Goal: Task Accomplishment & Management: Use online tool/utility

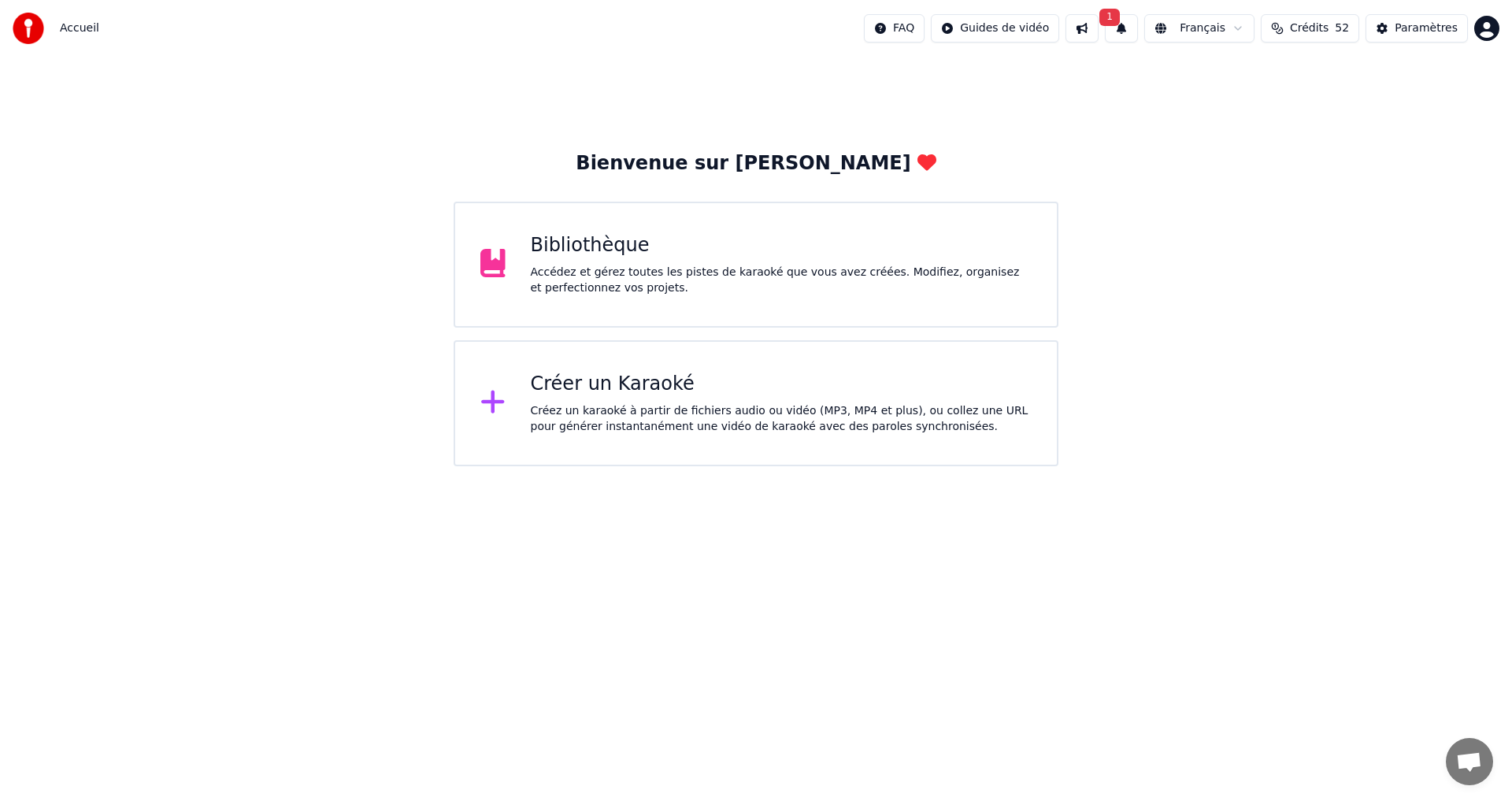
click at [685, 294] on div "Accédez et gérez toutes les pistes de karaoké que vous avez créées. Modifiez, o…" at bounding box center [781, 281] width 501 height 31
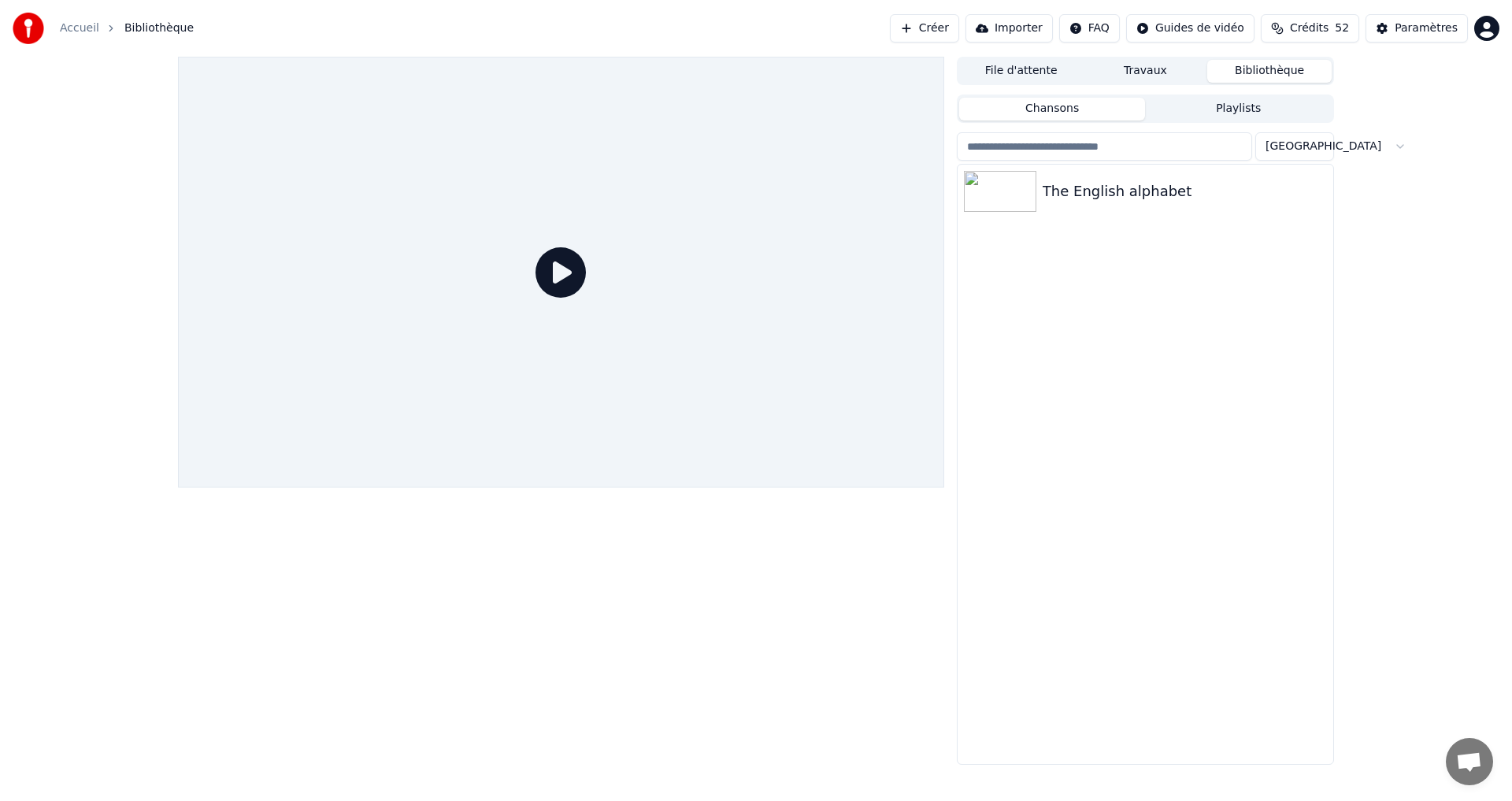
drag, startPoint x: 674, startPoint y: 298, endPoint x: 707, endPoint y: 268, distance: 44.6
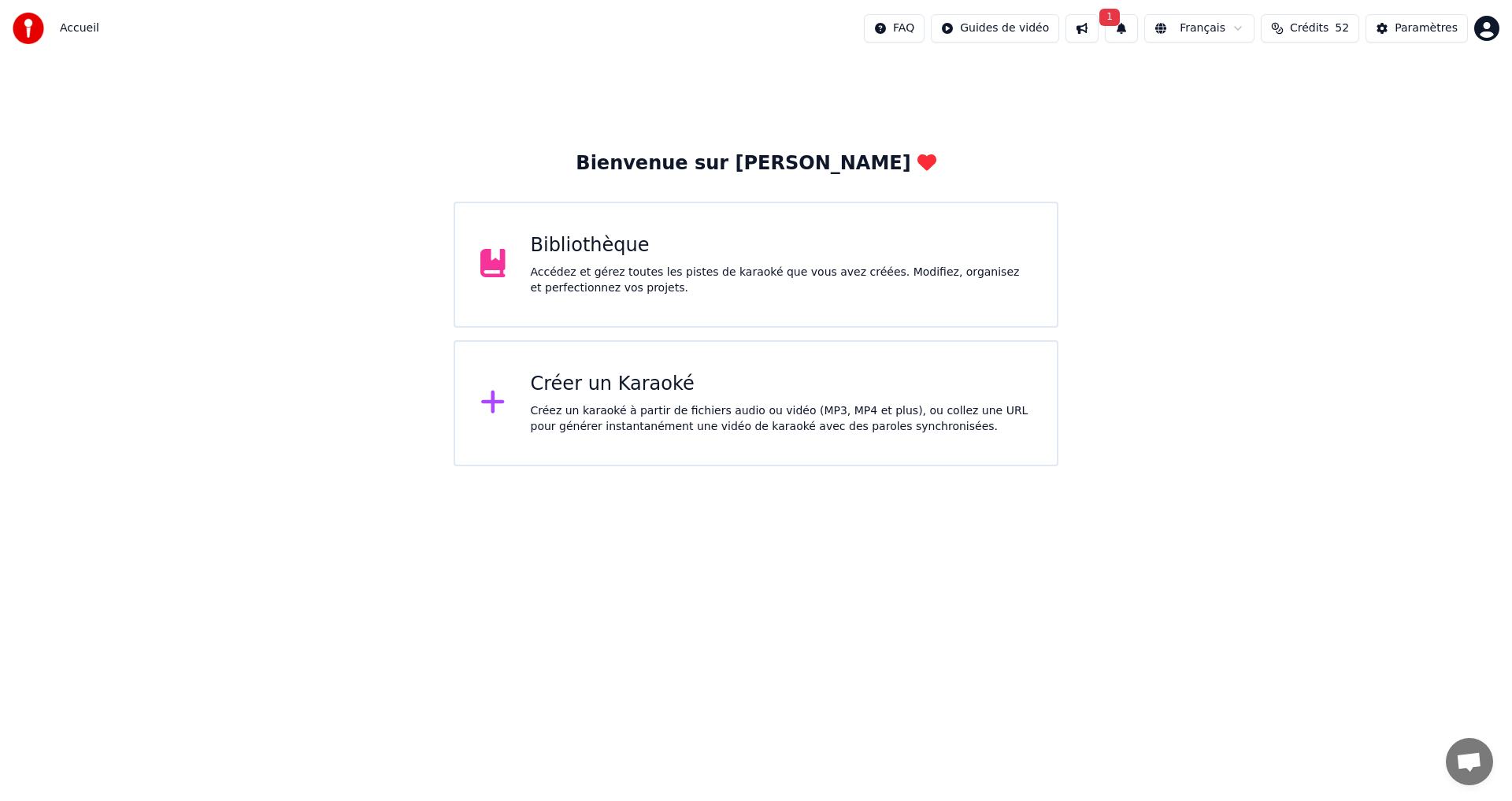
click at [1135, 31] on button "1" at bounding box center [1121, 28] width 33 height 29
click at [1258, 77] on button "Mettre à Jour" at bounding box center [1290, 78] width 99 height 29
click at [620, 275] on div "Accédez et gérez toutes les pistes de karaoké que vous avez créées. Modifiez, o…" at bounding box center [781, 281] width 501 height 31
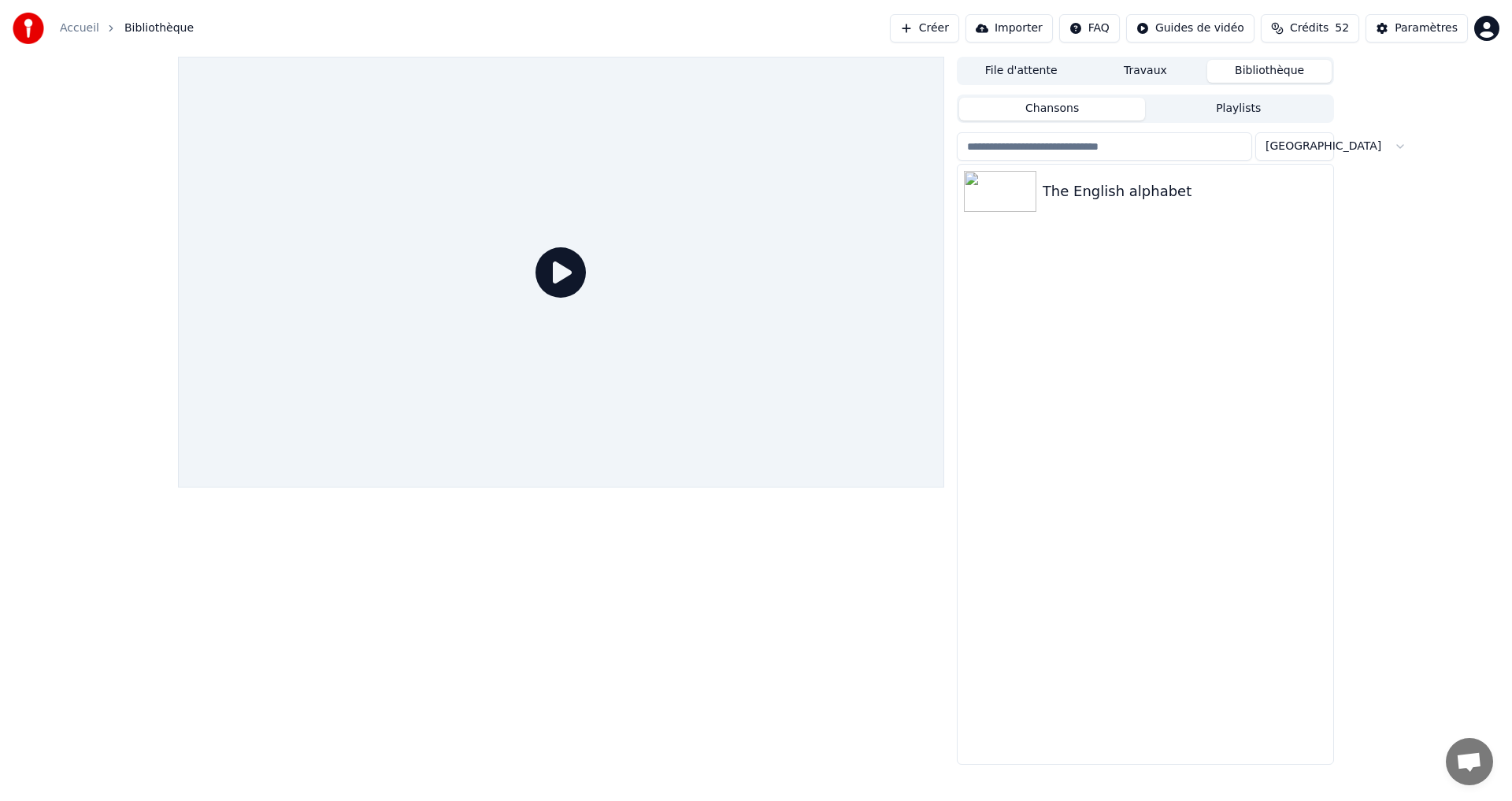
click at [954, 26] on button "Créer" at bounding box center [924, 28] width 69 height 29
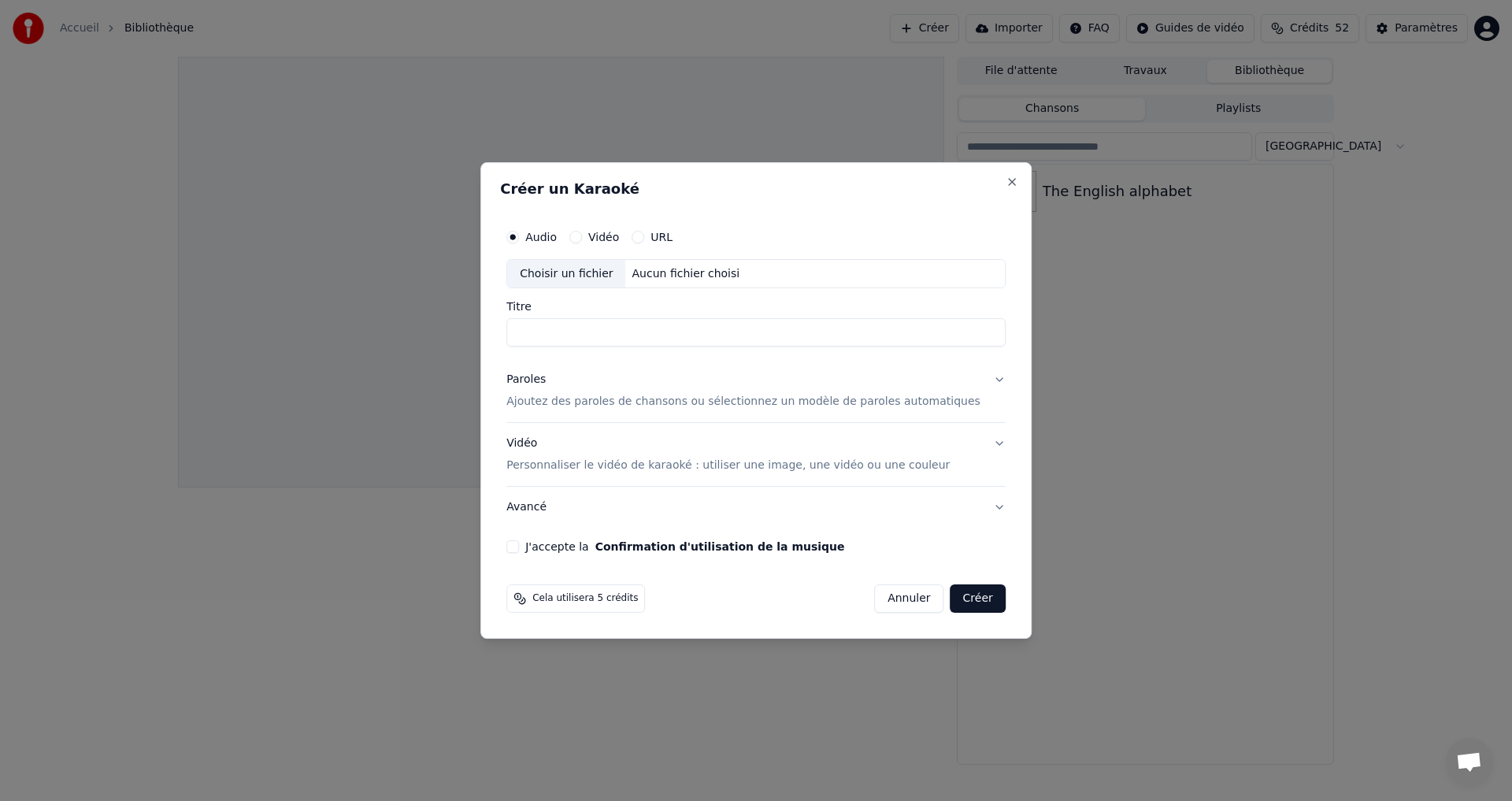
click at [570, 277] on div "Choisir un fichier" at bounding box center [566, 274] width 118 height 29
type input "**********"
click at [971, 380] on button "Paroles Ajoutez des paroles de chansons ou sélectionnez un modèle de paroles au…" at bounding box center [756, 391] width 499 height 63
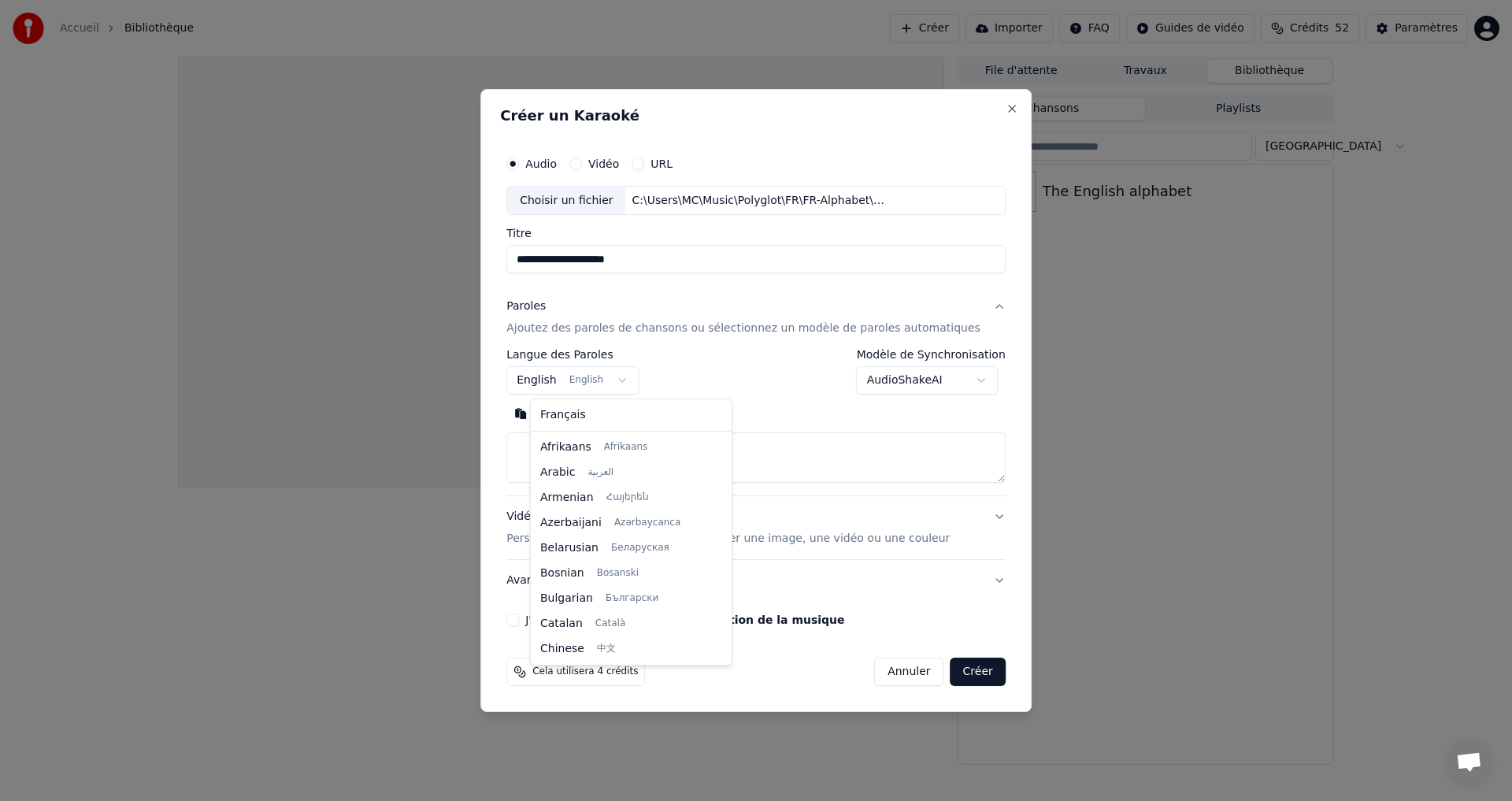
click at [633, 376] on body "**********" at bounding box center [756, 400] width 1512 height 801
select select "**"
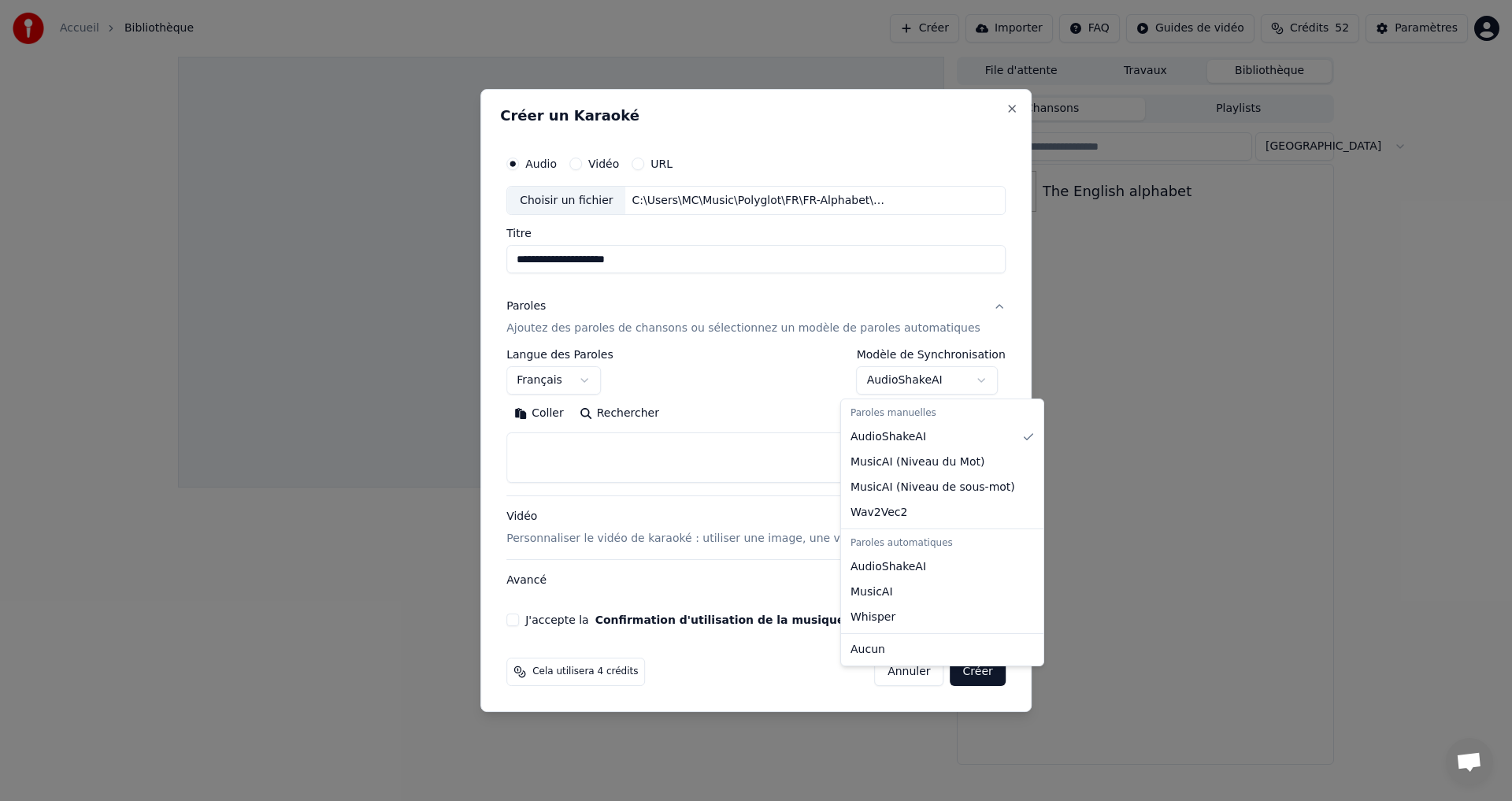
click at [920, 376] on body "**********" at bounding box center [756, 400] width 1512 height 801
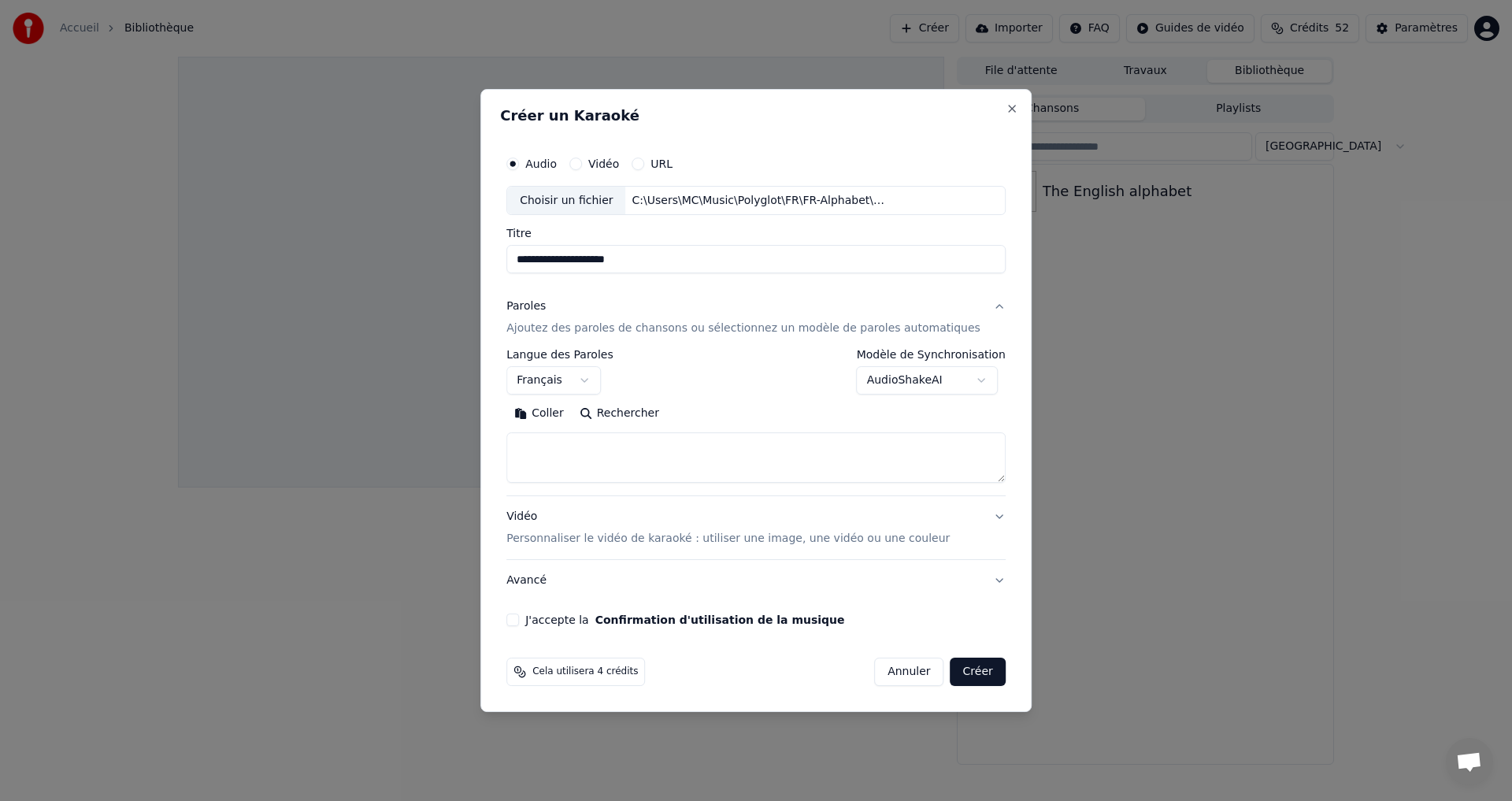
click at [919, 376] on body "**********" at bounding box center [756, 400] width 1512 height 801
click at [617, 453] on textarea at bounding box center [756, 458] width 499 height 50
click at [553, 449] on textarea at bounding box center [756, 458] width 499 height 50
paste textarea "**********"
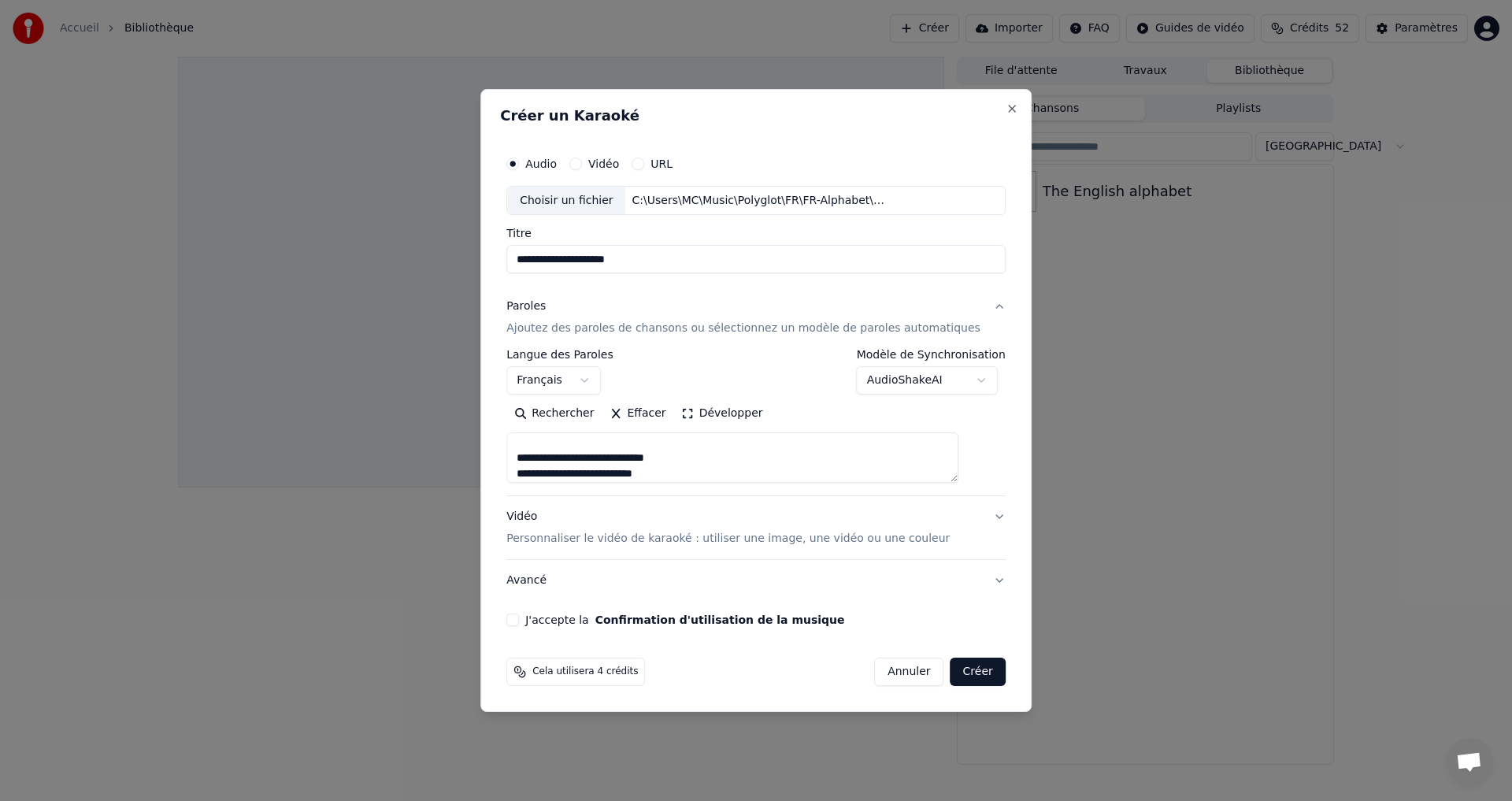
type textarea "**********"
click at [705, 405] on button "Développer" at bounding box center [723, 414] width 97 height 25
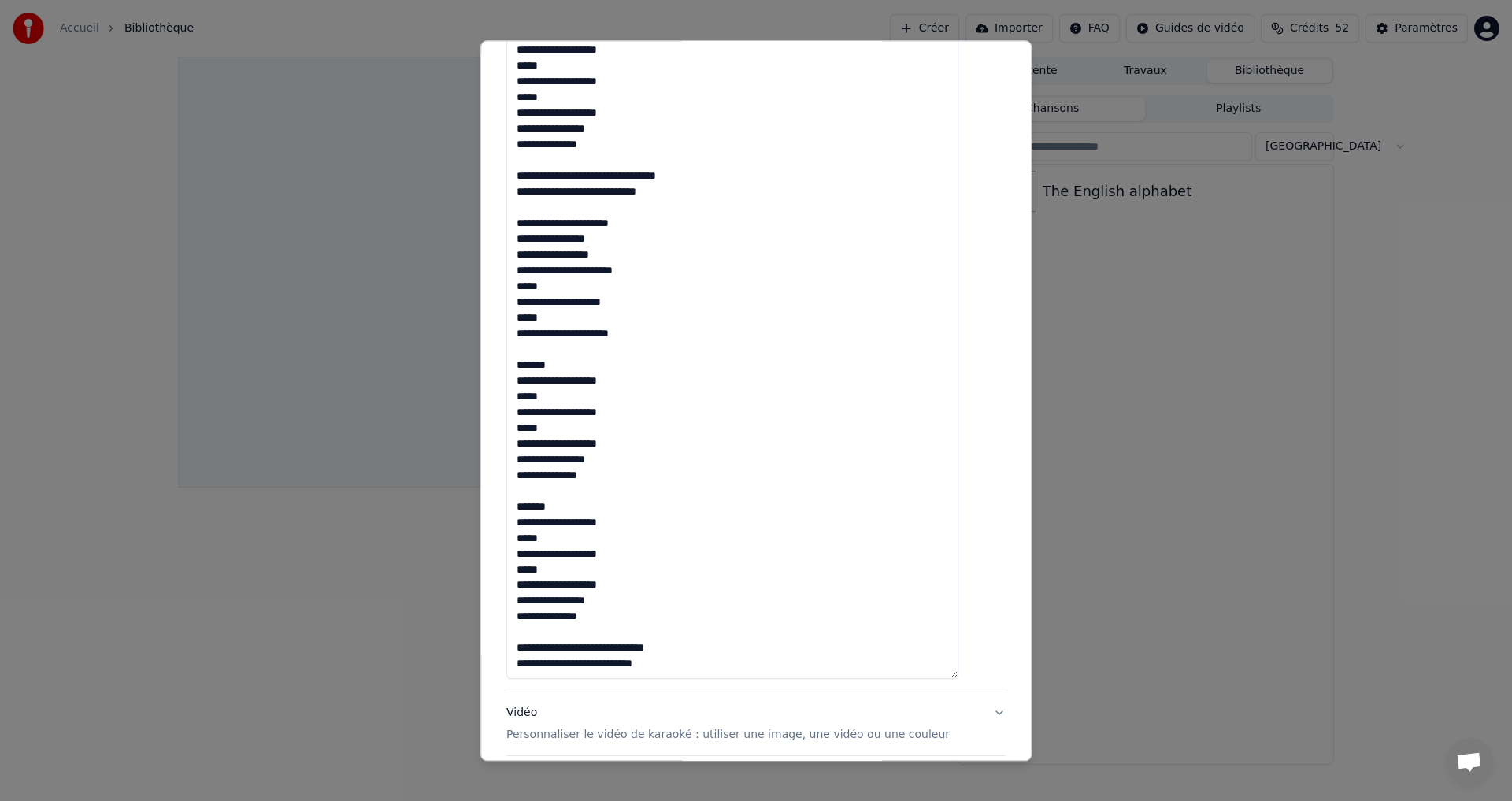
scroll to position [935, 0]
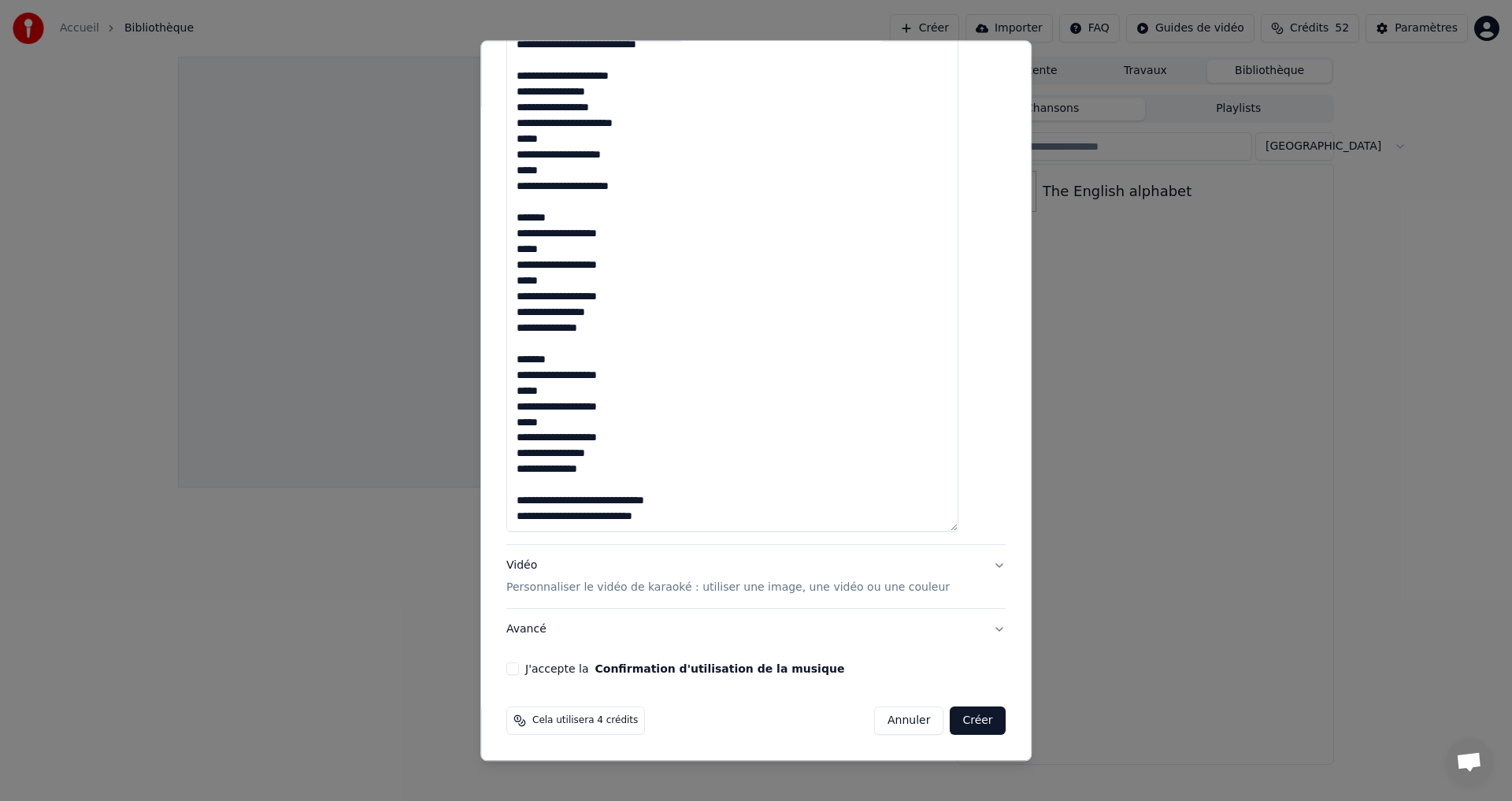
click at [537, 667] on div "J'accepte la Confirmation d'utilisation de la musique" at bounding box center [756, 669] width 499 height 13
click at [518, 670] on button "J'accepte la Confirmation d'utilisation de la musique" at bounding box center [512, 669] width 13 height 13
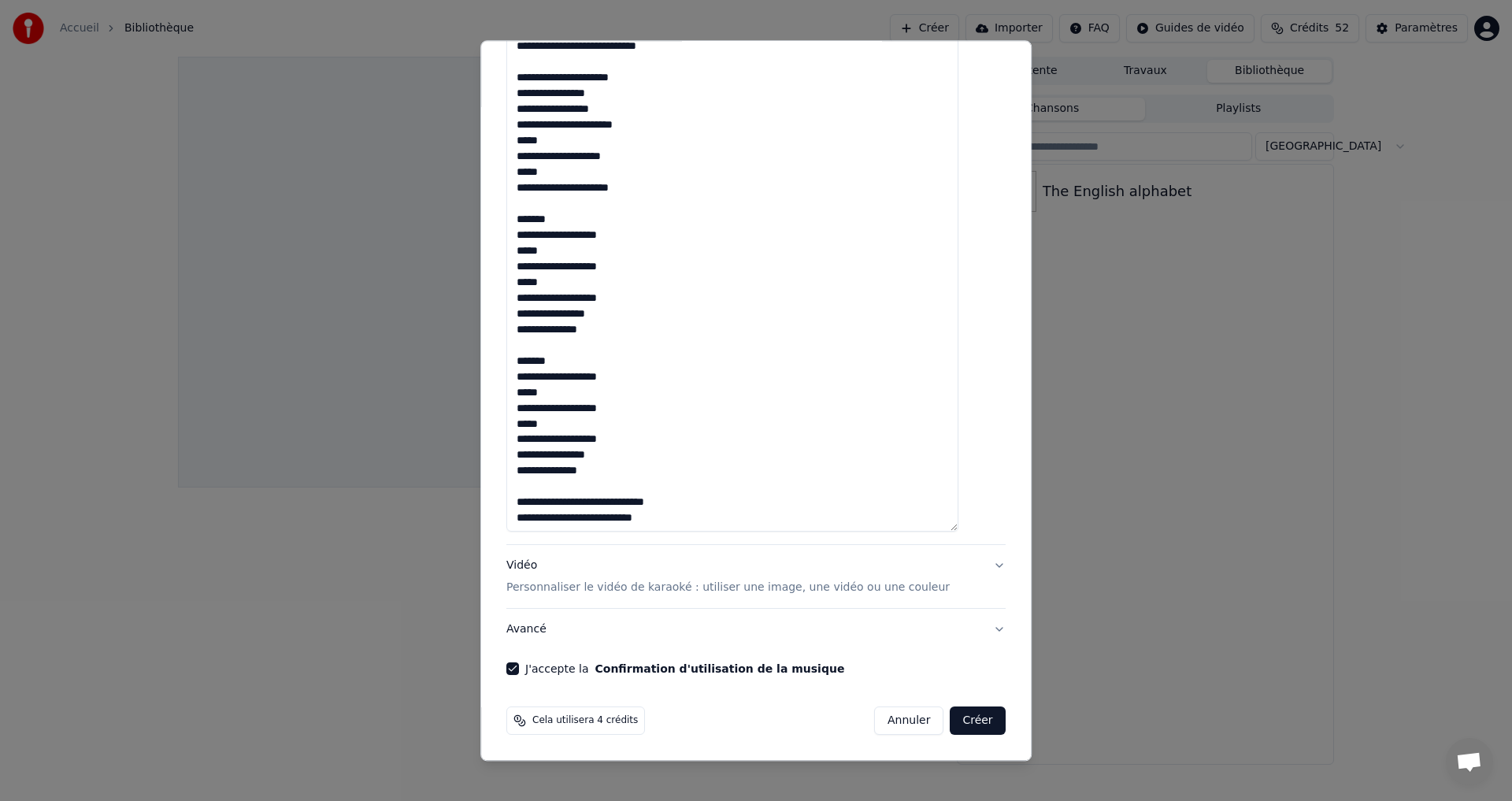
click at [950, 727] on button "Créer" at bounding box center [978, 721] width 55 height 29
select select
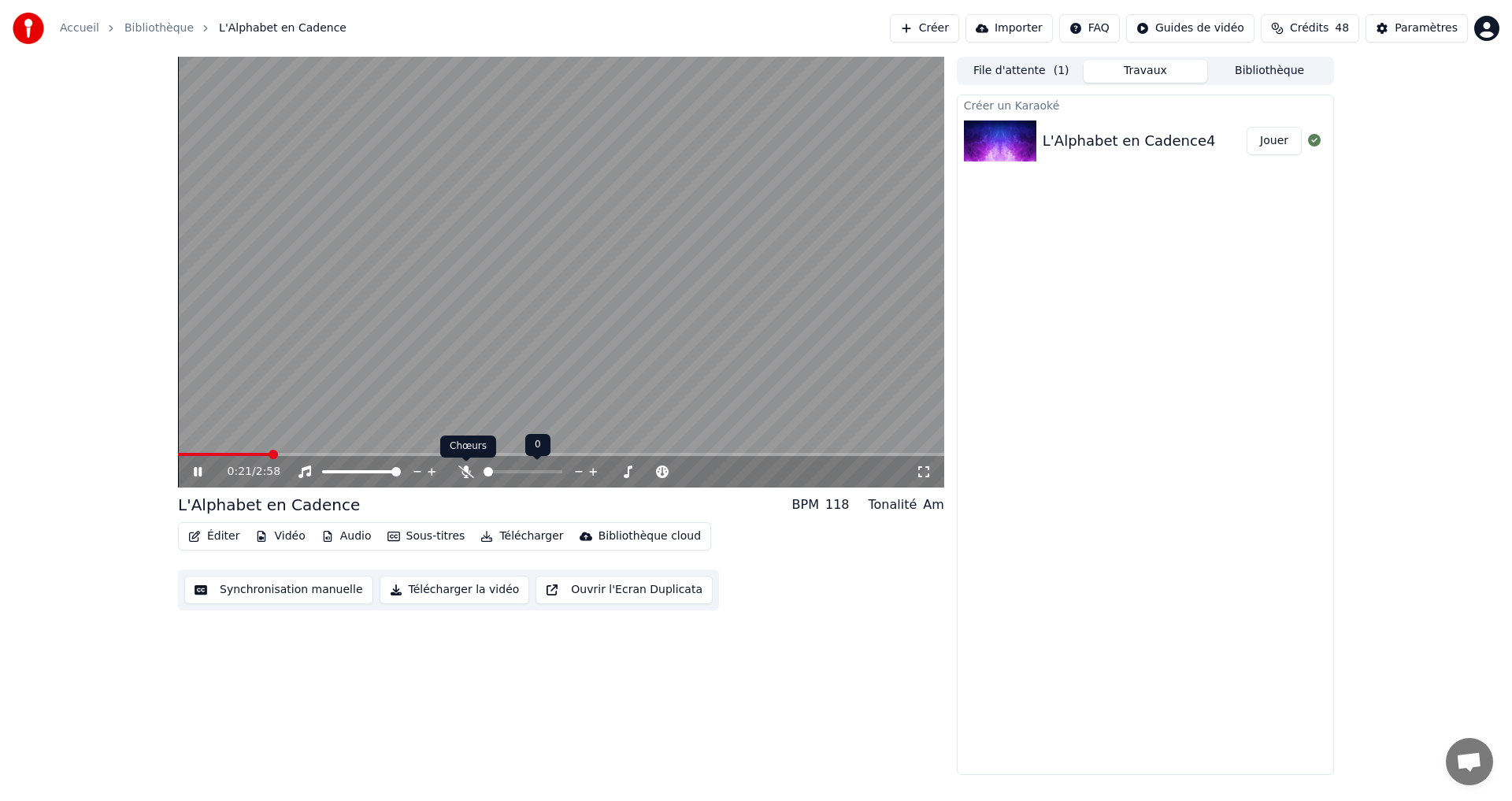
drag, startPoint x: 466, startPoint y: 475, endPoint x: 297, endPoint y: 455, distance: 170.2
click at [466, 475] on icon at bounding box center [466, 472] width 16 height 13
click at [178, 459] on span at bounding box center [183, 454] width 10 height 10
click at [195, 467] on icon at bounding box center [209, 472] width 37 height 13
click at [195, 463] on div "0:01 / 2:58" at bounding box center [561, 472] width 766 height 31
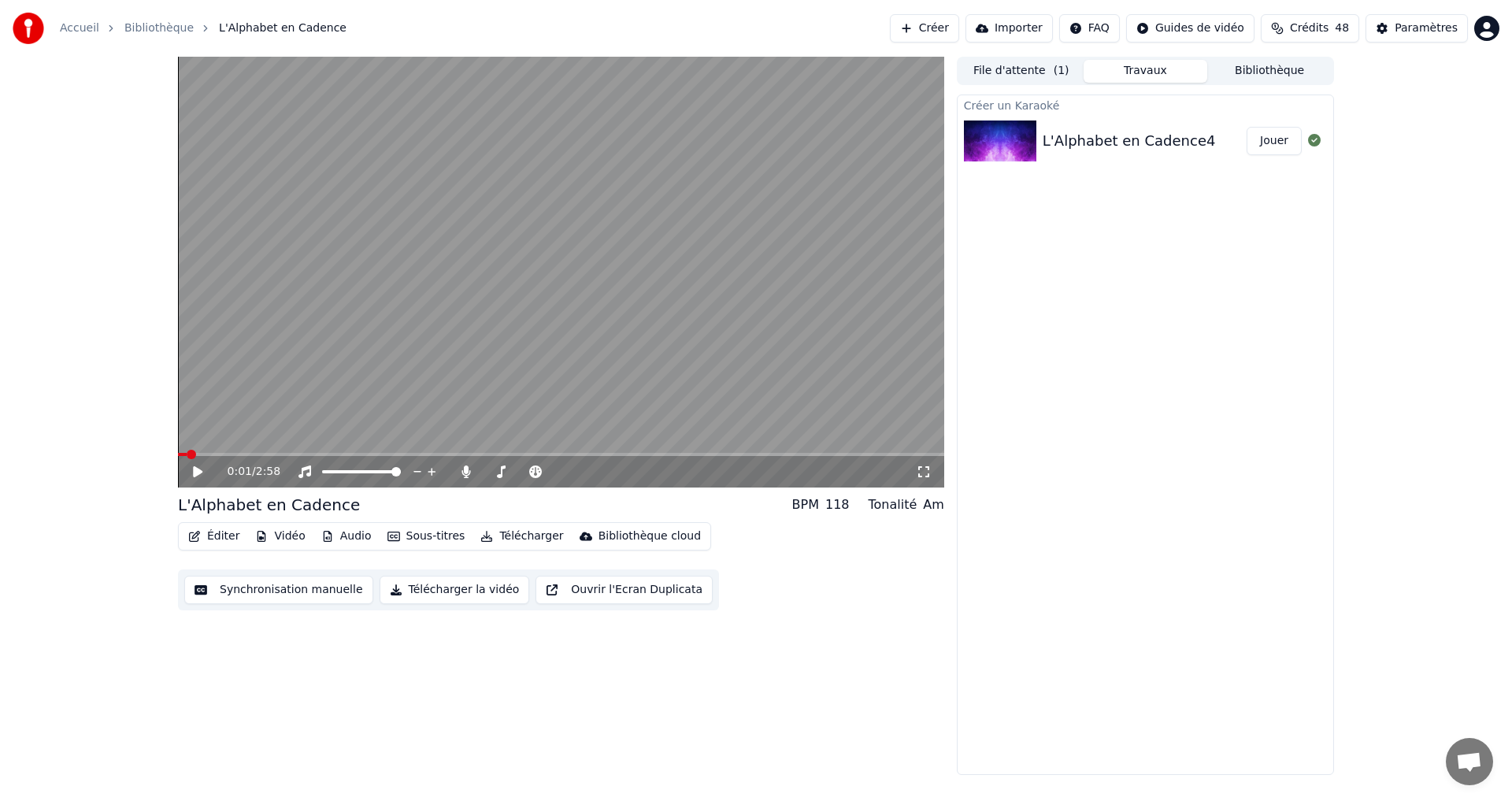
click at [195, 473] on icon at bounding box center [197, 472] width 10 height 11
click at [189, 471] on div "1:37 / 2:58" at bounding box center [561, 472] width 754 height 16
click at [195, 471] on icon at bounding box center [197, 471] width 8 height 10
click at [308, 591] on button "Synchronisation manuelle" at bounding box center [279, 590] width 189 height 29
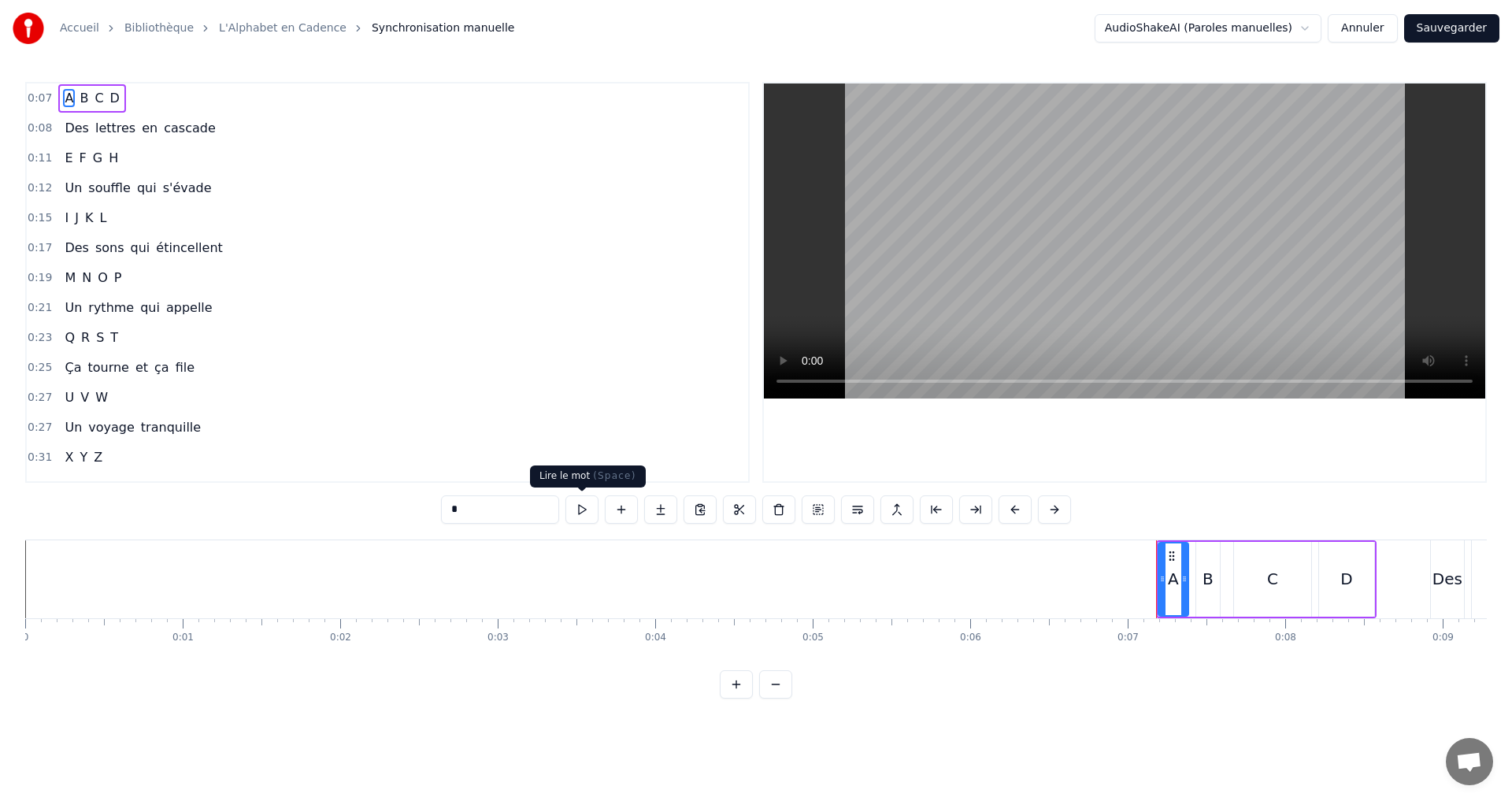
click at [588, 507] on button at bounding box center [582, 509] width 33 height 29
drag, startPoint x: 588, startPoint y: 507, endPoint x: 566, endPoint y: 517, distance: 24.2
click at [586, 507] on button at bounding box center [582, 509] width 33 height 29
click at [586, 513] on button at bounding box center [582, 509] width 33 height 29
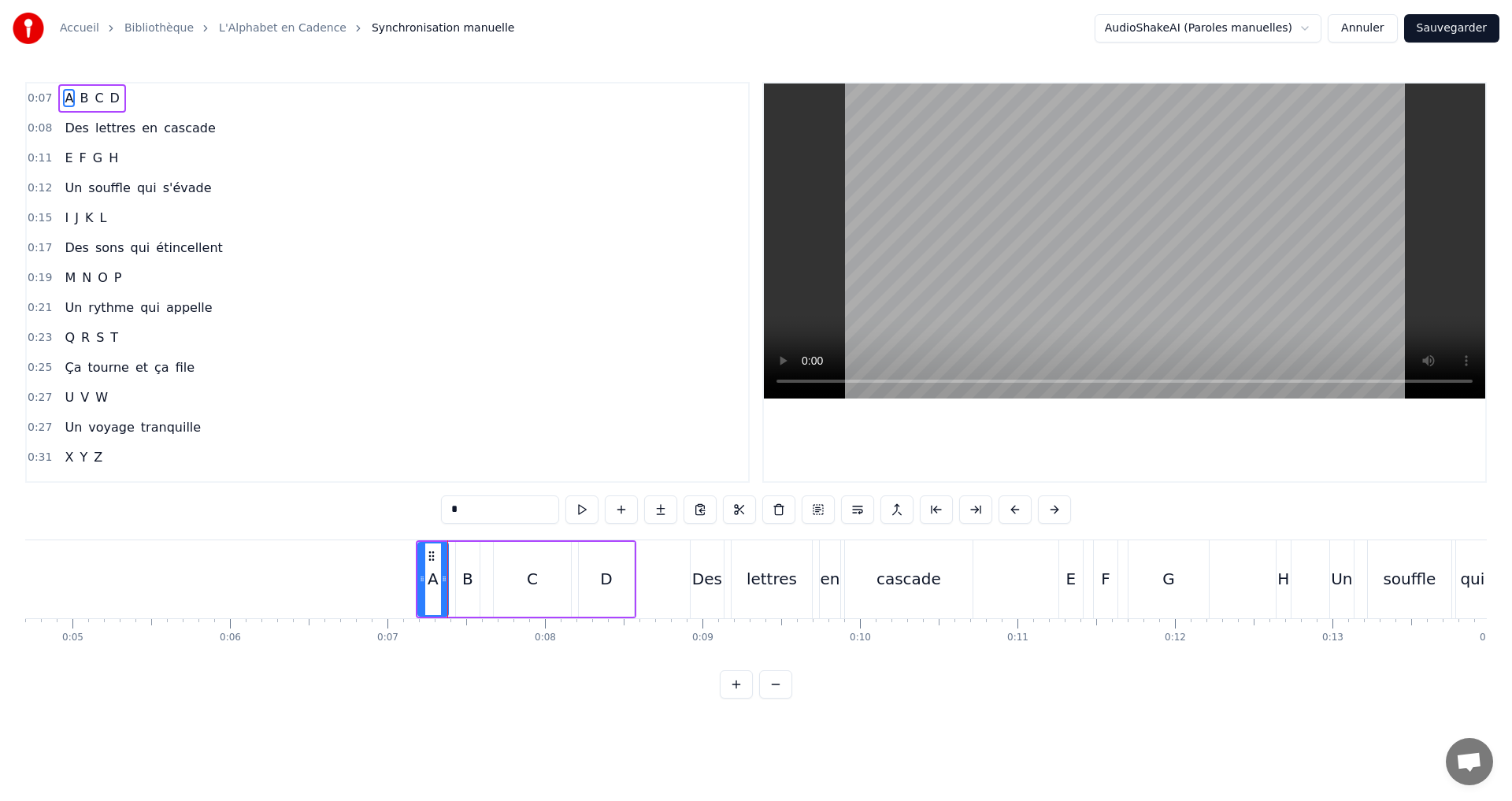
scroll to position [0, 755]
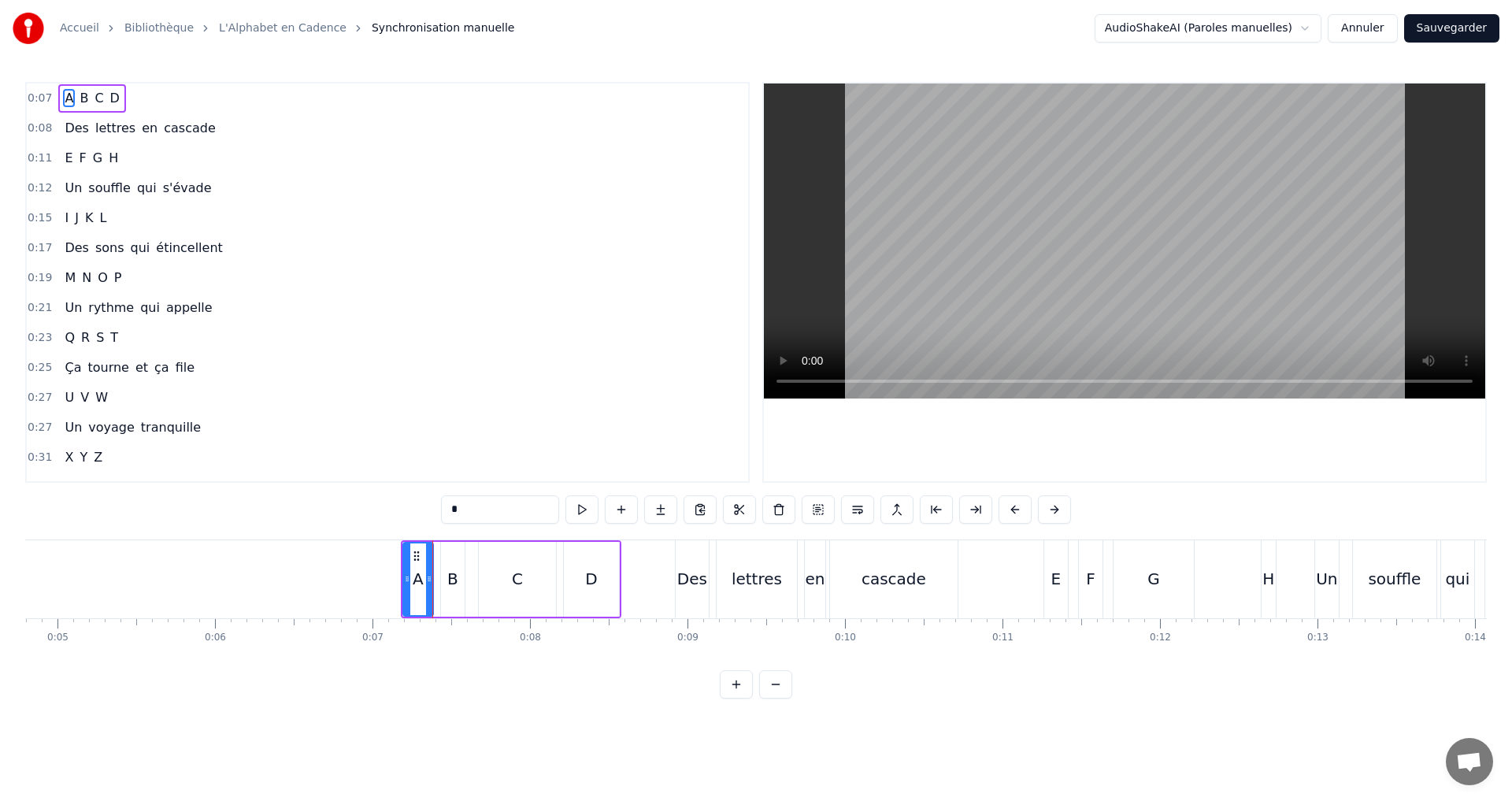
click at [142, 92] on div "0:07 A B C D" at bounding box center [387, 98] width 721 height 30
click at [672, 514] on button at bounding box center [677, 509] width 33 height 29
click at [672, 514] on button at bounding box center [677, 509] width 33 height 29
click at [672, 511] on button at bounding box center [677, 509] width 33 height 29
click at [518, 580] on div "C" at bounding box center [517, 578] width 11 height 23
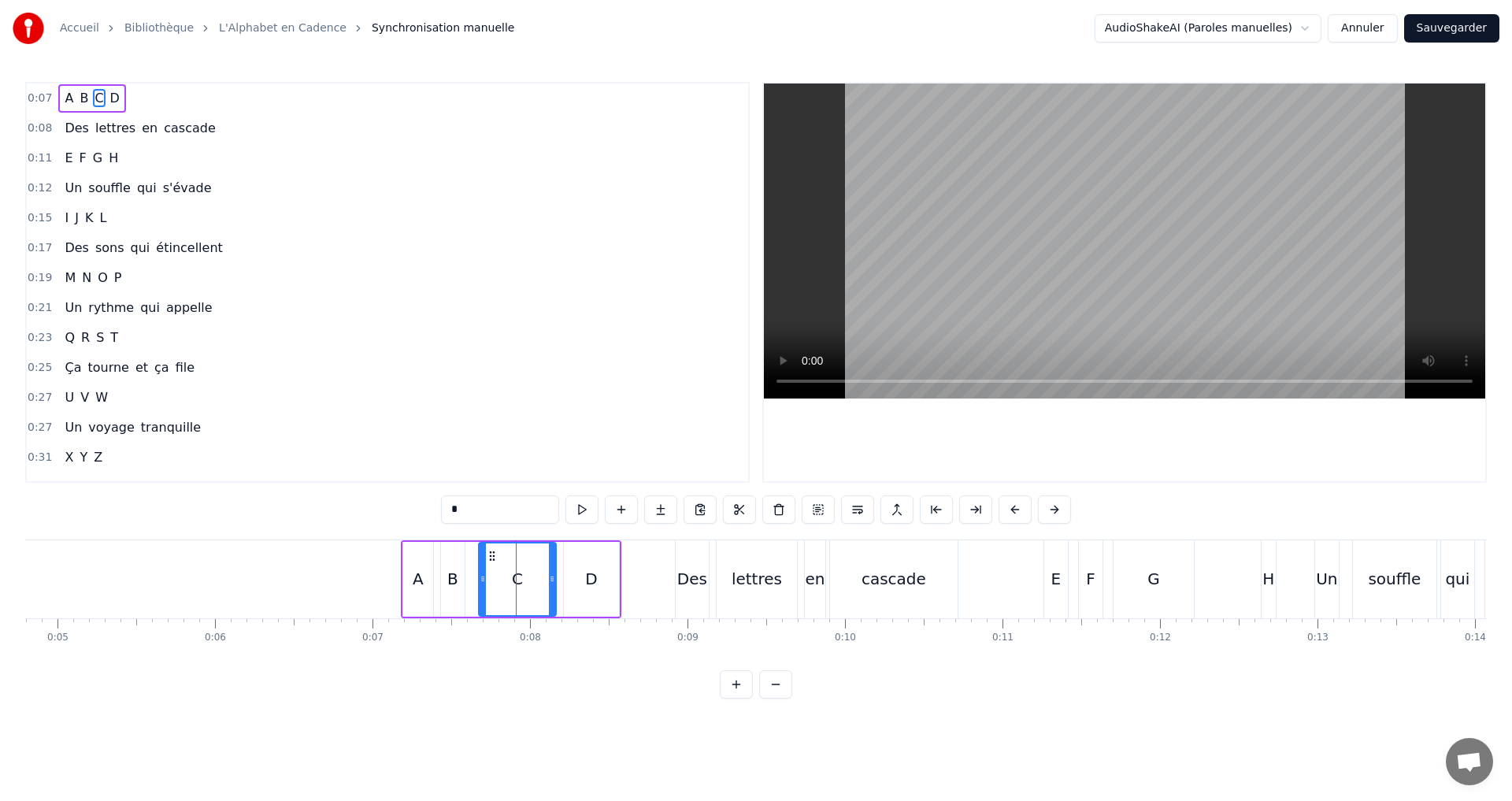
click at [520, 579] on div "C" at bounding box center [517, 579] width 75 height 72
drag, startPoint x: 552, startPoint y: 577, endPoint x: 523, endPoint y: 576, distance: 29.0
click at [537, 577] on icon at bounding box center [537, 578] width 6 height 13
drag, startPoint x: 508, startPoint y: 578, endPoint x: 499, endPoint y: 578, distance: 9.0
click at [499, 578] on div "C" at bounding box center [510, 579] width 61 height 72
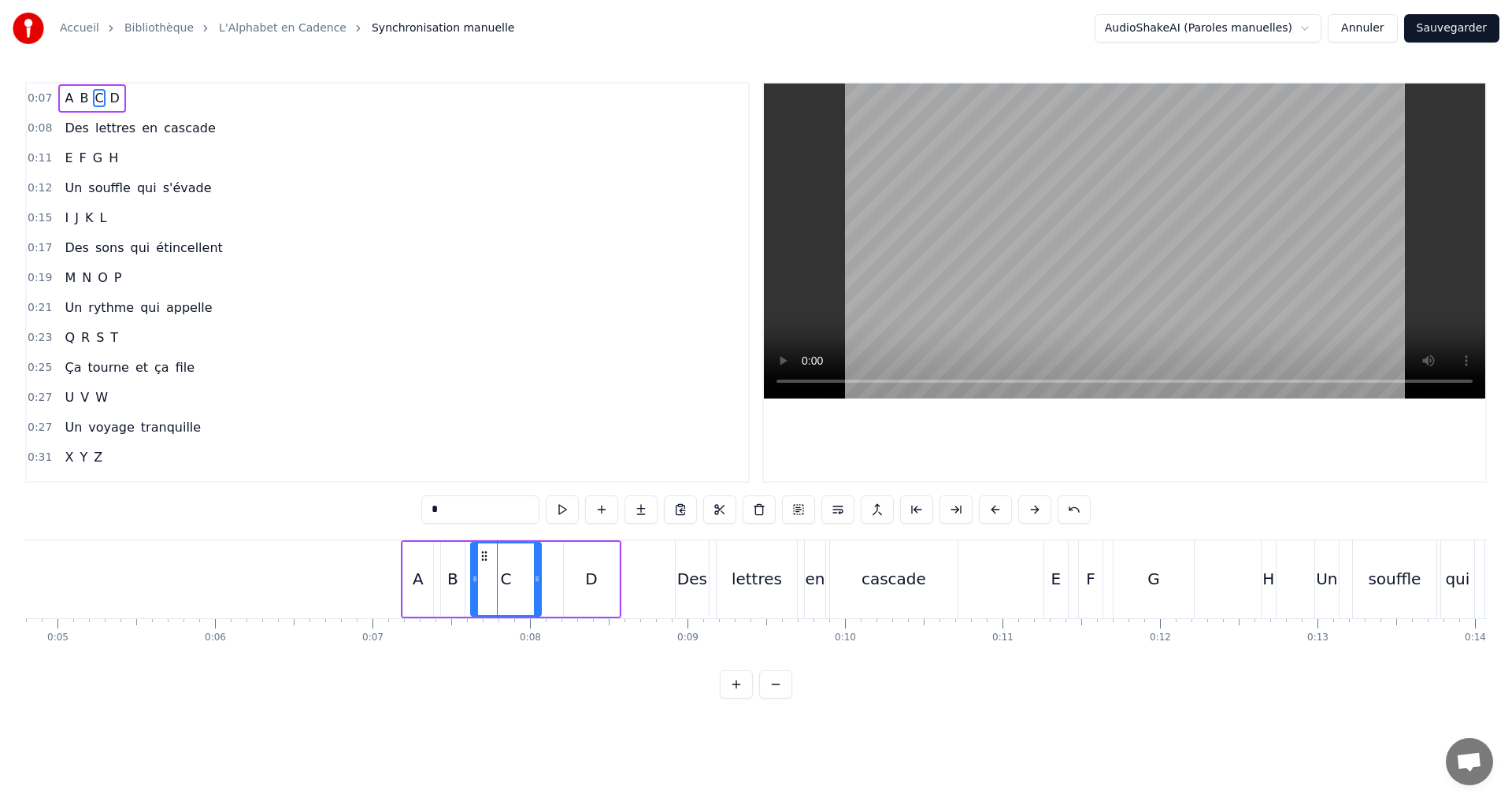
drag, startPoint x: 484, startPoint y: 578, endPoint x: 475, endPoint y: 576, distance: 9.2
click at [475, 576] on icon at bounding box center [474, 578] width 6 height 13
click at [531, 582] on icon at bounding box center [531, 578] width 6 height 13
click at [144, 93] on div "0:07 A B C D" at bounding box center [387, 98] width 721 height 30
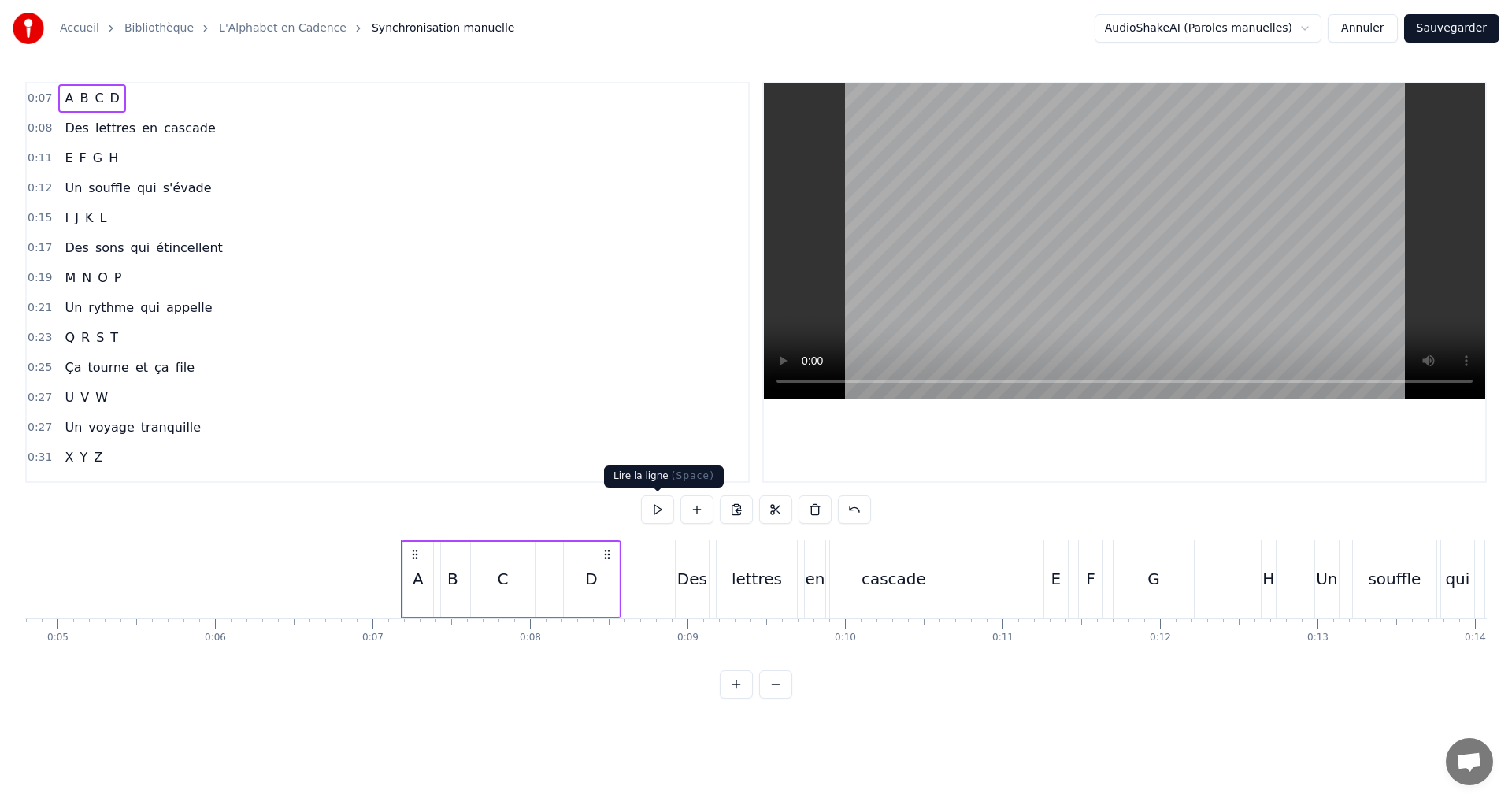
click at [663, 510] on button at bounding box center [657, 509] width 33 height 29
click at [663, 507] on button at bounding box center [657, 509] width 33 height 29
click at [661, 512] on button at bounding box center [657, 509] width 33 height 29
click at [586, 581] on div "D" at bounding box center [591, 578] width 12 height 23
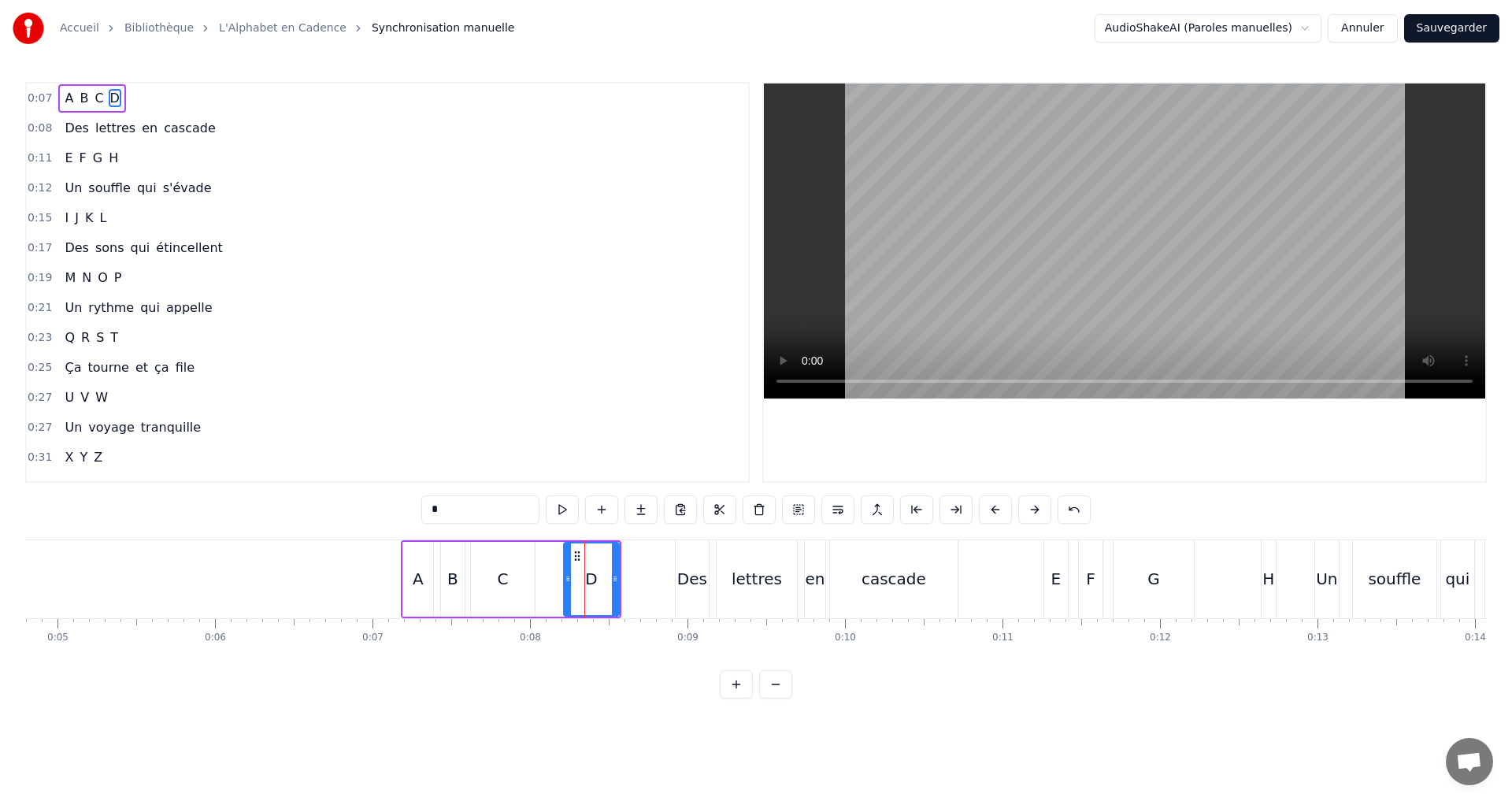
click at [563, 576] on div "D" at bounding box center [590, 579] width 56 height 74
drag, startPoint x: 570, startPoint y: 579, endPoint x: 560, endPoint y: 575, distance: 10.8
click at [560, 575] on icon at bounding box center [557, 578] width 6 height 13
drag, startPoint x: 614, startPoint y: 585, endPoint x: 602, endPoint y: 578, distance: 13.9
click at [602, 578] on icon at bounding box center [602, 578] width 6 height 13
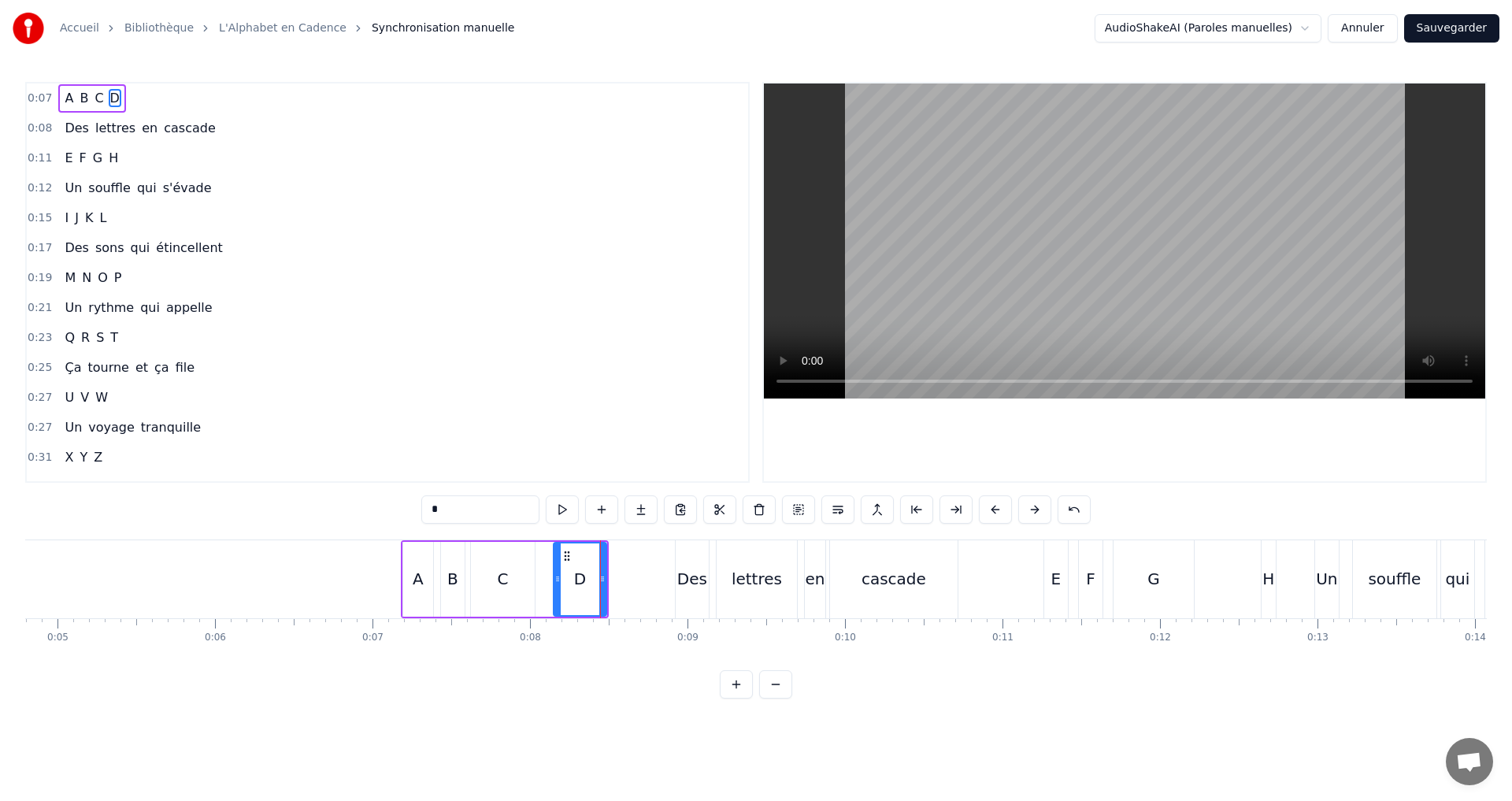
click at [128, 91] on div "0:07 A B C D" at bounding box center [387, 98] width 721 height 30
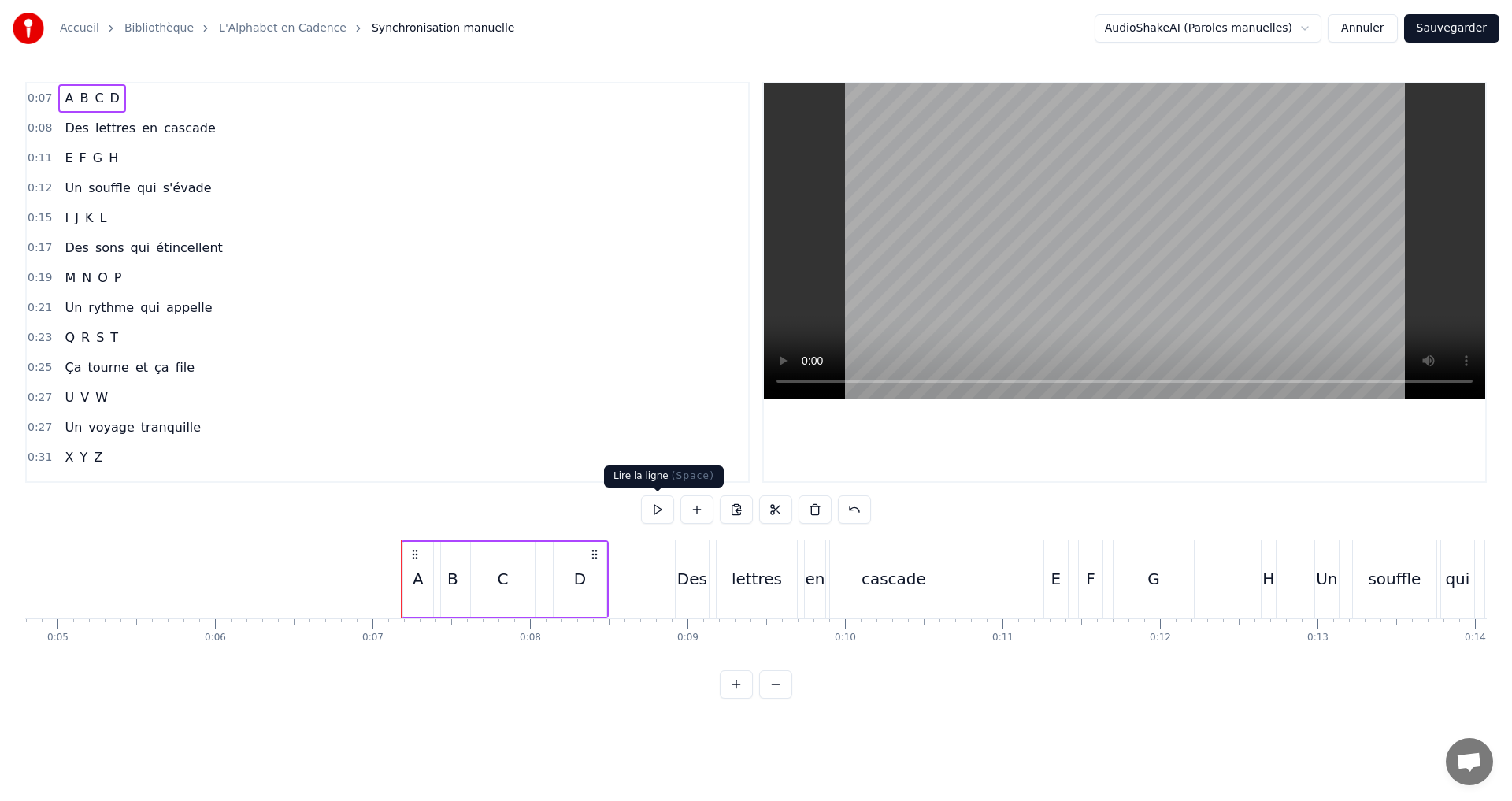
click at [659, 509] on button at bounding box center [657, 509] width 33 height 29
click at [659, 507] on button at bounding box center [657, 509] width 33 height 29
click at [211, 126] on div "0:08 Des lettres en cascade" at bounding box center [387, 128] width 721 height 30
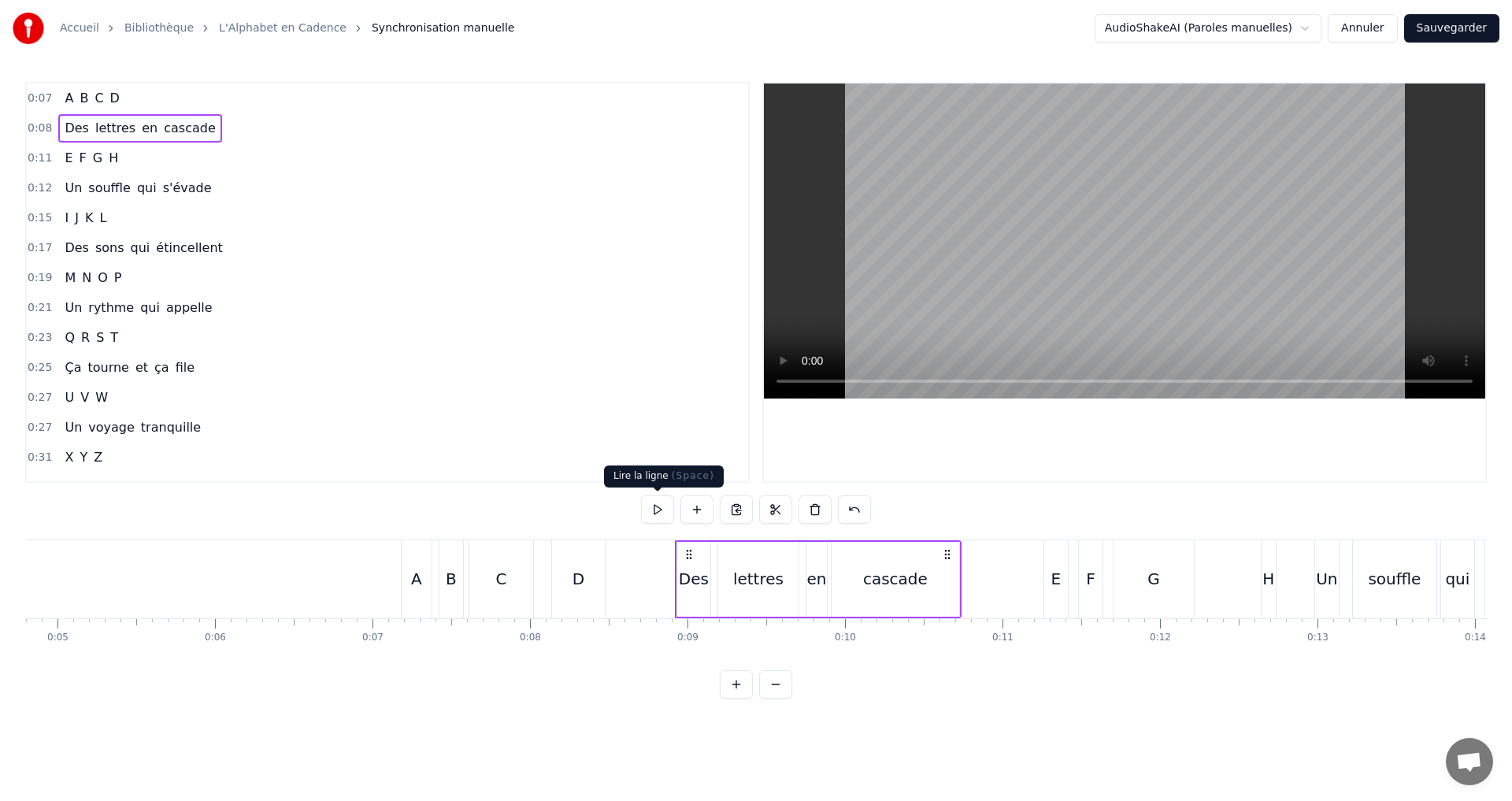
click at [659, 505] on button at bounding box center [657, 509] width 33 height 29
click at [126, 159] on div "0:11 E F G H" at bounding box center [387, 158] width 721 height 30
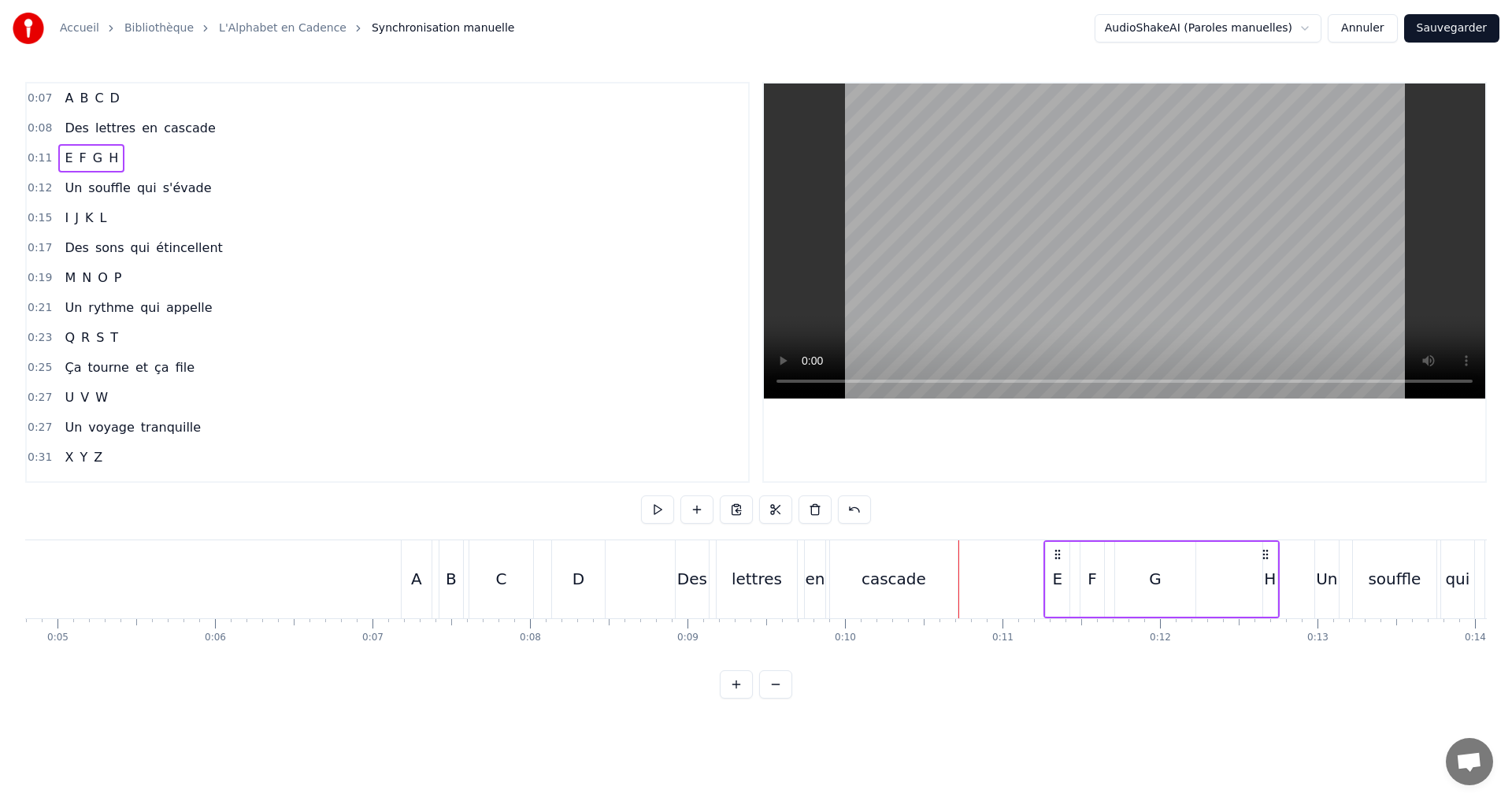
click at [107, 158] on span "H" at bounding box center [113, 158] width 13 height 18
click at [93, 152] on span "G" at bounding box center [98, 158] width 13 height 18
type input "*"
click at [61, 145] on div "E F G H" at bounding box center [91, 158] width 66 height 29
click at [661, 508] on button at bounding box center [657, 509] width 33 height 29
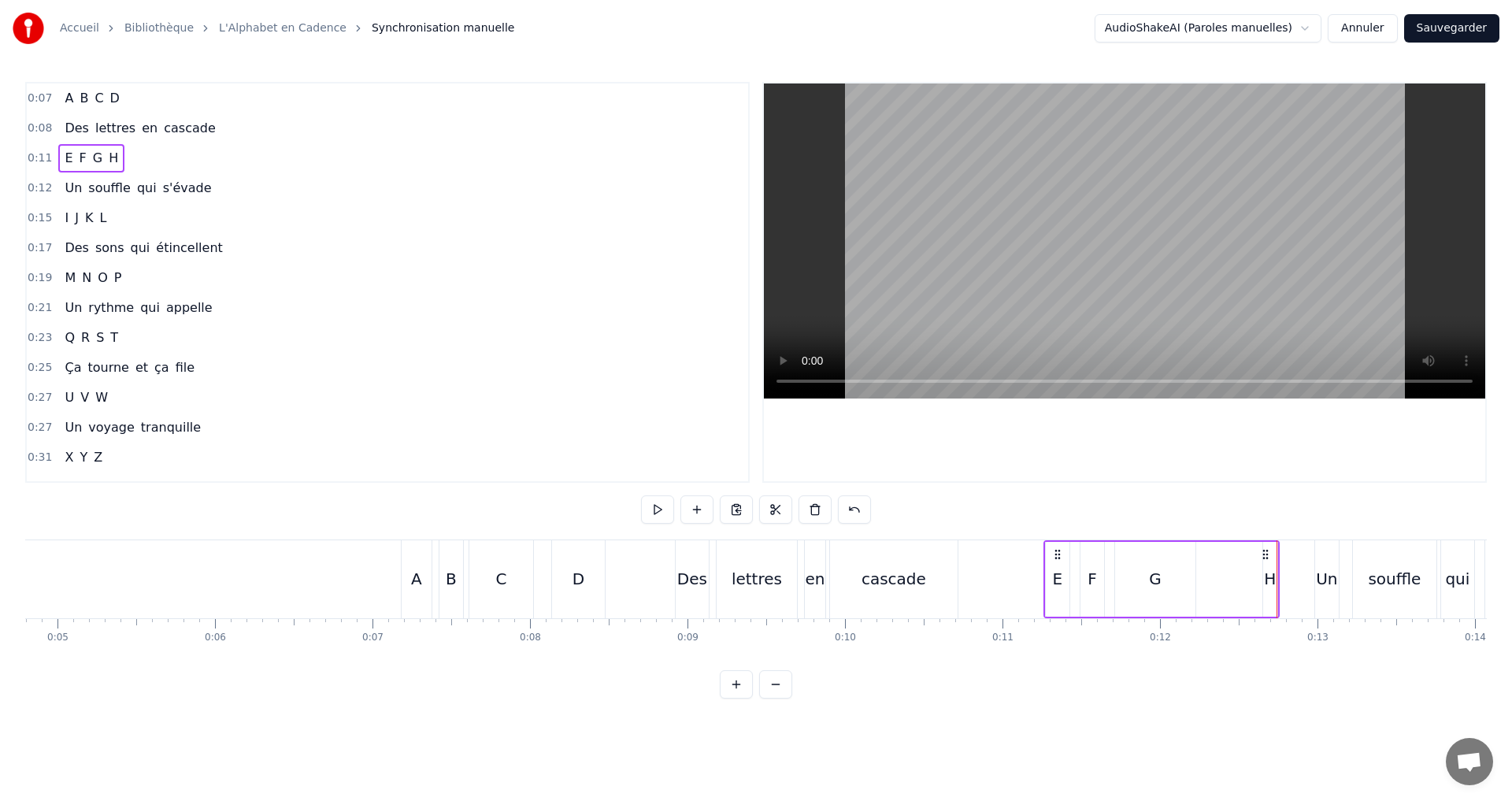
click at [1057, 581] on div "E" at bounding box center [1058, 578] width 10 height 23
drag, startPoint x: 1049, startPoint y: 577, endPoint x: 990, endPoint y: 563, distance: 60.6
click at [990, 563] on div at bounding box center [991, 579] width 6 height 72
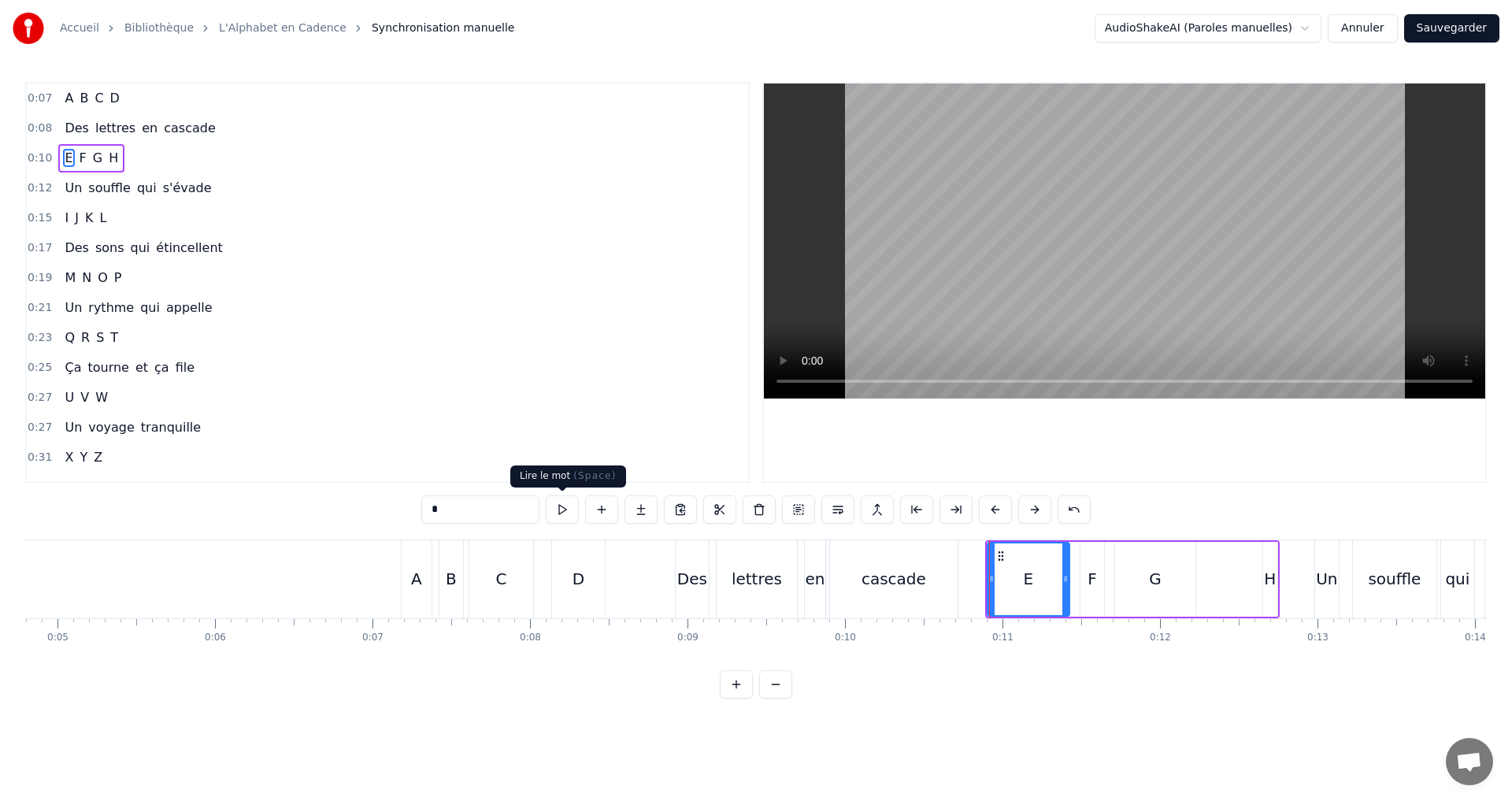
click at [568, 507] on button at bounding box center [562, 509] width 33 height 29
click at [1092, 580] on div "F" at bounding box center [1091, 578] width 10 height 23
drag, startPoint x: 1084, startPoint y: 578, endPoint x: 1058, endPoint y: 572, distance: 26.7
click at [1058, 572] on icon at bounding box center [1058, 578] width 6 height 13
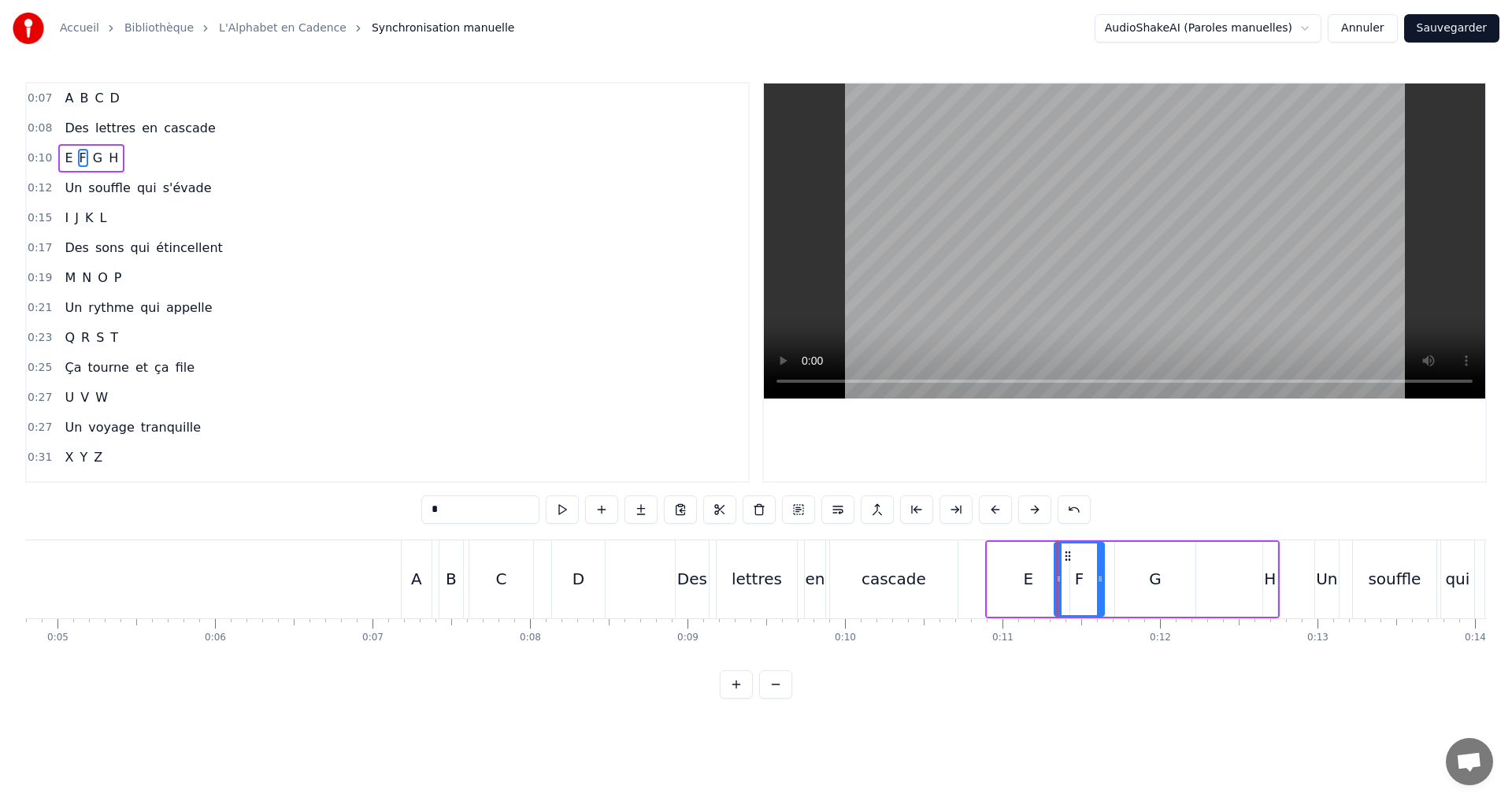
click at [990, 543] on div "E" at bounding box center [1028, 579] width 82 height 74
type input "*"
click at [134, 155] on div "0:10 E F G H" at bounding box center [387, 158] width 721 height 30
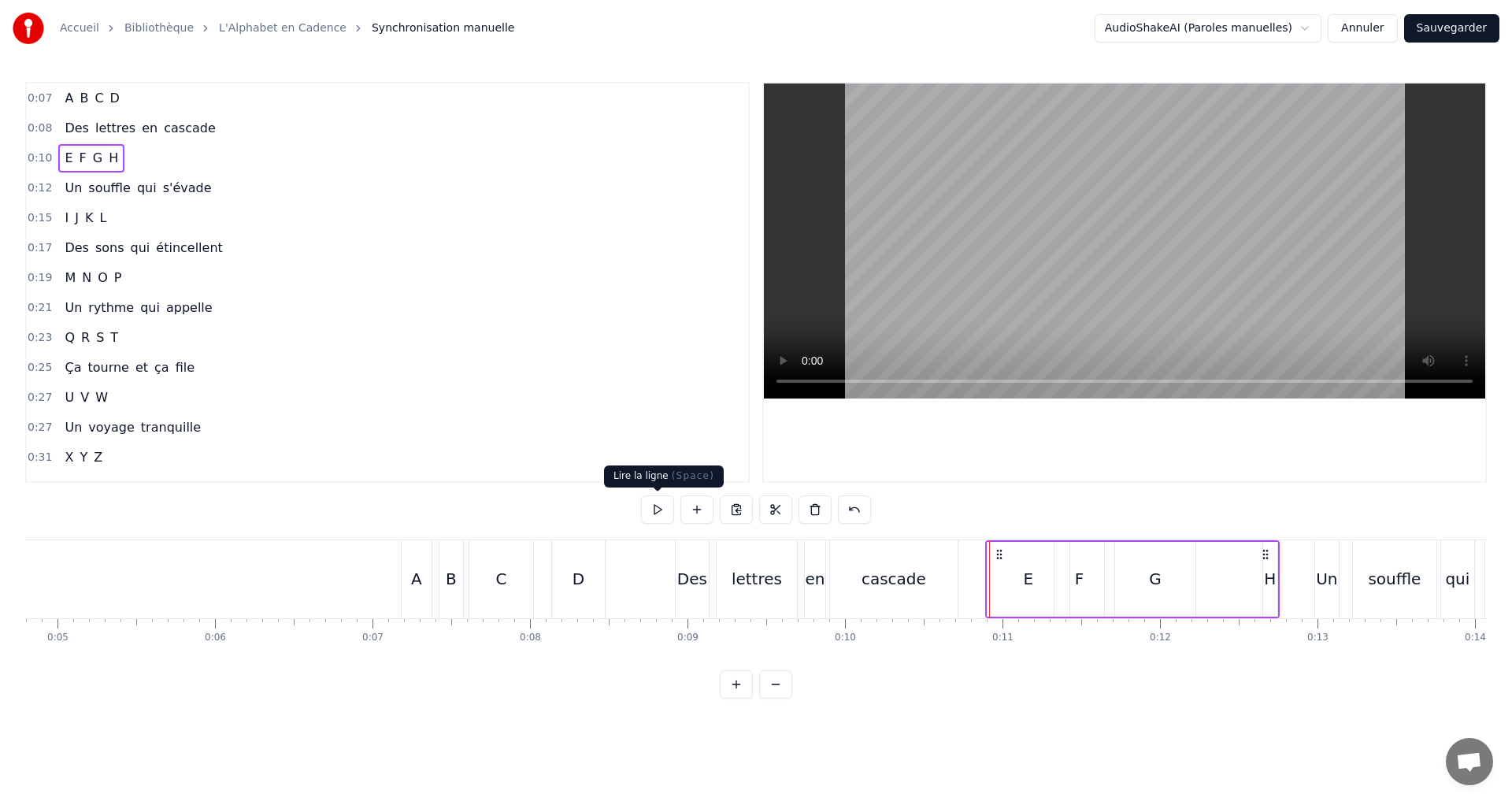
click at [661, 511] on button at bounding box center [657, 509] width 33 height 29
click at [1031, 583] on div "E" at bounding box center [1029, 578] width 10 height 23
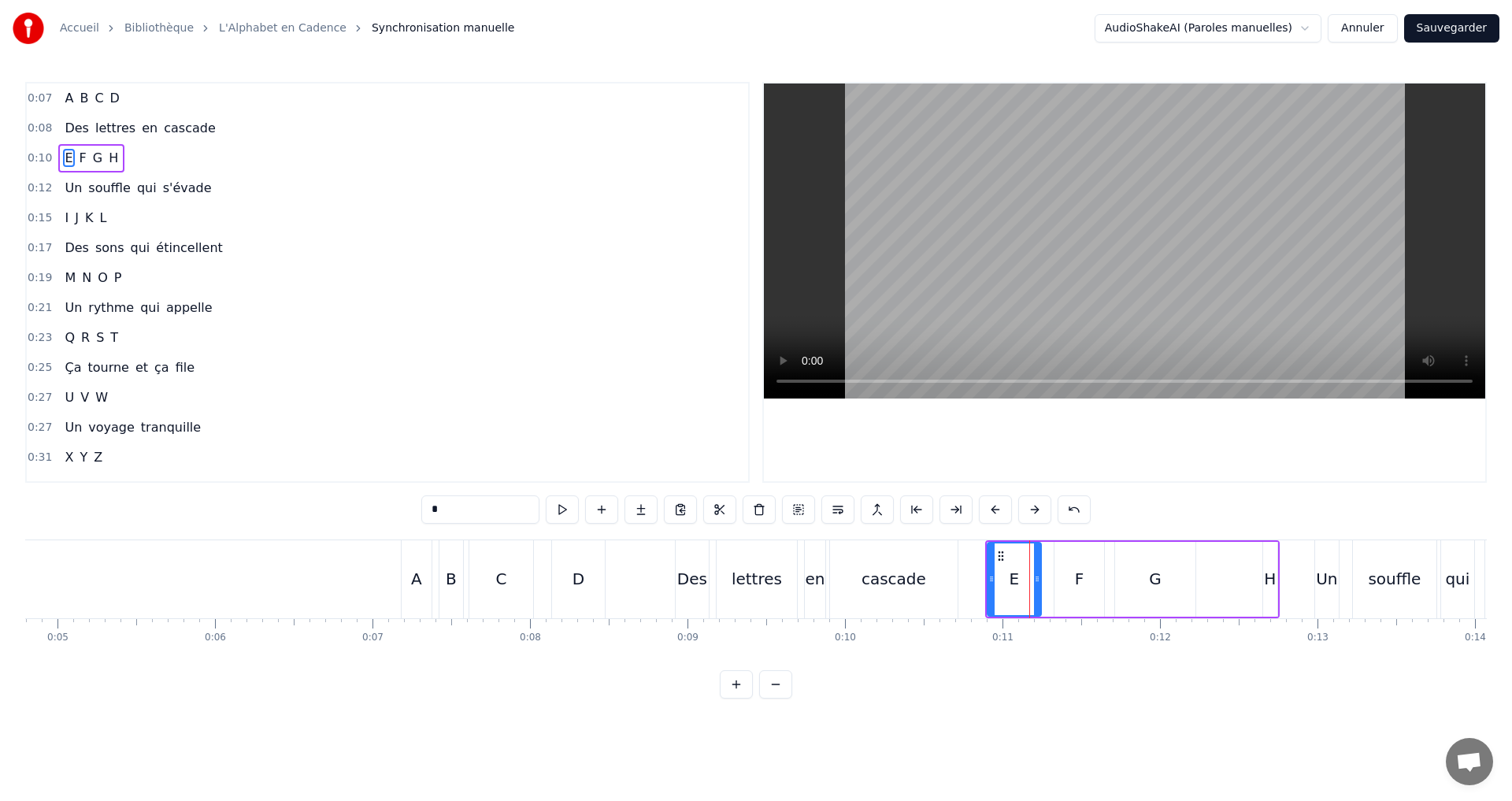
drag, startPoint x: 1063, startPoint y: 584, endPoint x: 1034, endPoint y: 573, distance: 31.0
click at [1034, 573] on icon at bounding box center [1036, 578] width 6 height 13
click at [1081, 572] on div "F" at bounding box center [1079, 578] width 10 height 23
type input "*"
drag, startPoint x: 1055, startPoint y: 578, endPoint x: 1033, endPoint y: 584, distance: 22.8
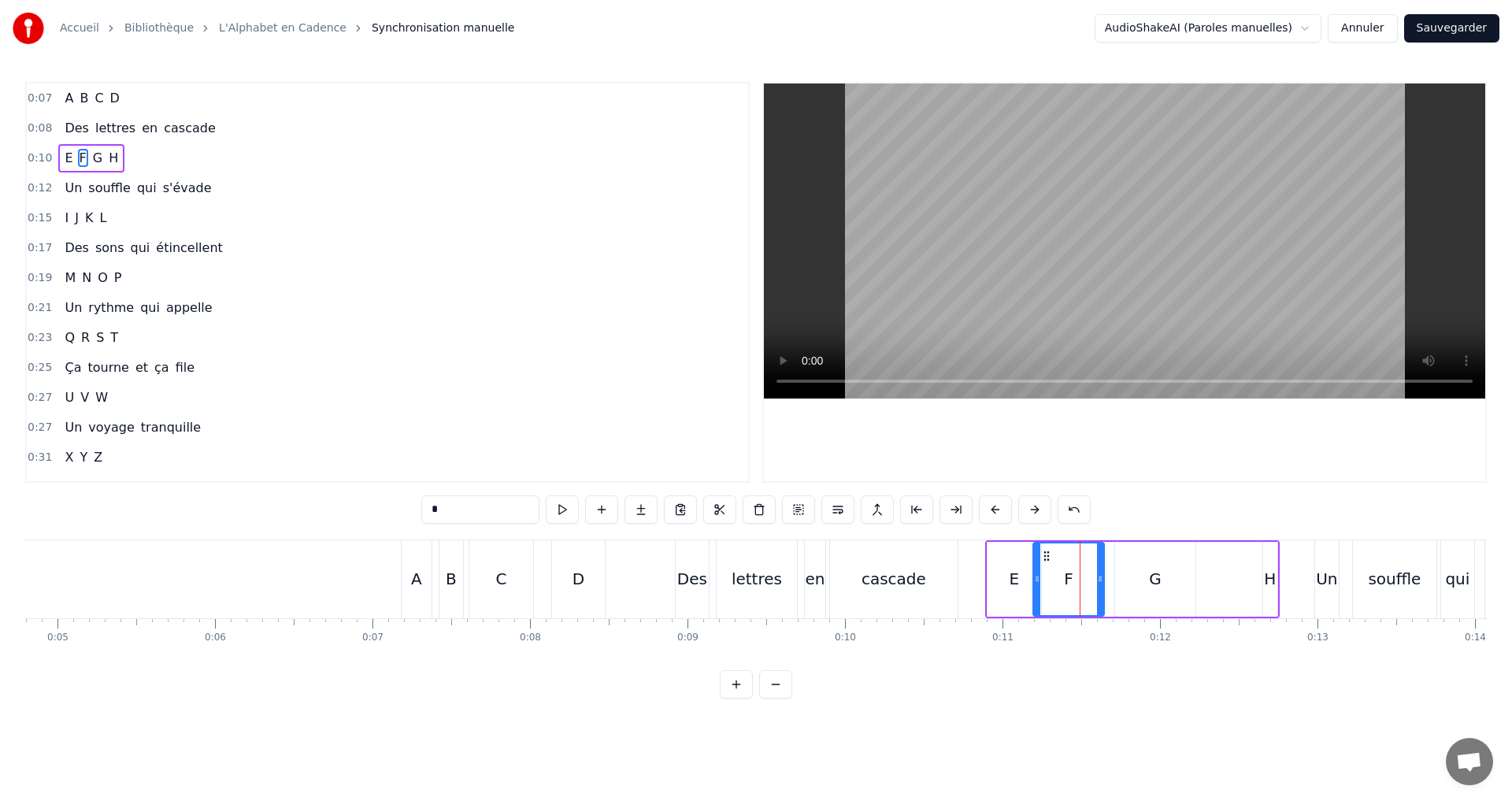
click at [1033, 584] on icon at bounding box center [1036, 578] width 6 height 13
drag, startPoint x: 1103, startPoint y: 579, endPoint x: 1070, endPoint y: 580, distance: 33.0
click at [1070, 580] on icon at bounding box center [1067, 578] width 6 height 13
drag, startPoint x: 1033, startPoint y: 578, endPoint x: 1027, endPoint y: 572, distance: 8.5
click at [1029, 572] on icon at bounding box center [1032, 578] width 6 height 13
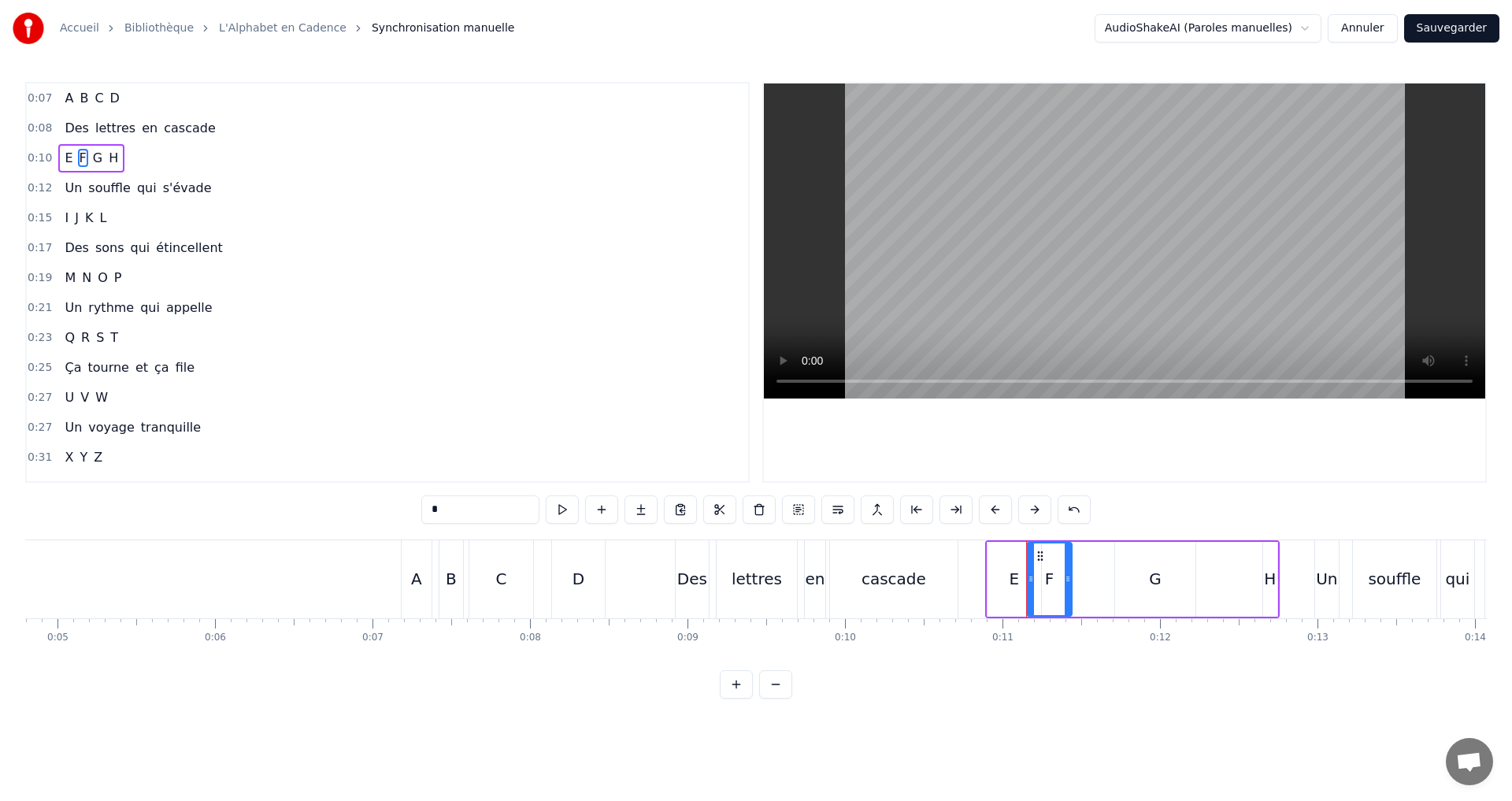
click at [434, 314] on div "0:21 Un rythme qui appelle" at bounding box center [387, 307] width 721 height 30
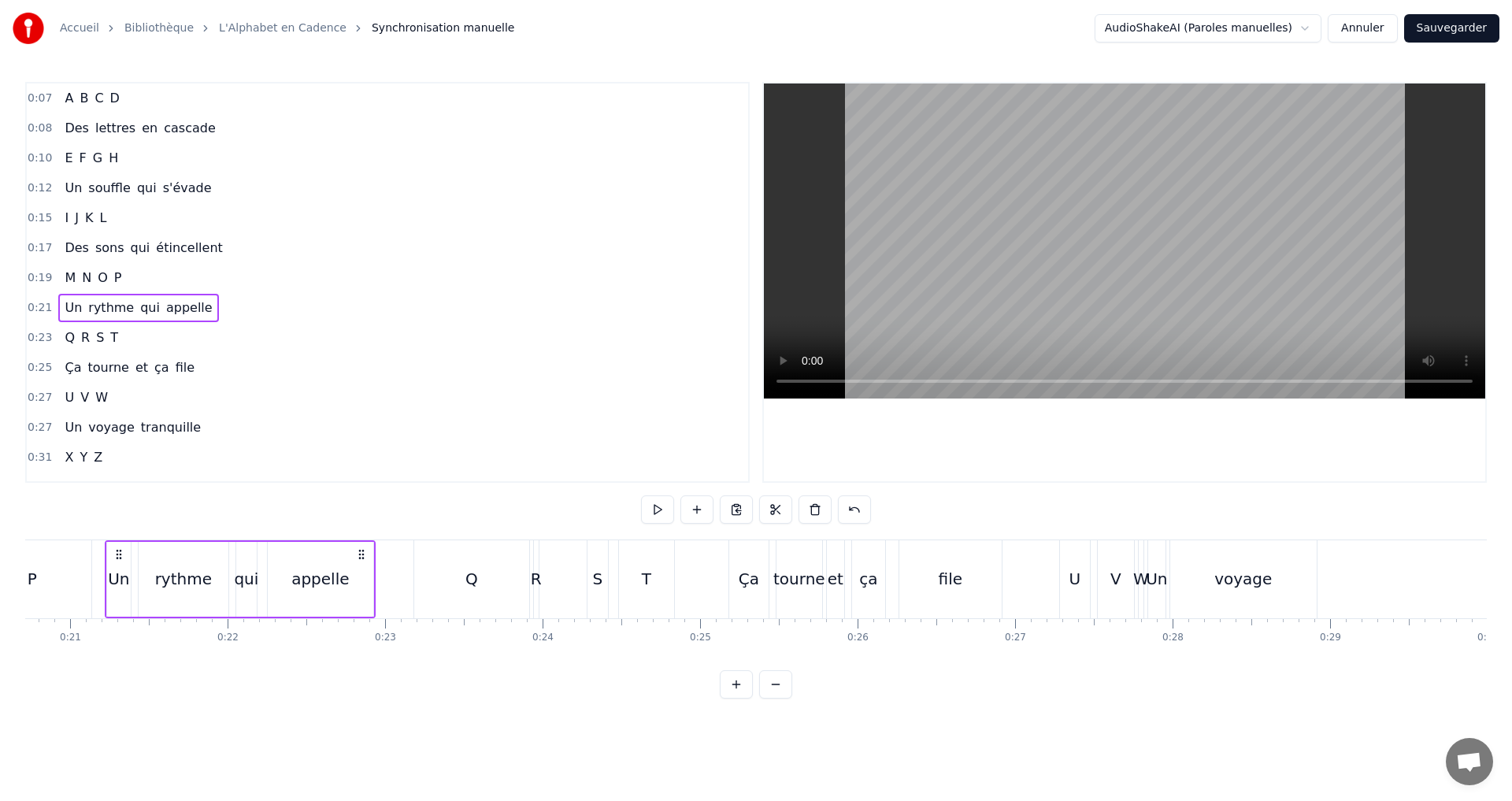
click at [149, 153] on div "0:10 E F G H" at bounding box center [387, 158] width 721 height 30
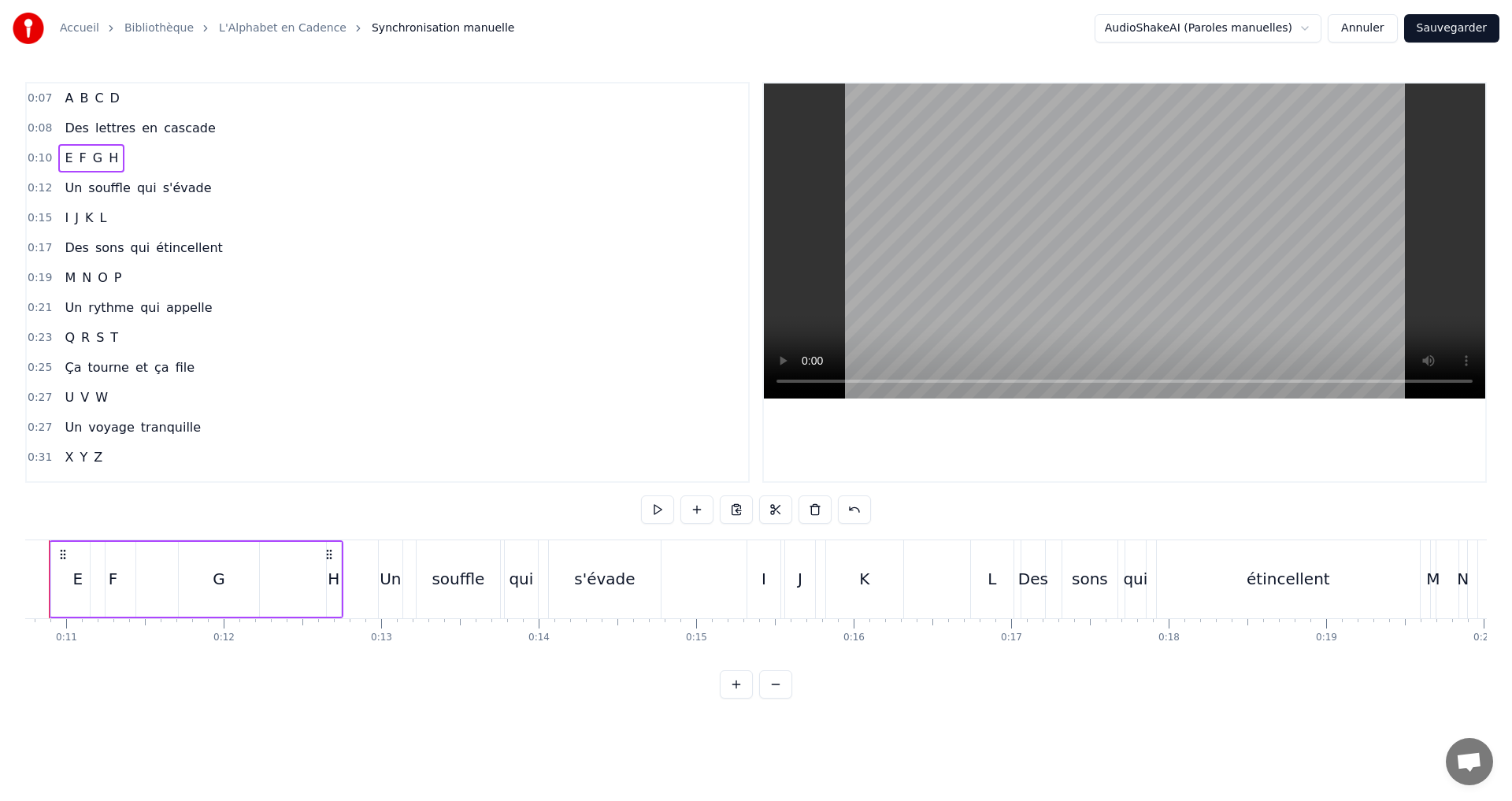
scroll to position [0, 1635]
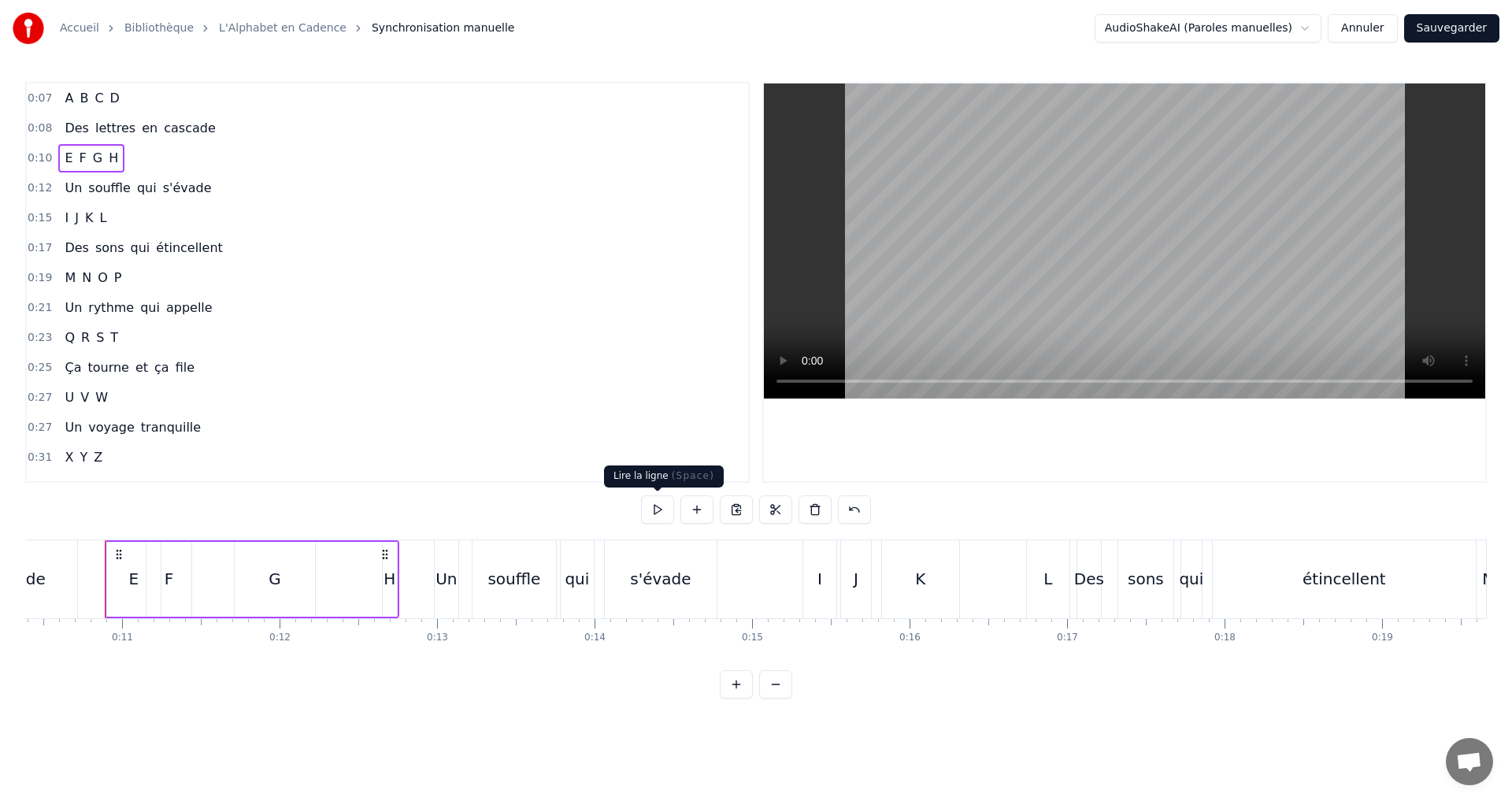
click at [656, 513] on button at bounding box center [657, 509] width 33 height 29
click at [386, 587] on div "H" at bounding box center [389, 578] width 12 height 23
click at [361, 442] on div "0:07 A B C D 0:08 Des lettres en cascade 0:10 E F G H 0:12 Un souffle qui s'éva…" at bounding box center [387, 282] width 724 height 401
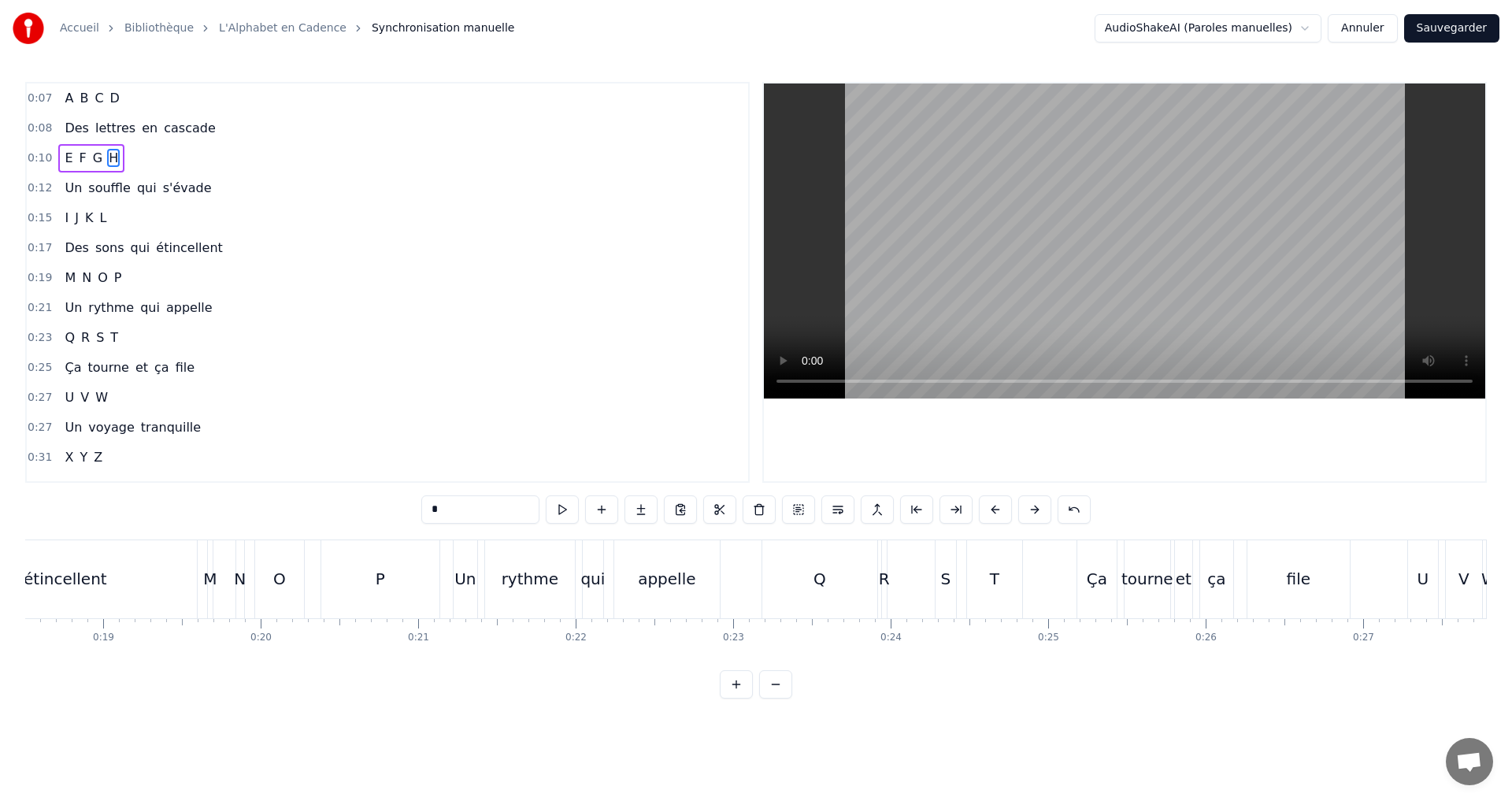
drag, startPoint x: 109, startPoint y: 161, endPoint x: 99, endPoint y: 163, distance: 10.2
click at [108, 161] on span "H" at bounding box center [113, 158] width 13 height 18
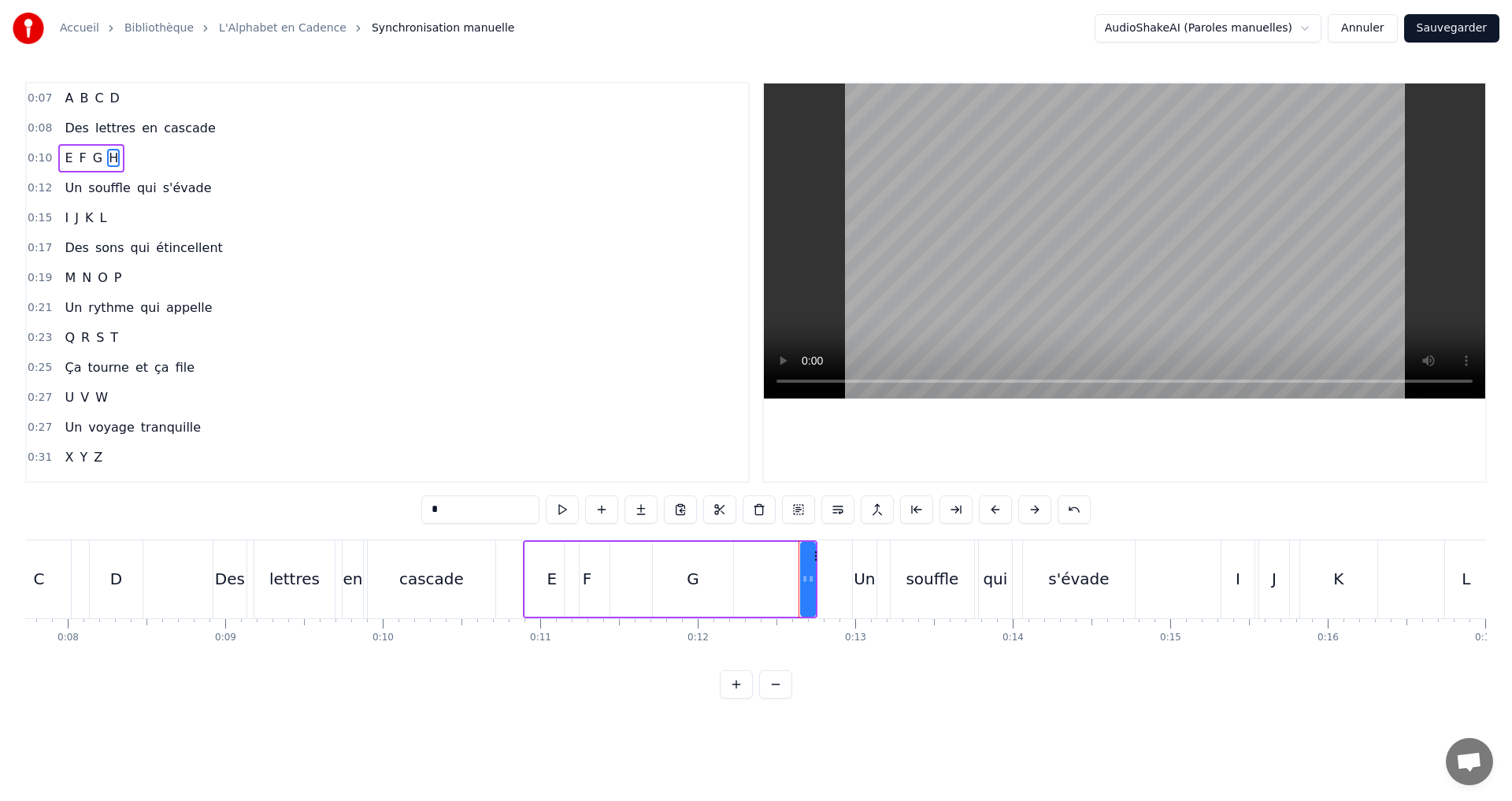
scroll to position [0, 1233]
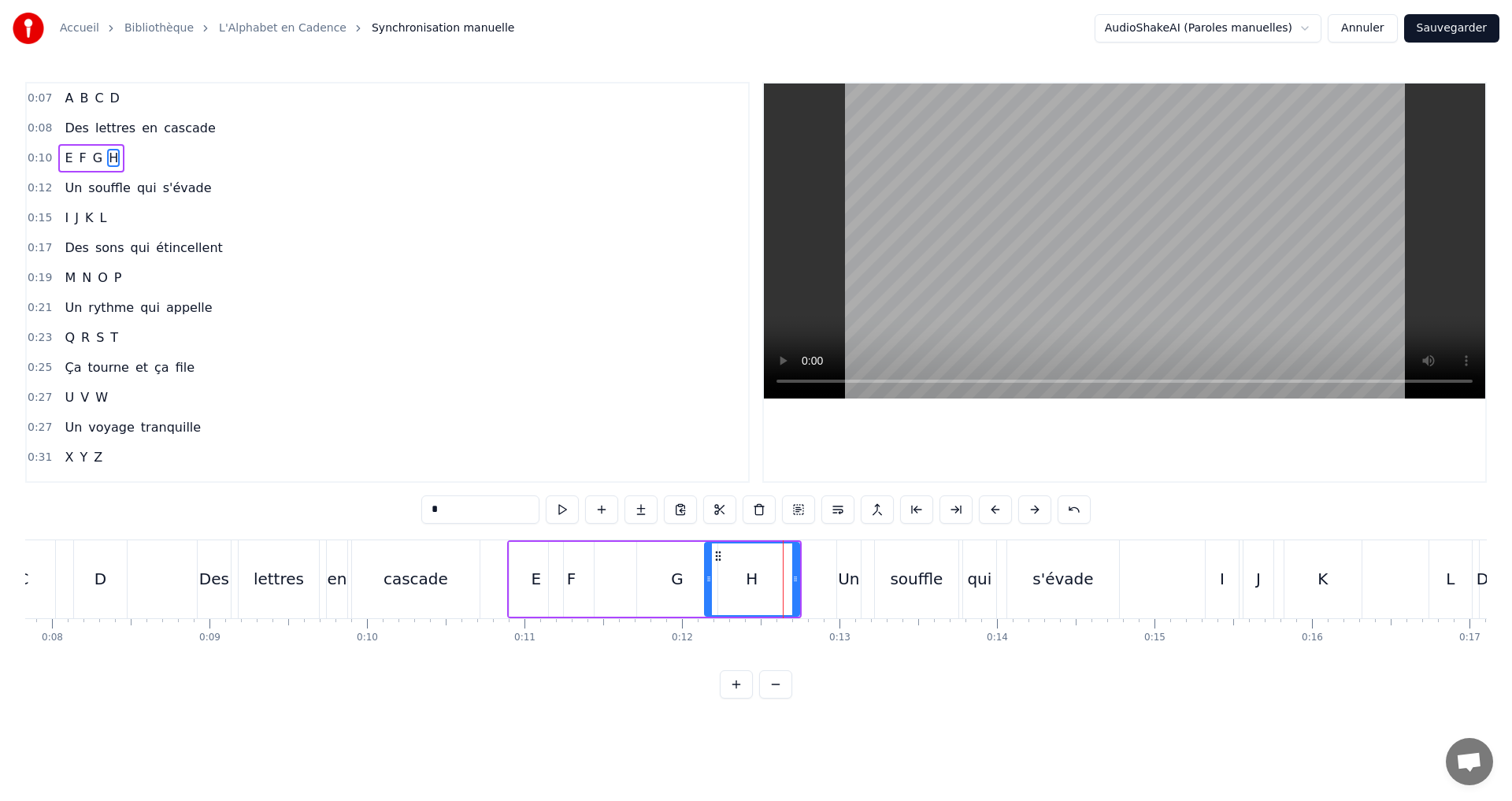
drag, startPoint x: 789, startPoint y: 578, endPoint x: 709, endPoint y: 573, distance: 80.2
click at [709, 573] on icon at bounding box center [708, 578] width 6 height 13
drag, startPoint x: 796, startPoint y: 581, endPoint x: 750, endPoint y: 576, distance: 46.3
click at [750, 576] on icon at bounding box center [749, 578] width 6 height 13
drag, startPoint x: 659, startPoint y: 727, endPoint x: 812, endPoint y: 694, distance: 156.5
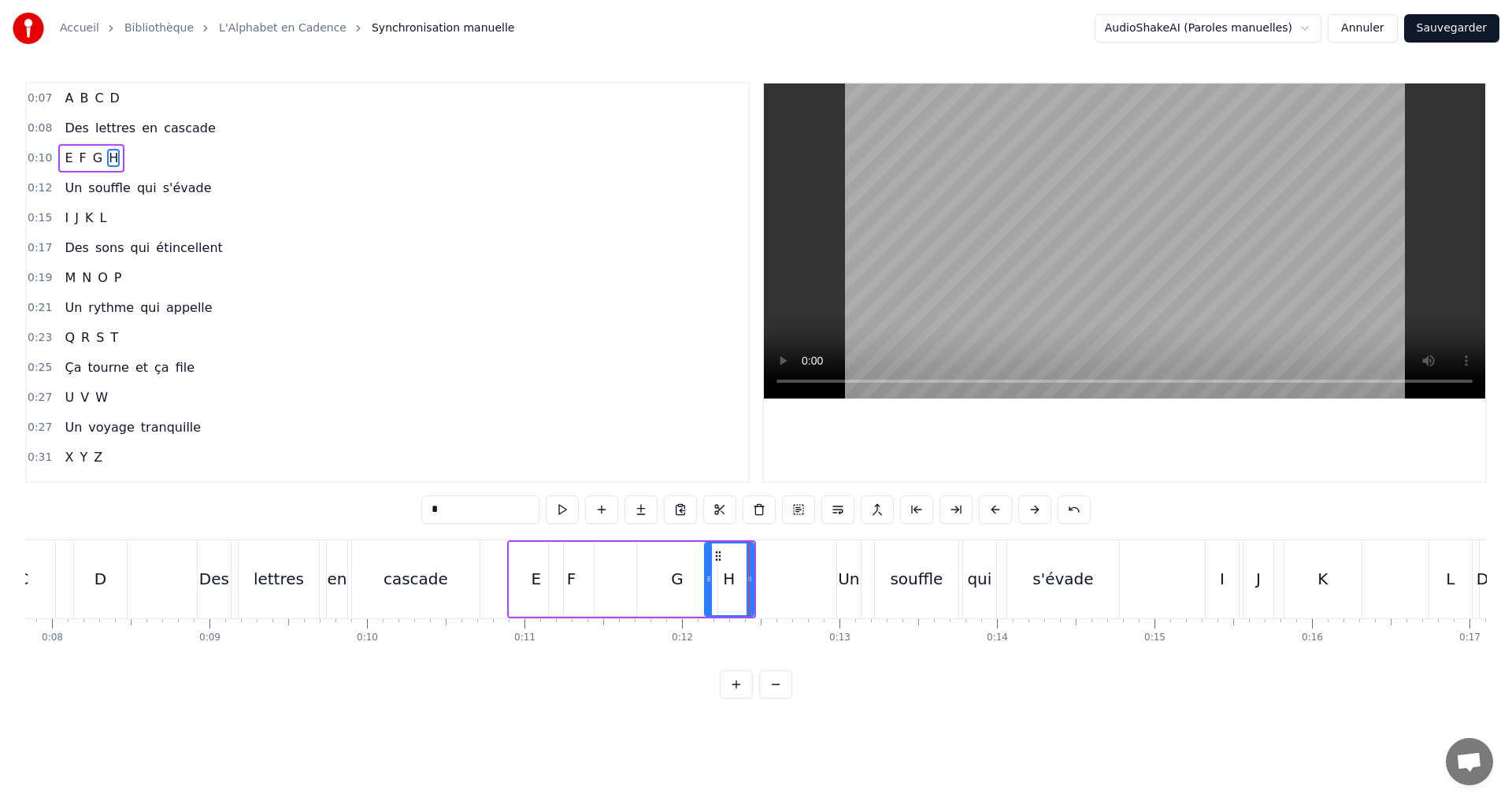
click at [661, 724] on html "Accueil Bibliothèque L'Alphabet en Cadence Synchronisation manuelle AudioShakeA…" at bounding box center [756, 362] width 1512 height 724
click at [571, 511] on button at bounding box center [562, 509] width 33 height 29
click at [168, 162] on div "0:10 E F G H" at bounding box center [387, 158] width 721 height 30
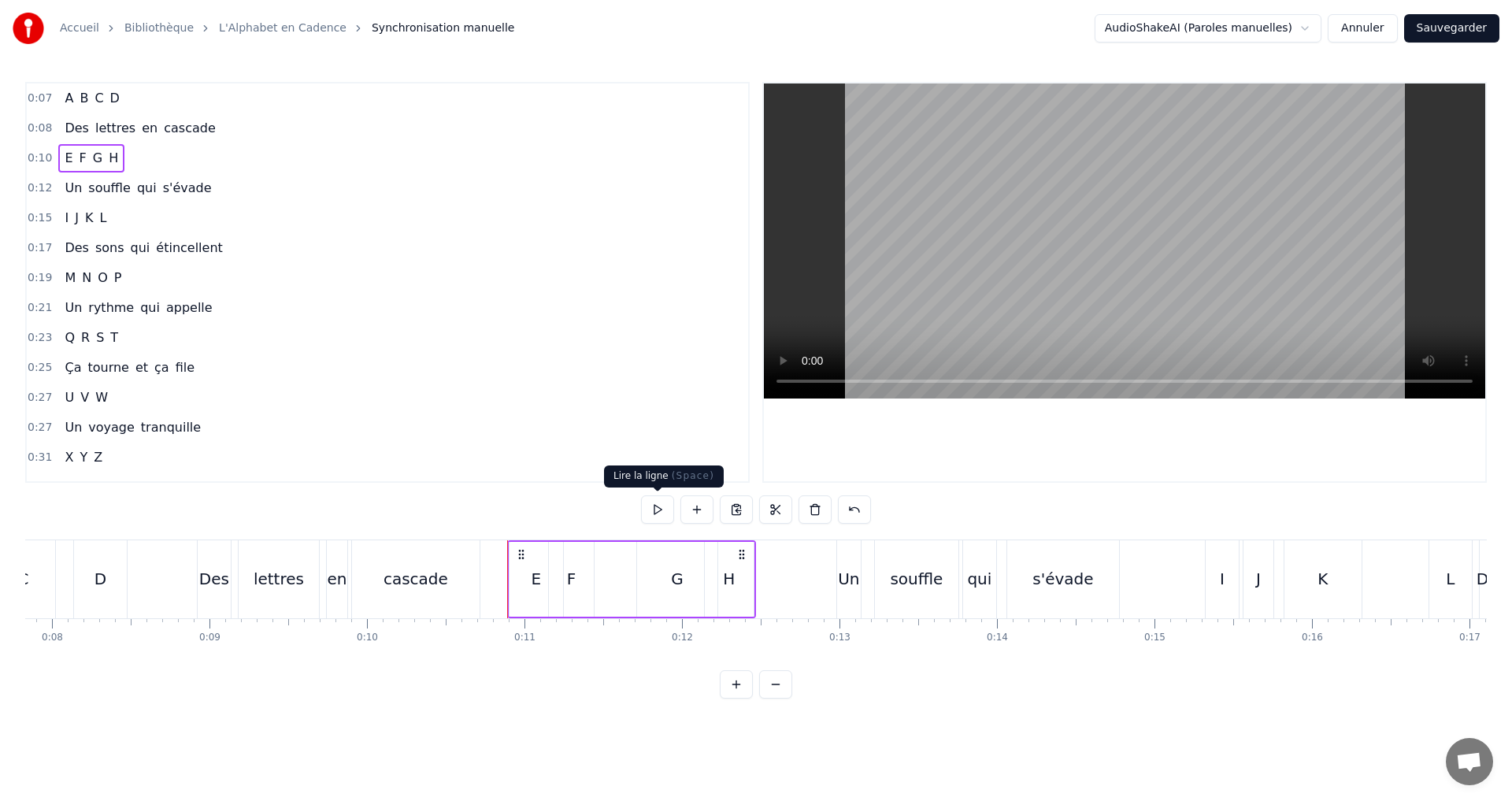
click at [660, 510] on button at bounding box center [657, 509] width 33 height 29
click at [659, 511] on button at bounding box center [657, 509] width 33 height 29
drag, startPoint x: 735, startPoint y: 581, endPoint x: 654, endPoint y: 559, distance: 83.9
click at [673, 572] on div "E F G H" at bounding box center [631, 579] width 248 height 78
click at [727, 573] on div "H" at bounding box center [729, 578] width 12 height 23
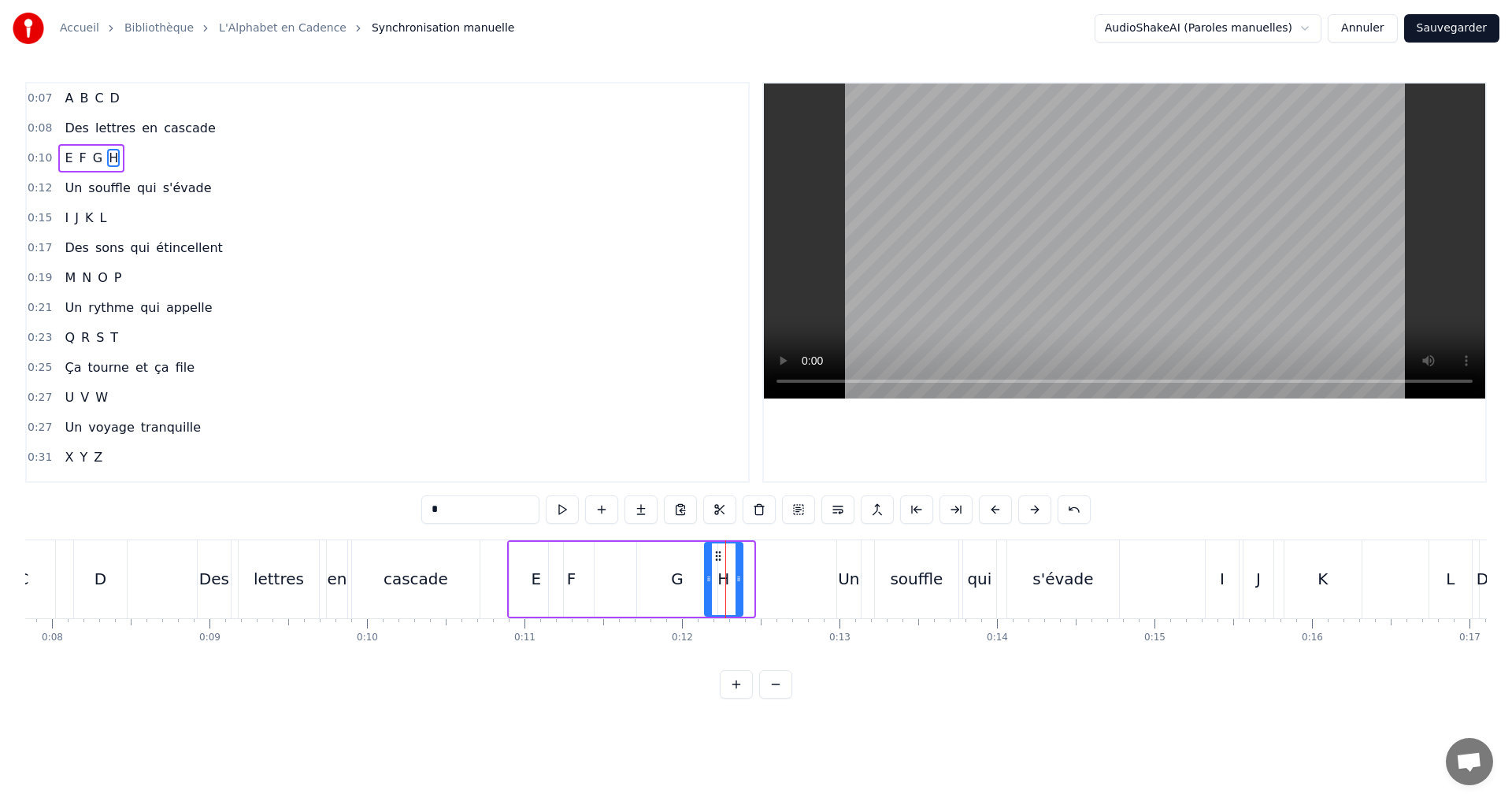
drag, startPoint x: 747, startPoint y: 580, endPoint x: 737, endPoint y: 575, distance: 11.2
click at [737, 575] on icon at bounding box center [738, 578] width 6 height 13
drag, startPoint x: 711, startPoint y: 579, endPoint x: 694, endPoint y: 574, distance: 17.7
click at [694, 574] on icon at bounding box center [692, 578] width 6 height 13
click at [568, 513] on button at bounding box center [562, 509] width 33 height 29
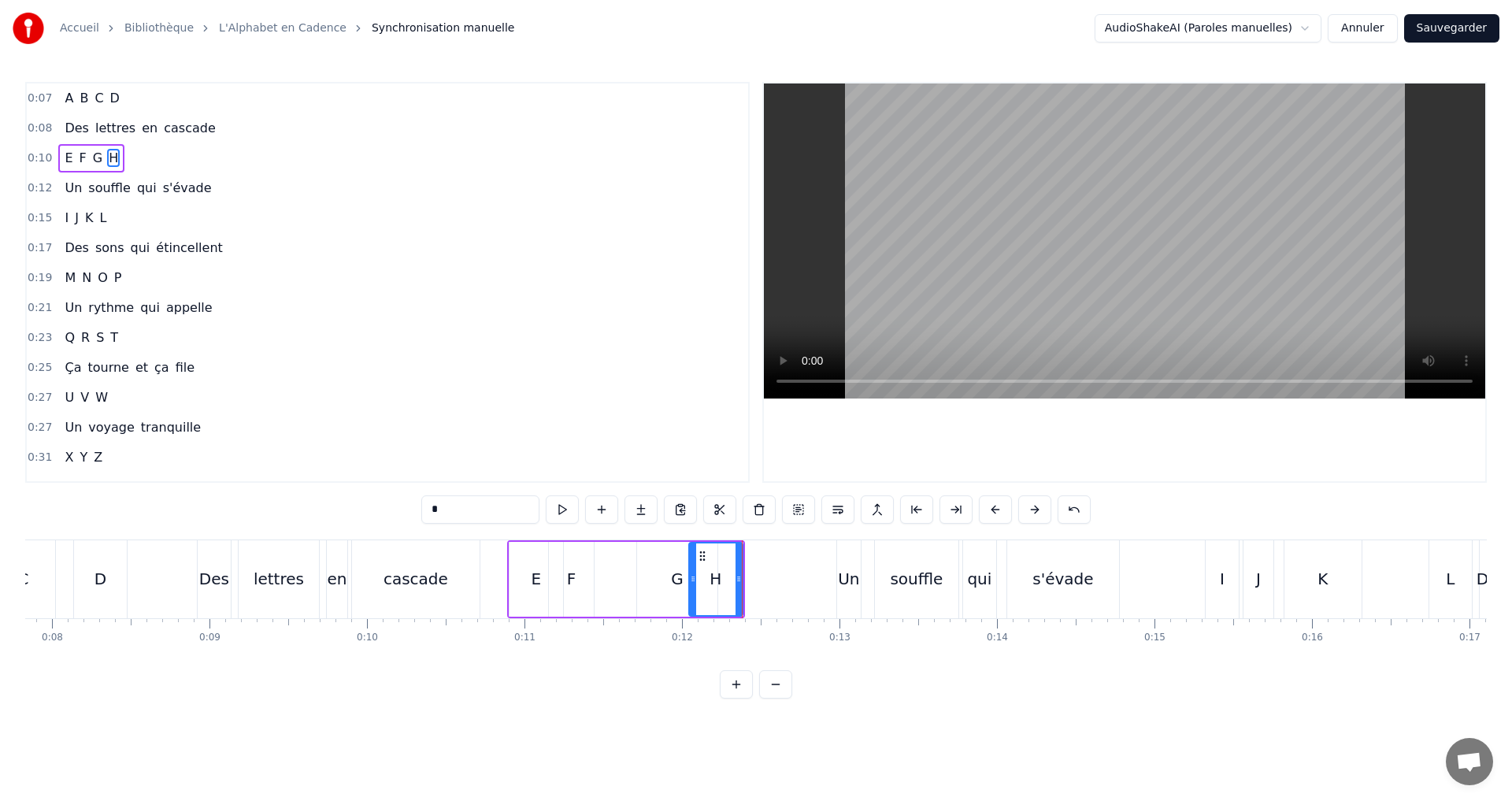
click at [196, 157] on div "0:10 E F G H" at bounding box center [387, 158] width 721 height 30
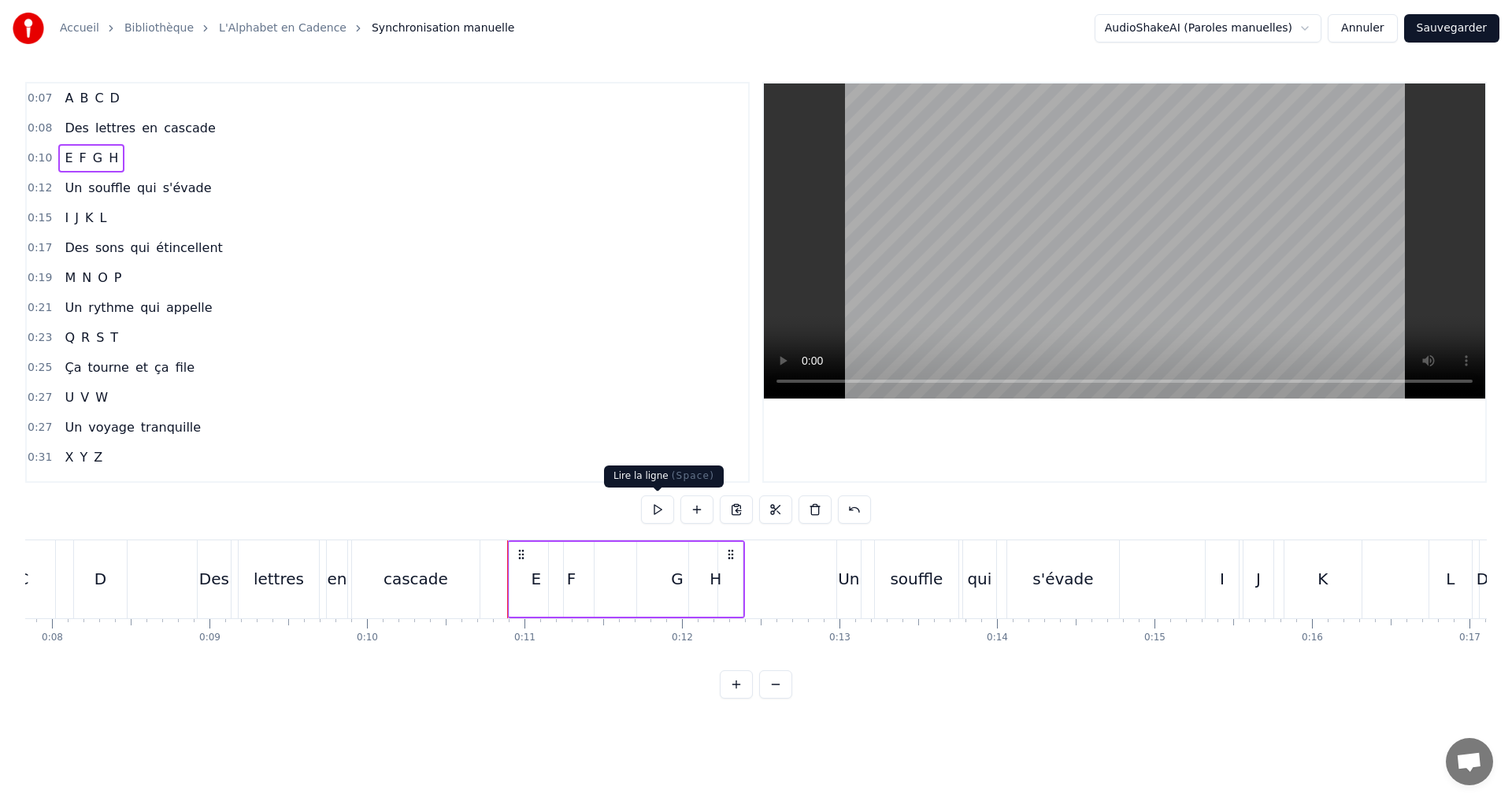
click at [658, 508] on button at bounding box center [657, 509] width 33 height 29
click at [659, 508] on button at bounding box center [657, 509] width 33 height 29
click at [707, 572] on div "H" at bounding box center [716, 579] width 54 height 74
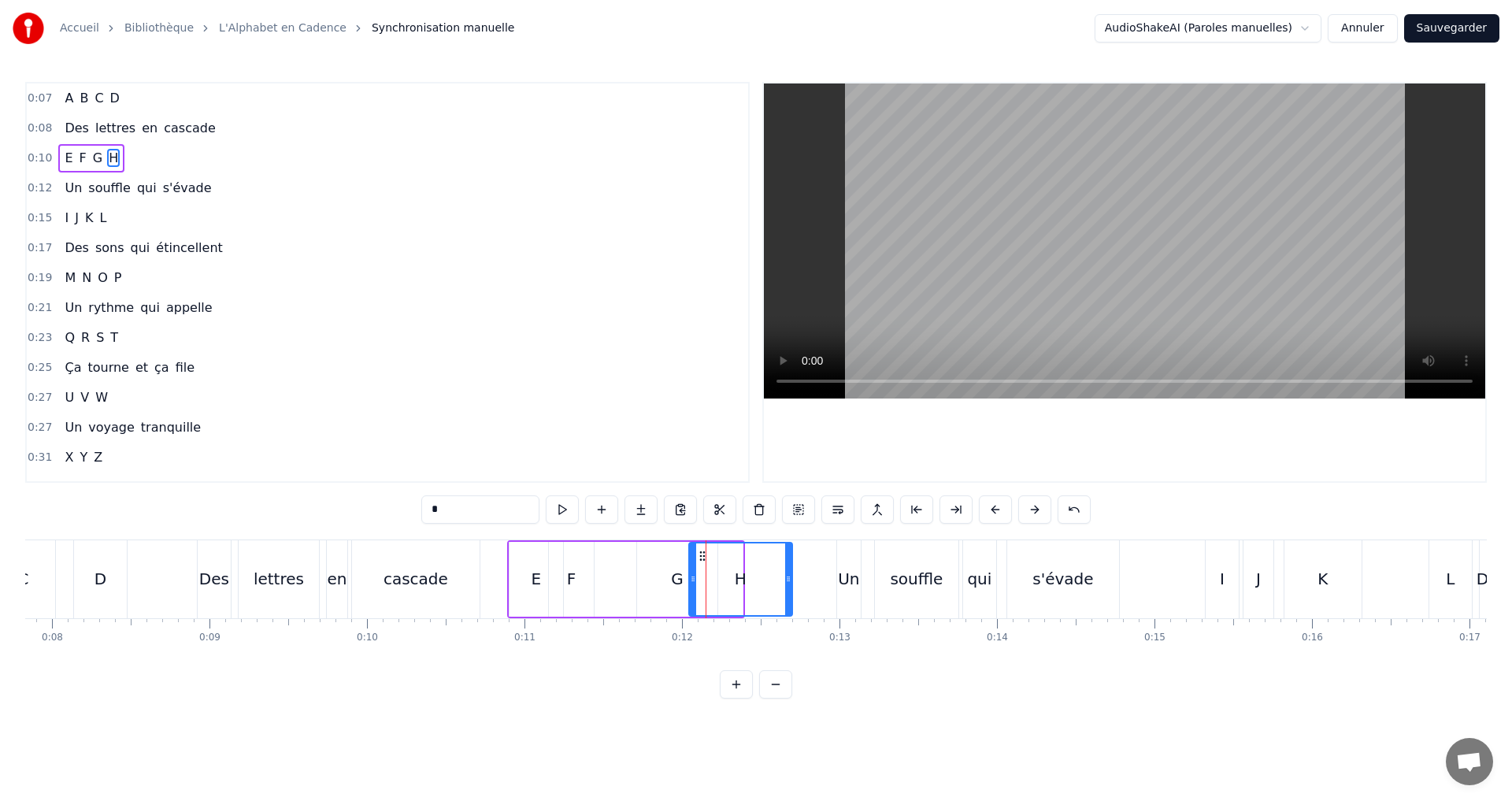
drag, startPoint x: 740, startPoint y: 576, endPoint x: 789, endPoint y: 581, distance: 49.3
click at [789, 581] on icon at bounding box center [788, 578] width 6 height 13
click at [563, 511] on button at bounding box center [562, 509] width 33 height 29
drag, startPoint x: 693, startPoint y: 574, endPoint x: 702, endPoint y: 572, distance: 9.2
click at [702, 572] on div at bounding box center [701, 579] width 6 height 72
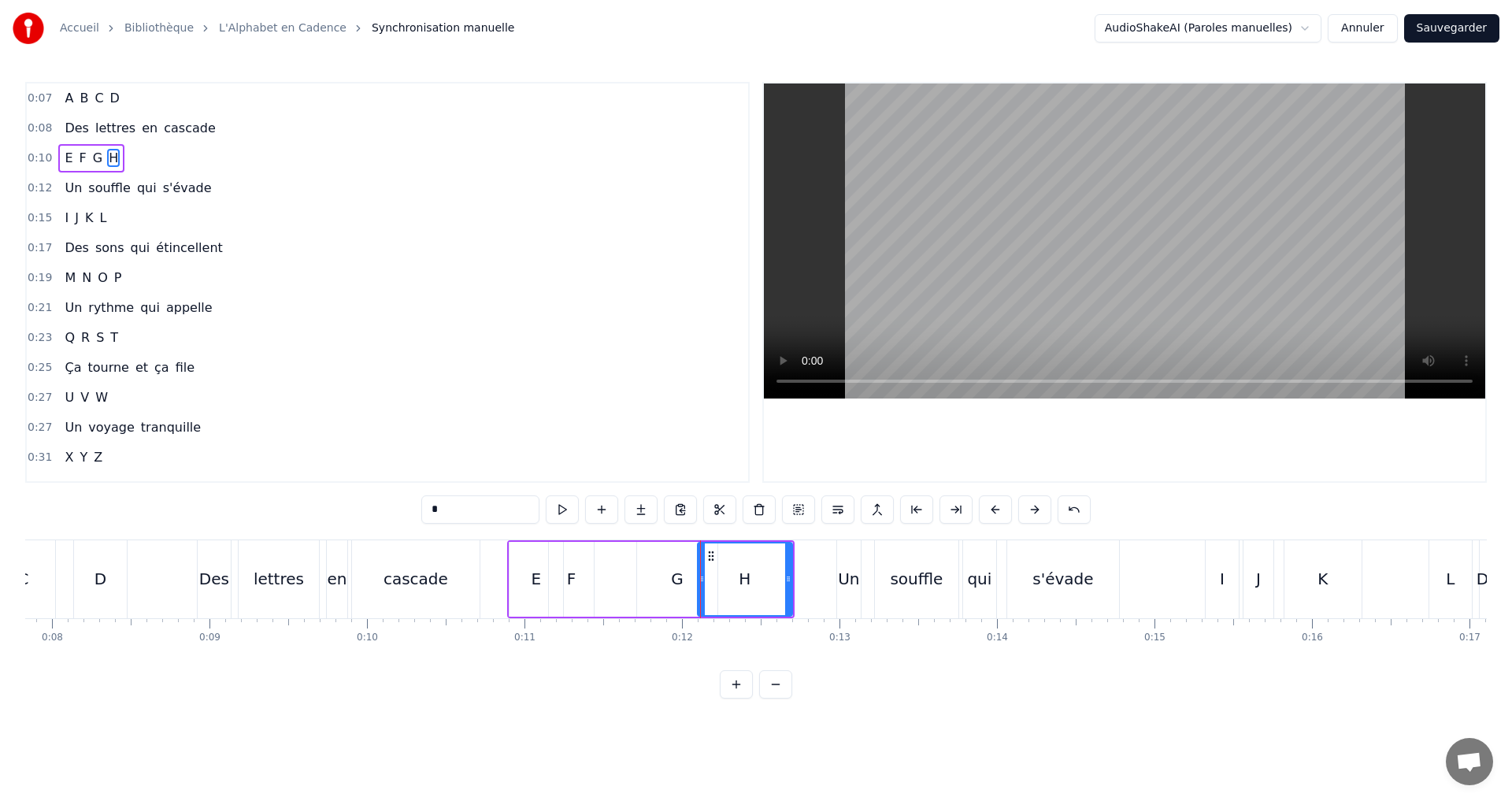
click at [466, 320] on div "0:21 Un rythme qui appelle" at bounding box center [387, 307] width 721 height 30
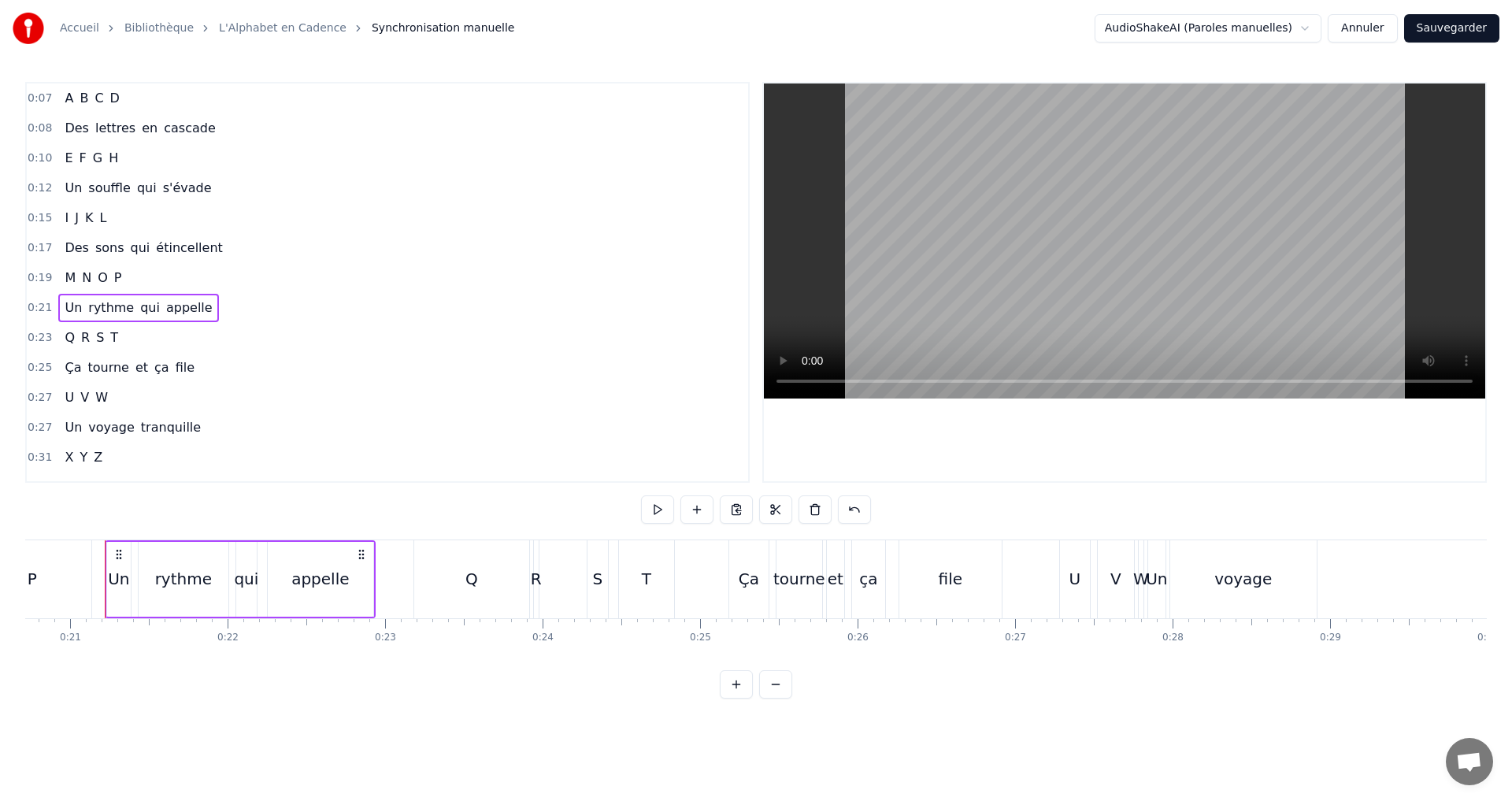
click at [148, 158] on div "0:10 E F G H" at bounding box center [387, 158] width 721 height 30
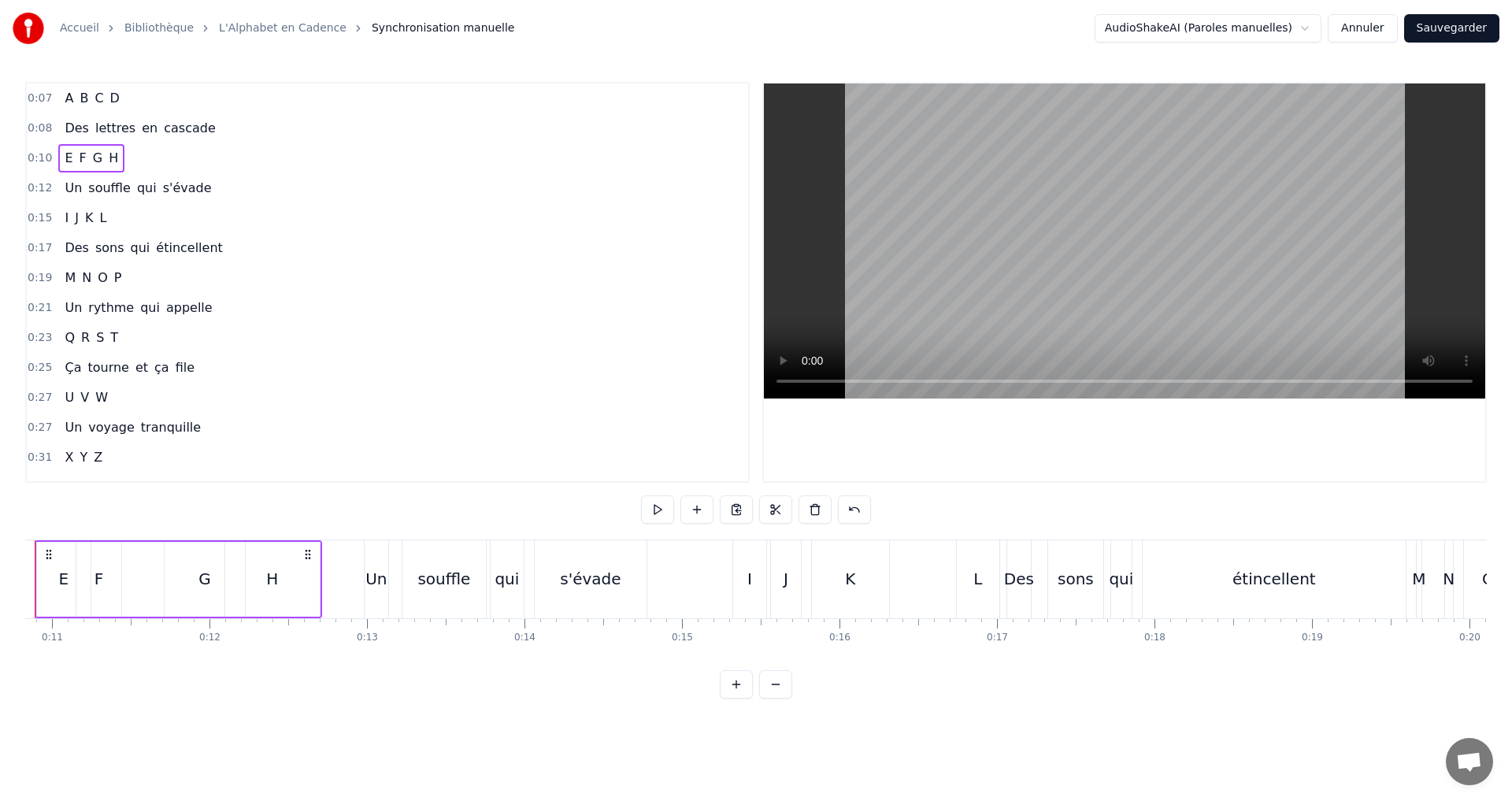
scroll to position [0, 1635]
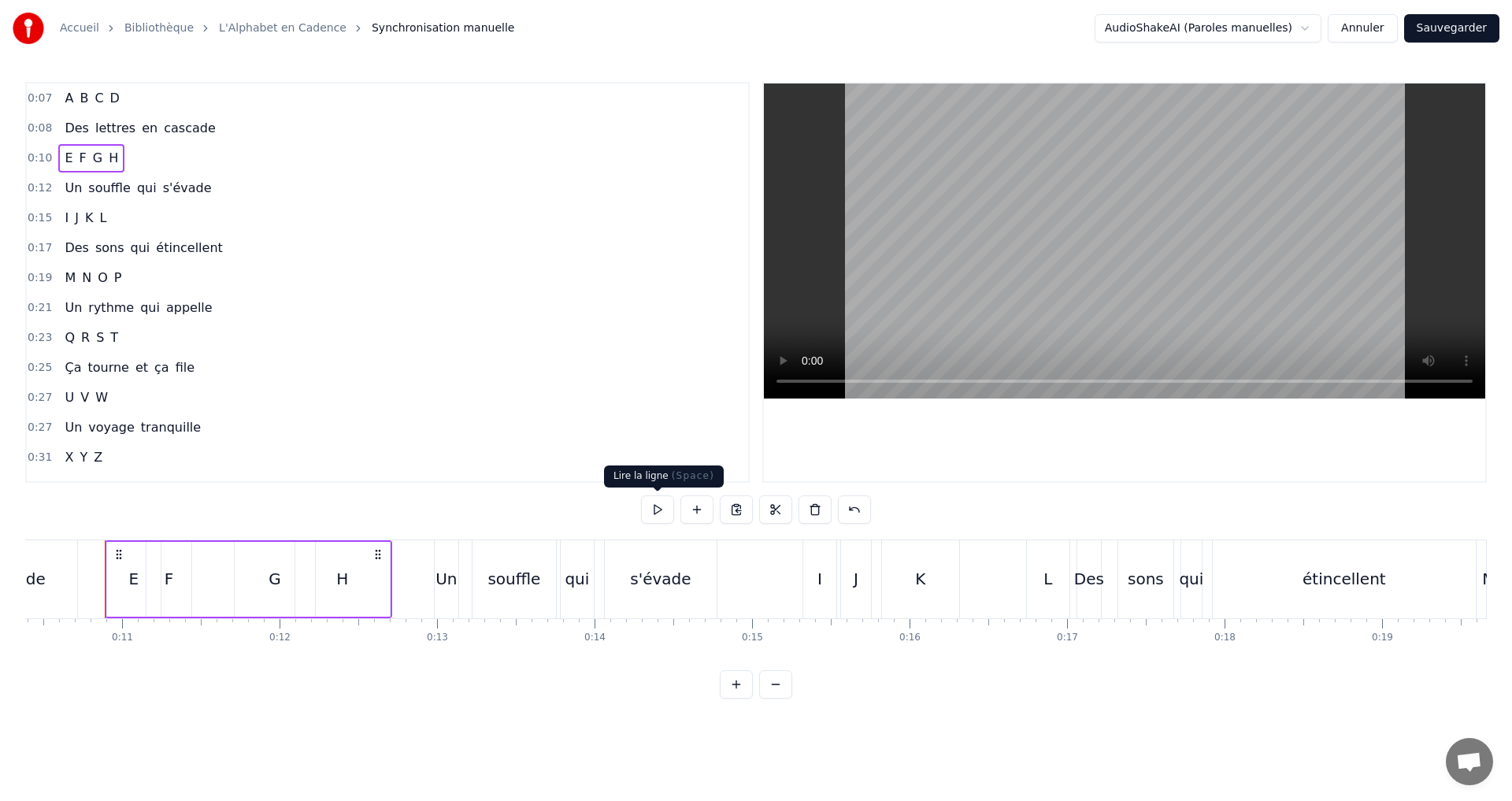
click at [658, 512] on button at bounding box center [657, 509] width 33 height 29
click at [339, 577] on div "H" at bounding box center [342, 578] width 12 height 23
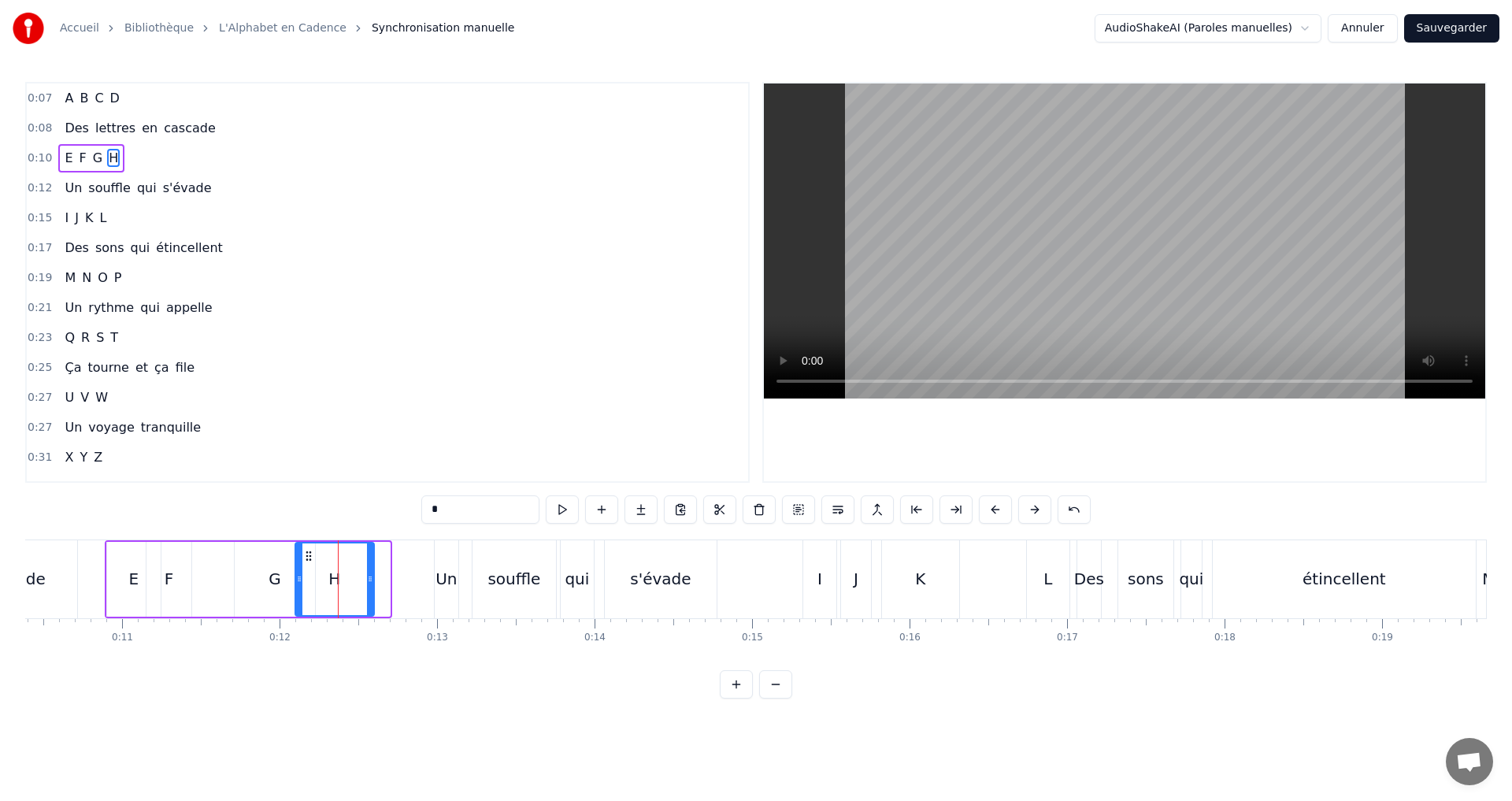
drag, startPoint x: 383, startPoint y: 579, endPoint x: 367, endPoint y: 574, distance: 16.8
click at [367, 574] on icon at bounding box center [370, 578] width 6 height 13
click at [471, 380] on div "0:25 Ça tourne et ça file" at bounding box center [387, 368] width 721 height 30
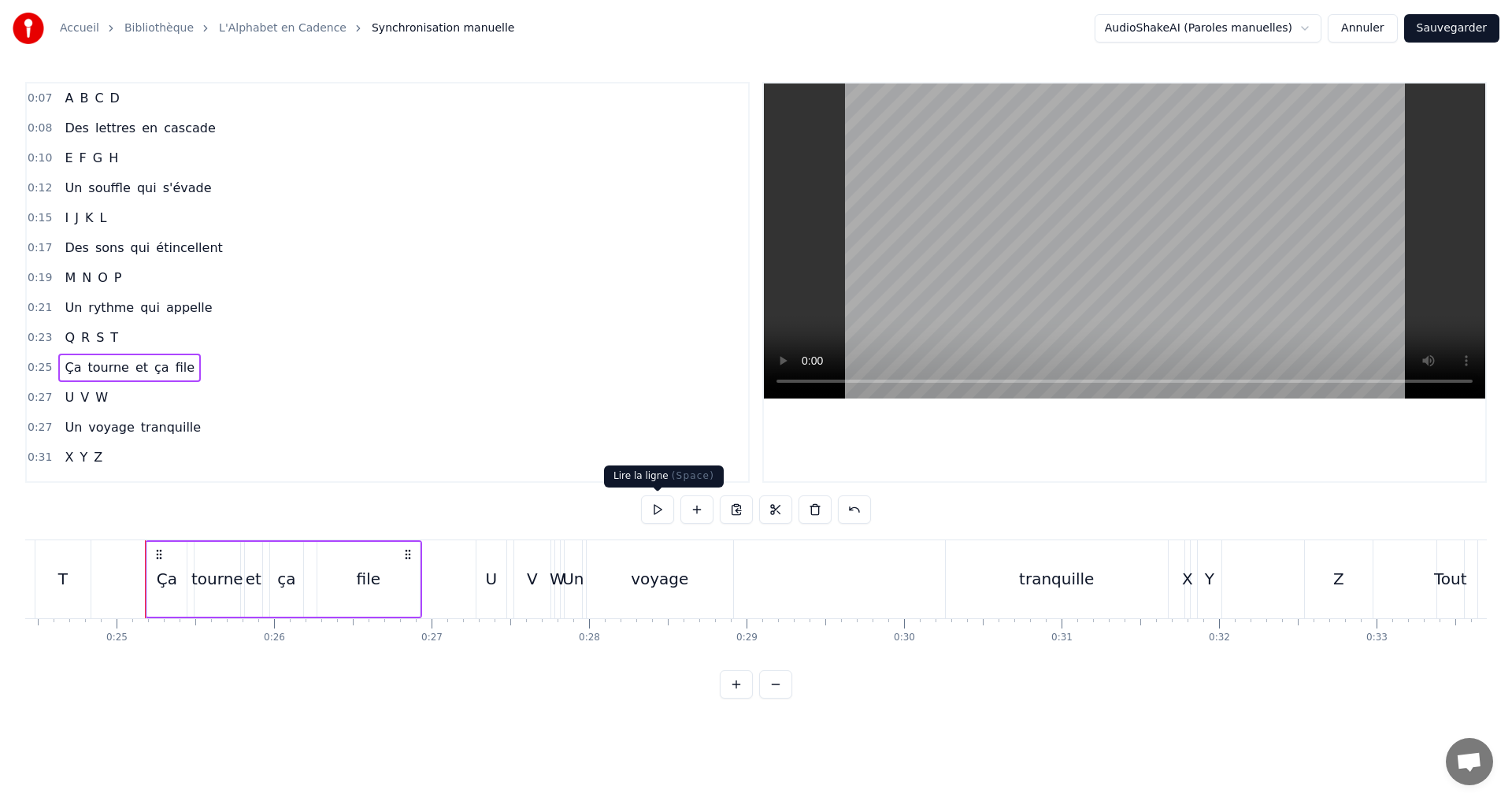
scroll to position [0, 3885]
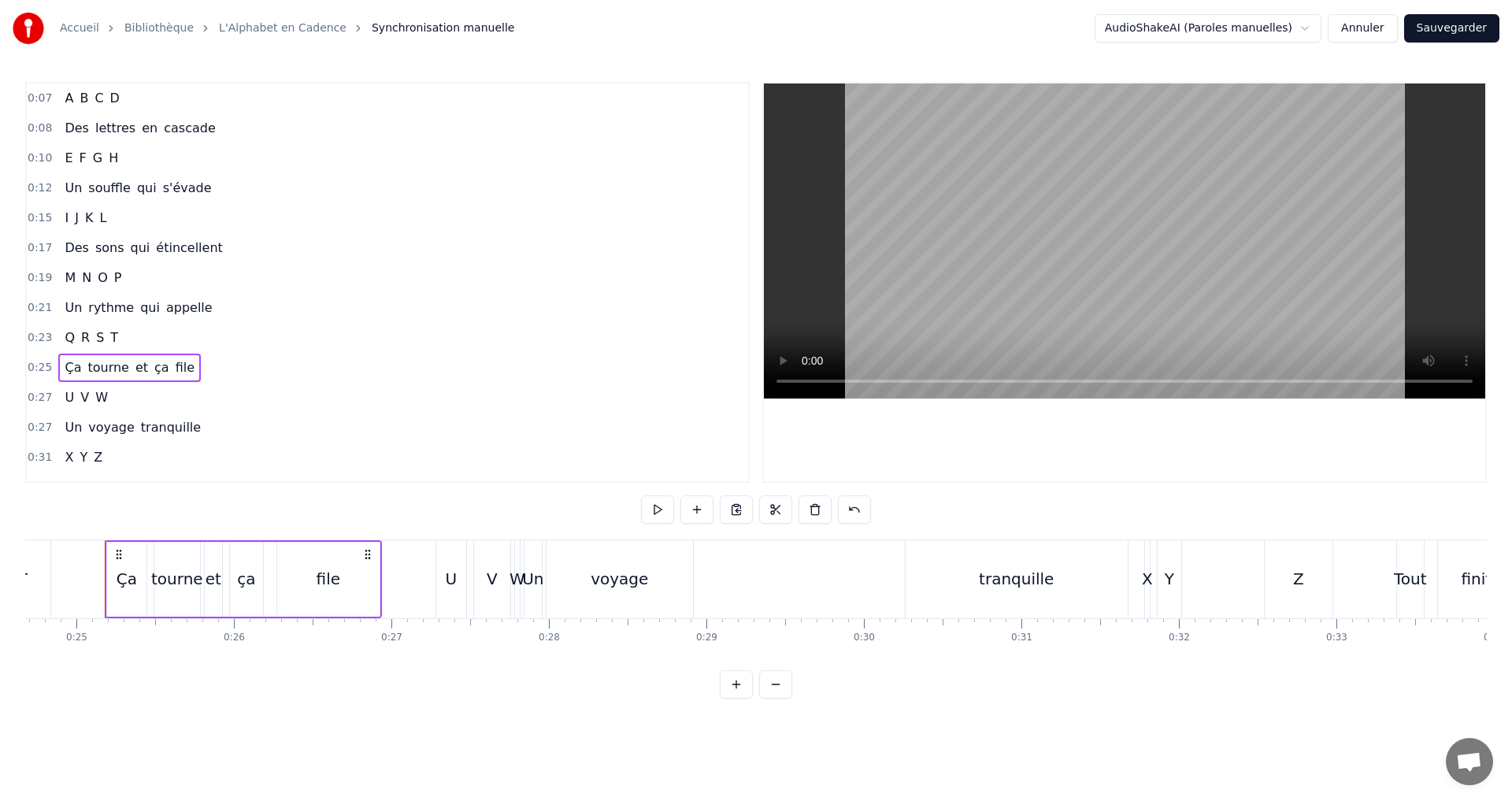
click at [136, 160] on div "0:10 E F G H" at bounding box center [387, 158] width 721 height 30
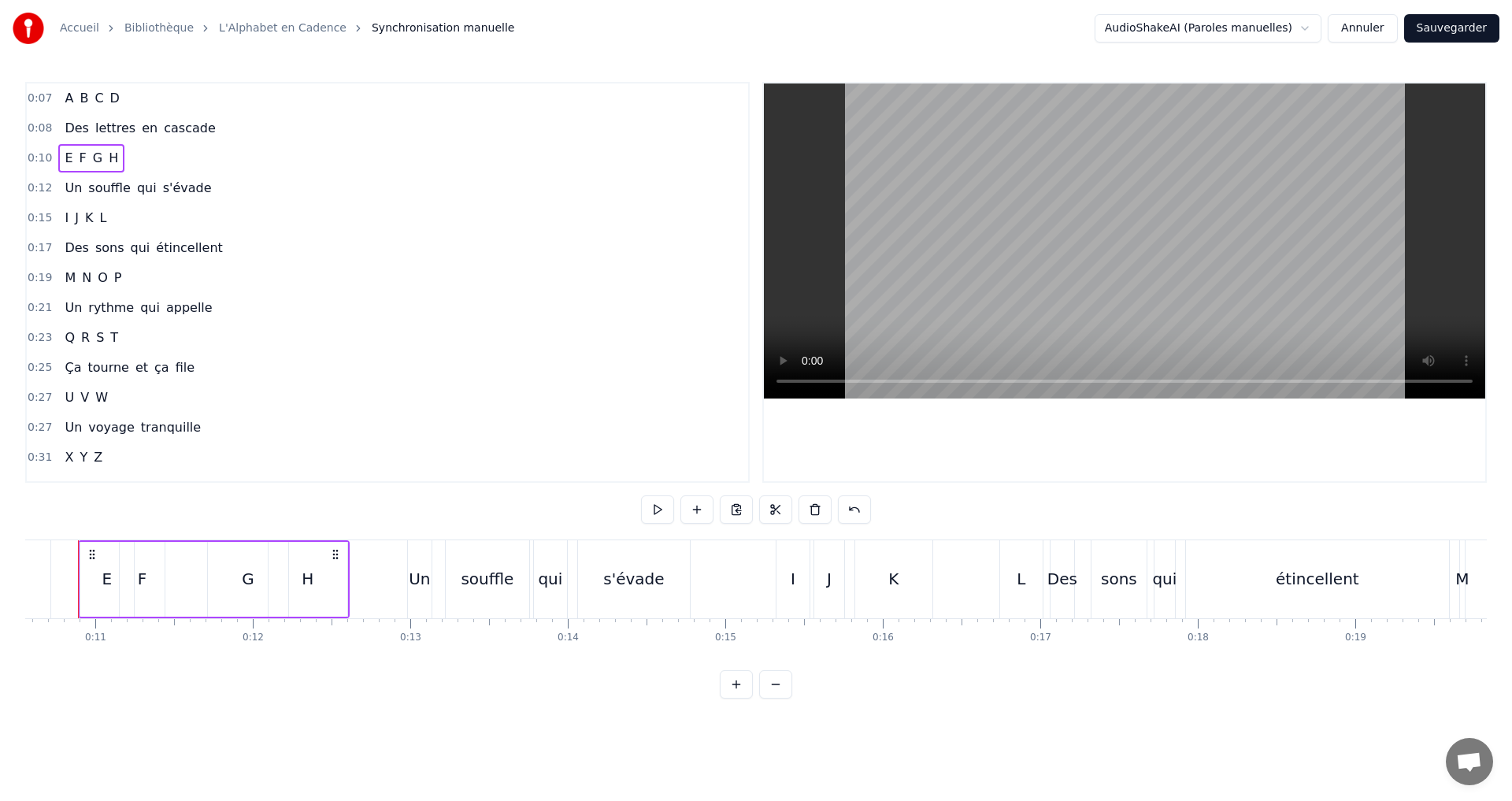
scroll to position [0, 1635]
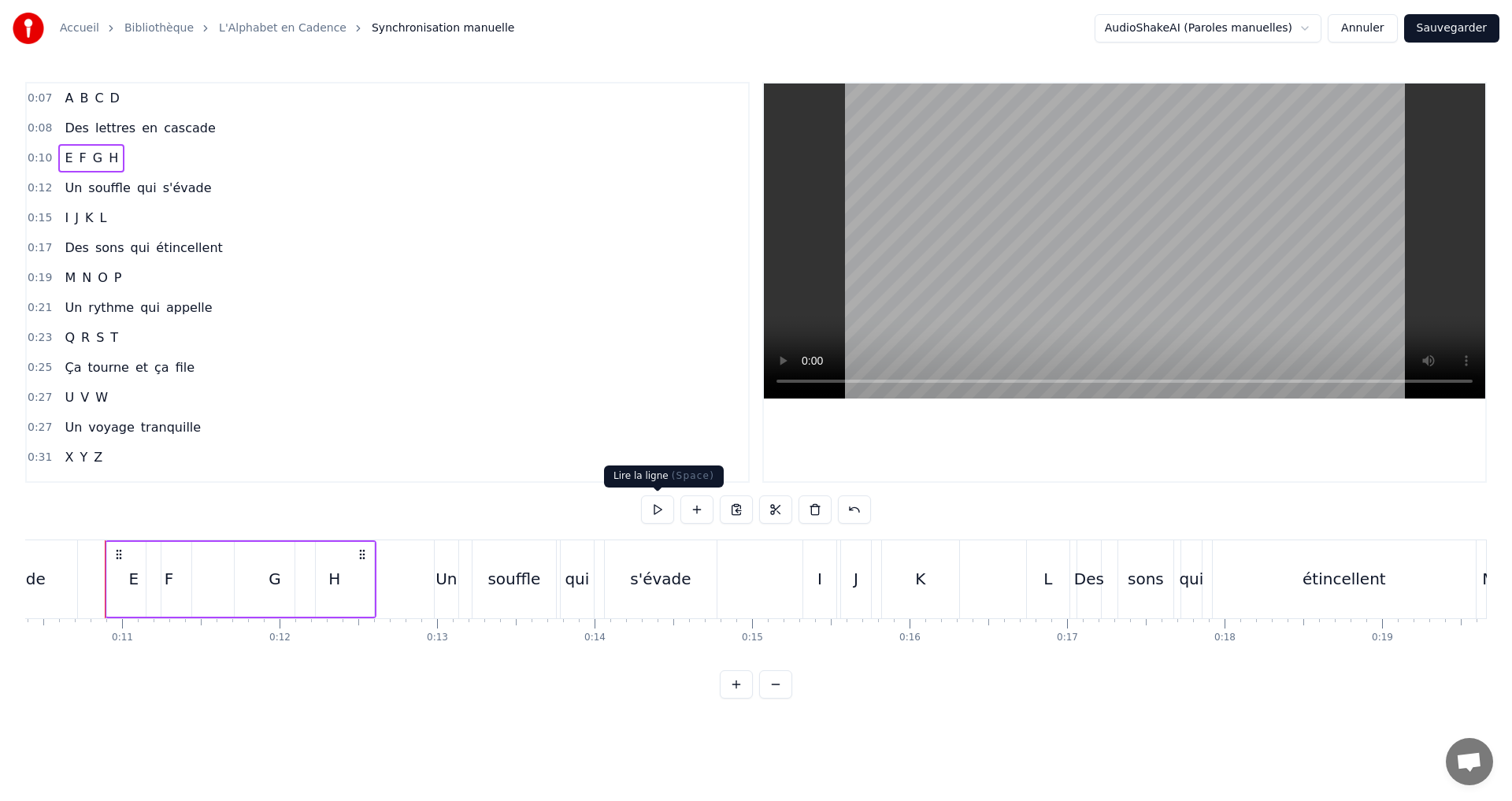
click at [667, 508] on button at bounding box center [657, 509] width 33 height 29
click at [328, 571] on div "H" at bounding box center [334, 578] width 12 height 23
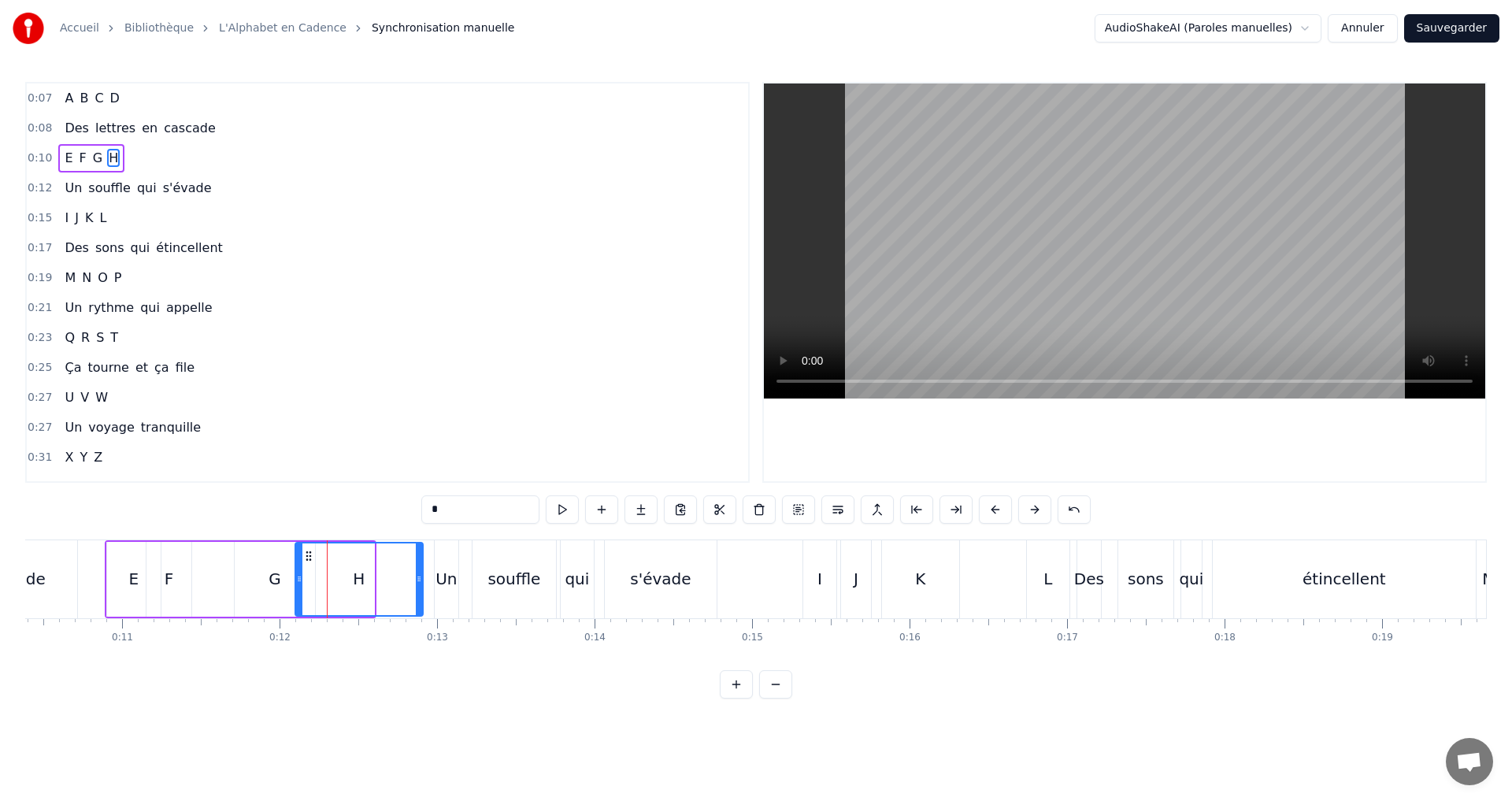
drag, startPoint x: 369, startPoint y: 578, endPoint x: 417, endPoint y: 566, distance: 49.5
click at [417, 566] on div at bounding box center [418, 579] width 6 height 72
click at [471, 359] on div "0:25 Ça tourne et ça file" at bounding box center [387, 368] width 721 height 30
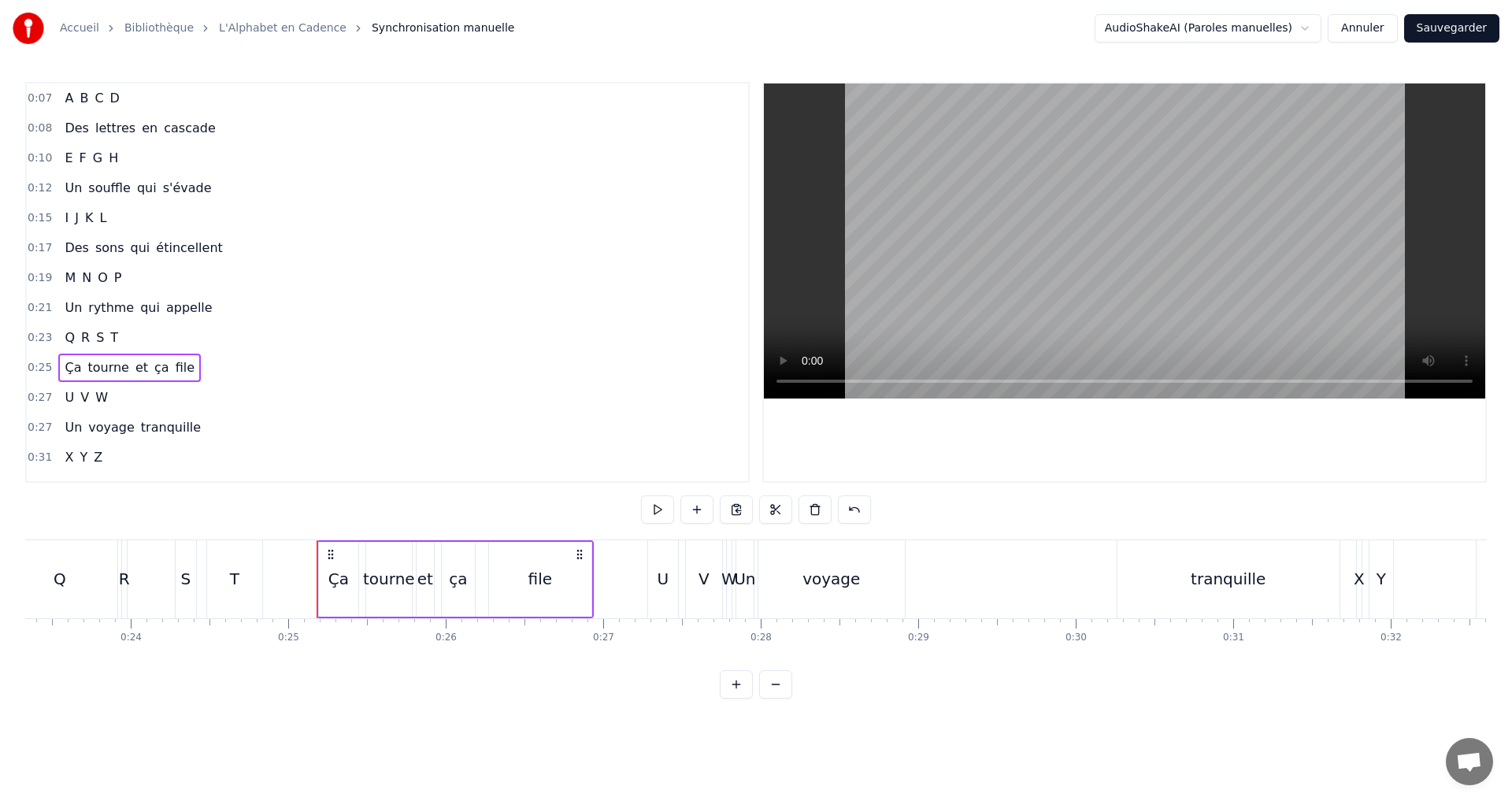
scroll to position [0, 3885]
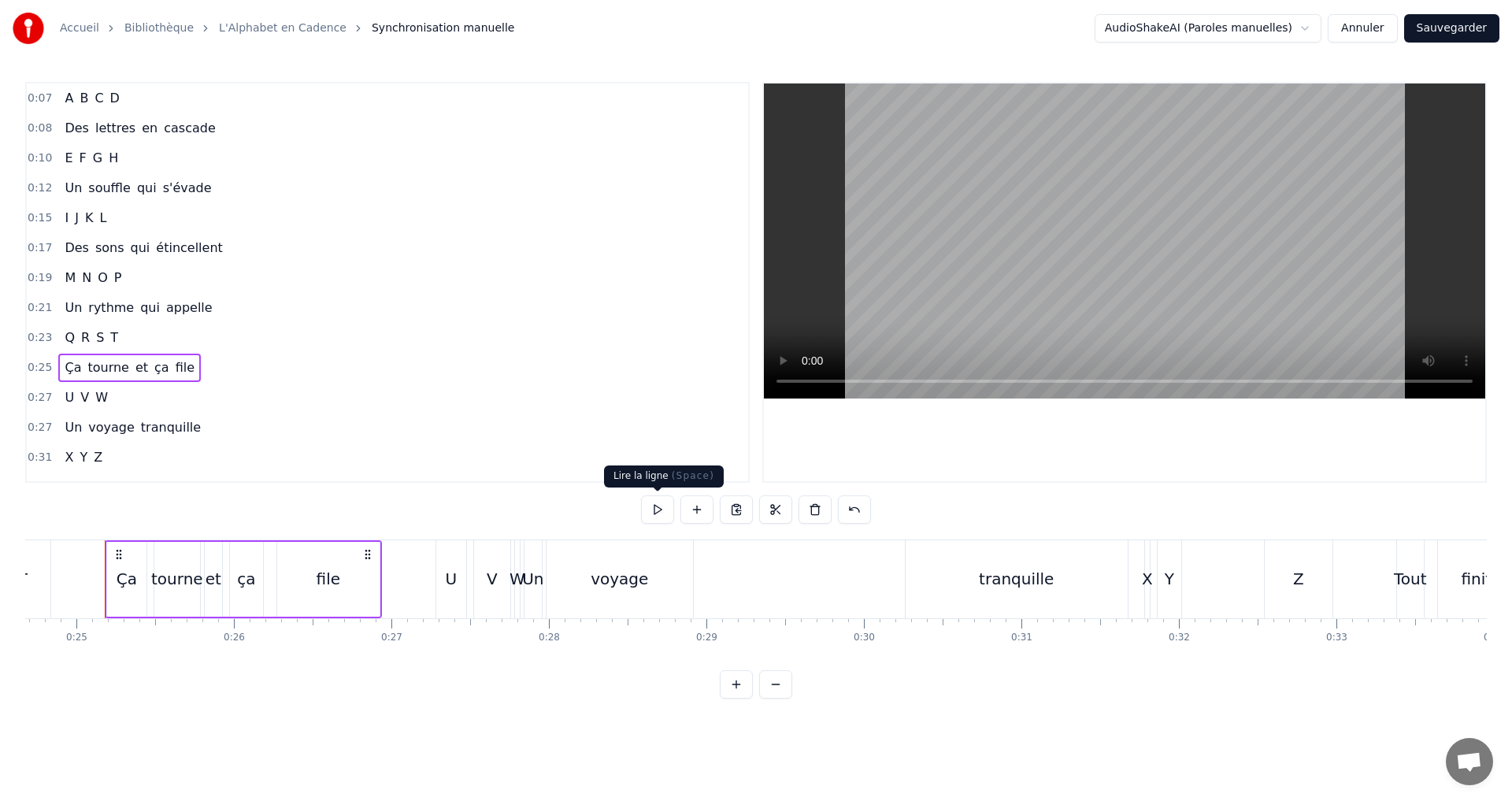
click at [659, 507] on button at bounding box center [657, 509] width 33 height 29
click at [131, 158] on div "0:10 E F G H" at bounding box center [387, 158] width 721 height 30
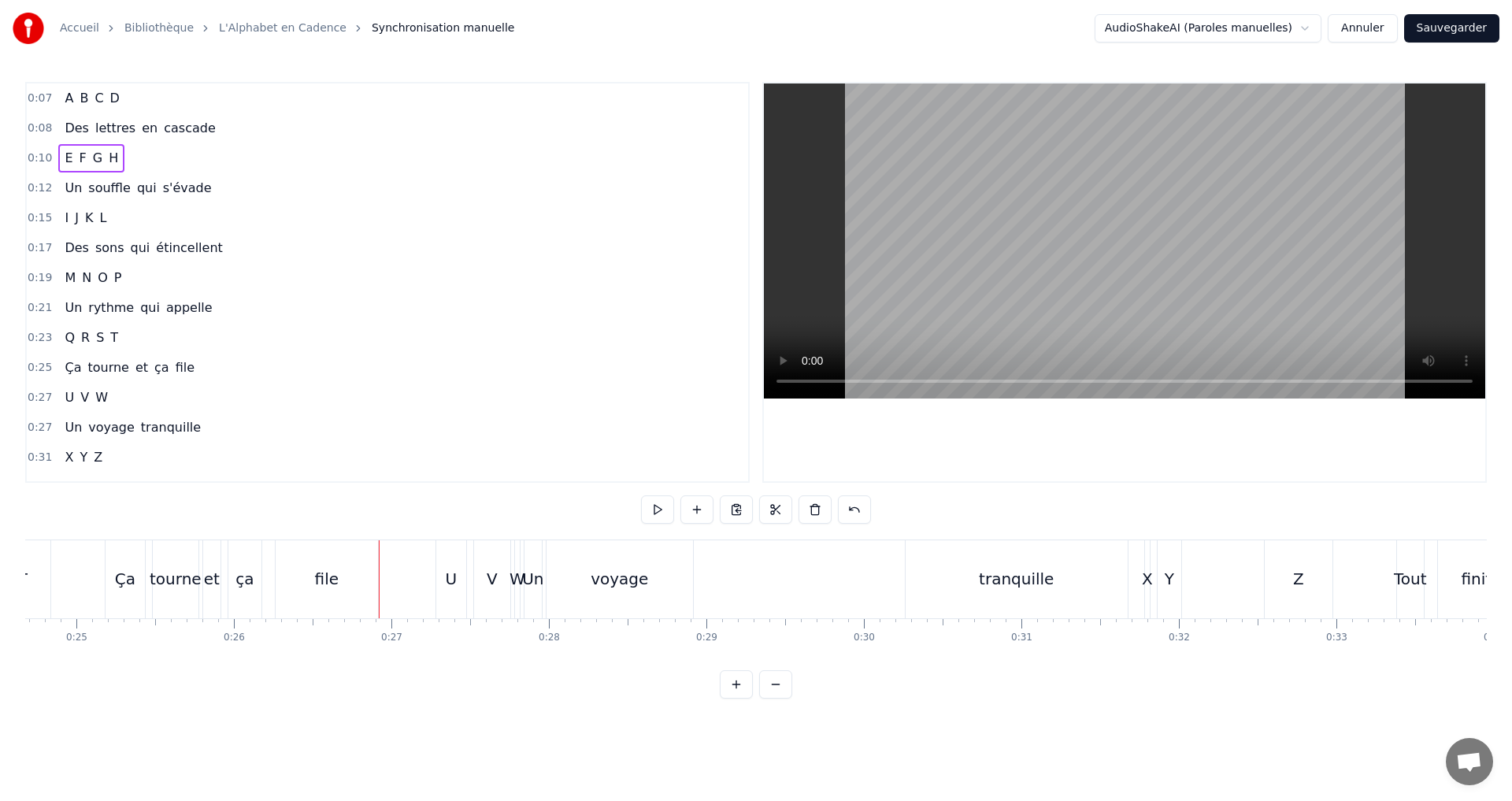
click at [147, 160] on div "0:10 E F G H" at bounding box center [387, 158] width 721 height 30
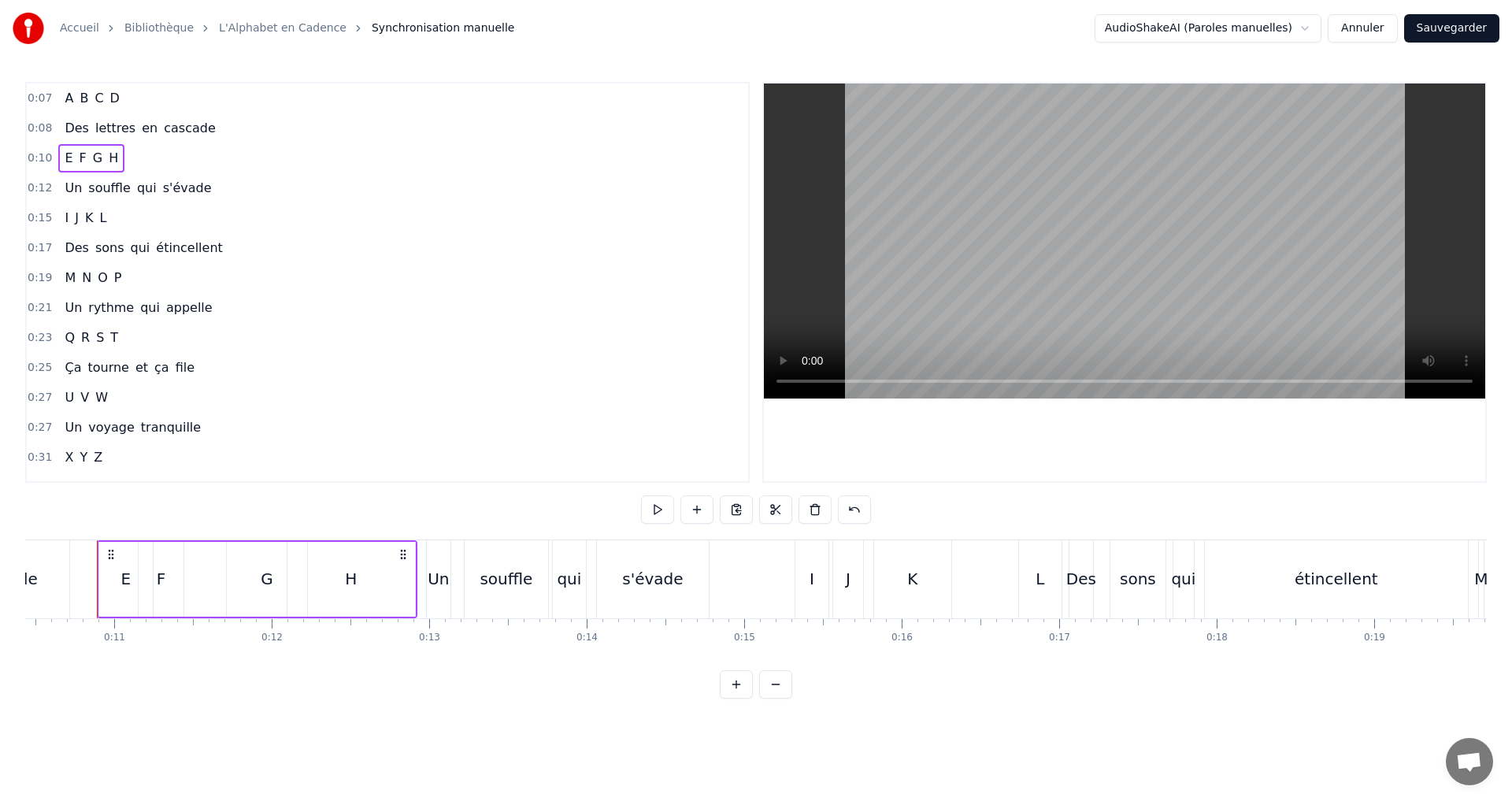
scroll to position [0, 1635]
click at [658, 507] on button at bounding box center [657, 509] width 33 height 29
click at [357, 578] on div "H" at bounding box center [359, 578] width 12 height 23
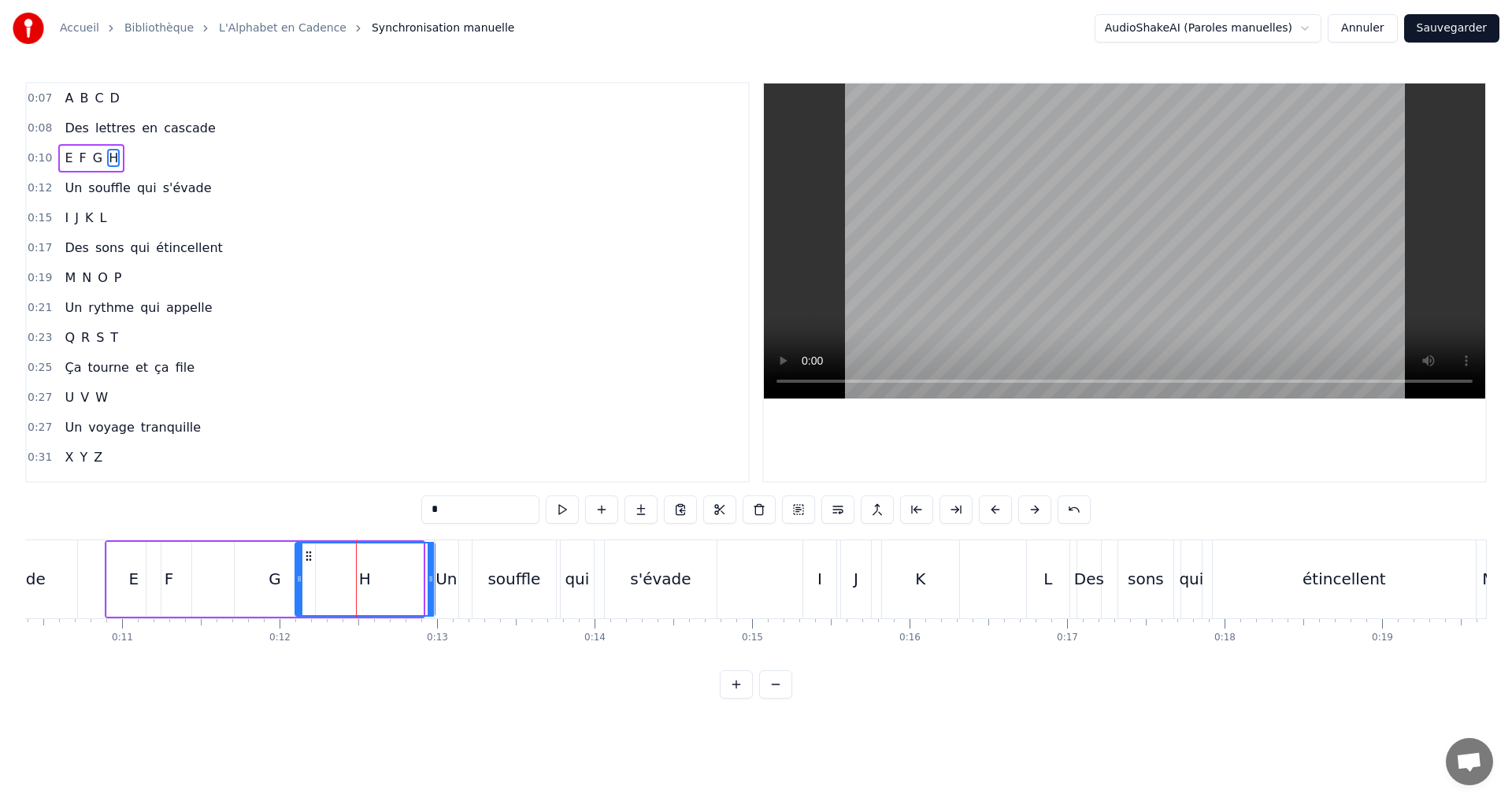
drag, startPoint x: 420, startPoint y: 576, endPoint x: 432, endPoint y: 572, distance: 12.6
click at [432, 572] on icon at bounding box center [430, 578] width 6 height 13
click at [550, 353] on div "0:25 Ça tourne et ça file" at bounding box center [387, 368] width 721 height 30
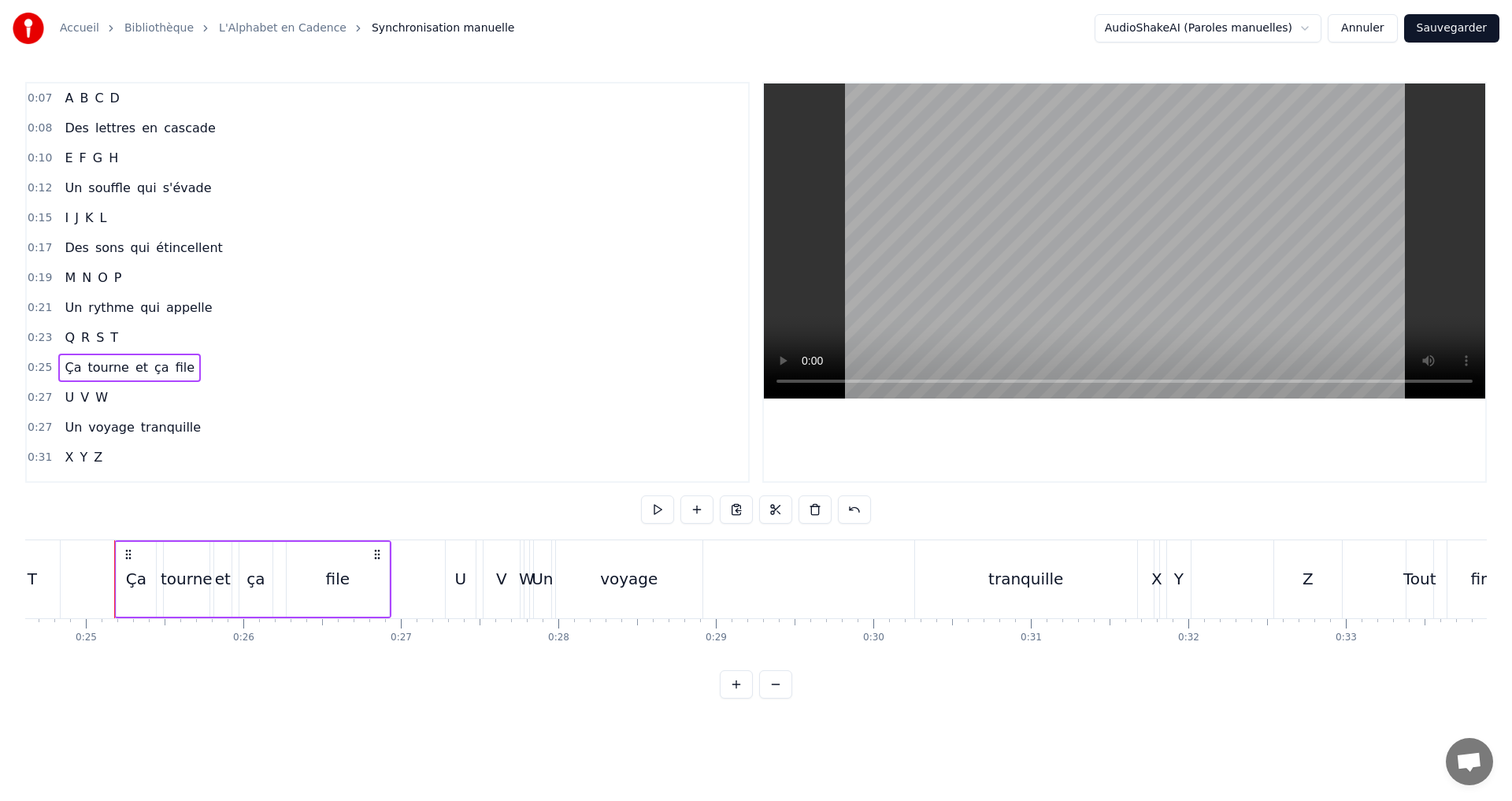
scroll to position [0, 3885]
click at [157, 160] on div "0:10 E F G H" at bounding box center [387, 158] width 721 height 30
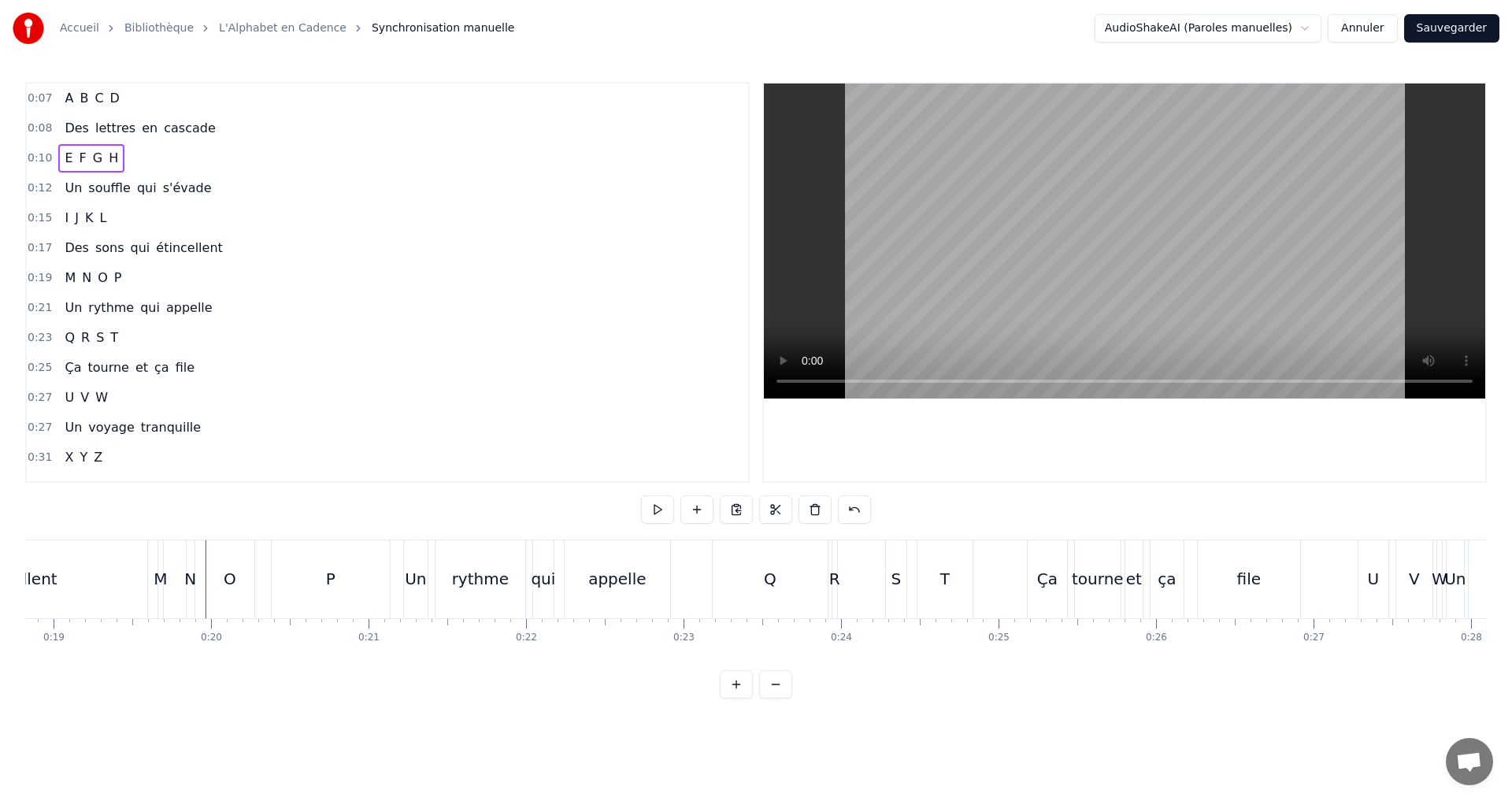
scroll to position [0, 2966]
click at [146, 157] on div "0:10 E F G H" at bounding box center [387, 158] width 721 height 30
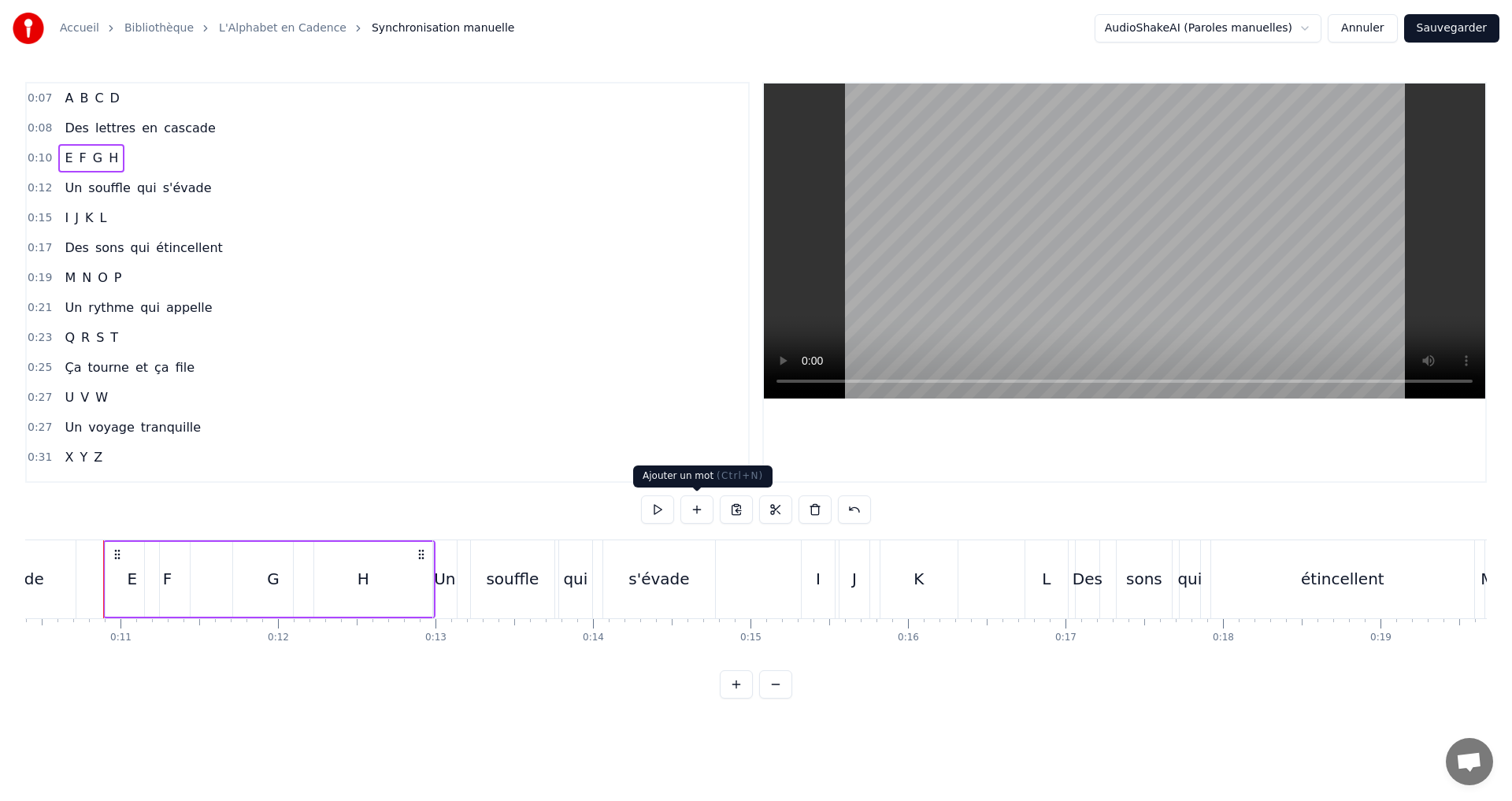
scroll to position [0, 1635]
click at [659, 507] on button at bounding box center [657, 509] width 33 height 29
click at [360, 577] on div "H" at bounding box center [365, 578] width 12 height 23
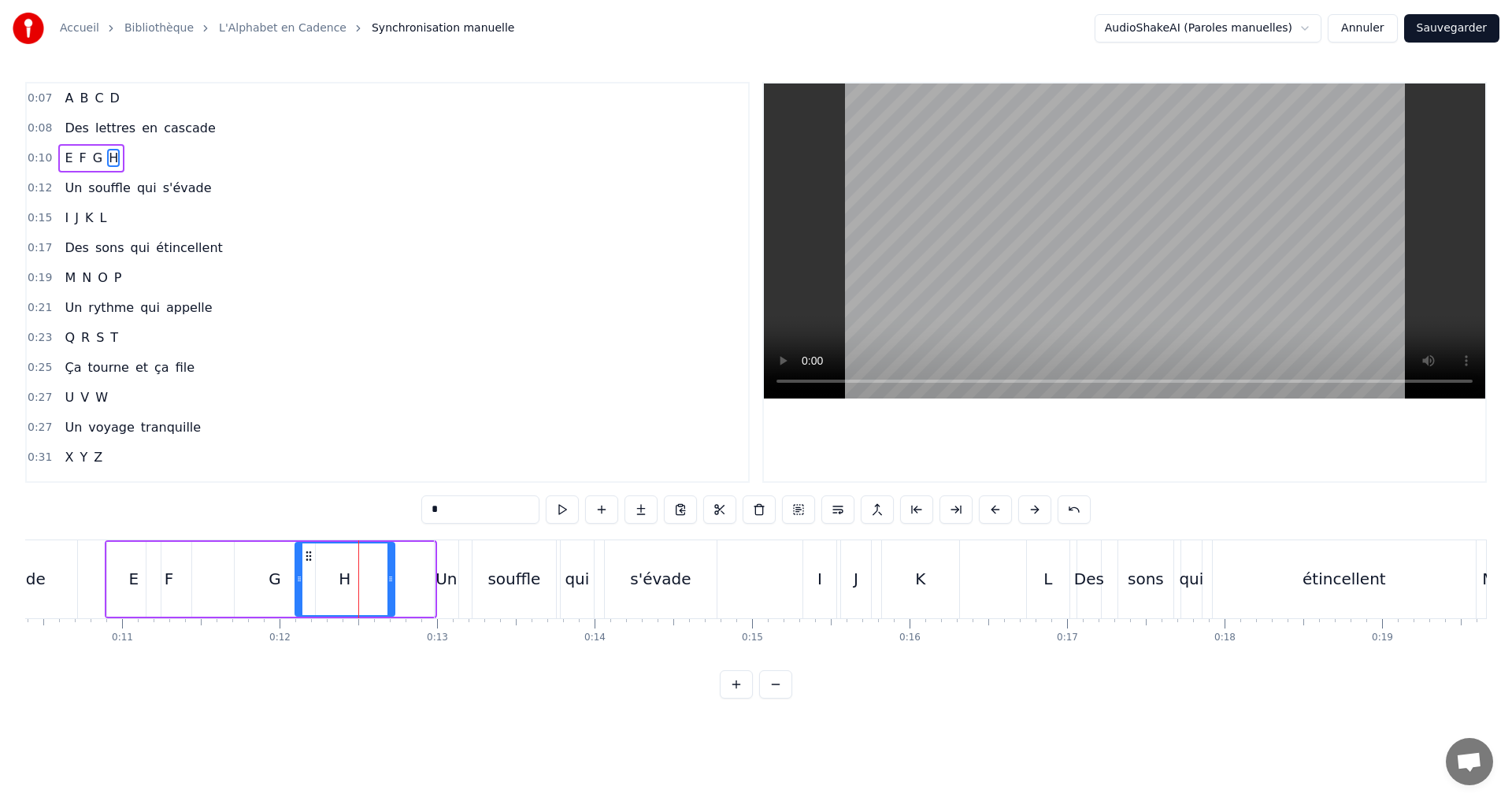
drag, startPoint x: 428, startPoint y: 578, endPoint x: 388, endPoint y: 578, distance: 40.0
click at [388, 578] on icon at bounding box center [390, 578] width 6 height 13
click at [560, 512] on button at bounding box center [562, 509] width 33 height 29
drag, startPoint x: 295, startPoint y: 585, endPoint x: 516, endPoint y: 578, distance: 221.1
click at [314, 585] on icon at bounding box center [317, 578] width 6 height 13
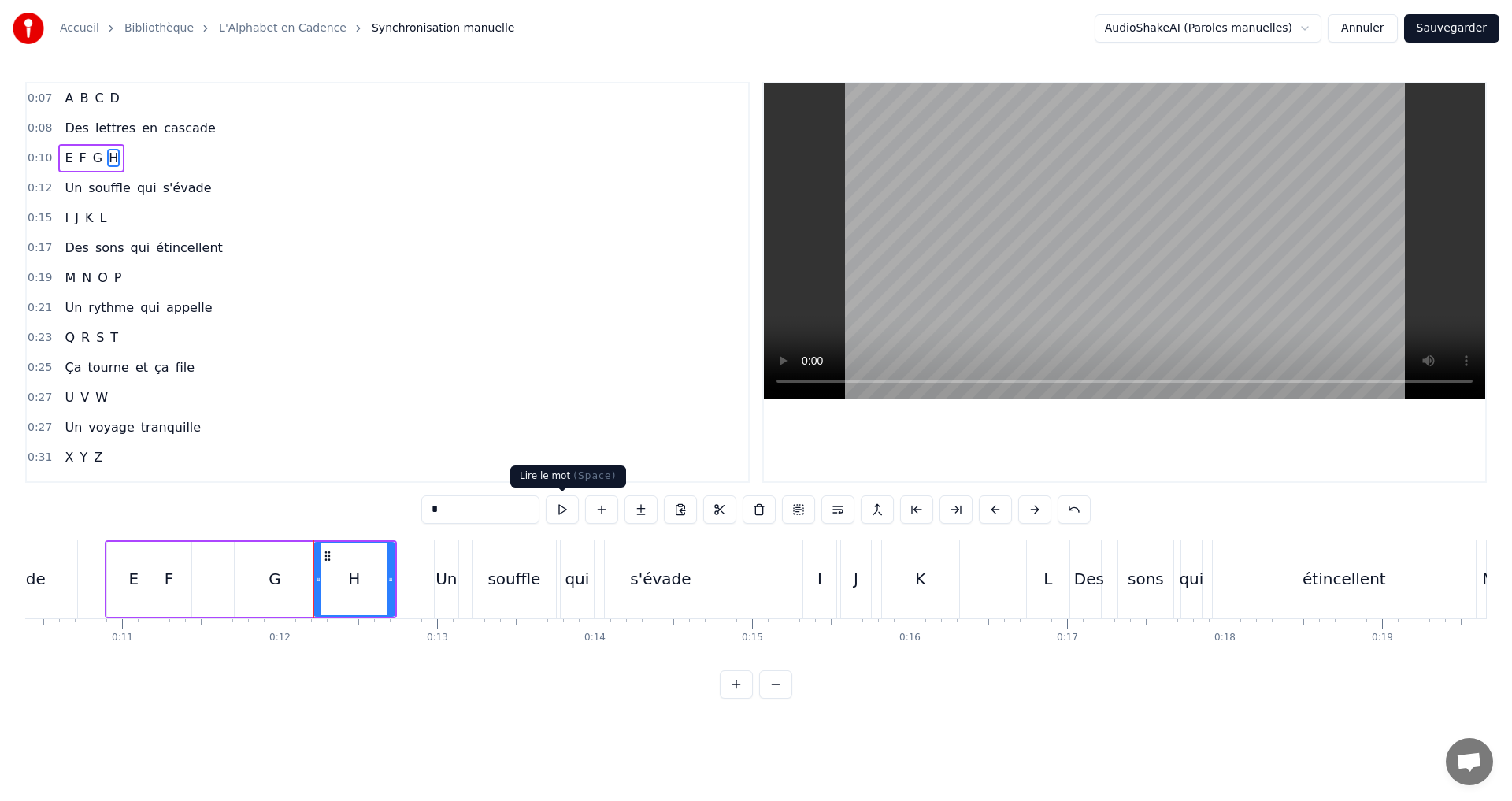
click at [568, 512] on button at bounding box center [562, 509] width 33 height 29
click at [568, 513] on button at bounding box center [562, 509] width 33 height 29
drag, startPoint x: 388, startPoint y: 578, endPoint x: 360, endPoint y: 576, distance: 28.1
click at [360, 576] on icon at bounding box center [362, 578] width 6 height 13
click at [293, 576] on div "G" at bounding box center [274, 579] width 80 height 74
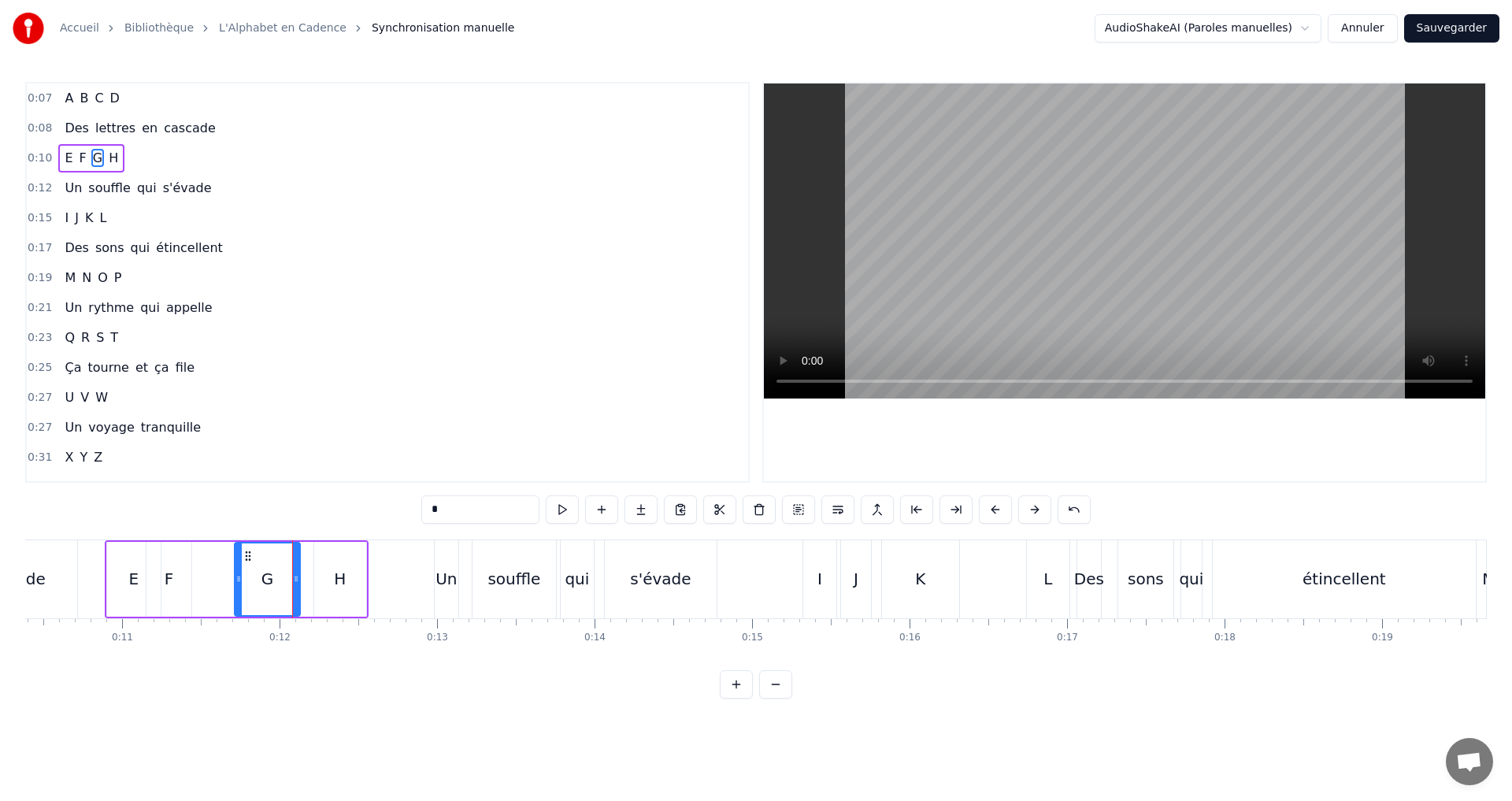
drag, startPoint x: 313, startPoint y: 579, endPoint x: 299, endPoint y: 572, distance: 15.7
click at [299, 572] on icon at bounding box center [295, 578] width 6 height 13
click at [331, 578] on div "H" at bounding box center [340, 579] width 52 height 74
type input "*"
drag, startPoint x: 318, startPoint y: 584, endPoint x: 299, endPoint y: 578, distance: 19.9
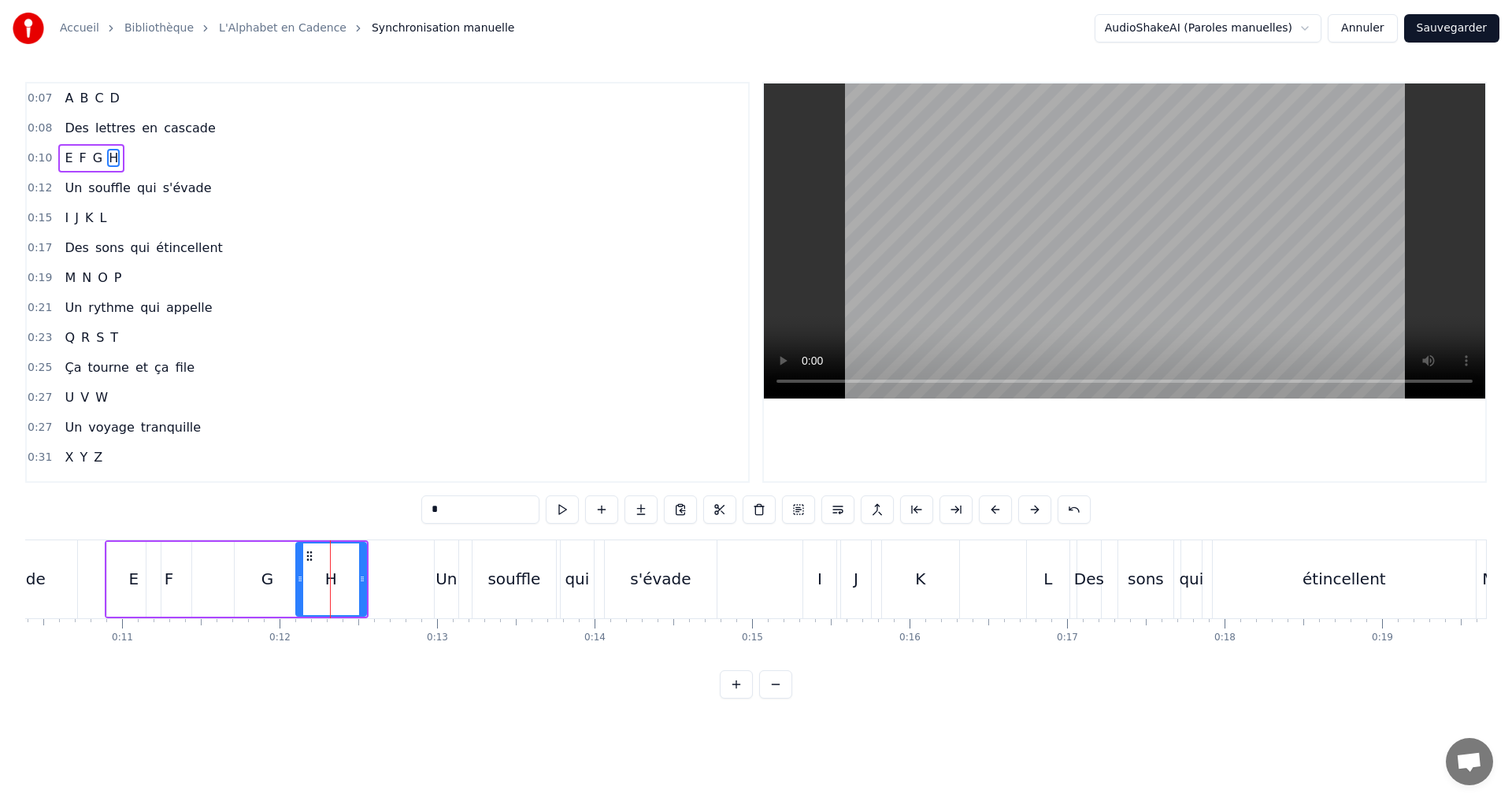
click at [299, 578] on icon at bounding box center [299, 578] width 6 height 13
click at [562, 512] on button at bounding box center [562, 509] width 33 height 29
drag, startPoint x: 360, startPoint y: 585, endPoint x: 346, endPoint y: 580, distance: 14.9
click at [346, 580] on div at bounding box center [348, 579] width 6 height 72
click at [550, 513] on button at bounding box center [562, 509] width 33 height 29
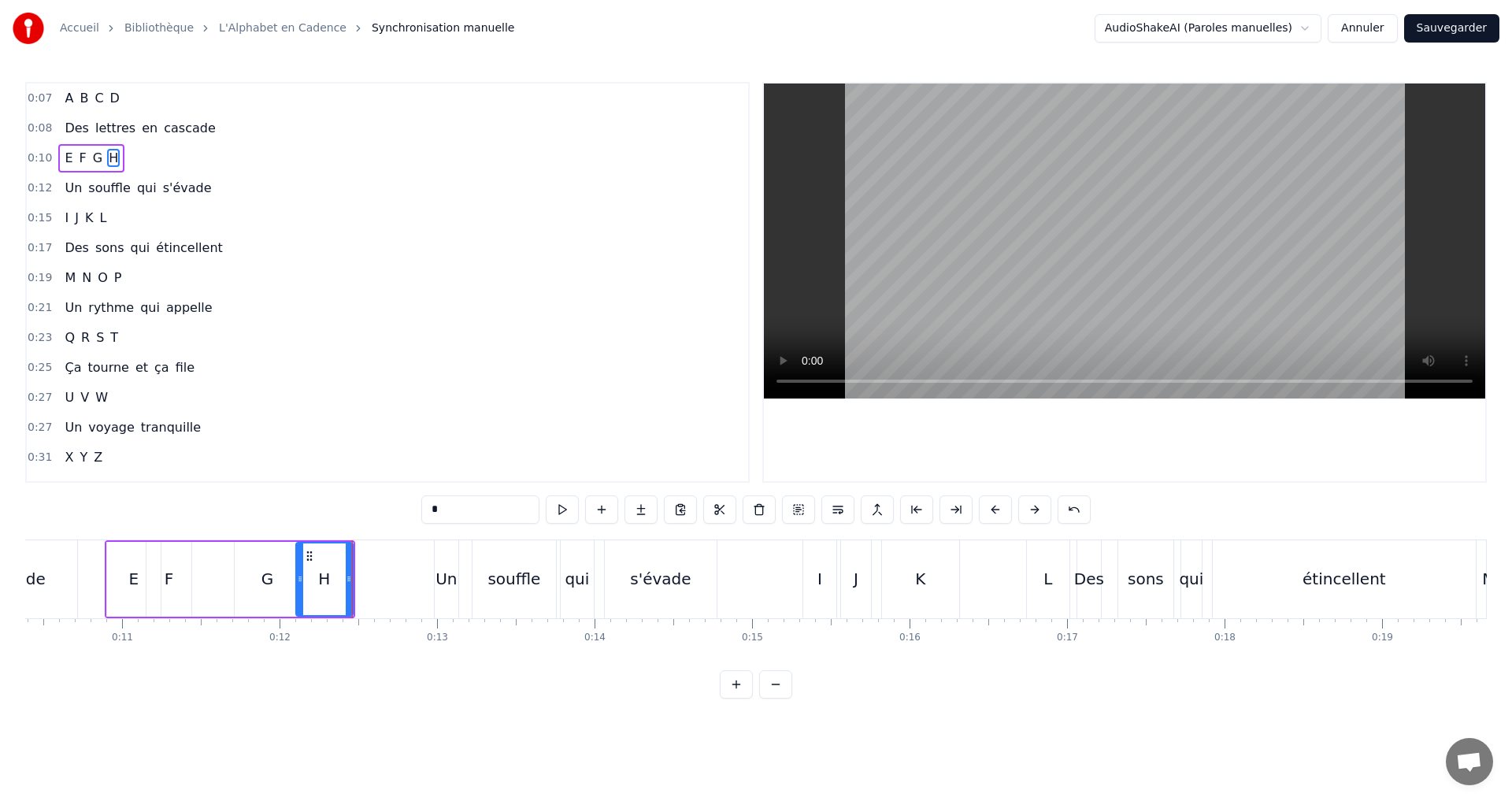
click at [474, 466] on div "0:31 X Y Z" at bounding box center [387, 457] width 721 height 30
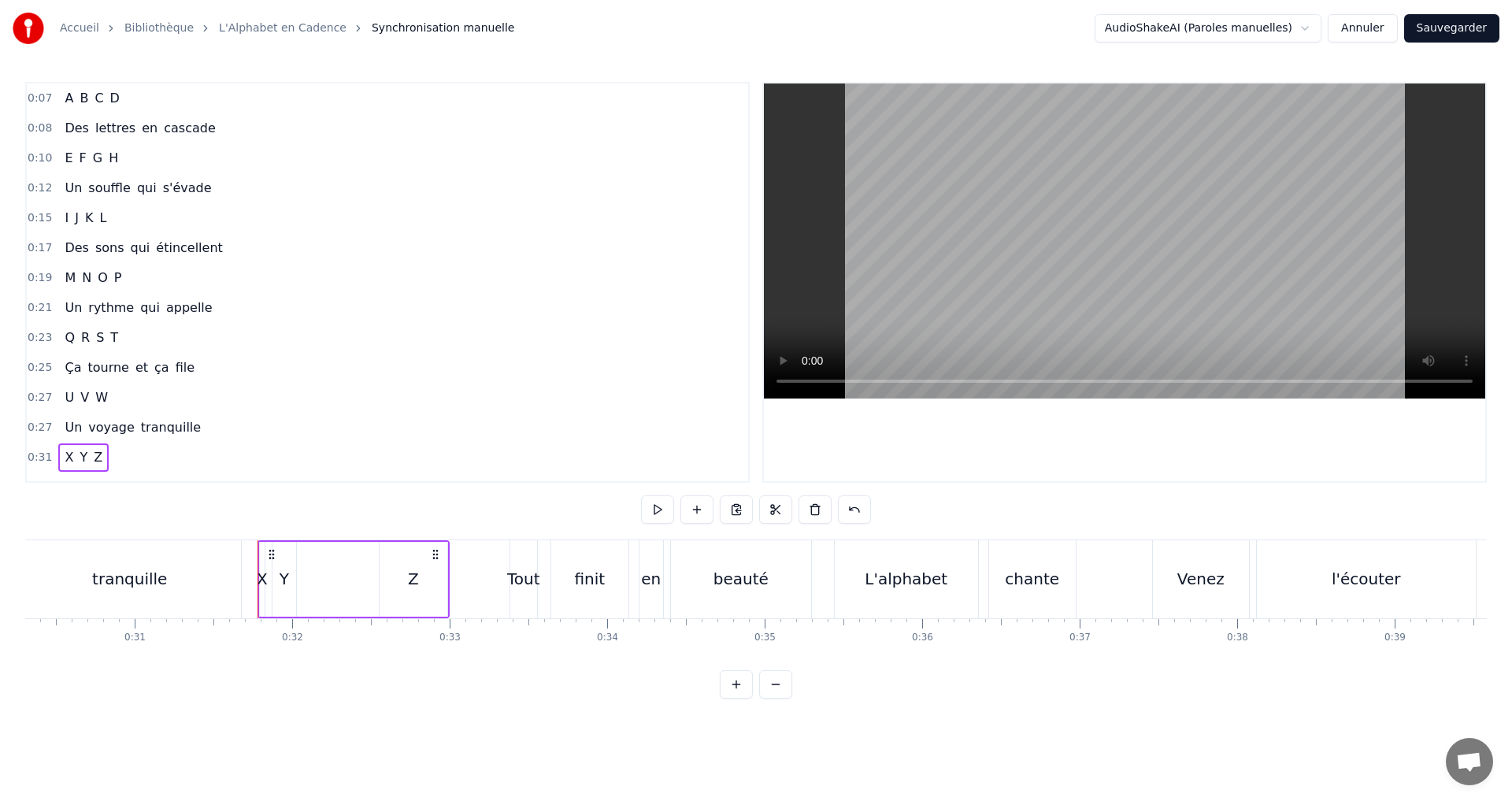
drag, startPoint x: 131, startPoint y: 171, endPoint x: 133, endPoint y: 163, distance: 8.2
click at [131, 170] on div "0:10 E F G H" at bounding box center [387, 158] width 721 height 30
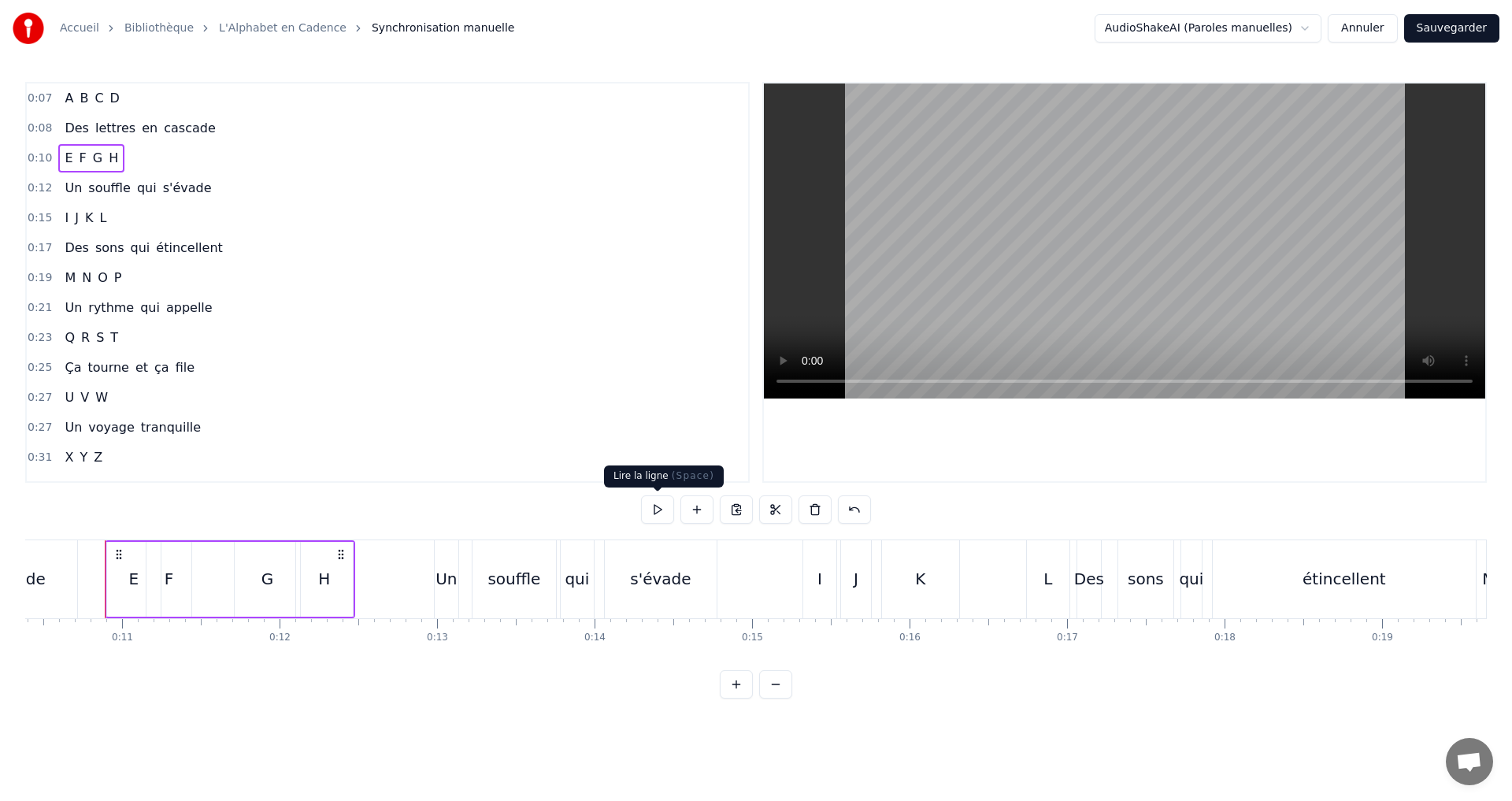
click at [660, 508] on button at bounding box center [657, 509] width 33 height 29
click at [327, 582] on div "H" at bounding box center [325, 578] width 12 height 23
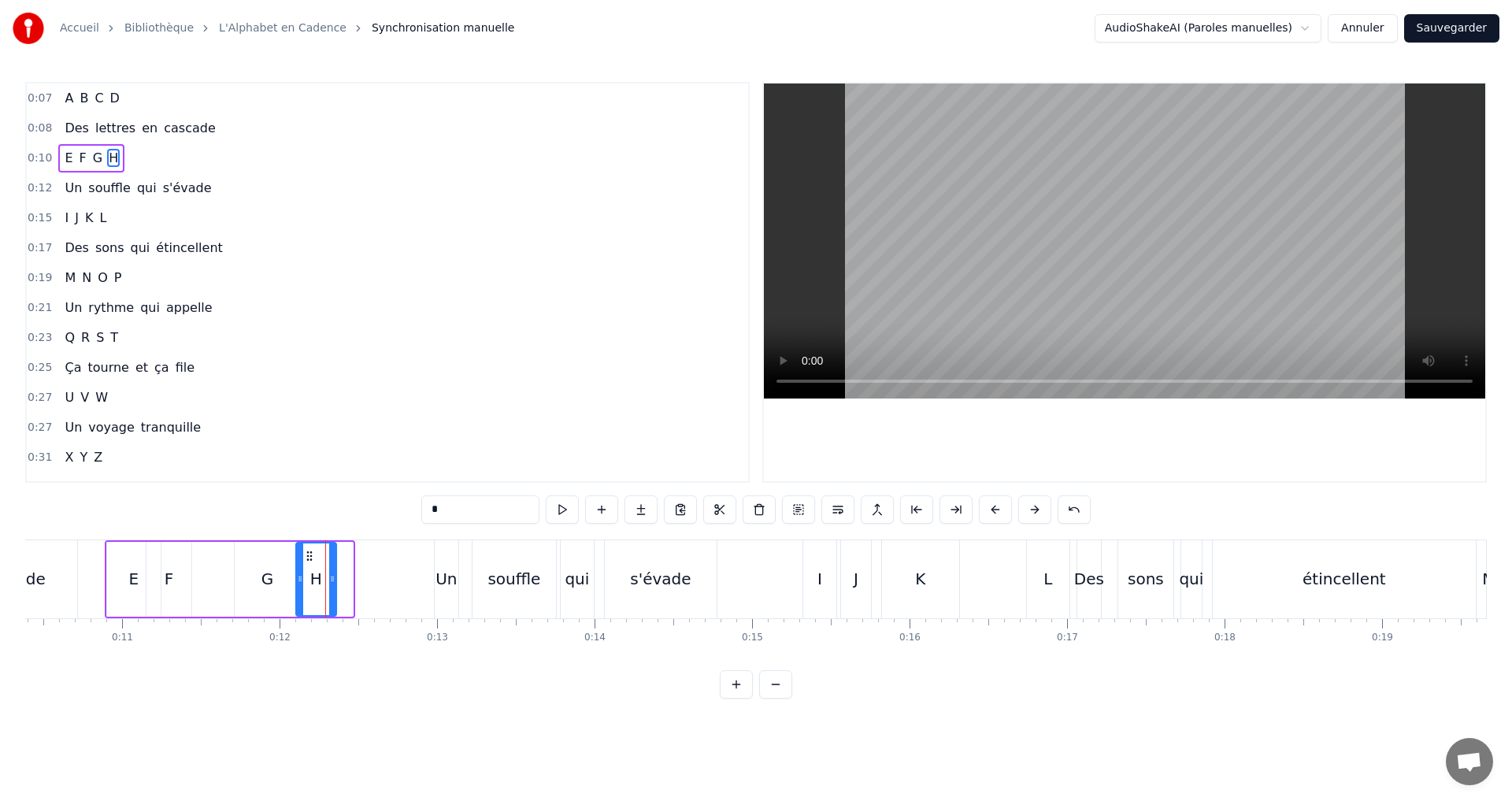
click at [333, 578] on icon at bounding box center [331, 578] width 6 height 13
click at [263, 574] on div "G" at bounding box center [267, 578] width 13 height 23
type input "*"
click at [286, 575] on icon at bounding box center [288, 578] width 6 height 13
click at [362, 402] on div "0:27 U V W" at bounding box center [387, 397] width 721 height 30
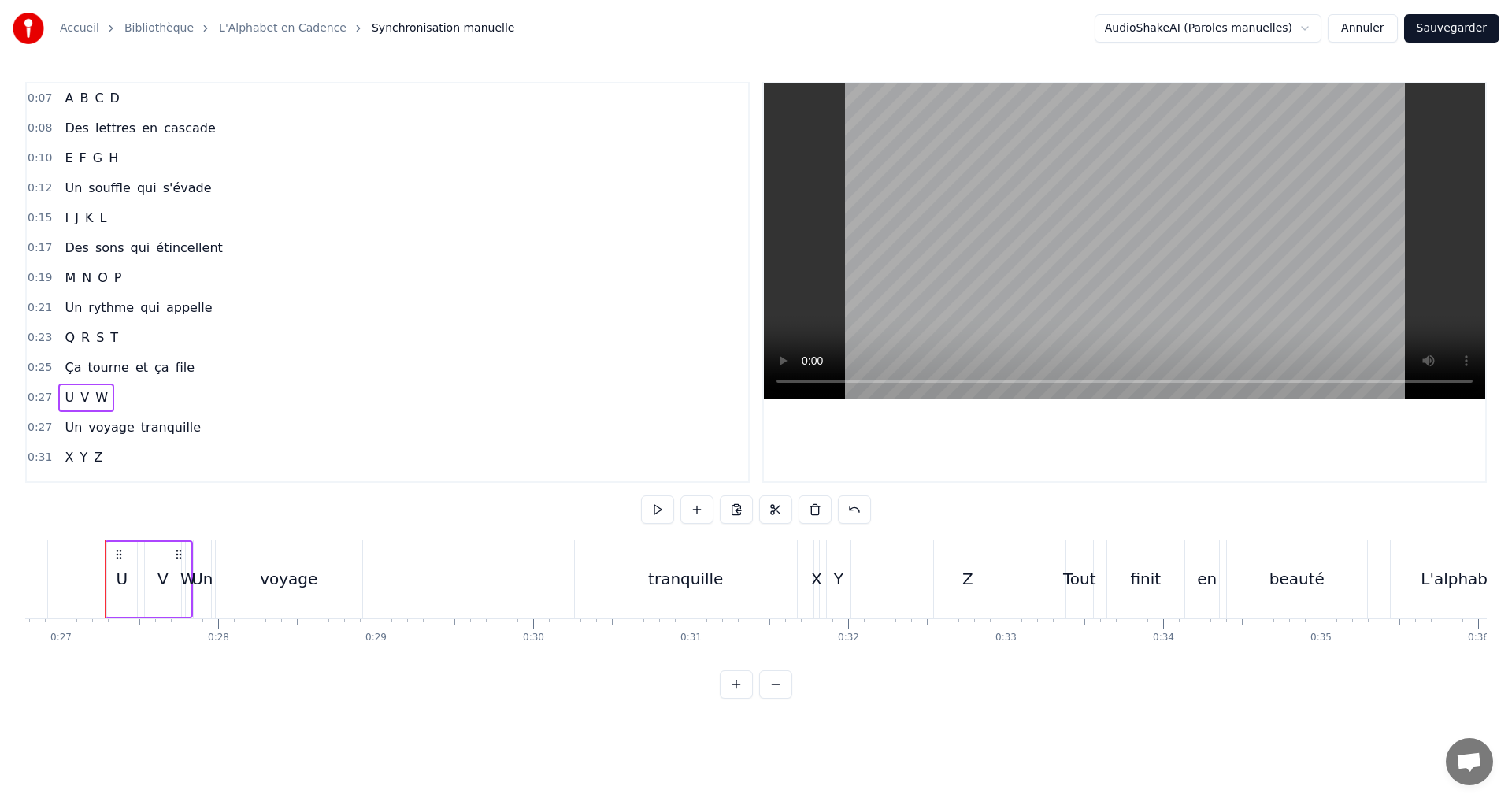
click at [129, 158] on div "0:10 E F G H" at bounding box center [387, 158] width 721 height 30
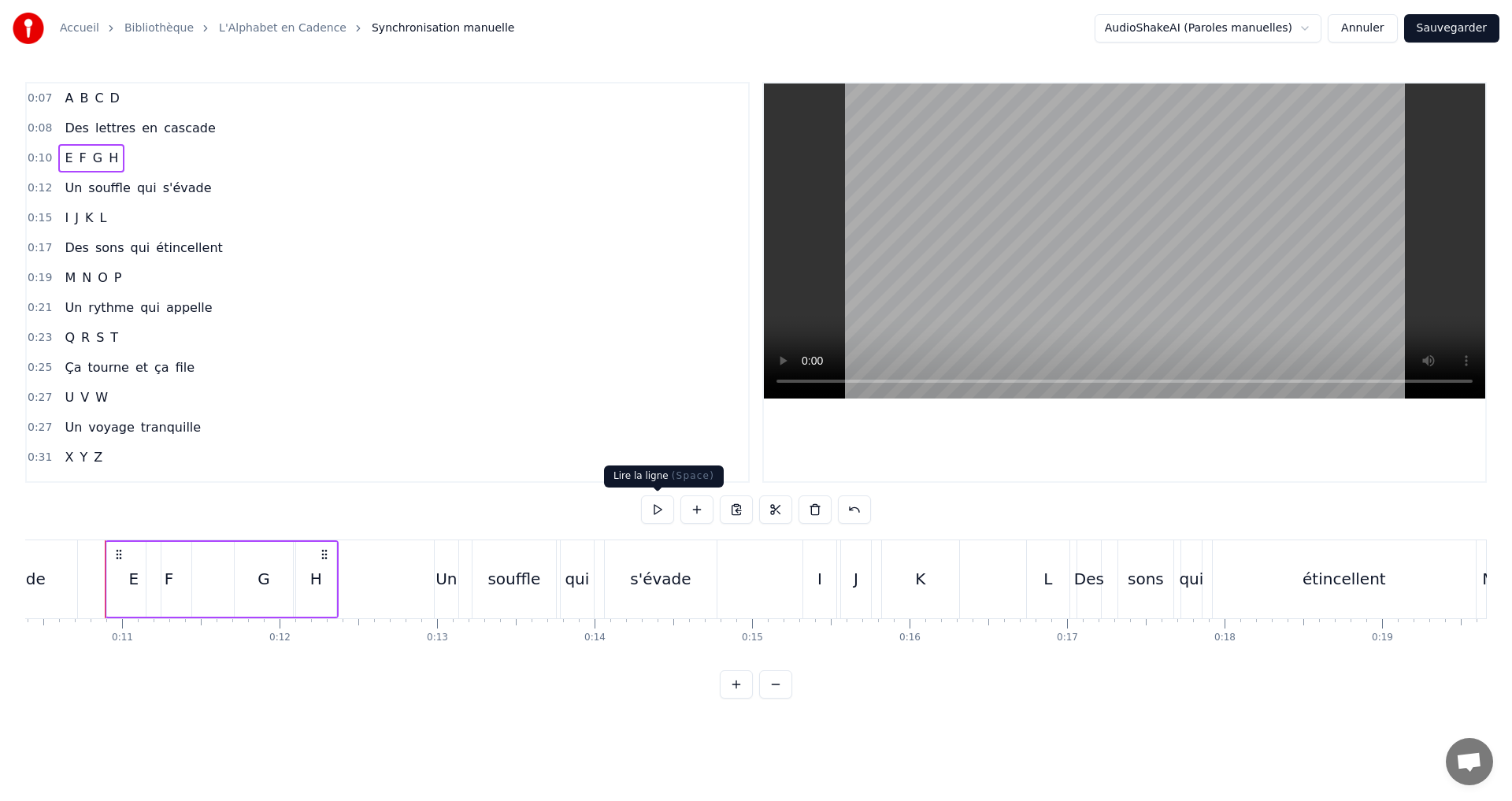
click at [655, 514] on button at bounding box center [657, 509] width 33 height 29
click at [316, 572] on div "H" at bounding box center [316, 578] width 12 height 23
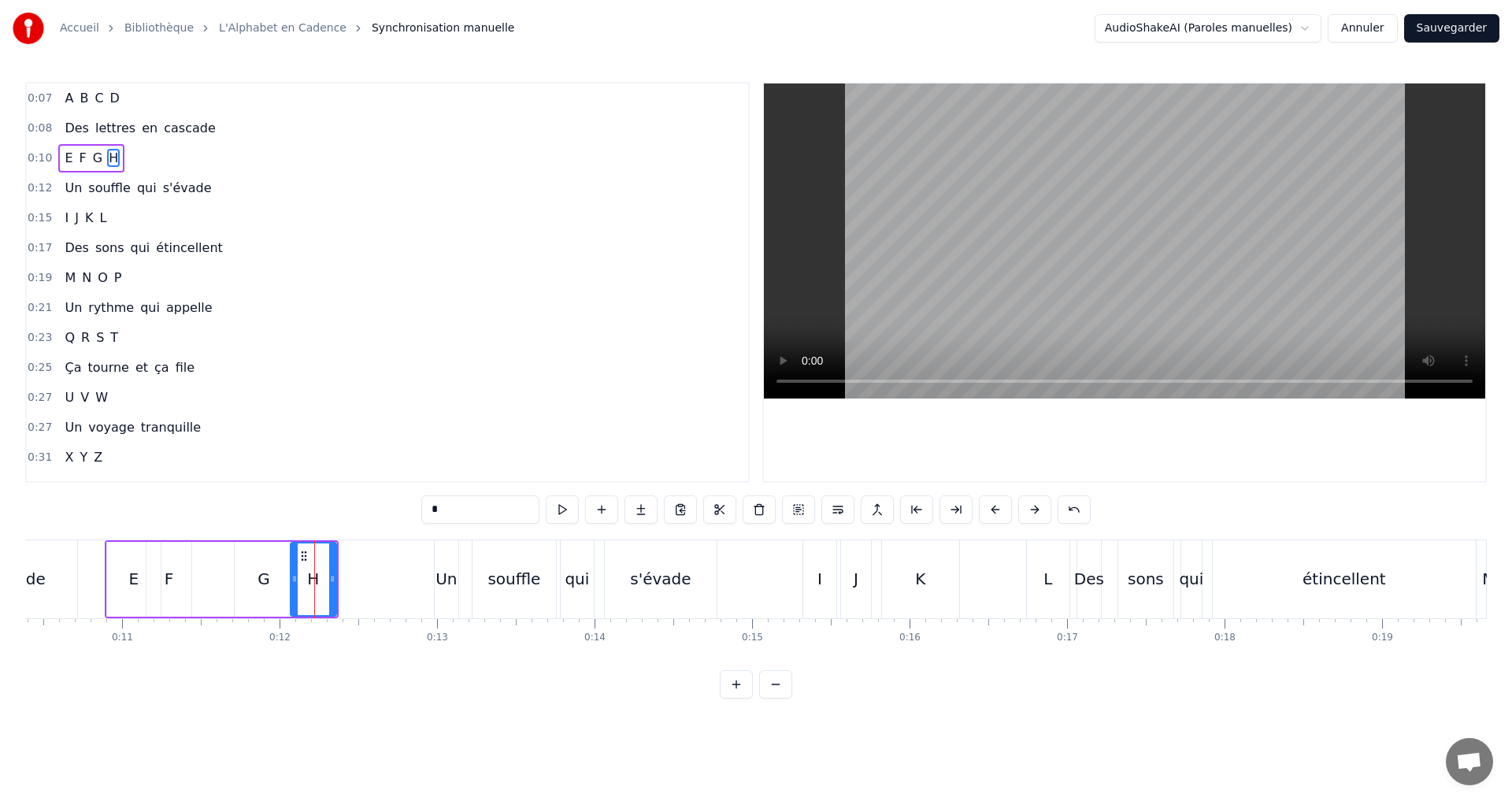
click at [293, 574] on icon at bounding box center [294, 578] width 6 height 13
drag, startPoint x: 335, startPoint y: 578, endPoint x: 323, endPoint y: 574, distance: 12.6
click at [323, 574] on icon at bounding box center [320, 578] width 6 height 13
click at [416, 380] on div "0:25 Ça tourne et ça file" at bounding box center [387, 368] width 721 height 30
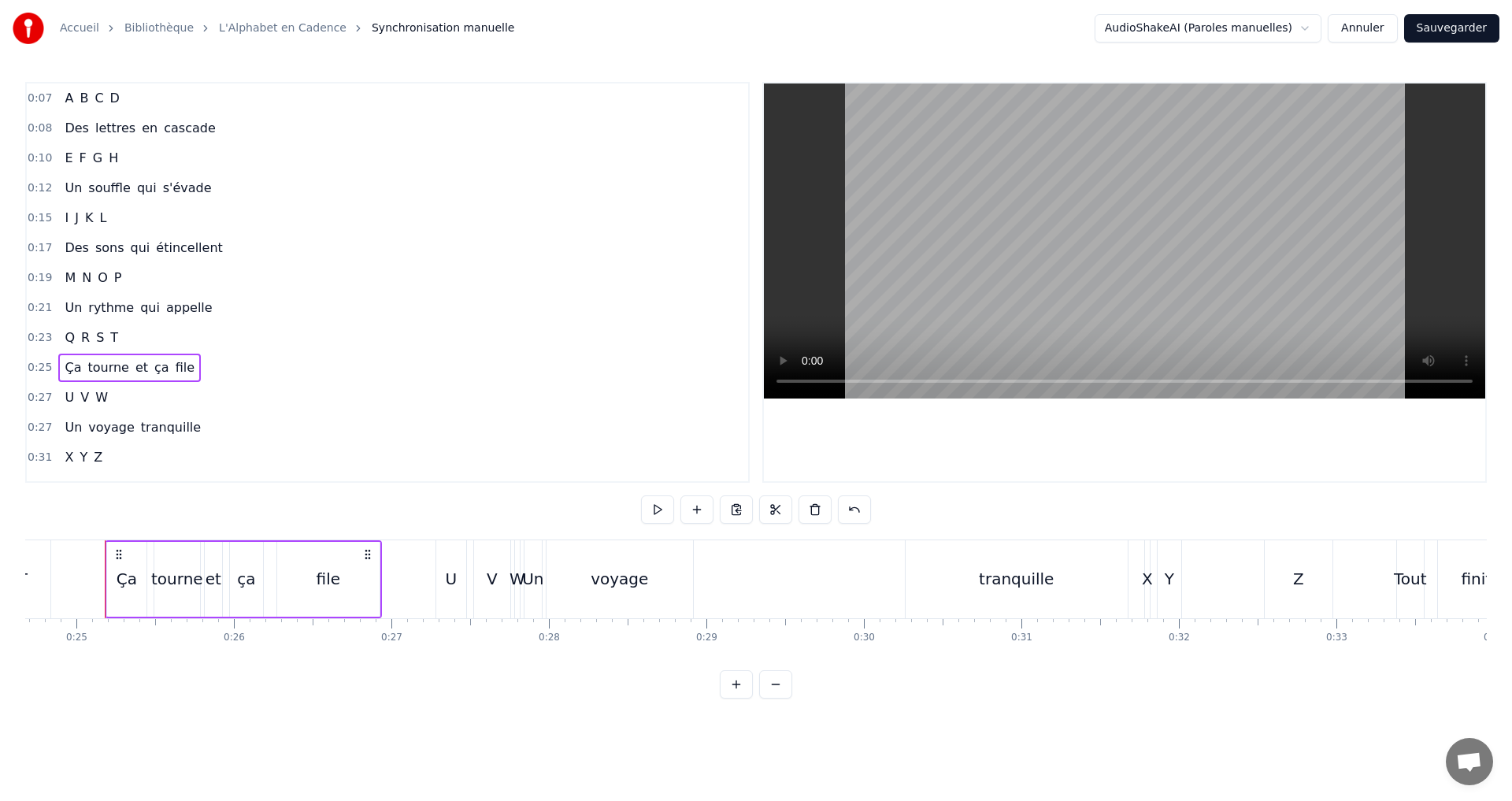
click at [92, 151] on span "G" at bounding box center [98, 158] width 13 height 18
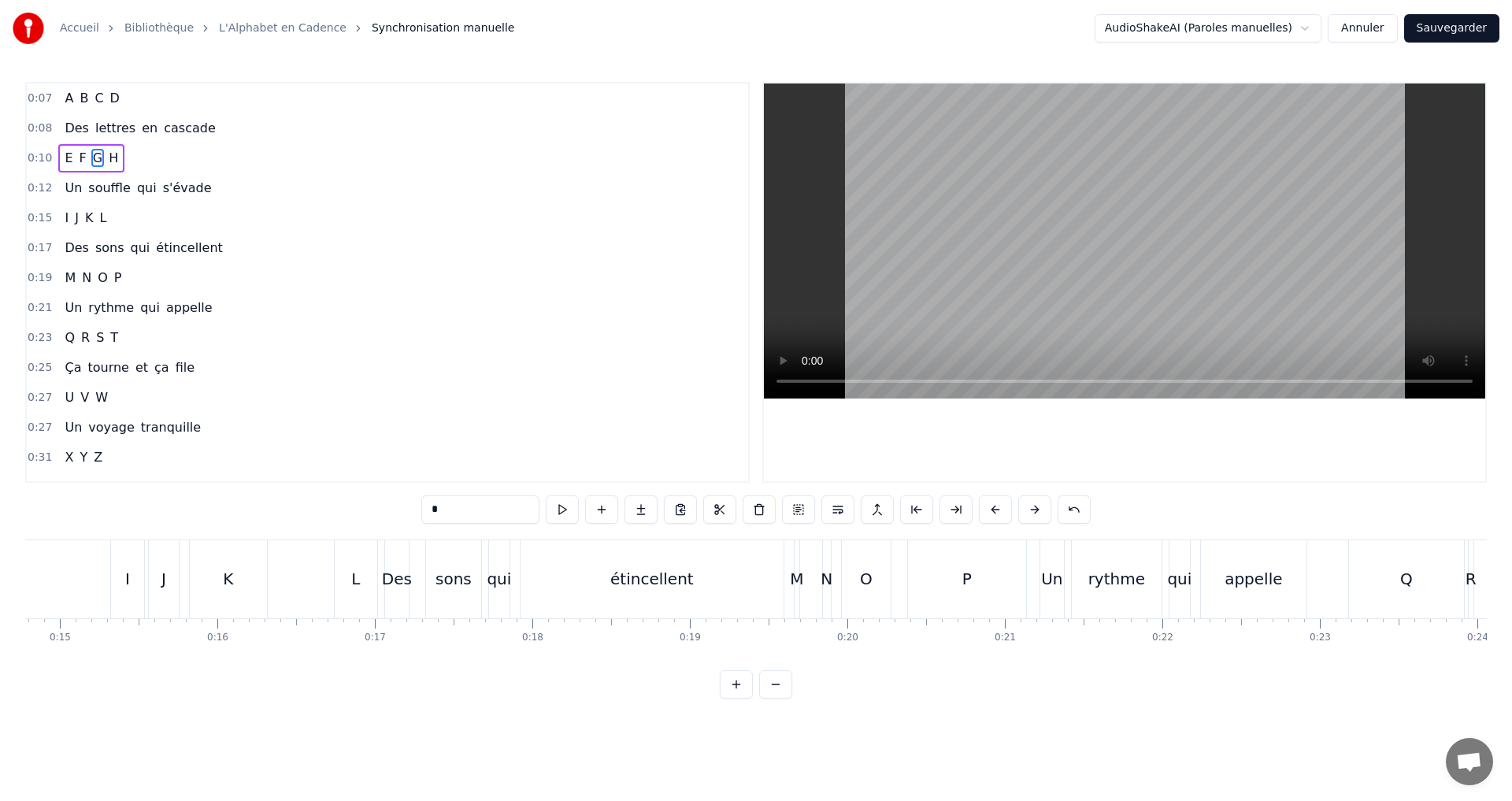
click at [180, 167] on div "0:10 E F G H" at bounding box center [387, 158] width 721 height 30
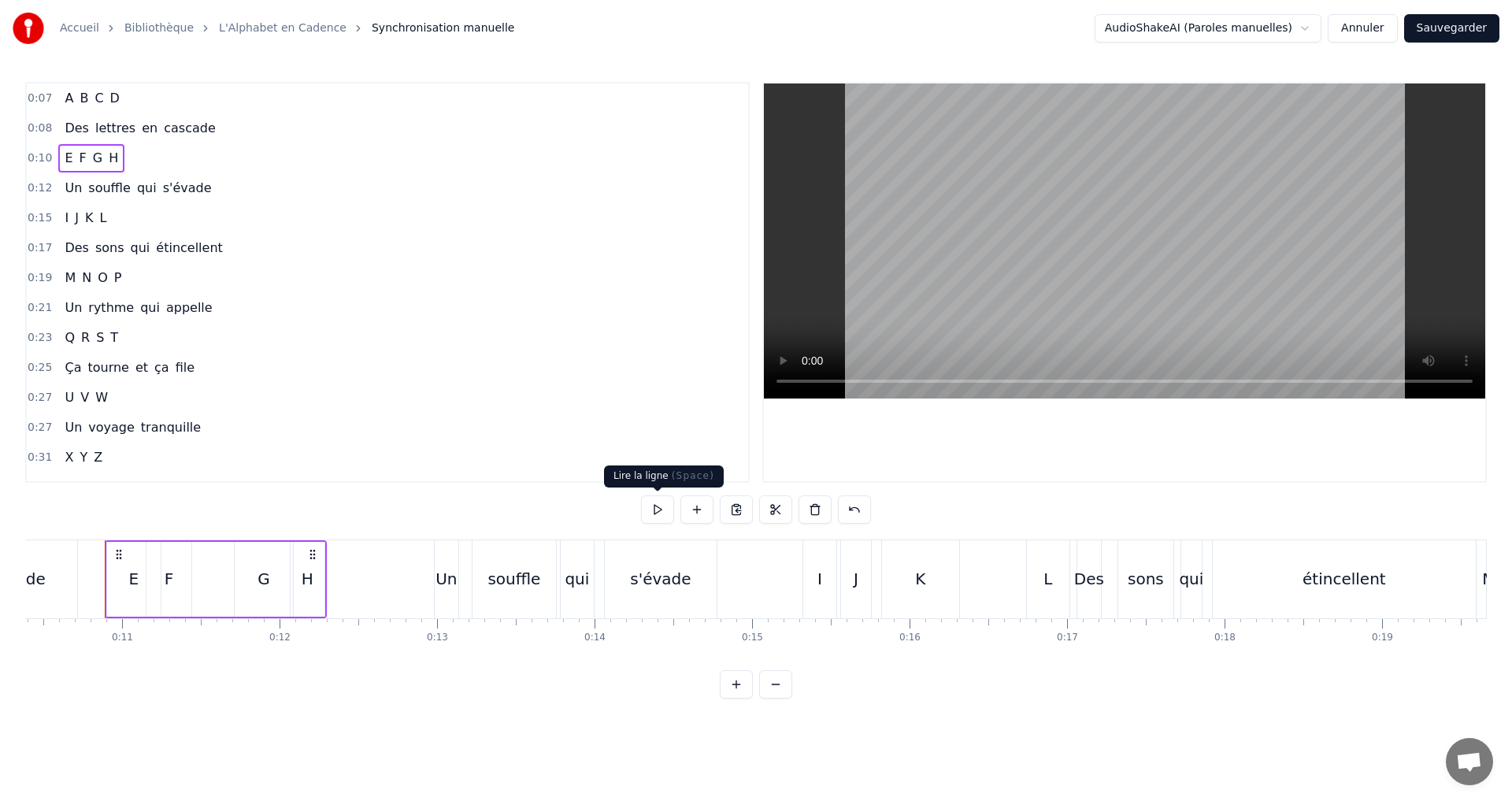
click at [662, 509] on button at bounding box center [657, 509] width 33 height 29
click at [311, 580] on div "H" at bounding box center [307, 578] width 12 height 23
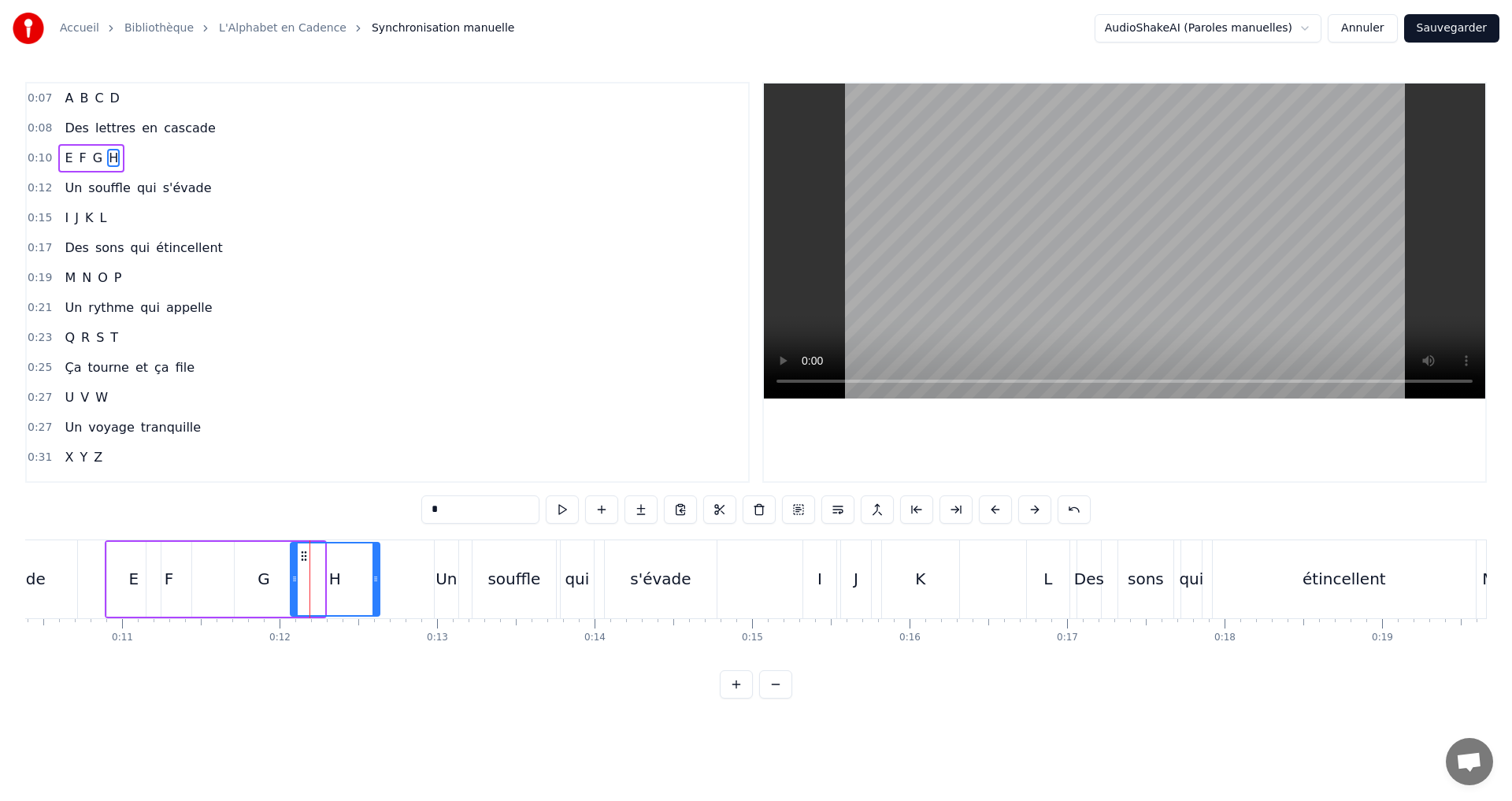
drag, startPoint x: 323, startPoint y: 581, endPoint x: 378, endPoint y: 568, distance: 56.5
click at [378, 568] on div at bounding box center [375, 579] width 6 height 72
click at [565, 514] on button at bounding box center [562, 509] width 33 height 29
click at [475, 280] on div "0:19 M N O P" at bounding box center [387, 278] width 721 height 30
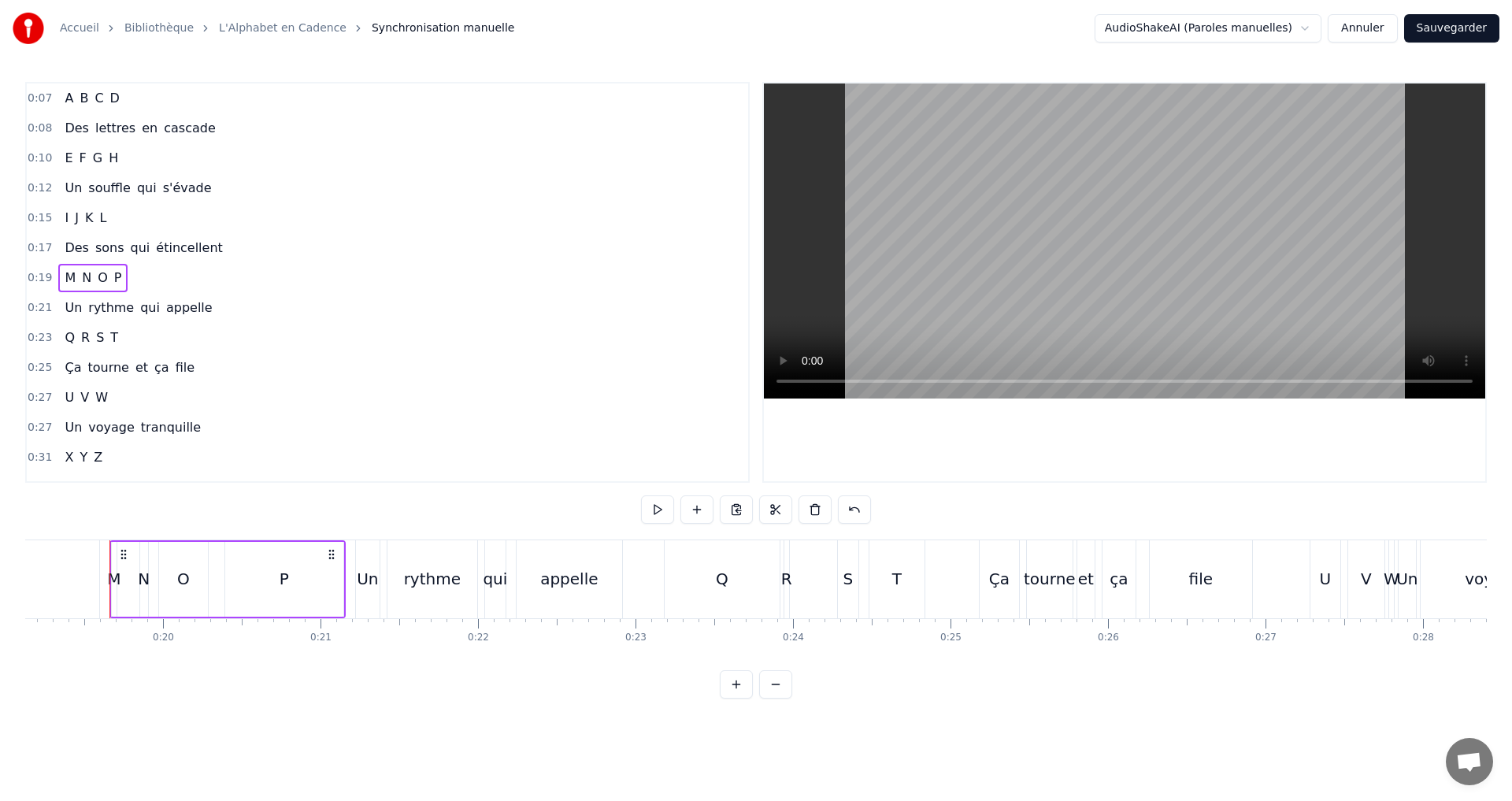
scroll to position [0, 3016]
click at [138, 169] on div "0:10 E F G H" at bounding box center [387, 158] width 721 height 30
click at [134, 155] on div "0:10 E F G H" at bounding box center [387, 158] width 721 height 30
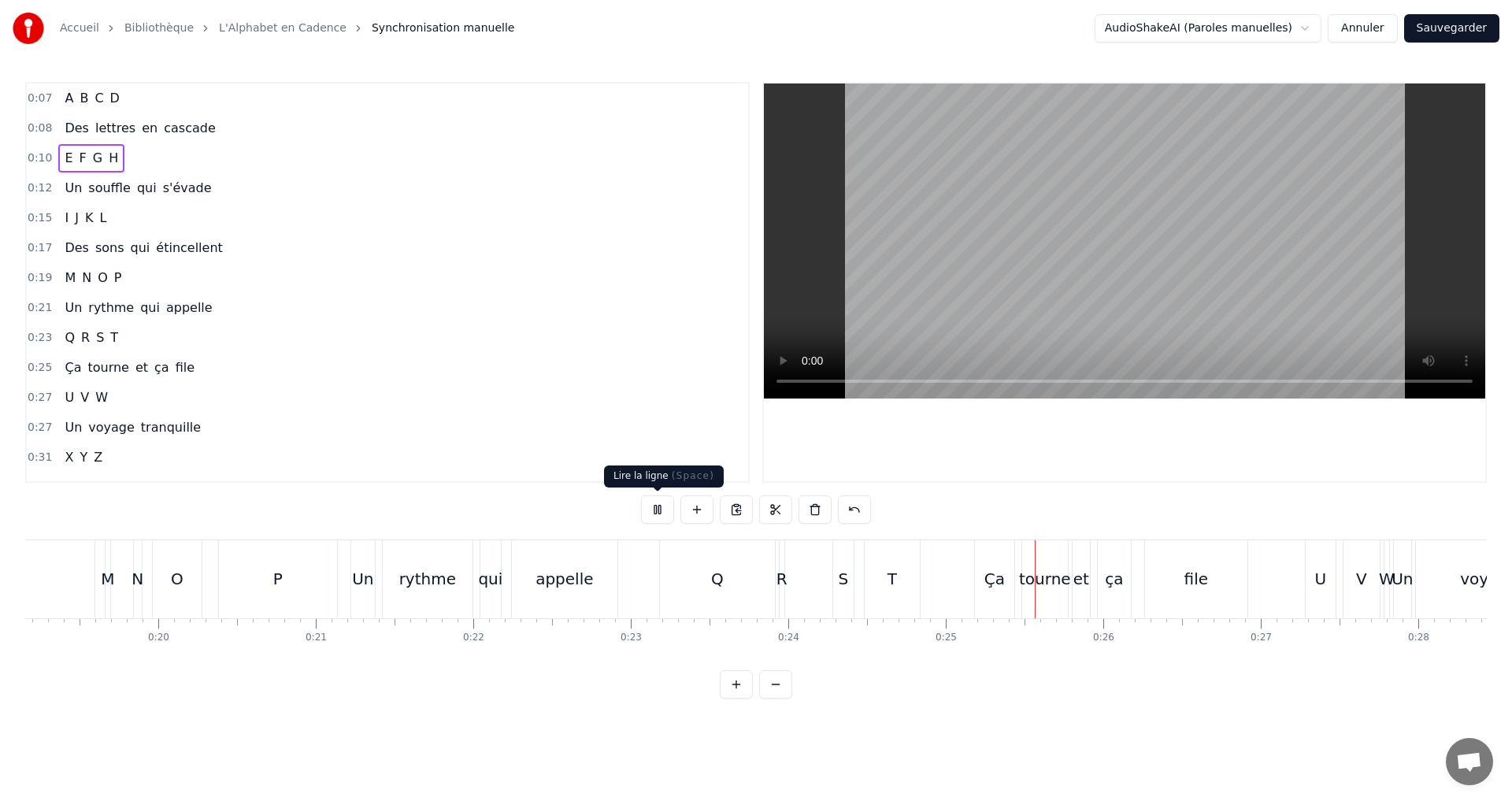
click at [652, 507] on button at bounding box center [657, 509] width 33 height 29
click at [650, 510] on button at bounding box center [657, 509] width 33 height 29
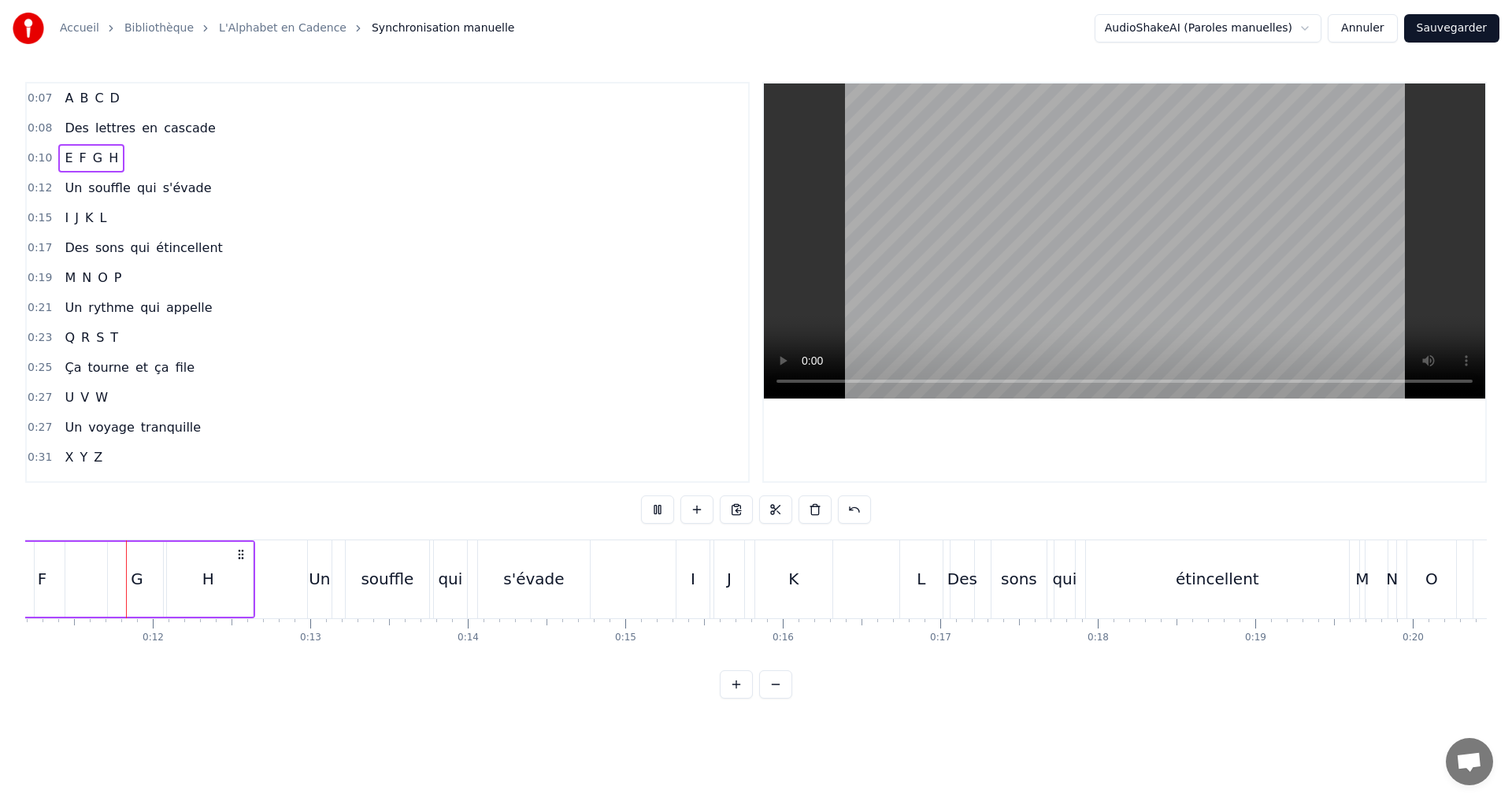
scroll to position [0, 1753]
click at [653, 500] on button at bounding box center [657, 509] width 33 height 29
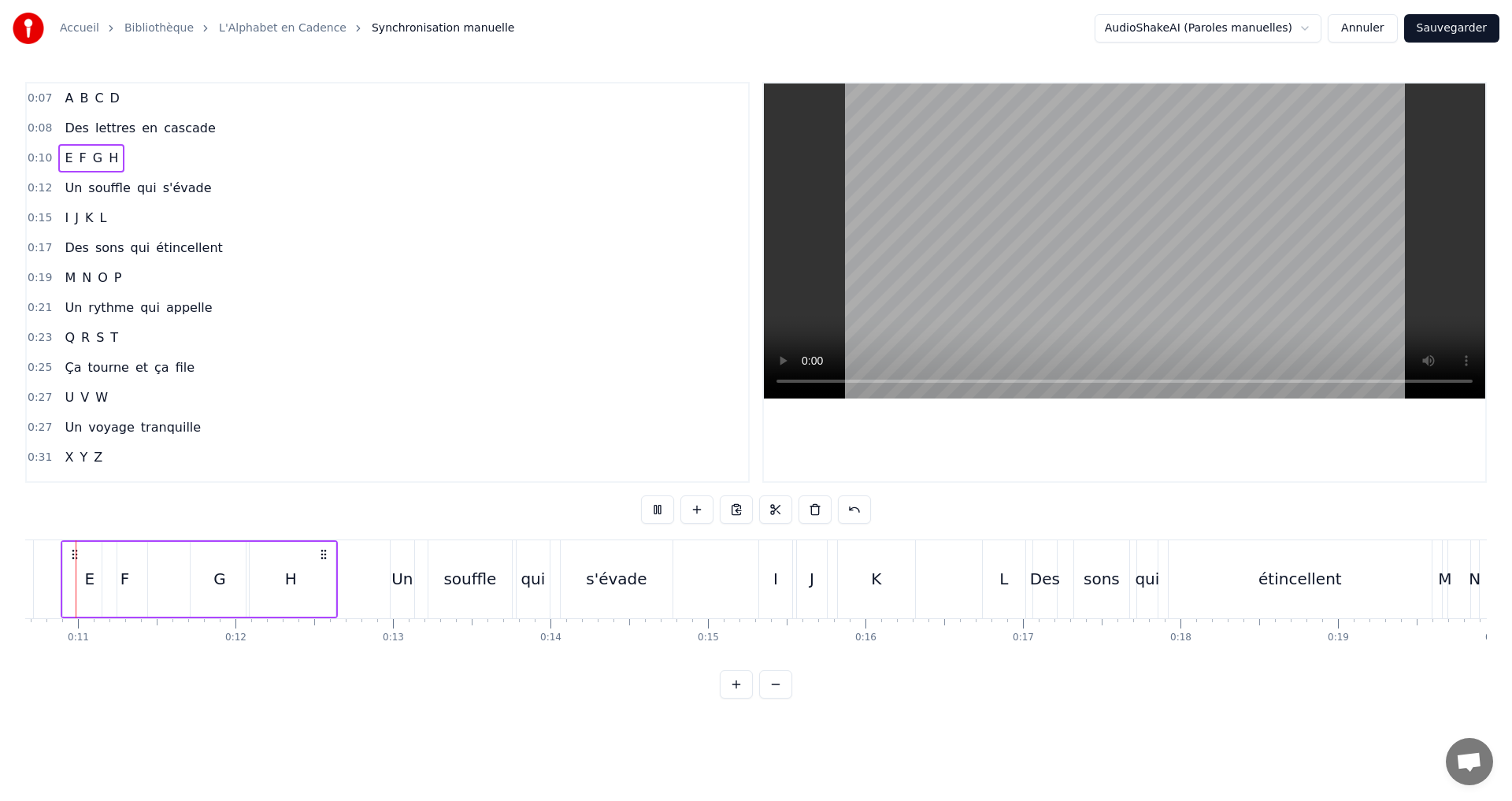
scroll to position [0, 1635]
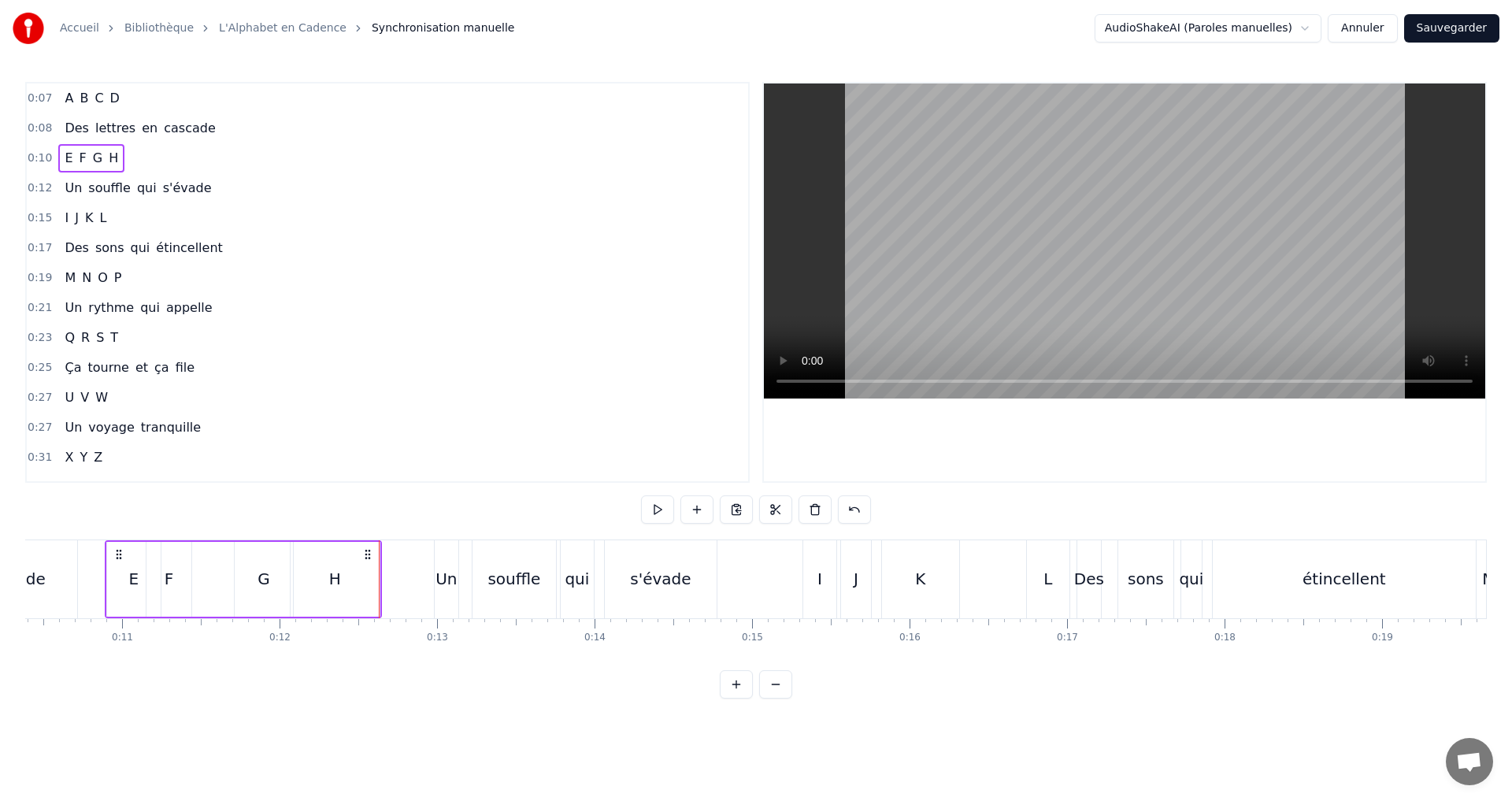
click at [653, 500] on button at bounding box center [657, 509] width 33 height 29
click at [653, 507] on button at bounding box center [657, 509] width 33 height 29
click at [269, 570] on div "G" at bounding box center [263, 579] width 58 height 74
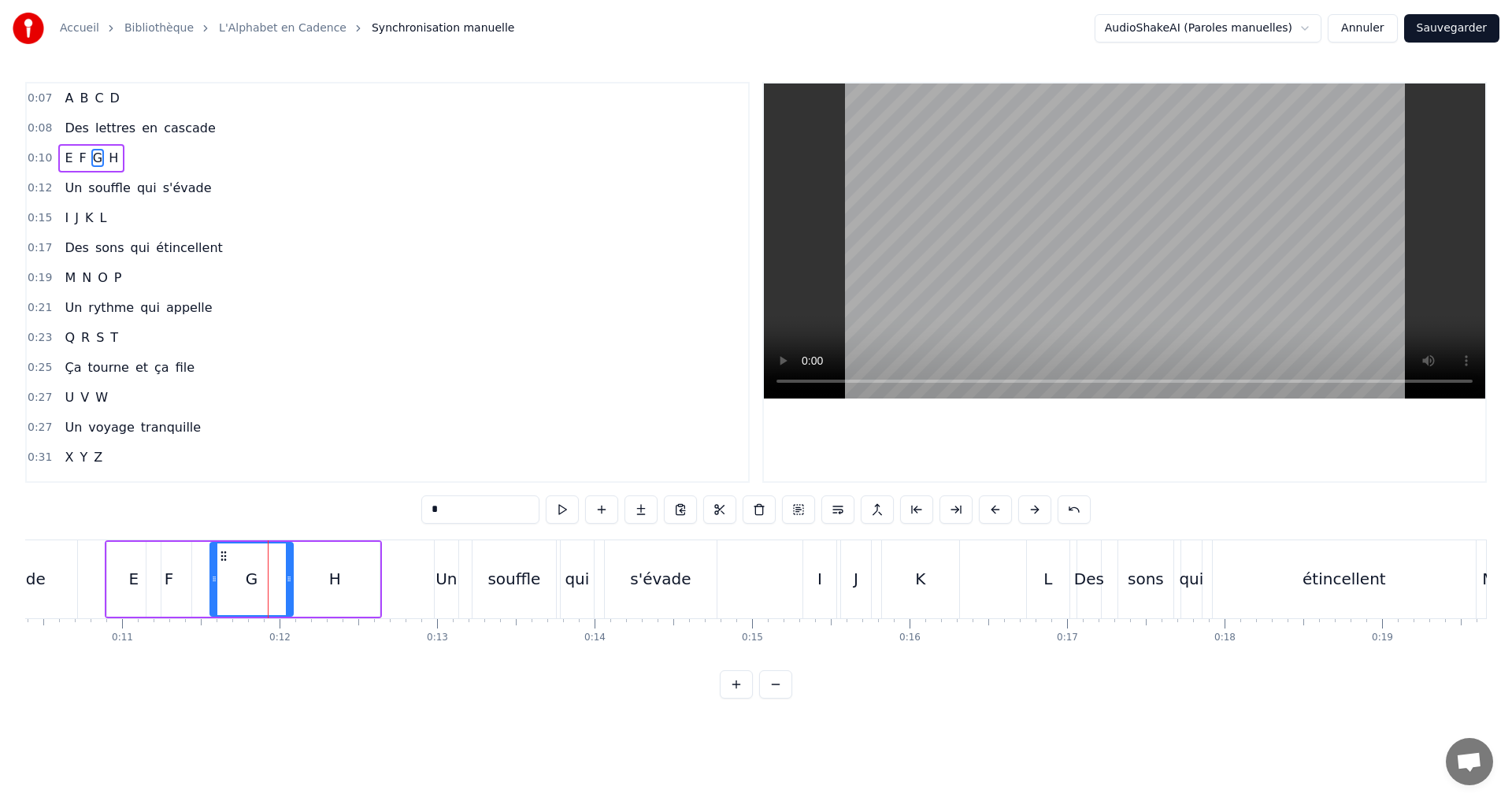
drag, startPoint x: 236, startPoint y: 578, endPoint x: 211, endPoint y: 573, distance: 25.5
click at [211, 573] on icon at bounding box center [214, 578] width 6 height 13
drag, startPoint x: 290, startPoint y: 574, endPoint x: 282, endPoint y: 572, distance: 8.2
click at [282, 572] on div at bounding box center [280, 579] width 6 height 72
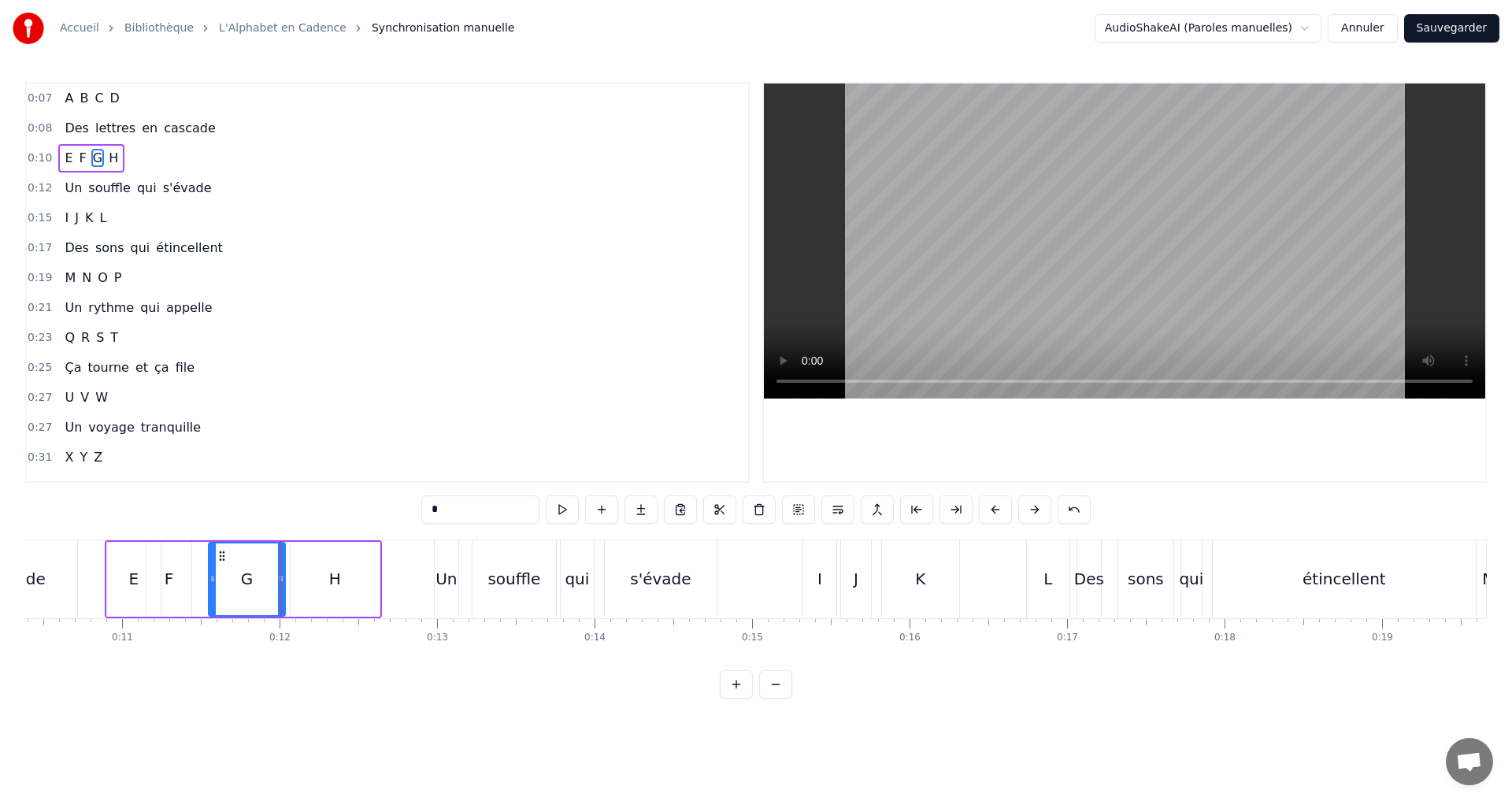
click at [352, 403] on div "0:27 U V W" at bounding box center [387, 397] width 721 height 30
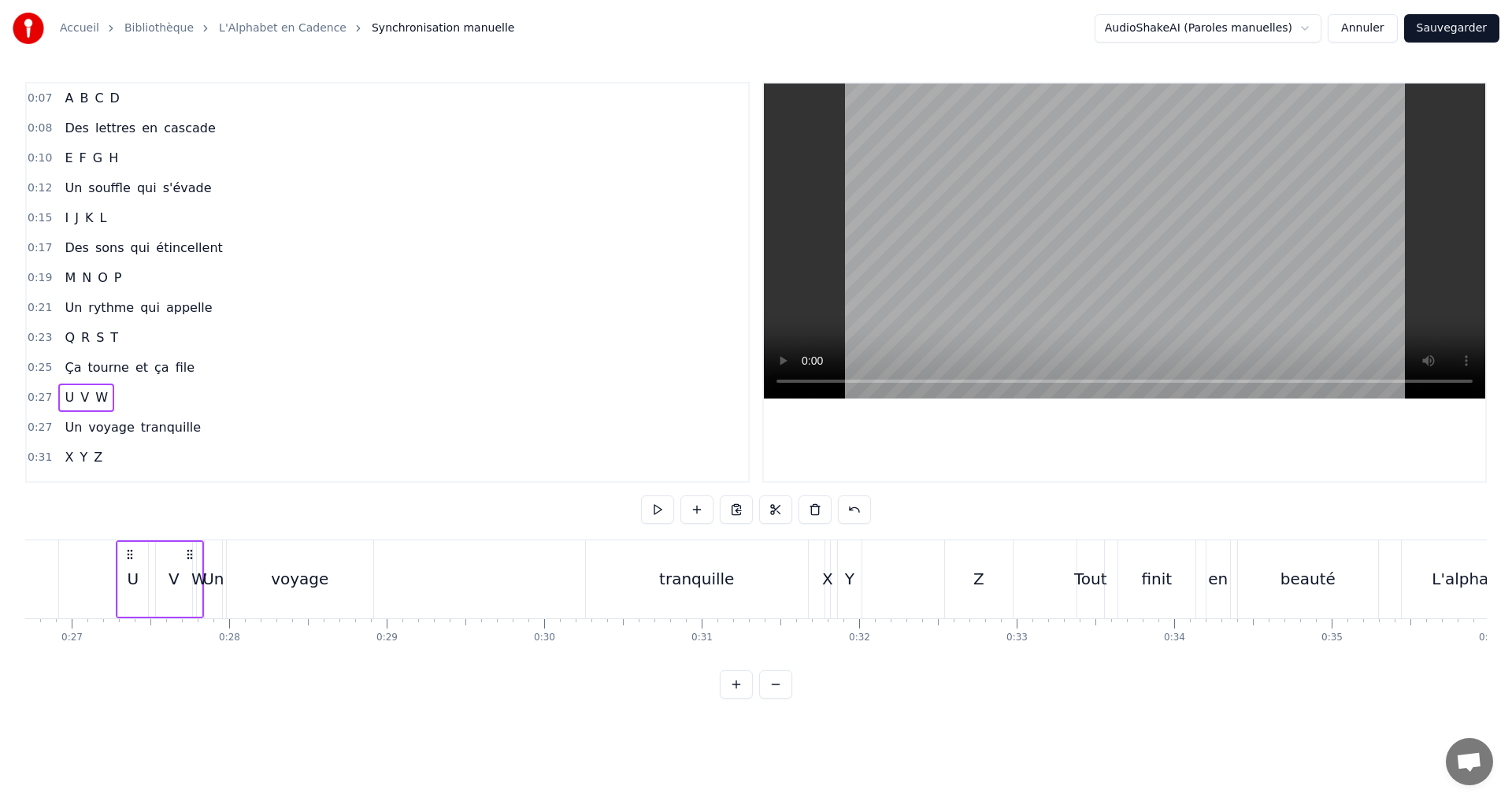
scroll to position [0, 4216]
click at [127, 154] on div "0:10 E F G H" at bounding box center [387, 158] width 721 height 30
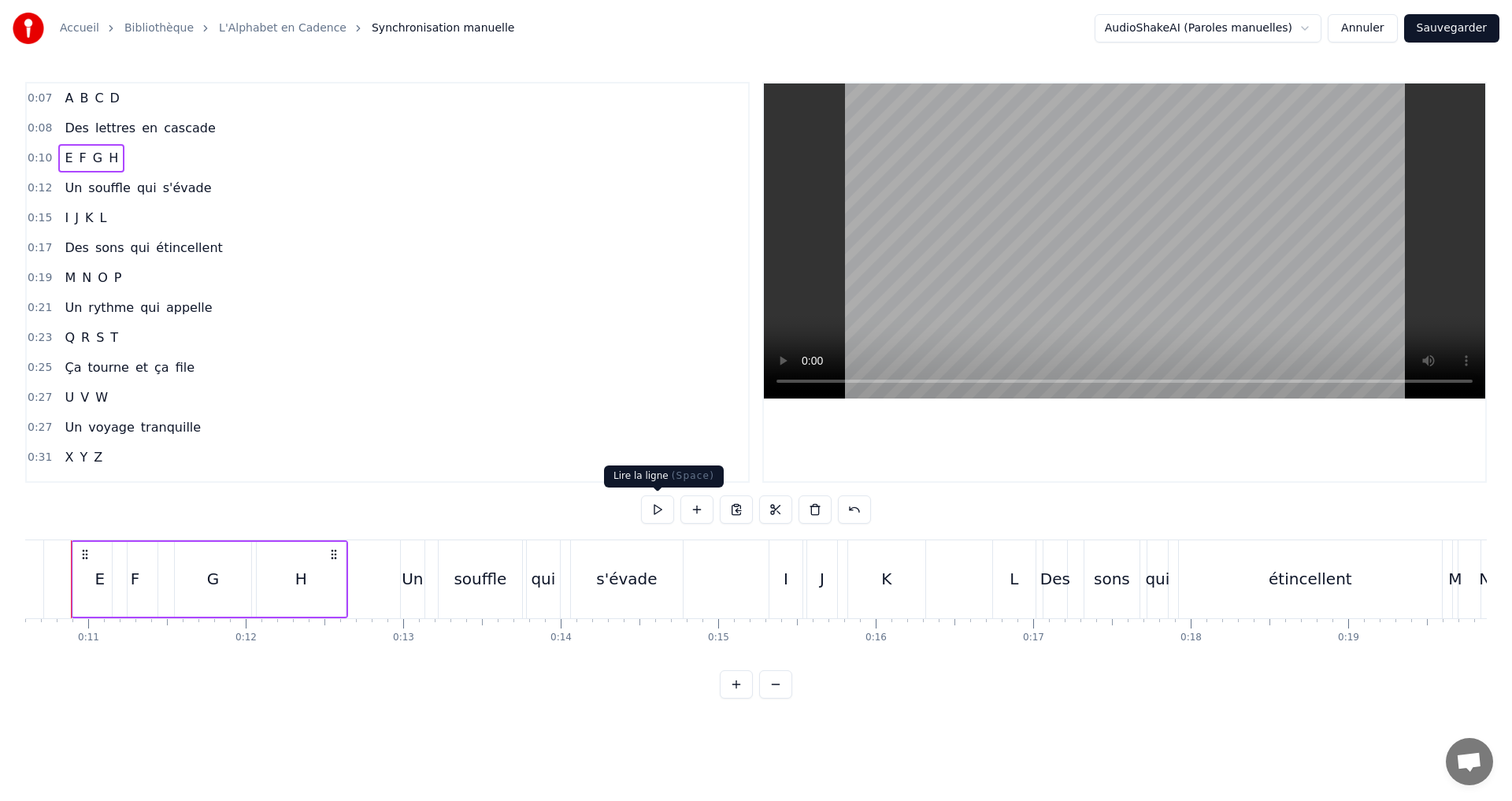
scroll to position [0, 1635]
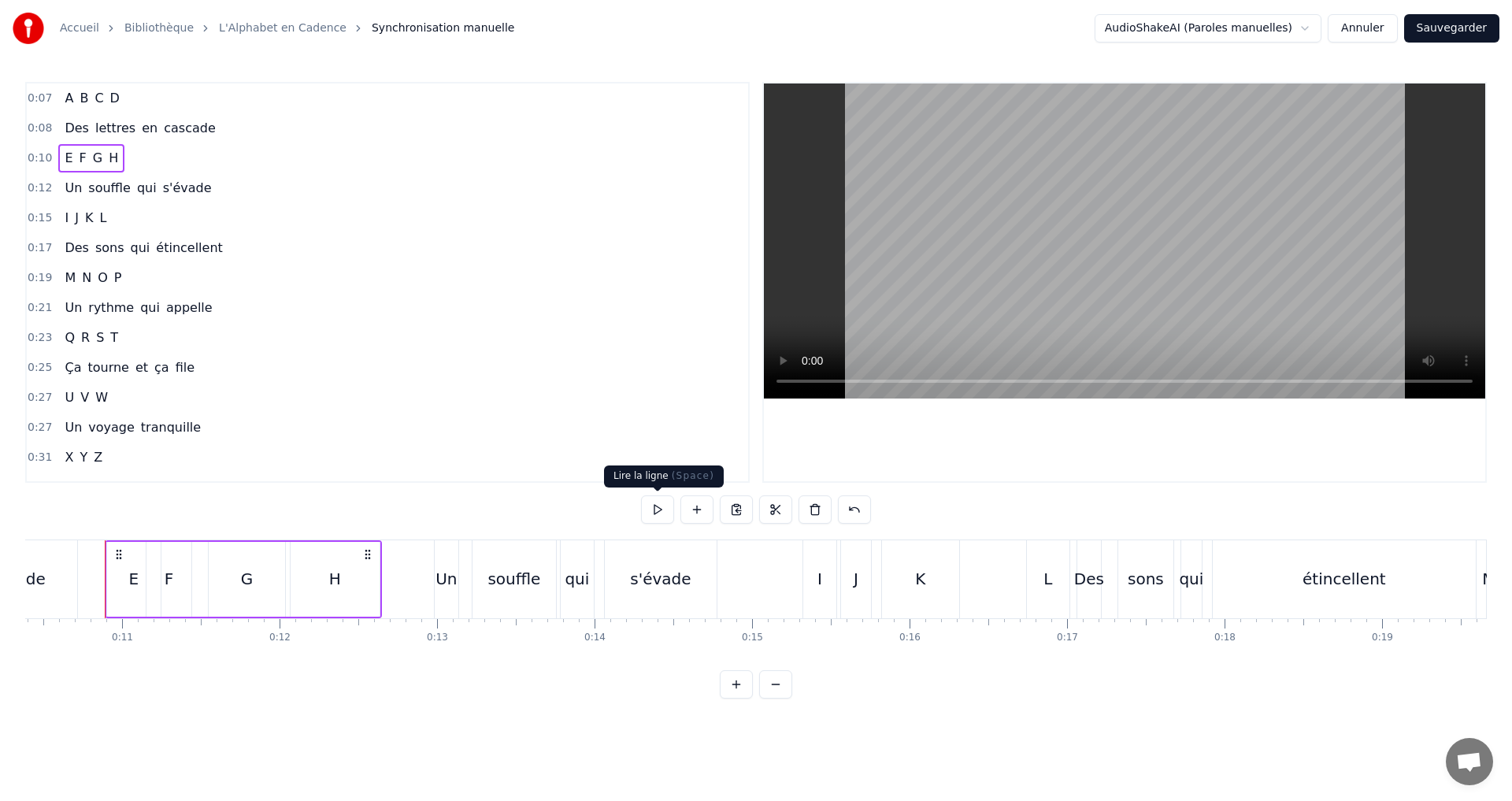
click at [662, 507] on button at bounding box center [657, 509] width 33 height 29
click at [196, 188] on div "Un souffle qui s'évade" at bounding box center [138, 188] width 159 height 29
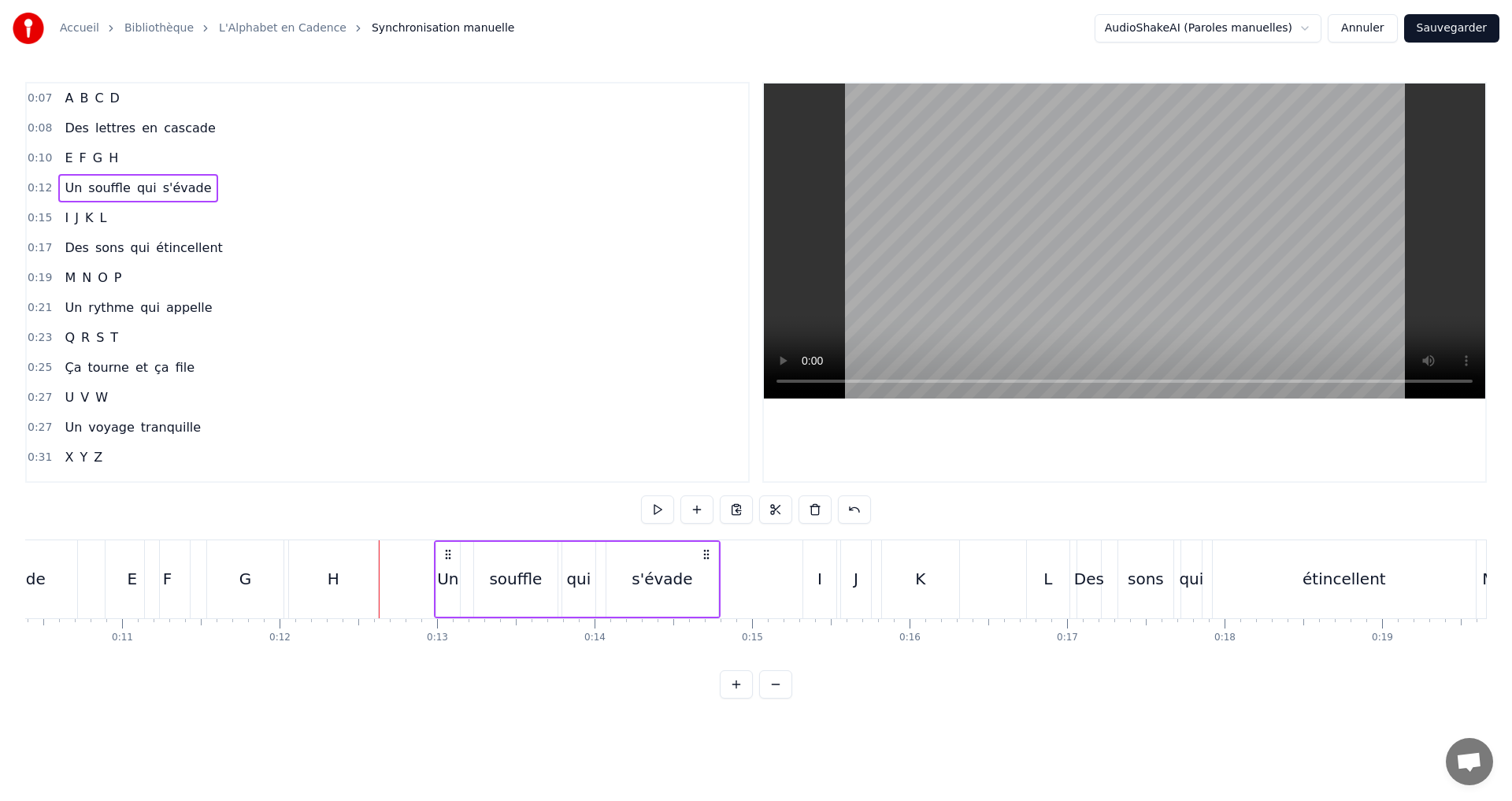
click at [1455, 32] on button "Sauvegarder" at bounding box center [1451, 28] width 95 height 29
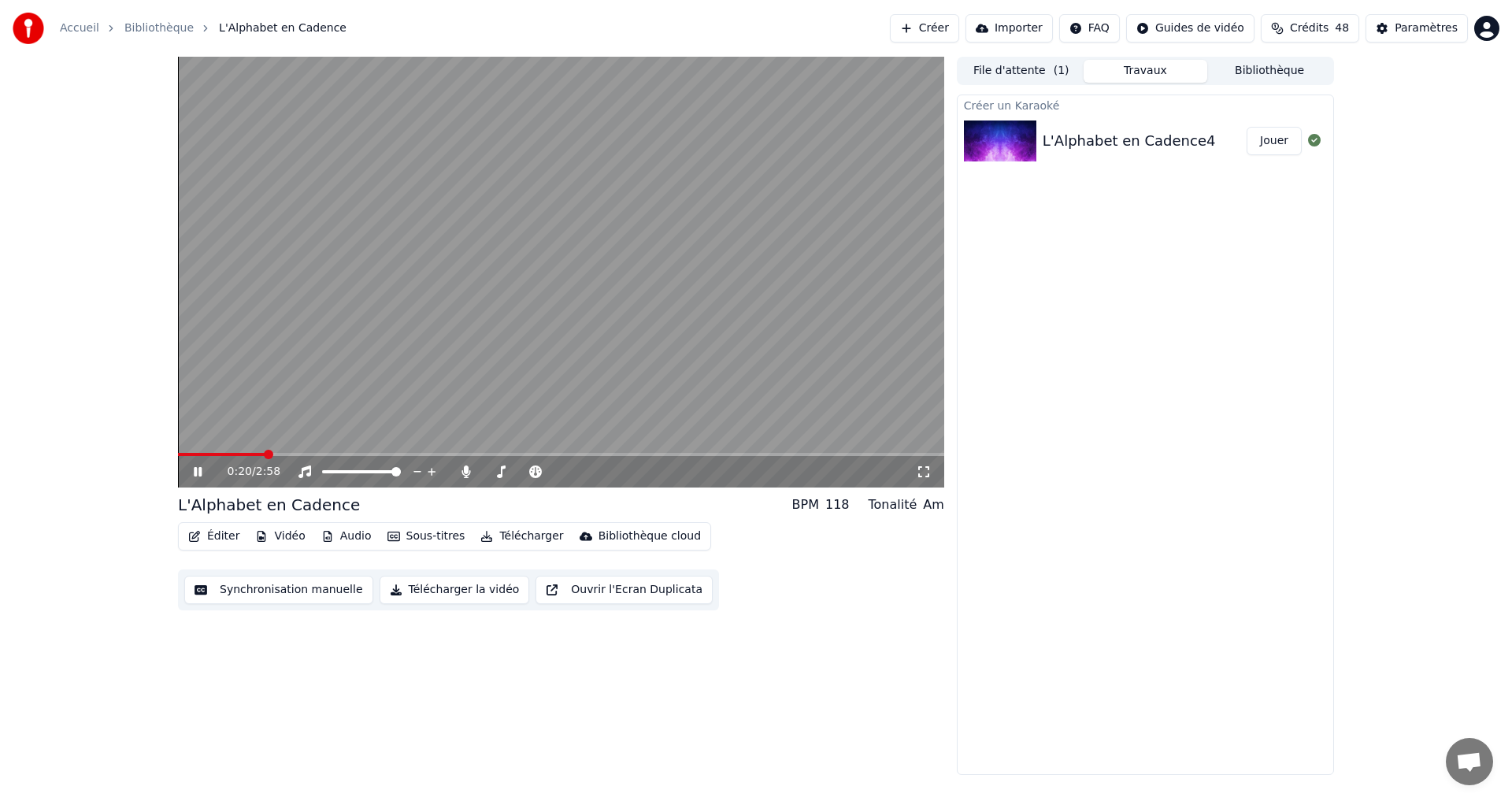
click at [191, 473] on icon at bounding box center [209, 472] width 37 height 13
click at [284, 593] on button "Synchronisation manuelle" at bounding box center [279, 590] width 189 height 29
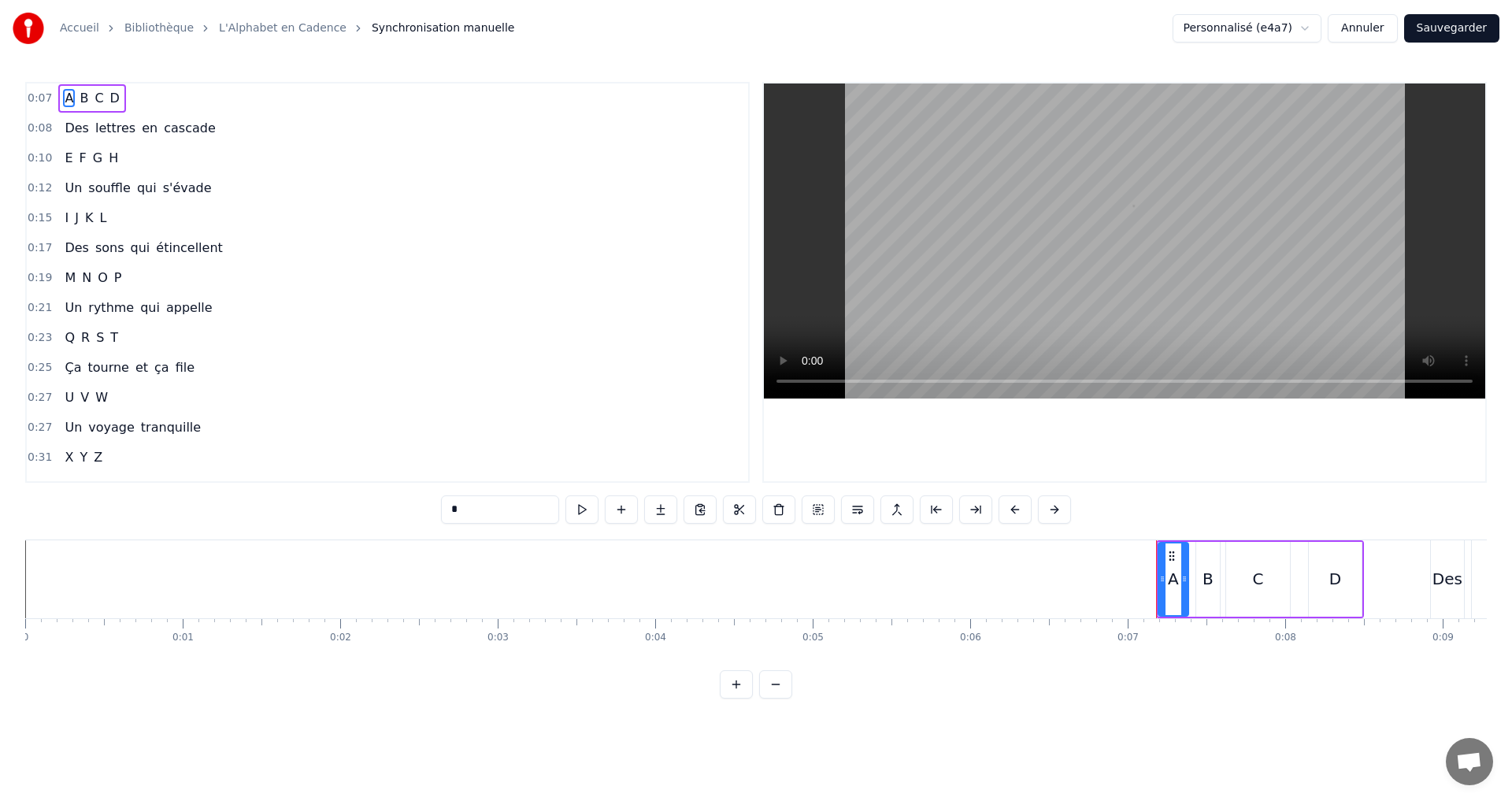
click at [132, 156] on div "0:10 E F G H" at bounding box center [387, 158] width 721 height 30
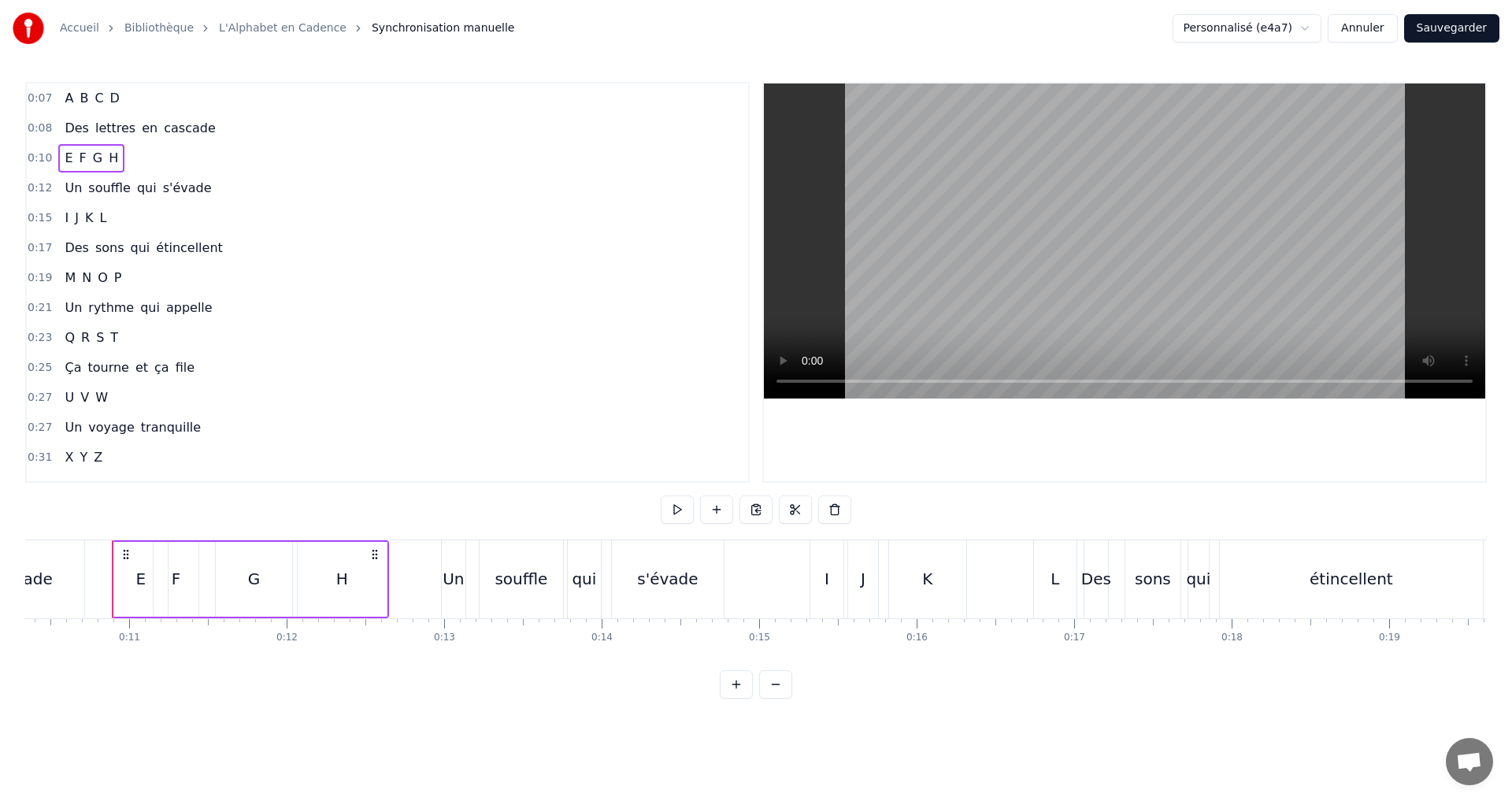
scroll to position [0, 1635]
click at [672, 511] on button at bounding box center [677, 509] width 33 height 29
click at [210, 191] on div "0:12 Un souffle qui s'évade" at bounding box center [387, 188] width 721 height 30
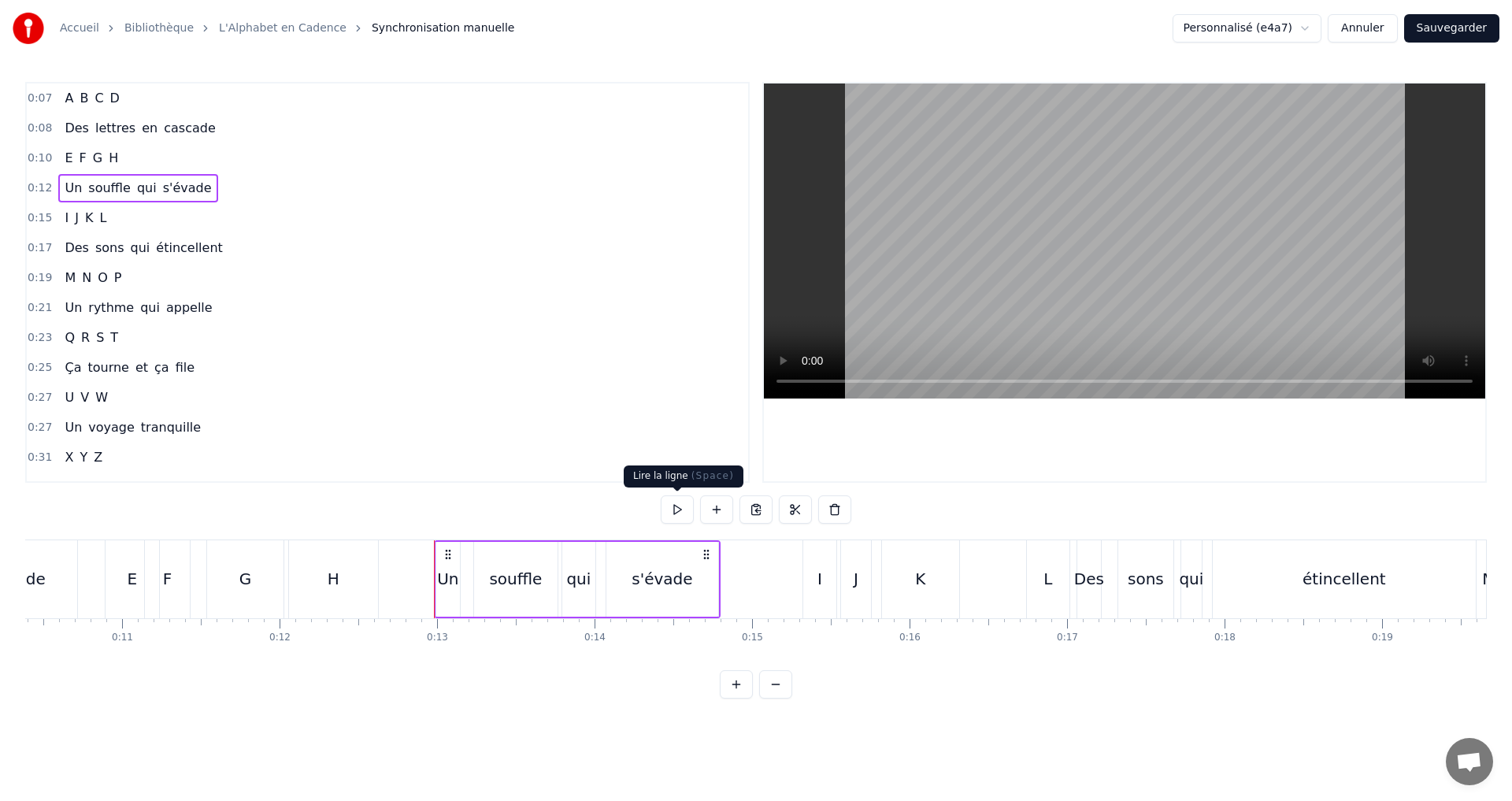
click at [685, 509] on button at bounding box center [677, 509] width 33 height 29
click at [684, 507] on button at bounding box center [677, 509] width 33 height 29
click at [684, 504] on button at bounding box center [677, 509] width 33 height 29
click at [113, 210] on div "0:15 I J K L" at bounding box center [387, 218] width 721 height 30
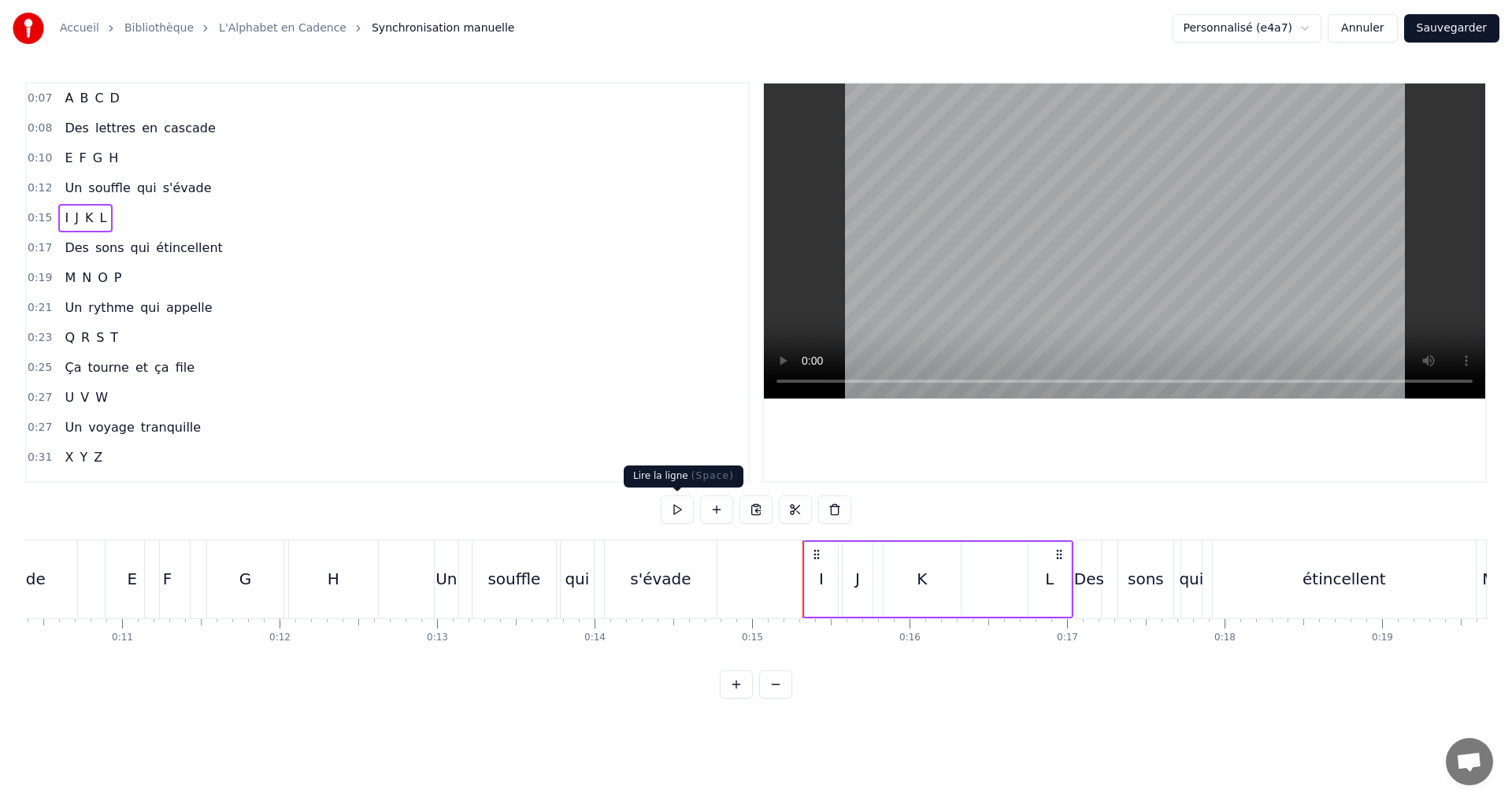
click at [675, 512] on button at bounding box center [677, 509] width 33 height 29
click at [676, 512] on button at bounding box center [677, 509] width 33 height 29
click at [920, 571] on div "K" at bounding box center [922, 578] width 10 height 23
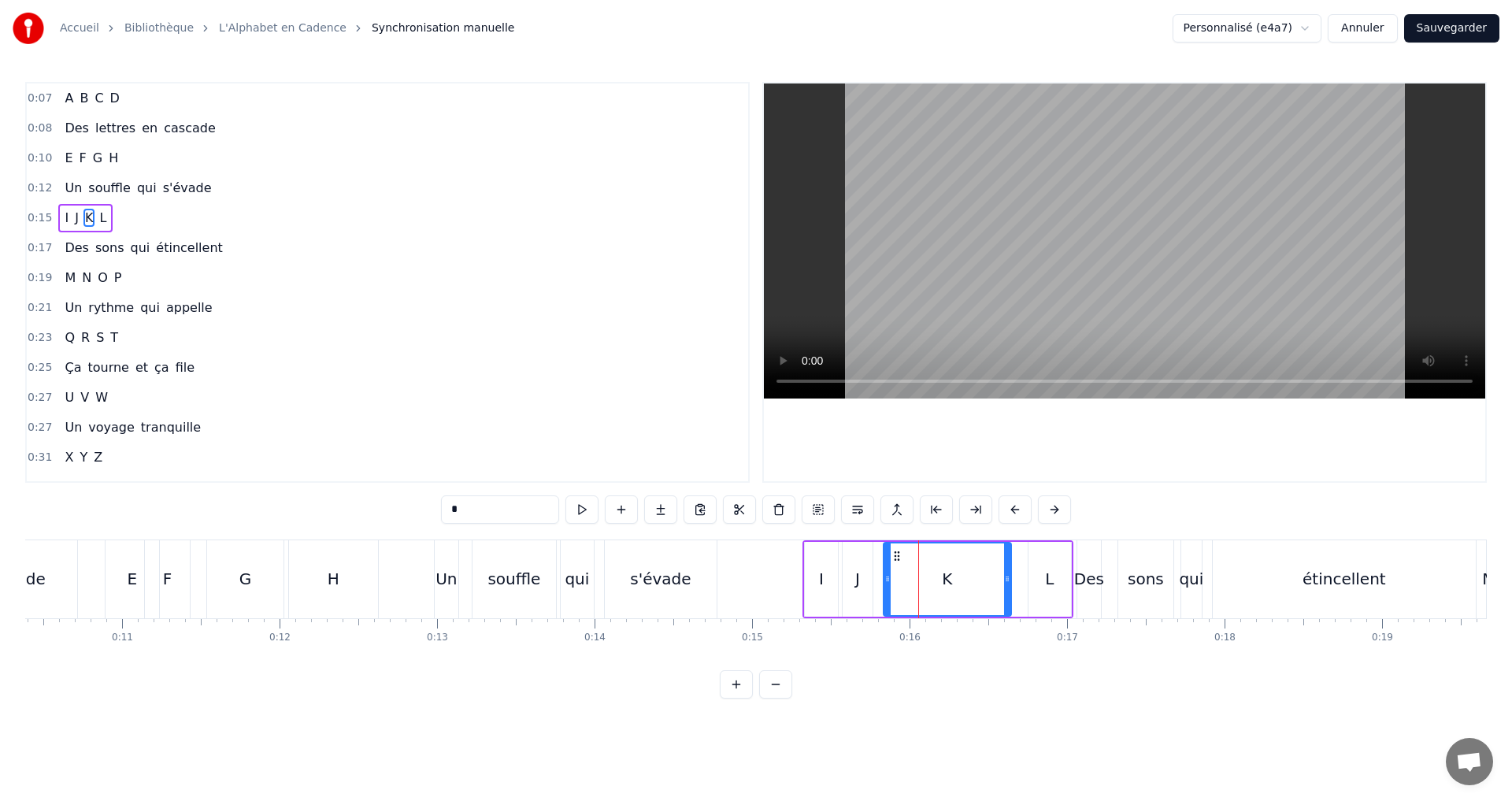
drag, startPoint x: 955, startPoint y: 580, endPoint x: 1007, endPoint y: 579, distance: 52.0
click at [1007, 579] on icon at bounding box center [1007, 578] width 6 height 13
click at [568, 511] on button at bounding box center [562, 509] width 33 height 29
drag, startPoint x: 1007, startPoint y: 585, endPoint x: 982, endPoint y: 585, distance: 25.0
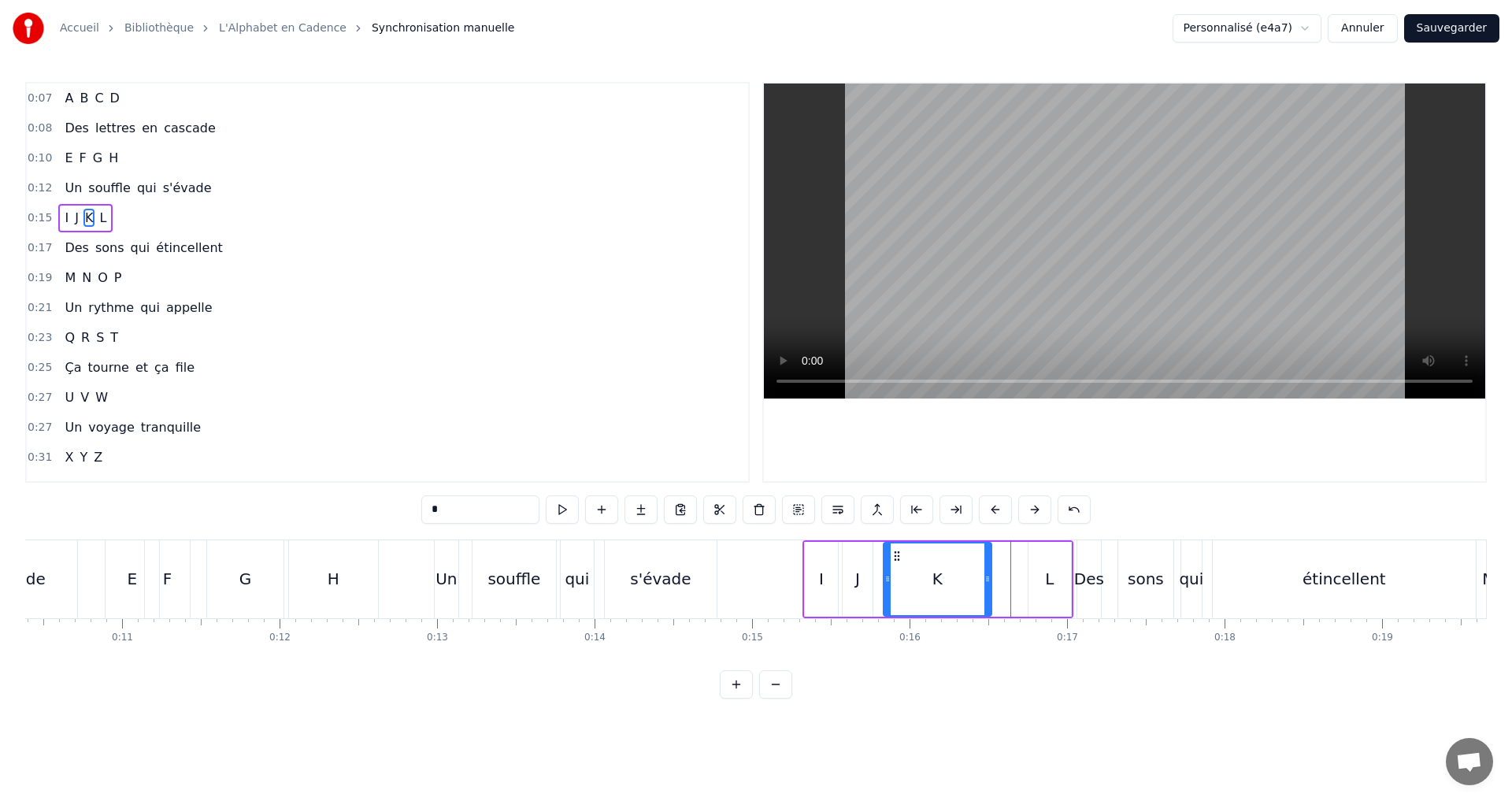
click at [984, 585] on div at bounding box center [987, 579] width 6 height 72
click at [557, 511] on button at bounding box center [562, 509] width 33 height 29
drag, startPoint x: 985, startPoint y: 575, endPoint x: 968, endPoint y: 573, distance: 17.1
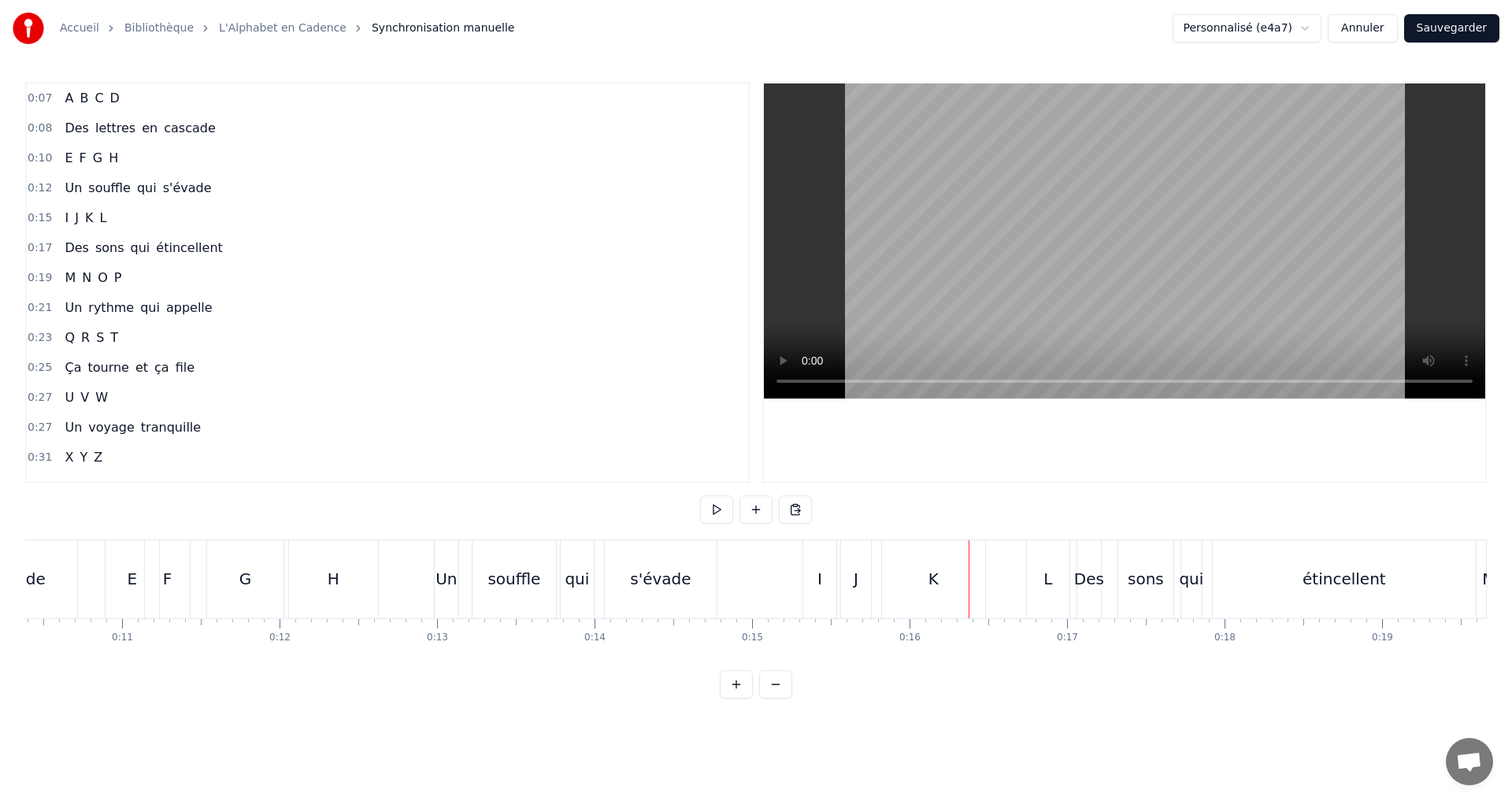
click at [930, 575] on div "K" at bounding box center [934, 578] width 10 height 23
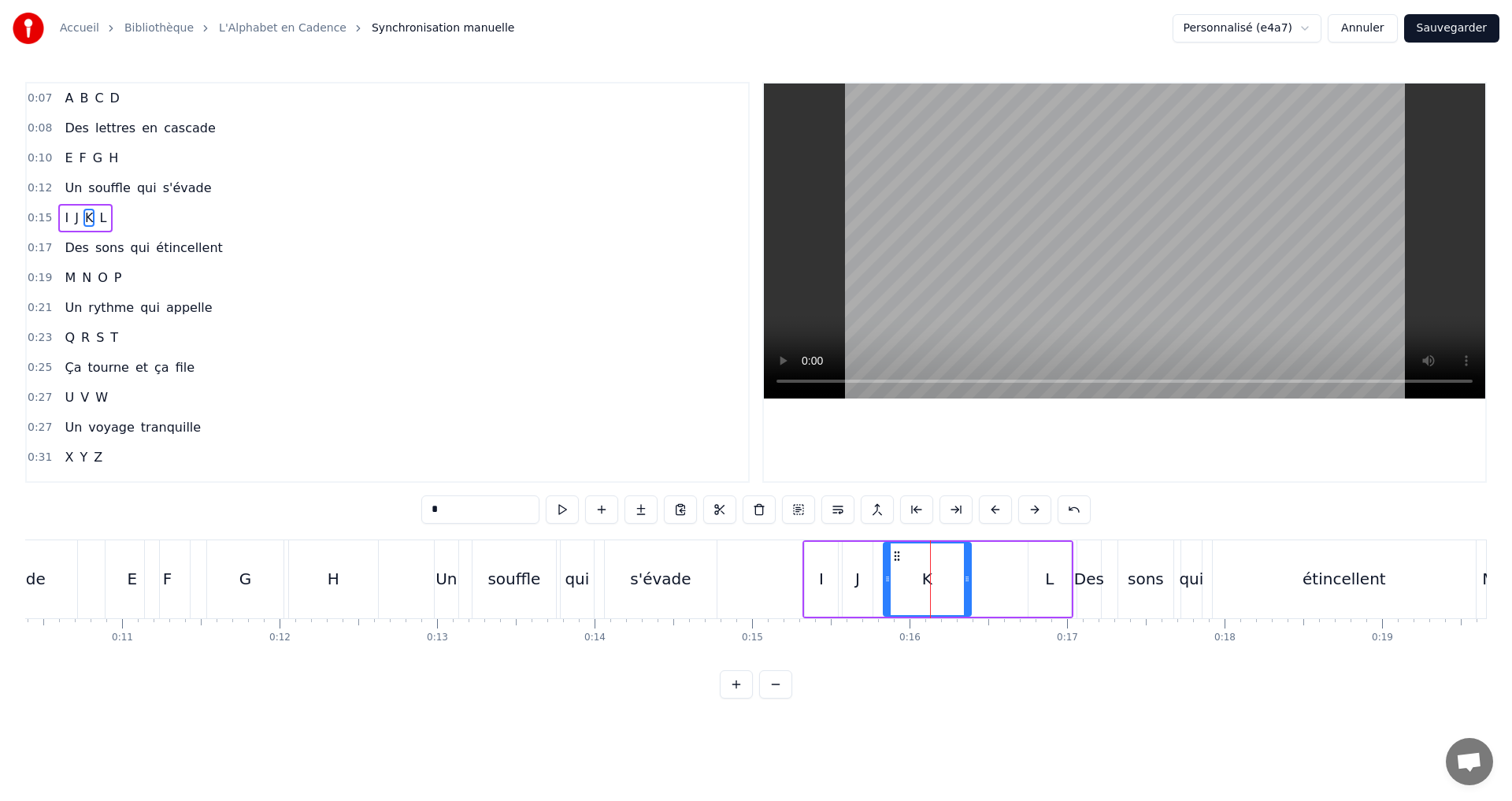
drag, startPoint x: 981, startPoint y: 582, endPoint x: 963, endPoint y: 582, distance: 18.0
click at [963, 582] on icon at bounding box center [966, 578] width 6 height 13
click at [567, 508] on button at bounding box center [562, 509] width 33 height 29
drag, startPoint x: 963, startPoint y: 578, endPoint x: 954, endPoint y: 577, distance: 9.1
click at [954, 577] on icon at bounding box center [954, 578] width 6 height 13
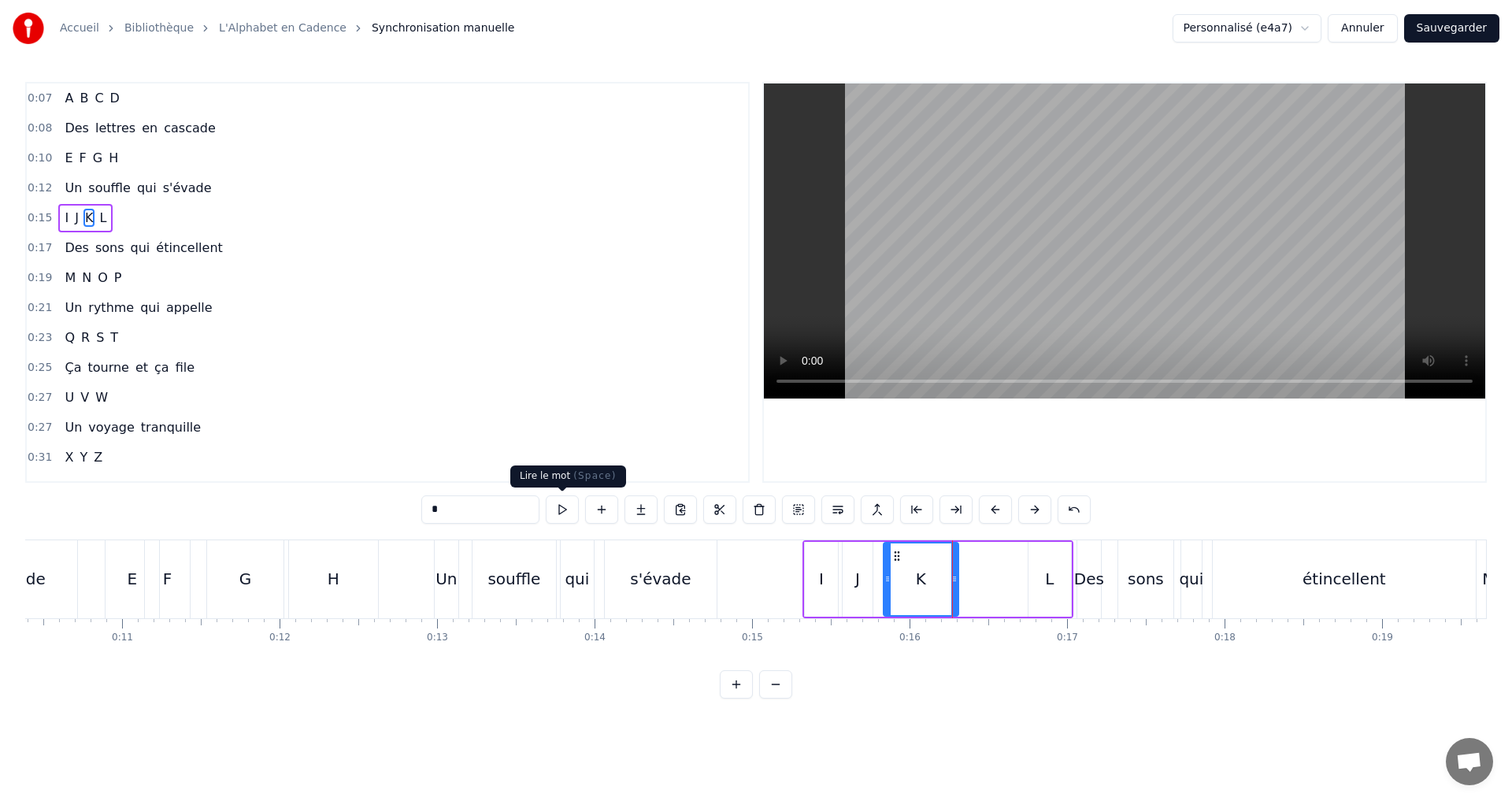
click at [557, 509] on button at bounding box center [562, 509] width 33 height 29
drag, startPoint x: 954, startPoint y: 592, endPoint x: 933, endPoint y: 583, distance: 22.8
click at [933, 583] on div at bounding box center [933, 579] width 6 height 72
click at [563, 509] on button at bounding box center [562, 509] width 33 height 29
click at [1047, 580] on div "L" at bounding box center [1049, 578] width 9 height 23
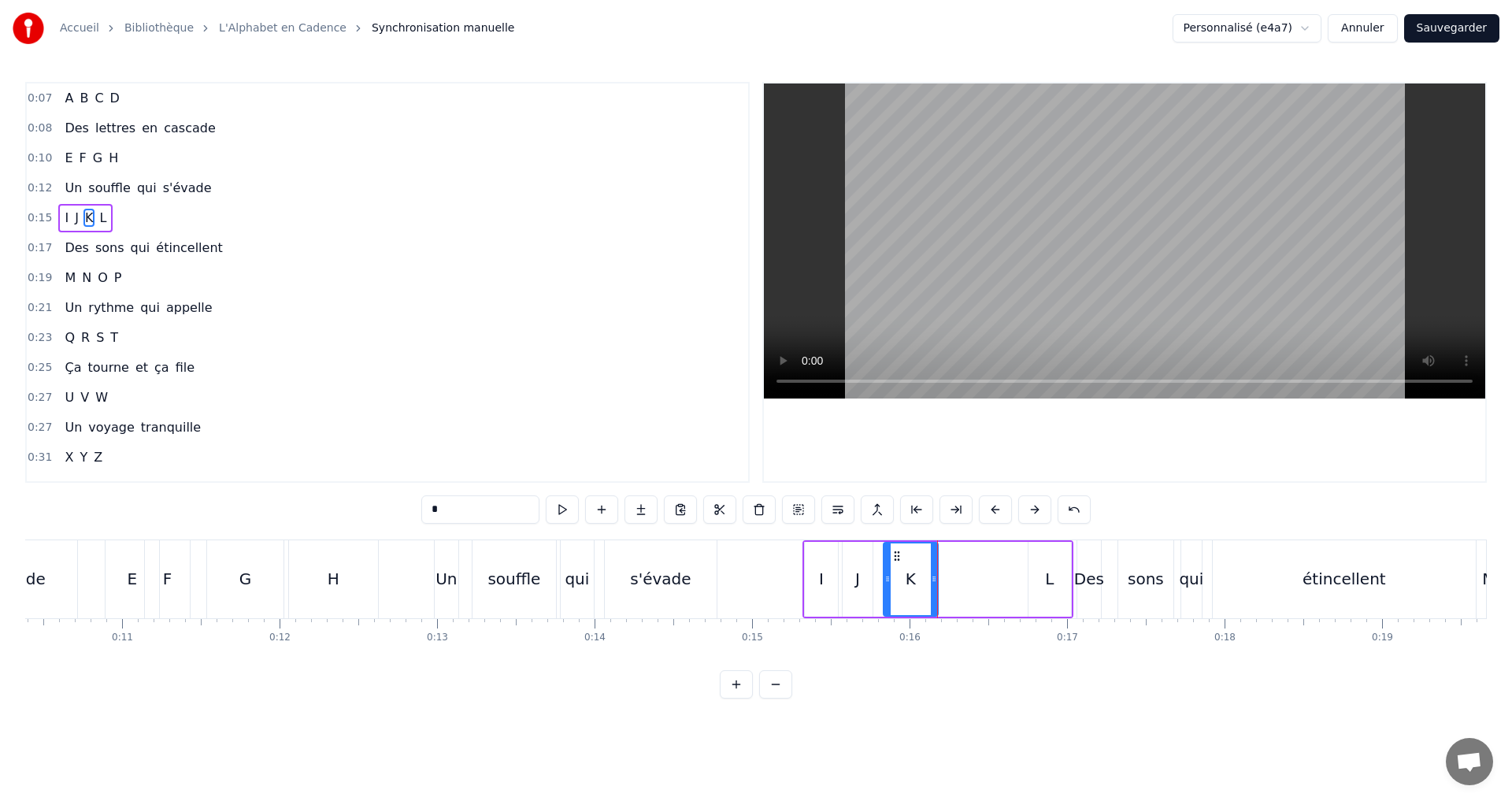
type input "*"
drag, startPoint x: 1029, startPoint y: 580, endPoint x: 946, endPoint y: 572, distance: 83.4
click at [946, 572] on div at bounding box center [949, 579] width 6 height 72
drag, startPoint x: 1069, startPoint y: 592, endPoint x: 984, endPoint y: 577, distance: 86.3
click at [984, 577] on div at bounding box center [981, 579] width 6 height 72
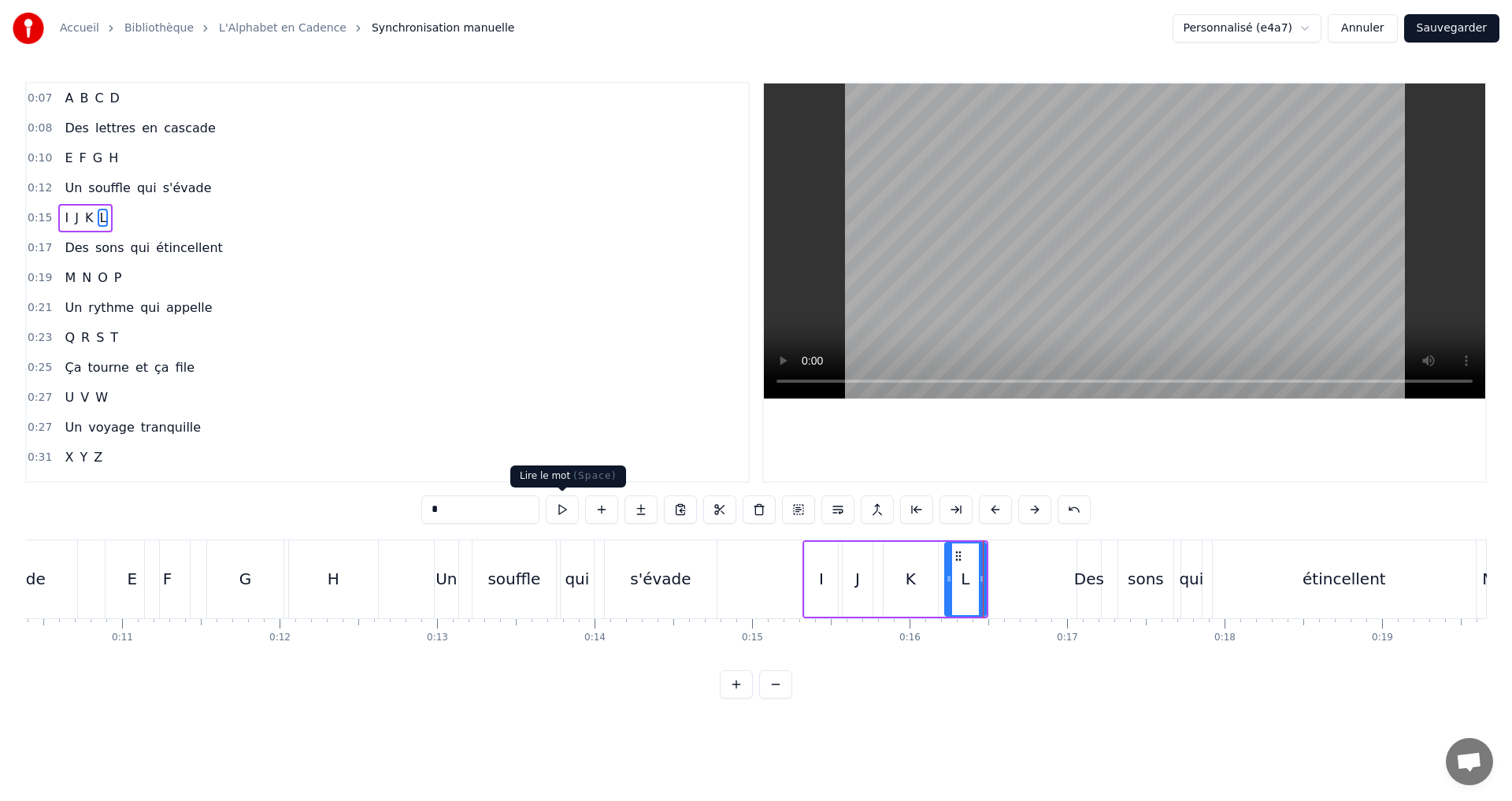
click at [569, 514] on button at bounding box center [562, 509] width 33 height 29
drag, startPoint x: 981, startPoint y: 580, endPoint x: 1014, endPoint y: 583, distance: 33.1
click at [1014, 583] on icon at bounding box center [1013, 578] width 6 height 13
click at [563, 514] on button at bounding box center [562, 509] width 33 height 29
drag, startPoint x: 951, startPoint y: 572, endPoint x: 965, endPoint y: 572, distance: 14.0
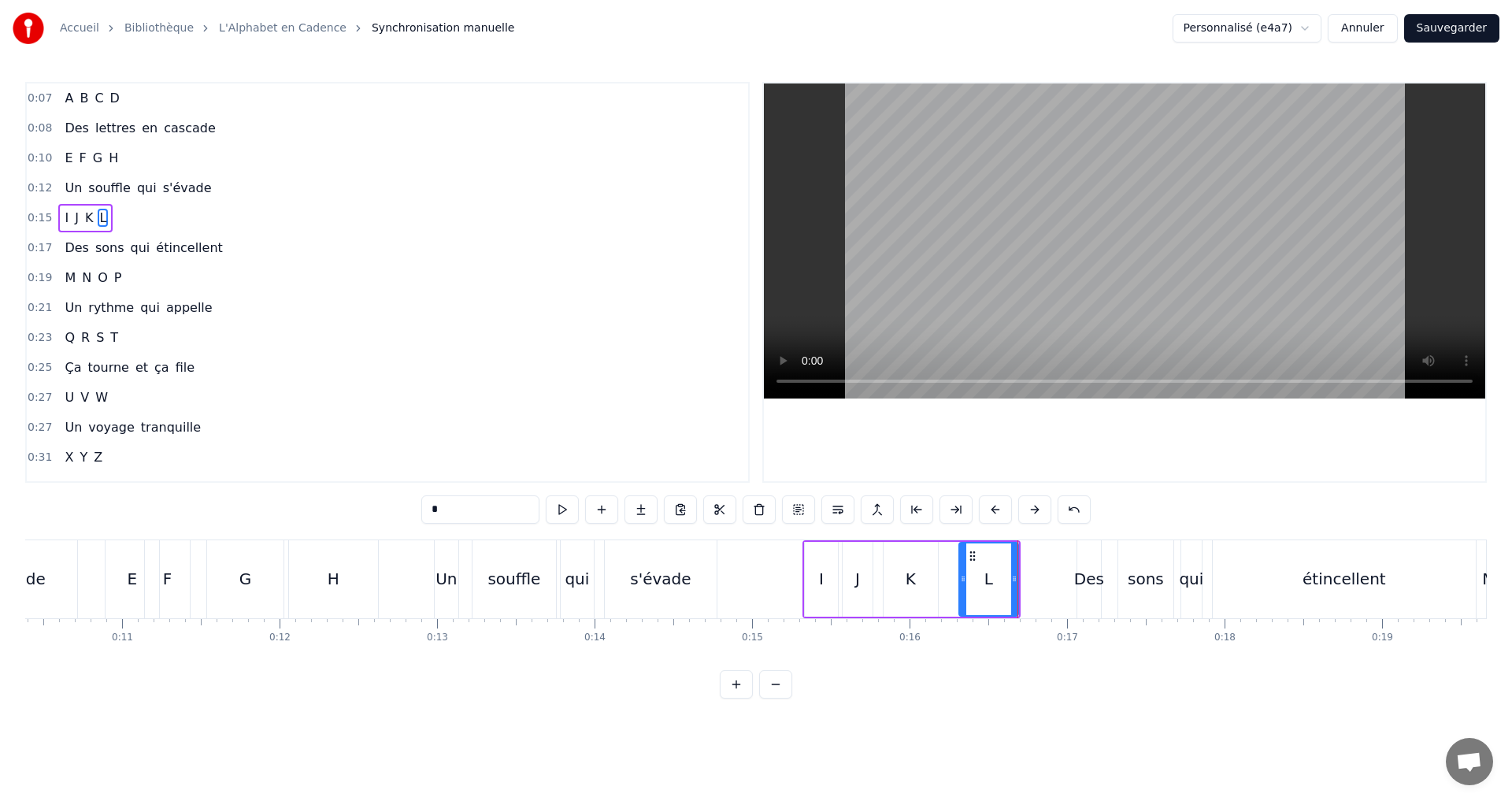
click at [965, 572] on icon at bounding box center [962, 578] width 6 height 13
click at [563, 502] on button at bounding box center [562, 509] width 33 height 29
click at [171, 215] on div "0:15 I J K L" at bounding box center [387, 218] width 721 height 30
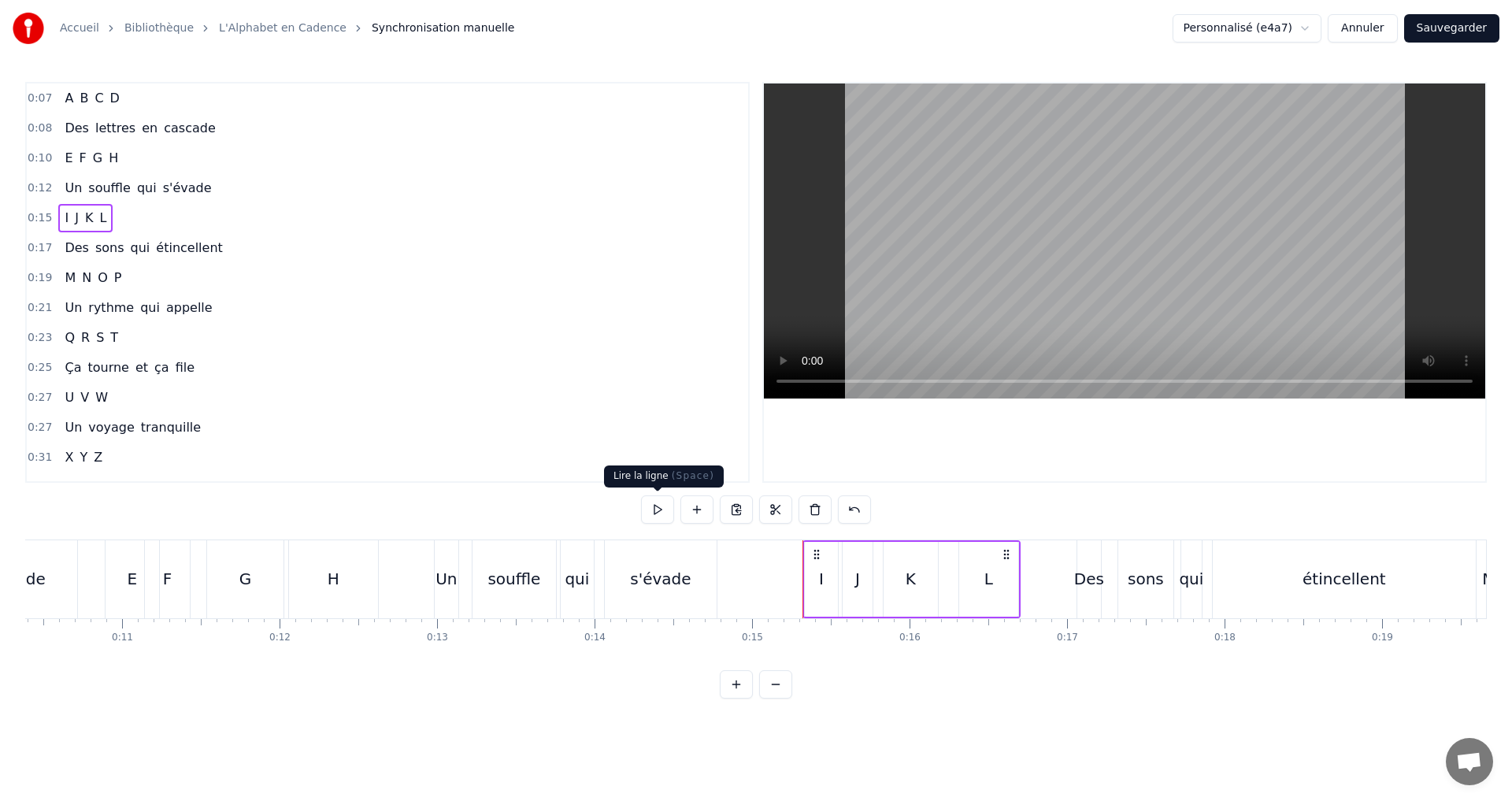
click at [659, 510] on button at bounding box center [657, 509] width 33 height 29
click at [658, 510] on button at bounding box center [657, 509] width 33 height 29
click at [231, 249] on div "0:17 Des sons qui étincellent" at bounding box center [387, 248] width 721 height 30
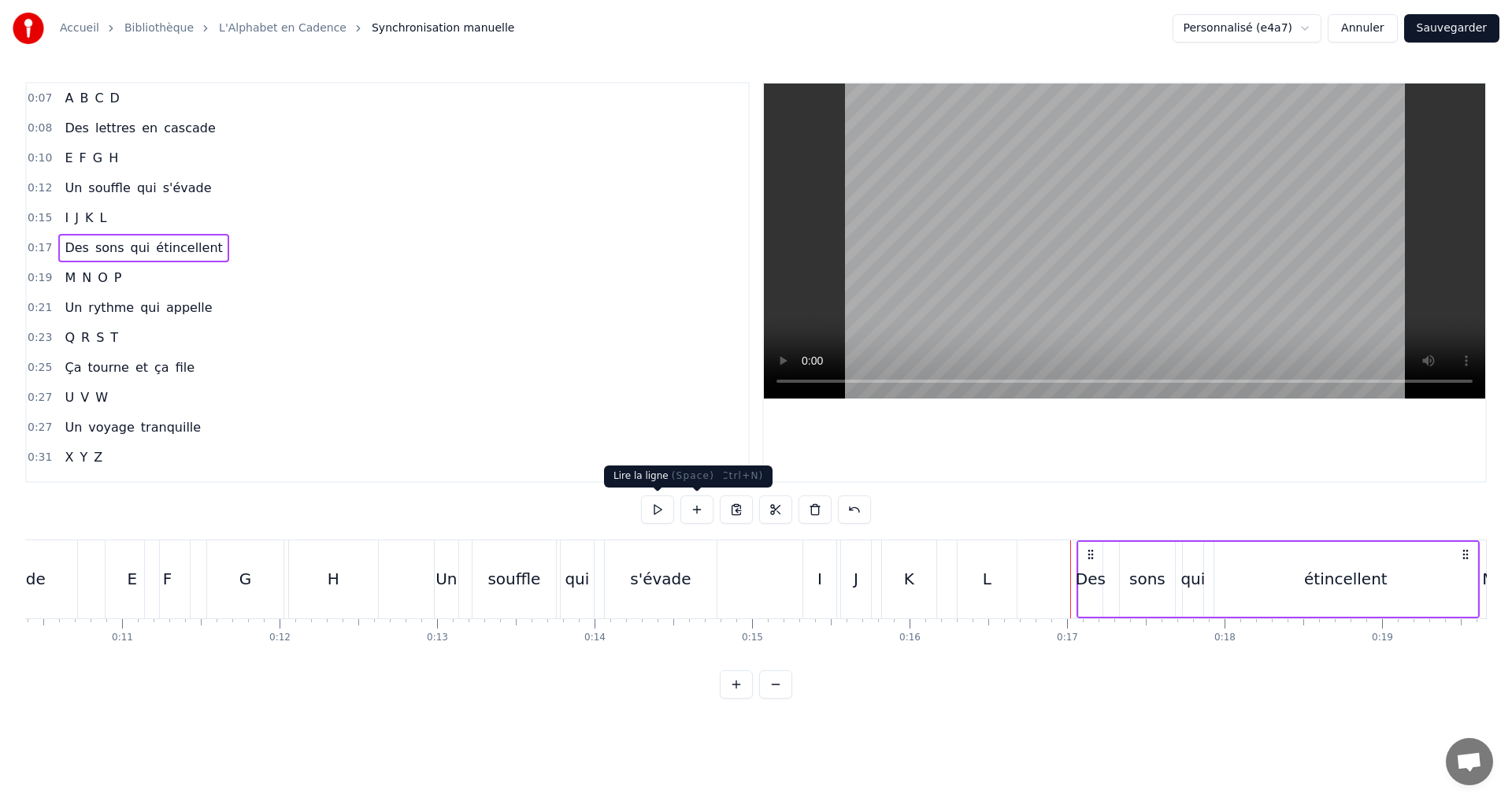
click at [668, 506] on button at bounding box center [657, 509] width 33 height 29
click at [158, 256] on span "étincellent" at bounding box center [189, 248] width 70 height 18
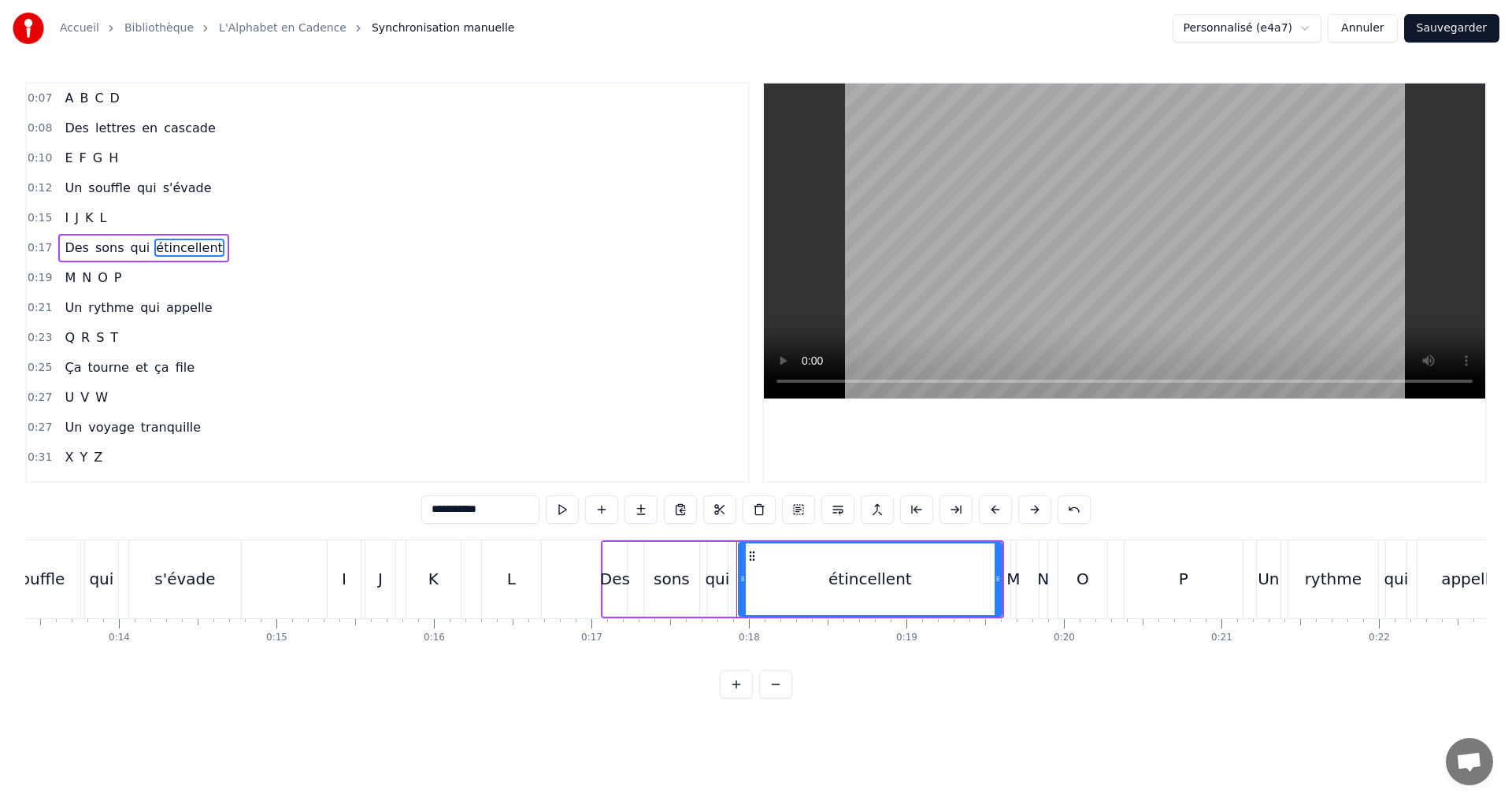
scroll to position [0, 2249]
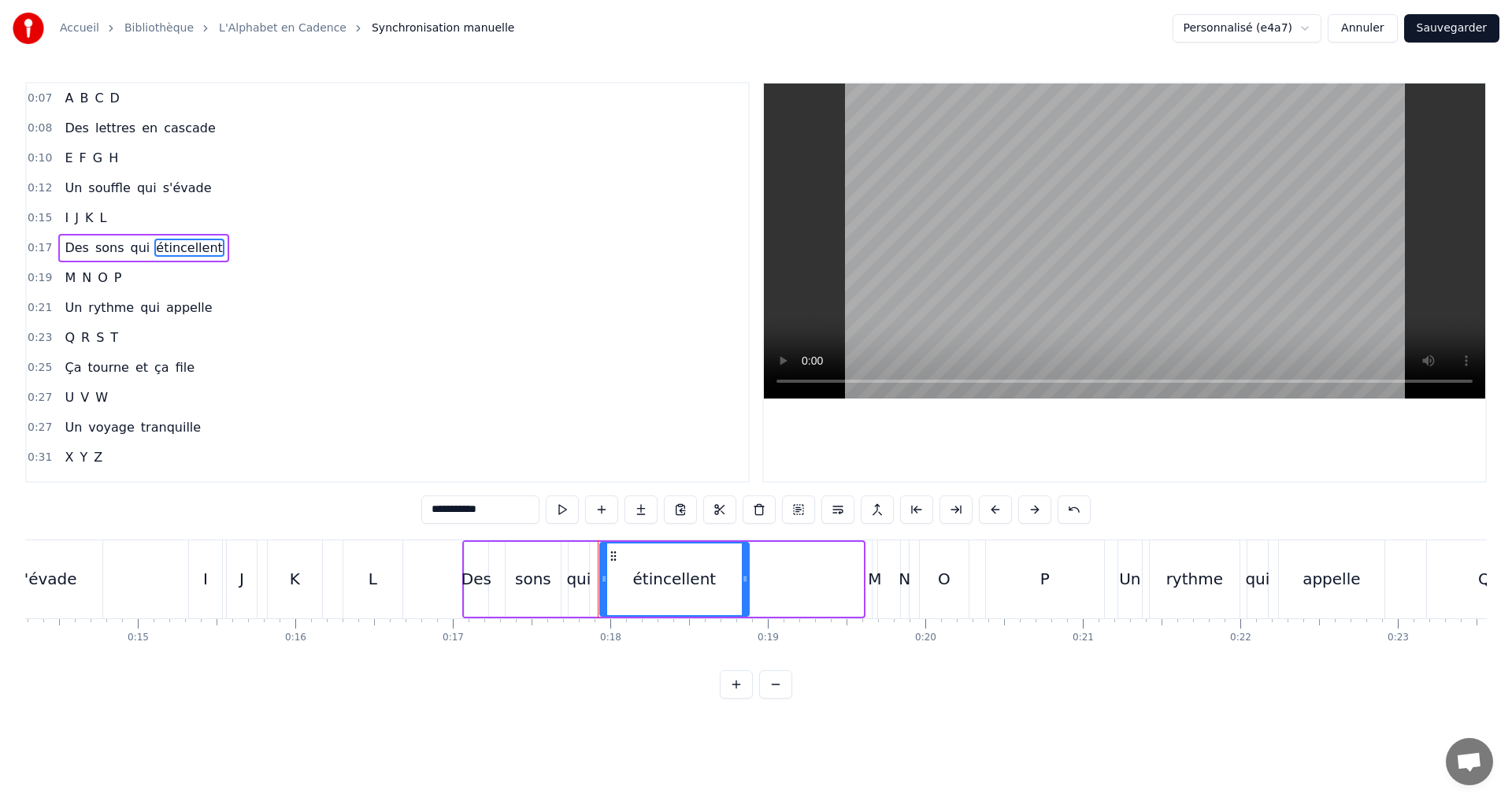
drag, startPoint x: 856, startPoint y: 581, endPoint x: 742, endPoint y: 580, distance: 114.0
click at [742, 580] on icon at bounding box center [744, 578] width 6 height 13
click at [564, 506] on button at bounding box center [562, 509] width 33 height 29
click at [558, 497] on button at bounding box center [562, 509] width 33 height 29
click at [141, 271] on div "0:19 M N O P" at bounding box center [387, 278] width 721 height 30
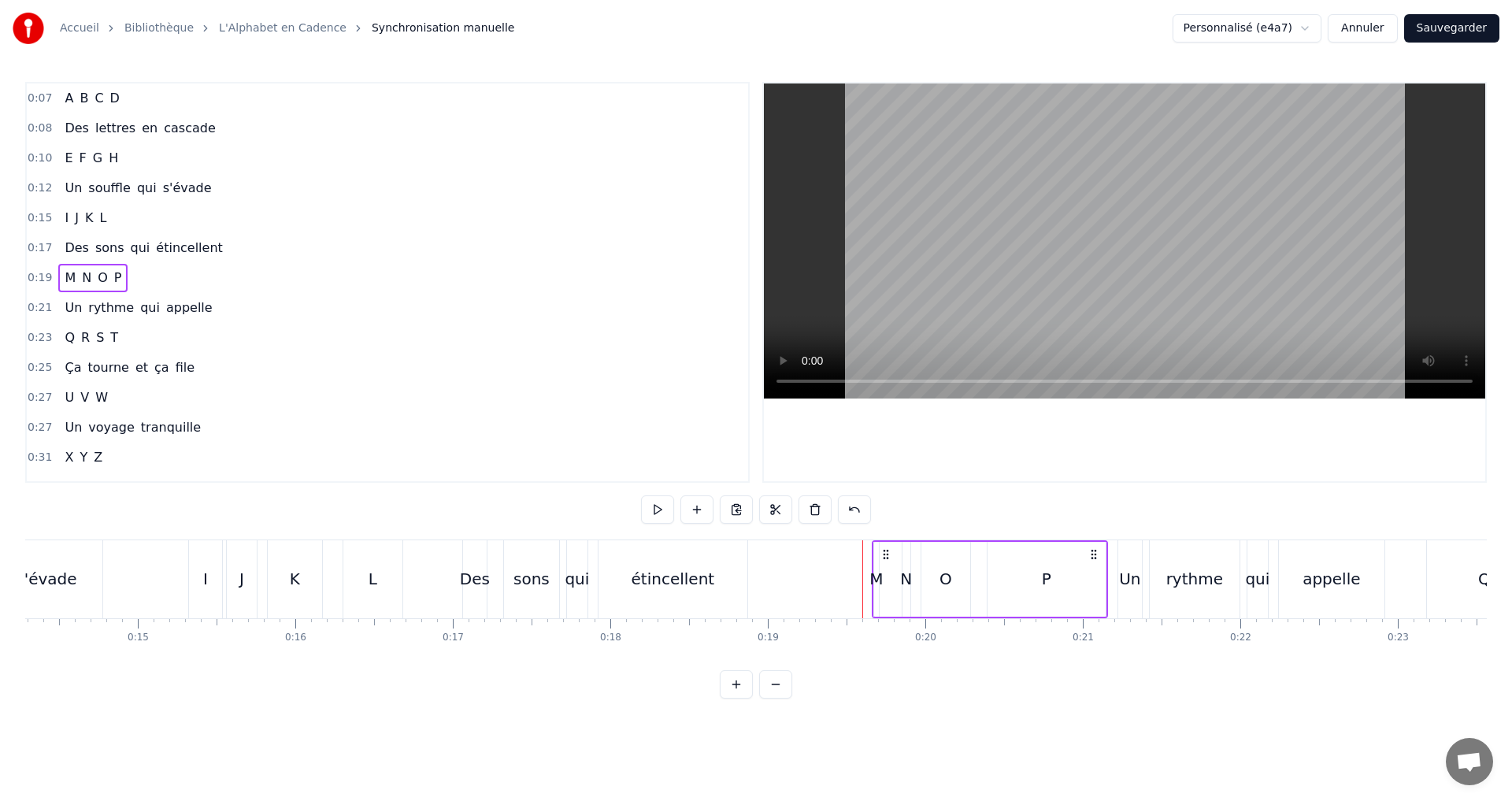
click at [222, 249] on div "0:17 Des sons qui étincellent" at bounding box center [387, 248] width 721 height 30
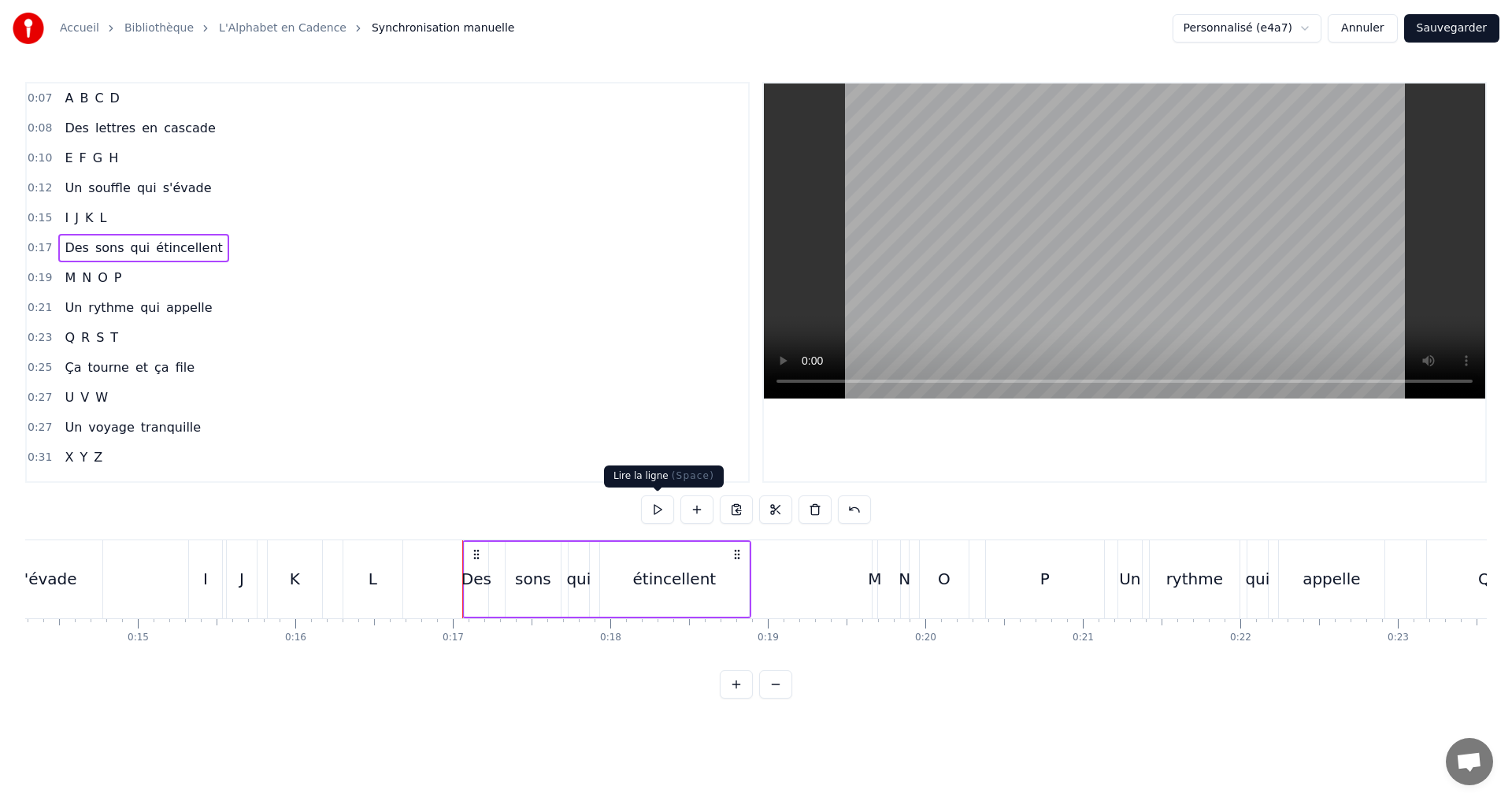
click at [664, 515] on button at bounding box center [657, 509] width 33 height 29
click at [145, 277] on div "0:19 M N O P" at bounding box center [387, 278] width 721 height 30
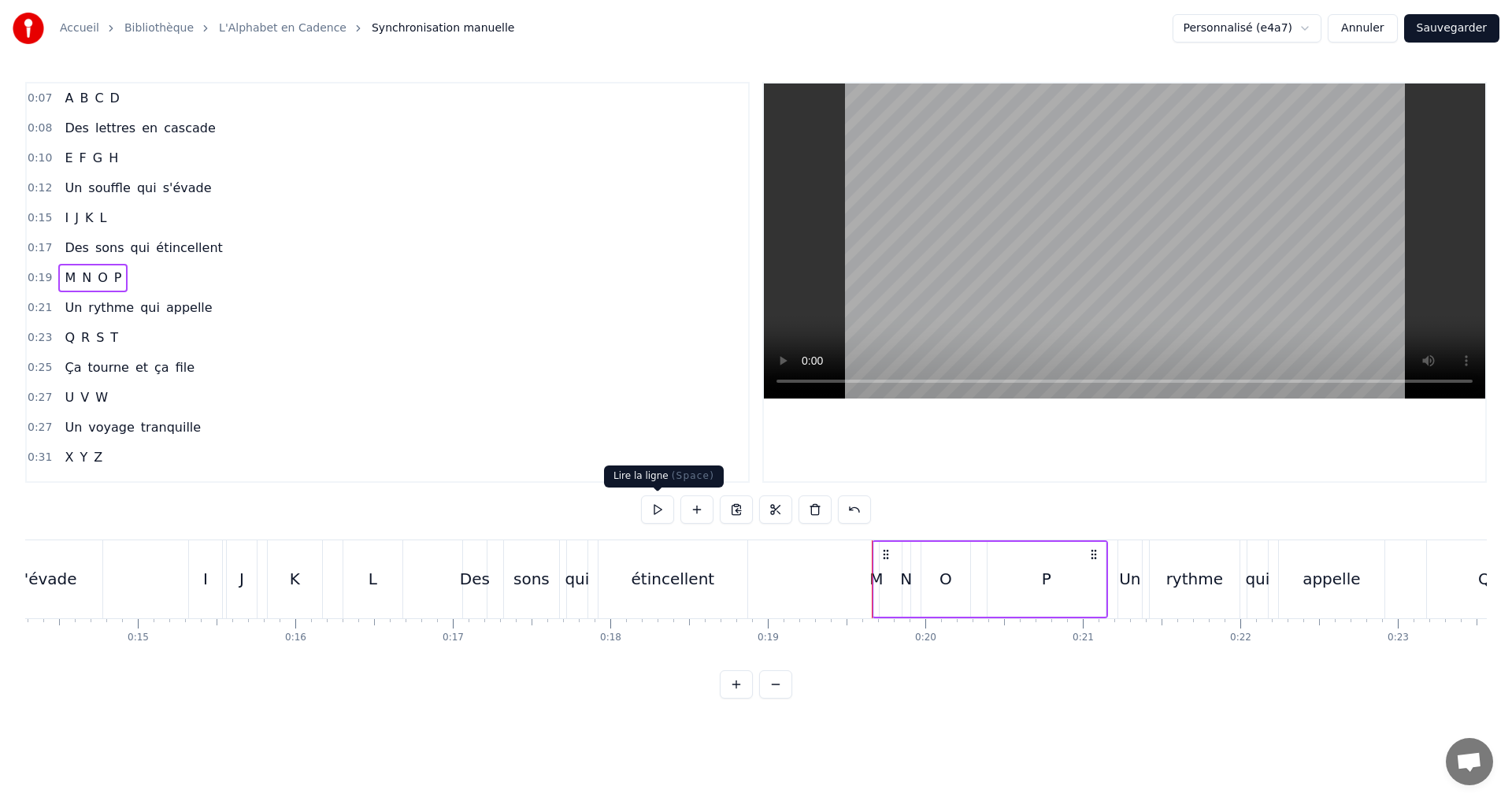
click at [648, 507] on button at bounding box center [657, 509] width 33 height 29
click at [646, 506] on button at bounding box center [657, 509] width 33 height 29
click at [646, 505] on button at bounding box center [657, 509] width 33 height 29
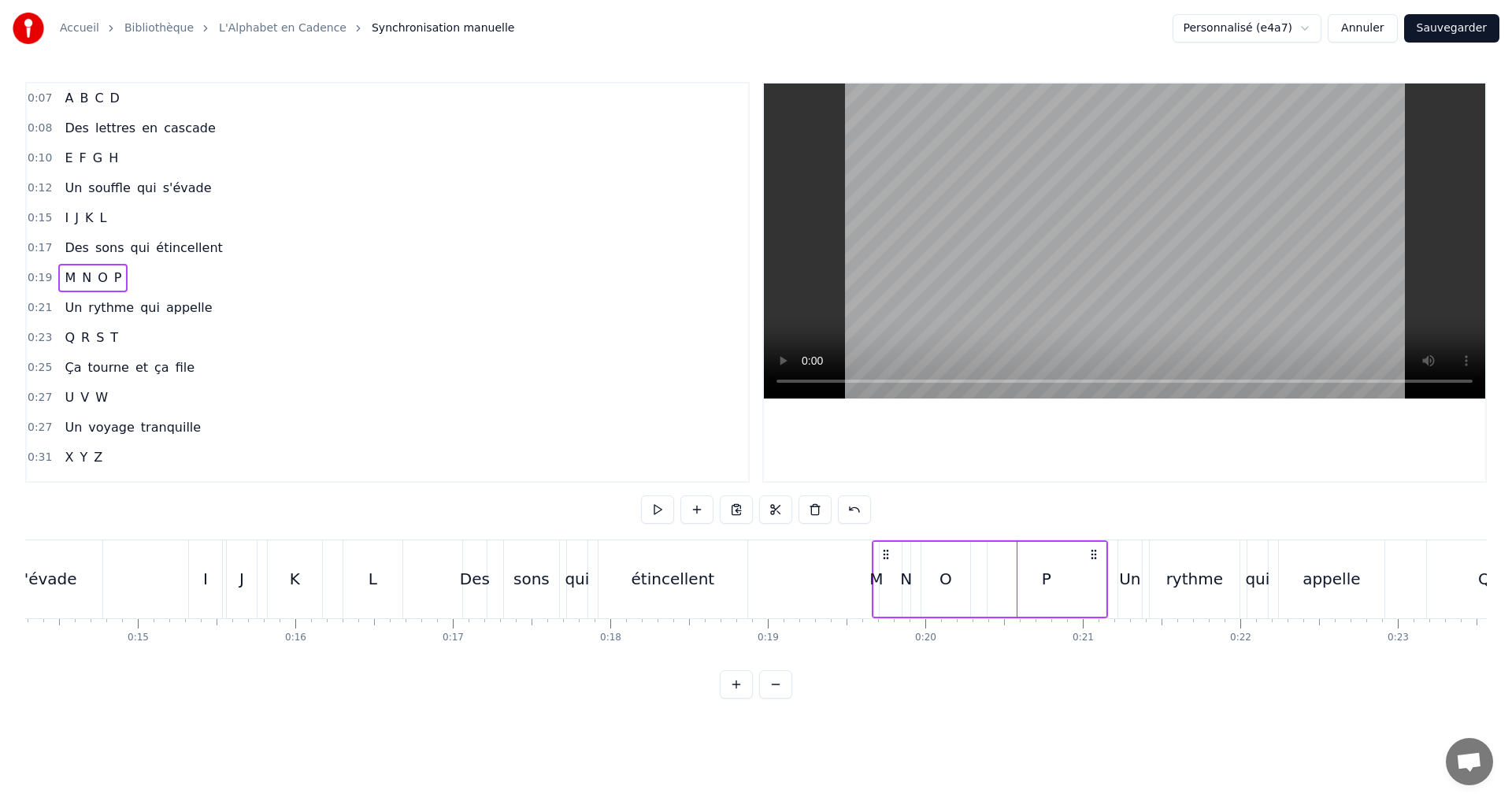
click at [907, 578] on div "N" at bounding box center [906, 578] width 12 height 23
drag, startPoint x: 908, startPoint y: 580, endPoint x: 922, endPoint y: 577, distance: 14.3
click at [922, 577] on icon at bounding box center [920, 578] width 6 height 13
click at [565, 511] on button at bounding box center [562, 509] width 33 height 29
click at [169, 274] on div "0:19 M N O P" at bounding box center [387, 278] width 721 height 30
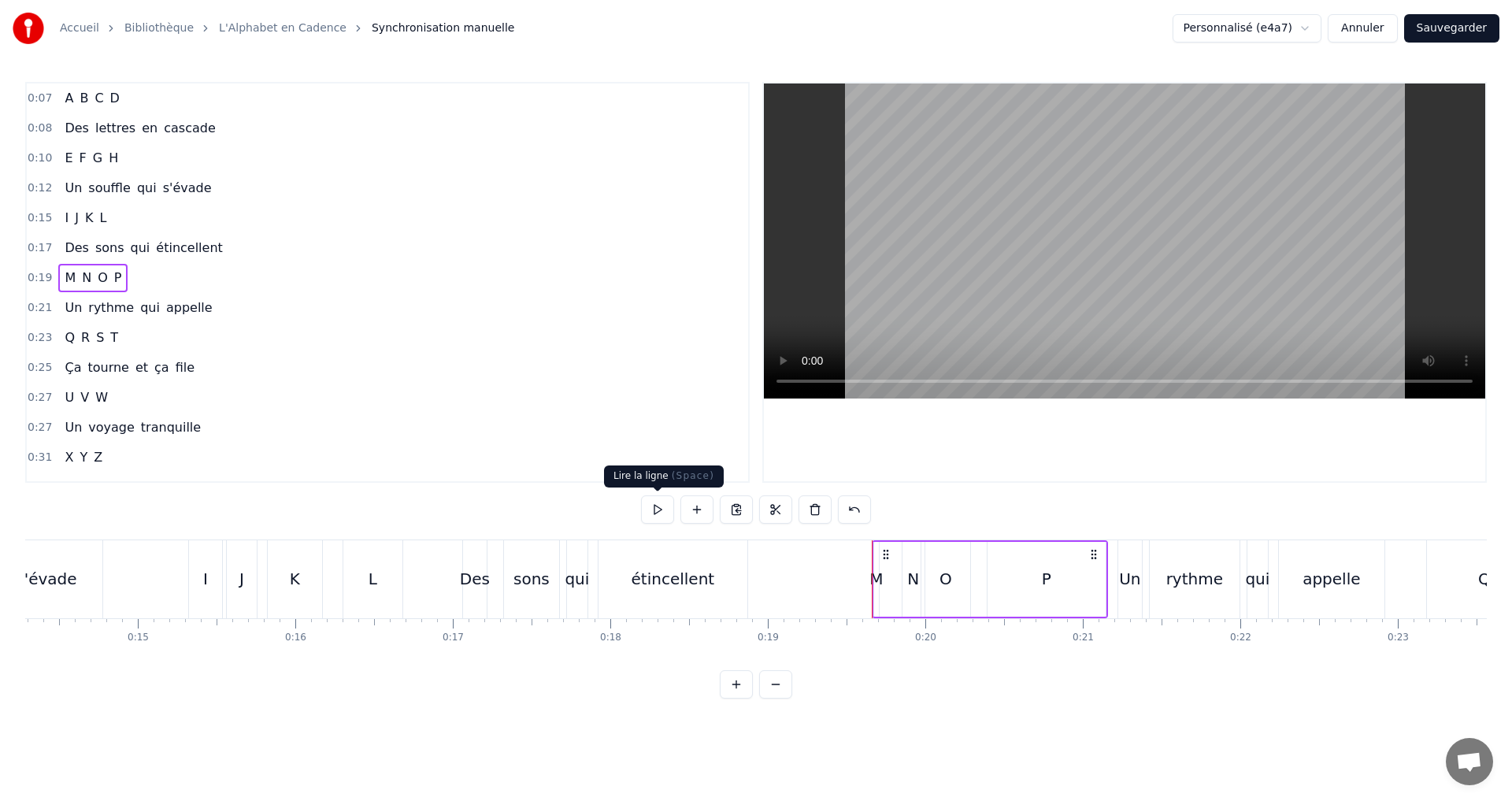
click at [647, 510] on button at bounding box center [657, 509] width 33 height 29
click at [874, 580] on div "M" at bounding box center [875, 578] width 13 height 23
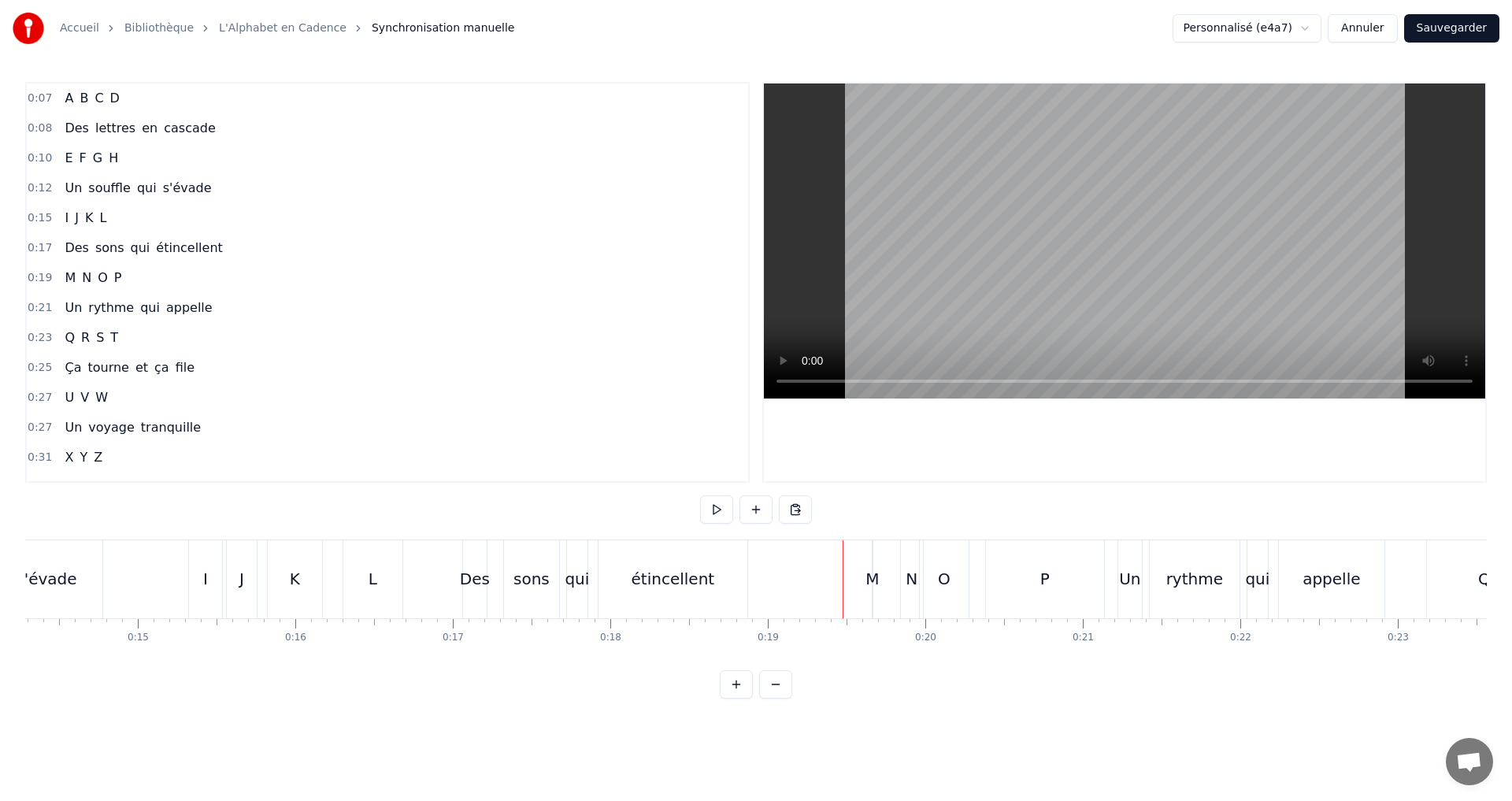
click at [874, 574] on div "M" at bounding box center [872, 578] width 13 height 23
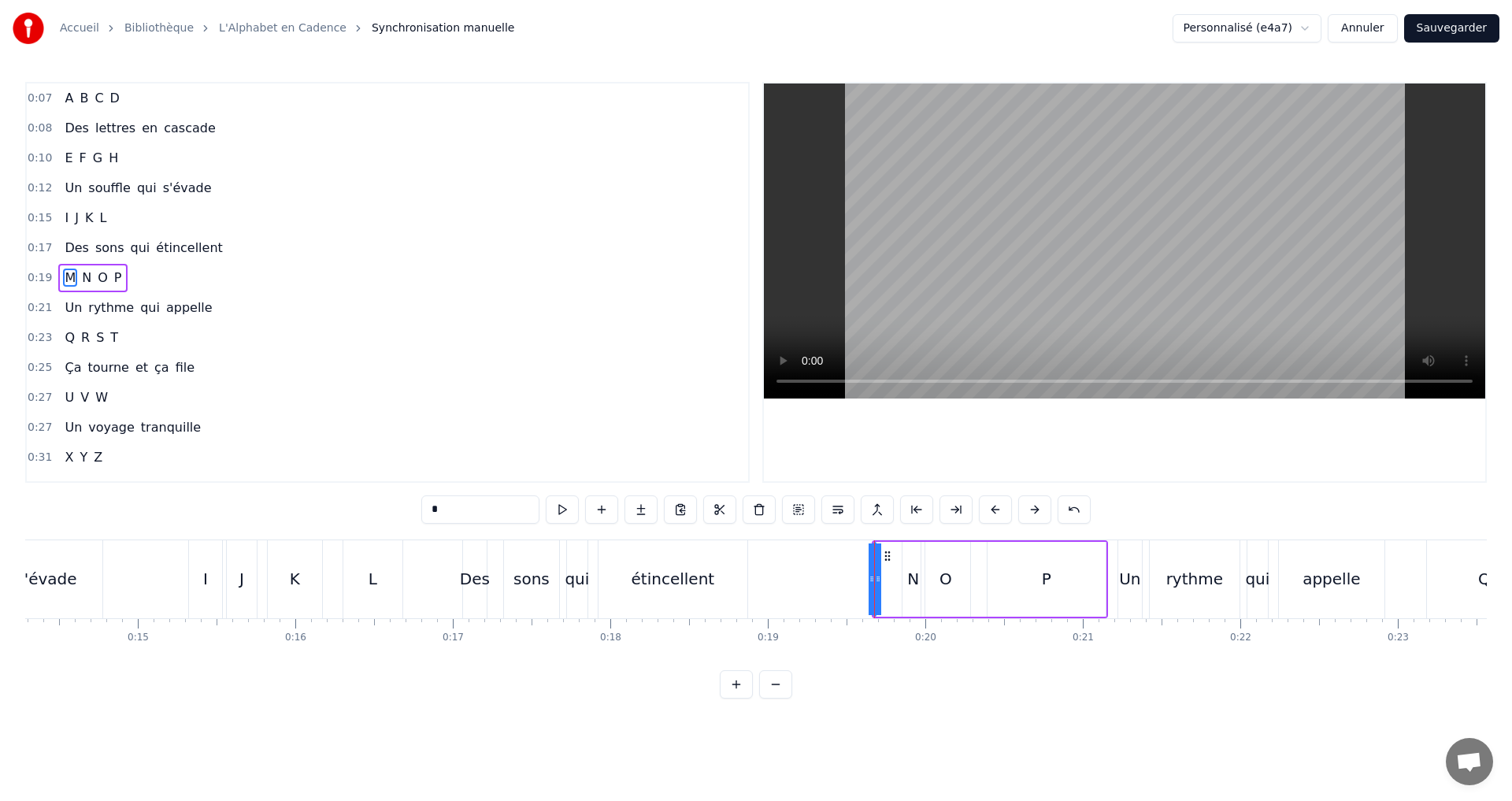
drag, startPoint x: 878, startPoint y: 579, endPoint x: 891, endPoint y: 583, distance: 13.6
click at [898, 583] on div "M N O P" at bounding box center [989, 579] width 236 height 78
click at [878, 581] on div "M" at bounding box center [873, 578] width 13 height 23
drag, startPoint x: 879, startPoint y: 576, endPoint x: 891, endPoint y: 577, distance: 12.0
click at [891, 577] on div "M N O P" at bounding box center [989, 579] width 236 height 78
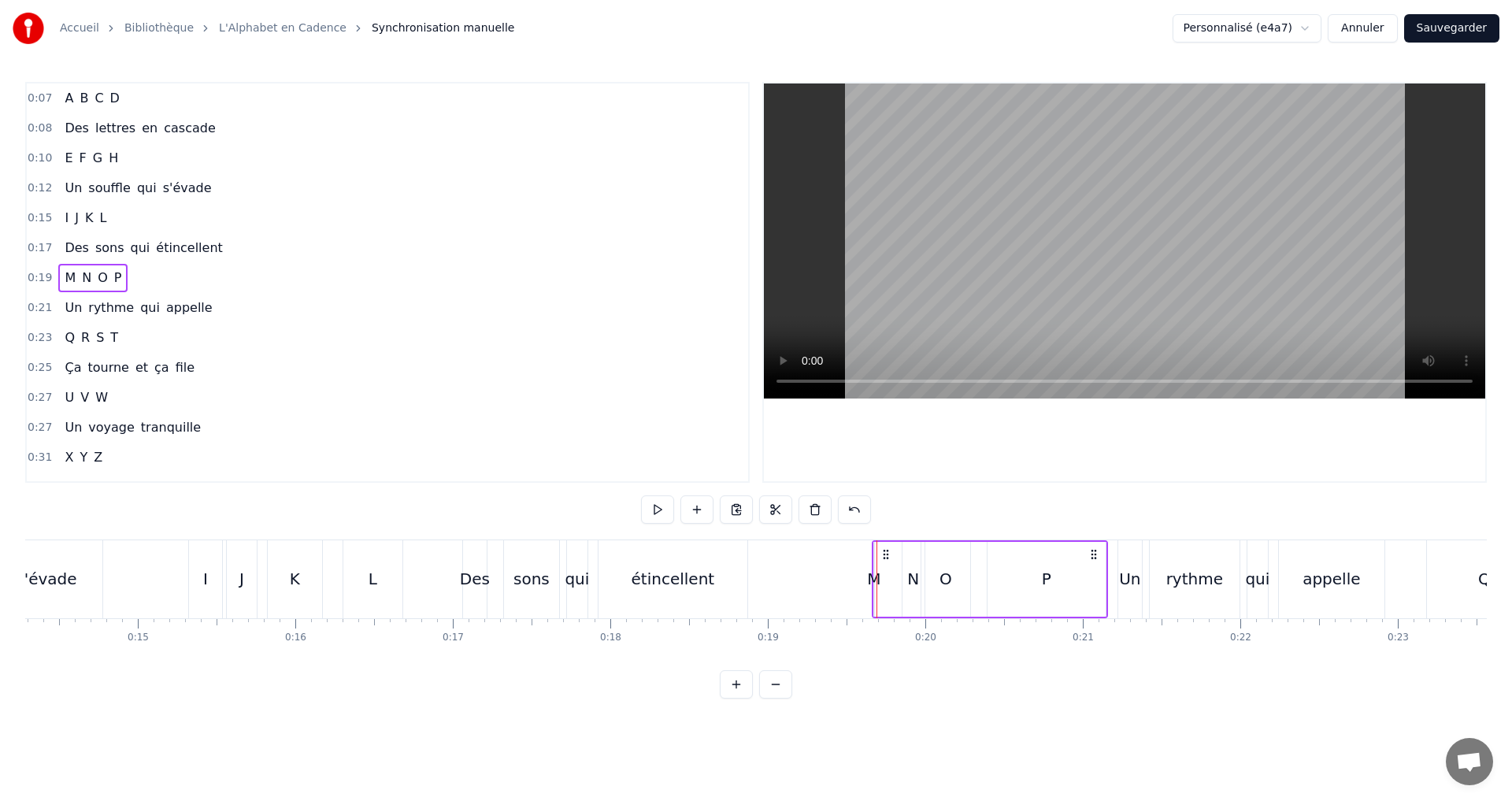
click at [910, 579] on div "N" at bounding box center [913, 578] width 12 height 23
drag, startPoint x: 904, startPoint y: 583, endPoint x: 917, endPoint y: 583, distance: 13.0
click at [917, 583] on div "N" at bounding box center [919, 579] width 8 height 72
click at [877, 578] on div "M" at bounding box center [873, 578] width 13 height 23
type input "*"
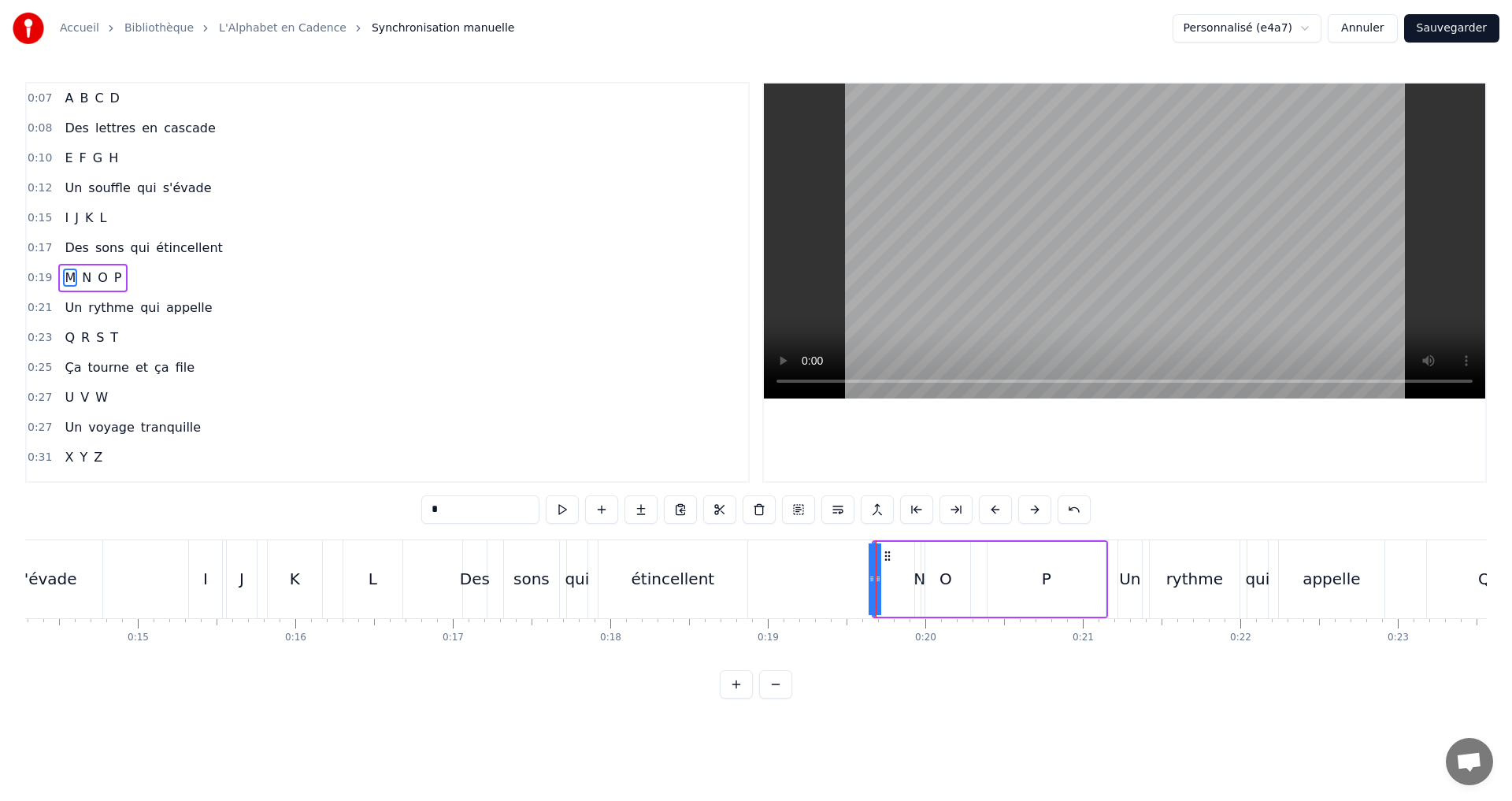
drag, startPoint x: 879, startPoint y: 579, endPoint x: 891, endPoint y: 579, distance: 12.0
click at [895, 579] on div "M N O P" at bounding box center [989, 579] width 236 height 78
click at [879, 580] on div "M" at bounding box center [873, 578] width 13 height 23
drag, startPoint x: 875, startPoint y: 580, endPoint x: 885, endPoint y: 582, distance: 10.2
click at [885, 582] on div "M N O P" at bounding box center [989, 579] width 236 height 78
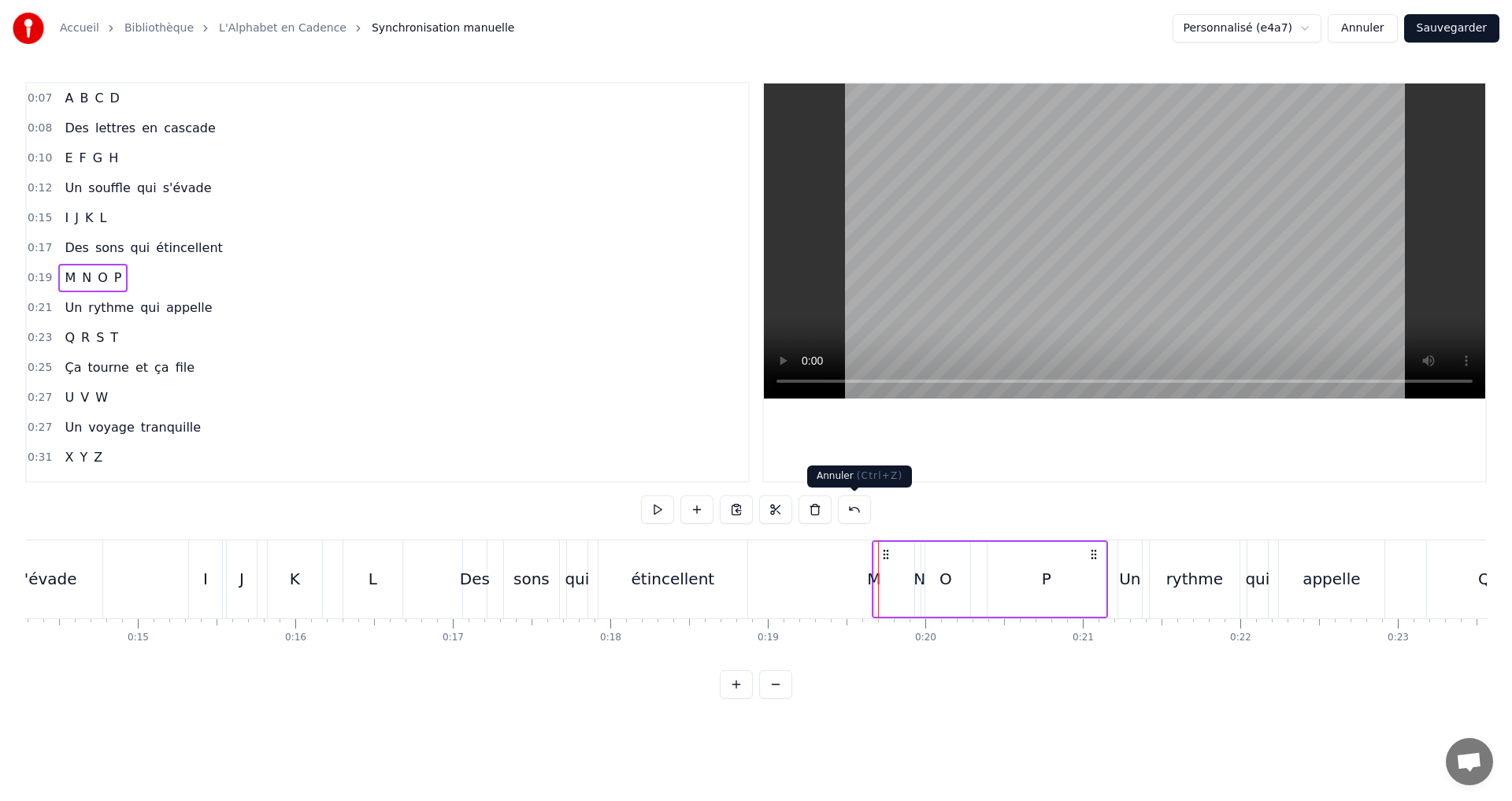
click at [853, 501] on button at bounding box center [854, 509] width 33 height 29
click at [839, 513] on button at bounding box center [834, 509] width 33 height 29
click at [838, 513] on button at bounding box center [834, 509] width 33 height 29
click at [833, 515] on button at bounding box center [834, 509] width 33 height 29
click at [833, 514] on button at bounding box center [834, 509] width 33 height 29
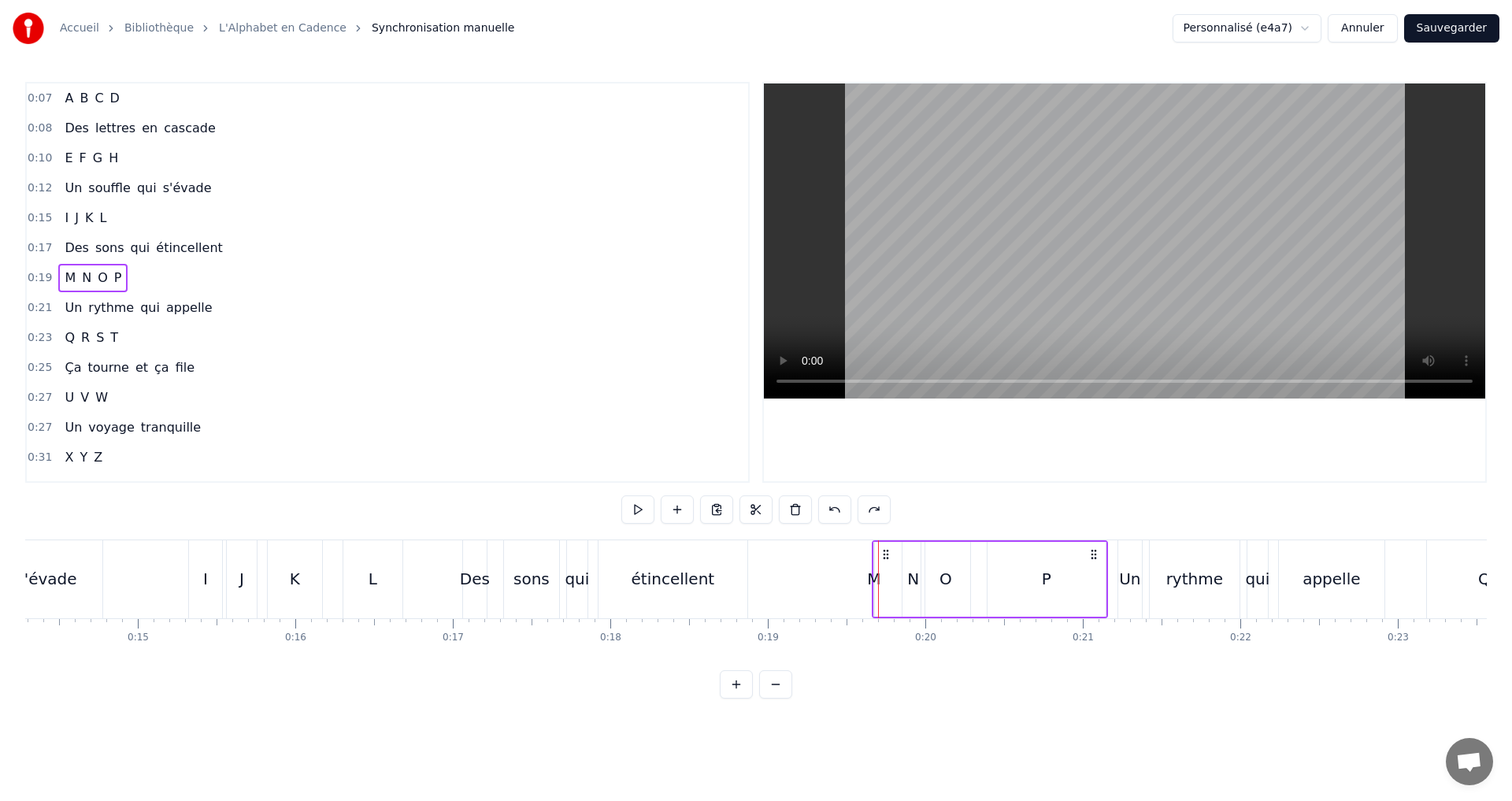
click at [833, 513] on button at bounding box center [834, 509] width 33 height 29
click at [834, 511] on button at bounding box center [834, 509] width 33 height 29
click at [834, 512] on button at bounding box center [834, 509] width 33 height 29
click at [833, 512] on button at bounding box center [834, 509] width 33 height 29
click at [876, 511] on button at bounding box center [874, 509] width 33 height 29
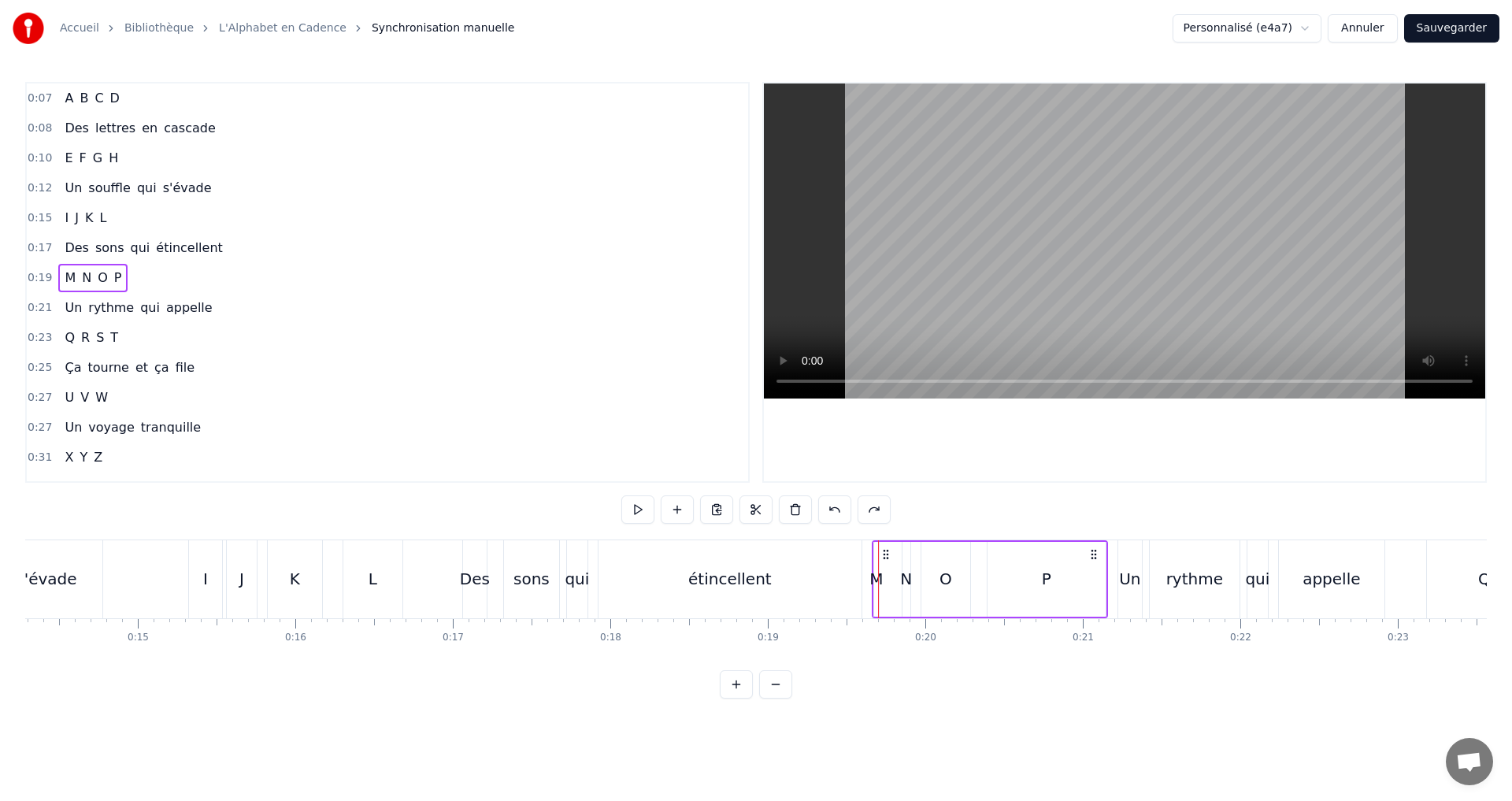
click at [873, 511] on button at bounding box center [874, 509] width 33 height 29
click at [873, 580] on div "M" at bounding box center [875, 578] width 13 height 23
drag, startPoint x: 877, startPoint y: 580, endPoint x: 908, endPoint y: 583, distance: 31.1
click at [911, 582] on icon at bounding box center [910, 578] width 6 height 13
drag, startPoint x: 875, startPoint y: 578, endPoint x: 823, endPoint y: 576, distance: 52.0
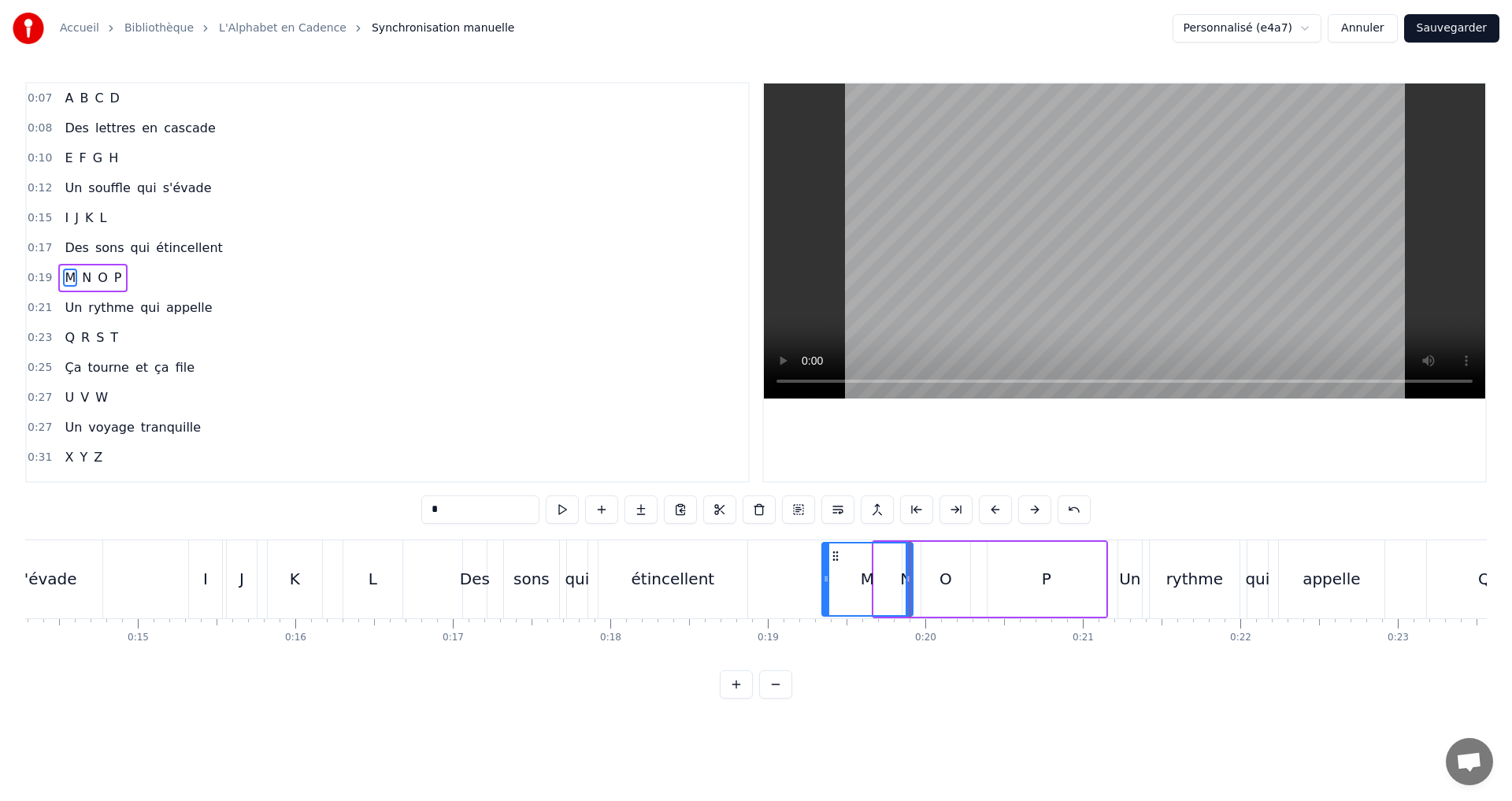
click at [823, 576] on icon at bounding box center [826, 578] width 6 height 13
drag, startPoint x: 910, startPoint y: 578, endPoint x: 861, endPoint y: 577, distance: 49.0
click at [864, 577] on icon at bounding box center [860, 578] width 6 height 13
click at [563, 514] on button at bounding box center [562, 509] width 33 height 29
click at [216, 275] on div "0:19 M N O P" at bounding box center [387, 278] width 721 height 30
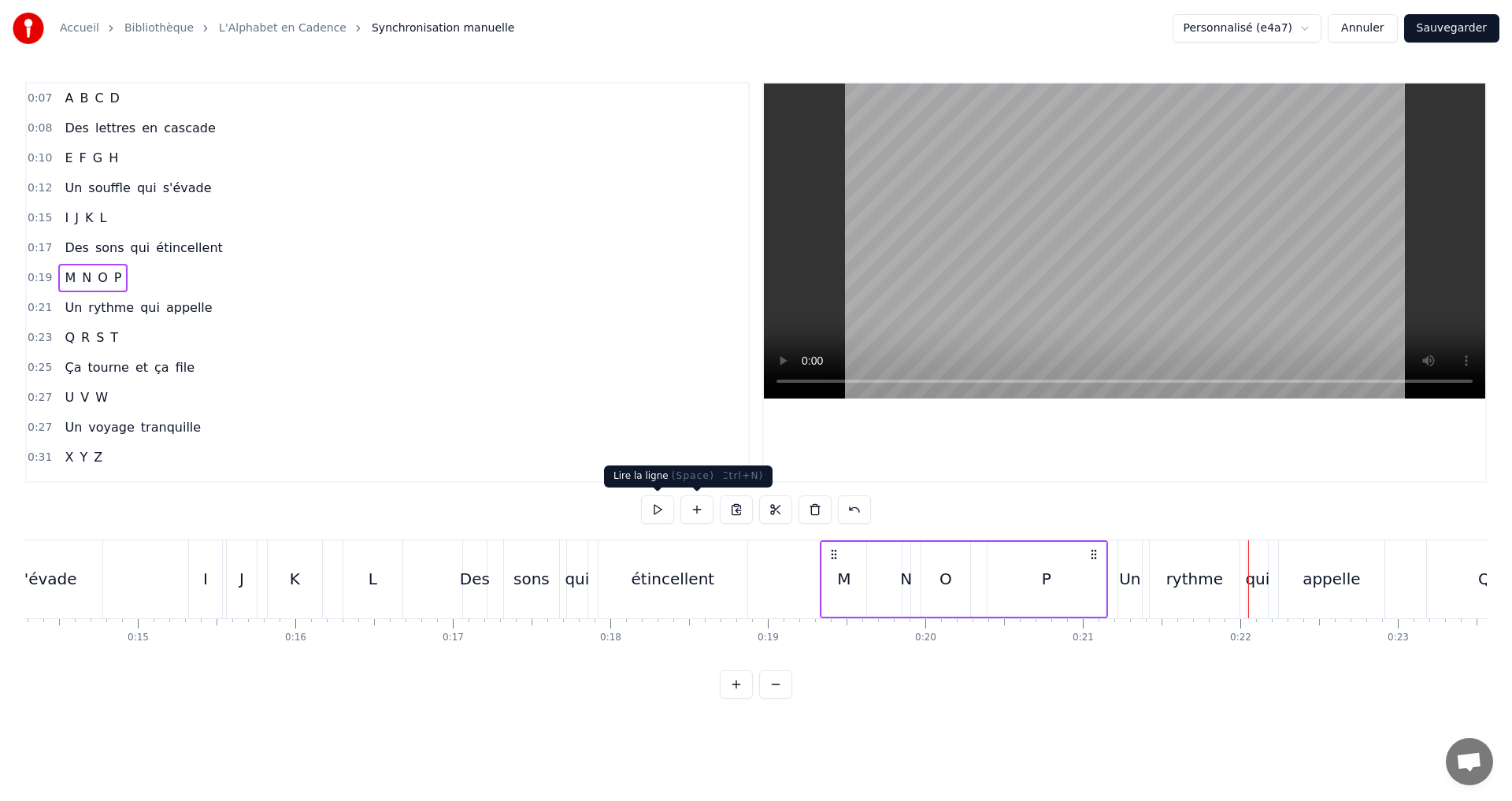
click at [652, 515] on button at bounding box center [657, 509] width 33 height 29
click at [650, 509] on button at bounding box center [657, 509] width 33 height 29
click at [904, 580] on div "N" at bounding box center [906, 578] width 12 height 23
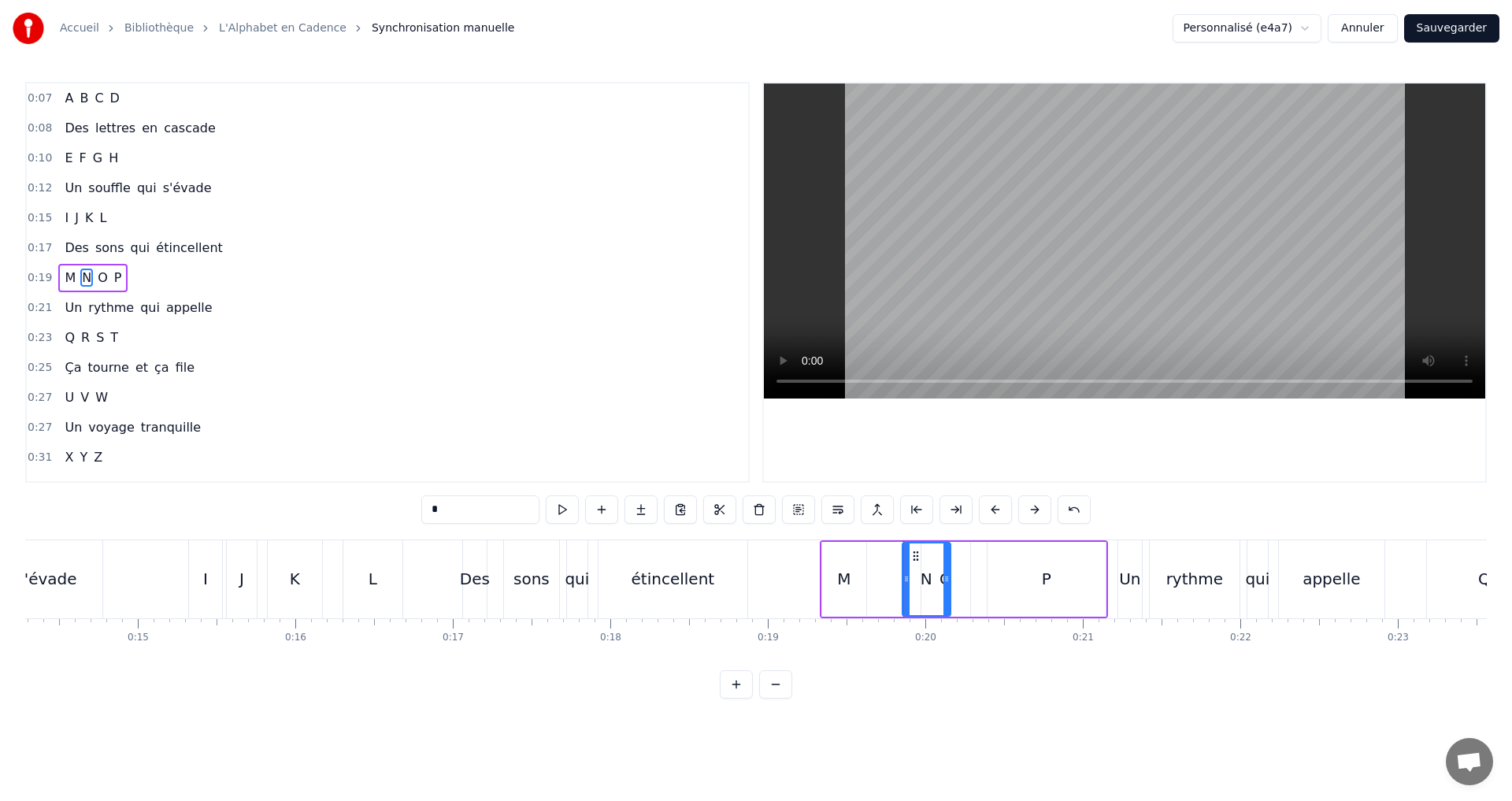
drag, startPoint x: 908, startPoint y: 580, endPoint x: 942, endPoint y: 585, distance: 34.4
click at [946, 585] on icon at bounding box center [946, 578] width 6 height 13
drag, startPoint x: 906, startPoint y: 581, endPoint x: 875, endPoint y: 580, distance: 31.0
click at [875, 580] on icon at bounding box center [873, 578] width 6 height 13
drag, startPoint x: 944, startPoint y: 578, endPoint x: 902, endPoint y: 577, distance: 42.0
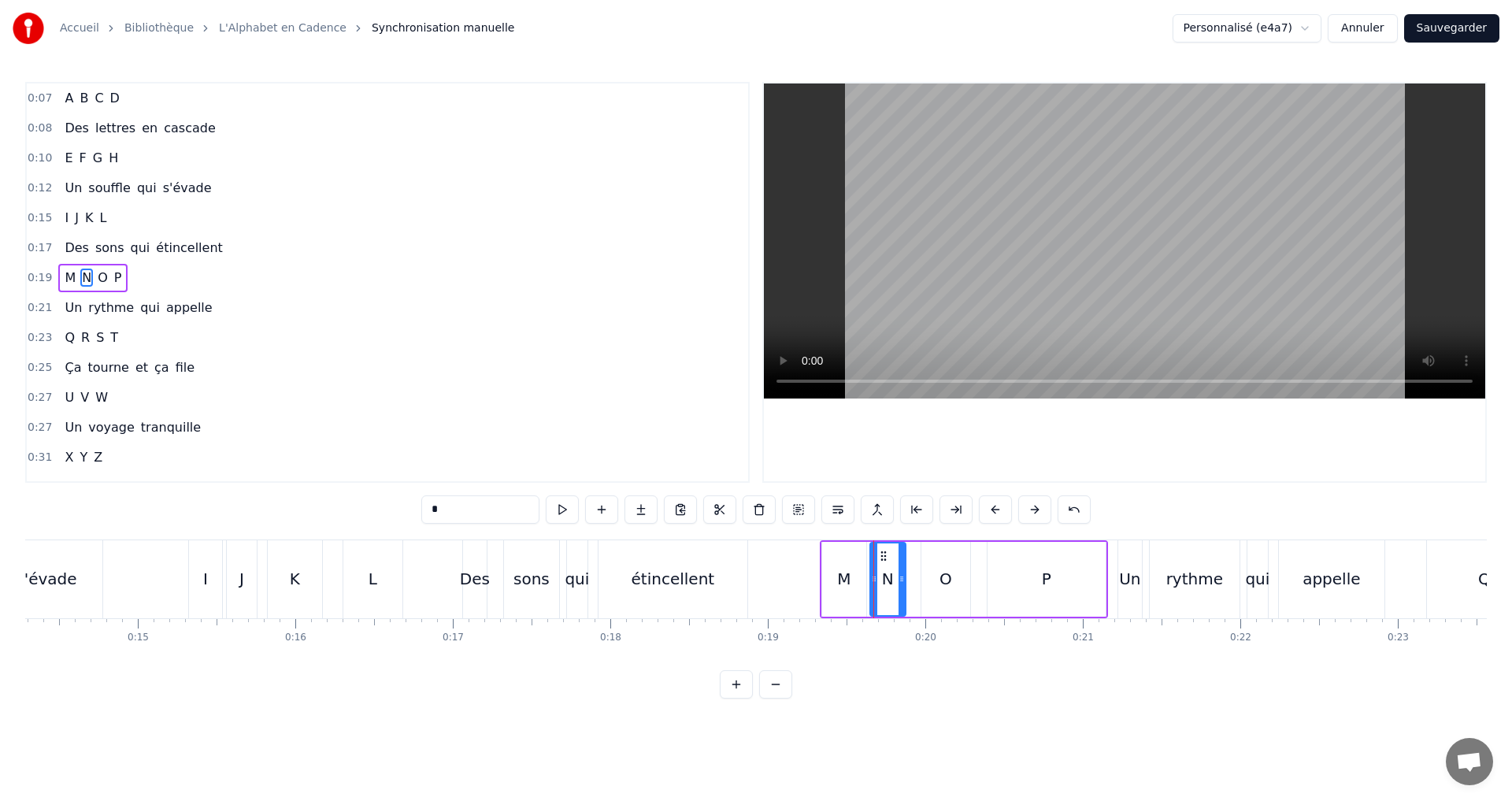
click at [902, 577] on icon at bounding box center [901, 578] width 6 height 13
click at [568, 504] on button at bounding box center [562, 509] width 33 height 29
click at [185, 269] on div "0:19 M N O P" at bounding box center [387, 278] width 721 height 30
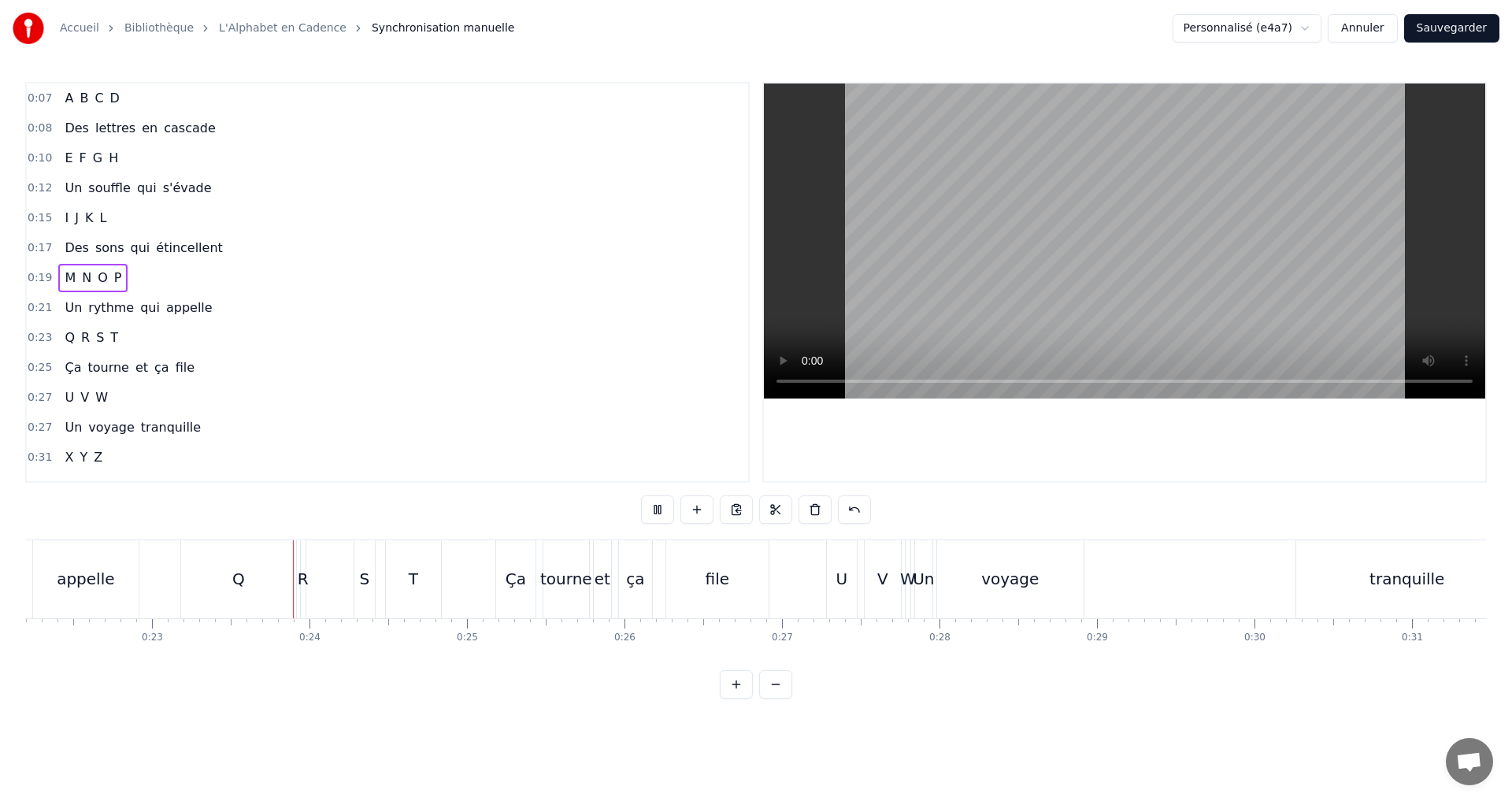
scroll to position [0, 3574]
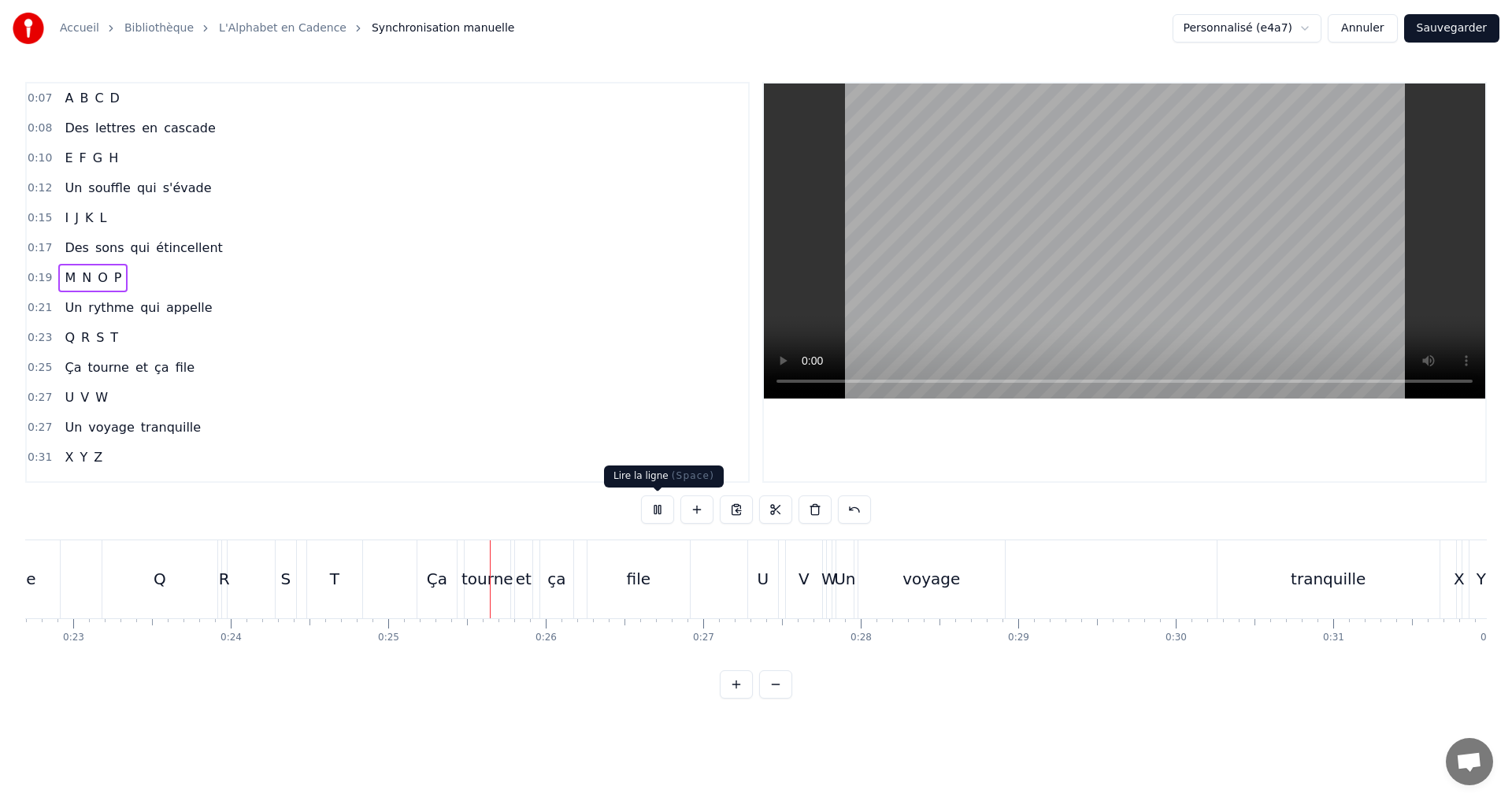
click at [659, 503] on button at bounding box center [657, 509] width 33 height 29
click at [153, 289] on div "0:19 M N O P" at bounding box center [387, 278] width 721 height 30
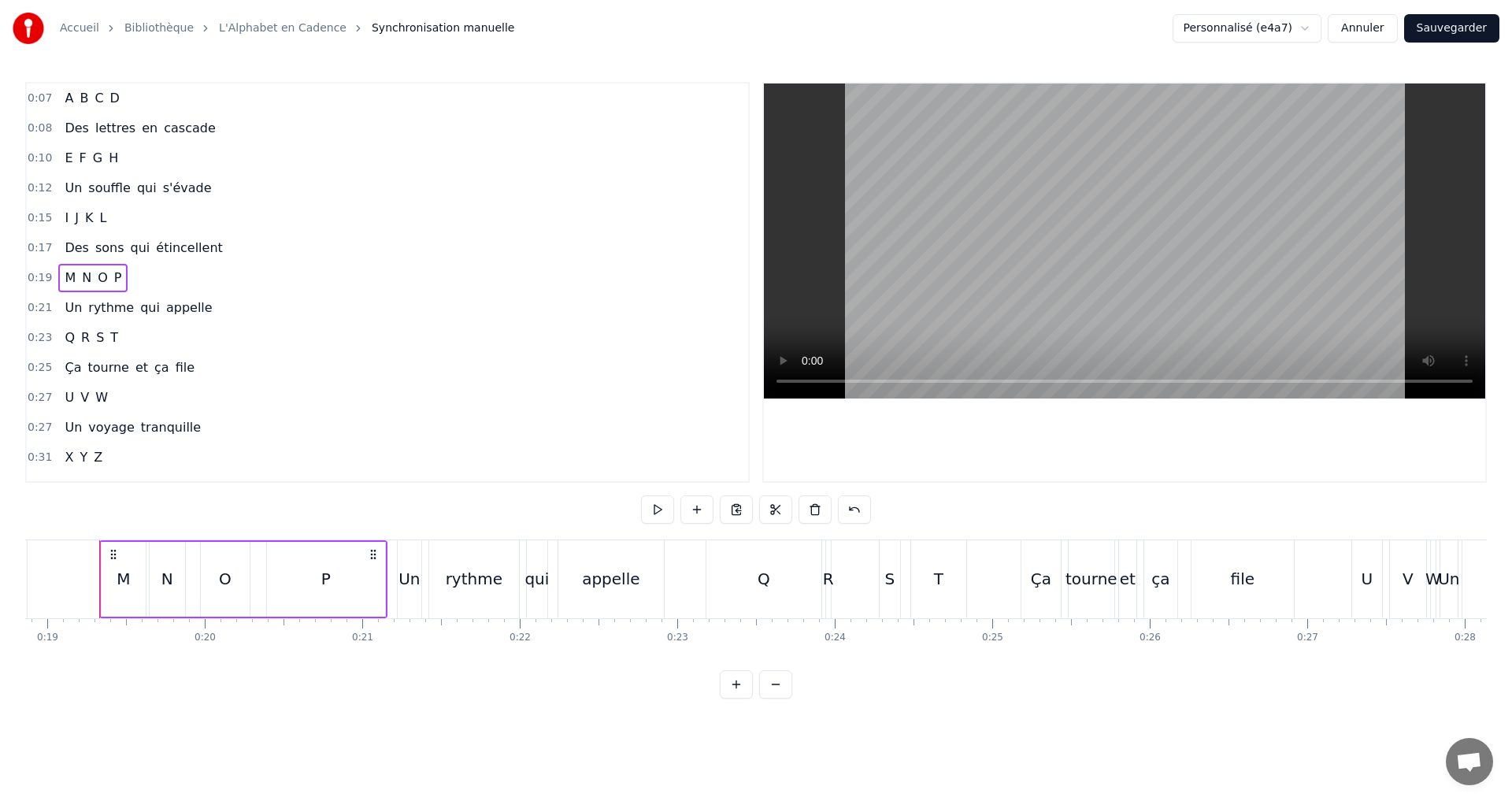
scroll to position [0, 2964]
click at [664, 515] on button at bounding box center [657, 509] width 33 height 29
click at [659, 502] on button at bounding box center [657, 509] width 33 height 29
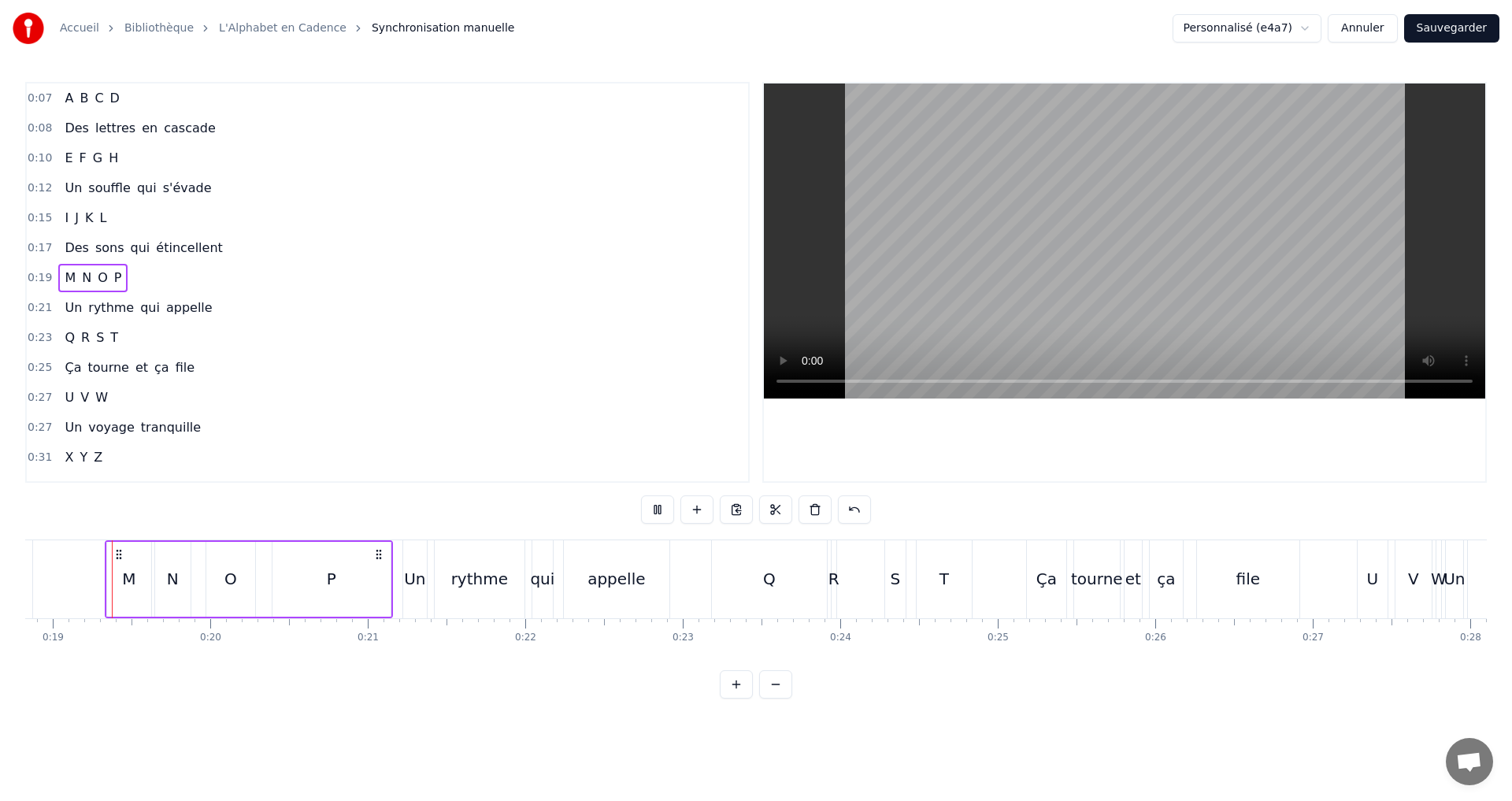
click at [659, 502] on button at bounding box center [657, 509] width 33 height 29
click at [659, 503] on button at bounding box center [657, 509] width 33 height 29
click at [237, 313] on div "0:21 Un rythme qui appelle" at bounding box center [387, 307] width 721 height 30
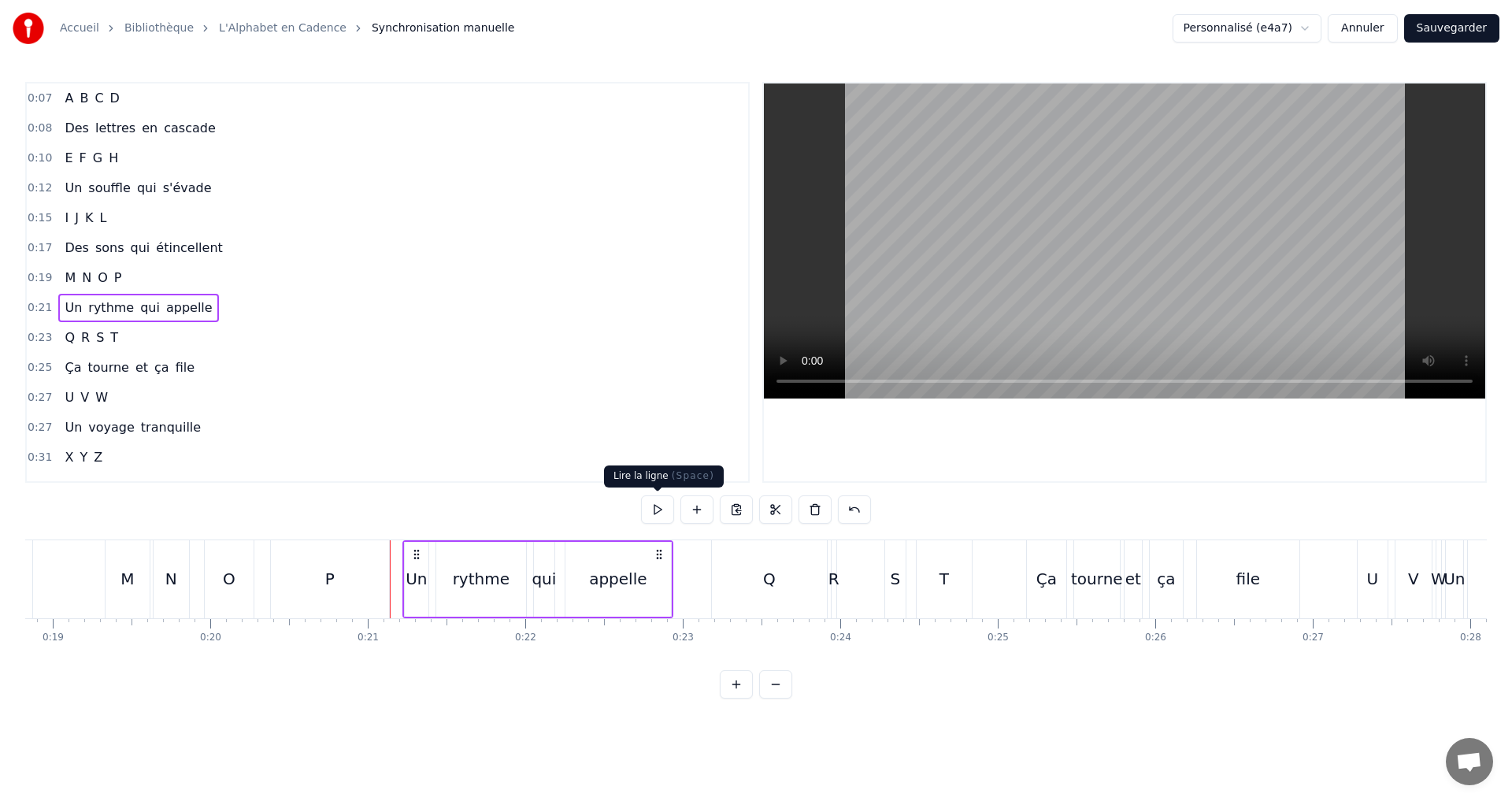
click at [659, 509] on button at bounding box center [657, 509] width 33 height 29
click at [649, 508] on button at bounding box center [657, 509] width 33 height 29
click at [665, 513] on button at bounding box center [657, 509] width 33 height 29
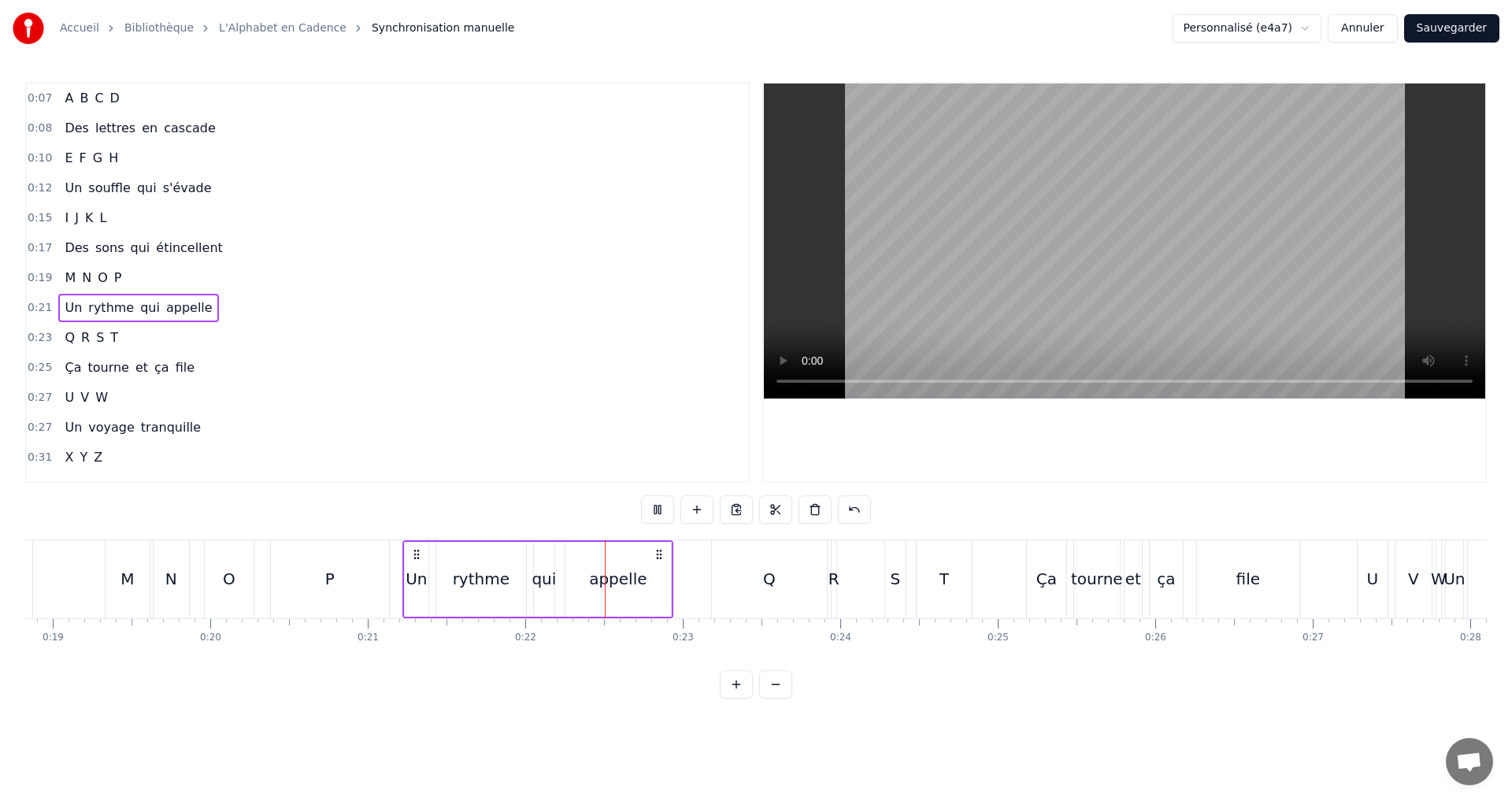
click at [665, 513] on button at bounding box center [657, 509] width 33 height 29
click at [499, 573] on div "rythme" at bounding box center [480, 578] width 56 height 23
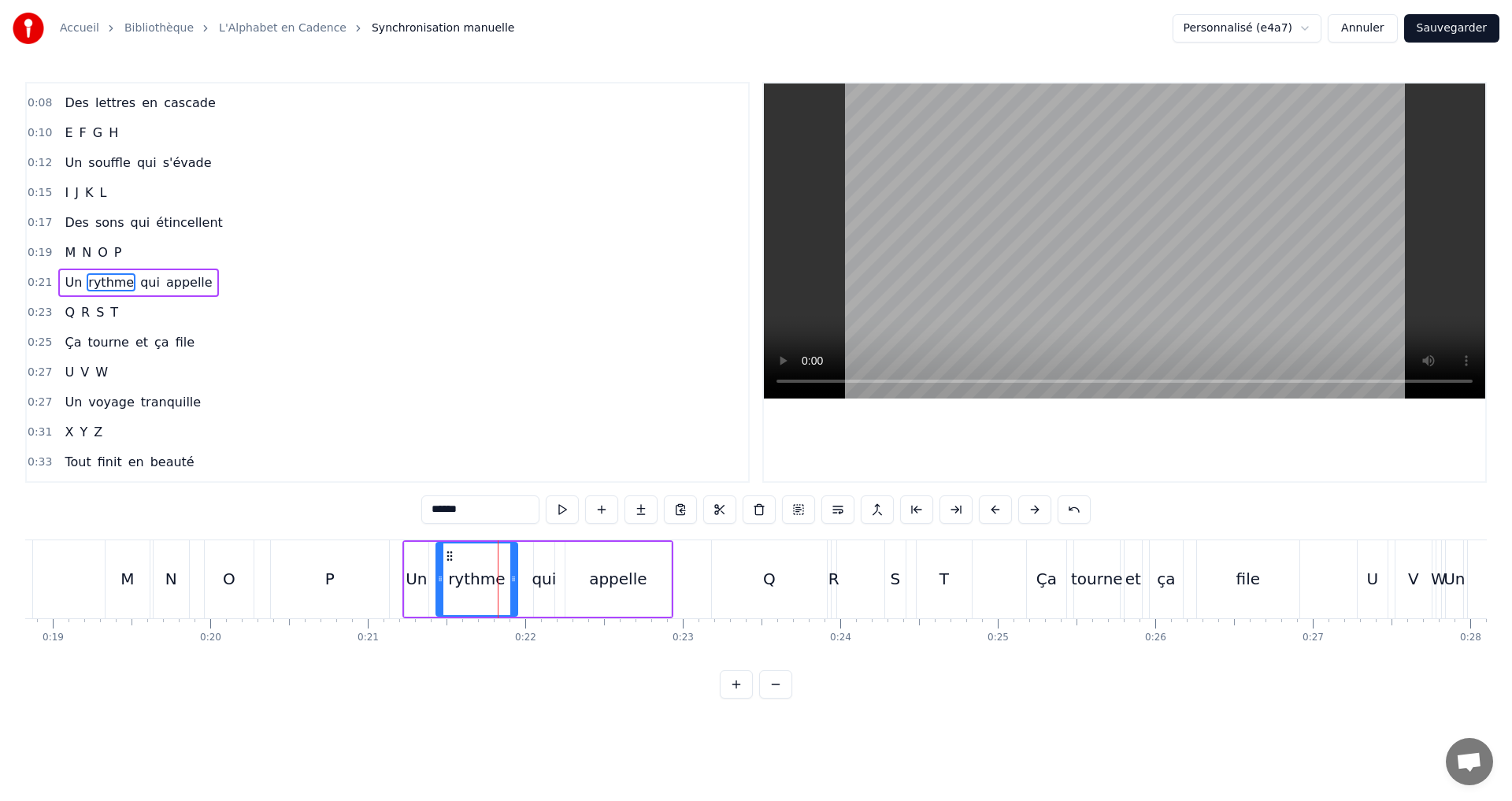
drag, startPoint x: 520, startPoint y: 579, endPoint x: 512, endPoint y: 576, distance: 8.5
click at [512, 576] on icon at bounding box center [512, 578] width 6 height 13
click at [434, 578] on circle at bounding box center [434, 577] width 1 height 1
click at [261, 278] on div "0:21 Un rythme qui appelle" at bounding box center [387, 282] width 721 height 30
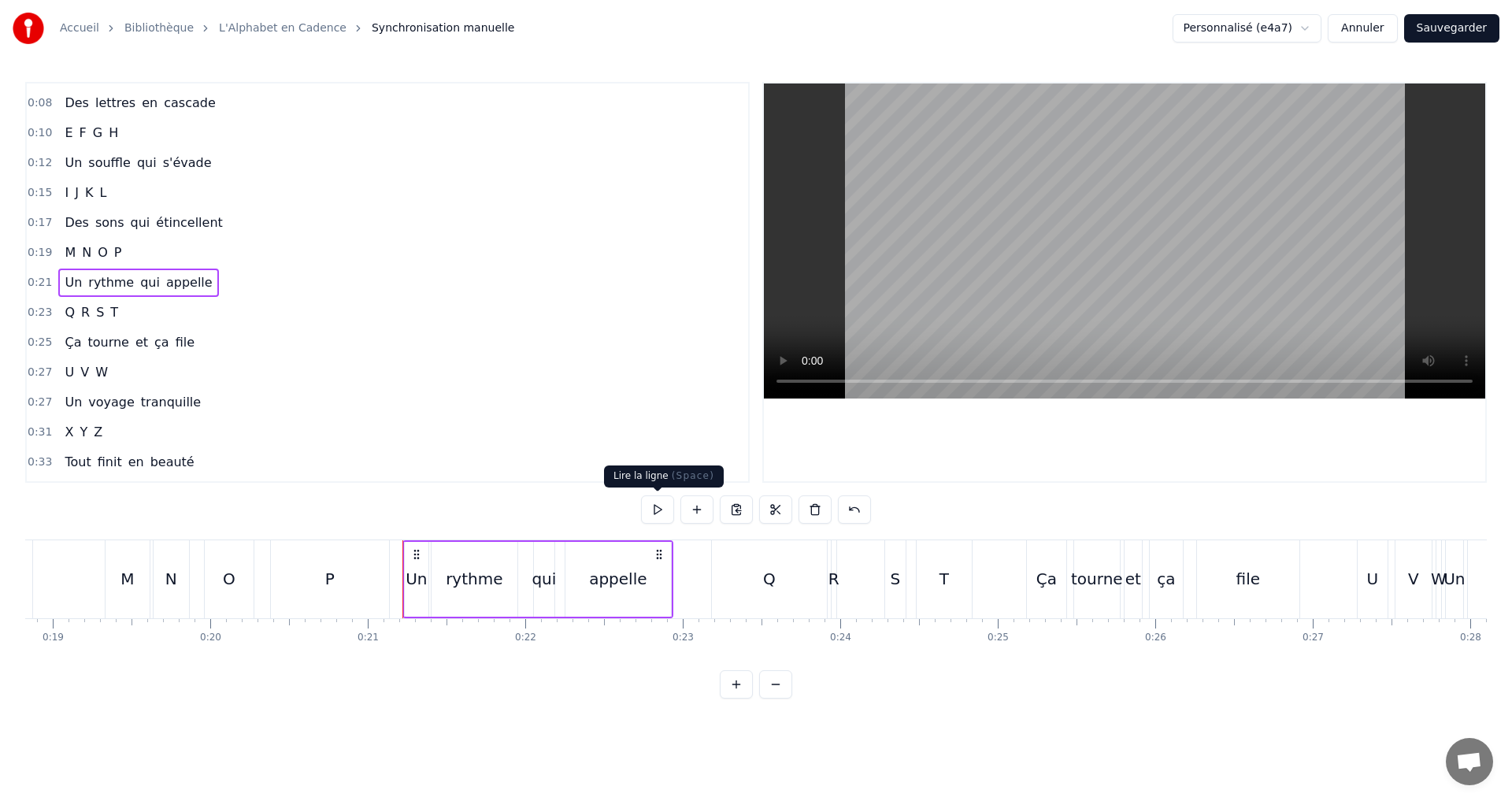
click at [659, 511] on button at bounding box center [657, 509] width 33 height 29
click at [143, 312] on div "0:23 Q R S T" at bounding box center [387, 313] width 721 height 30
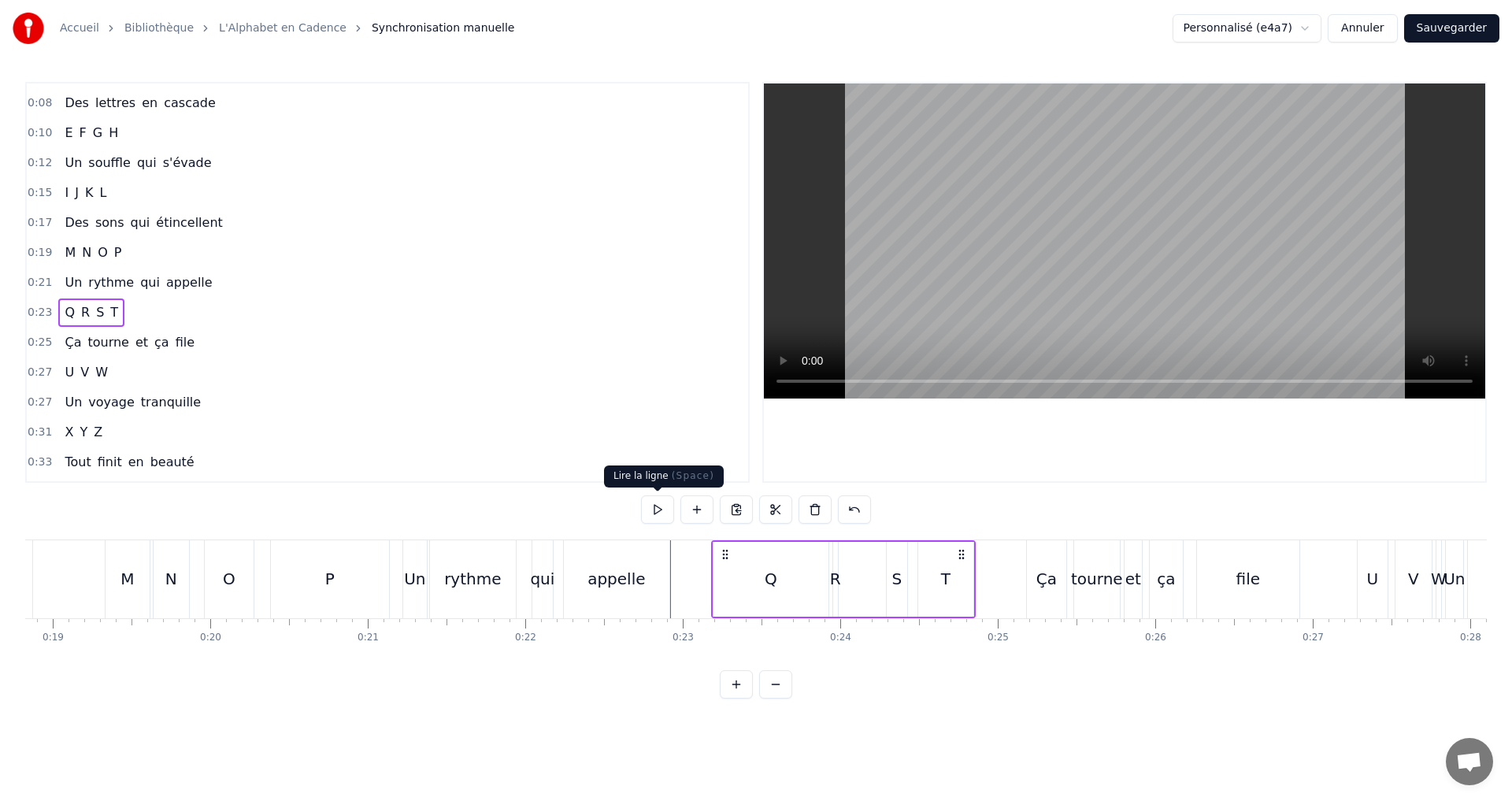
click at [666, 510] on button at bounding box center [657, 509] width 33 height 29
click at [664, 509] on button at bounding box center [657, 509] width 33 height 29
click at [777, 580] on div "Q" at bounding box center [770, 579] width 115 height 74
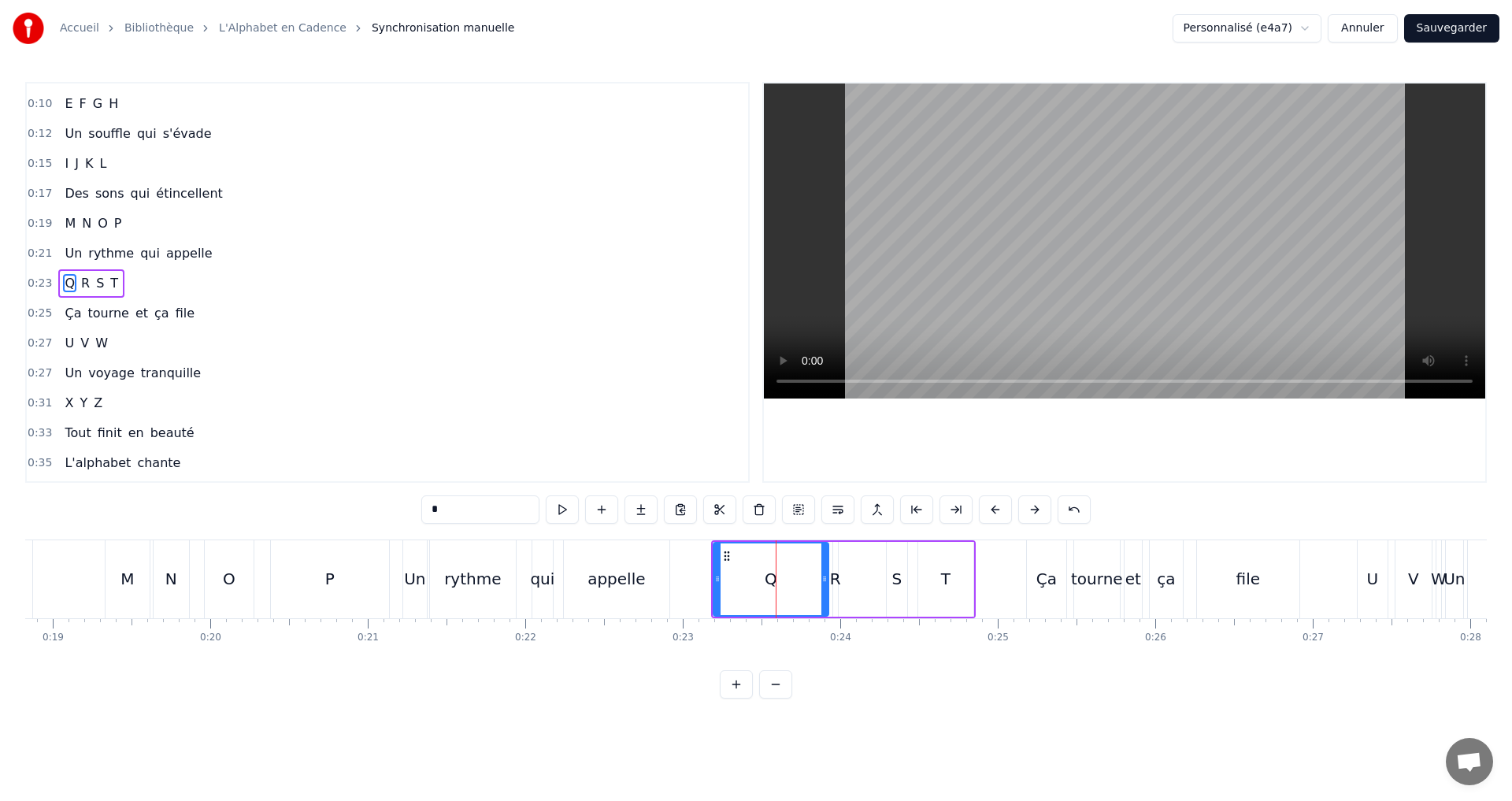
scroll to position [55, 0]
drag, startPoint x: 826, startPoint y: 581, endPoint x: 769, endPoint y: 573, distance: 57.6
click at [769, 573] on icon at bounding box center [766, 578] width 6 height 13
drag, startPoint x: 715, startPoint y: 580, endPoint x: 702, endPoint y: 575, distance: 13.9
click at [702, 575] on icon at bounding box center [705, 578] width 6 height 13
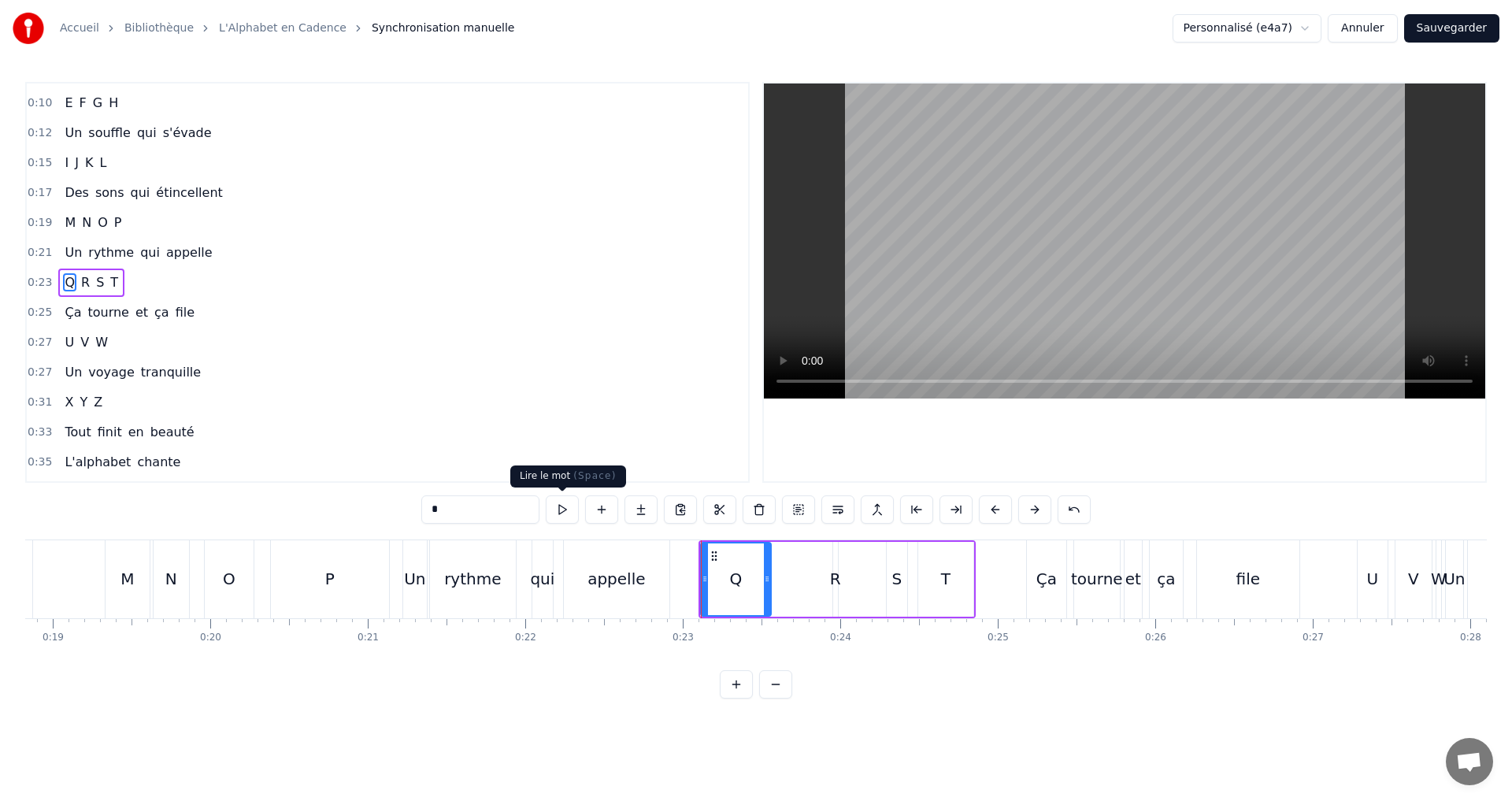
click at [562, 505] on button at bounding box center [562, 509] width 33 height 29
drag, startPoint x: 769, startPoint y: 580, endPoint x: 754, endPoint y: 574, distance: 16.2
click at [754, 574] on icon at bounding box center [755, 578] width 6 height 13
click at [571, 510] on button at bounding box center [562, 509] width 33 height 29
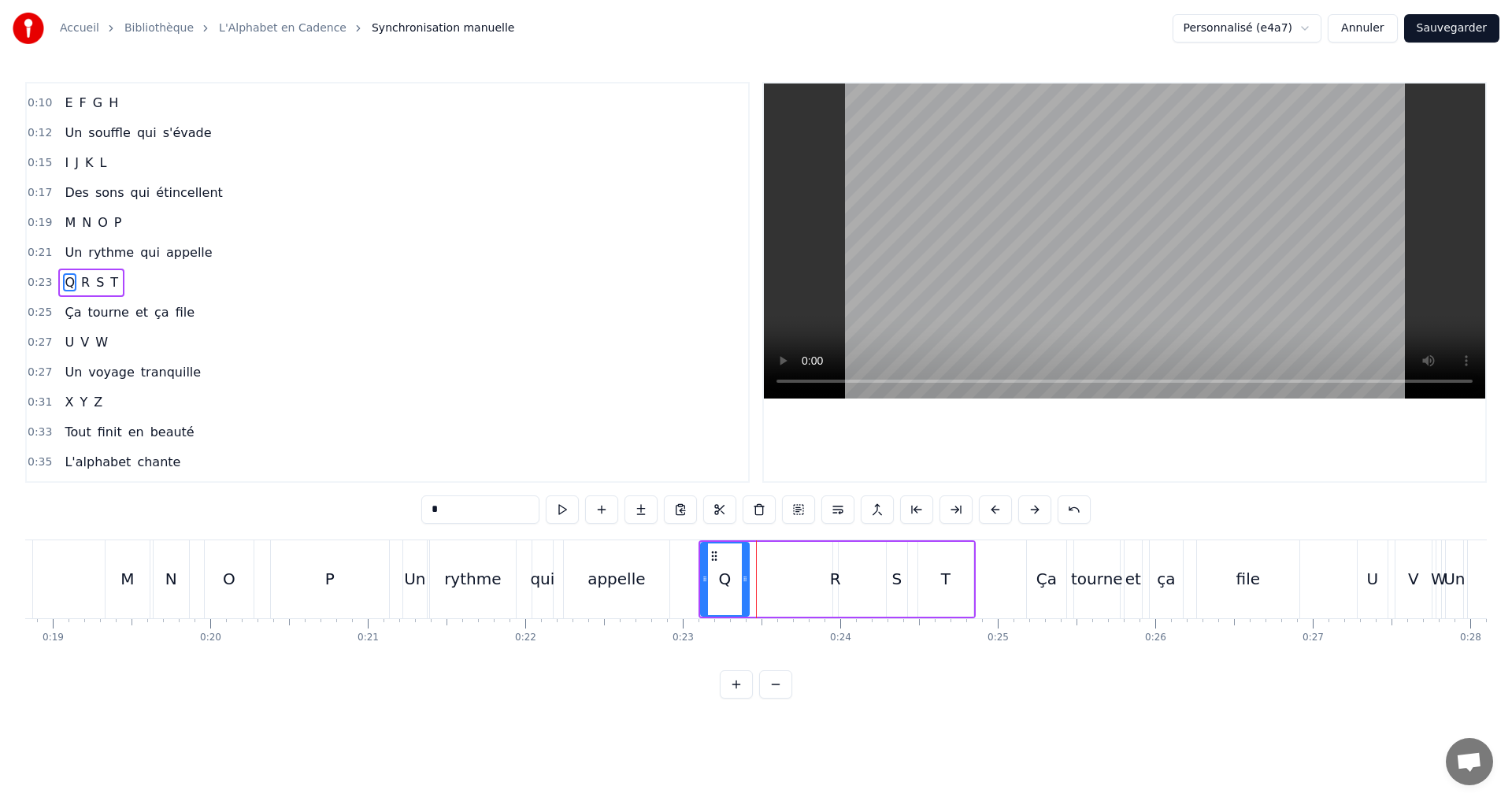
drag, startPoint x: 754, startPoint y: 582, endPoint x: 746, endPoint y: 578, distance: 8.9
click at [746, 578] on icon at bounding box center [744, 578] width 6 height 13
click at [561, 511] on button at bounding box center [562, 509] width 33 height 29
click at [836, 578] on div "R" at bounding box center [835, 578] width 11 height 23
type input "*"
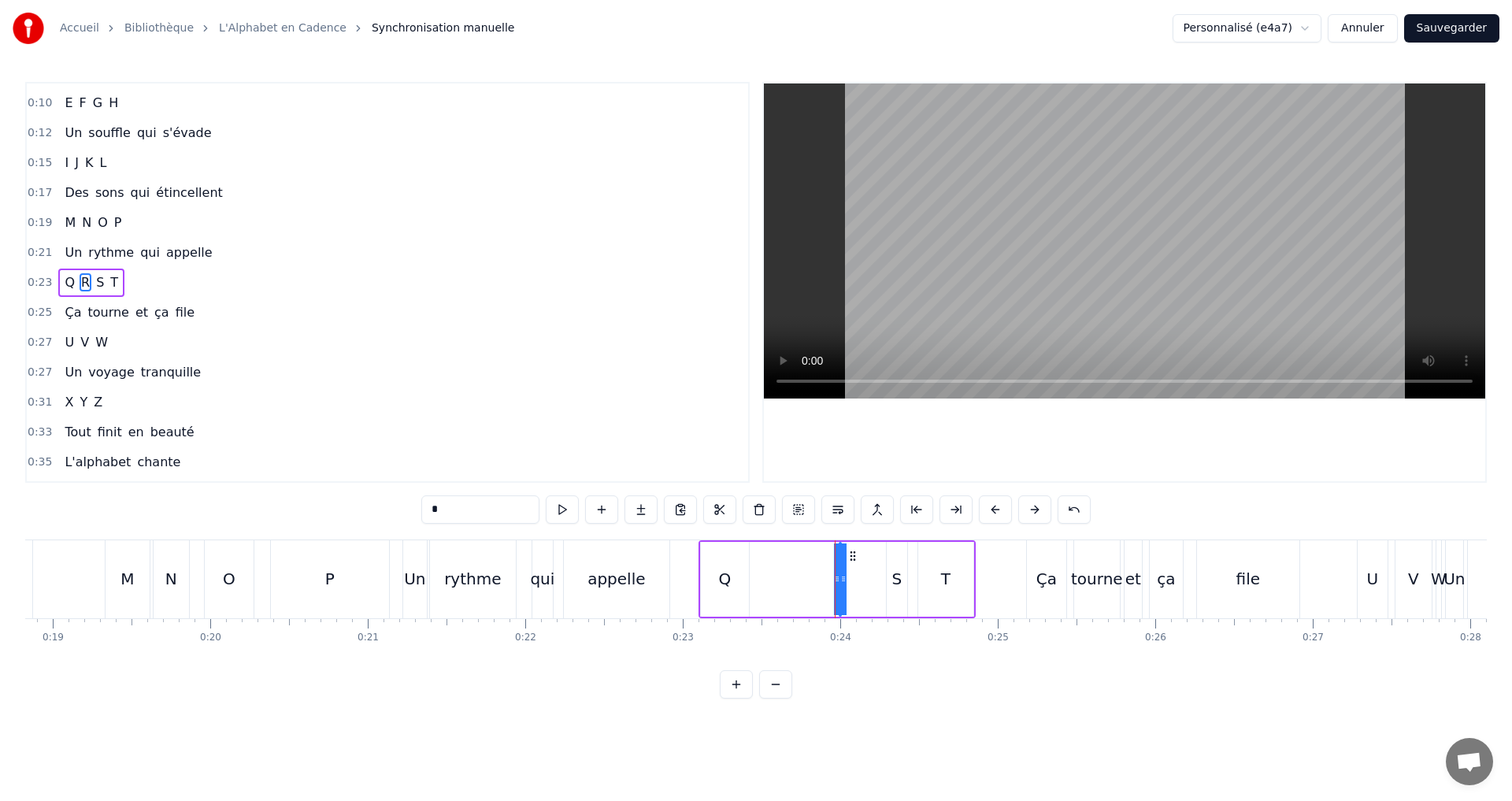
drag, startPoint x: 838, startPoint y: 579, endPoint x: 862, endPoint y: 579, distance: 24.0
click at [862, 579] on div "Q R S T" at bounding box center [837, 579] width 277 height 78
click at [859, 514] on button at bounding box center [854, 509] width 33 height 29
click at [836, 581] on div "R" at bounding box center [835, 578] width 11 height 23
drag, startPoint x: 839, startPoint y: 580, endPoint x: 847, endPoint y: 580, distance: 8.0
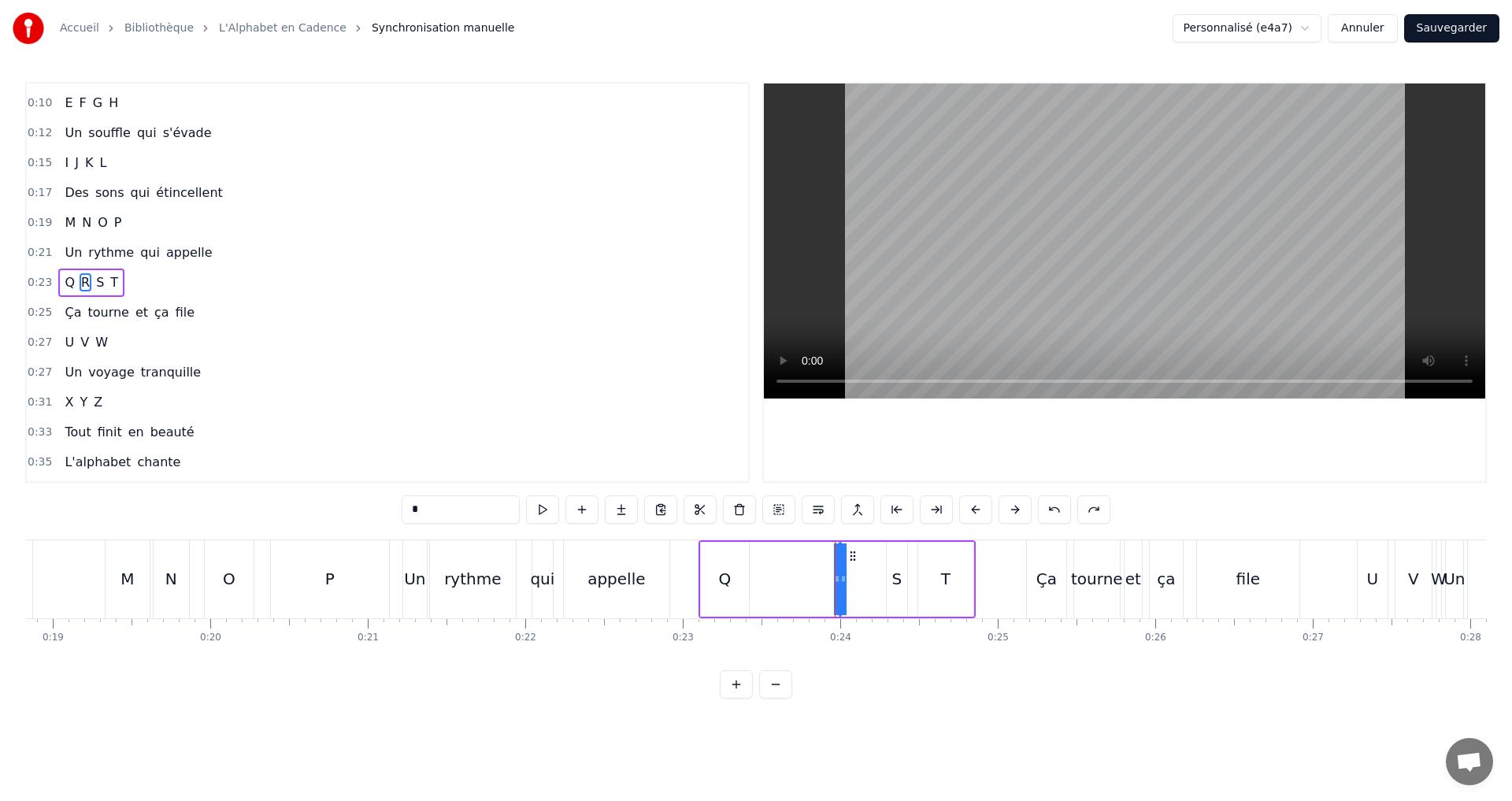
click at [857, 580] on div "Q R S T" at bounding box center [837, 579] width 277 height 78
click at [850, 507] on button at bounding box center [854, 509] width 33 height 29
click at [839, 580] on div "R" at bounding box center [835, 578] width 11 height 23
drag, startPoint x: 833, startPoint y: 579, endPoint x: 789, endPoint y: 571, distance: 44.7
click at [789, 571] on div "Q R S T" at bounding box center [837, 579] width 277 height 78
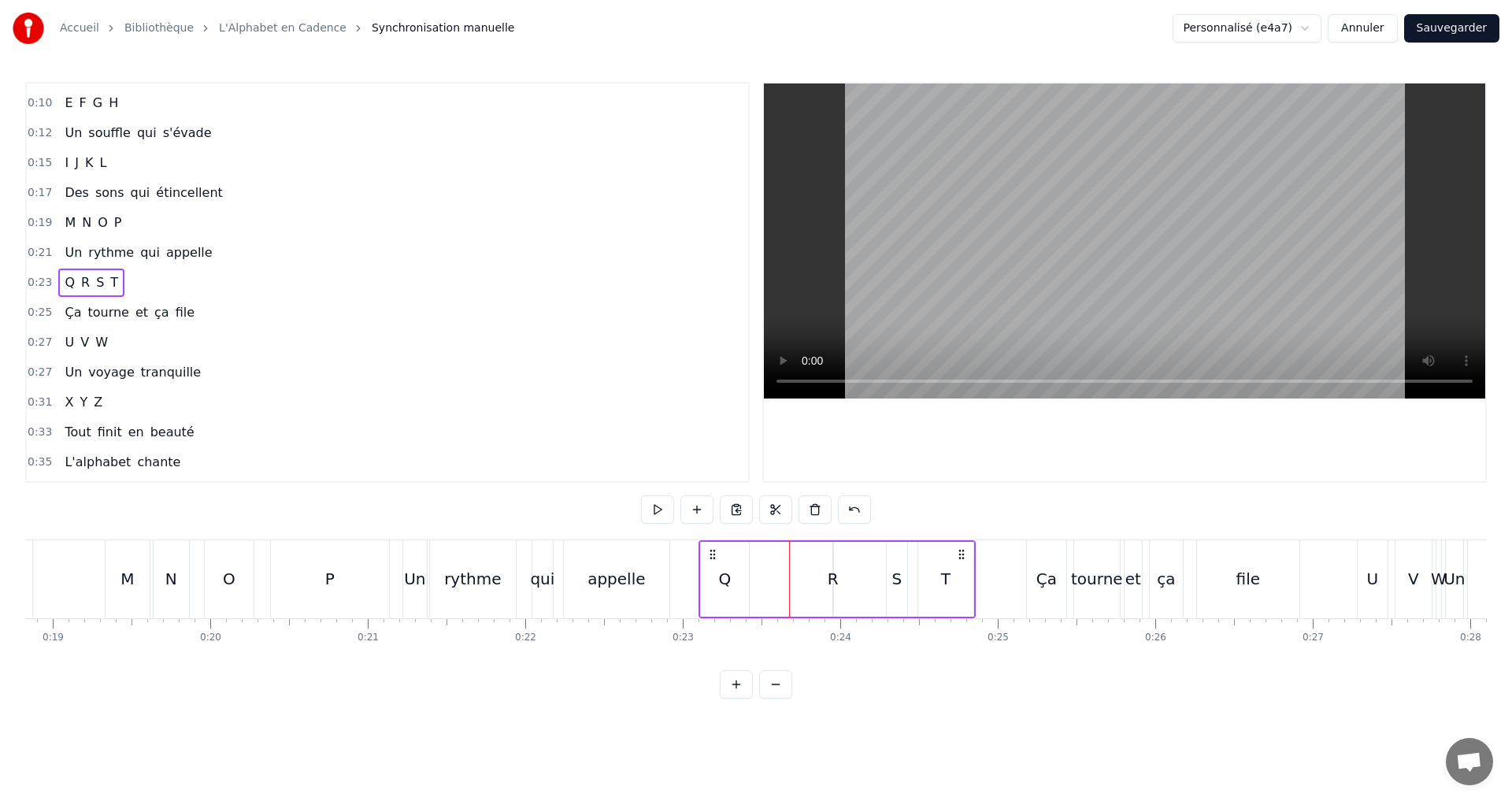
click at [833, 576] on div "R" at bounding box center [833, 578] width 11 height 23
drag, startPoint x: 833, startPoint y: 576, endPoint x: 846, endPoint y: 579, distance: 13.3
click at [850, 579] on div "Q R S T" at bounding box center [837, 579] width 277 height 78
click at [863, 508] on button at bounding box center [854, 509] width 33 height 29
click at [859, 507] on button at bounding box center [874, 509] width 33 height 29
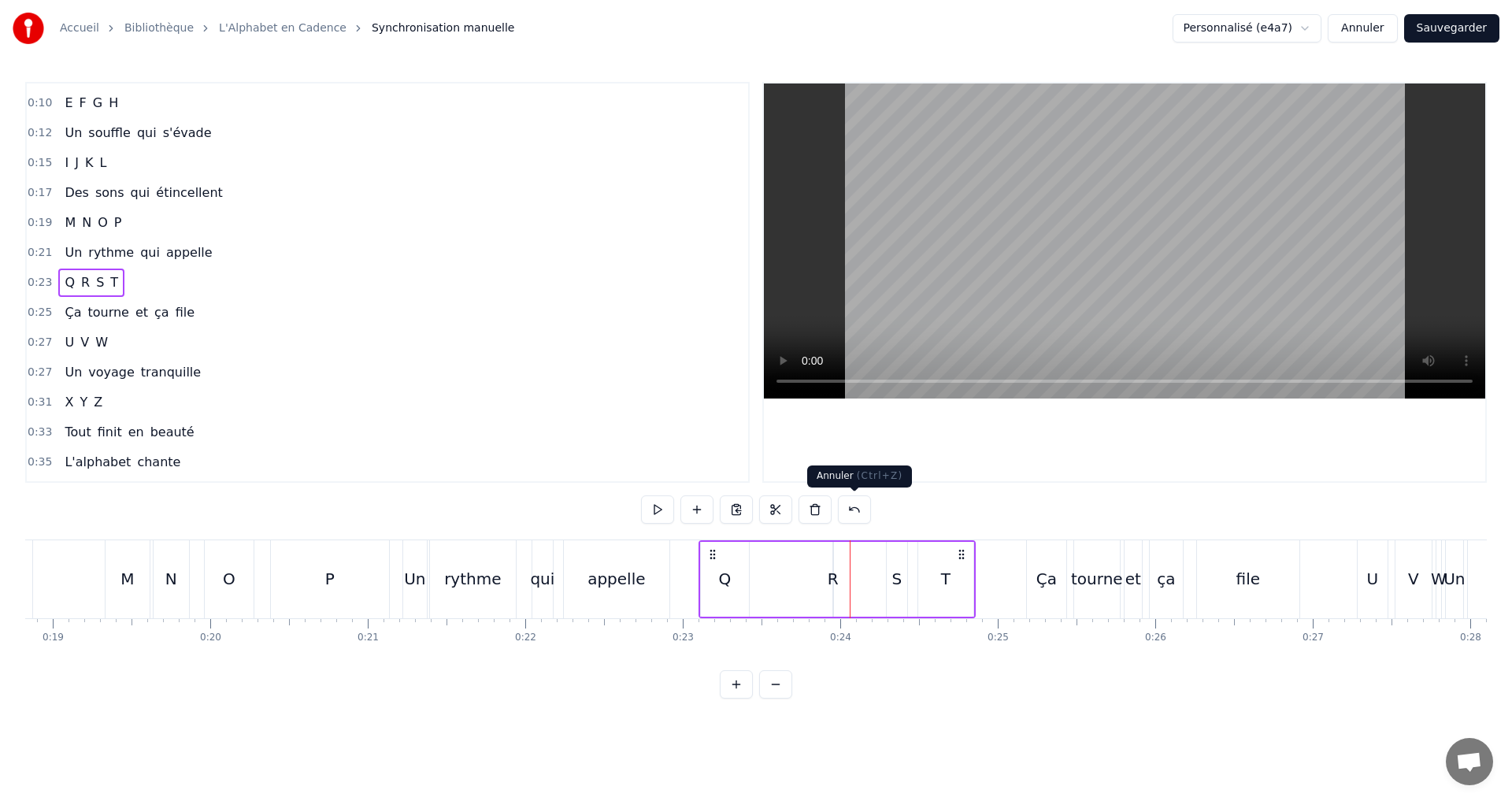
click at [857, 507] on button at bounding box center [854, 509] width 33 height 29
click at [830, 516] on button at bounding box center [834, 509] width 33 height 29
click at [875, 511] on button at bounding box center [874, 509] width 33 height 29
click at [833, 577] on div "R" at bounding box center [835, 578] width 11 height 23
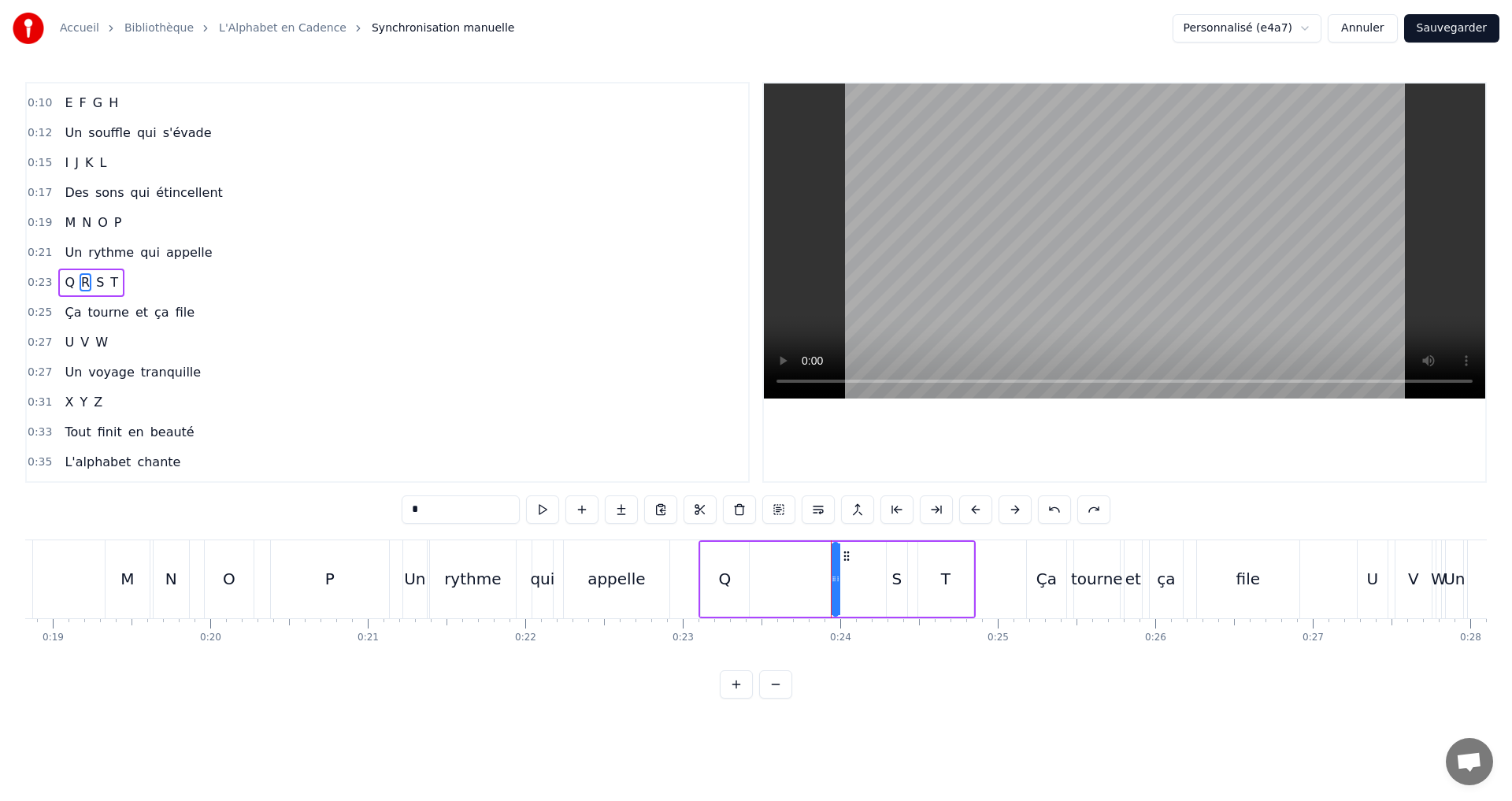
click at [733, 547] on div "Q" at bounding box center [724, 579] width 48 height 74
click at [833, 575] on div "R" at bounding box center [835, 578] width 11 height 23
drag, startPoint x: 833, startPoint y: 576, endPoint x: 873, endPoint y: 578, distance: 40.0
click at [873, 578] on icon at bounding box center [872, 578] width 6 height 13
drag, startPoint x: 833, startPoint y: 578, endPoint x: 755, endPoint y: 566, distance: 78.9
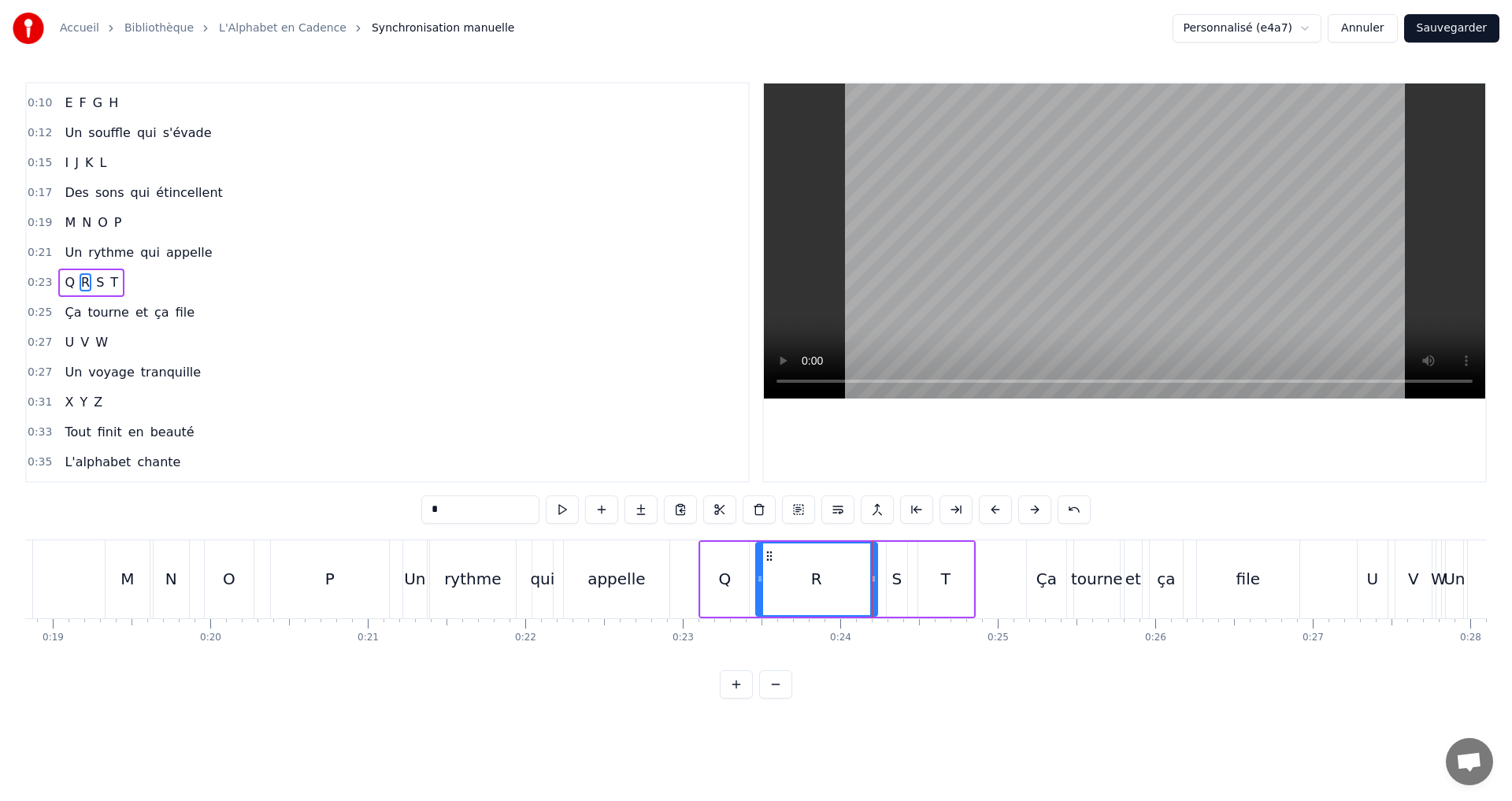
click at [756, 566] on div at bounding box center [759, 579] width 6 height 72
drag, startPoint x: 873, startPoint y: 578, endPoint x: 777, endPoint y: 572, distance: 96.2
click at [777, 572] on div at bounding box center [776, 579] width 6 height 72
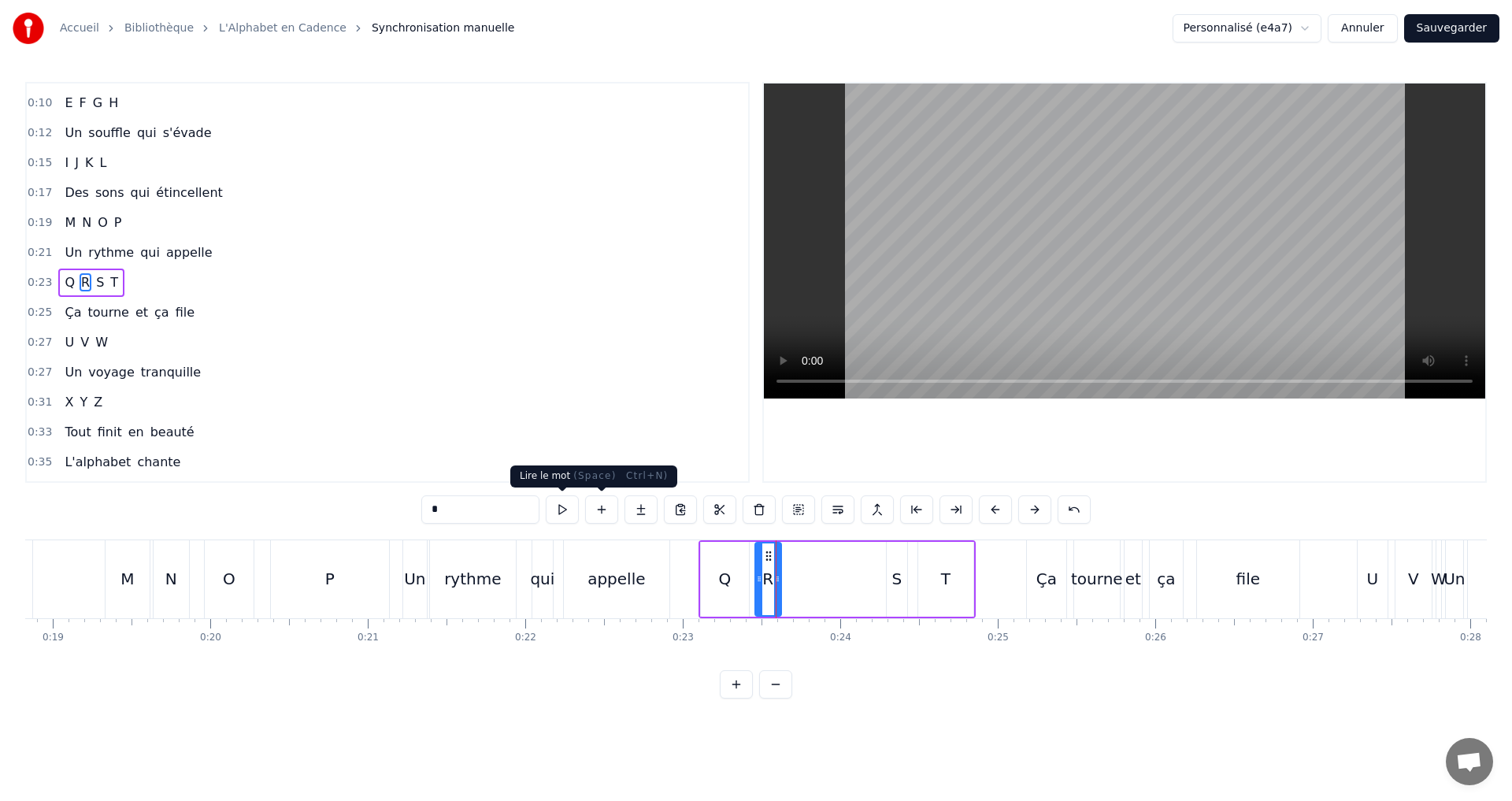
click at [566, 508] on button at bounding box center [562, 509] width 33 height 29
click at [564, 509] on button at bounding box center [562, 509] width 33 height 29
click at [891, 585] on div "S" at bounding box center [897, 579] width 21 height 74
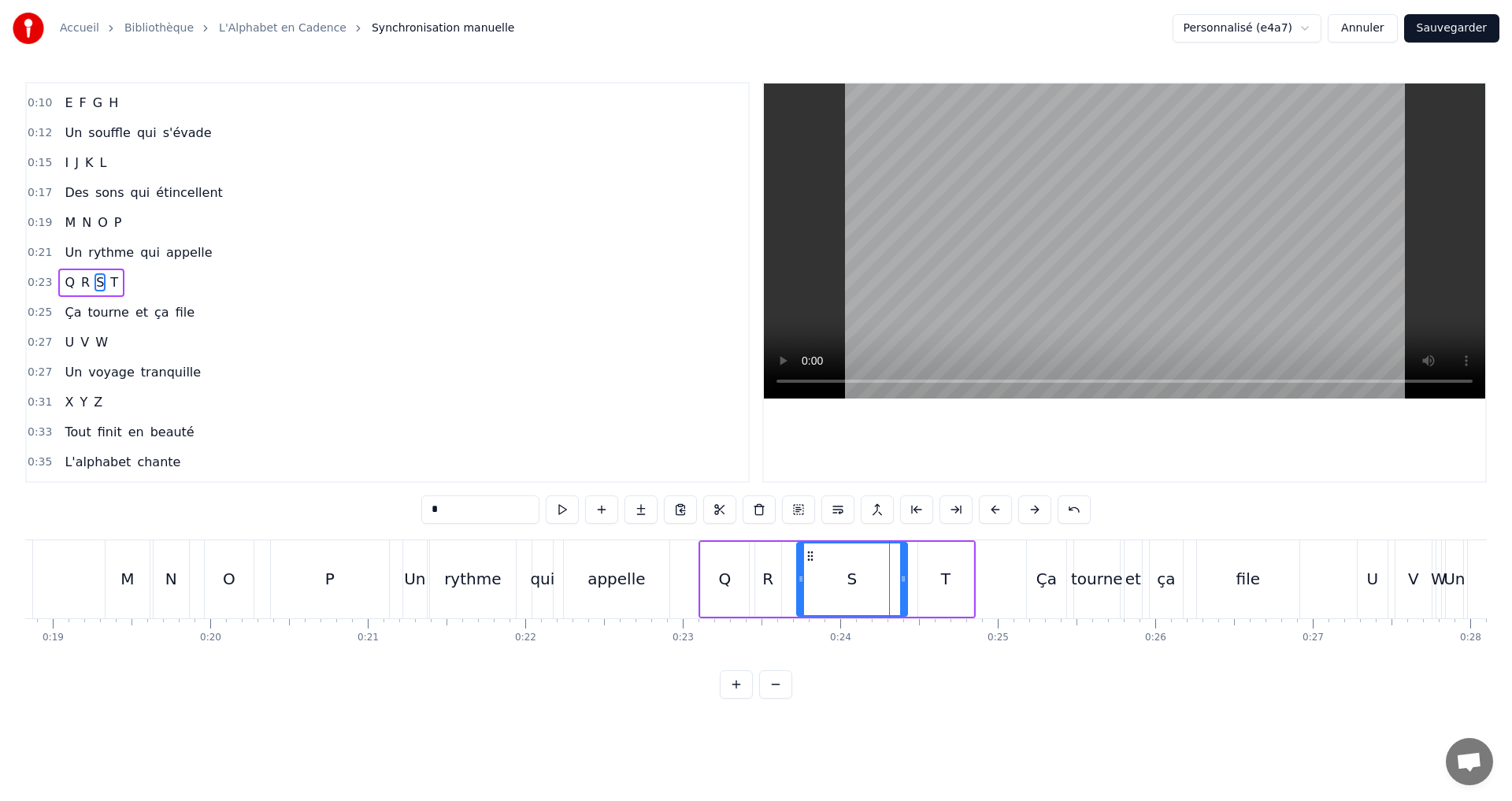
drag, startPoint x: 890, startPoint y: 579, endPoint x: 800, endPoint y: 577, distance: 90.0
click at [800, 577] on icon at bounding box center [801, 578] width 6 height 13
drag, startPoint x: 904, startPoint y: 578, endPoint x: 838, endPoint y: 572, distance: 66.3
click at [838, 572] on div at bounding box center [835, 579] width 6 height 72
click at [554, 507] on button at bounding box center [562, 509] width 33 height 29
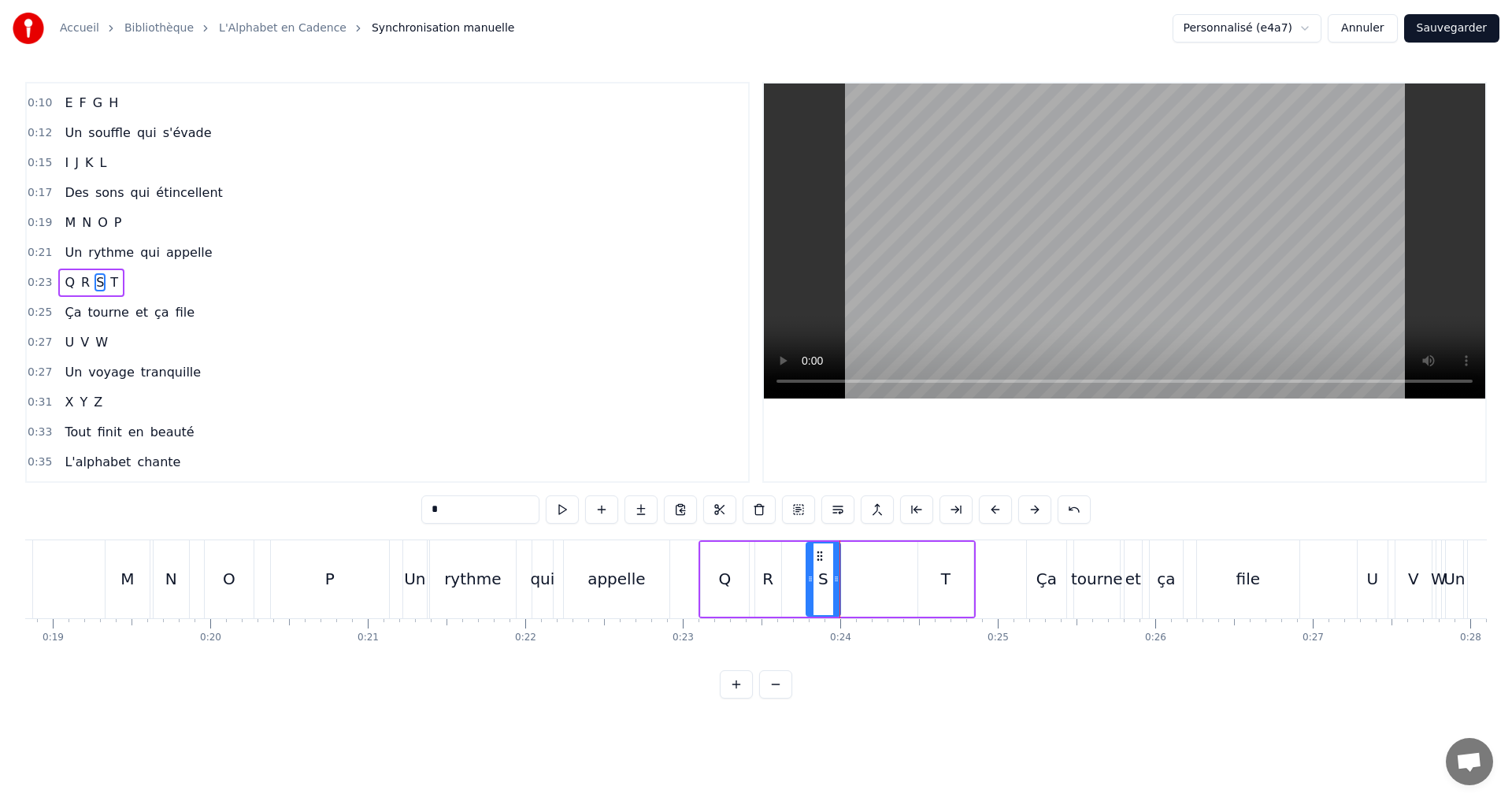
drag, startPoint x: 802, startPoint y: 579, endPoint x: 812, endPoint y: 578, distance: 10.0
click at [812, 578] on icon at bounding box center [809, 578] width 6 height 13
drag, startPoint x: 835, startPoint y: 580, endPoint x: 867, endPoint y: 582, distance: 32.1
click at [867, 582] on icon at bounding box center [868, 578] width 6 height 13
click at [567, 504] on button at bounding box center [562, 509] width 33 height 29
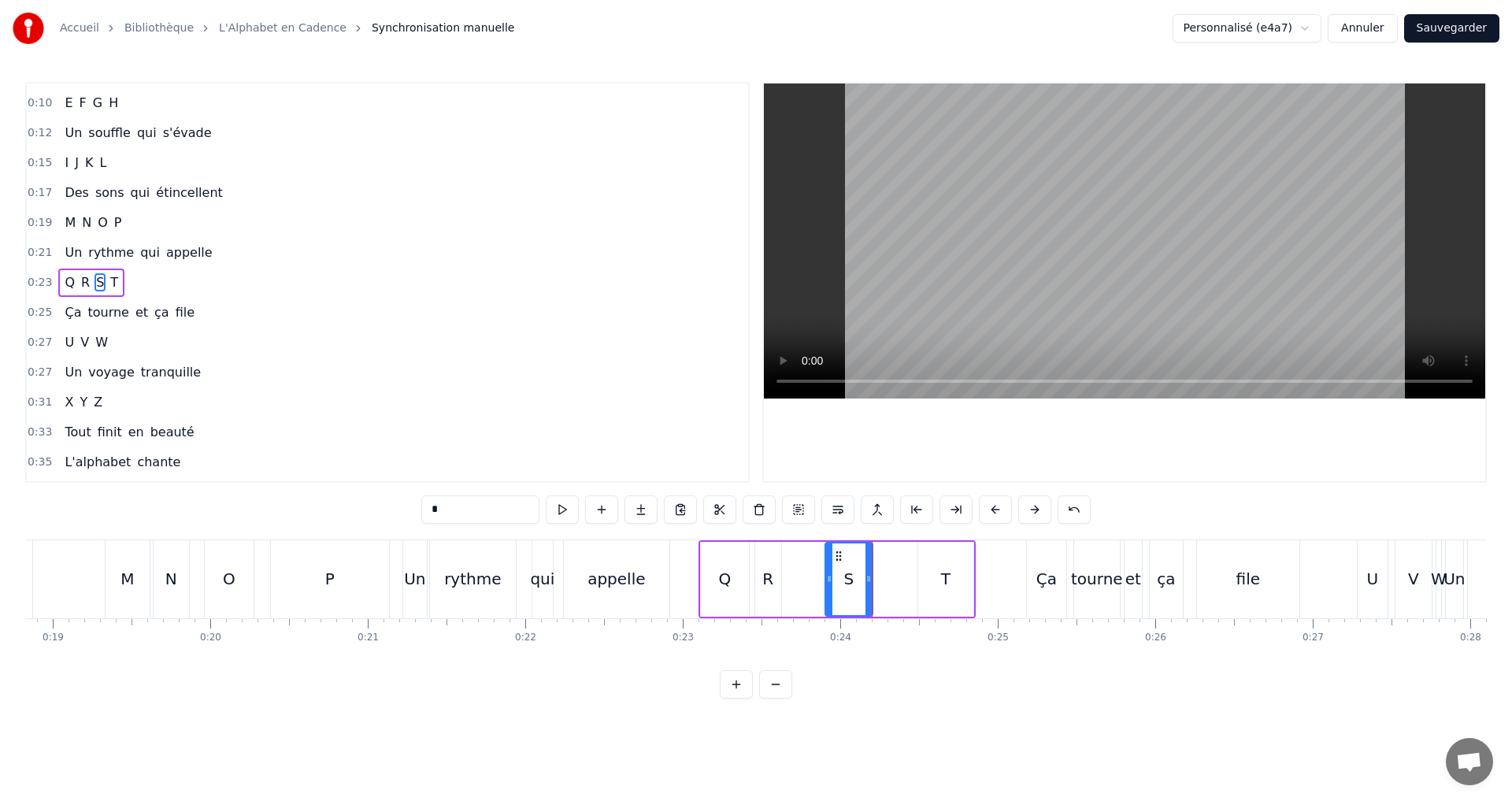
drag, startPoint x: 810, startPoint y: 581, endPoint x: 829, endPoint y: 583, distance: 19.1
click at [829, 583] on icon at bounding box center [828, 578] width 6 height 13
click at [569, 511] on button at bounding box center [562, 509] width 33 height 29
click at [566, 511] on button at bounding box center [562, 509] width 33 height 29
drag, startPoint x: 830, startPoint y: 581, endPoint x: 843, endPoint y: 582, distance: 13.0
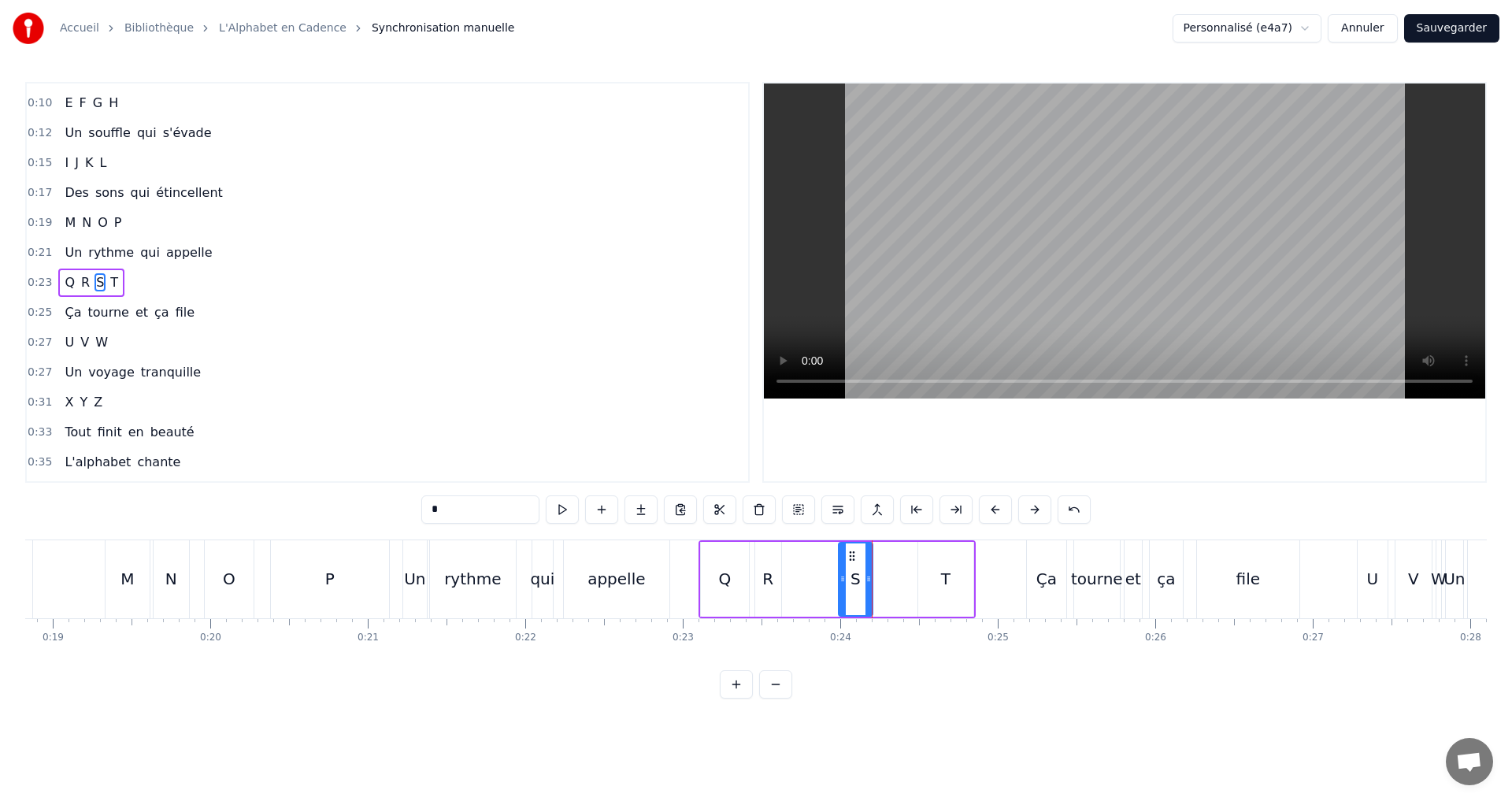
click at [843, 582] on icon at bounding box center [842, 578] width 6 height 13
click at [898, 577] on div "S" at bounding box center [868, 579] width 61 height 74
click at [566, 509] on button at bounding box center [562, 509] width 33 height 29
click at [549, 510] on button at bounding box center [562, 509] width 33 height 29
drag, startPoint x: 843, startPoint y: 582, endPoint x: 852, endPoint y: 582, distance: 9.0
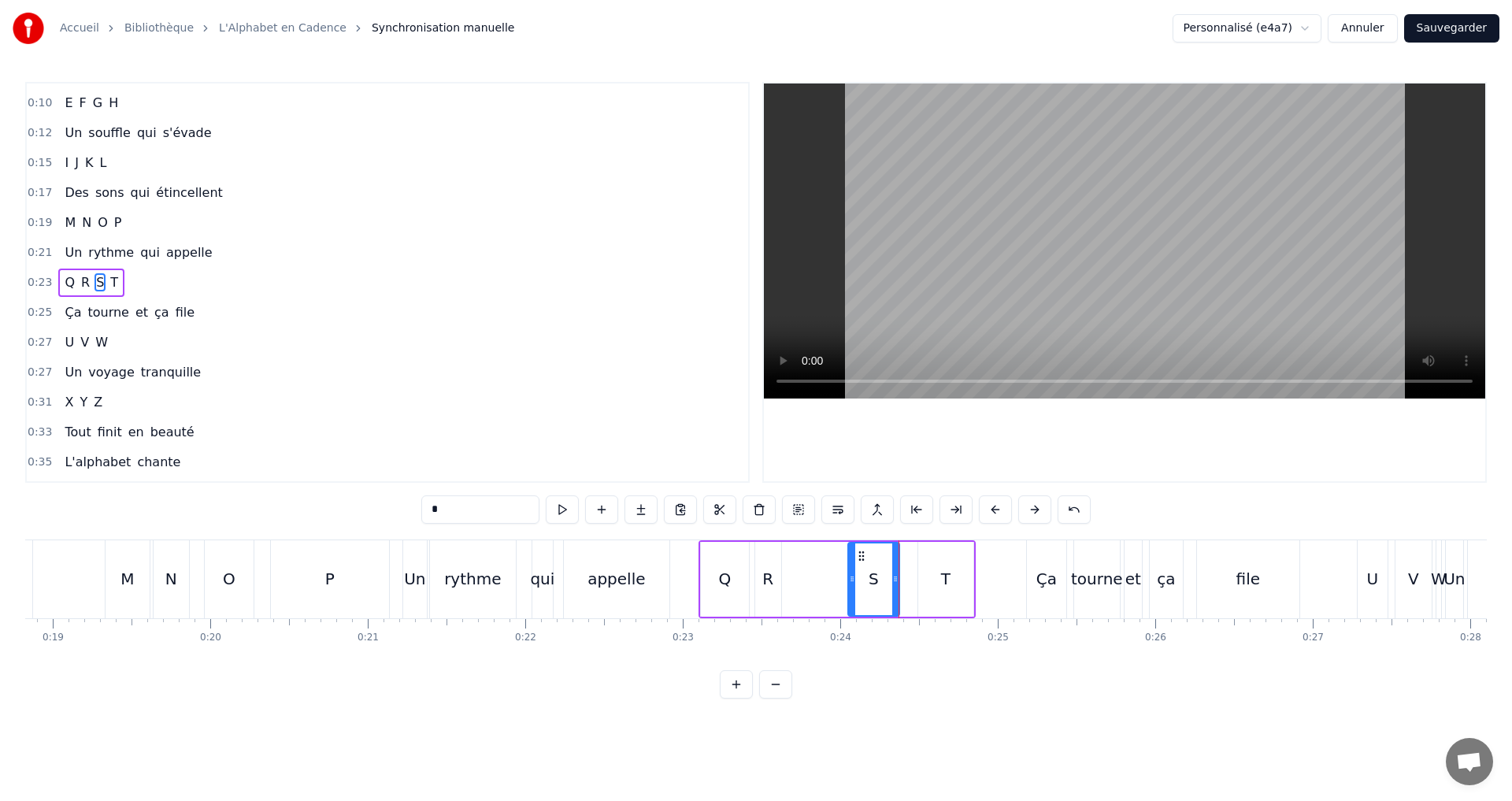
click at [852, 582] on icon at bounding box center [852, 578] width 6 height 13
click at [559, 506] on button at bounding box center [562, 509] width 33 height 29
click at [947, 582] on div "T" at bounding box center [945, 578] width 10 height 23
type input "*"
drag, startPoint x: 920, startPoint y: 583, endPoint x: 901, endPoint y: 582, distance: 19.0
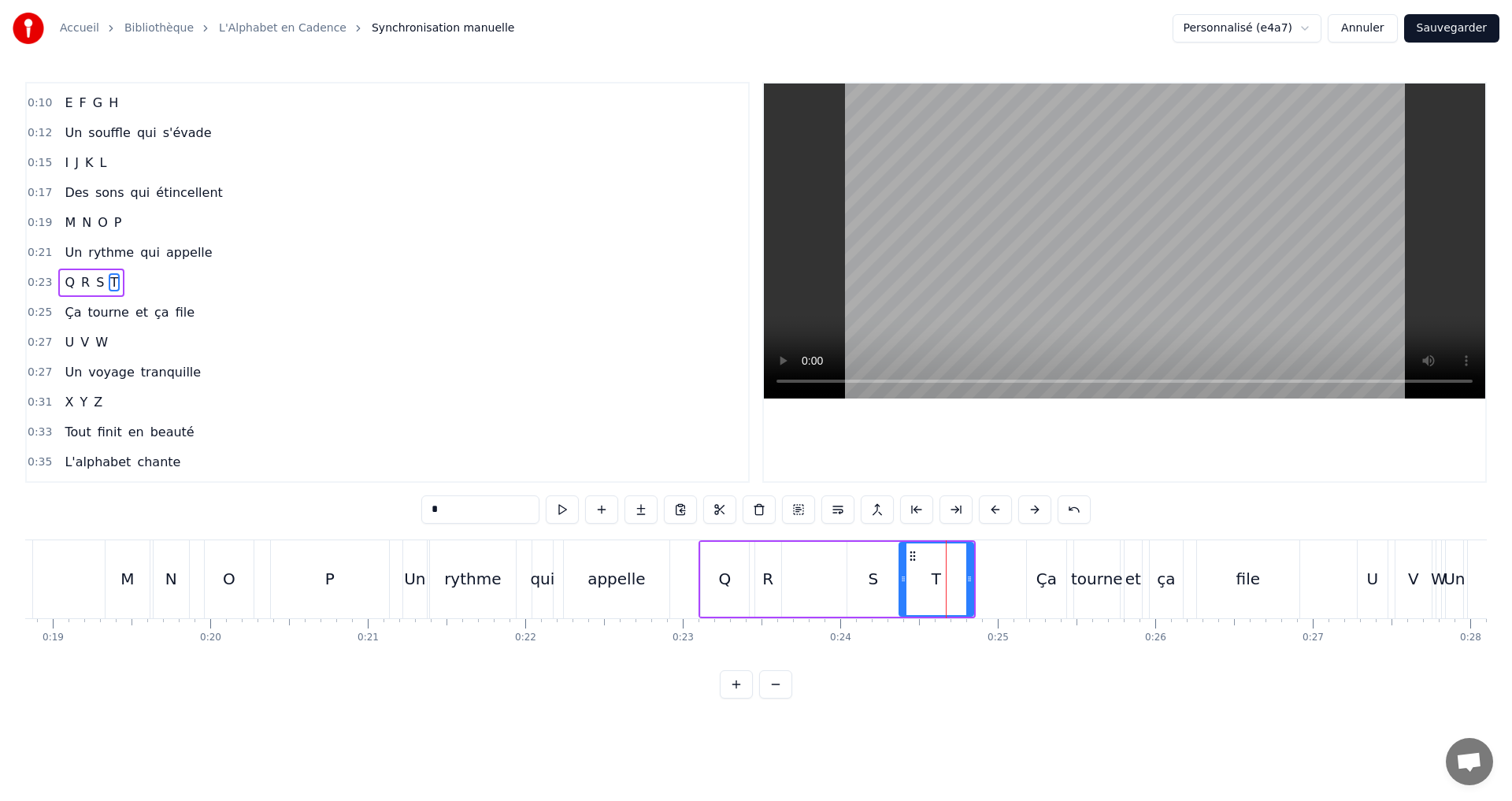
click at [901, 582] on icon at bounding box center [903, 578] width 6 height 13
click at [565, 511] on button at bounding box center [562, 509] width 33 height 29
click at [960, 585] on div at bounding box center [962, 579] width 6 height 72
click at [568, 507] on button at bounding box center [562, 509] width 33 height 29
click at [171, 280] on div "0:23 Q R S T" at bounding box center [387, 282] width 721 height 30
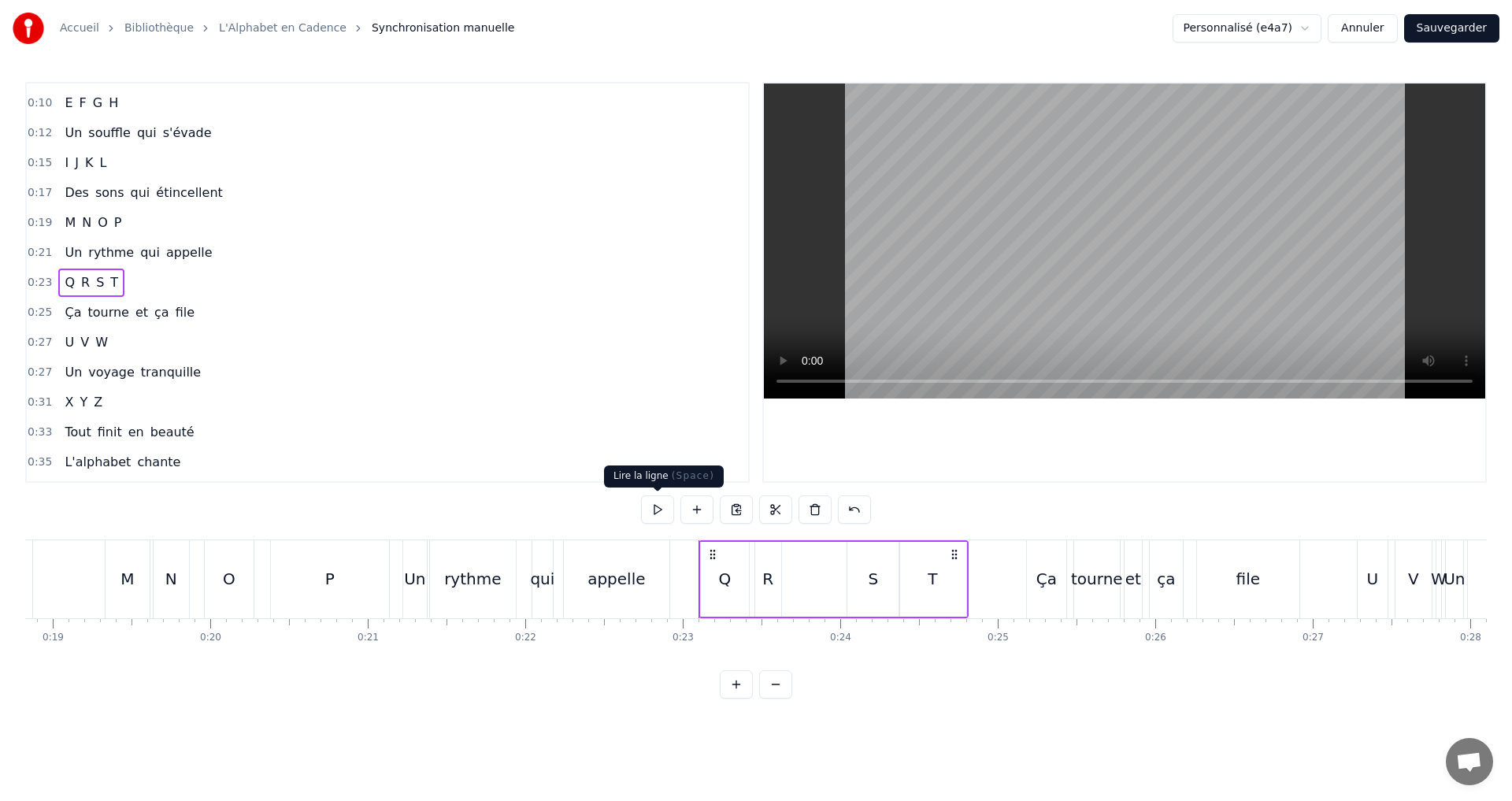
click at [659, 508] on button at bounding box center [657, 509] width 33 height 29
click at [665, 493] on div "0:07 A B C D 0:08 Des lettres en cascade 0:10 E F G H 0:12 Un souffle qui s'éva…" at bounding box center [756, 391] width 1461 height 617
click at [655, 513] on button at bounding box center [657, 509] width 33 height 29
click at [655, 514] on button at bounding box center [657, 509] width 33 height 29
drag, startPoint x: 661, startPoint y: 500, endPoint x: 674, endPoint y: 508, distance: 15.3
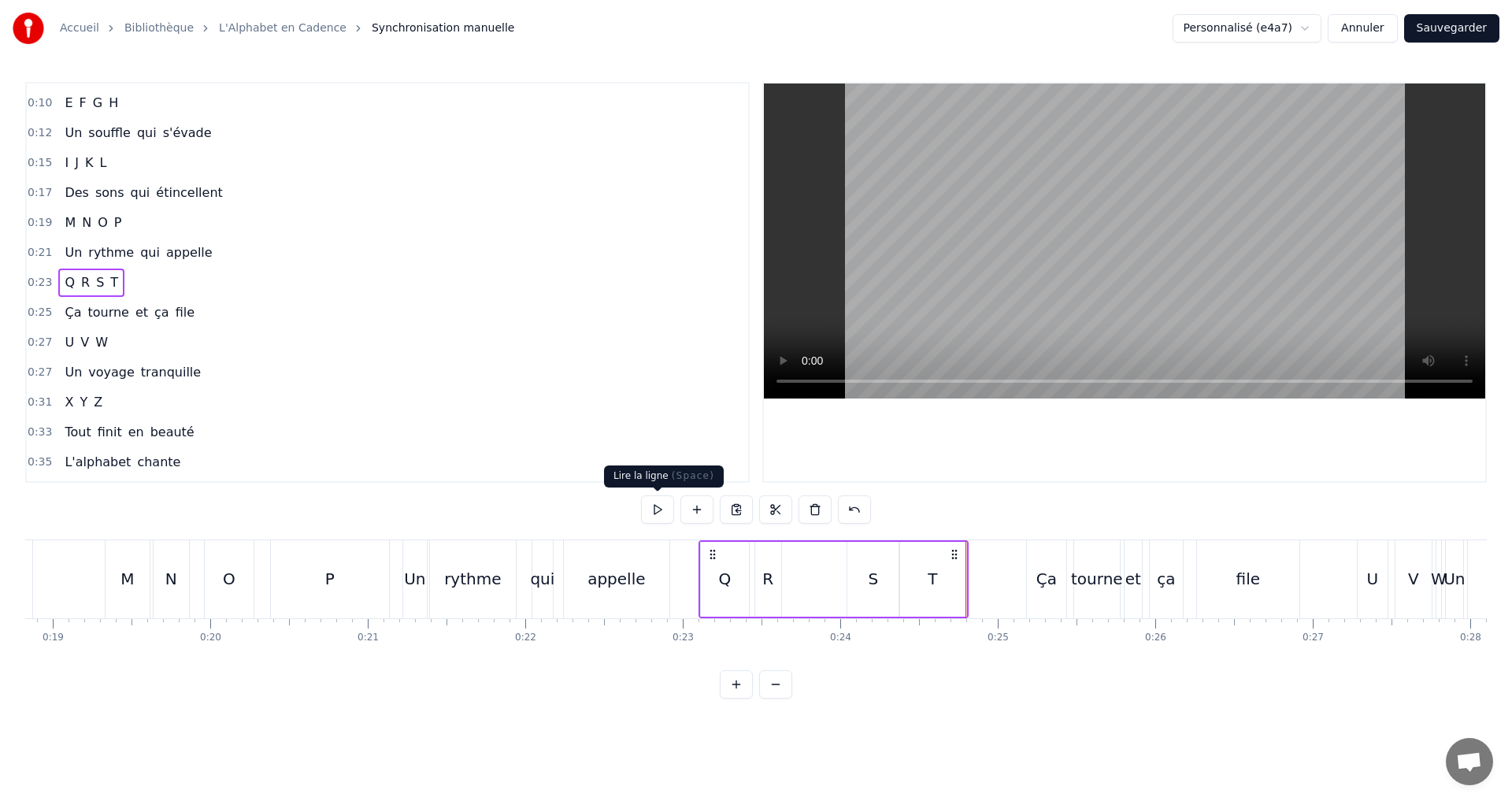
click at [665, 501] on button at bounding box center [657, 509] width 33 height 29
click at [770, 577] on div "R" at bounding box center [768, 578] width 11 height 23
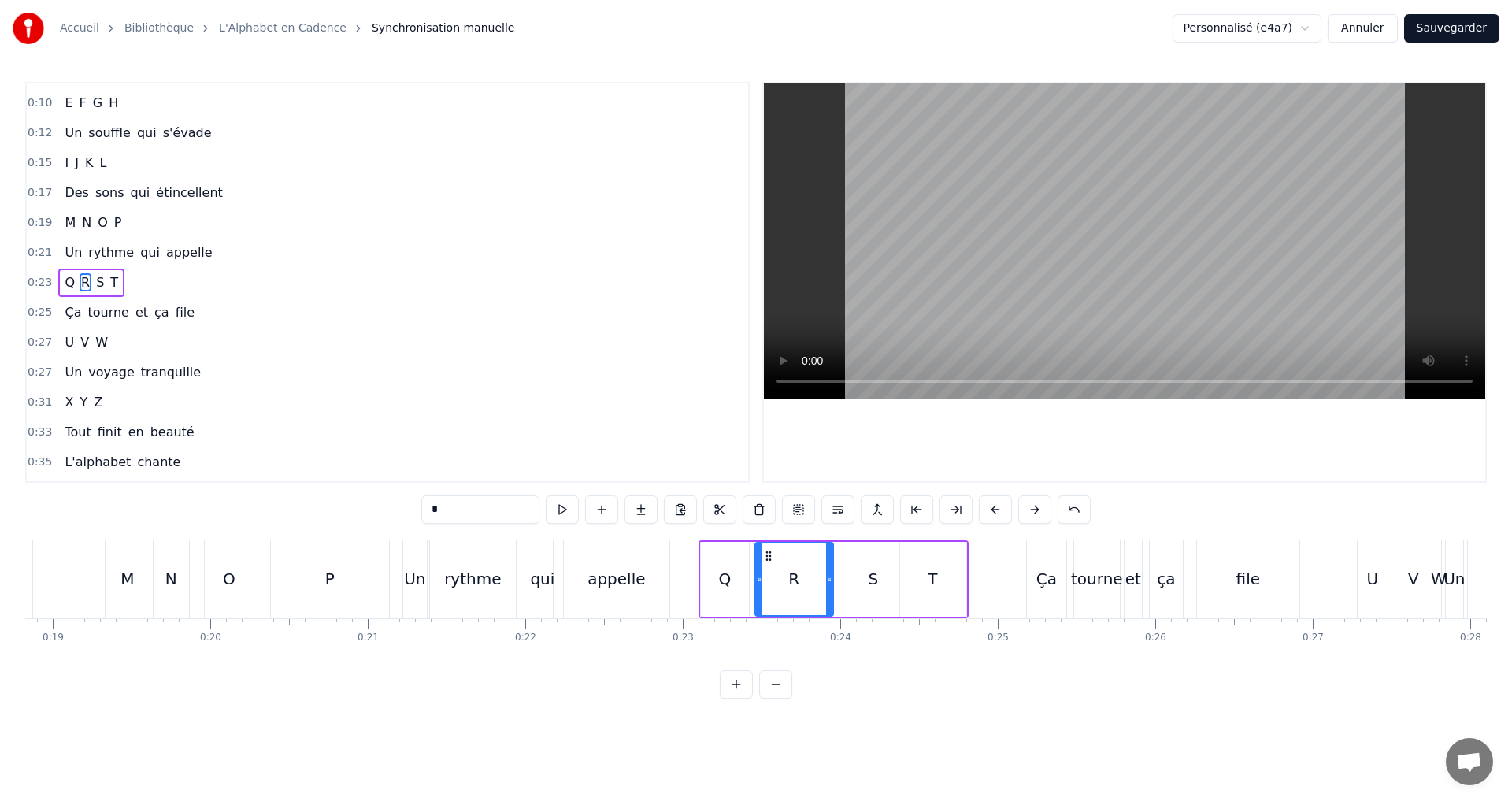
drag, startPoint x: 776, startPoint y: 581, endPoint x: 828, endPoint y: 581, distance: 52.0
click at [828, 581] on icon at bounding box center [828, 578] width 6 height 13
click at [564, 510] on button at bounding box center [562, 509] width 33 height 29
click at [824, 576] on icon at bounding box center [823, 578] width 6 height 13
click at [572, 510] on button at bounding box center [562, 509] width 33 height 29
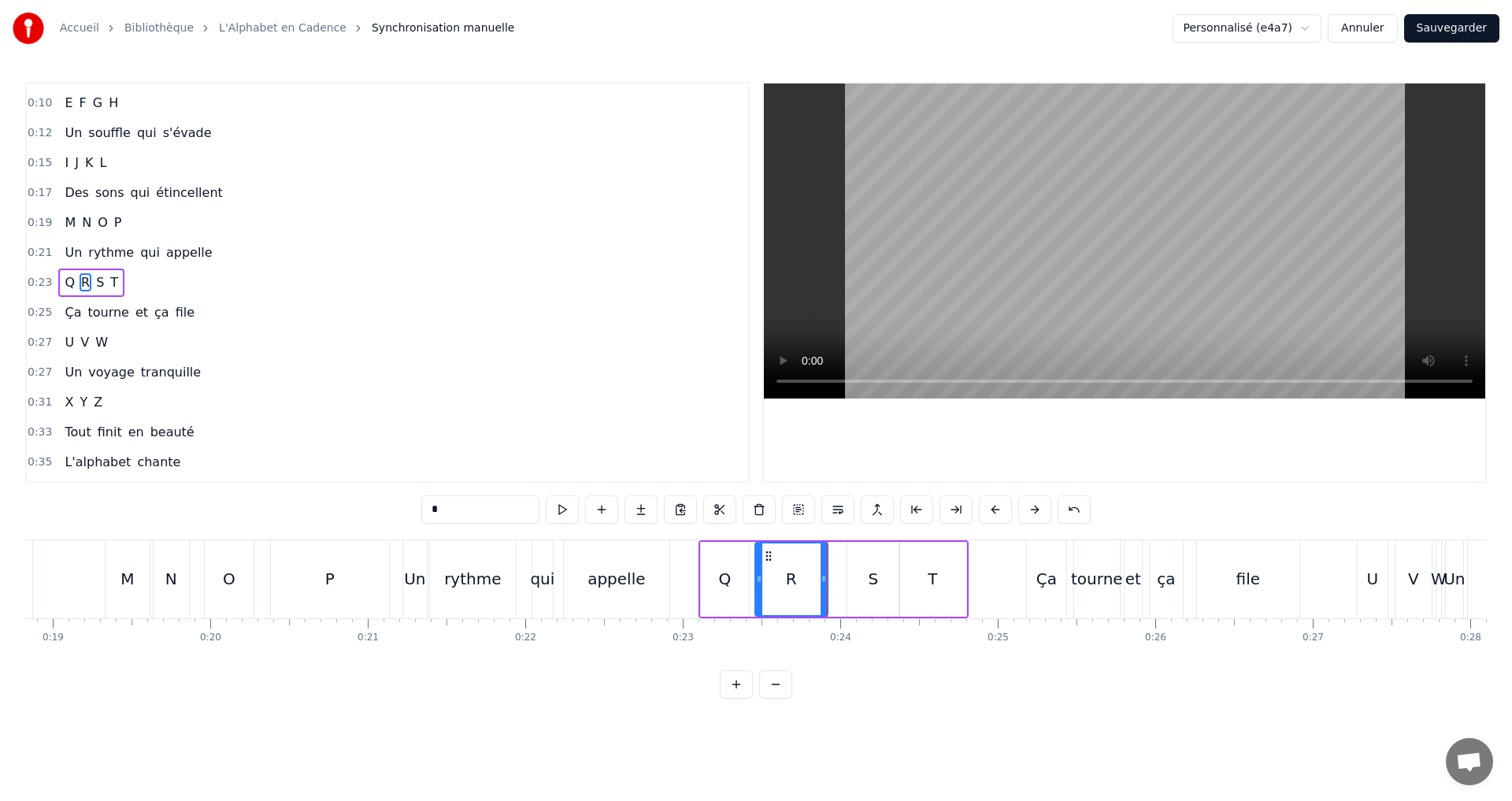
click at [162, 278] on div "0:23 Q R S T" at bounding box center [387, 282] width 721 height 30
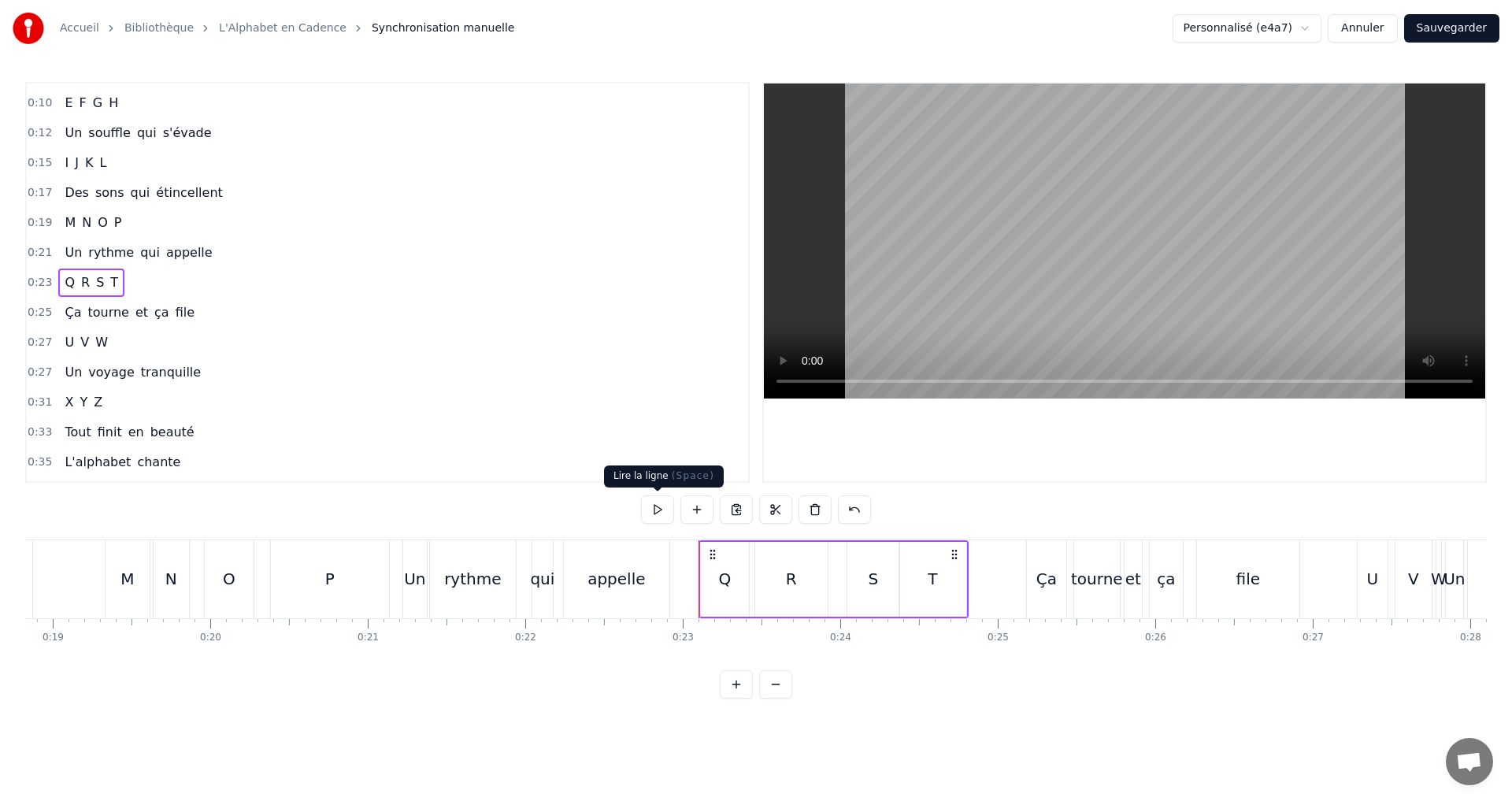
click at [660, 507] on button at bounding box center [657, 509] width 33 height 29
click at [655, 504] on button at bounding box center [657, 509] width 33 height 29
click at [653, 508] on button at bounding box center [657, 509] width 33 height 29
click at [210, 301] on div "0:25 Ça tourne et ça file" at bounding box center [387, 313] width 721 height 30
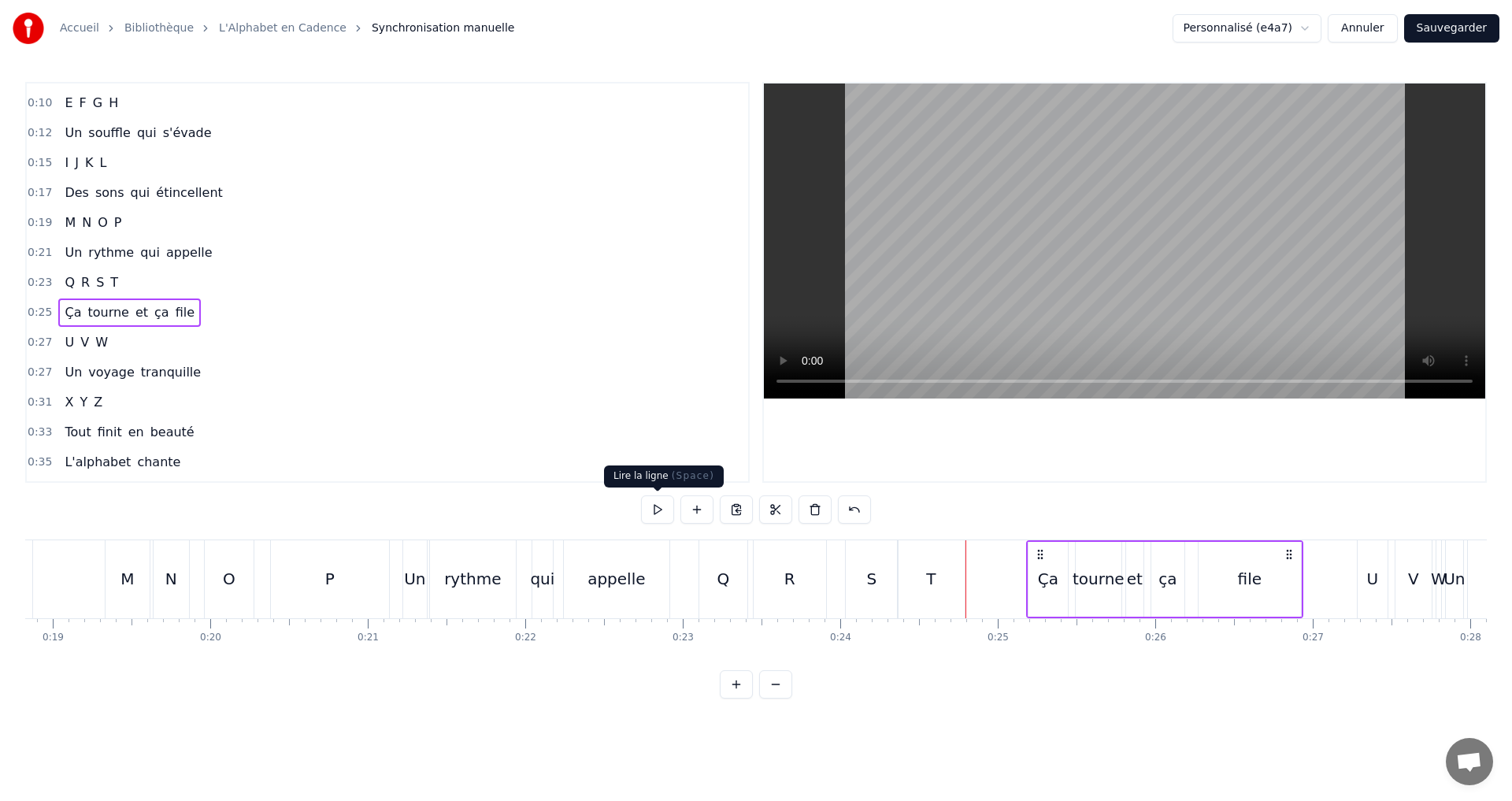
click at [659, 504] on button at bounding box center [657, 509] width 33 height 29
click at [1243, 587] on div "file" at bounding box center [1249, 578] width 23 height 23
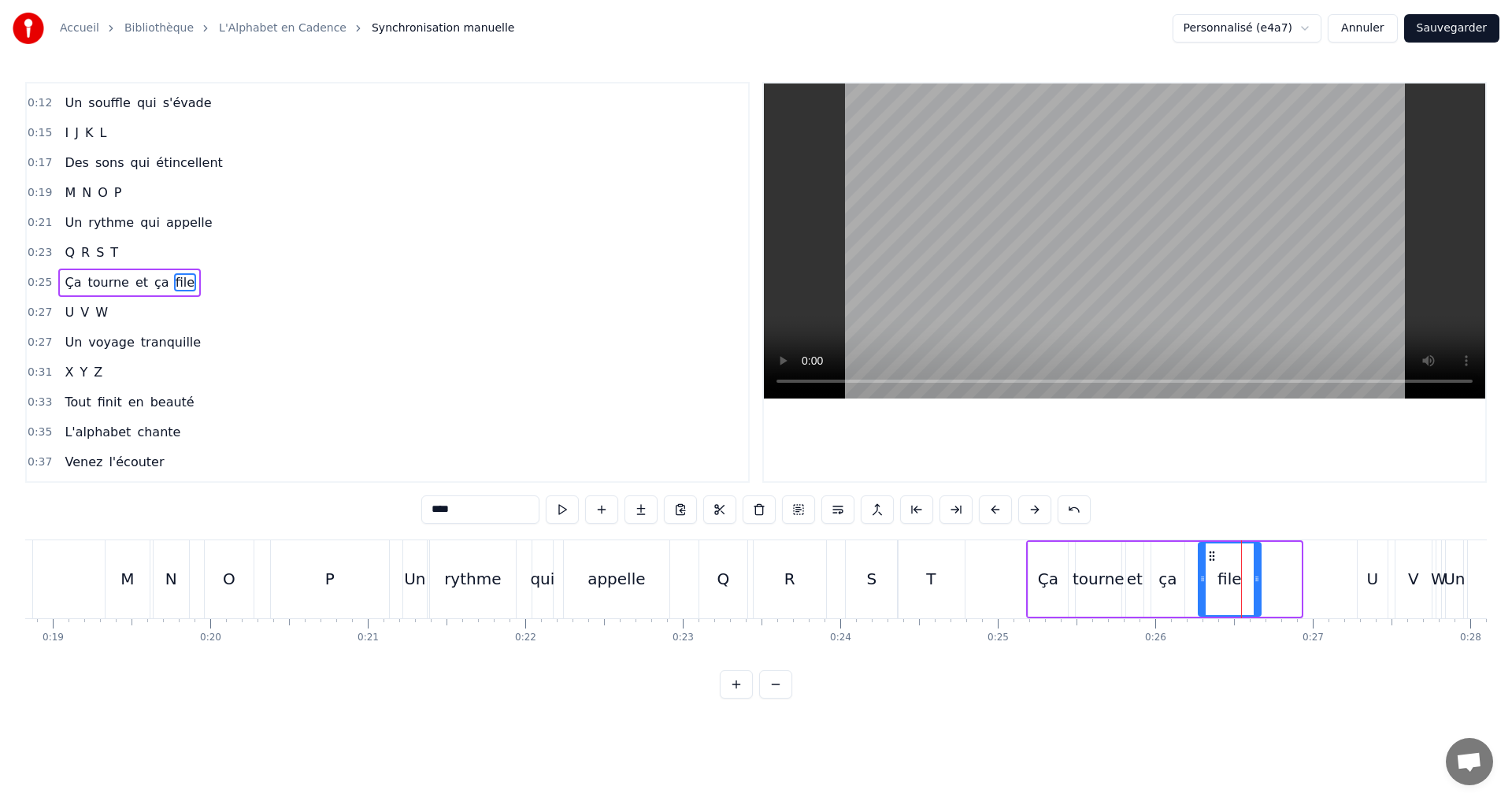
drag, startPoint x: 1295, startPoint y: 579, endPoint x: 1255, endPoint y: 574, distance: 40.3
click at [1255, 574] on icon at bounding box center [1256, 578] width 6 height 13
drag, startPoint x: 1200, startPoint y: 584, endPoint x: 1190, endPoint y: 580, distance: 10.8
click at [1190, 580] on icon at bounding box center [1192, 578] width 6 height 13
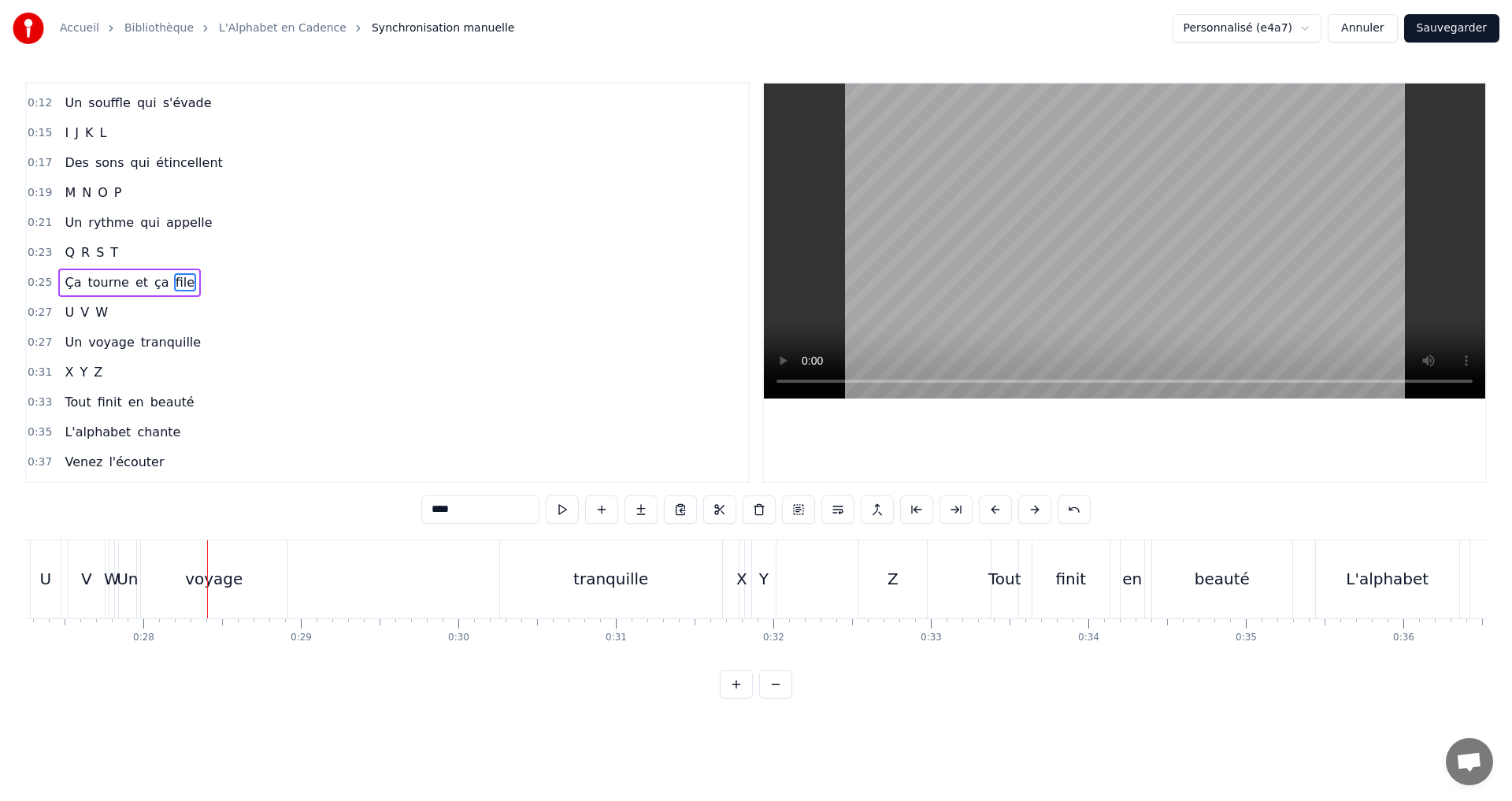
drag, startPoint x: 220, startPoint y: 283, endPoint x: 230, endPoint y: 290, distance: 12.2
click at [220, 280] on div "0:25 Ça tourne et ça file" at bounding box center [387, 282] width 721 height 30
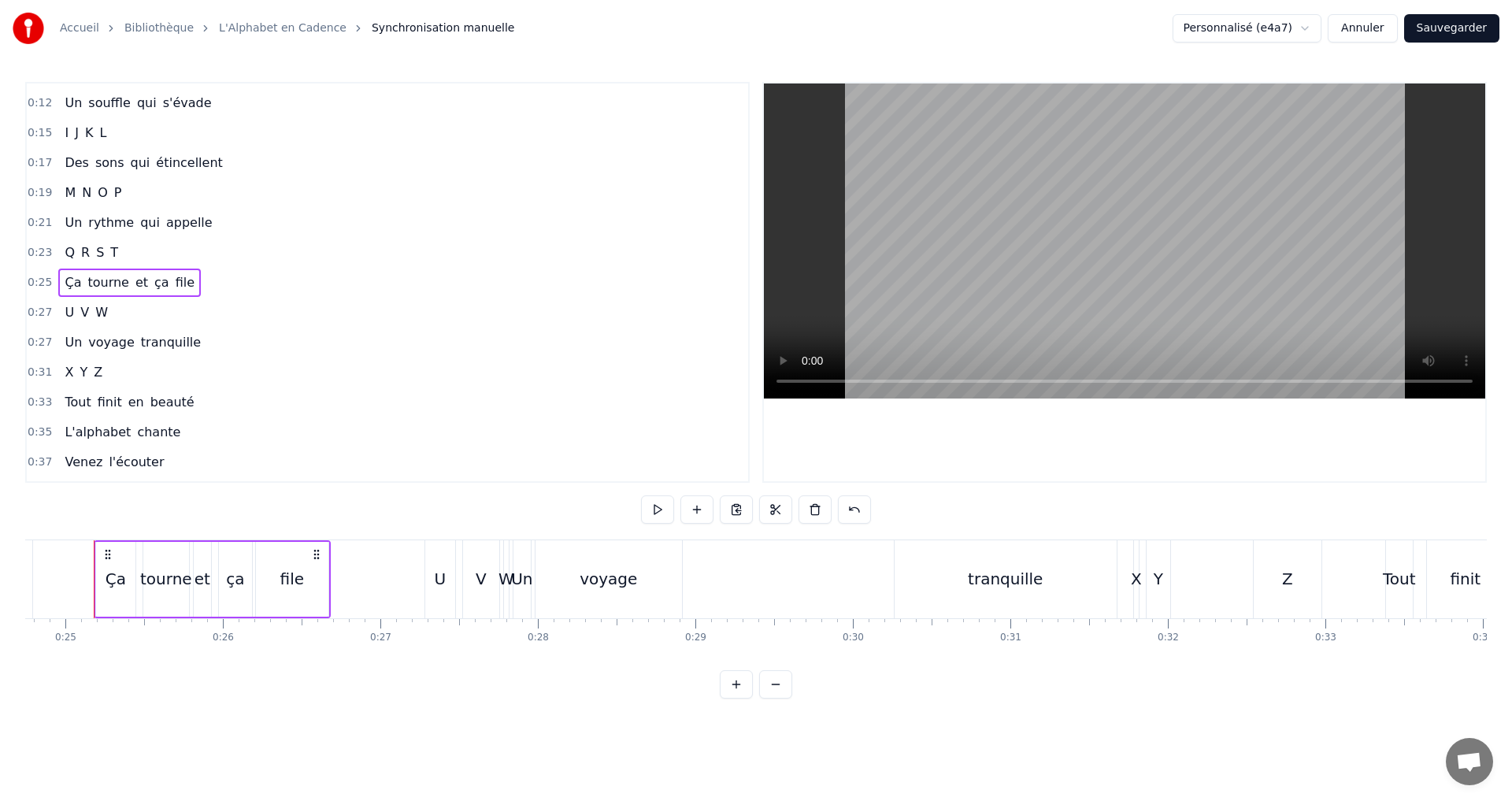
scroll to position [0, 3885]
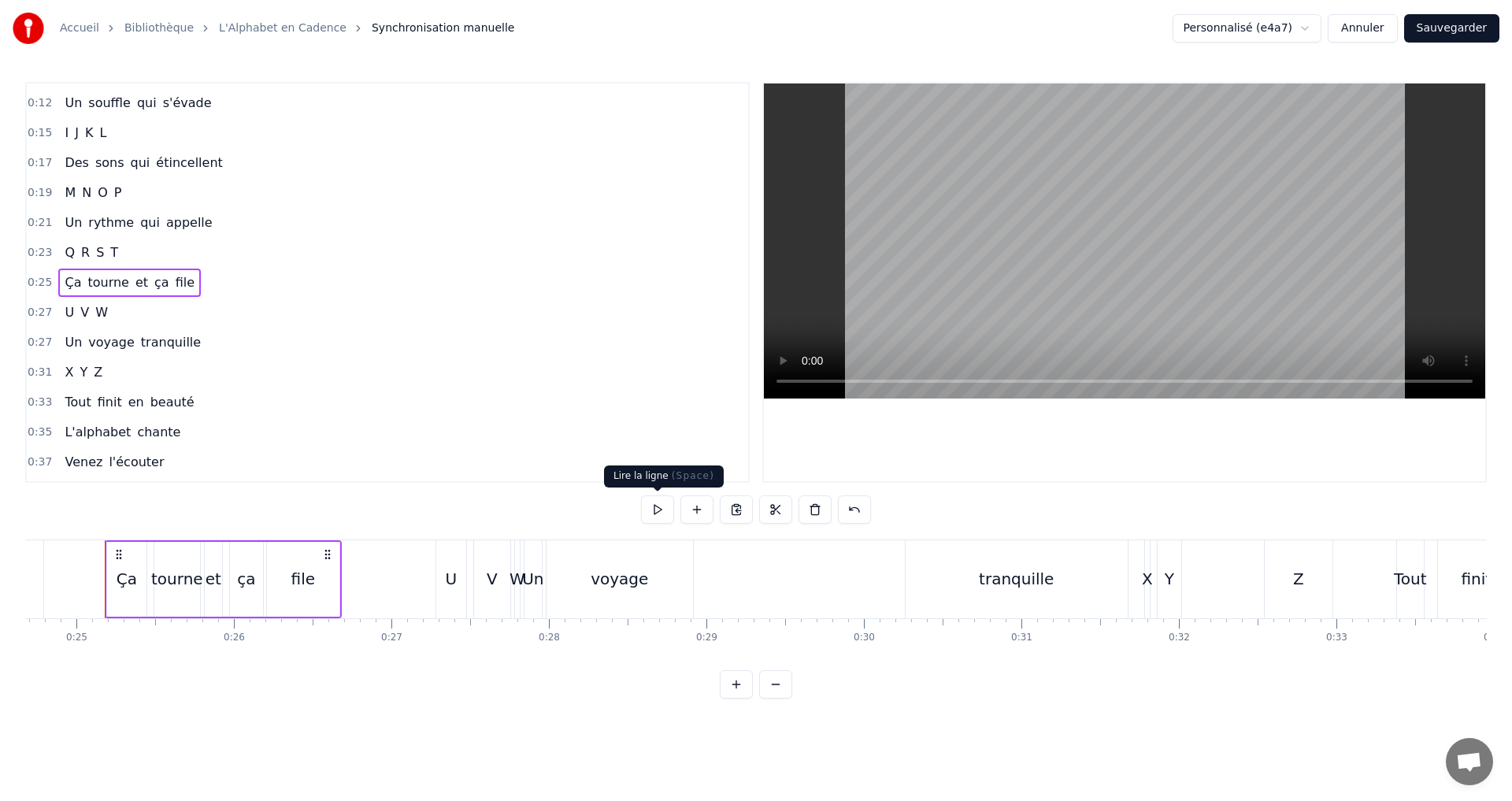
click at [667, 504] on button at bounding box center [657, 509] width 33 height 29
click at [135, 315] on div "0:27 U V W" at bounding box center [387, 313] width 721 height 30
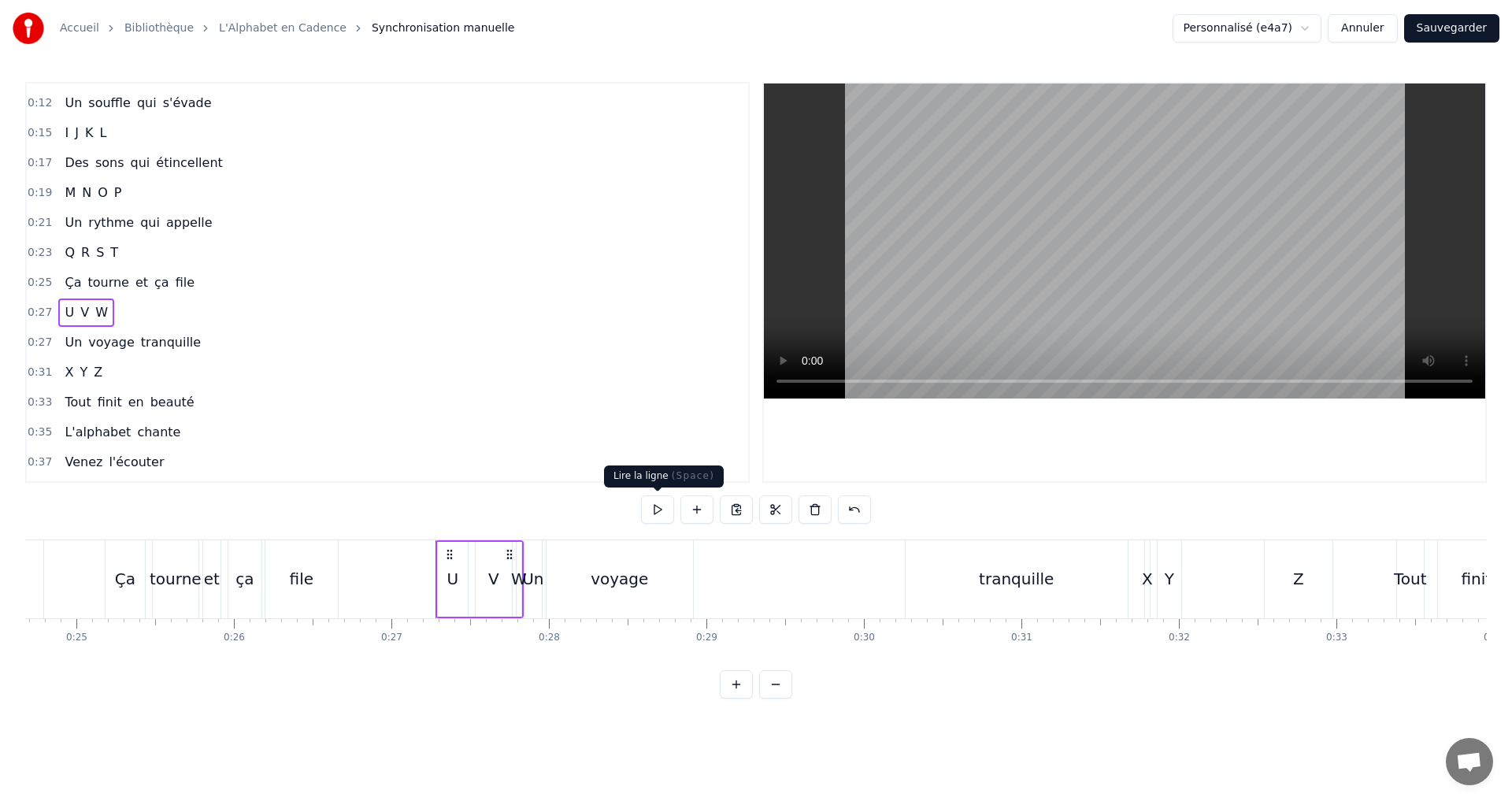
click at [662, 508] on button at bounding box center [657, 509] width 33 height 29
click at [516, 584] on div "W" at bounding box center [518, 578] width 16 height 23
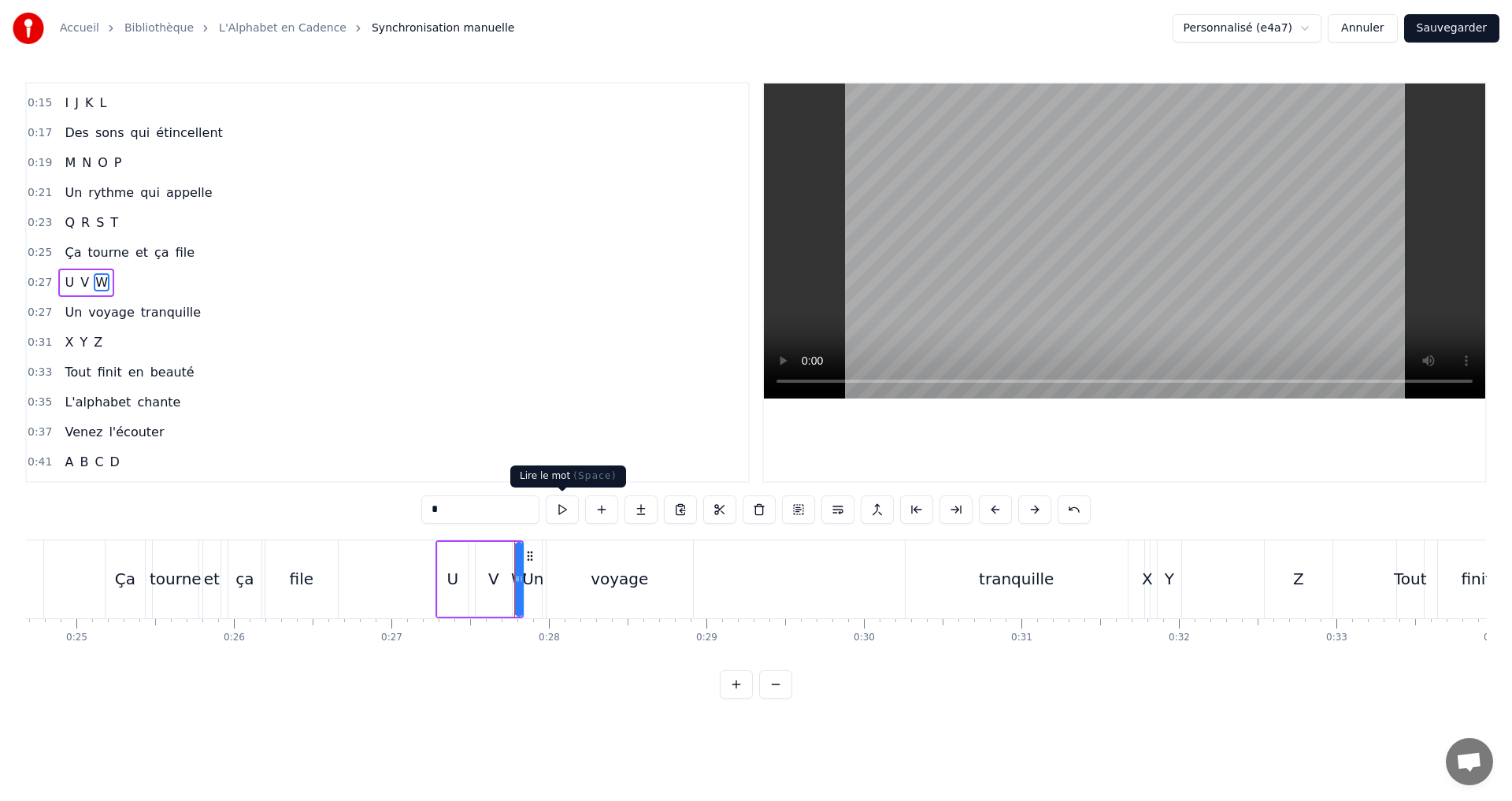
click at [556, 518] on button at bounding box center [562, 509] width 33 height 29
click at [531, 577] on div "Un" at bounding box center [532, 578] width 22 height 23
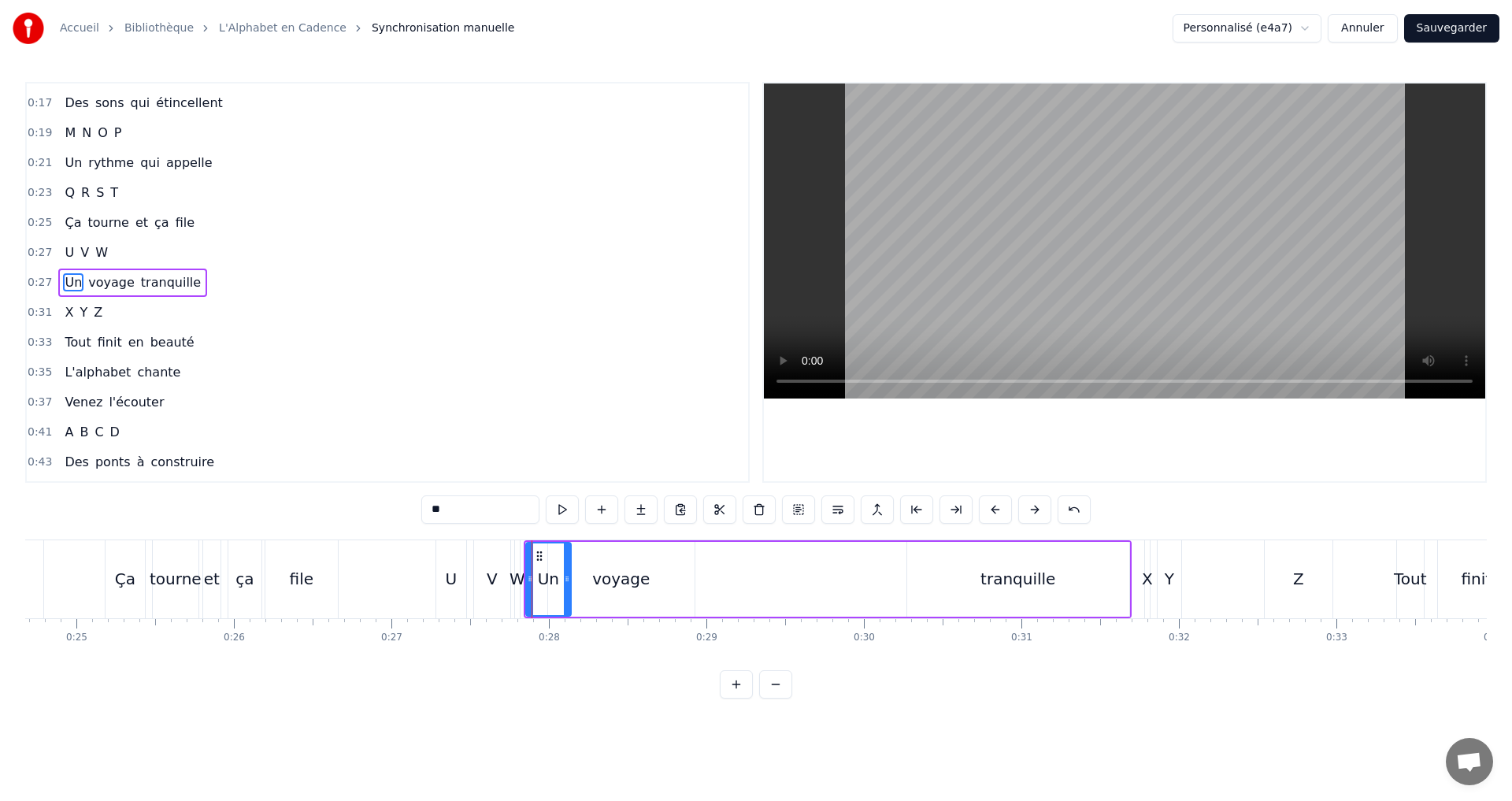
drag, startPoint x: 541, startPoint y: 579, endPoint x: 569, endPoint y: 578, distance: 28.0
click at [569, 578] on icon at bounding box center [566, 578] width 6 height 13
drag, startPoint x: 527, startPoint y: 575, endPoint x: 540, endPoint y: 575, distance: 13.0
click at [540, 575] on icon at bounding box center [543, 578] width 6 height 13
click at [567, 514] on button at bounding box center [562, 509] width 33 height 29
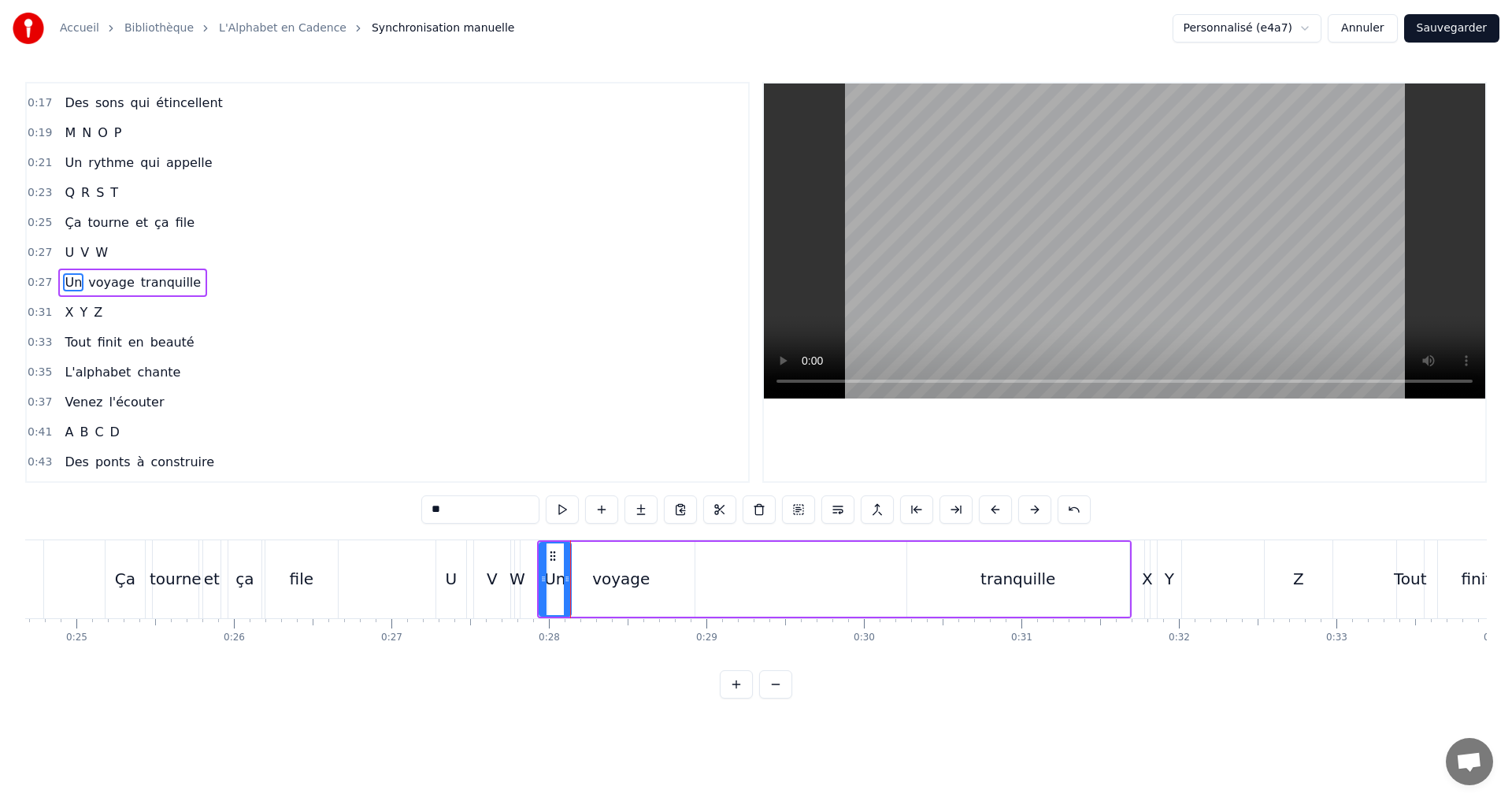
click at [629, 583] on div "voyage" at bounding box center [621, 578] width 57 height 23
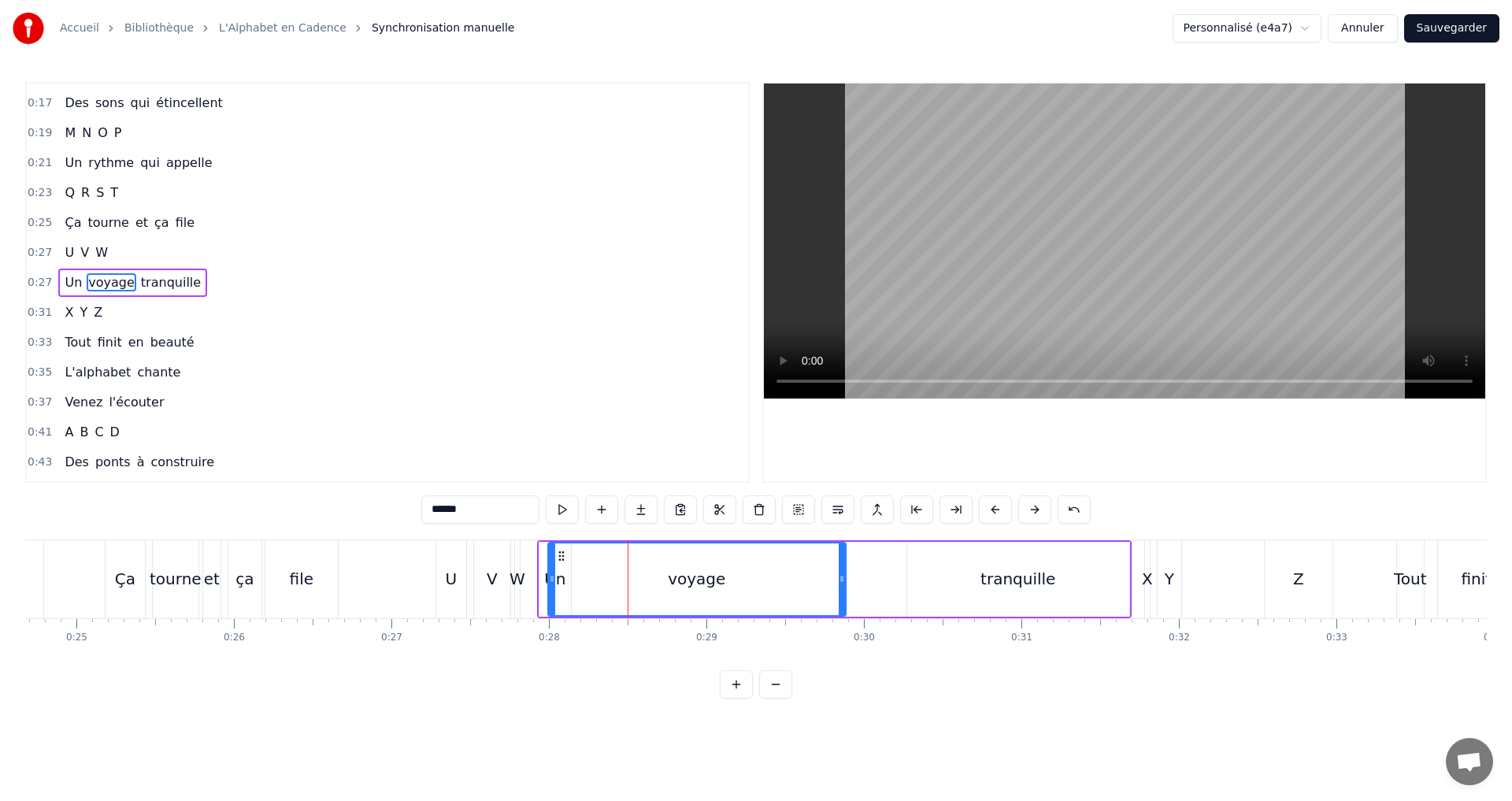
drag, startPoint x: 692, startPoint y: 578, endPoint x: 833, endPoint y: 572, distance: 141.1
click at [845, 571] on div at bounding box center [841, 579] width 6 height 72
drag, startPoint x: 552, startPoint y: 578, endPoint x: 746, endPoint y: 578, distance: 194.0
click at [750, 578] on icon at bounding box center [750, 578] width 6 height 13
click at [555, 572] on div "Un" at bounding box center [555, 578] width 22 height 23
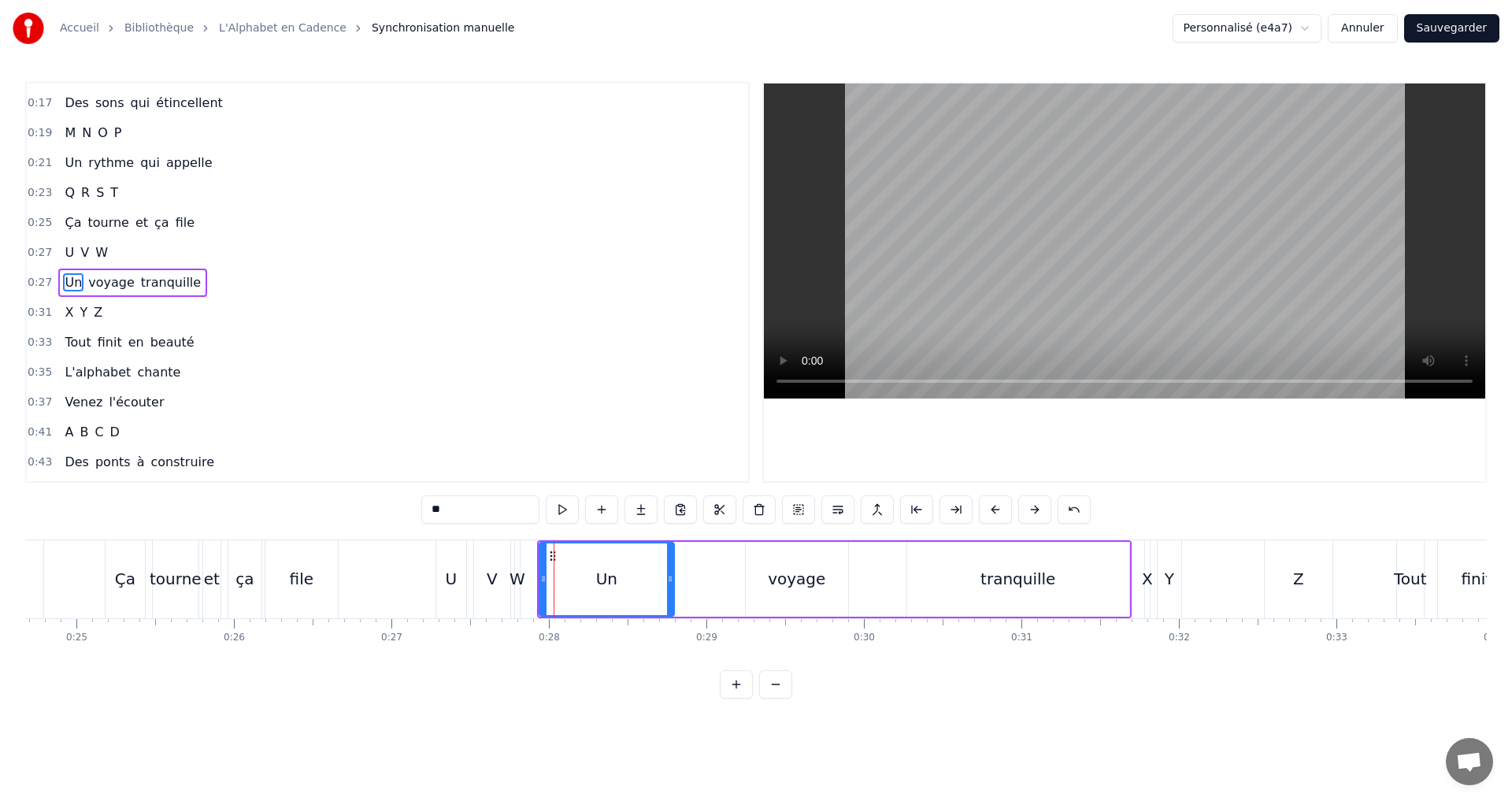
drag, startPoint x: 569, startPoint y: 581, endPoint x: 672, endPoint y: 575, distance: 103.2
click at [672, 575] on icon at bounding box center [670, 578] width 6 height 13
drag, startPoint x: 542, startPoint y: 578, endPoint x: 568, endPoint y: 577, distance: 26.0
click at [568, 577] on icon at bounding box center [569, 578] width 6 height 13
click at [517, 582] on div "W" at bounding box center [518, 578] width 16 height 23
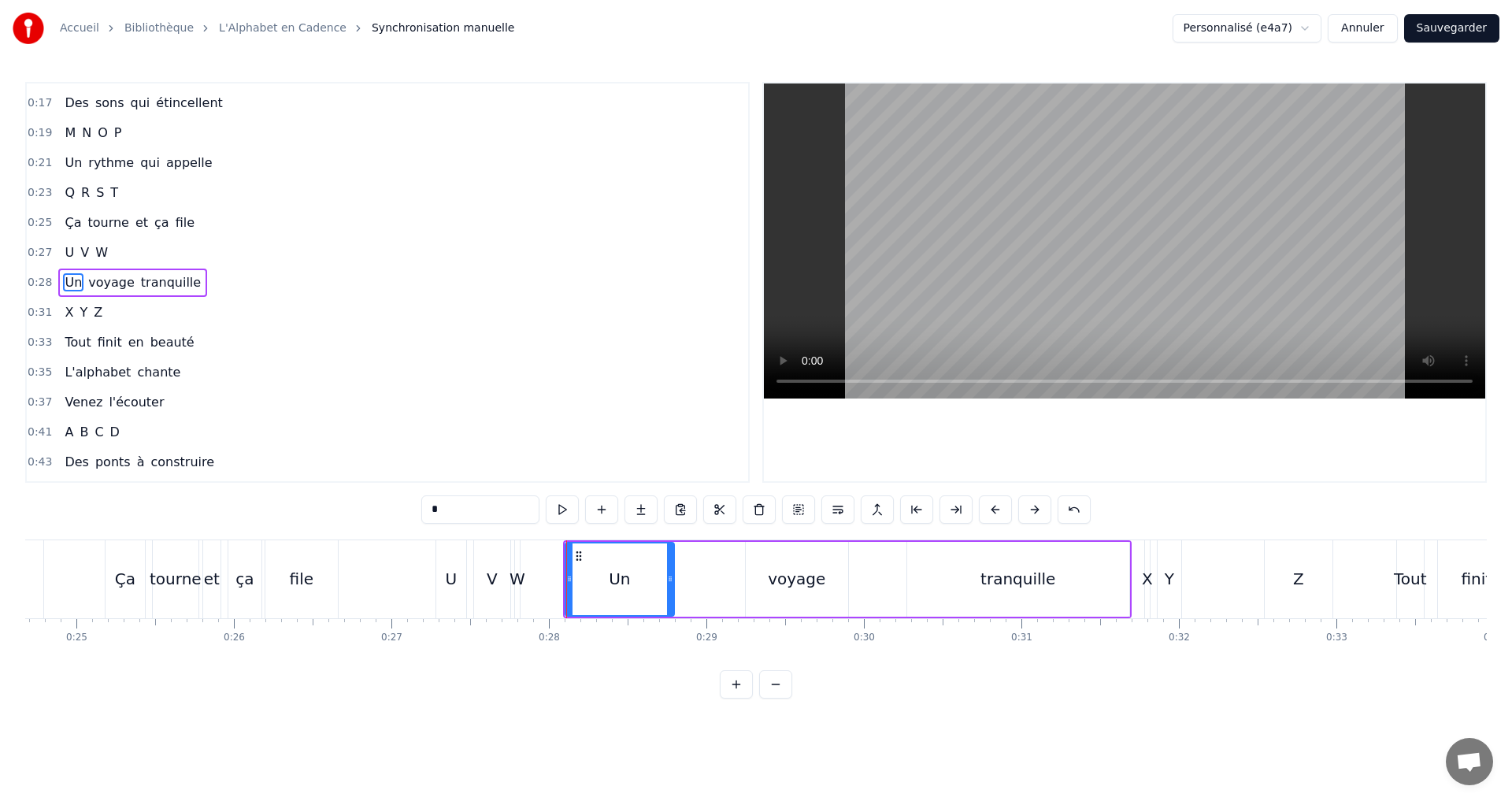
scroll to position [115, 0]
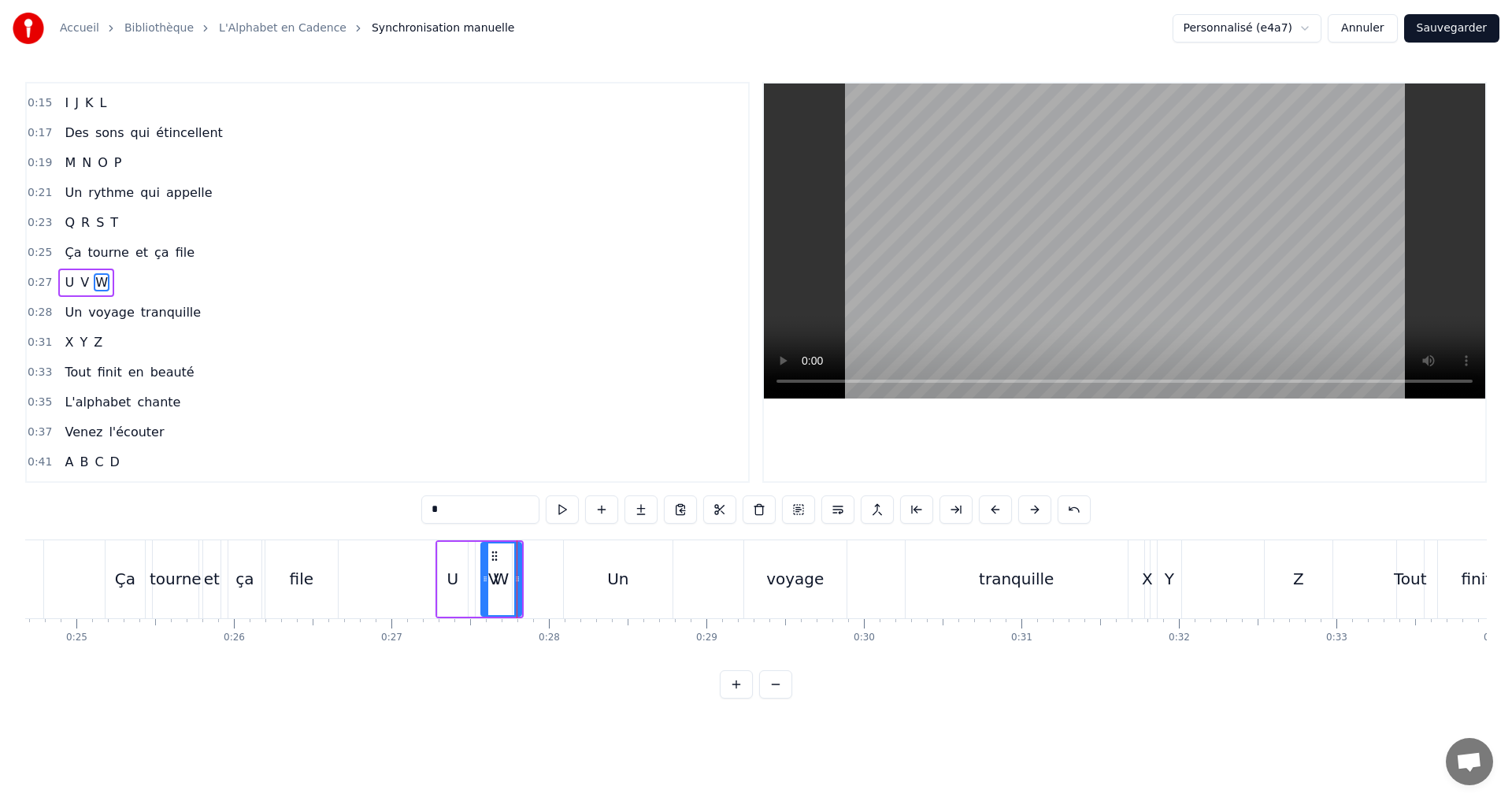
drag, startPoint x: 520, startPoint y: 577, endPoint x: 485, endPoint y: 564, distance: 37.3
click at [485, 564] on div at bounding box center [485, 579] width 6 height 72
drag, startPoint x: 517, startPoint y: 580, endPoint x: 554, endPoint y: 584, distance: 37.2
click at [554, 584] on icon at bounding box center [555, 578] width 6 height 13
drag, startPoint x: 484, startPoint y: 576, endPoint x: 495, endPoint y: 578, distance: 11.2
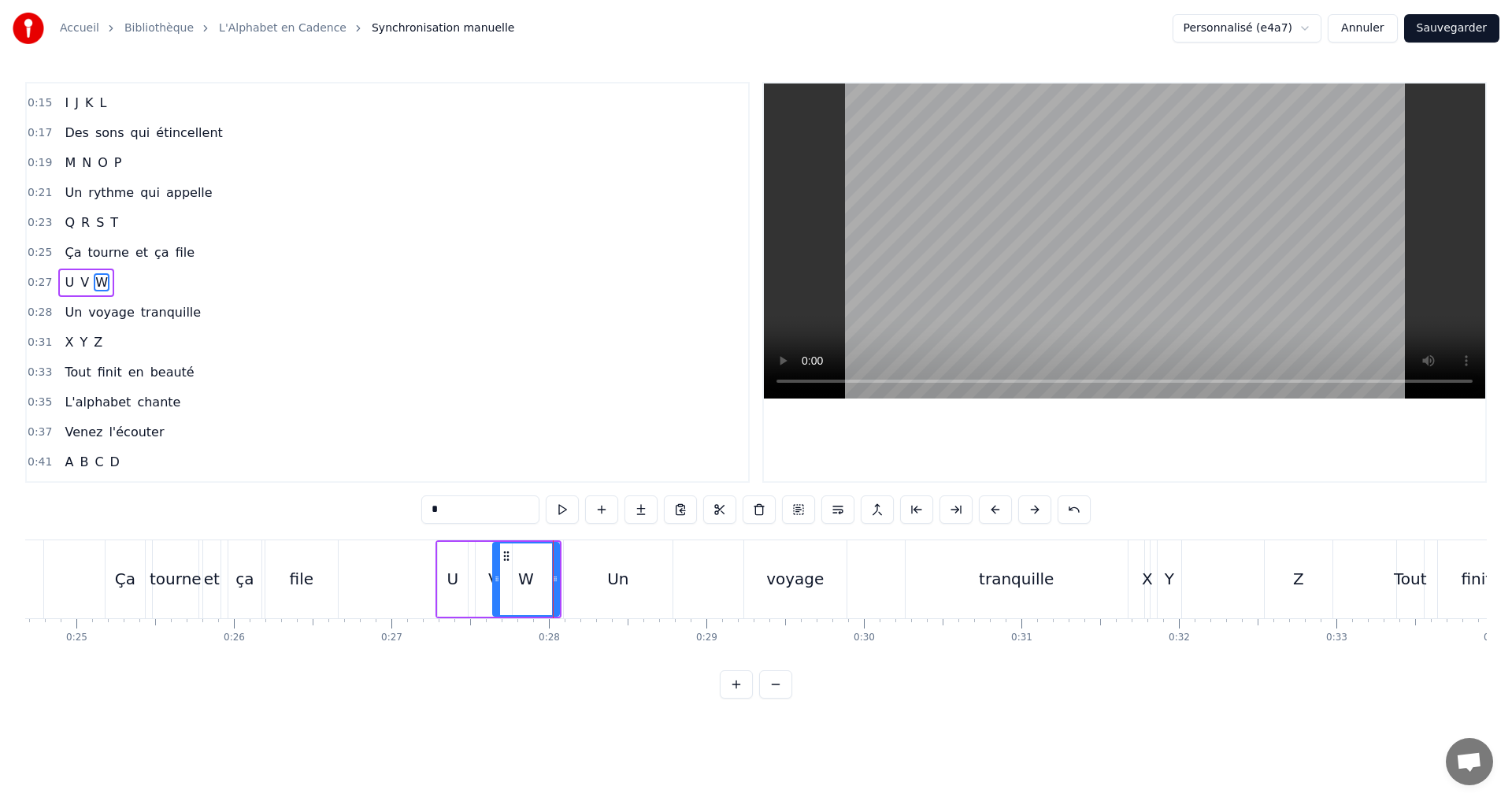
click at [495, 578] on icon at bounding box center [496, 578] width 6 height 13
click at [481, 583] on div "V" at bounding box center [493, 579] width 36 height 74
type input "*"
drag, startPoint x: 476, startPoint y: 578, endPoint x: 466, endPoint y: 575, distance: 10.4
click at [466, 575] on icon at bounding box center [469, 578] width 6 height 13
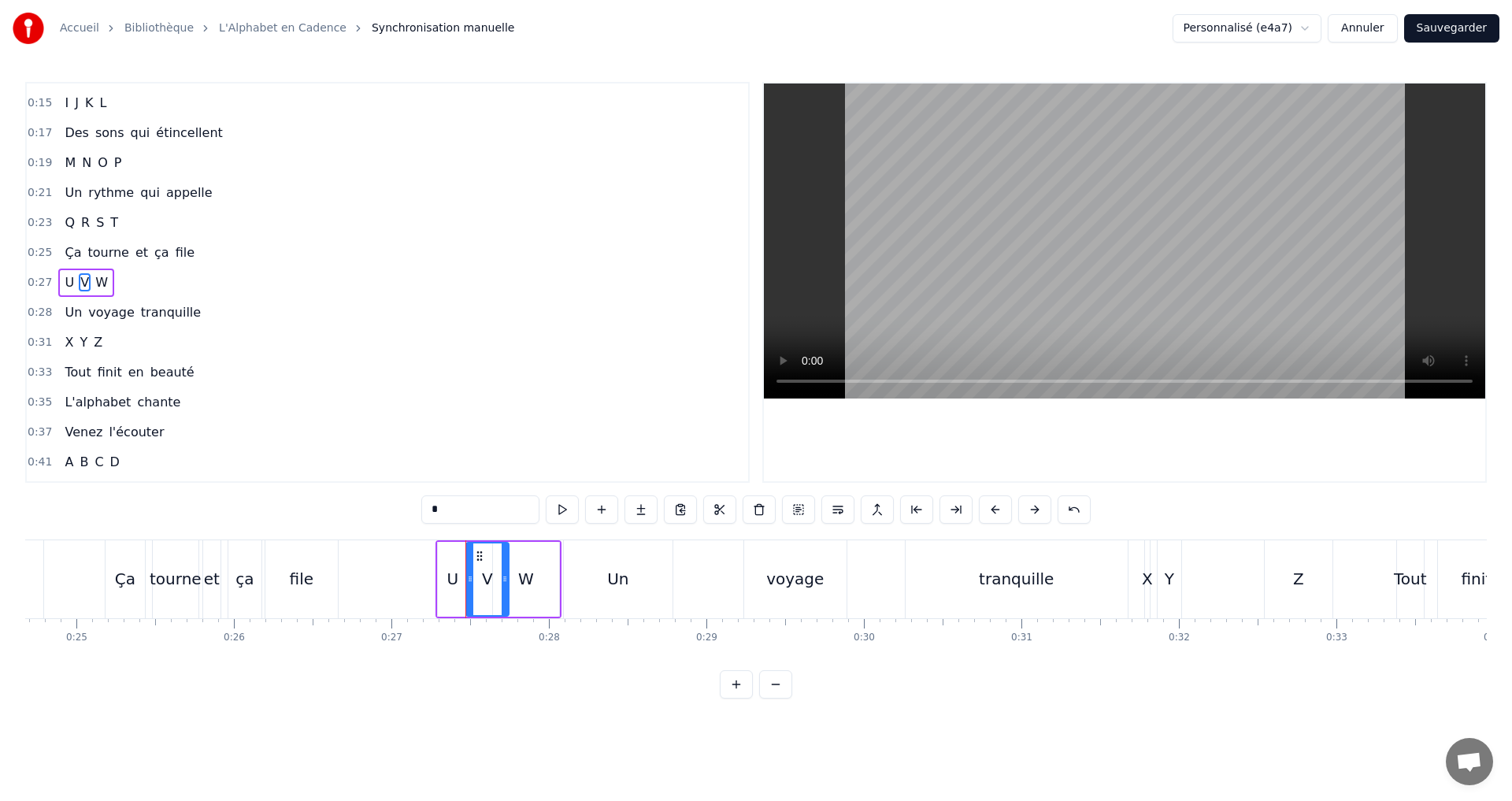
click at [505, 580] on icon at bounding box center [504, 578] width 6 height 13
click at [189, 283] on div "0:27 U V W" at bounding box center [387, 282] width 721 height 30
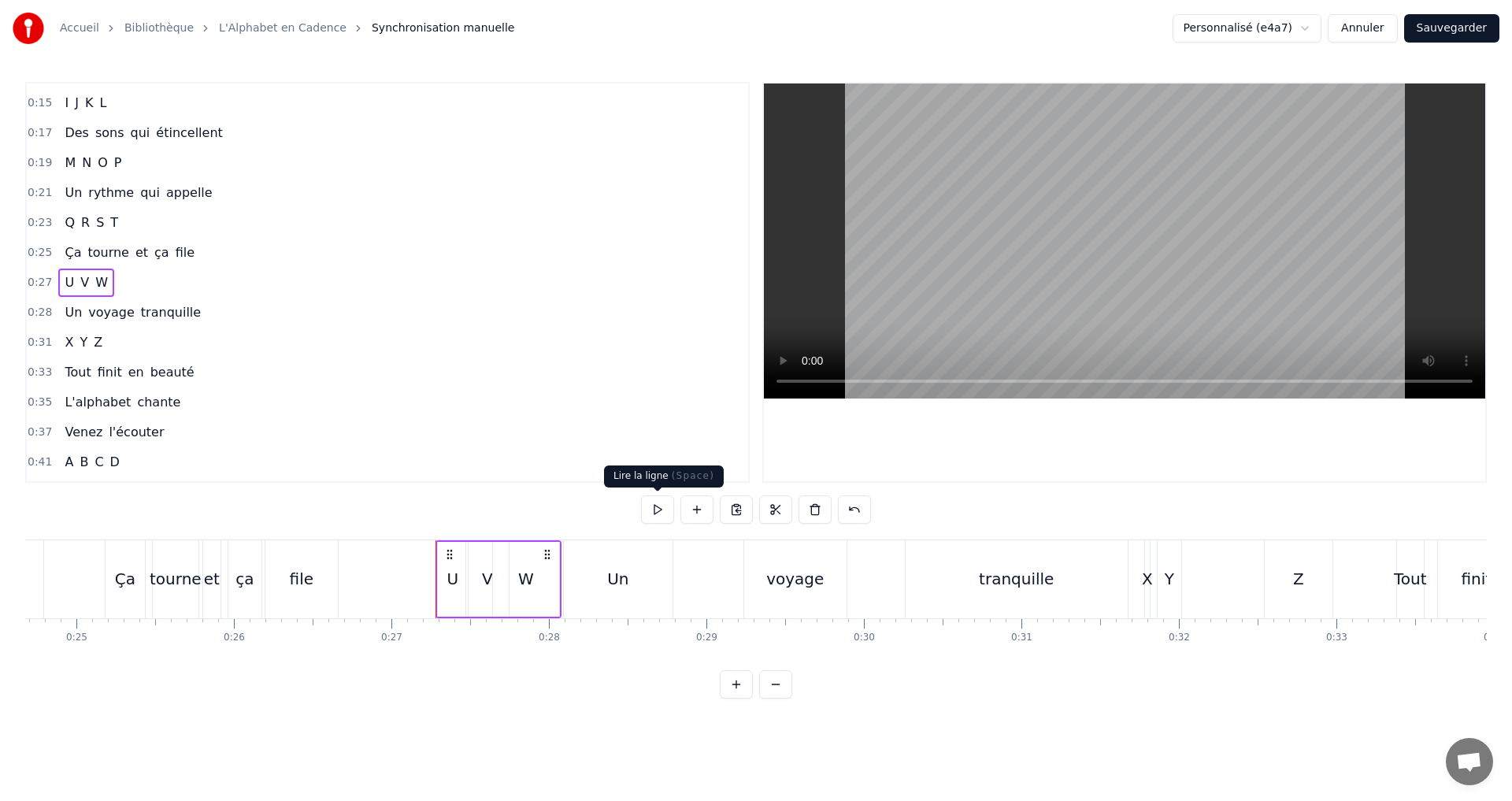
click at [656, 520] on button at bounding box center [657, 509] width 33 height 29
click at [656, 511] on button at bounding box center [657, 509] width 33 height 29
click at [657, 507] on button at bounding box center [657, 509] width 33 height 29
click at [626, 584] on div "Un" at bounding box center [617, 578] width 22 height 23
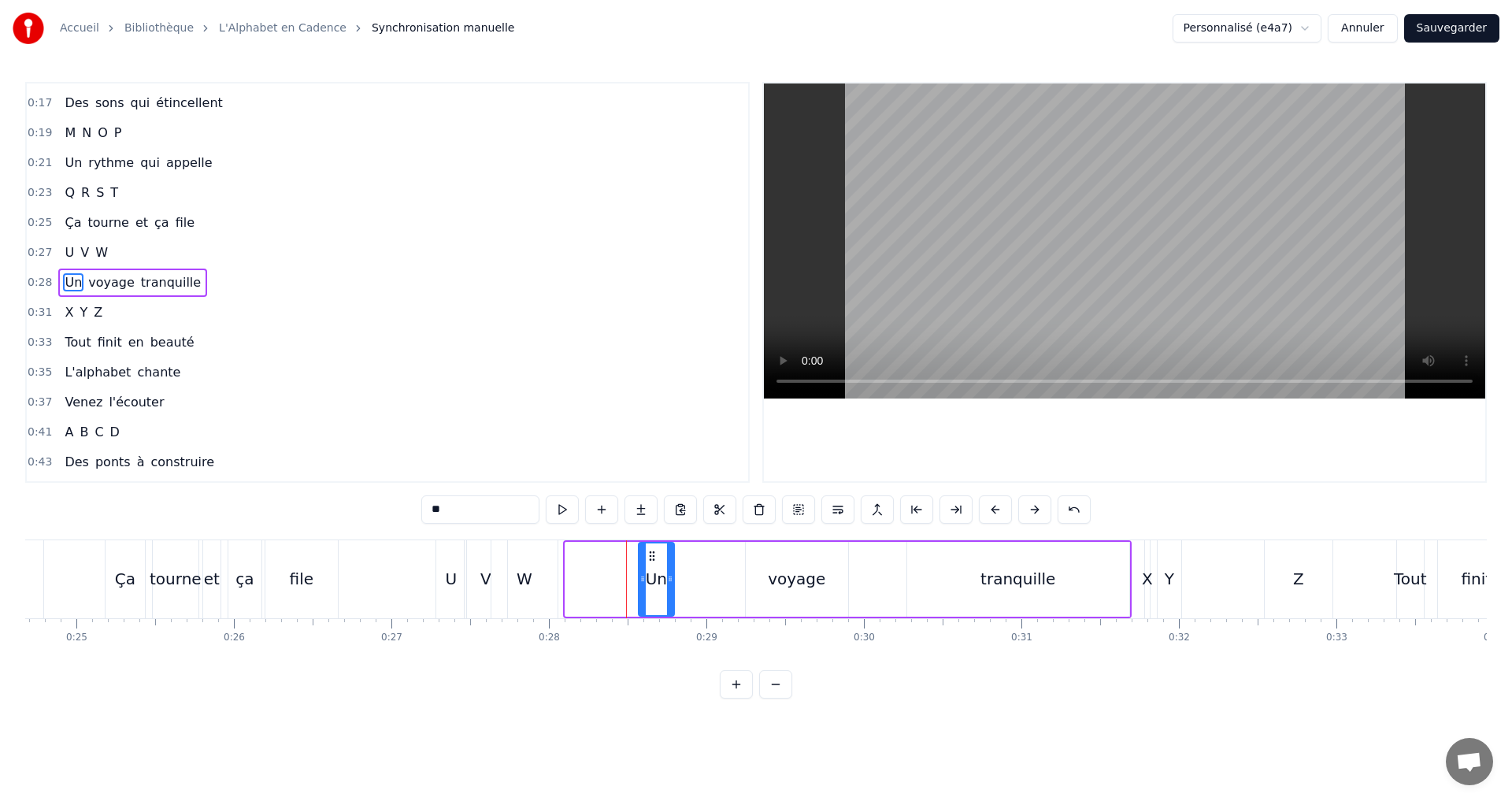
drag, startPoint x: 566, startPoint y: 580, endPoint x: 640, endPoint y: 575, distance: 74.2
click at [640, 575] on icon at bounding box center [642, 578] width 6 height 13
drag, startPoint x: 669, startPoint y: 581, endPoint x: 686, endPoint y: 580, distance: 17.0
click at [686, 580] on icon at bounding box center [687, 578] width 6 height 13
click at [521, 577] on div "W" at bounding box center [524, 578] width 16 height 23
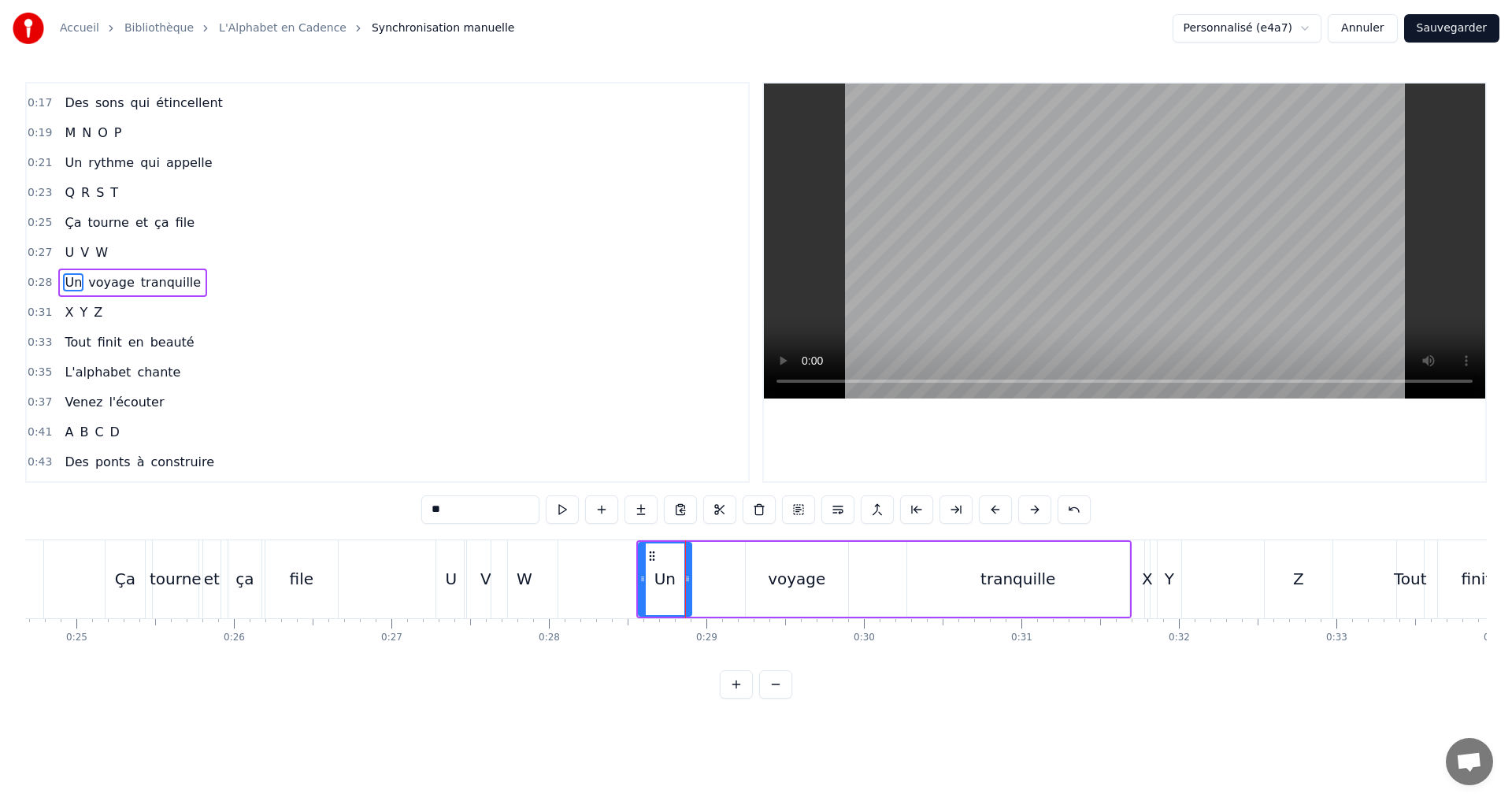
type input "*"
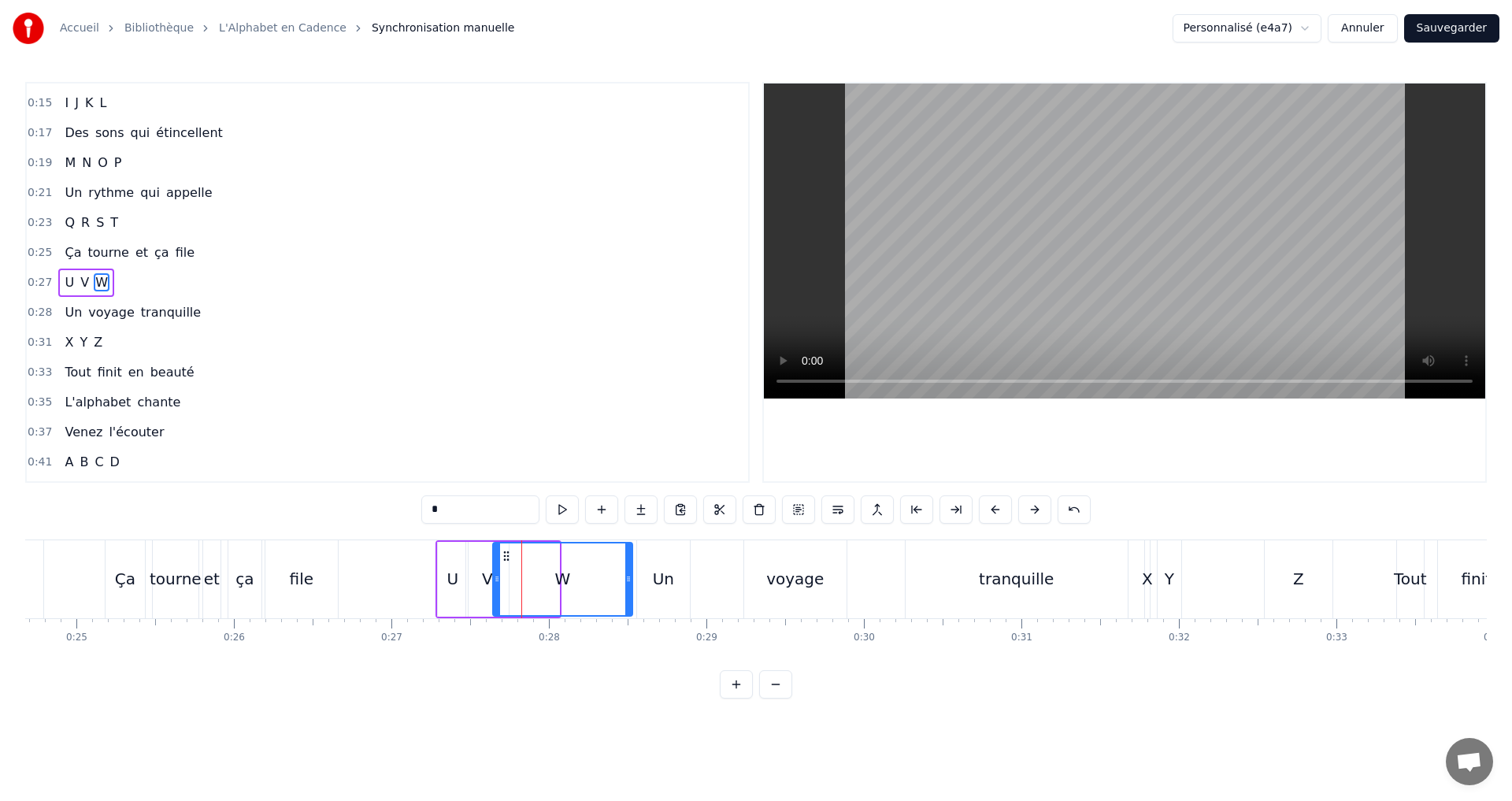
drag, startPoint x: 557, startPoint y: 578, endPoint x: 630, endPoint y: 572, distance: 73.2
click at [630, 572] on div at bounding box center [627, 579] width 6 height 72
drag, startPoint x: 494, startPoint y: 578, endPoint x: 507, endPoint y: 574, distance: 13.6
click at [507, 574] on icon at bounding box center [509, 578] width 6 height 13
click at [185, 284] on div "0:27 U V W" at bounding box center [387, 282] width 721 height 30
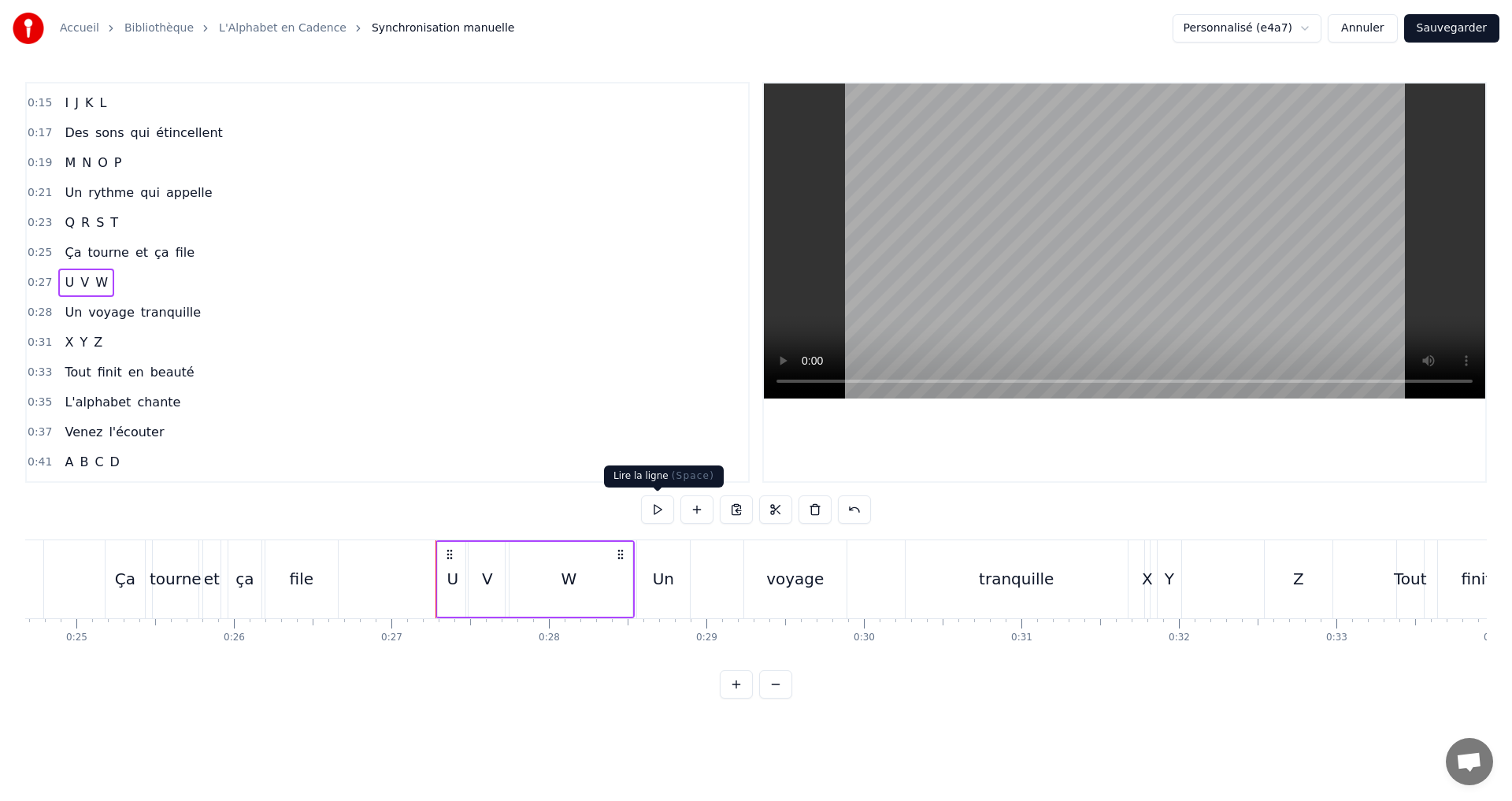
click at [653, 510] on button at bounding box center [657, 509] width 33 height 29
click at [563, 576] on div "W" at bounding box center [569, 578] width 16 height 23
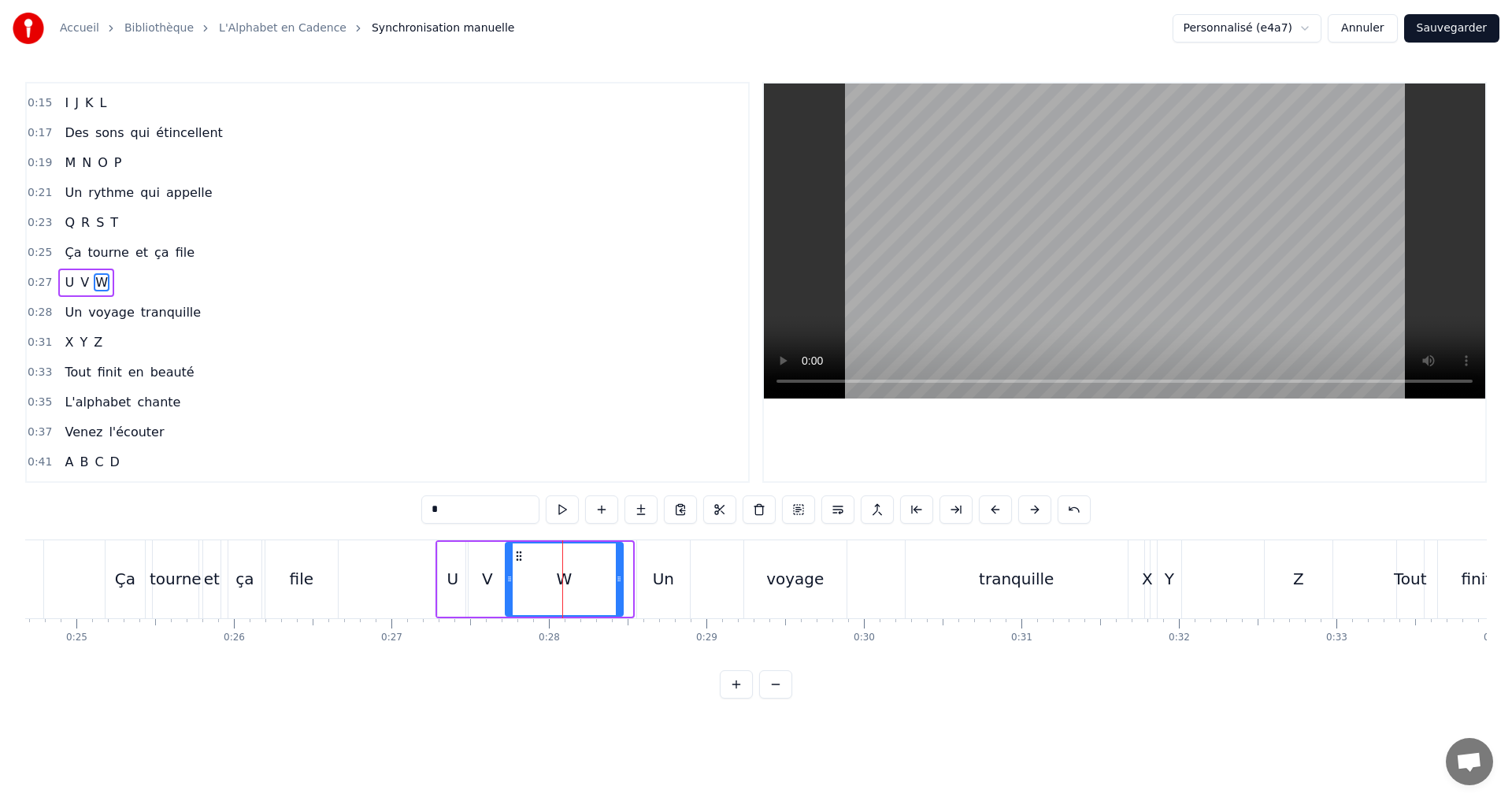
drag, startPoint x: 629, startPoint y: 577, endPoint x: 620, endPoint y: 574, distance: 9.5
click at [620, 574] on icon at bounding box center [618, 578] width 6 height 13
click at [554, 510] on button at bounding box center [562, 509] width 33 height 29
drag, startPoint x: 619, startPoint y: 578, endPoint x: 632, endPoint y: 577, distance: 13.0
click at [632, 577] on icon at bounding box center [632, 578] width 6 height 13
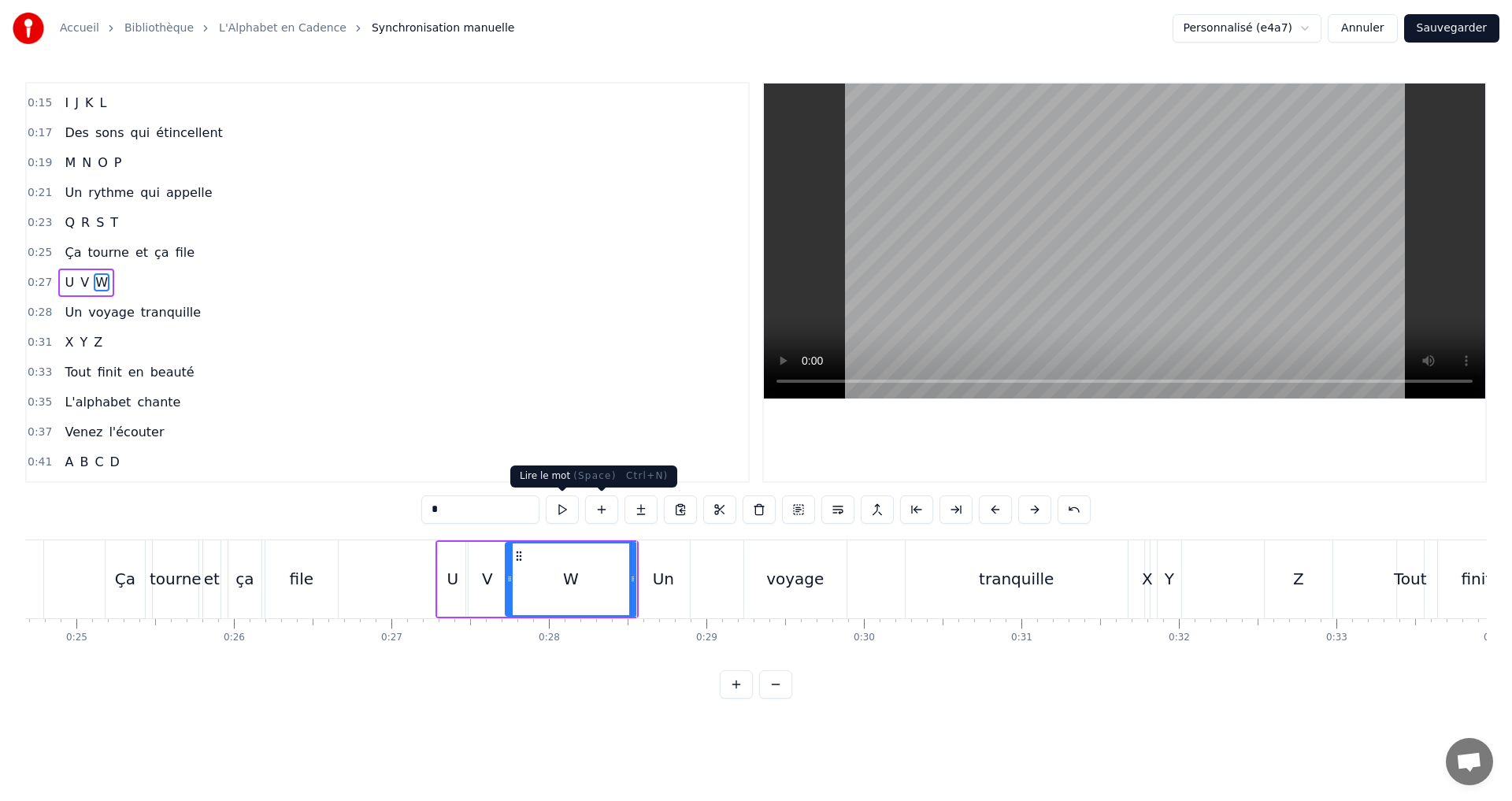
click at [558, 506] on button at bounding box center [562, 509] width 33 height 29
click at [512, 580] on icon at bounding box center [512, 578] width 6 height 13
drag, startPoint x: 632, startPoint y: 578, endPoint x: 638, endPoint y: 569, distance: 10.8
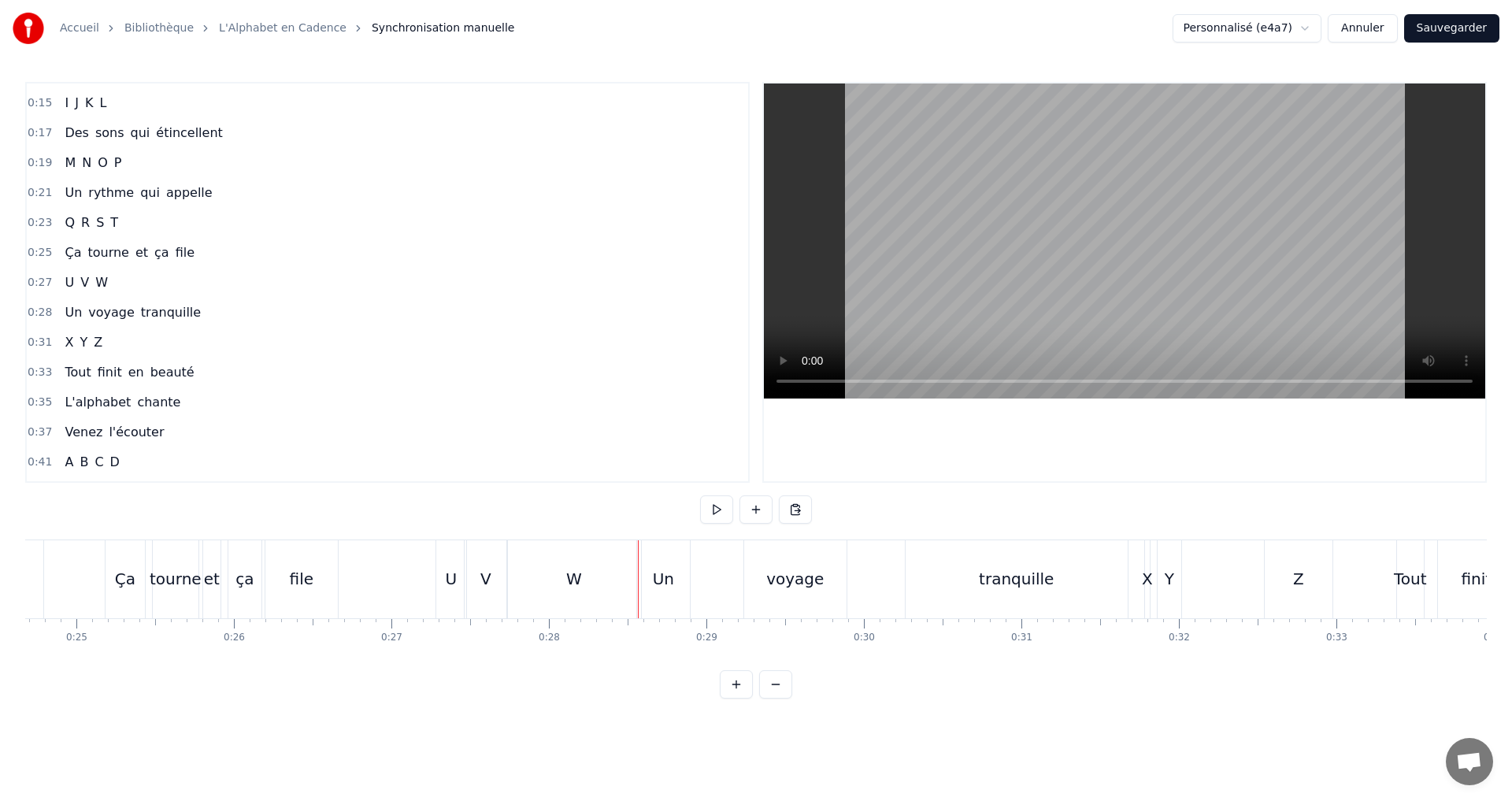
drag, startPoint x: 548, startPoint y: 580, endPoint x: 518, endPoint y: 580, distance: 30.0
click at [546, 580] on div "W" at bounding box center [574, 579] width 134 height 78
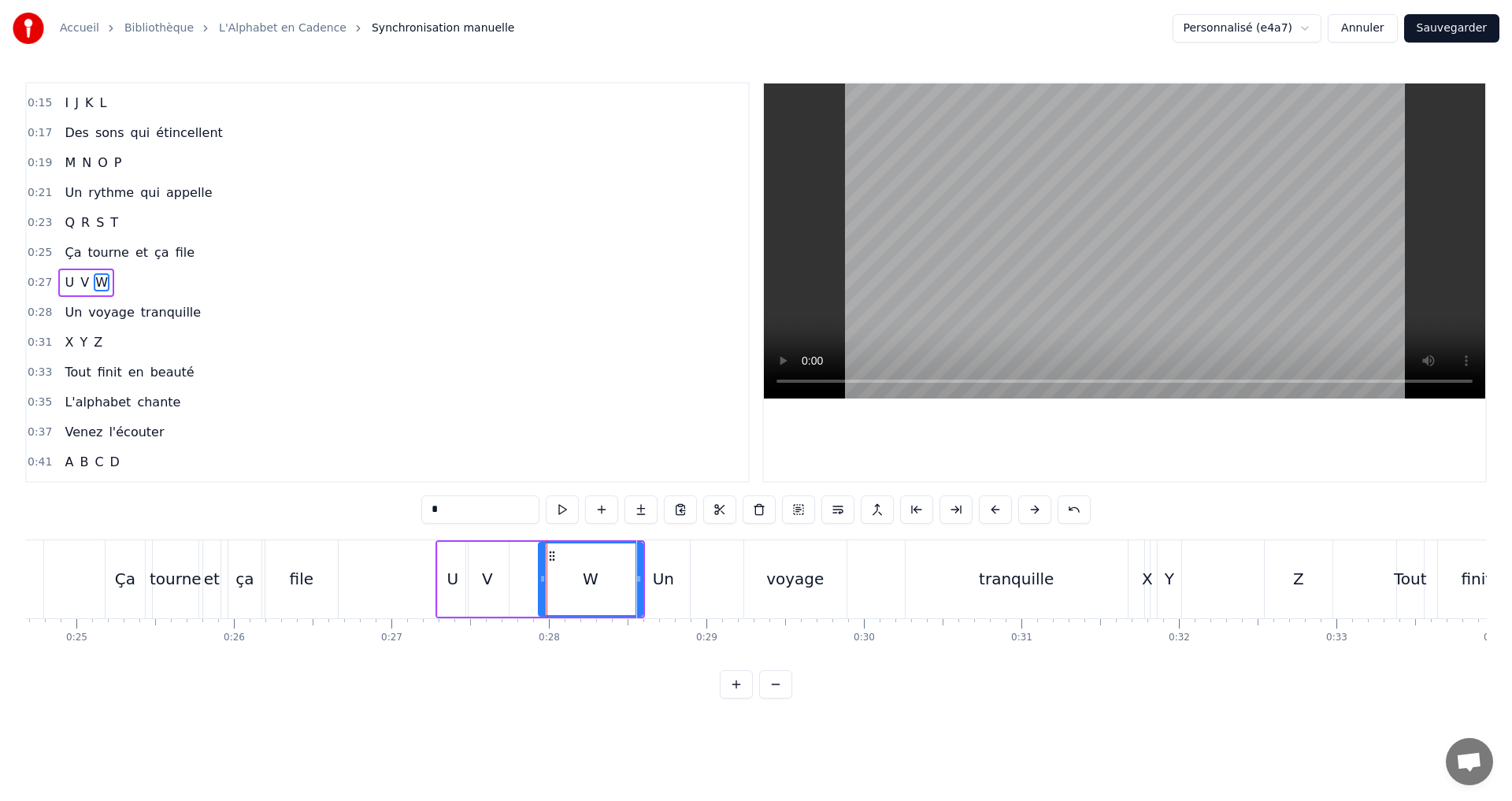
drag, startPoint x: 513, startPoint y: 578, endPoint x: 544, endPoint y: 570, distance: 32.0
click at [544, 570] on div at bounding box center [542, 579] width 6 height 72
click at [562, 507] on button at bounding box center [562, 509] width 33 height 29
drag, startPoint x: 540, startPoint y: 581, endPoint x: 501, endPoint y: 569, distance: 40.8
click at [501, 569] on div at bounding box center [504, 579] width 6 height 72
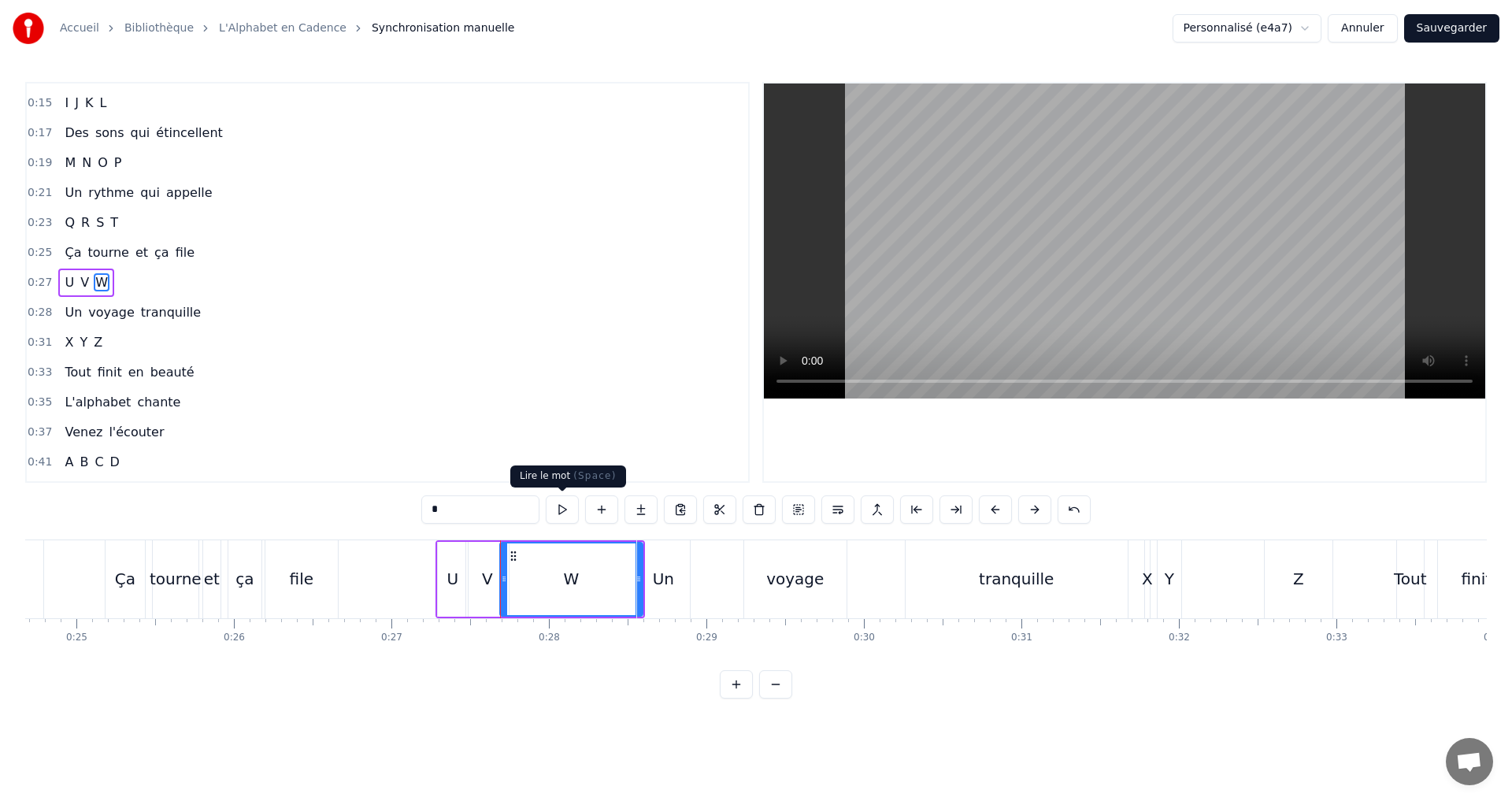
click at [550, 510] on button at bounding box center [562, 509] width 33 height 29
click at [636, 580] on div "Un" at bounding box center [663, 579] width 55 height 78
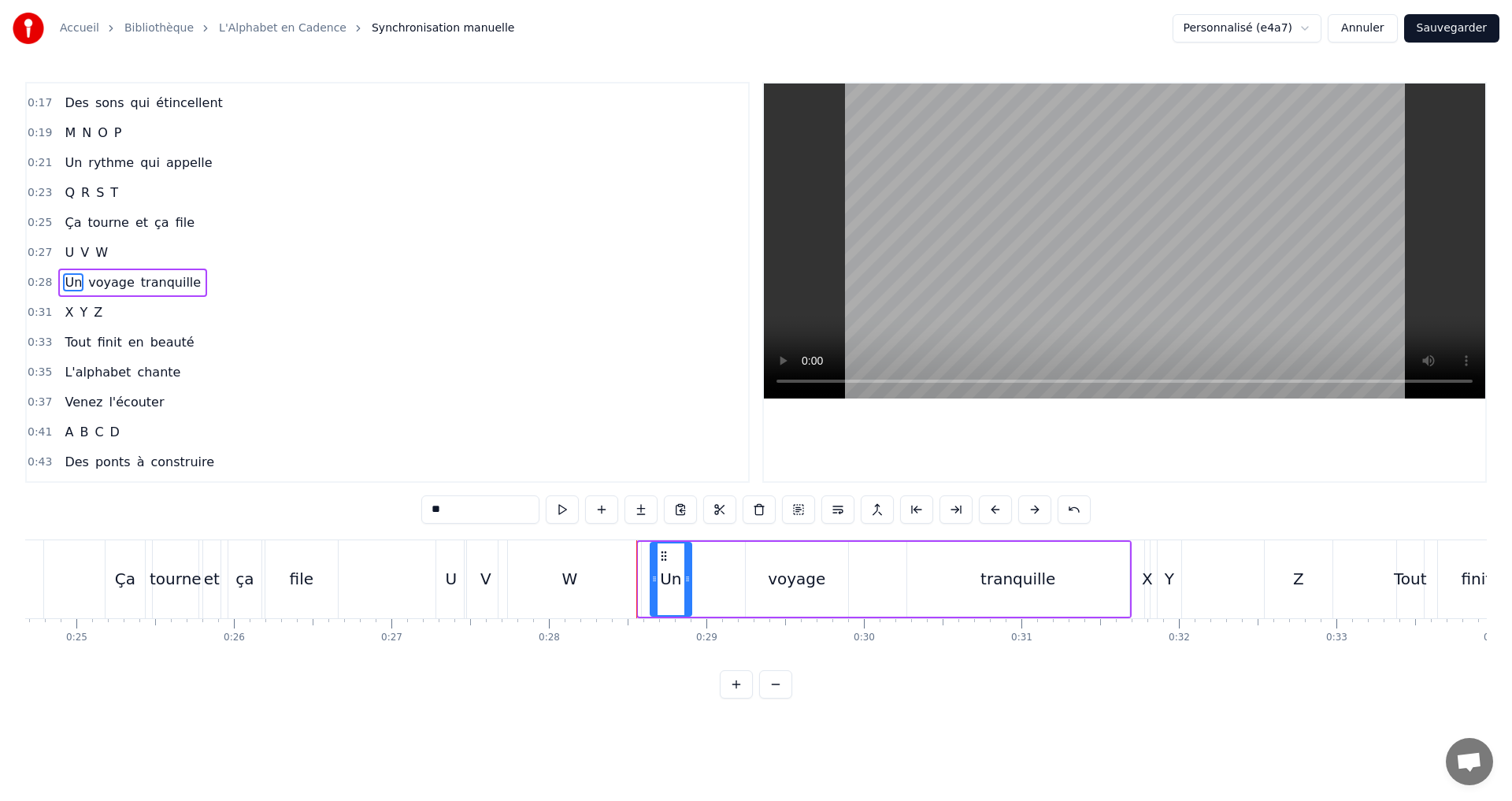
drag, startPoint x: 641, startPoint y: 585, endPoint x: 653, endPoint y: 584, distance: 12.0
click at [653, 584] on icon at bounding box center [653, 578] width 6 height 13
click at [600, 576] on div "W" at bounding box center [569, 579] width 143 height 78
type input "*"
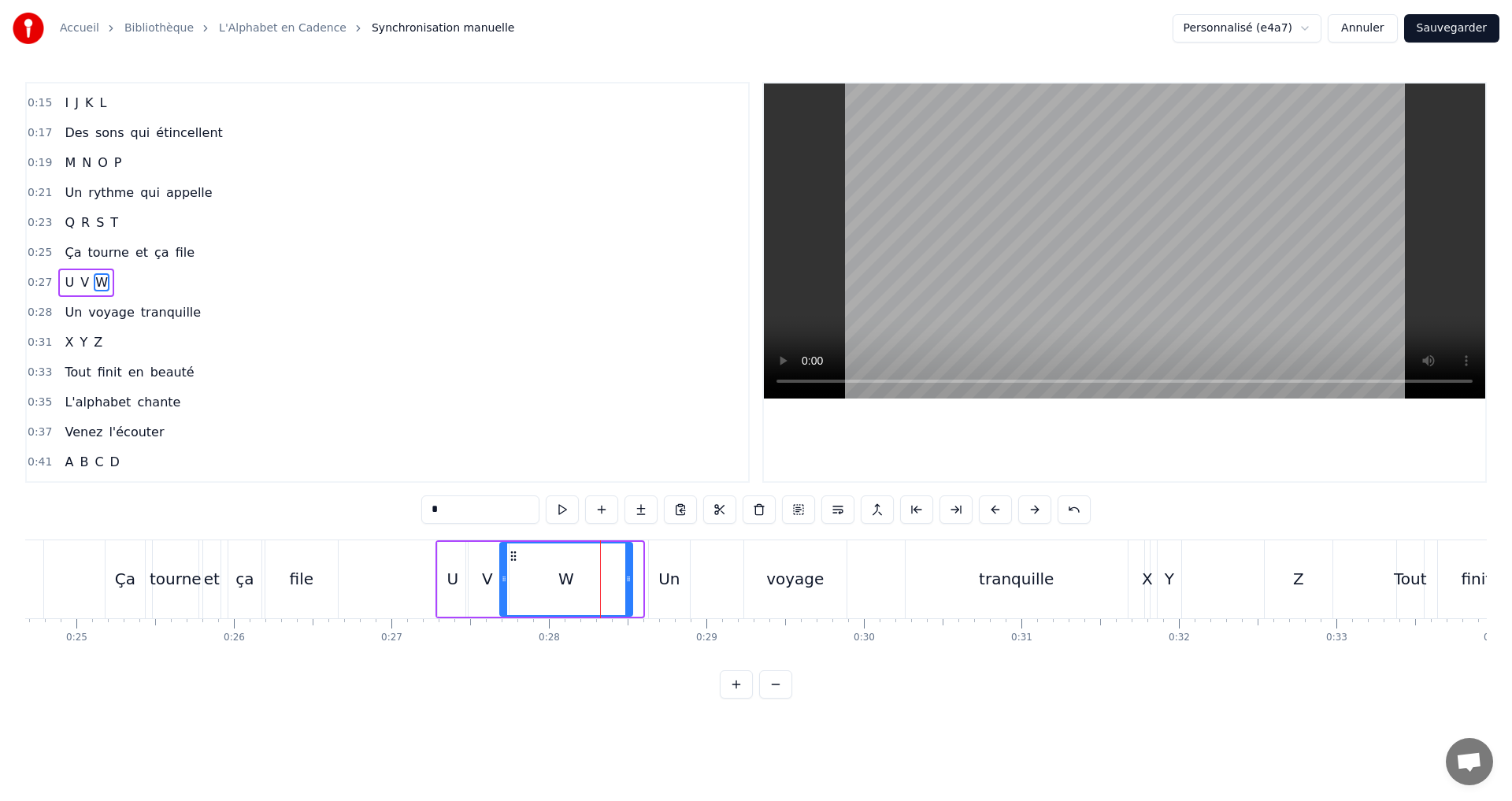
drag, startPoint x: 636, startPoint y: 583, endPoint x: 626, endPoint y: 580, distance: 10.4
click at [626, 580] on icon at bounding box center [627, 578] width 6 height 13
click at [559, 517] on button at bounding box center [562, 509] width 33 height 29
click at [633, 576] on icon at bounding box center [631, 578] width 6 height 13
click at [254, 286] on div "0:27 U V W" at bounding box center [387, 282] width 721 height 30
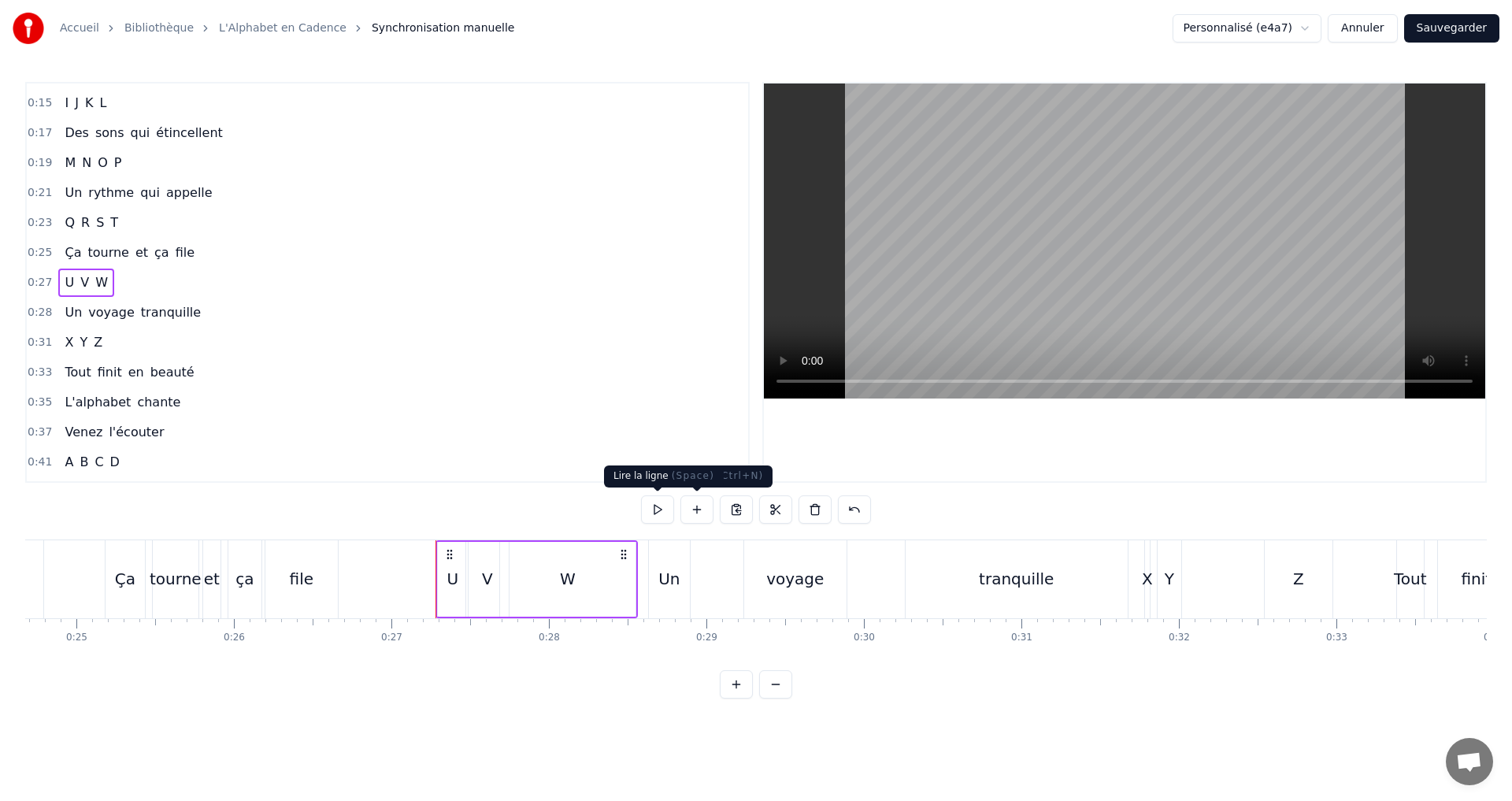
click at [659, 501] on button at bounding box center [657, 509] width 33 height 29
drag, startPoint x: 660, startPoint y: 588, endPoint x: 651, endPoint y: 588, distance: 9.0
click at [659, 589] on div "Un" at bounding box center [669, 578] width 22 height 23
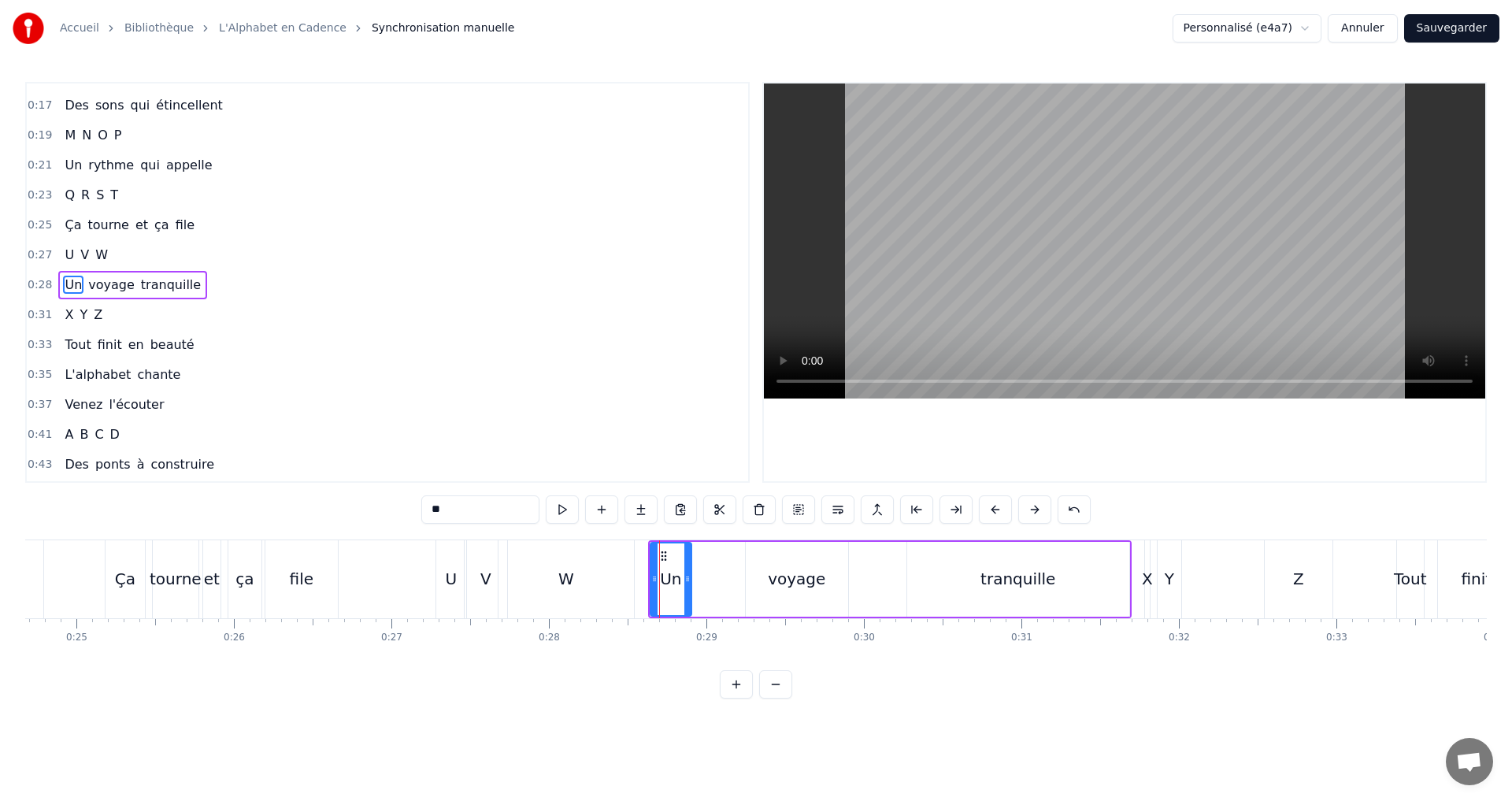
scroll to position [145, 0]
click at [222, 278] on div "0:28 Un voyage tranquille" at bounding box center [387, 282] width 721 height 30
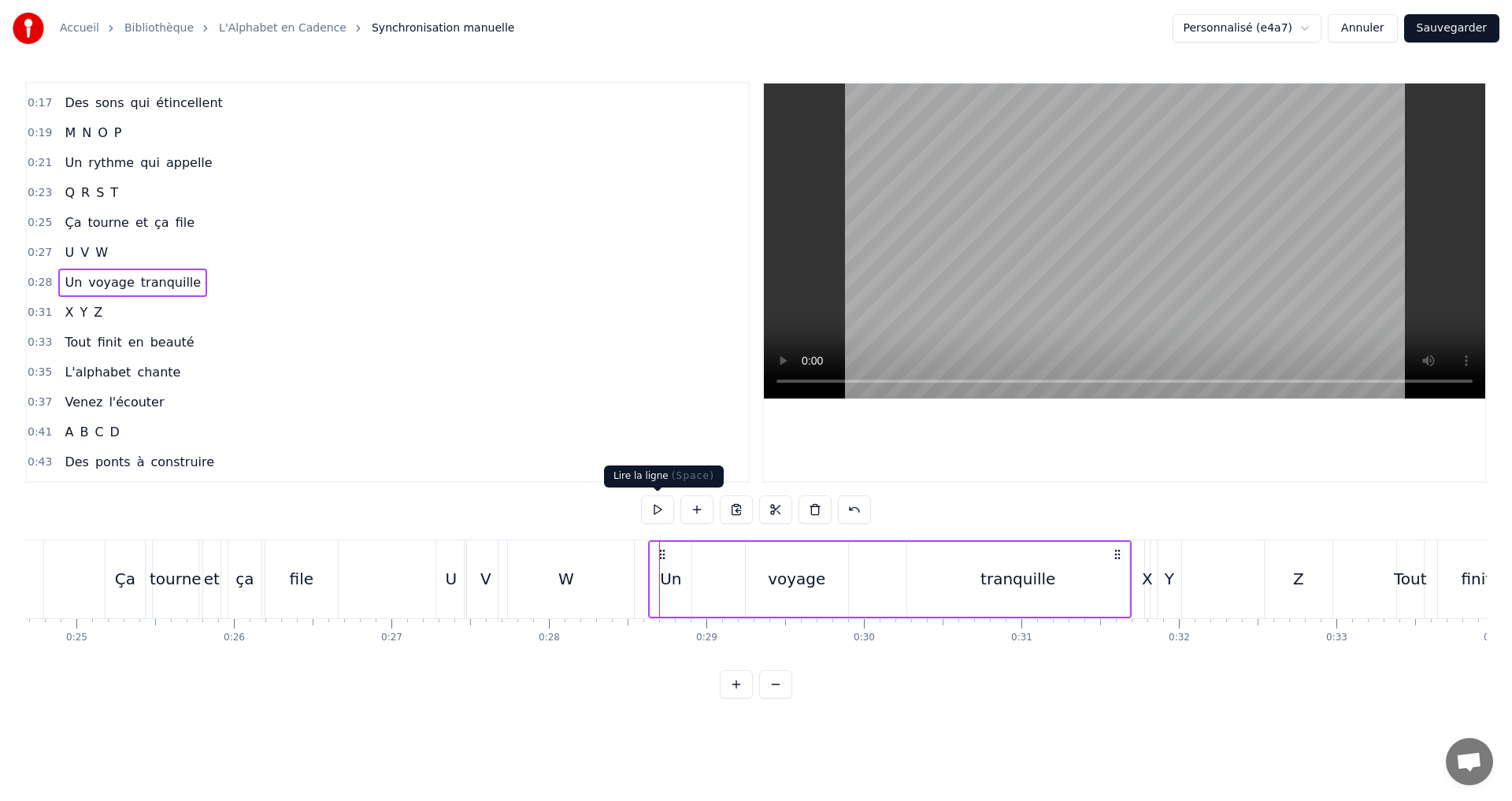
click at [659, 507] on button at bounding box center [657, 509] width 33 height 29
click at [647, 507] on button at bounding box center [657, 509] width 33 height 29
click at [656, 501] on button at bounding box center [657, 509] width 33 height 29
click at [666, 589] on div "Un" at bounding box center [670, 578] width 22 height 23
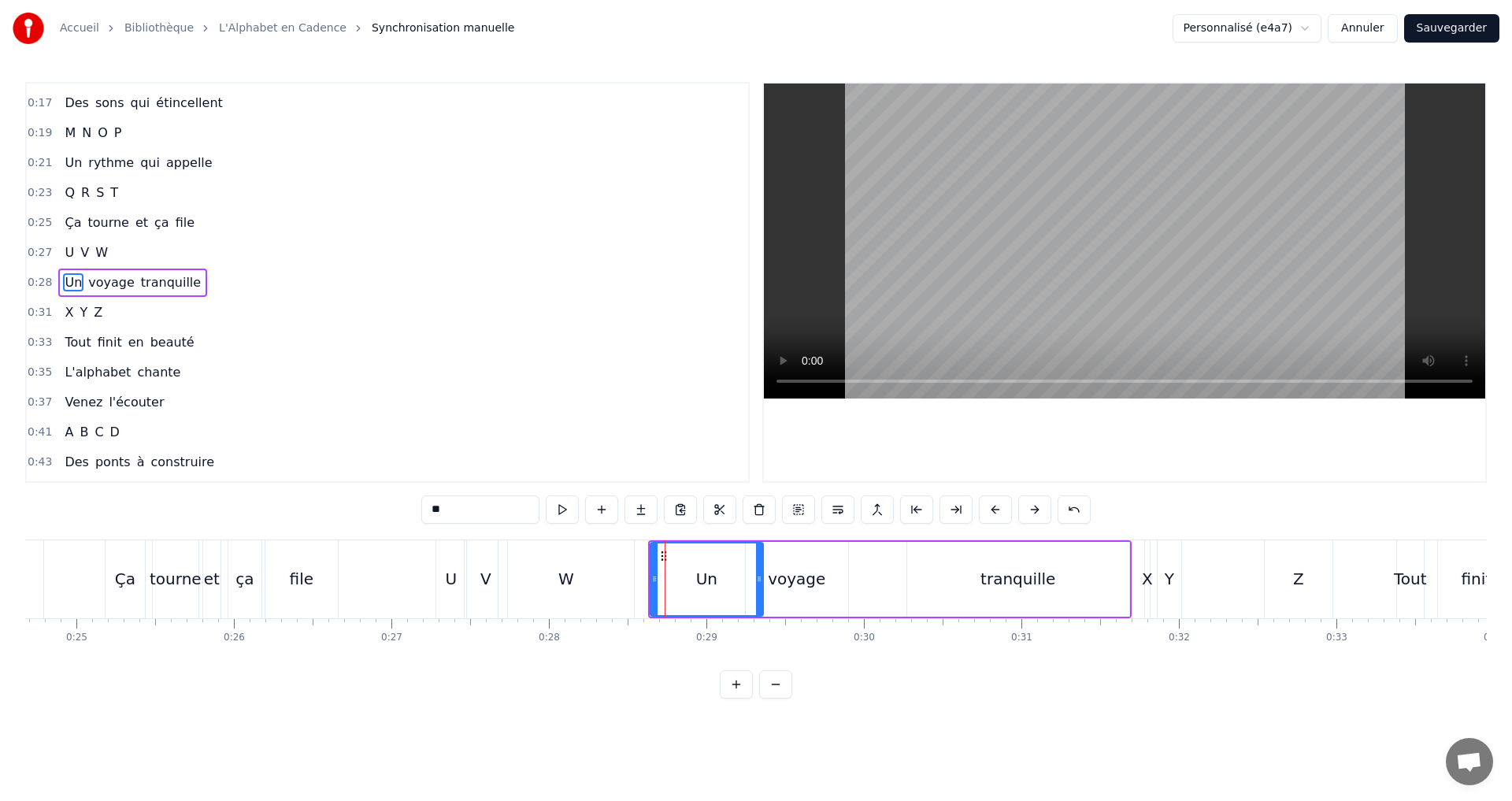
drag, startPoint x: 688, startPoint y: 580, endPoint x: 760, endPoint y: 572, distance: 72.4
click at [760, 572] on icon at bounding box center [758, 578] width 6 height 13
drag, startPoint x: 667, startPoint y: 577, endPoint x: 730, endPoint y: 574, distance: 63.1
click at [730, 574] on icon at bounding box center [731, 578] width 6 height 13
click at [780, 583] on div "voyage" at bounding box center [796, 578] width 57 height 23
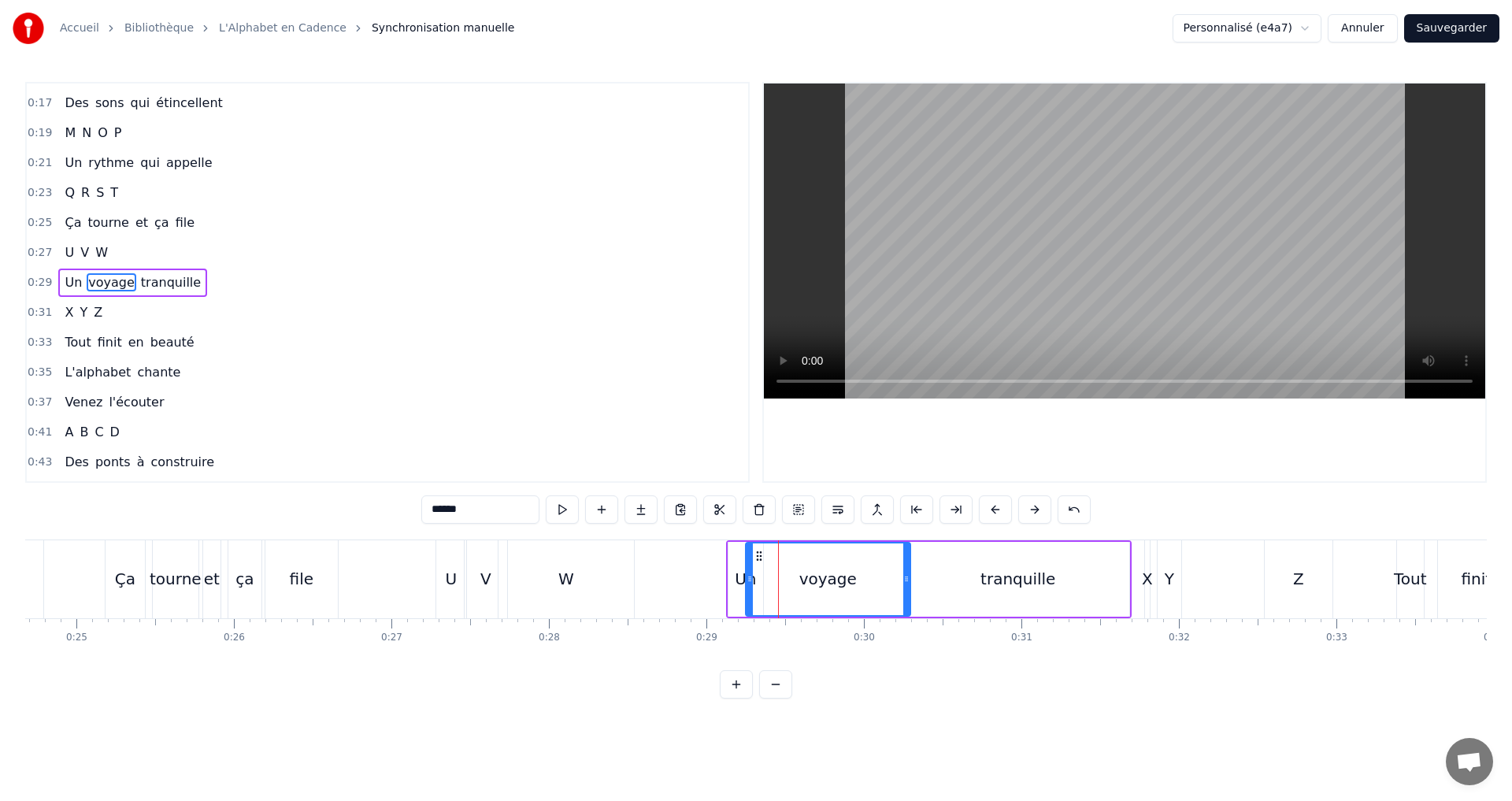
drag, startPoint x: 846, startPoint y: 579, endPoint x: 908, endPoint y: 578, distance: 62.0
click at [908, 578] on icon at bounding box center [905, 578] width 6 height 13
drag, startPoint x: 750, startPoint y: 575, endPoint x: 797, endPoint y: 578, distance: 47.1
click at [797, 578] on icon at bounding box center [796, 578] width 6 height 13
click at [569, 580] on div "W" at bounding box center [566, 578] width 16 height 23
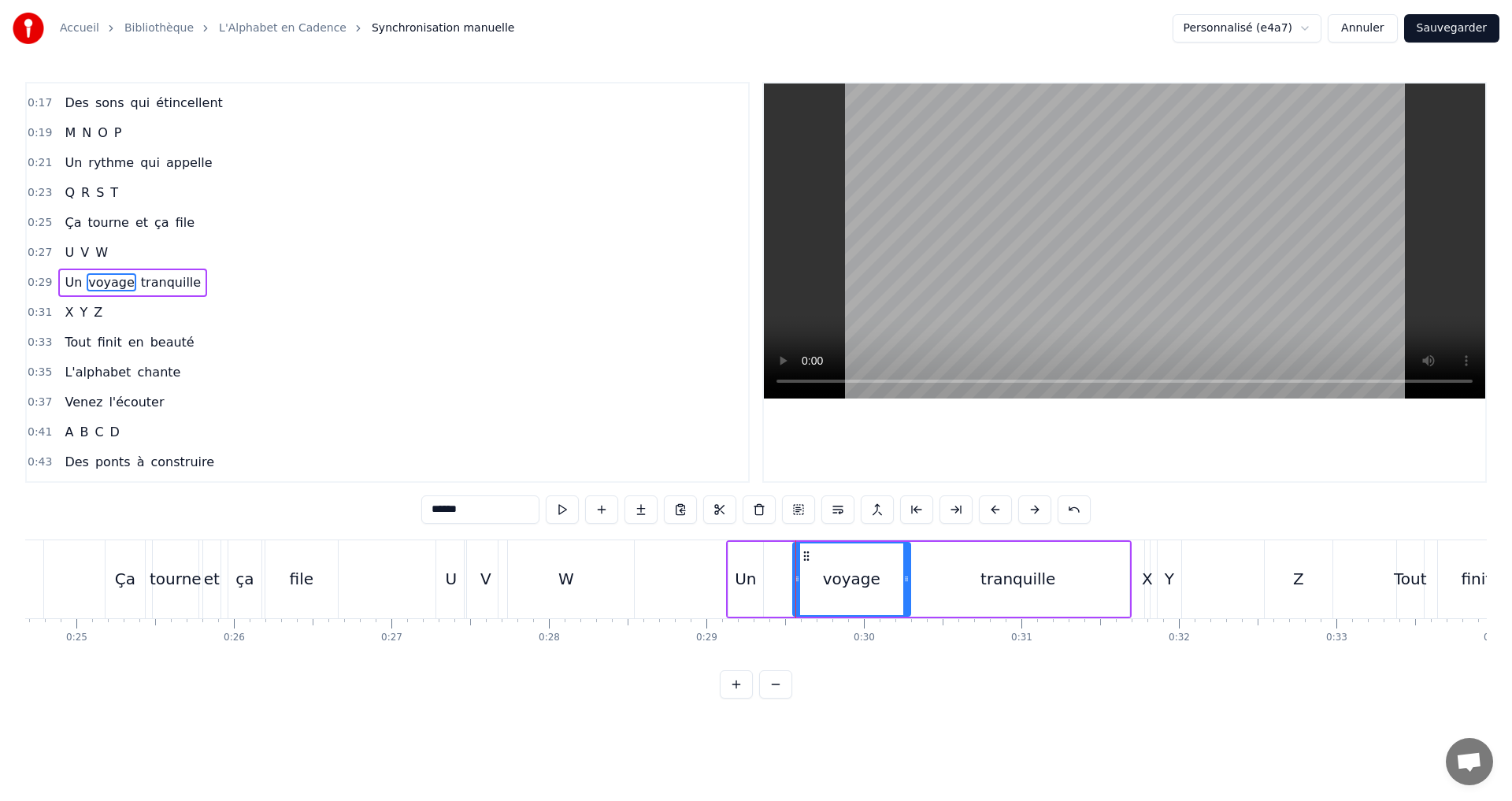
type input "*"
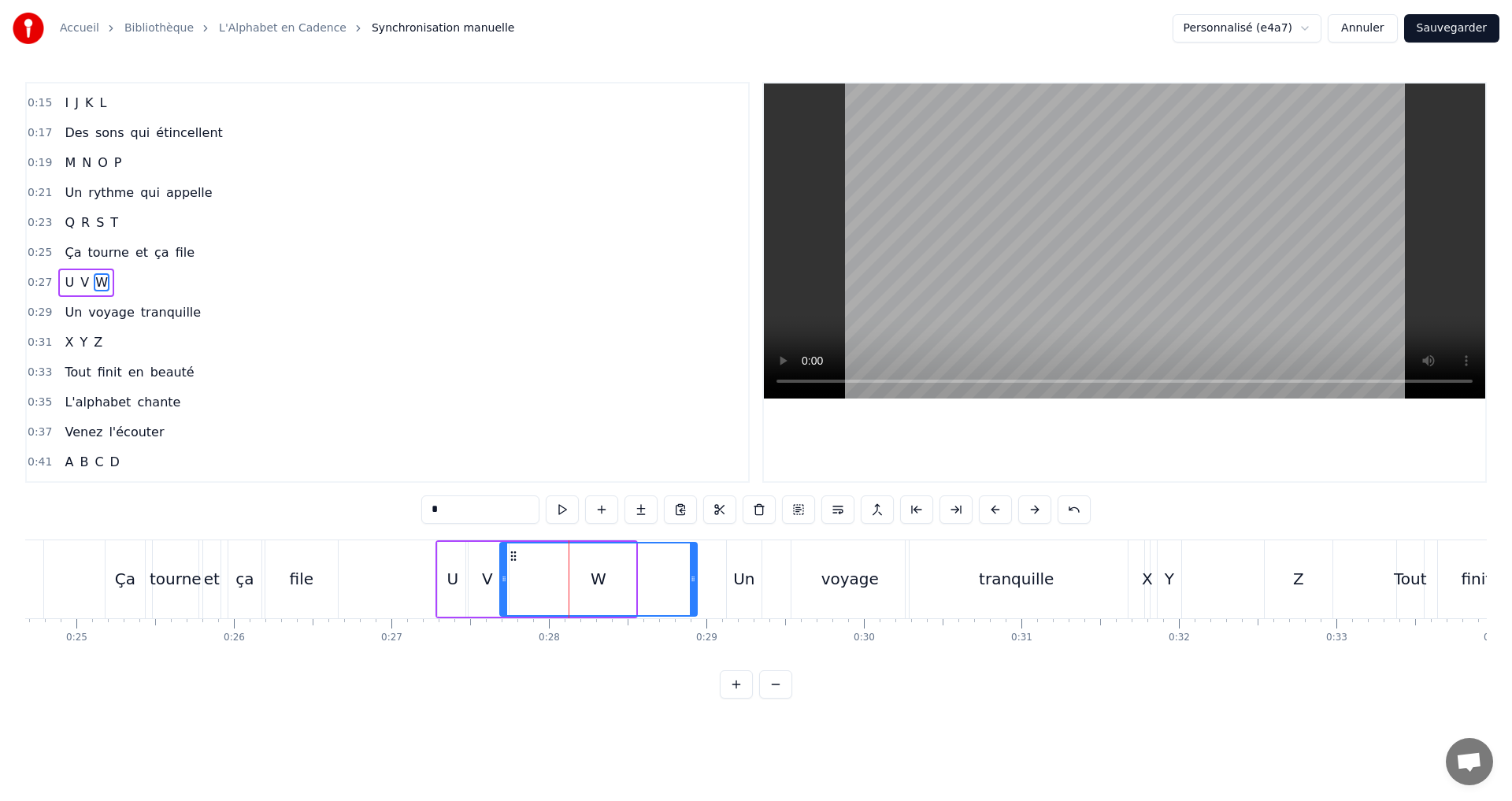
drag, startPoint x: 634, startPoint y: 579, endPoint x: 694, endPoint y: 581, distance: 60.0
click at [694, 581] on icon at bounding box center [692, 578] width 6 height 13
click at [560, 513] on button at bounding box center [562, 509] width 33 height 29
click at [509, 580] on icon at bounding box center [508, 578] width 6 height 13
click at [689, 581] on icon at bounding box center [687, 578] width 6 height 13
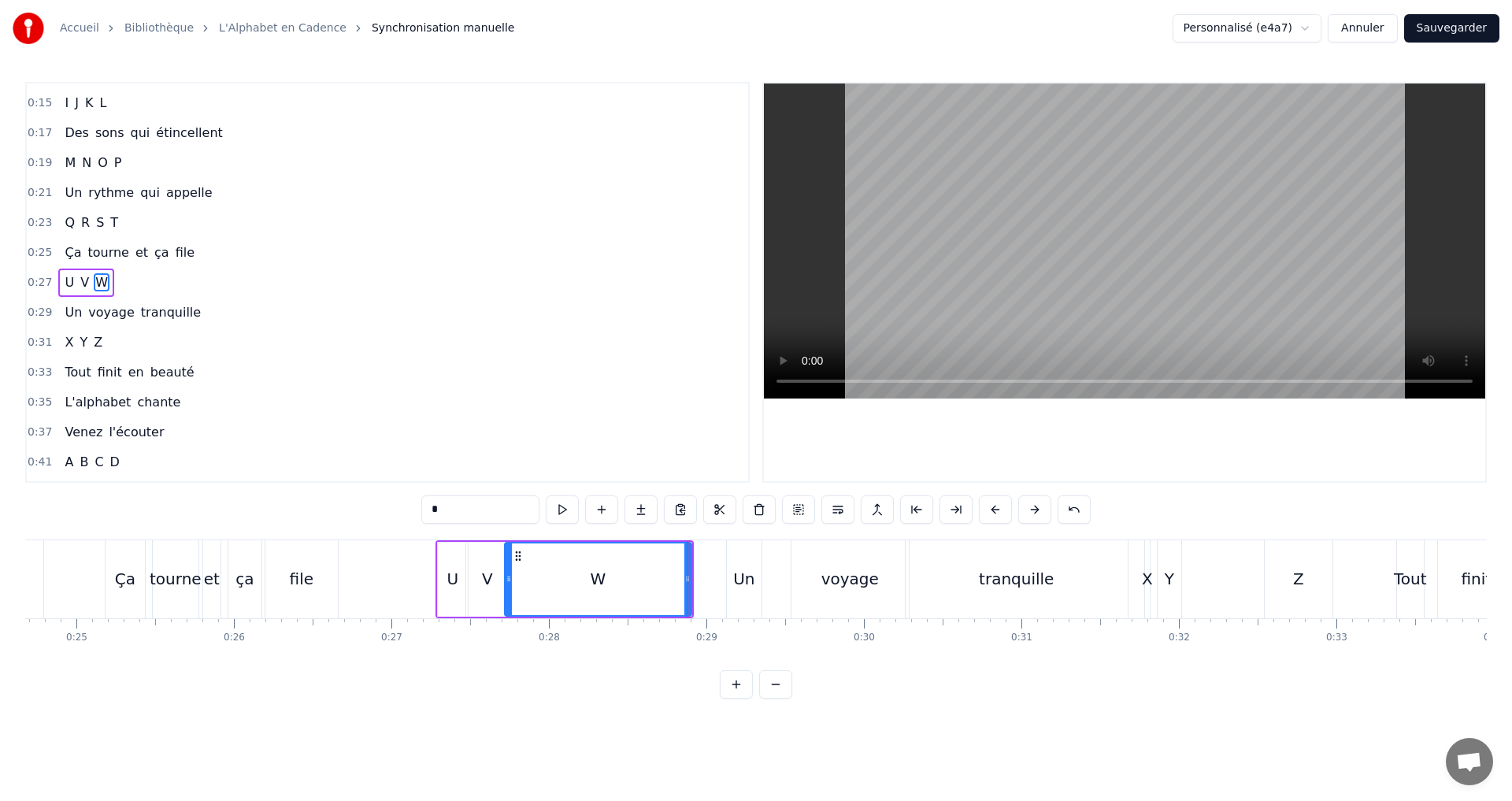
click at [203, 283] on div "0:27 U V W" at bounding box center [387, 282] width 721 height 30
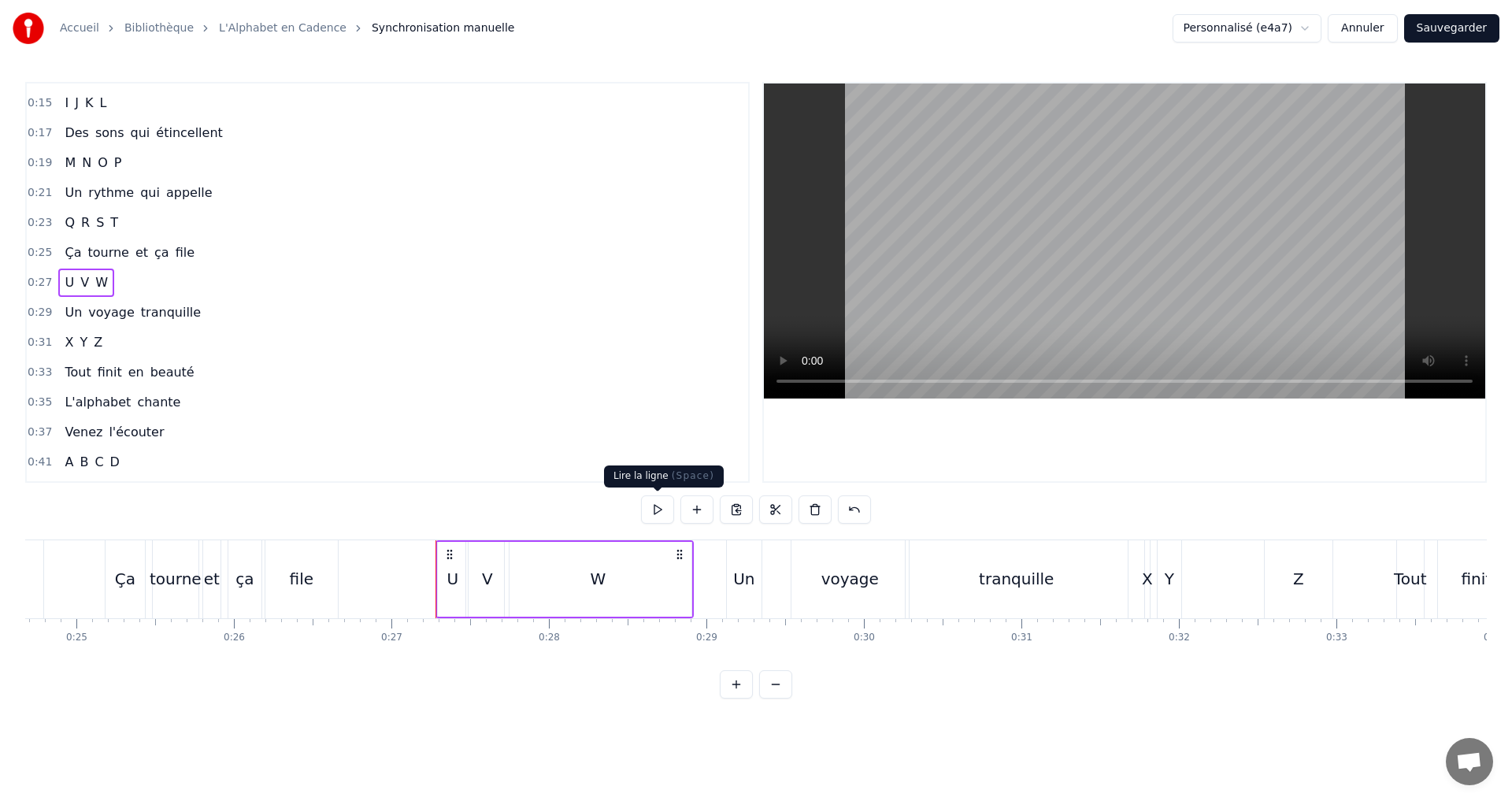
click at [653, 513] on button at bounding box center [657, 509] width 33 height 29
click at [203, 323] on div "0:29 Un voyage tranquille" at bounding box center [387, 313] width 721 height 30
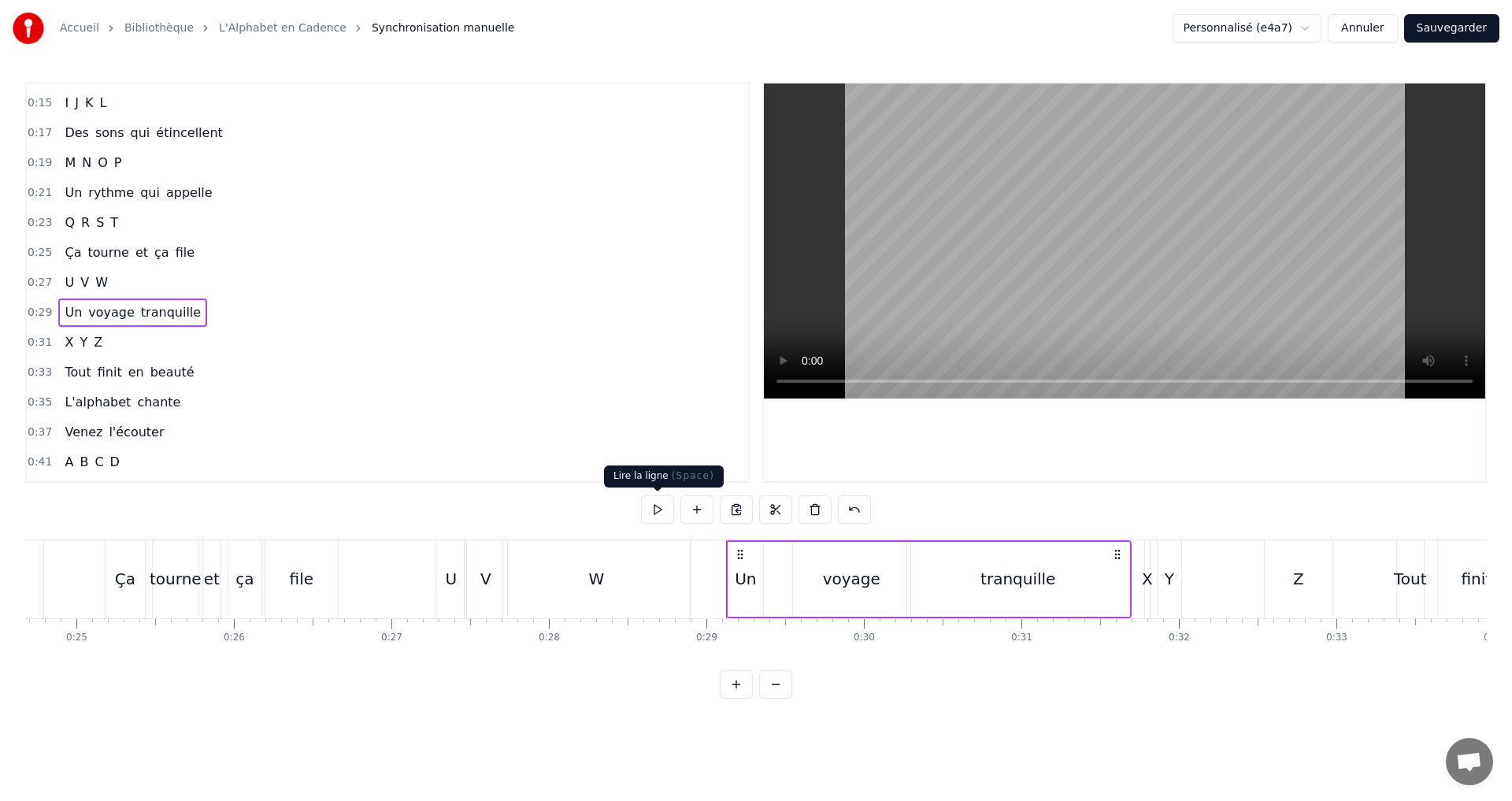
click at [647, 510] on button at bounding box center [657, 509] width 33 height 29
click at [749, 584] on div "Un" at bounding box center [745, 578] width 22 height 23
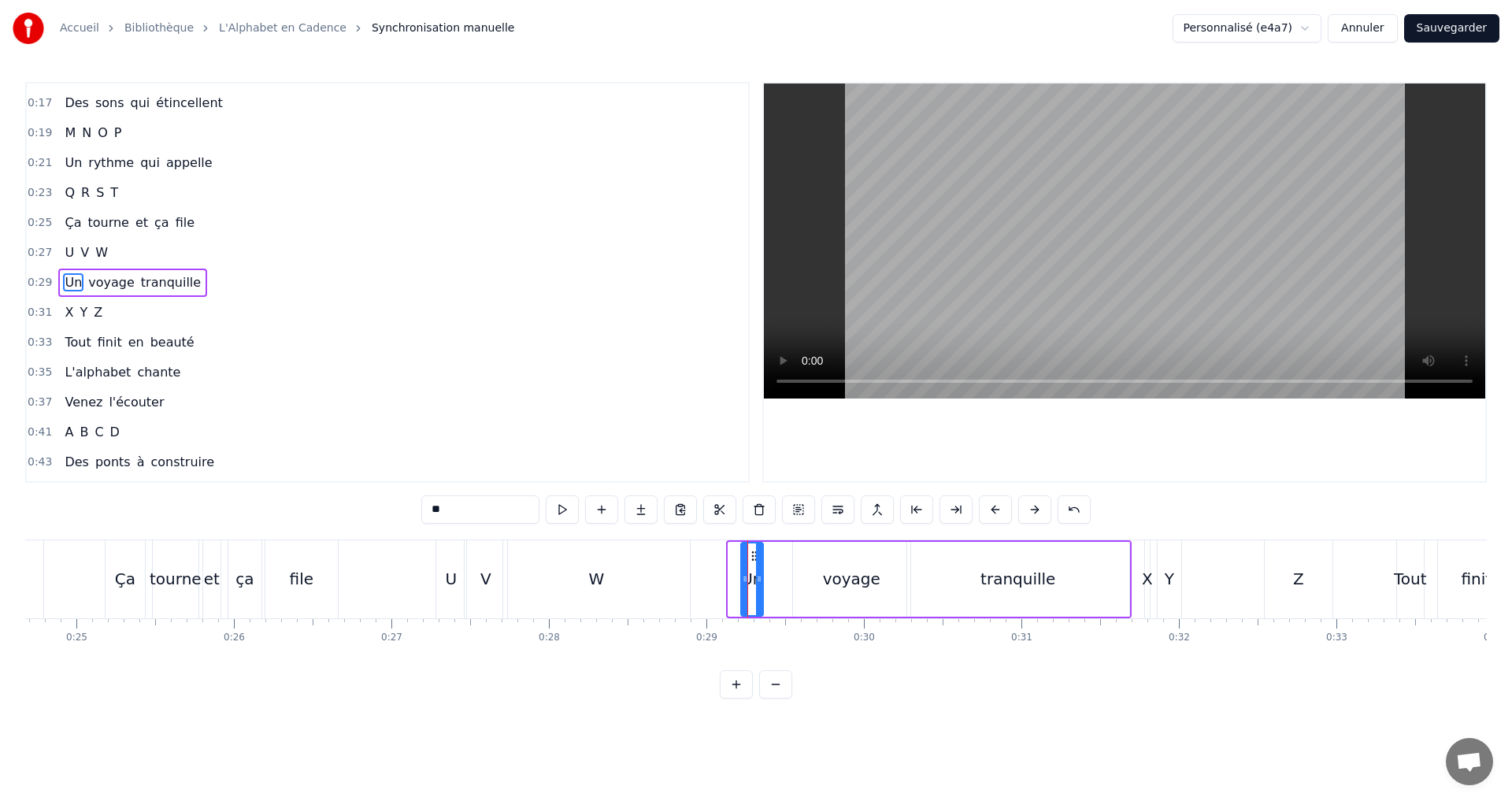
drag, startPoint x: 728, startPoint y: 575, endPoint x: 738, endPoint y: 580, distance: 11.2
click at [742, 579] on icon at bounding box center [744, 578] width 6 height 13
drag, startPoint x: 760, startPoint y: 591, endPoint x: 794, endPoint y: 593, distance: 34.1
click at [794, 593] on div at bounding box center [792, 579] width 6 height 72
drag, startPoint x: 741, startPoint y: 580, endPoint x: 750, endPoint y: 580, distance: 9.0
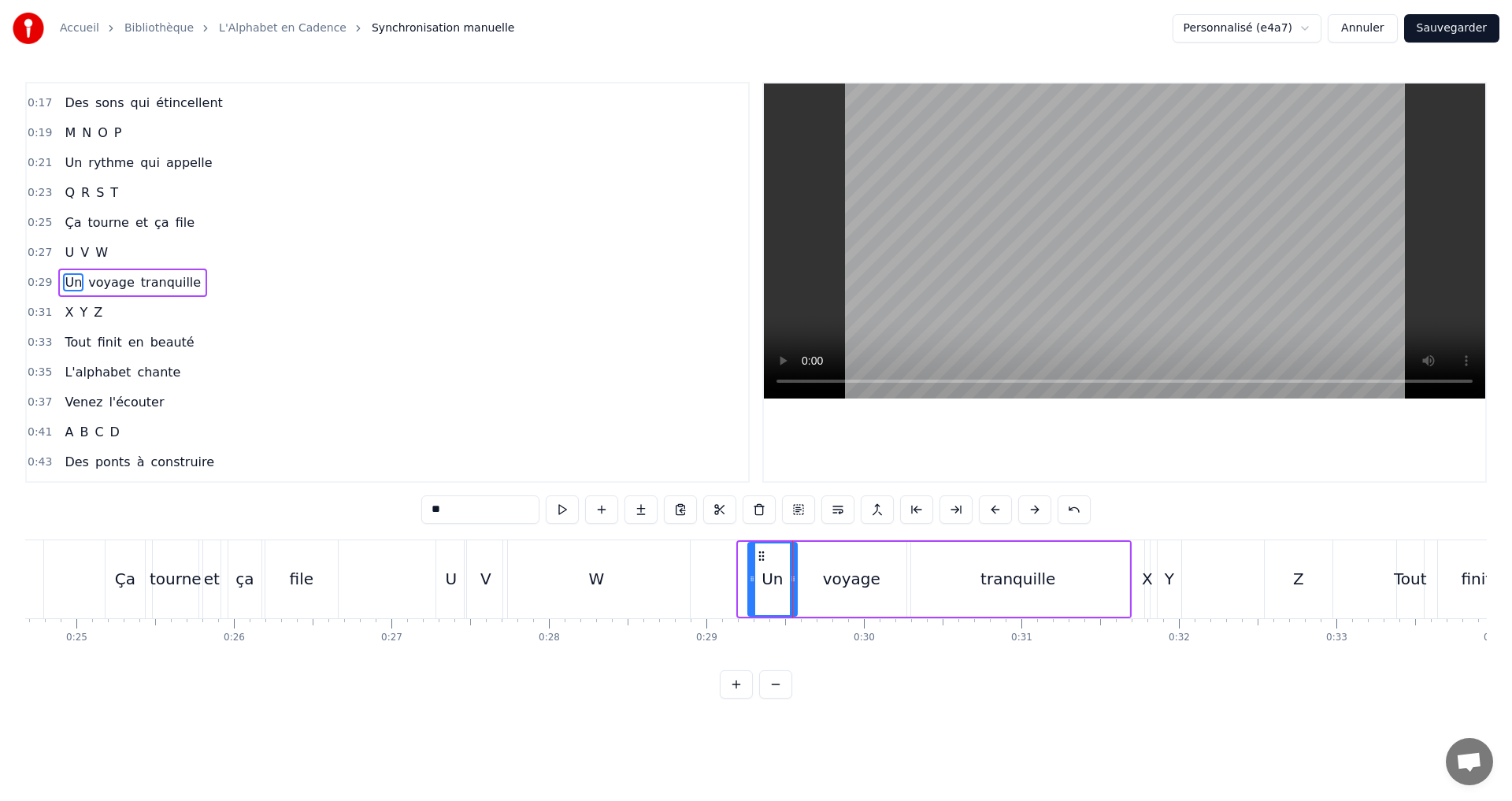
click at [750, 580] on icon at bounding box center [751, 578] width 6 height 13
click at [857, 576] on div "voyage" at bounding box center [852, 578] width 57 height 23
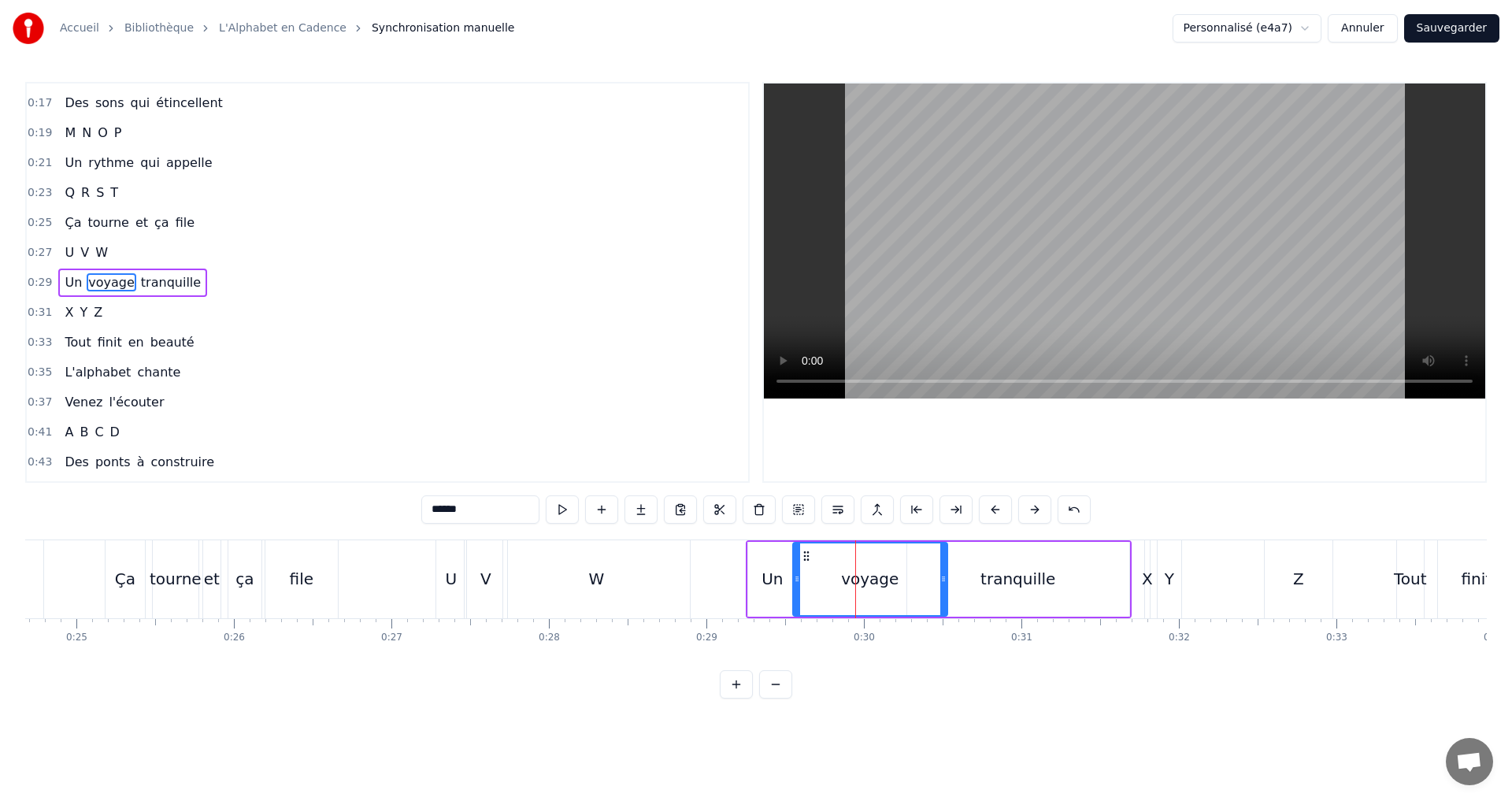
drag, startPoint x: 904, startPoint y: 581, endPoint x: 937, endPoint y: 581, distance: 33.0
click at [942, 580] on icon at bounding box center [943, 578] width 6 height 13
click at [801, 574] on icon at bounding box center [801, 578] width 6 height 13
drag, startPoint x: 943, startPoint y: 582, endPoint x: 903, endPoint y: 573, distance: 41.0
click at [903, 573] on icon at bounding box center [904, 578] width 6 height 13
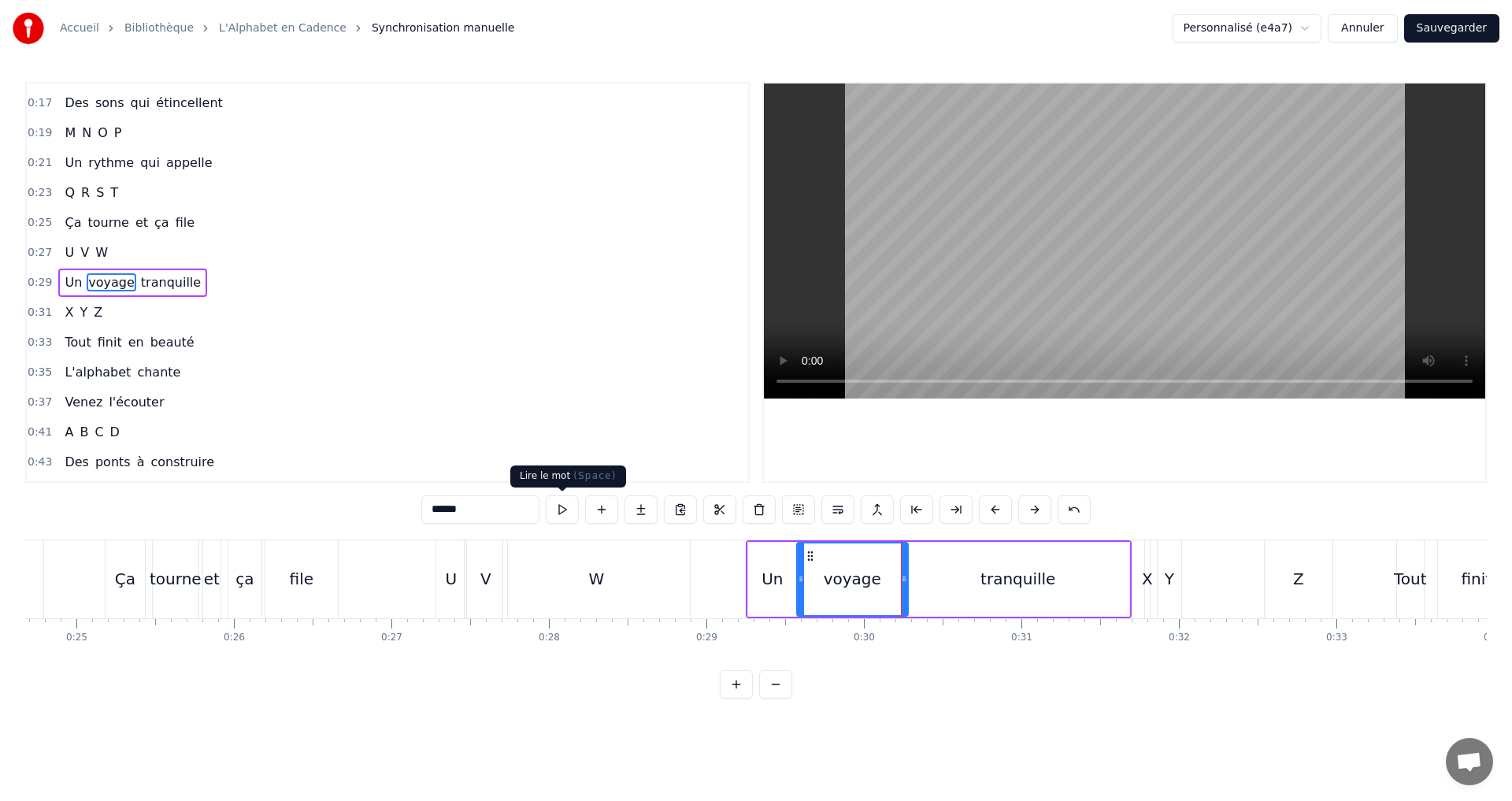
click at [559, 510] on button at bounding box center [562, 509] width 33 height 29
click at [554, 517] on button at bounding box center [562, 509] width 33 height 29
click at [876, 574] on icon at bounding box center [878, 578] width 6 height 13
click at [563, 501] on button at bounding box center [562, 509] width 33 height 29
click at [1025, 584] on div "tranquille" at bounding box center [1018, 578] width 74 height 23
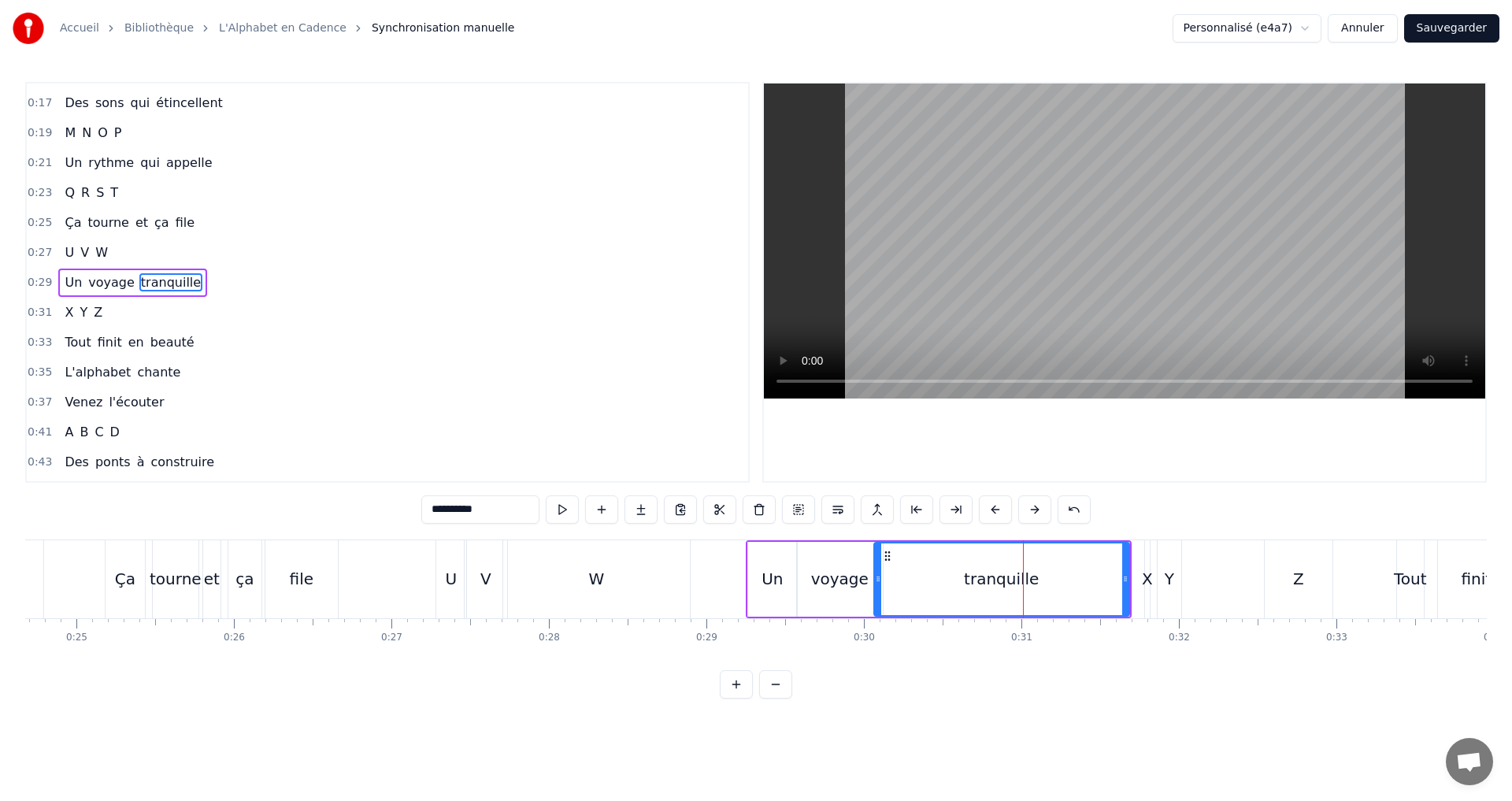
drag, startPoint x: 911, startPoint y: 584, endPoint x: 878, endPoint y: 581, distance: 33.1
click at [878, 581] on icon at bounding box center [878, 578] width 6 height 13
click at [563, 503] on button at bounding box center [562, 509] width 33 height 29
drag, startPoint x: 1123, startPoint y: 581, endPoint x: 1027, endPoint y: 565, distance: 97.3
click at [1027, 565] on div at bounding box center [1028, 579] width 6 height 72
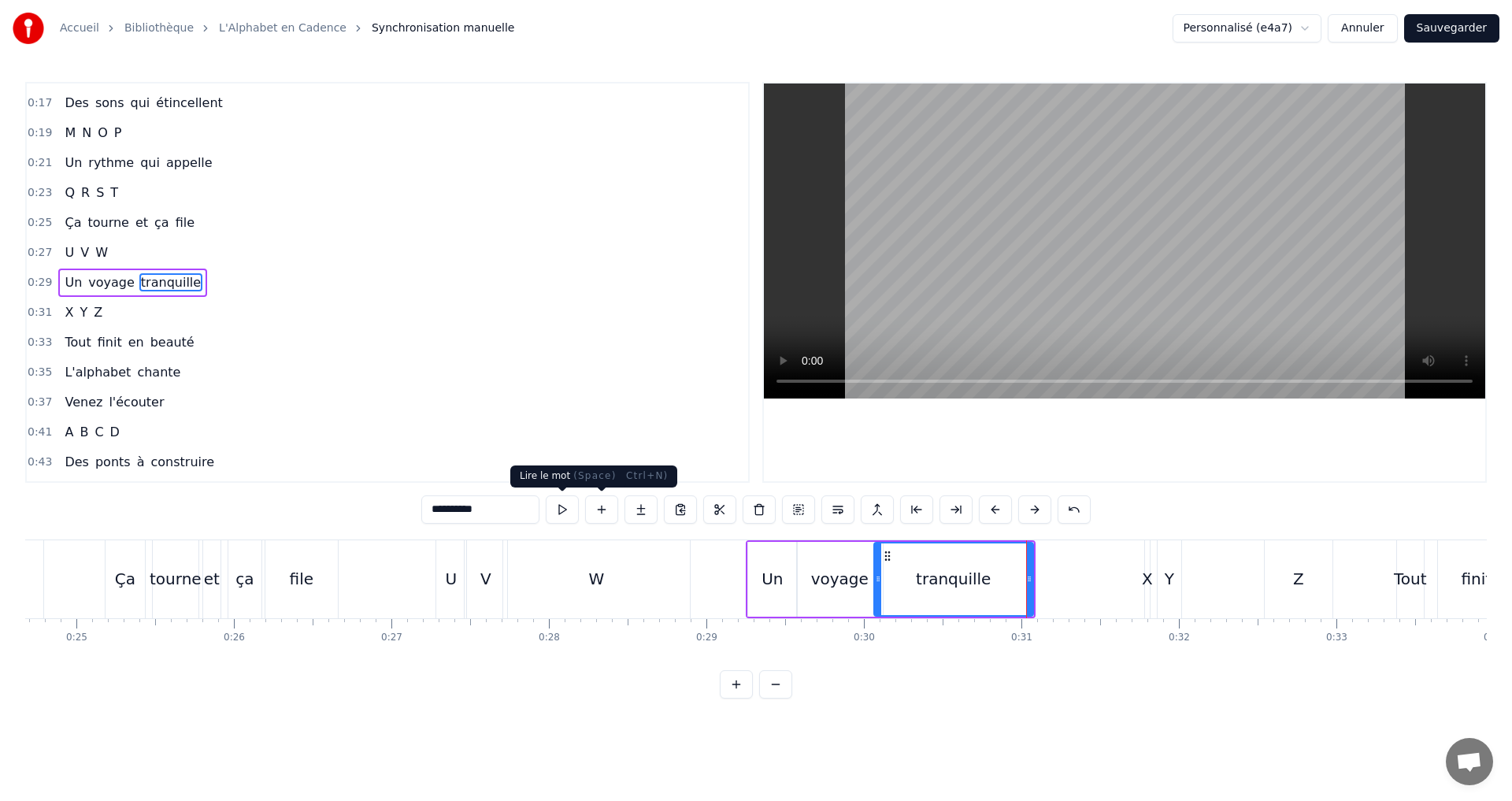
click at [570, 512] on button at bounding box center [562, 509] width 33 height 29
drag, startPoint x: 1029, startPoint y: 581, endPoint x: 1052, endPoint y: 578, distance: 23.2
click at [1052, 578] on icon at bounding box center [1052, 578] width 6 height 13
click at [564, 521] on button at bounding box center [562, 509] width 33 height 29
drag, startPoint x: 1051, startPoint y: 580, endPoint x: 1066, endPoint y: 578, distance: 15.1
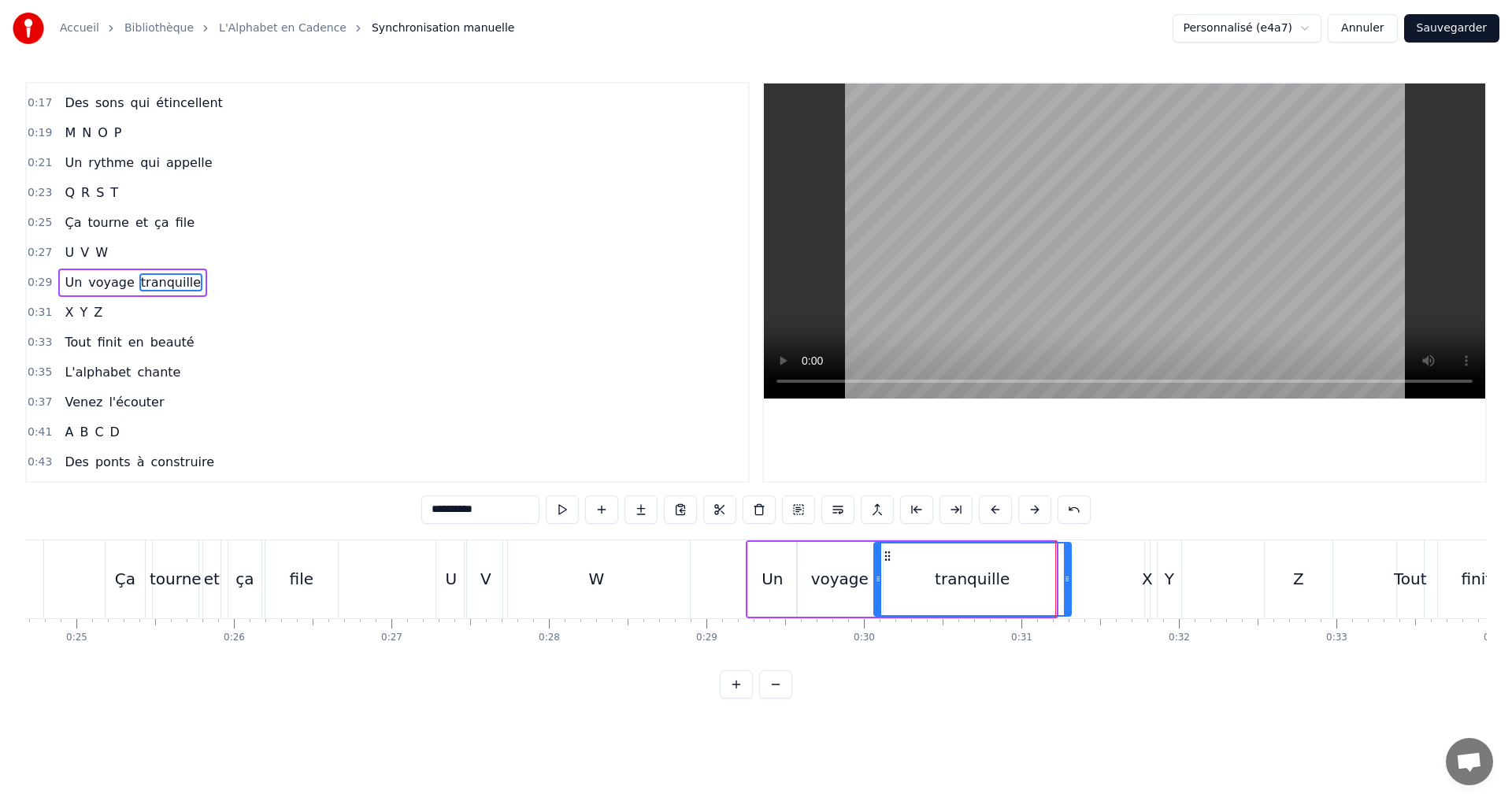
click at [1066, 578] on icon at bounding box center [1066, 578] width 6 height 13
click at [559, 511] on button at bounding box center [562, 509] width 33 height 29
drag, startPoint x: 1065, startPoint y: 582, endPoint x: 965, endPoint y: 574, distance: 100.3
click at [965, 574] on icon at bounding box center [966, 578] width 6 height 13
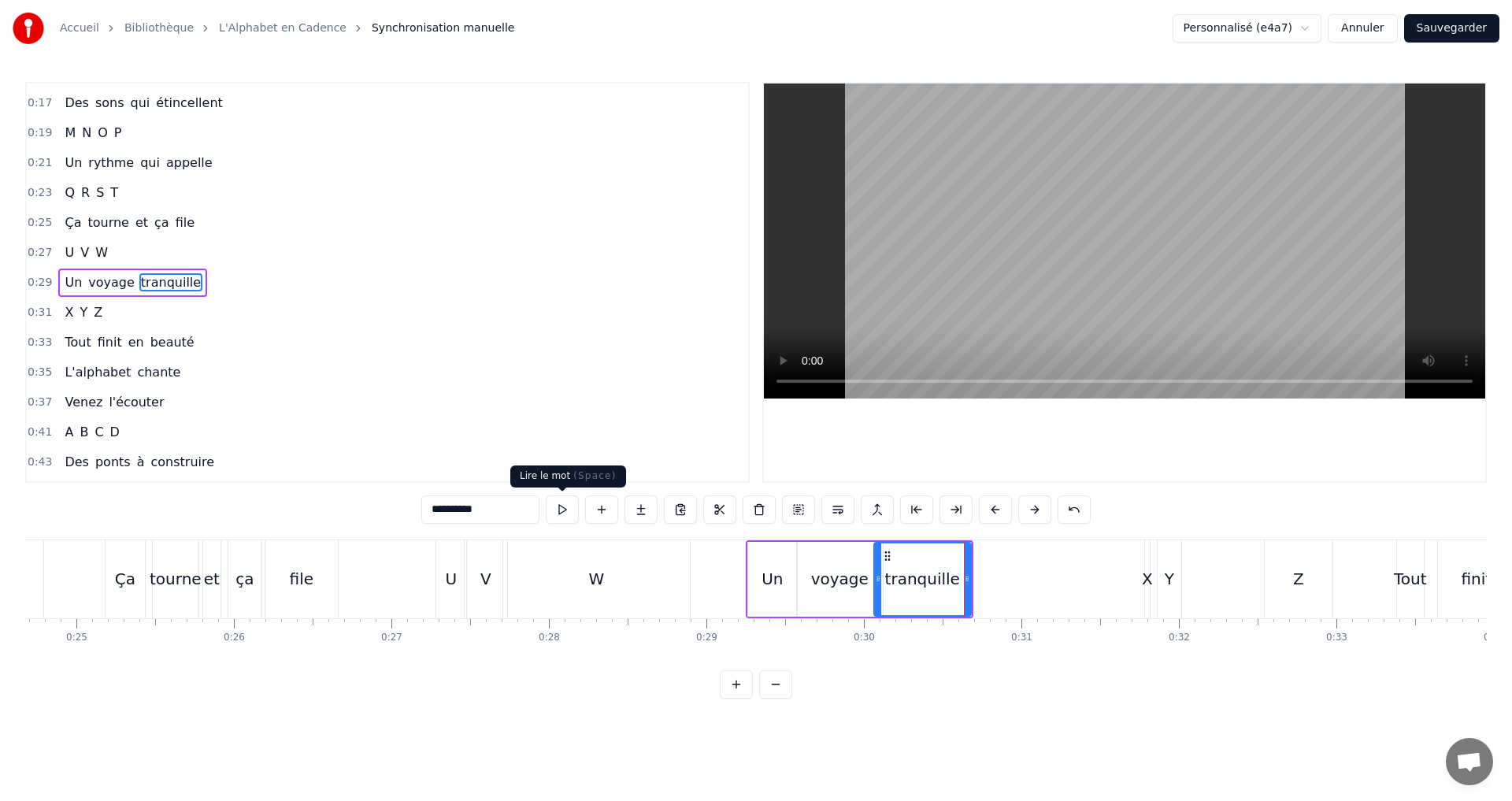
click at [569, 514] on button at bounding box center [562, 509] width 33 height 29
drag, startPoint x: 963, startPoint y: 580, endPoint x: 928, endPoint y: 580, distance: 35.0
click at [928, 580] on icon at bounding box center [930, 578] width 6 height 13
click at [885, 578] on icon at bounding box center [884, 578] width 6 height 13
click at [563, 514] on button at bounding box center [562, 509] width 33 height 29
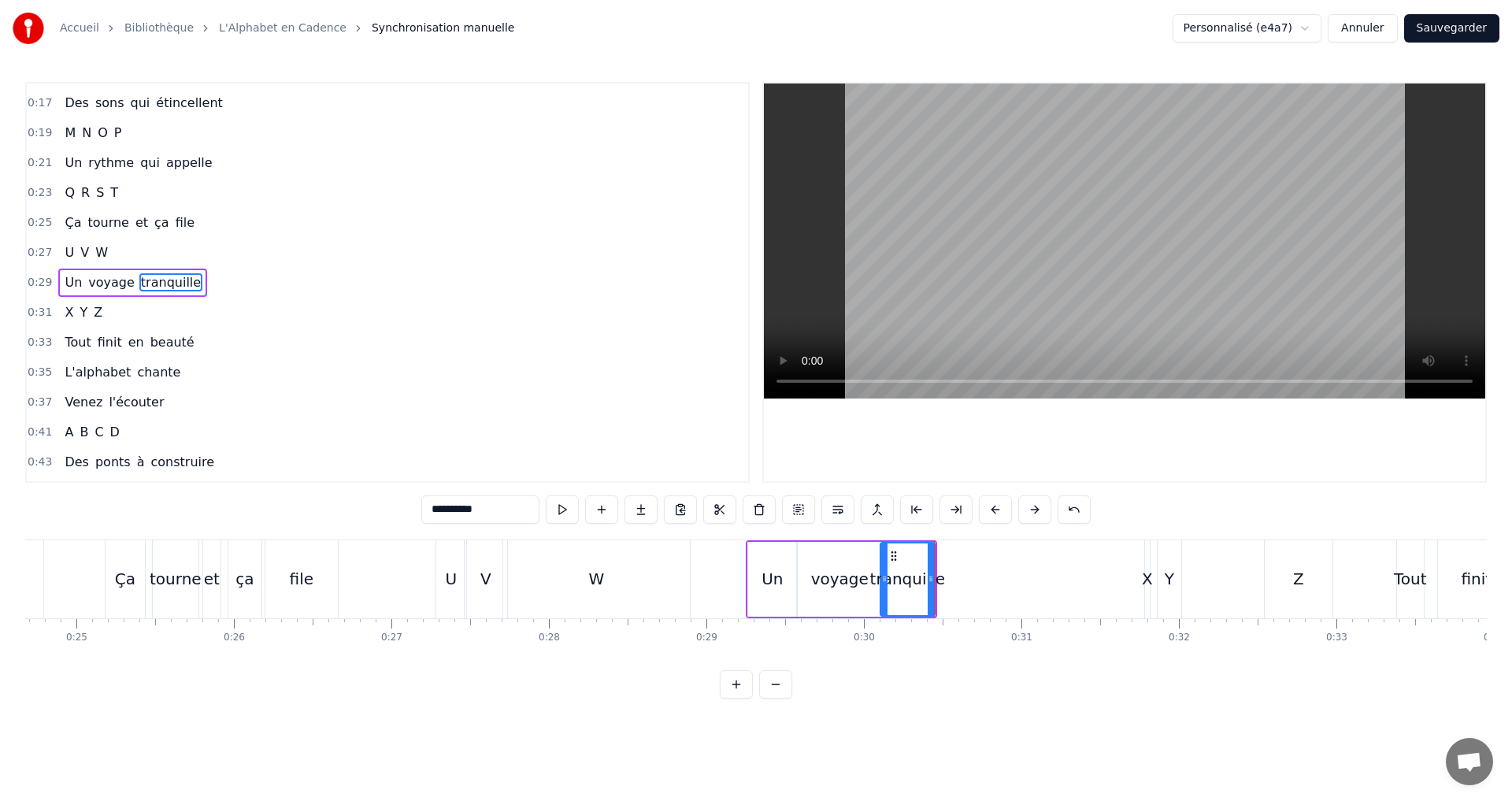
click at [563, 510] on button at bounding box center [562, 509] width 33 height 29
drag, startPoint x: 930, startPoint y: 583, endPoint x: 973, endPoint y: 578, distance: 43.3
click at [976, 579] on icon at bounding box center [978, 578] width 6 height 13
click at [559, 512] on button at bounding box center [562, 509] width 33 height 29
drag, startPoint x: 976, startPoint y: 580, endPoint x: 989, endPoint y: 582, distance: 13.2
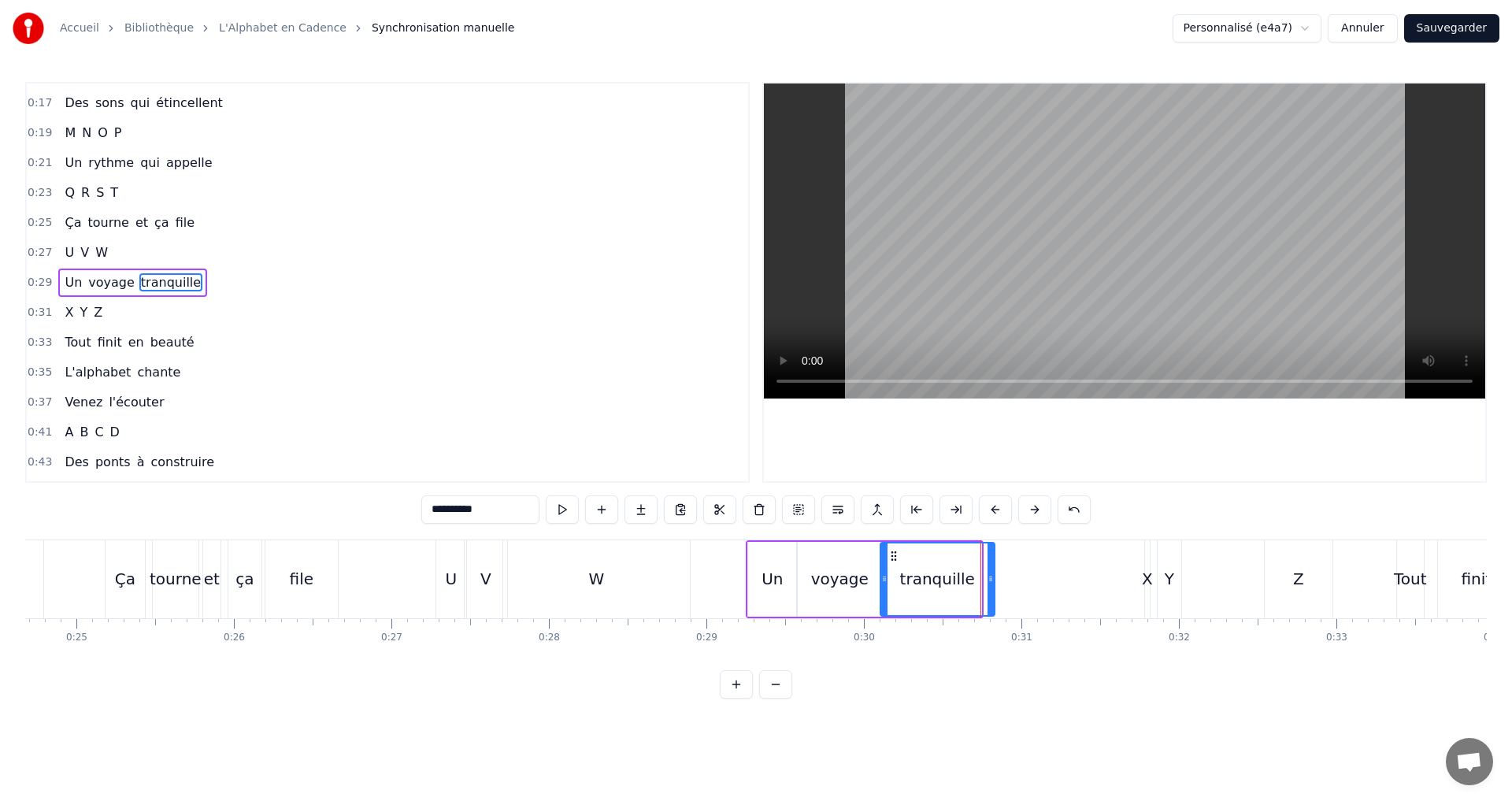
click at [989, 582] on icon at bounding box center [990, 578] width 6 height 13
click at [552, 508] on button at bounding box center [562, 509] width 33 height 29
drag, startPoint x: 884, startPoint y: 579, endPoint x: 902, endPoint y: 576, distance: 18.2
click at [902, 576] on icon at bounding box center [902, 578] width 6 height 13
click at [565, 508] on button at bounding box center [562, 509] width 33 height 29
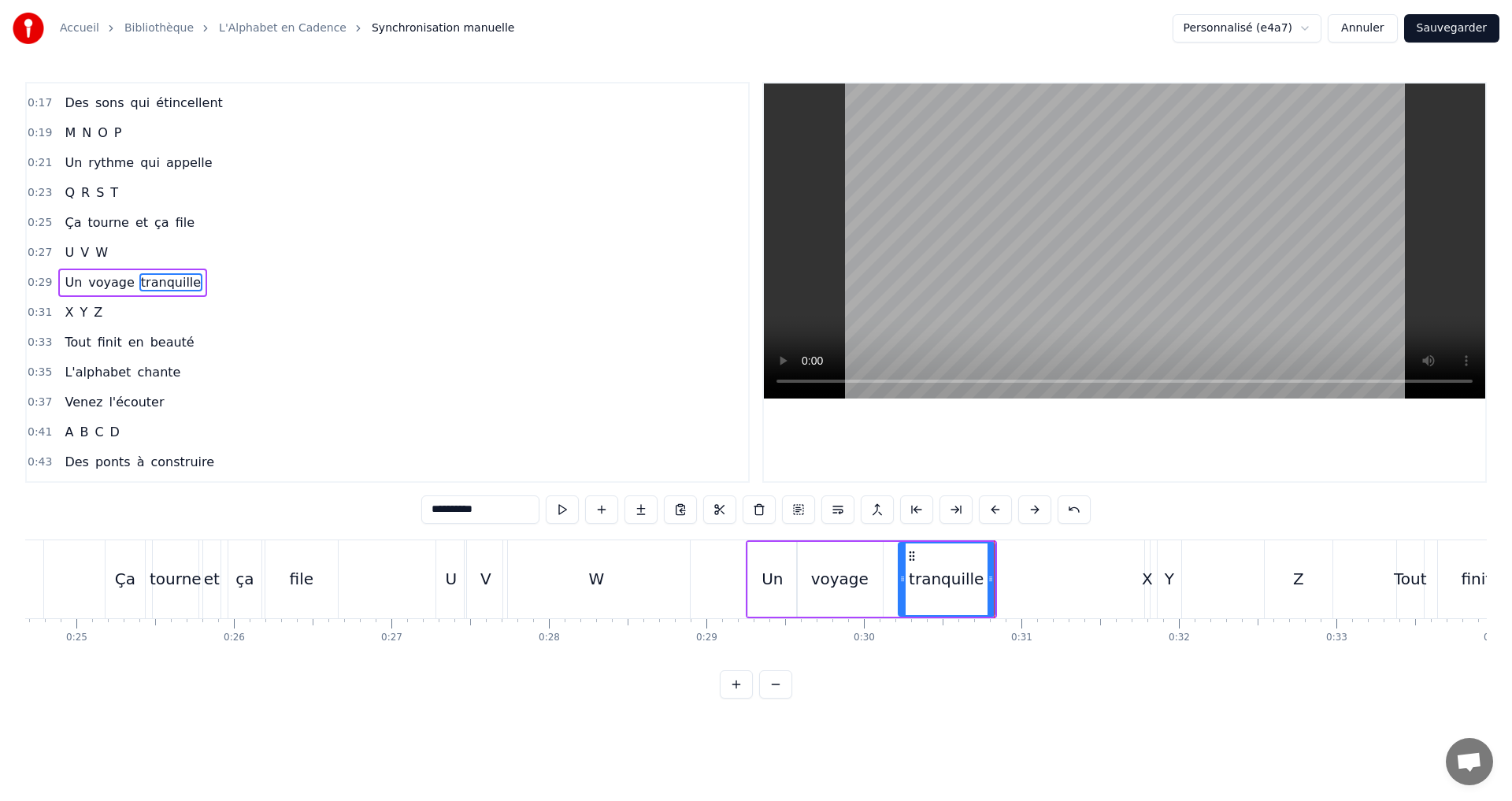
click at [1150, 576] on div "X" at bounding box center [1147, 578] width 11 height 23
type input "*"
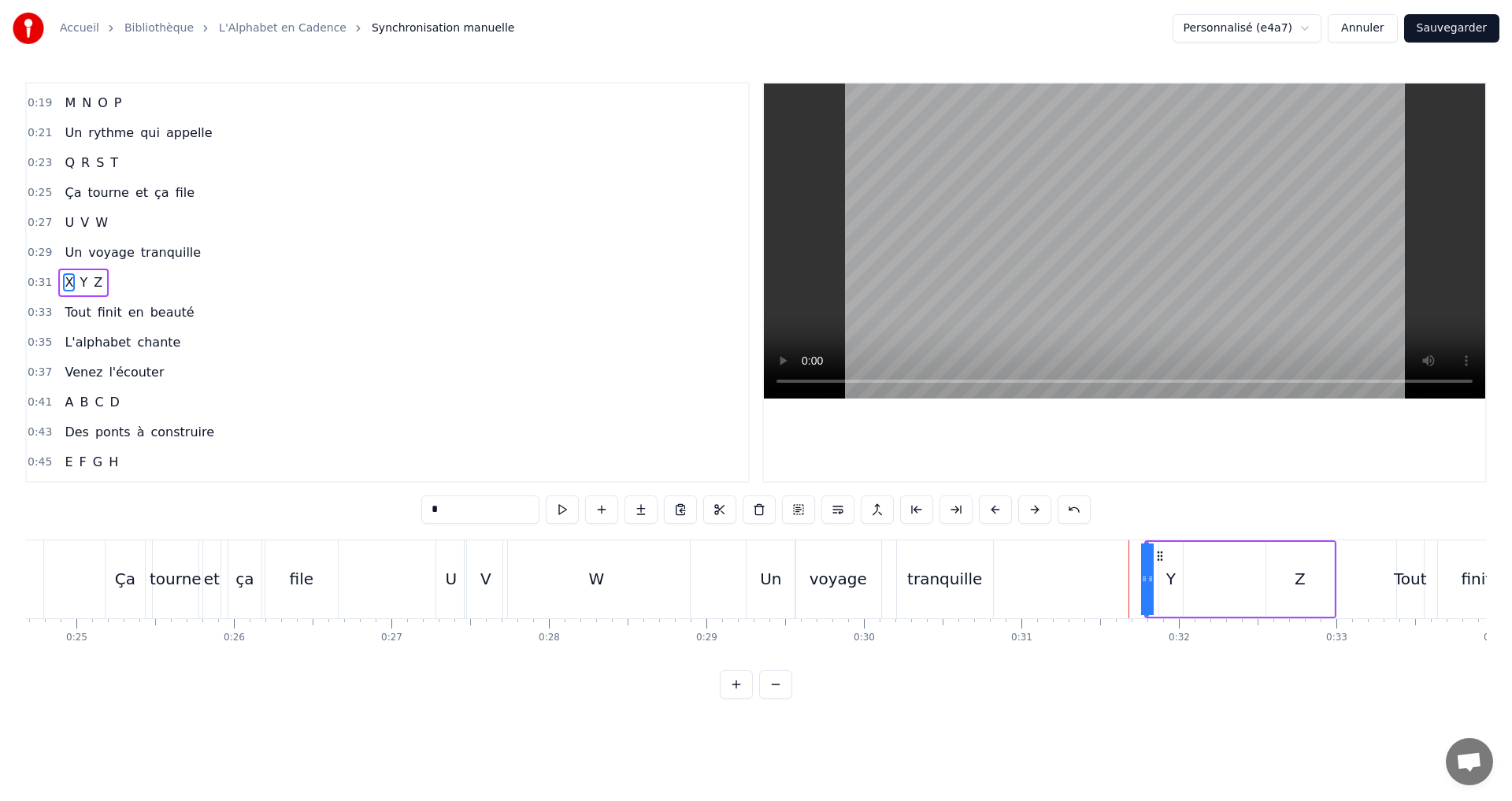
click at [1147, 581] on div "X" at bounding box center [1144, 578] width 11 height 23
click at [1169, 585] on div "X Y Z" at bounding box center [1240, 579] width 192 height 78
click at [1149, 588] on div "X" at bounding box center [1146, 578] width 11 height 23
click at [1194, 580] on div "X" at bounding box center [1169, 579] width 48 height 74
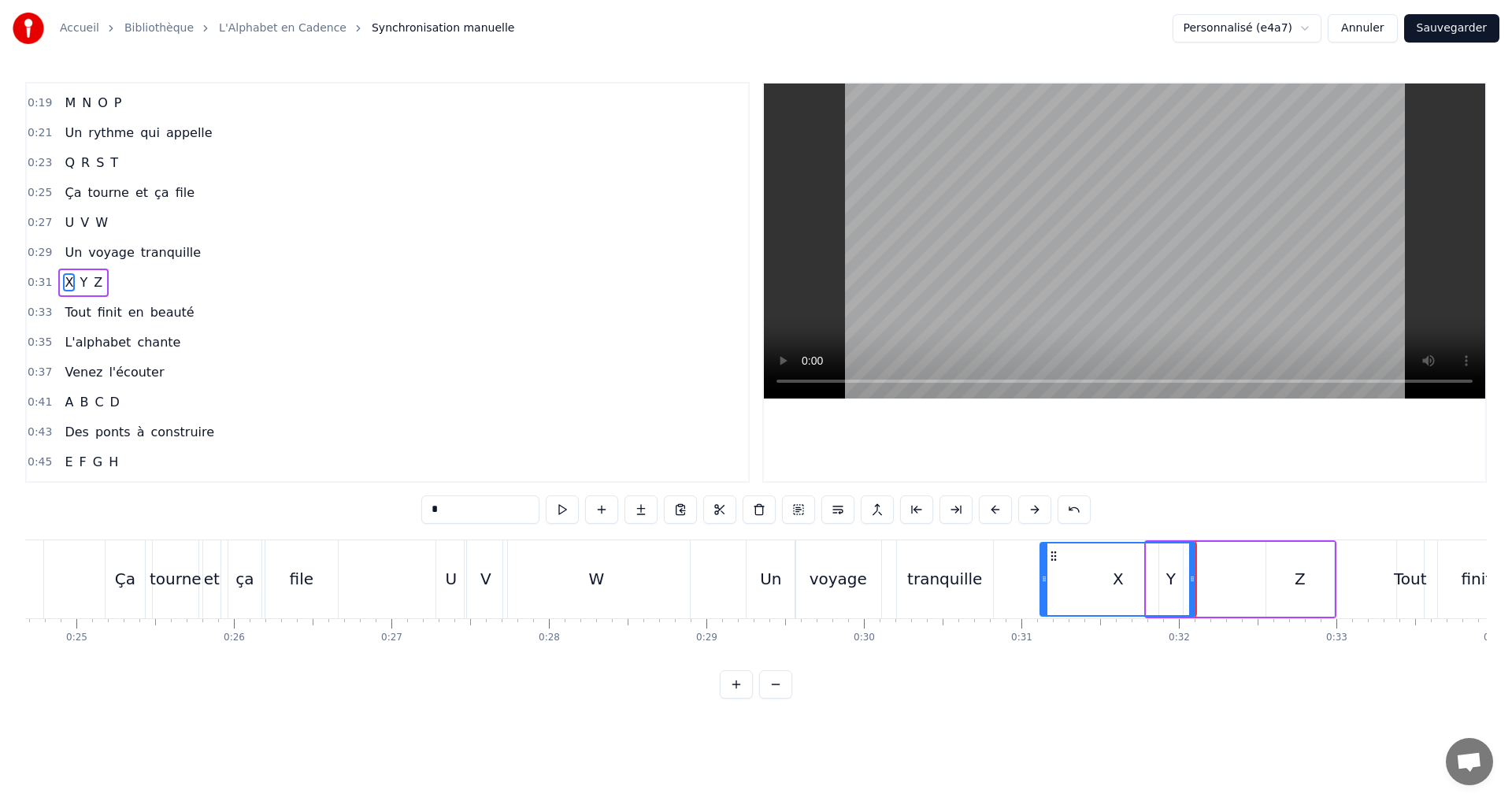
drag, startPoint x: 1148, startPoint y: 584, endPoint x: 1042, endPoint y: 578, distance: 106.2
click at [1042, 578] on icon at bounding box center [1044, 578] width 6 height 13
drag, startPoint x: 1192, startPoint y: 585, endPoint x: 1093, endPoint y: 577, distance: 99.3
click at [1093, 577] on div at bounding box center [1092, 579] width 6 height 72
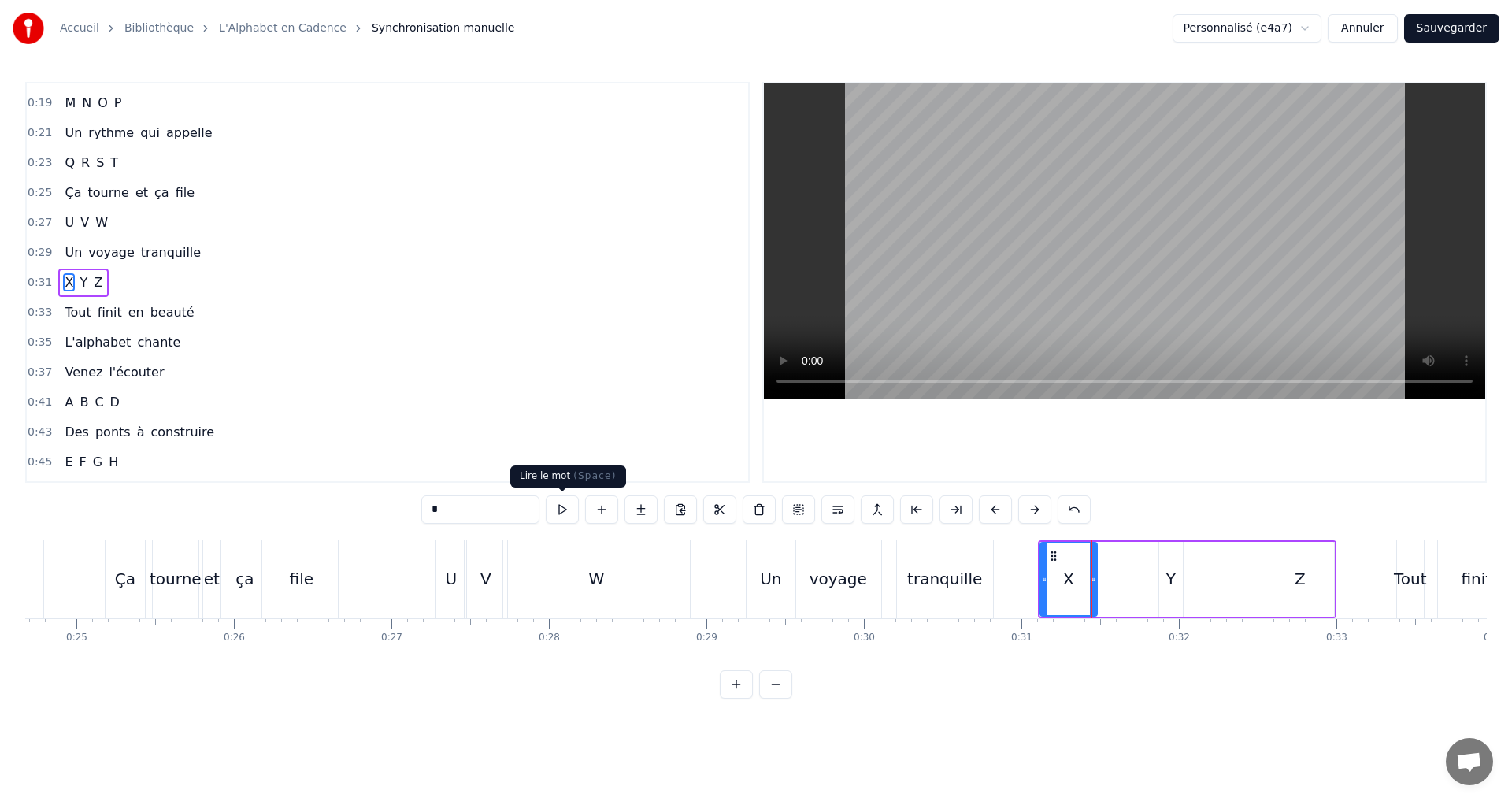
click at [566, 513] on button at bounding box center [562, 509] width 33 height 29
click at [201, 252] on div "0:29 Un voyage tranquille" at bounding box center [387, 253] width 721 height 30
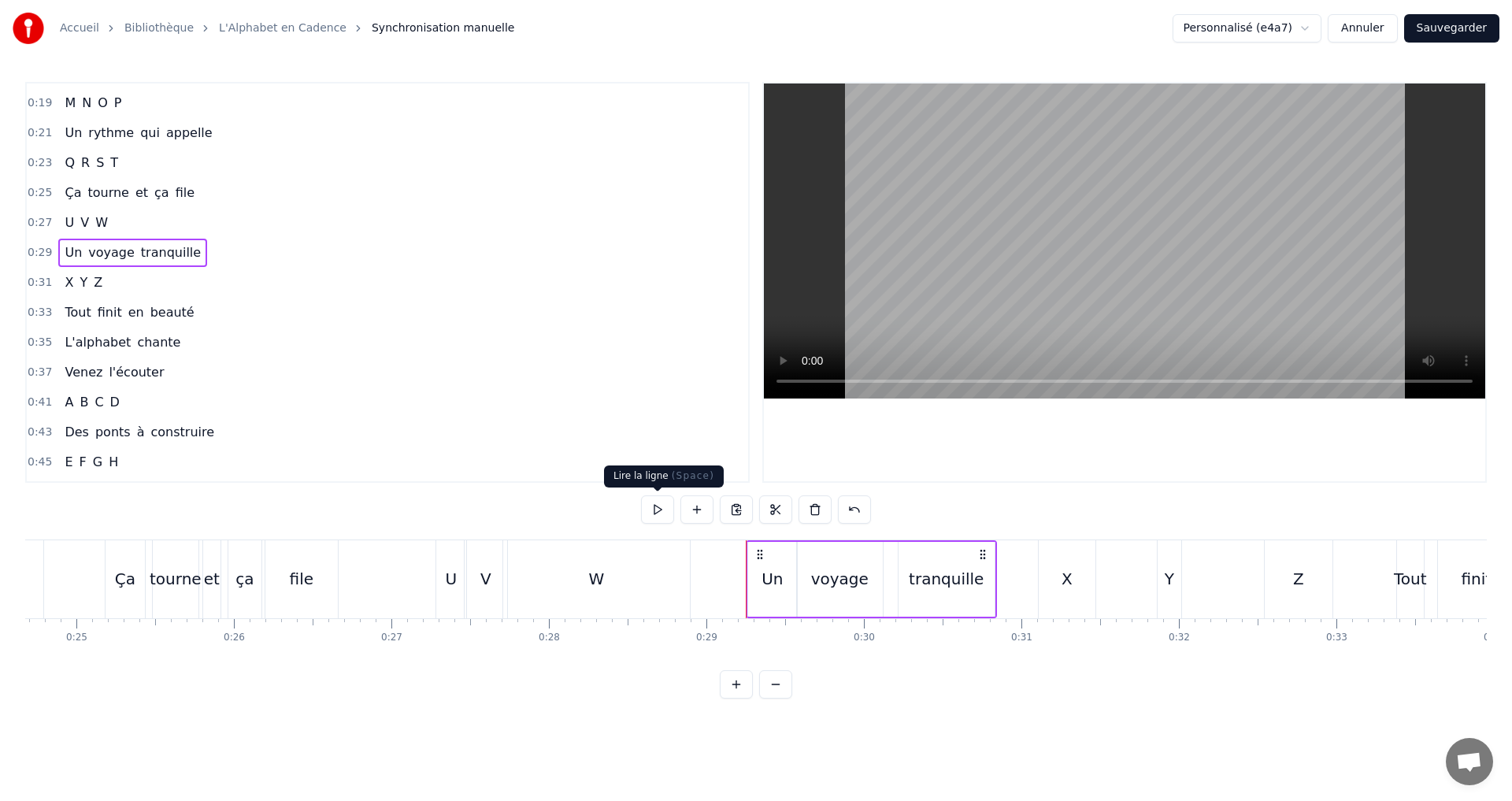
click at [650, 507] on button at bounding box center [657, 509] width 33 height 29
click at [653, 504] on button at bounding box center [657, 509] width 33 height 29
click at [1073, 586] on div "X" at bounding box center [1066, 579] width 56 height 78
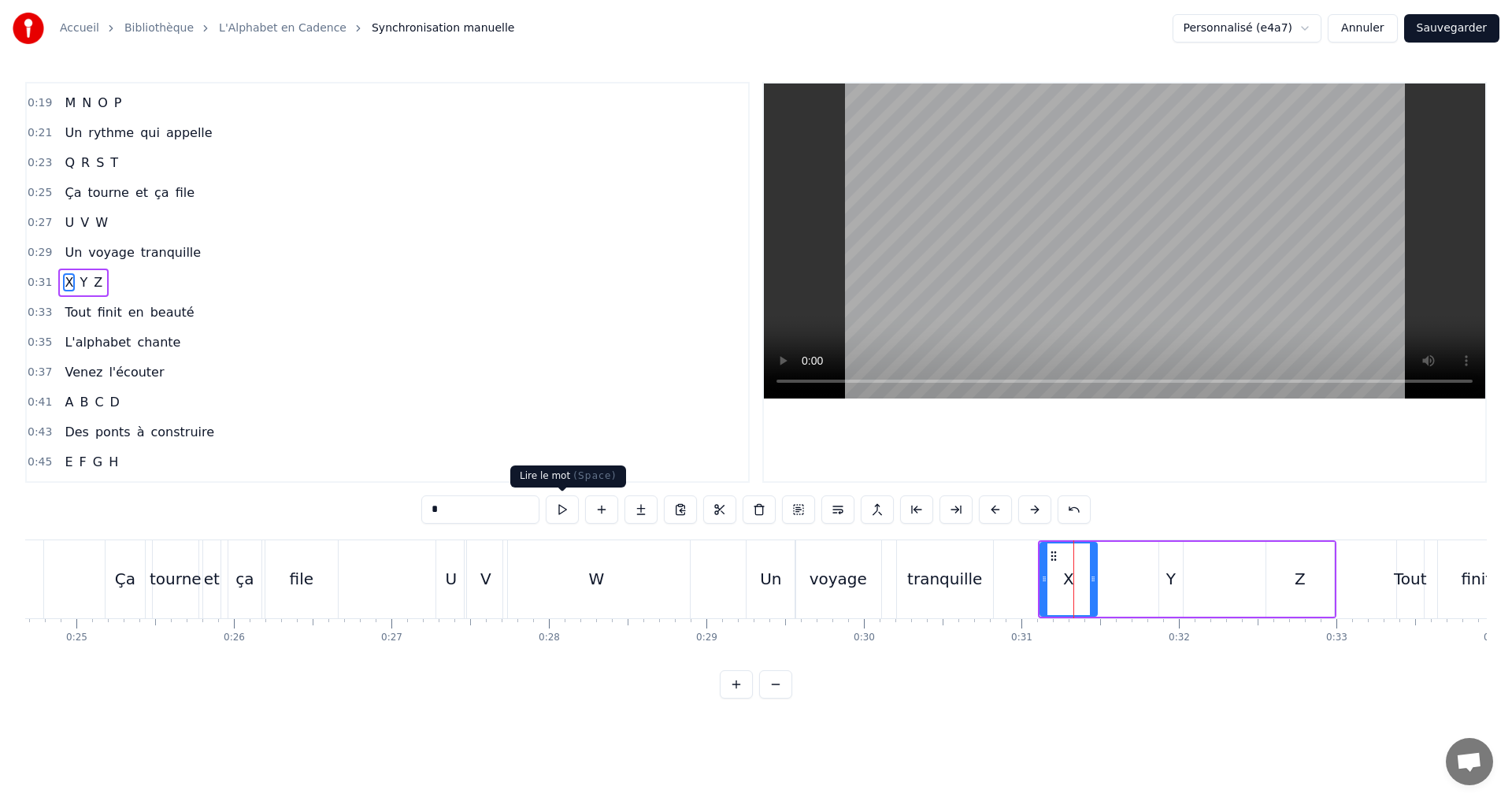
click at [552, 513] on button at bounding box center [562, 509] width 33 height 29
click at [555, 508] on button at bounding box center [562, 509] width 33 height 29
click at [189, 288] on div "0:31 X Y Z" at bounding box center [387, 282] width 721 height 30
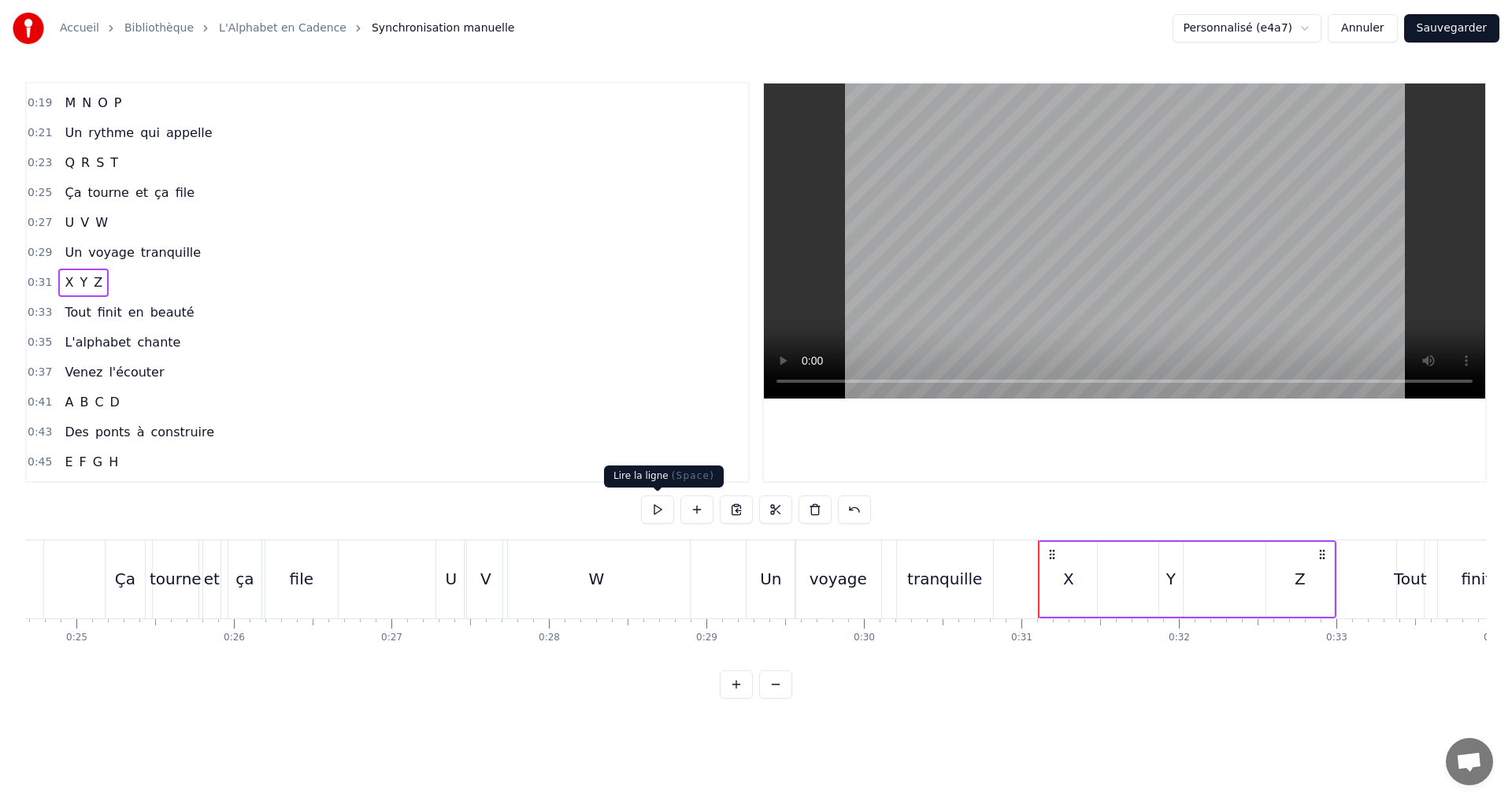
click at [653, 511] on button at bounding box center [657, 509] width 33 height 29
click at [650, 497] on button at bounding box center [657, 509] width 33 height 29
click at [647, 488] on div "0:07 A B C D 0:08 Des lettres en cascade 0:10 E F G H 0:12 Un souffle qui s'éva…" at bounding box center [756, 391] width 1461 height 617
click at [659, 512] on button at bounding box center [657, 509] width 33 height 29
click at [80, 288] on span "Y" at bounding box center [83, 282] width 11 height 18
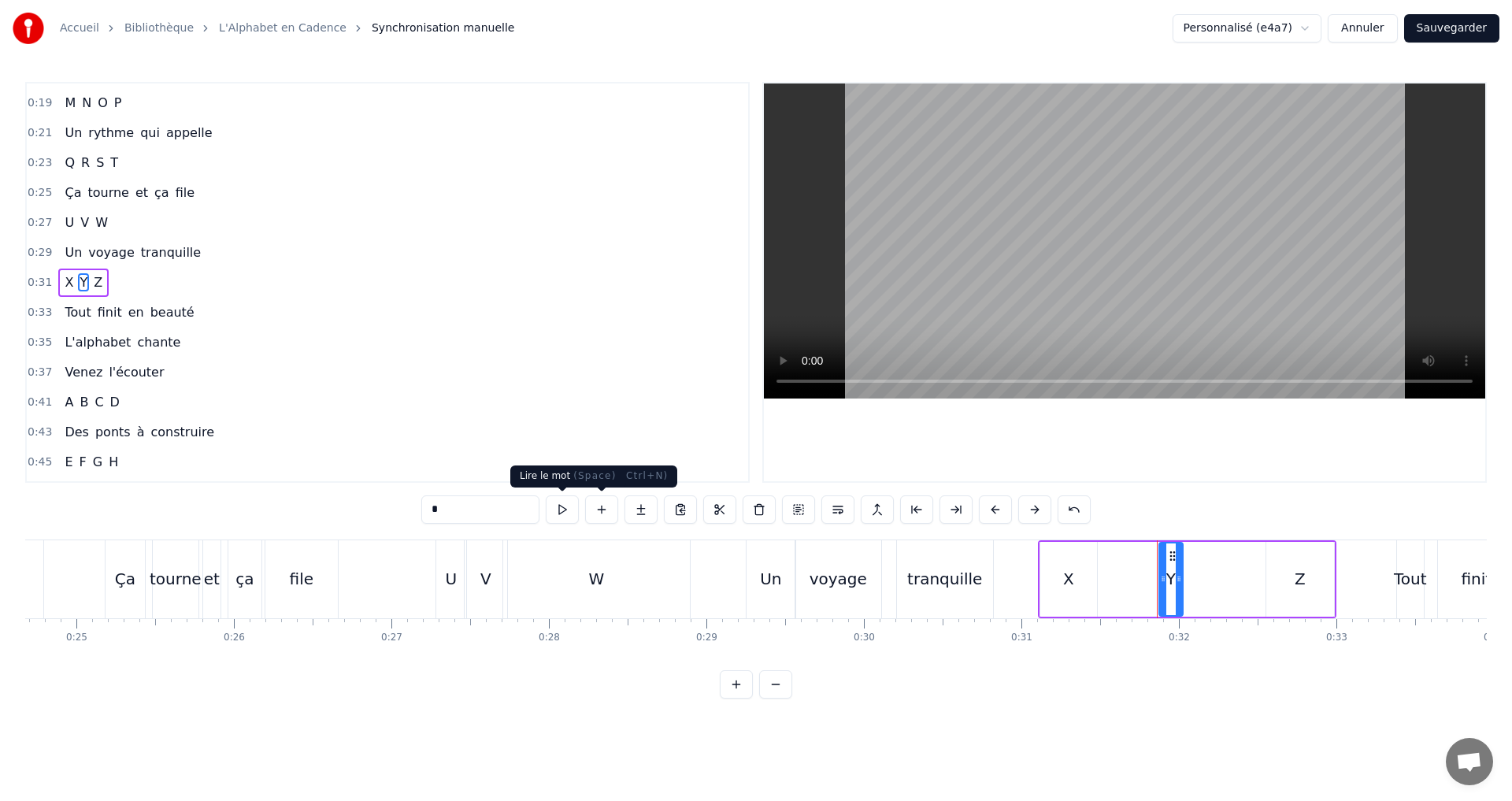
click at [571, 505] on button at bounding box center [562, 509] width 33 height 29
drag, startPoint x: 1165, startPoint y: 580, endPoint x: 1121, endPoint y: 578, distance: 44.0
click at [1121, 578] on icon at bounding box center [1117, 578] width 6 height 13
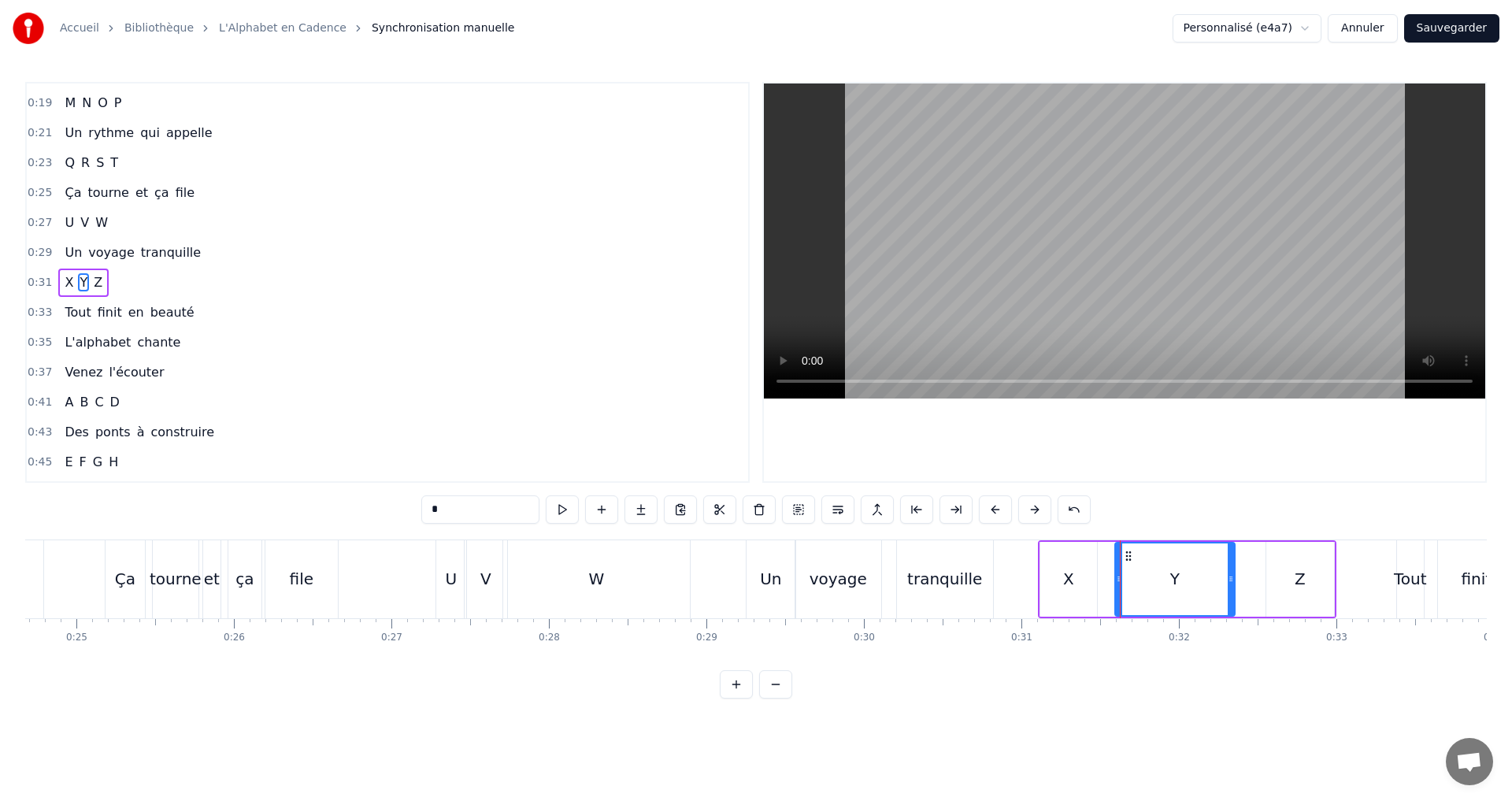
drag, startPoint x: 1178, startPoint y: 578, endPoint x: 1230, endPoint y: 588, distance: 53.0
click at [1230, 588] on div at bounding box center [1230, 579] width 6 height 72
click at [562, 518] on button at bounding box center [562, 509] width 33 height 29
drag, startPoint x: 1121, startPoint y: 584, endPoint x: 1165, endPoint y: 579, distance: 44.3
click at [1165, 579] on icon at bounding box center [1162, 578] width 6 height 13
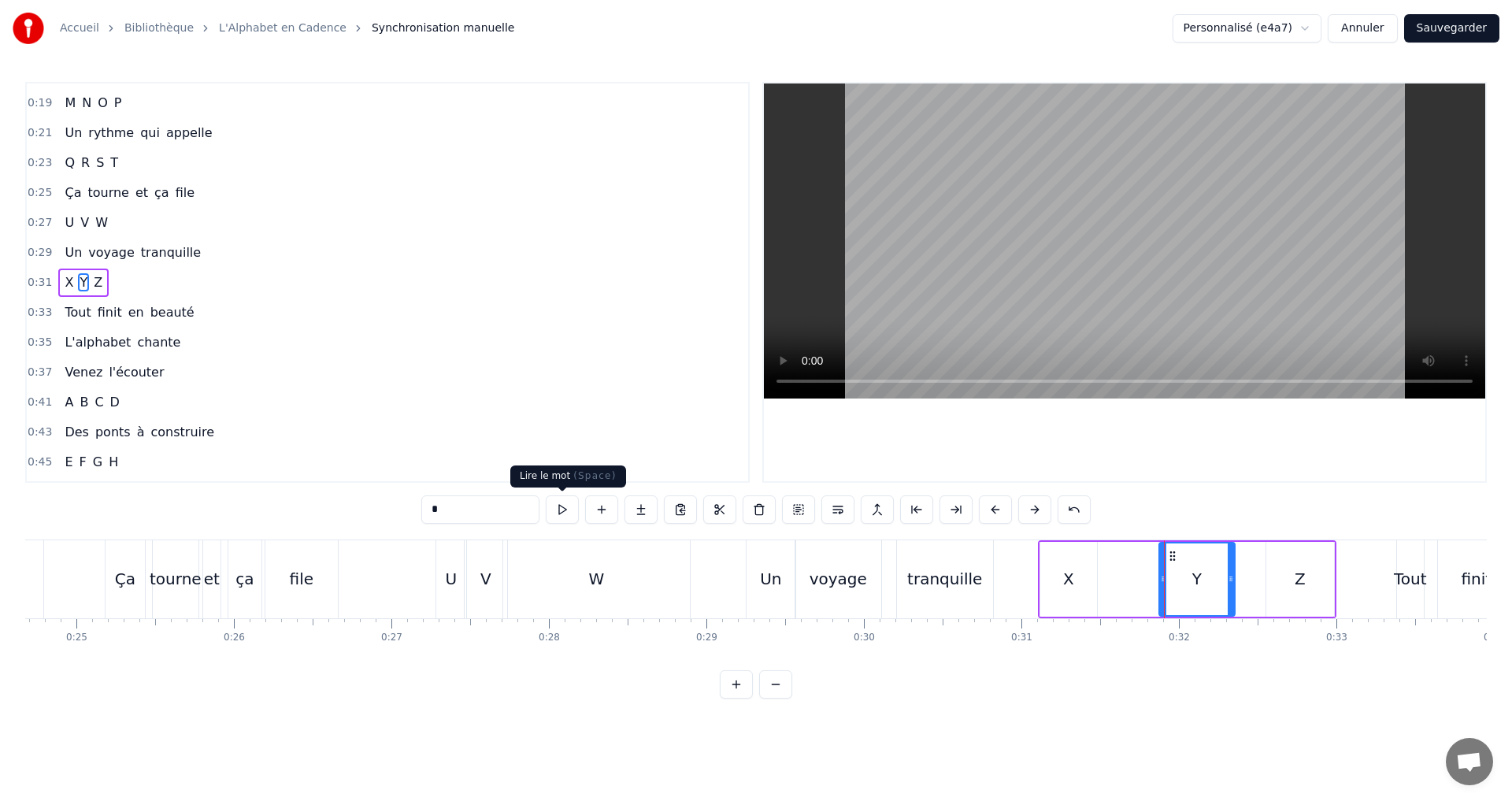
click at [565, 516] on button at bounding box center [562, 509] width 33 height 29
click at [1291, 581] on div "Z" at bounding box center [1300, 579] width 68 height 74
type input "*"
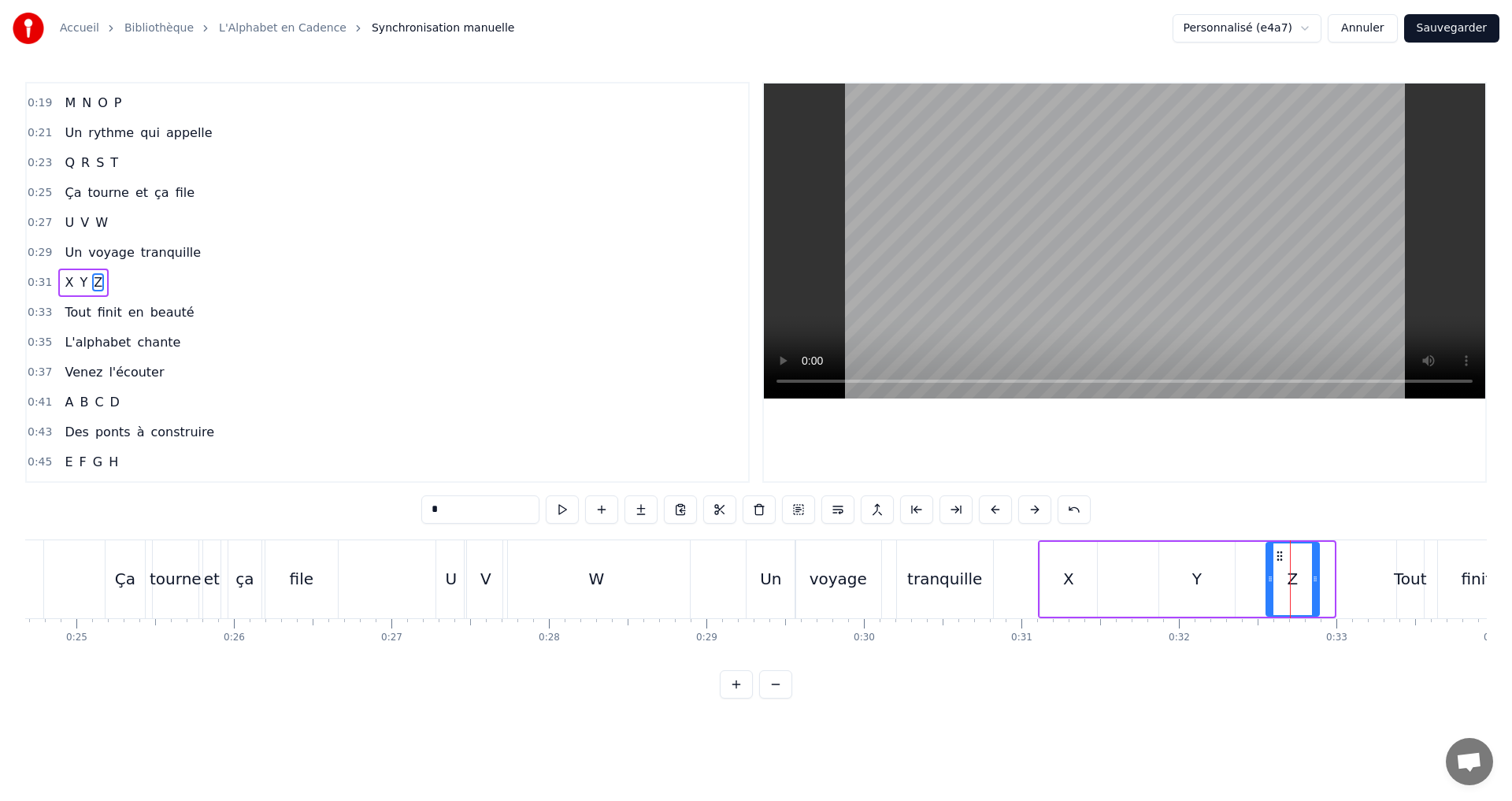
drag, startPoint x: 1328, startPoint y: 585, endPoint x: 1312, endPoint y: 585, distance: 16.0
click at [1312, 585] on div at bounding box center [1315, 579] width 6 height 72
drag, startPoint x: 1270, startPoint y: 585, endPoint x: 1247, endPoint y: 581, distance: 23.3
click at [1247, 581] on icon at bounding box center [1246, 578] width 6 height 13
drag, startPoint x: 1312, startPoint y: 582, endPoint x: 1277, endPoint y: 578, distance: 35.2
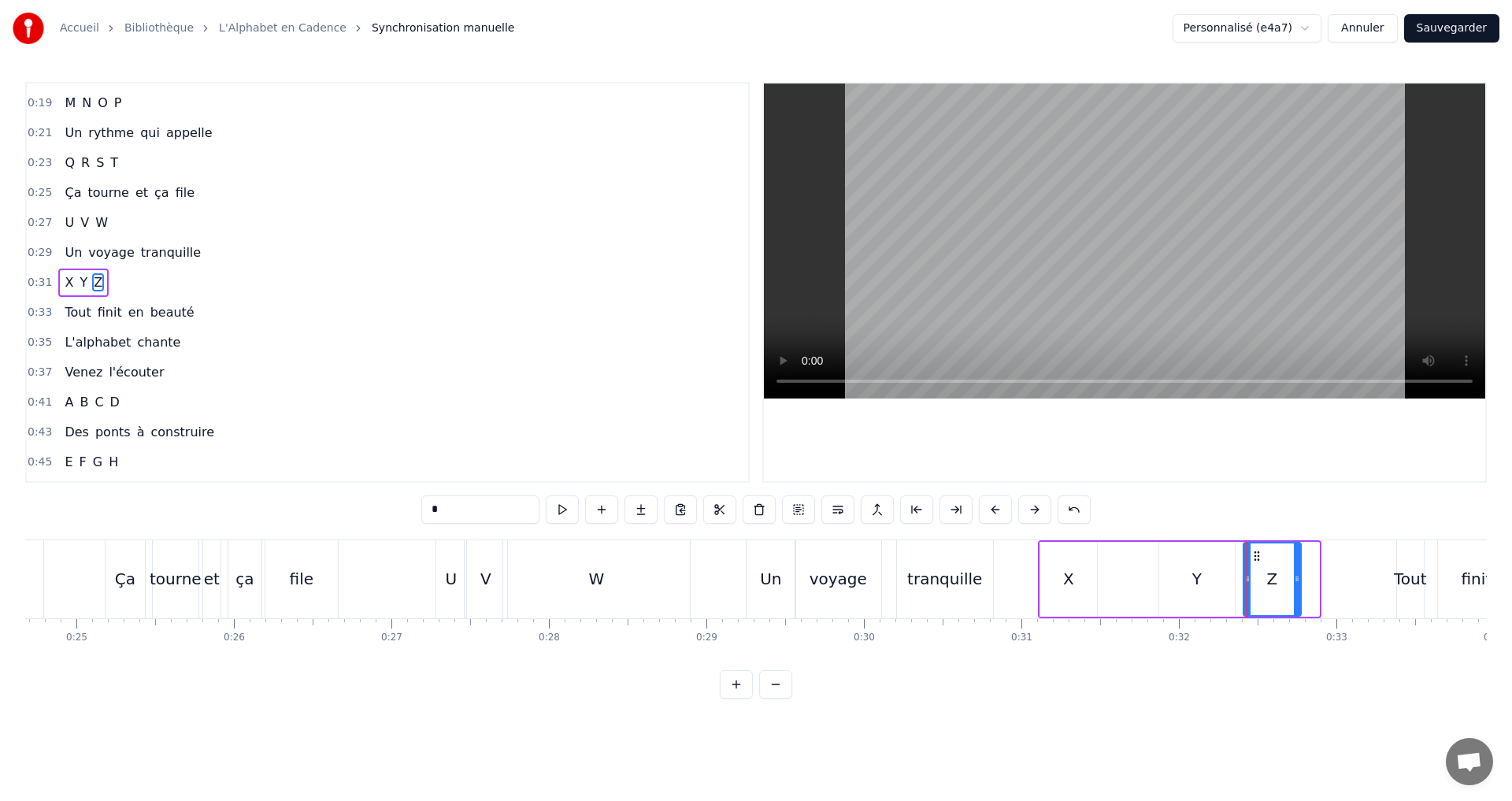
click at [1294, 580] on icon at bounding box center [1296, 578] width 6 height 13
click at [152, 281] on div "0:31 X Y Z" at bounding box center [387, 282] width 721 height 30
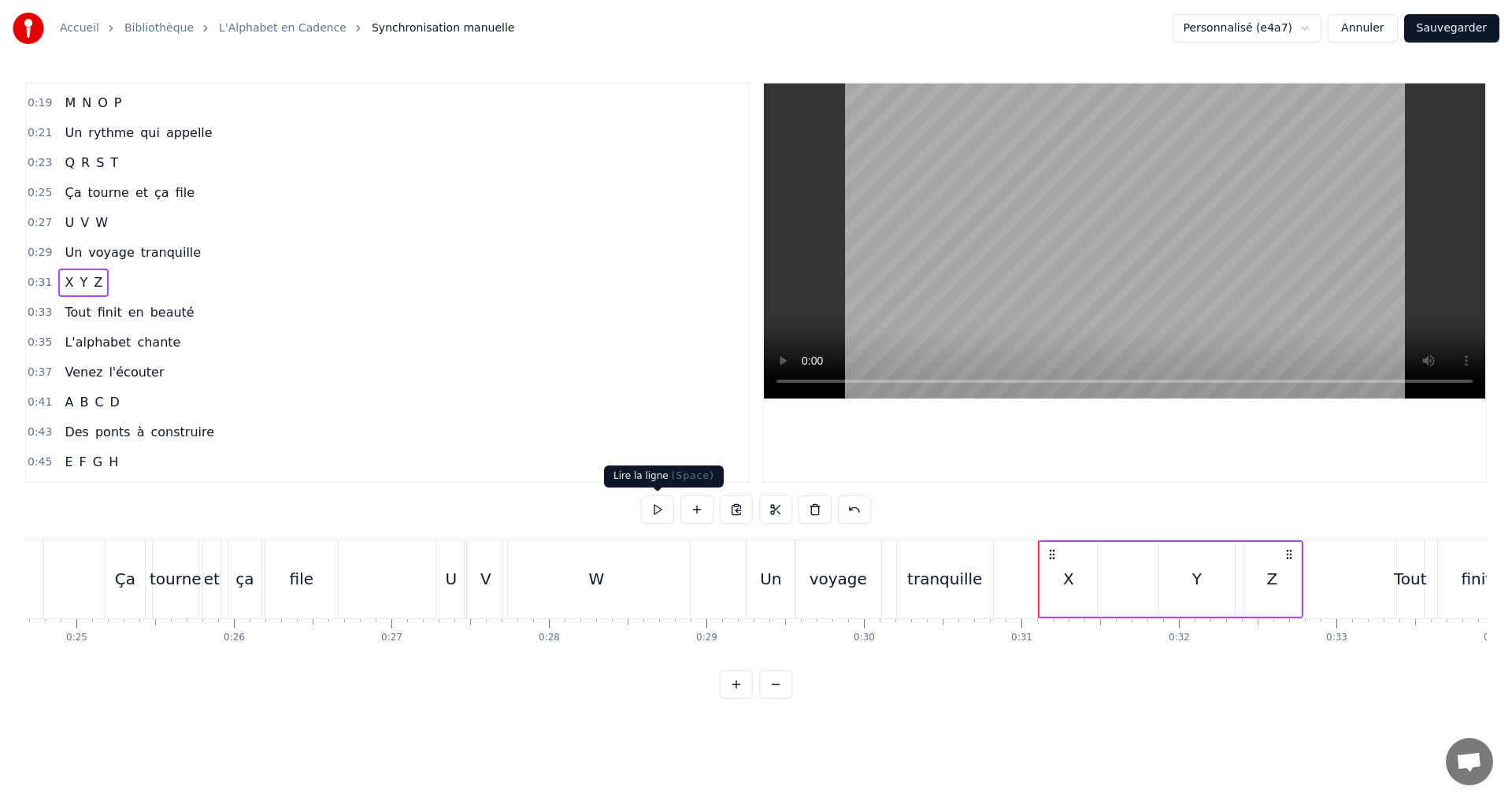
click at [661, 506] on button at bounding box center [657, 509] width 33 height 29
click at [1461, 34] on button "Sauvegarder" at bounding box center [1451, 28] width 95 height 29
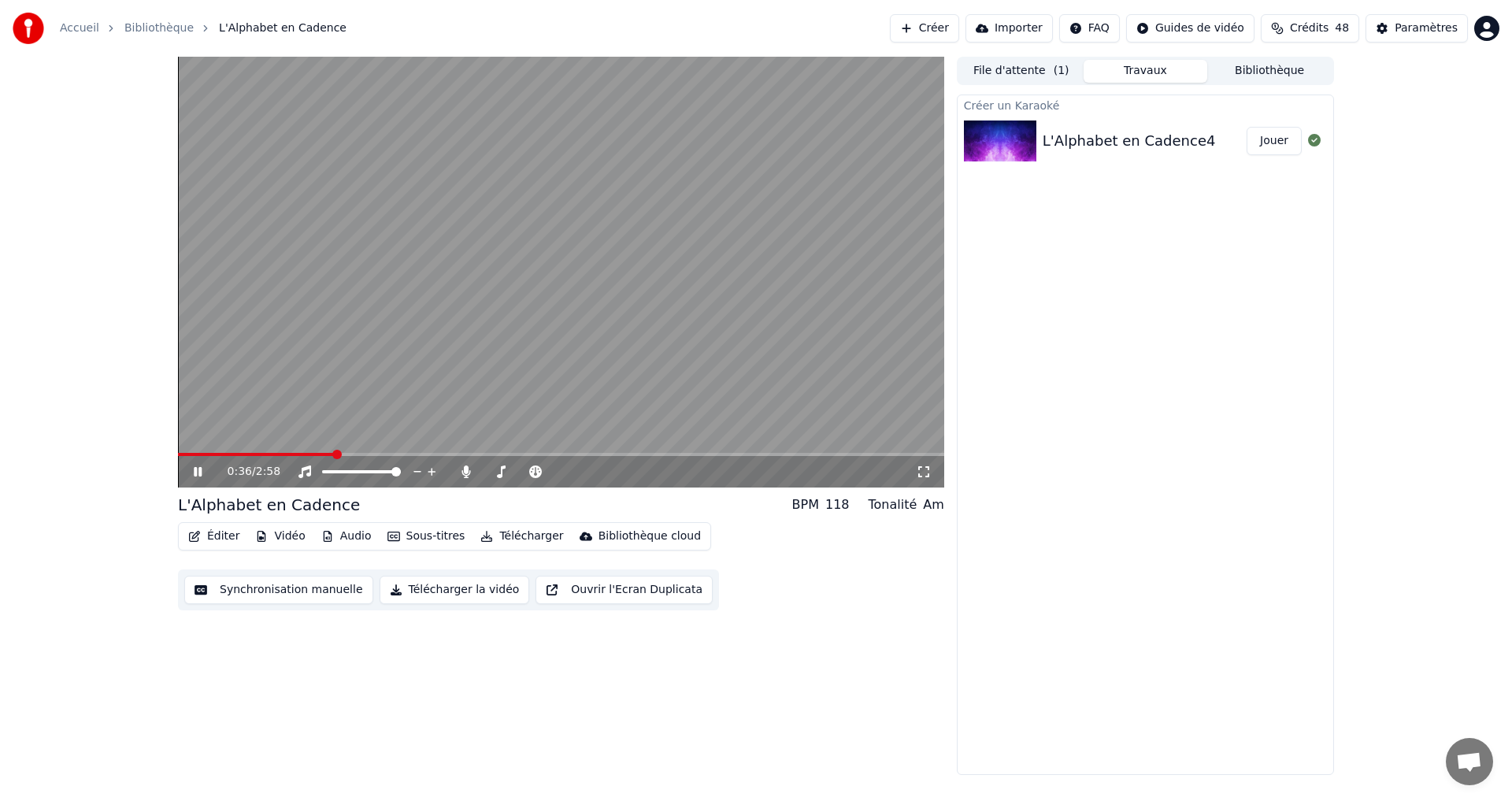
drag, startPoint x: 196, startPoint y: 475, endPoint x: 240, endPoint y: 477, distance: 44.0
click at [196, 475] on icon at bounding box center [197, 471] width 8 height 10
click at [270, 457] on div "0:36 / 2:58" at bounding box center [561, 472] width 766 height 31
click at [276, 451] on video at bounding box center [561, 272] width 766 height 431
click at [272, 455] on span at bounding box center [259, 455] width 162 height 3
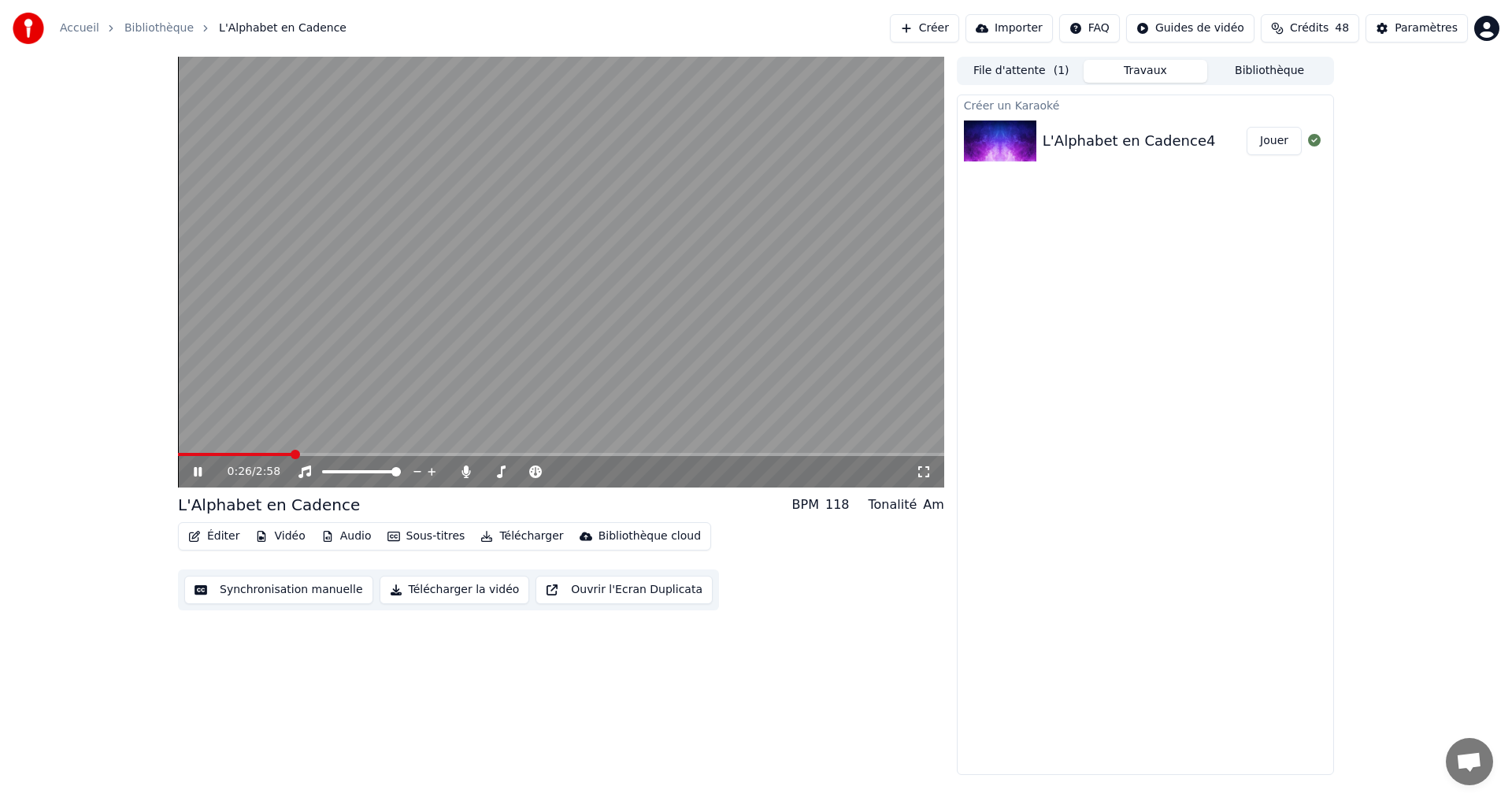
click at [194, 473] on icon at bounding box center [209, 472] width 37 height 13
click at [262, 455] on span at bounding box center [235, 455] width 115 height 3
click at [196, 471] on icon at bounding box center [197, 472] width 10 height 11
click at [197, 469] on icon at bounding box center [209, 472] width 37 height 13
click at [203, 468] on icon at bounding box center [209, 472] width 37 height 13
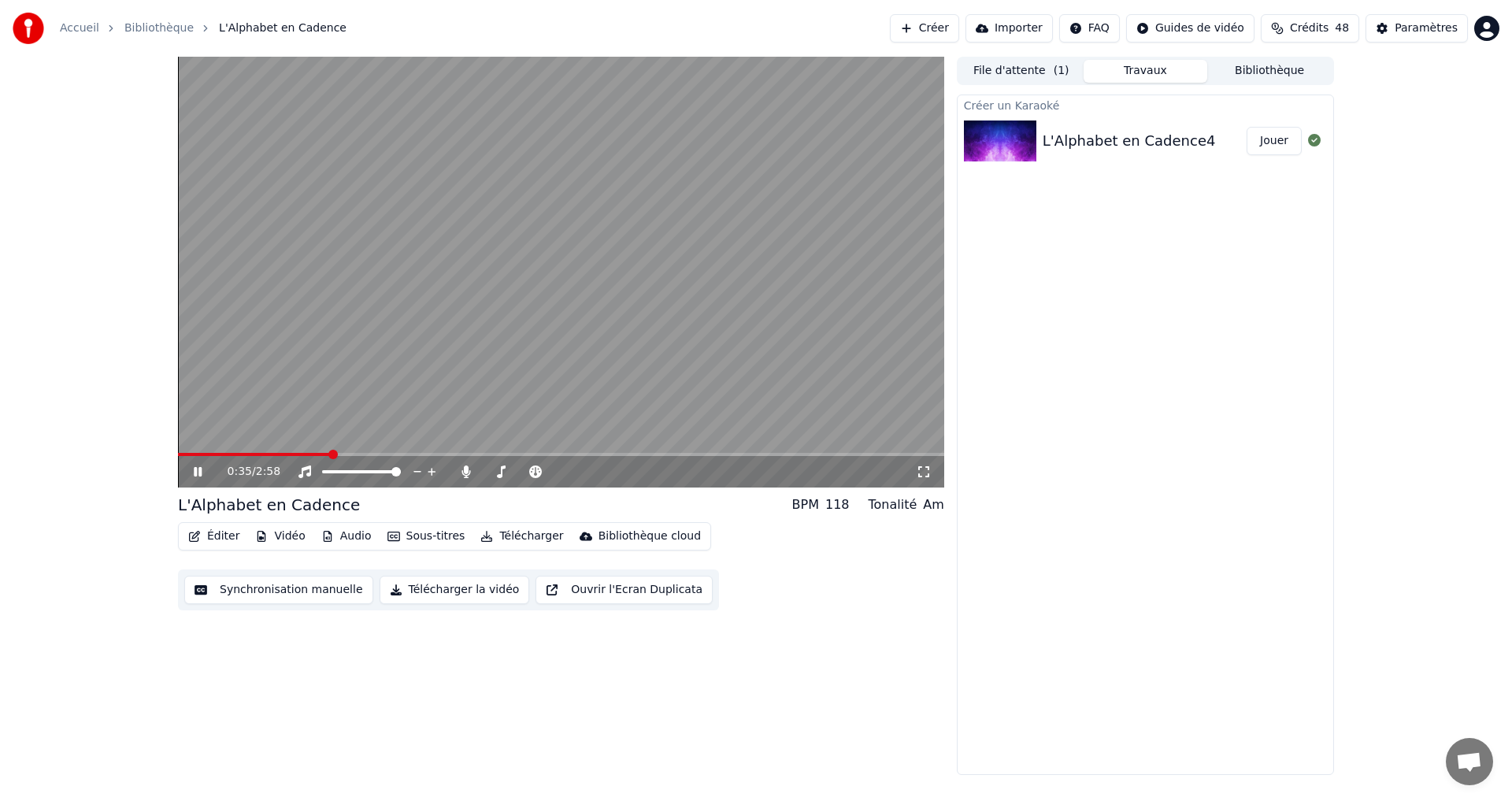
click at [209, 464] on div "0:35 / 2:58" at bounding box center [561, 472] width 754 height 16
click at [195, 475] on icon at bounding box center [197, 471] width 8 height 10
click at [225, 590] on button "Synchronisation manuelle" at bounding box center [279, 590] width 189 height 29
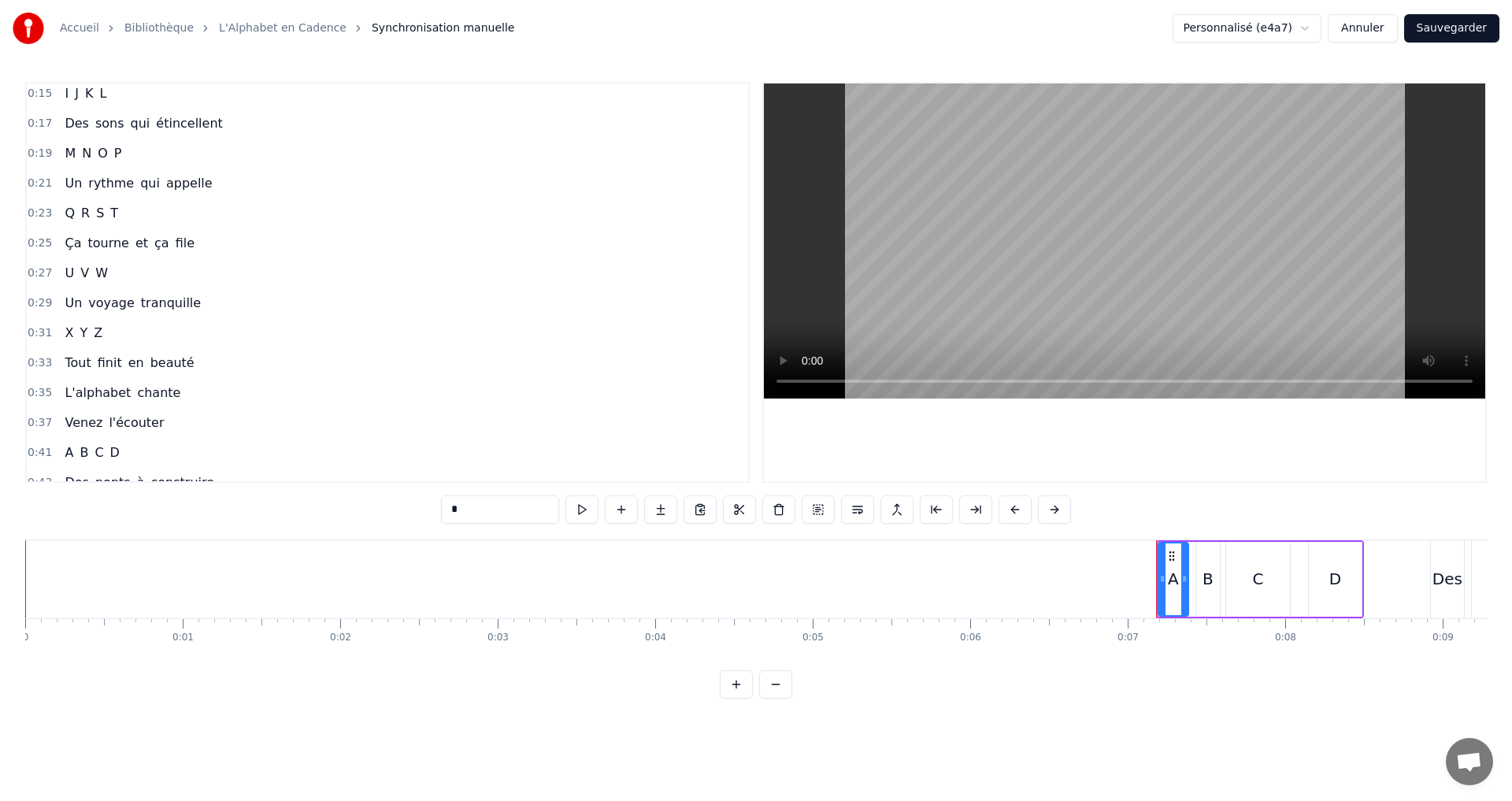
scroll to position [158, 0]
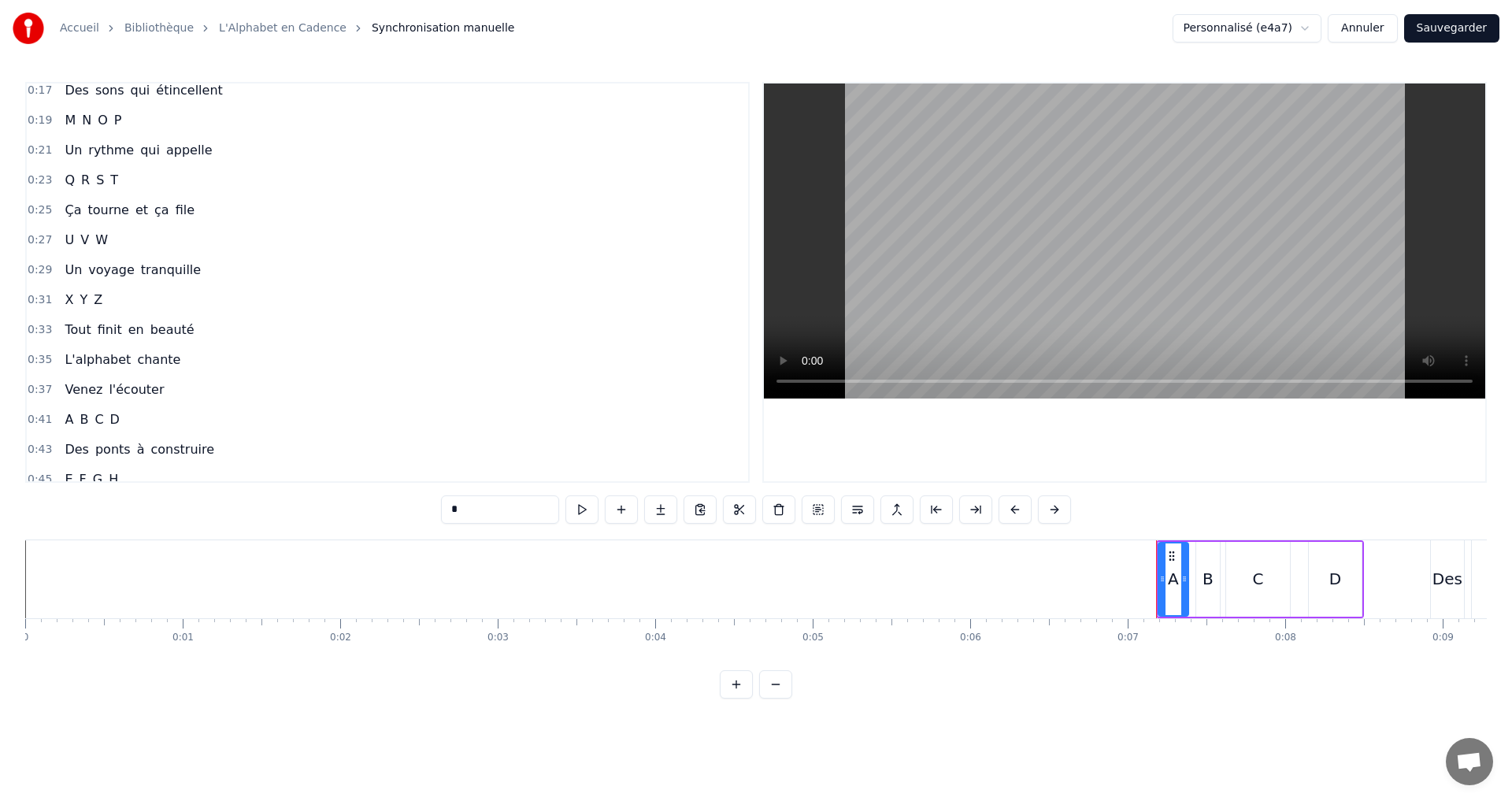
click at [149, 329] on span "beauté" at bounding box center [172, 329] width 48 height 18
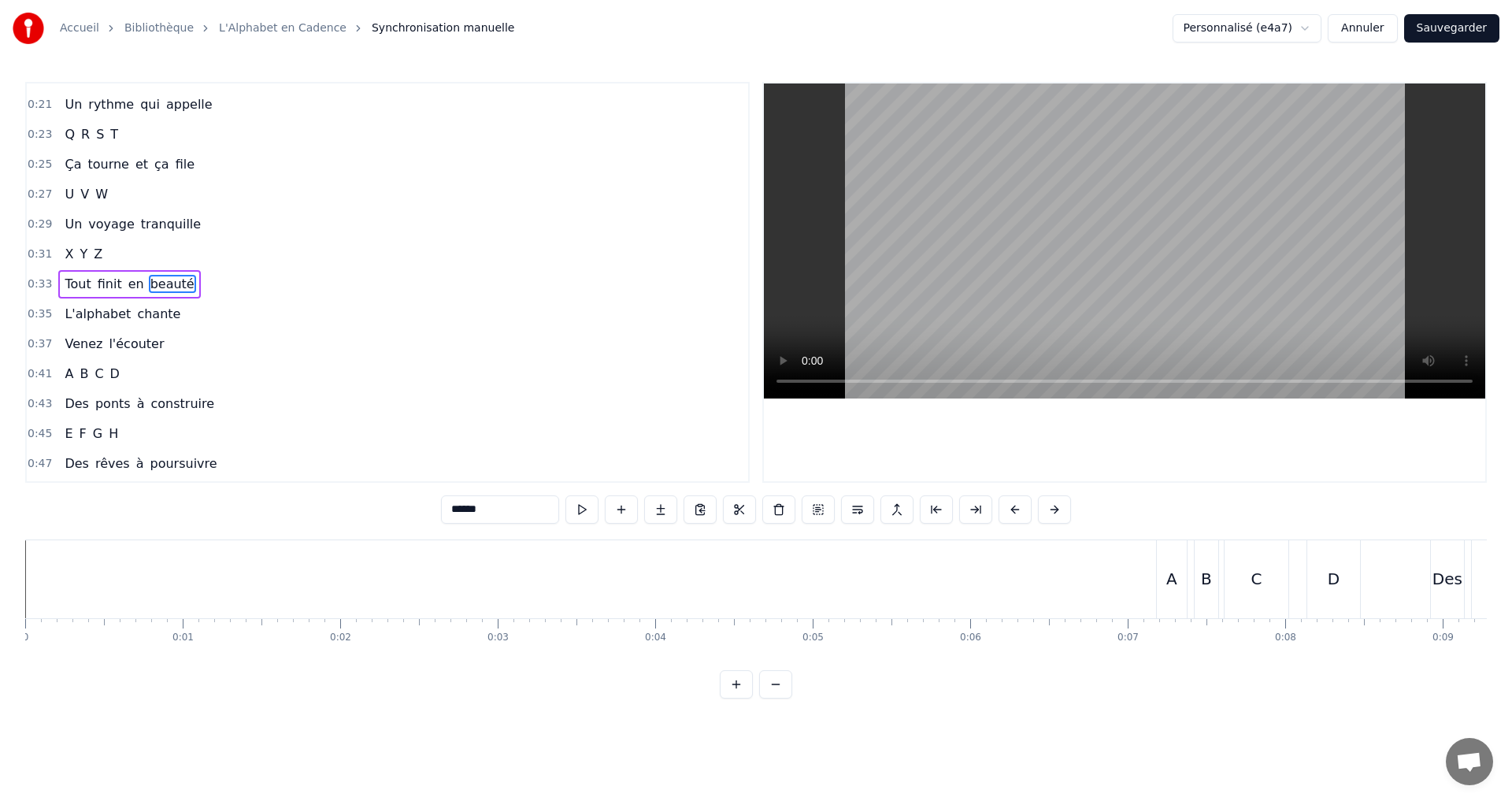
scroll to position [205, 0]
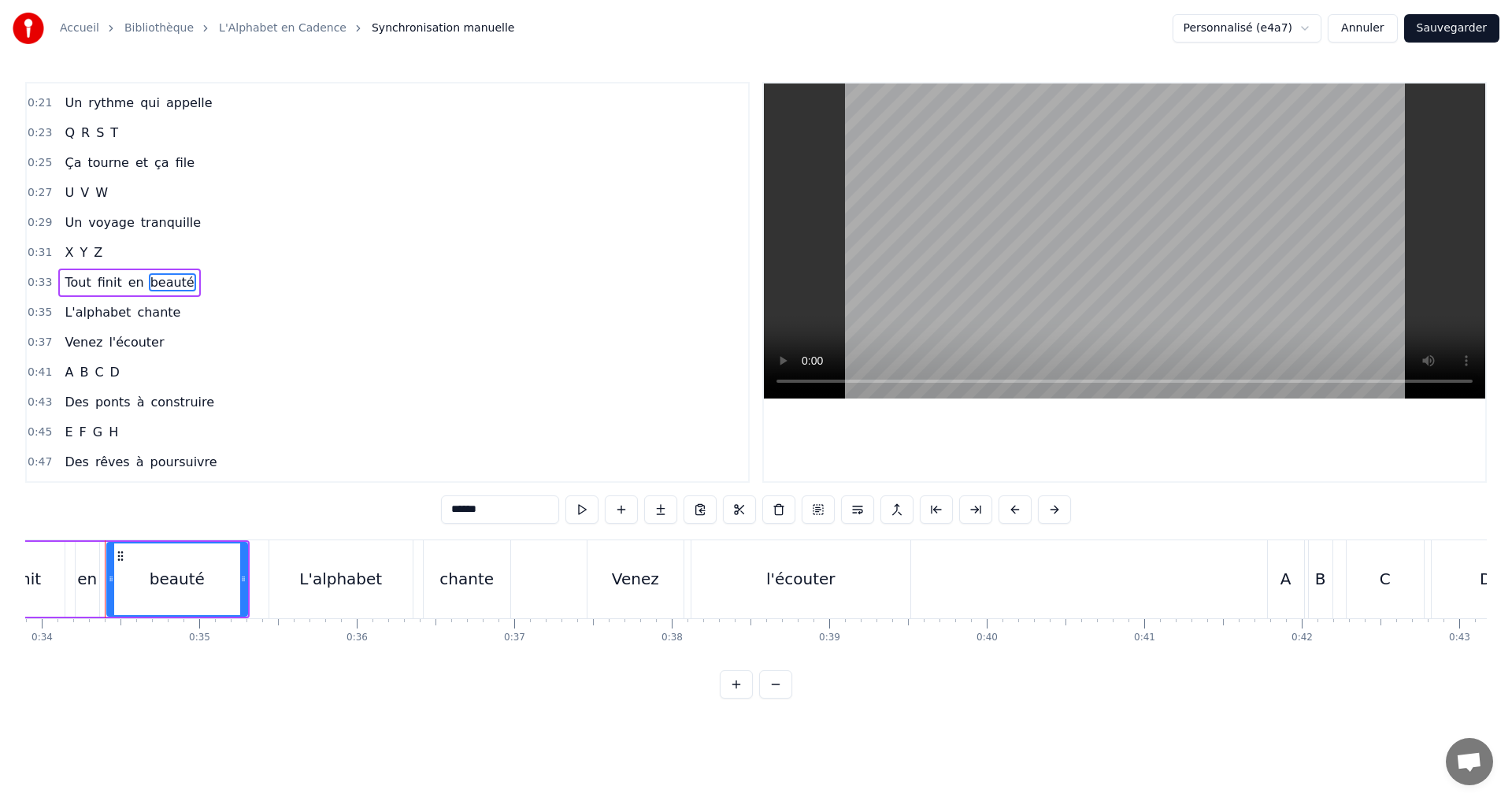
click at [67, 283] on span "Tout" at bounding box center [78, 282] width 29 height 18
type input "****"
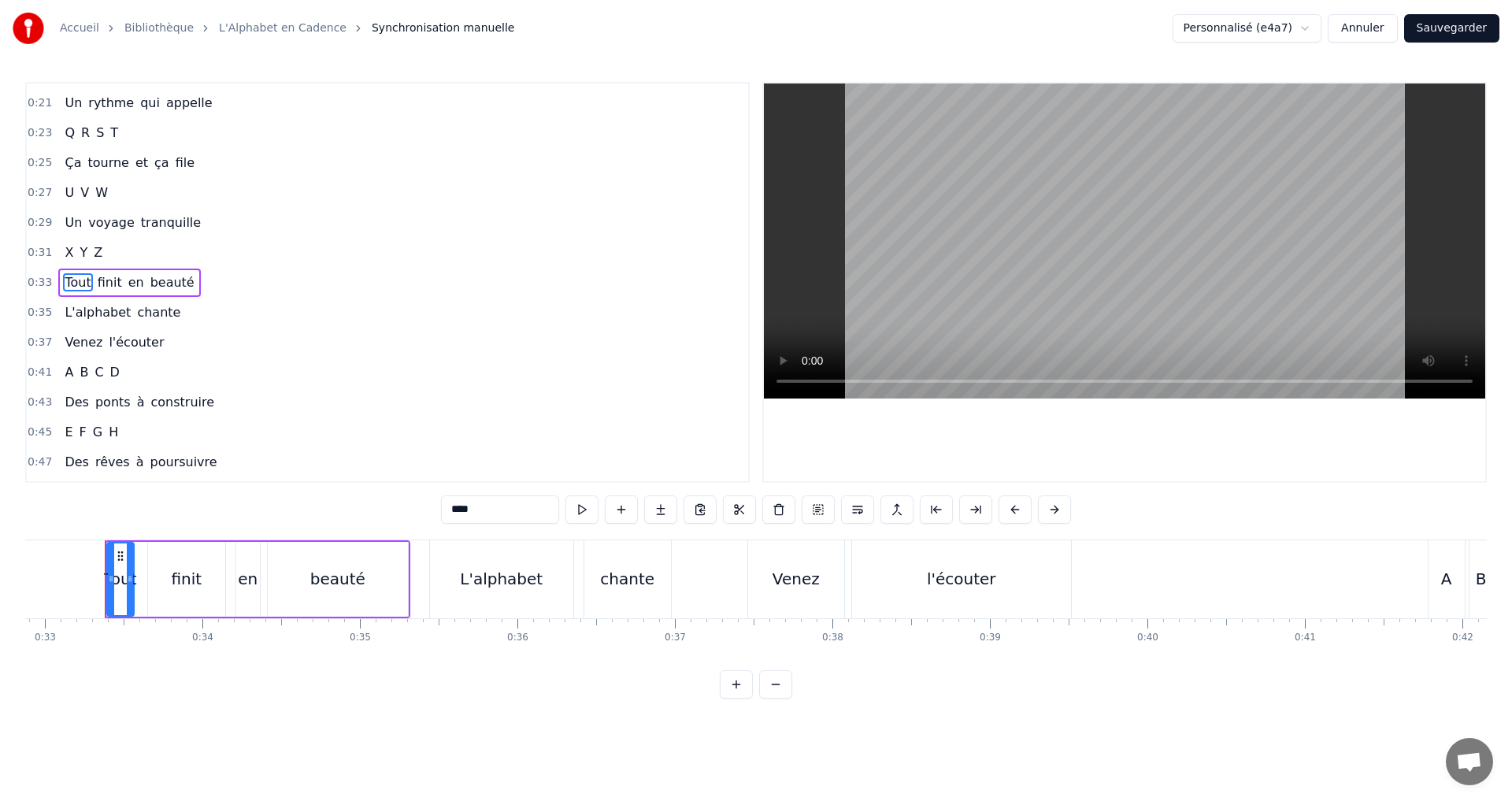
click at [235, 283] on div "0:33 Tout finit en beauté" at bounding box center [387, 282] width 721 height 30
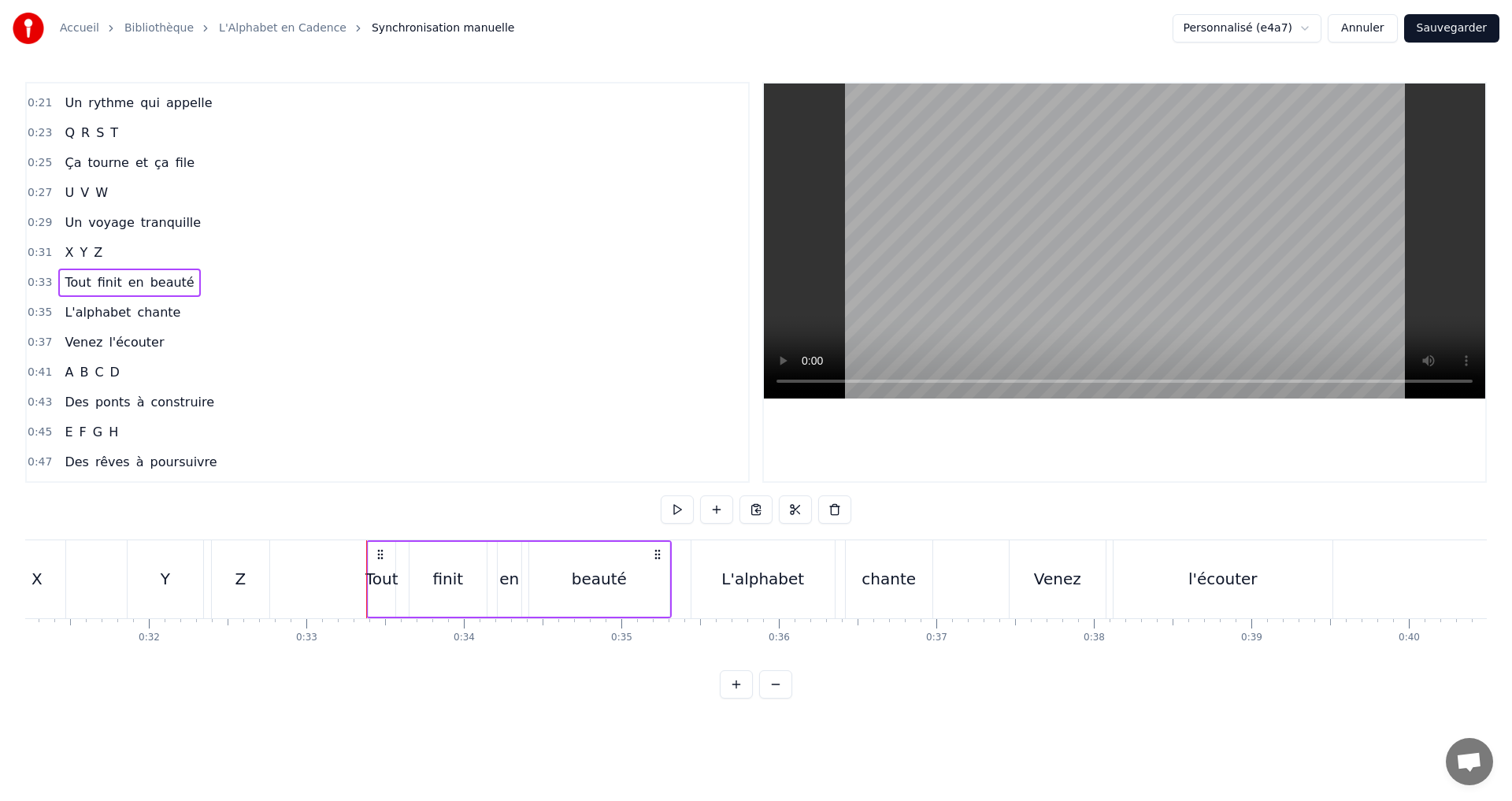
scroll to position [0, 4869]
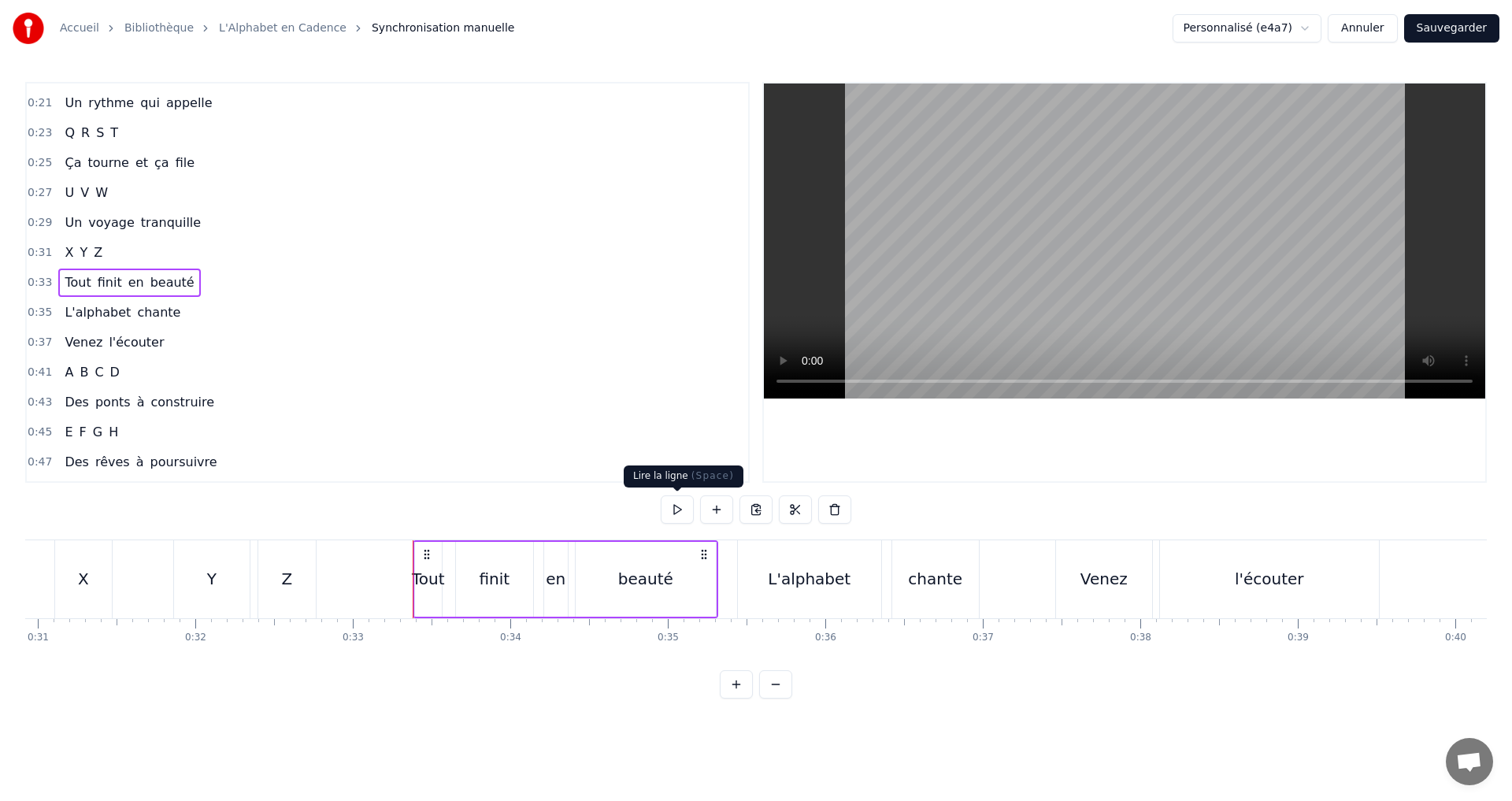
click at [667, 510] on button at bounding box center [677, 509] width 33 height 29
click at [479, 573] on div "finit" at bounding box center [494, 579] width 77 height 74
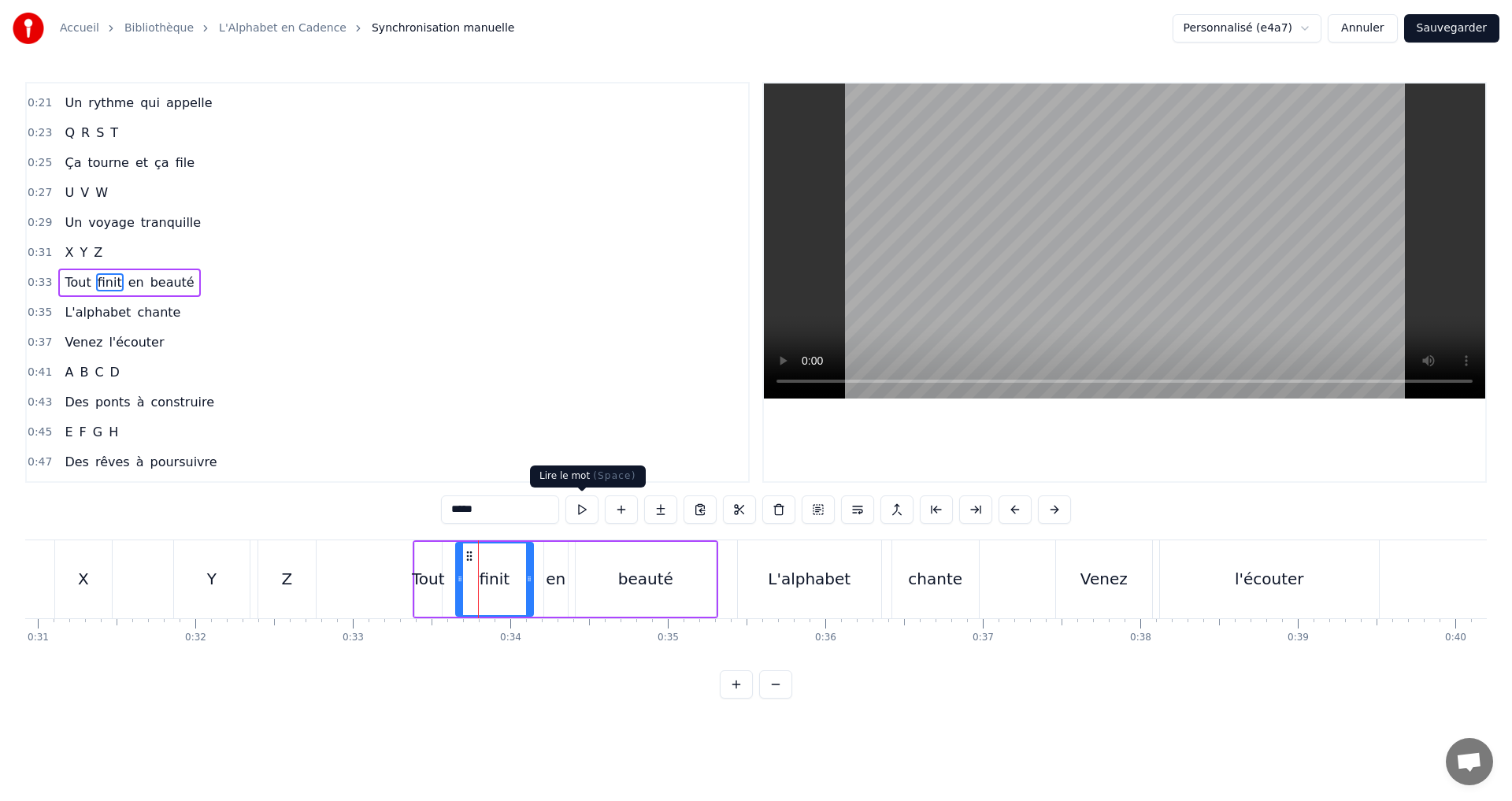
click at [580, 513] on button at bounding box center [582, 509] width 33 height 29
click at [582, 513] on button at bounding box center [582, 509] width 33 height 29
click at [582, 511] on button at bounding box center [582, 509] width 33 height 29
click at [580, 510] on button at bounding box center [582, 509] width 33 height 29
drag, startPoint x: 530, startPoint y: 586, endPoint x: 516, endPoint y: 587, distance: 14.0
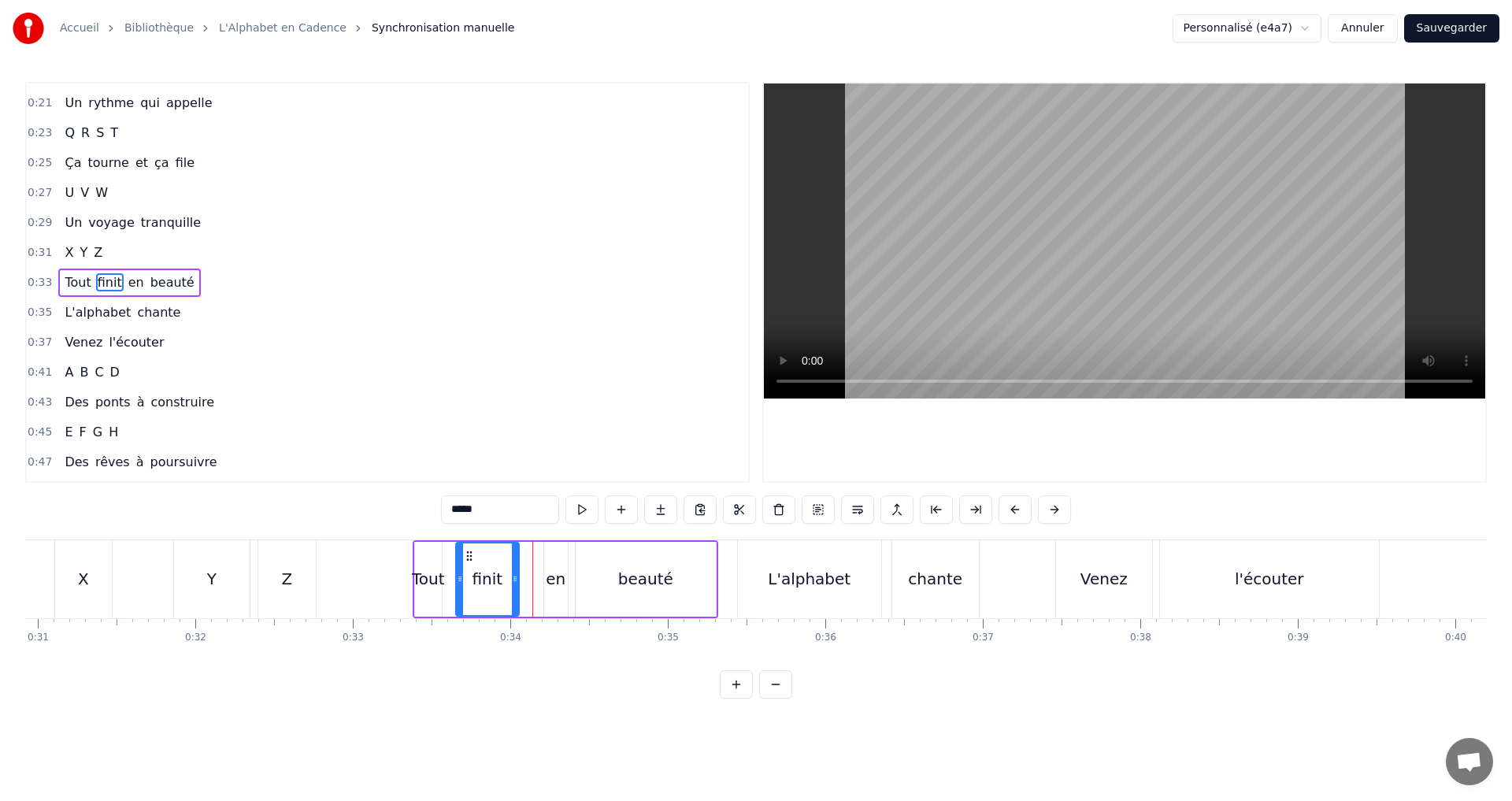
click at [516, 587] on div at bounding box center [514, 579] width 6 height 72
click at [565, 514] on button at bounding box center [562, 509] width 33 height 29
click at [546, 583] on div "en" at bounding box center [555, 578] width 20 height 23
type input "**"
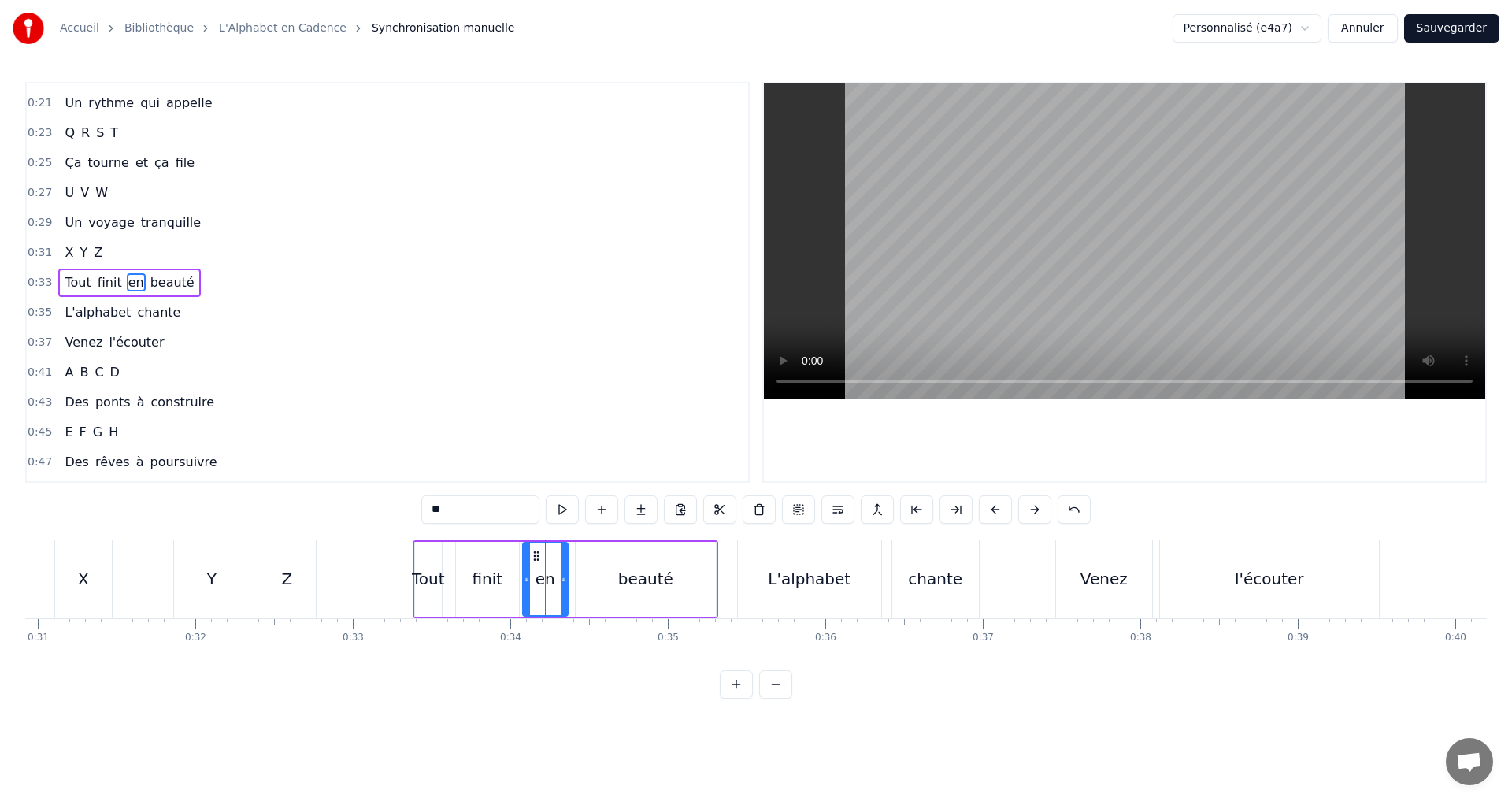
drag, startPoint x: 546, startPoint y: 576, endPoint x: 525, endPoint y: 569, distance: 22.1
click at [525, 569] on div at bounding box center [526, 579] width 6 height 72
click at [565, 508] on button at bounding box center [562, 509] width 33 height 29
drag, startPoint x: 563, startPoint y: 585, endPoint x: 552, endPoint y: 581, distance: 11.7
click at [552, 581] on div at bounding box center [552, 579] width 6 height 72
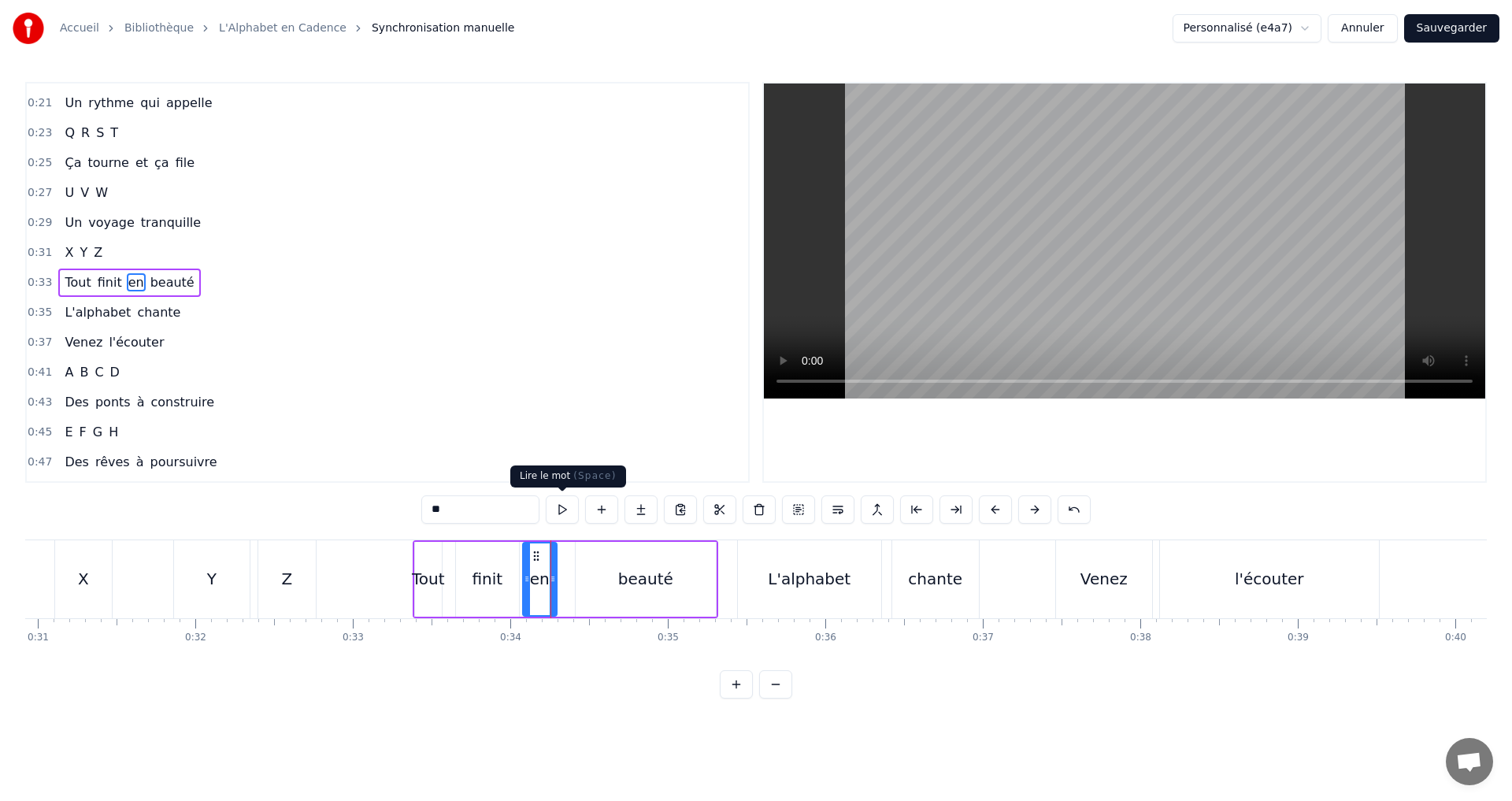
click at [566, 506] on button at bounding box center [562, 509] width 33 height 29
click at [547, 584] on icon at bounding box center [548, 578] width 6 height 13
drag, startPoint x: 524, startPoint y: 575, endPoint x: 531, endPoint y: 559, distance: 17.5
click at [520, 572] on icon at bounding box center [523, 578] width 6 height 13
click at [565, 510] on button at bounding box center [562, 509] width 33 height 29
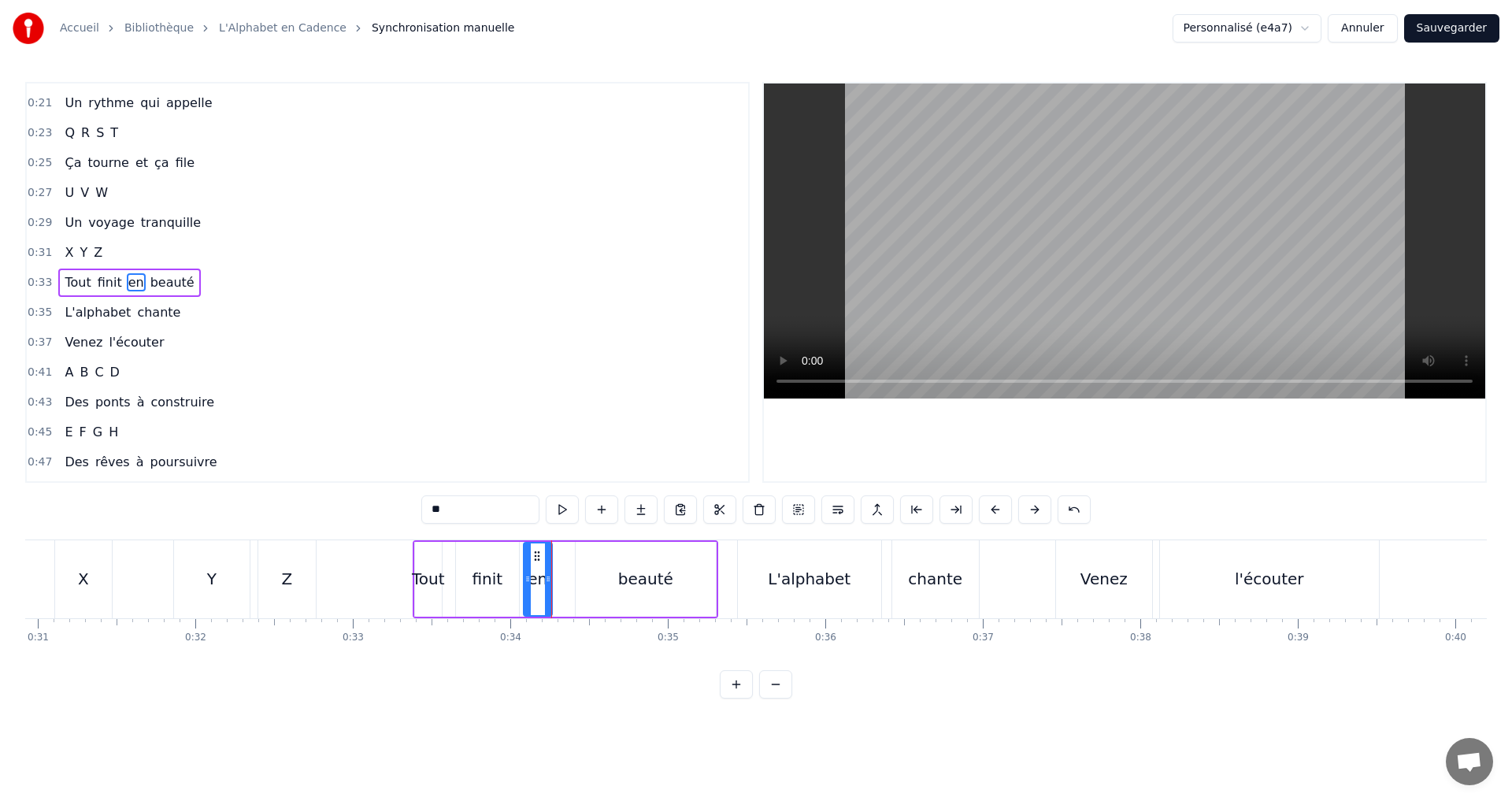
drag, startPoint x: 518, startPoint y: 582, endPoint x: 527, endPoint y: 583, distance: 9.1
click at [527, 583] on icon at bounding box center [527, 578] width 6 height 13
click at [559, 514] on button at bounding box center [562, 509] width 33 height 29
drag, startPoint x: 546, startPoint y: 580, endPoint x: 559, endPoint y: 584, distance: 13.6
click at [559, 584] on icon at bounding box center [560, 578] width 6 height 13
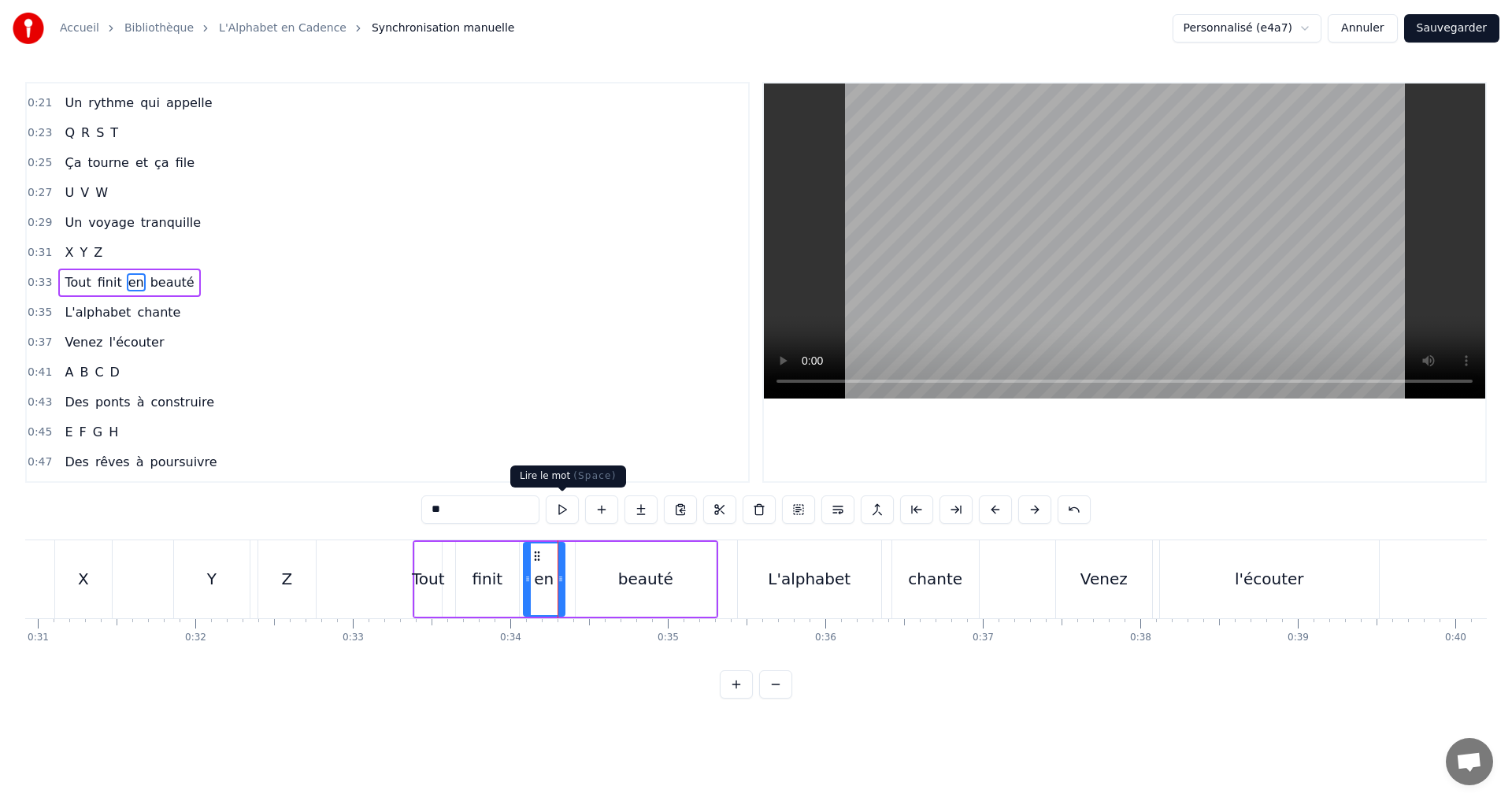
click at [563, 520] on button at bounding box center [562, 509] width 33 height 29
drag, startPoint x: 527, startPoint y: 582, endPoint x: 537, endPoint y: 582, distance: 10.0
click at [537, 582] on icon at bounding box center [537, 578] width 6 height 13
click at [562, 506] on button at bounding box center [562, 509] width 33 height 29
click at [534, 584] on icon at bounding box center [537, 578] width 6 height 13
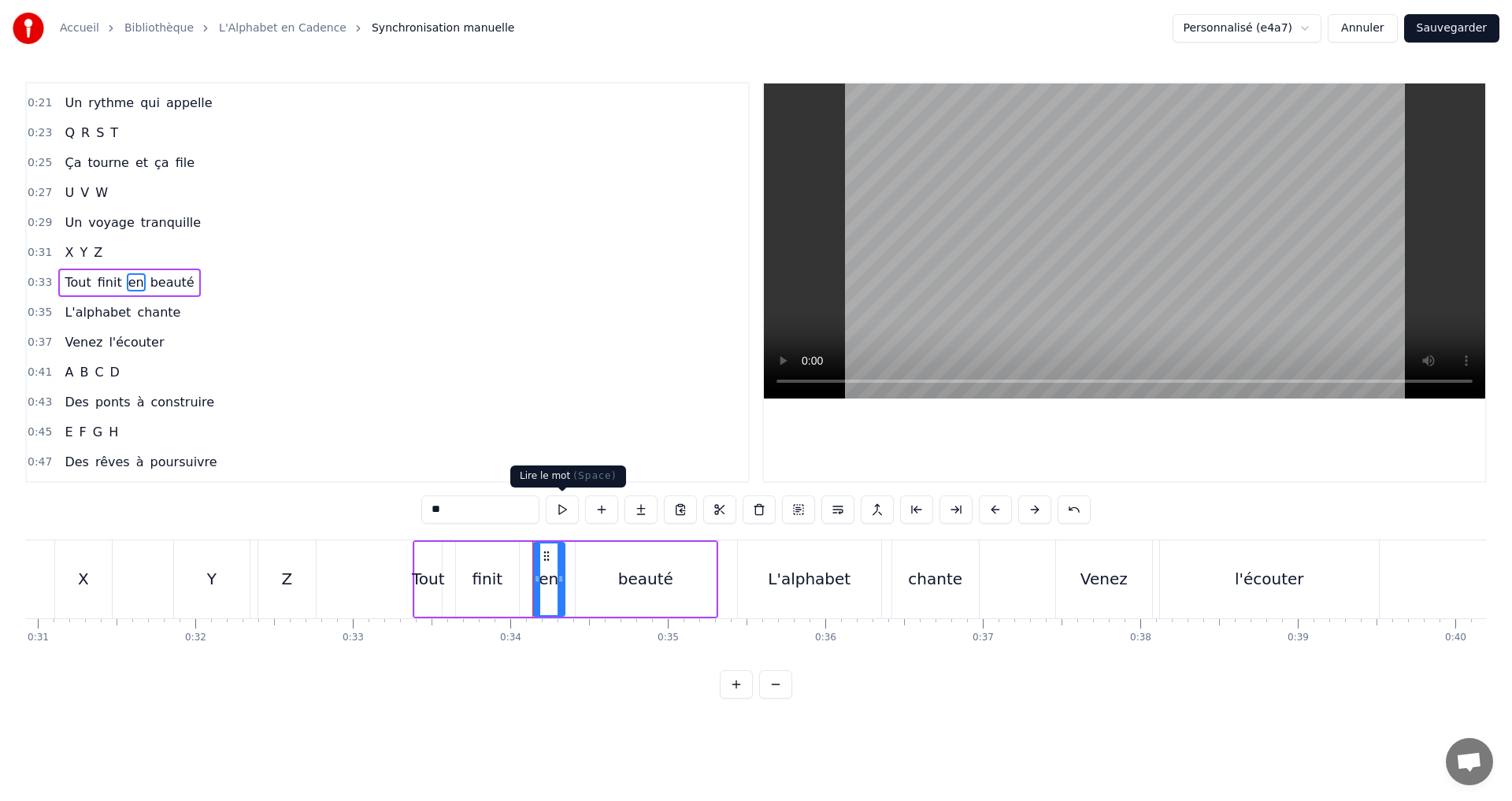
drag, startPoint x: 567, startPoint y: 493, endPoint x: 562, endPoint y: 504, distance: 12.1
click at [563, 493] on body "Accueil Bibliothèque L'Alphabet en Cadence Synchronisation manuelle Personnalis…" at bounding box center [756, 349] width 1512 height 699
click at [562, 506] on button at bounding box center [562, 509] width 33 height 29
click at [563, 589] on div at bounding box center [563, 579] width 1 height 78
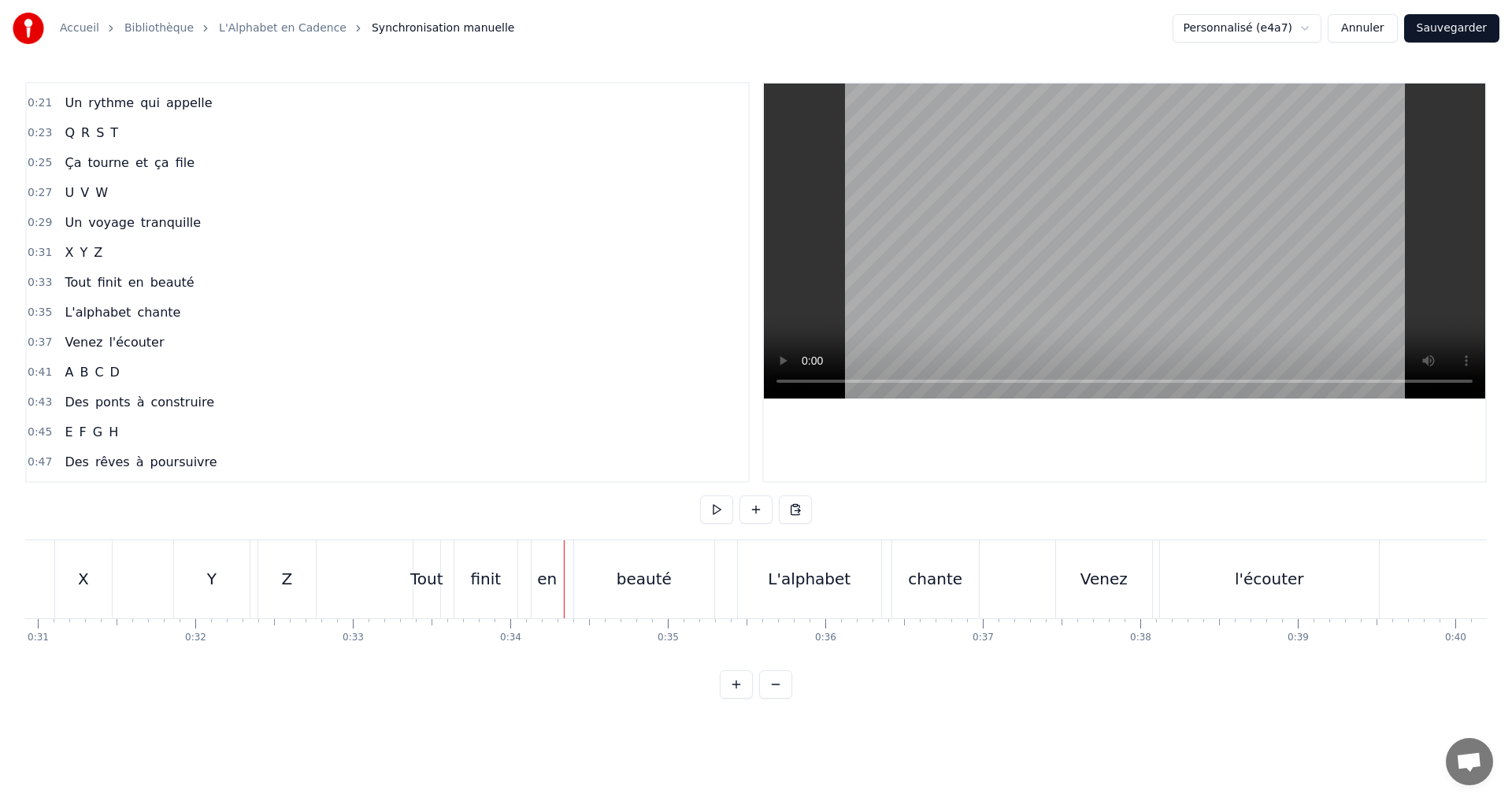
click at [549, 582] on div "en" at bounding box center [546, 578] width 20 height 23
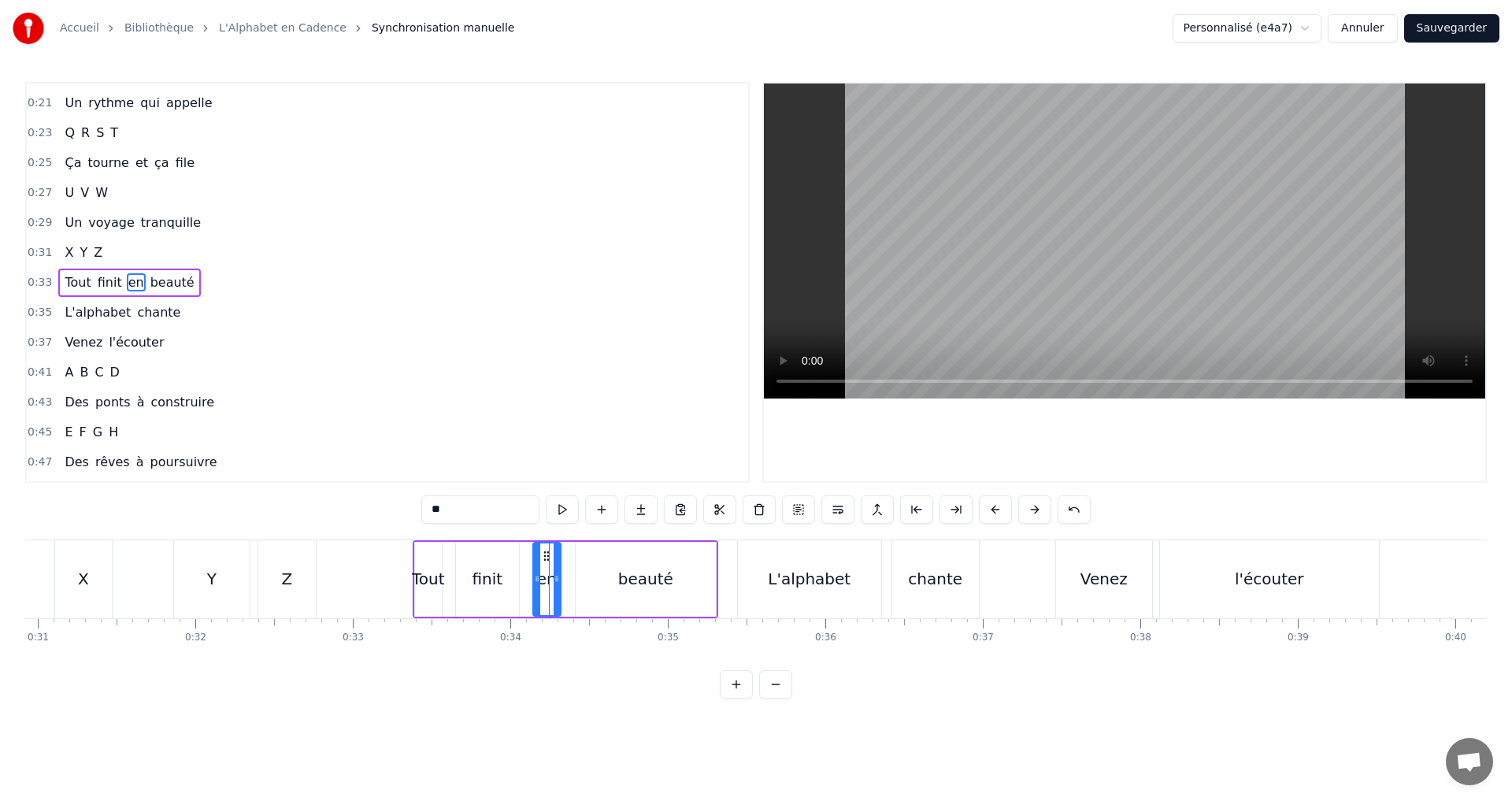
click at [555, 578] on icon at bounding box center [557, 578] width 6 height 13
click at [560, 517] on button at bounding box center [562, 509] width 33 height 29
click at [637, 576] on div "beauté" at bounding box center [646, 578] width 55 height 23
click at [559, 507] on button at bounding box center [562, 509] width 33 height 29
drag, startPoint x: 711, startPoint y: 580, endPoint x: 692, endPoint y: 575, distance: 19.6
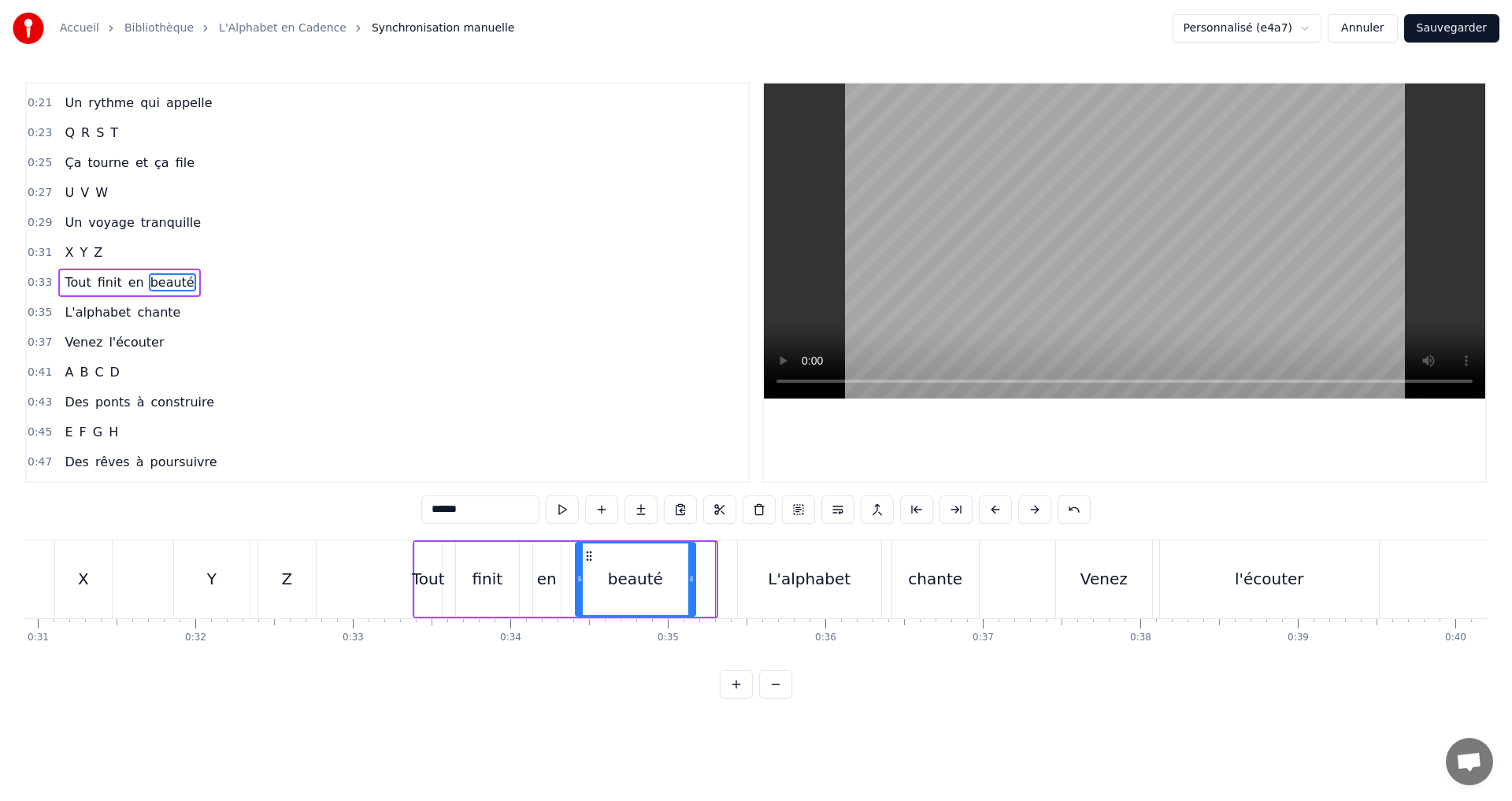
click at [692, 575] on icon at bounding box center [691, 578] width 6 height 13
click at [563, 509] on button at bounding box center [562, 509] width 33 height 29
click at [556, 508] on button at bounding box center [562, 509] width 33 height 29
drag, startPoint x: 691, startPoint y: 580, endPoint x: 704, endPoint y: 582, distance: 13.2
click at [707, 582] on icon at bounding box center [706, 578] width 6 height 13
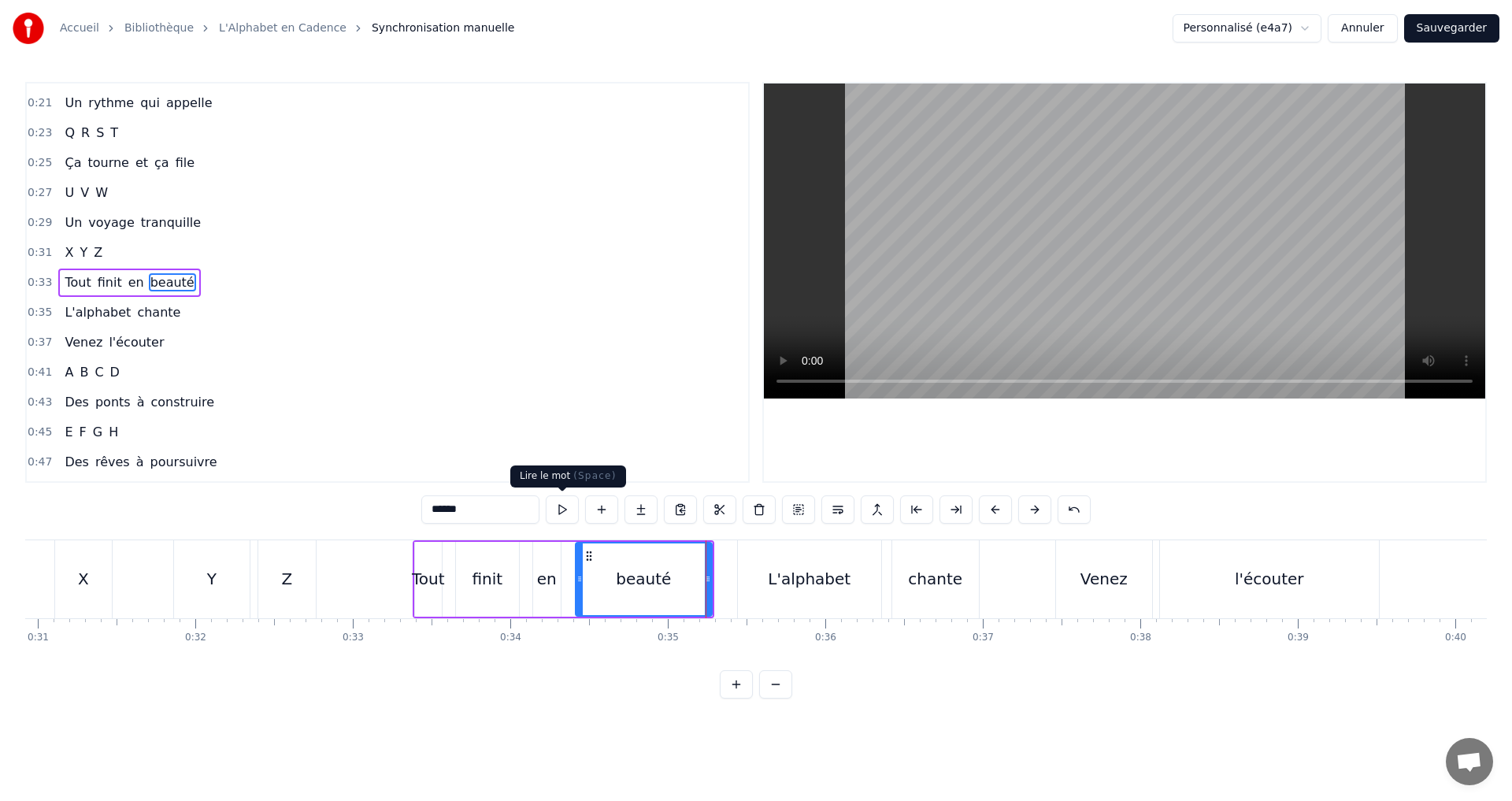
click at [560, 514] on button at bounding box center [562, 509] width 33 height 29
drag, startPoint x: 708, startPoint y: 577, endPoint x: 689, endPoint y: 575, distance: 19.1
click at [689, 575] on icon at bounding box center [688, 578] width 6 height 13
click at [554, 503] on button at bounding box center [562, 509] width 33 height 29
drag, startPoint x: 690, startPoint y: 580, endPoint x: 667, endPoint y: 573, distance: 24.0
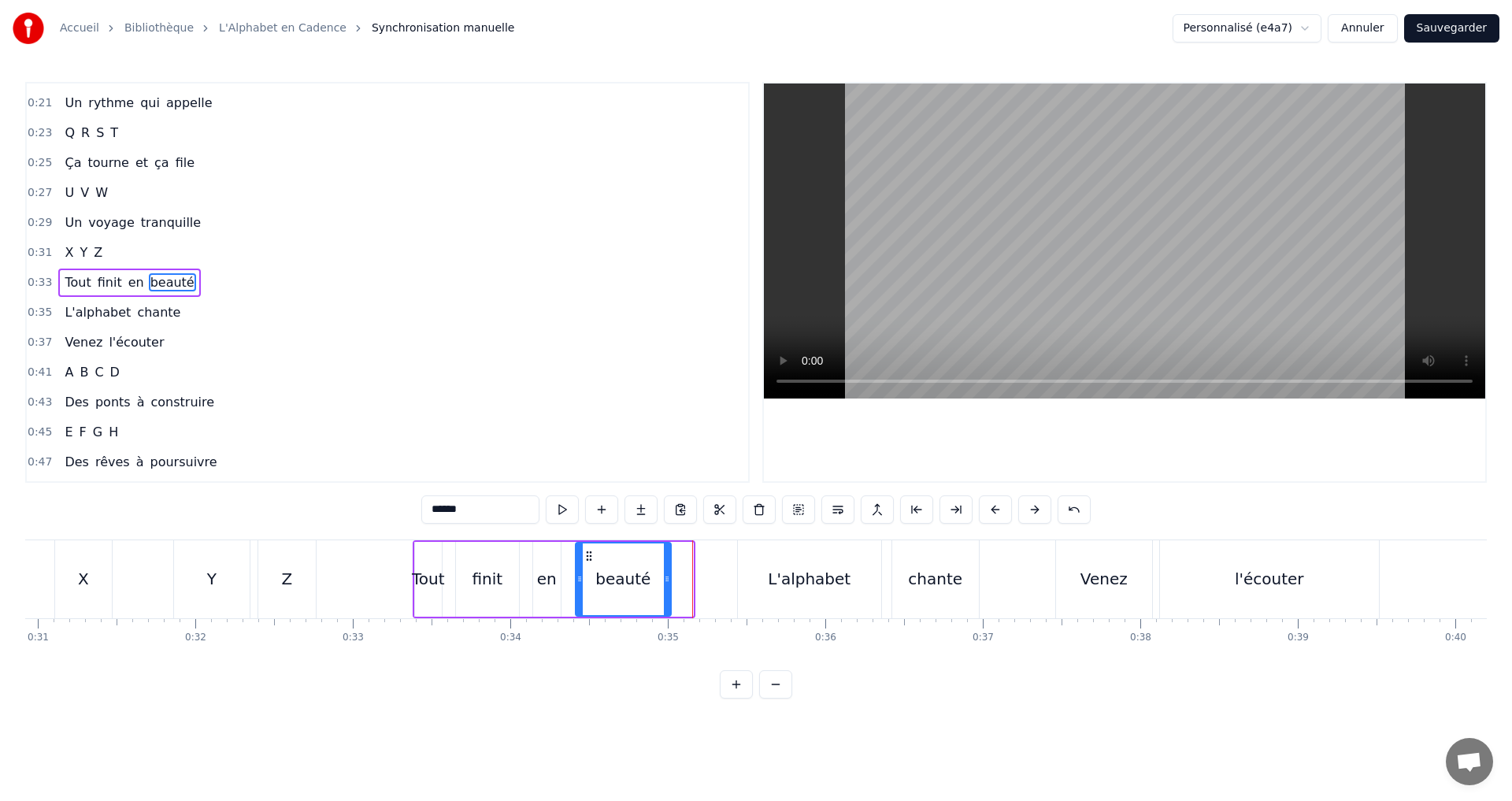
click at [667, 573] on icon at bounding box center [666, 578] width 6 height 13
click at [562, 518] on button at bounding box center [562, 509] width 33 height 29
drag, startPoint x: 795, startPoint y: 593, endPoint x: 748, endPoint y: 592, distance: 47.0
click at [796, 591] on div "L'alphabet" at bounding box center [809, 579] width 144 height 78
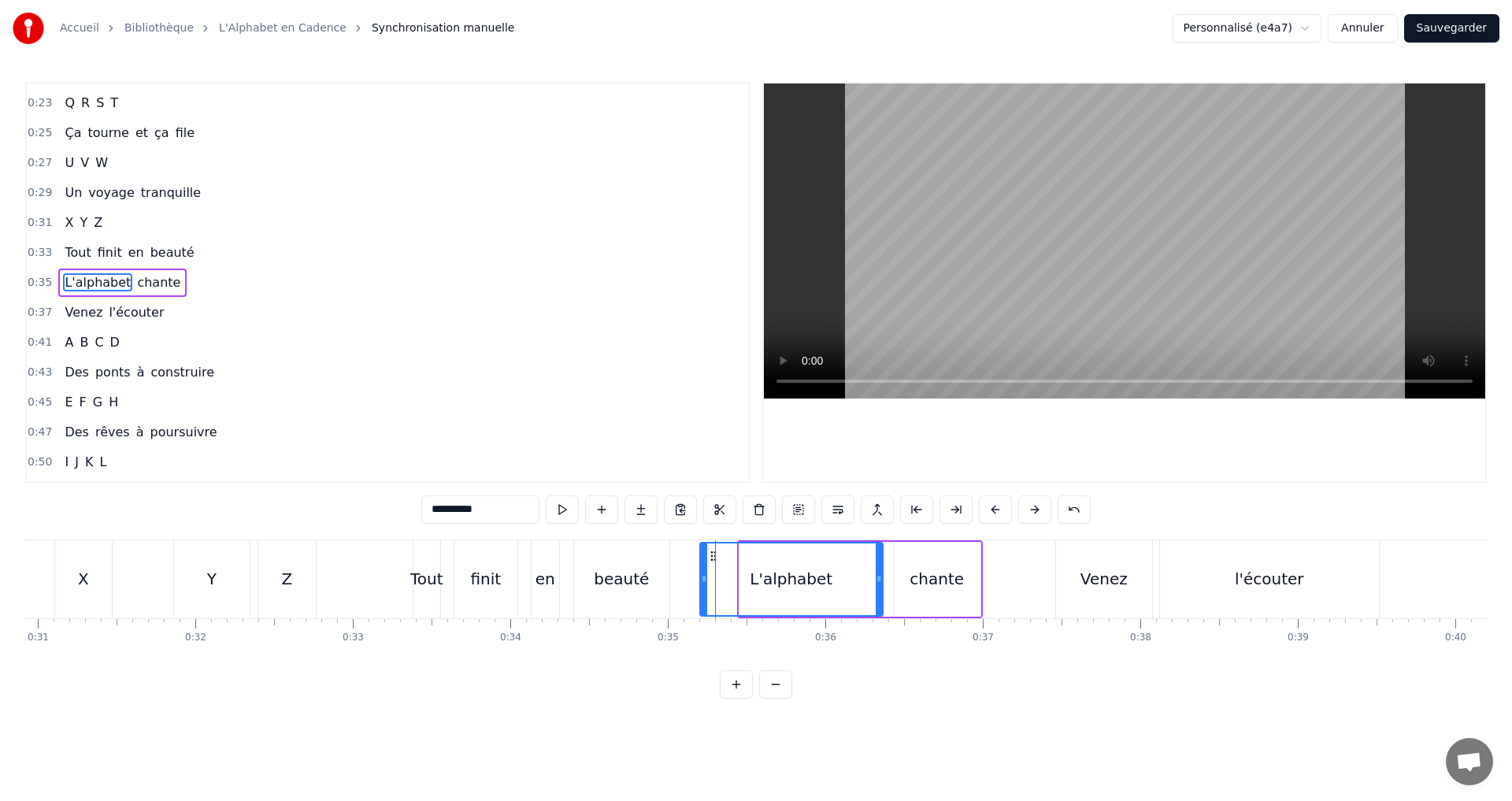
drag, startPoint x: 742, startPoint y: 578, endPoint x: 702, endPoint y: 582, distance: 40.2
click at [702, 582] on icon at bounding box center [704, 578] width 6 height 13
drag, startPoint x: 878, startPoint y: 584, endPoint x: 718, endPoint y: 552, distance: 163.2
click at [815, 585] on div at bounding box center [816, 579] width 6 height 72
click at [563, 514] on button at bounding box center [562, 509] width 33 height 29
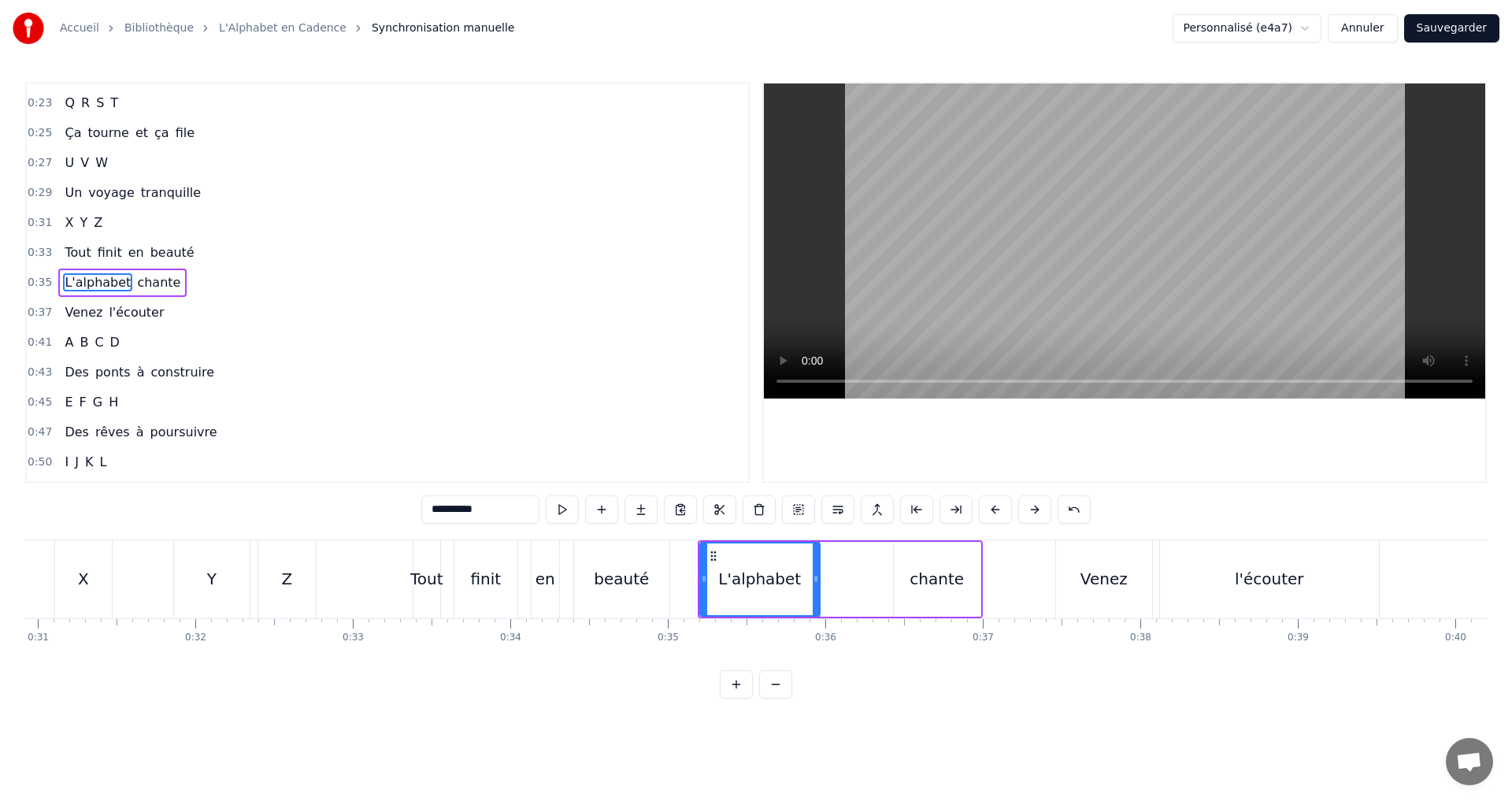
click at [551, 507] on button at bounding box center [562, 509] width 33 height 29
drag, startPoint x: 703, startPoint y: 578, endPoint x: 663, endPoint y: 578, distance: 40.0
click at [663, 578] on icon at bounding box center [662, 578] width 6 height 13
click at [559, 514] on button at bounding box center [562, 509] width 33 height 29
click at [544, 501] on div "**********" at bounding box center [756, 509] width 669 height 29
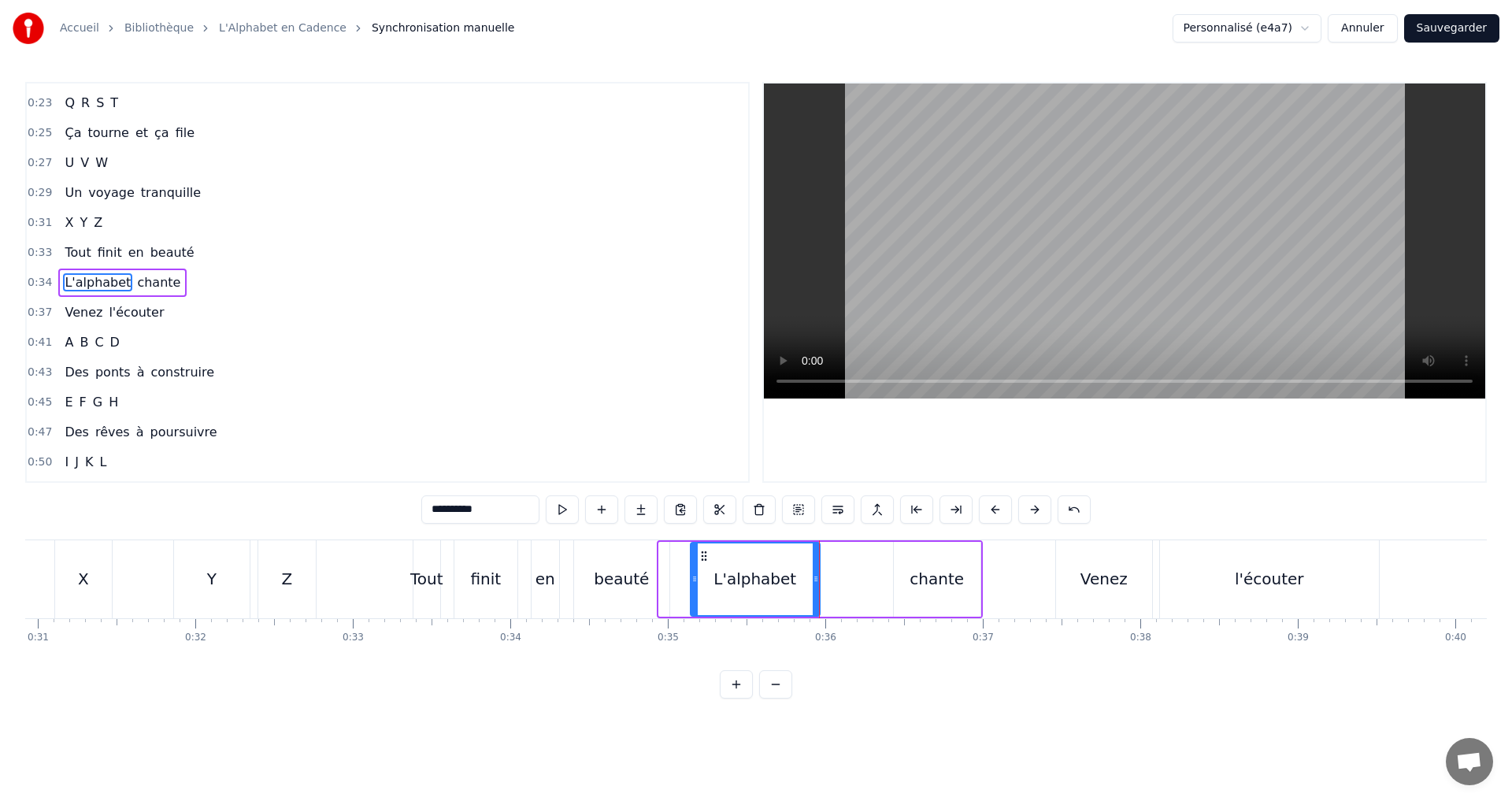
drag, startPoint x: 662, startPoint y: 573, endPoint x: 693, endPoint y: 578, distance: 31.4
click at [693, 578] on icon at bounding box center [694, 578] width 6 height 13
click at [563, 518] on button at bounding box center [562, 509] width 33 height 29
drag, startPoint x: 695, startPoint y: 578, endPoint x: 706, endPoint y: 578, distance: 11.0
click at [705, 578] on icon at bounding box center [701, 578] width 6 height 13
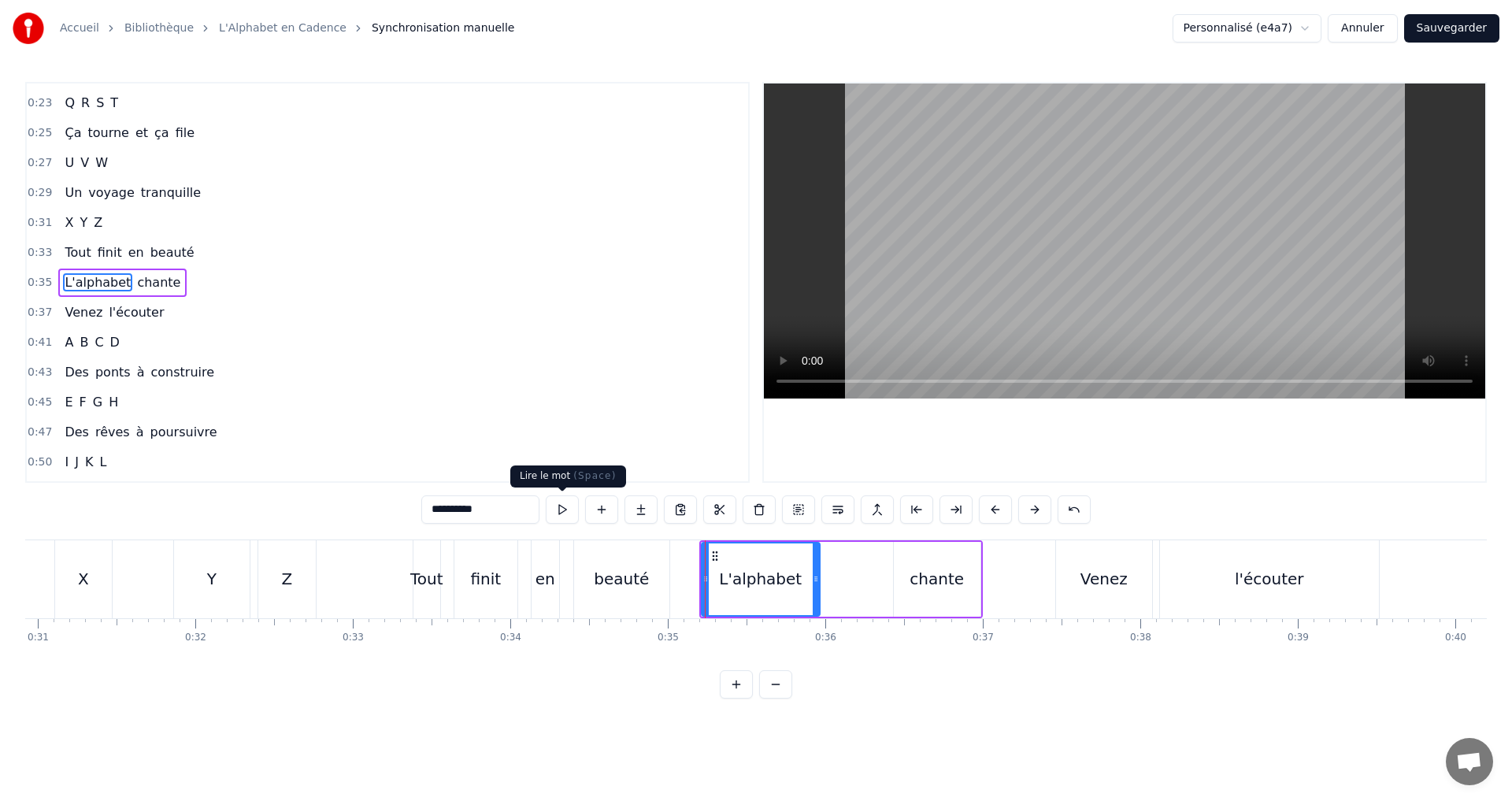
click at [550, 511] on button at bounding box center [562, 509] width 33 height 29
drag, startPoint x: 704, startPoint y: 580, endPoint x: 693, endPoint y: 580, distance: 11.0
click at [693, 580] on icon at bounding box center [694, 578] width 6 height 13
click at [556, 513] on button at bounding box center [562, 509] width 33 height 29
click at [556, 512] on button at bounding box center [562, 509] width 33 height 29
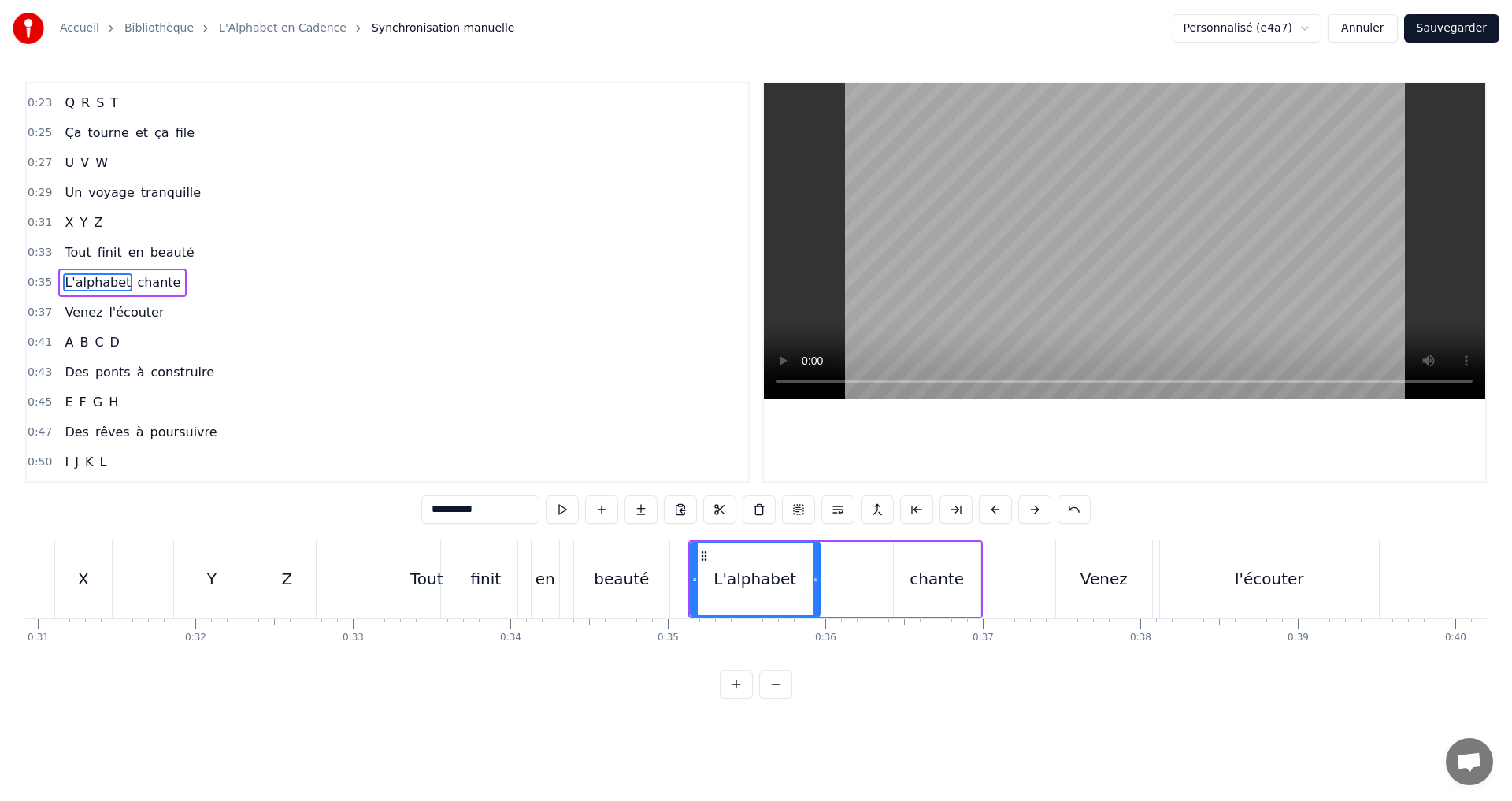
click at [556, 509] on button at bounding box center [562, 509] width 33 height 29
click at [915, 580] on div "chante" at bounding box center [936, 578] width 55 height 23
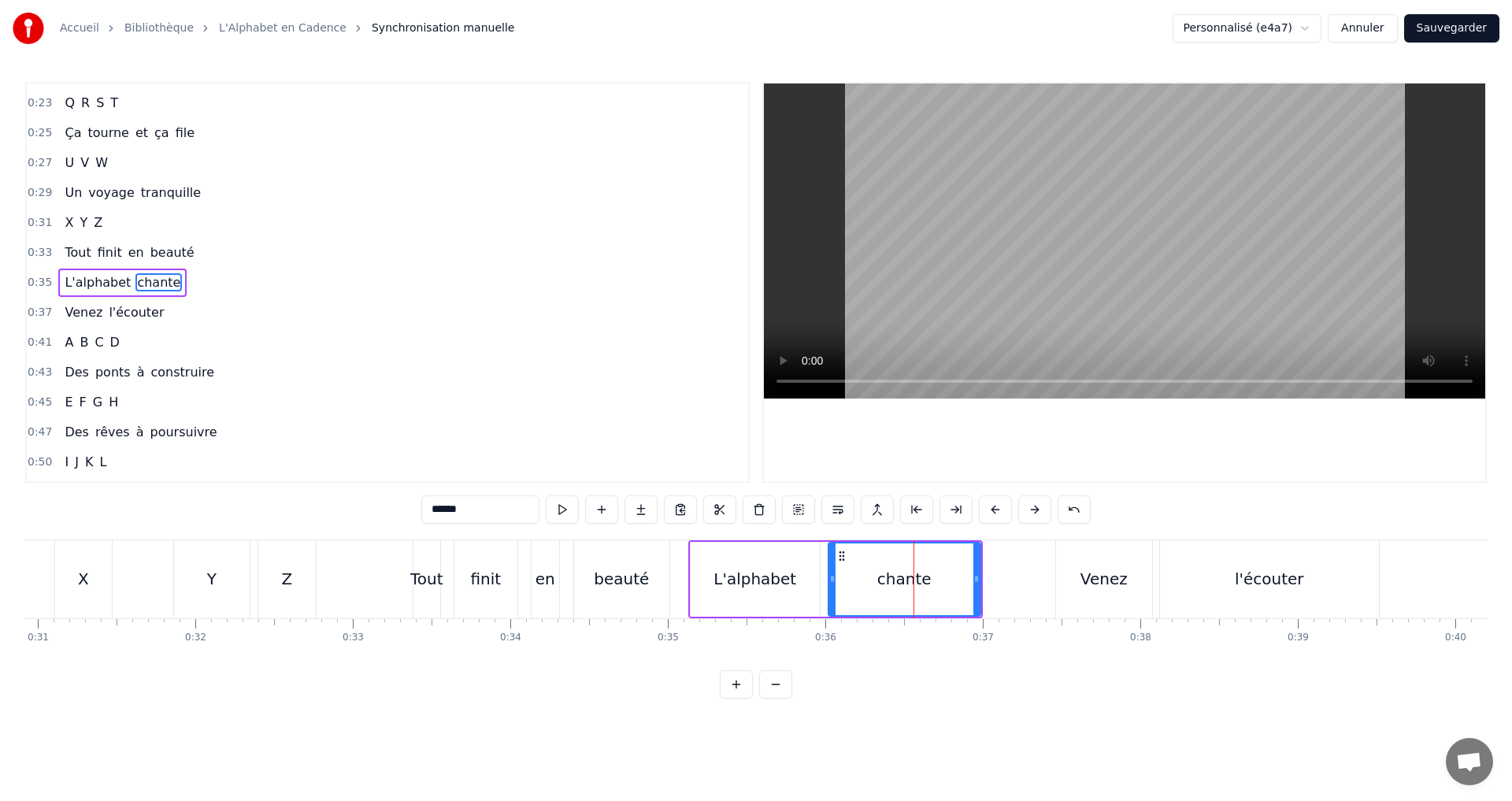
drag, startPoint x: 896, startPoint y: 583, endPoint x: 831, endPoint y: 566, distance: 67.2
click at [831, 566] on div at bounding box center [832, 579] width 6 height 72
drag, startPoint x: 975, startPoint y: 580, endPoint x: 944, endPoint y: 581, distance: 31.0
click at [944, 581] on icon at bounding box center [944, 578] width 6 height 13
click at [560, 507] on button at bounding box center [562, 509] width 33 height 29
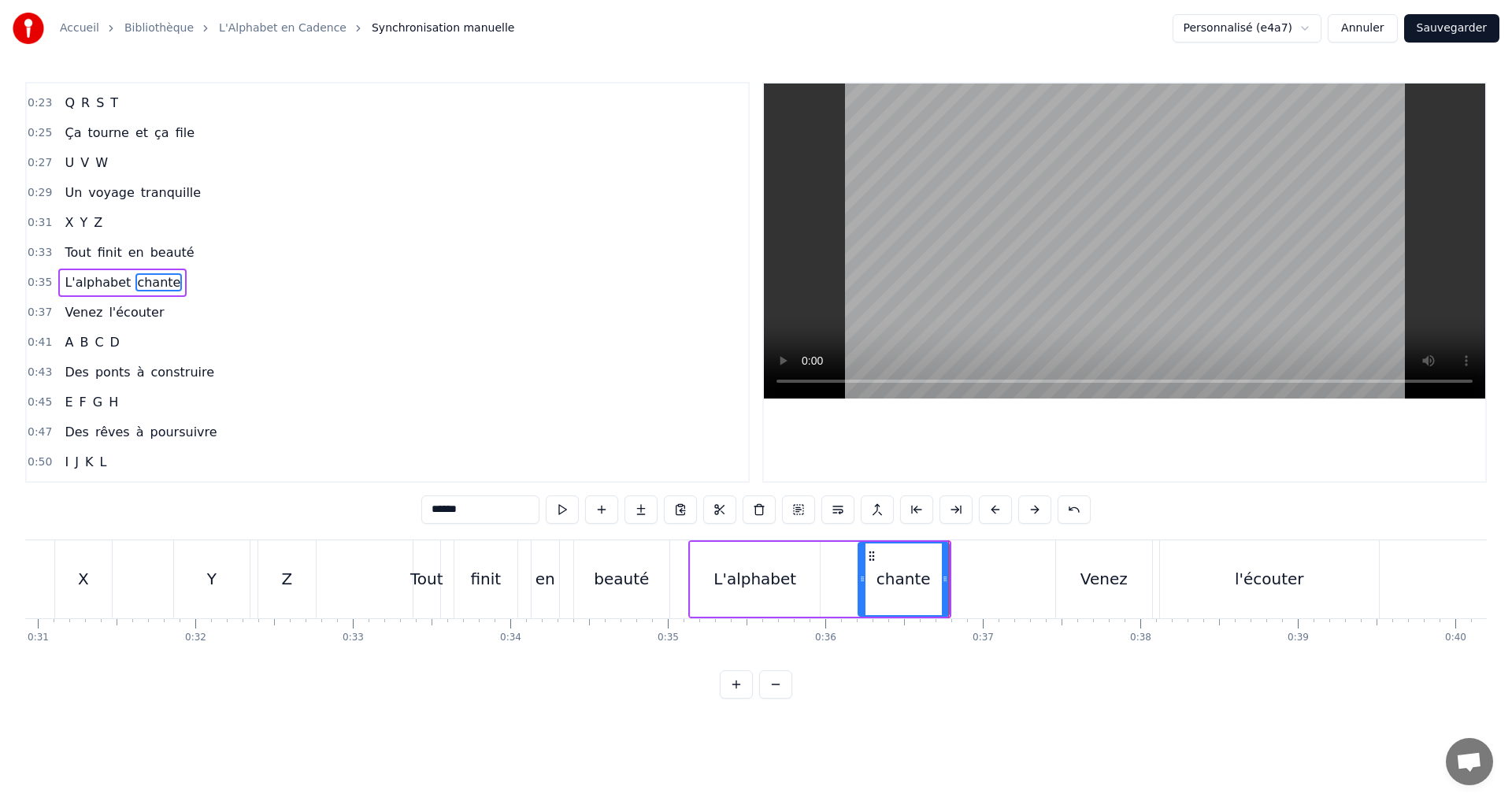
drag, startPoint x: 849, startPoint y: 580, endPoint x: 842, endPoint y: 572, distance: 10.6
click at [859, 572] on div at bounding box center [861, 579] width 6 height 72
click at [557, 514] on button at bounding box center [562, 509] width 33 height 29
click at [562, 510] on button at bounding box center [562, 509] width 33 height 29
drag, startPoint x: 862, startPoint y: 578, endPoint x: 835, endPoint y: 573, distance: 27.5
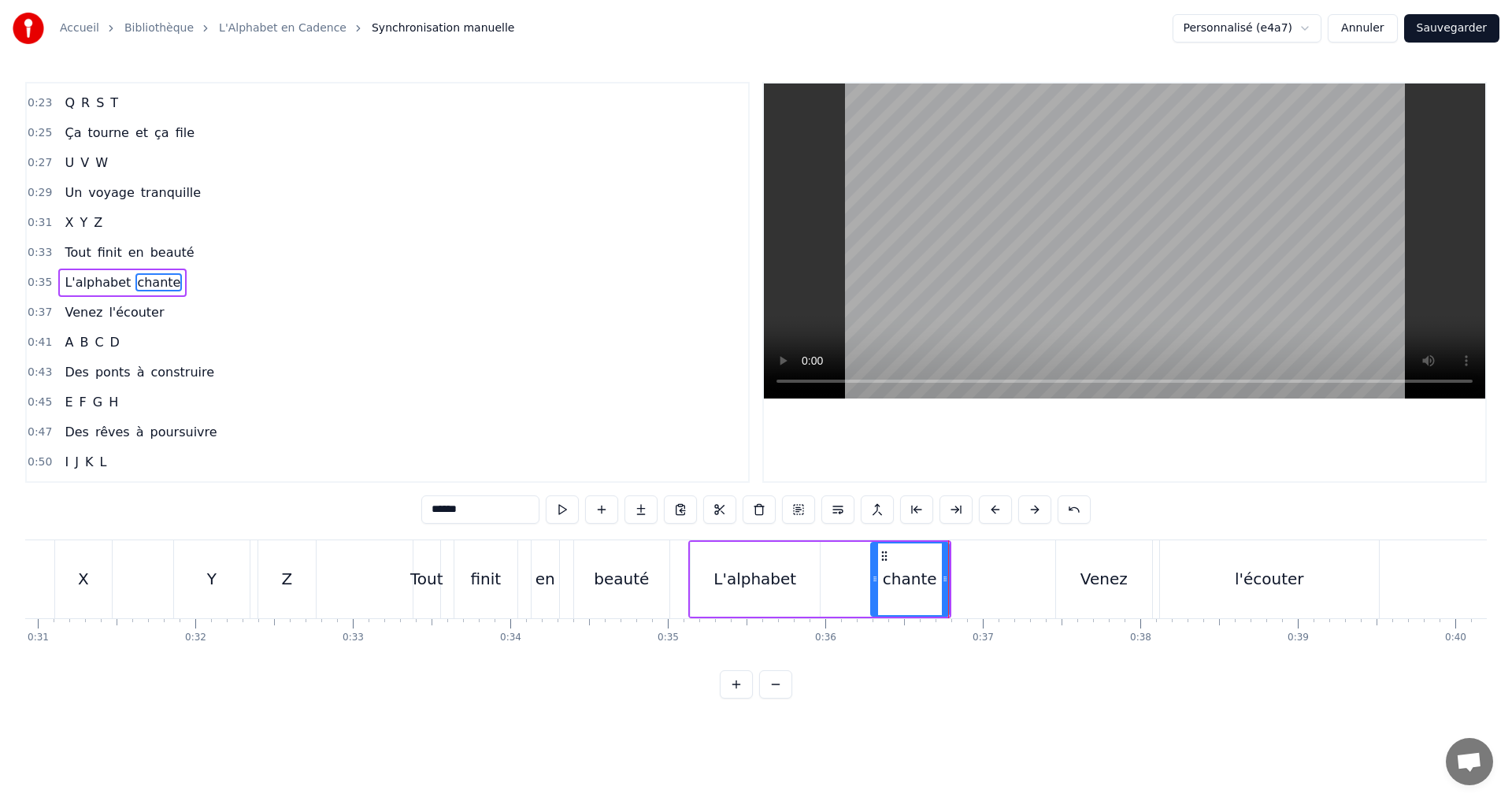
click at [870, 577] on div "chante" at bounding box center [910, 579] width 80 height 74
click at [565, 513] on button at bounding box center [562, 509] width 33 height 29
click at [880, 580] on icon at bounding box center [878, 578] width 6 height 13
drag, startPoint x: 944, startPoint y: 578, endPoint x: 976, endPoint y: 581, distance: 32.1
click at [976, 581] on icon at bounding box center [976, 578] width 6 height 13
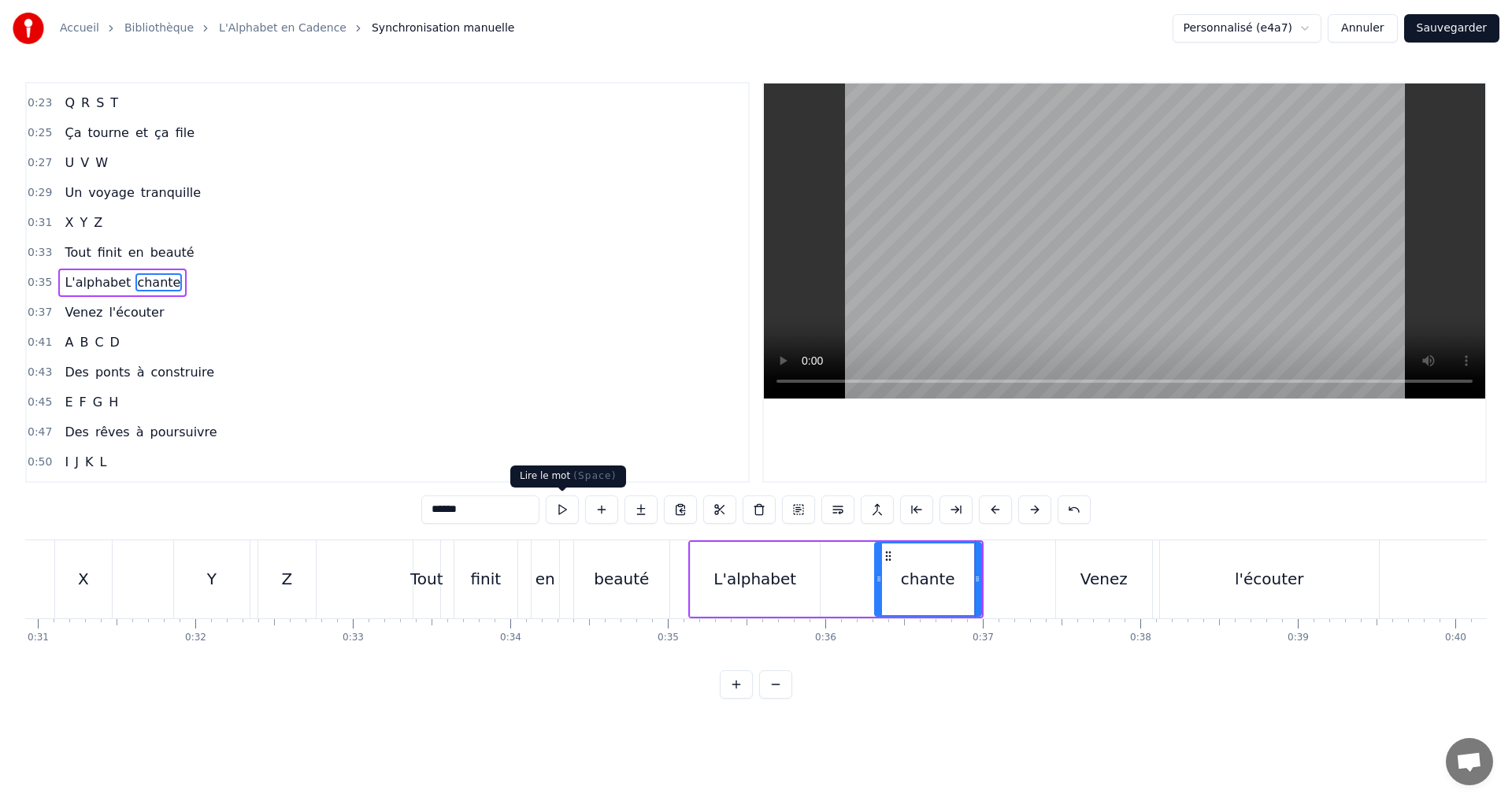
click at [556, 513] on button at bounding box center [562, 509] width 33 height 29
click at [1063, 572] on div "Venez" at bounding box center [1103, 579] width 96 height 78
type input "*****"
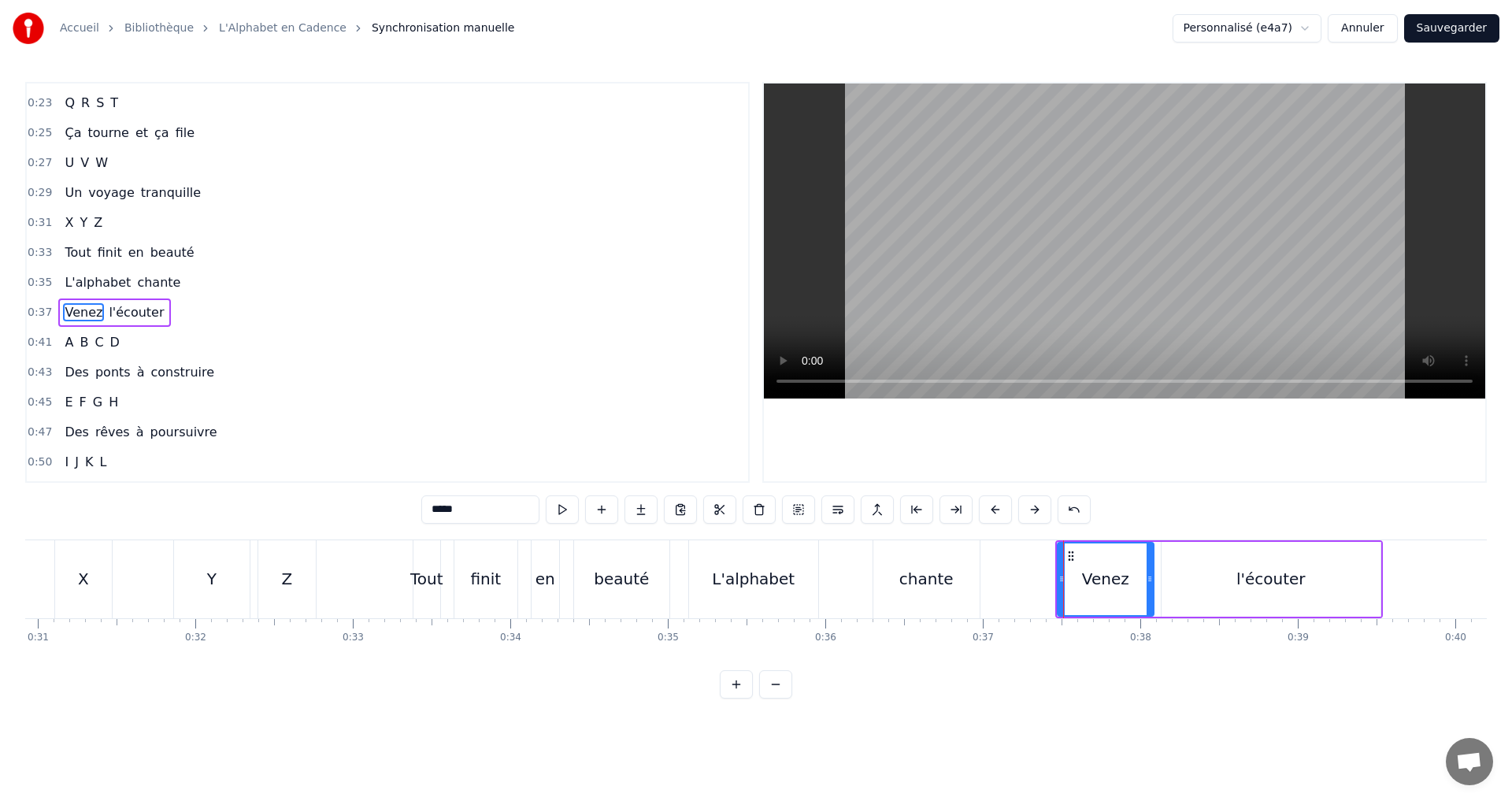
scroll to position [265, 0]
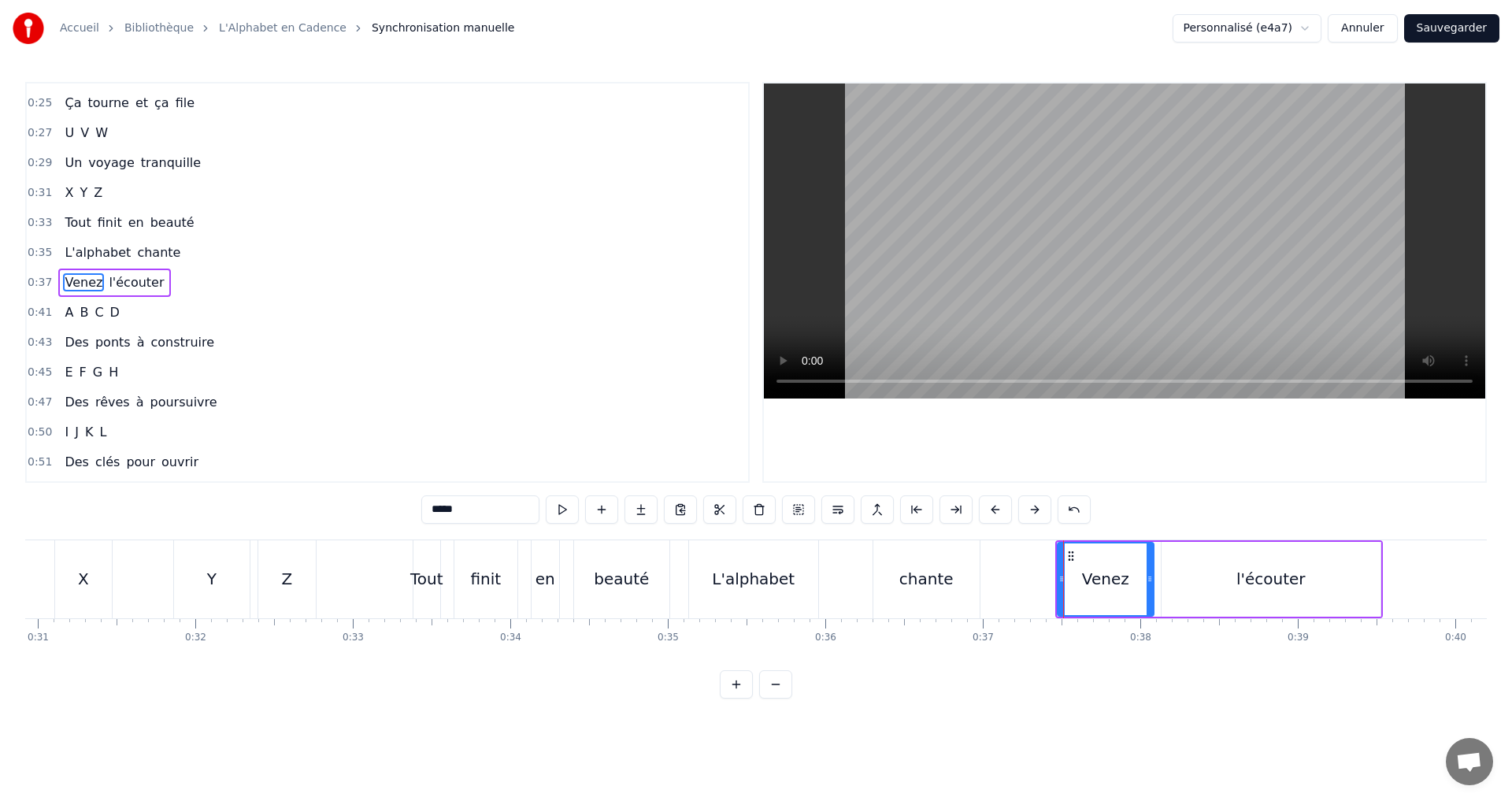
click at [194, 245] on div "0:35 L'alphabet chante" at bounding box center [387, 253] width 721 height 30
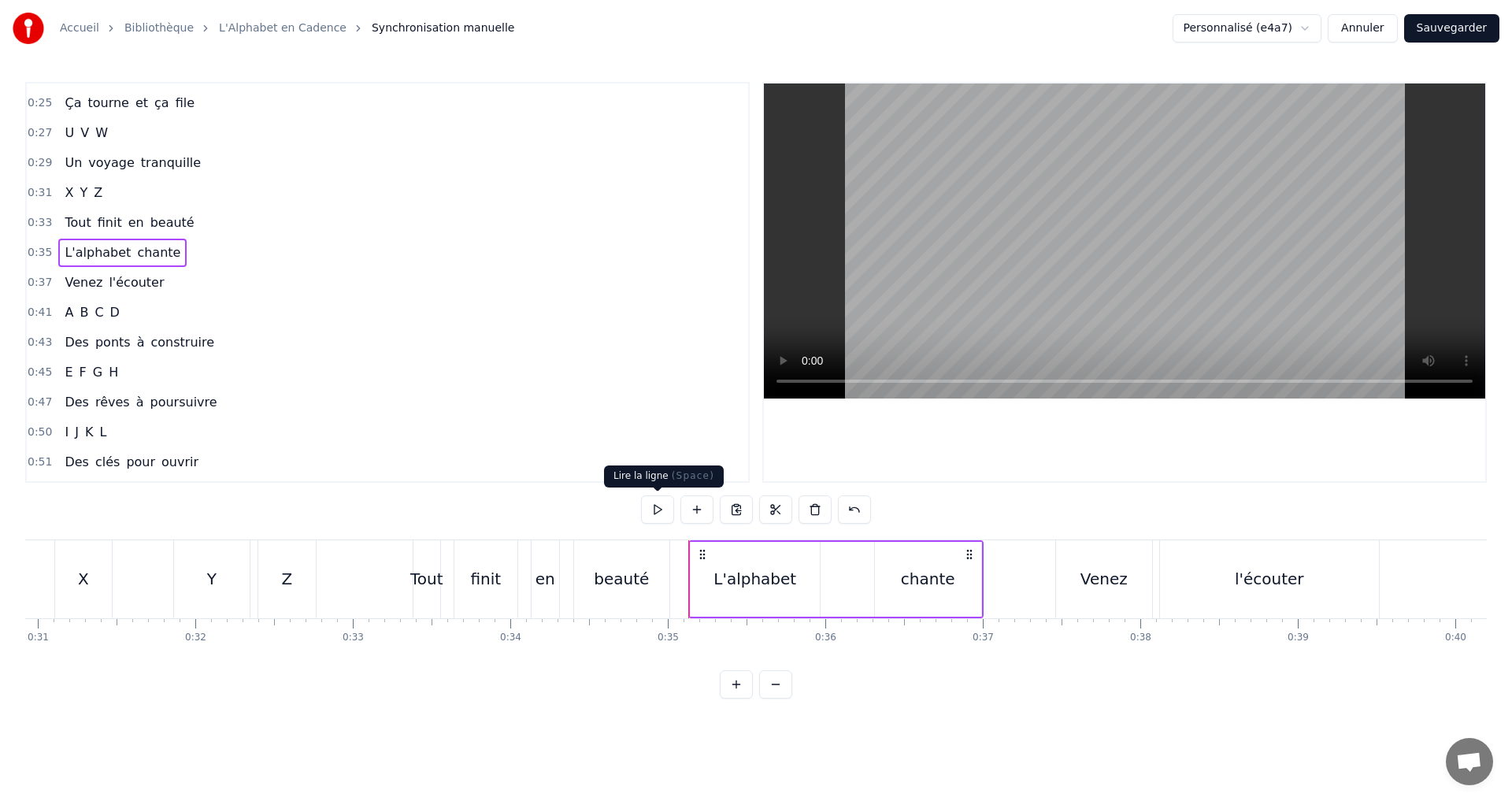
click at [650, 515] on button at bounding box center [657, 509] width 33 height 29
click at [662, 511] on button at bounding box center [657, 509] width 33 height 29
click at [742, 581] on div "L'alphabet" at bounding box center [755, 578] width 83 height 23
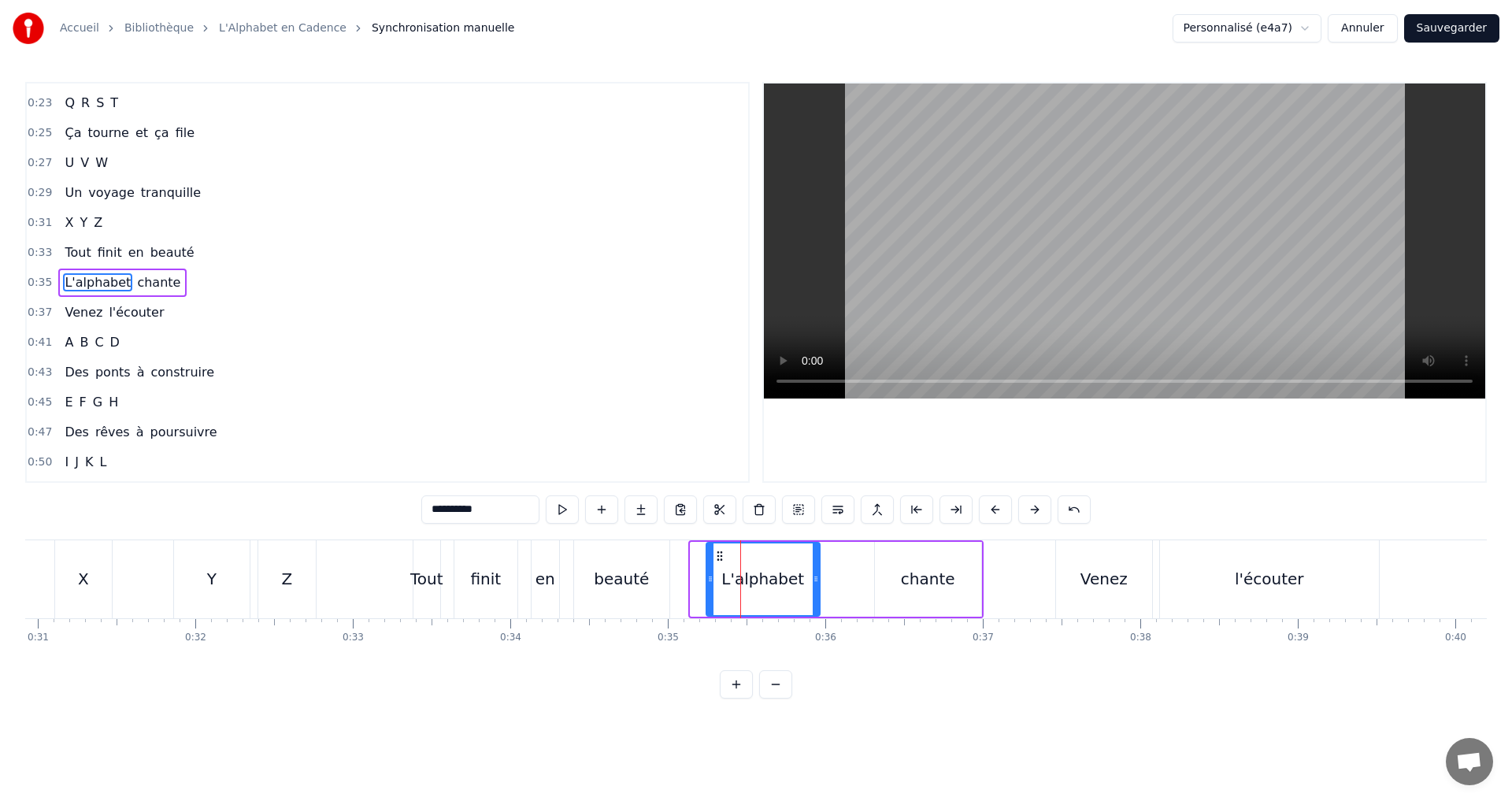
drag, startPoint x: 693, startPoint y: 582, endPoint x: 709, endPoint y: 585, distance: 16.3
click at [709, 585] on div at bounding box center [710, 579] width 6 height 72
drag, startPoint x: 816, startPoint y: 584, endPoint x: 827, endPoint y: 584, distance: 11.0
click at [827, 584] on icon at bounding box center [827, 578] width 6 height 13
click at [563, 506] on button at bounding box center [562, 509] width 33 height 29
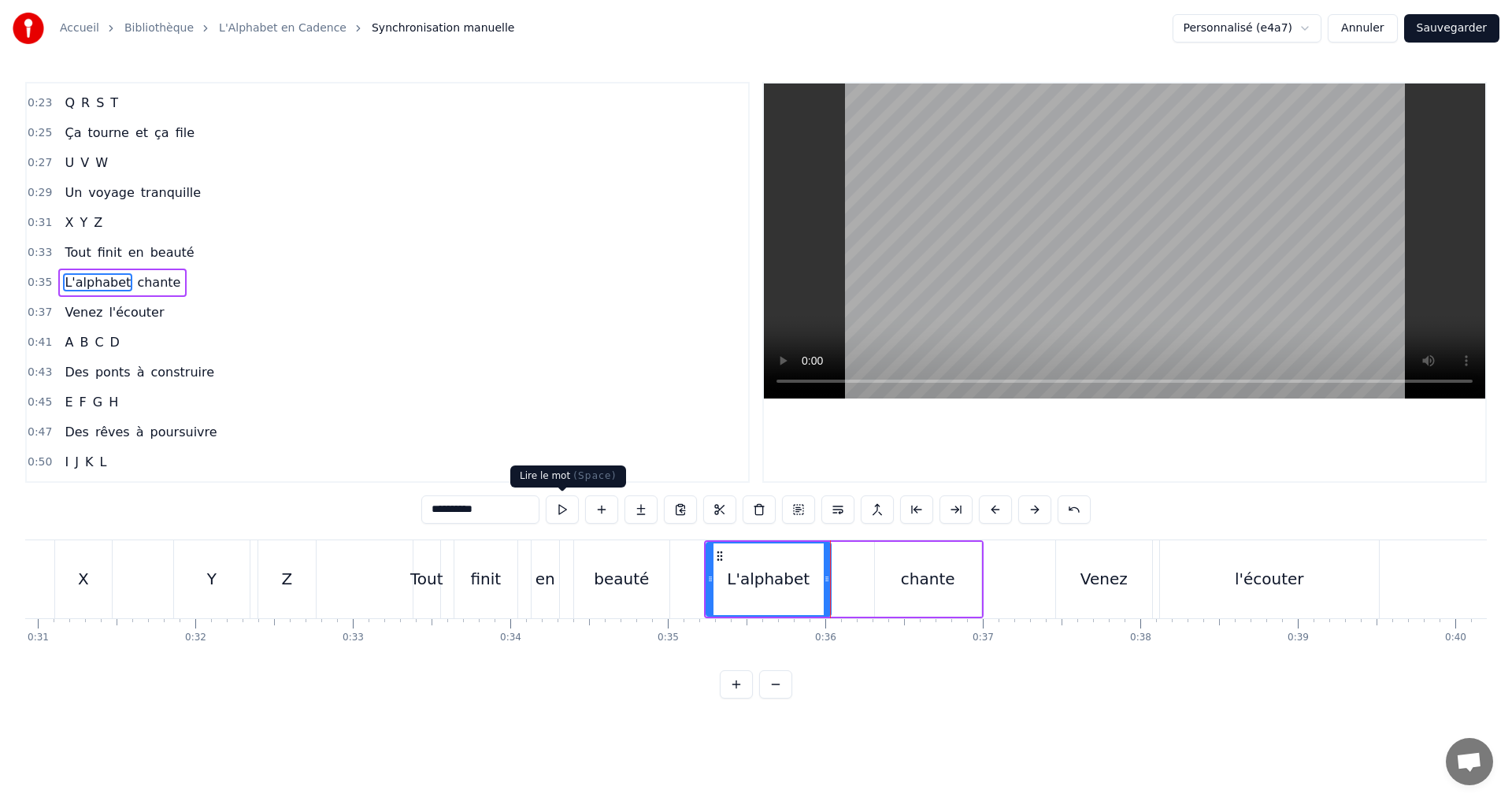
click at [563, 519] on button at bounding box center [562, 509] width 33 height 29
drag, startPoint x: 825, startPoint y: 586, endPoint x: 786, endPoint y: 583, distance: 39.1
click at [786, 583] on div at bounding box center [787, 579] width 6 height 72
click at [569, 509] on button at bounding box center [562, 509] width 33 height 29
drag, startPoint x: 787, startPoint y: 581, endPoint x: 886, endPoint y: 592, distance: 99.6
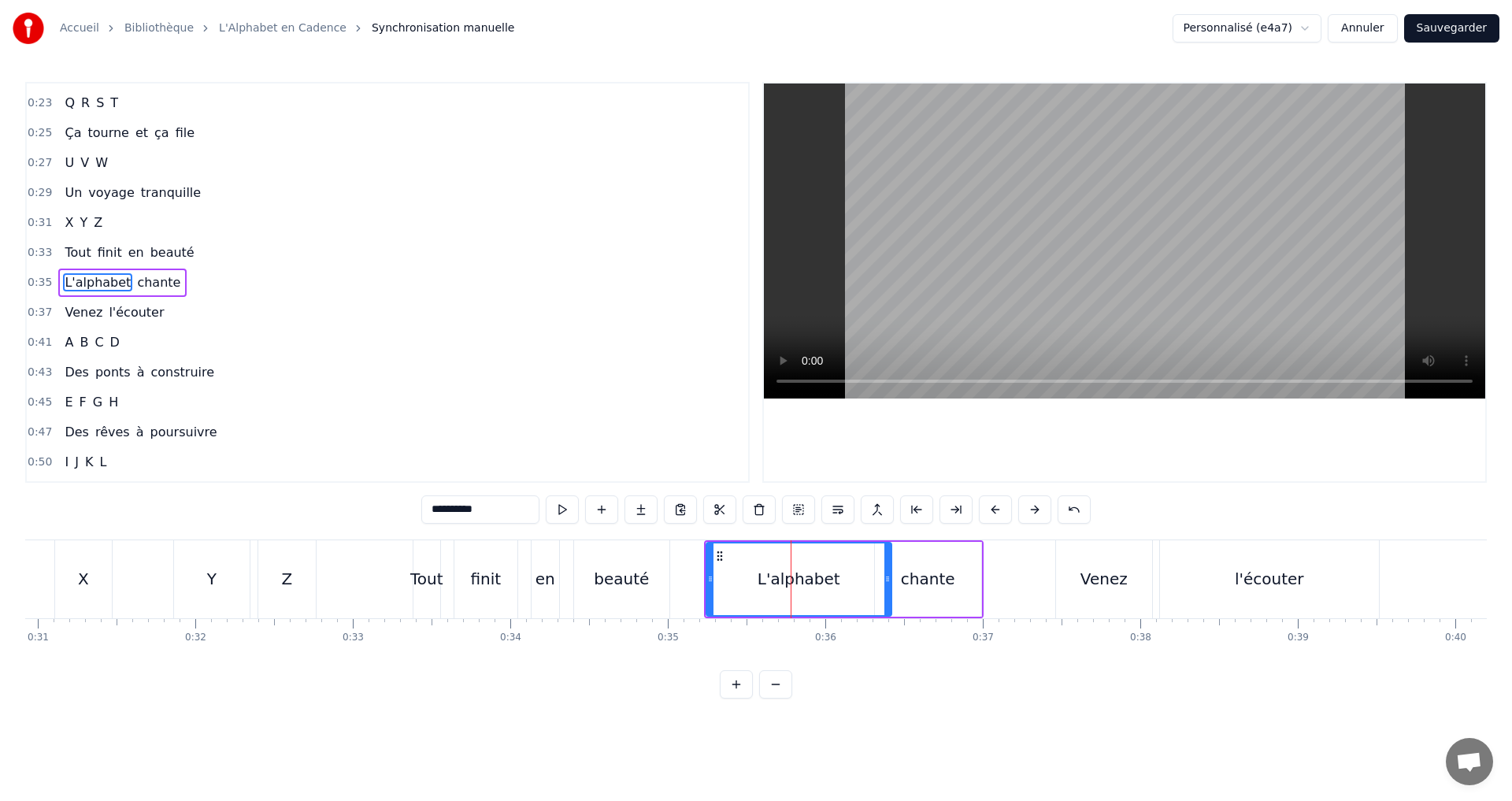
click at [886, 592] on div at bounding box center [887, 579] width 6 height 72
click at [574, 515] on button at bounding box center [562, 509] width 33 height 29
click at [884, 578] on icon at bounding box center [881, 578] width 6 height 13
click at [563, 517] on button at bounding box center [562, 509] width 33 height 29
drag, startPoint x: 879, startPoint y: 578, endPoint x: 872, endPoint y: 575, distance: 7.6
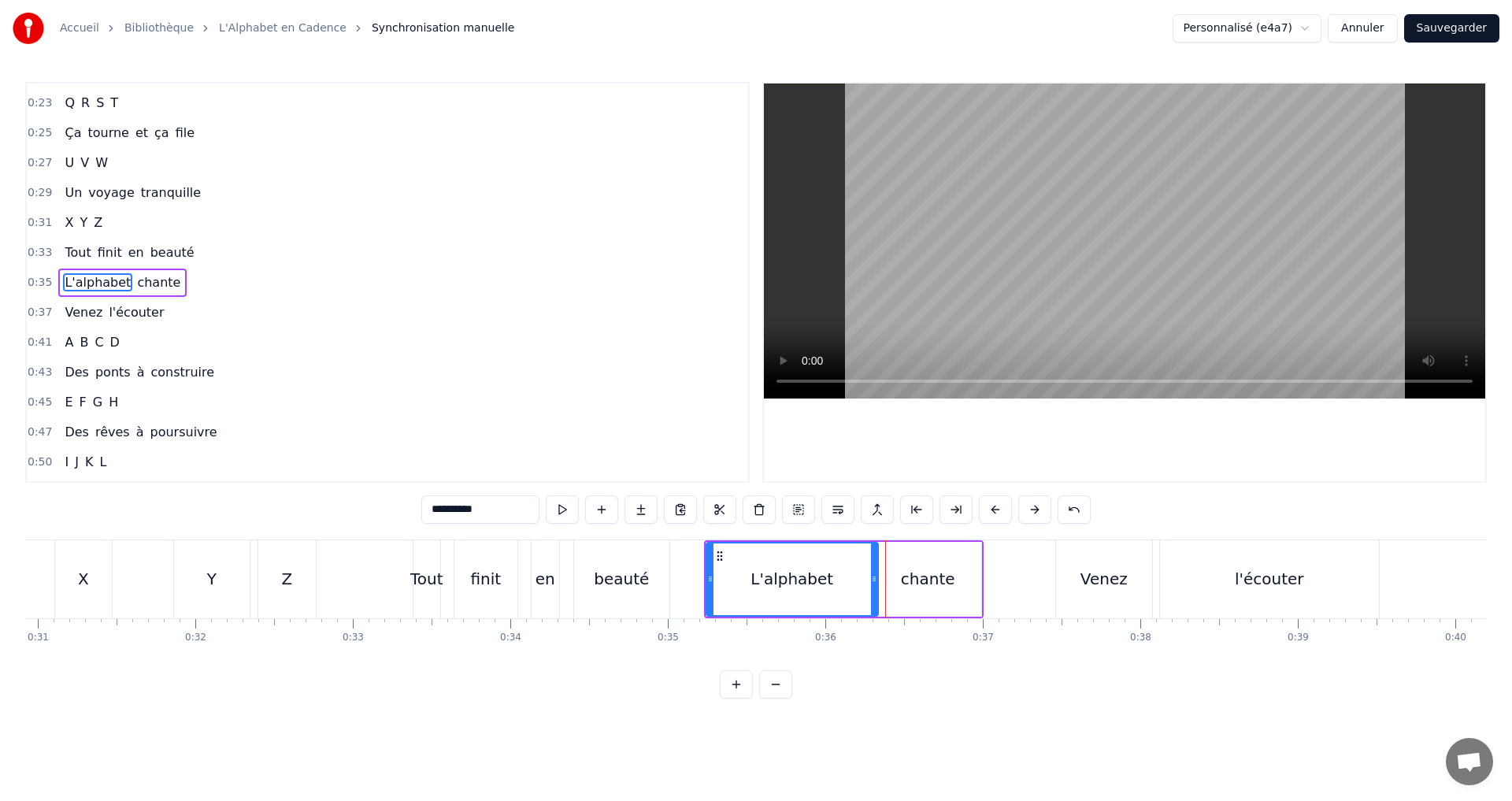
click at [872, 575] on icon at bounding box center [873, 578] width 6 height 13
click at [554, 514] on button at bounding box center [562, 509] width 33 height 29
click at [869, 582] on icon at bounding box center [871, 578] width 6 height 13
click at [571, 508] on button at bounding box center [562, 509] width 33 height 29
click at [921, 581] on div "chante" at bounding box center [928, 578] width 55 height 23
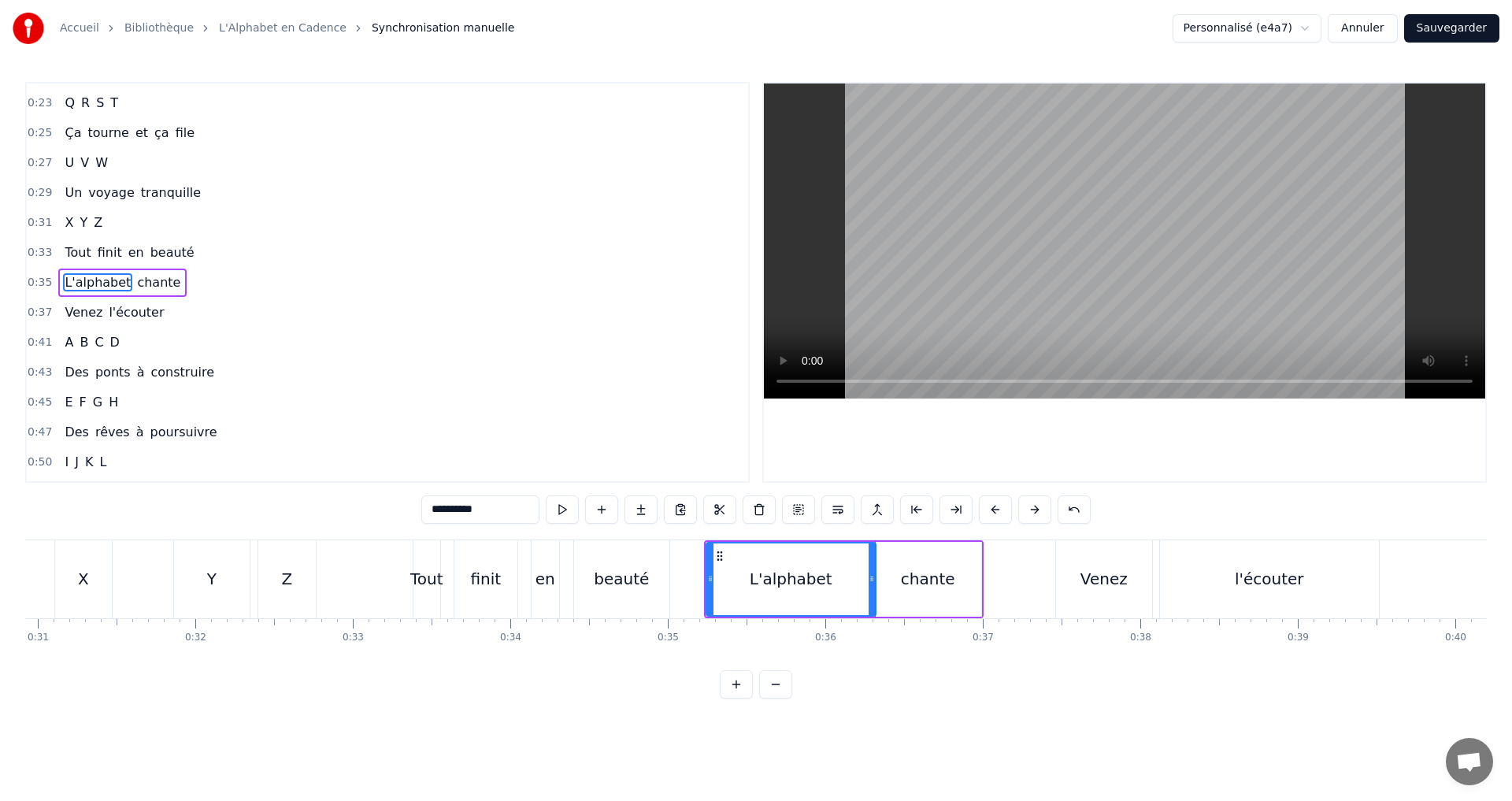
type input "******"
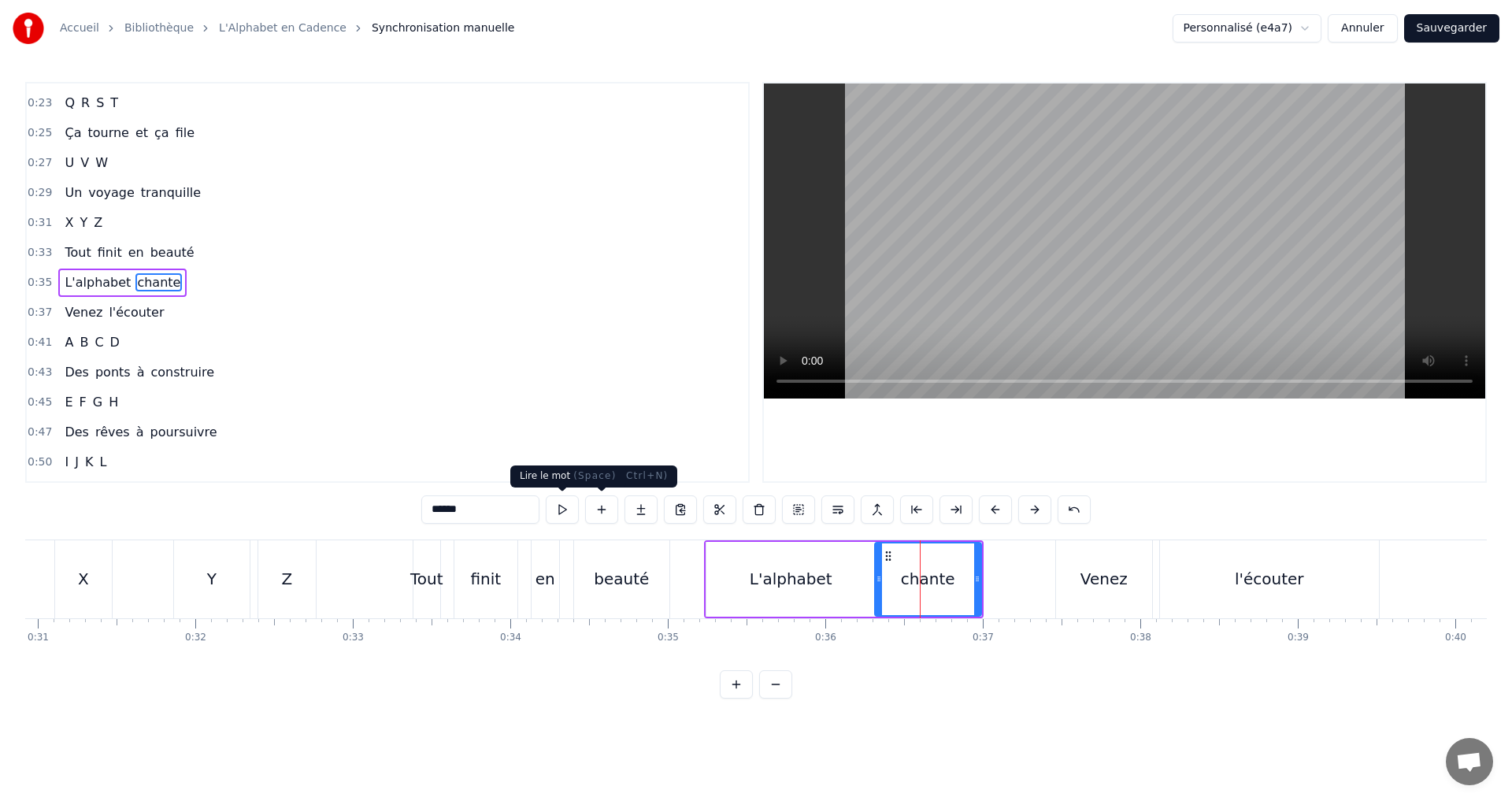
click at [562, 510] on button at bounding box center [562, 509] width 33 height 29
click at [220, 256] on div "0:33 Tout finit en beauté" at bounding box center [387, 253] width 721 height 30
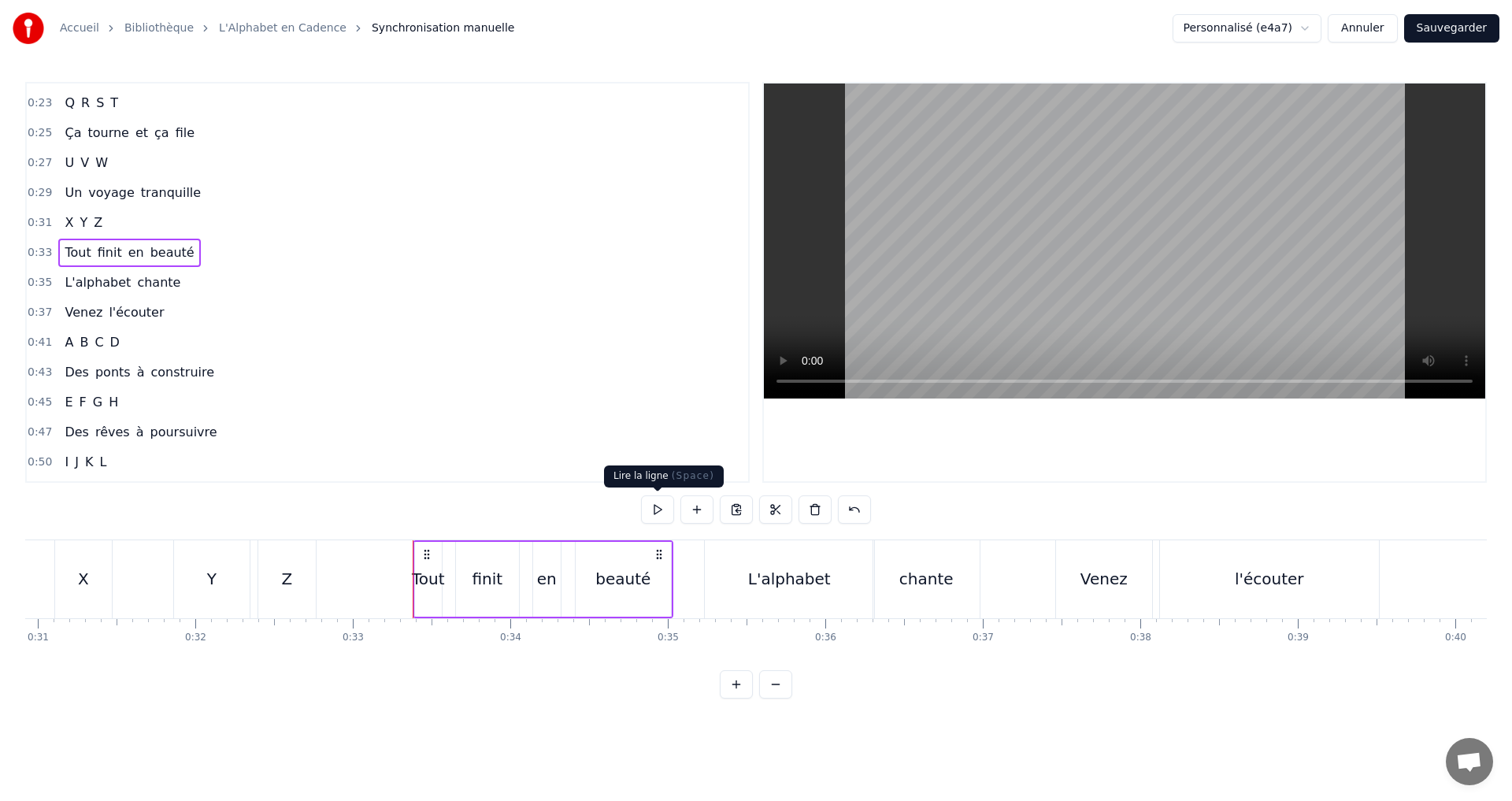
click at [659, 517] on button at bounding box center [657, 509] width 33 height 29
click at [654, 518] on button at bounding box center [657, 509] width 33 height 29
click at [653, 519] on button at bounding box center [657, 509] width 33 height 29
click at [651, 517] on button at bounding box center [657, 509] width 33 height 29
click at [661, 507] on button at bounding box center [657, 509] width 33 height 29
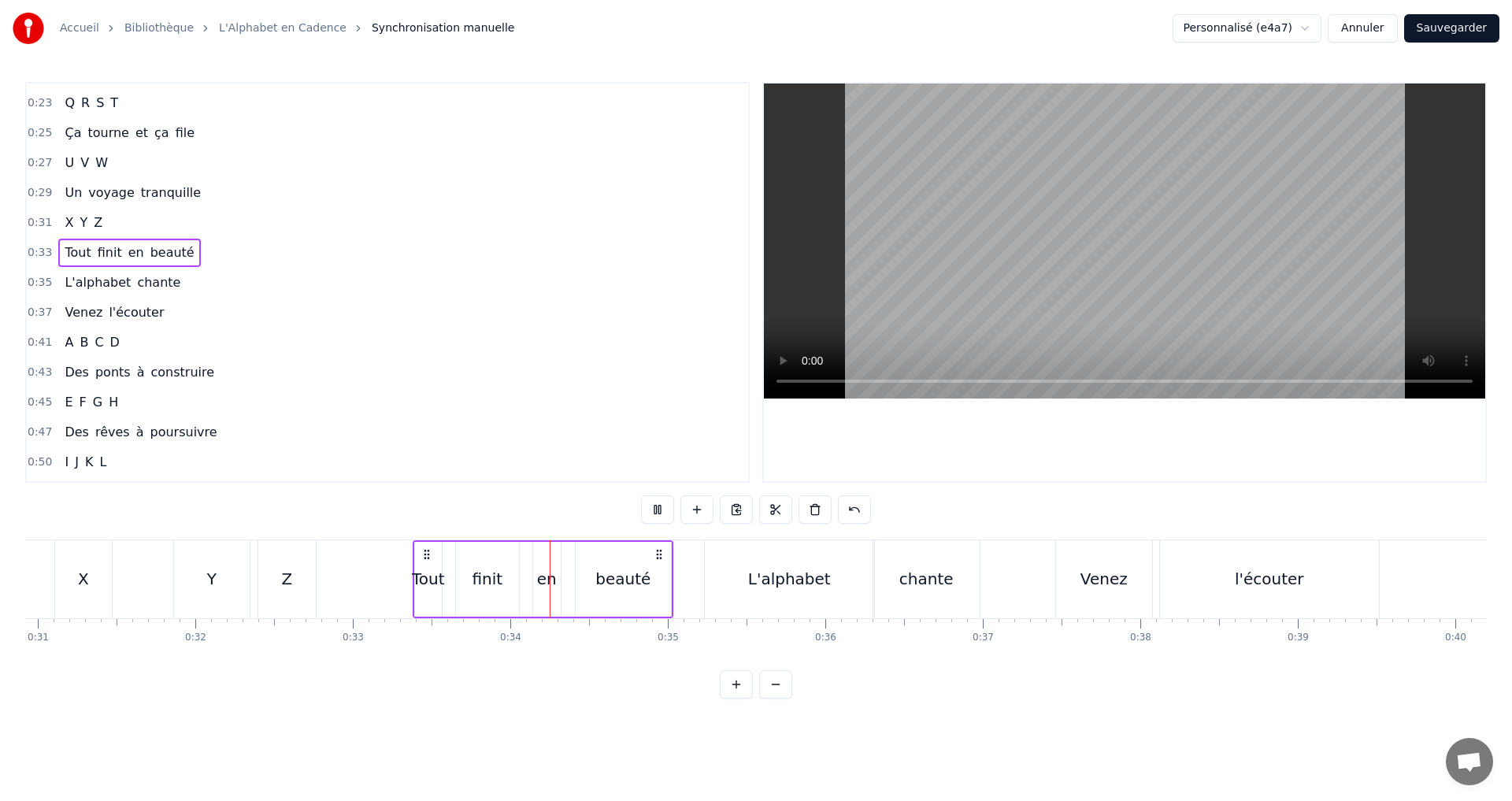
click at [661, 505] on button at bounding box center [657, 509] width 33 height 29
click at [660, 487] on div "0:07 A B C D 0:08 Des lettres en cascade 0:10 E F G H 0:12 Un souffle qui s'éva…" at bounding box center [756, 391] width 1461 height 617
click at [657, 486] on div "0:07 A B C D 0:08 Des lettres en cascade 0:10 E F G H 0:12 Un souffle qui s'éva…" at bounding box center [756, 391] width 1461 height 617
click at [650, 508] on button at bounding box center [657, 509] width 33 height 29
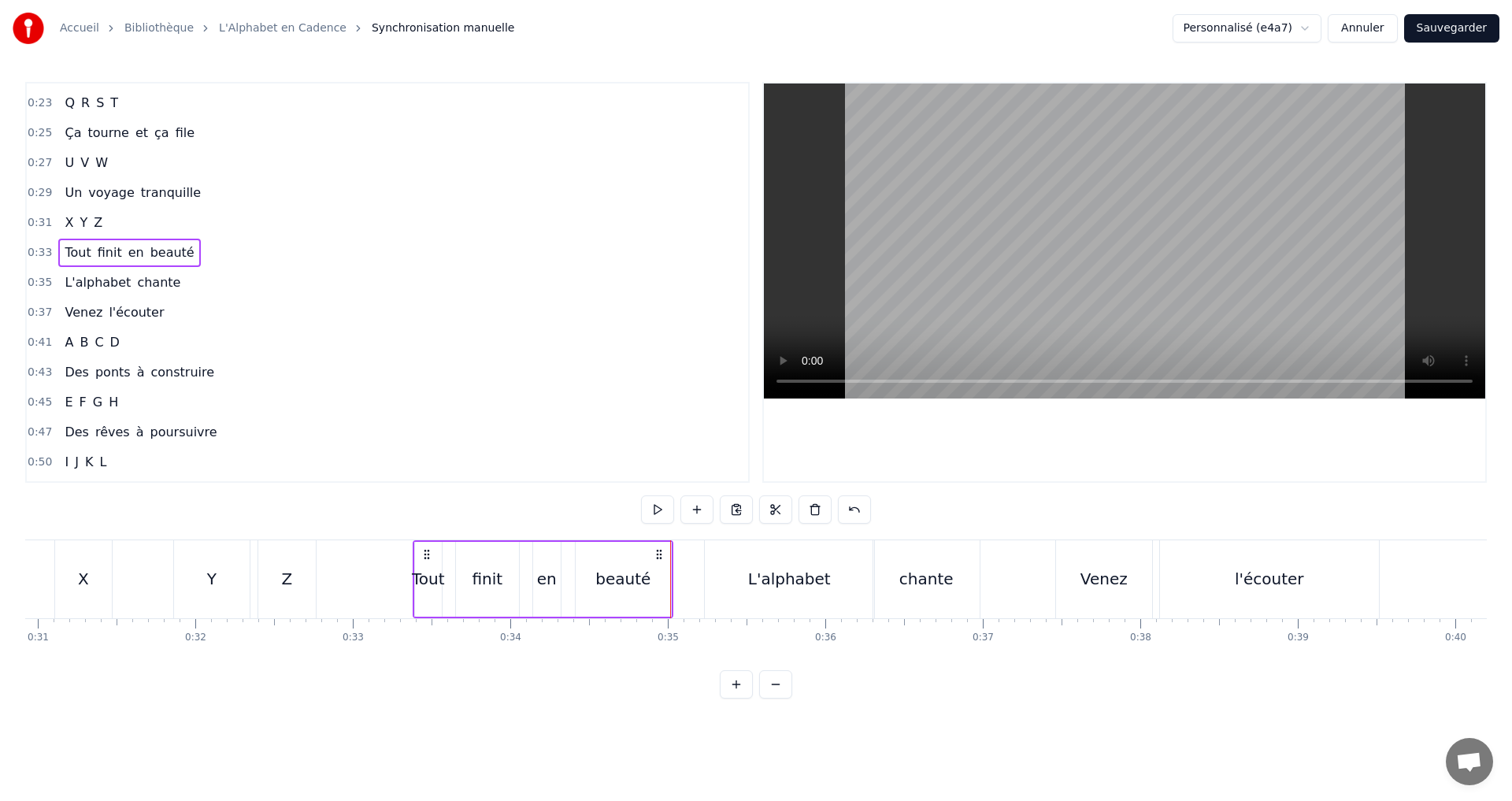
click at [432, 583] on div "Tout" at bounding box center [428, 578] width 33 height 23
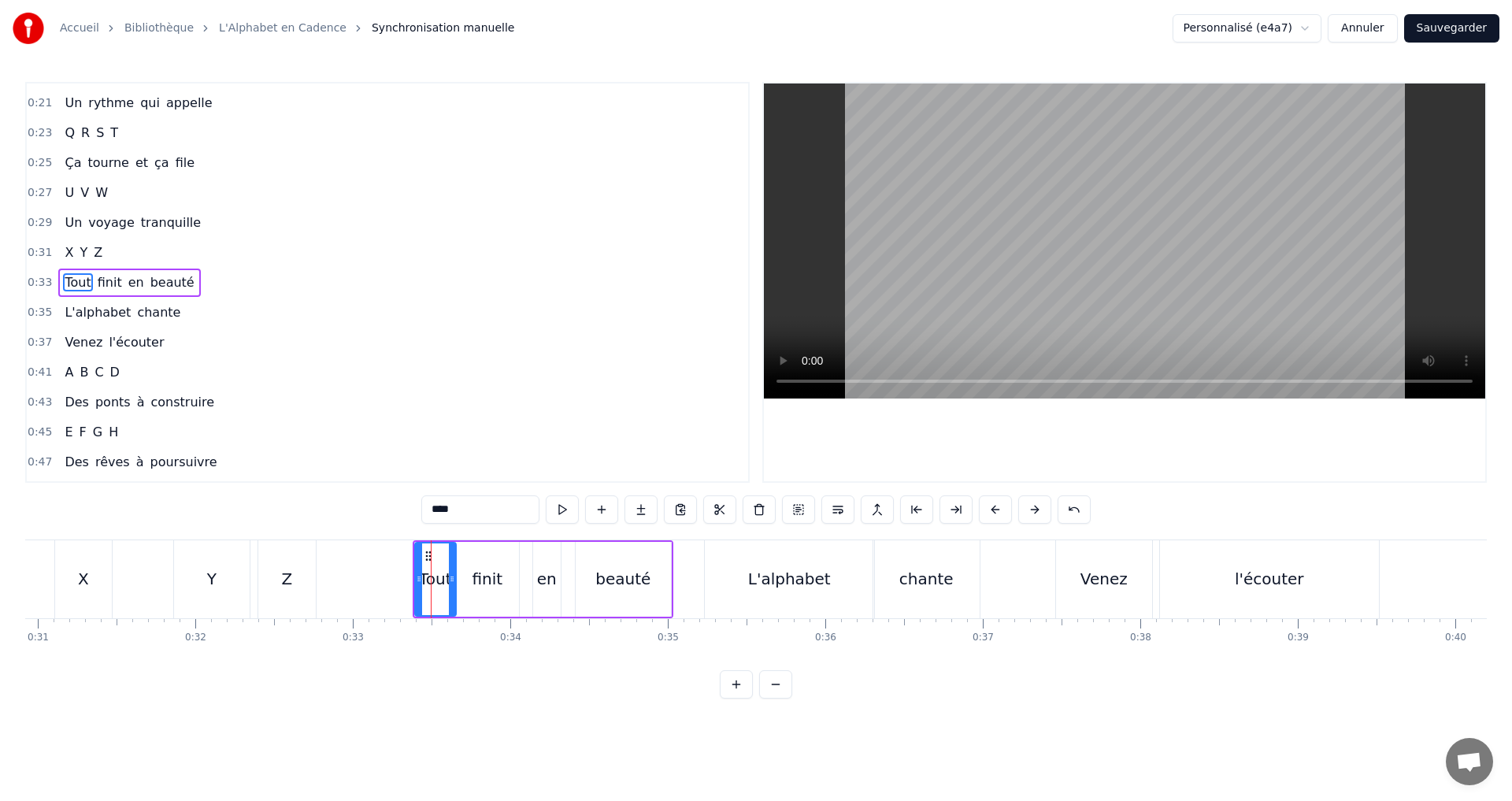
drag, startPoint x: 439, startPoint y: 580, endPoint x: 453, endPoint y: 580, distance: 14.0
click at [453, 580] on icon at bounding box center [452, 578] width 6 height 13
click at [560, 507] on button at bounding box center [562, 509] width 33 height 29
drag, startPoint x: 450, startPoint y: 577, endPoint x: 442, endPoint y: 575, distance: 8.2
click at [442, 575] on icon at bounding box center [443, 578] width 6 height 13
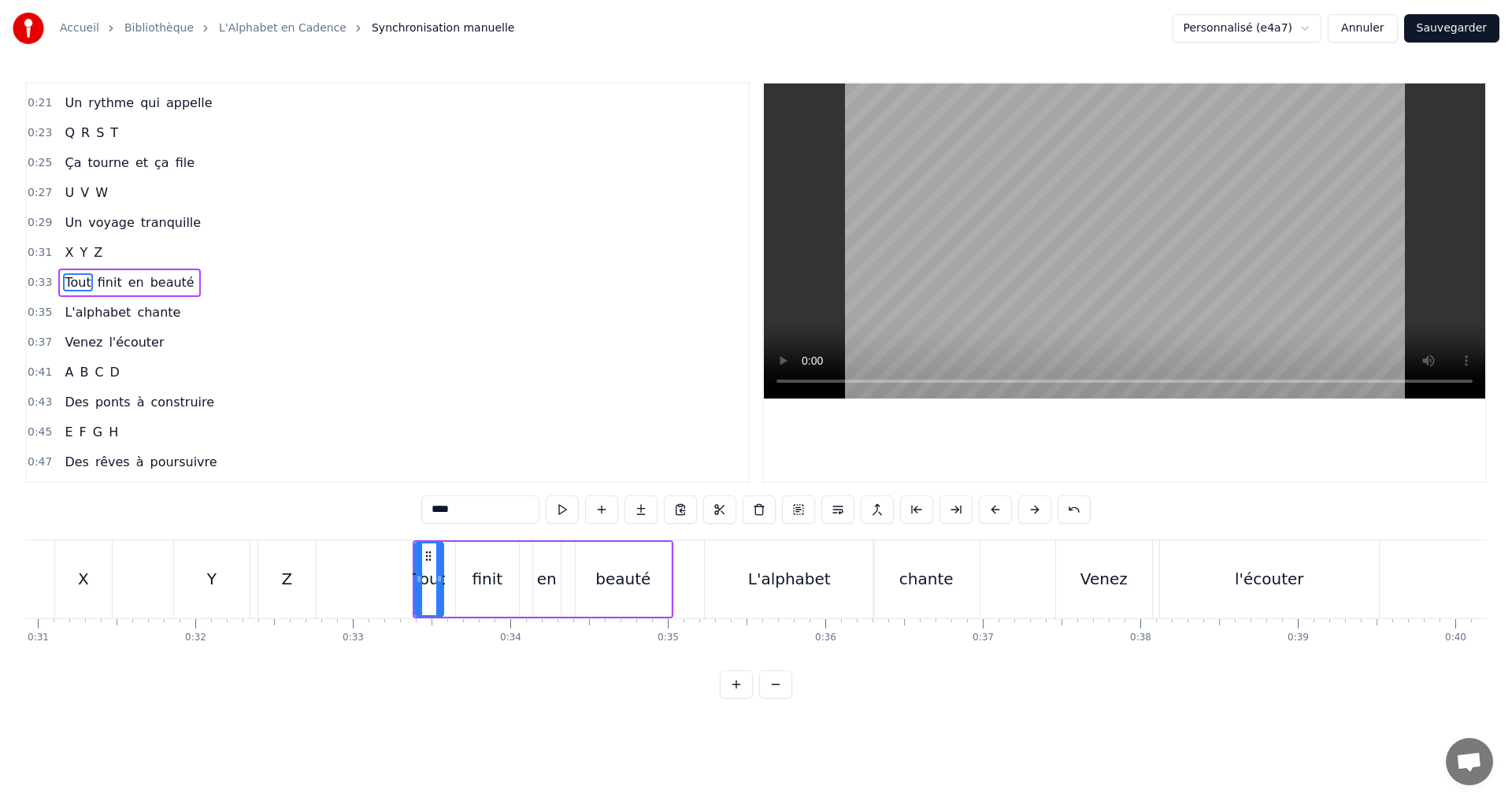
click at [440, 578] on icon at bounding box center [439, 578] width 6 height 13
click at [569, 516] on button at bounding box center [562, 509] width 33 height 29
drag, startPoint x: 417, startPoint y: 579, endPoint x: 400, endPoint y: 577, distance: 17.1
click at [400, 577] on icon at bounding box center [401, 578] width 6 height 13
click at [557, 508] on button at bounding box center [562, 509] width 33 height 29
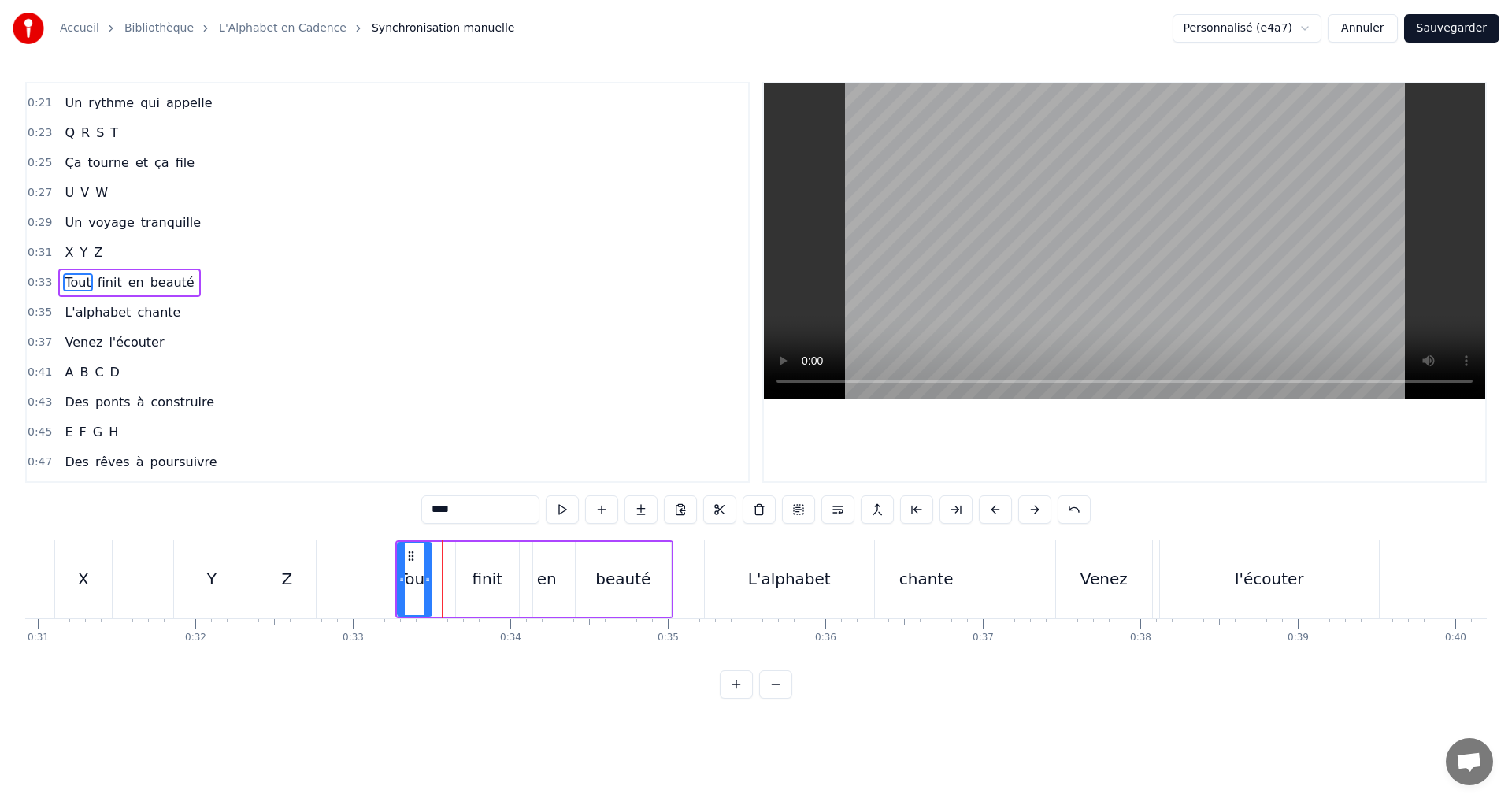
drag, startPoint x: 436, startPoint y: 585, endPoint x: 424, endPoint y: 580, distance: 13.0
click at [424, 580] on div at bounding box center [427, 579] width 6 height 72
click at [560, 513] on button at bounding box center [562, 509] width 33 height 29
click at [563, 513] on button at bounding box center [562, 509] width 33 height 29
click at [560, 520] on button at bounding box center [562, 509] width 33 height 29
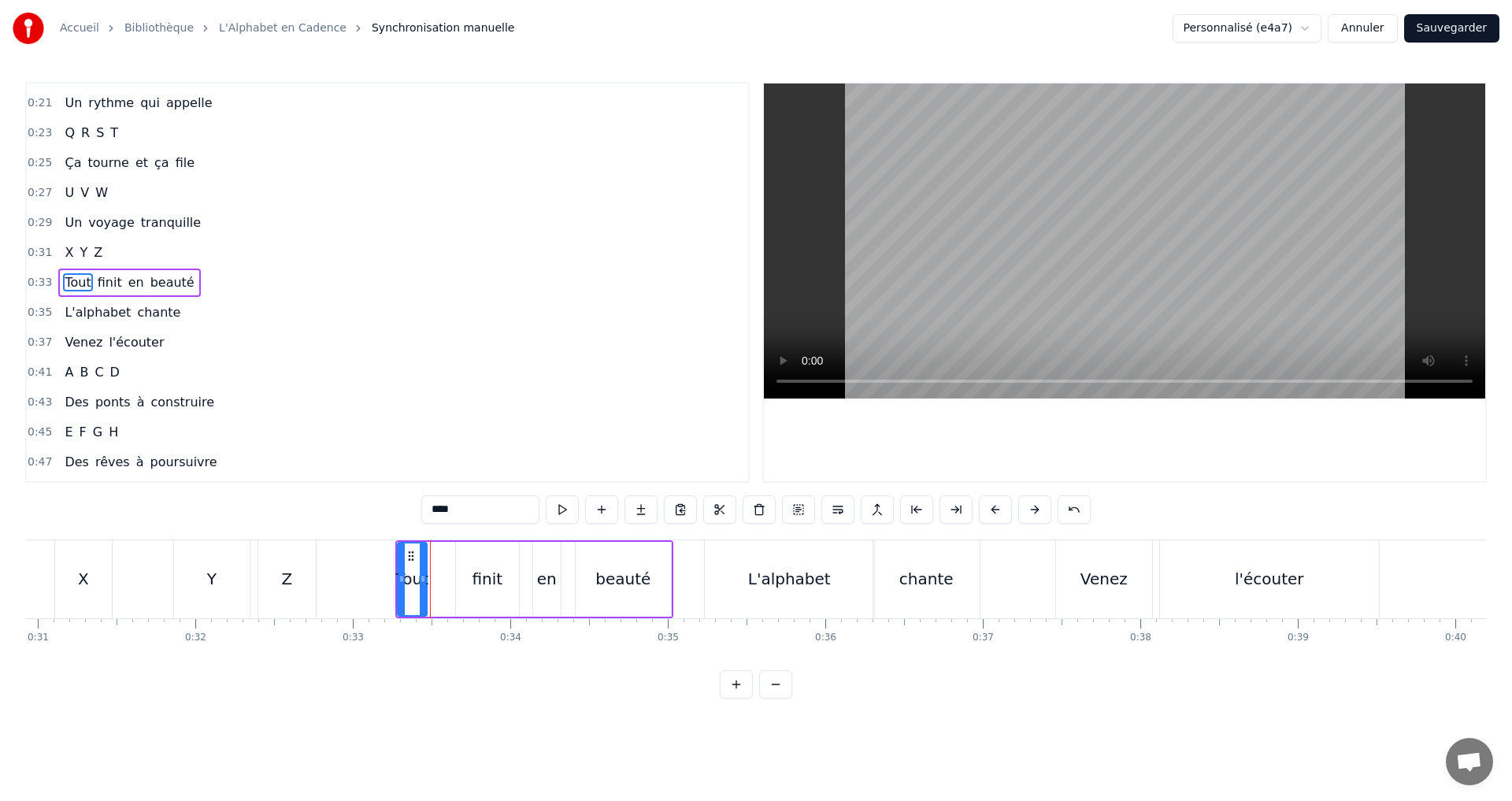
click at [422, 591] on div at bounding box center [422, 579] width 6 height 72
drag, startPoint x: 397, startPoint y: 578, endPoint x: 388, endPoint y: 577, distance: 9.1
click at [388, 577] on icon at bounding box center [390, 578] width 6 height 13
click at [566, 506] on button at bounding box center [562, 509] width 33 height 29
click at [396, 583] on icon at bounding box center [396, 578] width 6 height 13
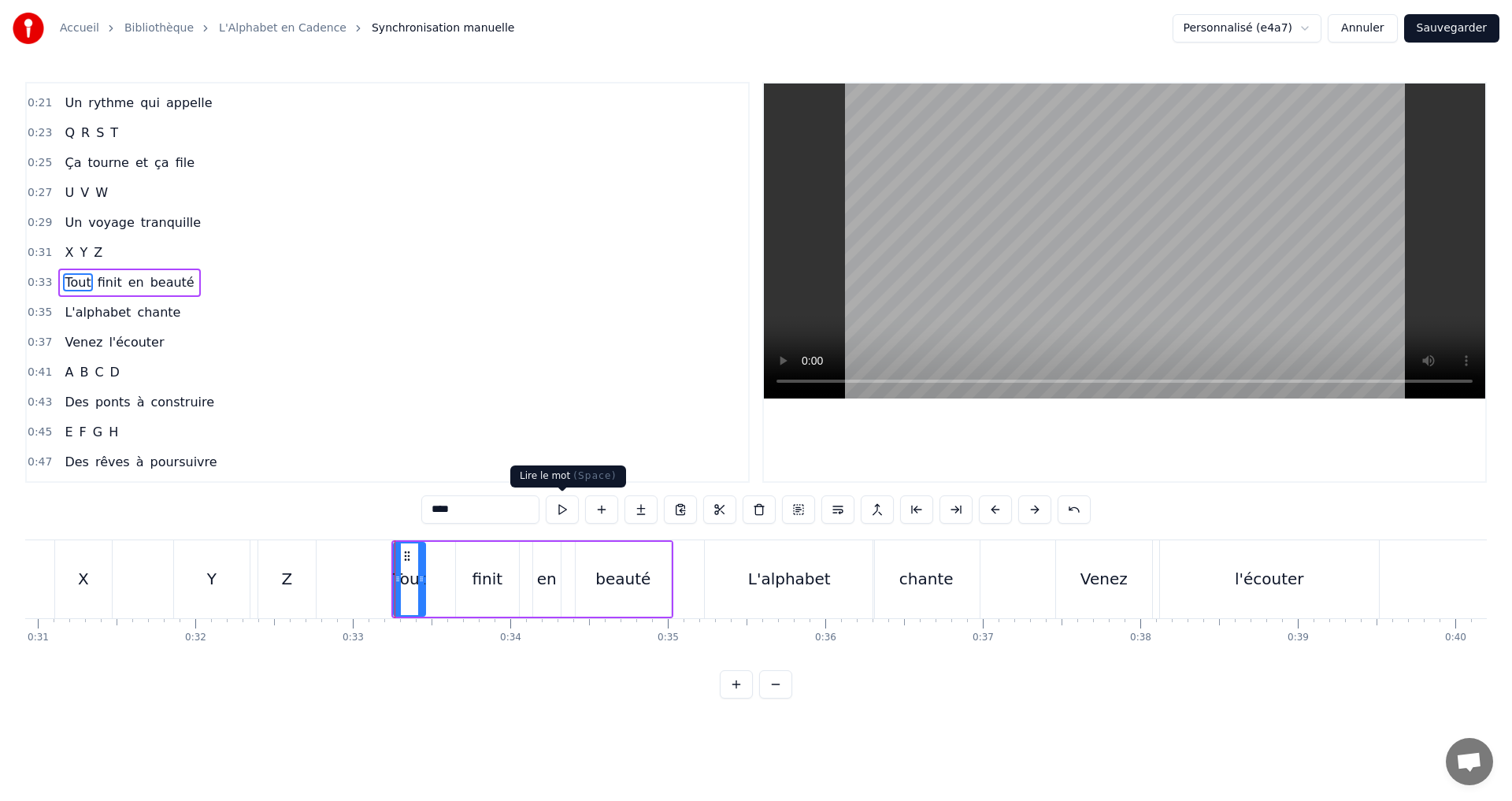
click at [559, 507] on button at bounding box center [562, 509] width 33 height 29
click at [484, 574] on div "finit" at bounding box center [486, 578] width 30 height 23
type input "*****"
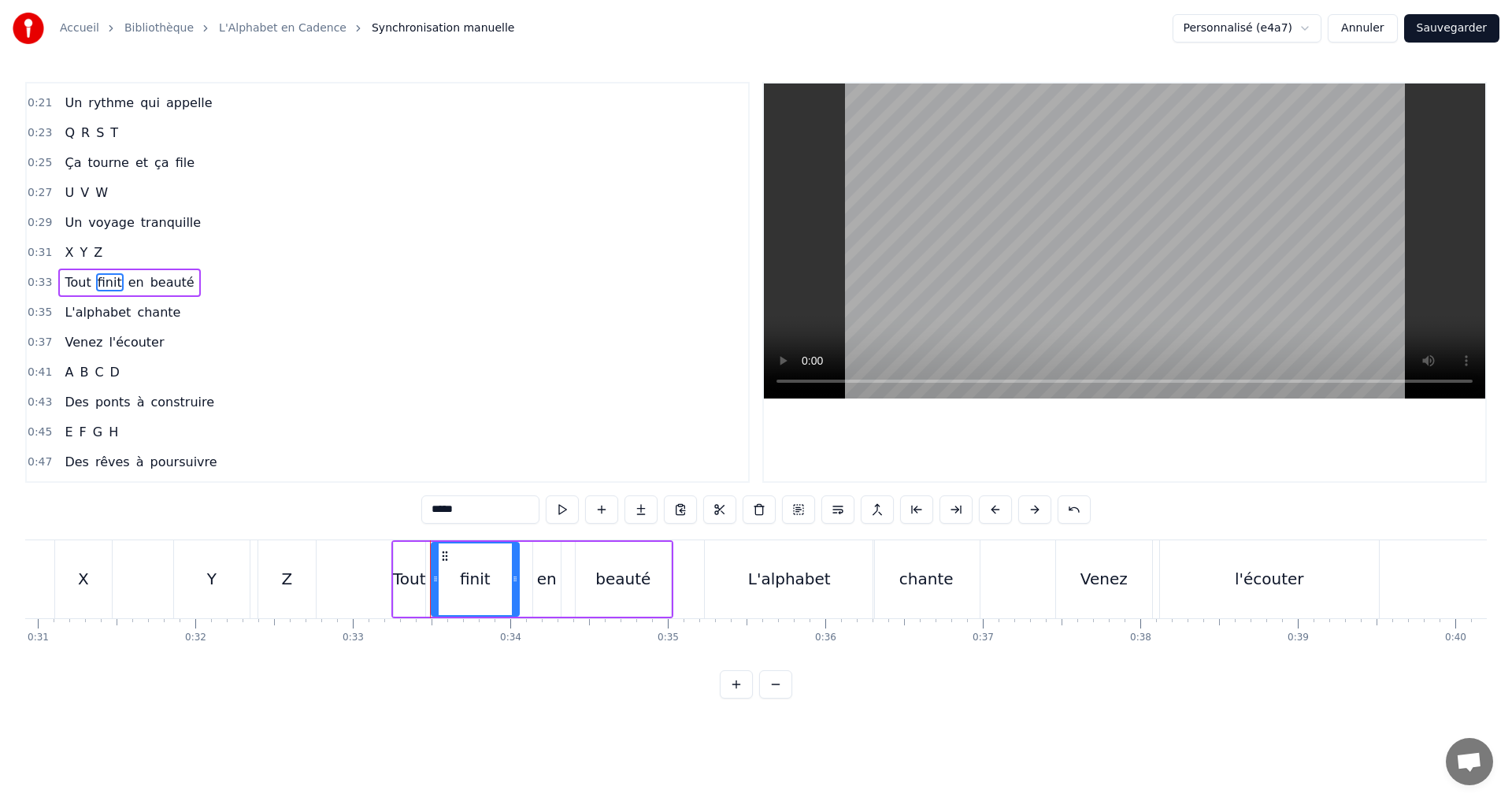
drag, startPoint x: 457, startPoint y: 580, endPoint x: 432, endPoint y: 580, distance: 25.0
click at [432, 580] on icon at bounding box center [434, 578] width 6 height 13
click at [557, 509] on button at bounding box center [562, 509] width 33 height 29
click at [557, 507] on button at bounding box center [562, 509] width 33 height 29
click at [257, 287] on div "0:33 Tout finit en beauté" at bounding box center [387, 282] width 721 height 30
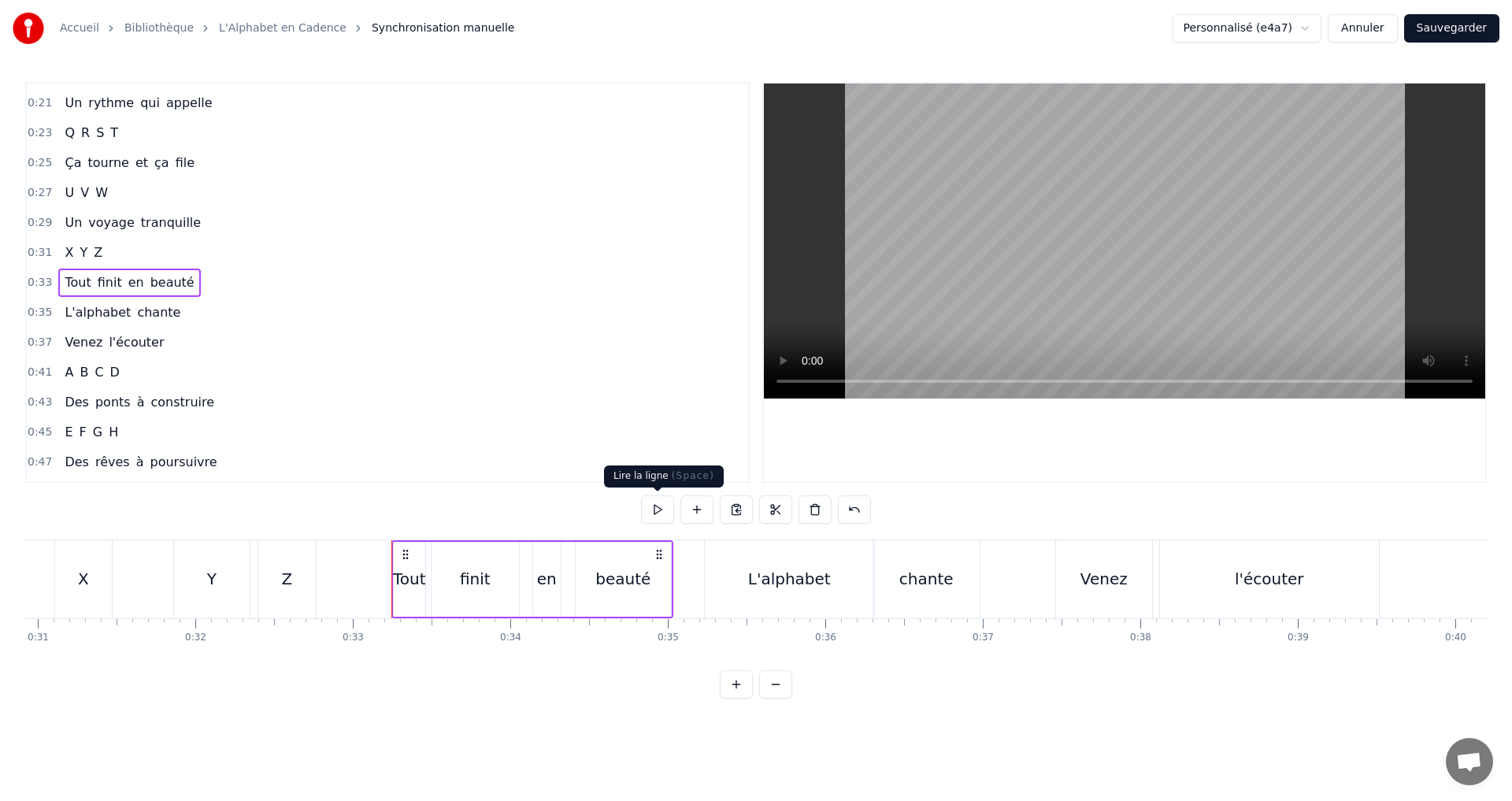
click at [653, 509] on button at bounding box center [657, 509] width 33 height 29
click at [655, 480] on div "0:50 I J K L" at bounding box center [387, 492] width 721 height 30
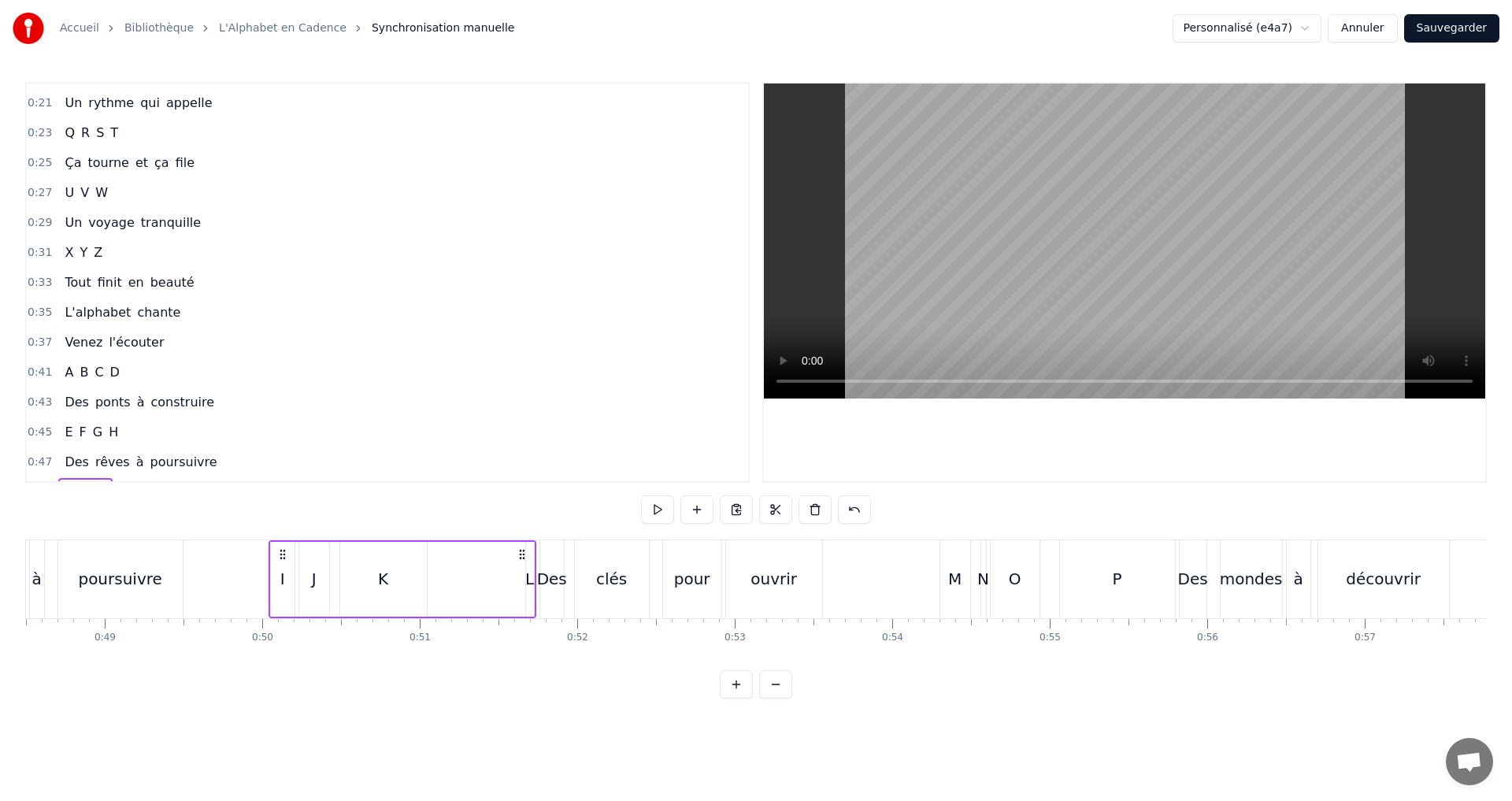
scroll to position [0, 7800]
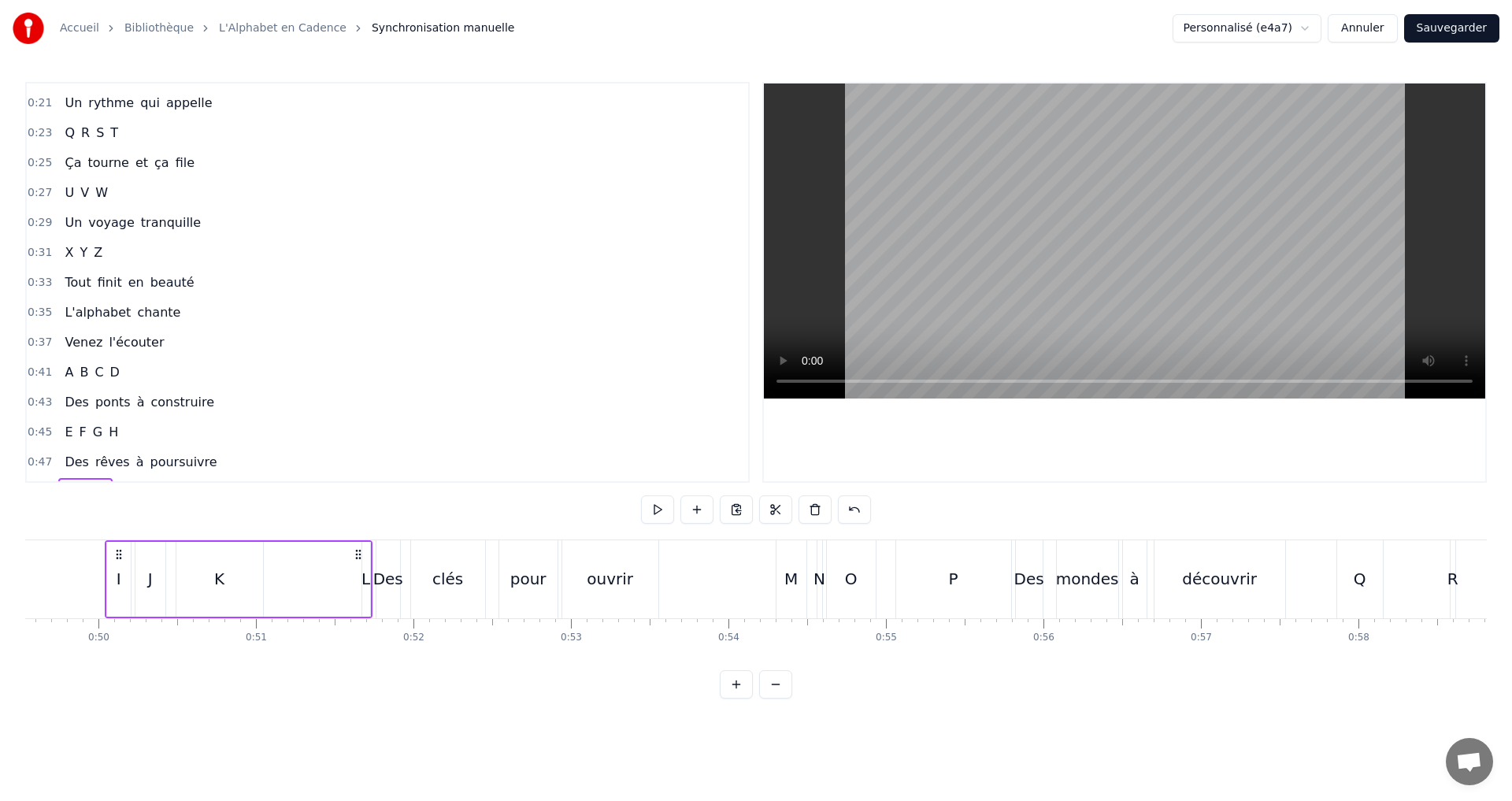
click at [208, 287] on div "0:33 Tout finit en beauté" at bounding box center [387, 282] width 721 height 30
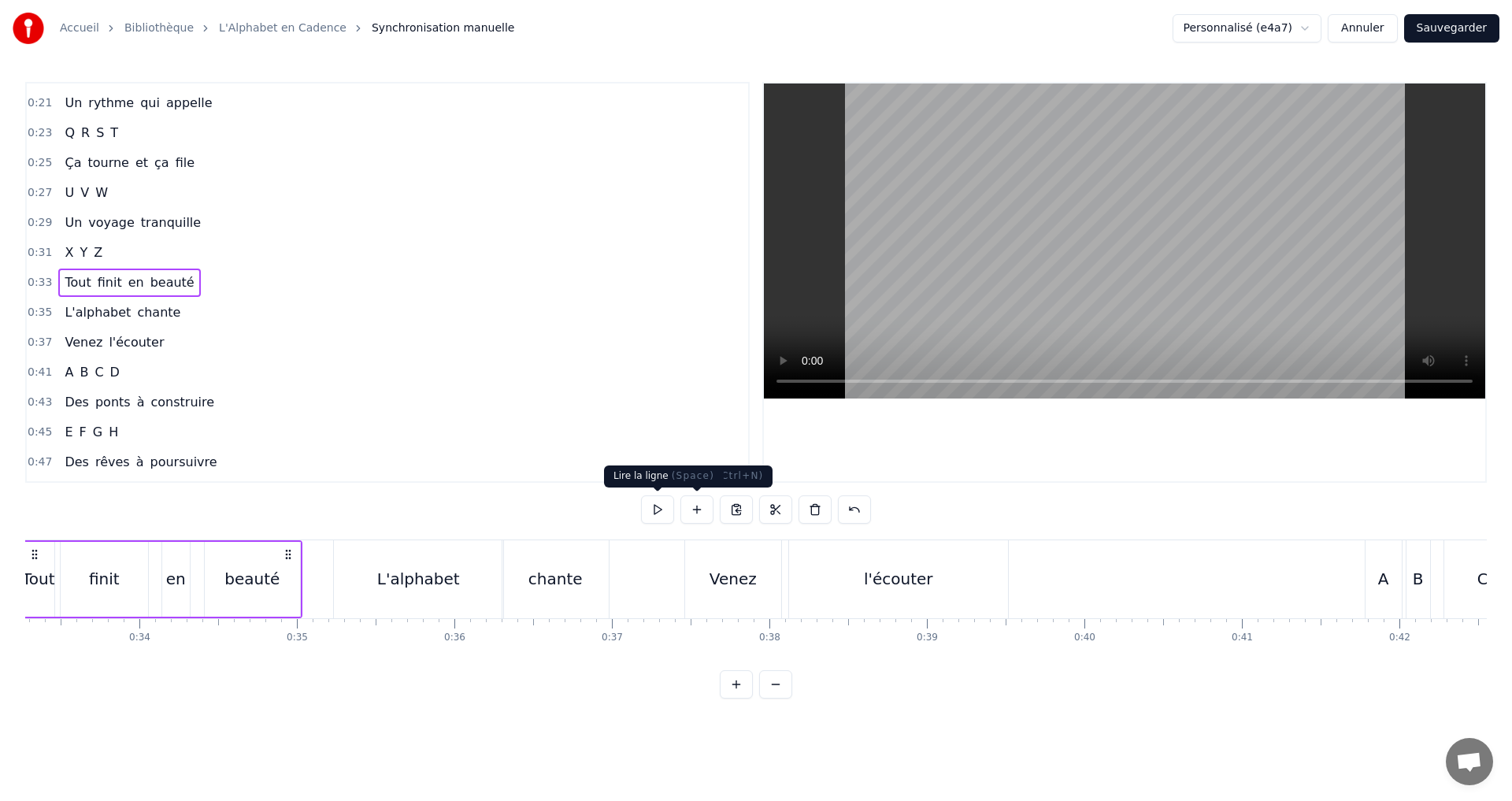
scroll to position [0, 5156]
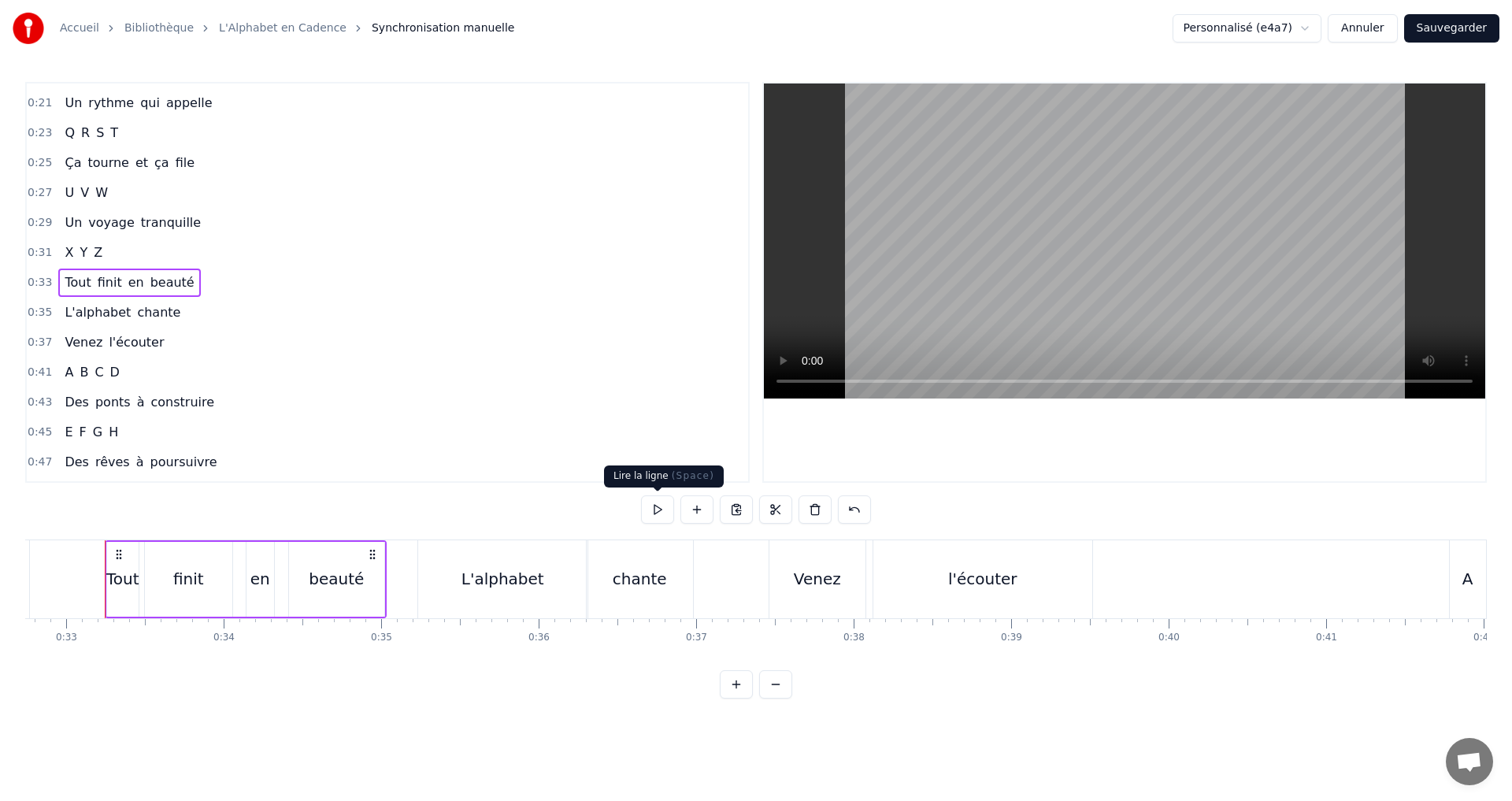
click at [667, 514] on button at bounding box center [657, 509] width 33 height 29
click at [667, 496] on button at bounding box center [657, 509] width 33 height 29
click at [667, 492] on div "0:07 A B C D 0:08 Des lettres en cascade 0:10 E F G H 0:12 Un souffle qui s'éva…" at bounding box center [756, 391] width 1461 height 617
click at [654, 501] on button at bounding box center [657, 509] width 33 height 29
click at [120, 586] on div "Tout" at bounding box center [123, 578] width 33 height 23
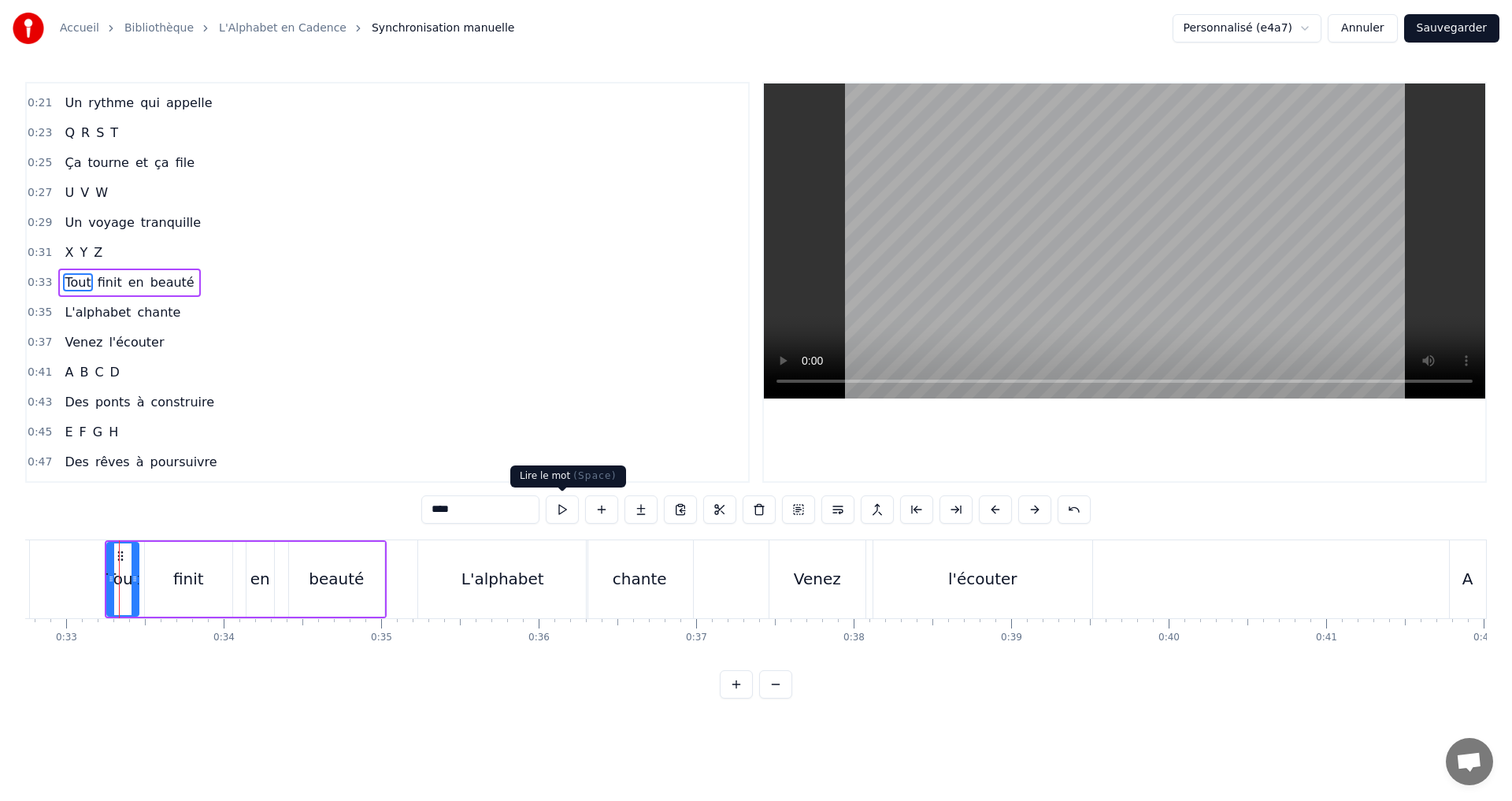
click at [568, 511] on button at bounding box center [562, 509] width 33 height 29
click at [132, 584] on icon at bounding box center [130, 578] width 6 height 13
drag, startPoint x: 107, startPoint y: 578, endPoint x: 112, endPoint y: 569, distance: 10.3
click at [88, 571] on div at bounding box center [91, 579] width 6 height 72
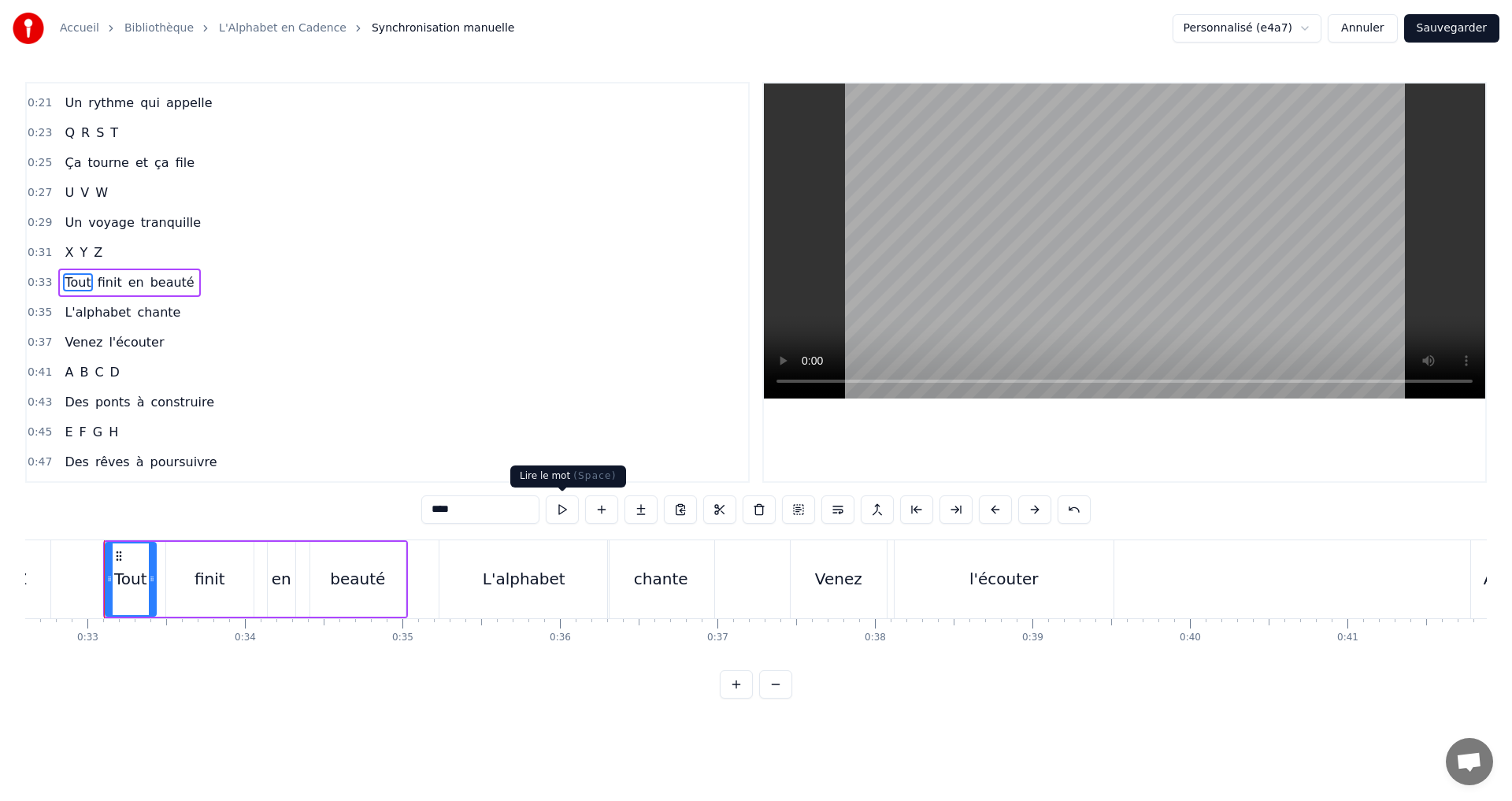
click at [556, 519] on button at bounding box center [562, 509] width 33 height 29
click at [559, 511] on button at bounding box center [562, 509] width 33 height 29
drag, startPoint x: 152, startPoint y: 588, endPoint x: 168, endPoint y: 588, distance: 16.0
click at [168, 588] on div at bounding box center [166, 579] width 6 height 72
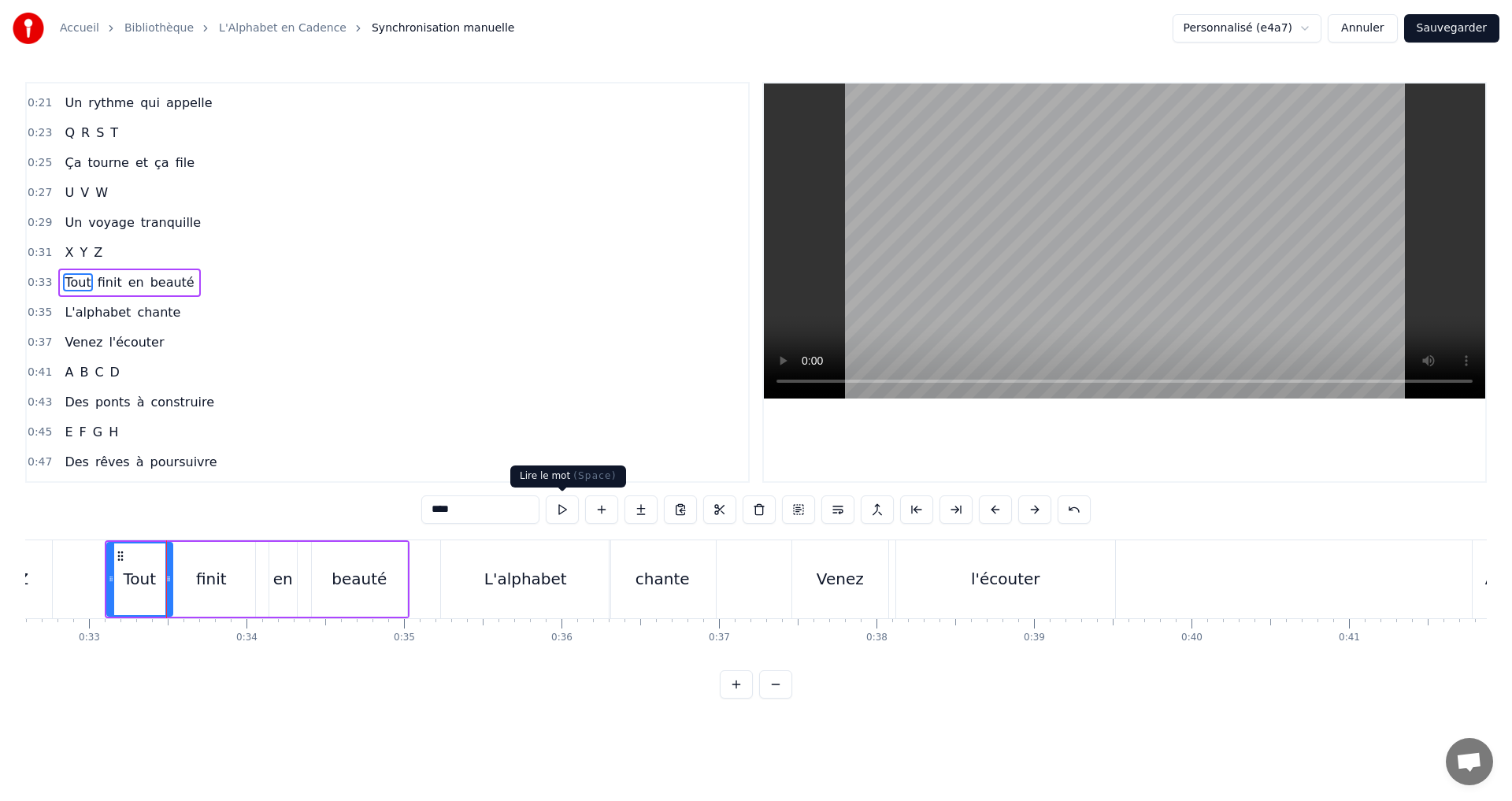
click at [563, 506] on button at bounding box center [562, 509] width 33 height 29
drag, startPoint x: 110, startPoint y: 582, endPoint x: 120, endPoint y: 582, distance: 10.0
click at [120, 582] on icon at bounding box center [120, 578] width 6 height 13
click at [557, 517] on button at bounding box center [562, 509] width 33 height 29
drag, startPoint x: 119, startPoint y: 576, endPoint x: 144, endPoint y: 579, distance: 25.2
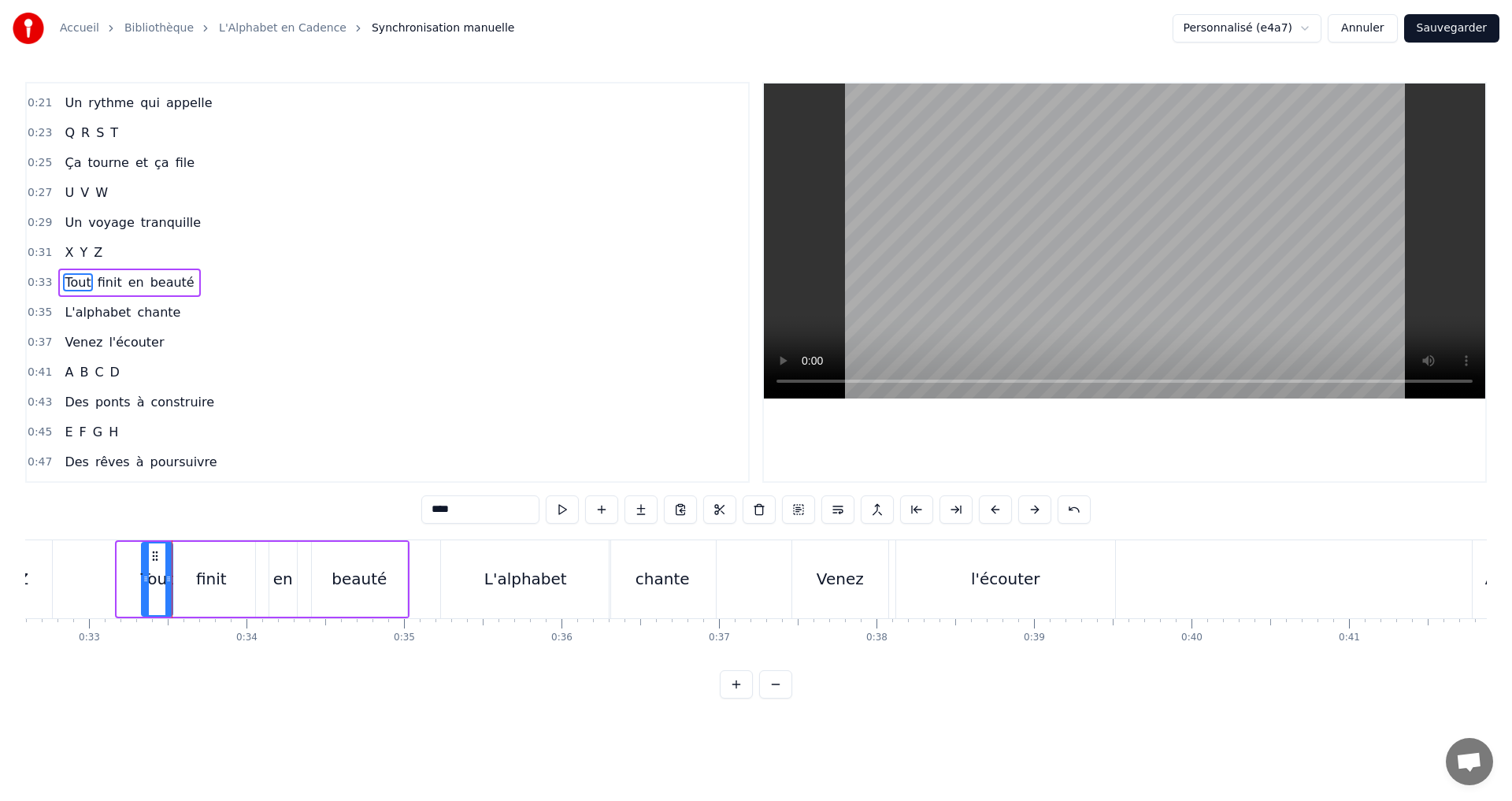
click at [144, 579] on icon at bounding box center [145, 578] width 6 height 13
click at [568, 512] on button at bounding box center [562, 509] width 33 height 29
click at [151, 584] on icon at bounding box center [149, 578] width 6 height 13
click at [160, 585] on icon at bounding box center [159, 578] width 6 height 13
click at [198, 286] on div "0:33 Tout finit en beauté" at bounding box center [387, 282] width 721 height 30
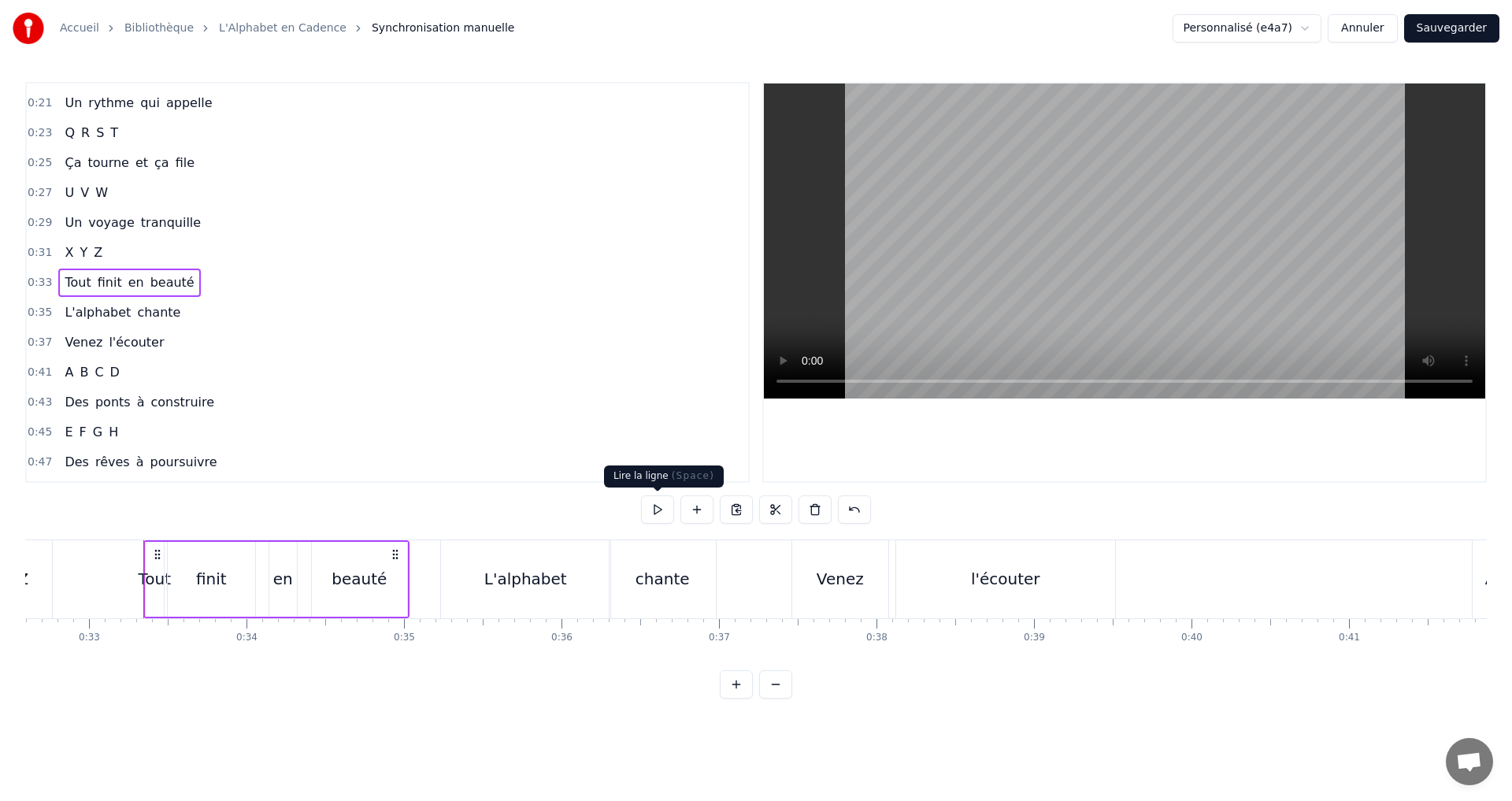
click at [652, 510] on button at bounding box center [657, 509] width 33 height 29
click at [652, 503] on button at bounding box center [657, 509] width 33 height 29
click at [219, 313] on div "0:35 L'alphabet chante" at bounding box center [387, 313] width 721 height 30
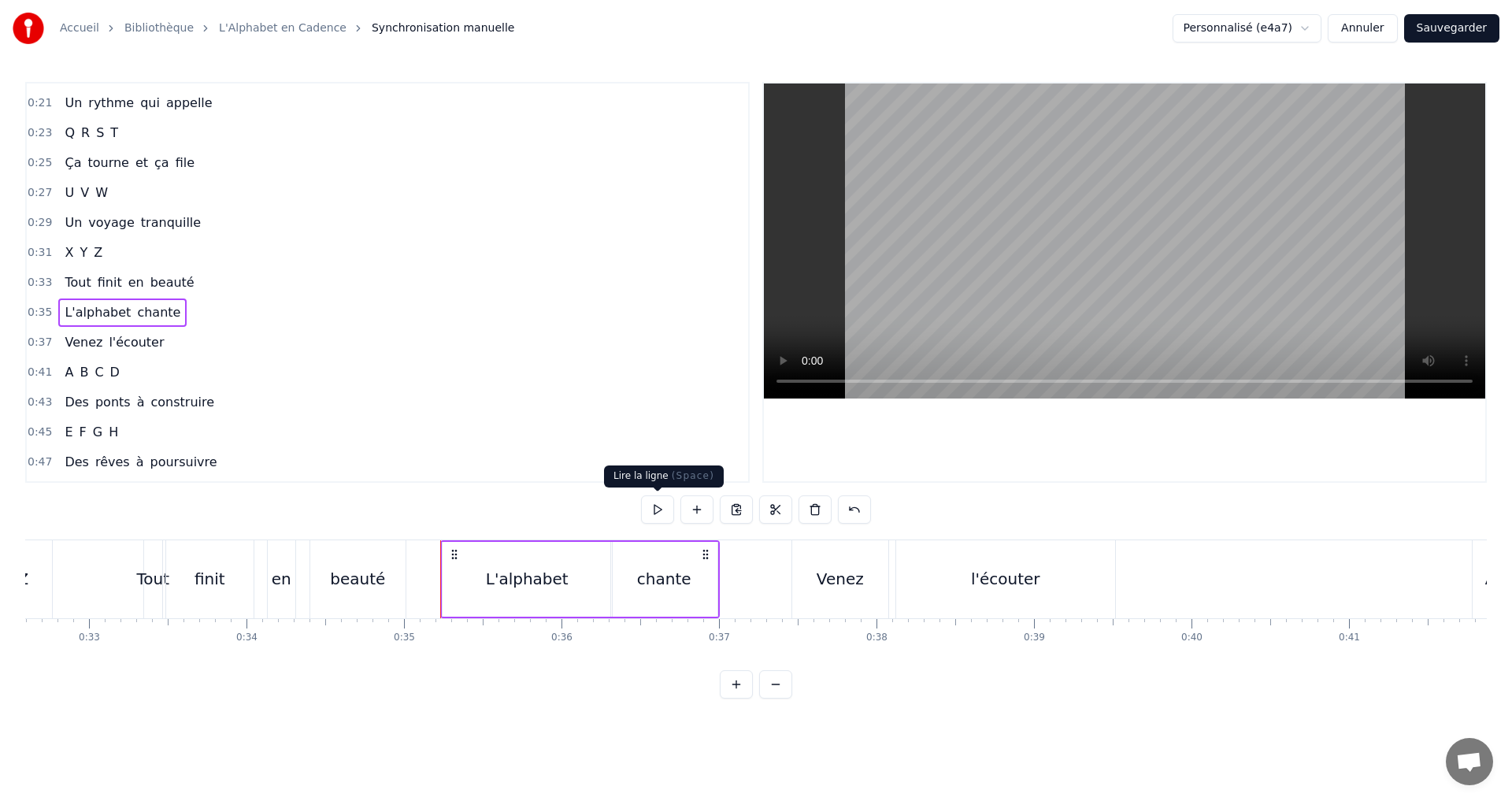
click at [660, 507] on button at bounding box center [657, 509] width 33 height 29
click at [157, 341] on div "0:37 Venez l'écouter" at bounding box center [387, 342] width 721 height 30
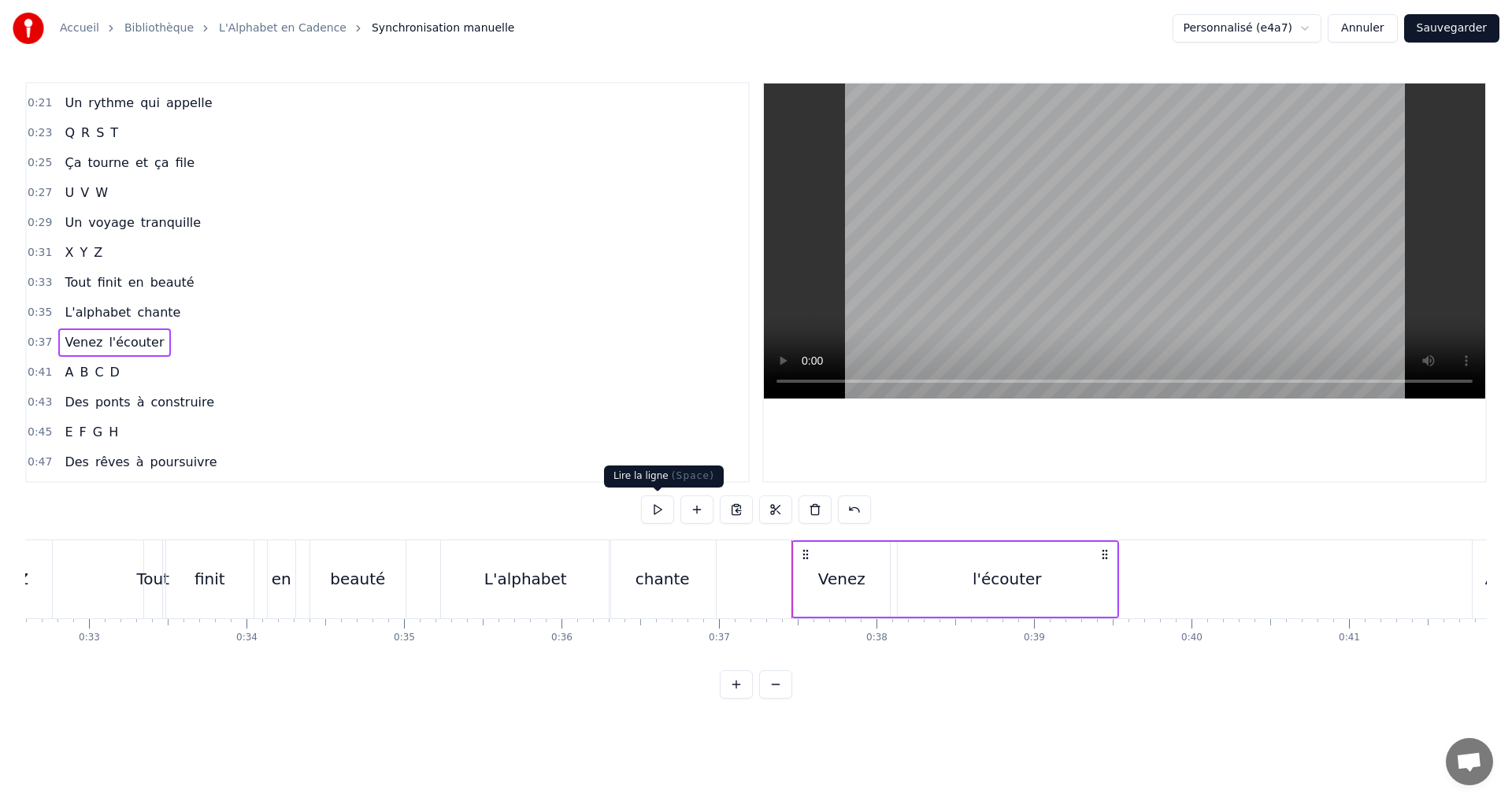
click at [652, 510] on button at bounding box center [657, 509] width 33 height 29
click at [655, 494] on div "0:07 A B C D 0:08 Des lettres en cascade 0:10 E F G H 0:12 Un souffle qui s'éva…" at bounding box center [756, 391] width 1461 height 617
click at [844, 589] on div "Venez" at bounding box center [841, 578] width 48 height 23
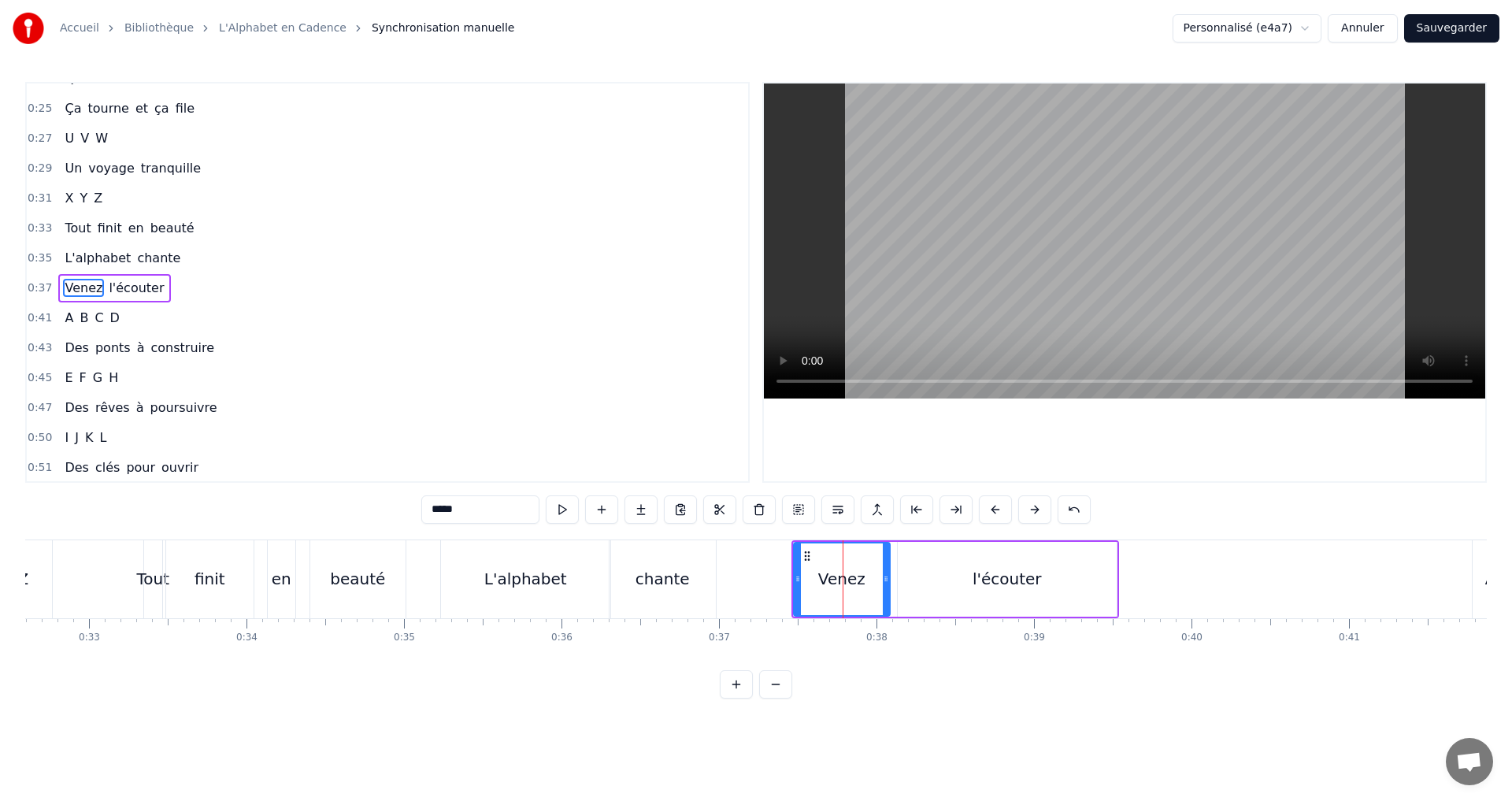
scroll to position [265, 0]
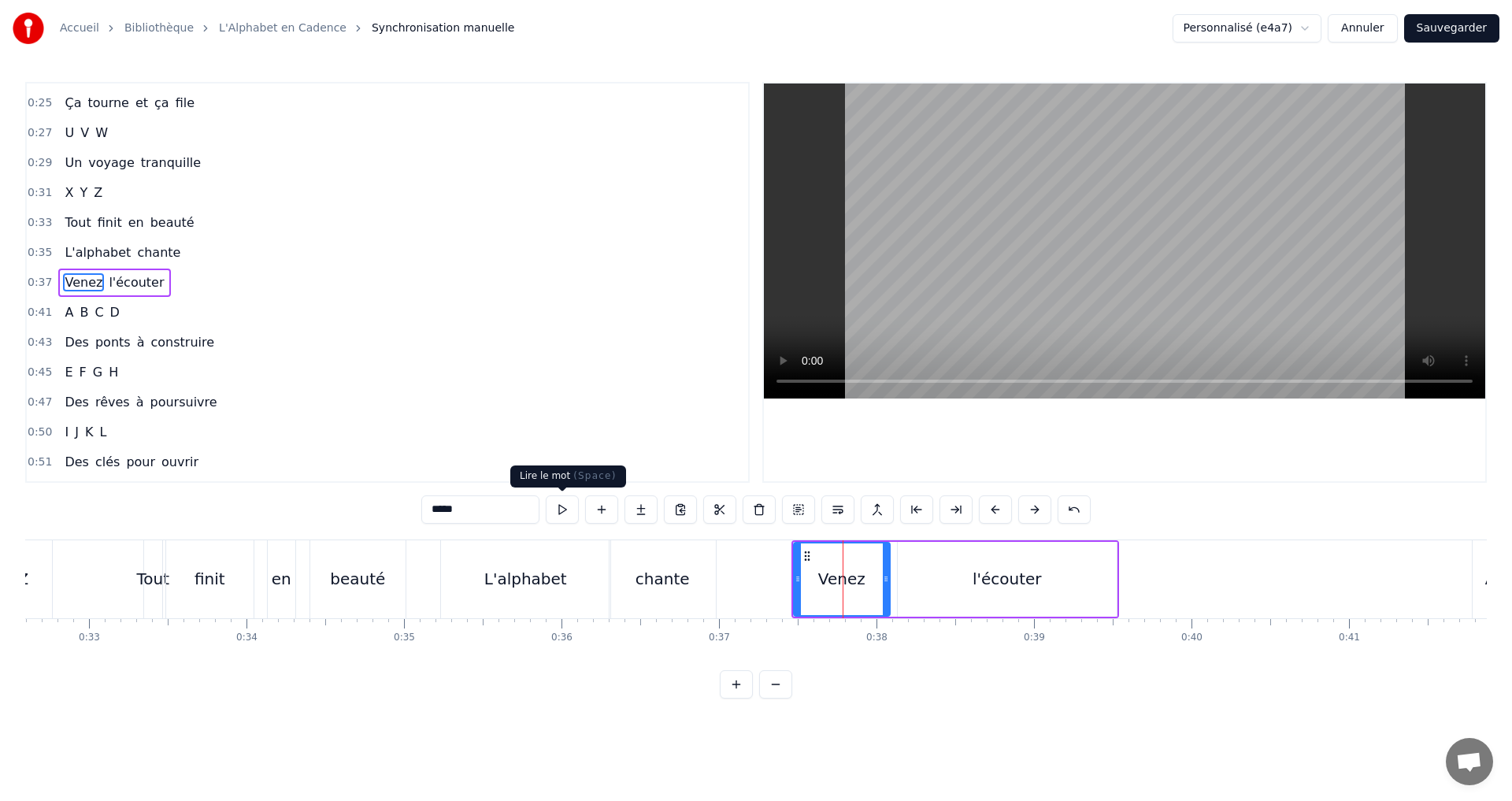
click at [563, 512] on button at bounding box center [562, 509] width 33 height 29
drag, startPoint x: 886, startPoint y: 586, endPoint x: 923, endPoint y: 589, distance: 37.1
click at [923, 589] on div at bounding box center [923, 579] width 6 height 72
click at [554, 501] on button at bounding box center [562, 509] width 33 height 29
drag, startPoint x: 923, startPoint y: 588, endPoint x: 858, endPoint y: 583, distance: 65.2
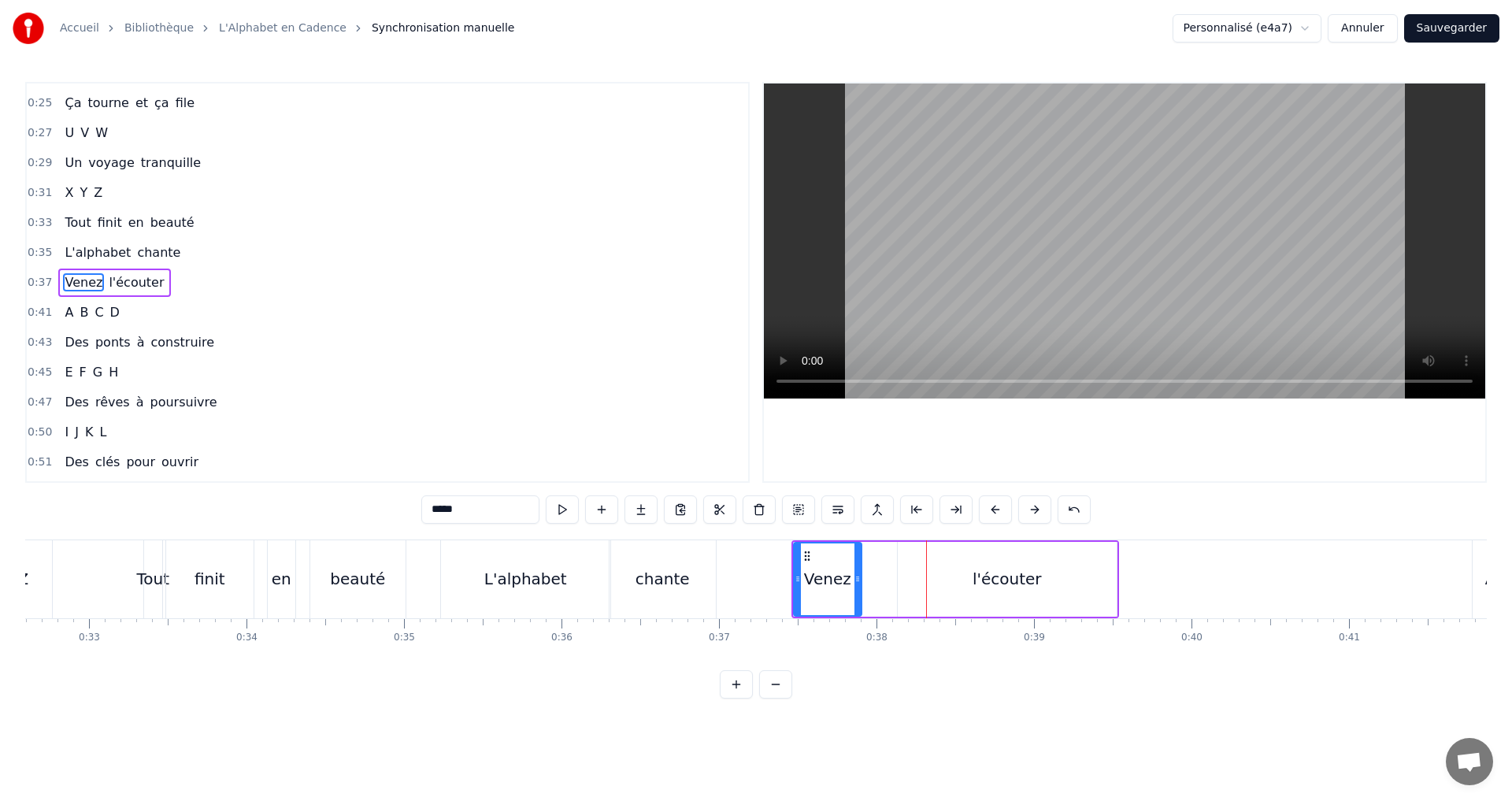
click at [858, 583] on div at bounding box center [857, 579] width 6 height 72
click at [560, 510] on button at bounding box center [562, 509] width 33 height 29
click at [989, 574] on div "l'écouter" at bounding box center [1007, 578] width 69 height 23
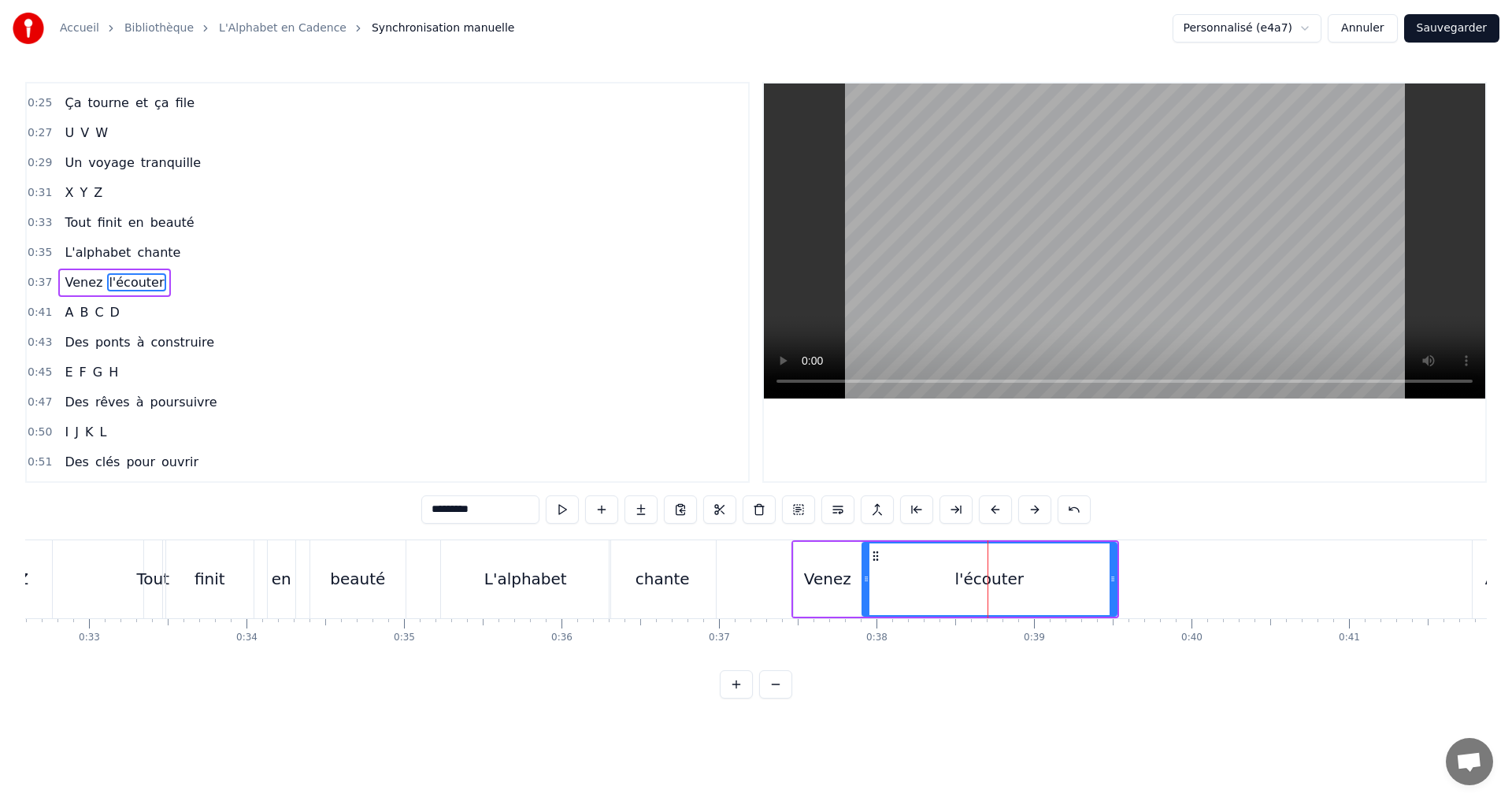
drag, startPoint x: 903, startPoint y: 580, endPoint x: 867, endPoint y: 575, distance: 36.3
click at [867, 575] on icon at bounding box center [865, 578] width 6 height 13
click at [566, 513] on button at bounding box center [562, 509] width 33 height 29
click at [557, 505] on button at bounding box center [562, 509] width 33 height 29
click at [554, 501] on button at bounding box center [562, 509] width 33 height 29
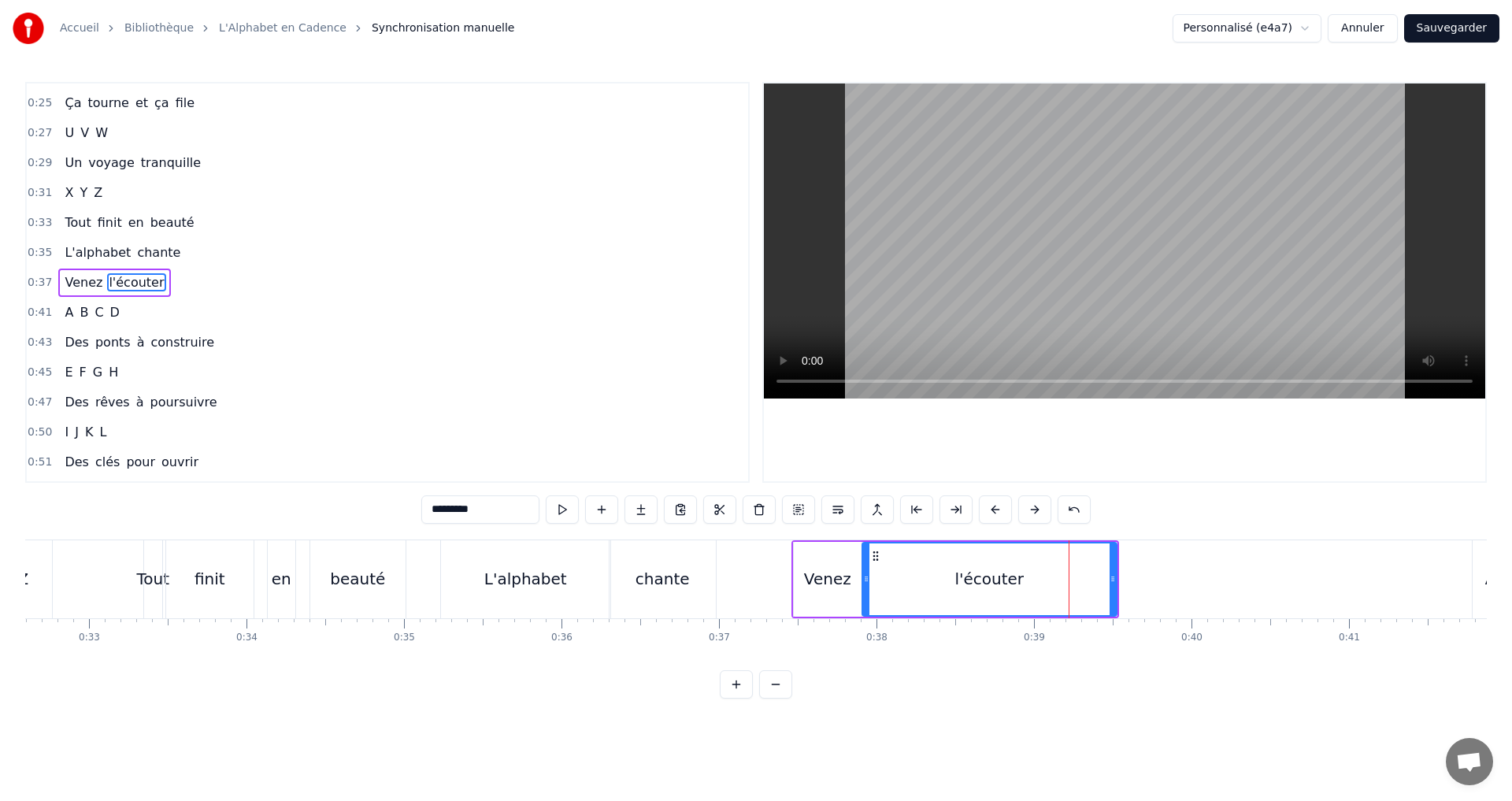
click at [558, 504] on button at bounding box center [562, 509] width 33 height 29
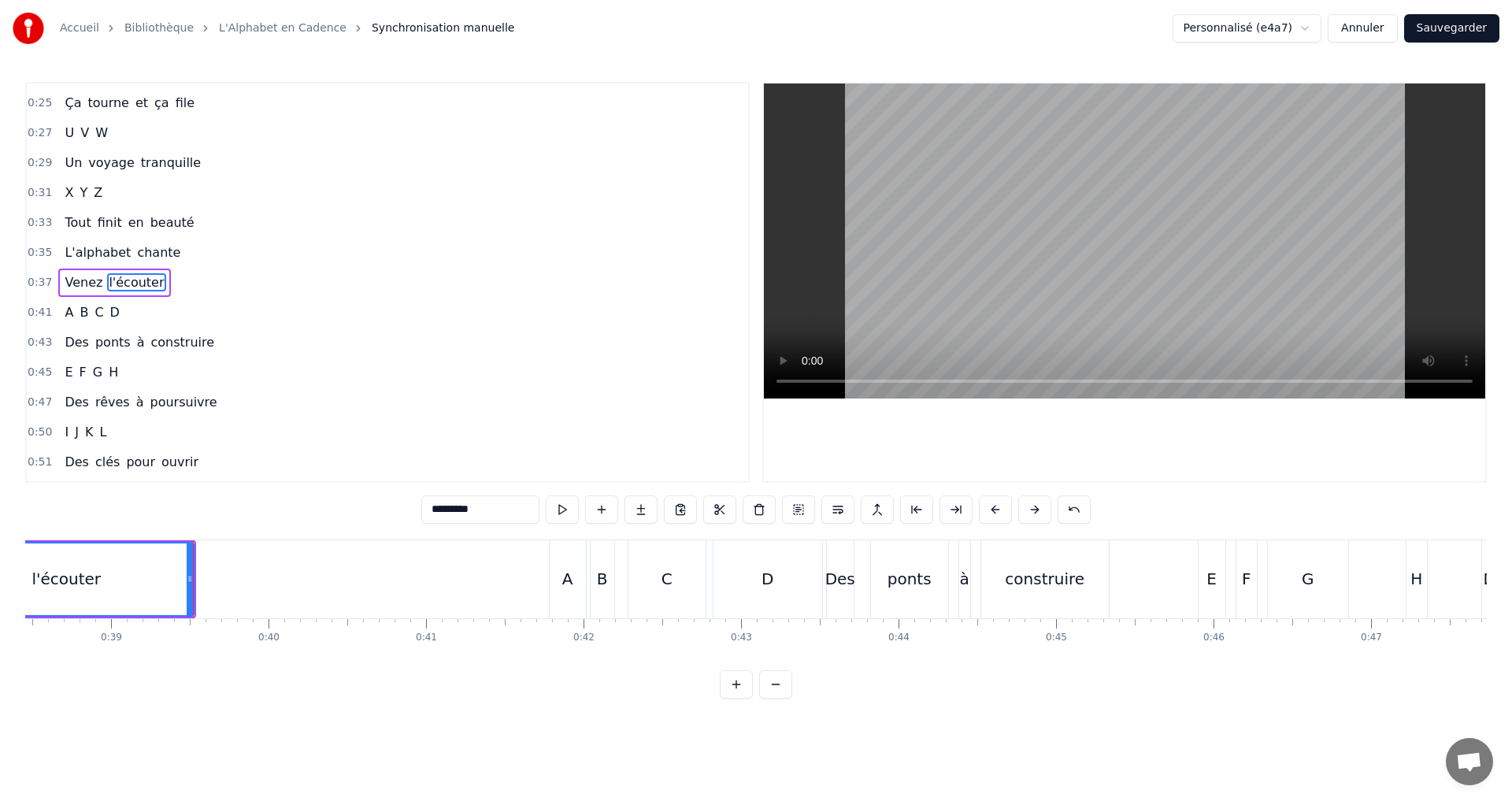
scroll to position [0, 6179]
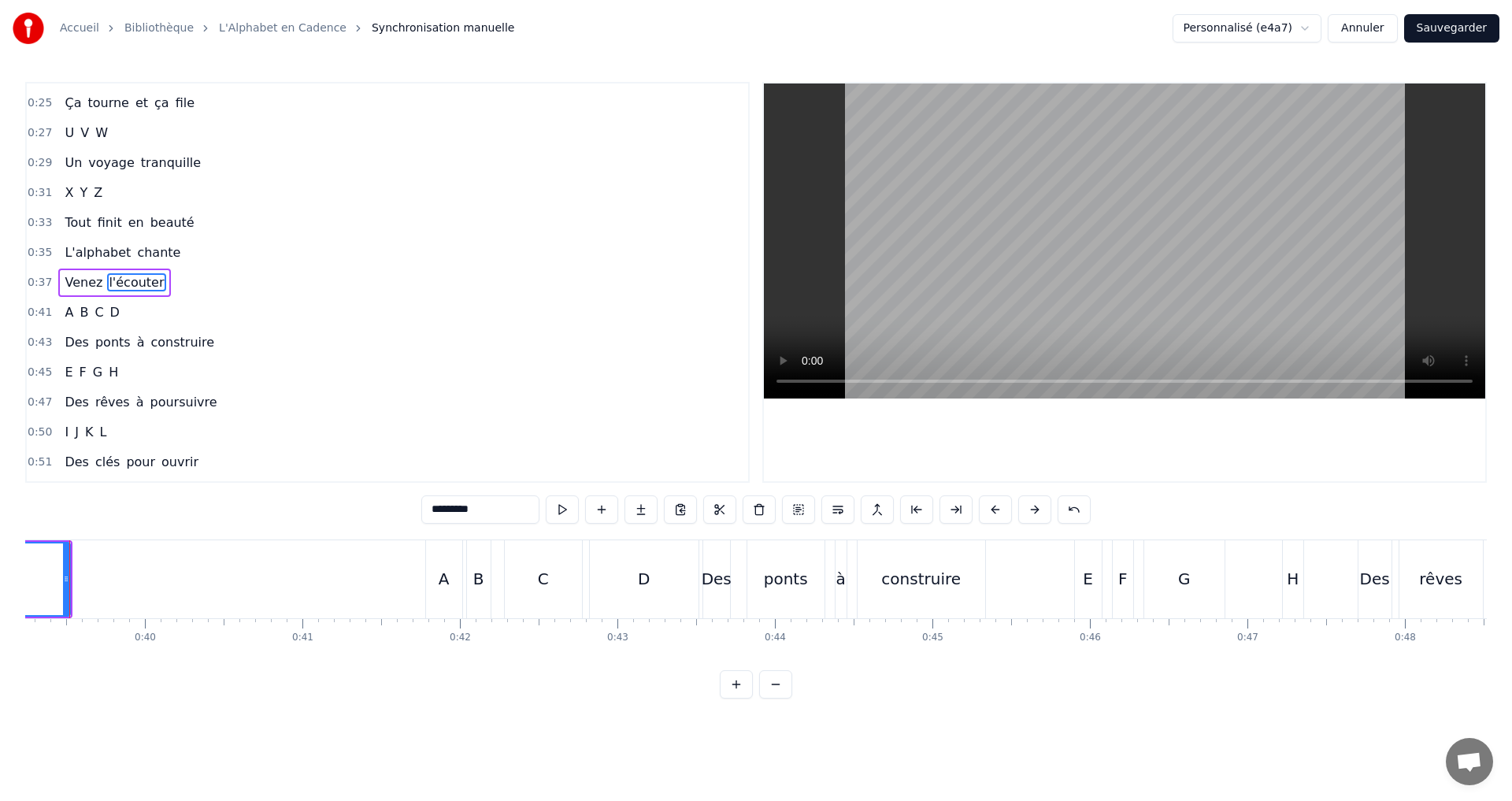
click at [441, 582] on div "A" at bounding box center [444, 578] width 11 height 23
type input "*"
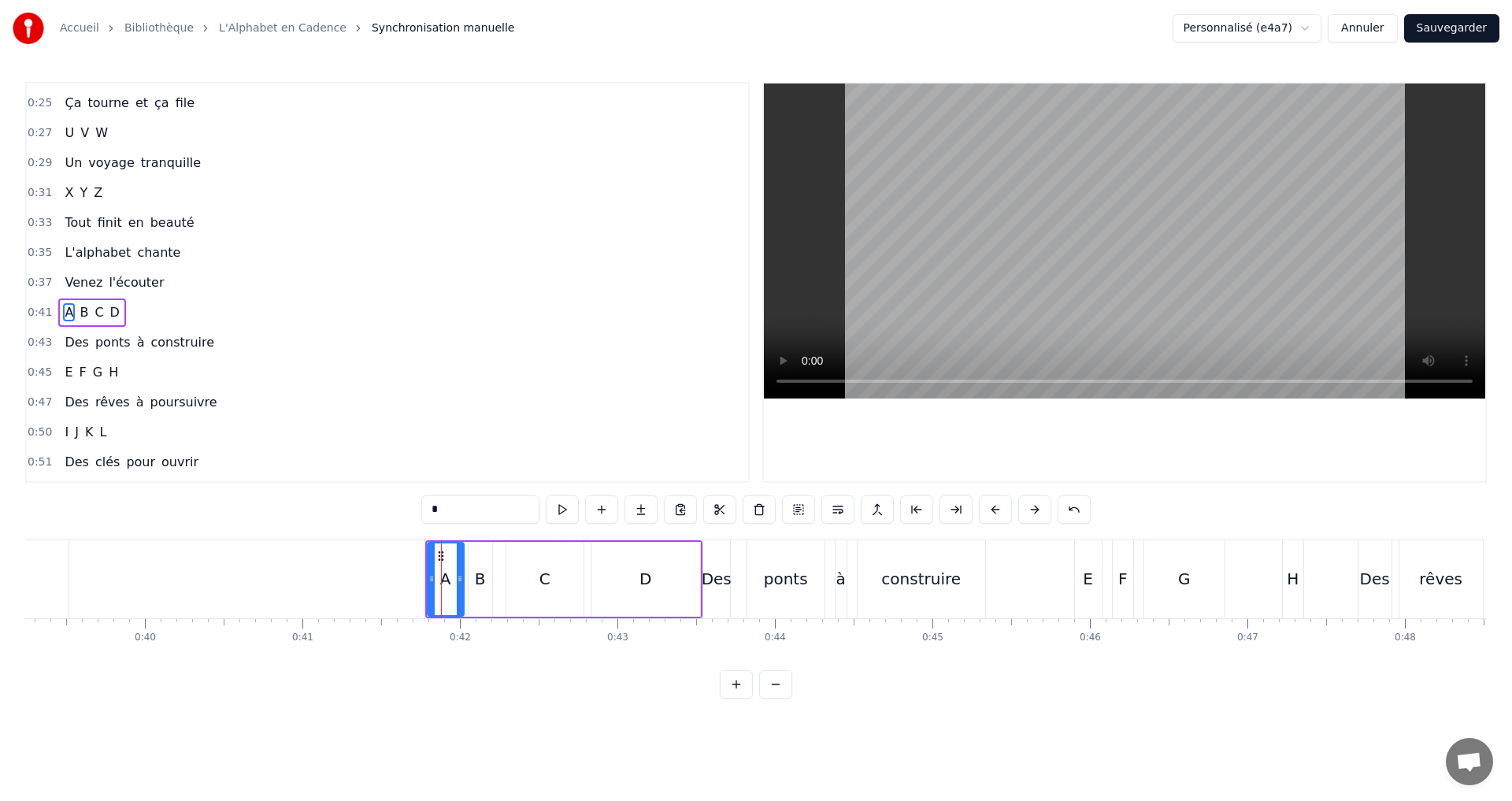
scroll to position [294, 0]
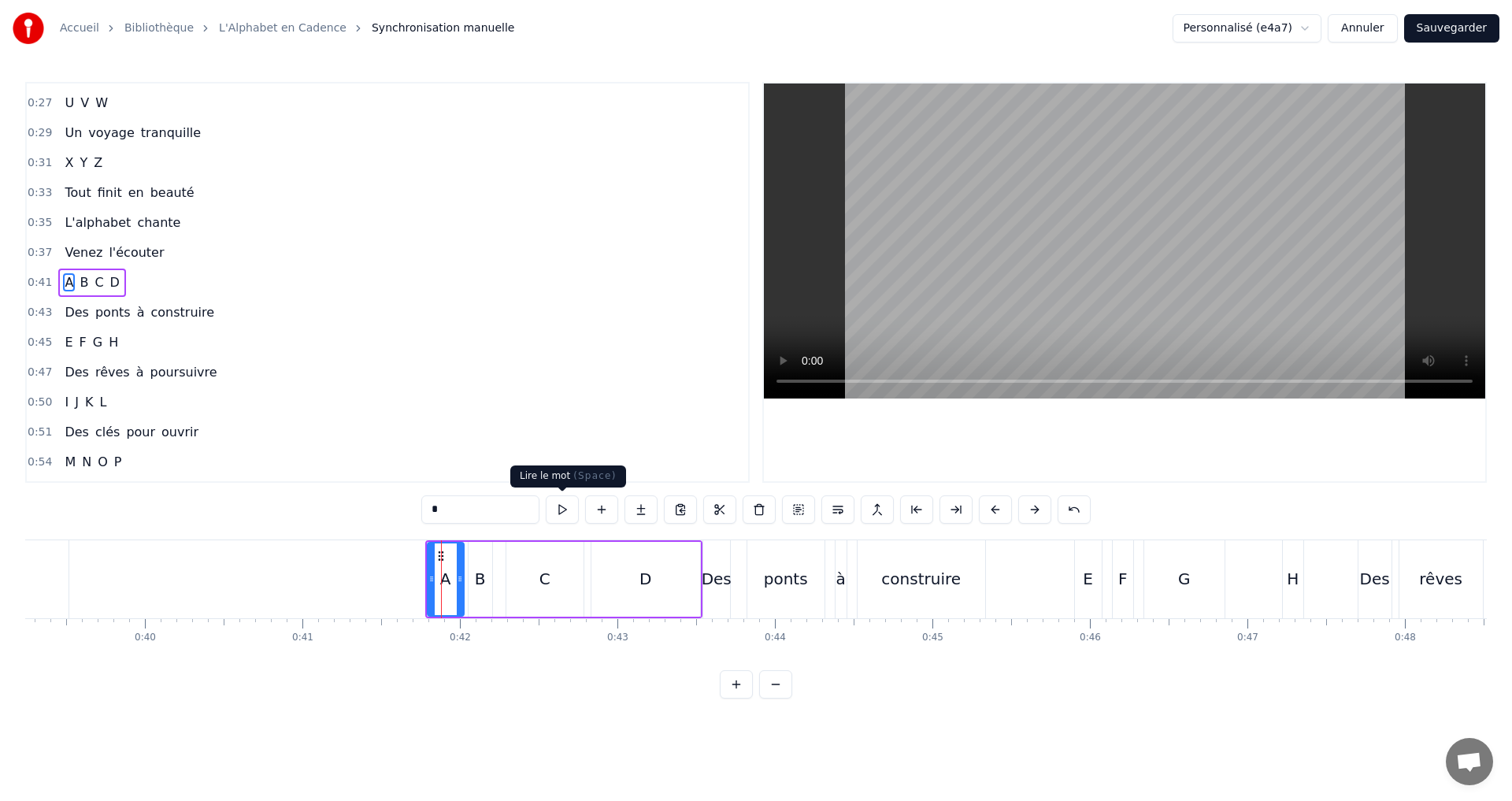
click at [566, 506] on button at bounding box center [562, 509] width 33 height 29
click at [177, 284] on div "0:41 A B C D" at bounding box center [387, 282] width 721 height 30
click at [173, 226] on div "0:35 L'alphabet chante" at bounding box center [387, 223] width 721 height 30
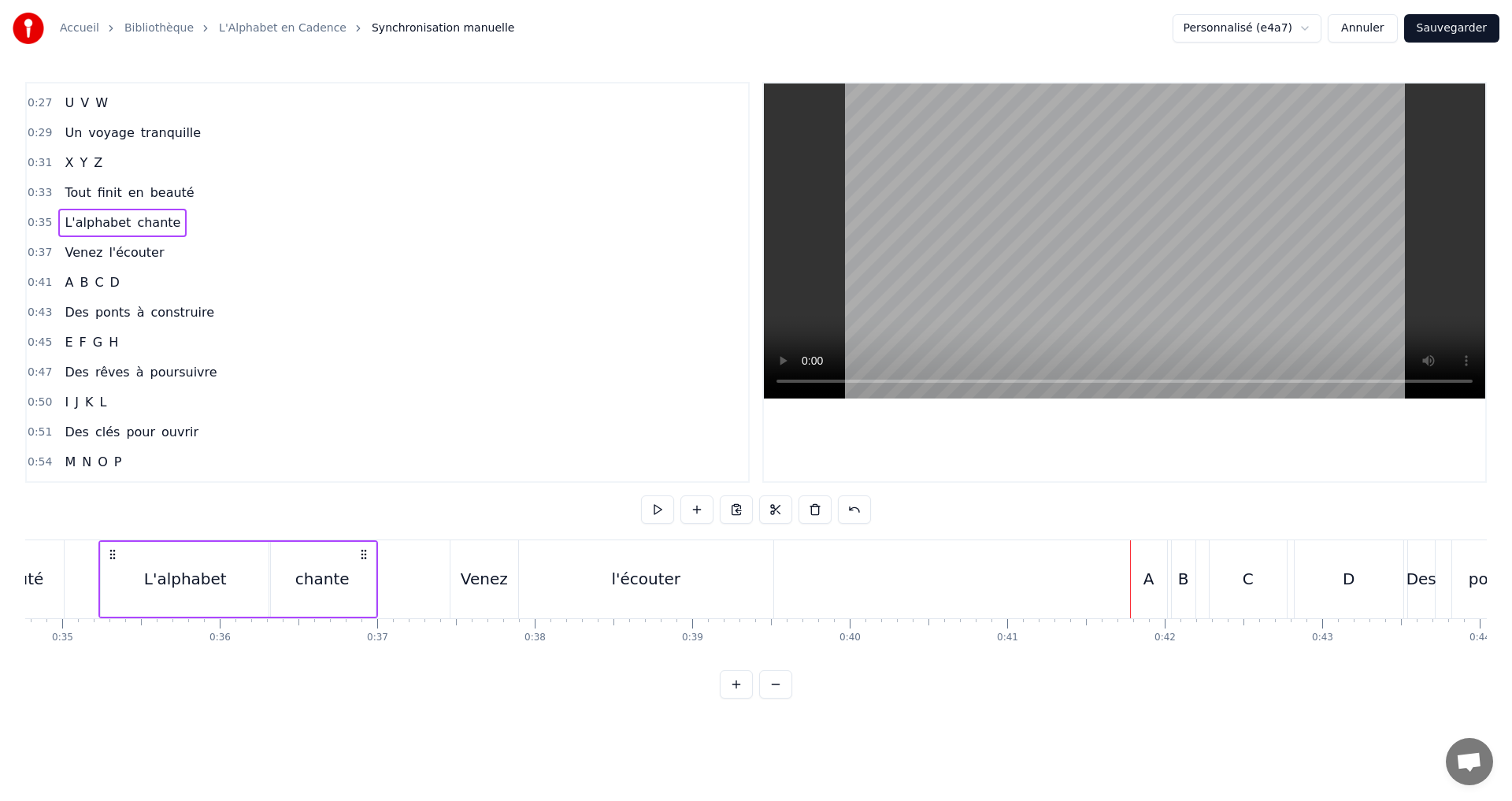
scroll to position [0, 5468]
click at [659, 516] on button at bounding box center [657, 509] width 33 height 29
click at [168, 255] on div "0:37 Venez l'écouter" at bounding box center [387, 253] width 721 height 30
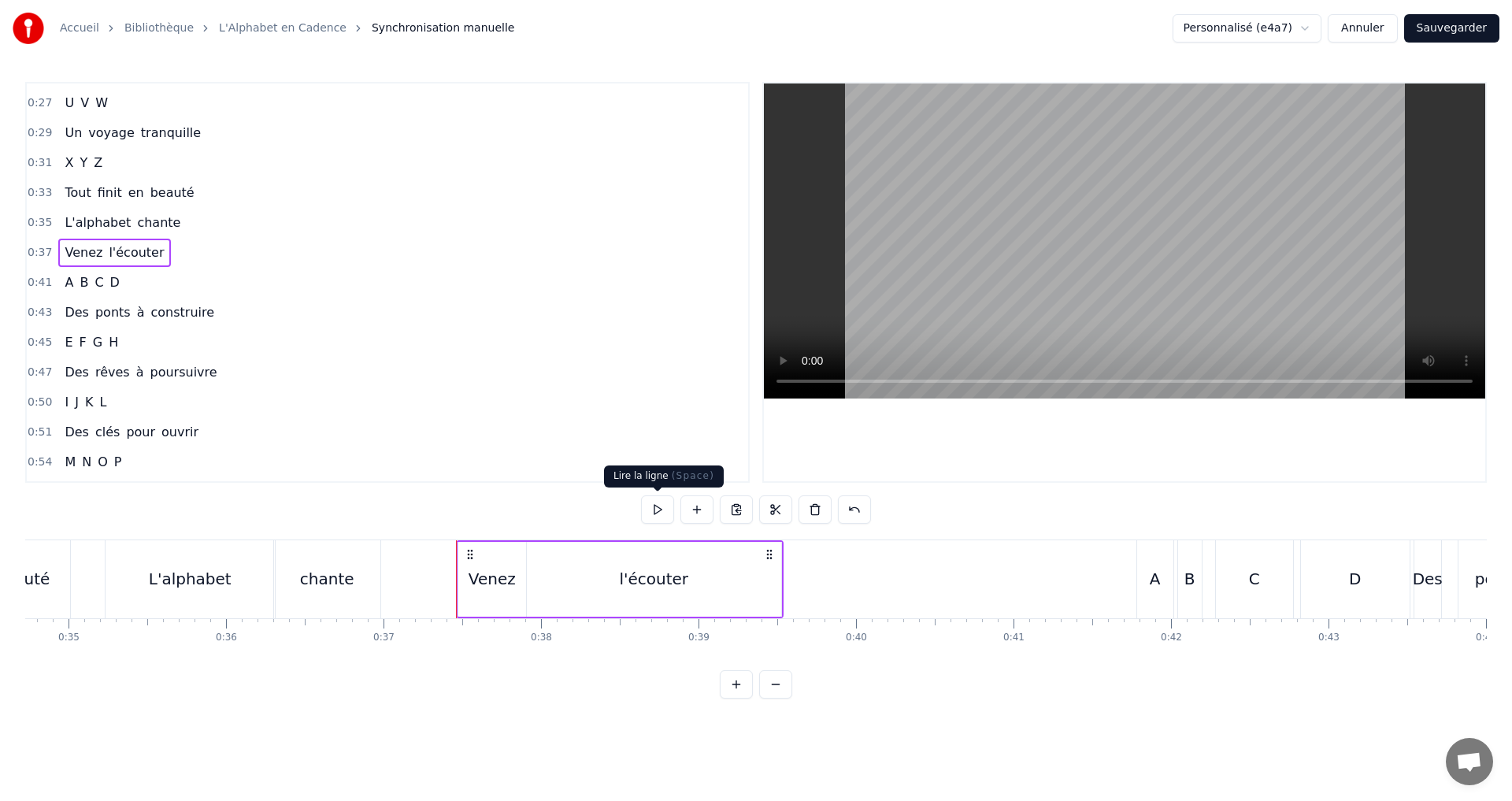
click at [650, 514] on button at bounding box center [657, 509] width 33 height 29
click at [197, 283] on div "0:41 A B C D" at bounding box center [387, 282] width 721 height 30
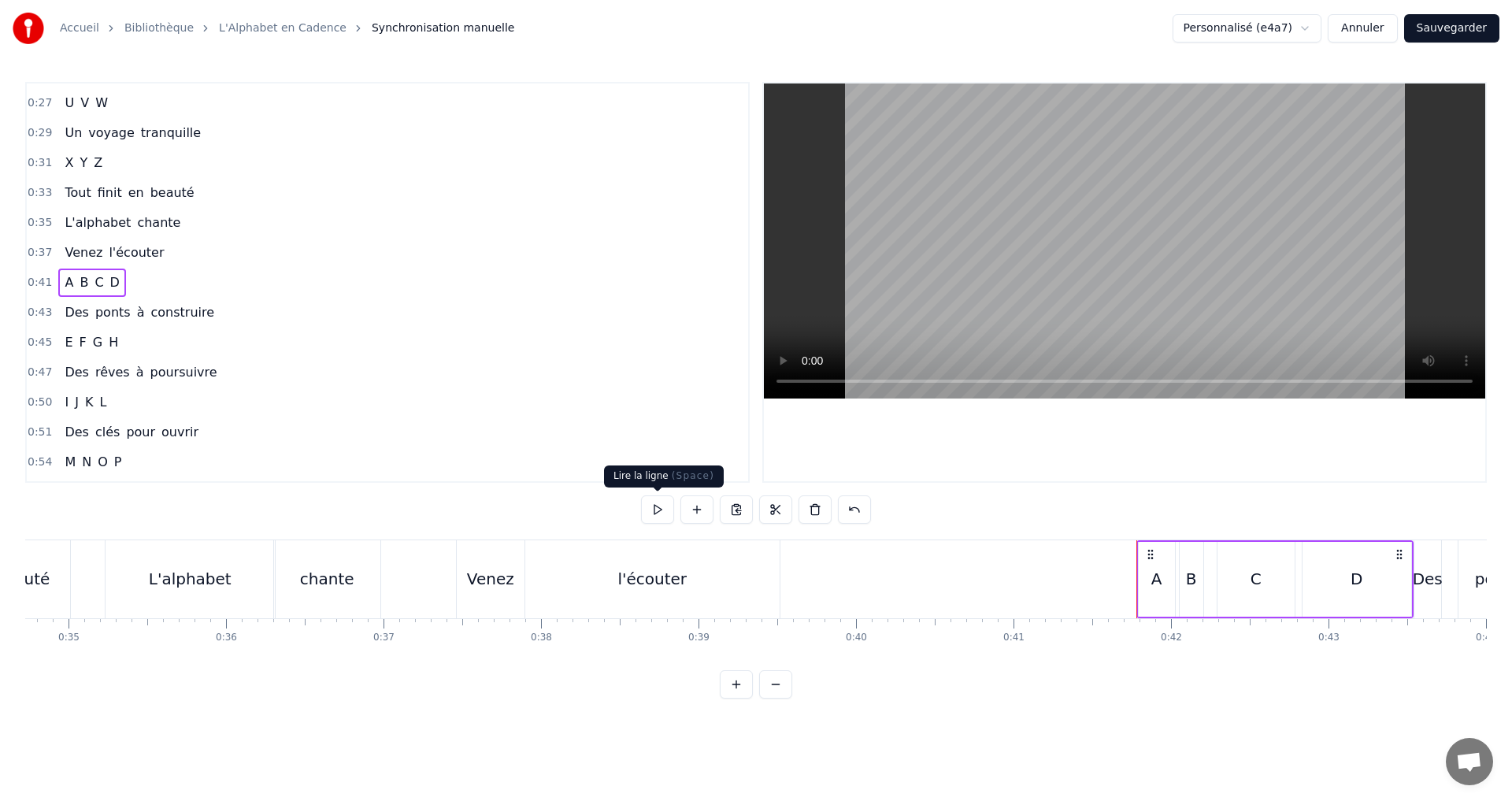
click at [645, 505] on button at bounding box center [657, 509] width 33 height 29
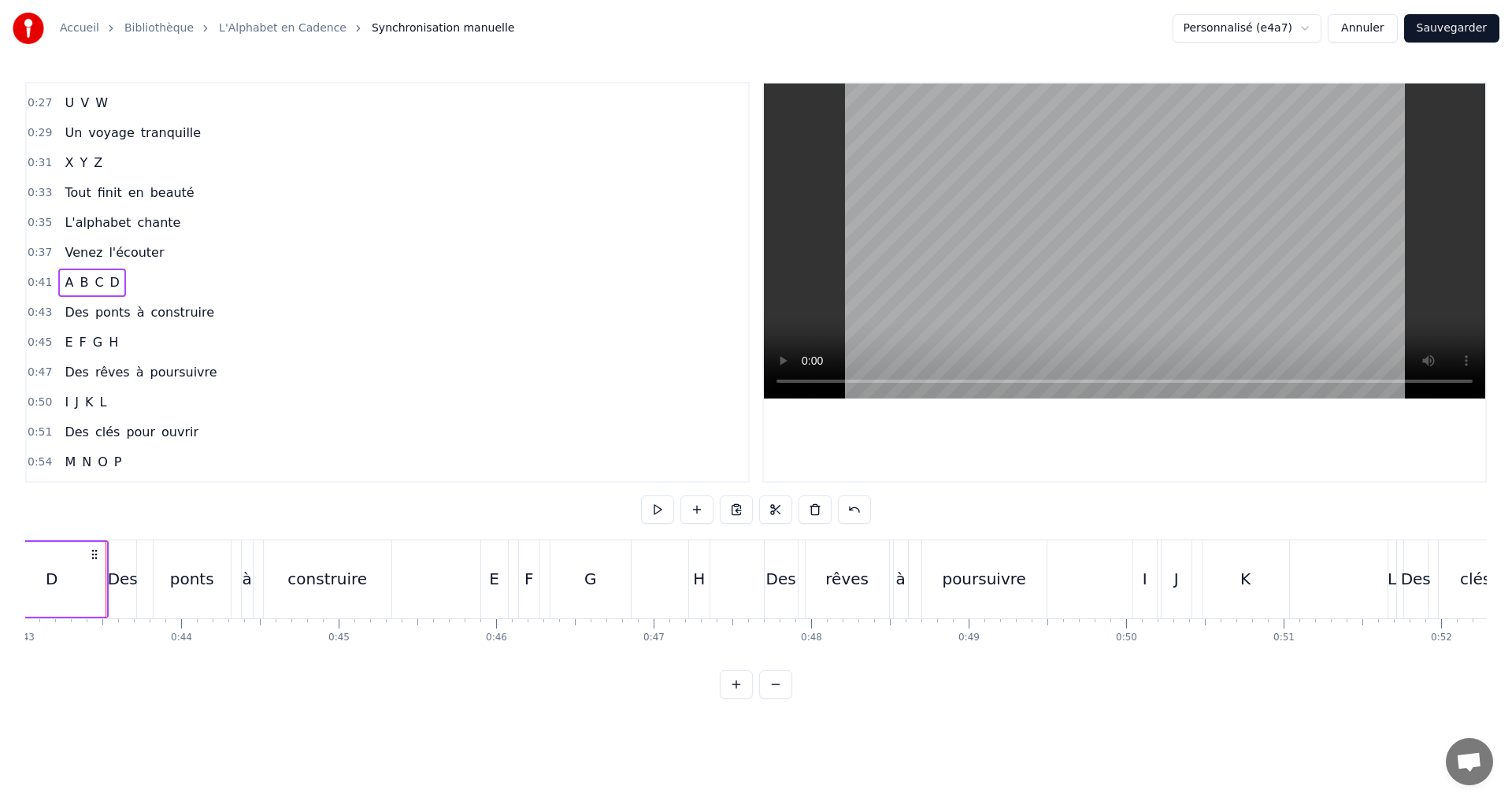
scroll to position [0, 6773]
click at [93, 283] on span "C" at bounding box center [99, 282] width 12 height 18
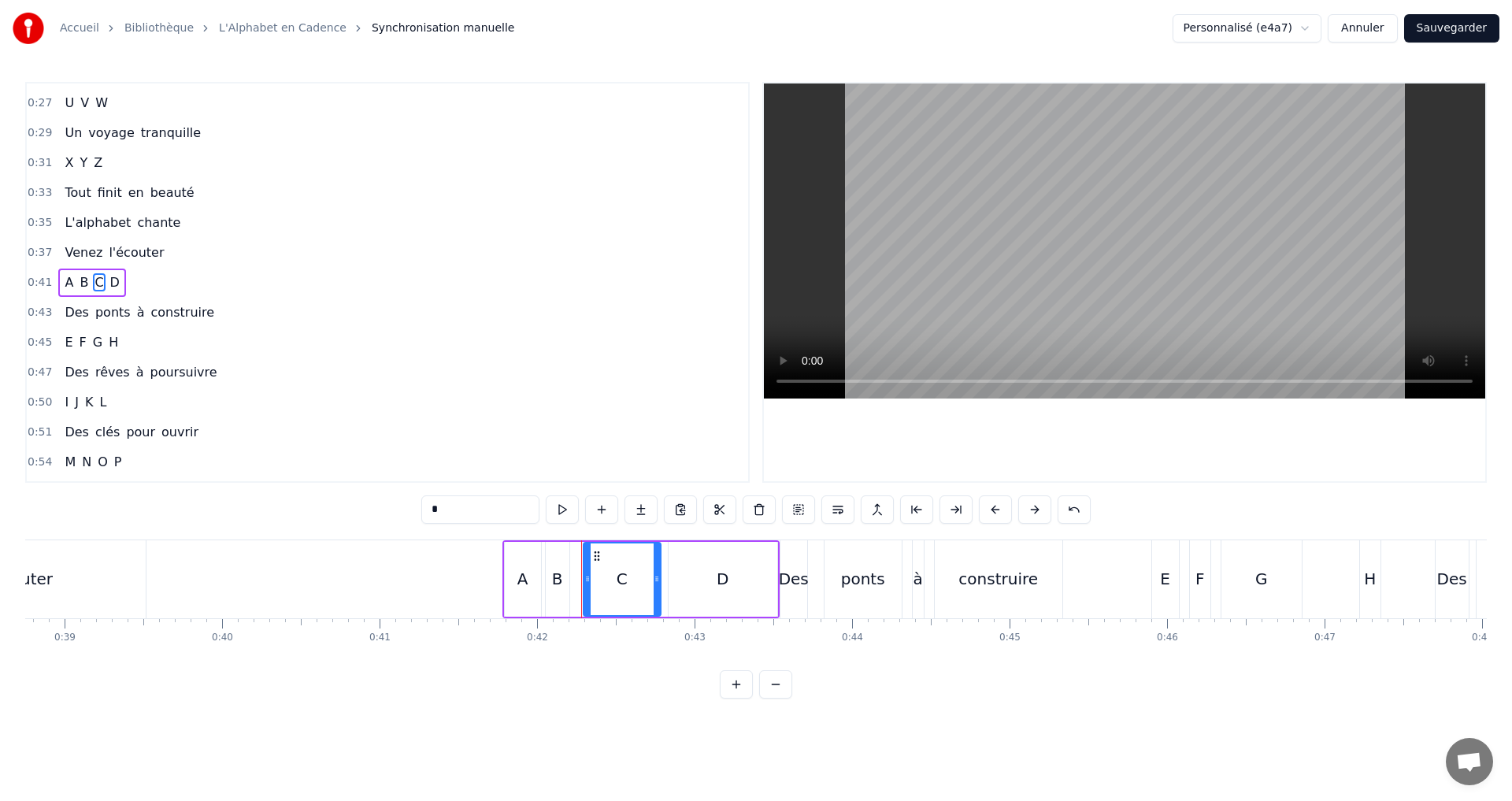
scroll to position [0, 6148]
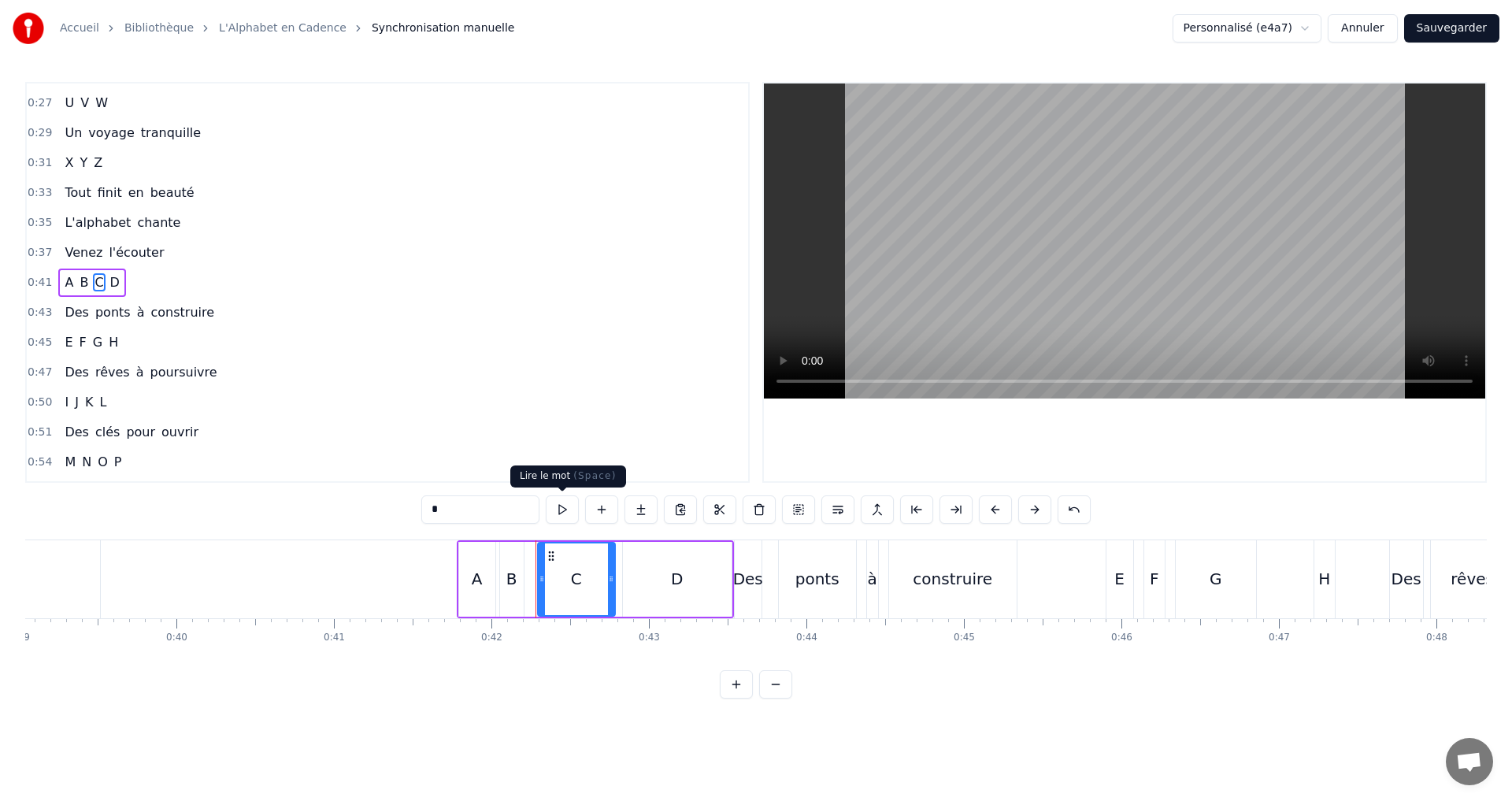
click at [559, 506] on button at bounding box center [562, 509] width 33 height 29
click at [553, 492] on div "0:07 A B C D 0:08 Des lettres en cascade 0:10 E F G H 0:12 Un souffle qui s'éva…" at bounding box center [756, 391] width 1461 height 617
drag, startPoint x: 610, startPoint y: 594, endPoint x: 590, endPoint y: 593, distance: 20.0
click at [590, 593] on div at bounding box center [591, 579] width 6 height 72
click at [557, 510] on button at bounding box center [562, 509] width 33 height 29
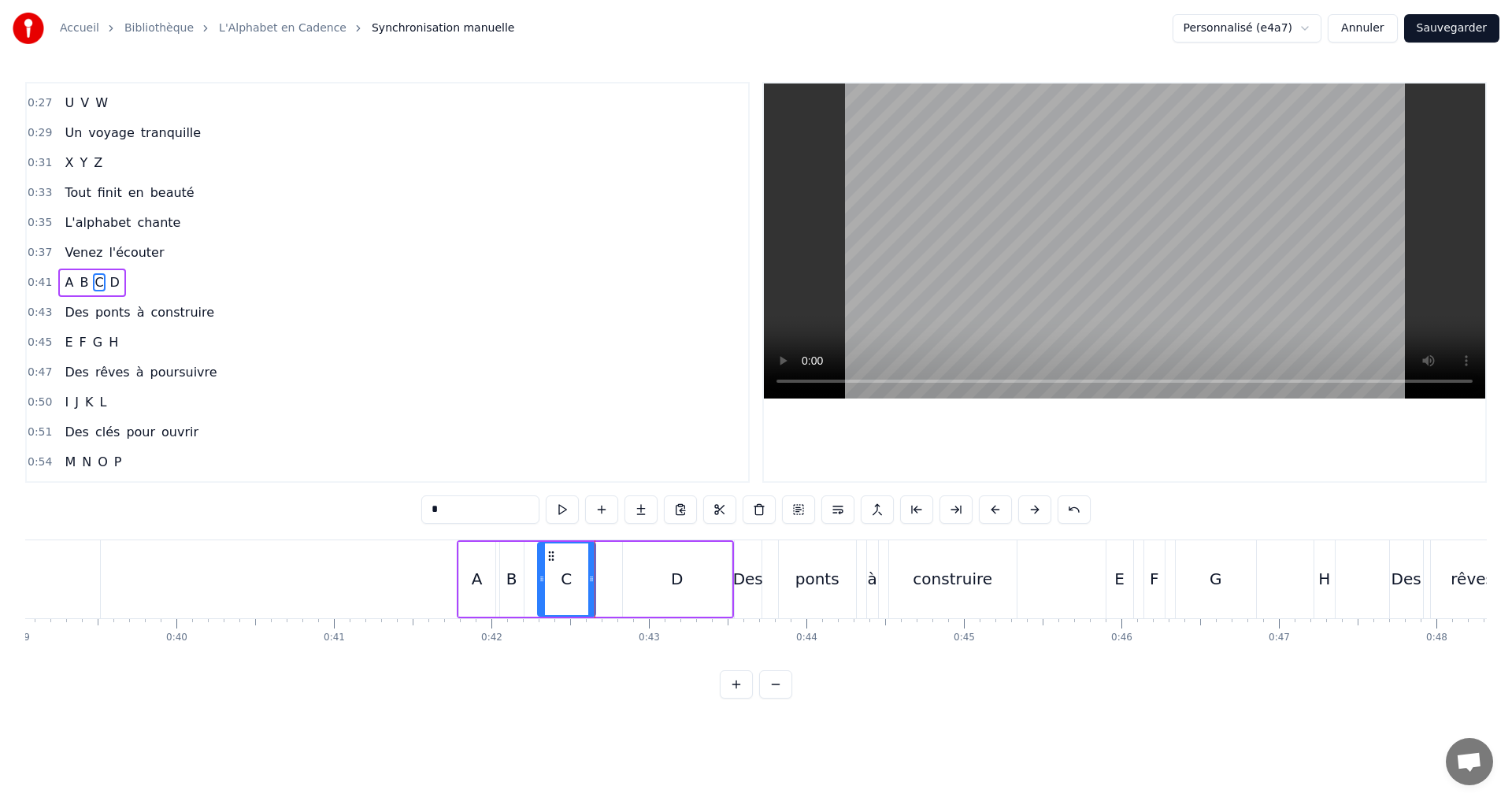
click at [667, 581] on div "D" at bounding box center [678, 579] width 109 height 74
type input "*"
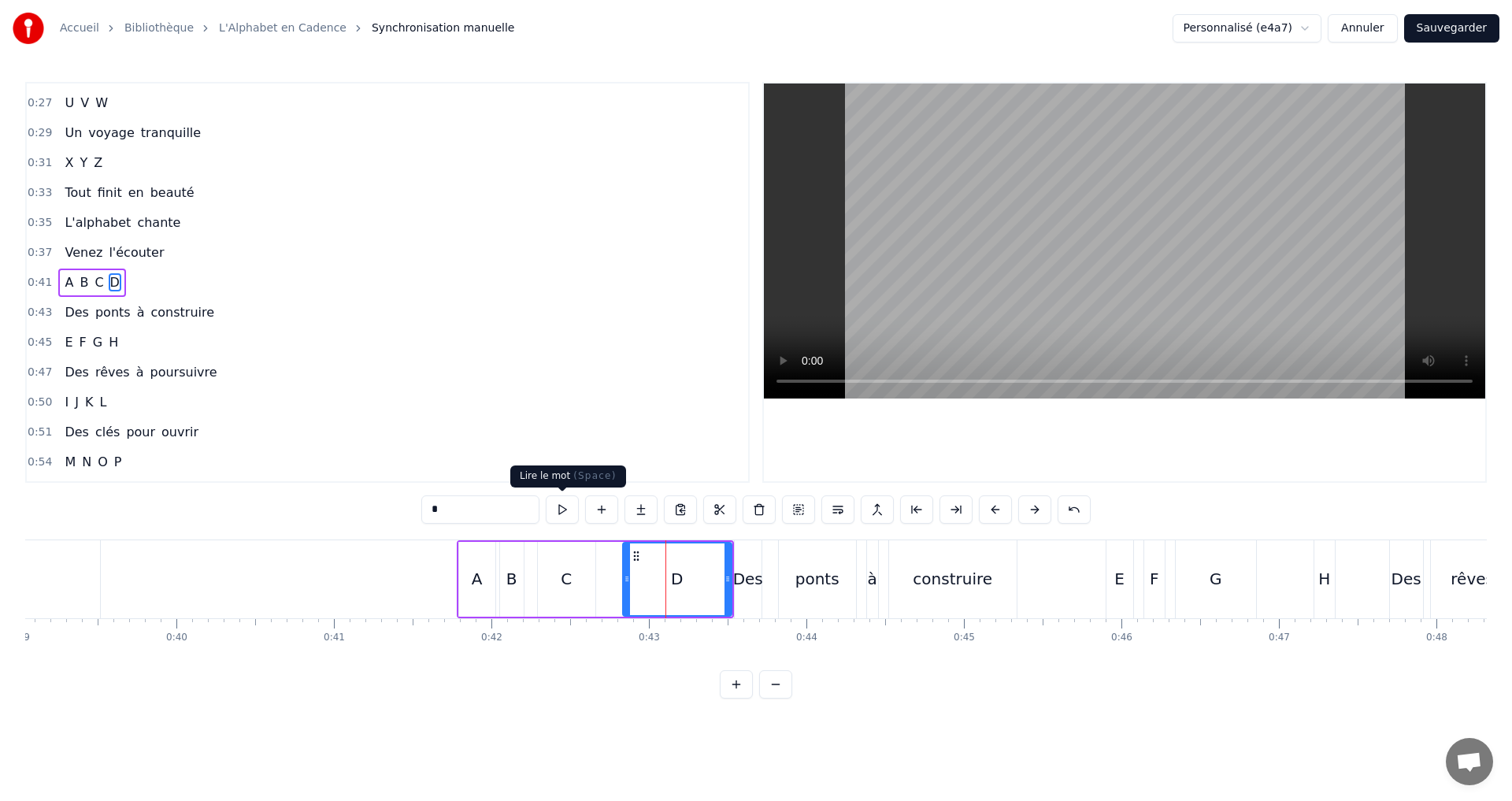
click at [555, 507] on button at bounding box center [562, 509] width 33 height 29
drag, startPoint x: 623, startPoint y: 578, endPoint x: 613, endPoint y: 576, distance: 10.2
click at [614, 576] on icon at bounding box center [616, 578] width 6 height 13
click at [549, 508] on button at bounding box center [562, 509] width 33 height 29
click at [611, 578] on icon at bounding box center [613, 578] width 6 height 13
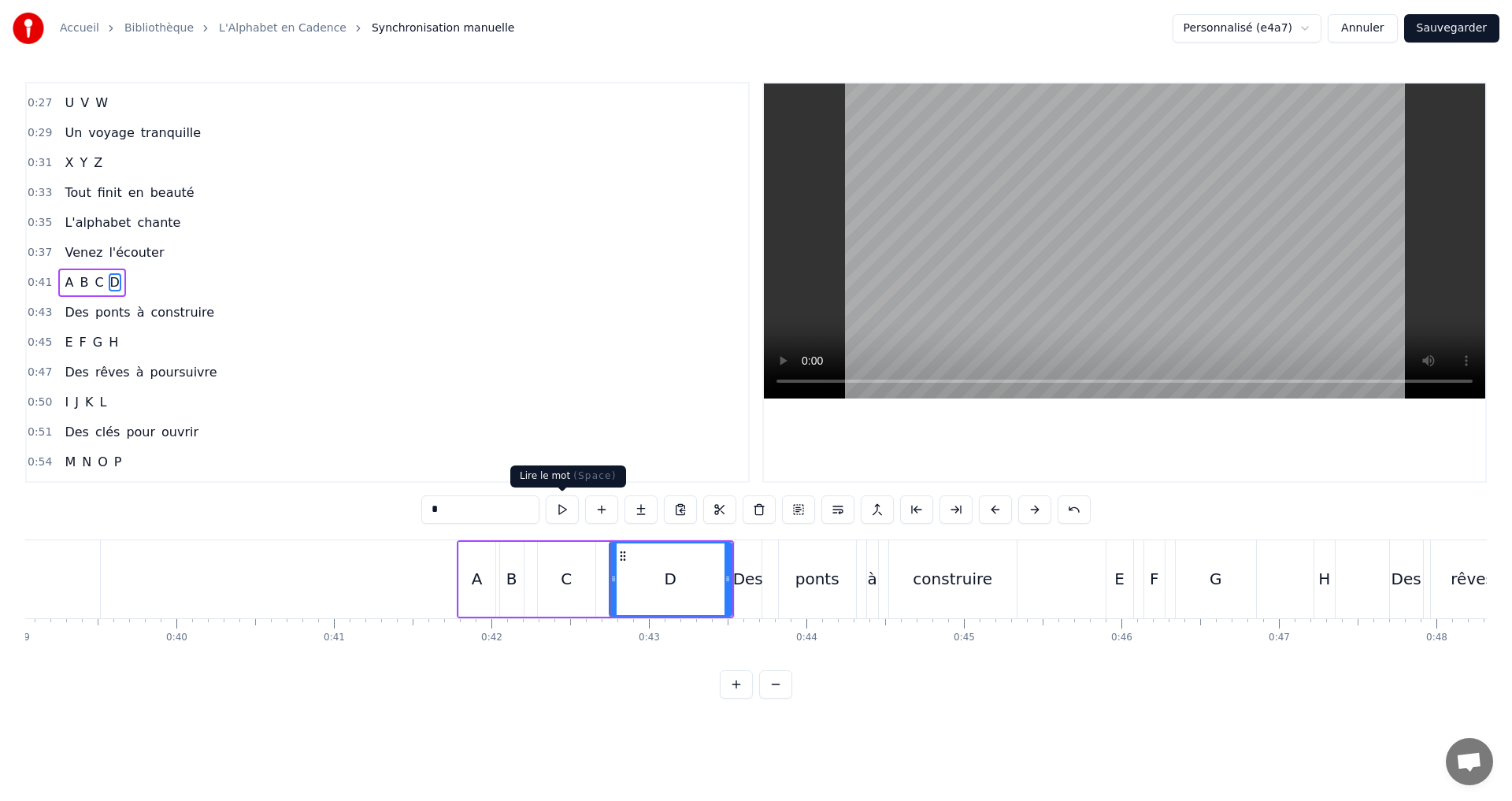
click at [557, 510] on button at bounding box center [562, 509] width 33 height 29
drag, startPoint x: 183, startPoint y: 279, endPoint x: 145, endPoint y: 302, distance: 44.4
click at [180, 287] on div "0:41 A B C D" at bounding box center [387, 282] width 721 height 30
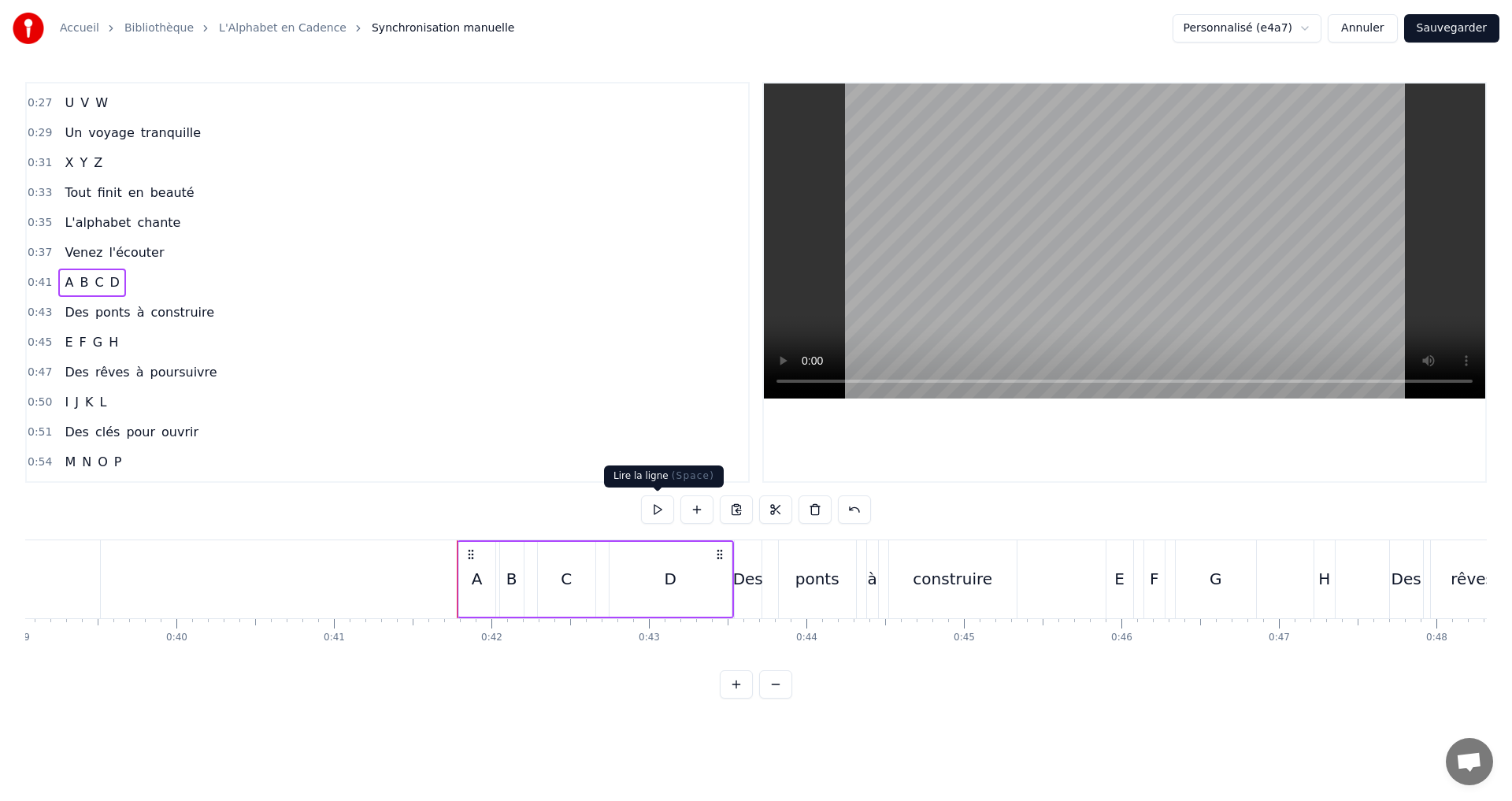
click at [659, 509] on button at bounding box center [657, 509] width 33 height 29
click at [658, 493] on div "0:07 A B C D 0:08 Des lettres en cascade 0:10 E F G H 0:12 Un souffle qui s'éva…" at bounding box center [756, 391] width 1461 height 617
click at [109, 285] on span "D" at bounding box center [115, 282] width 13 height 18
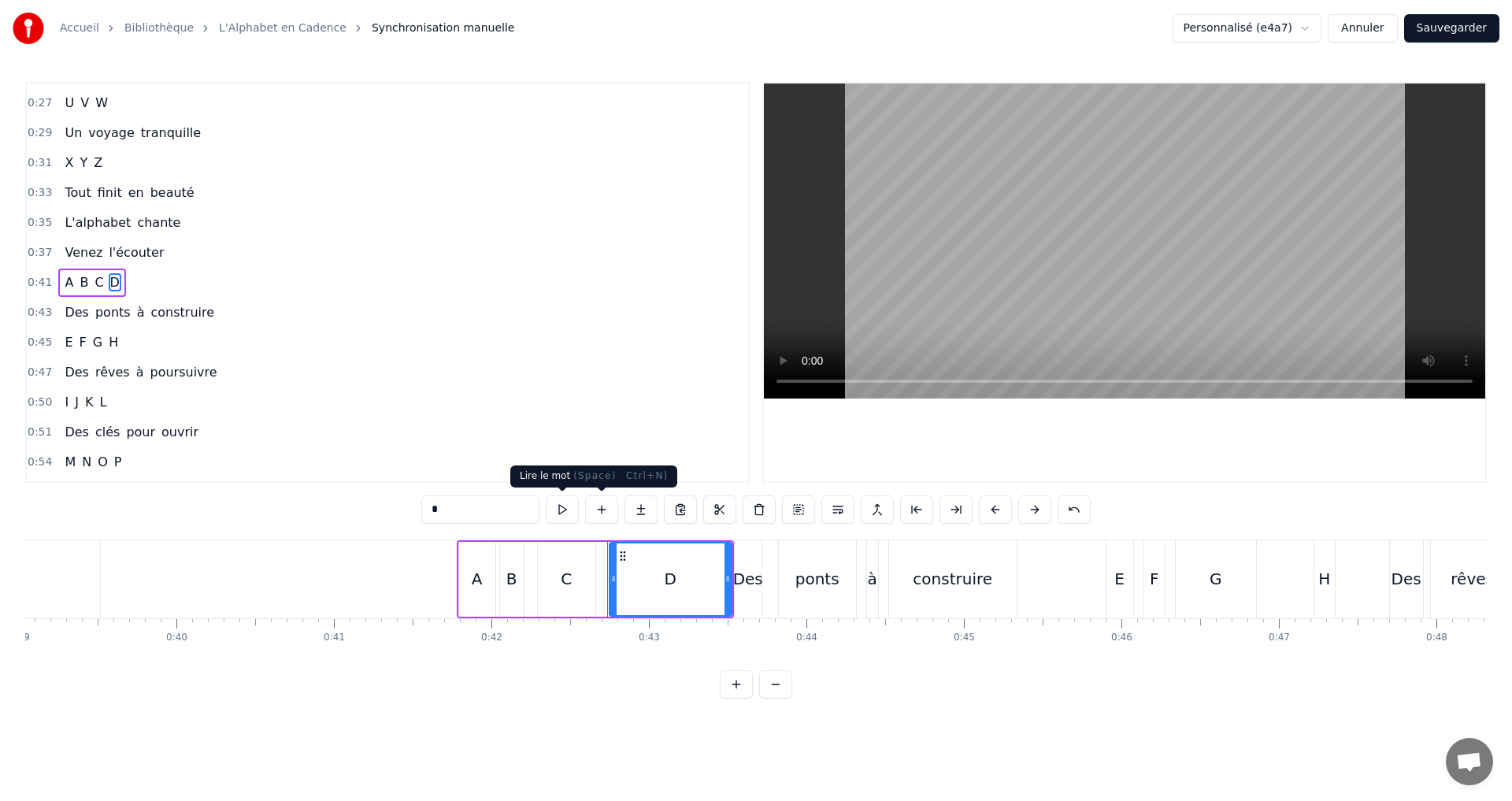
click at [559, 511] on button at bounding box center [562, 509] width 33 height 29
click at [161, 279] on div "0:41 A B C D" at bounding box center [387, 282] width 721 height 30
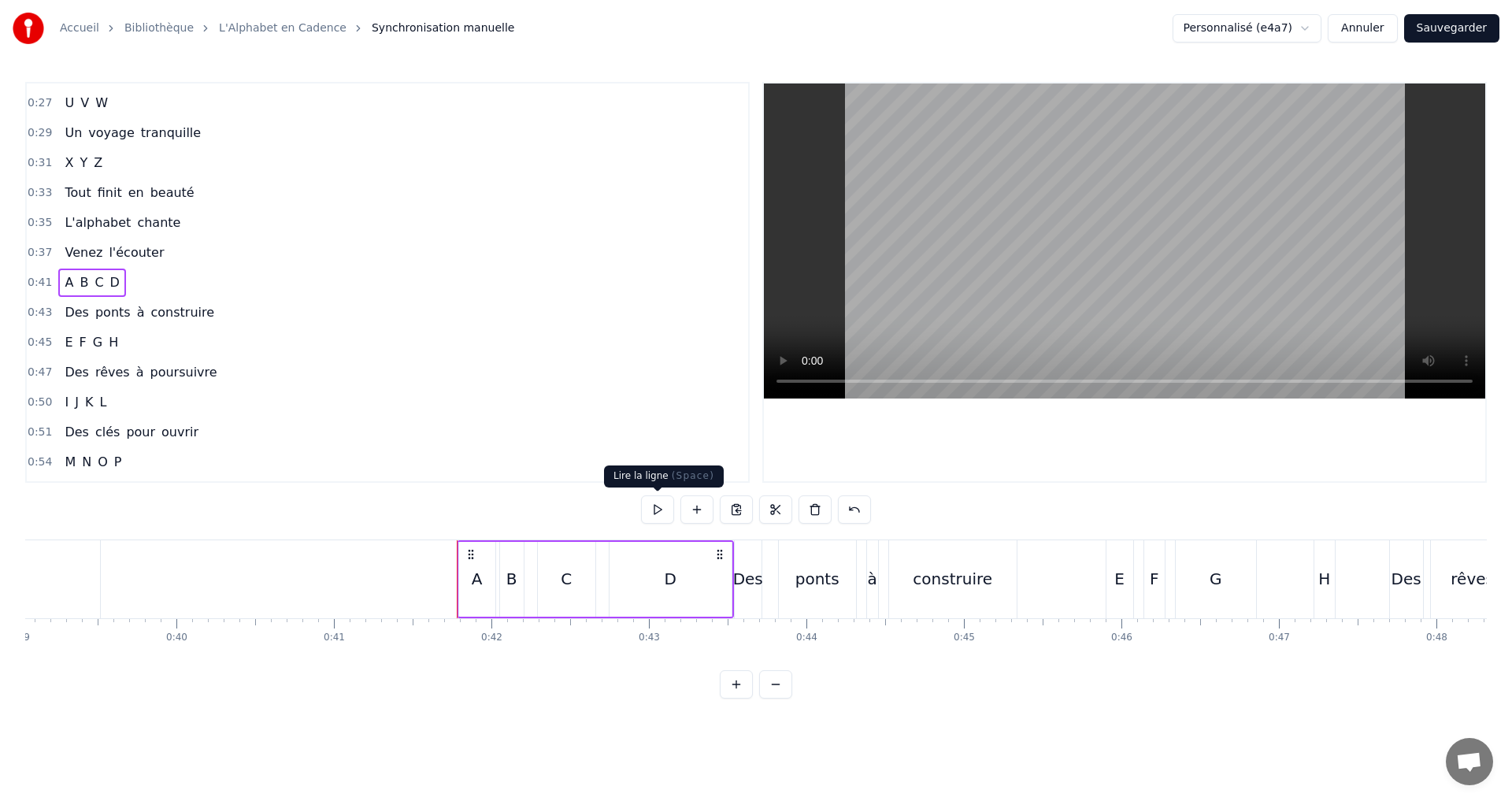
click at [662, 507] on button at bounding box center [657, 509] width 33 height 29
click at [197, 313] on div "0:43 Des ponts à construire" at bounding box center [387, 313] width 721 height 30
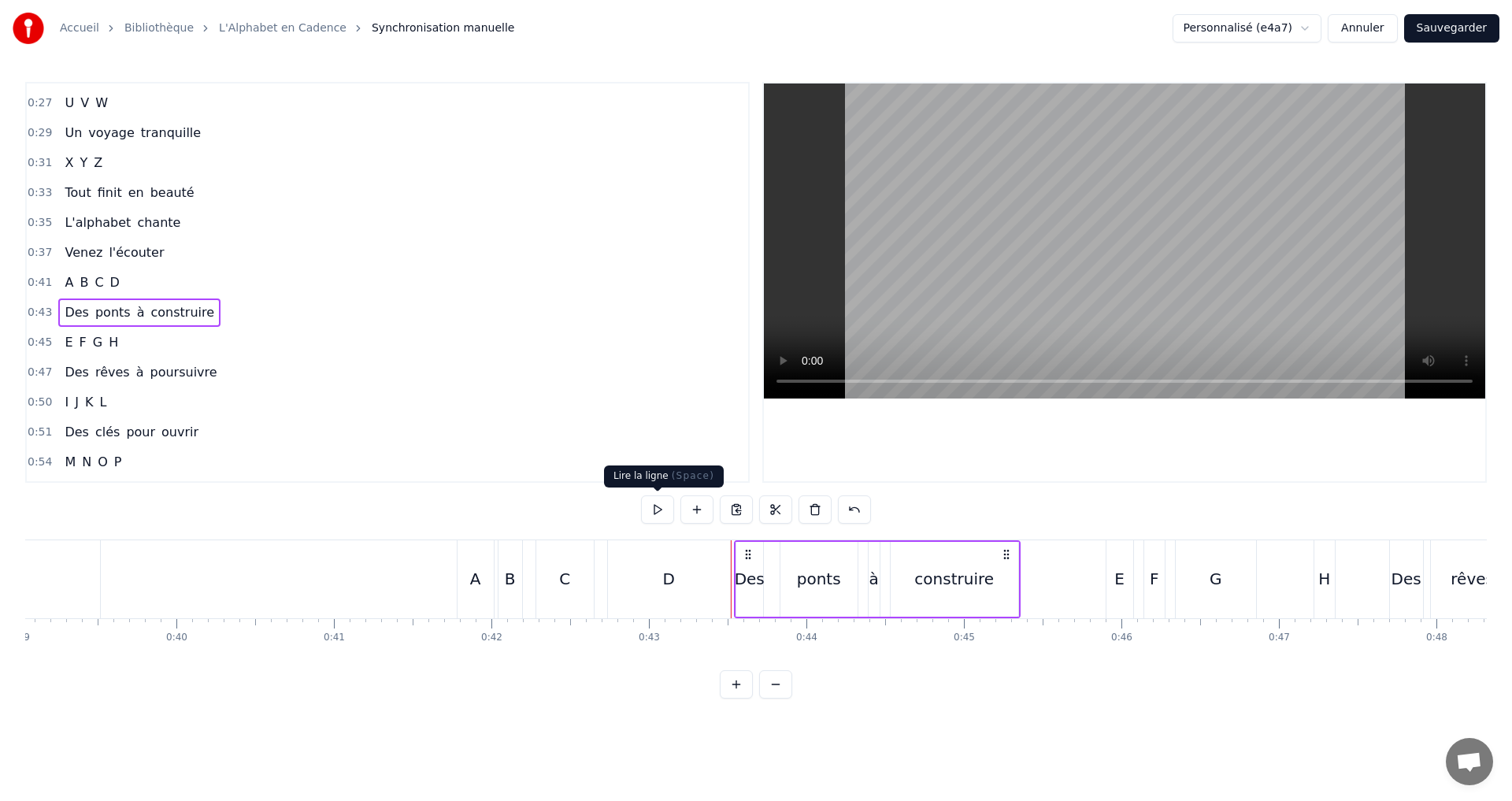
click at [655, 516] on button at bounding box center [657, 509] width 33 height 29
click at [644, 491] on div "0:07 A B C D 0:08 Des lettres en cascade 0:10 E F G H 0:12 Un souffle qui s'éva…" at bounding box center [756, 391] width 1461 height 617
click at [654, 516] on button at bounding box center [657, 509] width 33 height 29
click at [652, 510] on button at bounding box center [657, 509] width 33 height 29
click at [137, 346] on div "0:45 E F G H" at bounding box center [387, 342] width 721 height 30
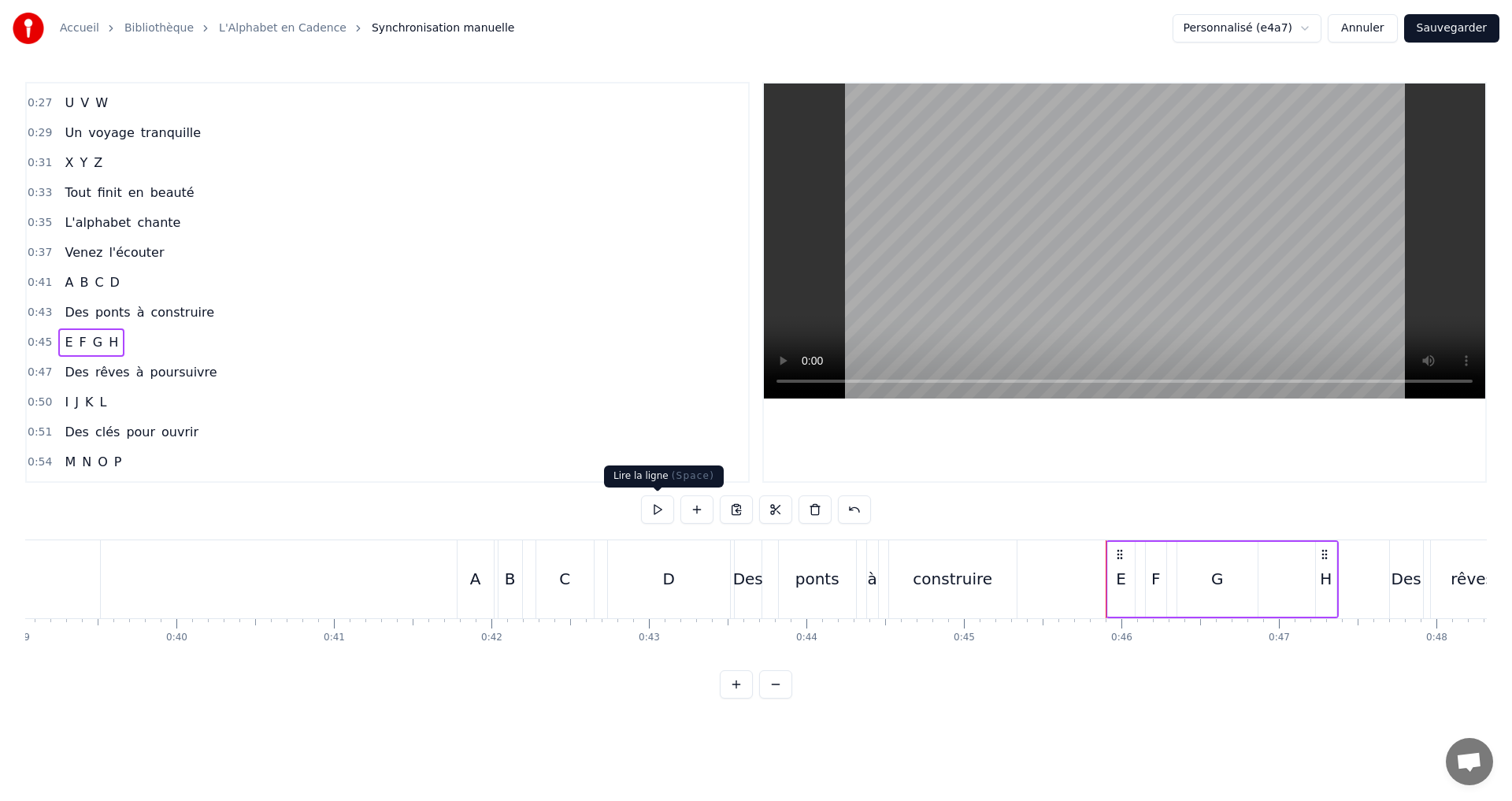
click at [659, 506] on button at bounding box center [657, 509] width 33 height 29
click at [659, 505] on button at bounding box center [657, 509] width 33 height 29
click at [1117, 580] on div "E" at bounding box center [1121, 578] width 10 height 23
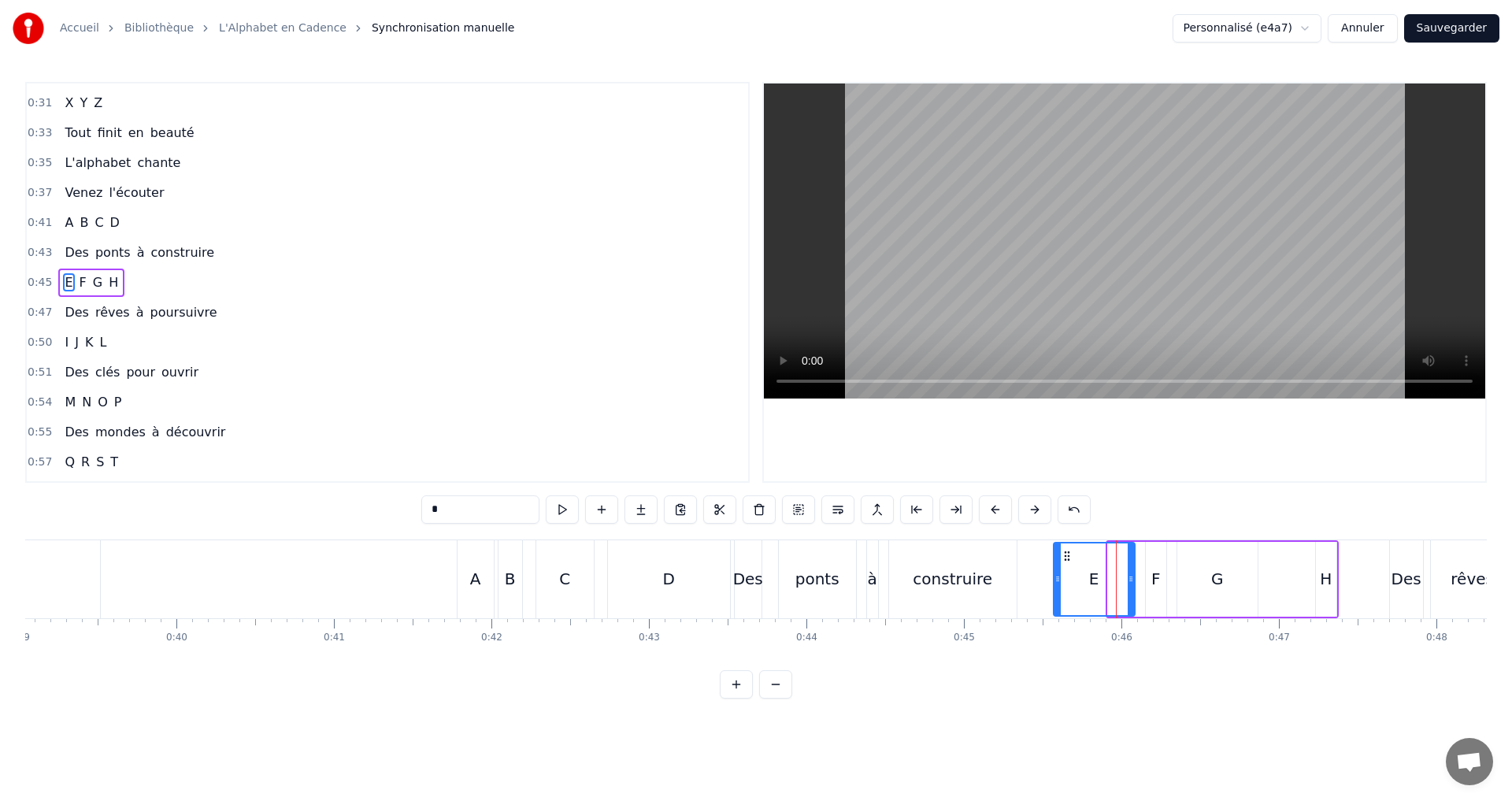
drag, startPoint x: 1113, startPoint y: 576, endPoint x: 1059, endPoint y: 574, distance: 54.0
click at [1059, 574] on icon at bounding box center [1057, 578] width 6 height 13
drag, startPoint x: 1129, startPoint y: 582, endPoint x: 1113, endPoint y: 579, distance: 16.3
click at [1113, 579] on icon at bounding box center [1114, 578] width 6 height 13
click at [557, 513] on button at bounding box center [562, 509] width 33 height 29
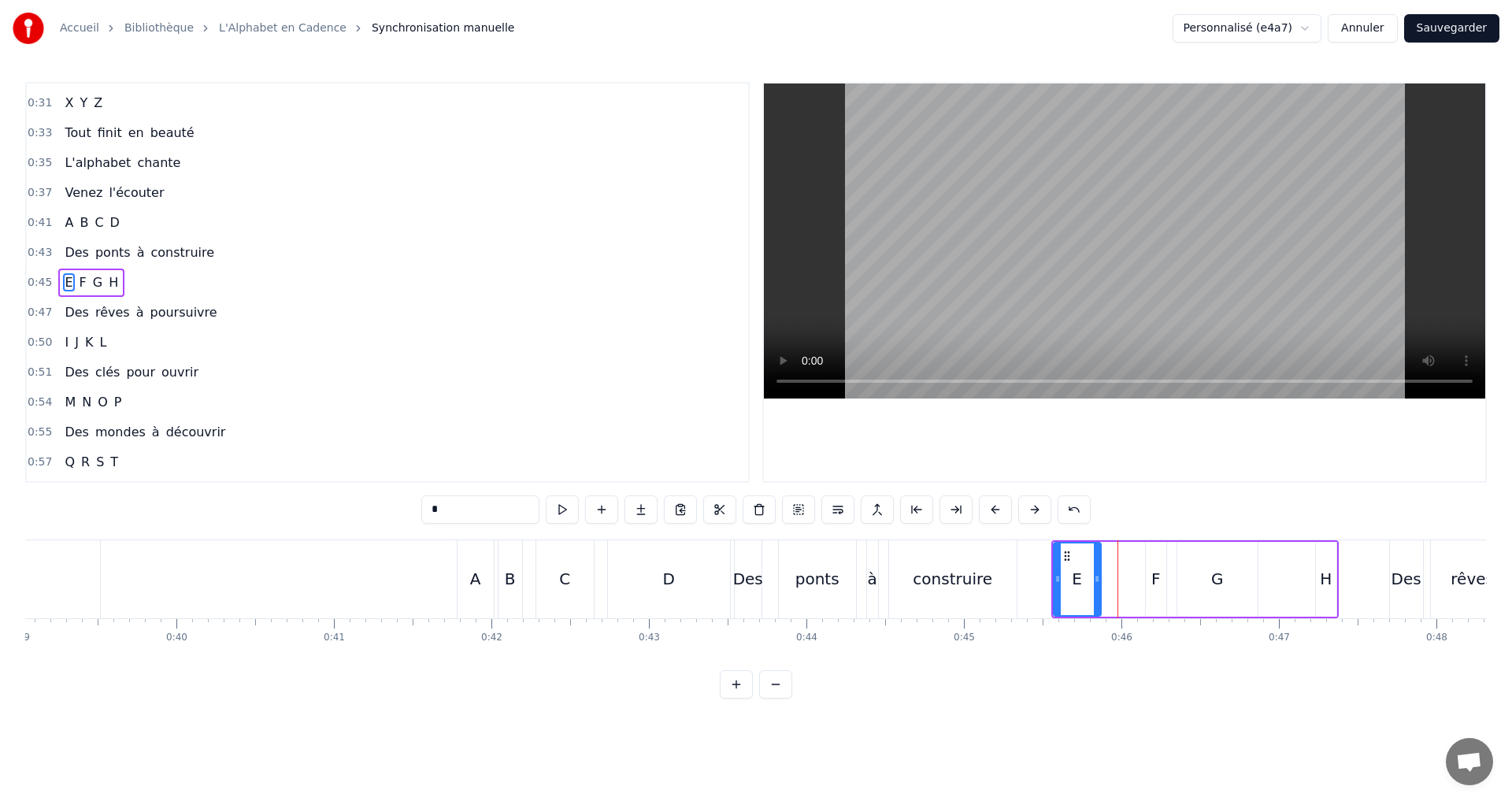
drag, startPoint x: 1114, startPoint y: 585, endPoint x: 944, endPoint y: 609, distance: 171.7
click at [1097, 581] on icon at bounding box center [1097, 578] width 6 height 13
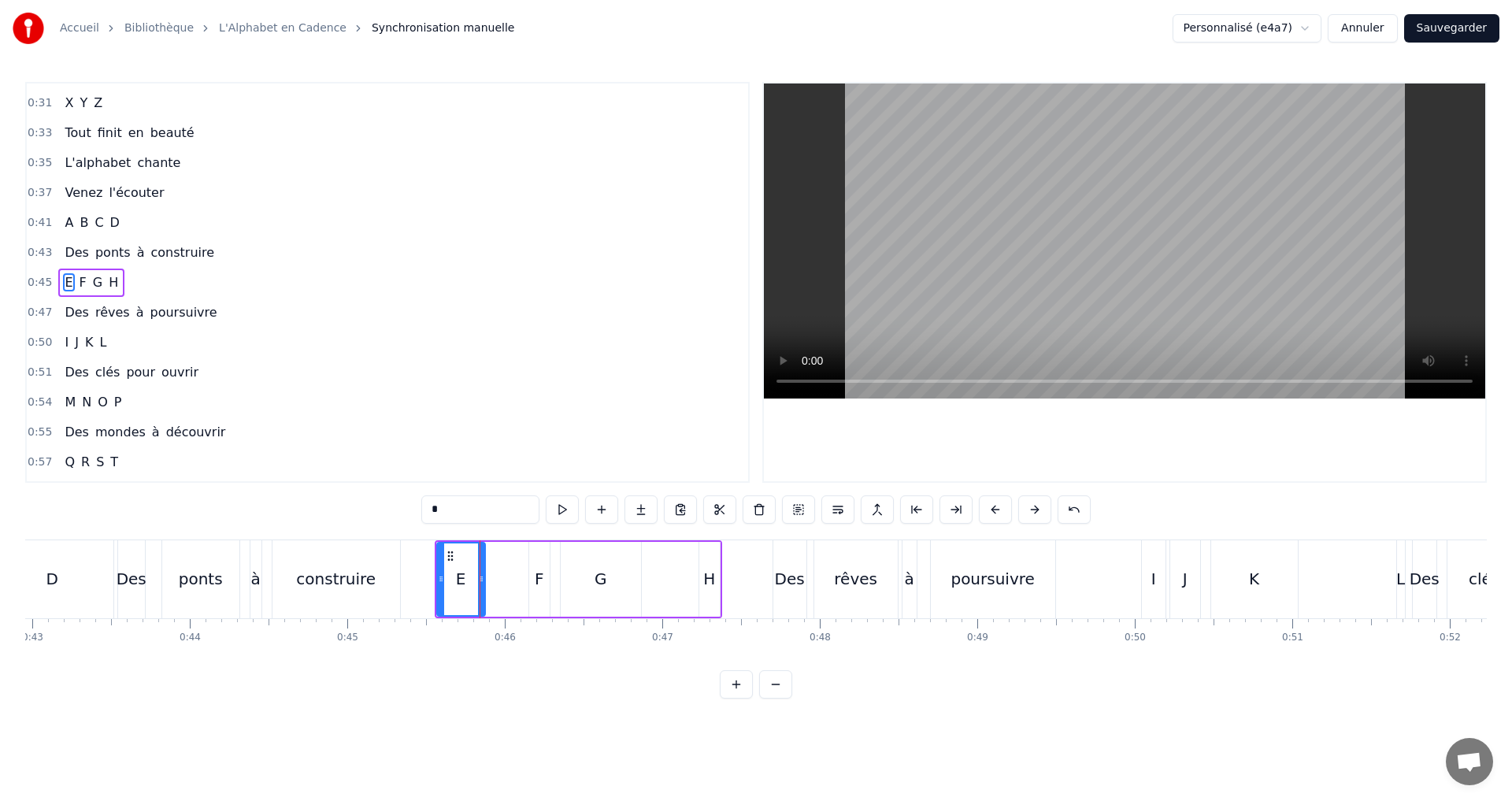
scroll to position [0, 6610]
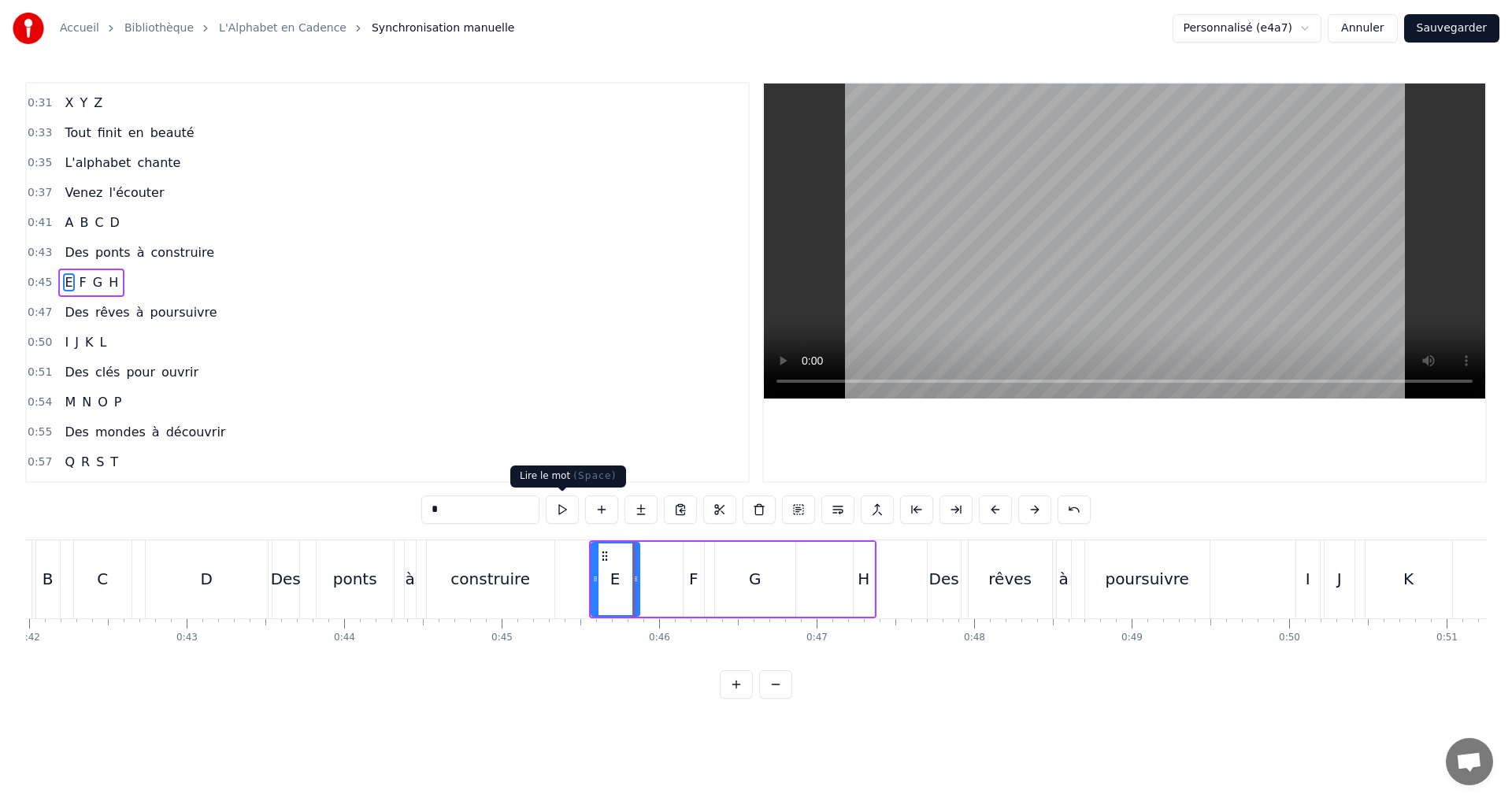
click at [553, 510] on button at bounding box center [562, 509] width 33 height 29
drag, startPoint x: 635, startPoint y: 580, endPoint x: 623, endPoint y: 580, distance: 12.0
click at [623, 580] on icon at bounding box center [622, 578] width 6 height 13
click at [561, 515] on button at bounding box center [562, 509] width 33 height 29
click at [621, 578] on icon at bounding box center [620, 578] width 6 height 13
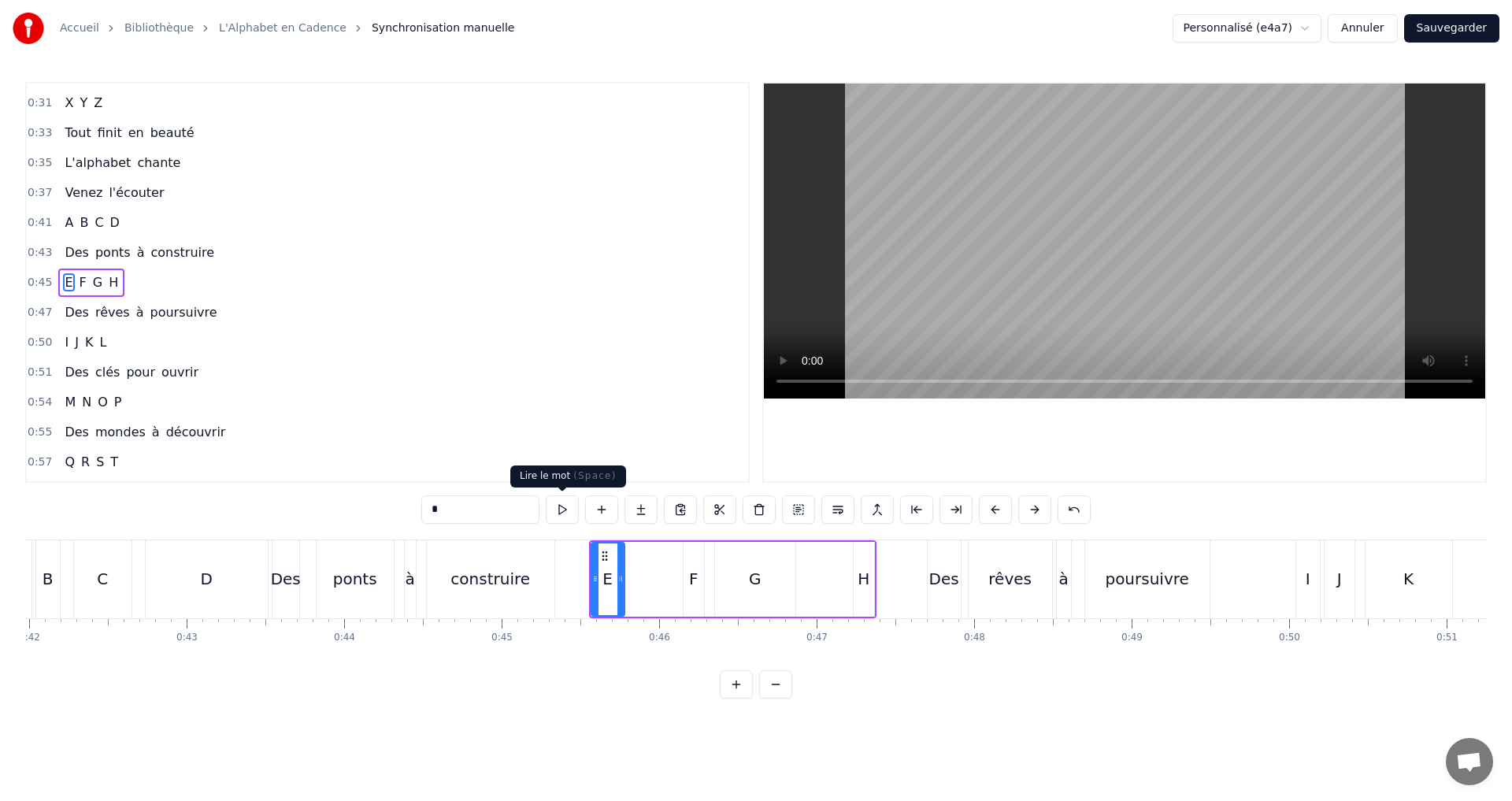
click at [560, 516] on button at bounding box center [562, 509] width 33 height 29
click at [693, 582] on div "F" at bounding box center [693, 578] width 10 height 23
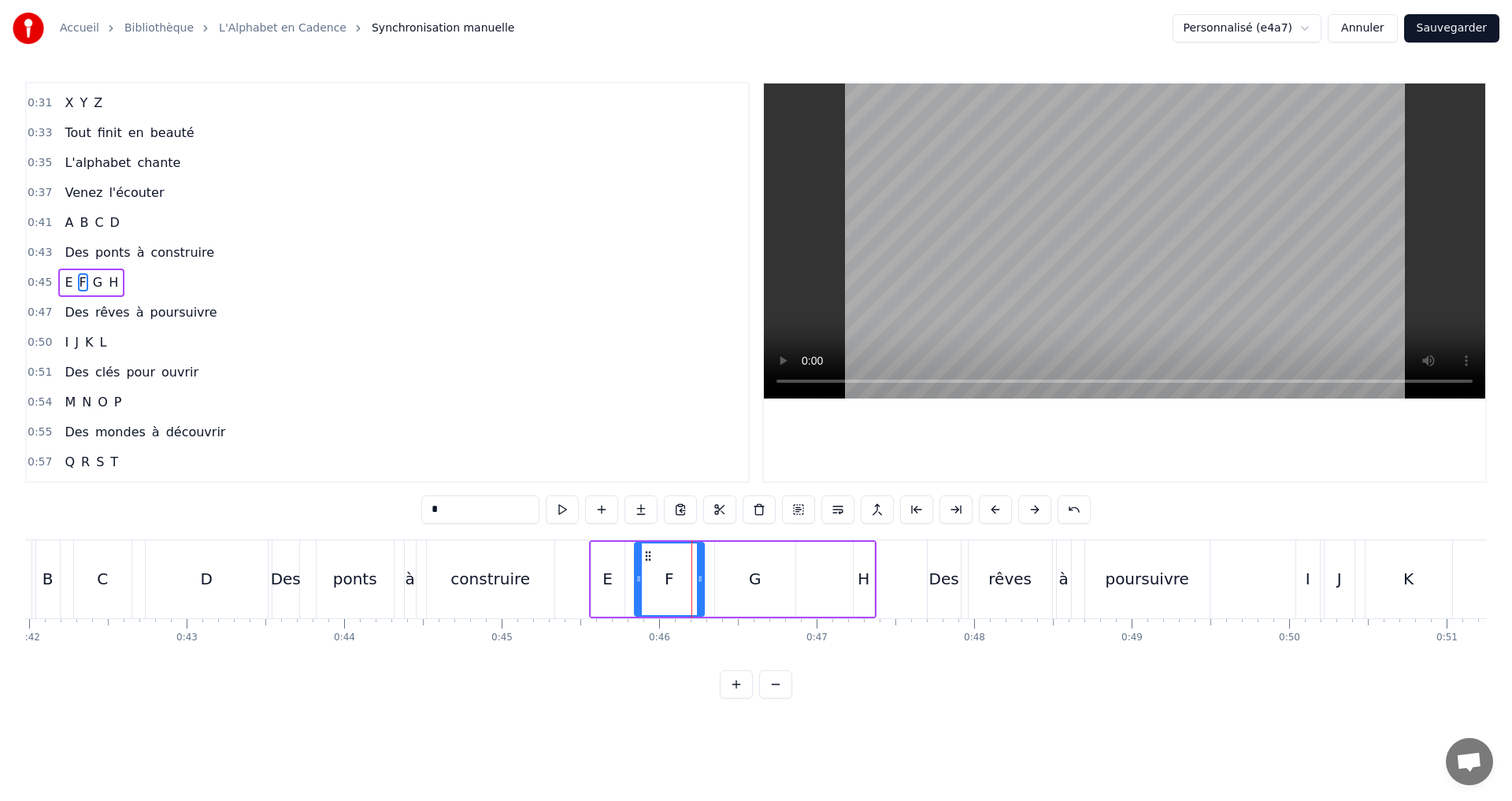
drag, startPoint x: 685, startPoint y: 582, endPoint x: 635, endPoint y: 568, distance: 51.9
click at [635, 568] on div at bounding box center [638, 579] width 6 height 72
drag, startPoint x: 698, startPoint y: 579, endPoint x: 669, endPoint y: 578, distance: 29.0
click at [669, 578] on icon at bounding box center [671, 578] width 6 height 13
click at [634, 583] on icon at bounding box center [633, 578] width 6 height 13
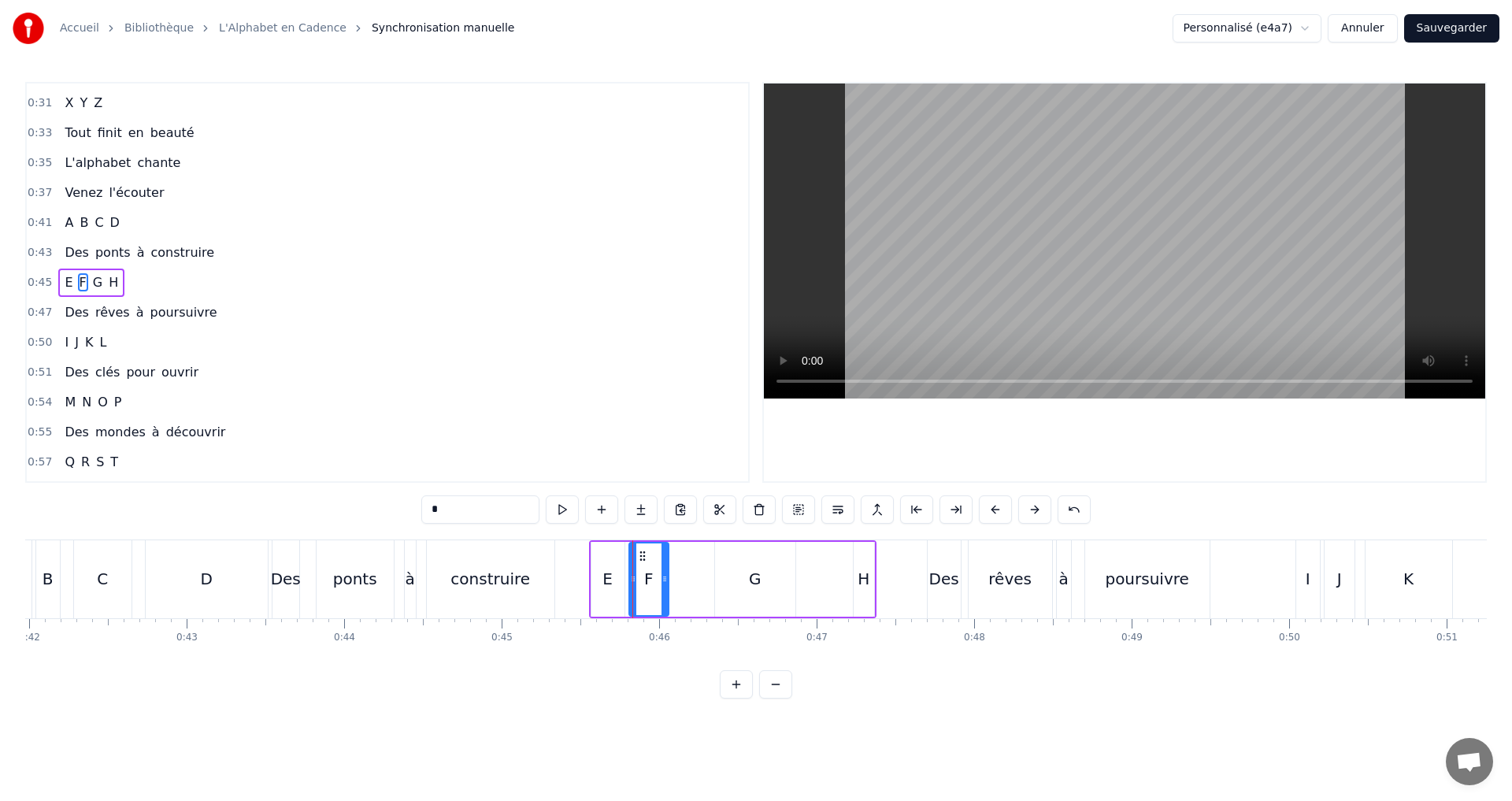
click at [667, 580] on icon at bounding box center [664, 578] width 6 height 13
click at [565, 513] on button at bounding box center [562, 509] width 33 height 29
click at [633, 580] on icon at bounding box center [634, 578] width 6 height 13
click at [556, 518] on button at bounding box center [562, 509] width 33 height 29
click at [640, 585] on icon at bounding box center [638, 578] width 6 height 13
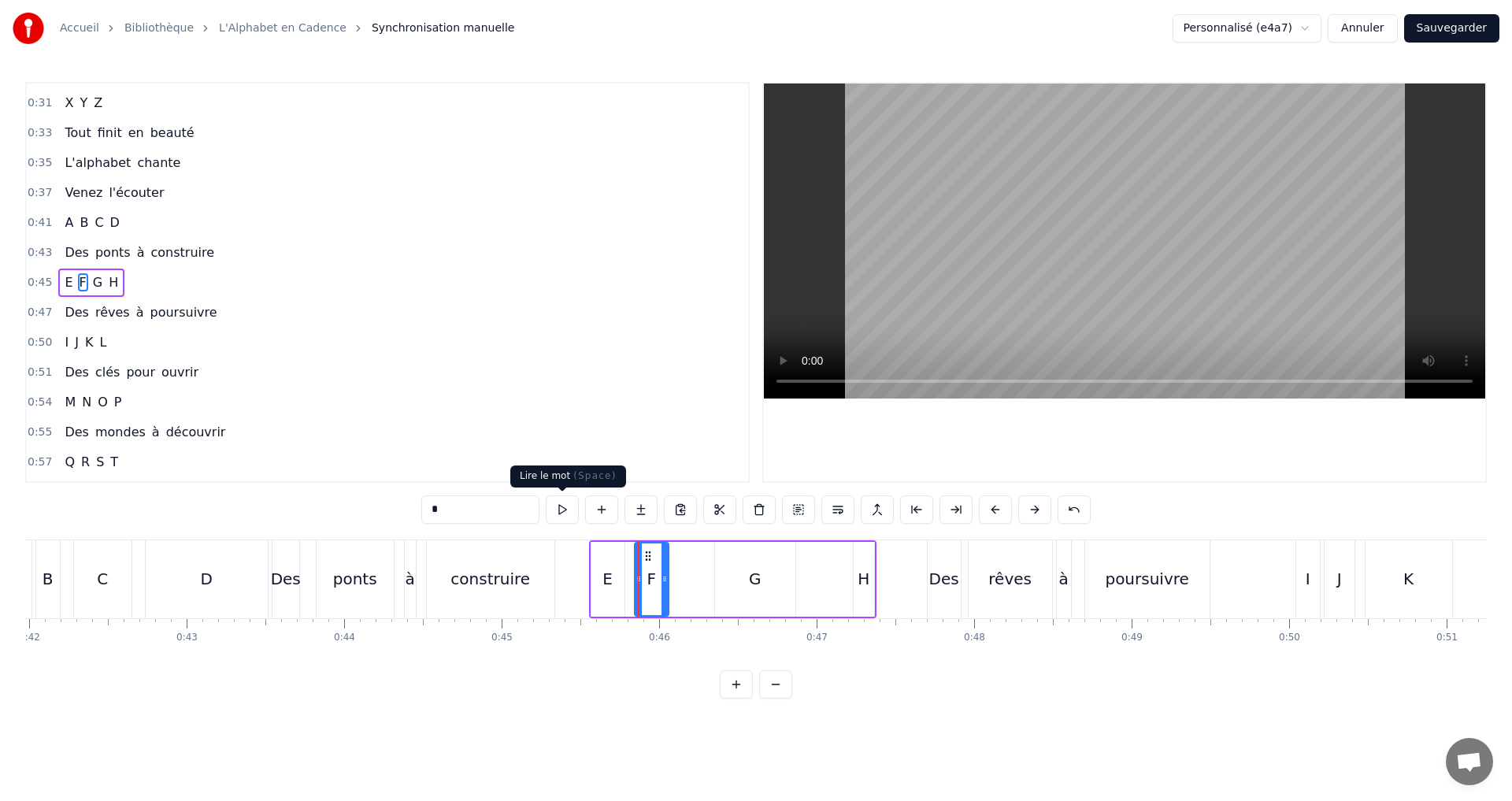
click at [552, 501] on button at bounding box center [562, 509] width 33 height 29
click at [643, 586] on div at bounding box center [642, 579] width 6 height 72
click at [554, 515] on button at bounding box center [562, 509] width 33 height 29
click at [668, 579] on circle at bounding box center [667, 579] width 1 height 1
click at [557, 508] on button at bounding box center [562, 509] width 33 height 29
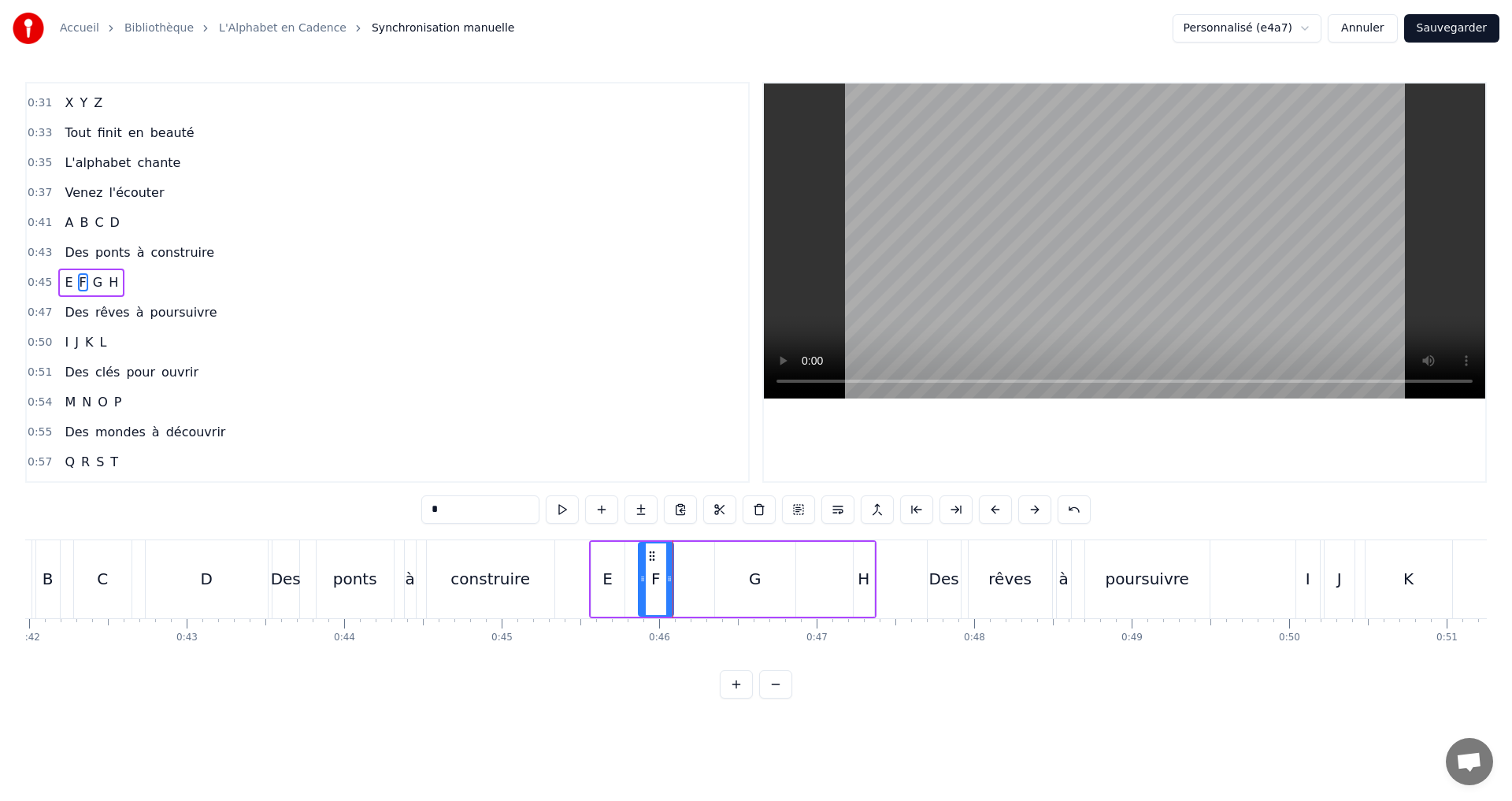
click at [750, 580] on div "G" at bounding box center [755, 578] width 13 height 23
drag, startPoint x: 717, startPoint y: 584, endPoint x: 684, endPoint y: 580, distance: 33.2
click at [684, 580] on icon at bounding box center [685, 578] width 6 height 13
drag, startPoint x: 789, startPoint y: 579, endPoint x: 757, endPoint y: 576, distance: 32.1
click at [757, 576] on icon at bounding box center [758, 578] width 6 height 13
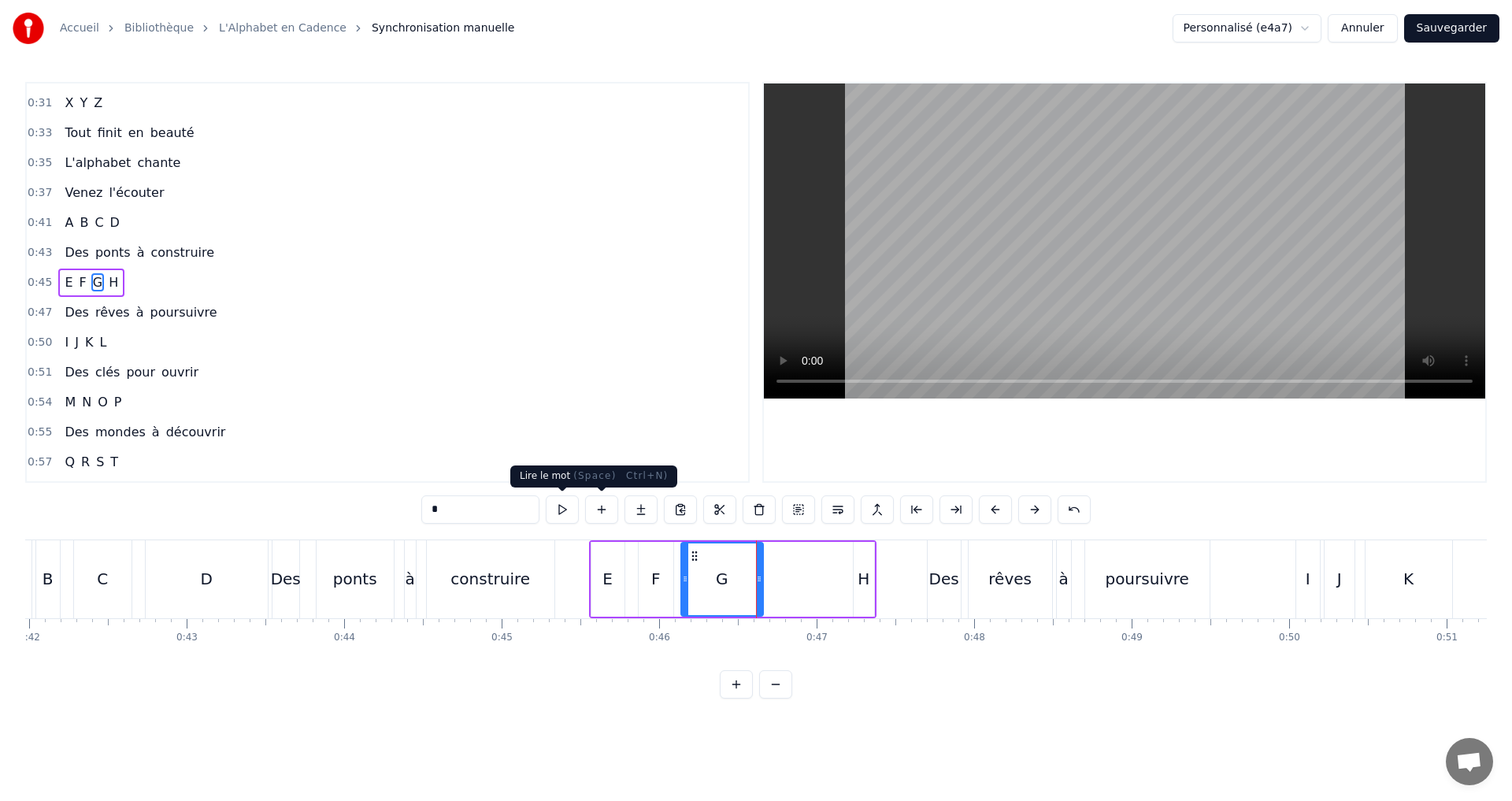
click at [563, 517] on button at bounding box center [562, 509] width 33 height 29
click at [556, 505] on button at bounding box center [562, 509] width 33 height 29
click at [554, 504] on button at bounding box center [562, 509] width 33 height 29
drag, startPoint x: 684, startPoint y: 576, endPoint x: 692, endPoint y: 578, distance: 8.2
click at [692, 578] on icon at bounding box center [692, 578] width 6 height 13
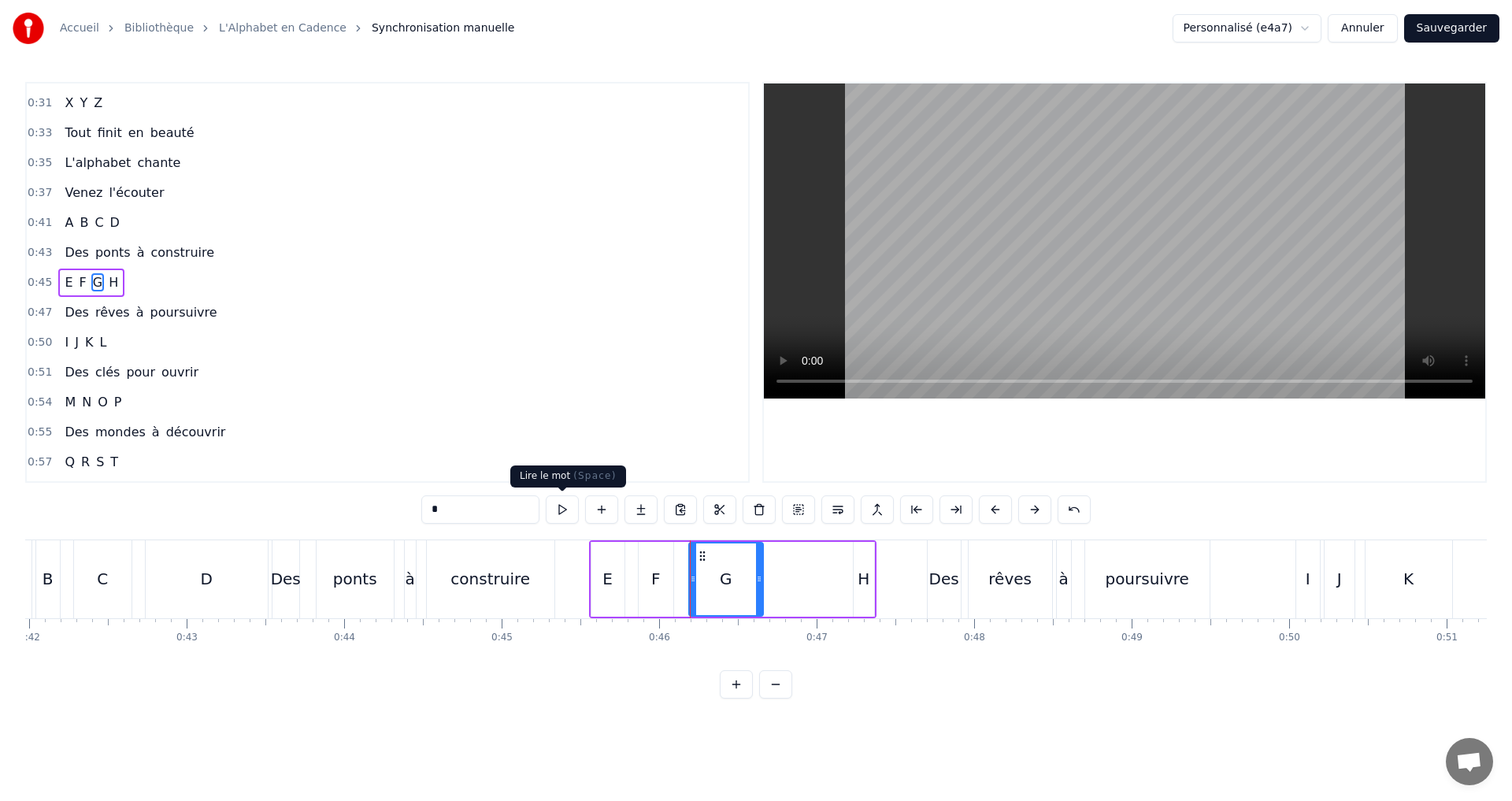
click at [557, 507] on button at bounding box center [562, 509] width 33 height 29
click at [862, 588] on div "H" at bounding box center [864, 578] width 12 height 23
type input "*"
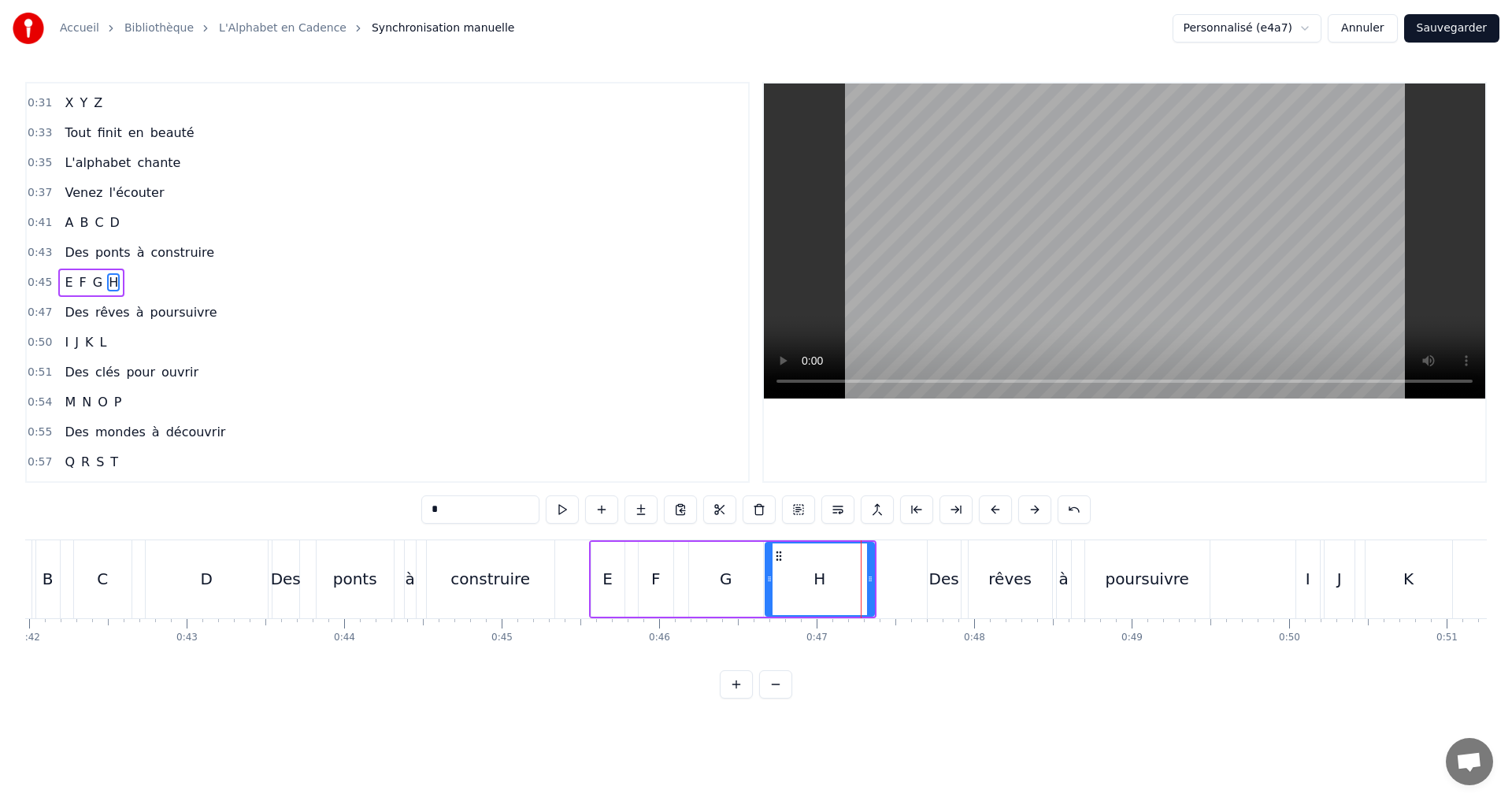
drag, startPoint x: 858, startPoint y: 586, endPoint x: 765, endPoint y: 575, distance: 93.6
click at [766, 575] on div at bounding box center [769, 579] width 6 height 72
drag, startPoint x: 872, startPoint y: 589, endPoint x: 816, endPoint y: 576, distance: 57.5
click at [816, 576] on div at bounding box center [814, 579] width 6 height 72
click at [559, 513] on button at bounding box center [562, 509] width 33 height 29
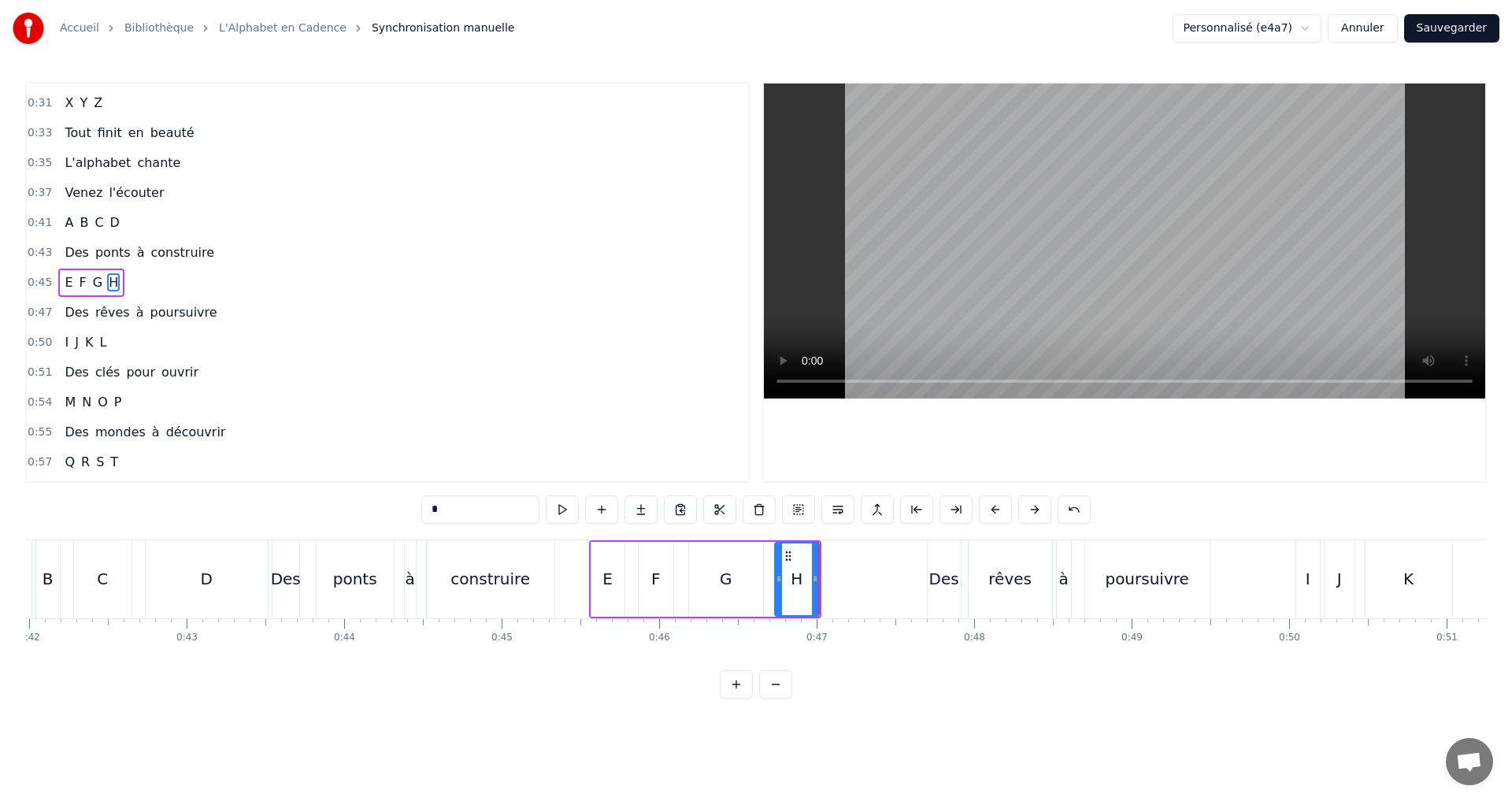
drag, startPoint x: 764, startPoint y: 586, endPoint x: 780, endPoint y: 588, distance: 16.1
click at [780, 588] on div at bounding box center [778, 579] width 6 height 72
click at [567, 509] on button at bounding box center [562, 509] width 33 height 29
drag, startPoint x: 777, startPoint y: 583, endPoint x: 805, endPoint y: 586, distance: 28.2
click at [794, 585] on div at bounding box center [794, 579] width 6 height 72
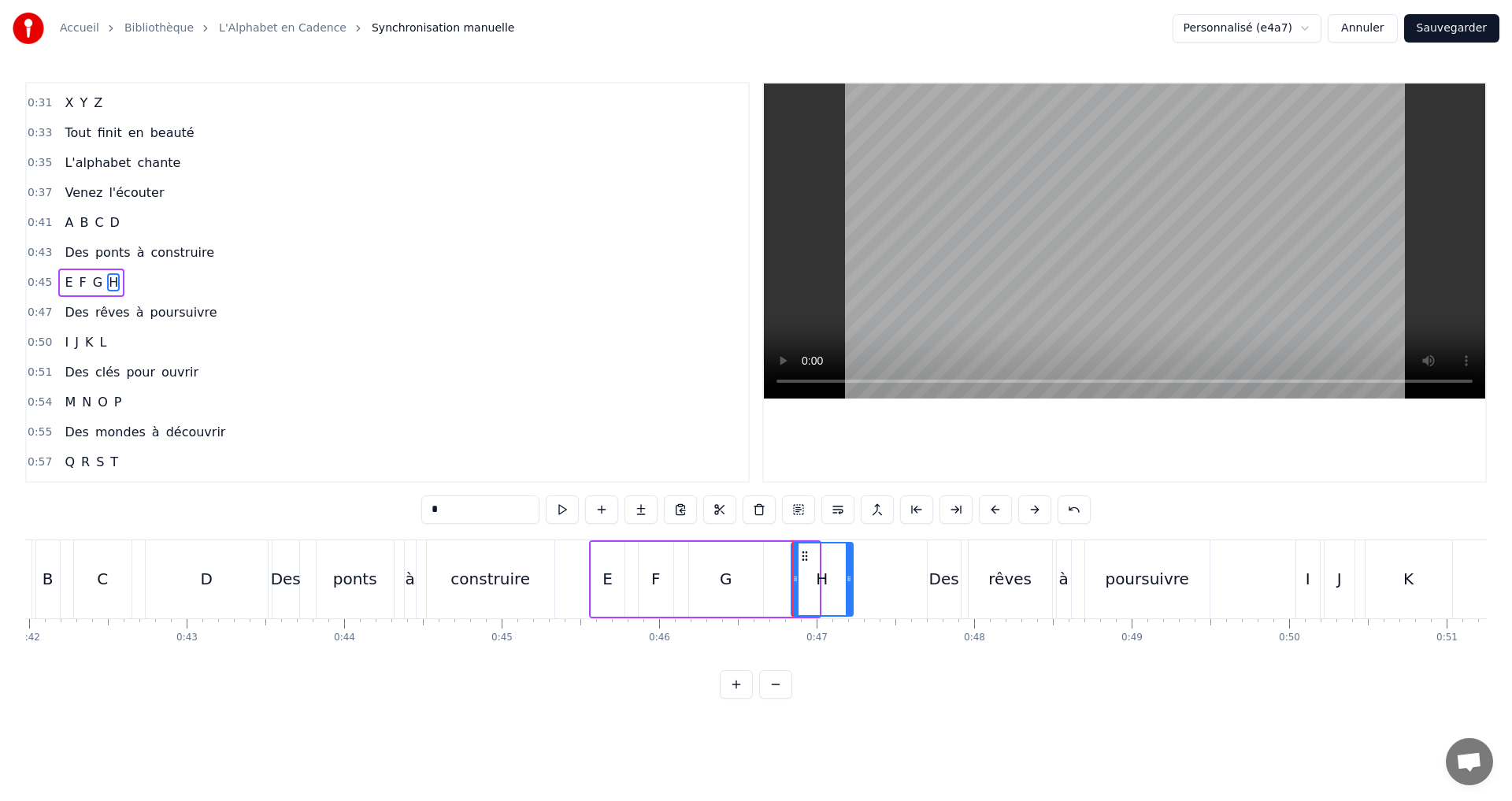
drag, startPoint x: 814, startPoint y: 581, endPoint x: 848, endPoint y: 583, distance: 34.1
click at [848, 583] on icon at bounding box center [848, 578] width 6 height 13
click at [569, 507] on button at bounding box center [562, 509] width 33 height 29
drag, startPoint x: 798, startPoint y: 582, endPoint x: 814, endPoint y: 571, distance: 19.4
click at [814, 571] on div at bounding box center [811, 579] width 6 height 72
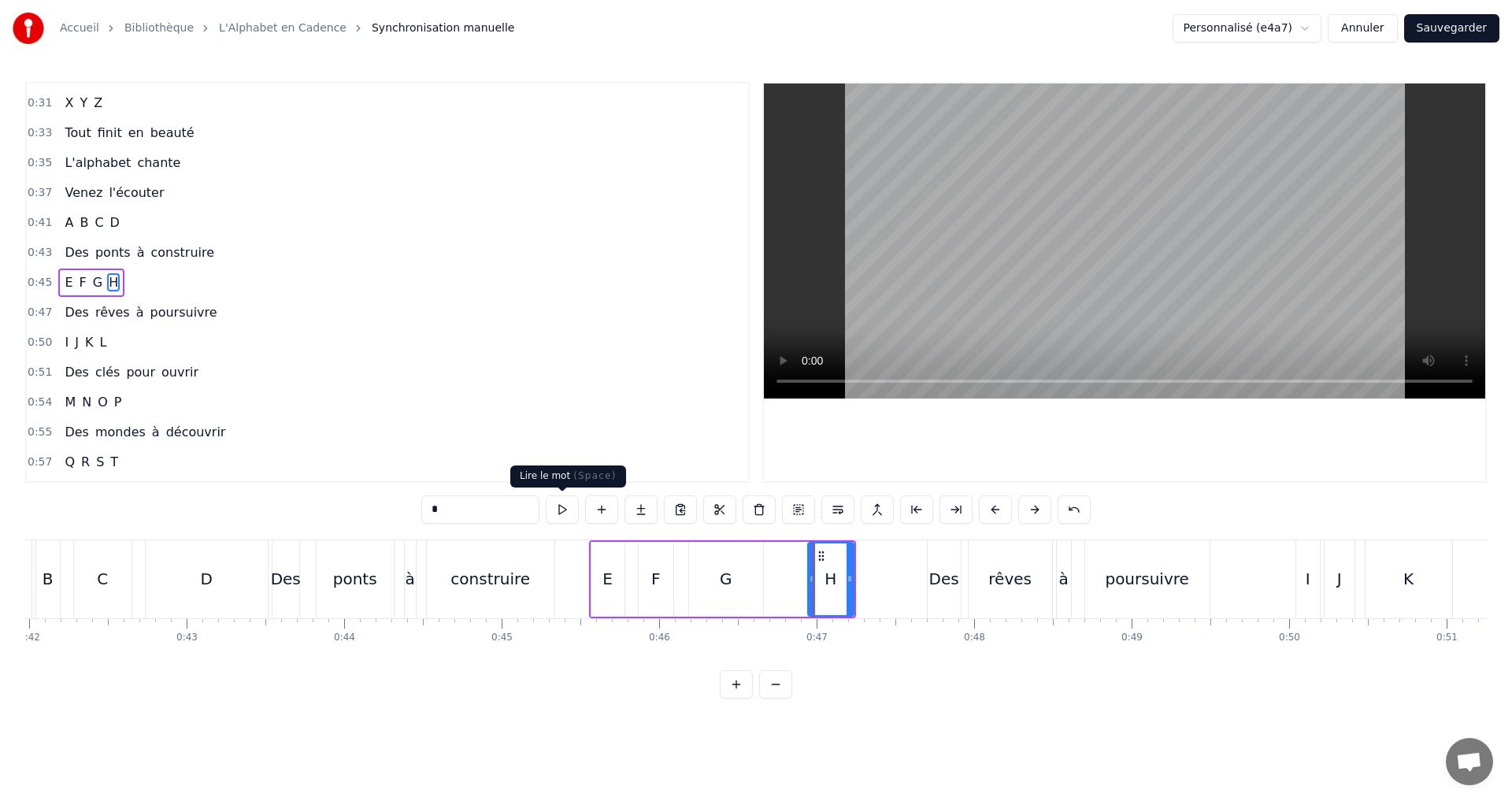
click at [565, 509] on button at bounding box center [562, 509] width 33 height 29
click at [563, 510] on button at bounding box center [562, 509] width 33 height 29
click at [563, 514] on button at bounding box center [562, 509] width 33 height 29
click at [225, 313] on div "0:47 Des rêves à poursuivre" at bounding box center [387, 313] width 721 height 30
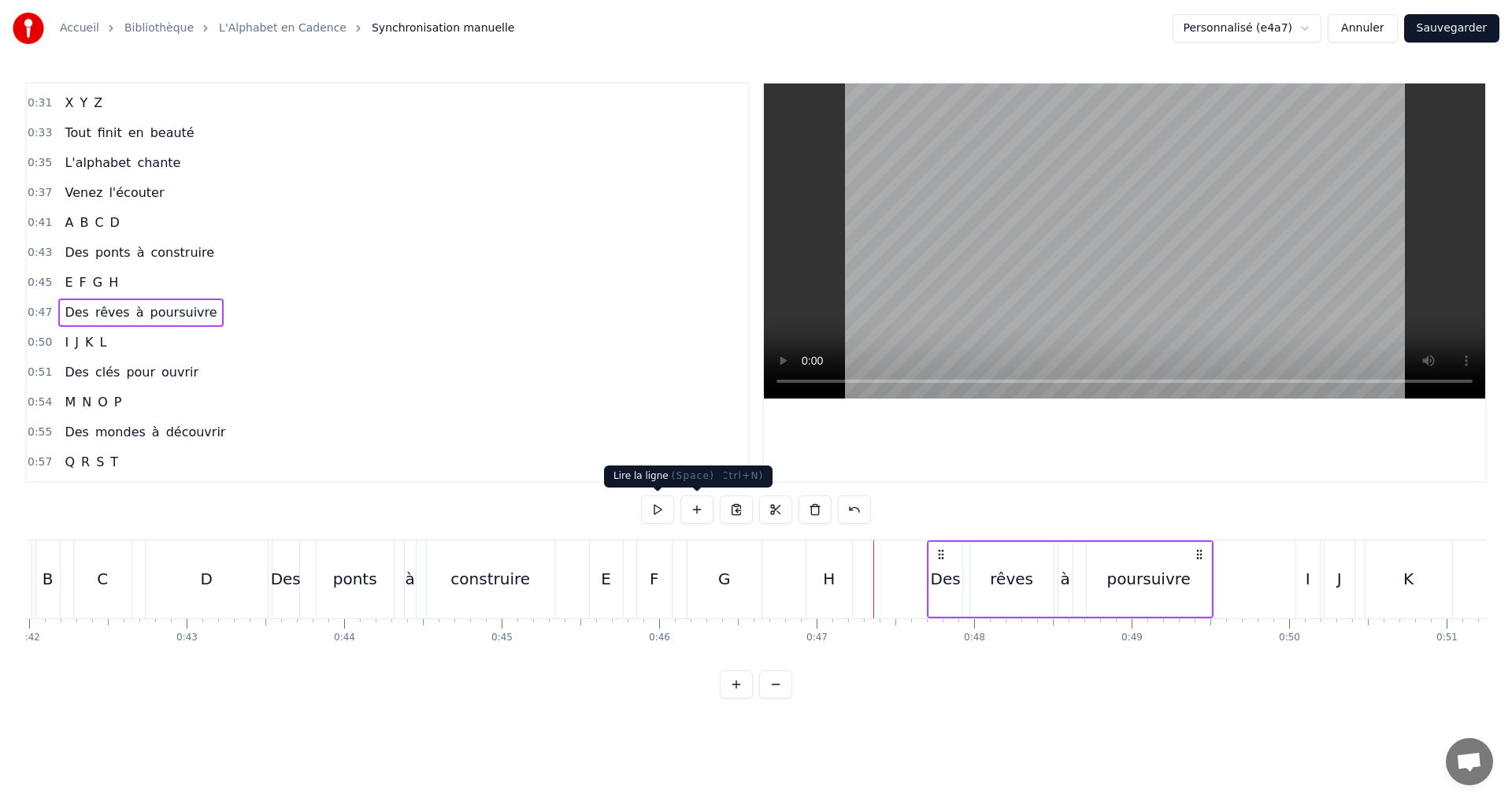
click at [653, 512] on button at bounding box center [657, 509] width 33 height 29
click at [632, 490] on div "0:07 A B C D 0:08 Des lettres en cascade 0:10 E F G H 0:12 Un souffle qui s'éva…" at bounding box center [756, 391] width 1461 height 617
click
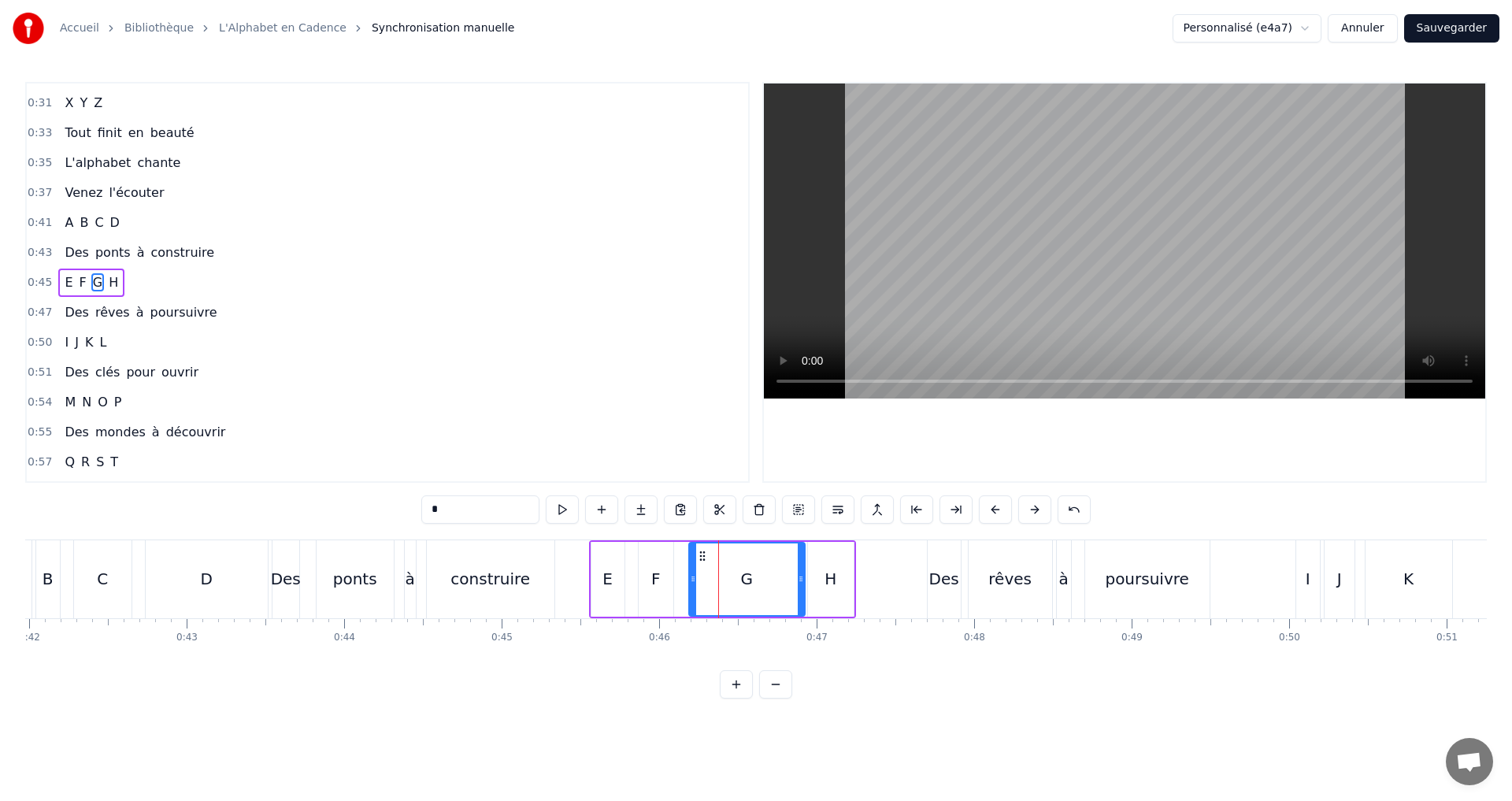
drag, startPoint x: 759, startPoint y: 584, endPoint x: 801, endPoint y: 587, distance: 42.1
type input "*"
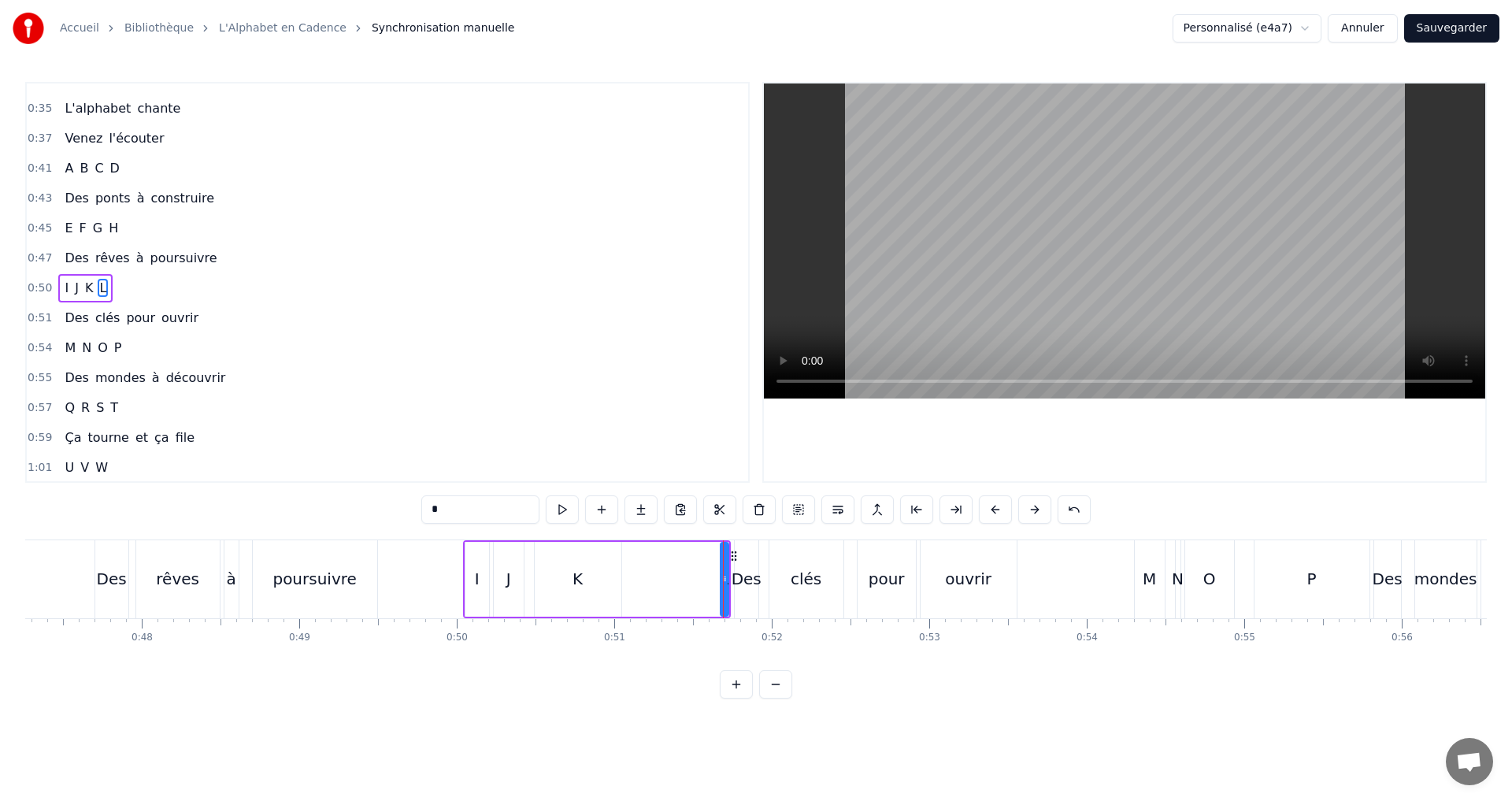
scroll to position [415, 0]
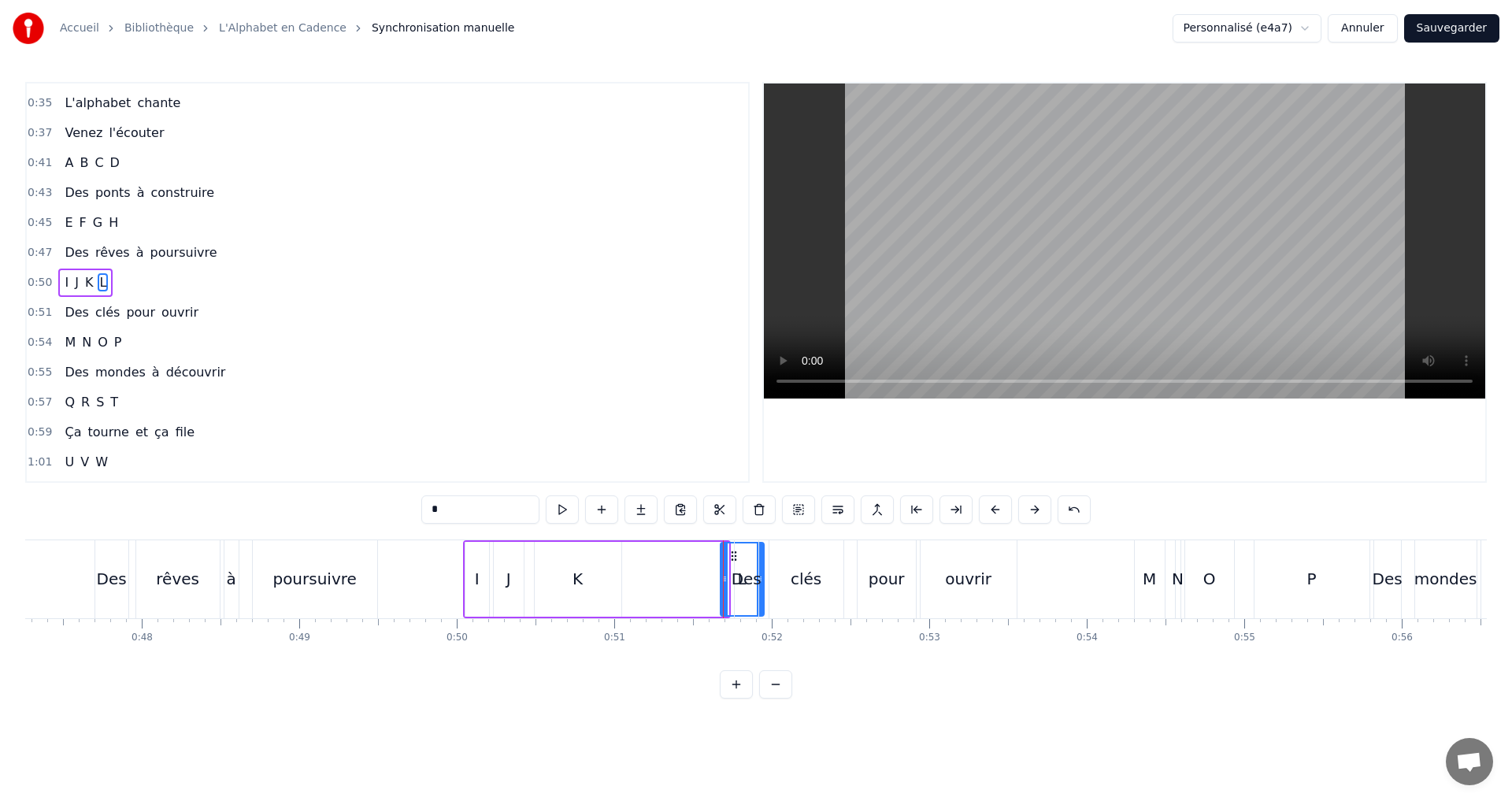
drag, startPoint x: 727, startPoint y: 584, endPoint x: 737, endPoint y: 580, distance: 10.8
drag, startPoint x: 721, startPoint y: 579, endPoint x: 640, endPoint y: 568, distance: 81.7
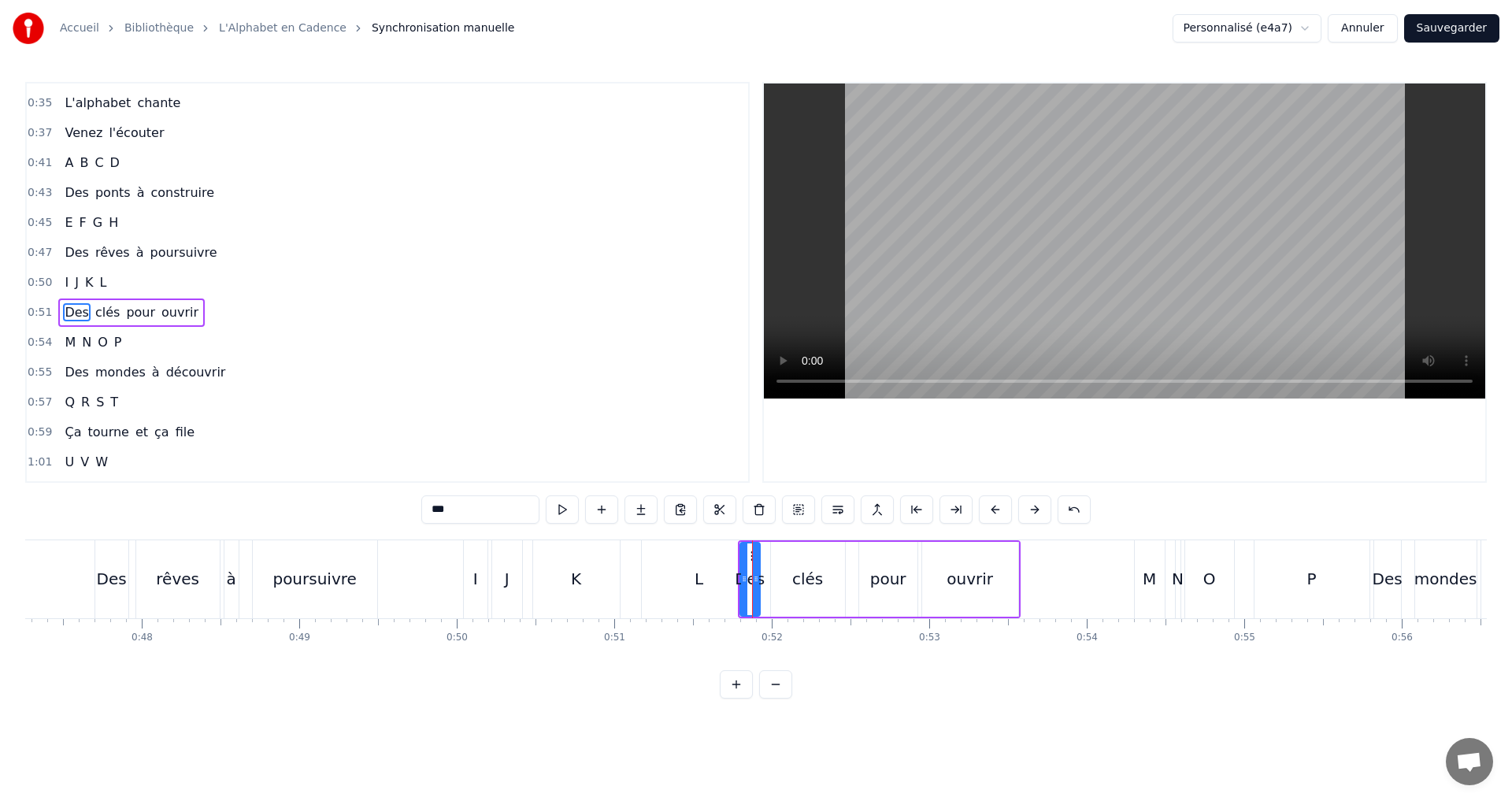
scroll to position [444, 0]
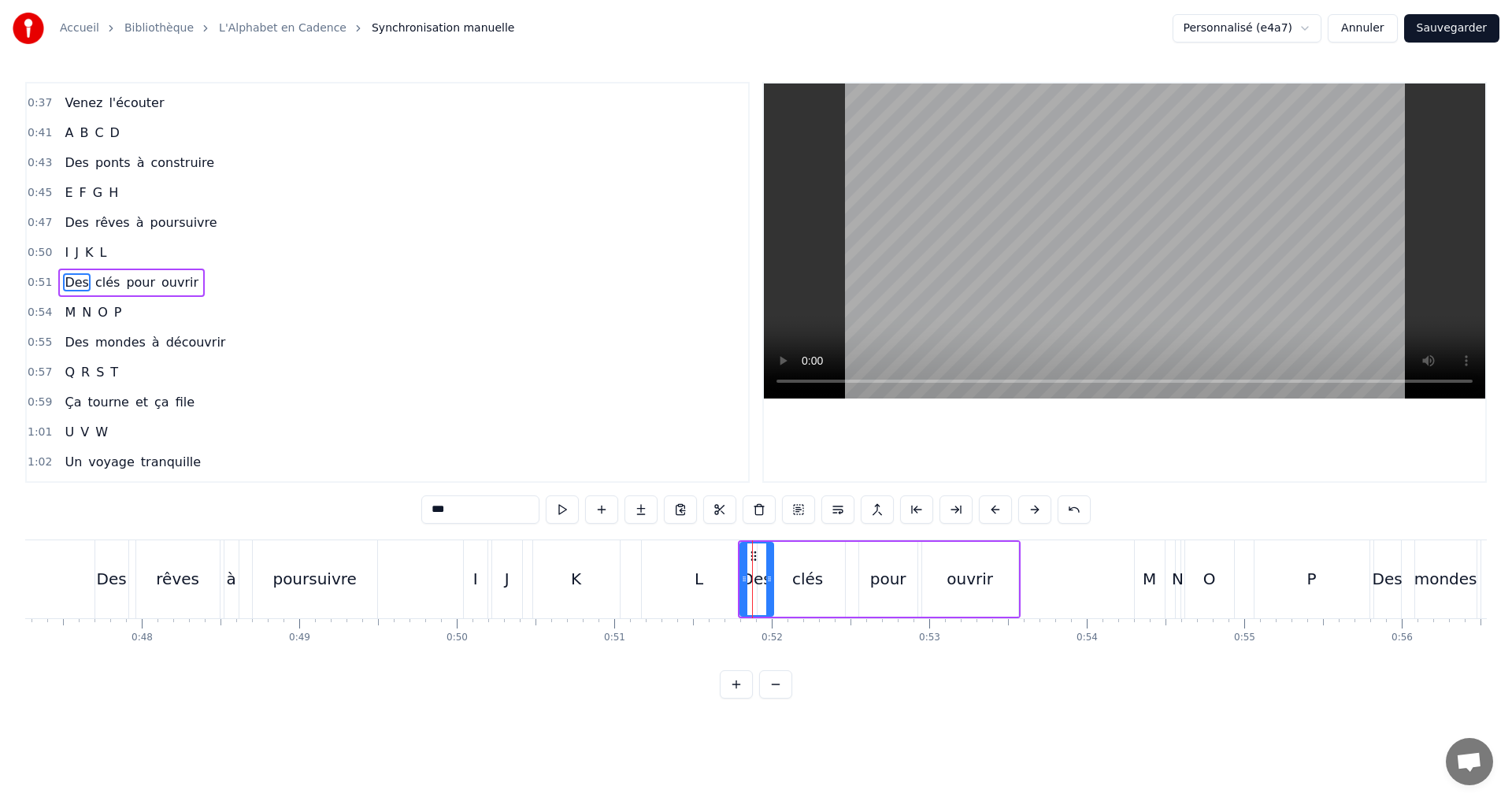
drag, startPoint x: 756, startPoint y: 579, endPoint x: 772, endPoint y: 581, distance: 16.1
drag, startPoint x: 773, startPoint y: 579, endPoint x: 780, endPoint y: 587, distance: 10.6
drag, startPoint x: 756, startPoint y: 583, endPoint x: 767, endPoint y: 585, distance: 11.2
type input "*"
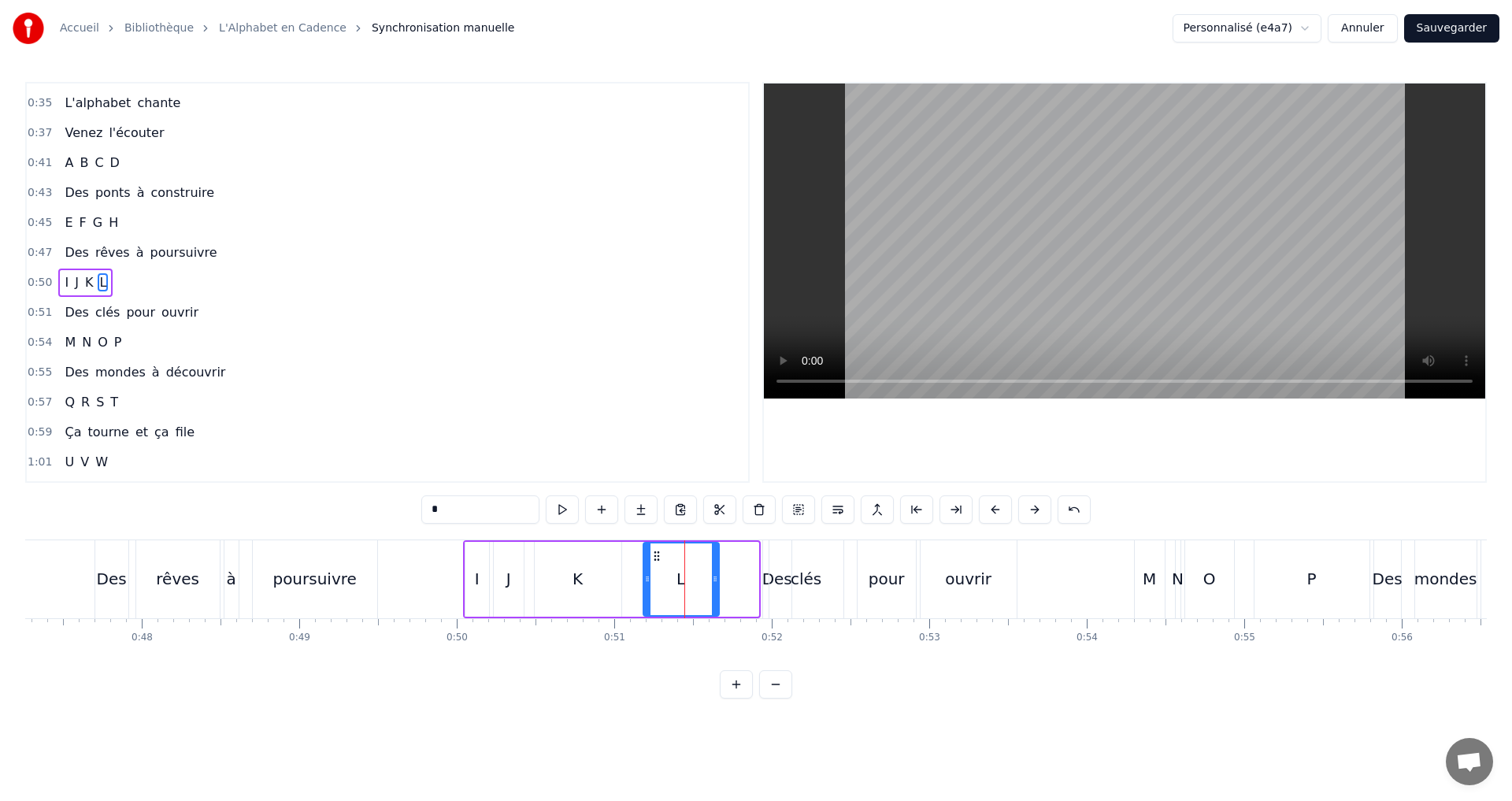
drag, startPoint x: 753, startPoint y: 577, endPoint x: 713, endPoint y: 579, distance: 40.0
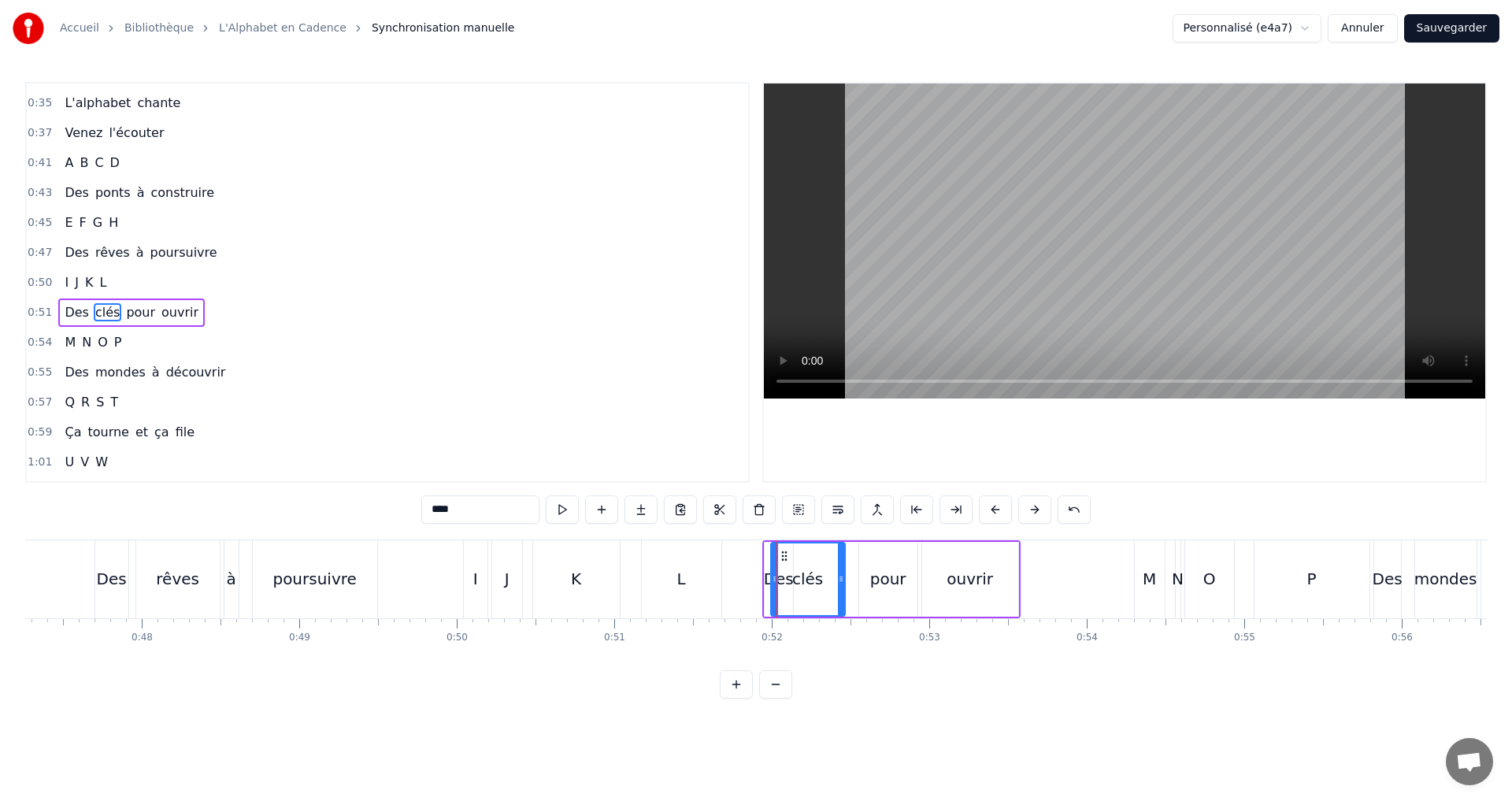
scroll to position [444, 0]
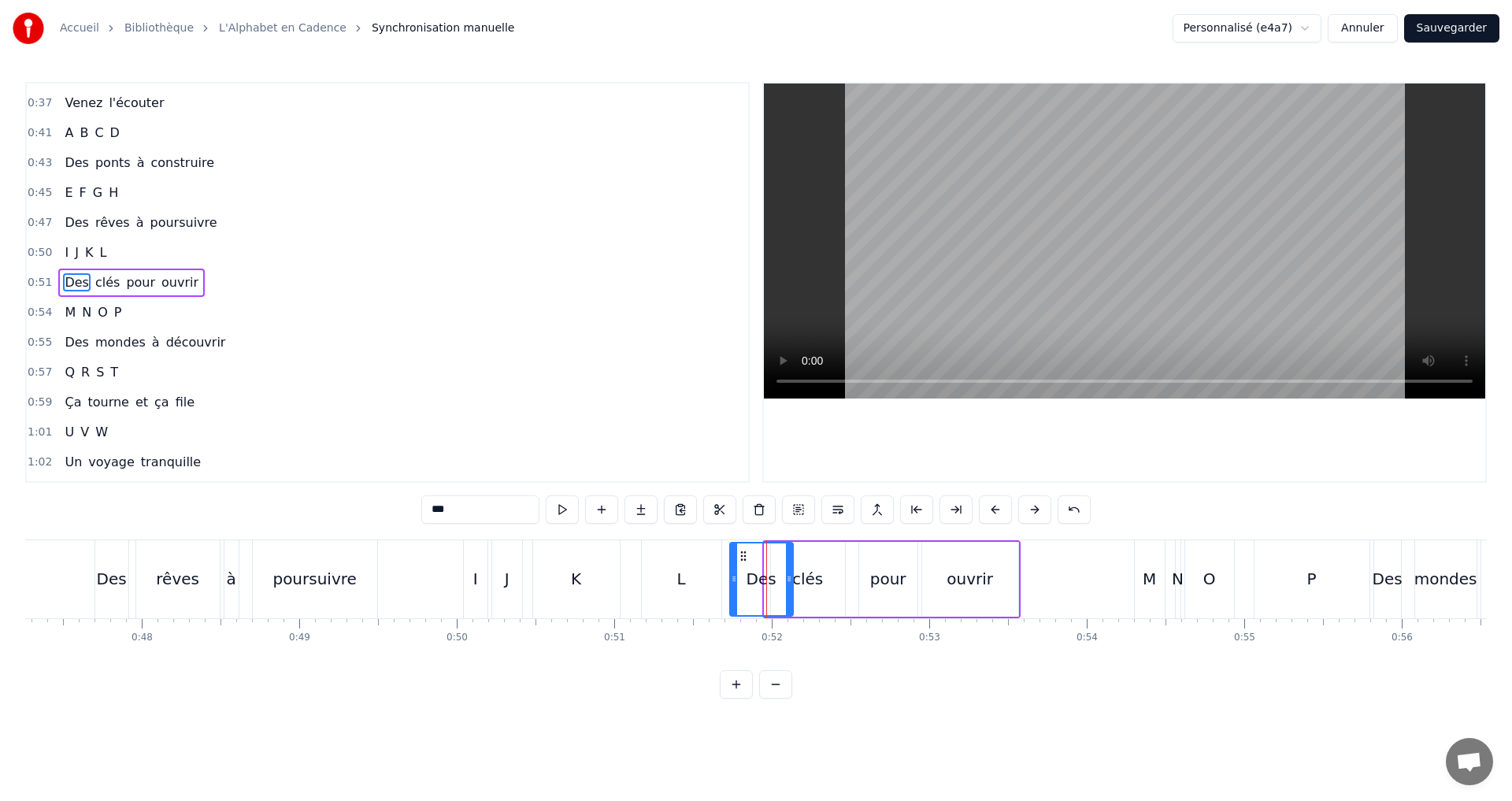
drag, startPoint x: 770, startPoint y: 580, endPoint x: 736, endPoint y: 577, distance: 34.1
drag, startPoint x: 788, startPoint y: 580, endPoint x: 754, endPoint y: 575, distance: 34.4
type input "****"
drag, startPoint x: 843, startPoint y: 577, endPoint x: 831, endPoint y: 572, distance: 13.0
drag, startPoint x: 772, startPoint y: 579, endPoint x: 764, endPoint y: 578, distance: 8.1
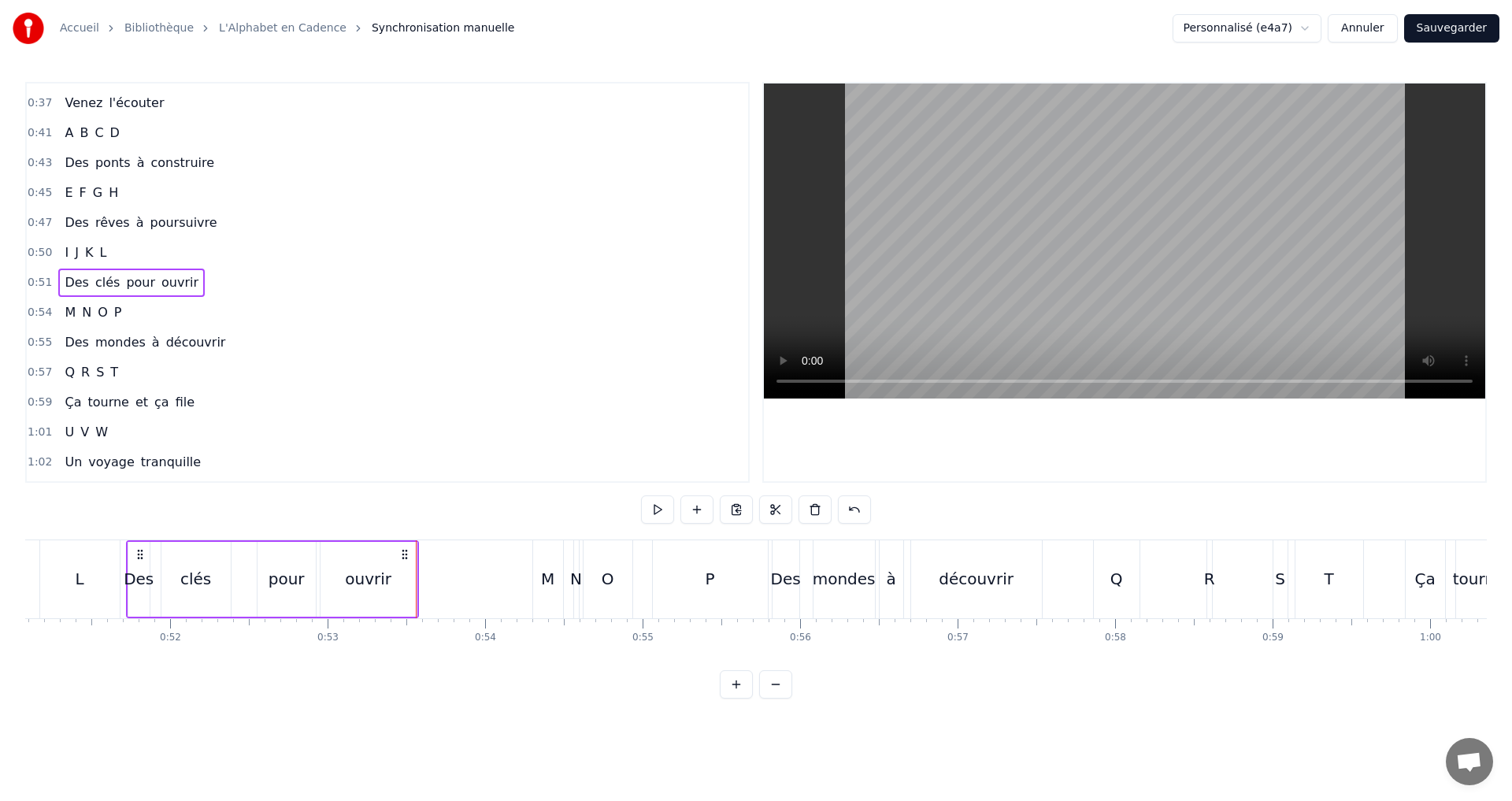
scroll to position [475, 0]
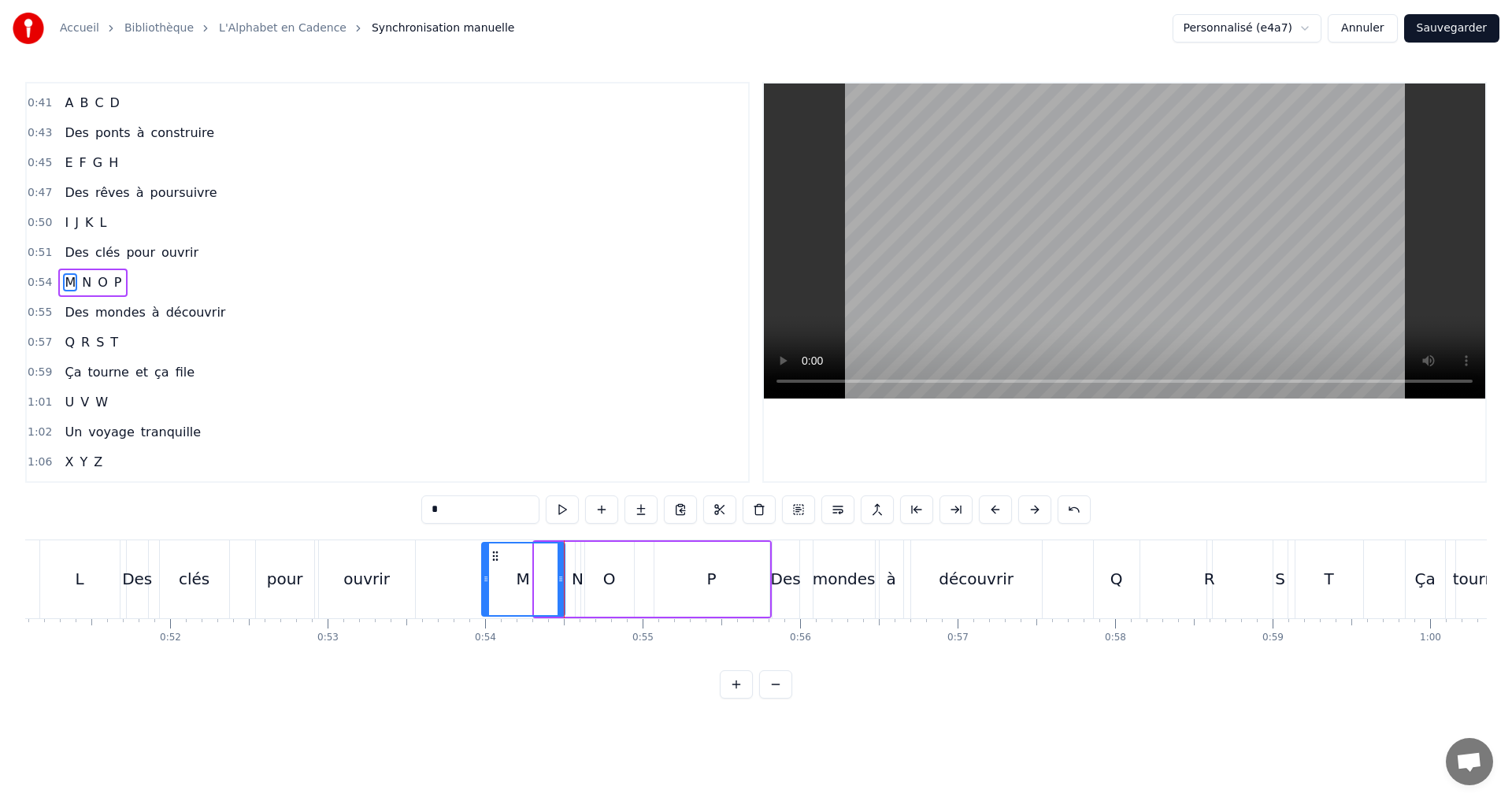
drag, startPoint x: 539, startPoint y: 585, endPoint x: 486, endPoint y: 578, distance: 53.5
drag, startPoint x: 563, startPoint y: 577, endPoint x: 526, endPoint y: 576, distance: 37.0
type input "*"
drag, startPoint x: 563, startPoint y: 578, endPoint x: 608, endPoint y: 582, distance: 45.2
drag, startPoint x: 580, startPoint y: 578, endPoint x: 538, endPoint y: 572, distance: 42.4
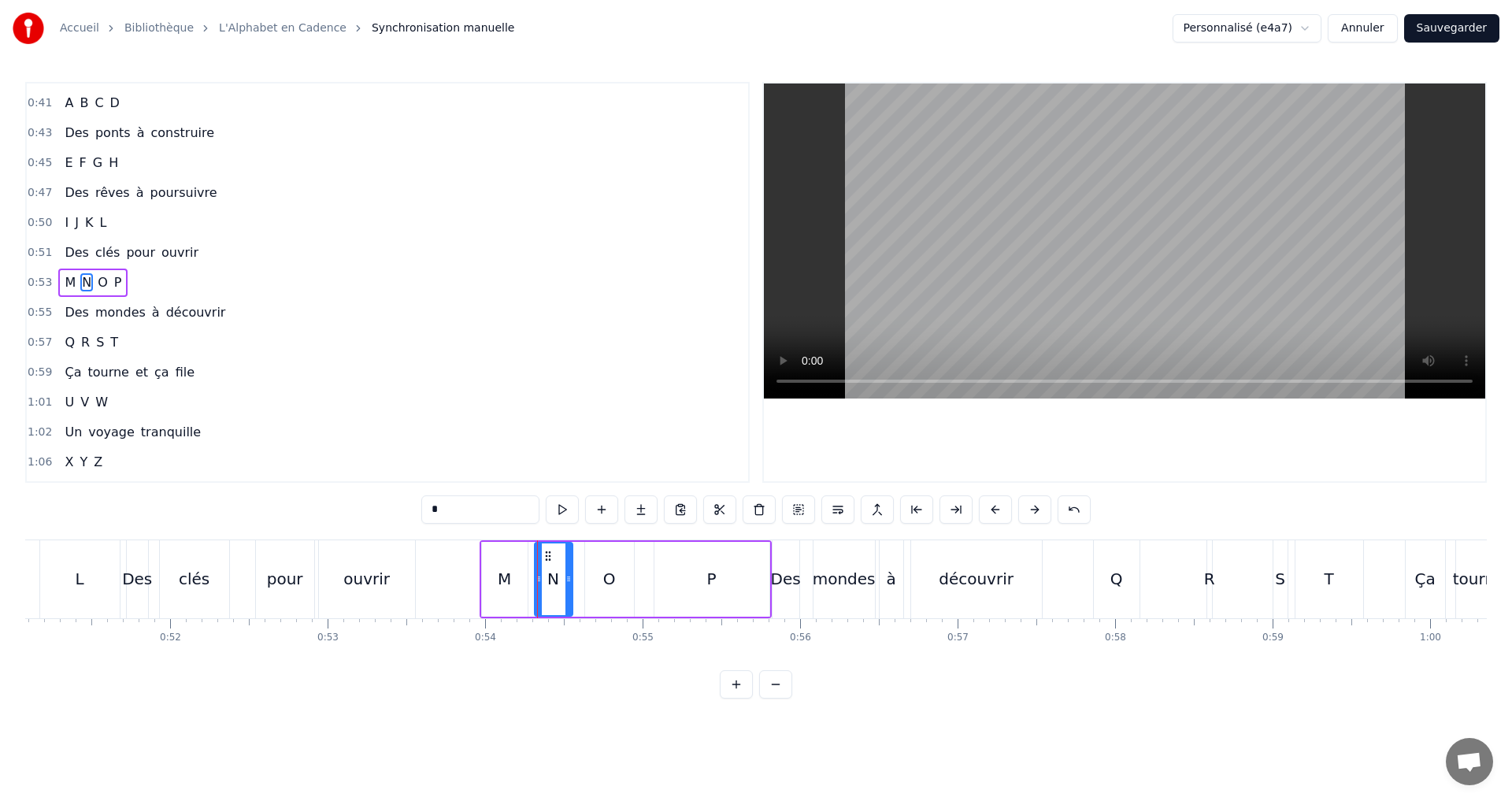
drag, startPoint x: 610, startPoint y: 584, endPoint x: 567, endPoint y: 579, distance: 43.3
drag, startPoint x: 535, startPoint y: 579, endPoint x: 519, endPoint y: 578, distance: 16.0
drag, startPoint x: 569, startPoint y: 580, endPoint x: 558, endPoint y: 580, distance: 11.0
drag, startPoint x: 527, startPoint y: 578, endPoint x: 537, endPoint y: 579, distance: 10.0
drag, startPoint x: 538, startPoint y: 580, endPoint x: 550, endPoint y: 585, distance: 13.0
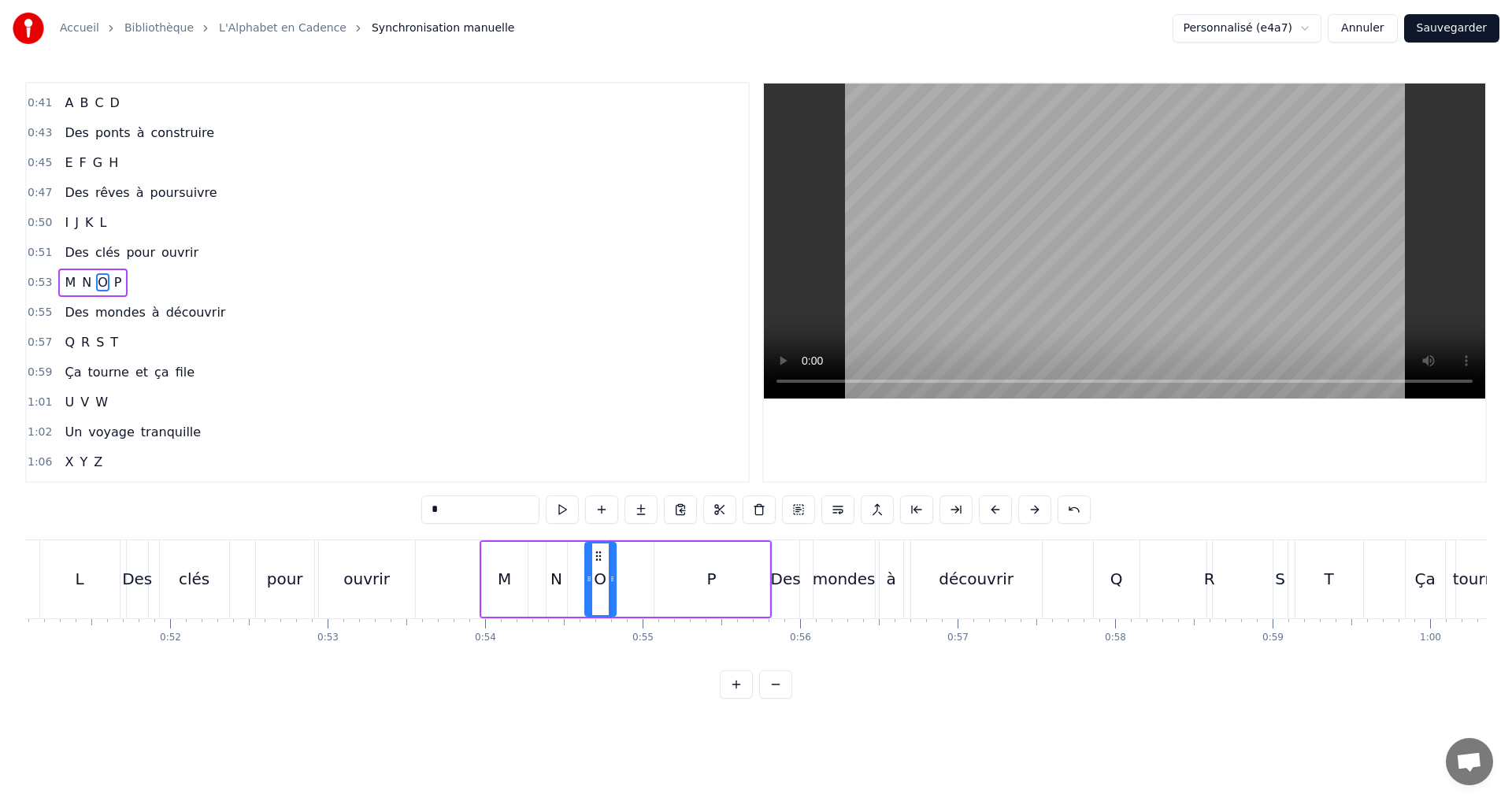
drag, startPoint x: 627, startPoint y: 581, endPoint x: 608, endPoint y: 580, distance: 19.0
drag, startPoint x: 589, startPoint y: 583, endPoint x: 573, endPoint y: 580, distance: 16.3
type input "*"
drag, startPoint x: 766, startPoint y: 586, endPoint x: 712, endPoint y: 587, distance: 54.0
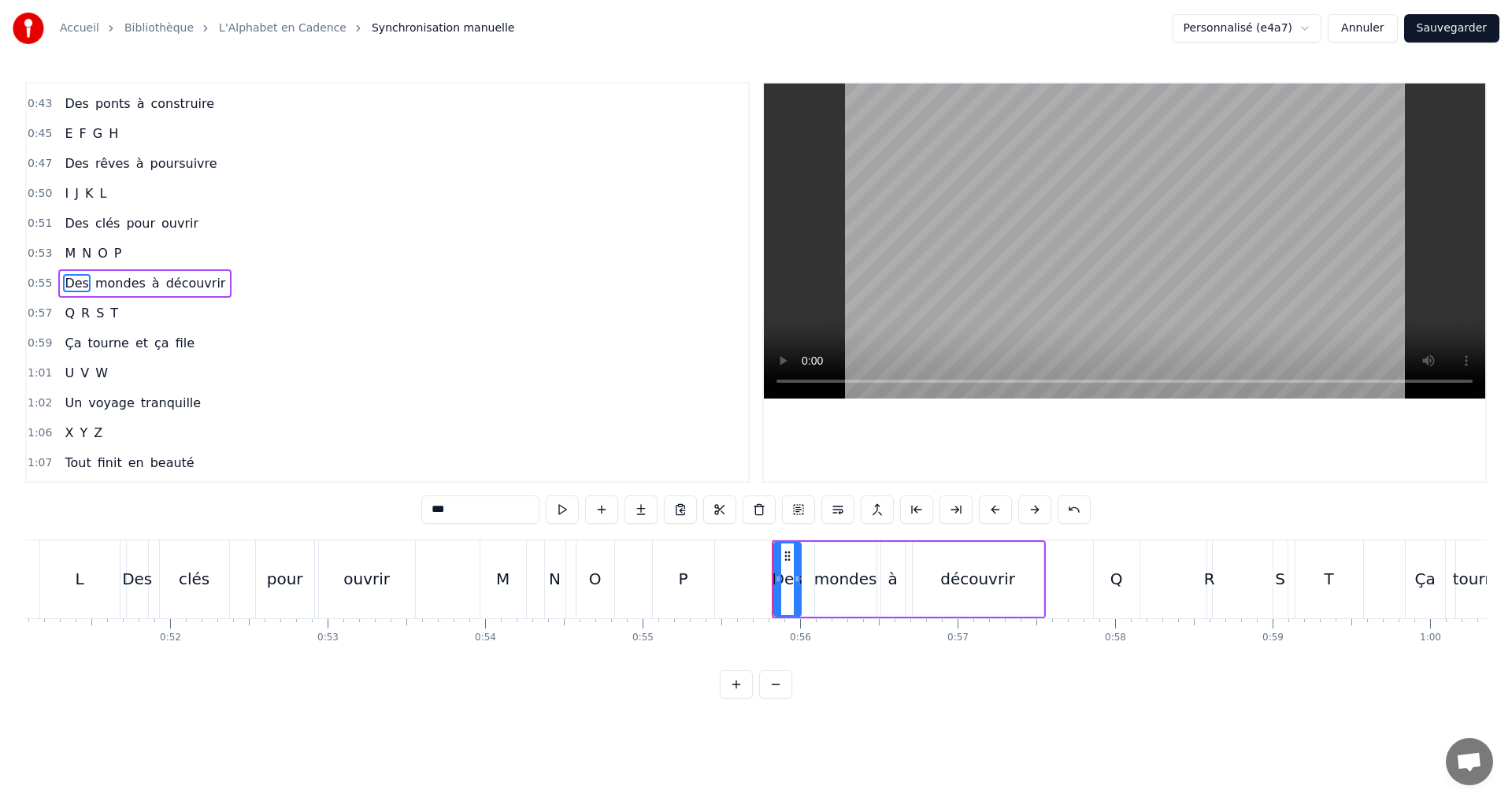
scroll to position [504, 0]
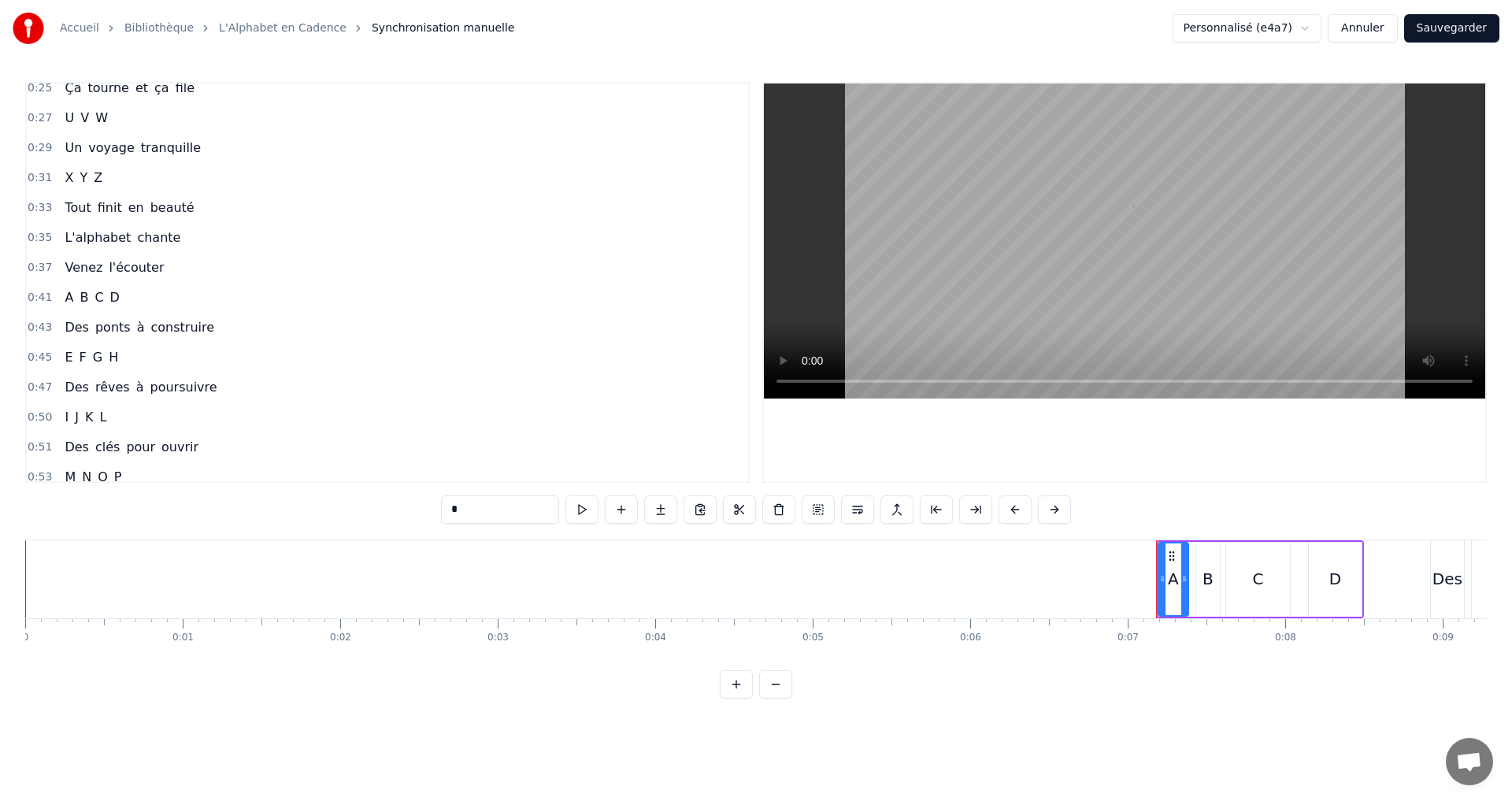
scroll to position [315, 0]
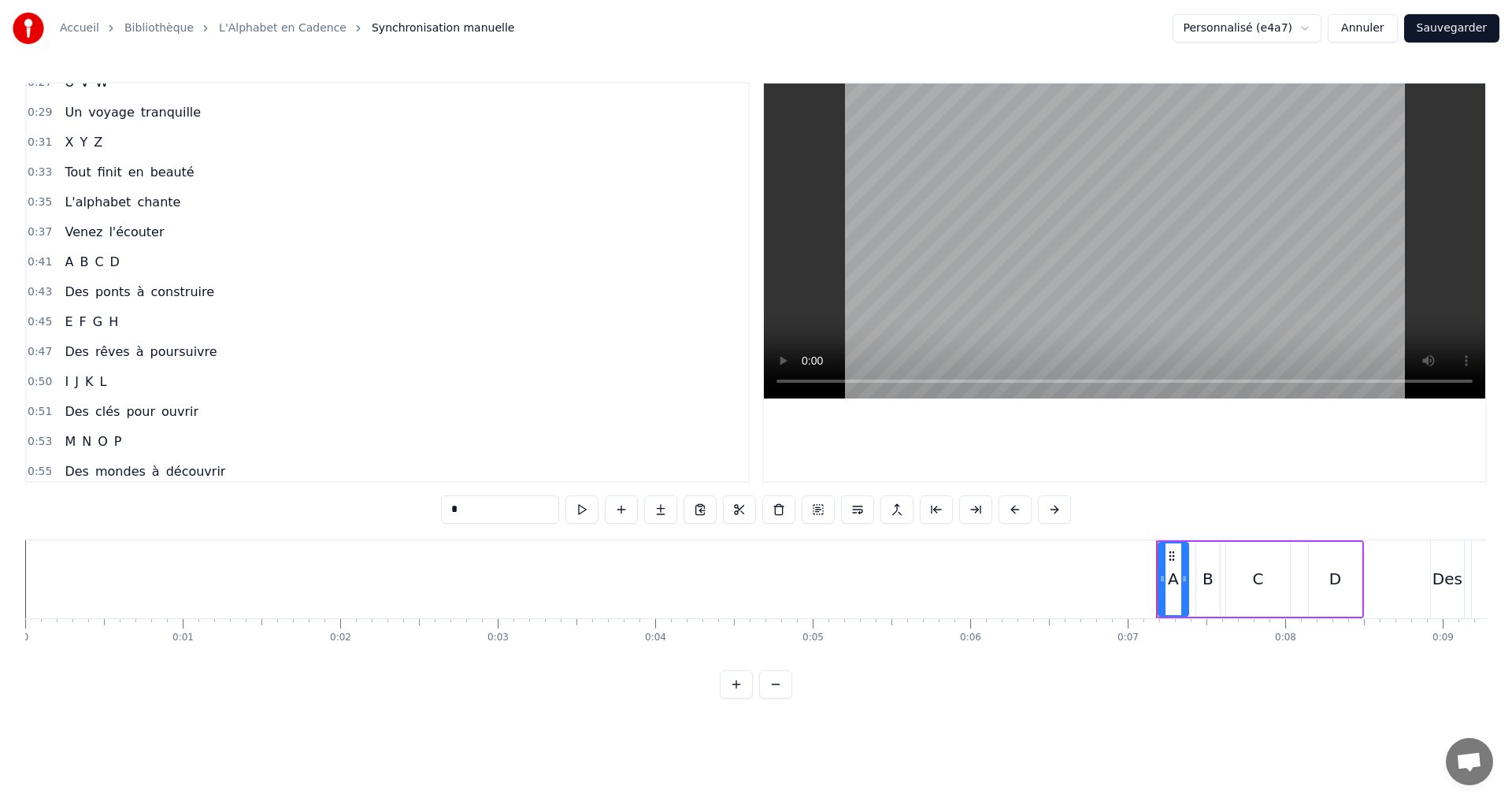
type input "*"
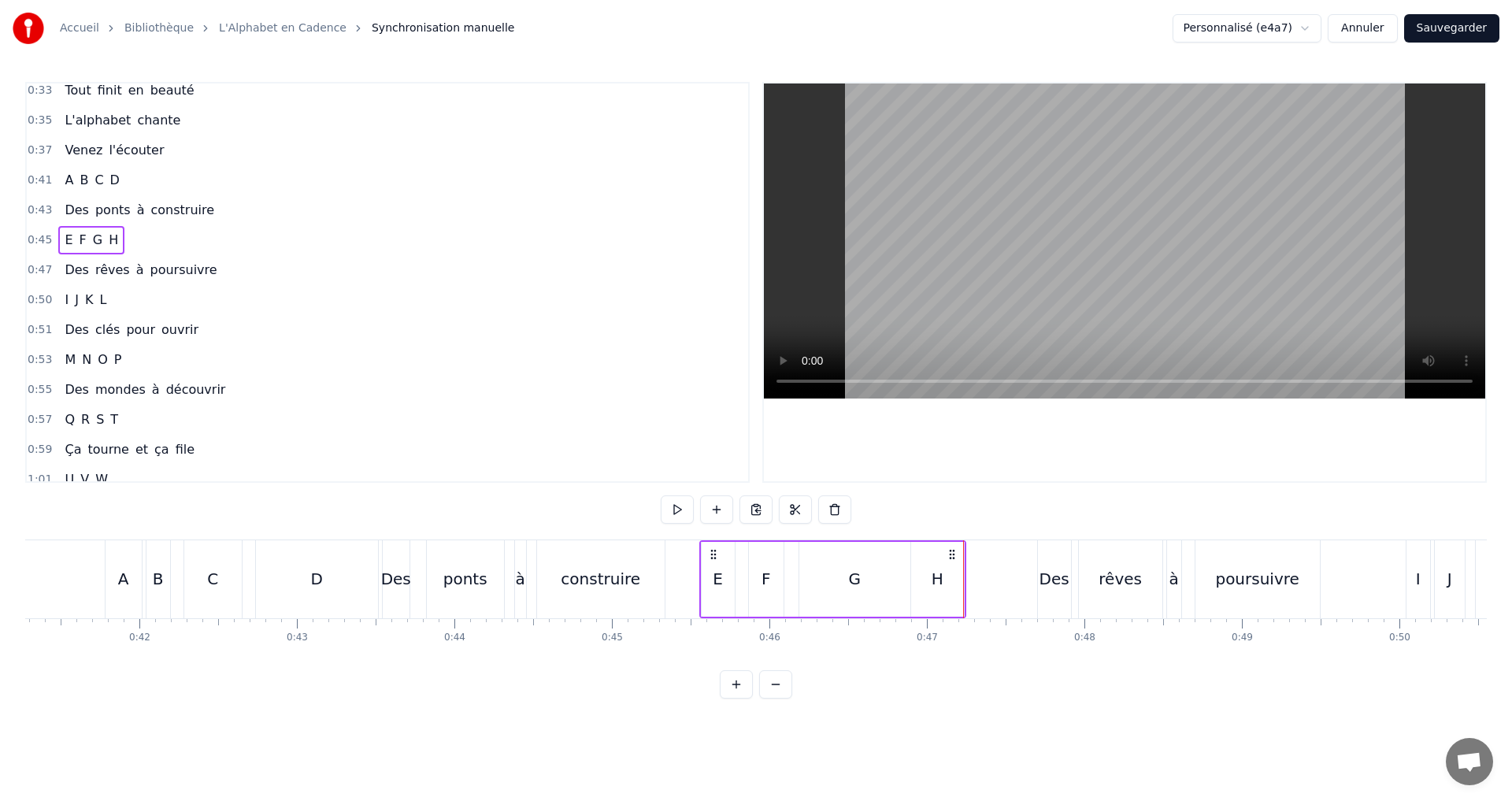
scroll to position [354, 0]
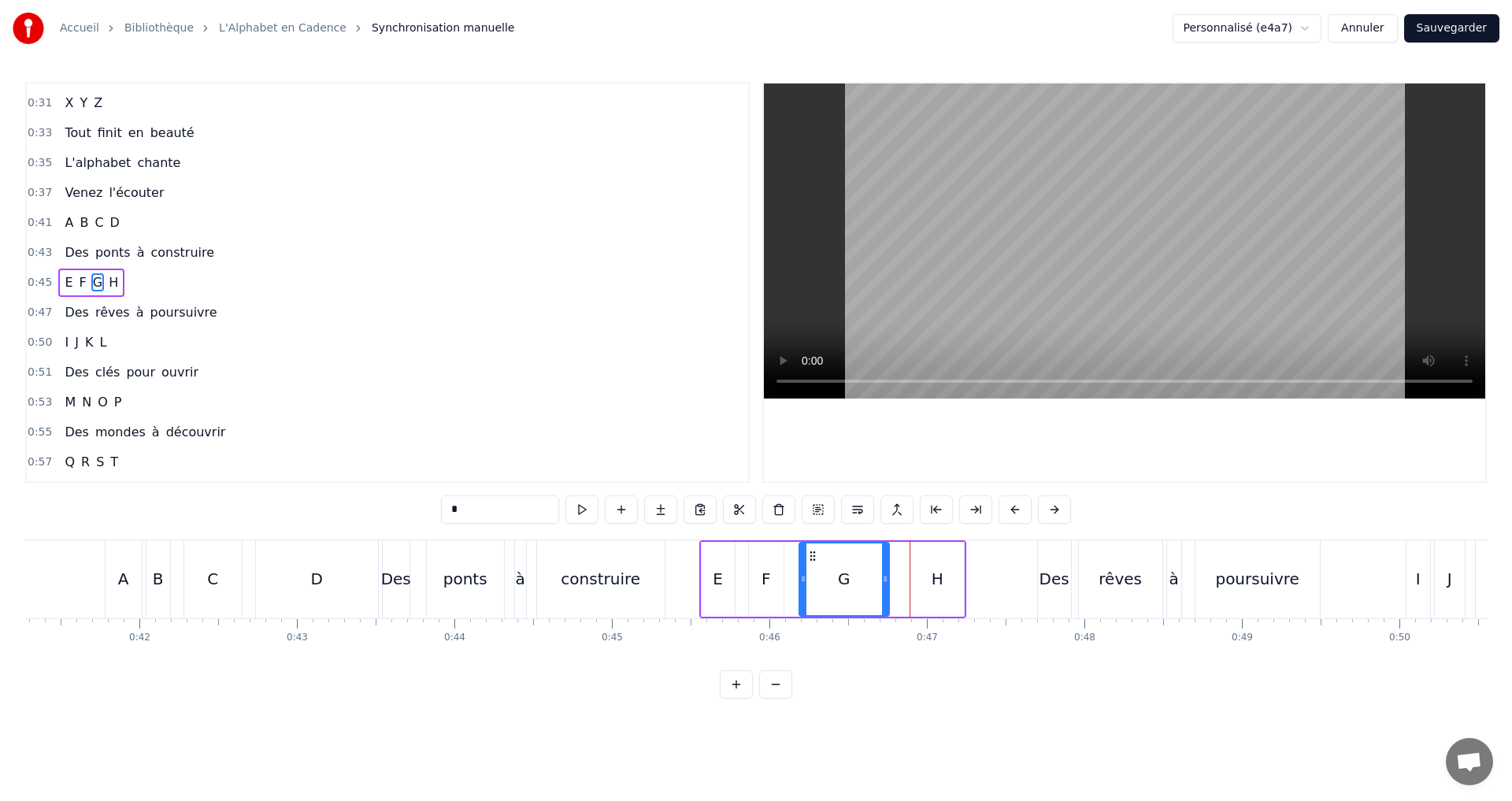
drag, startPoint x: 903, startPoint y: 579, endPoint x: 881, endPoint y: 577, distance: 22.1
type input "*"
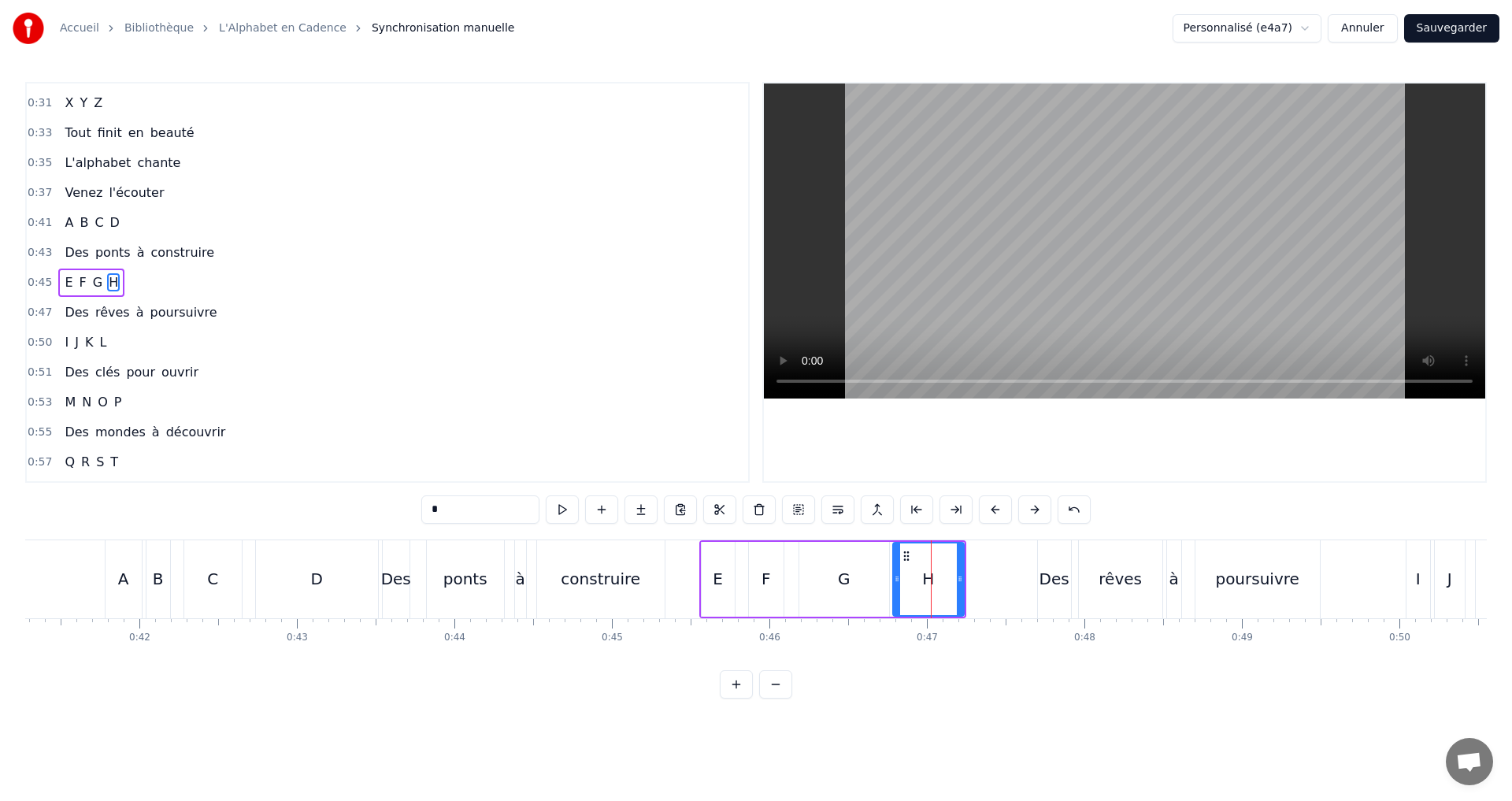
drag, startPoint x: 914, startPoint y: 578, endPoint x: 896, endPoint y: 590, distance: 21.6
drag, startPoint x: 960, startPoint y: 583, endPoint x: 944, endPoint y: 582, distance: 16.0
drag, startPoint x: 903, startPoint y: 585, endPoint x: 911, endPoint y: 585, distance: 8.0
drag, startPoint x: 945, startPoint y: 580, endPoint x: 966, endPoint y: 580, distance: 21.0
drag, startPoint x: 914, startPoint y: 580, endPoint x: 924, endPoint y: 578, distance: 10.2
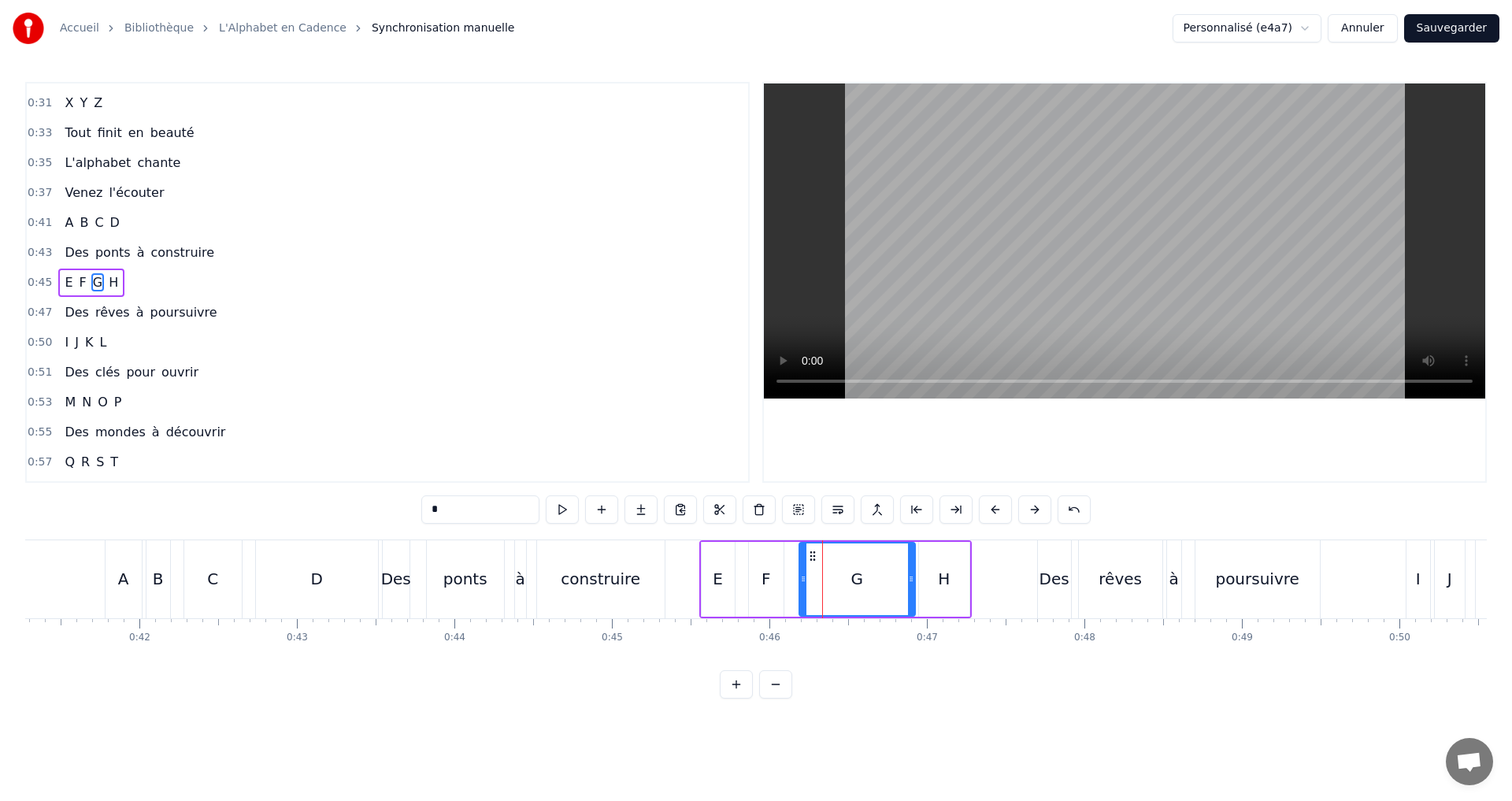
drag, startPoint x: 885, startPoint y: 580, endPoint x: 903, endPoint y: 584, distance: 18.4
drag, startPoint x: 910, startPoint y: 578, endPoint x: 917, endPoint y: 578, distance: 7.0
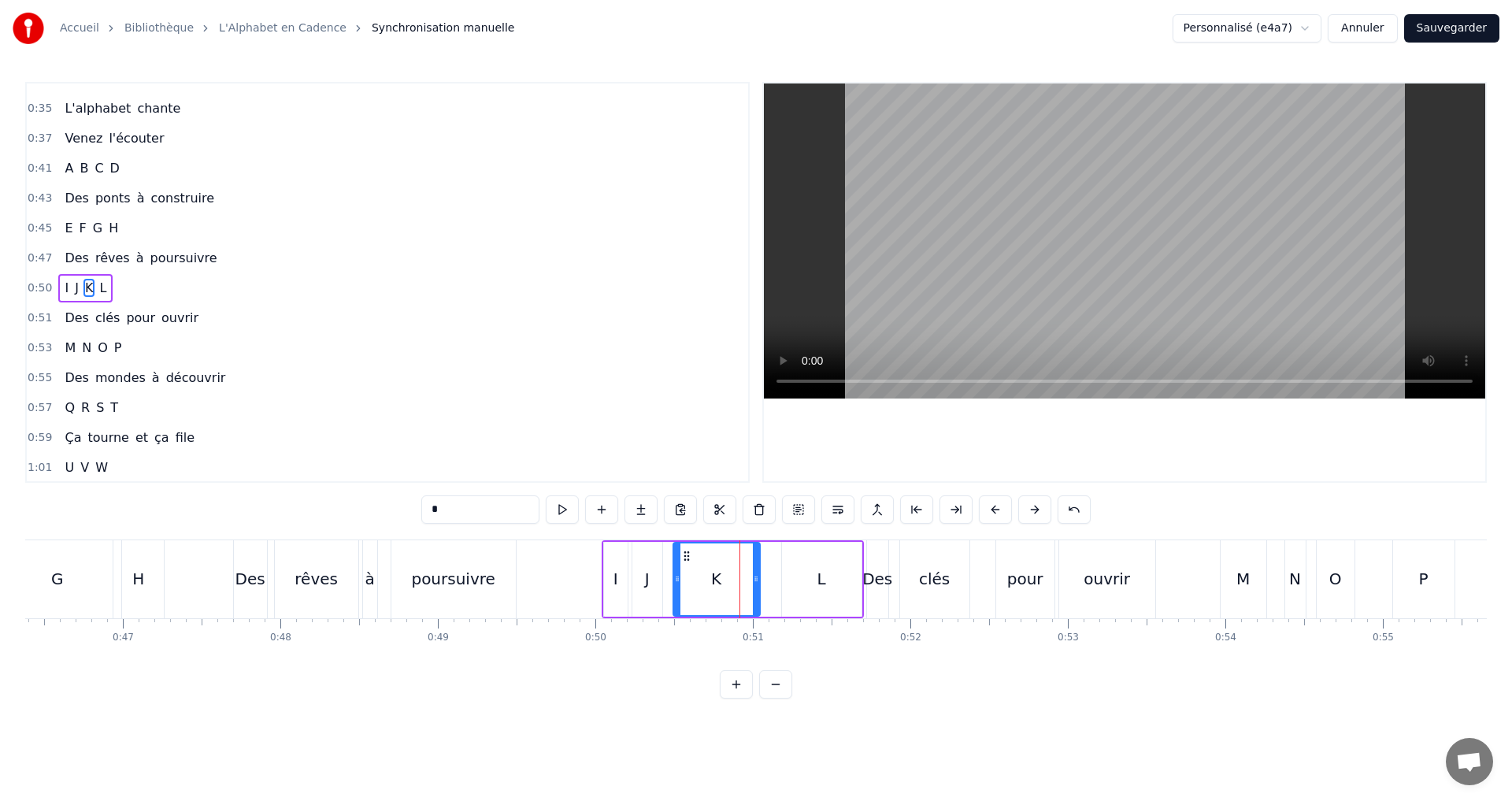
scroll to position [415, 0]
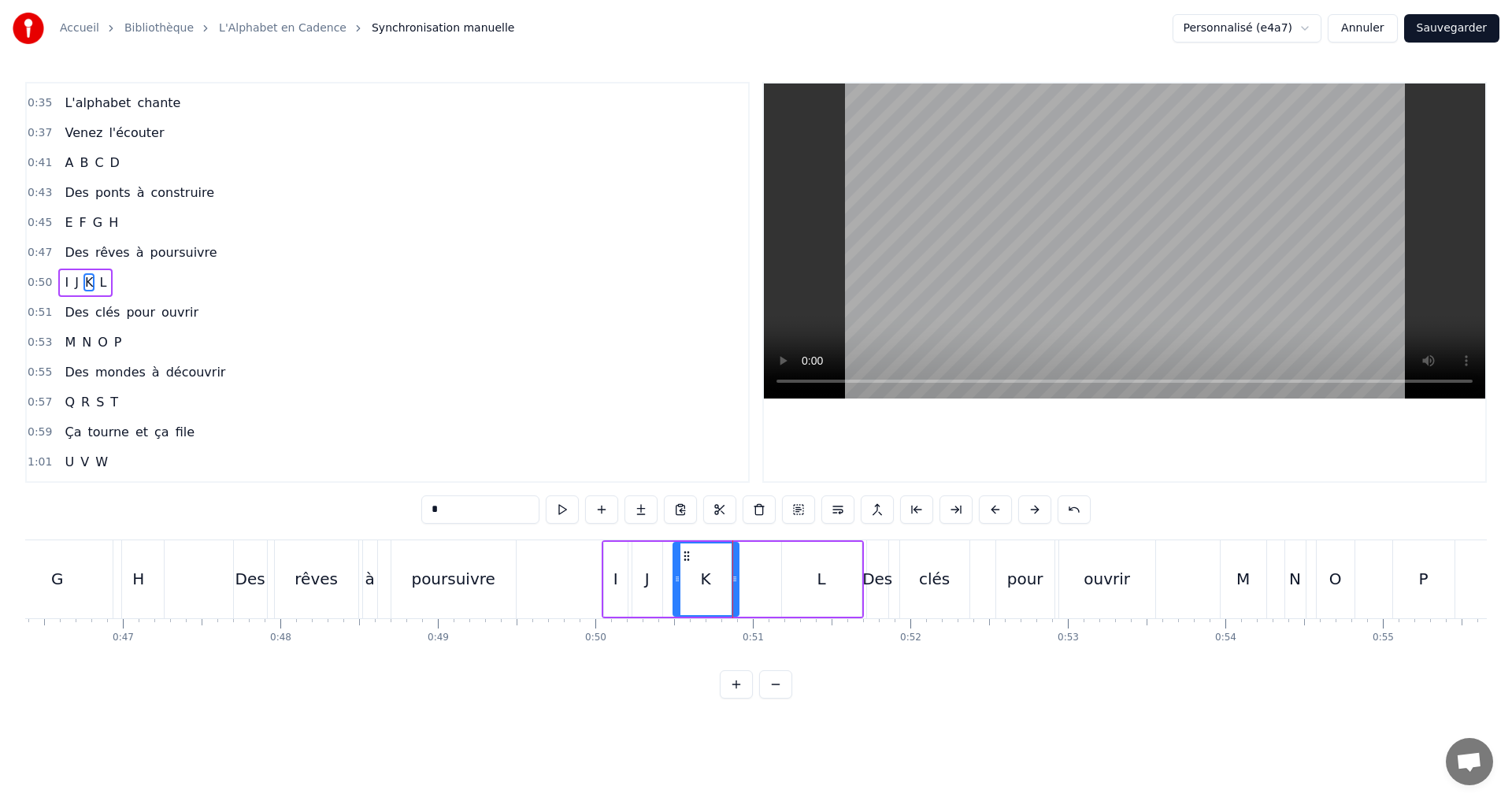
type input "*"
drag, startPoint x: 785, startPoint y: 581, endPoint x: 750, endPoint y: 576, distance: 35.4
drag, startPoint x: 858, startPoint y: 580, endPoint x: 679, endPoint y: 553, distance: 181.0
drag, startPoint x: 750, startPoint y: 580, endPoint x: 692, endPoint y: 558, distance: 62.0
drag, startPoint x: 733, startPoint y: 580, endPoint x: 754, endPoint y: 581, distance: 21.0
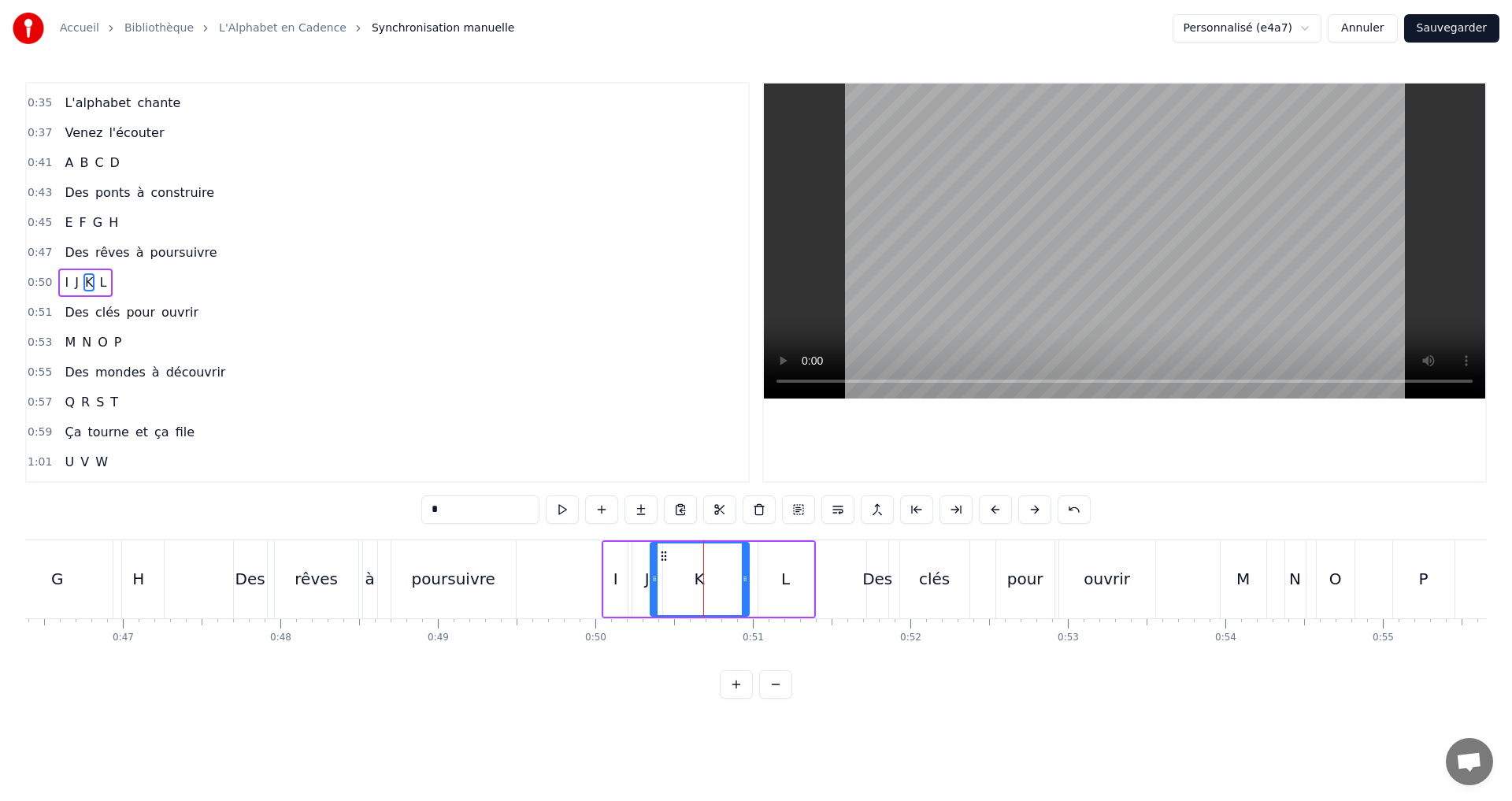
drag, startPoint x: 673, startPoint y: 582, endPoint x: 650, endPoint y: 576, distance: 23.8
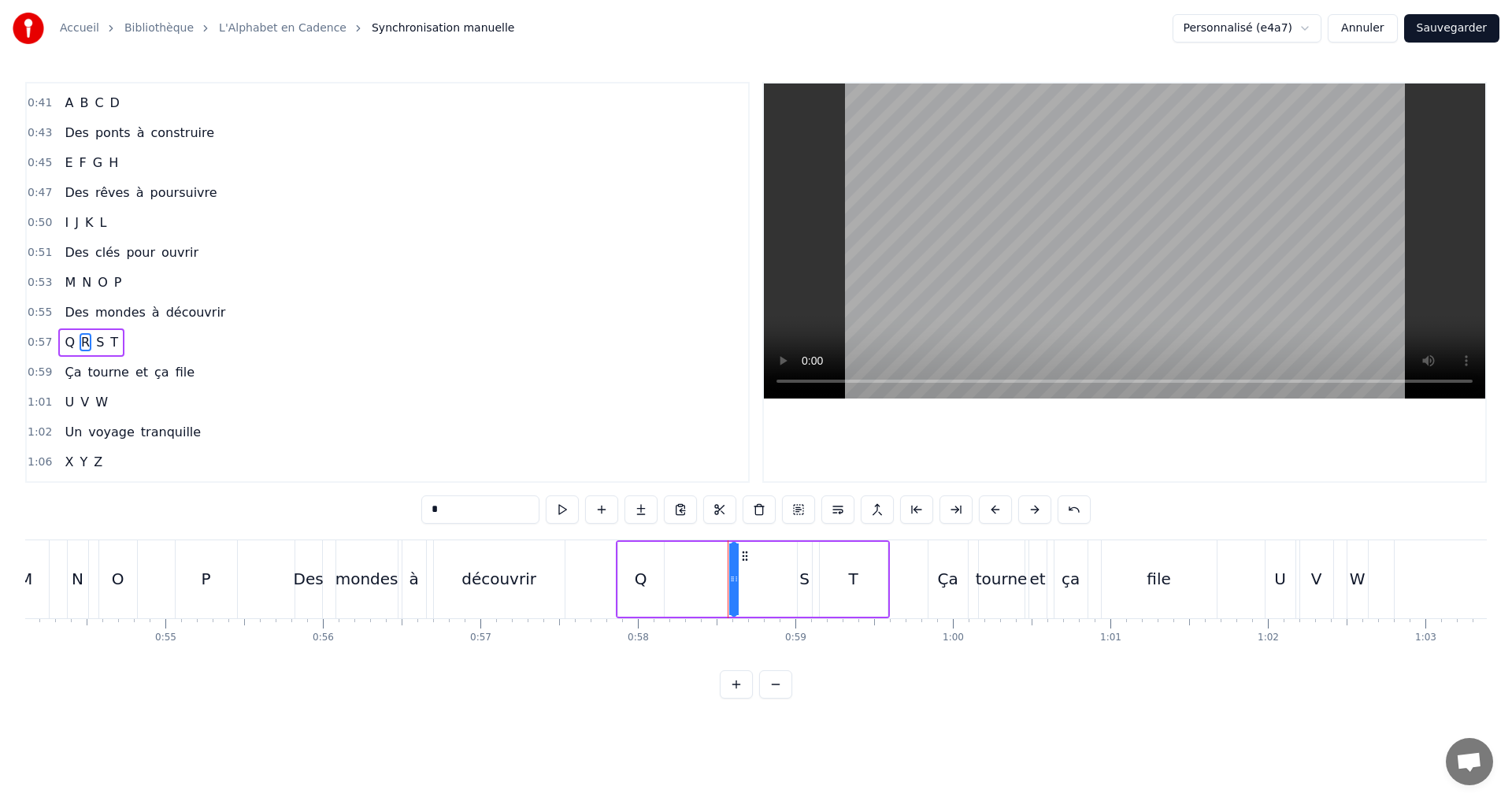
scroll to position [534, 0]
drag, startPoint x: 735, startPoint y: 578, endPoint x: 762, endPoint y: 581, distance: 27.2
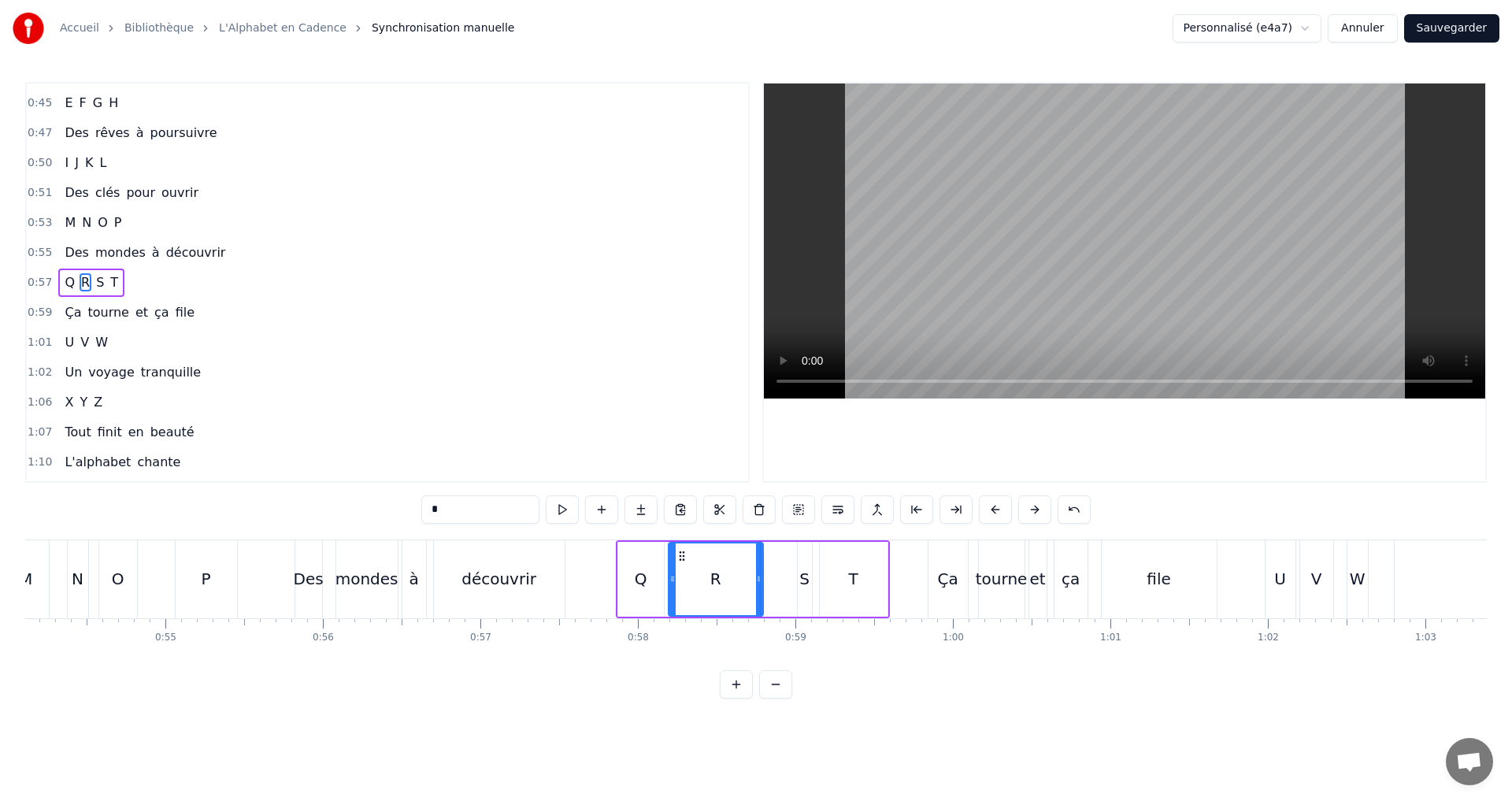
drag, startPoint x: 734, startPoint y: 580, endPoint x: 671, endPoint y: 583, distance: 63.1
drag, startPoint x: 757, startPoint y: 576, endPoint x: 711, endPoint y: 579, distance: 46.1
drag, startPoint x: 800, startPoint y: 580, endPoint x: 746, endPoint y: 577, distance: 54.1
drag, startPoint x: 807, startPoint y: 583, endPoint x: 780, endPoint y: 582, distance: 27.0
drag, startPoint x: 749, startPoint y: 580, endPoint x: 738, endPoint y: 578, distance: 11.2
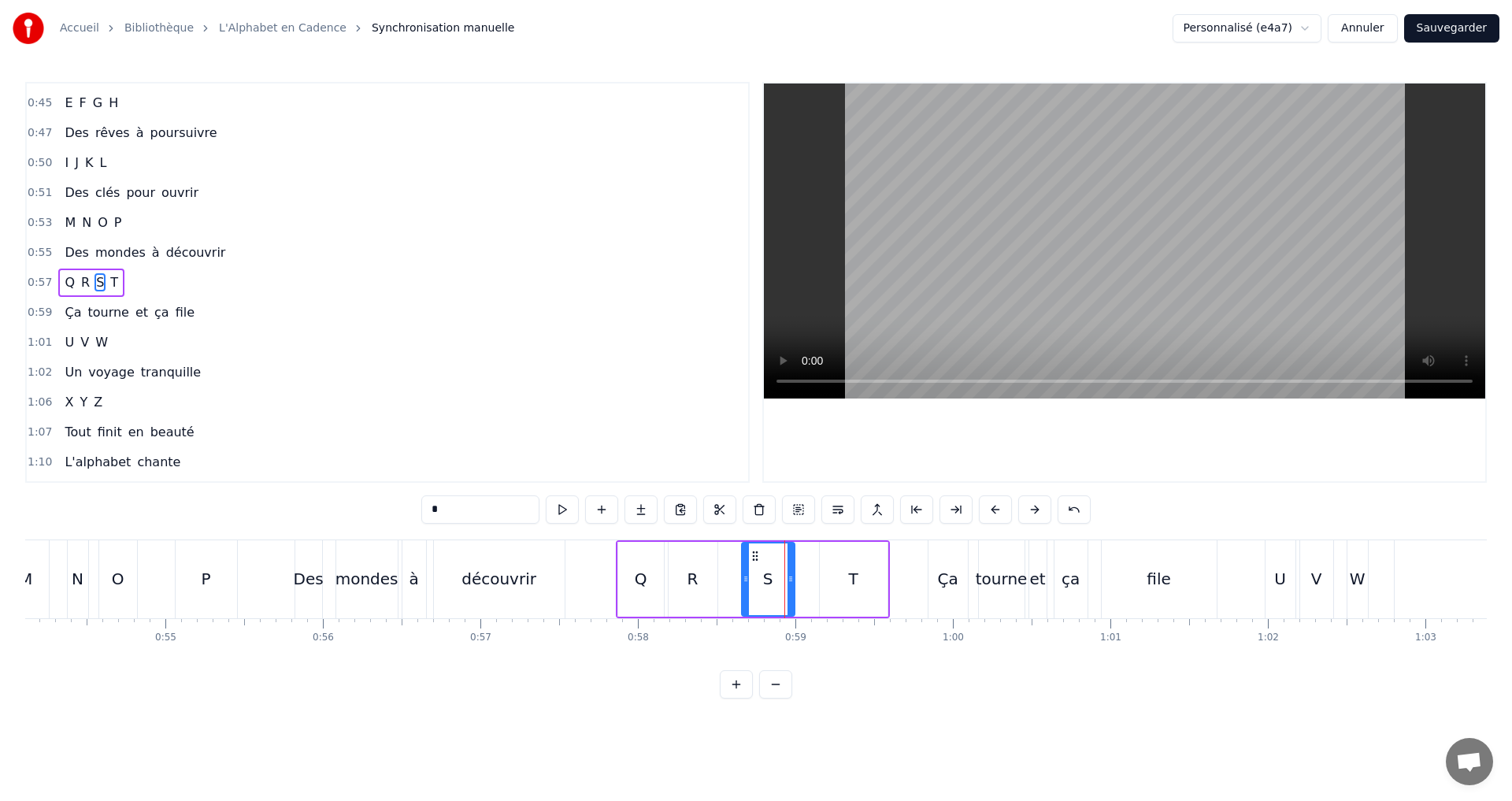
drag, startPoint x: 781, startPoint y: 578, endPoint x: 790, endPoint y: 578, distance: 9.0
drag, startPoint x: 743, startPoint y: 580, endPoint x: 750, endPoint y: 580, distance: 7.0
type input "*"
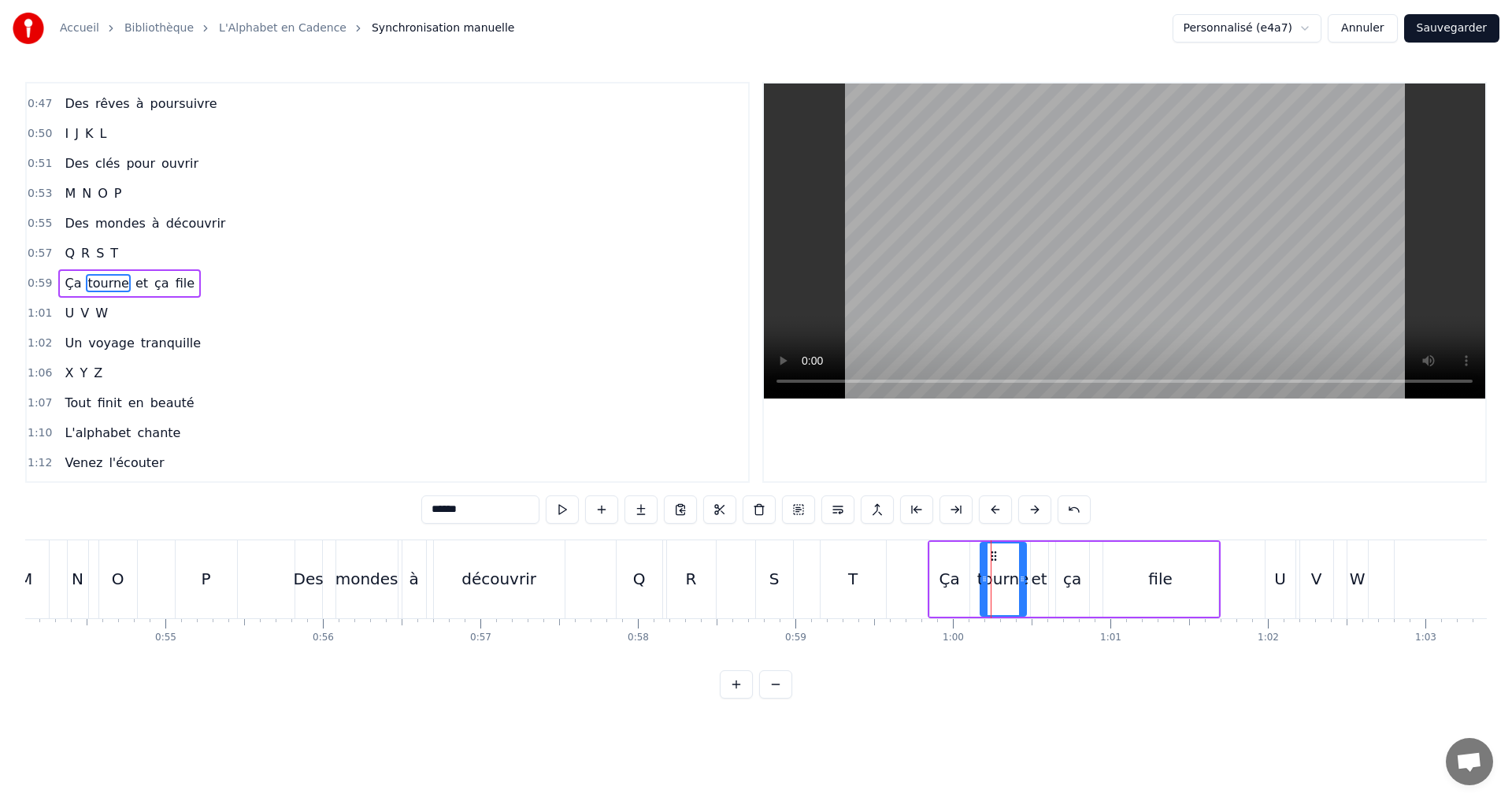
scroll to position [564, 0]
drag, startPoint x: 1022, startPoint y: 583, endPoint x: 1009, endPoint y: 580, distance: 13.3
drag, startPoint x: 1032, startPoint y: 577, endPoint x: 1020, endPoint y: 575, distance: 12.2
drag, startPoint x: 1058, startPoint y: 588, endPoint x: 1046, endPoint y: 584, distance: 12.6
drag, startPoint x: 1084, startPoint y: 580, endPoint x: 1075, endPoint y: 580, distance: 9.0
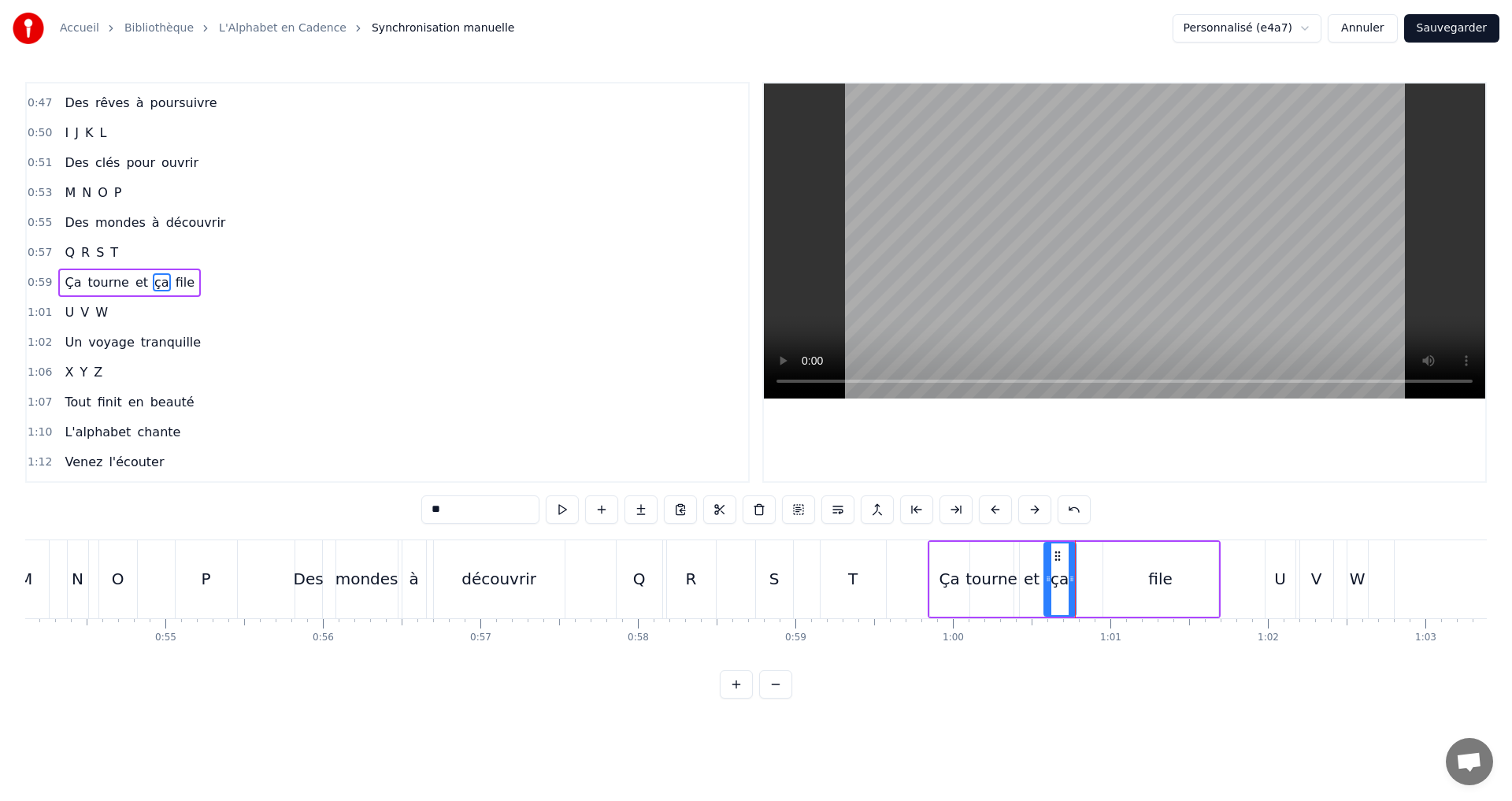
type input "****"
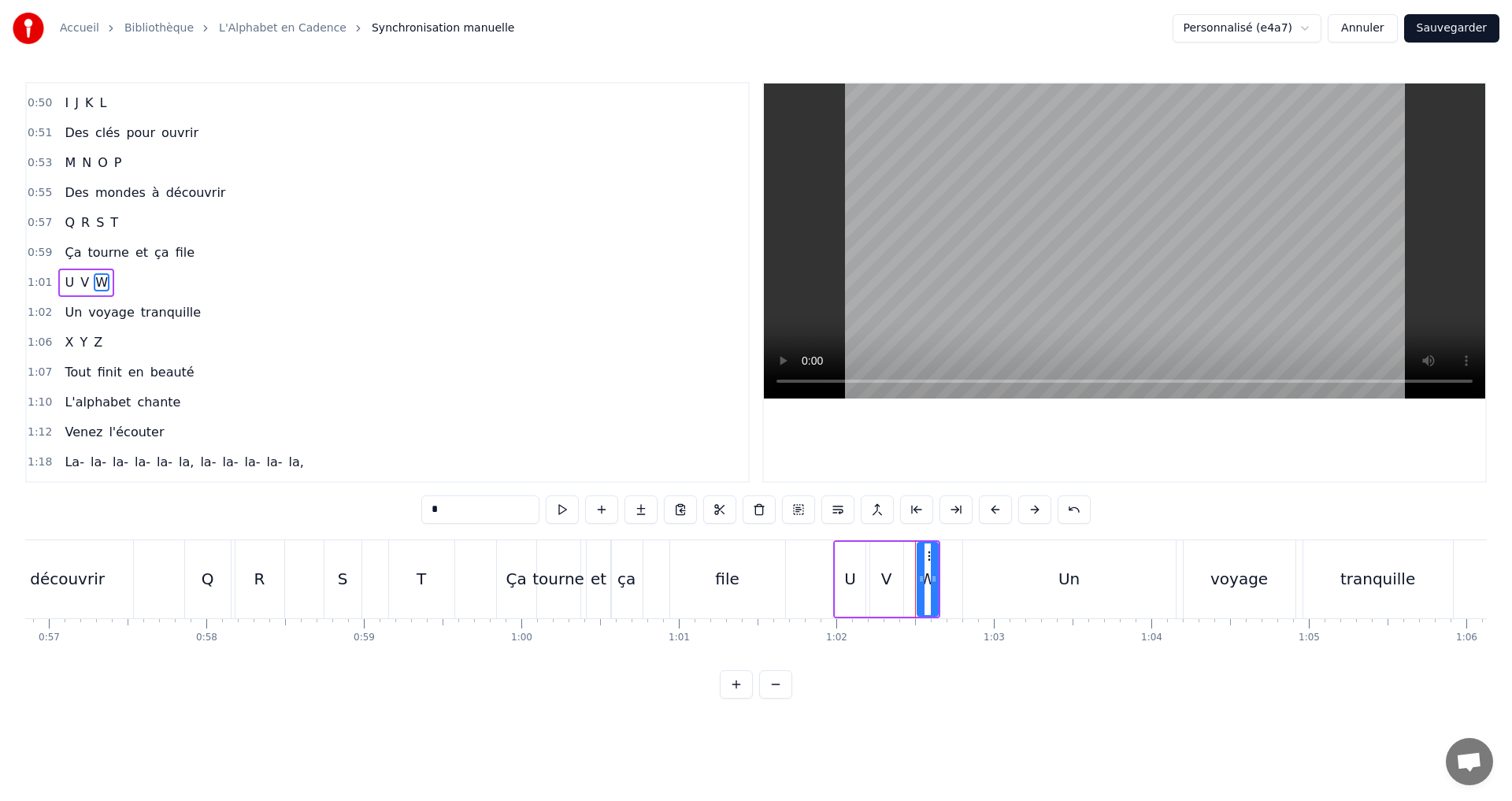
scroll to position [0, 9075]
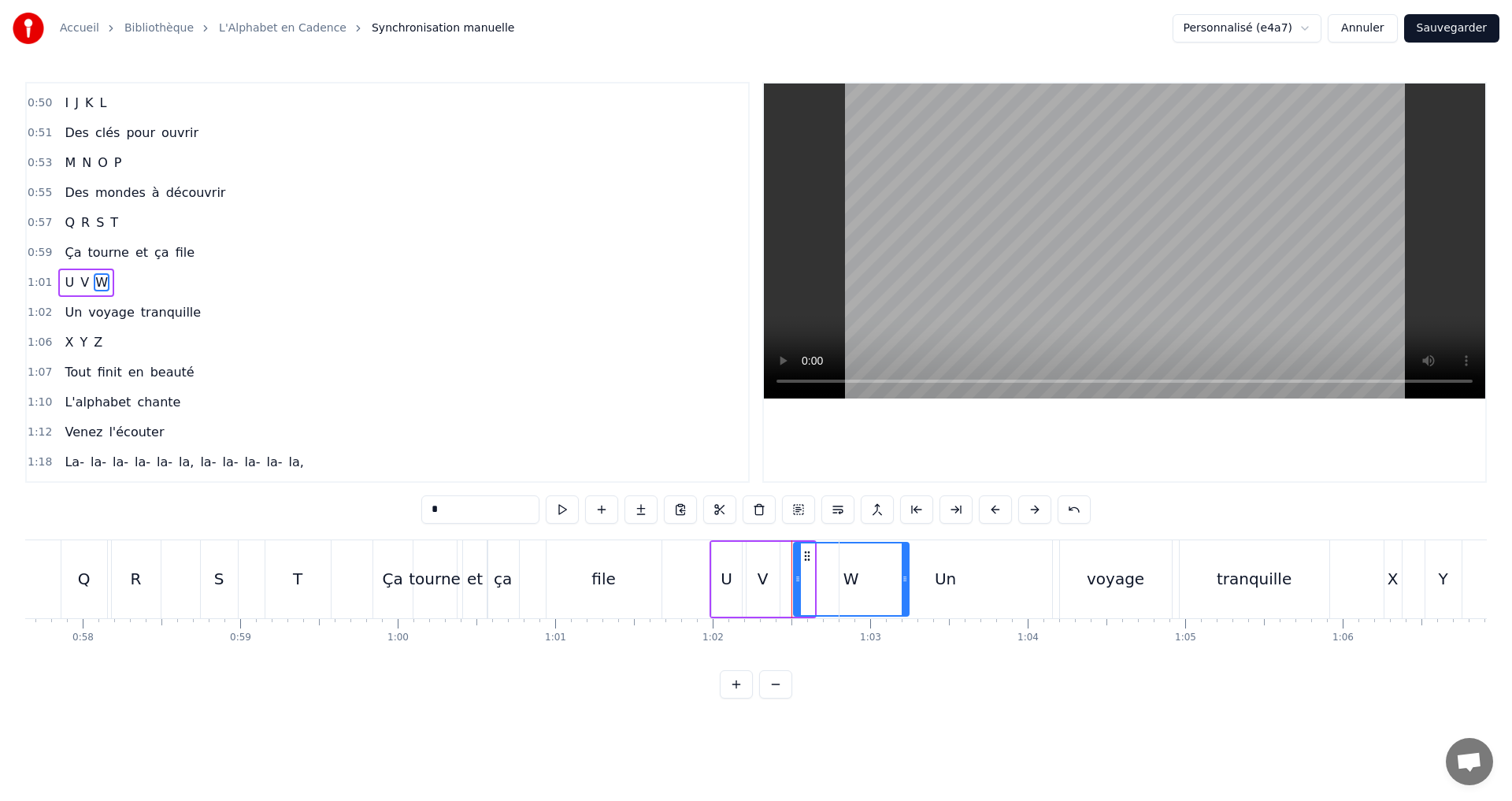
drag, startPoint x: 812, startPoint y: 587, endPoint x: 906, endPoint y: 574, distance: 94.9
drag, startPoint x: 798, startPoint y: 581, endPoint x: 785, endPoint y: 578, distance: 13.3
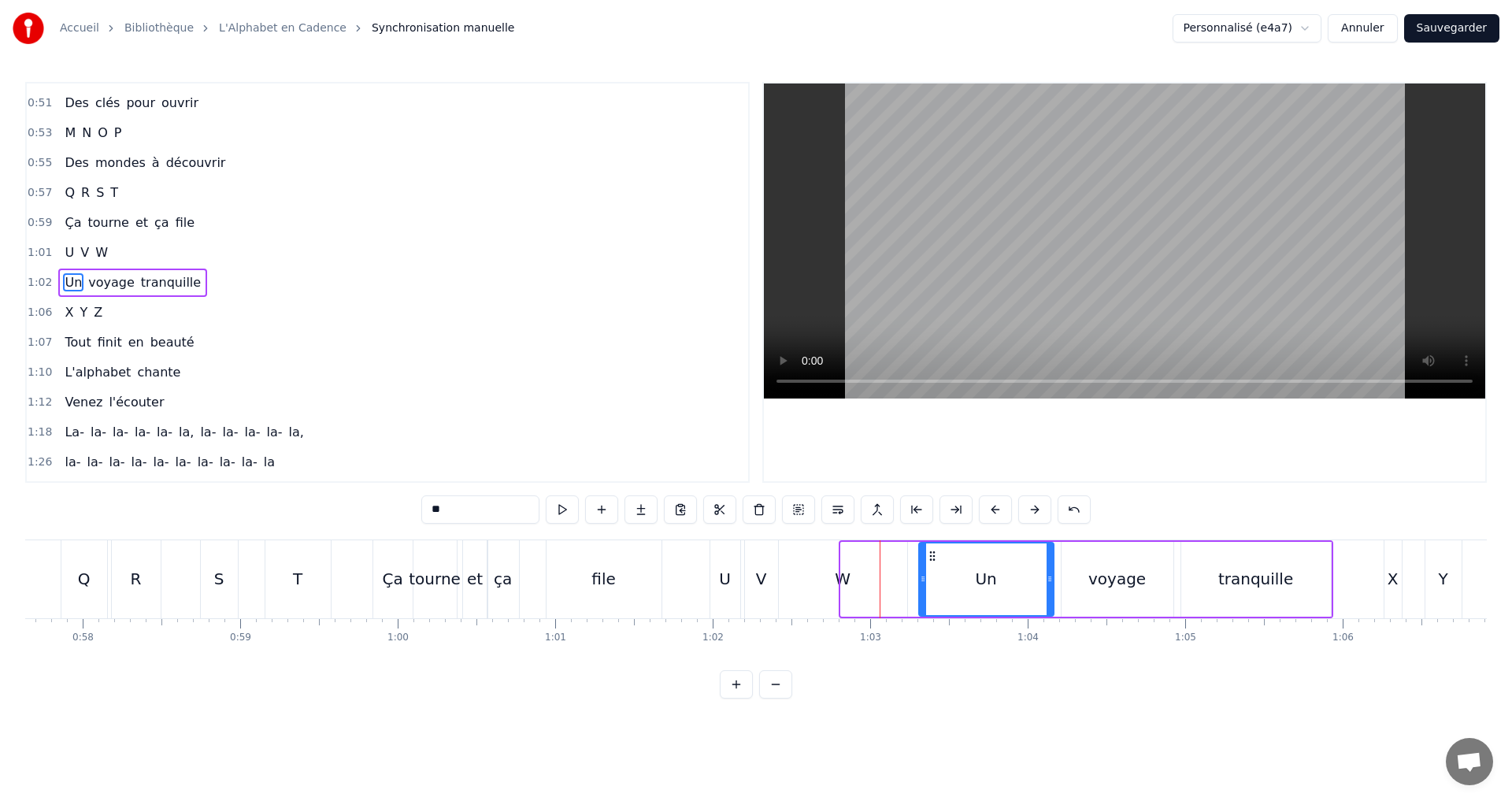
drag, startPoint x: 844, startPoint y: 585, endPoint x: 923, endPoint y: 578, distance: 79.3
type input "*"
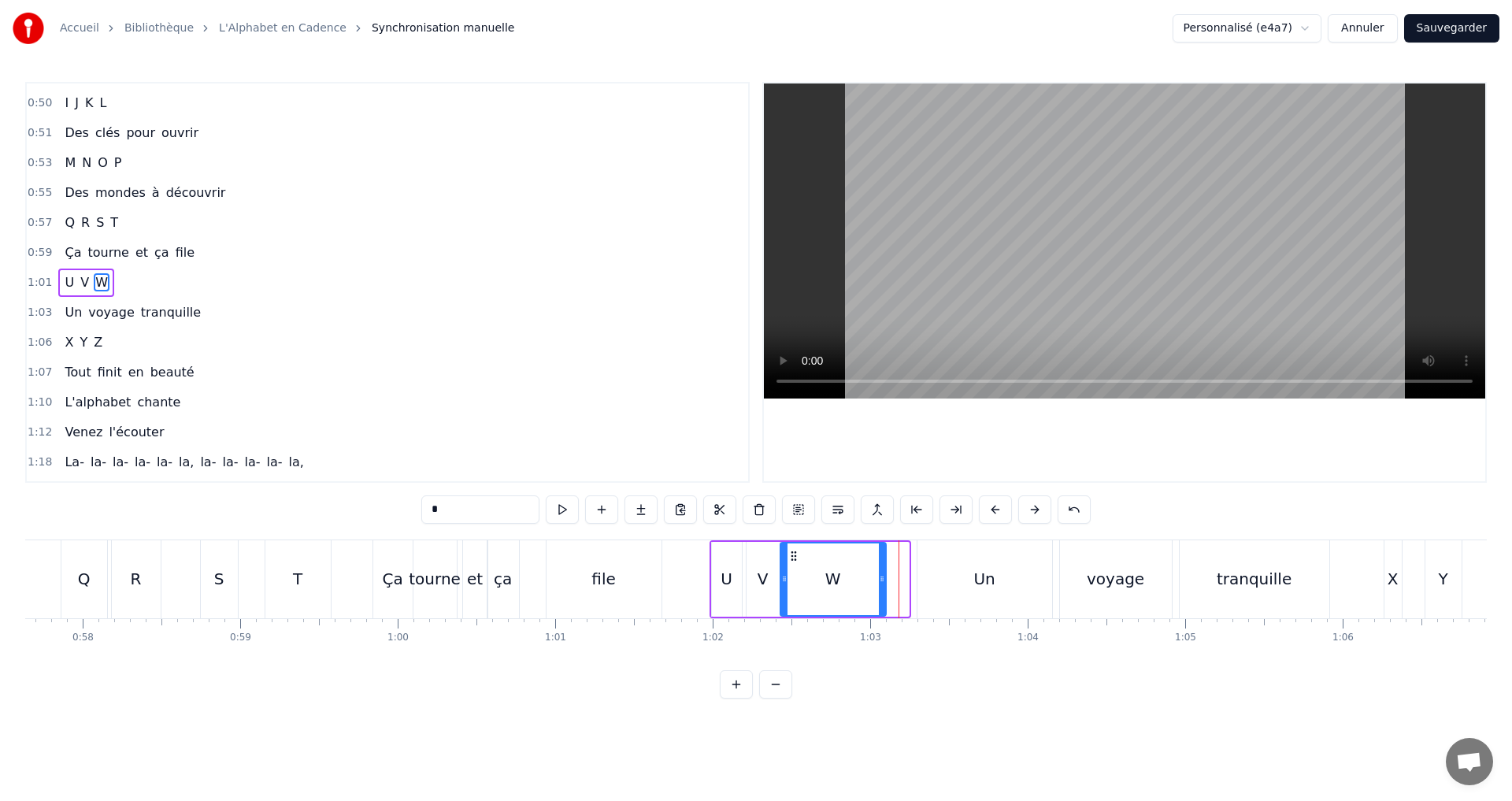
drag, startPoint x: 904, startPoint y: 589, endPoint x: 881, endPoint y: 585, distance: 23.3
drag, startPoint x: 884, startPoint y: 579, endPoint x: 905, endPoint y: 582, distance: 21.2
drag, startPoint x: 905, startPoint y: 581, endPoint x: 916, endPoint y: 584, distance: 11.4
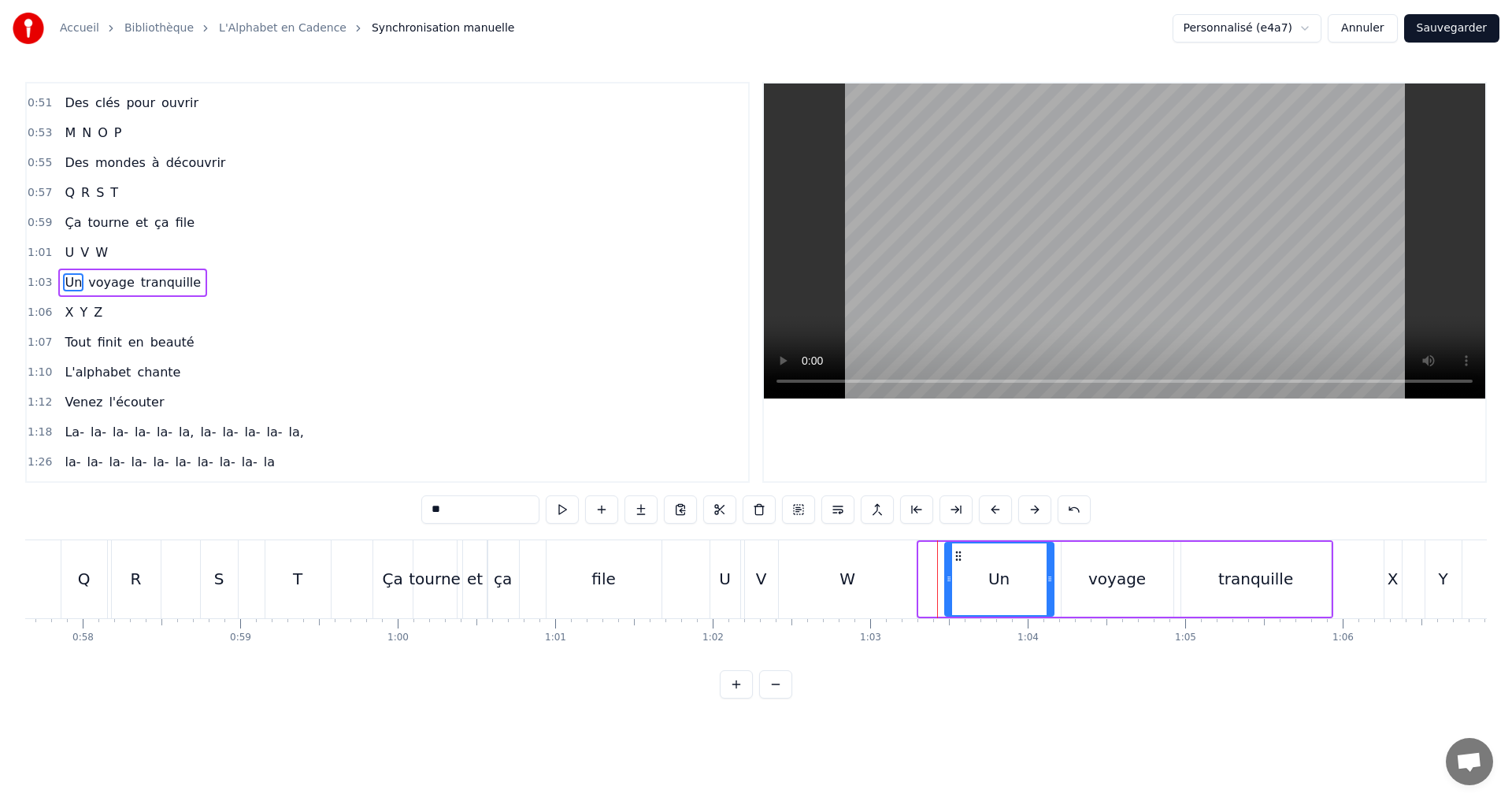
drag, startPoint x: 923, startPoint y: 585, endPoint x: 949, endPoint y: 585, distance: 26.0
drag, startPoint x: 946, startPoint y: 579, endPoint x: 1007, endPoint y: 589, distance: 61.8
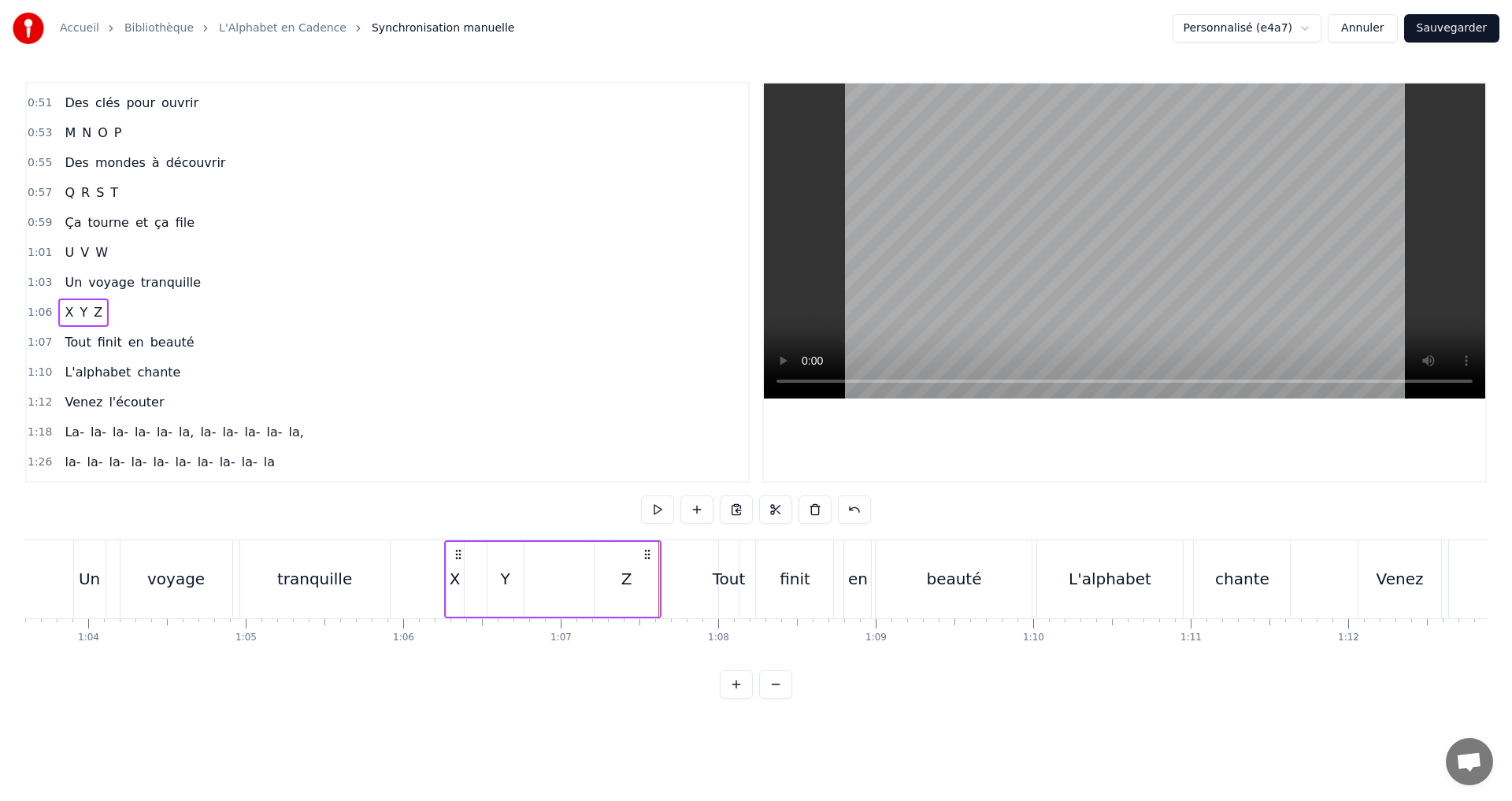
scroll to position [654, 0]
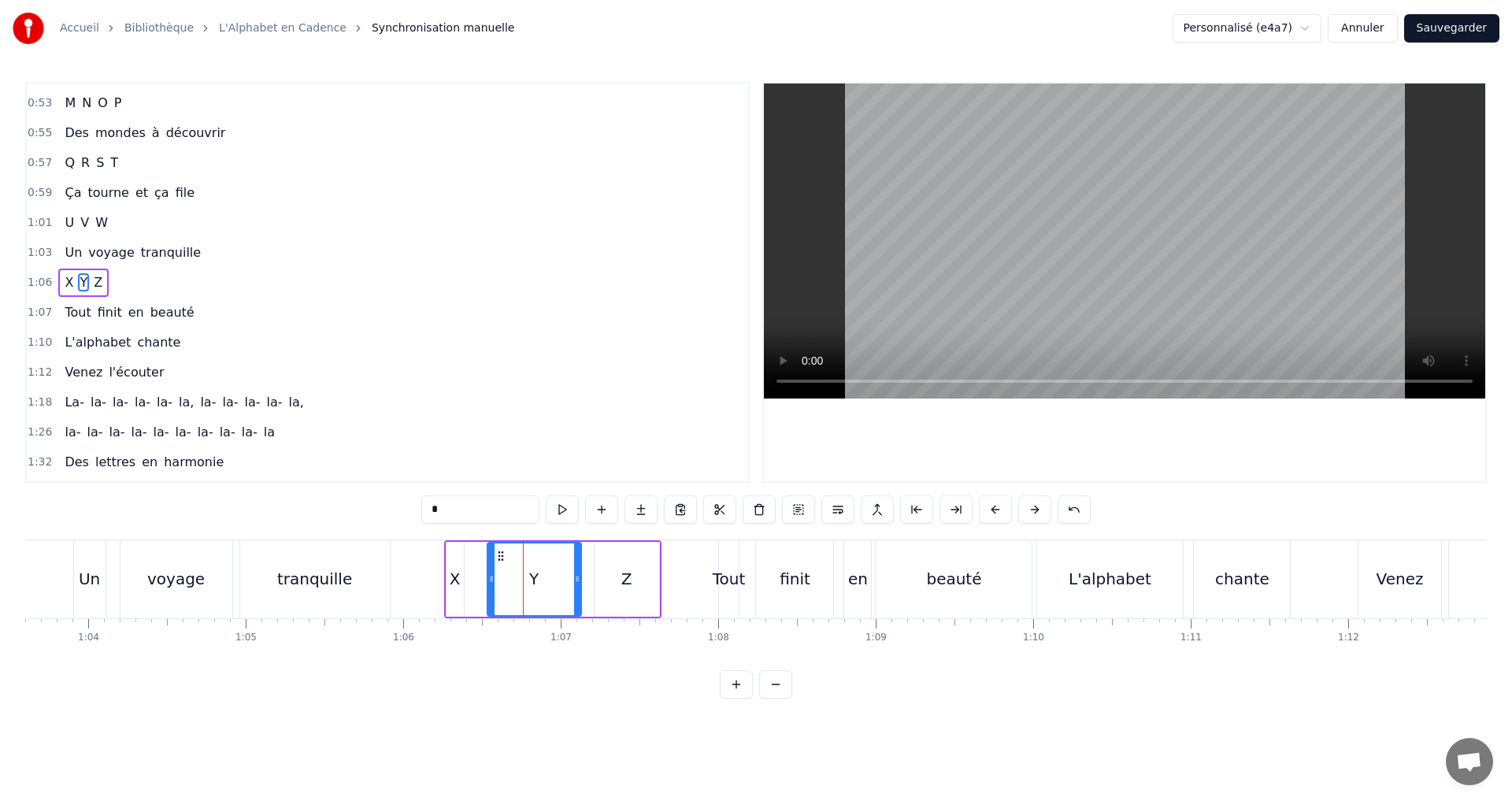
drag, startPoint x: 518, startPoint y: 580, endPoint x: 577, endPoint y: 582, distance: 59.0
drag, startPoint x: 576, startPoint y: 584, endPoint x: 595, endPoint y: 585, distance: 19.0
type input "*"
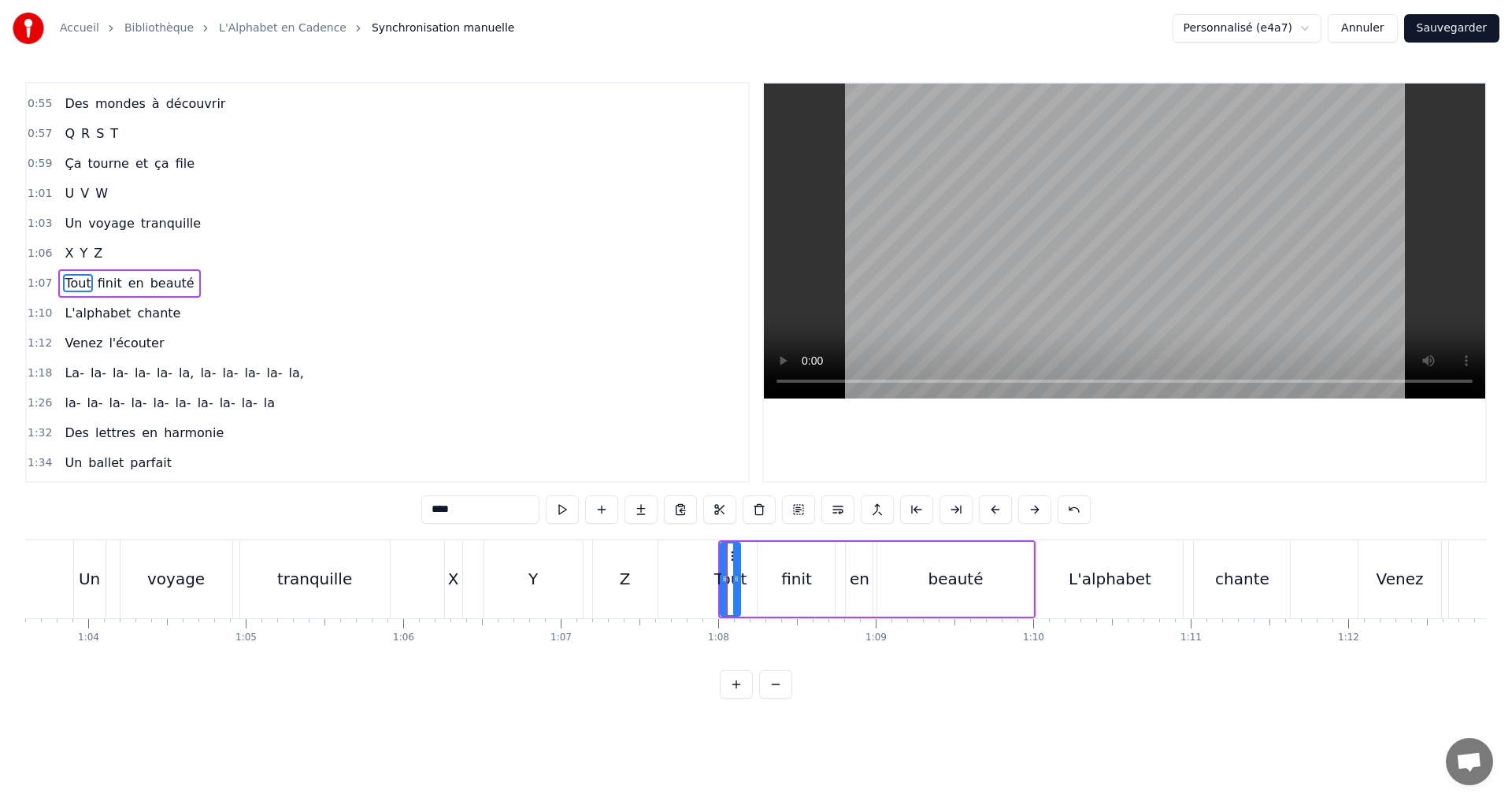
scroll to position [684, 0]
drag, startPoint x: 559, startPoint y: 512, endPoint x: 646, endPoint y: 545, distance: 93.0
drag, startPoint x: 719, startPoint y: 580, endPoint x: 704, endPoint y: 577, distance: 15.3
drag, startPoint x: 732, startPoint y: 578, endPoint x: 719, endPoint y: 577, distance: 13.0
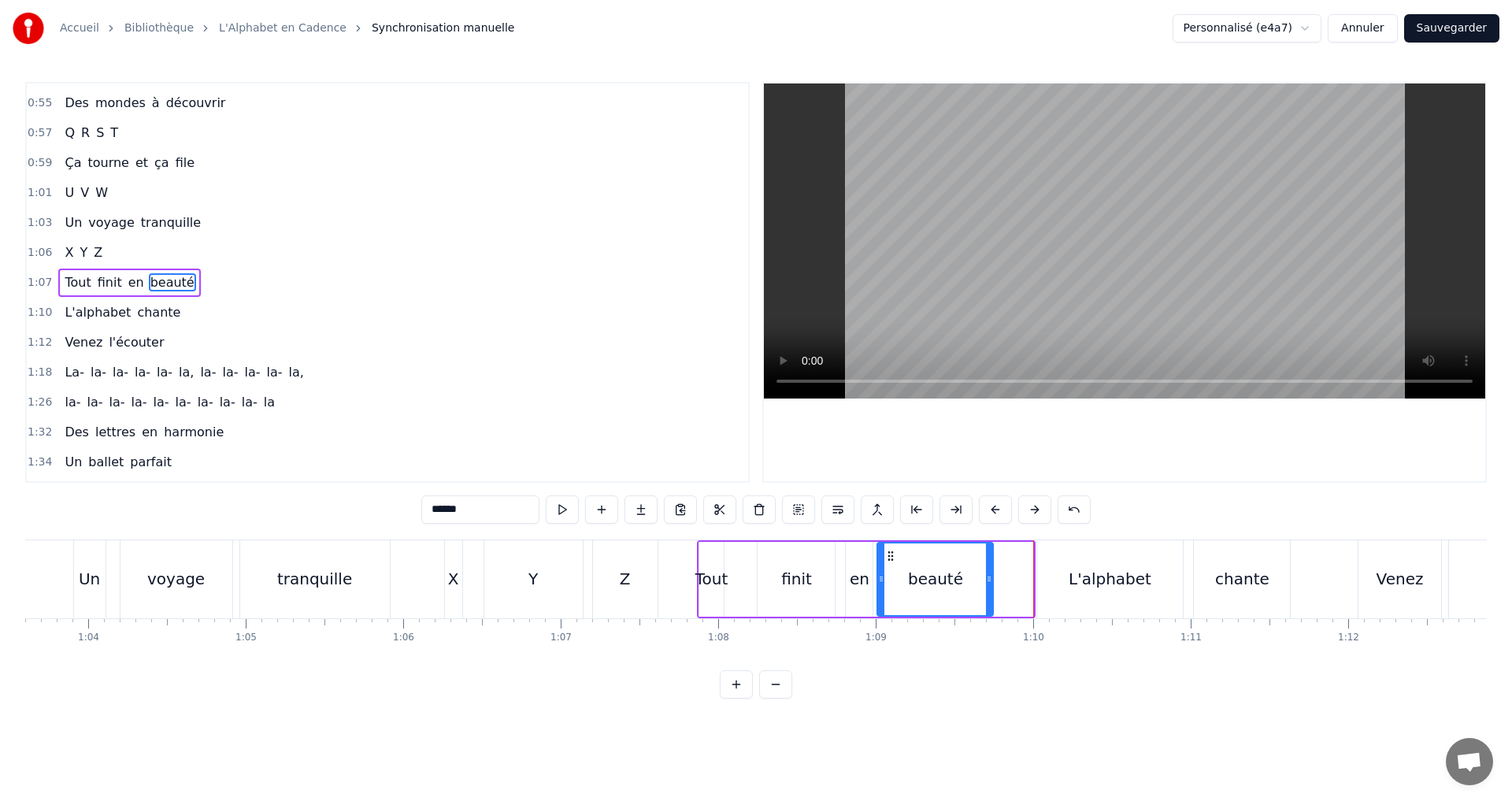
drag, startPoint x: 1029, startPoint y: 590, endPoint x: 982, endPoint y: 580, distance: 48.1
drag, startPoint x: 982, startPoint y: 585, endPoint x: 949, endPoint y: 578, distance: 33.7
type input "**********"
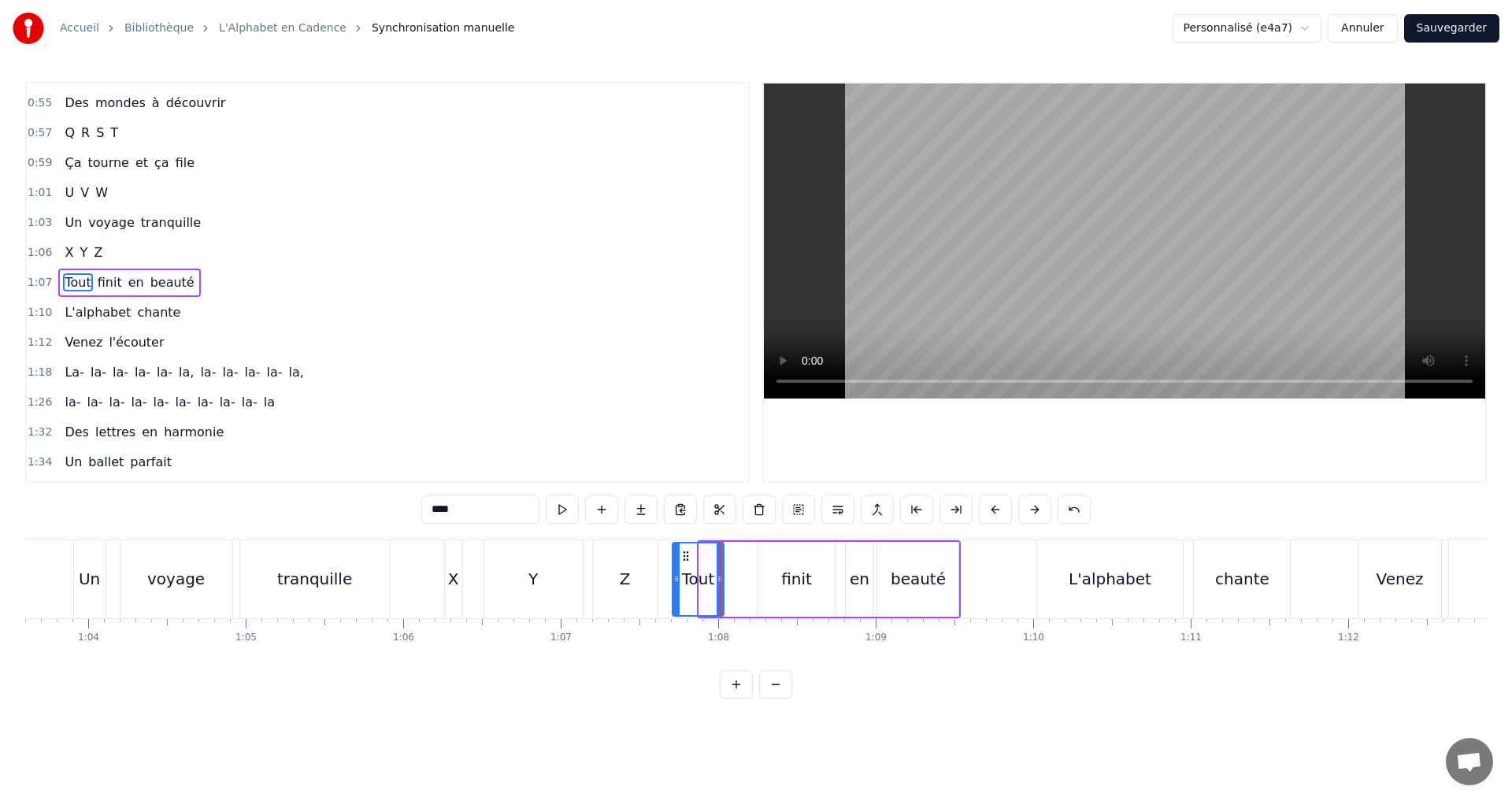
drag, startPoint x: 701, startPoint y: 581, endPoint x: 674, endPoint y: 580, distance: 27.0
drag, startPoint x: 721, startPoint y: 580, endPoint x: 747, endPoint y: 585, distance: 26.5
drag, startPoint x: 683, startPoint y: 578, endPoint x: 660, endPoint y: 578, distance: 23.0
drag, startPoint x: 723, startPoint y: 585, endPoint x: 706, endPoint y: 579, distance: 18.0
drag, startPoint x: 751, startPoint y: 585, endPoint x: 760, endPoint y: 587, distance: 9.2
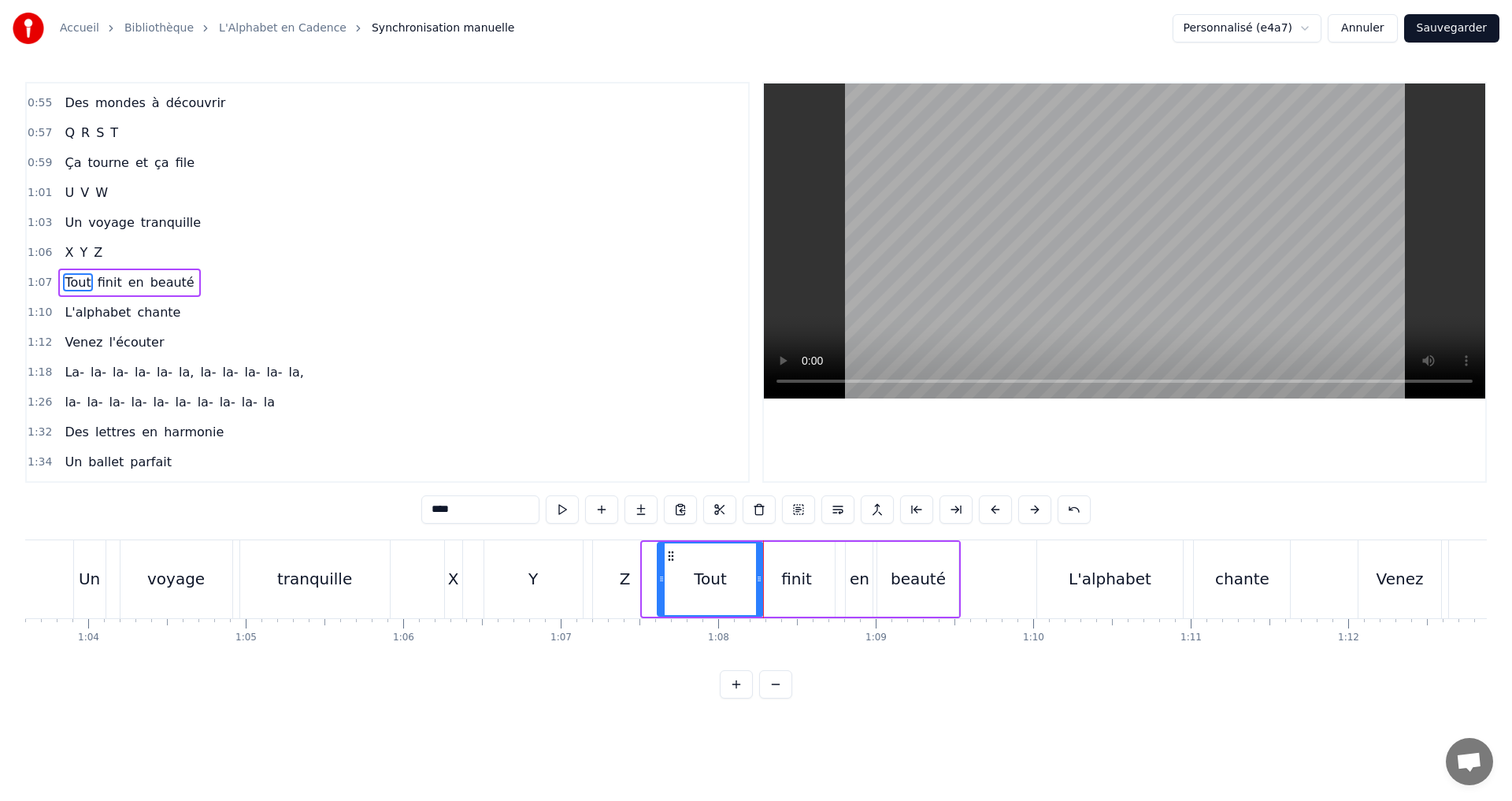
drag, startPoint x: 647, startPoint y: 585, endPoint x: 662, endPoint y: 585, distance: 15.0
drag, startPoint x: 660, startPoint y: 578, endPoint x: 681, endPoint y: 581, distance: 21.2
drag, startPoint x: 682, startPoint y: 572, endPoint x: 703, endPoint y: 576, distance: 21.4
drag, startPoint x: 761, startPoint y: 585, endPoint x: 742, endPoint y: 577, distance: 20.6
drag, startPoint x: 734, startPoint y: 578, endPoint x: 724, endPoint y: 573, distance: 11.2
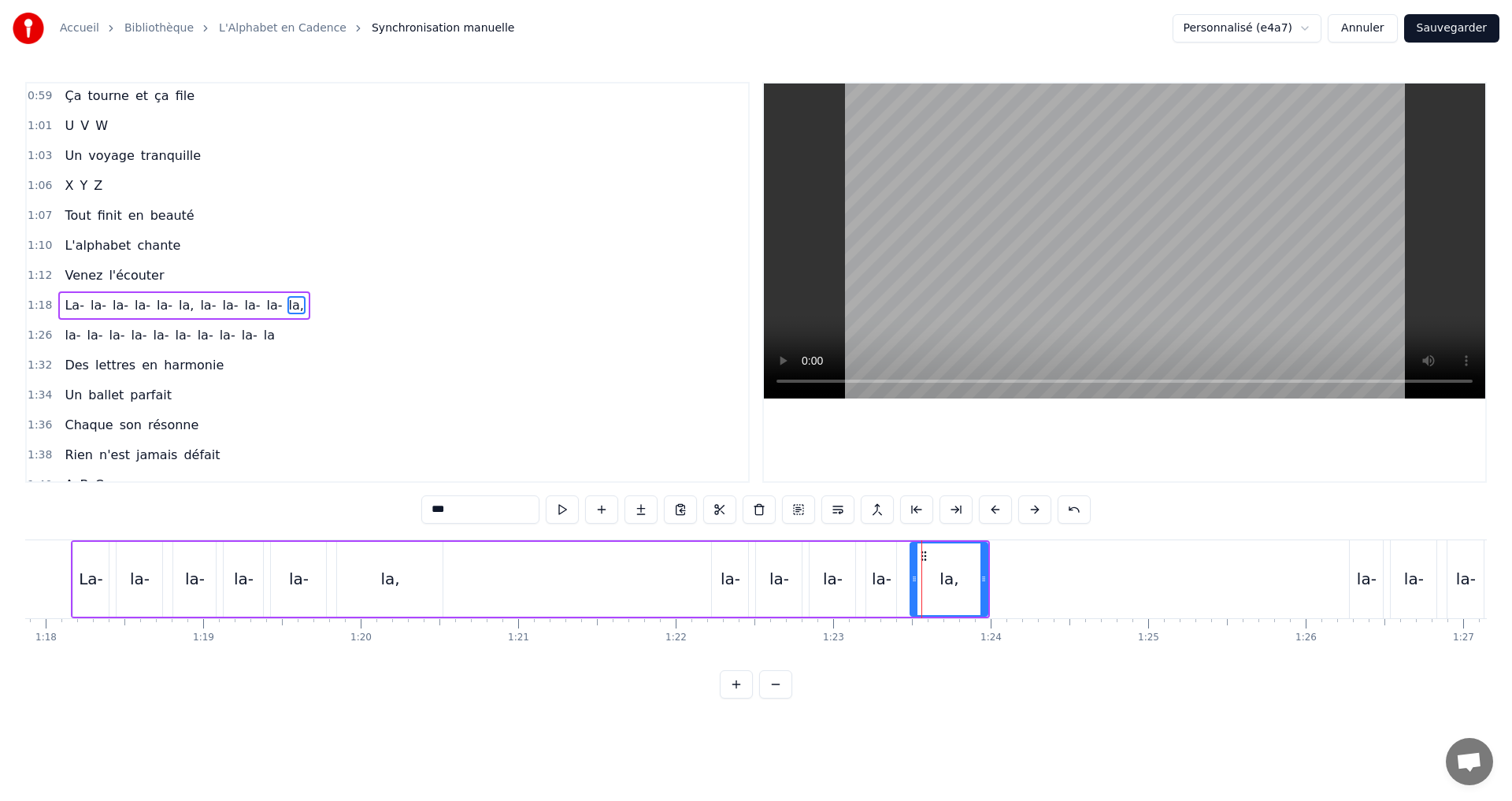
scroll to position [773, 0]
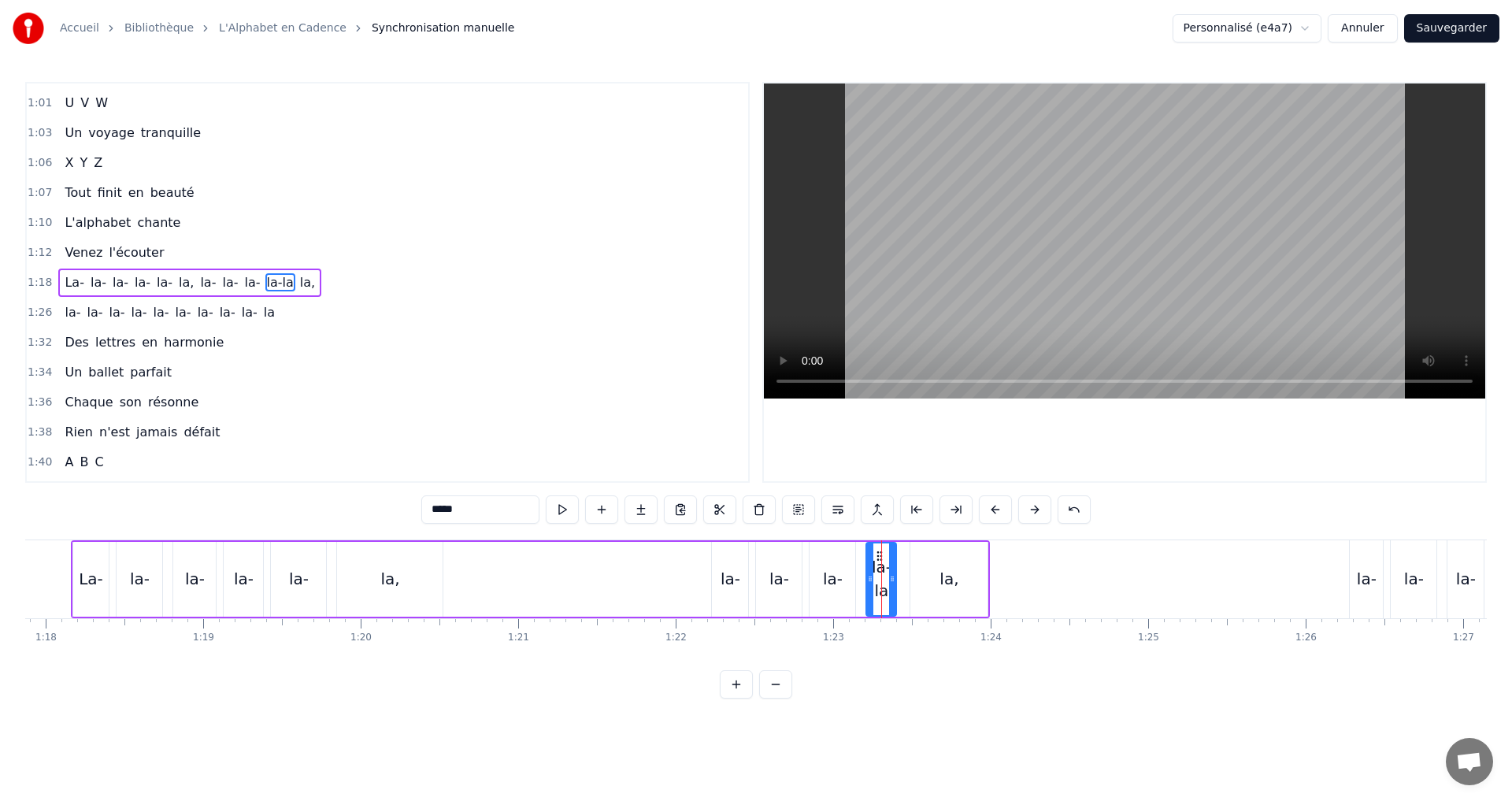
type input "*****"
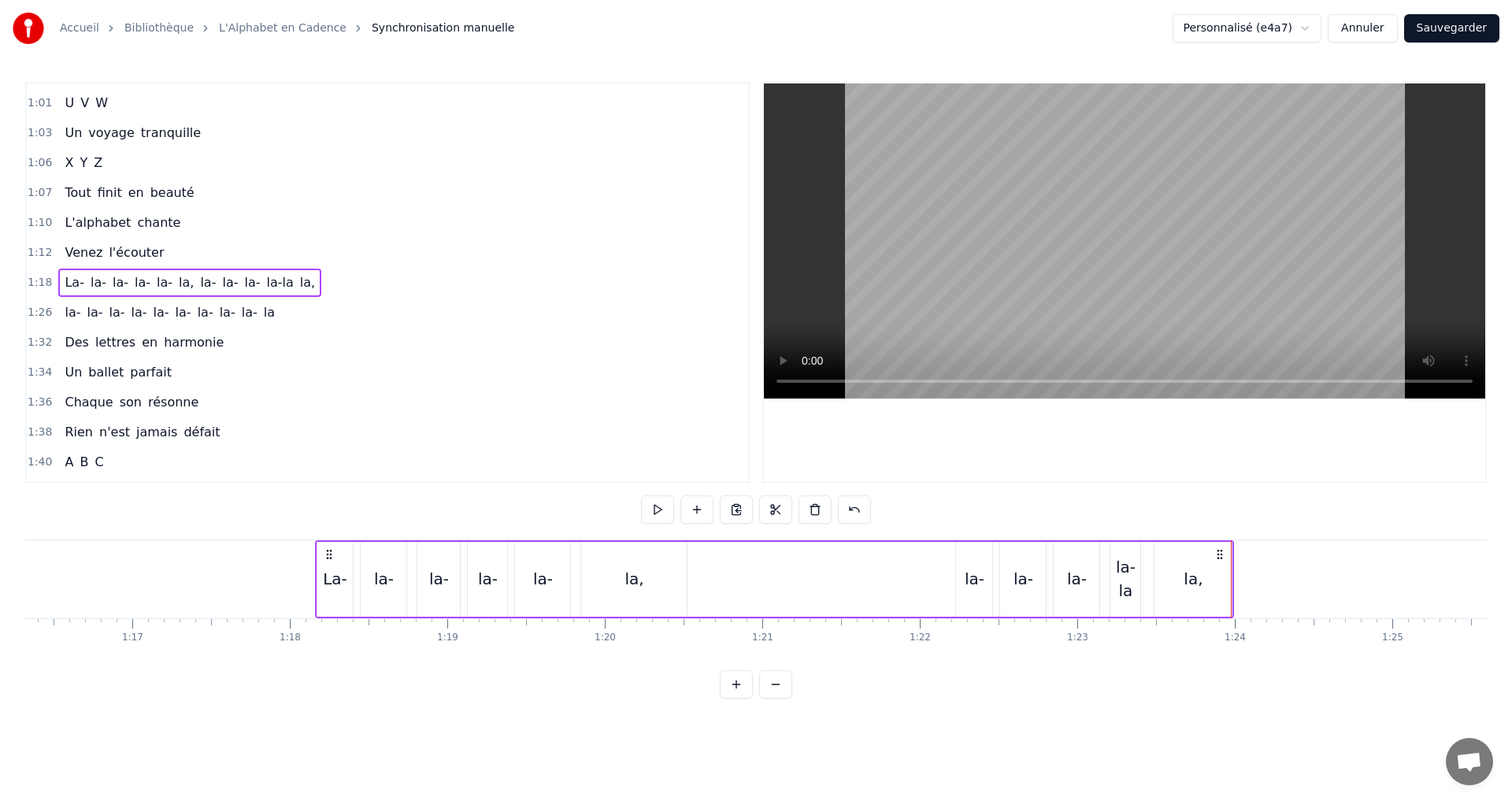
scroll to position [0, 11771]
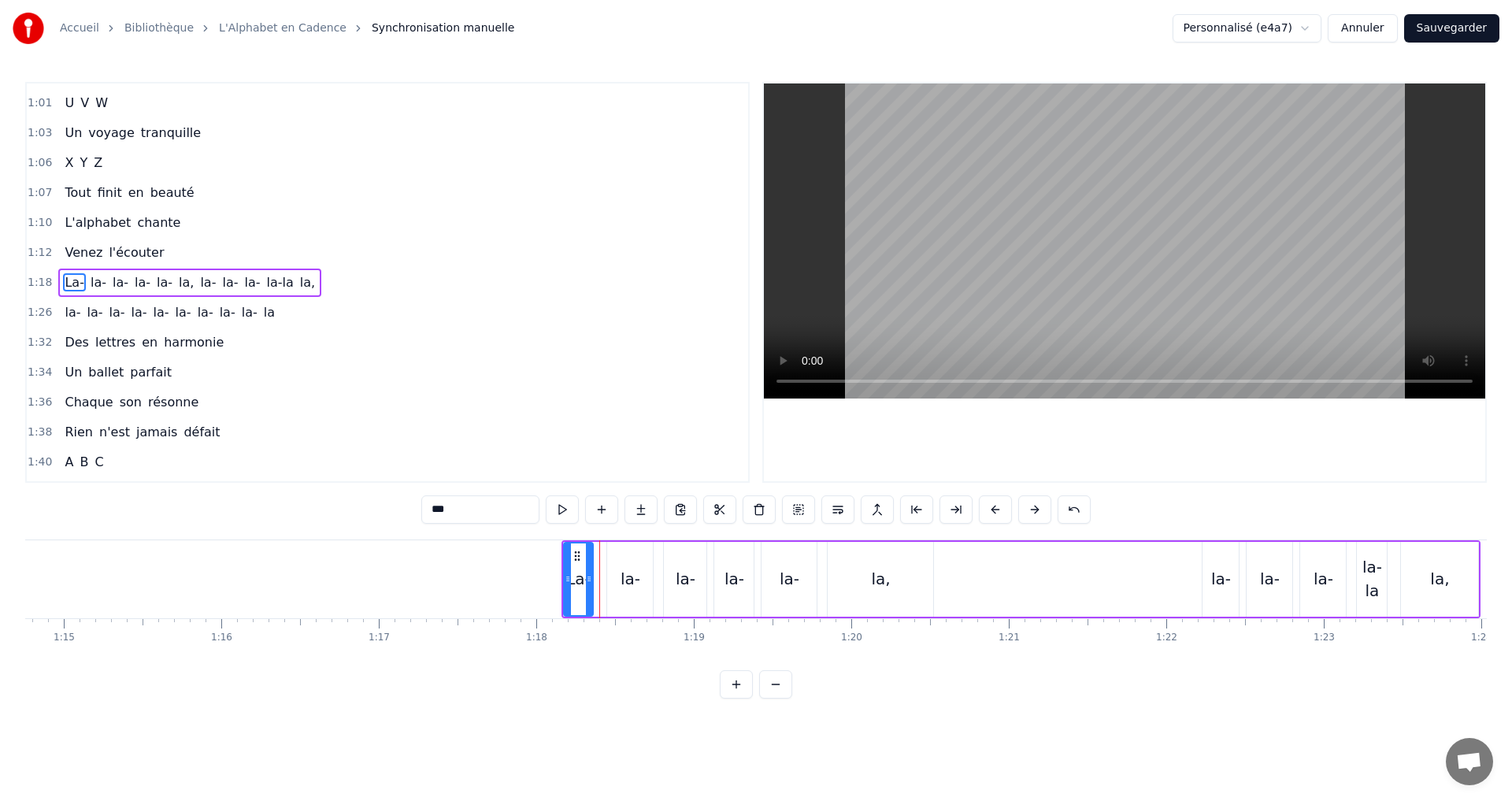
drag, startPoint x: 597, startPoint y: 580, endPoint x: 586, endPoint y: 576, distance: 11.7
drag, startPoint x: 648, startPoint y: 588, endPoint x: 637, endPoint y: 584, distance: 11.7
drag, startPoint x: 703, startPoint y: 580, endPoint x: 688, endPoint y: 576, distance: 15.5
drag, startPoint x: 717, startPoint y: 576, endPoint x: 703, endPoint y: 570, distance: 15.2
drag, startPoint x: 752, startPoint y: 582, endPoint x: 741, endPoint y: 580, distance: 11.2
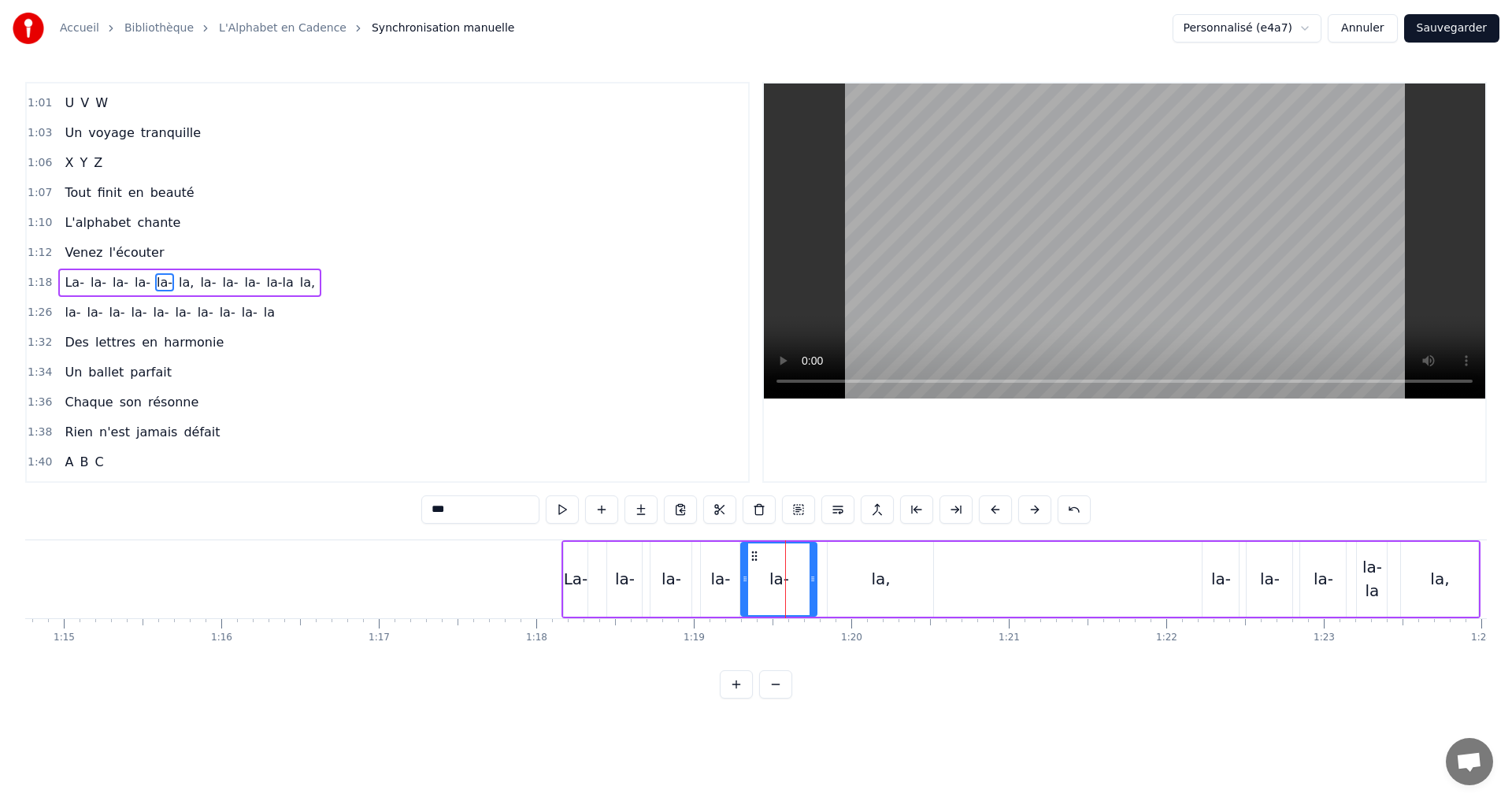
drag, startPoint x: 763, startPoint y: 574, endPoint x: 745, endPoint y: 570, distance: 18.4
drag, startPoint x: 813, startPoint y: 578, endPoint x: 781, endPoint y: 572, distance: 32.6
type input "***"
drag, startPoint x: 927, startPoint y: 582, endPoint x: 862, endPoint y: 567, distance: 66.7
drag, startPoint x: 829, startPoint y: 580, endPoint x: 782, endPoint y: 572, distance: 47.7
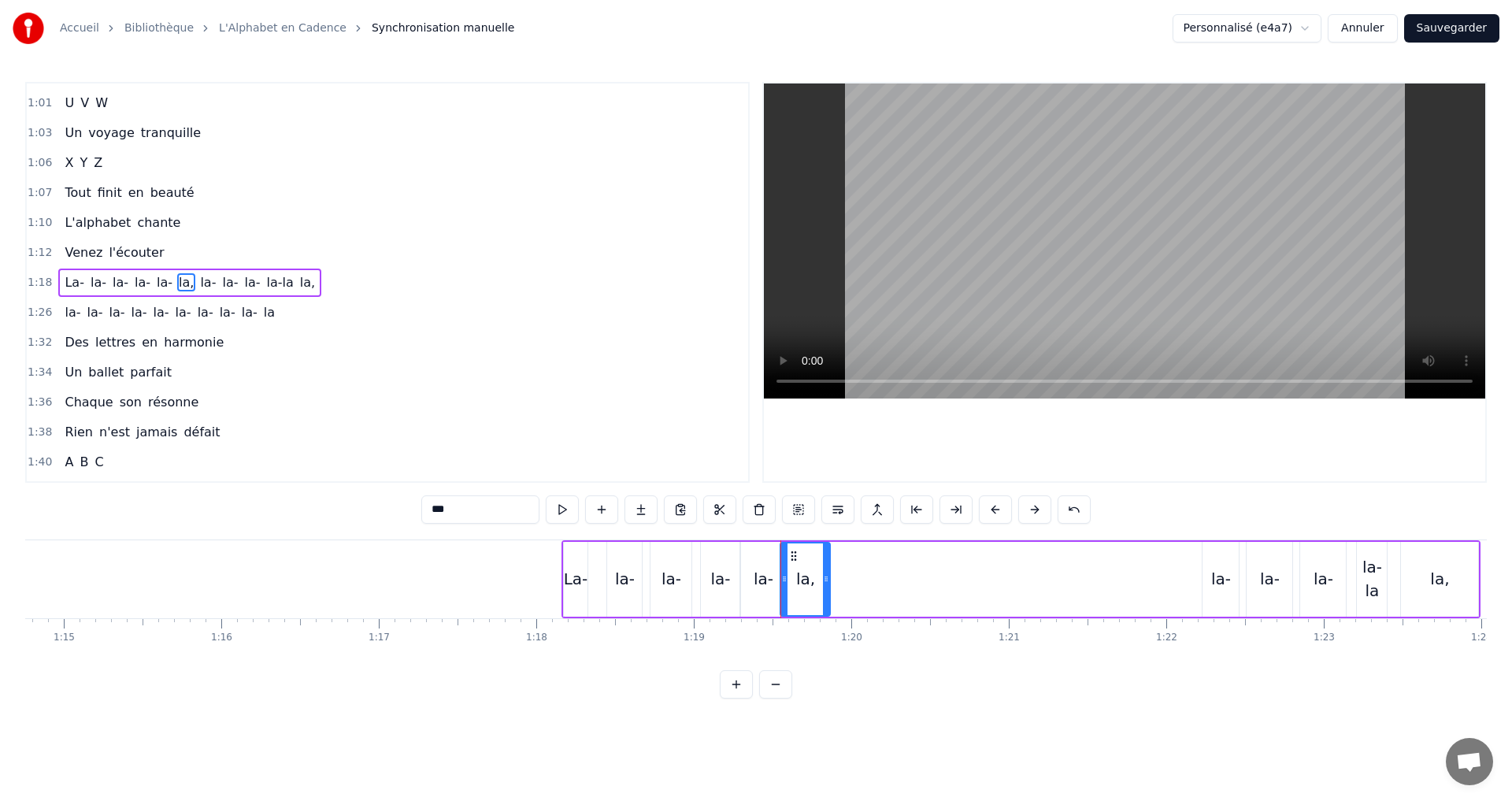
drag, startPoint x: 861, startPoint y: 576, endPoint x: 824, endPoint y: 571, distance: 37.3
drag, startPoint x: 827, startPoint y: 586, endPoint x: 815, endPoint y: 582, distance: 12.6
drag, startPoint x: 816, startPoint y: 581, endPoint x: 867, endPoint y: 577, distance: 51.2
drag, startPoint x: 789, startPoint y: 583, endPoint x: 732, endPoint y: 585, distance: 57.0
type input "***"
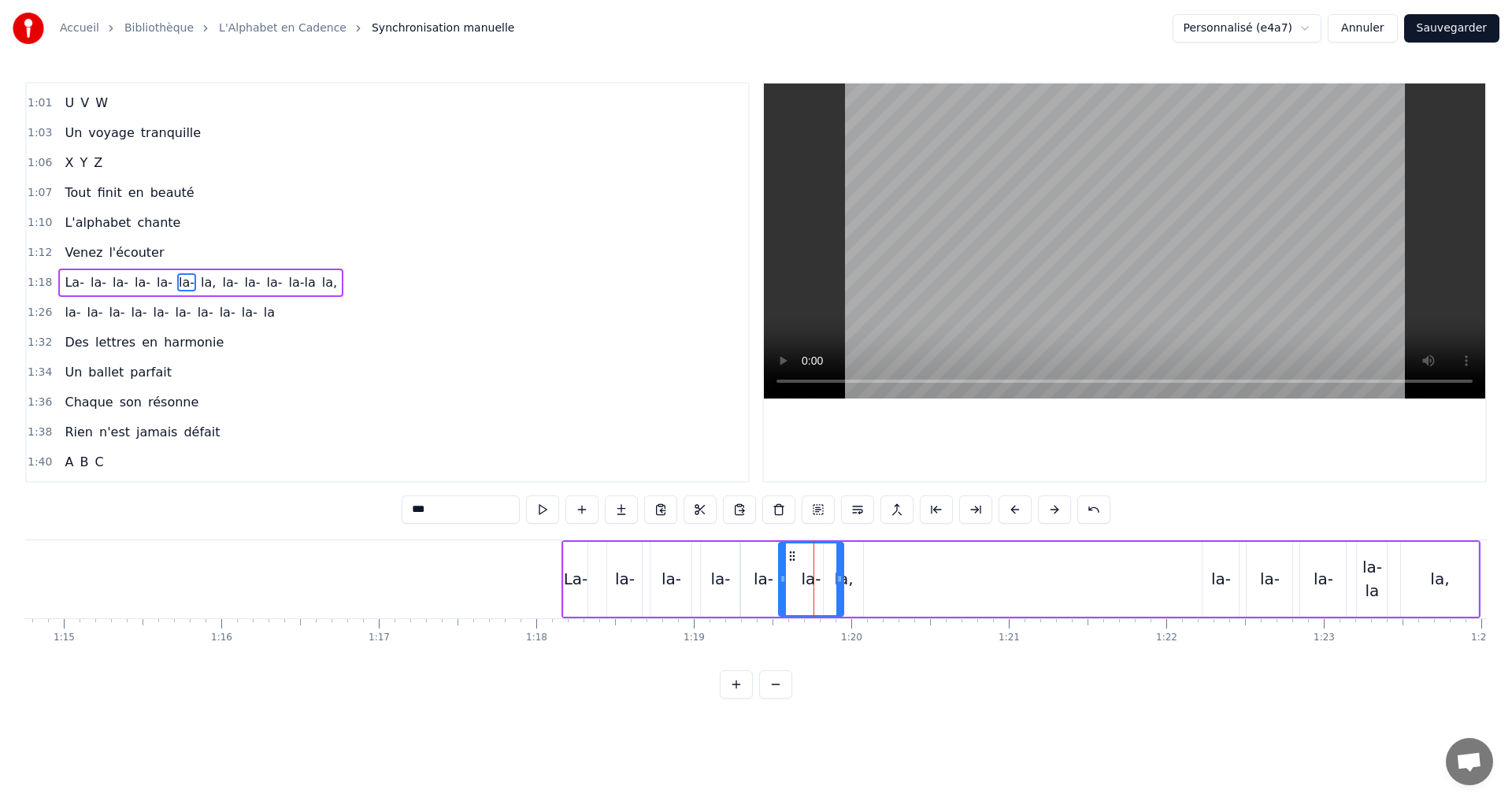
drag, startPoint x: 802, startPoint y: 580, endPoint x: 782, endPoint y: 578, distance: 20.1
drag, startPoint x: 836, startPoint y: 584, endPoint x: 825, endPoint y: 578, distance: 12.5
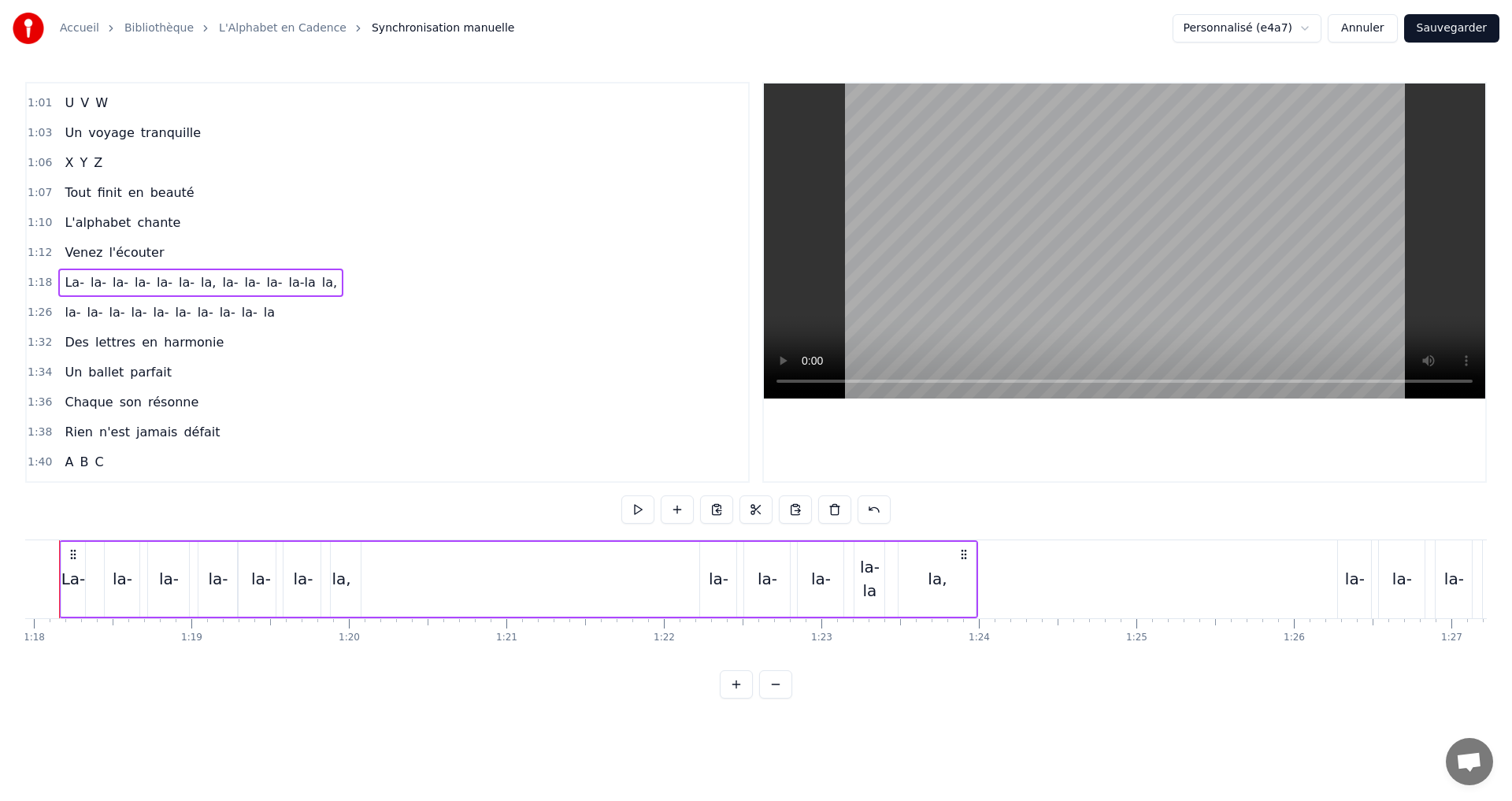
scroll to position [0, 12228]
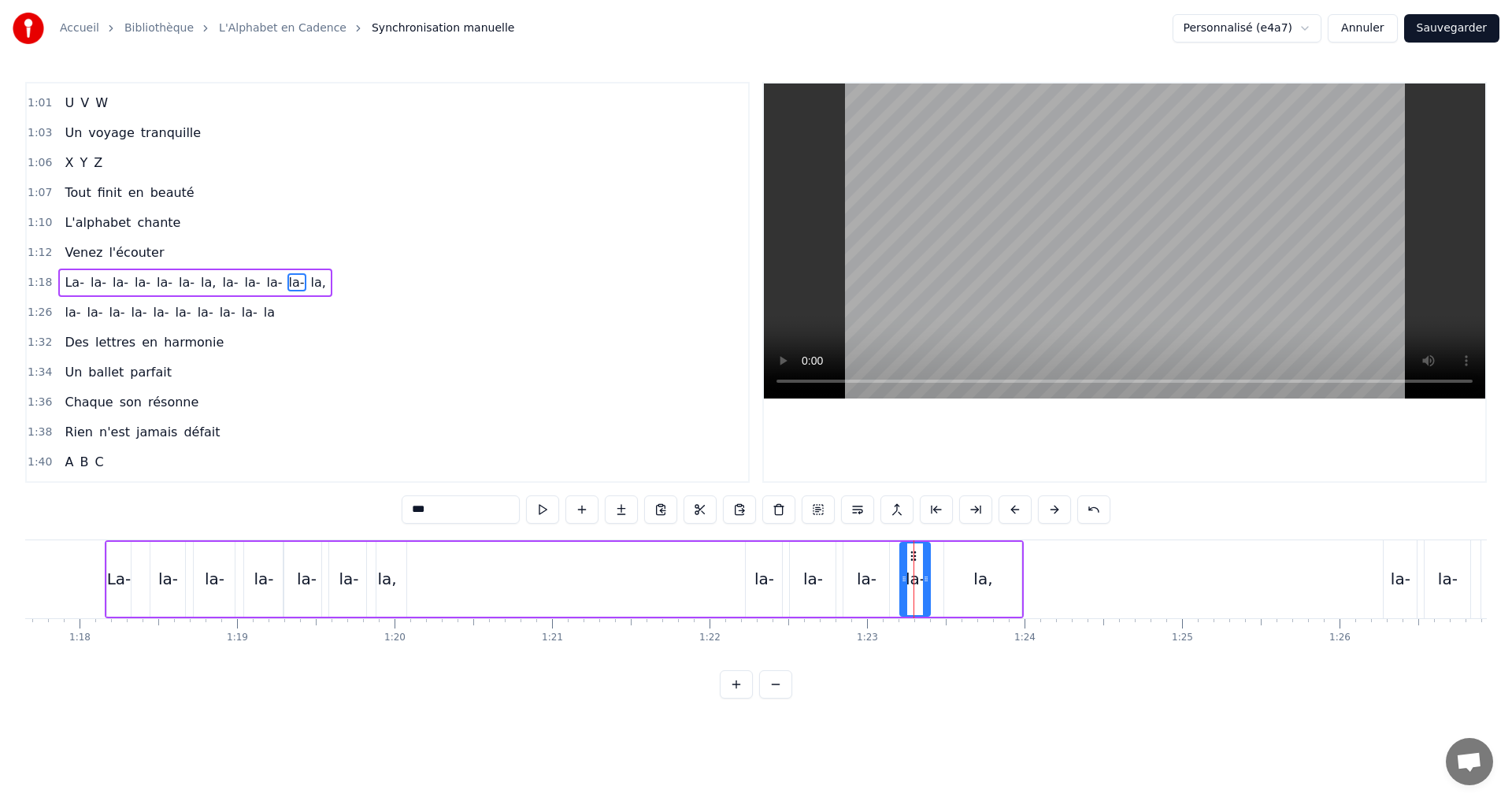
type input "***"
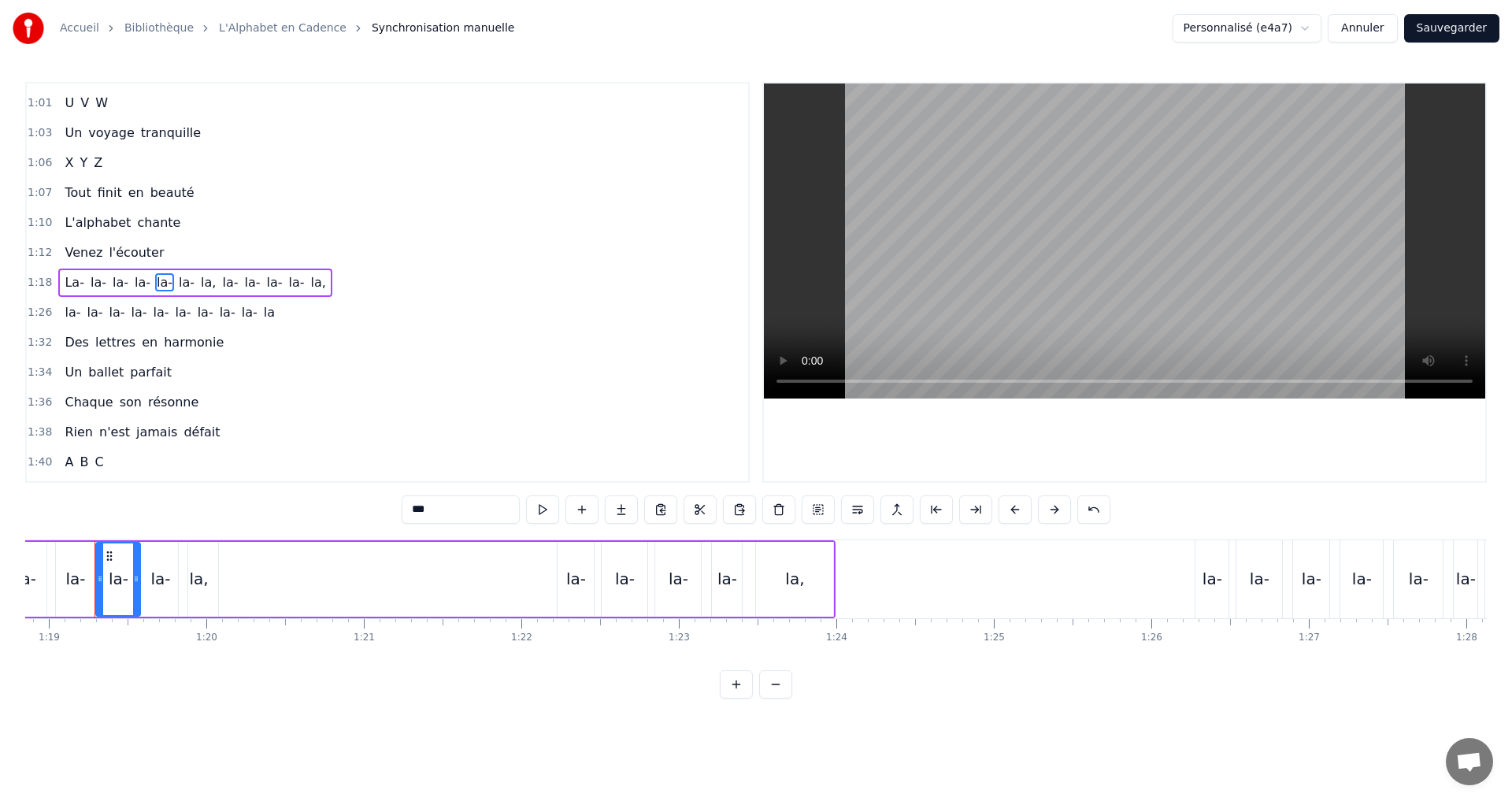
scroll to position [0, 12406]
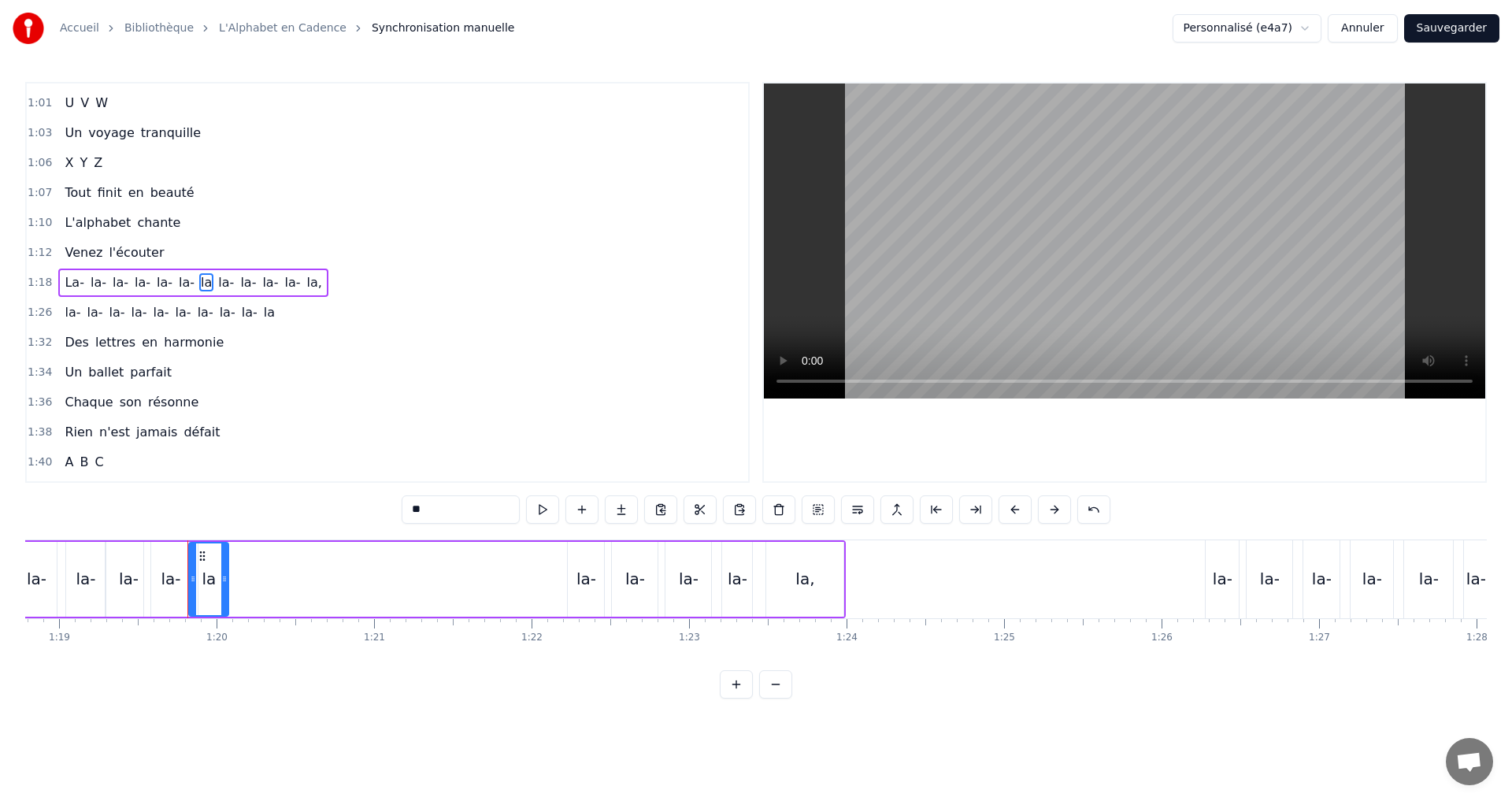
type input "**"
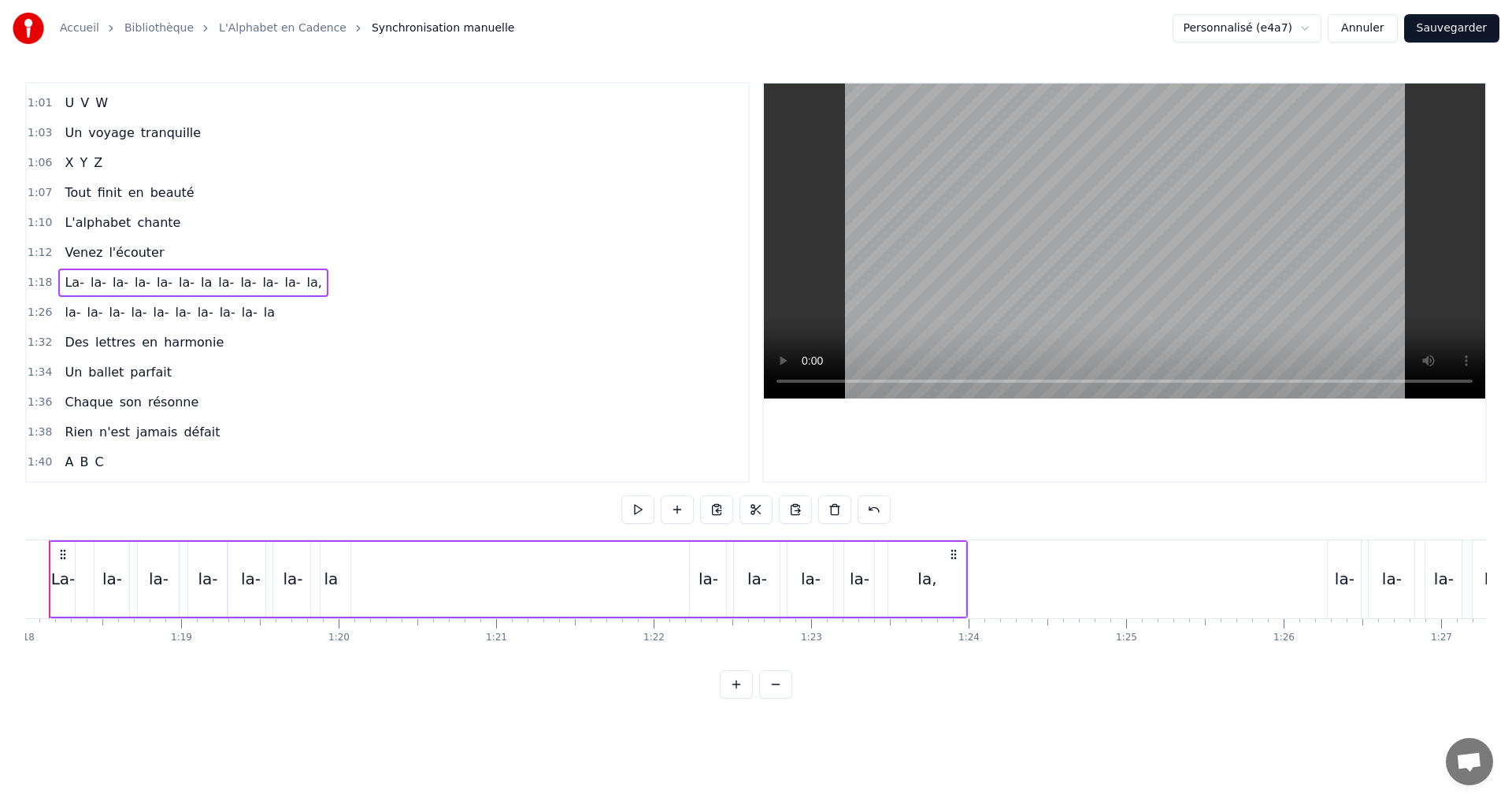
scroll to position [0, 12228]
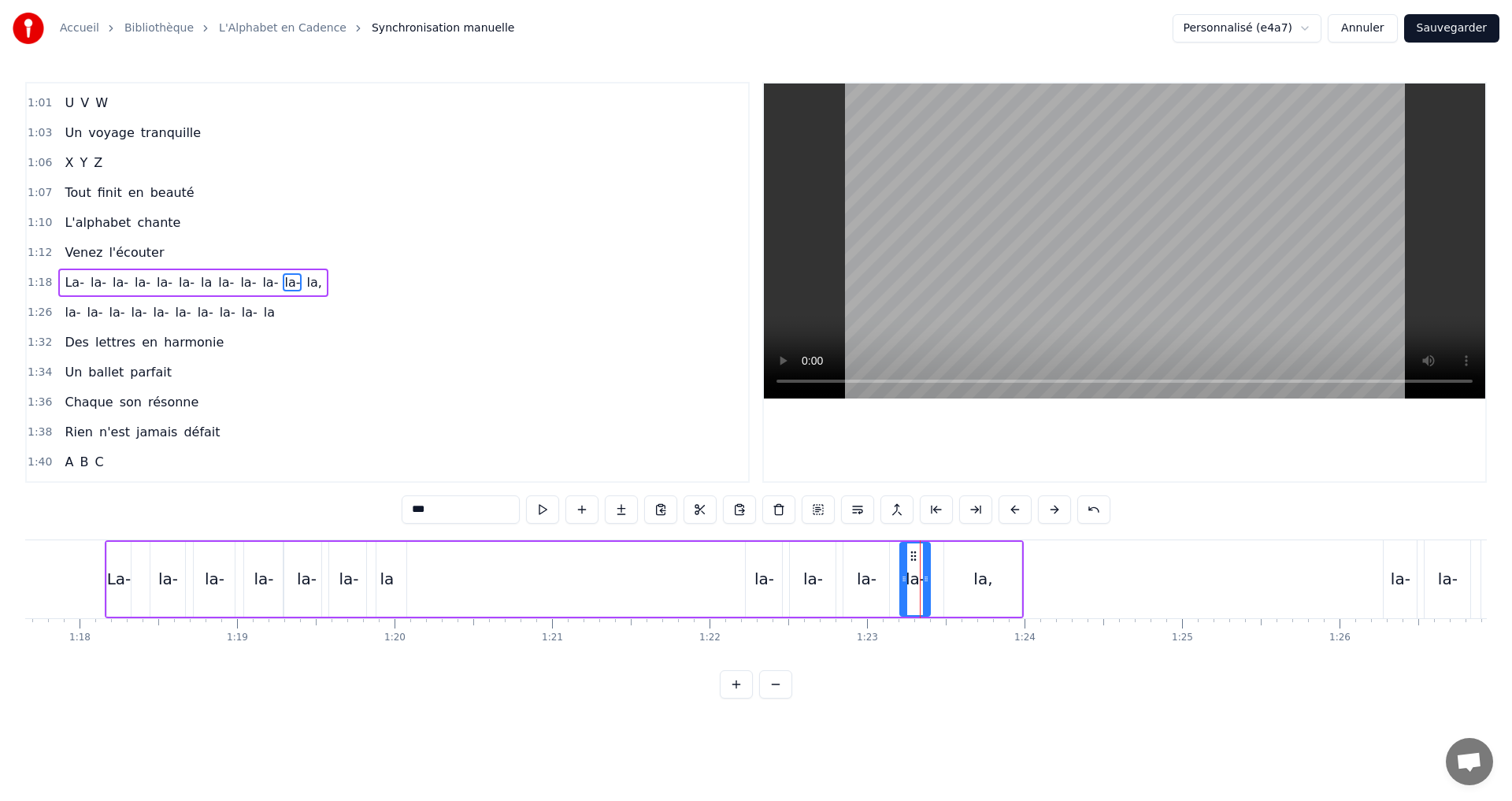
type input "***"
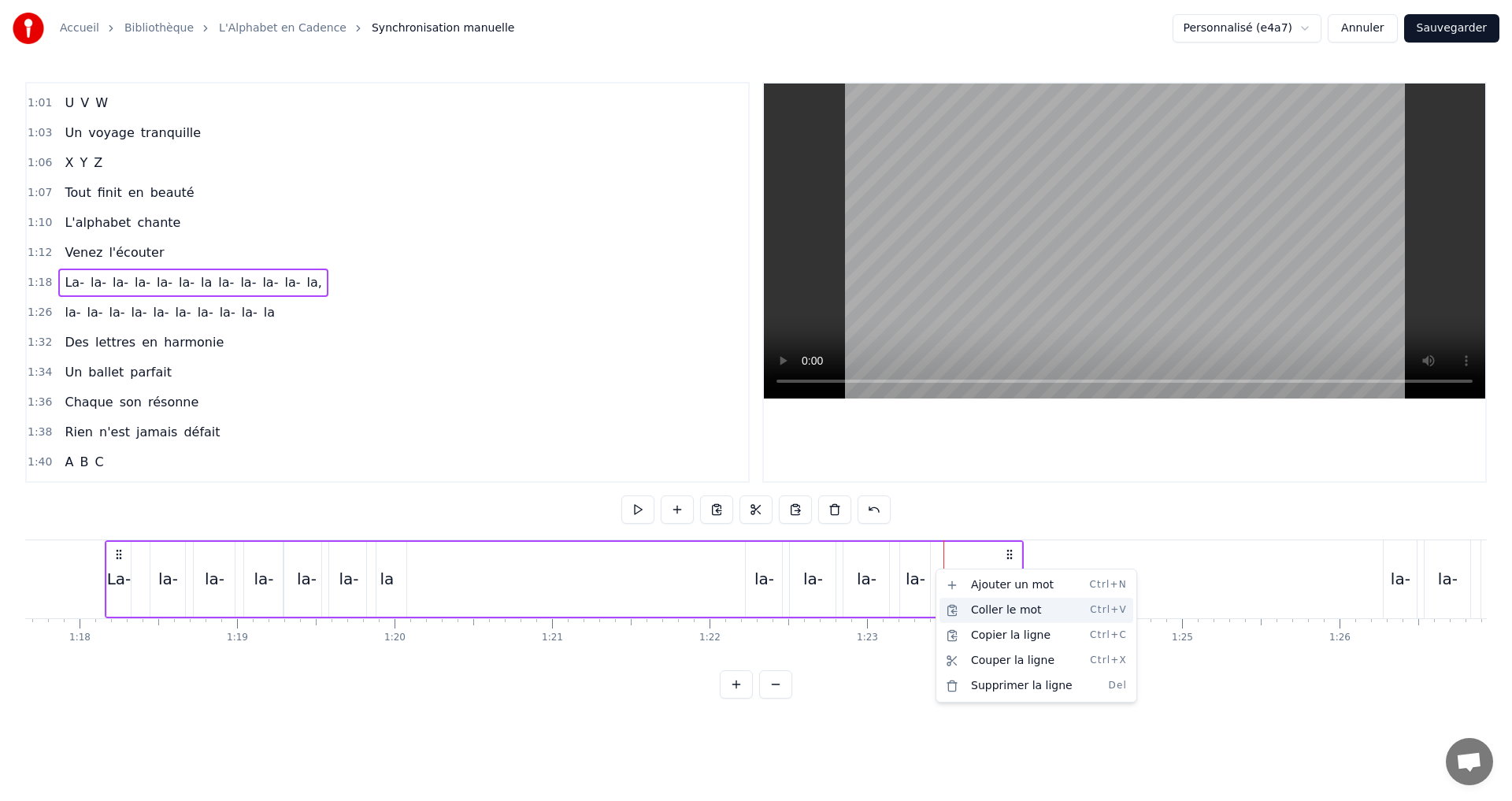
drag, startPoint x: 962, startPoint y: 610, endPoint x: 936, endPoint y: 615, distance: 26.5
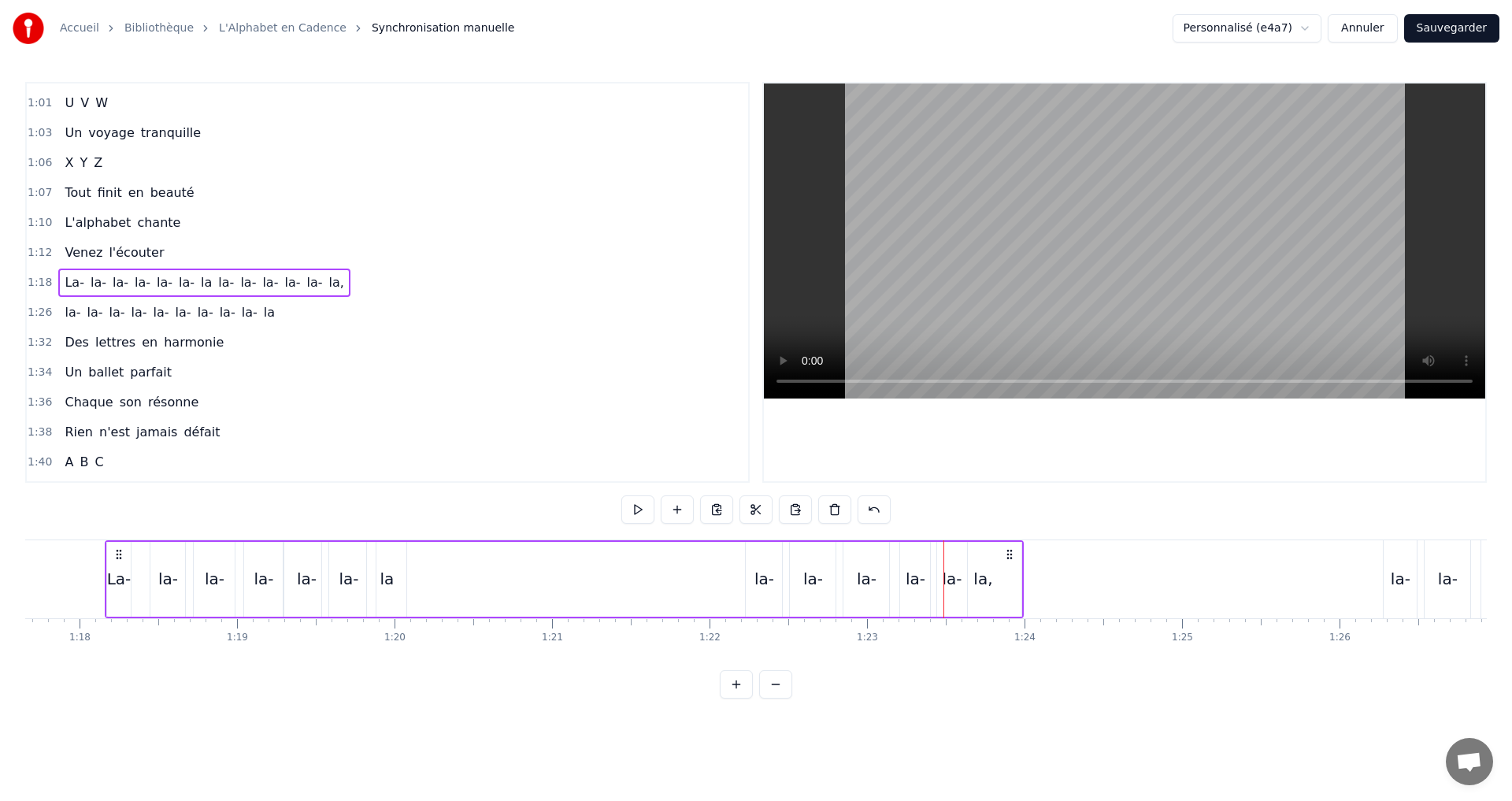
drag, startPoint x: 981, startPoint y: 580, endPoint x: 966, endPoint y: 578, distance: 15.1
type input "***"
drag, startPoint x: 955, startPoint y: 588, endPoint x: 982, endPoint y: 591, distance: 27.2
drag, startPoint x: 1018, startPoint y: 581, endPoint x: 1007, endPoint y: 581, distance: 11.0
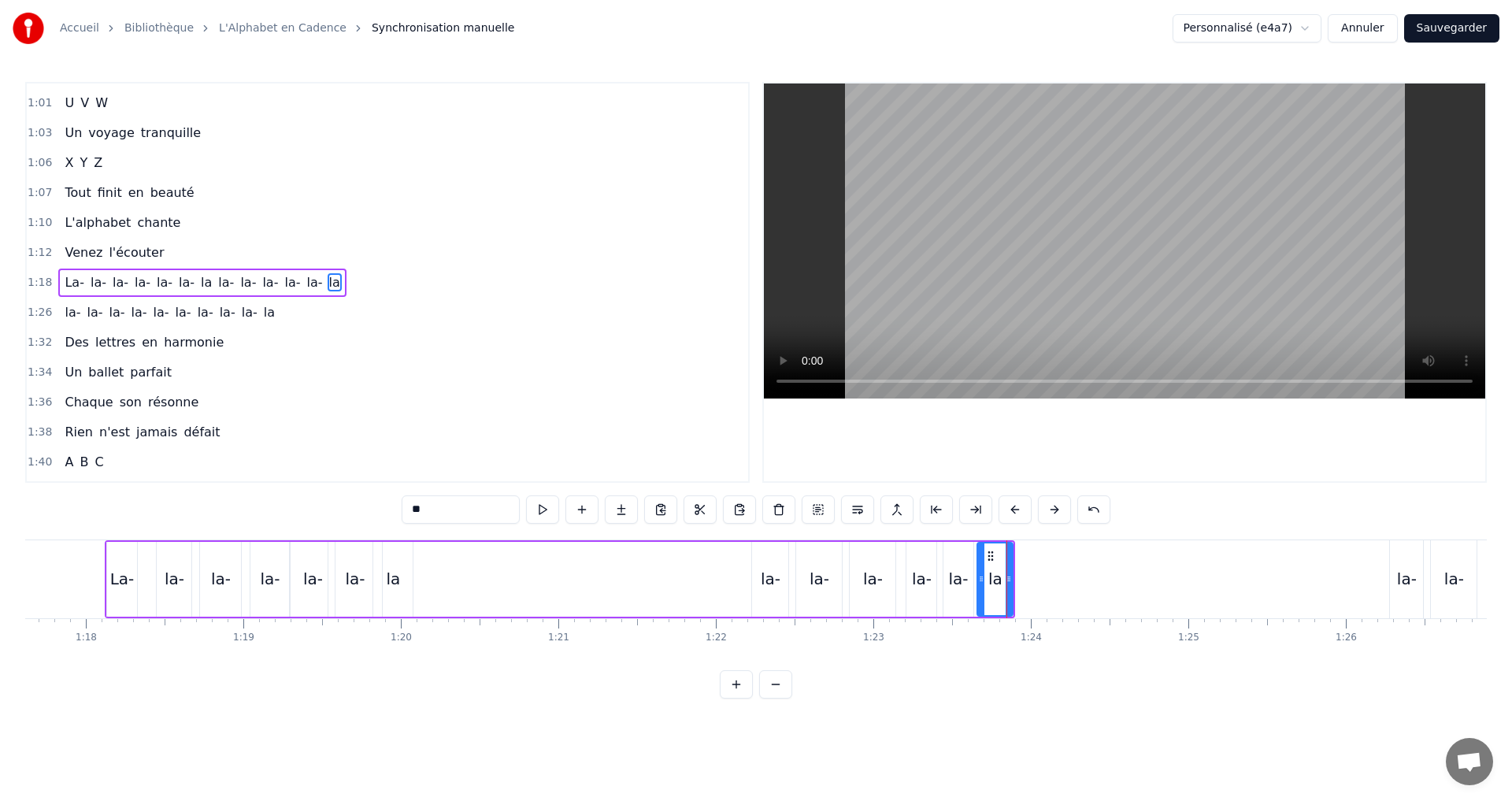
type input "***"
type input "**"
drag, startPoint x: 980, startPoint y: 580, endPoint x: 971, endPoint y: 579, distance: 9.1
type input "**"
drag, startPoint x: 945, startPoint y: 580, endPoint x: 902, endPoint y: 572, distance: 43.7
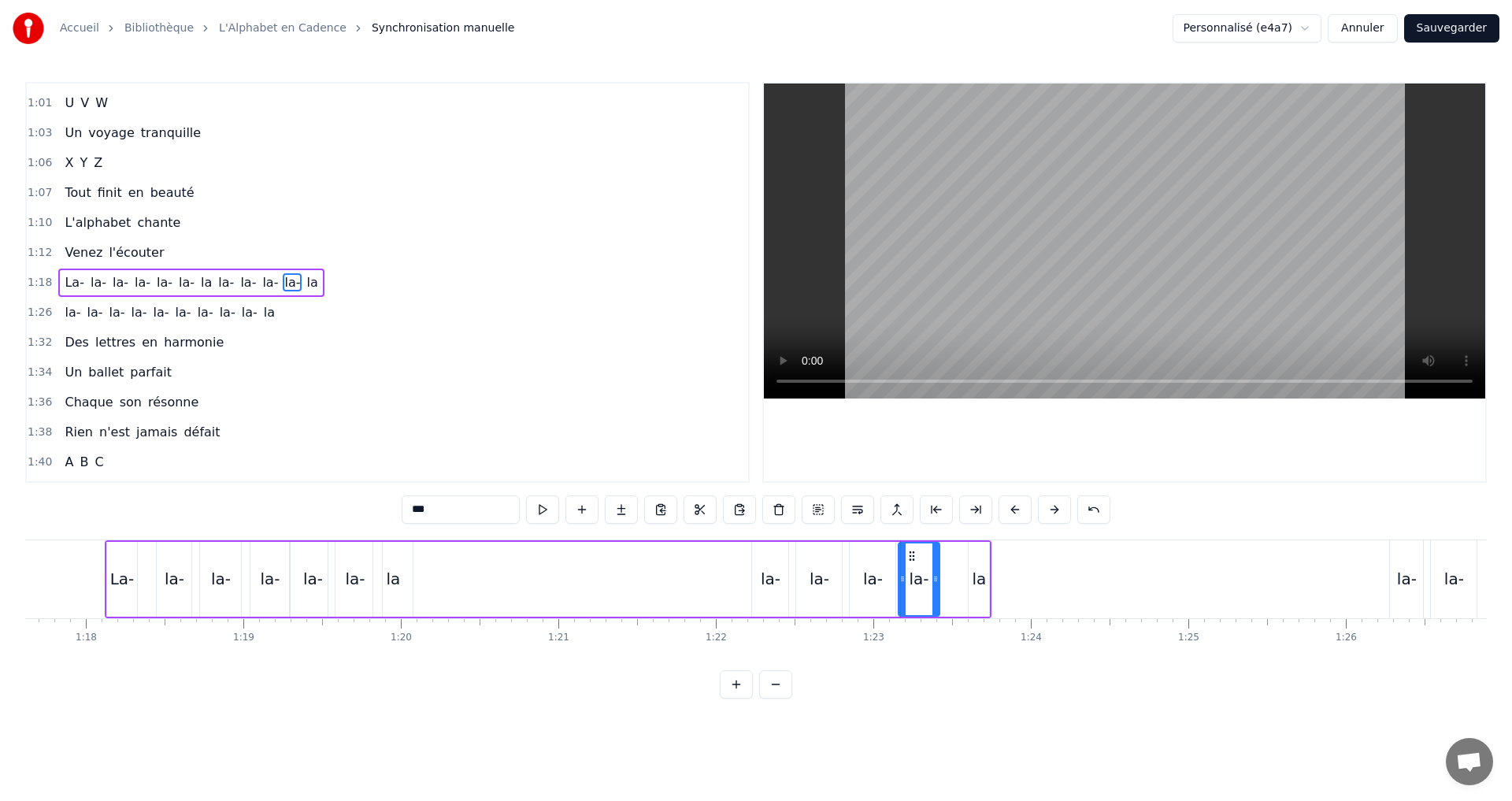
drag, startPoint x: 969, startPoint y: 584, endPoint x: 936, endPoint y: 578, distance: 33.5
type input "**"
drag, startPoint x: 971, startPoint y: 578, endPoint x: 934, endPoint y: 577, distance: 37.0
drag, startPoint x: 983, startPoint y: 589, endPoint x: 1000, endPoint y: 589, distance: 17.0
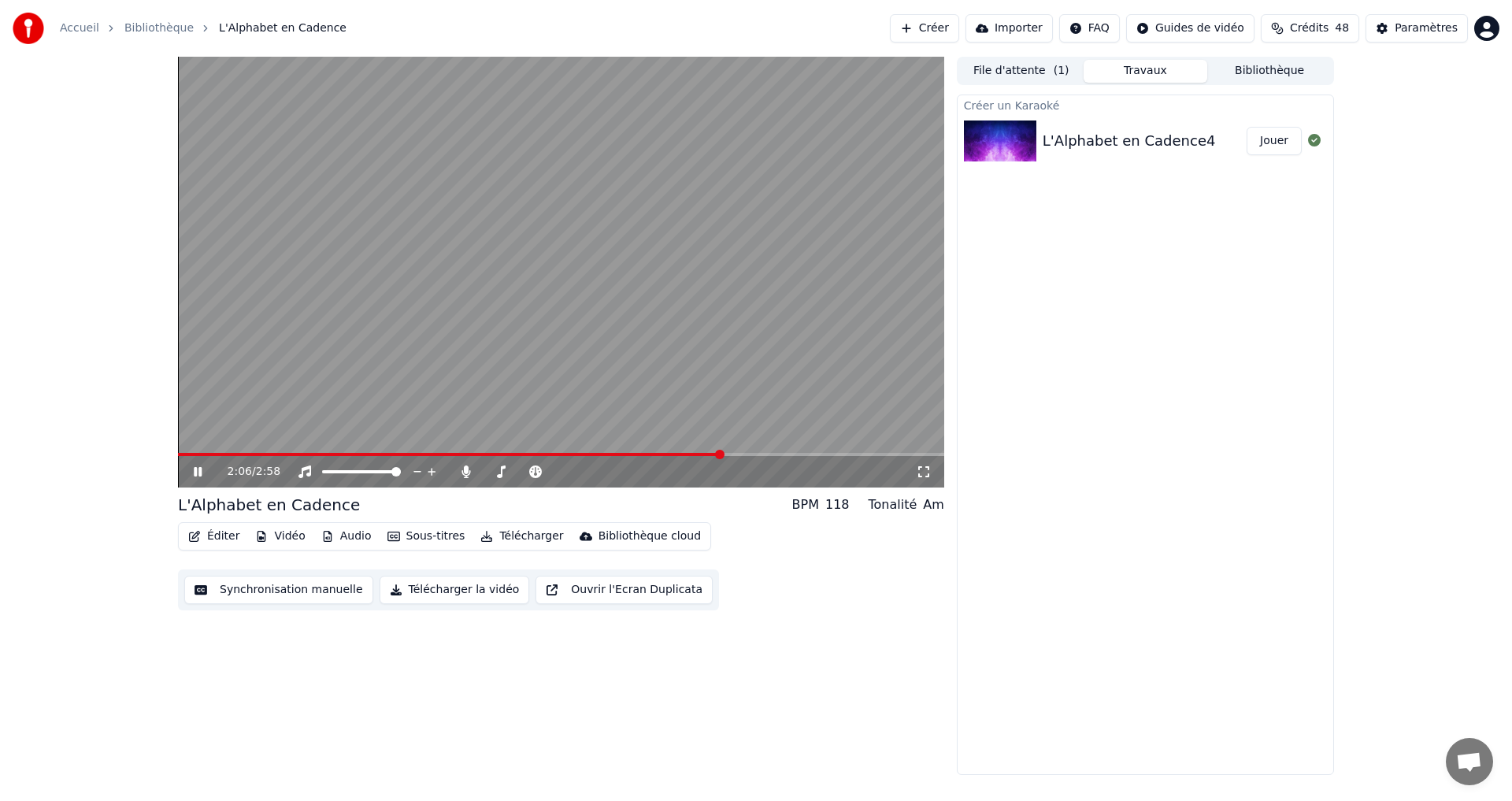
click at [187, 453] on span at bounding box center [450, 455] width 544 height 3
click at [188, 475] on div "0:06 / 2:58" at bounding box center [561, 472] width 754 height 16
click at [191, 470] on icon at bounding box center [209, 472] width 37 height 13
click at [289, 594] on button "Synchronisation manuelle" at bounding box center [279, 590] width 189 height 29
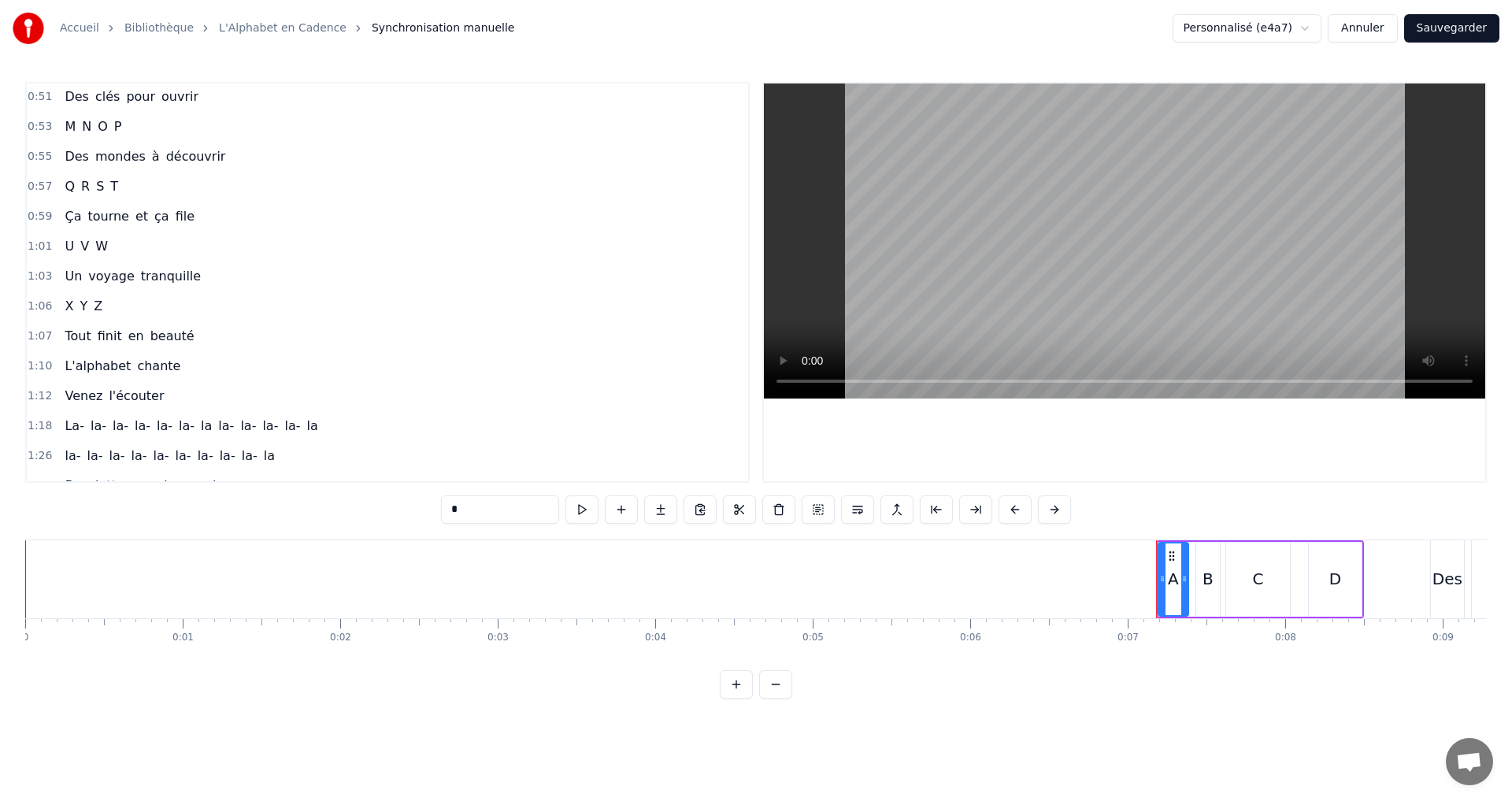
click at [174, 456] on span "la-" at bounding box center [183, 455] width 19 height 18
type input "***"
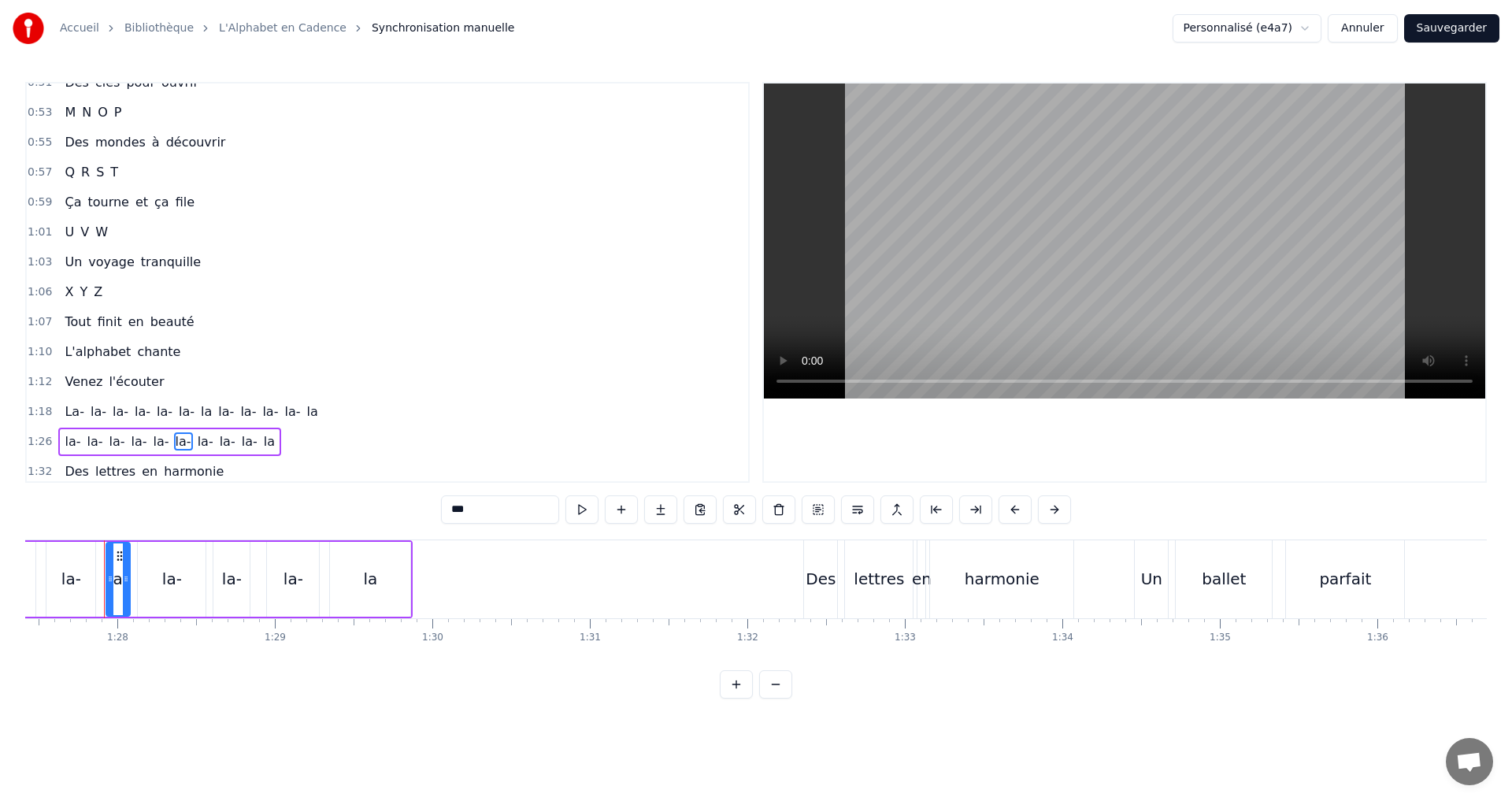
click at [306, 436] on div "1:26 la- la- la- la- la- [GEOGRAPHIC_DATA]" at bounding box center [387, 442] width 721 height 30
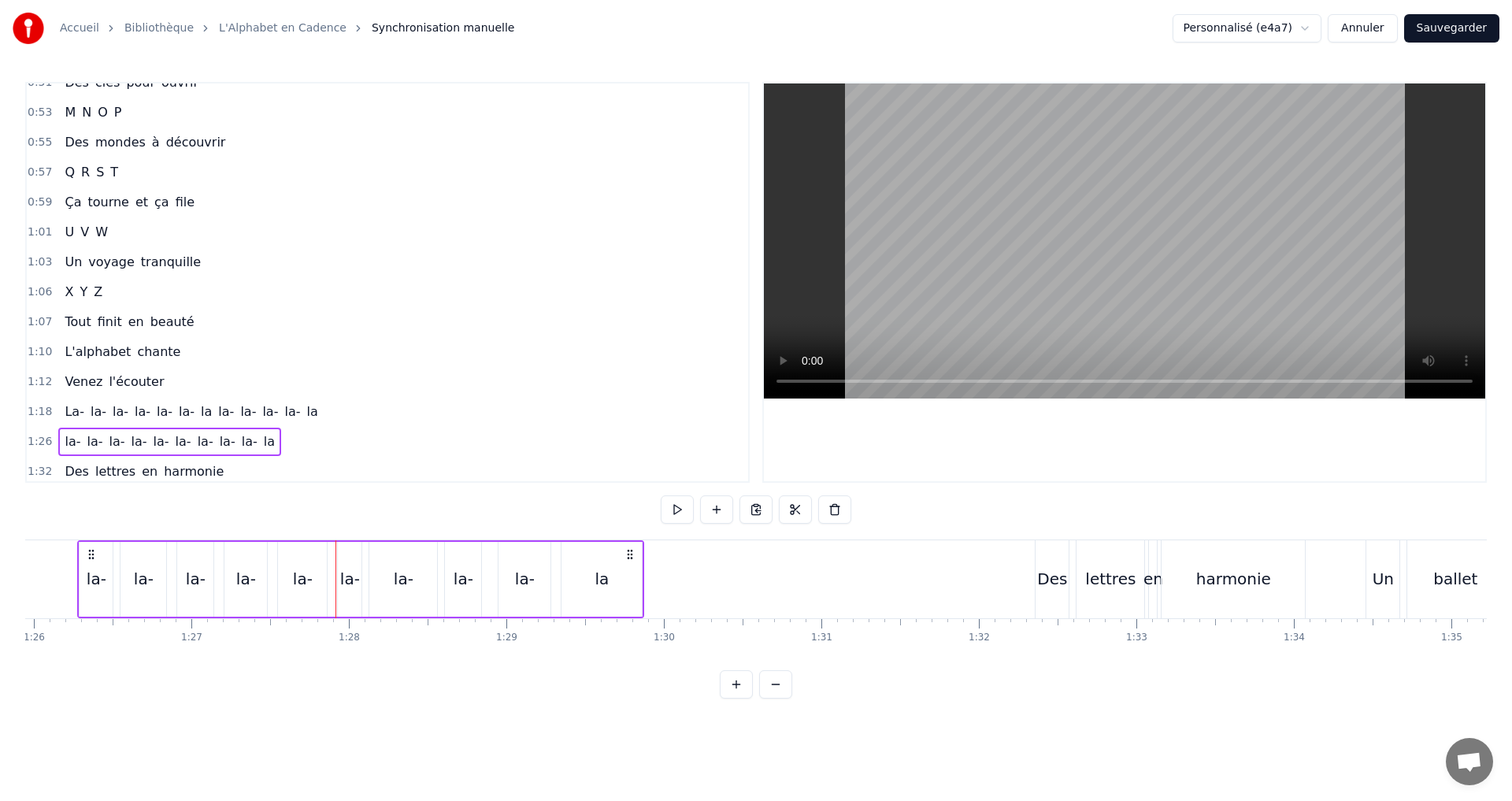
scroll to position [0, 13507]
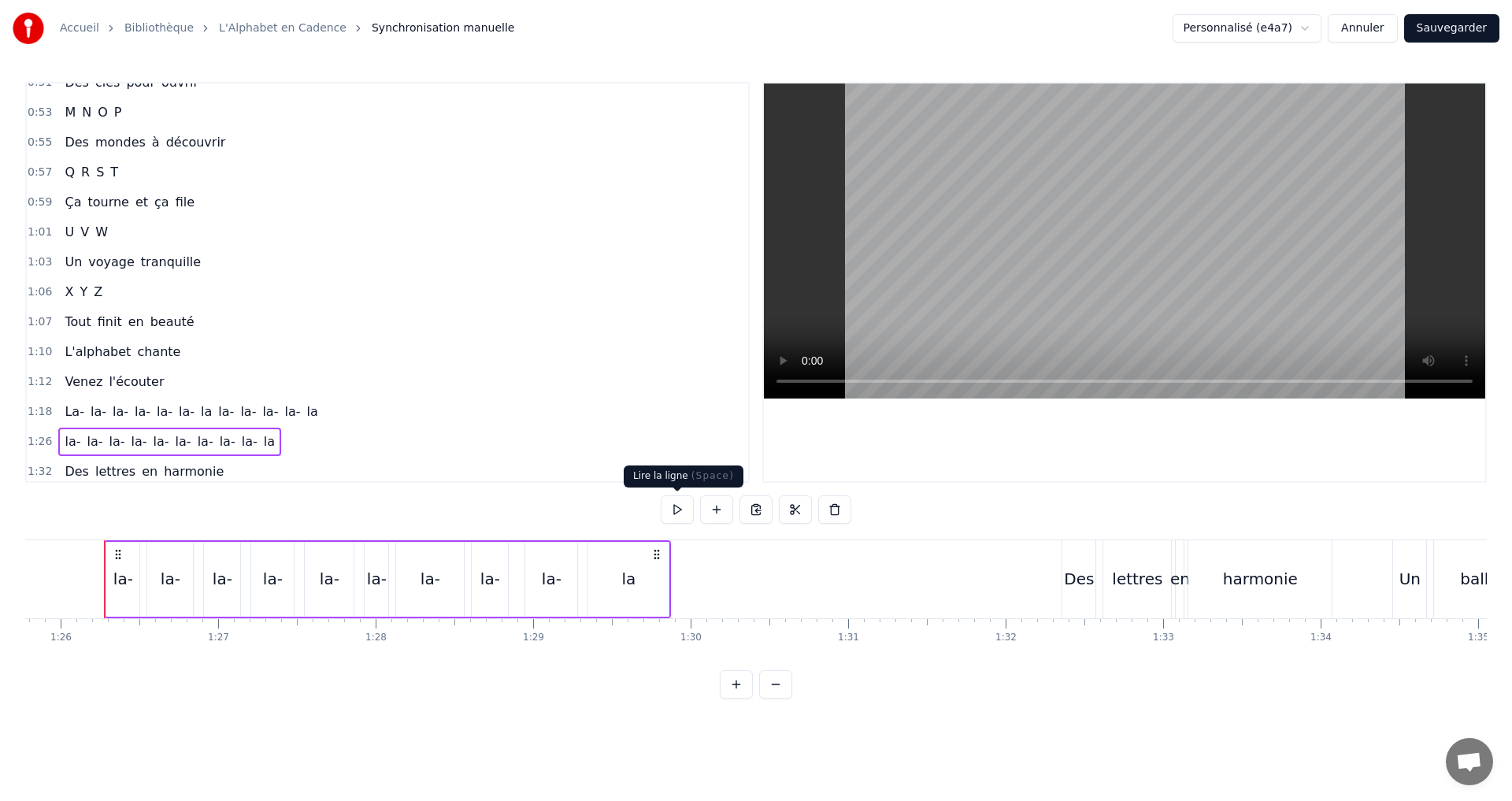
click at [669, 516] on button at bounding box center [677, 509] width 33 height 29
click at [670, 516] on button at bounding box center [677, 509] width 33 height 29
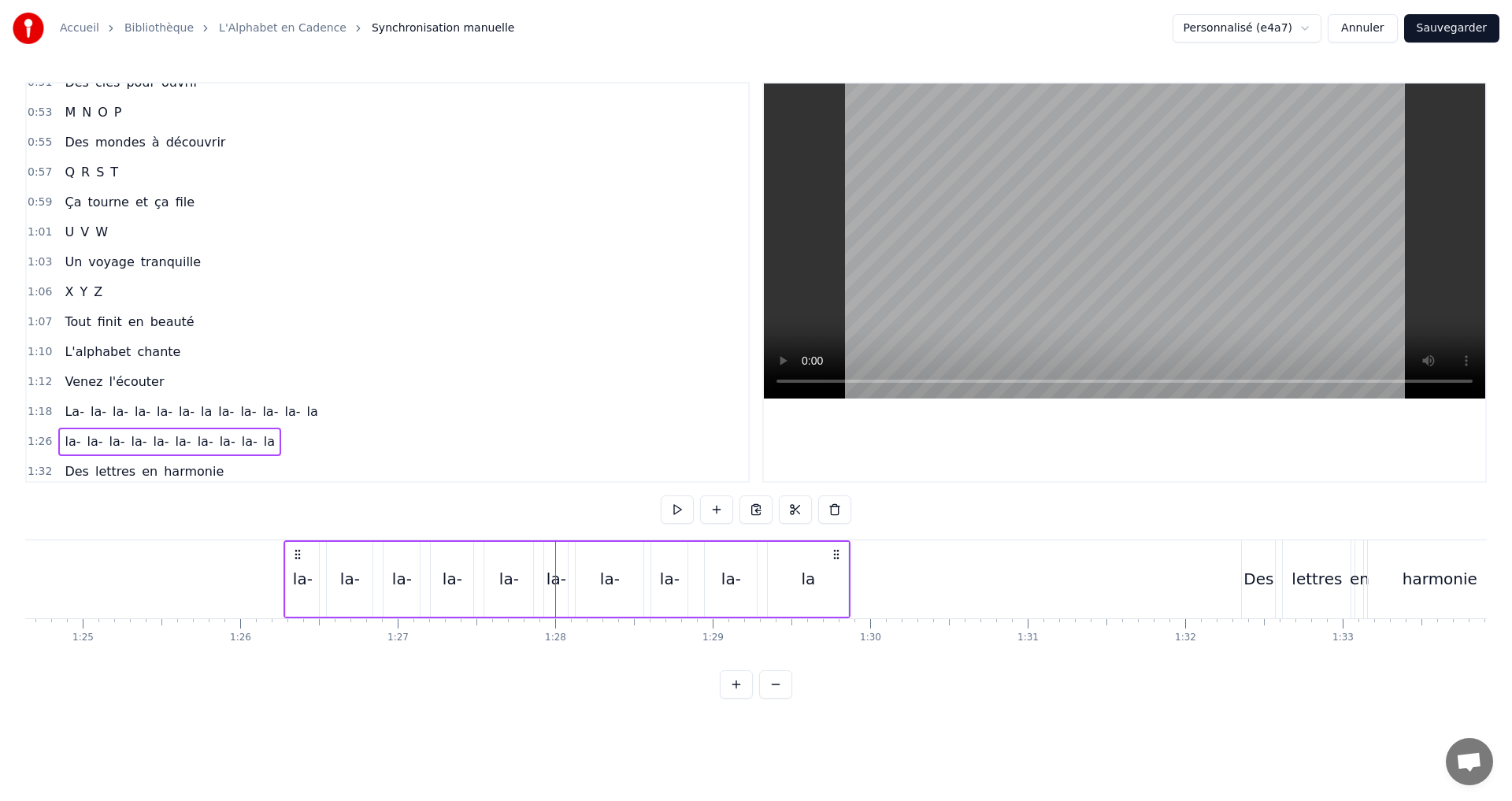
scroll to position [0, 13297]
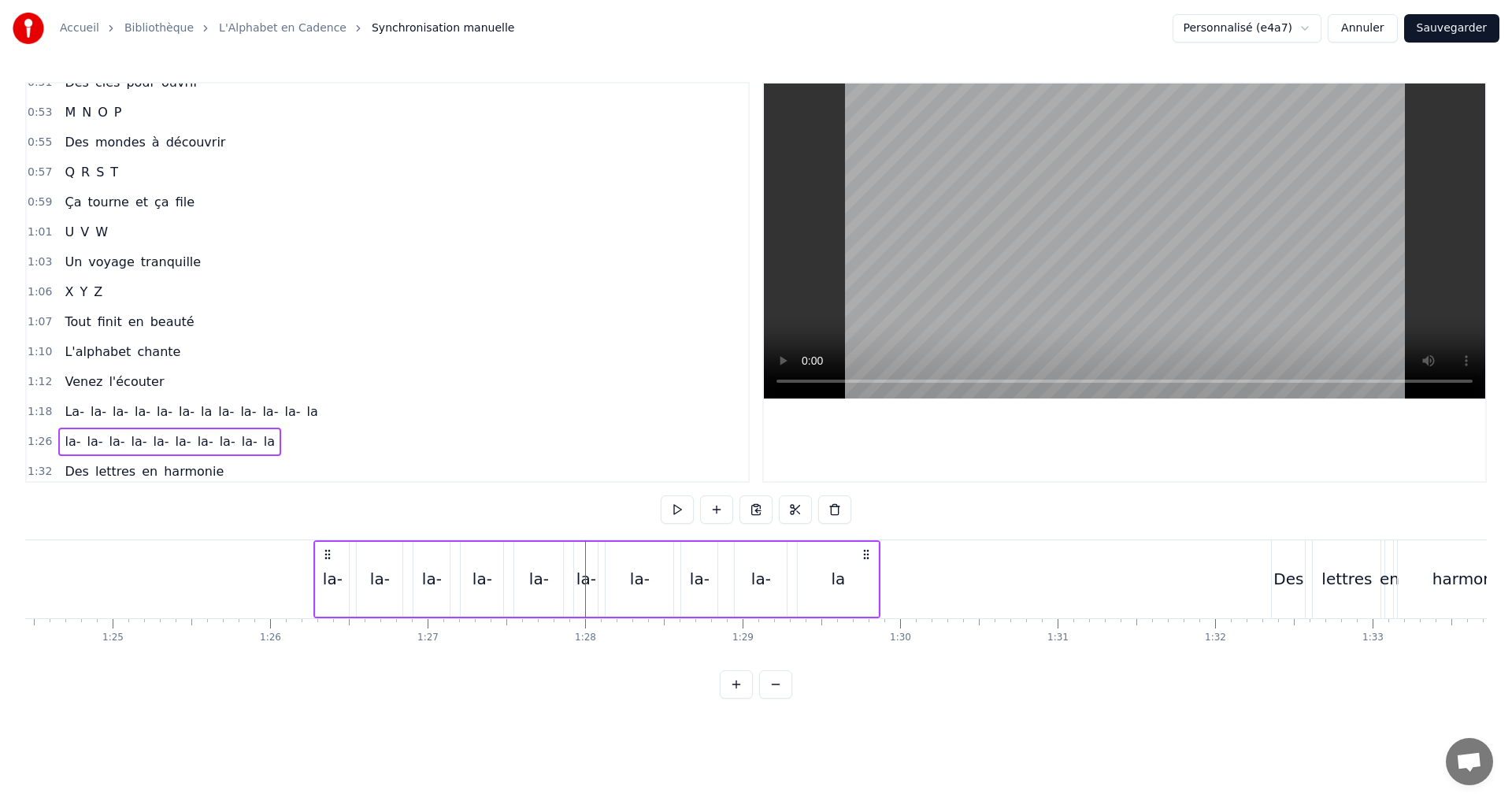
click at [333, 585] on div "la-" at bounding box center [332, 578] width 20 height 23
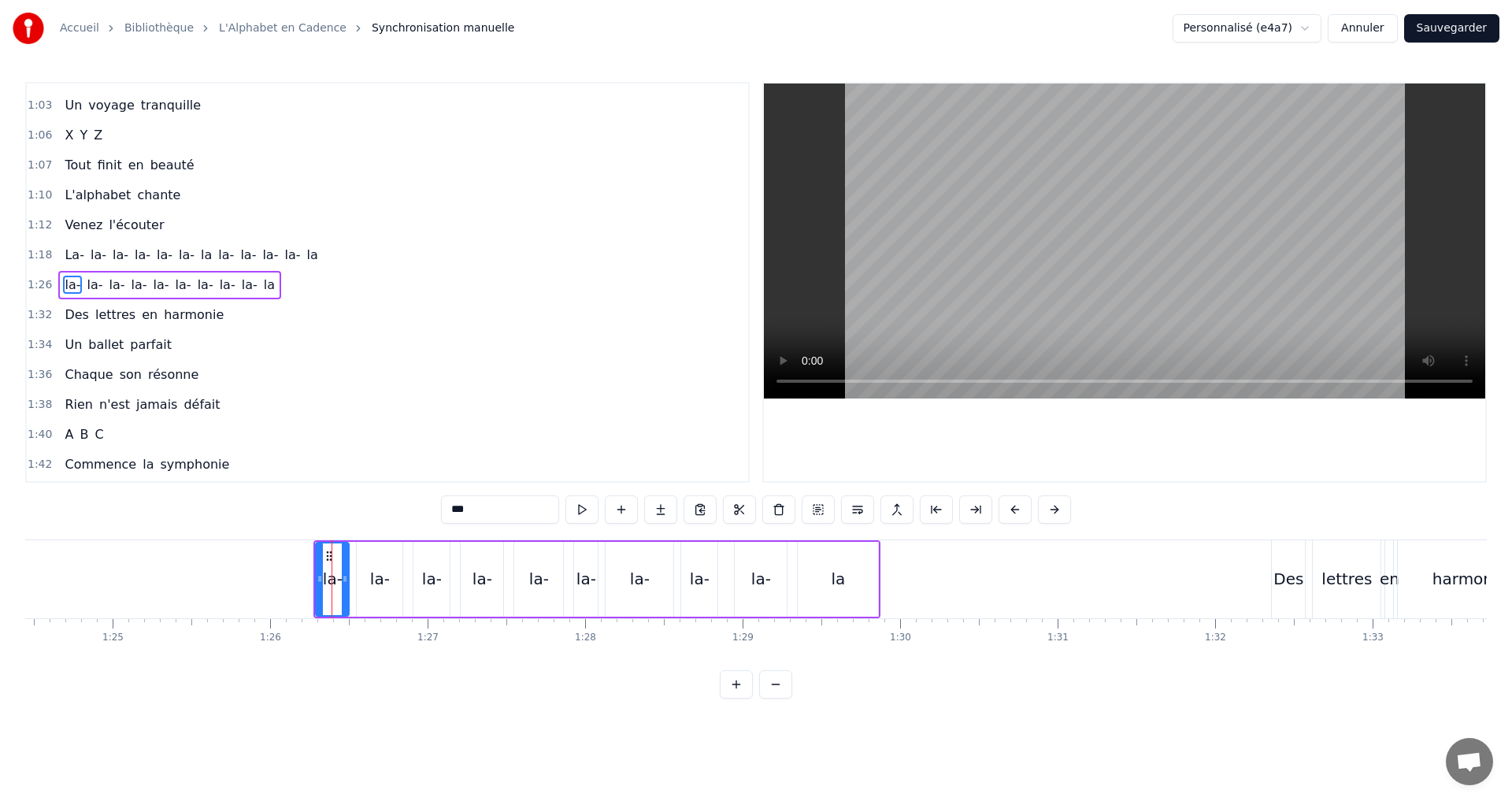
scroll to position [804, 0]
click at [576, 507] on button at bounding box center [582, 509] width 33 height 29
click at [340, 587] on div at bounding box center [338, 579] width 6 height 72
click at [386, 578] on div "la-" at bounding box center [380, 578] width 20 height 23
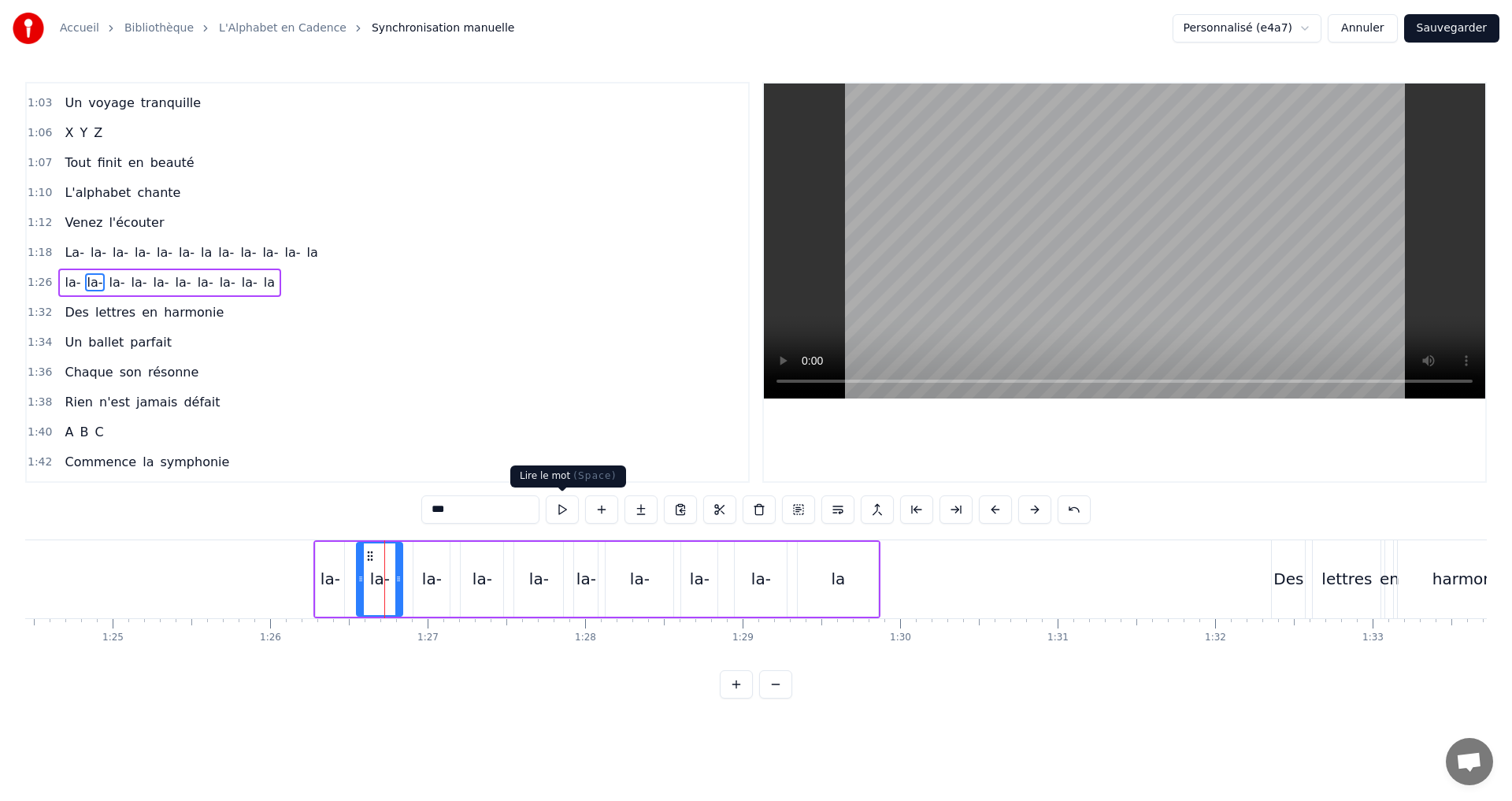
click at [557, 508] on button at bounding box center [562, 509] width 33 height 29
drag, startPoint x: 398, startPoint y: 586, endPoint x: 388, endPoint y: 583, distance: 10.4
click at [388, 583] on div at bounding box center [387, 579] width 6 height 72
click at [354, 580] on icon at bounding box center [354, 578] width 6 height 13
click at [382, 580] on icon at bounding box center [381, 578] width 6 height 13
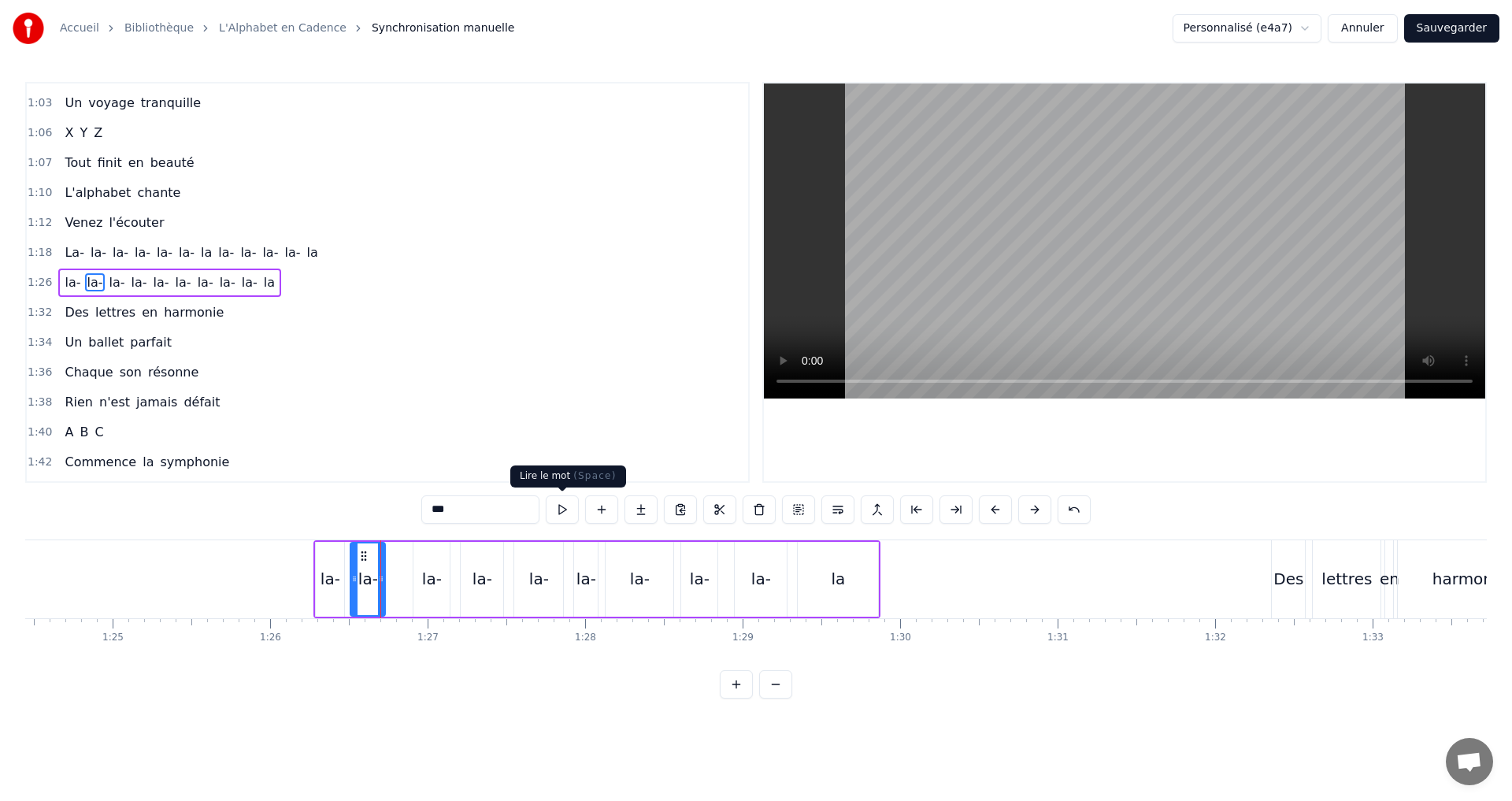
click at [560, 510] on button at bounding box center [562, 509] width 33 height 29
click at [379, 580] on icon at bounding box center [380, 578] width 6 height 13
click at [566, 510] on button at bounding box center [562, 509] width 33 height 29
drag, startPoint x: 430, startPoint y: 577, endPoint x: 389, endPoint y: 589, distance: 42.7
click at [420, 594] on div "la-" at bounding box center [432, 579] width 36 height 74
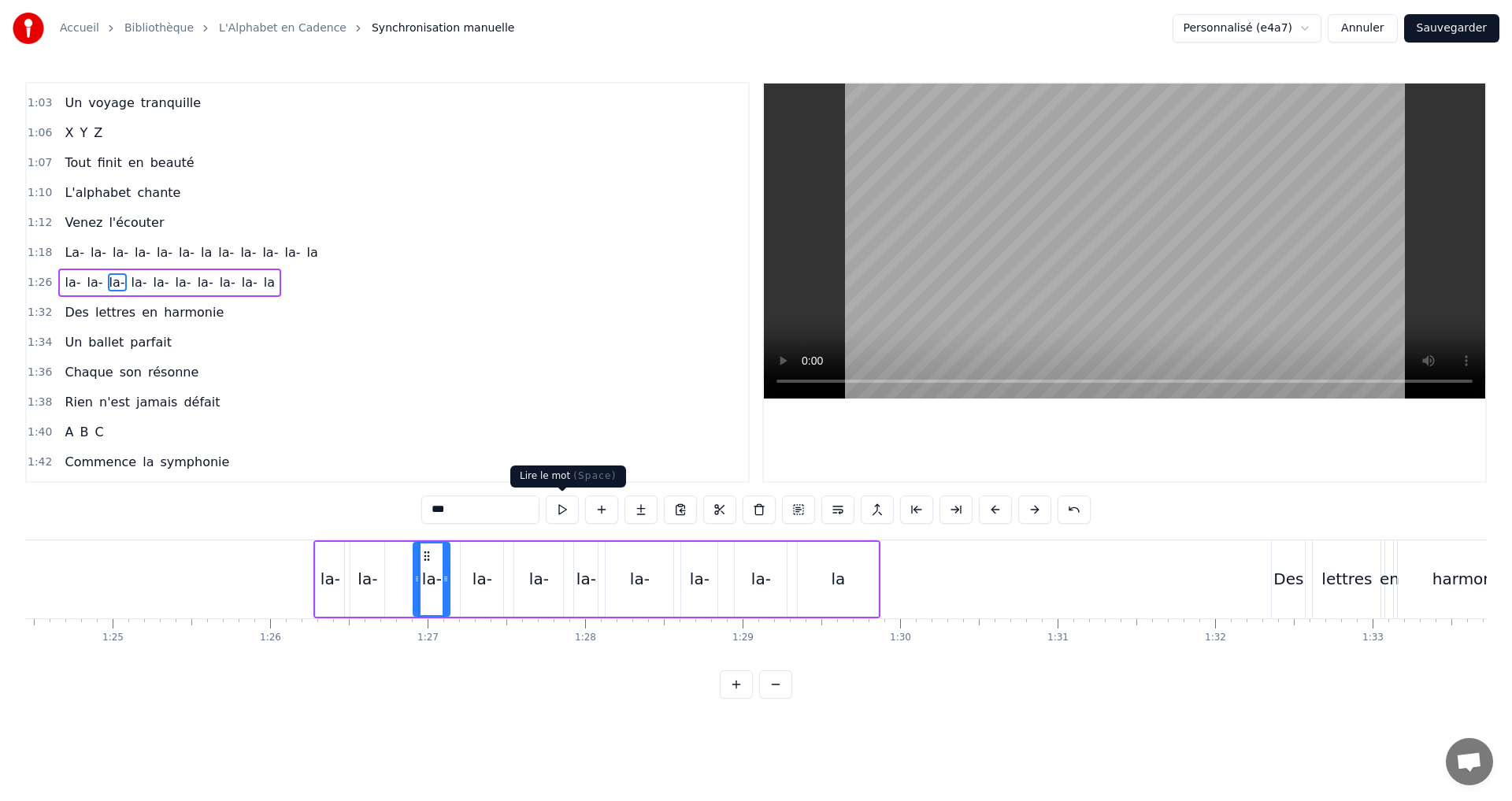
click at [554, 518] on button at bounding box center [562, 509] width 33 height 29
drag, startPoint x: 415, startPoint y: 580, endPoint x: 396, endPoint y: 578, distance: 19.1
click at [396, 578] on icon at bounding box center [398, 578] width 6 height 13
drag, startPoint x: 445, startPoint y: 580, endPoint x: 431, endPoint y: 578, distance: 14.1
click at [431, 578] on icon at bounding box center [431, 578] width 6 height 13
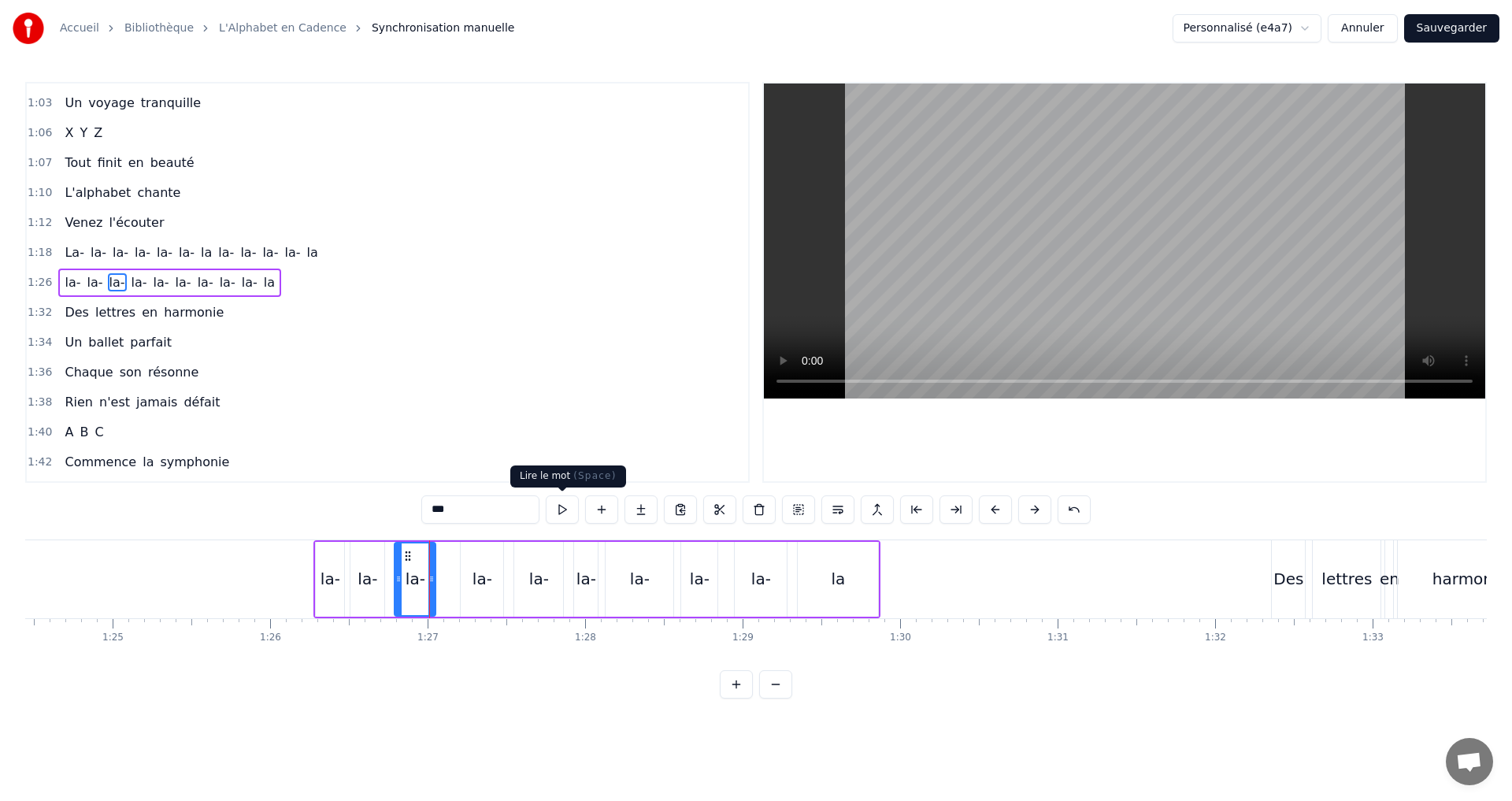
click at [557, 510] on button at bounding box center [562, 509] width 33 height 29
click at [473, 572] on div "la-" at bounding box center [482, 578] width 20 height 23
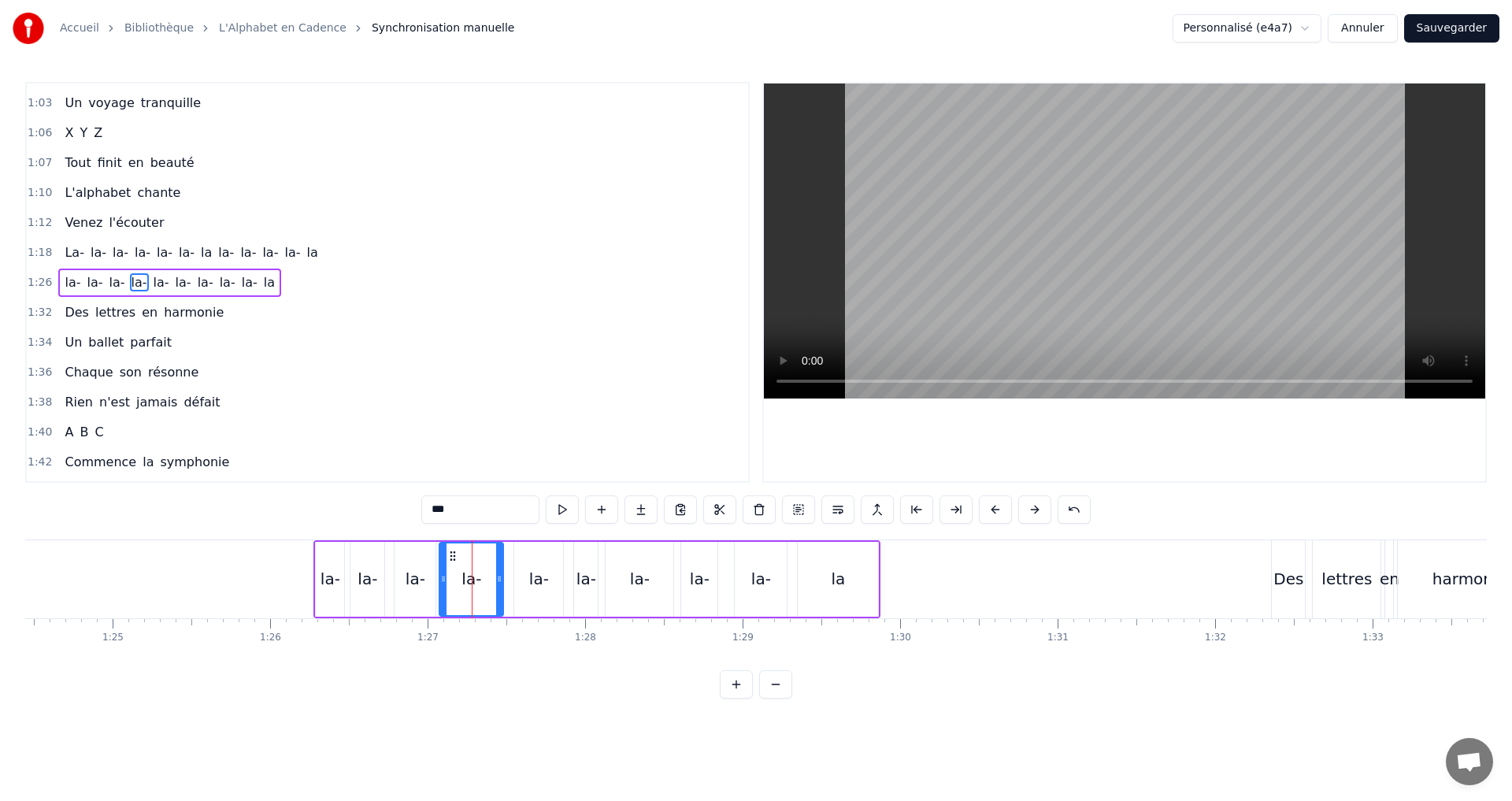
drag, startPoint x: 465, startPoint y: 585, endPoint x: 443, endPoint y: 581, distance: 22.4
click at [443, 581] on div at bounding box center [443, 579] width 6 height 72
drag, startPoint x: 499, startPoint y: 578, endPoint x: 472, endPoint y: 574, distance: 27.3
click at [472, 574] on icon at bounding box center [471, 578] width 6 height 13
click at [557, 509] on button at bounding box center [562, 509] width 33 height 29
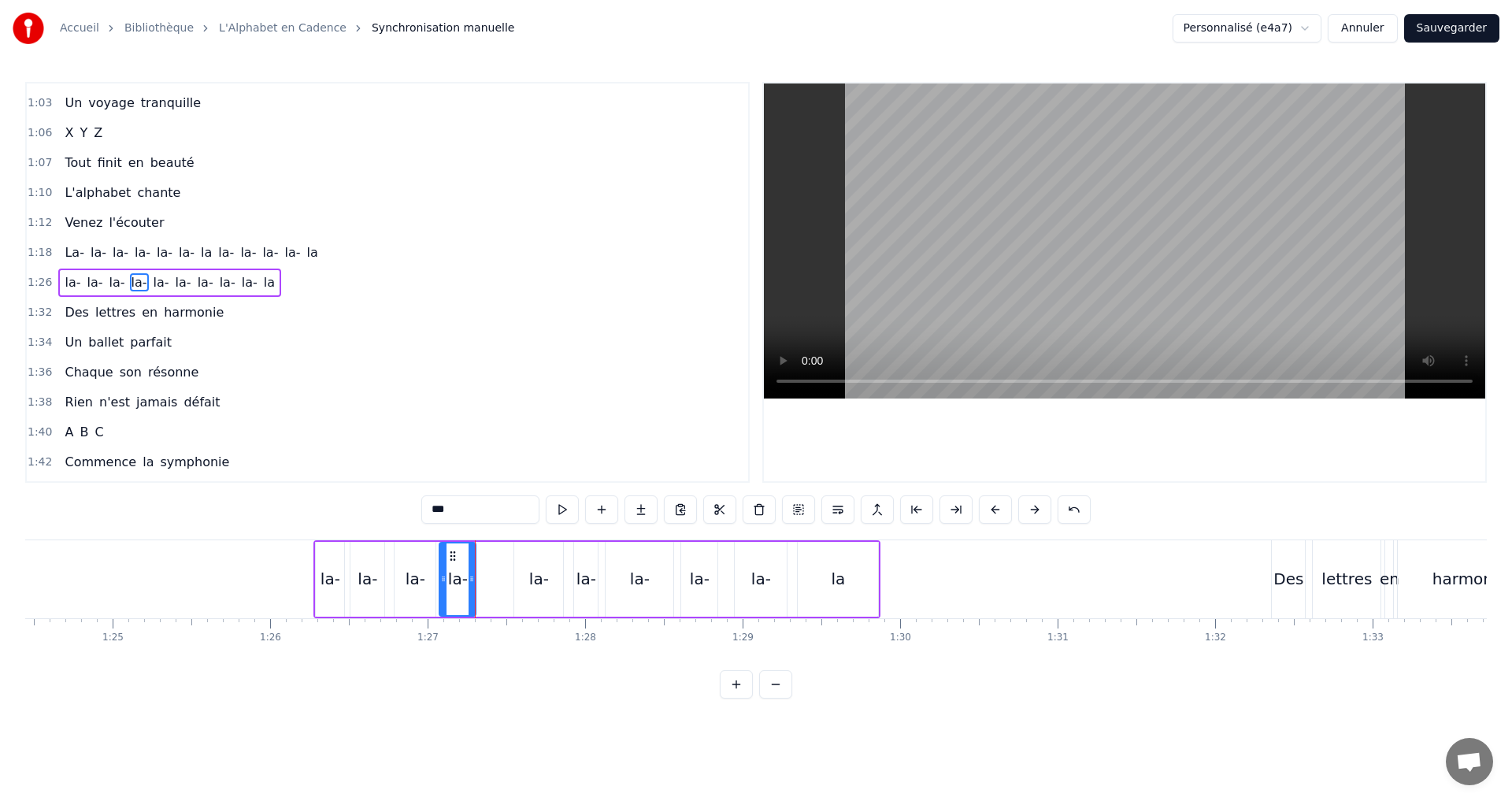
click at [535, 579] on div "la-" at bounding box center [538, 578] width 20 height 23
drag, startPoint x: 520, startPoint y: 583, endPoint x: 481, endPoint y: 577, distance: 39.5
click at [481, 577] on icon at bounding box center [478, 578] width 6 height 13
drag, startPoint x: 561, startPoint y: 584, endPoint x: 521, endPoint y: 579, distance: 40.3
click at [521, 579] on icon at bounding box center [519, 578] width 6 height 13
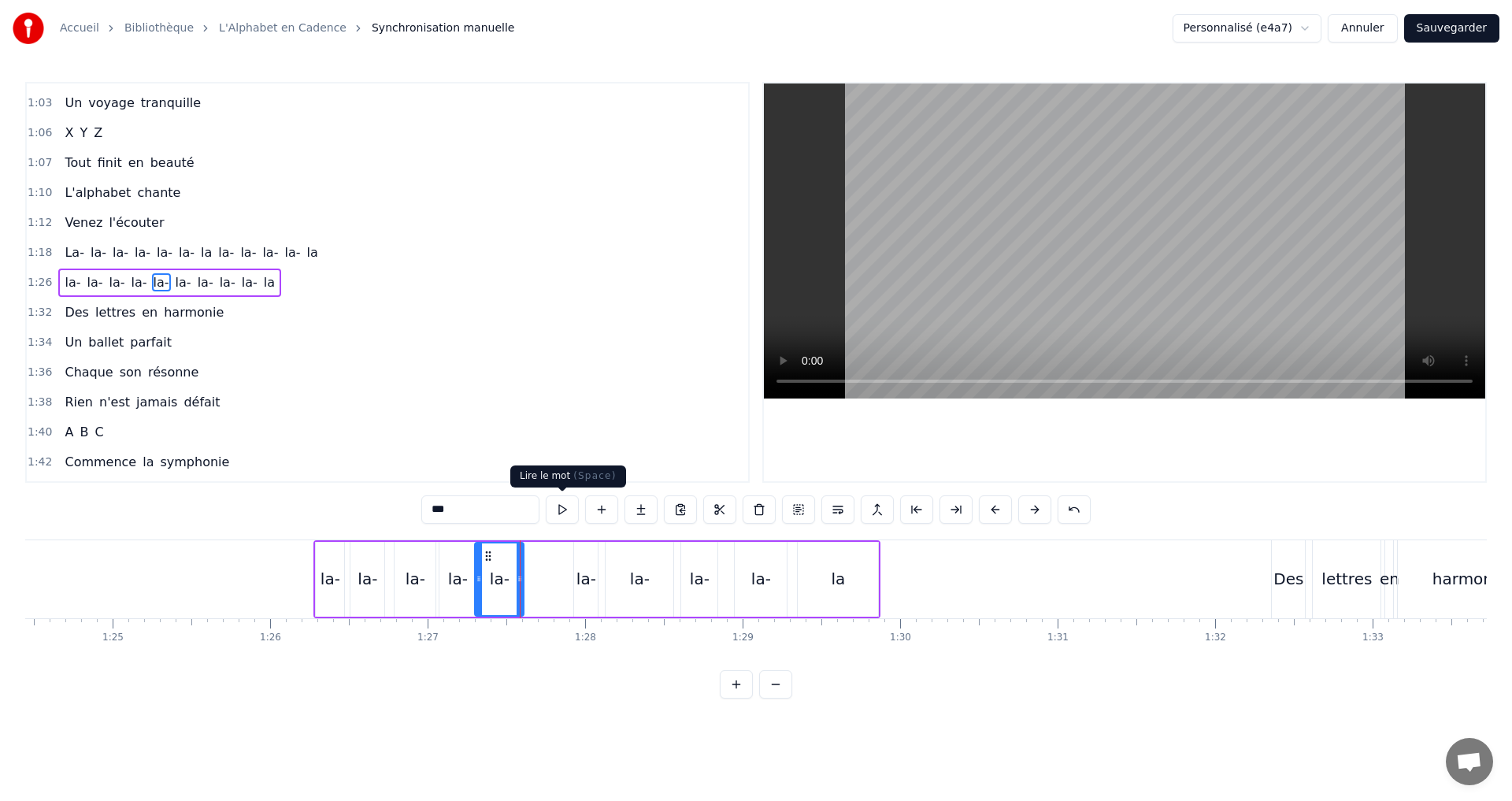
click at [566, 514] on button at bounding box center [562, 509] width 33 height 29
drag, startPoint x: 518, startPoint y: 580, endPoint x: 536, endPoint y: 581, distance: 18.0
click at [536, 581] on icon at bounding box center [536, 578] width 6 height 13
click at [563, 514] on button at bounding box center [562, 509] width 33 height 29
drag, startPoint x: 475, startPoint y: 578, endPoint x: 486, endPoint y: 578, distance: 11.0
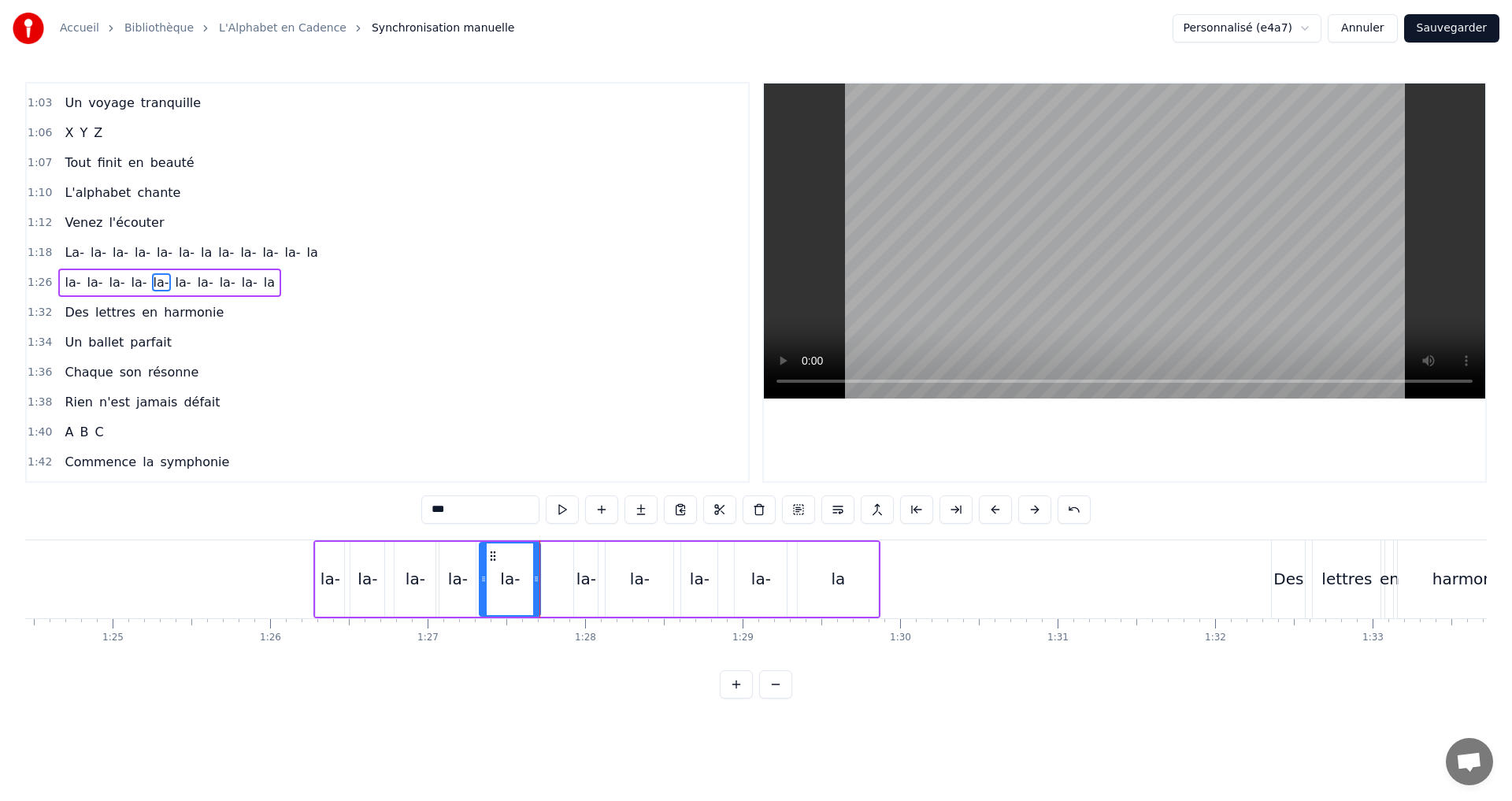
click at [486, 578] on icon at bounding box center [483, 578] width 6 height 13
click at [557, 501] on button at bounding box center [562, 509] width 33 height 29
click at [589, 572] on div "la-" at bounding box center [586, 578] width 20 height 23
click at [544, 580] on icon at bounding box center [544, 578] width 6 height 13
drag, startPoint x: 595, startPoint y: 581, endPoint x: 571, endPoint y: 578, distance: 24.2
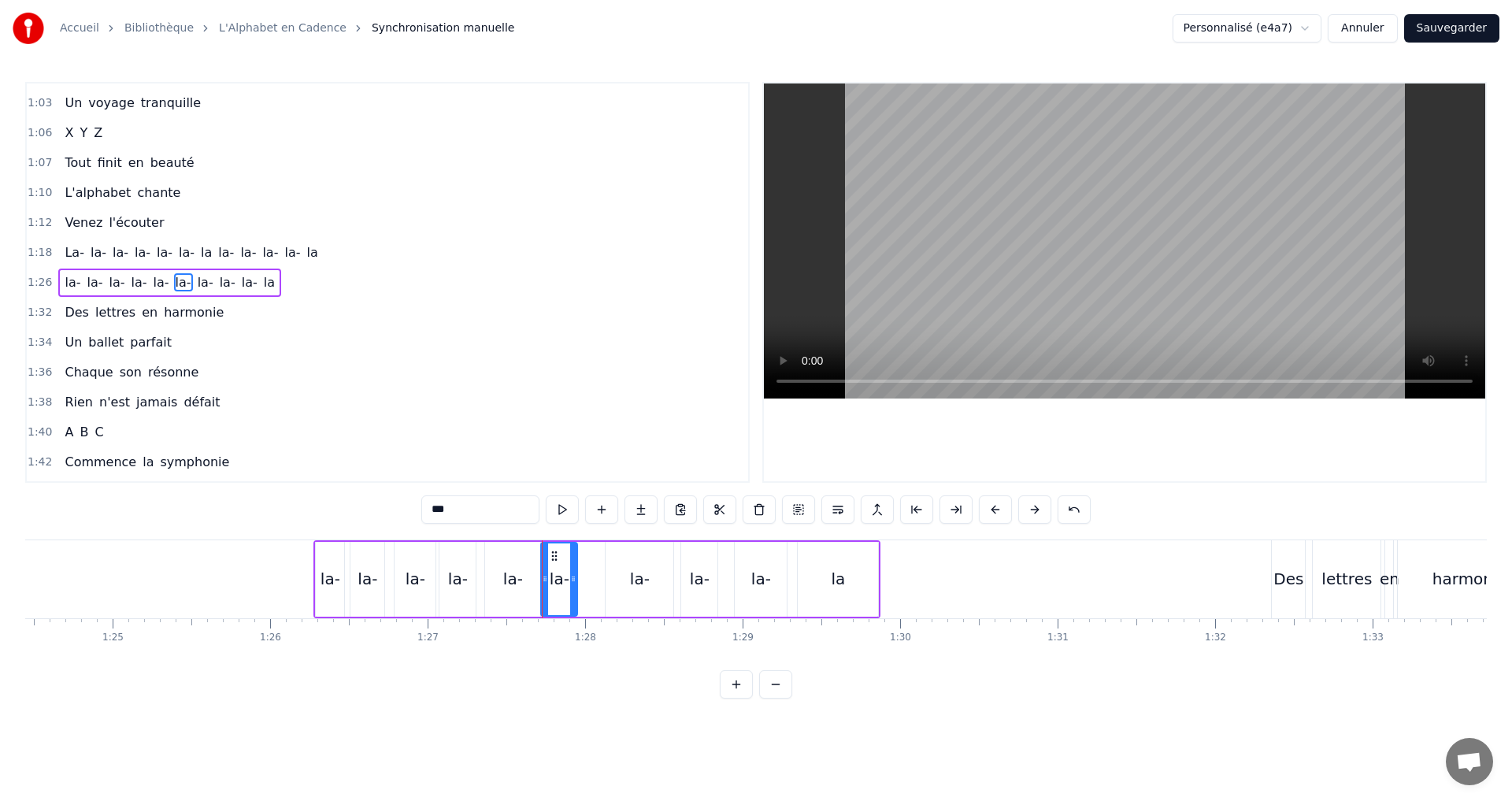
click at [571, 578] on icon at bounding box center [573, 578] width 6 height 13
click at [563, 513] on button at bounding box center [562, 509] width 33 height 29
click at [559, 512] on button at bounding box center [562, 509] width 33 height 29
click at [634, 578] on div "la-" at bounding box center [640, 578] width 20 height 23
drag, startPoint x: 667, startPoint y: 586, endPoint x: 621, endPoint y: 581, distance: 46.3
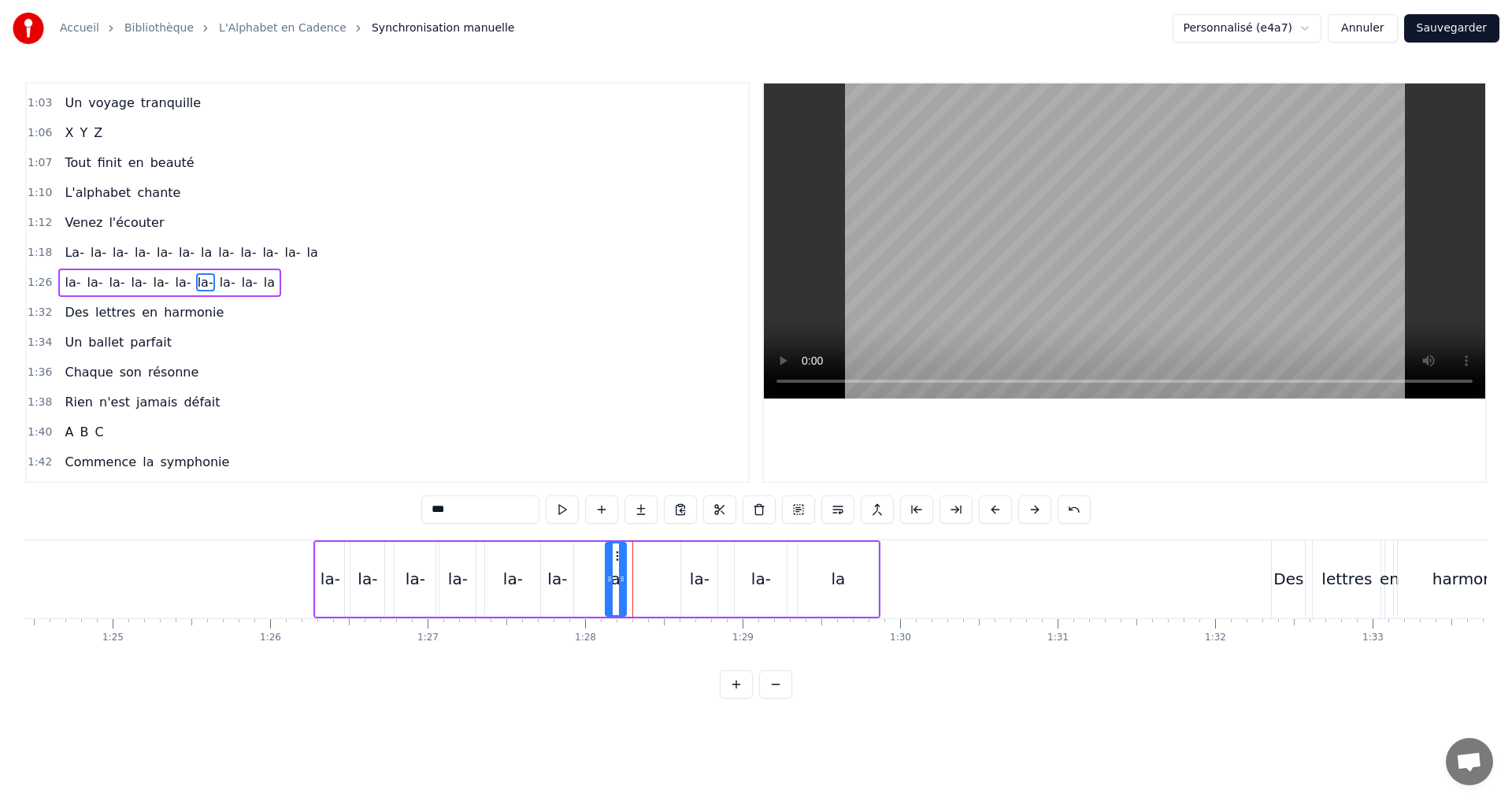
click at [621, 581] on div at bounding box center [621, 579] width 6 height 72
drag, startPoint x: 608, startPoint y: 583, endPoint x: 581, endPoint y: 574, distance: 28.5
click at [582, 578] on icon at bounding box center [584, 578] width 6 height 13
click at [567, 513] on button at bounding box center [562, 509] width 33 height 29
click at [614, 581] on icon at bounding box center [614, 578] width 6 height 13
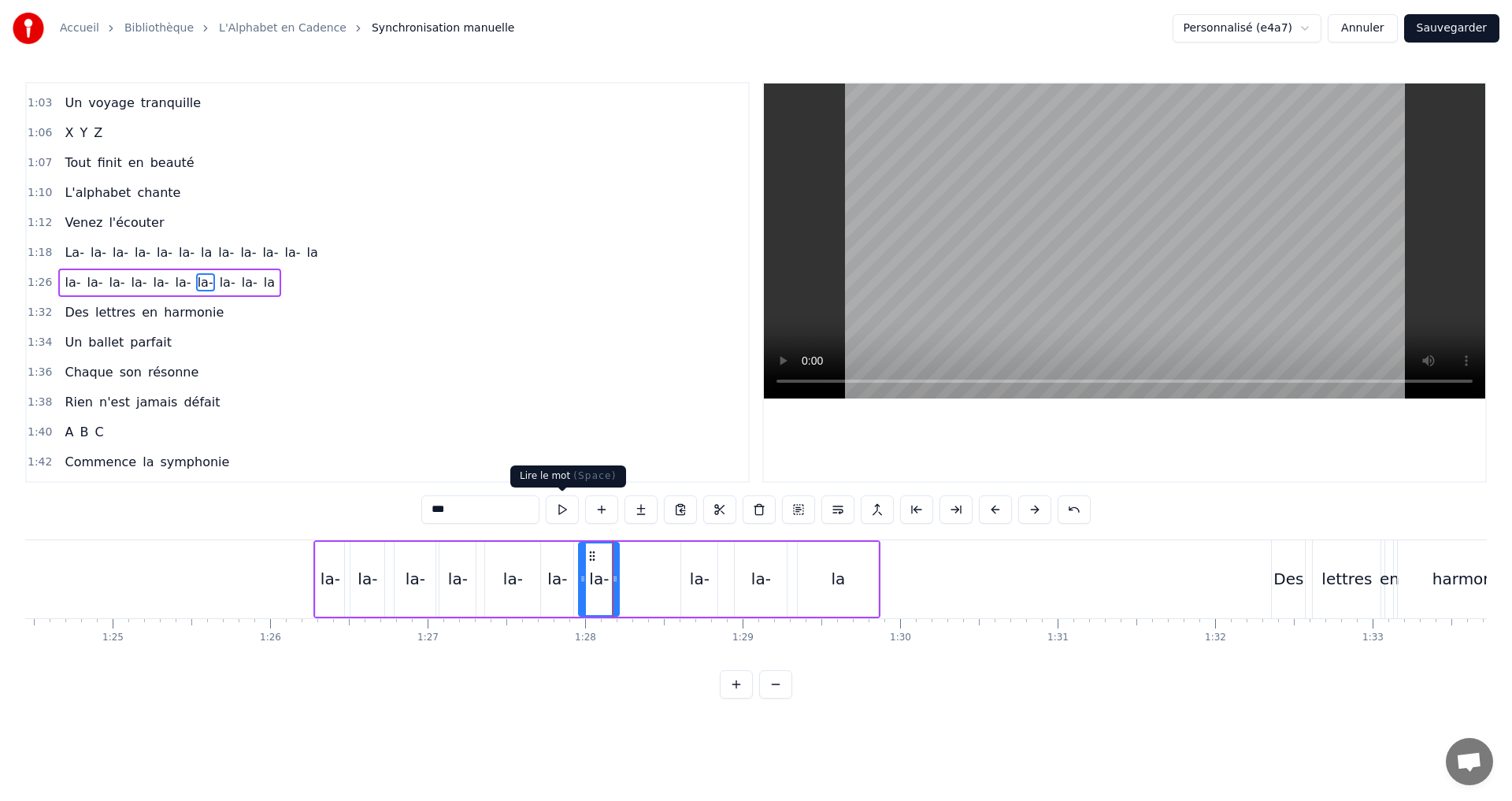
click at [561, 513] on button at bounding box center [562, 509] width 33 height 29
click at [691, 580] on div "la-" at bounding box center [699, 578] width 20 height 23
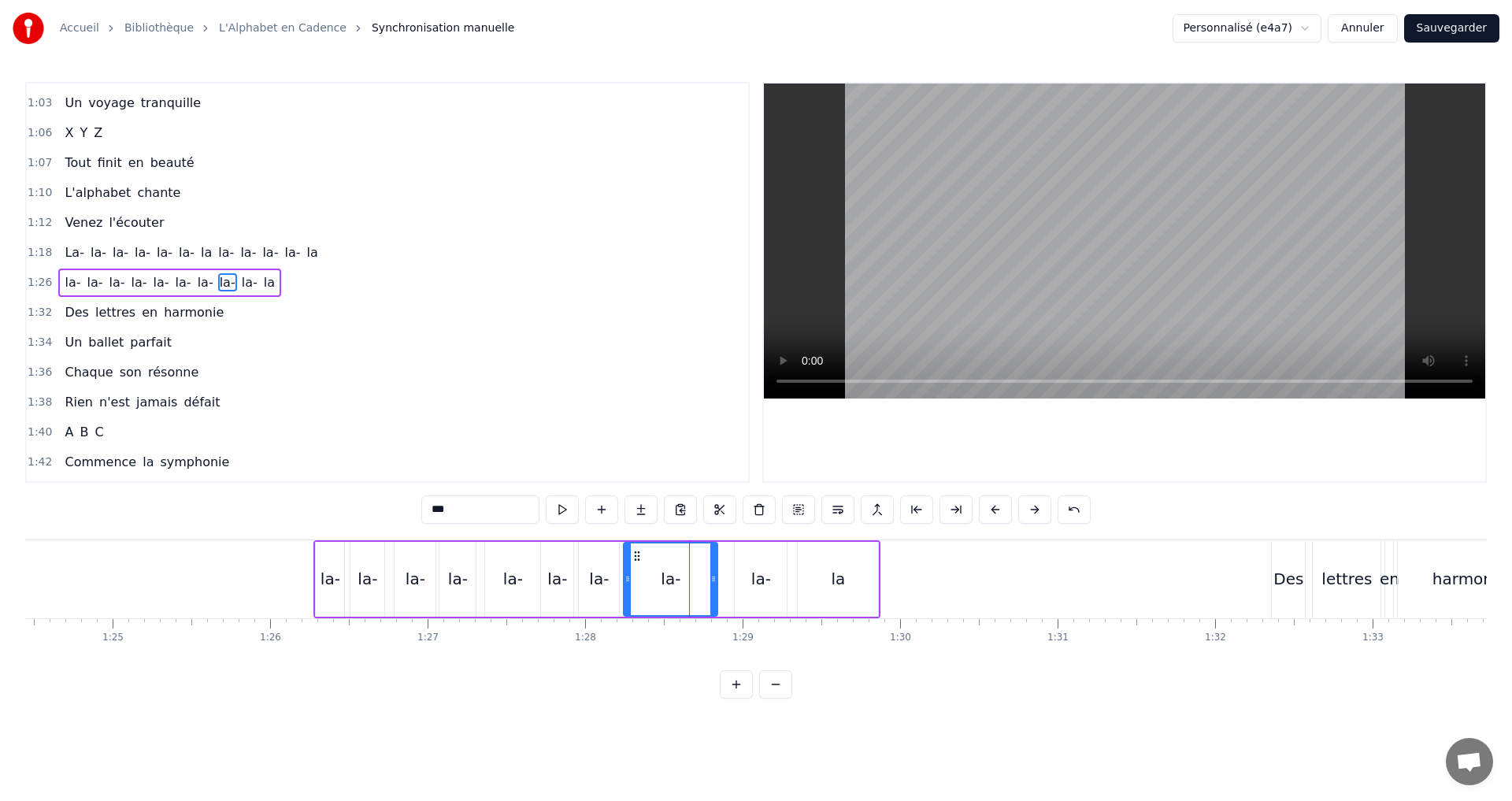
drag, startPoint x: 685, startPoint y: 580, endPoint x: 627, endPoint y: 575, distance: 58.2
click at [627, 575] on icon at bounding box center [627, 578] width 6 height 13
drag, startPoint x: 713, startPoint y: 581, endPoint x: 674, endPoint y: 580, distance: 39.0
click at [674, 580] on icon at bounding box center [673, 578] width 6 height 13
click at [554, 514] on button at bounding box center [562, 509] width 33 height 29
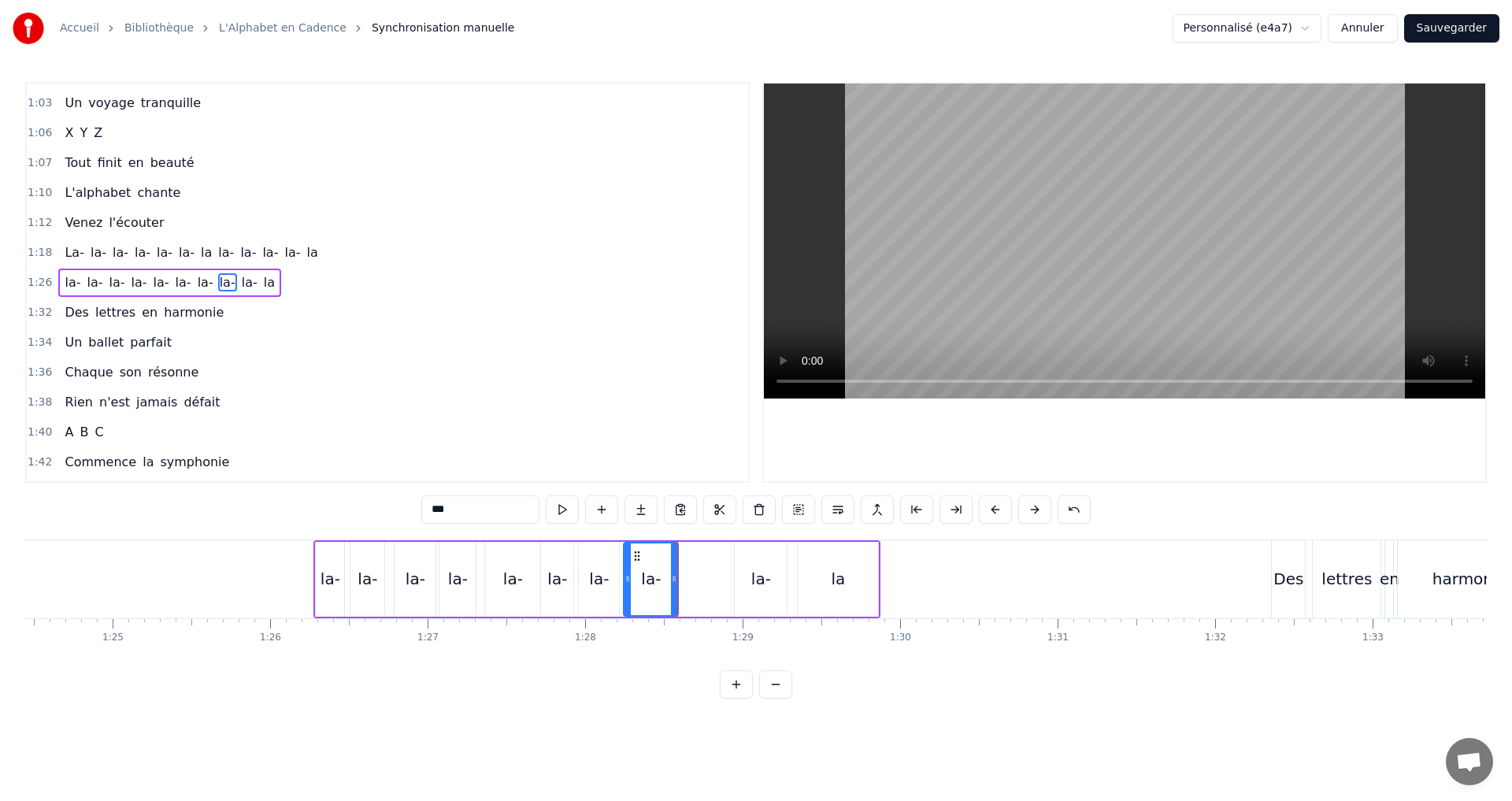
click at [772, 598] on div "la-" at bounding box center [761, 579] width 52 height 74
drag, startPoint x: 736, startPoint y: 580, endPoint x: 679, endPoint y: 566, distance: 58.7
click at [679, 566] on div at bounding box center [682, 579] width 6 height 72
drag, startPoint x: 785, startPoint y: 579, endPoint x: 715, endPoint y: 565, distance: 71.4
click at [715, 565] on div at bounding box center [712, 579] width 6 height 72
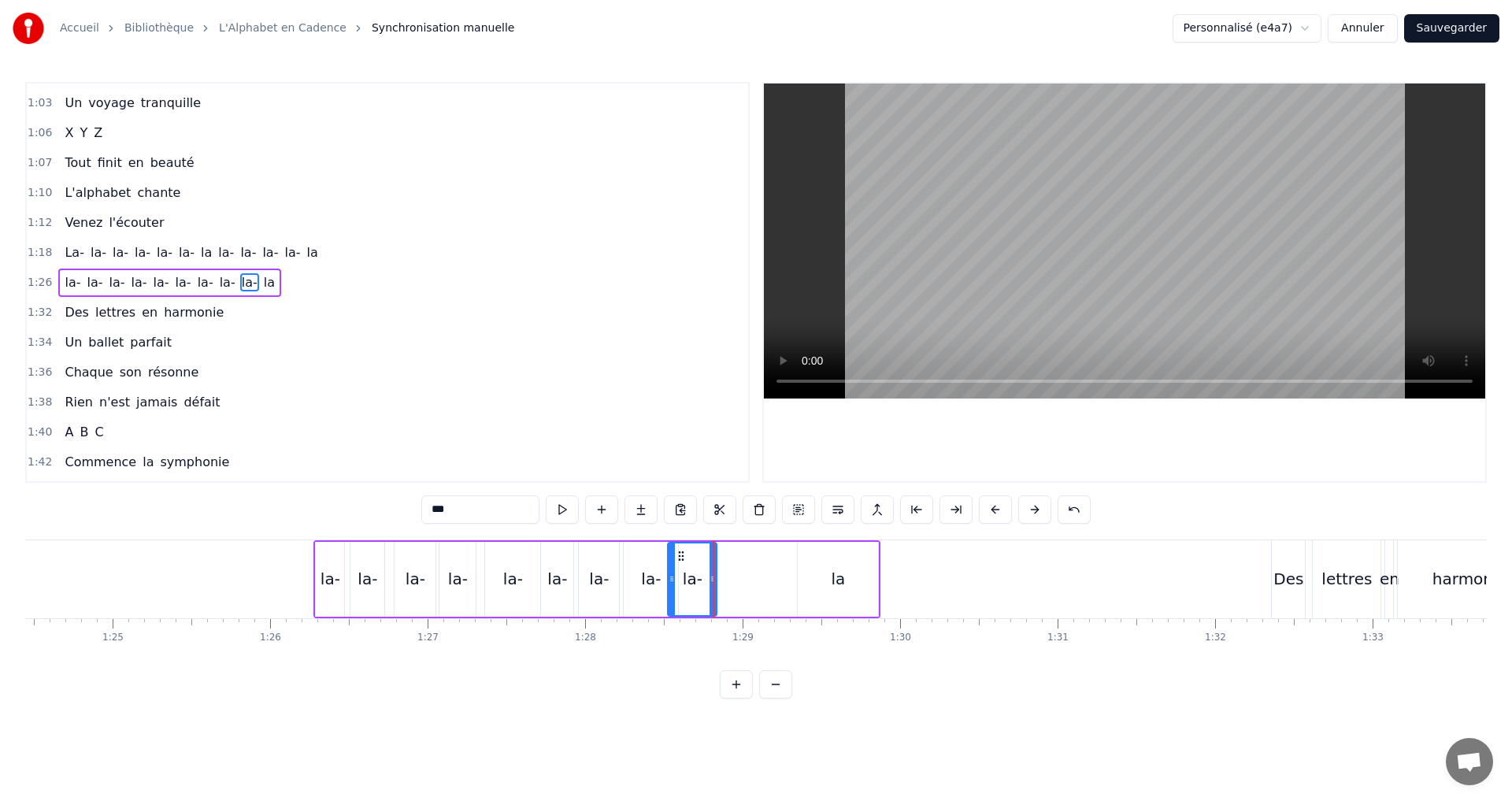
drag, startPoint x: 677, startPoint y: 585, endPoint x: 668, endPoint y: 583, distance: 9.2
click at [668, 583] on div at bounding box center [671, 579] width 6 height 72
click at [557, 508] on button at bounding box center [562, 509] width 33 height 29
click at [835, 583] on div "la" at bounding box center [838, 578] width 14 height 23
type input "**"
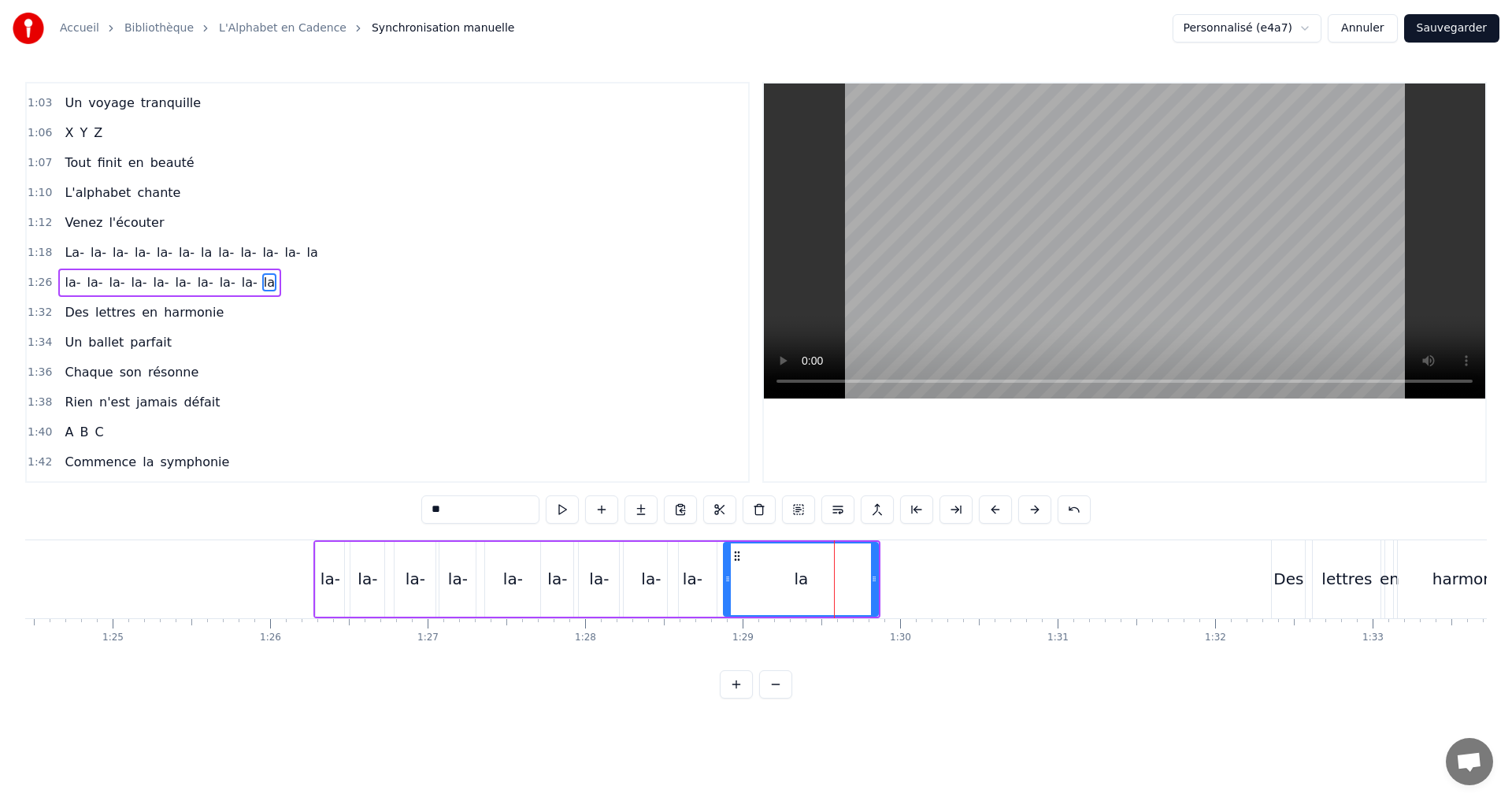
drag, startPoint x: 803, startPoint y: 585, endPoint x: 728, endPoint y: 585, distance: 75.0
click at [729, 583] on icon at bounding box center [727, 578] width 6 height 13
drag, startPoint x: 872, startPoint y: 589, endPoint x: 758, endPoint y: 580, distance: 114.4
click at [758, 580] on div at bounding box center [759, 579] width 6 height 72
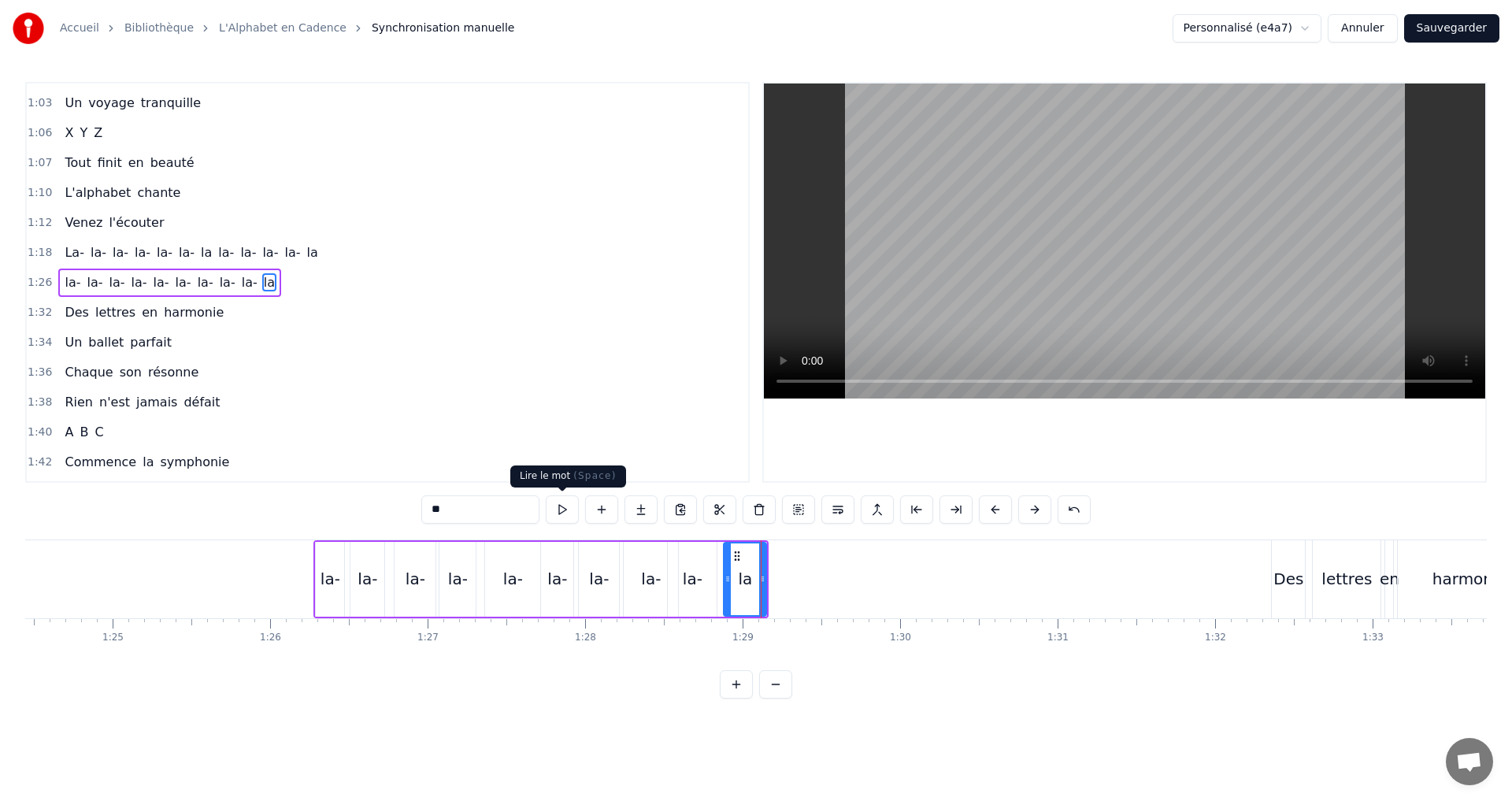
click at [565, 508] on button at bounding box center [562, 509] width 33 height 29
click at [724, 581] on div at bounding box center [722, 579] width 6 height 72
click at [756, 578] on icon at bounding box center [758, 578] width 6 height 13
click at [564, 514] on button at bounding box center [562, 509] width 33 height 29
click at [301, 282] on div "1:26 la- la- la- la- la- [GEOGRAPHIC_DATA]" at bounding box center [387, 282] width 721 height 30
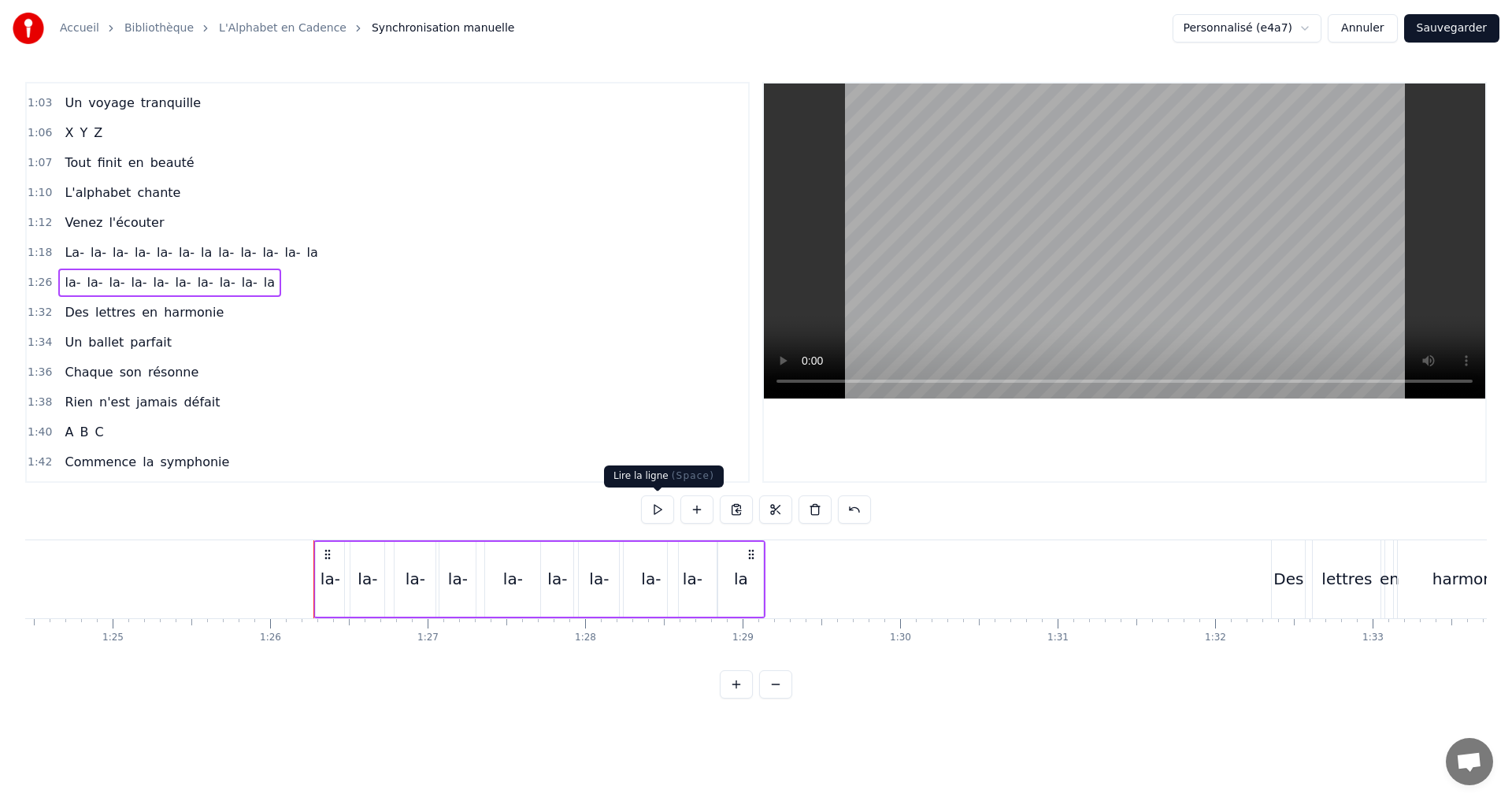
click at [653, 512] on button at bounding box center [657, 509] width 33 height 29
click at [662, 510] on button at bounding box center [657, 509] width 33 height 29
click at [735, 579] on div "la" at bounding box center [741, 578] width 14 height 23
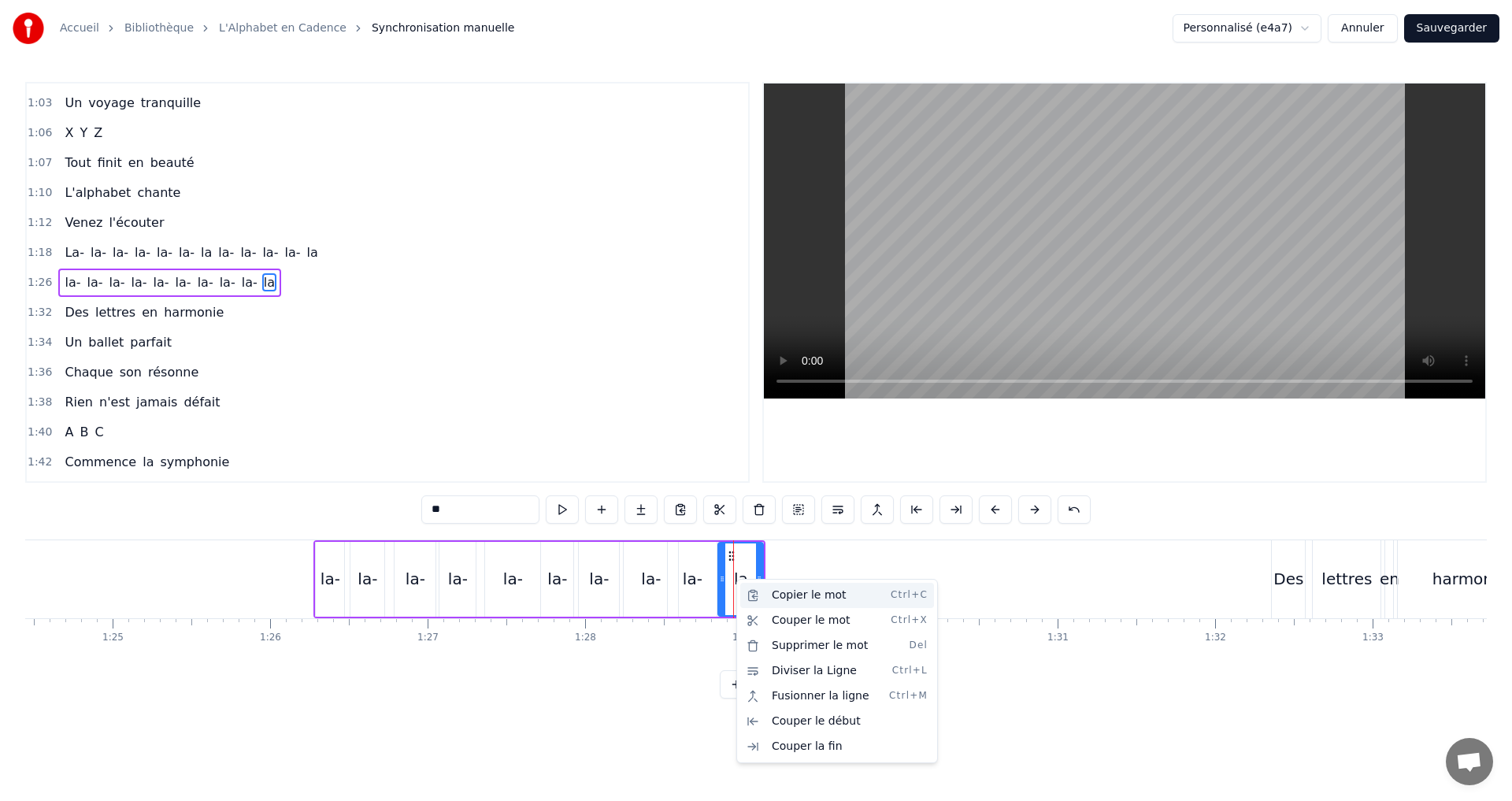
click at [794, 595] on div "Copier le mot Ctrl+C" at bounding box center [837, 595] width 194 height 25
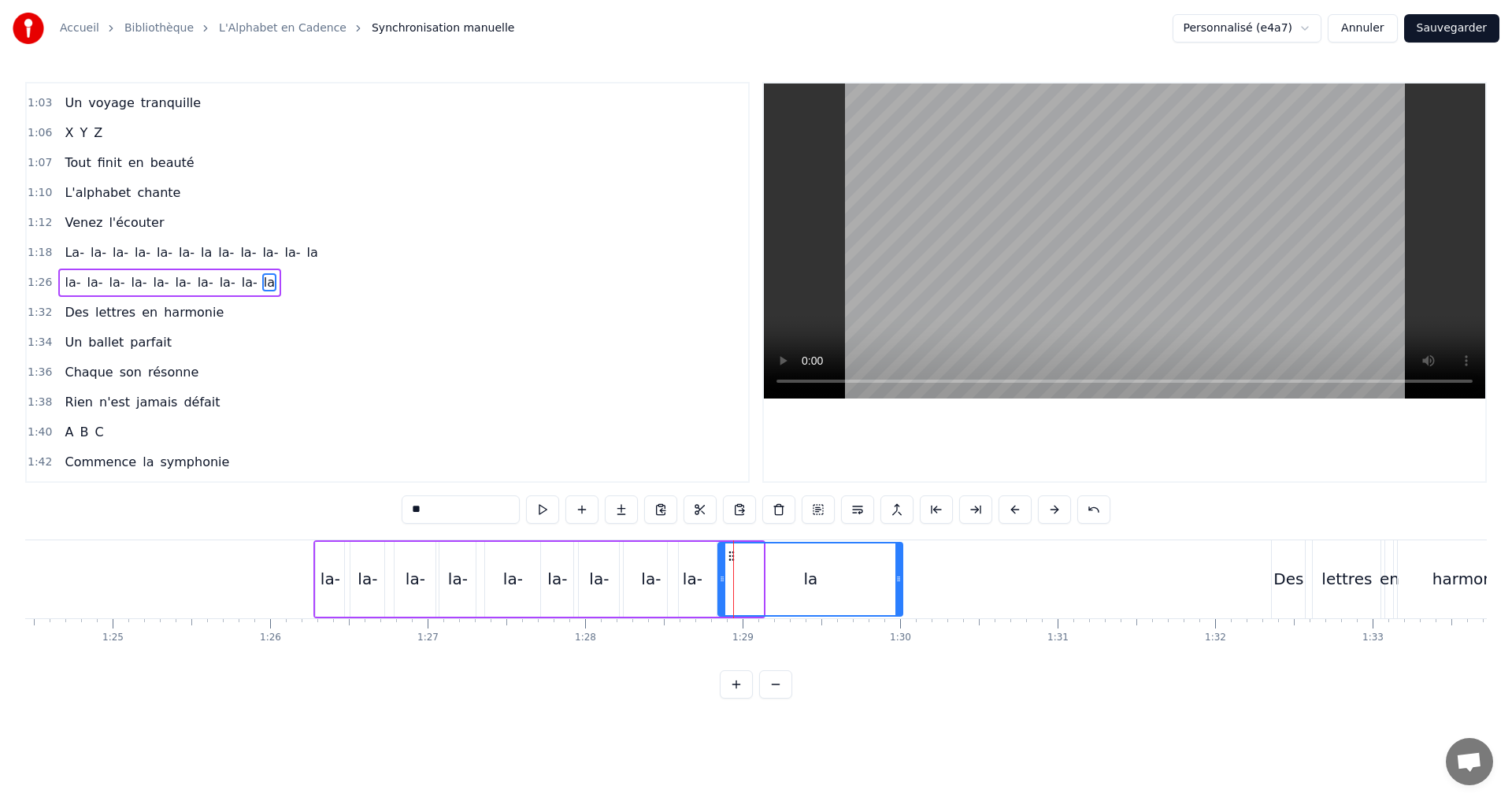
drag, startPoint x: 761, startPoint y: 586, endPoint x: 710, endPoint y: 601, distance: 53.2
click at [900, 584] on div at bounding box center [898, 579] width 6 height 72
click at [712, 586] on div "la-" at bounding box center [692, 579] width 48 height 74
click at [876, 583] on div "la" at bounding box center [810, 579] width 184 height 74
type input "**"
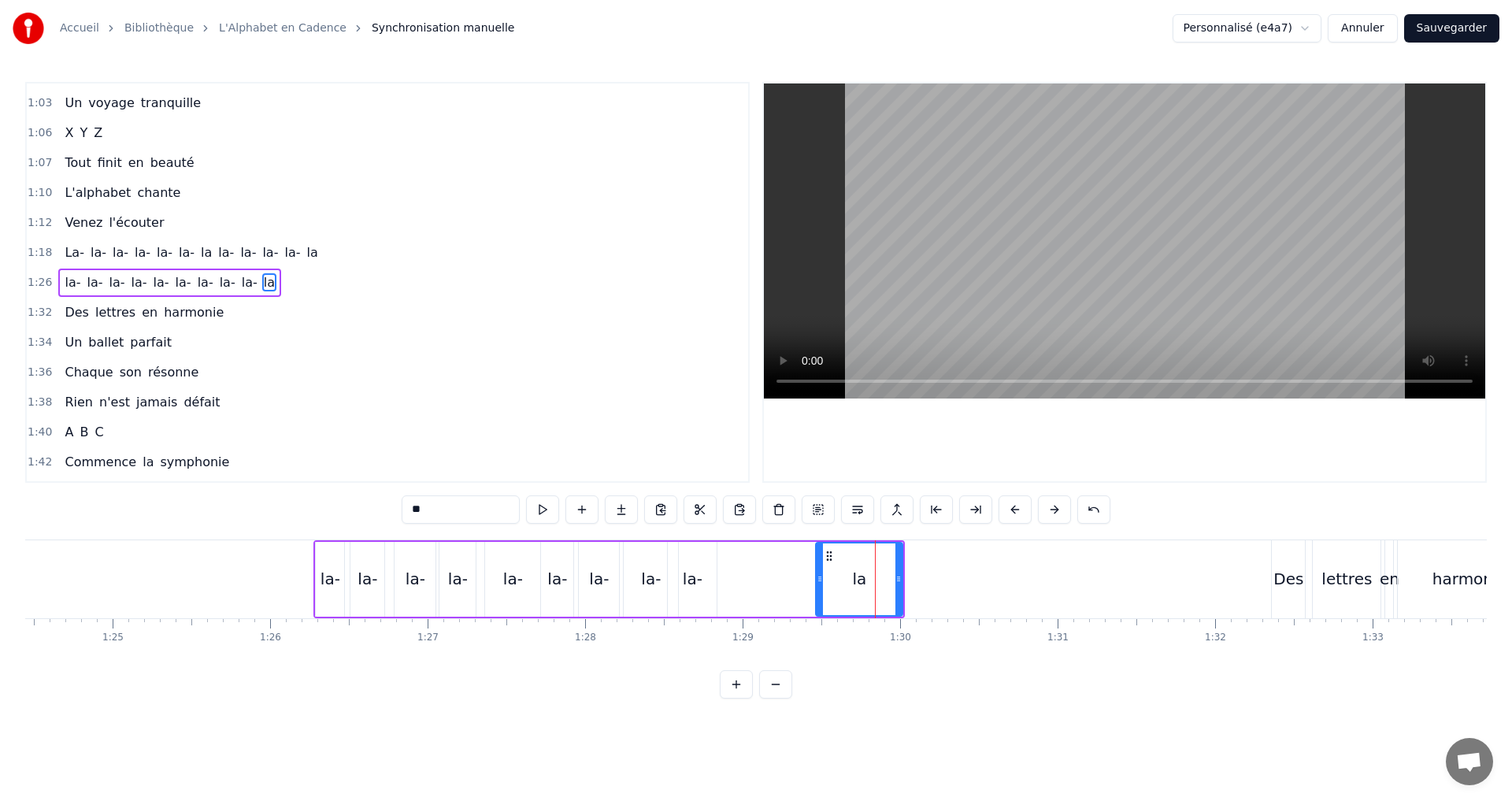
drag, startPoint x: 724, startPoint y: 580, endPoint x: 802, endPoint y: 591, distance: 78.8
click at [823, 583] on icon at bounding box center [819, 578] width 6 height 13
click at [736, 572] on div "la- la- la- [GEOGRAPHIC_DATA]" at bounding box center [608, 579] width 591 height 78
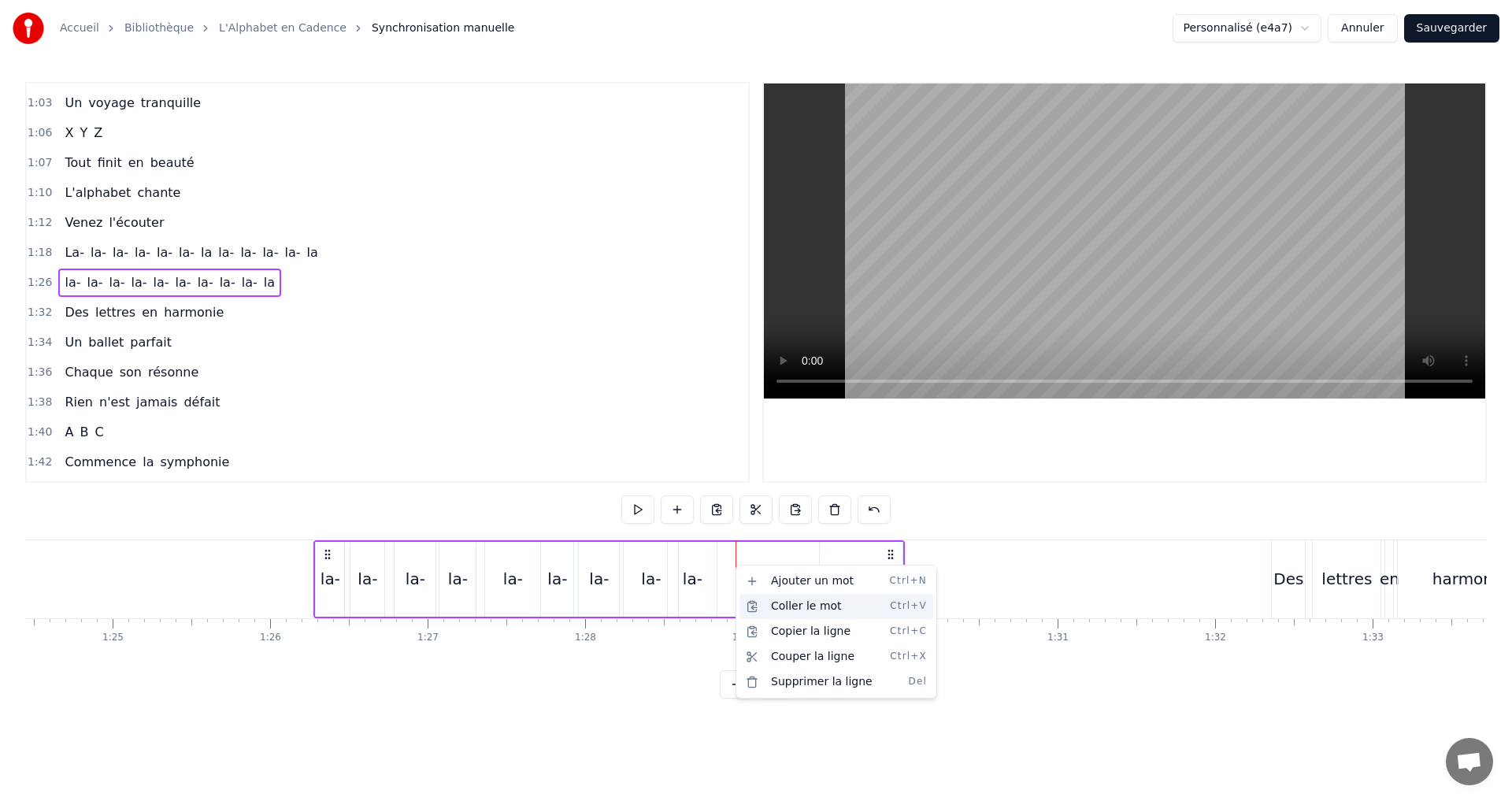
click at [781, 600] on div "Coller le mot Ctrl+V" at bounding box center [836, 606] width 194 height 25
click at [808, 586] on div "la" at bounding box center [779, 579] width 83 height 74
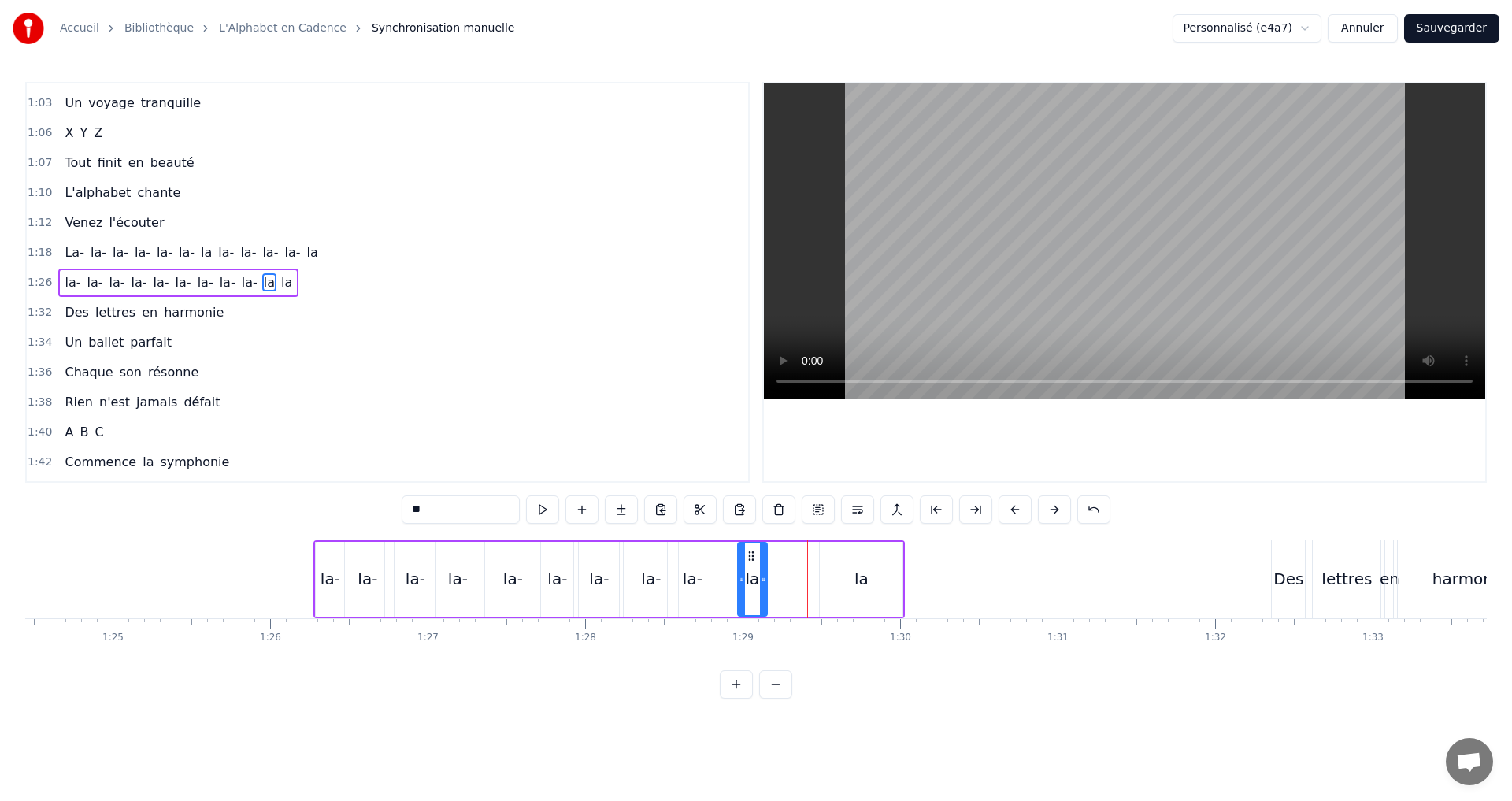
drag, startPoint x: 818, startPoint y: 589, endPoint x: 764, endPoint y: 590, distance: 54.0
click at [764, 590] on div at bounding box center [762, 579] width 6 height 72
click at [734, 580] on icon at bounding box center [737, 578] width 6 height 13
click at [550, 509] on button at bounding box center [543, 509] width 33 height 29
click at [795, 576] on div "la- la- la- la- la- [GEOGRAPHIC_DATA]" at bounding box center [608, 579] width 591 height 78
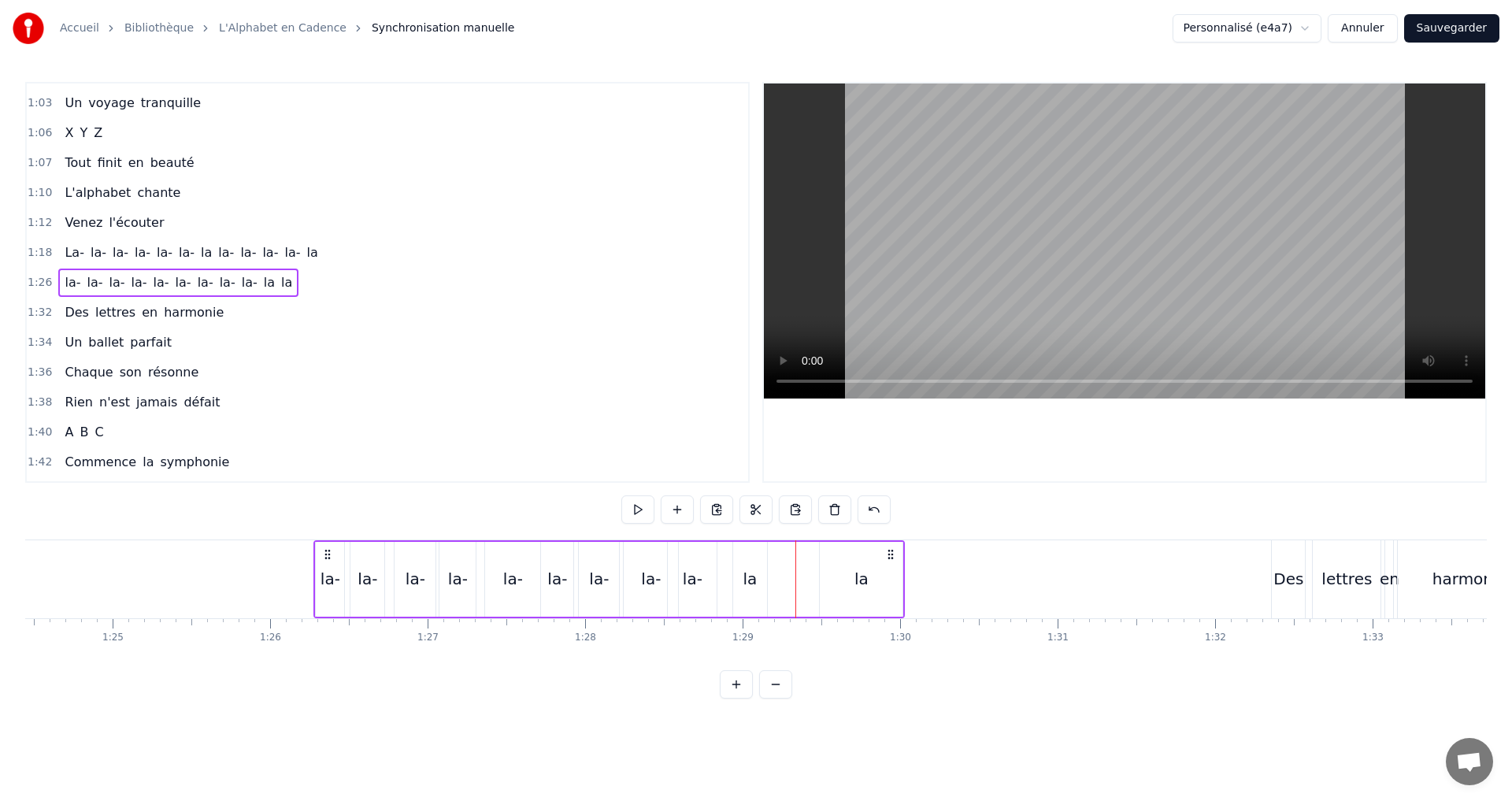
click at [833, 592] on div "la" at bounding box center [861, 579] width 83 height 74
drag, startPoint x: 824, startPoint y: 579, endPoint x: 852, endPoint y: 584, distance: 28.4
click at [852, 584] on icon at bounding box center [852, 578] width 6 height 13
click at [802, 575] on div "la- la- la- la- la- [GEOGRAPHIC_DATA]" at bounding box center [608, 579] width 591 height 78
click at [840, 609] on div "Coller le mot Ctrl+V" at bounding box center [894, 610] width 194 height 25
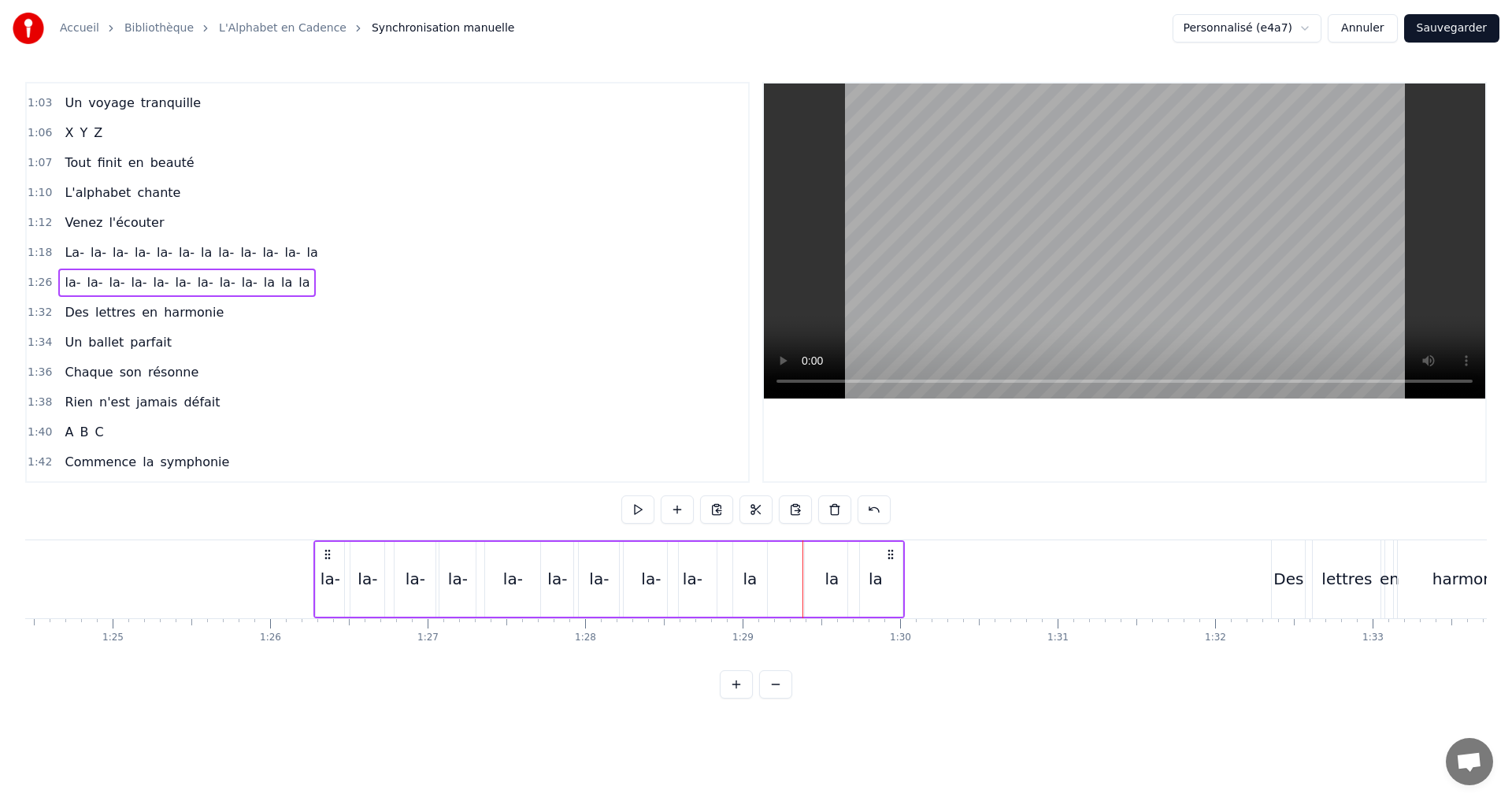
click at [826, 591] on div "la" at bounding box center [832, 579] width 55 height 74
click at [804, 582] on div "la" at bounding box center [832, 579] width 56 height 74
drag, startPoint x: 807, startPoint y: 584, endPoint x: 795, endPoint y: 580, distance: 12.6
click at [795, 580] on icon at bounding box center [796, 578] width 6 height 13
drag, startPoint x: 853, startPoint y: 593, endPoint x: 822, endPoint y: 584, distance: 32.3
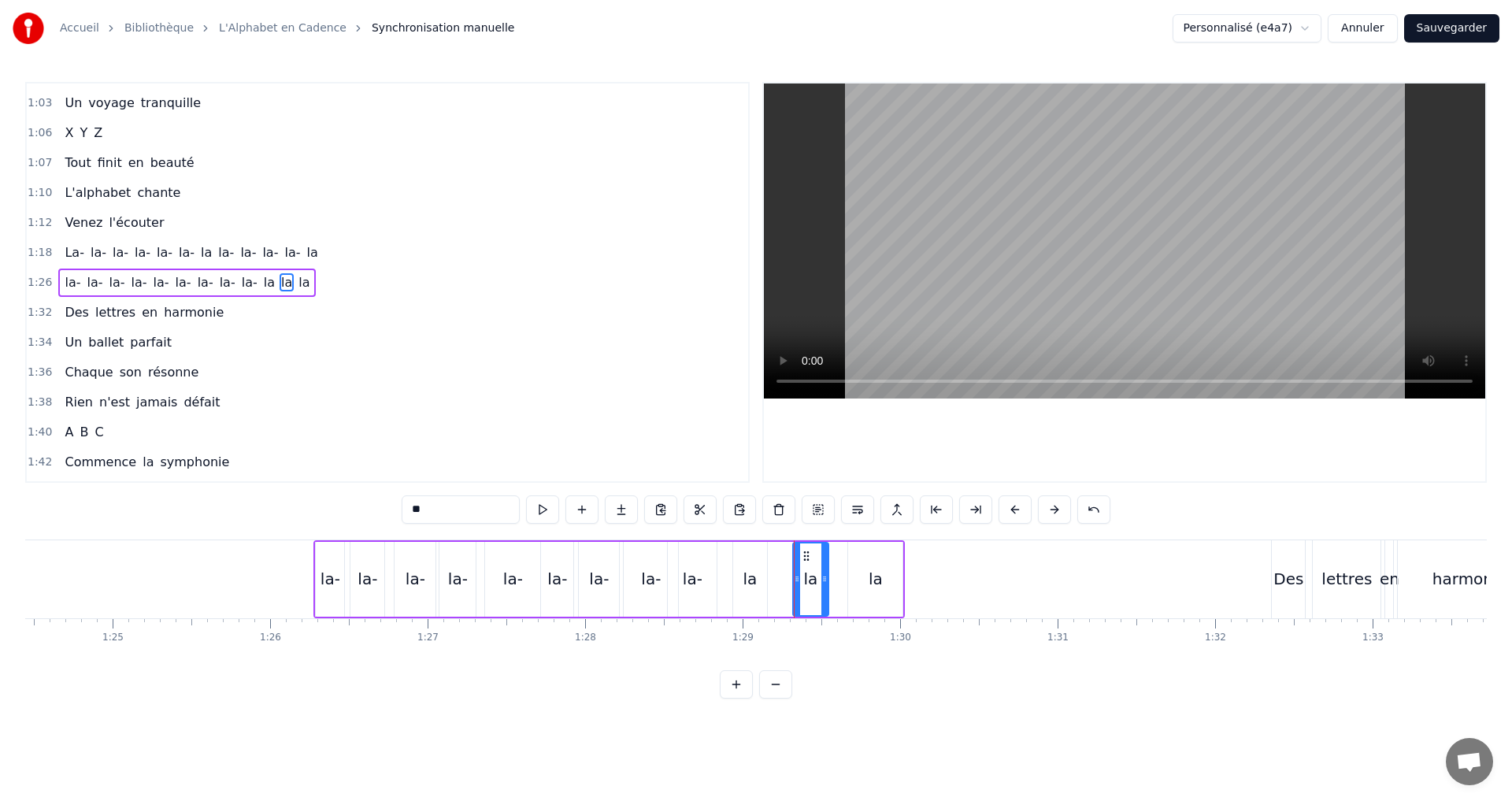
click at [822, 584] on div at bounding box center [824, 579] width 6 height 72
click at [548, 509] on button at bounding box center [543, 509] width 33 height 29
click at [756, 576] on div "la" at bounding box center [750, 579] width 34 height 74
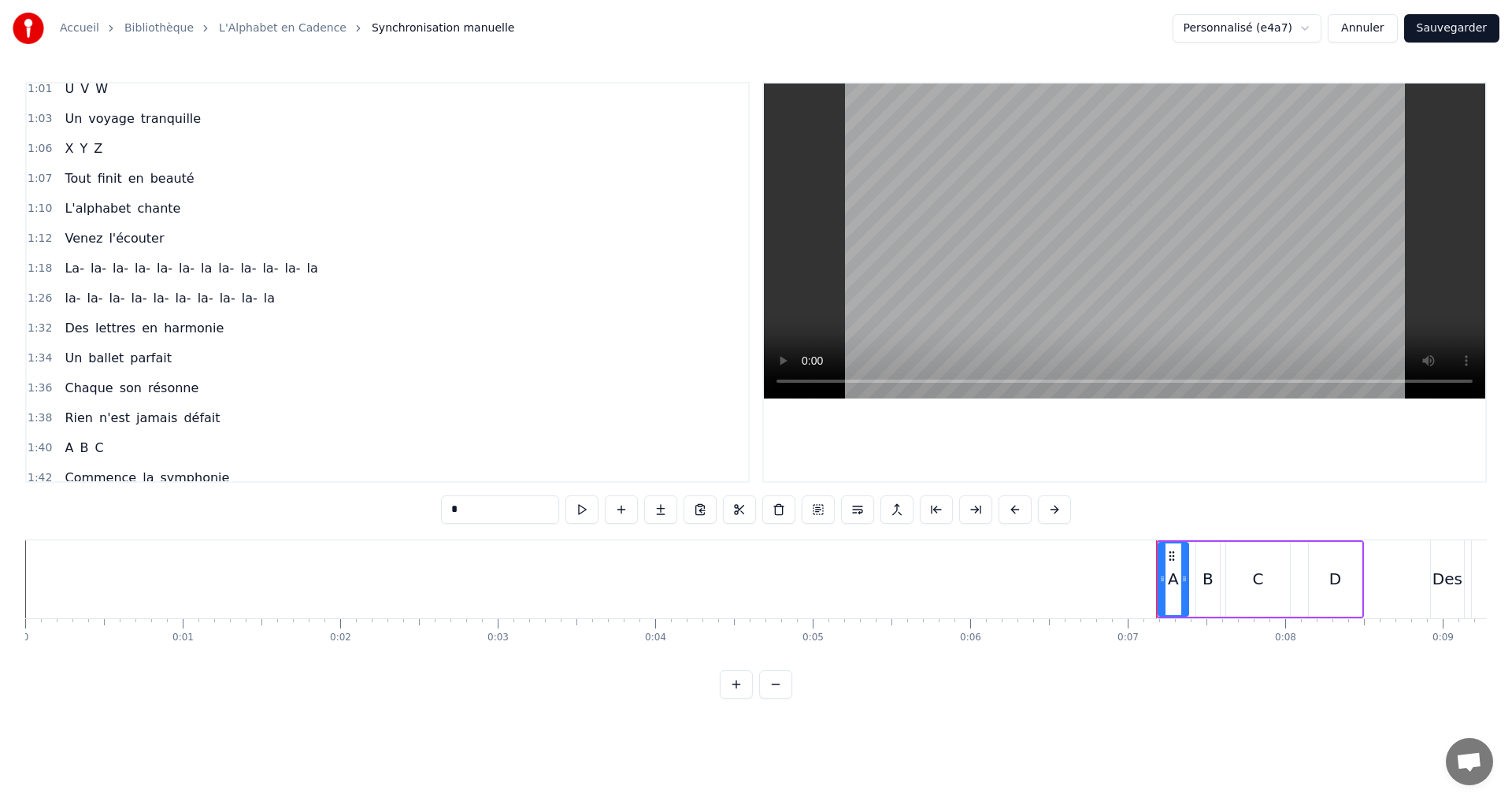
click at [240, 294] on span "la-" at bounding box center [249, 298] width 19 height 18
type input "***"
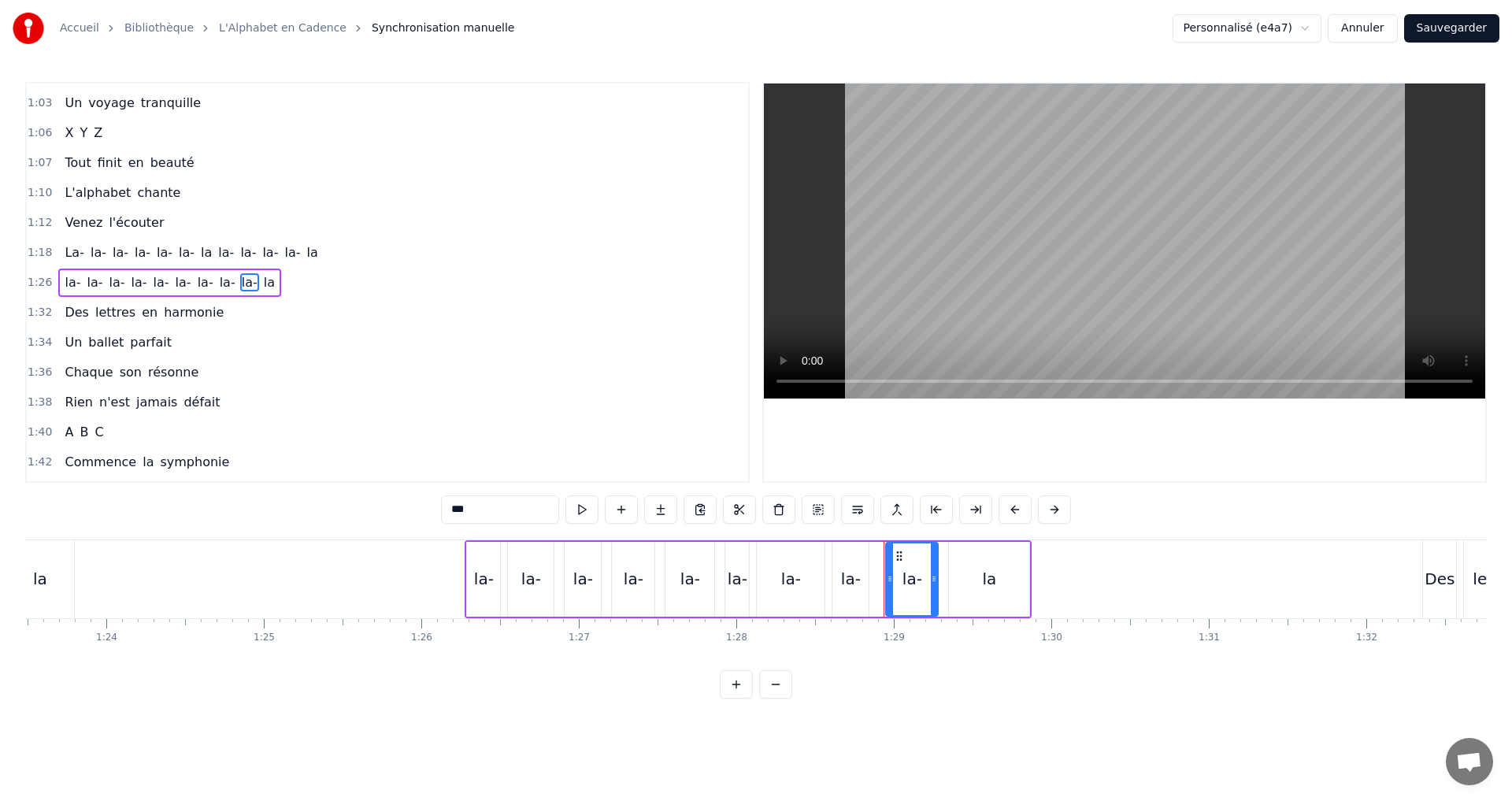
scroll to position [0, 13926]
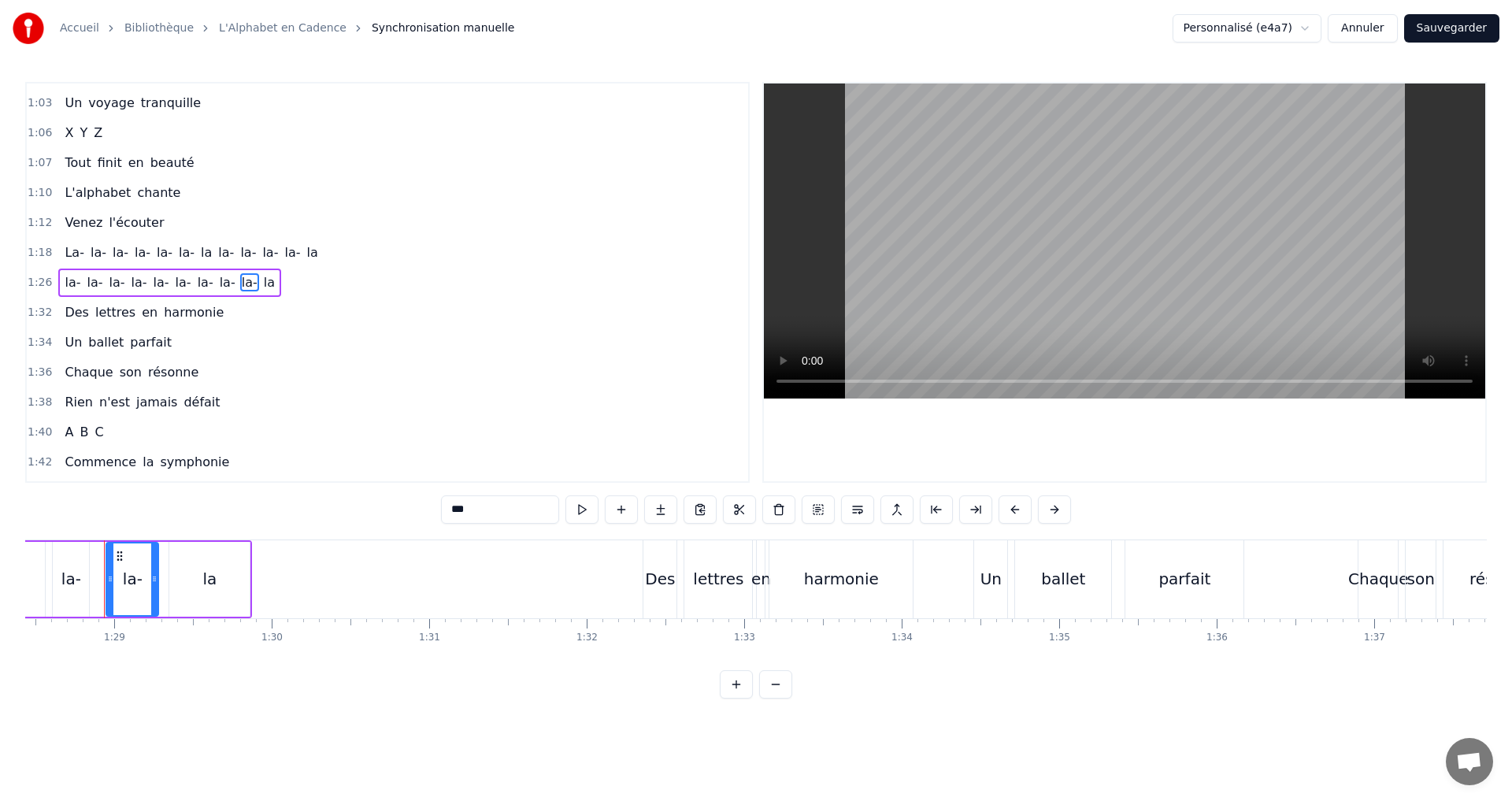
click at [318, 289] on div "1:26 la- la- la- la- la- [GEOGRAPHIC_DATA]" at bounding box center [387, 282] width 721 height 30
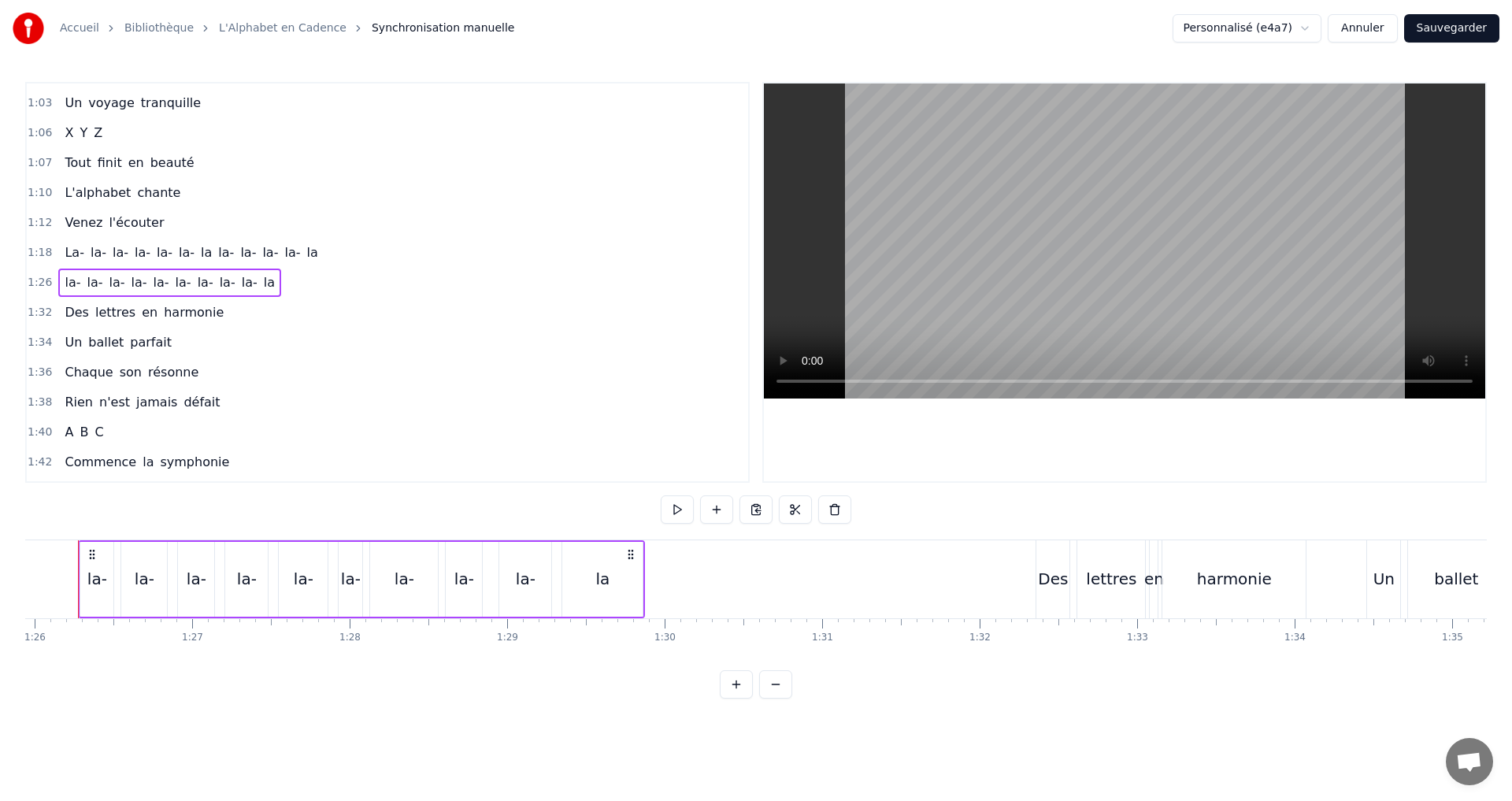
scroll to position [0, 13507]
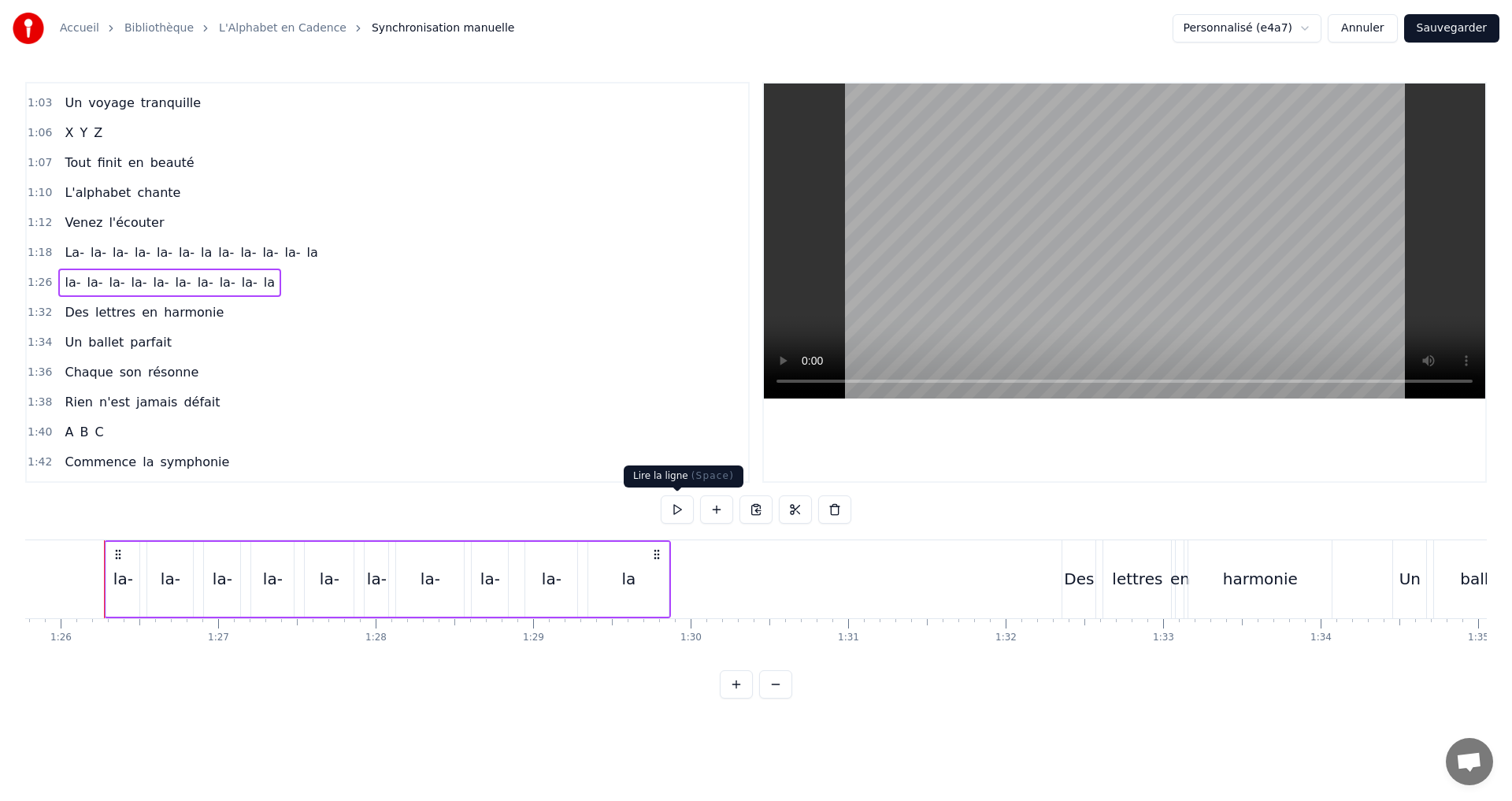
click at [678, 515] on button at bounding box center [677, 509] width 33 height 29
click at [126, 578] on div "la-" at bounding box center [123, 578] width 20 height 23
click at [132, 580] on icon at bounding box center [128, 578] width 6 height 13
click at [168, 583] on div "la-" at bounding box center [171, 578] width 20 height 23
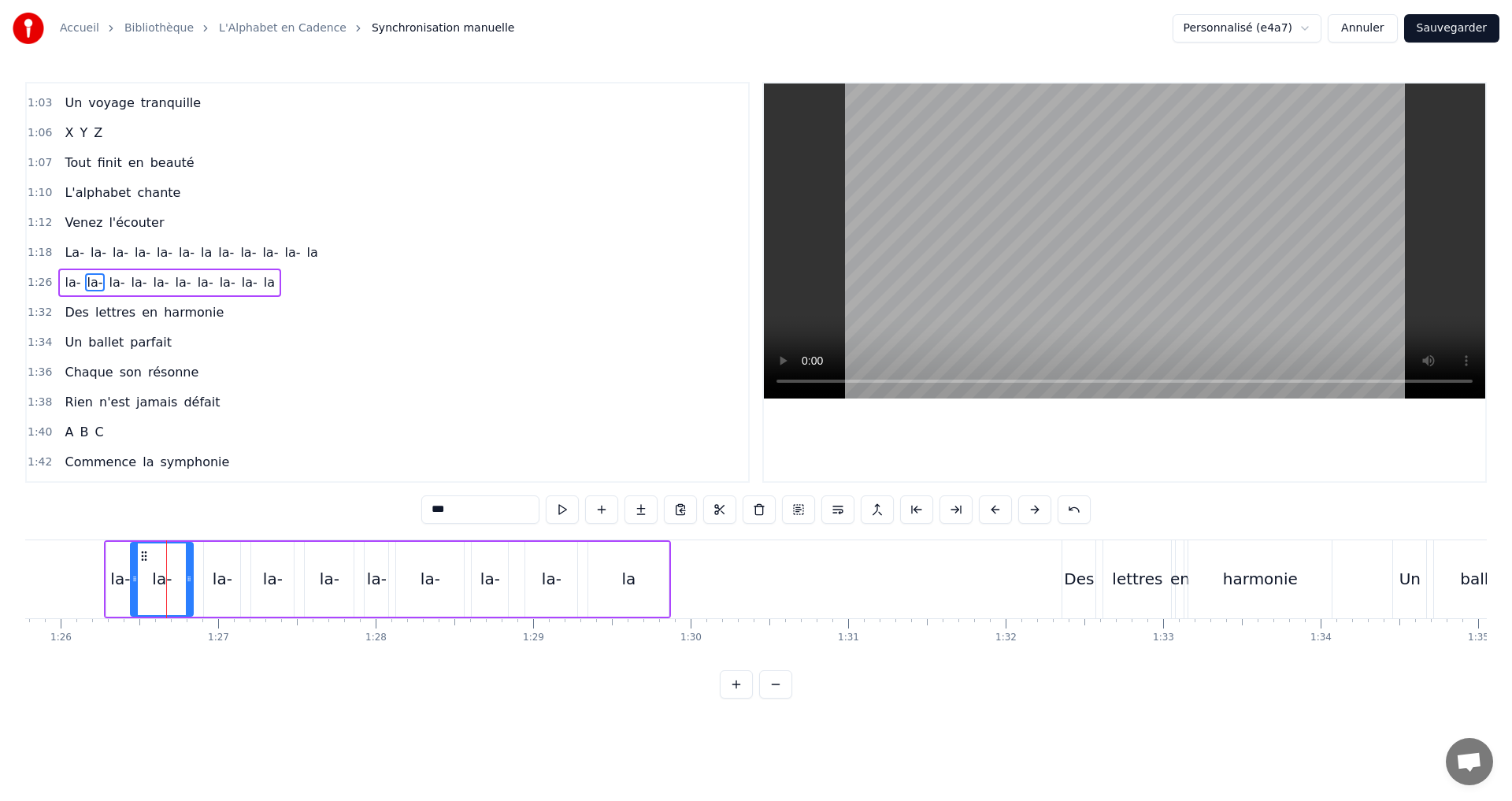
click at [138, 573] on icon at bounding box center [134, 578] width 6 height 13
click at [164, 578] on icon at bounding box center [165, 578] width 6 height 13
click at [215, 580] on div "la-" at bounding box center [222, 578] width 20 height 23
drag, startPoint x: 209, startPoint y: 580, endPoint x: 177, endPoint y: 581, distance: 32.0
click at [177, 581] on icon at bounding box center [174, 578] width 6 height 13
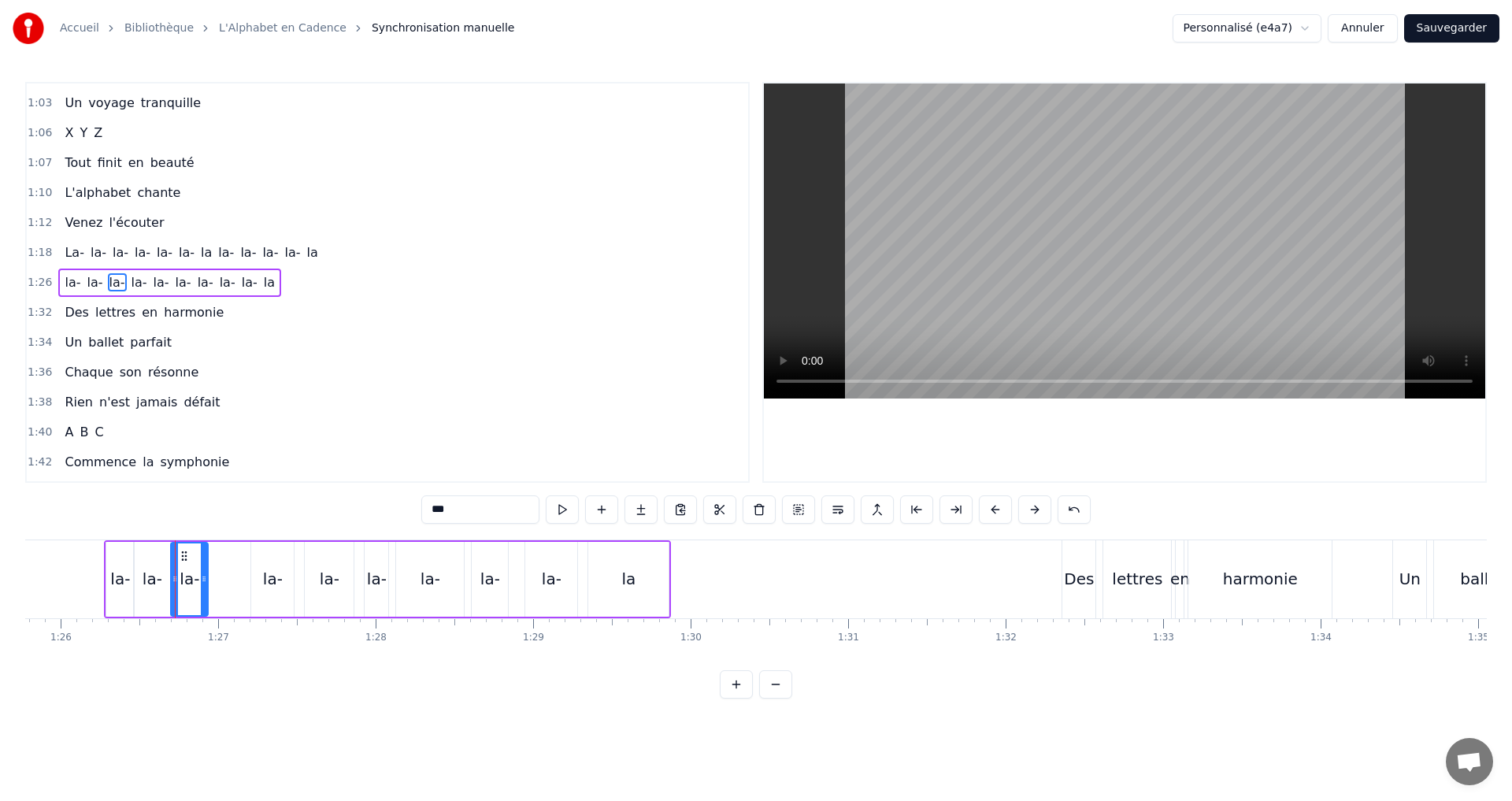
drag, startPoint x: 235, startPoint y: 586, endPoint x: 203, endPoint y: 581, distance: 32.4
click at [203, 581] on div at bounding box center [203, 579] width 6 height 72
click at [563, 509] on button at bounding box center [562, 509] width 33 height 29
drag, startPoint x: 202, startPoint y: 581, endPoint x: 191, endPoint y: 584, distance: 11.4
click at [199, 580] on icon at bounding box center [202, 578] width 6 height 13
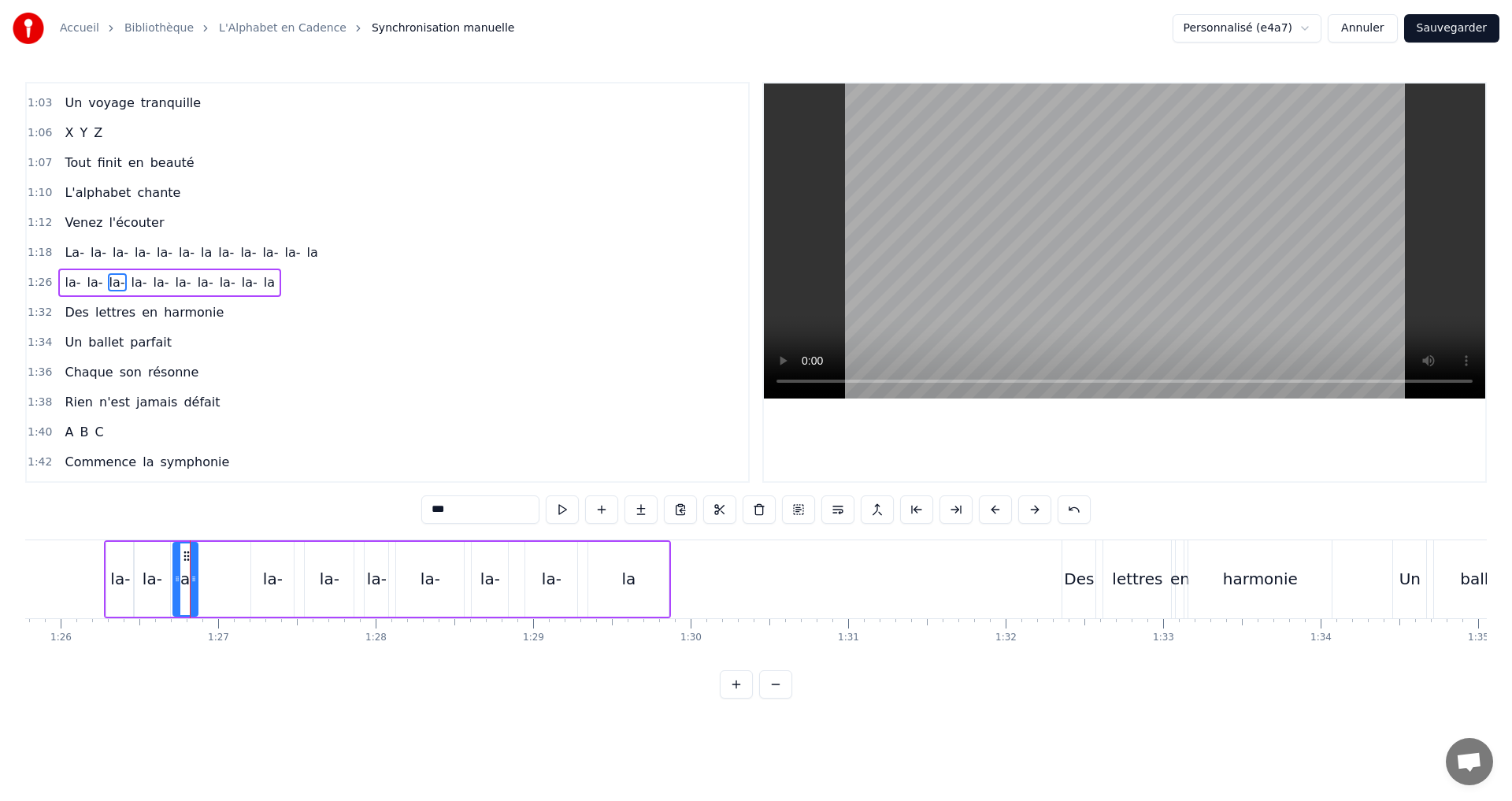
click at [179, 580] on icon at bounding box center [177, 578] width 6 height 13
click at [563, 508] on button at bounding box center [562, 509] width 33 height 29
click at [192, 585] on div at bounding box center [190, 579] width 6 height 72
click at [560, 512] on button at bounding box center [562, 509] width 33 height 29
click at [176, 576] on icon at bounding box center [175, 578] width 6 height 13
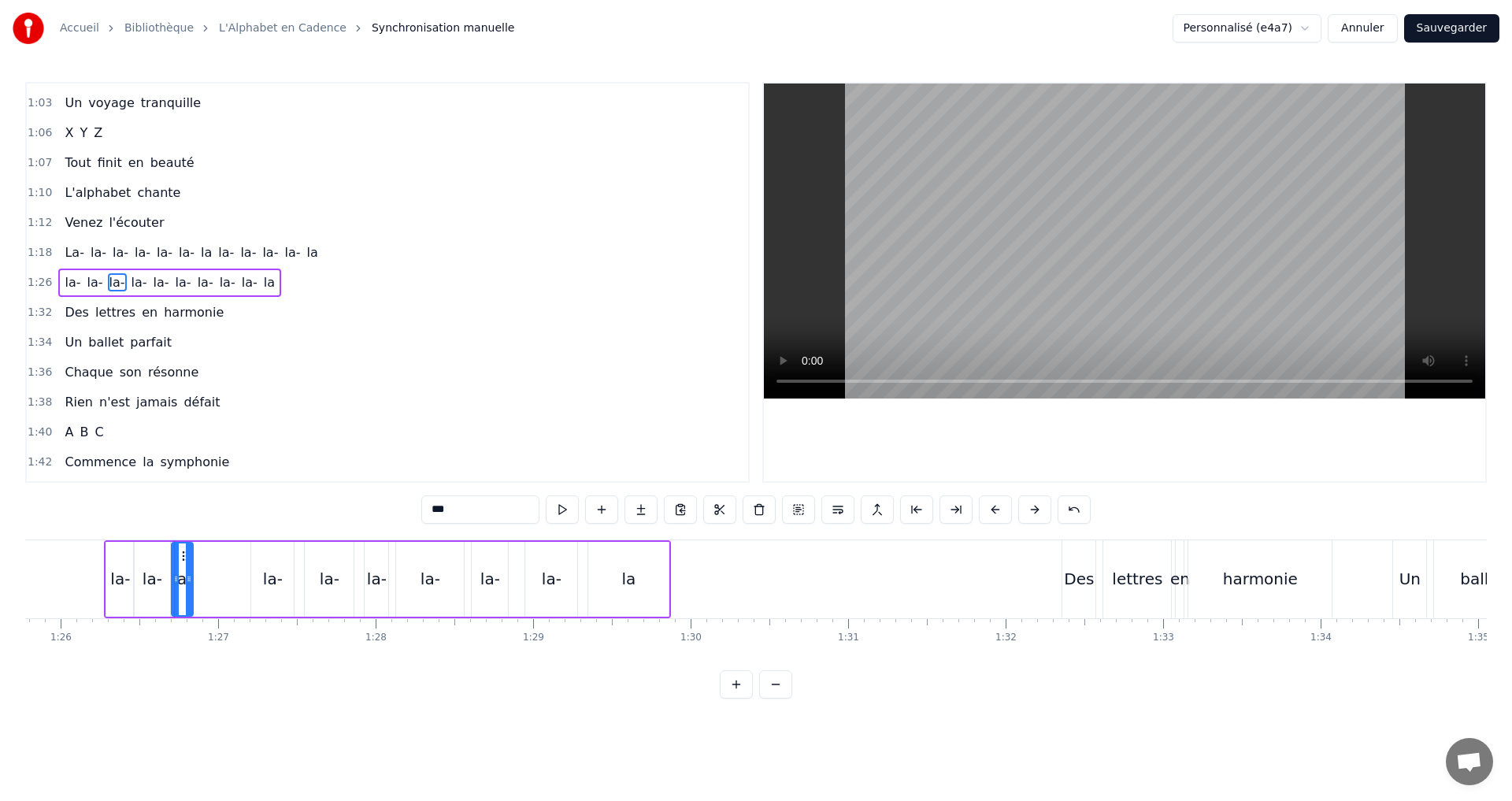
click at [188, 579] on icon at bounding box center [189, 578] width 6 height 13
click at [565, 514] on button at bounding box center [562, 509] width 33 height 29
click at [154, 579] on div "la-" at bounding box center [152, 578] width 20 height 23
click at [566, 510] on button at bounding box center [562, 509] width 33 height 29
click at [161, 585] on div at bounding box center [161, 579] width 6 height 72
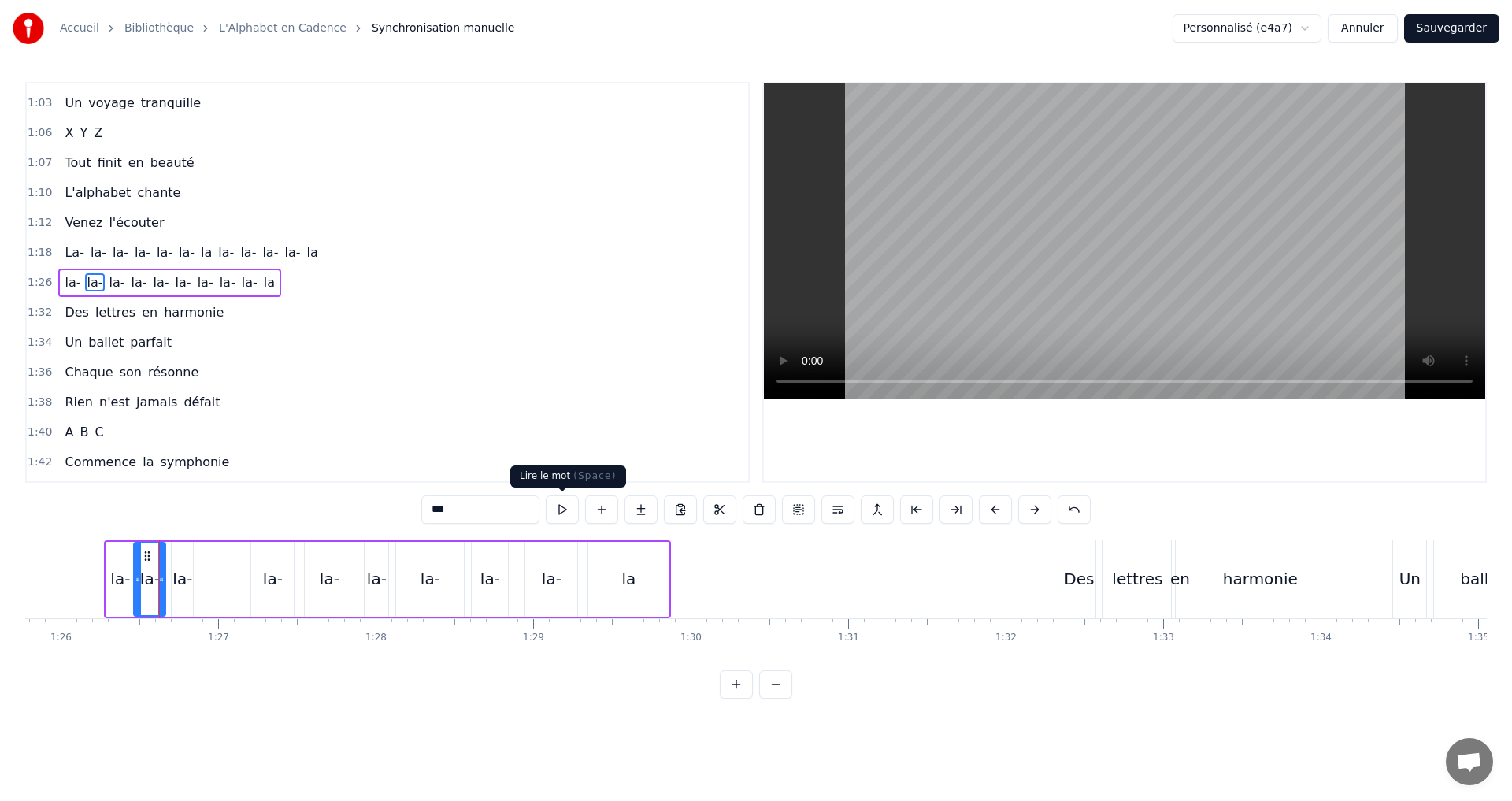
click at [568, 508] on button at bounding box center [562, 509] width 33 height 29
click at [121, 586] on div "la-" at bounding box center [119, 578] width 20 height 23
click at [565, 509] on button at bounding box center [562, 509] width 33 height 29
click at [122, 573] on icon at bounding box center [124, 578] width 6 height 13
drag, startPoint x: 578, startPoint y: 512, endPoint x: 562, endPoint y: 516, distance: 16.5
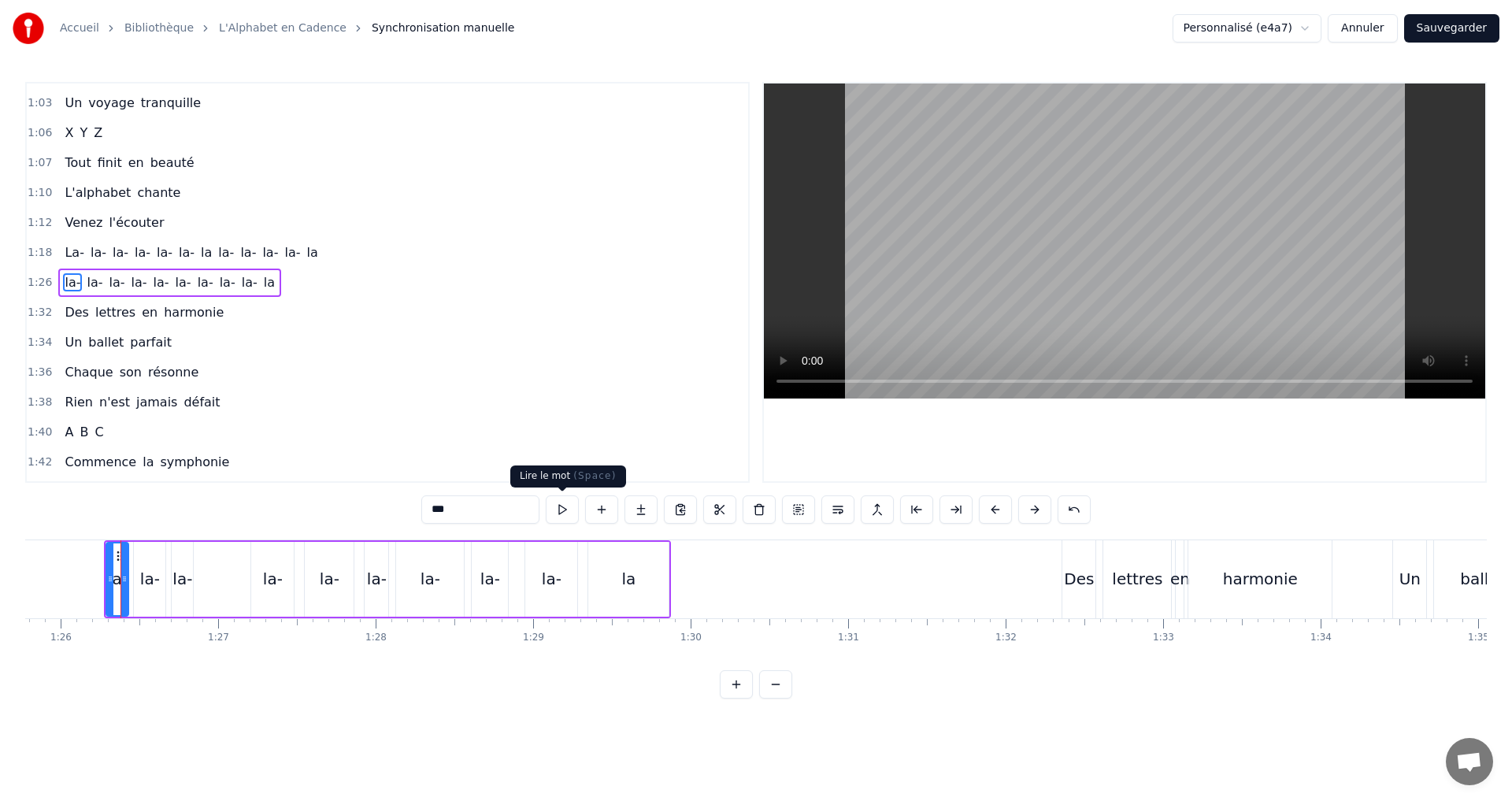
click at [575, 511] on button at bounding box center [562, 509] width 33 height 29
click at [103, 576] on div "A B C D Des lettres en cascade E F G H Un souffle qui s'évade I J K L Des sons …" at bounding box center [554, 578] width 28071 height 79
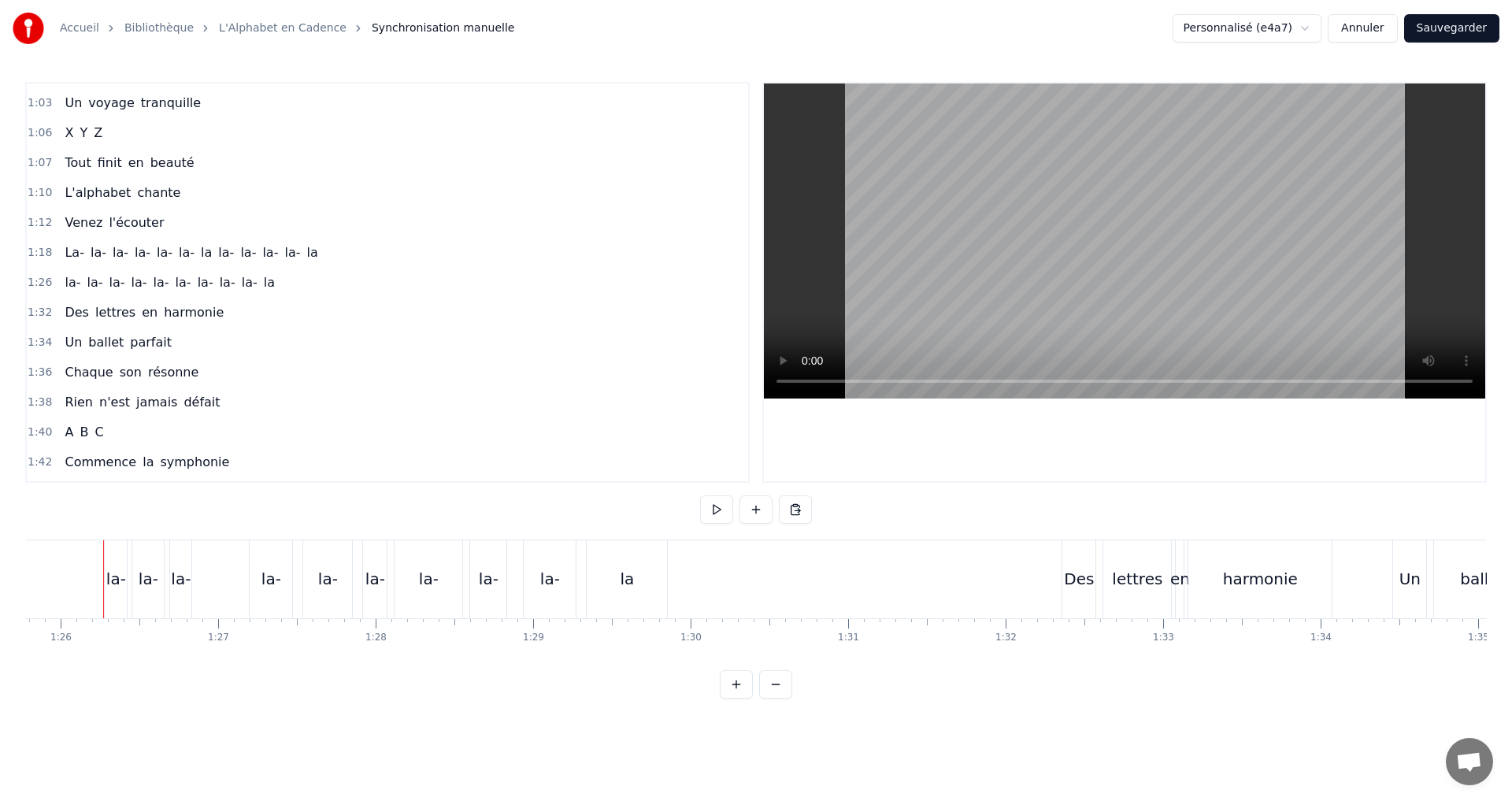
scroll to position [0, 13506]
click at [109, 580] on div "la-" at bounding box center [117, 578] width 20 height 23
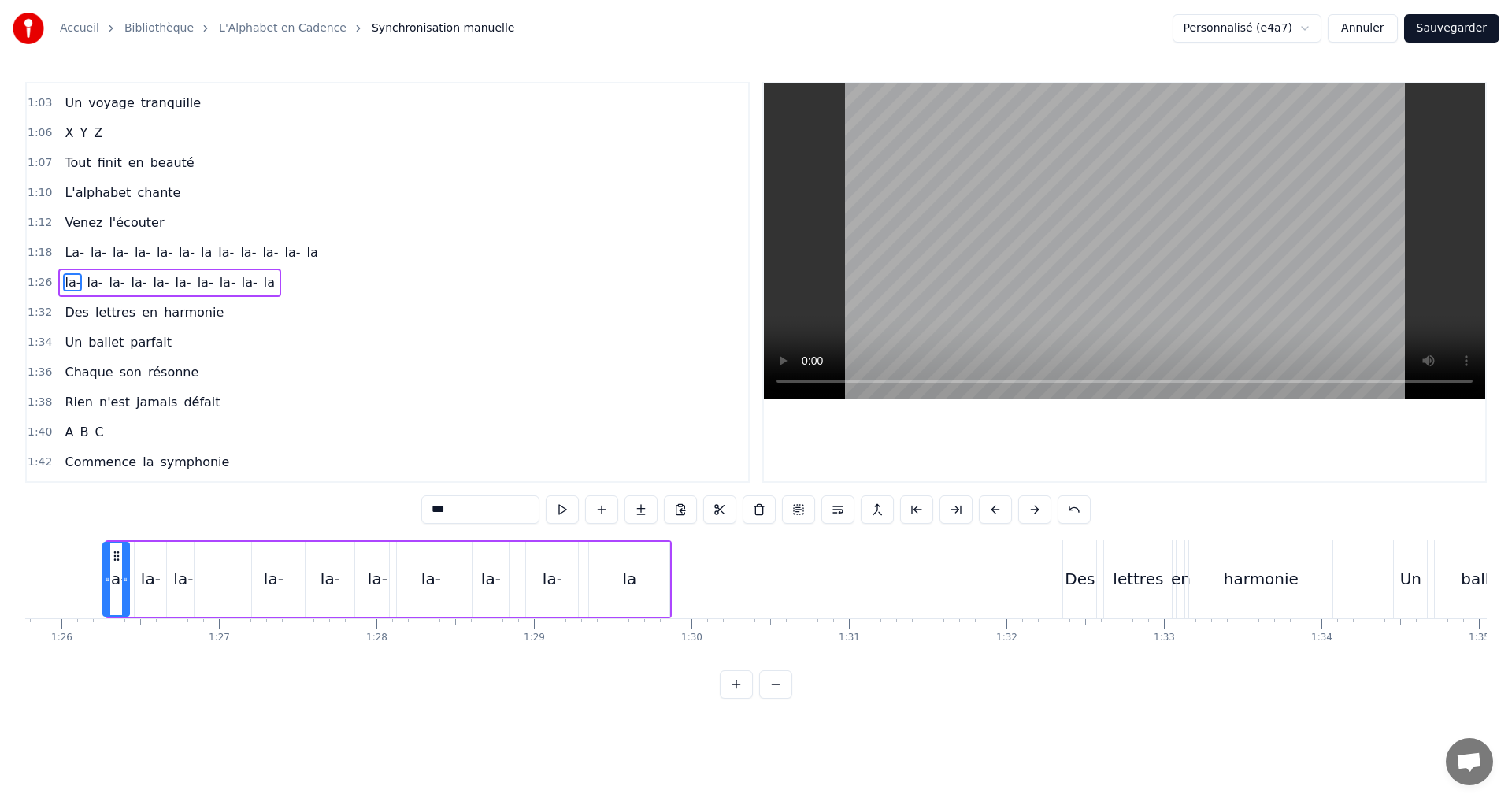
click at [106, 575] on icon at bounding box center [106, 578] width 6 height 13
click at [555, 514] on button at bounding box center [562, 509] width 33 height 29
click at [126, 578] on icon at bounding box center [125, 578] width 6 height 13
click at [554, 508] on button at bounding box center [562, 509] width 33 height 29
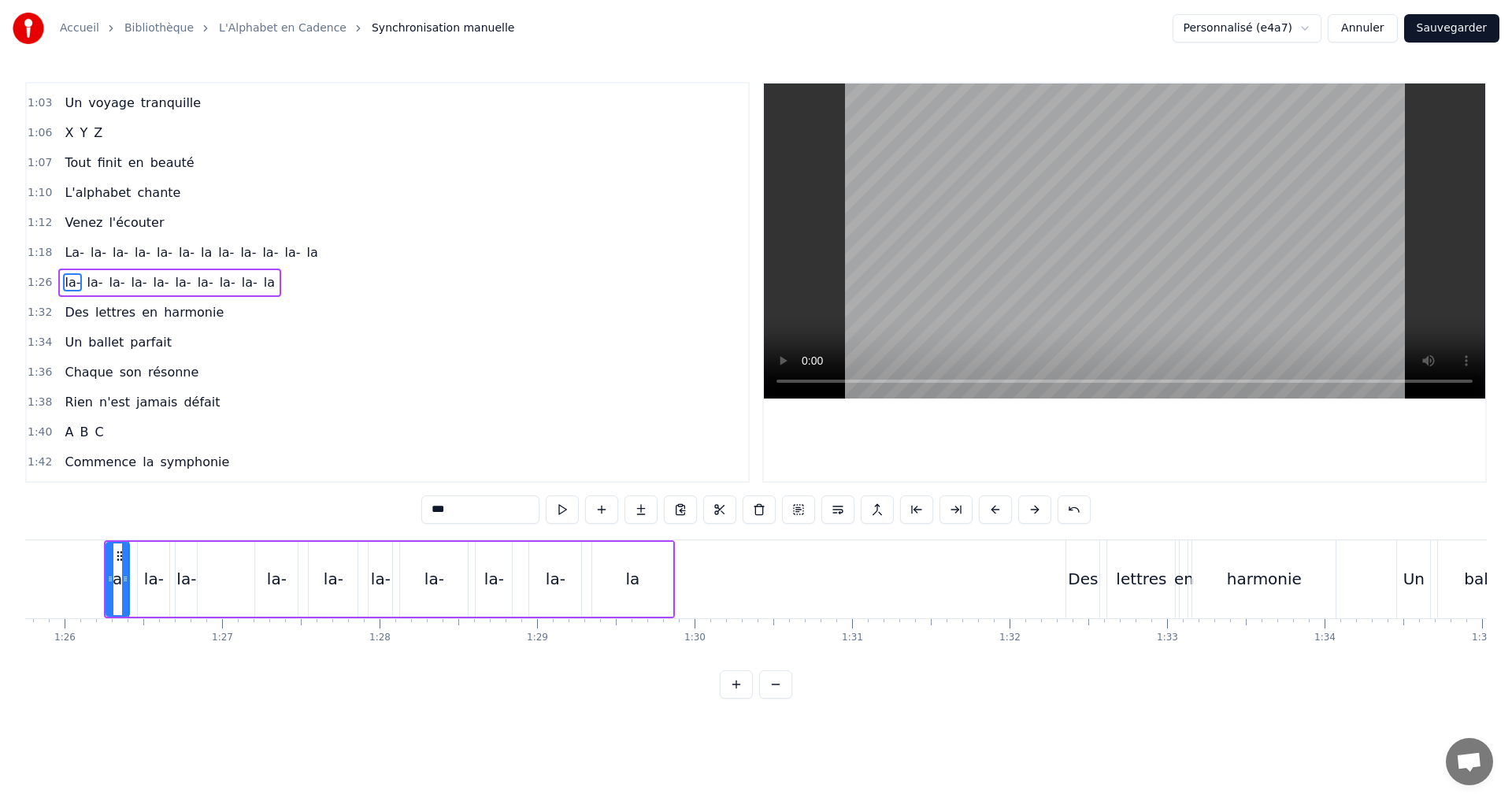
click at [157, 585] on div "la-" at bounding box center [153, 578] width 20 height 23
click at [571, 510] on button at bounding box center [562, 509] width 33 height 29
click at [191, 587] on div "la-" at bounding box center [186, 578] width 20 height 23
click at [560, 509] on button at bounding box center [562, 509] width 33 height 29
click at [275, 579] on div "la-" at bounding box center [276, 578] width 20 height 23
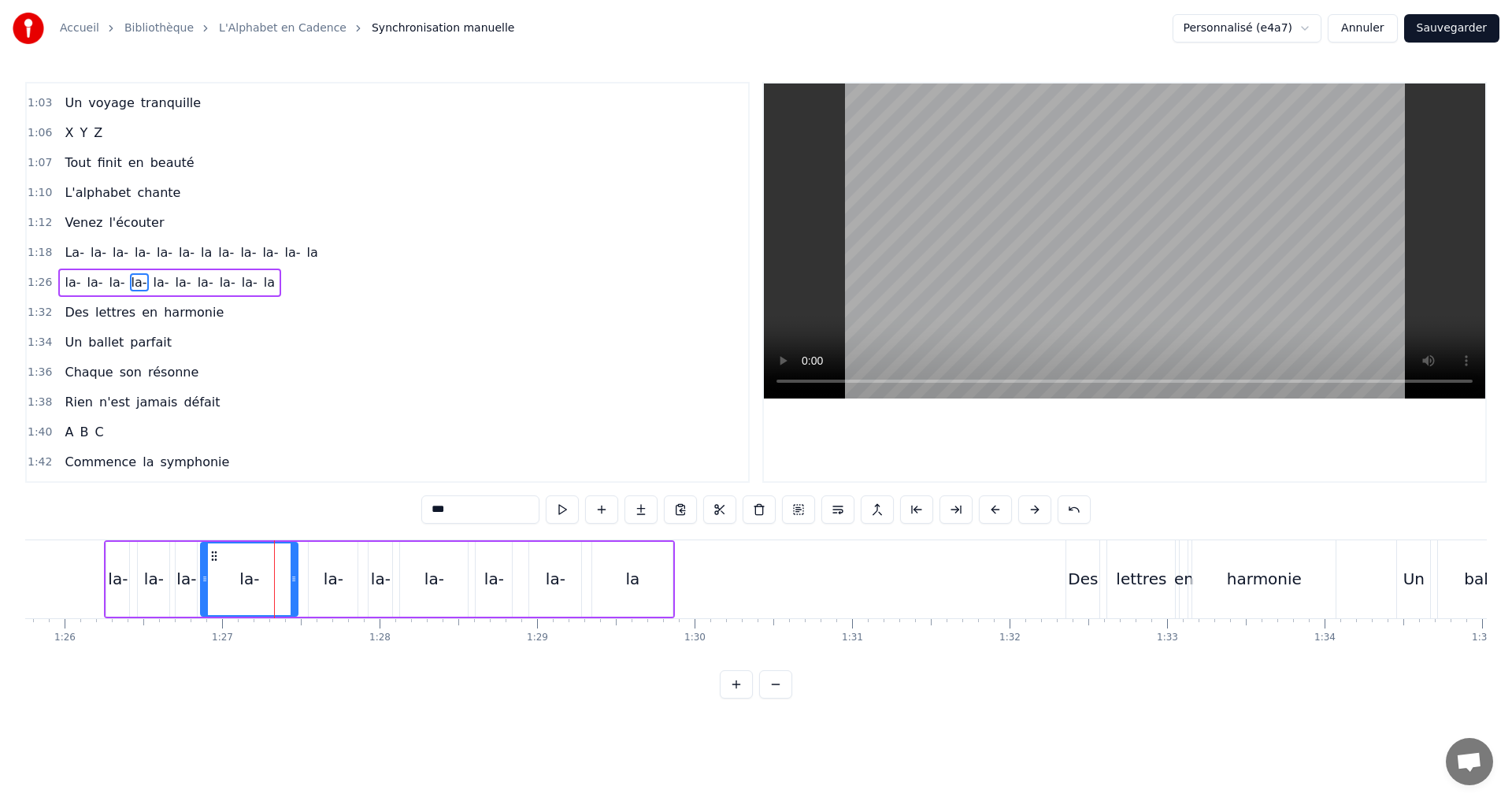
drag, startPoint x: 257, startPoint y: 587, endPoint x: 203, endPoint y: 581, distance: 54.3
click at [203, 581] on div at bounding box center [204, 579] width 6 height 72
drag, startPoint x: 291, startPoint y: 579, endPoint x: 230, endPoint y: 575, distance: 61.1
click at [327, 581] on div "la-" at bounding box center [333, 578] width 20 height 23
drag, startPoint x: 312, startPoint y: 579, endPoint x: 236, endPoint y: 577, distance: 76.0
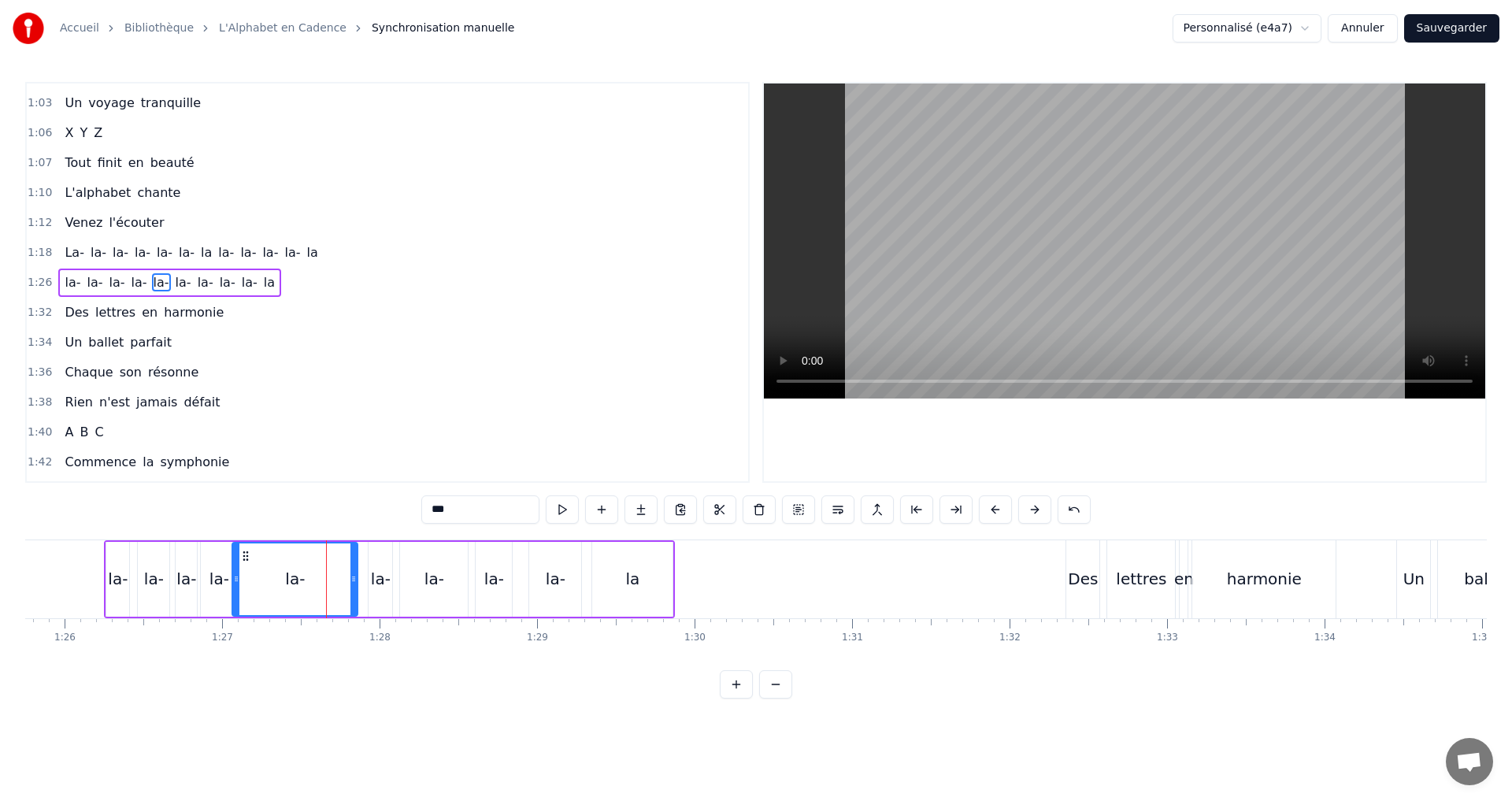
click at [236, 577] on icon at bounding box center [235, 578] width 6 height 13
drag, startPoint x: 354, startPoint y: 580, endPoint x: 266, endPoint y: 572, distance: 88.4
click at [266, 572] on icon at bounding box center [265, 578] width 6 height 13
click at [561, 510] on button at bounding box center [562, 509] width 33 height 29
click at [264, 589] on div at bounding box center [262, 579] width 6 height 72
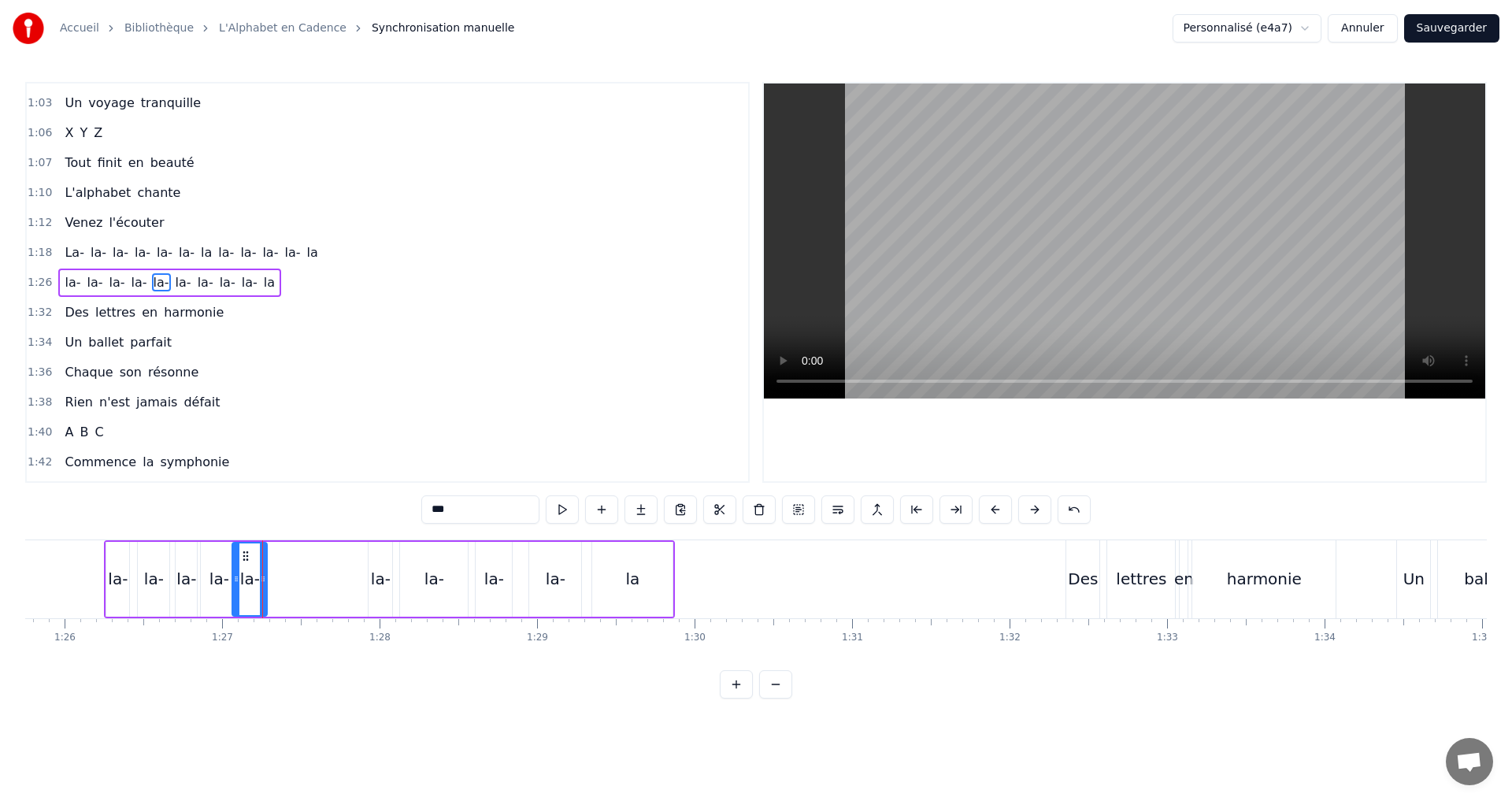
click at [378, 585] on div "la-" at bounding box center [380, 578] width 20 height 23
drag, startPoint x: 371, startPoint y: 582, endPoint x: 267, endPoint y: 586, distance: 104.1
click at [267, 586] on div at bounding box center [267, 579] width 6 height 72
drag, startPoint x: 388, startPoint y: 588, endPoint x: 309, endPoint y: 580, distance: 79.4
click at [309, 580] on div at bounding box center [309, 579] width 6 height 72
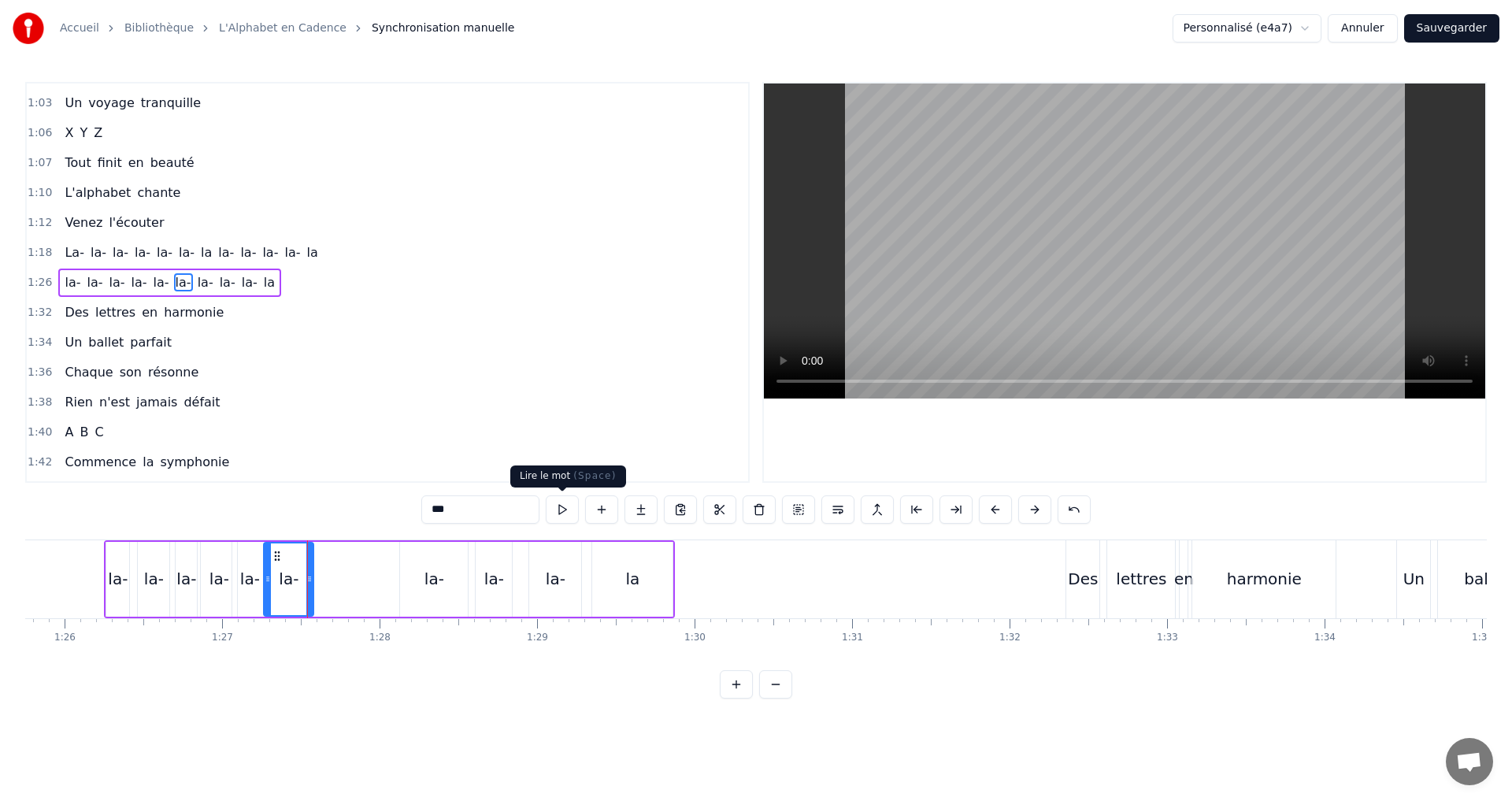
click at [563, 510] on button at bounding box center [562, 509] width 33 height 29
drag, startPoint x: 310, startPoint y: 586, endPoint x: 299, endPoint y: 591, distance: 12.1
click at [298, 585] on div at bounding box center [296, 579] width 6 height 72
click at [558, 507] on button at bounding box center [562, 509] width 33 height 29
click at [298, 284] on div "1:26 la- la- la- la- la- [GEOGRAPHIC_DATA]" at bounding box center [387, 282] width 721 height 30
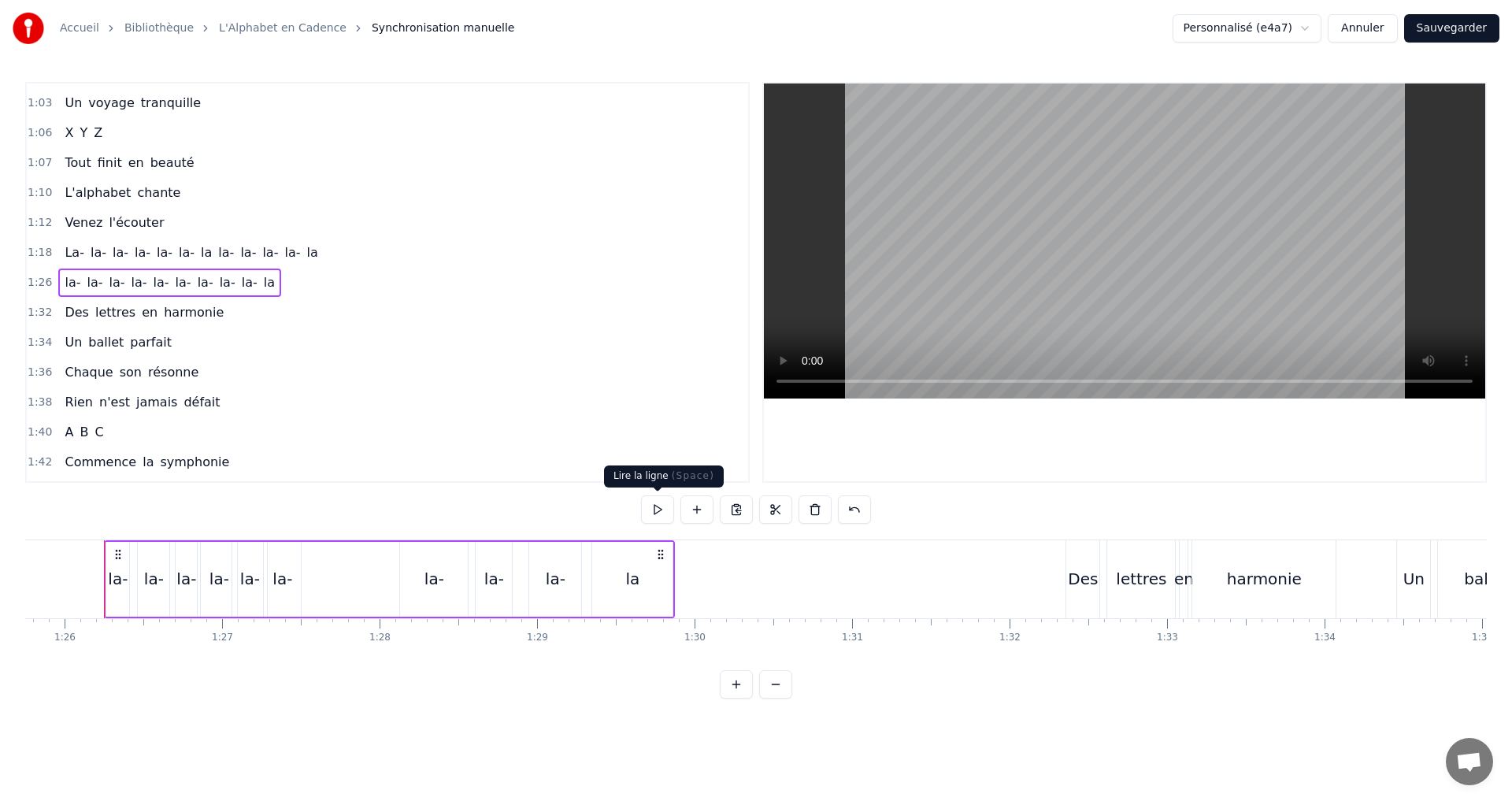
click at [664, 514] on button at bounding box center [657, 509] width 33 height 29
click at [653, 517] on button at bounding box center [657, 509] width 33 height 29
click at [283, 585] on div "la-" at bounding box center [282, 578] width 20 height 23
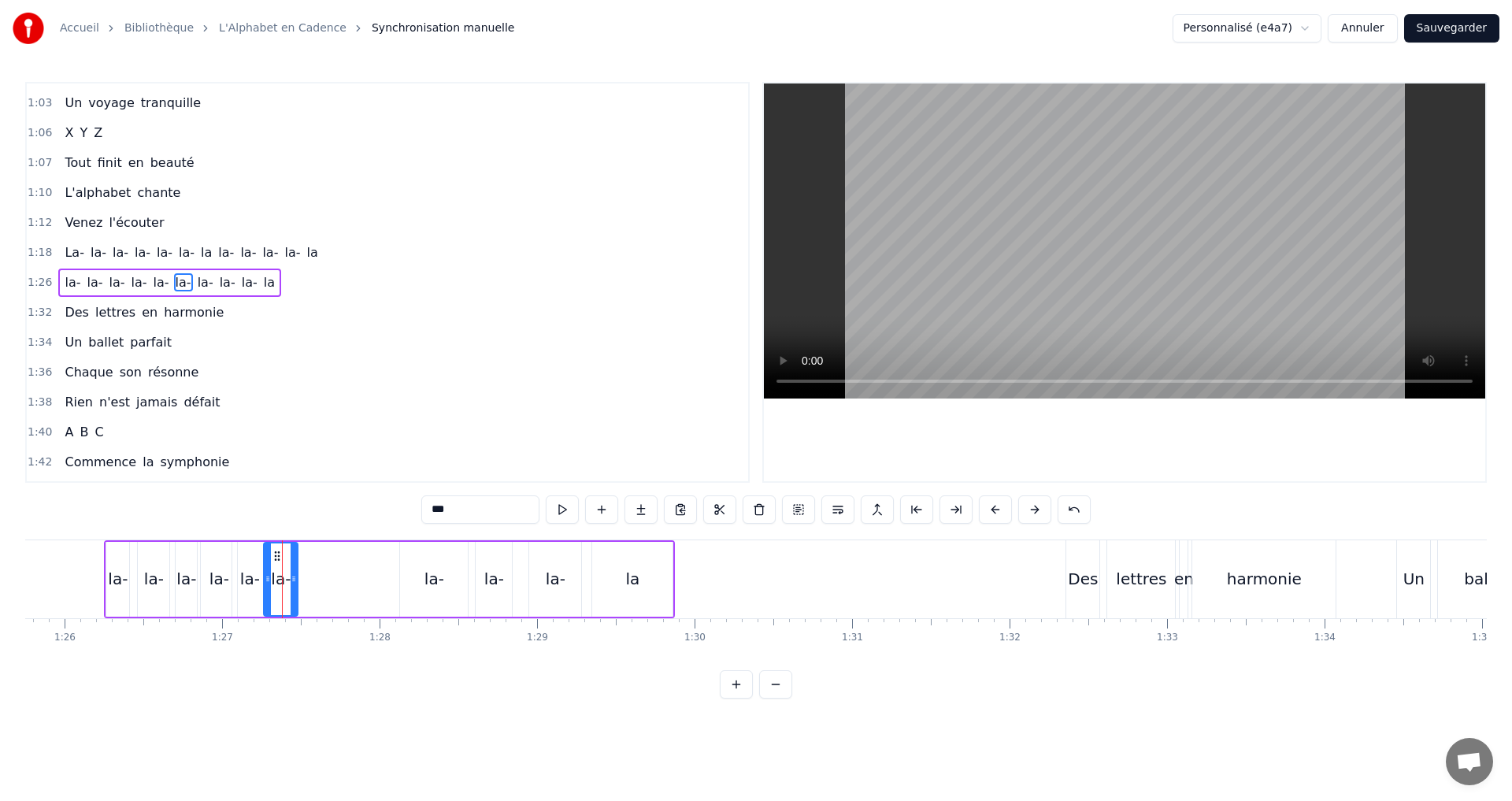
click at [293, 580] on icon at bounding box center [293, 578] width 6 height 13
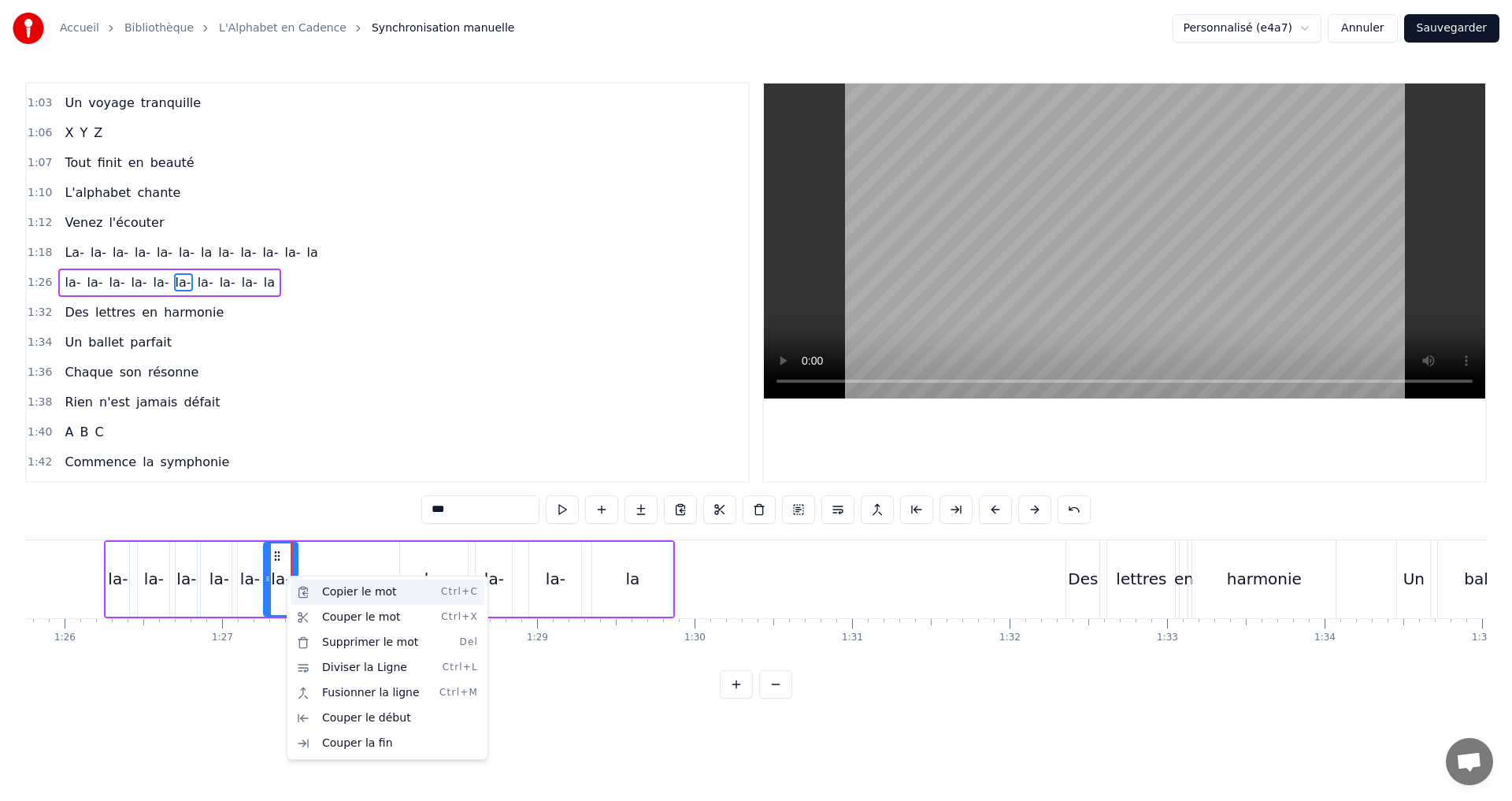
drag, startPoint x: 338, startPoint y: 591, endPoint x: 320, endPoint y: 593, distance: 18.1
click at [338, 593] on div "Copier le mot Ctrl+C" at bounding box center [388, 592] width 194 height 25
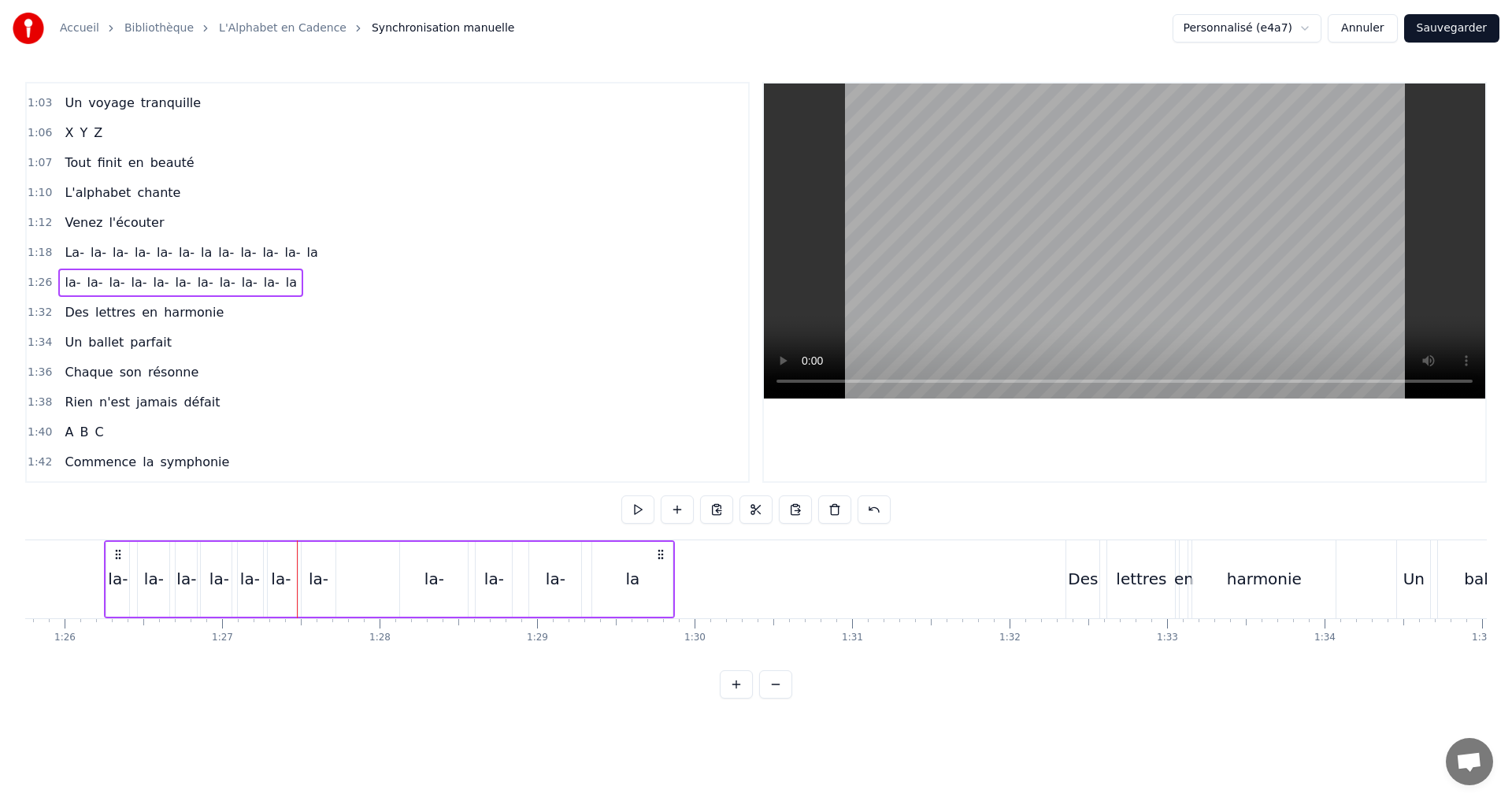
click at [116, 569] on div "la-" at bounding box center [118, 578] width 20 height 23
click at [545, 515] on button at bounding box center [543, 509] width 33 height 29
click at [311, 278] on div "1:26 la- la- la- la- la- [GEOGRAPHIC_DATA]" at bounding box center [387, 282] width 721 height 30
click at [633, 507] on button at bounding box center [638, 509] width 33 height 29
click at [633, 501] on button at bounding box center [638, 509] width 33 height 29
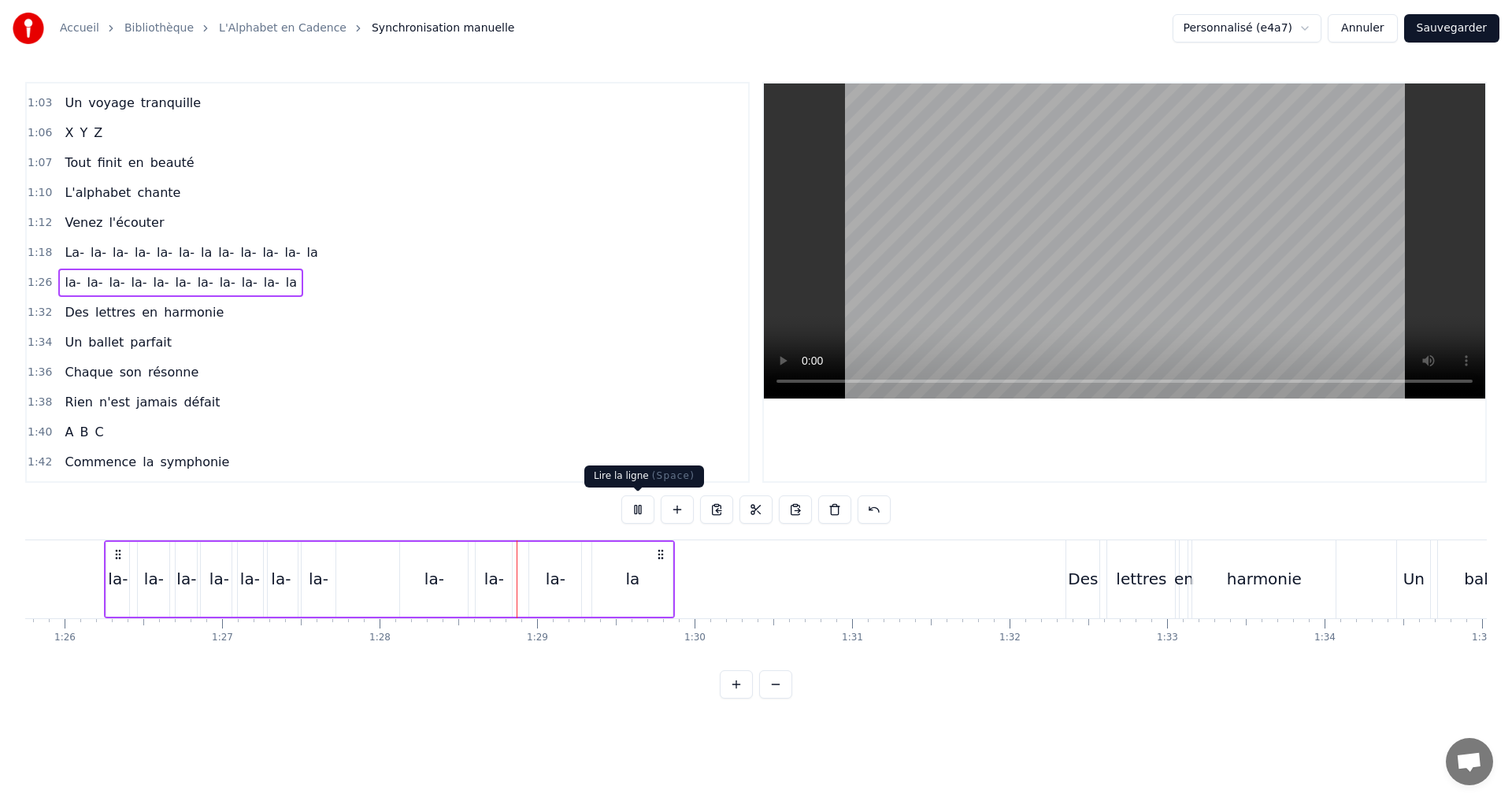
click at [634, 507] on button at bounding box center [638, 509] width 33 height 29
click at [318, 570] on div "la-" at bounding box center [318, 578] width 20 height 23
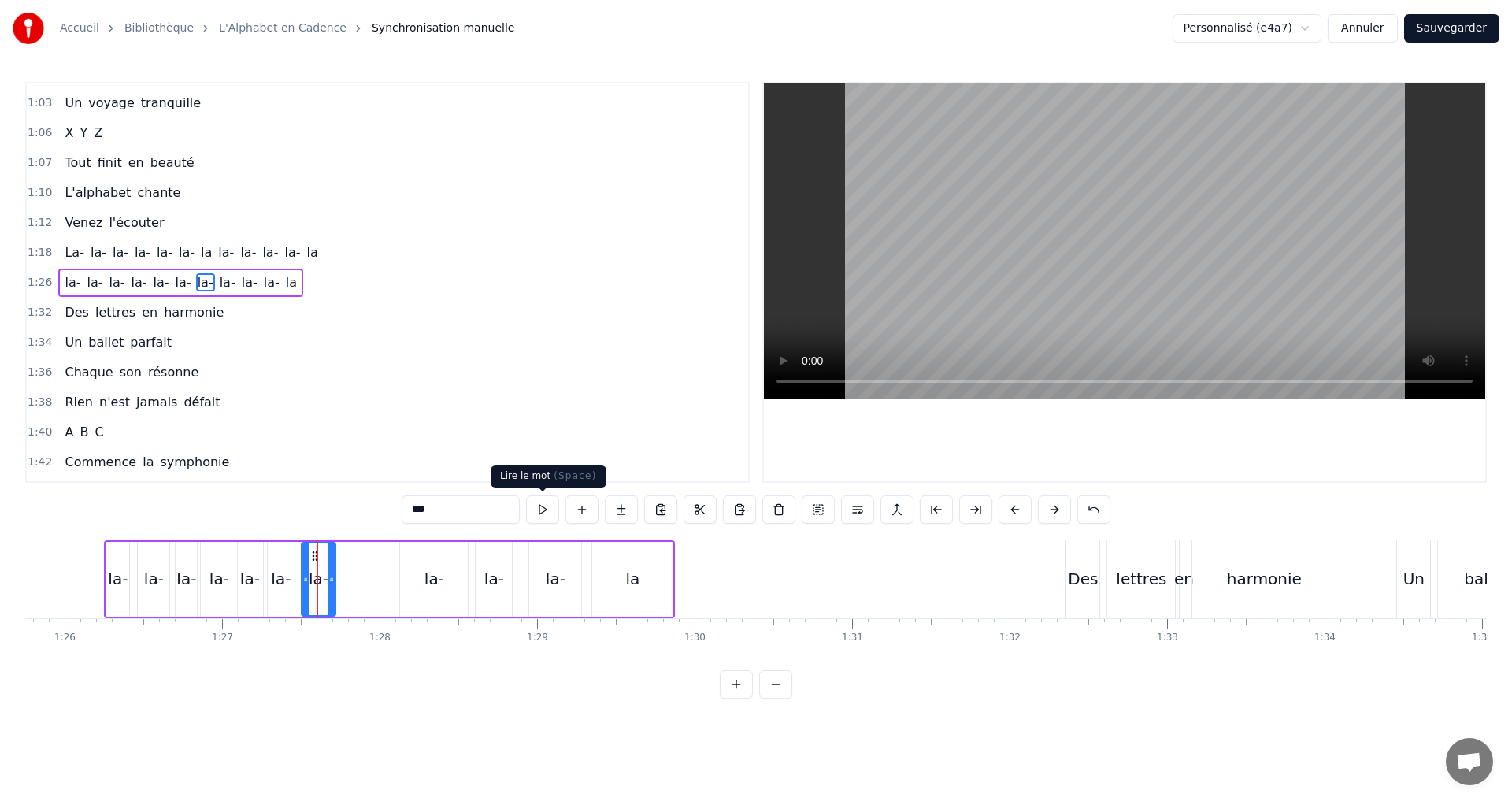
click at [537, 508] on button at bounding box center [543, 509] width 33 height 29
click at [415, 584] on div "la-" at bounding box center [434, 579] width 68 height 74
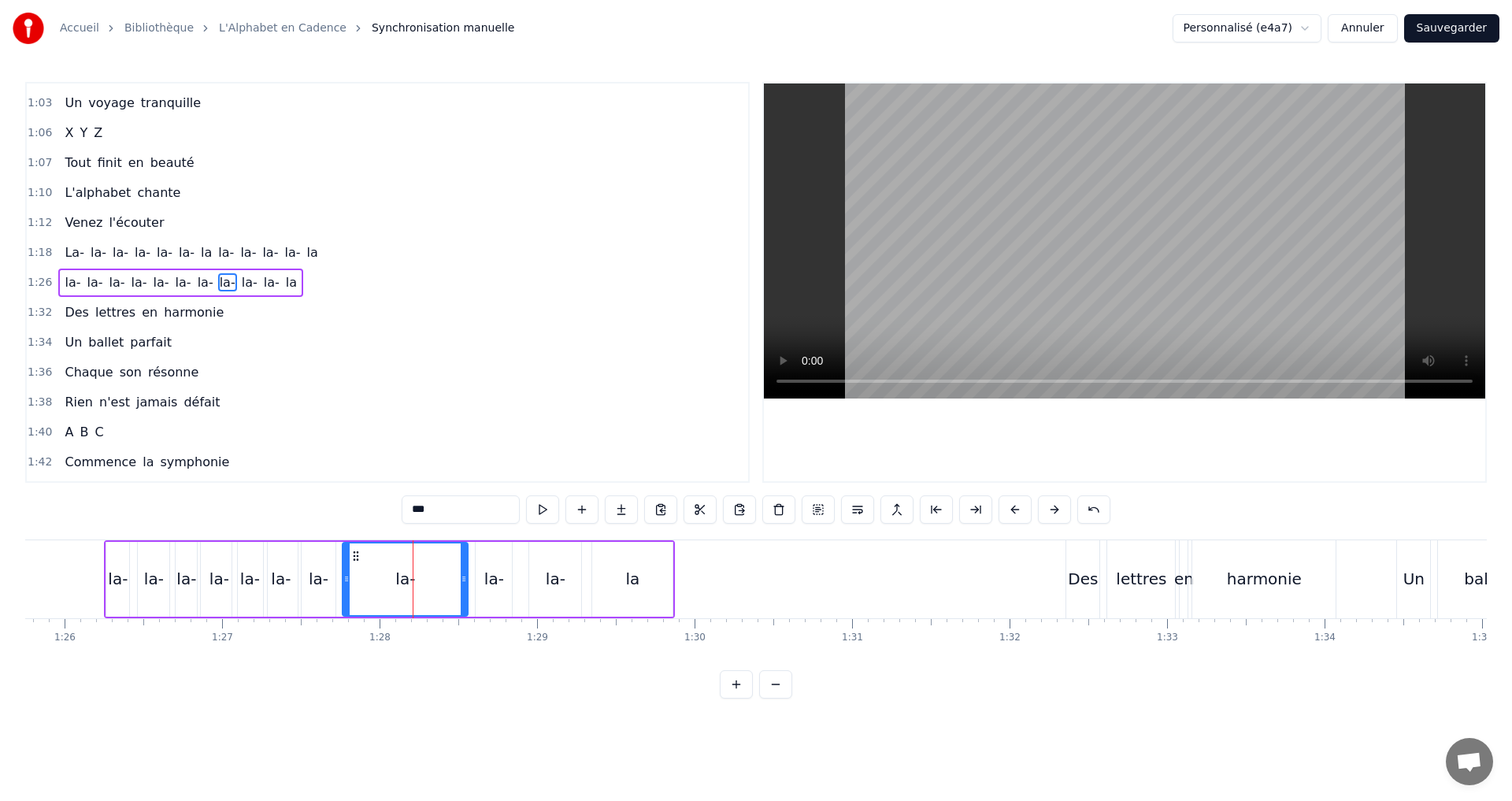
drag, startPoint x: 404, startPoint y: 578, endPoint x: 346, endPoint y: 574, distance: 58.1
click at [346, 574] on icon at bounding box center [346, 578] width 6 height 13
drag, startPoint x: 460, startPoint y: 578, endPoint x: 510, endPoint y: 533, distance: 67.3
click at [384, 572] on div "la-" at bounding box center [371, 579] width 56 height 72
click at [532, 509] on button at bounding box center [543, 509] width 33 height 29
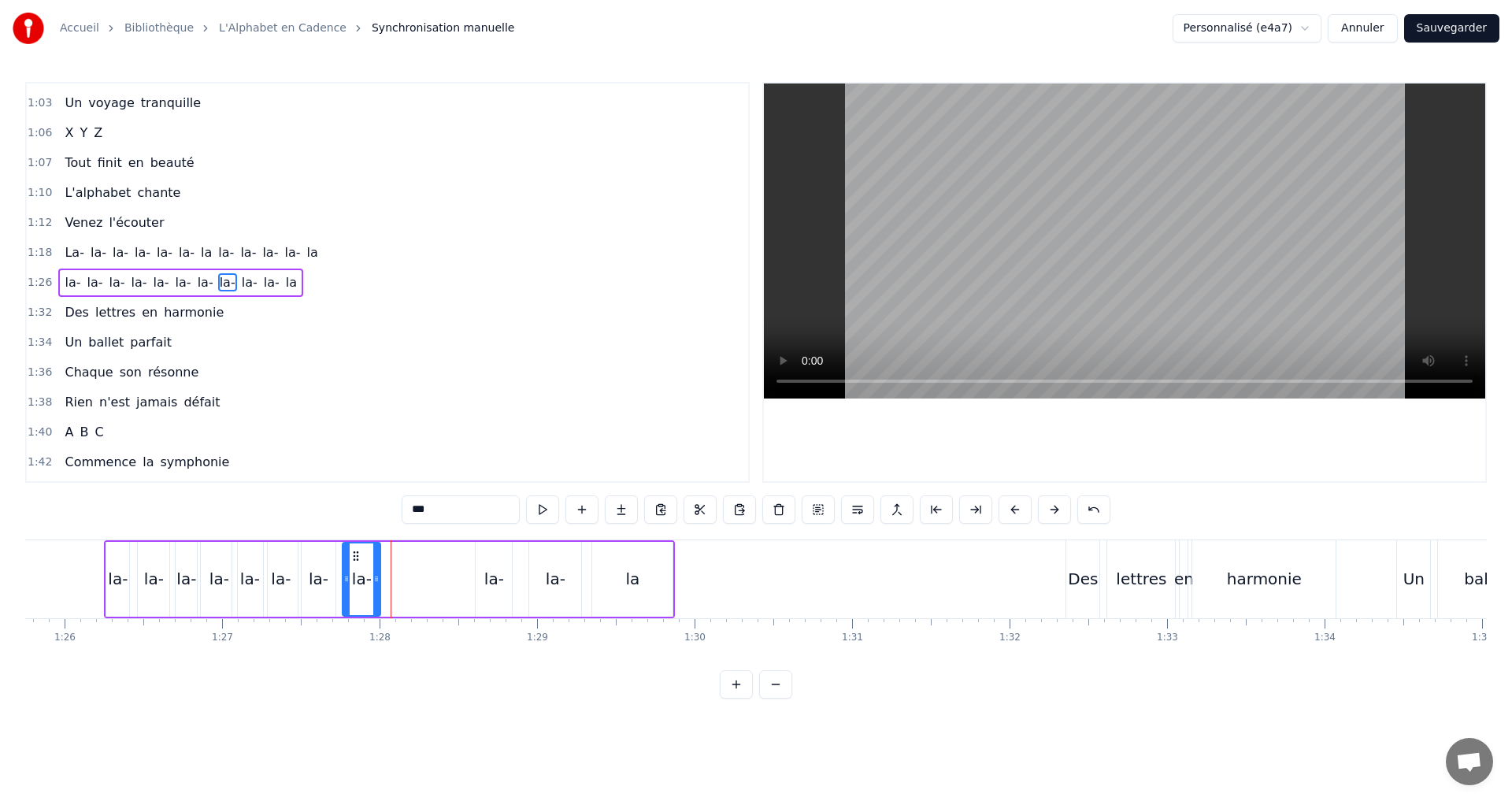
drag, startPoint x: 388, startPoint y: 582, endPoint x: 376, endPoint y: 578, distance: 12.6
click at [376, 578] on icon at bounding box center [376, 578] width 6 height 13
click at [541, 507] on button at bounding box center [543, 509] width 33 height 29
click at [494, 571] on div "la-" at bounding box center [493, 578] width 20 height 23
drag, startPoint x: 479, startPoint y: 585, endPoint x: 430, endPoint y: 574, distance: 50.2
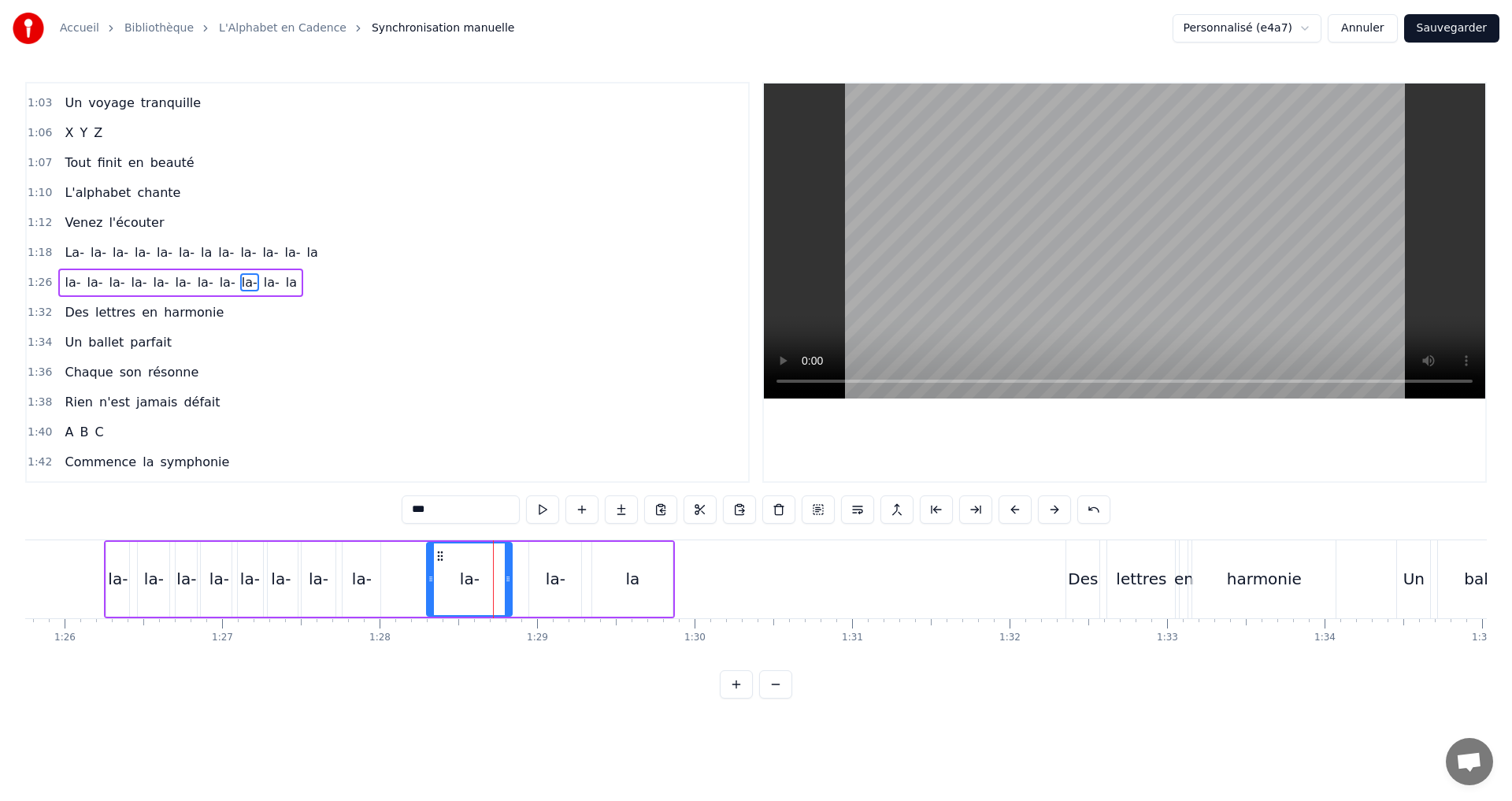
click at [430, 574] on icon at bounding box center [430, 578] width 6 height 13
drag, startPoint x: 507, startPoint y: 582, endPoint x: 468, endPoint y: 570, distance: 40.8
click at [463, 569] on div at bounding box center [466, 579] width 6 height 72
click at [539, 515] on button at bounding box center [543, 509] width 33 height 29
click at [559, 576] on div "la-" at bounding box center [555, 578] width 20 height 23
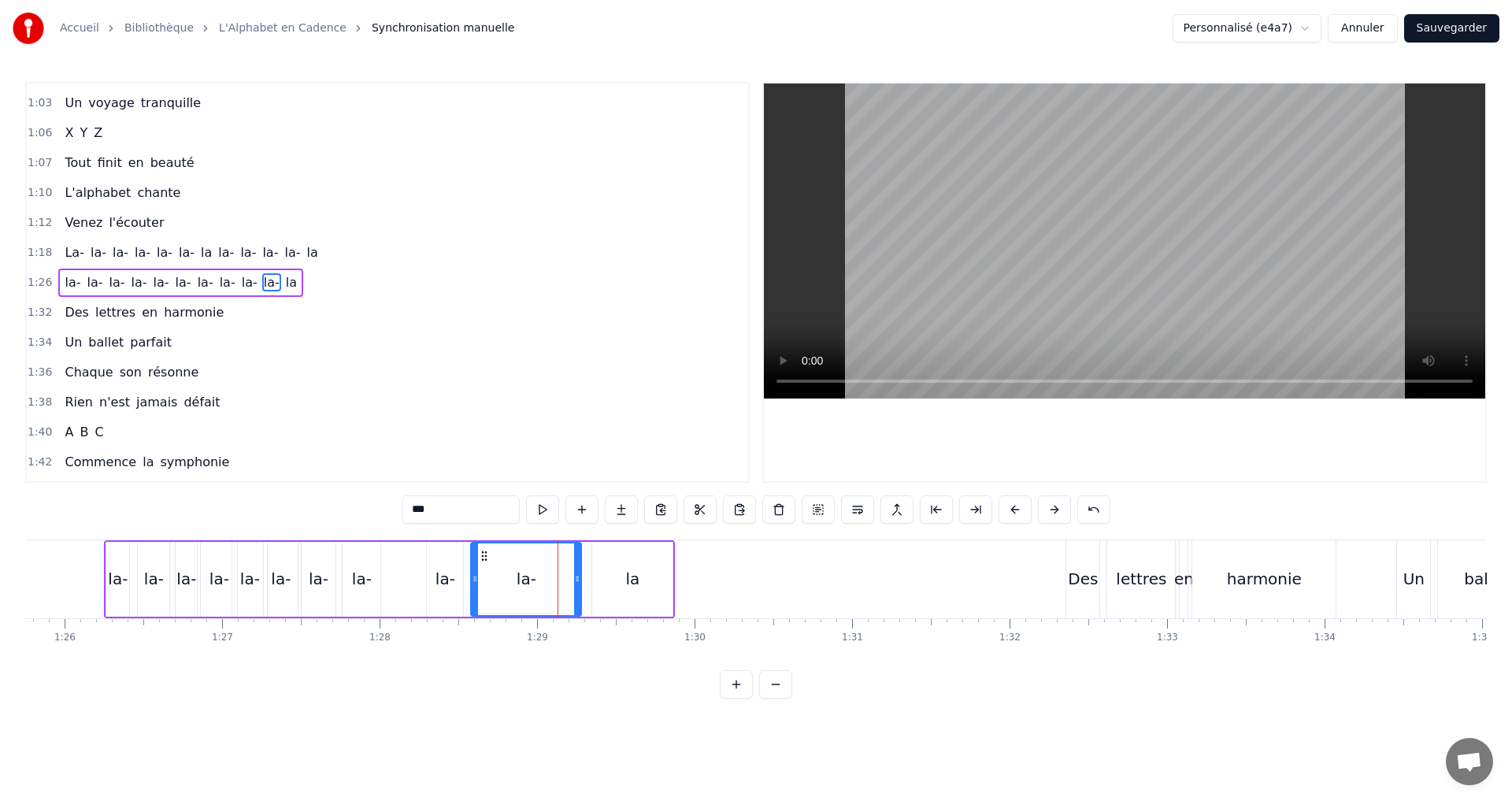
drag, startPoint x: 535, startPoint y: 579, endPoint x: 476, endPoint y: 576, distance: 59.1
drag, startPoint x: 576, startPoint y: 578, endPoint x: 499, endPoint y: 566, distance: 77.9
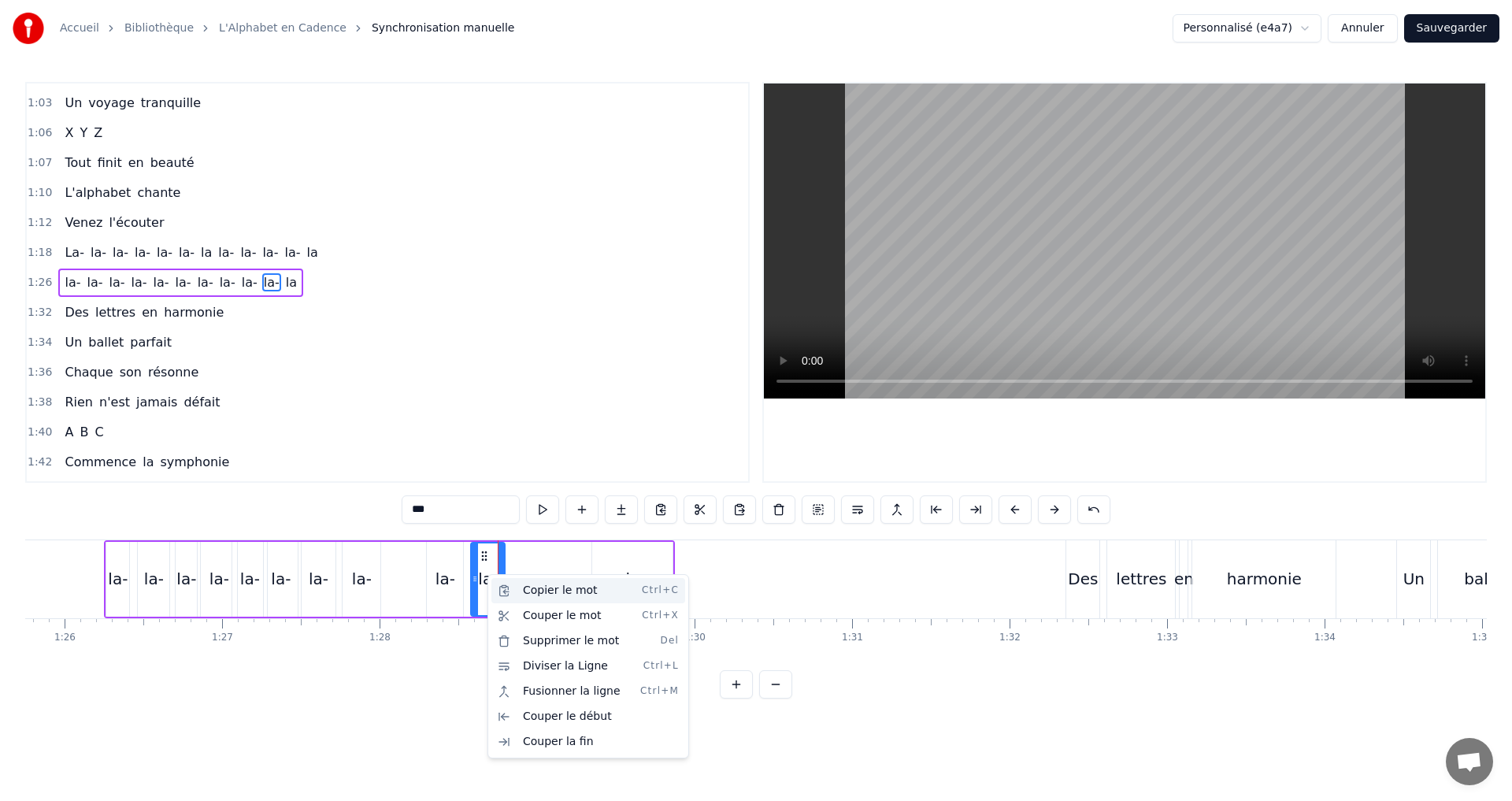
drag, startPoint x: 542, startPoint y: 595, endPoint x: 532, endPoint y: 598, distance: 10.4
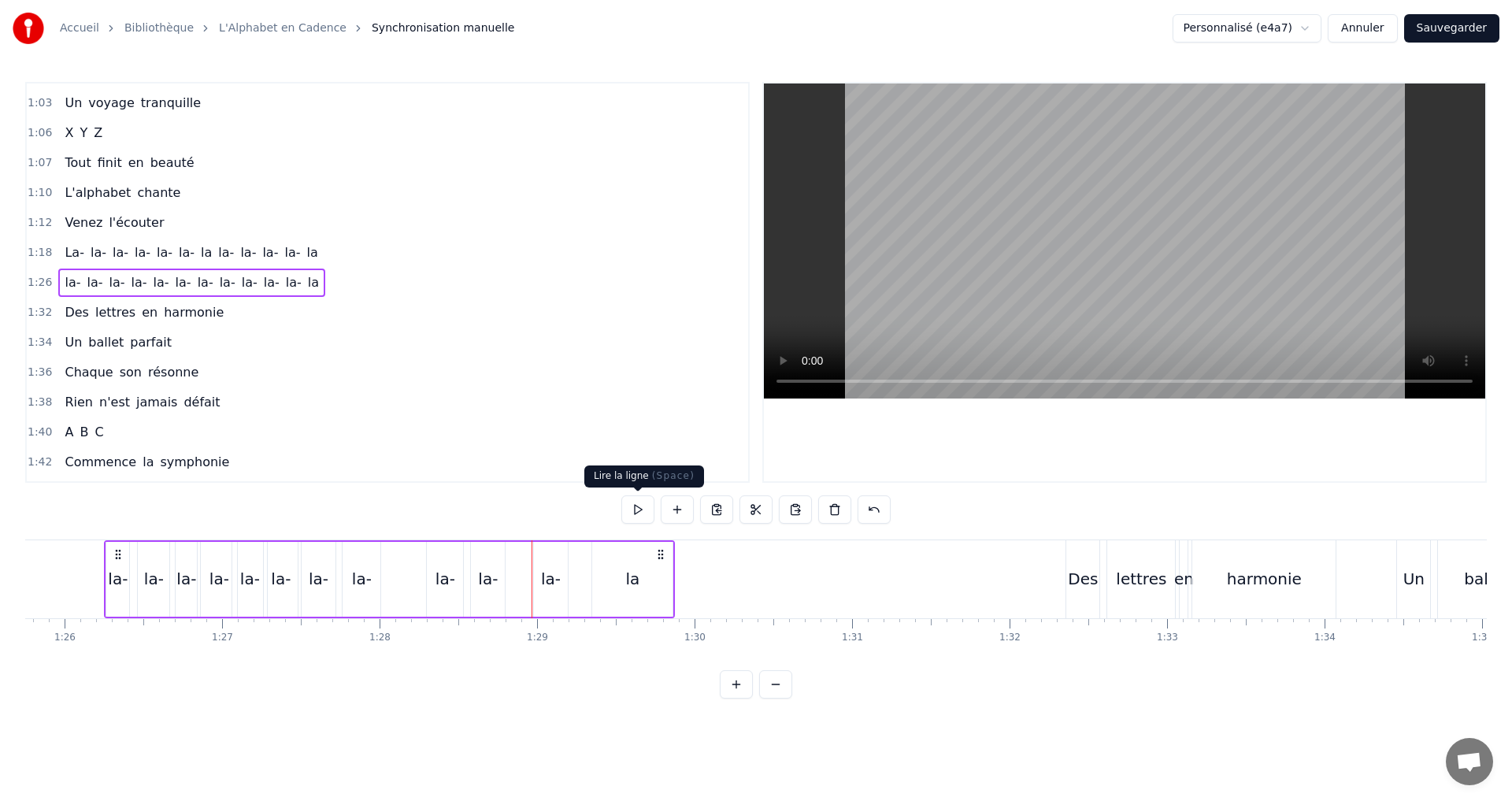
click at [640, 514] on button at bounding box center [638, 509] width 33 height 29
click at [535, 578] on div "la-" at bounding box center [550, 579] width 34 height 74
drag, startPoint x: 561, startPoint y: 585, endPoint x: 553, endPoint y: 589, distance: 8.9
click at [556, 585] on div at bounding box center [555, 579] width 6 height 72
click at [528, 585] on div at bounding box center [531, 579] width 6 height 72
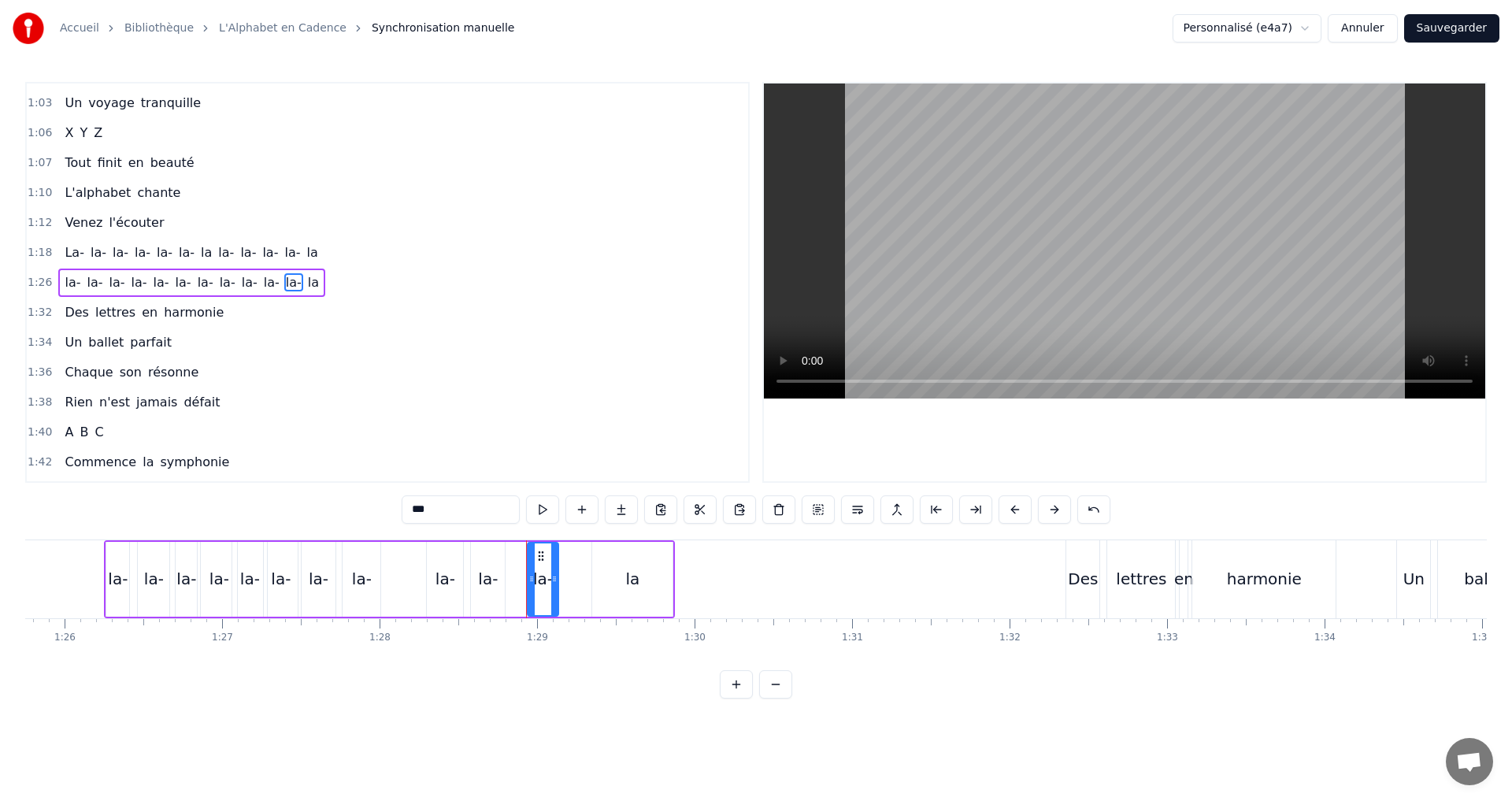
click at [634, 574] on div "la" at bounding box center [632, 578] width 14 height 23
type input "**"
drag, startPoint x: 596, startPoint y: 578, endPoint x: 561, endPoint y: 580, distance: 35.1
click at [567, 577] on icon at bounding box center [569, 578] width 6 height 13
drag, startPoint x: 671, startPoint y: 577, endPoint x: 563, endPoint y: 589, distance: 108.7
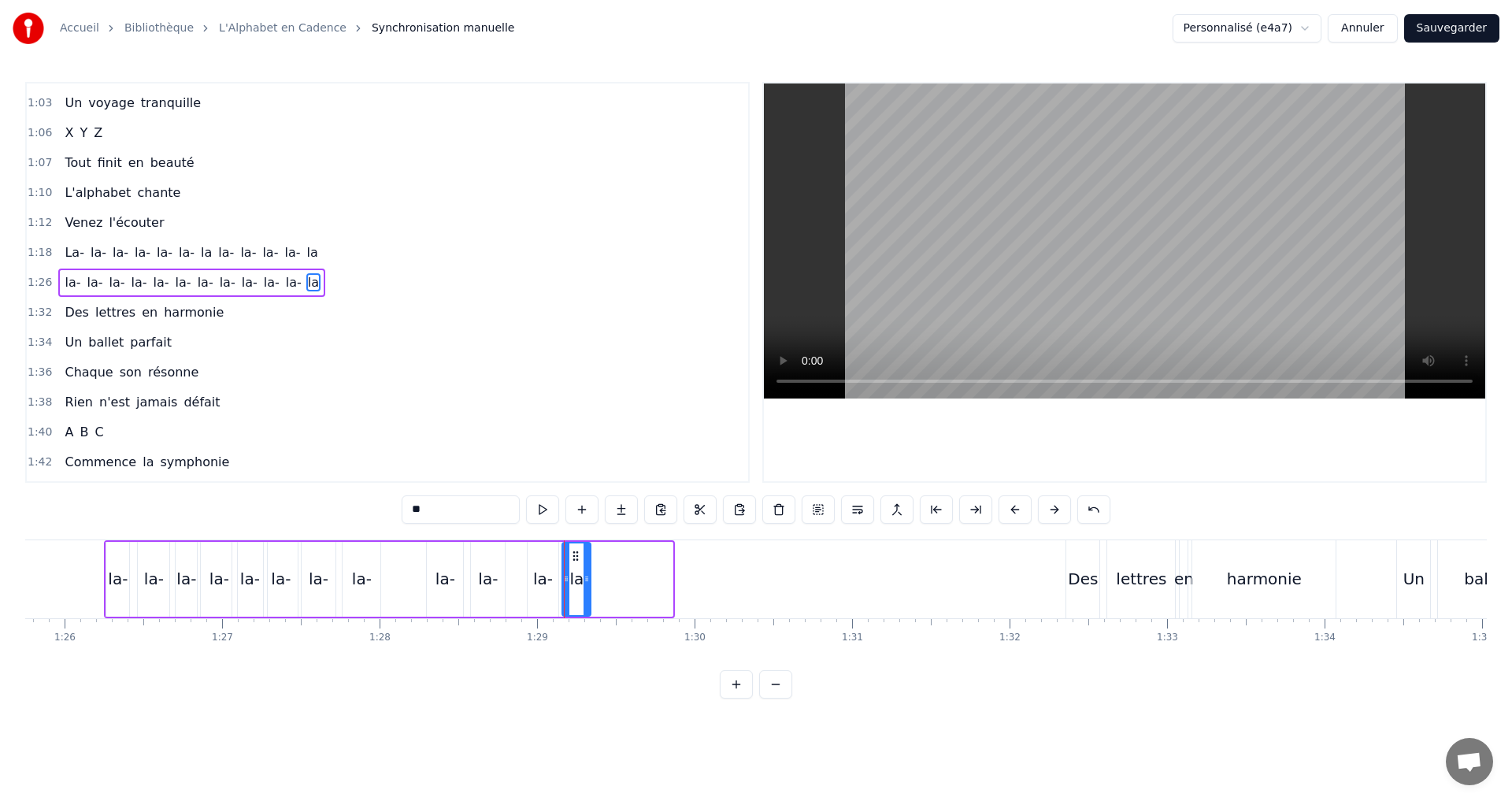
click at [589, 575] on icon at bounding box center [586, 578] width 6 height 13
click at [561, 583] on div at bounding box center [559, 579] width 6 height 72
click at [582, 585] on div at bounding box center [580, 579] width 6 height 72
click at [552, 513] on button at bounding box center [543, 509] width 33 height 29
click at [326, 284] on div "1:26 la- la- la- la- la- [GEOGRAPHIC_DATA]" at bounding box center [387, 282] width 721 height 30
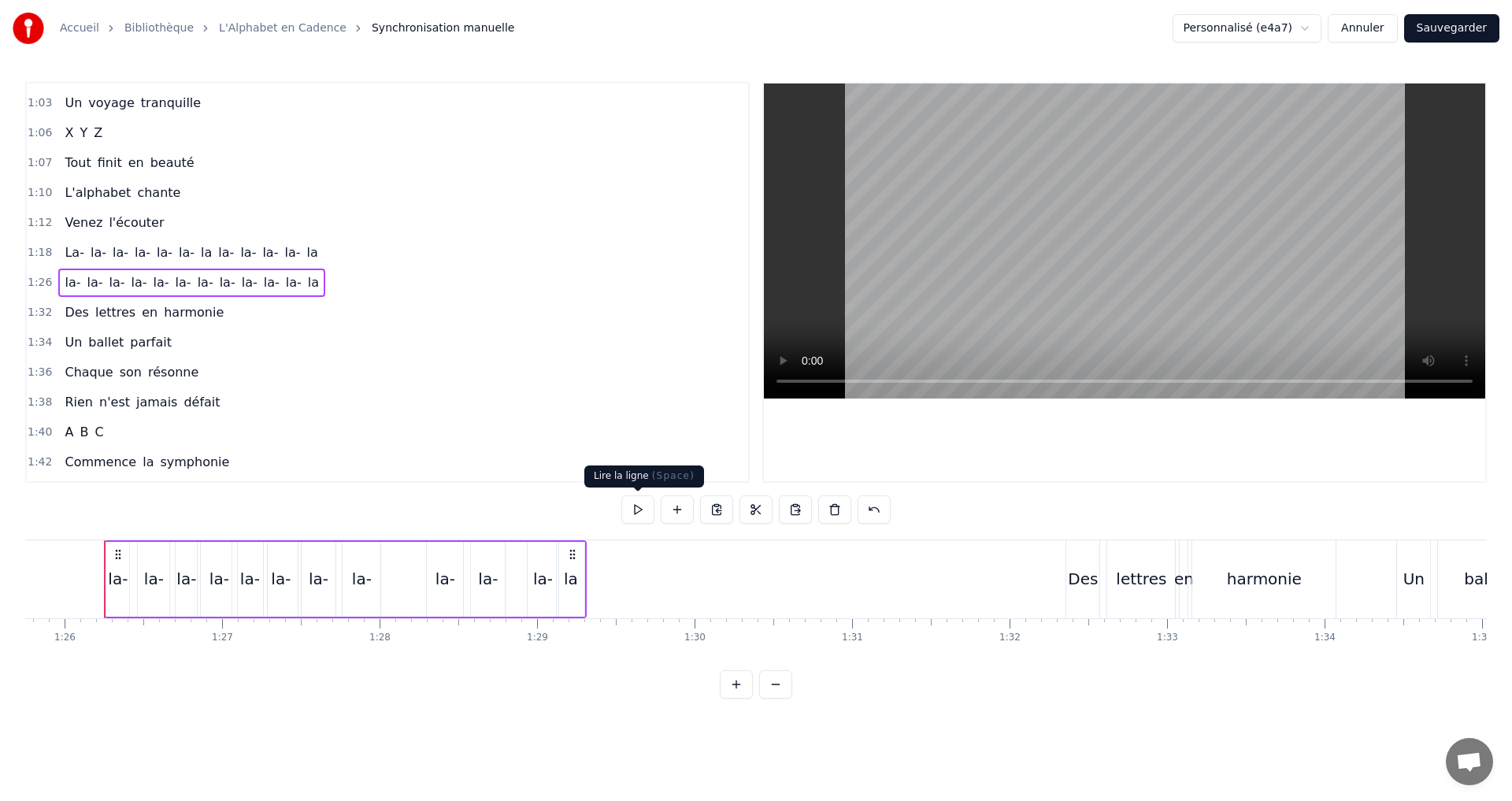
click at [640, 507] on button at bounding box center [638, 509] width 33 height 29
click at [353, 577] on div "la-" at bounding box center [362, 578] width 20 height 23
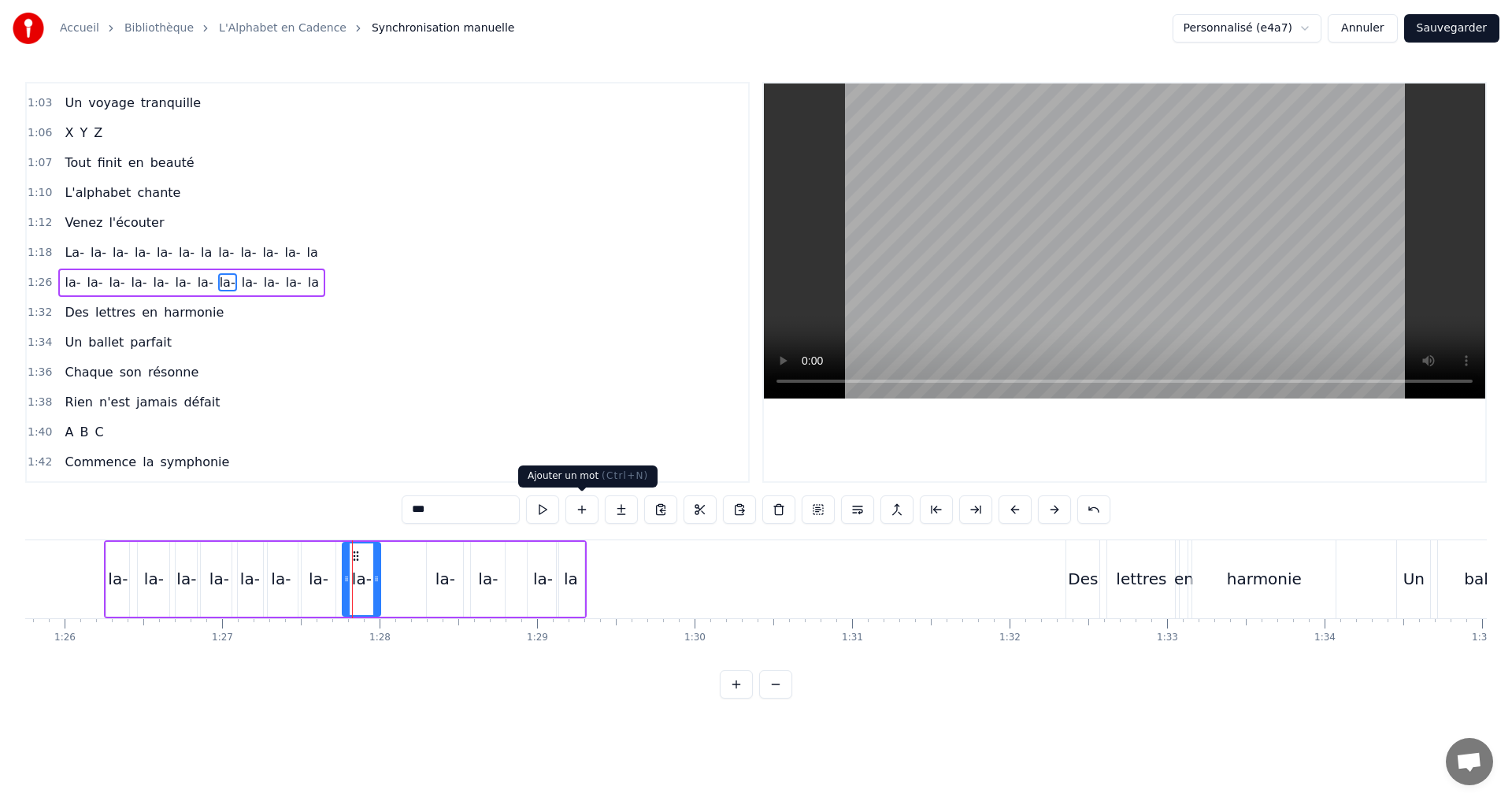
click at [540, 520] on button at bounding box center [543, 509] width 33 height 29
drag, startPoint x: 403, startPoint y: 584, endPoint x: 425, endPoint y: 586, distance: 22.1
click at [424, 584] on icon at bounding box center [426, 578] width 6 height 13
click at [541, 507] on button at bounding box center [543, 509] width 33 height 29
click at [418, 577] on icon at bounding box center [419, 578] width 6 height 13
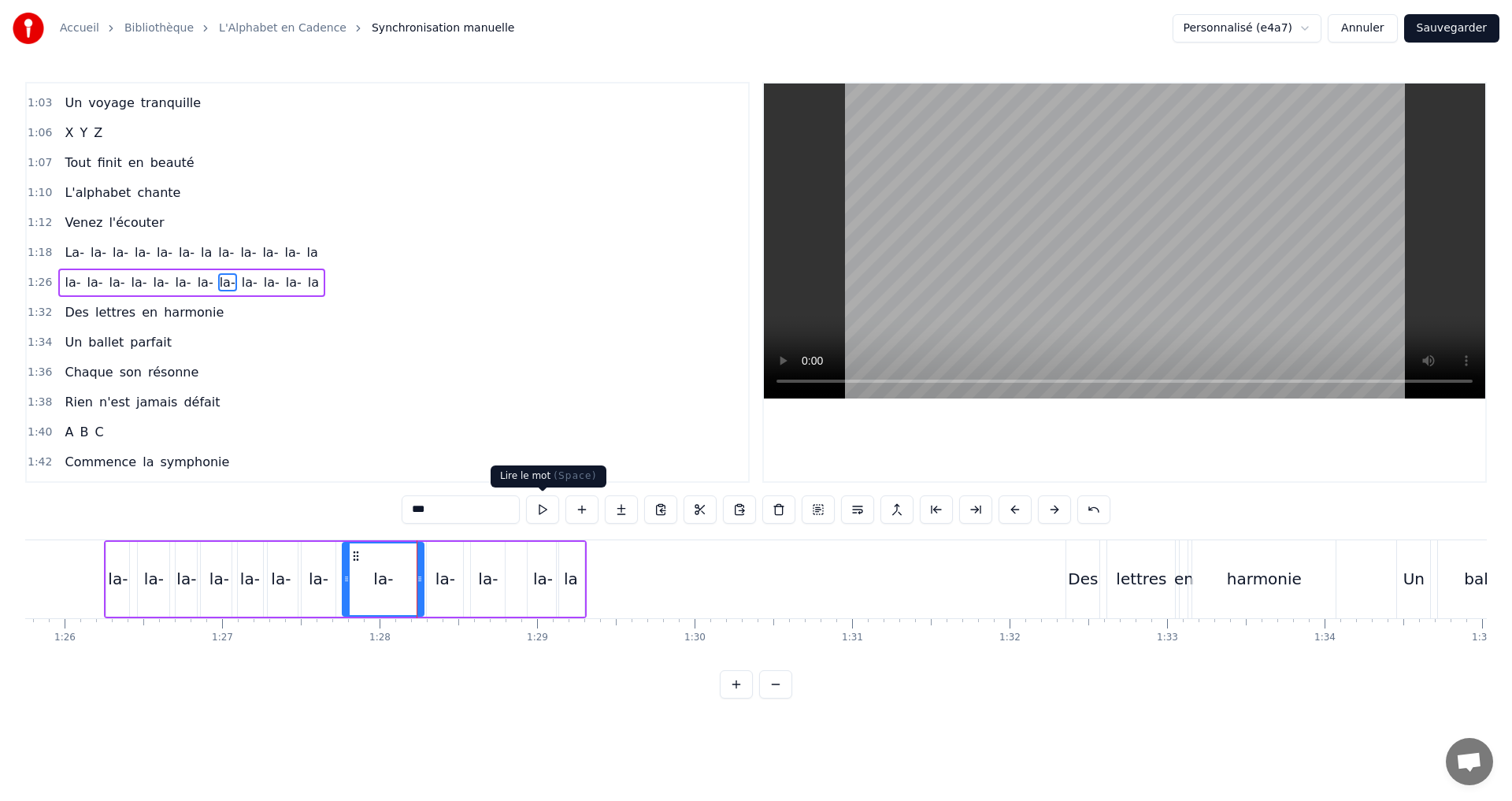
click at [537, 503] on button at bounding box center [543, 509] width 33 height 29
drag, startPoint x: 422, startPoint y: 583, endPoint x: 485, endPoint y: 572, distance: 64.0
click at [415, 581] on icon at bounding box center [412, 578] width 6 height 13
drag, startPoint x: 410, startPoint y: 578, endPoint x: 423, endPoint y: 578, distance: 13.0
drag, startPoint x: 405, startPoint y: 580, endPoint x: 423, endPoint y: 583, distance: 18.2
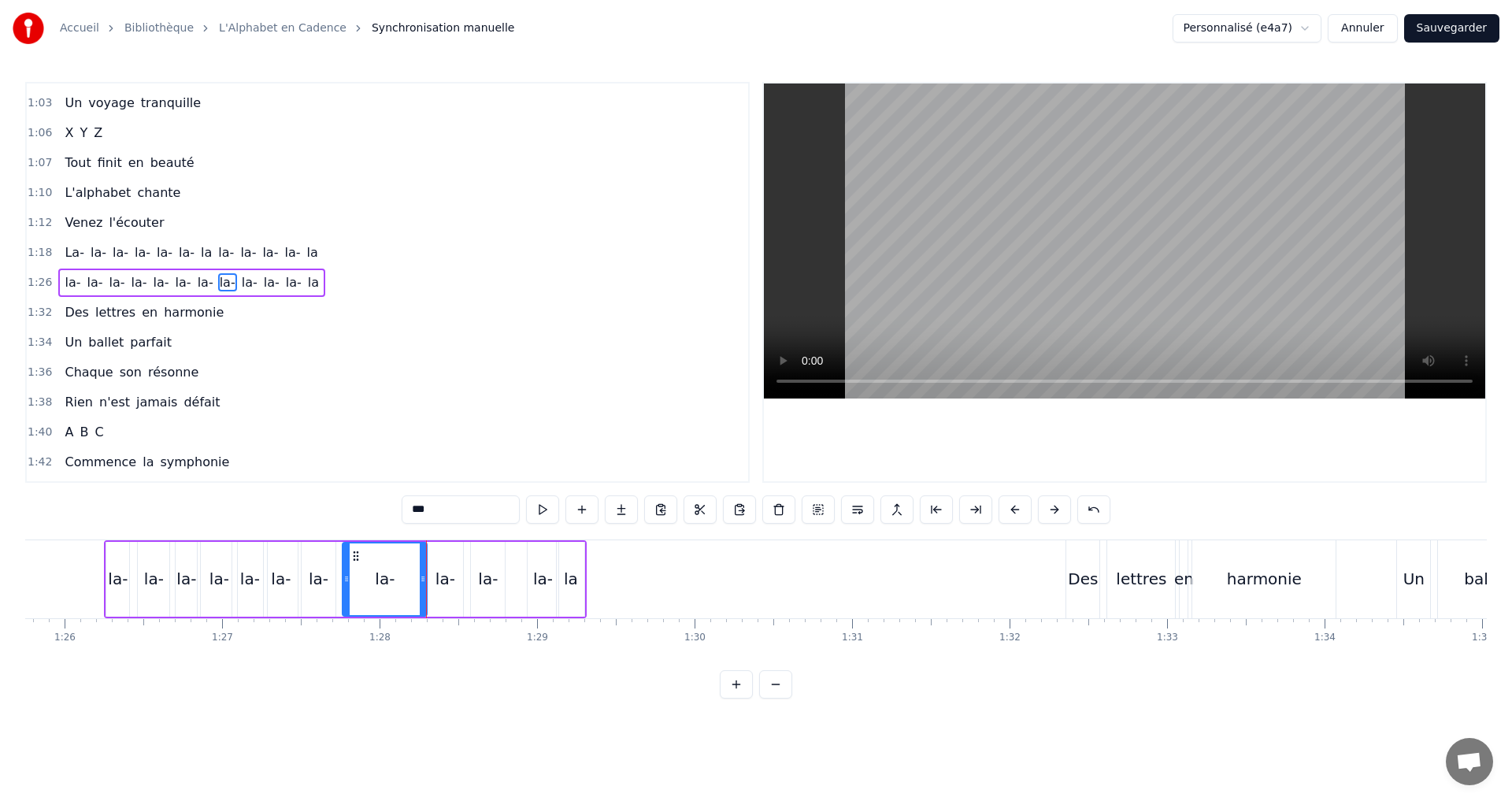
click at [372, 286] on div "1:26 la- la- la- la- la- [GEOGRAPHIC_DATA]" at bounding box center [387, 282] width 721 height 30
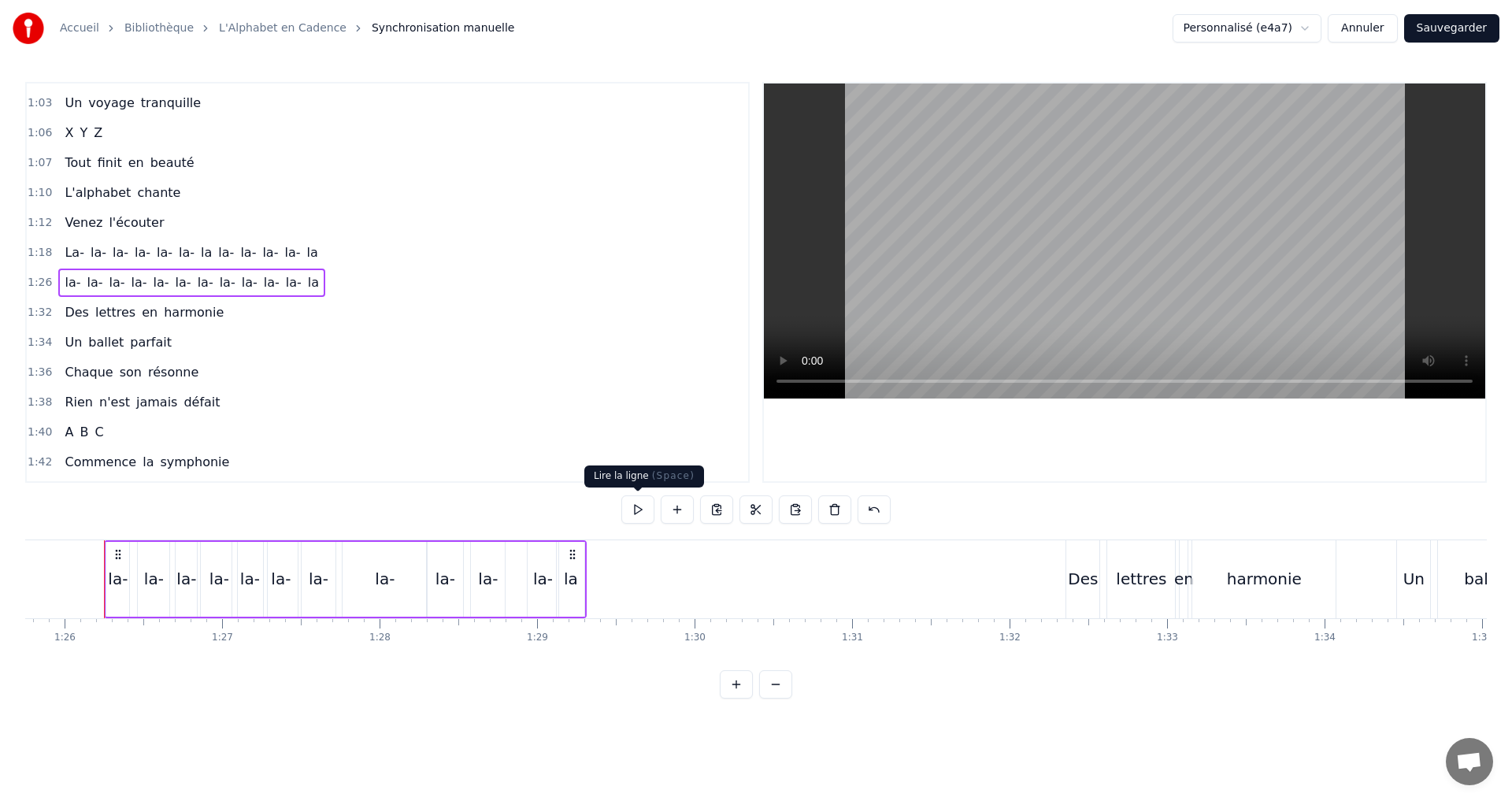
click at [643, 507] on button at bounding box center [638, 509] width 33 height 29
click at [574, 587] on div "la" at bounding box center [570, 578] width 14 height 23
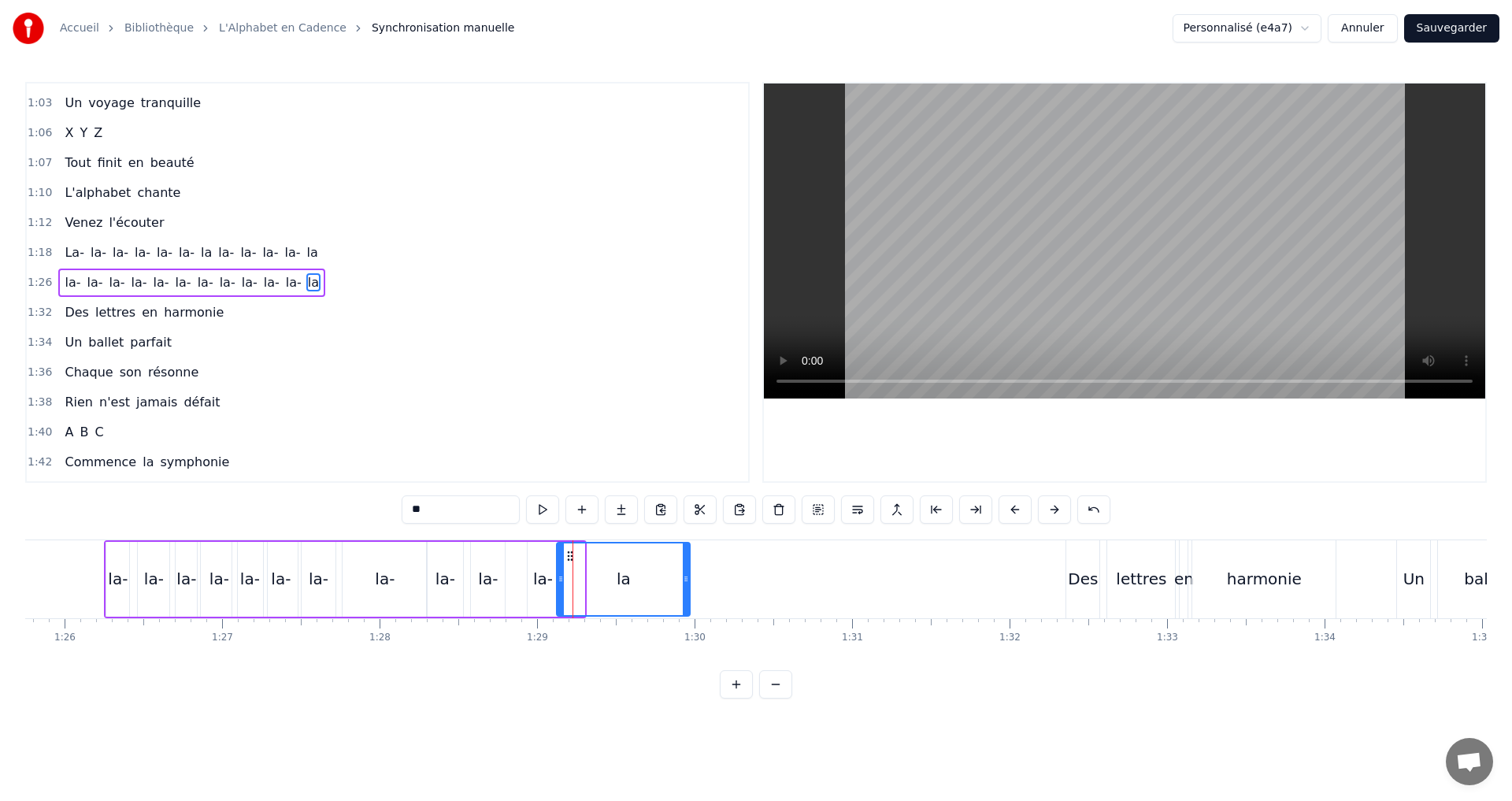
drag, startPoint x: 582, startPoint y: 589, endPoint x: 687, endPoint y: 592, distance: 105.0
click at [687, 592] on div at bounding box center [685, 579] width 6 height 72
drag, startPoint x: 561, startPoint y: 578, endPoint x: 637, endPoint y: 585, distance: 76.3
click at [637, 580] on icon at bounding box center [636, 578] width 6 height 13
click at [548, 567] on div "la-" at bounding box center [543, 578] width 20 height 23
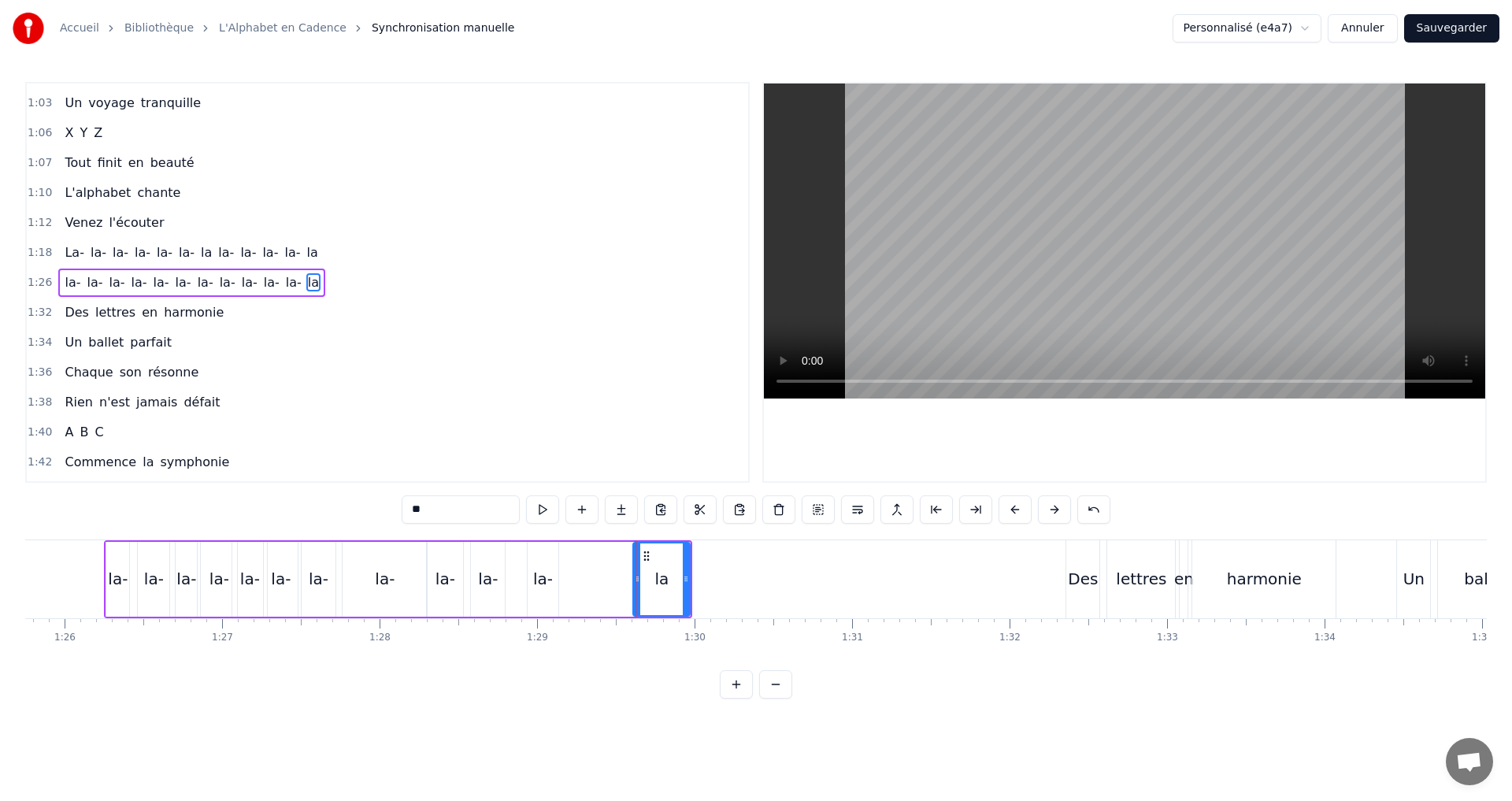
type input "***"
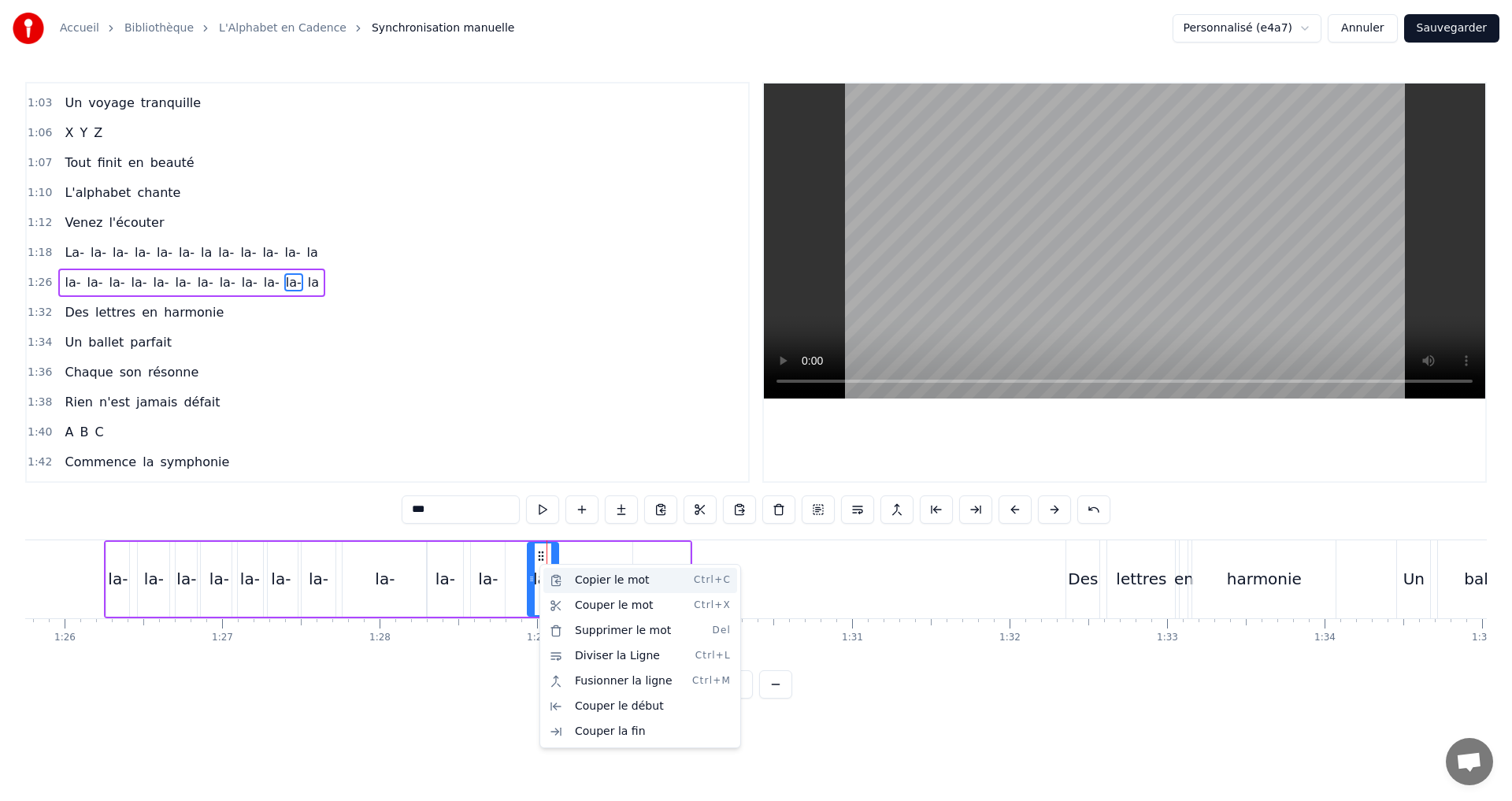
click at [576, 583] on div "Copier le mot Ctrl+C" at bounding box center [640, 580] width 194 height 25
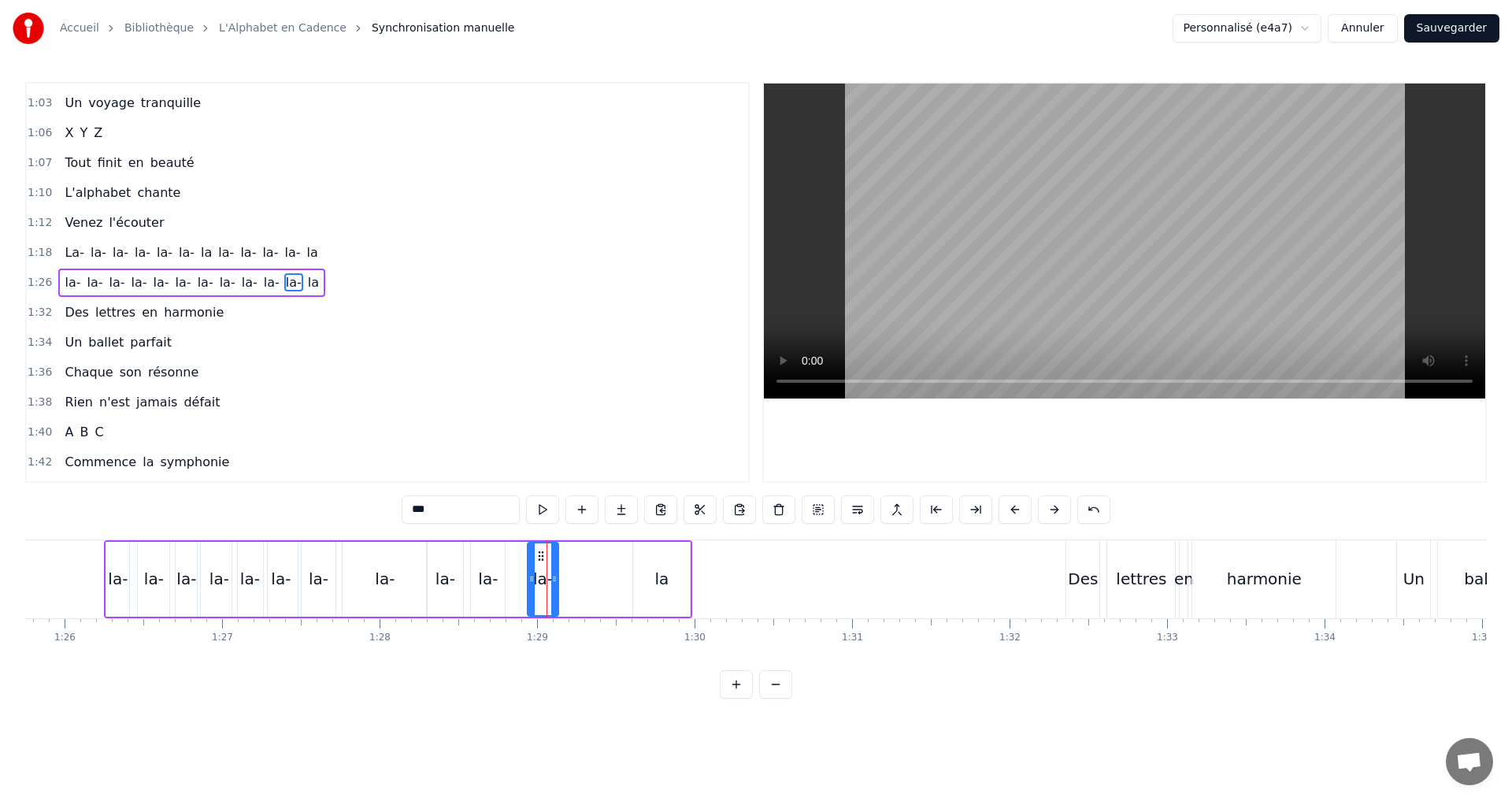
click at [591, 572] on div "la- la- la- la- la- [GEOGRAPHIC_DATA]" at bounding box center [398, 579] width 589 height 78
click at [599, 578] on div "la- la- la- la- la- [GEOGRAPHIC_DATA]" at bounding box center [398, 579] width 589 height 78
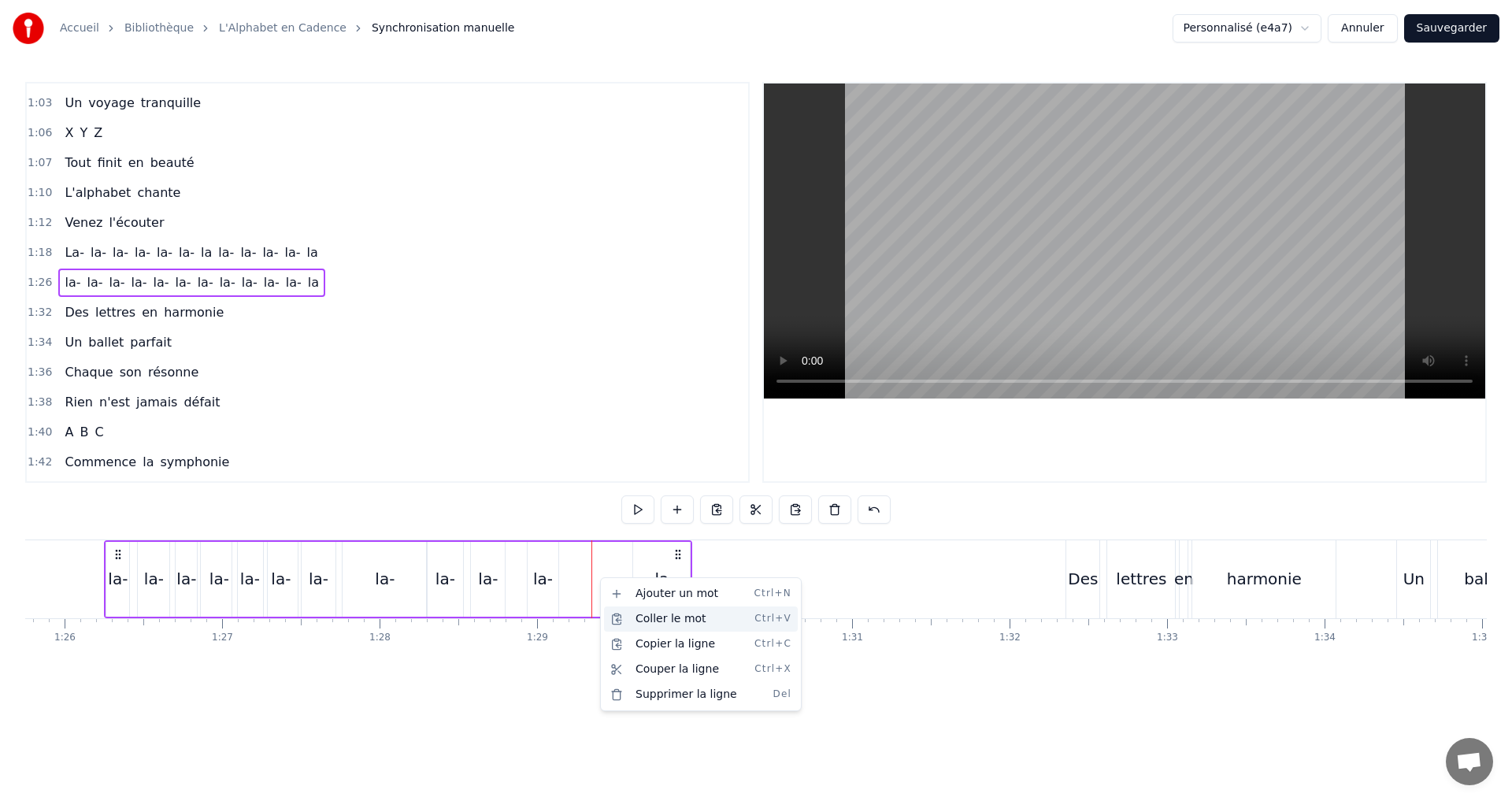
click at [634, 626] on div "Coller le mot Ctrl+V" at bounding box center [701, 618] width 194 height 25
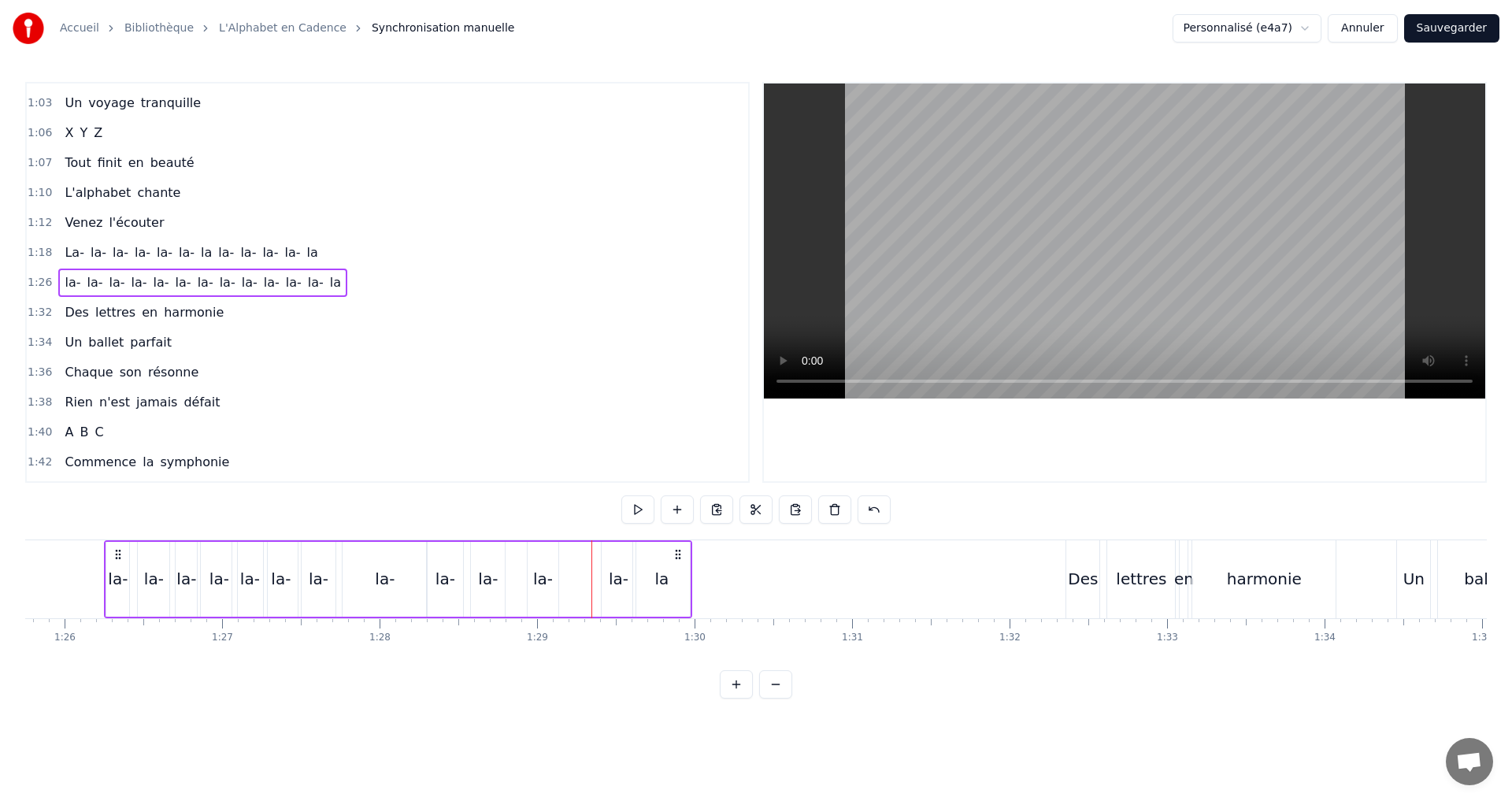
click at [537, 579] on div "la-" at bounding box center [543, 578] width 20 height 23
click at [597, 580] on div "la- la- la- la- la- [GEOGRAPHIC_DATA]" at bounding box center [398, 579] width 589 height 78
click at [606, 593] on div "la-" at bounding box center [618, 579] width 34 height 74
drag, startPoint x: 603, startPoint y: 588, endPoint x: 578, endPoint y: 582, distance: 25.7
click at [578, 582] on div at bounding box center [579, 579] width 6 height 72
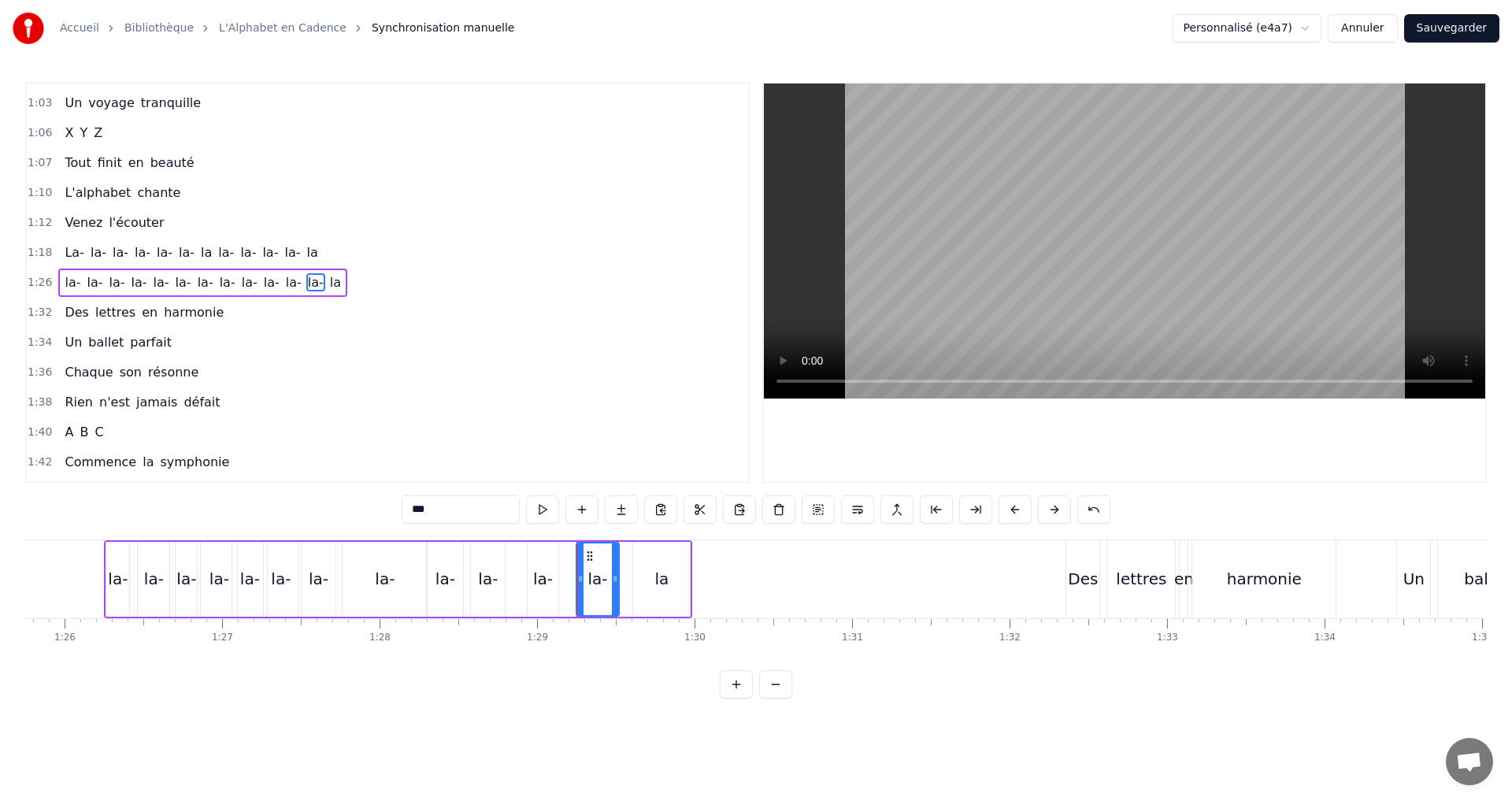
drag, startPoint x: 632, startPoint y: 580, endPoint x: 615, endPoint y: 577, distance: 17.3
click at [615, 577] on icon at bounding box center [614, 578] width 6 height 13
click at [587, 577] on circle at bounding box center [587, 577] width 1 height 1
click at [545, 514] on button at bounding box center [543, 509] width 33 height 29
drag, startPoint x: 588, startPoint y: 580, endPoint x: 534, endPoint y: 585, distance: 54.2
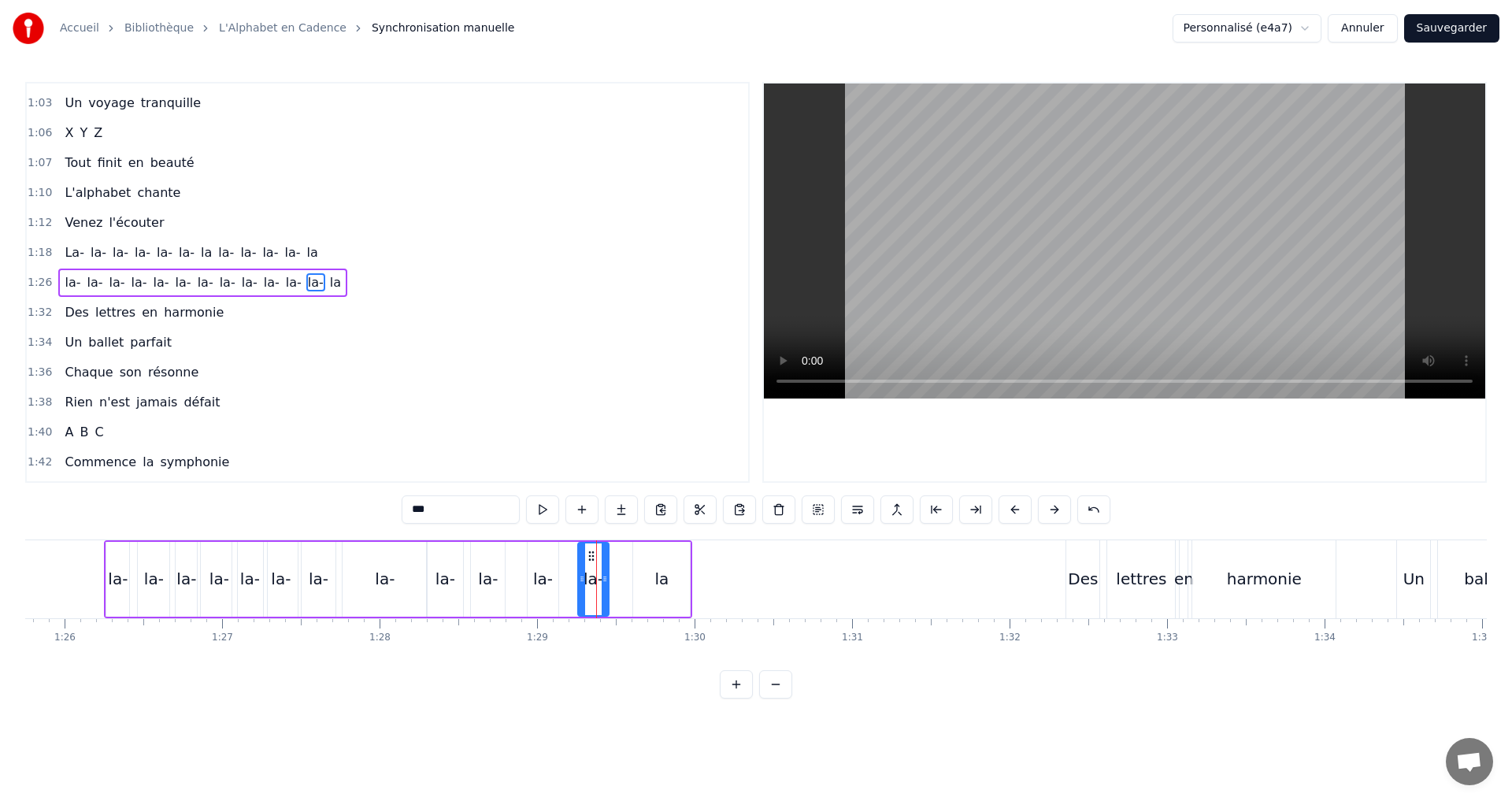
drag, startPoint x: 615, startPoint y: 590, endPoint x: 606, endPoint y: 588, distance: 9.2
drag, startPoint x: 586, startPoint y: 583, endPoint x: 569, endPoint y: 584, distance: 17.0
drag, startPoint x: 582, startPoint y: 585, endPoint x: 560, endPoint y: 580, distance: 22.6
click at [560, 580] on icon at bounding box center [558, 578] width 6 height 13
drag, startPoint x: 605, startPoint y: 588, endPoint x: 584, endPoint y: 585, distance: 21.2
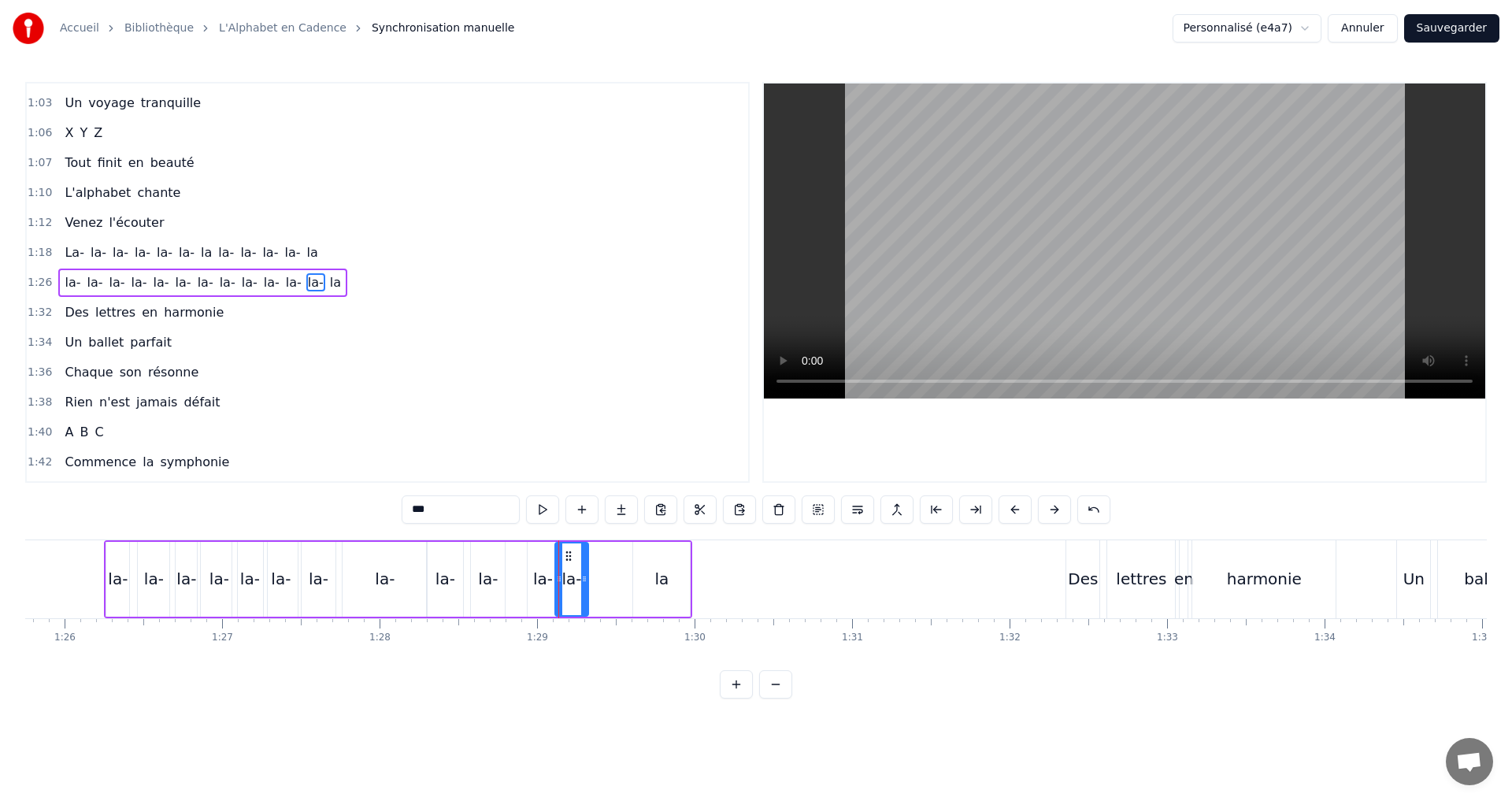
click at [584, 585] on div at bounding box center [583, 579] width 6 height 72
click at [673, 574] on div "la" at bounding box center [660, 579] width 56 height 74
drag, startPoint x: 634, startPoint y: 580, endPoint x: 594, endPoint y: 581, distance: 40.0
click at [591, 580] on icon at bounding box center [593, 578] width 6 height 13
drag, startPoint x: 594, startPoint y: 581, endPoint x: 650, endPoint y: 591, distance: 56.9
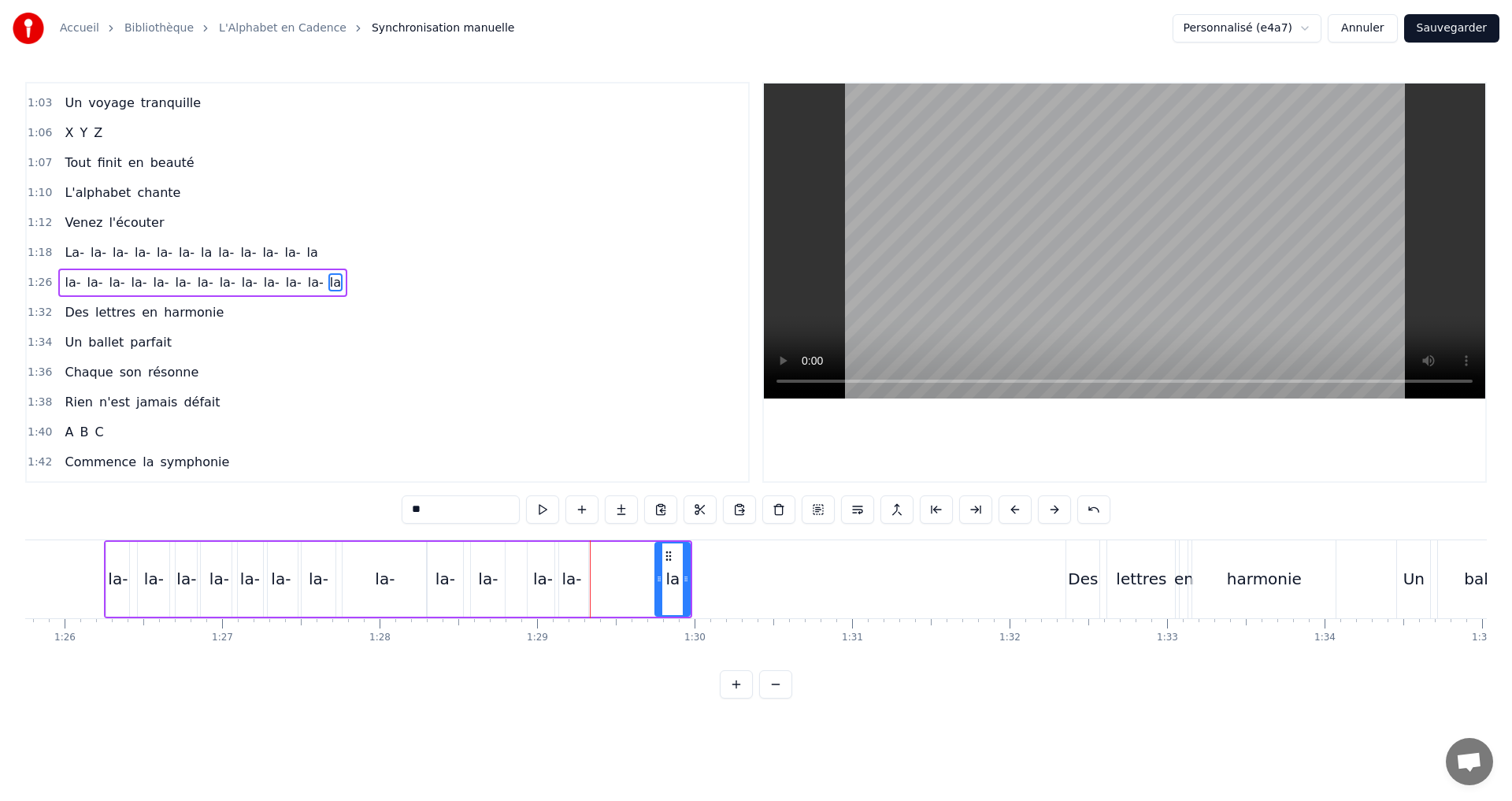
click at [659, 587] on div at bounding box center [659, 579] width 6 height 72
click at [563, 578] on div "la-" at bounding box center [571, 578] width 20 height 23
type input "***"
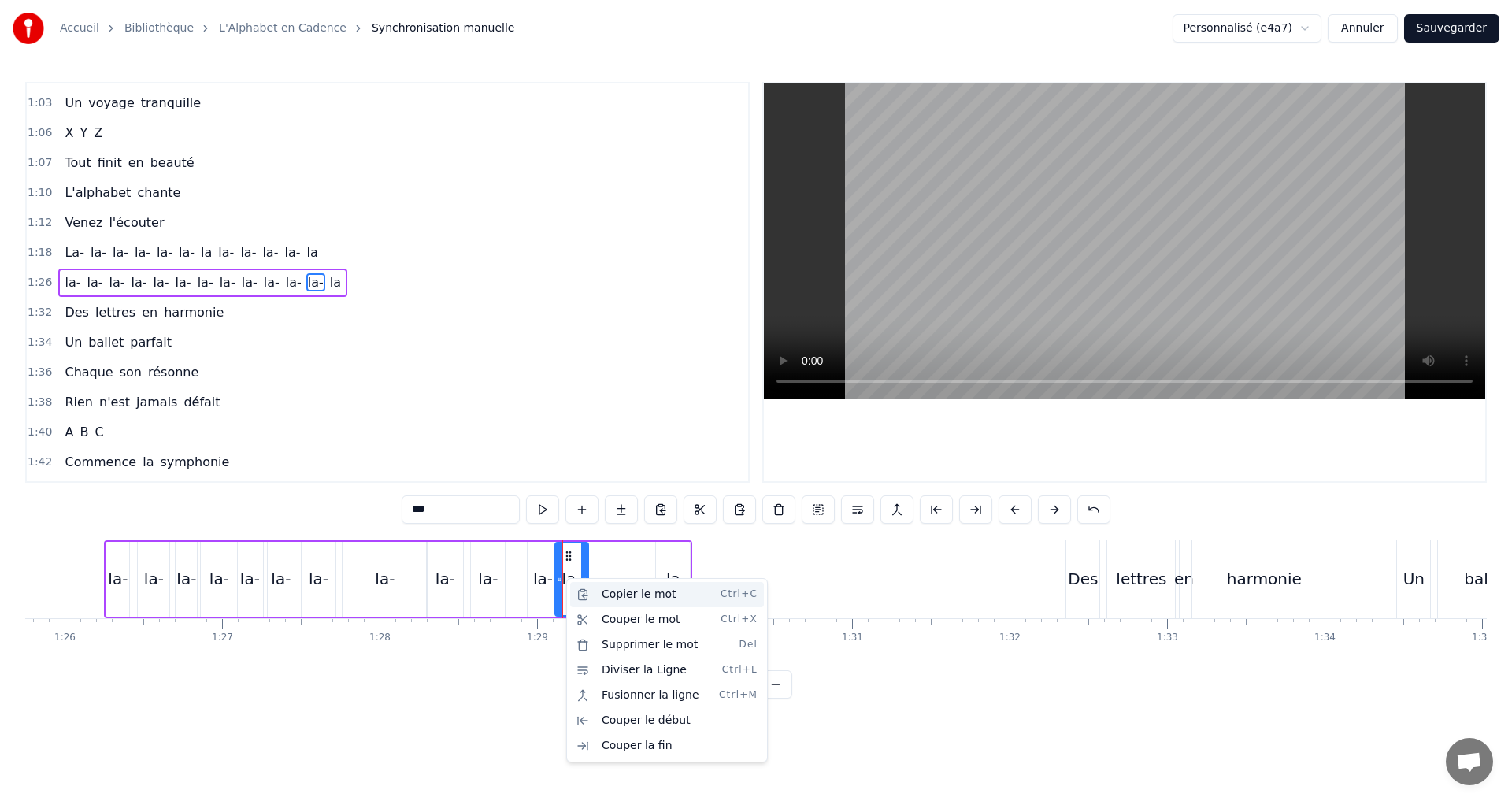
click at [589, 594] on div "Copier le mot Ctrl+C" at bounding box center [667, 594] width 194 height 25
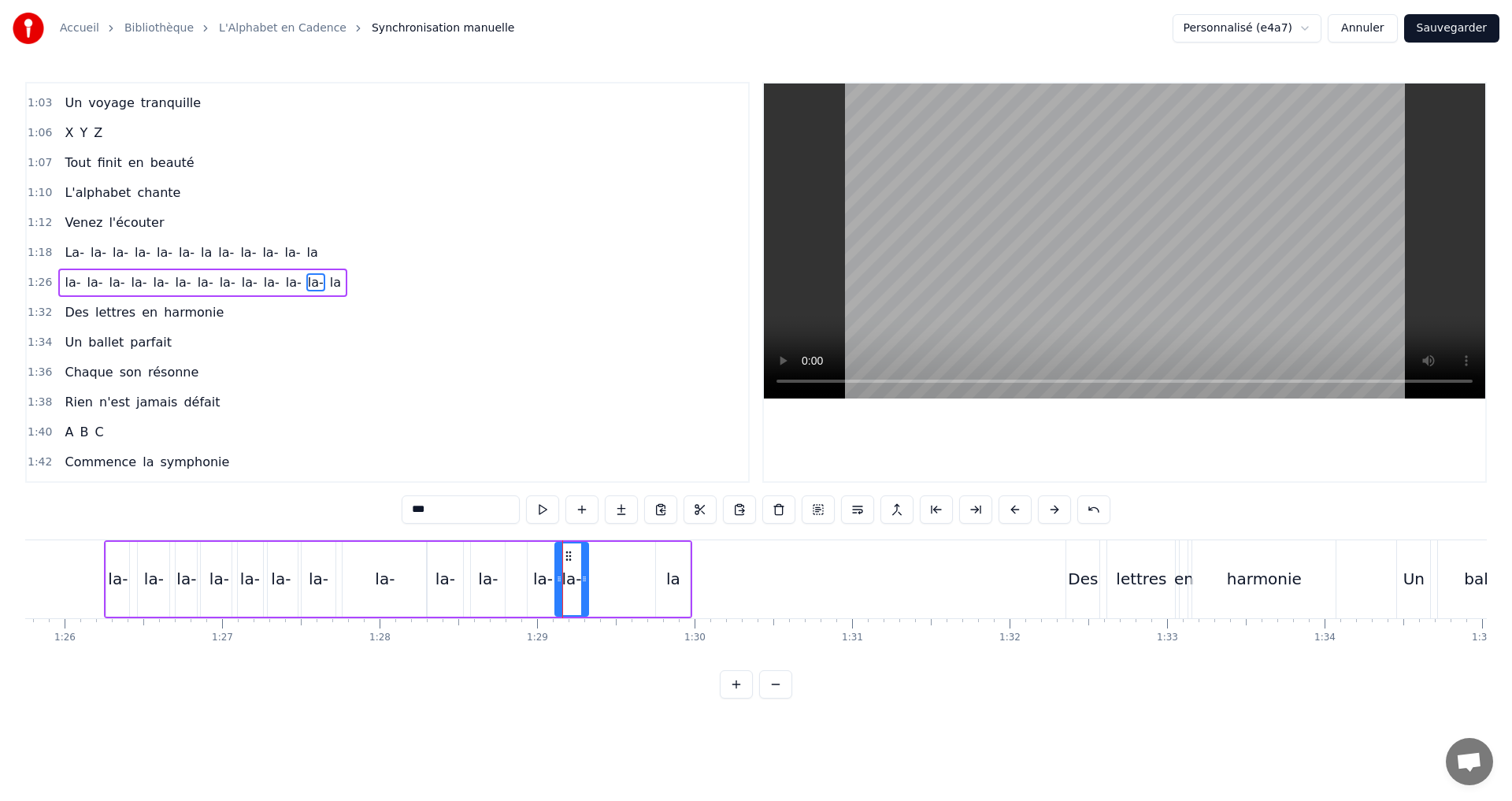
click at [606, 583] on div "la- la- la- la- la- [GEOGRAPHIC_DATA]" at bounding box center [398, 579] width 589 height 78
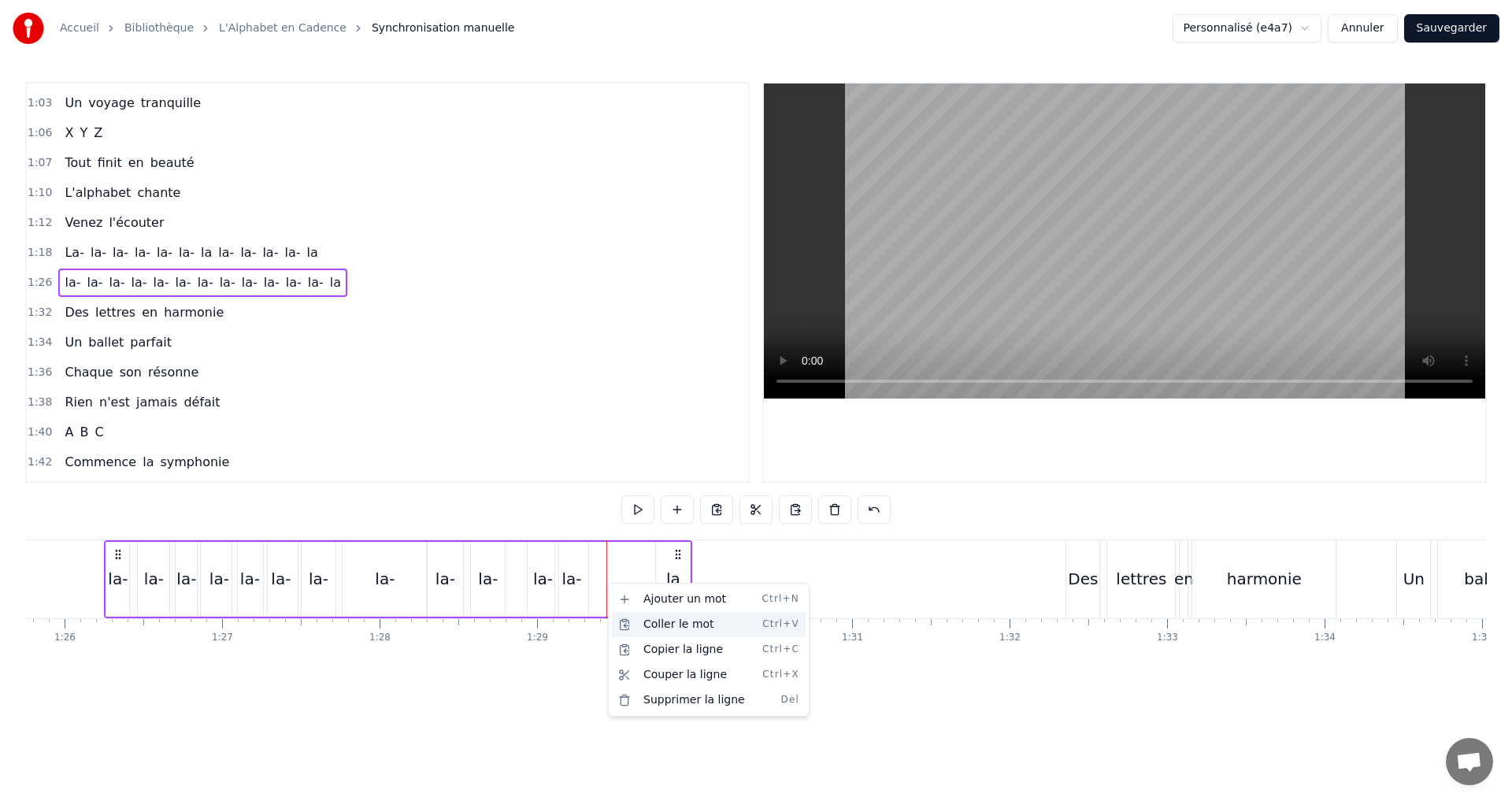
click at [646, 633] on div "Coller le mot Ctrl+V" at bounding box center [709, 624] width 194 height 25
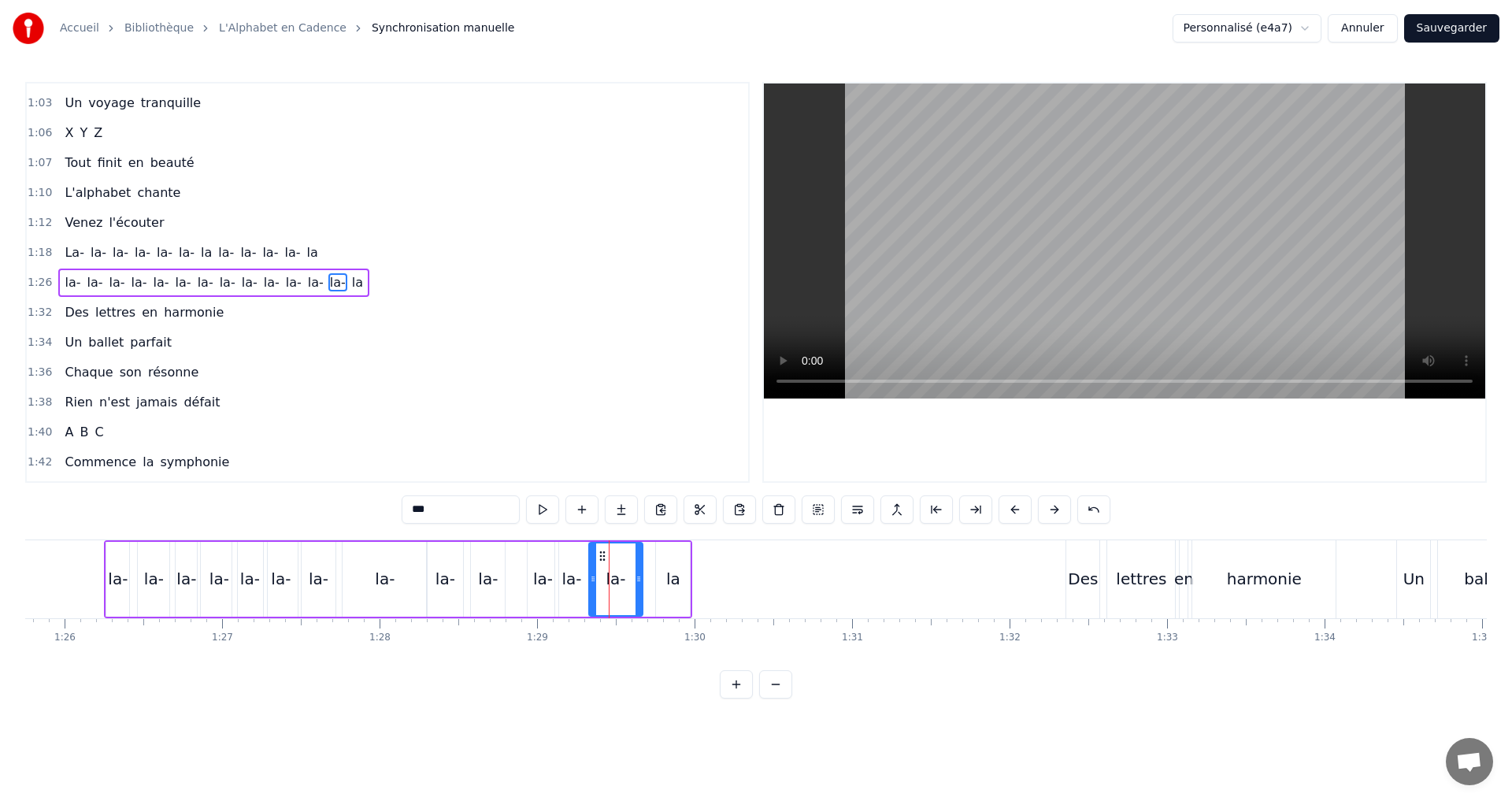
drag, startPoint x: 612, startPoint y: 581, endPoint x: 595, endPoint y: 576, distance: 17.7
drag, startPoint x: 636, startPoint y: 578, endPoint x: 621, endPoint y: 575, distance: 15.3
type input "**"
drag, startPoint x: 659, startPoint y: 582, endPoint x: 630, endPoint y: 578, distance: 29.3
drag, startPoint x: 686, startPoint y: 590, endPoint x: 657, endPoint y: 583, distance: 29.8
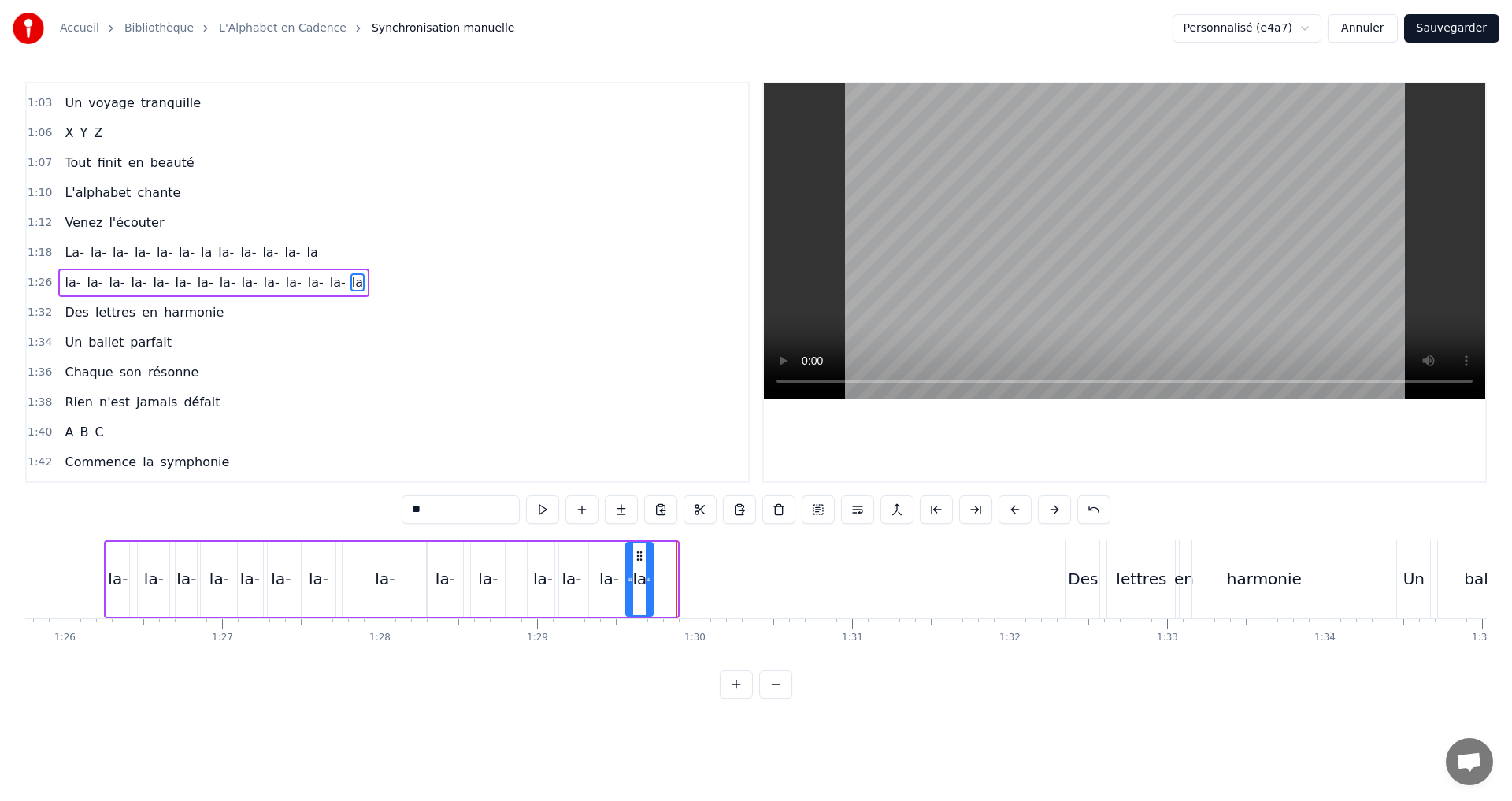
drag, startPoint x: 672, startPoint y: 591, endPoint x: 648, endPoint y: 591, distance: 24.0
drag, startPoint x: 631, startPoint y: 580, endPoint x: 614, endPoint y: 574, distance: 18.0
click at [614, 574] on icon at bounding box center [613, 578] width 6 height 13
drag, startPoint x: 649, startPoint y: 584, endPoint x: 634, endPoint y: 580, distance: 15.5
click at [636, 580] on icon at bounding box center [637, 578] width 6 height 13
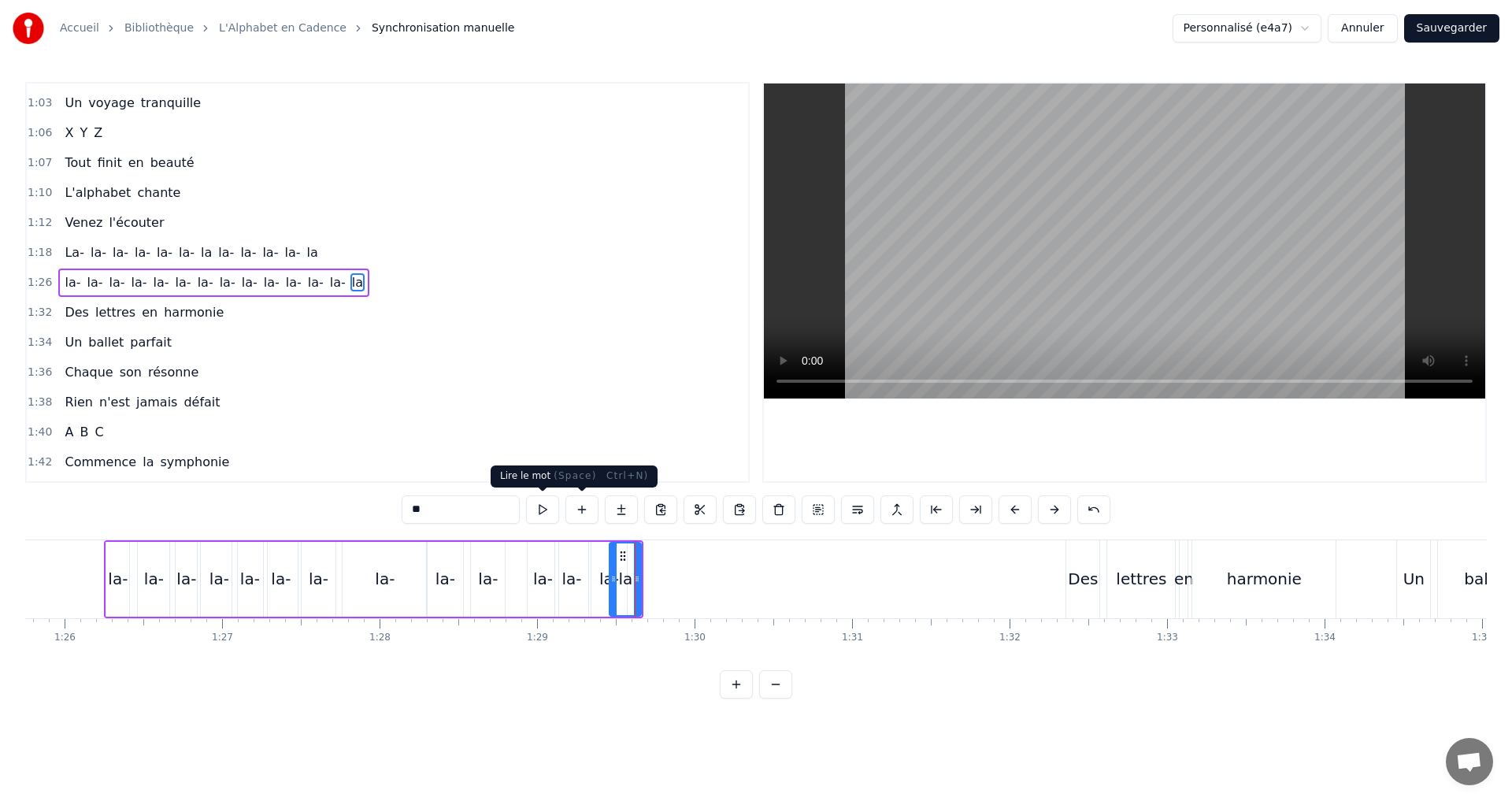
click at [537, 502] on button at bounding box center [543, 509] width 33 height 29
click at [426, 296] on div "1:26 la- la- la- la- la- [GEOGRAPHIC_DATA]" at bounding box center [387, 282] width 721 height 30
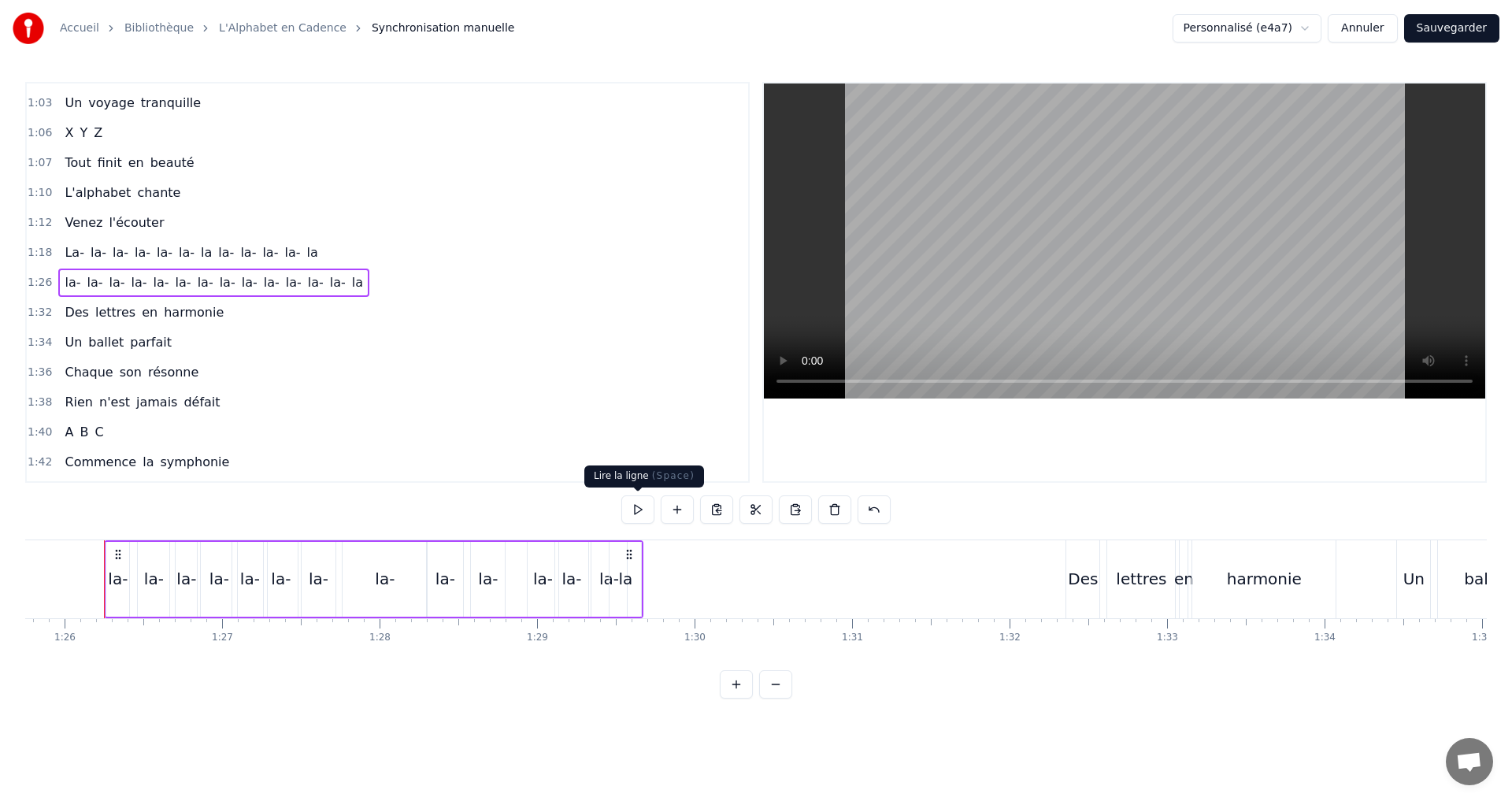
click at [639, 505] on button at bounding box center [638, 509] width 33 height 29
click at [629, 580] on div "la" at bounding box center [625, 578] width 14 height 23
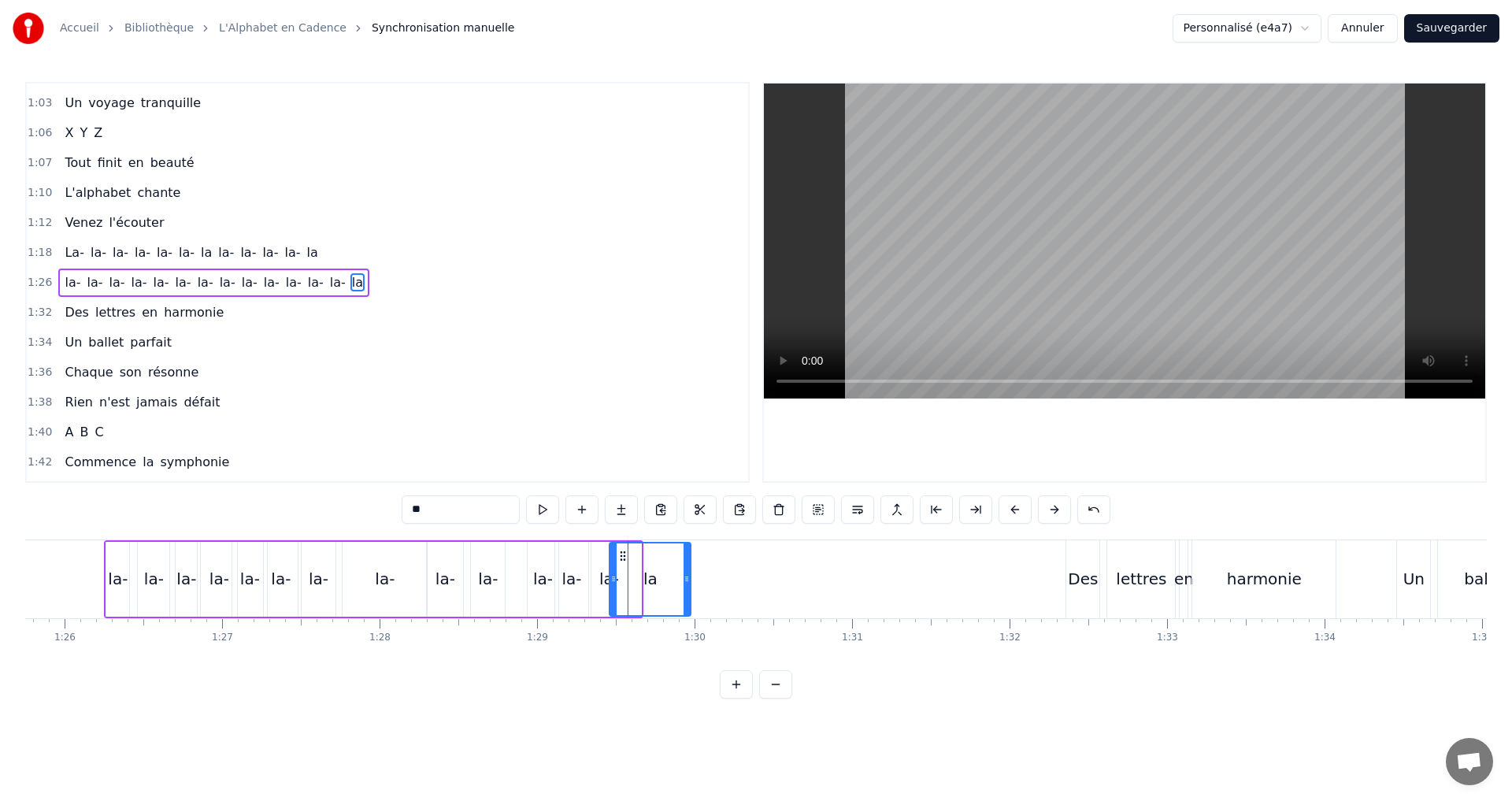
drag, startPoint x: 639, startPoint y: 587, endPoint x: 595, endPoint y: 593, distance: 44.4
click at [687, 586] on div at bounding box center [686, 579] width 6 height 72
drag, startPoint x: 610, startPoint y: 580, endPoint x: 628, endPoint y: 585, distance: 18.7
click at [628, 585] on div at bounding box center [631, 579] width 6 height 72
click at [548, 508] on button at bounding box center [543, 509] width 33 height 29
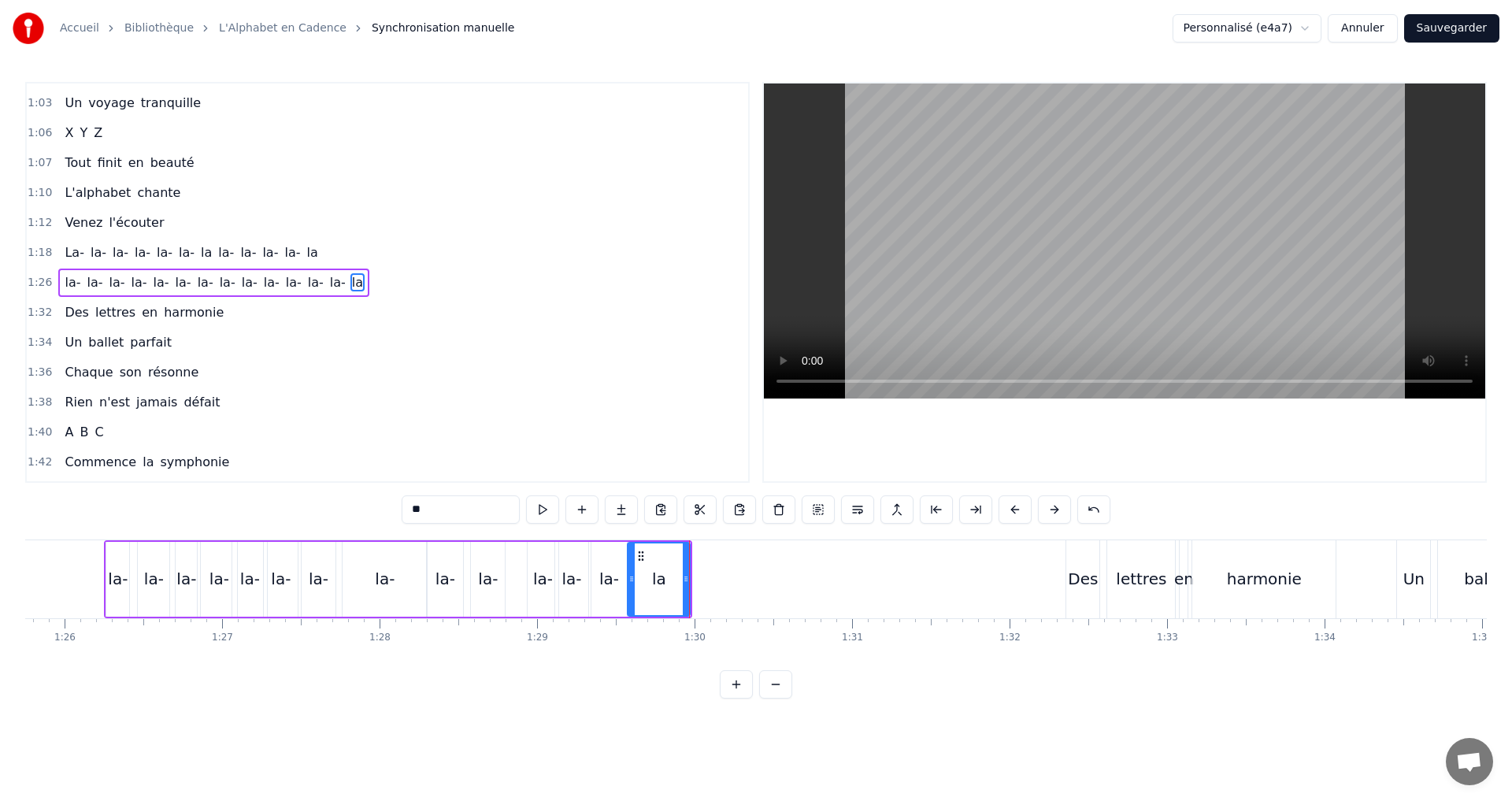
click at [393, 283] on div "1:26 la- la- la- la- la- [GEOGRAPHIC_DATA]" at bounding box center [387, 282] width 721 height 30
drag, startPoint x: 192, startPoint y: 583, endPoint x: 230, endPoint y: 582, distance: 38.0
click at [230, 582] on icon at bounding box center [230, 578] width 6 height 13
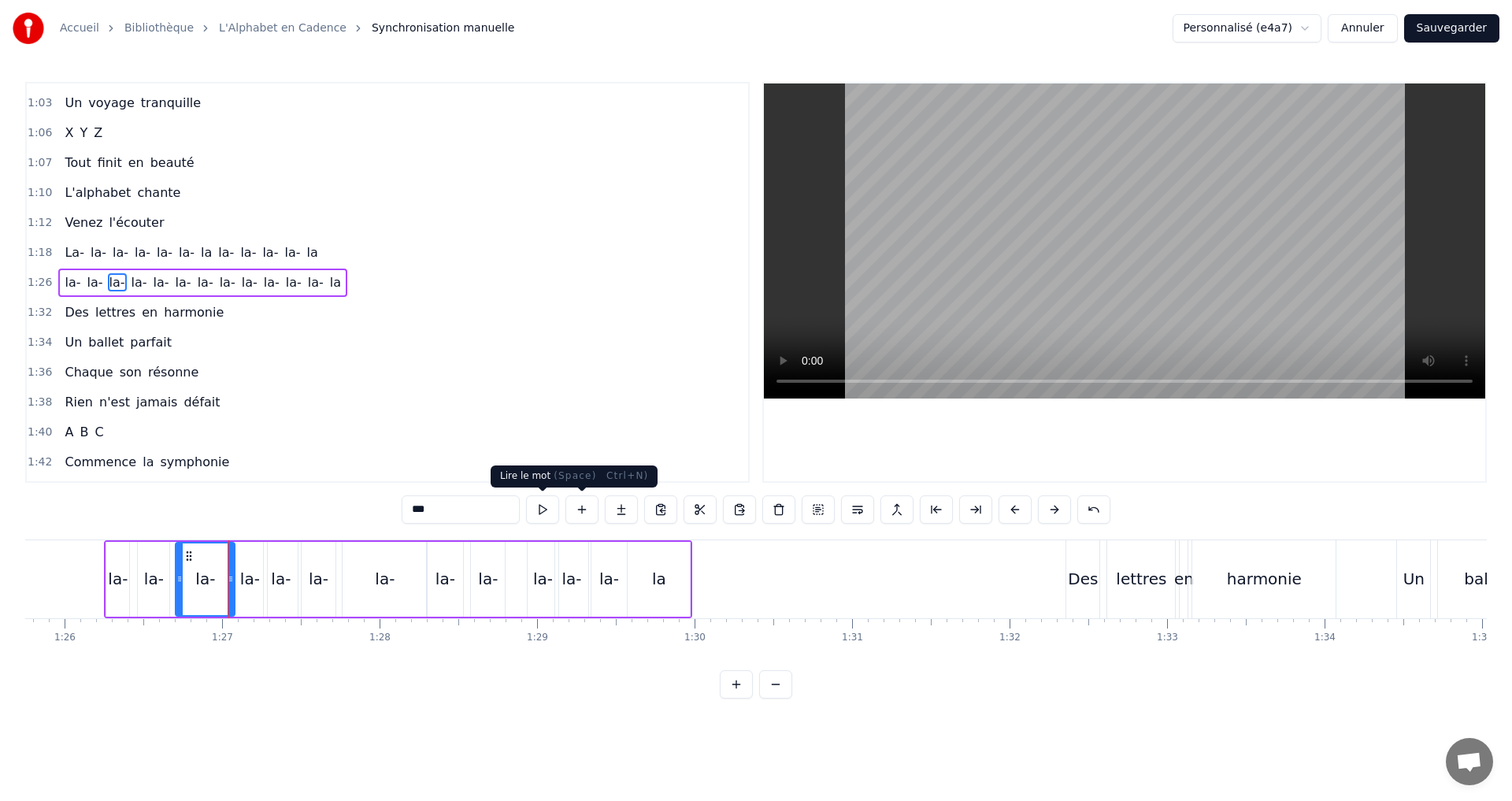
click at [540, 504] on button at bounding box center [543, 509] width 33 height 29
click at [352, 287] on div "1:26 la- la- la- la- la- [GEOGRAPHIC_DATA]" at bounding box center [387, 282] width 721 height 30
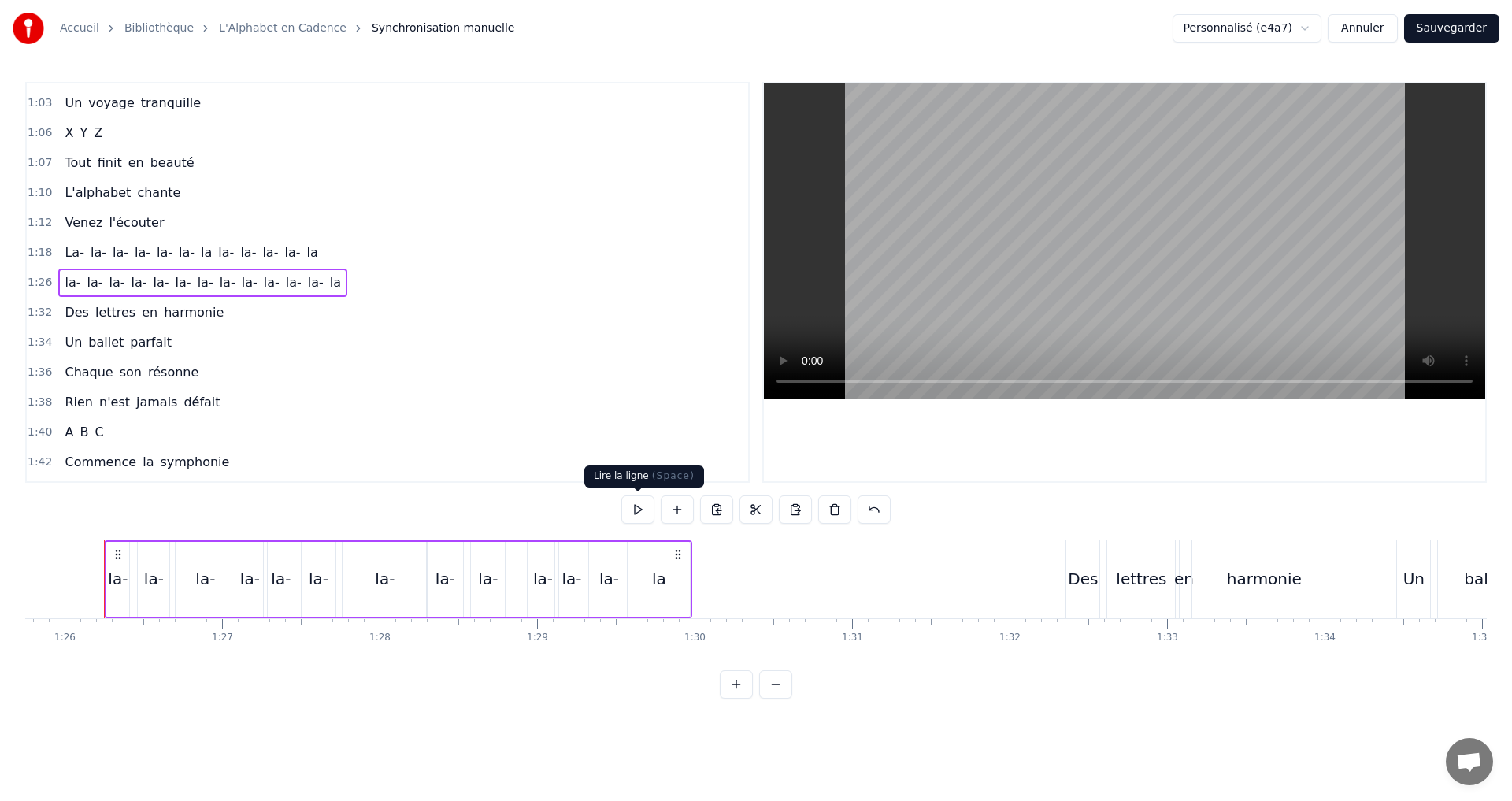
click at [633, 507] on button at bounding box center [638, 509] width 33 height 29
click at [566, 580] on div "la-" at bounding box center [571, 578] width 20 height 23
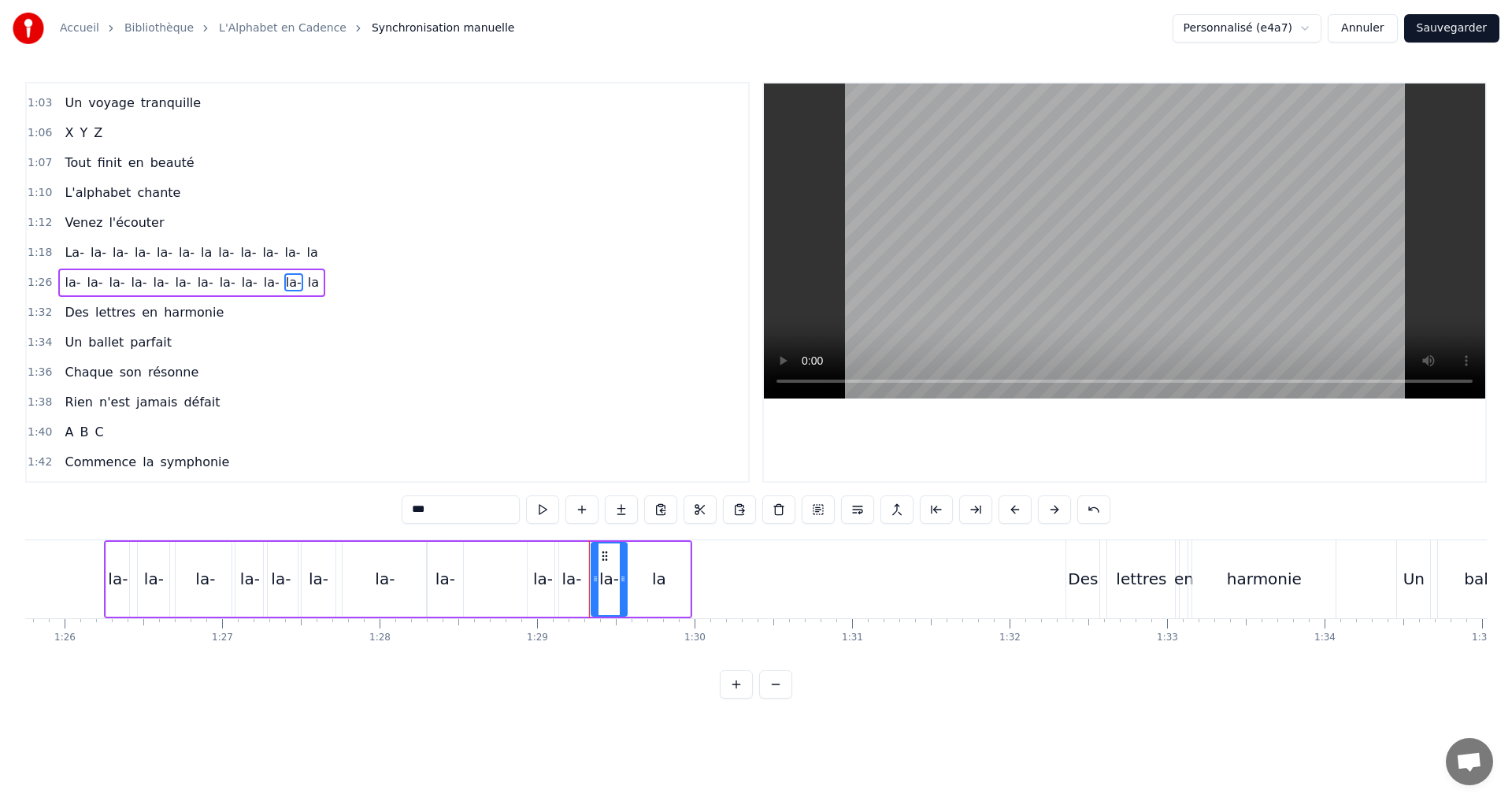
click at [450, 575] on div "la-" at bounding box center [445, 578] width 20 height 23
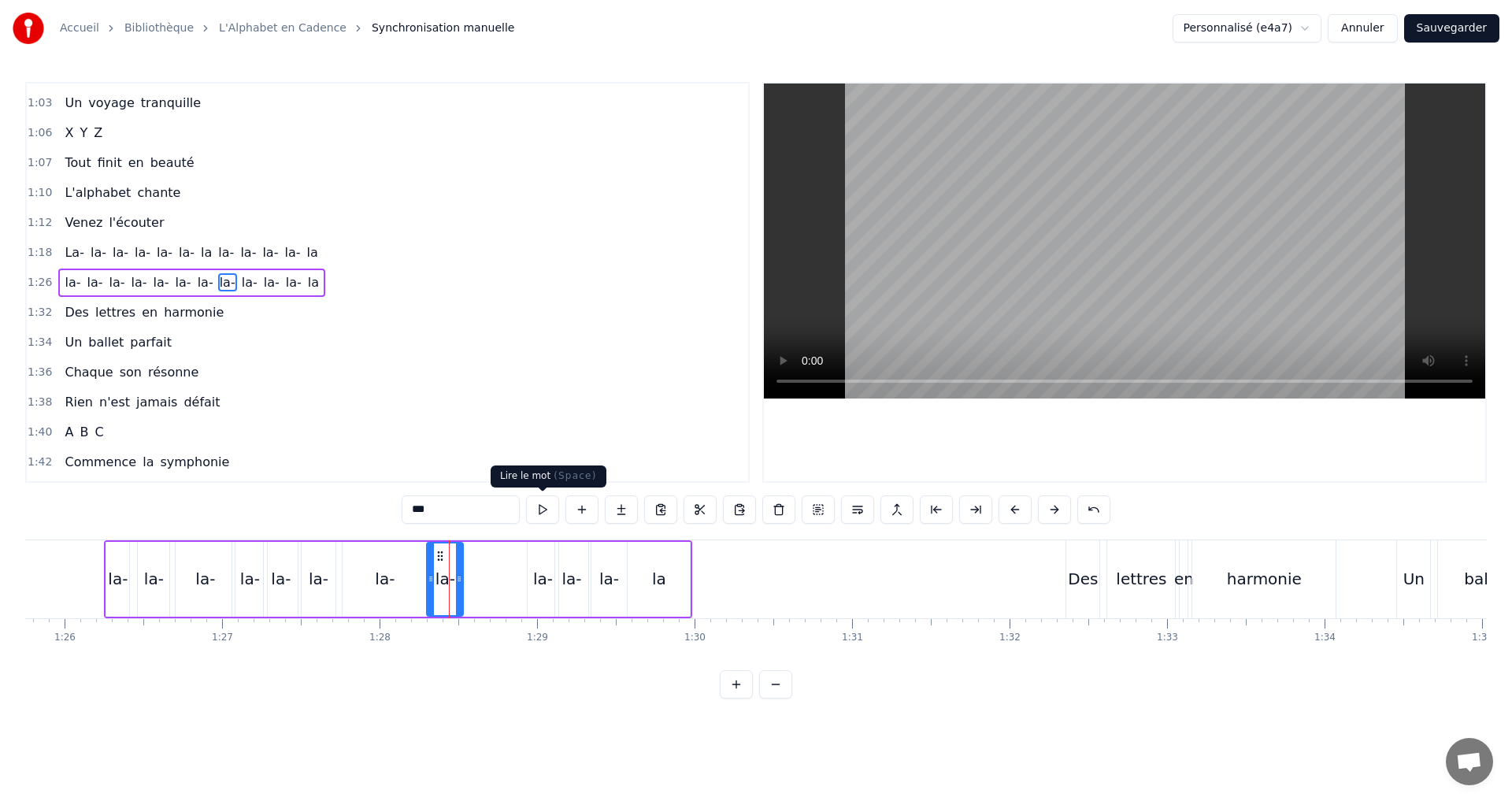
click at [544, 509] on button at bounding box center [543, 509] width 33 height 29
drag, startPoint x: 460, startPoint y: 582, endPoint x: 508, endPoint y: 580, distance: 48.0
click at [508, 580] on icon at bounding box center [505, 578] width 6 height 13
click at [537, 511] on button at bounding box center [543, 509] width 33 height 29
click at [351, 272] on div "1:26 la- la- la- la- la- [GEOGRAPHIC_DATA]" at bounding box center [387, 282] width 721 height 30
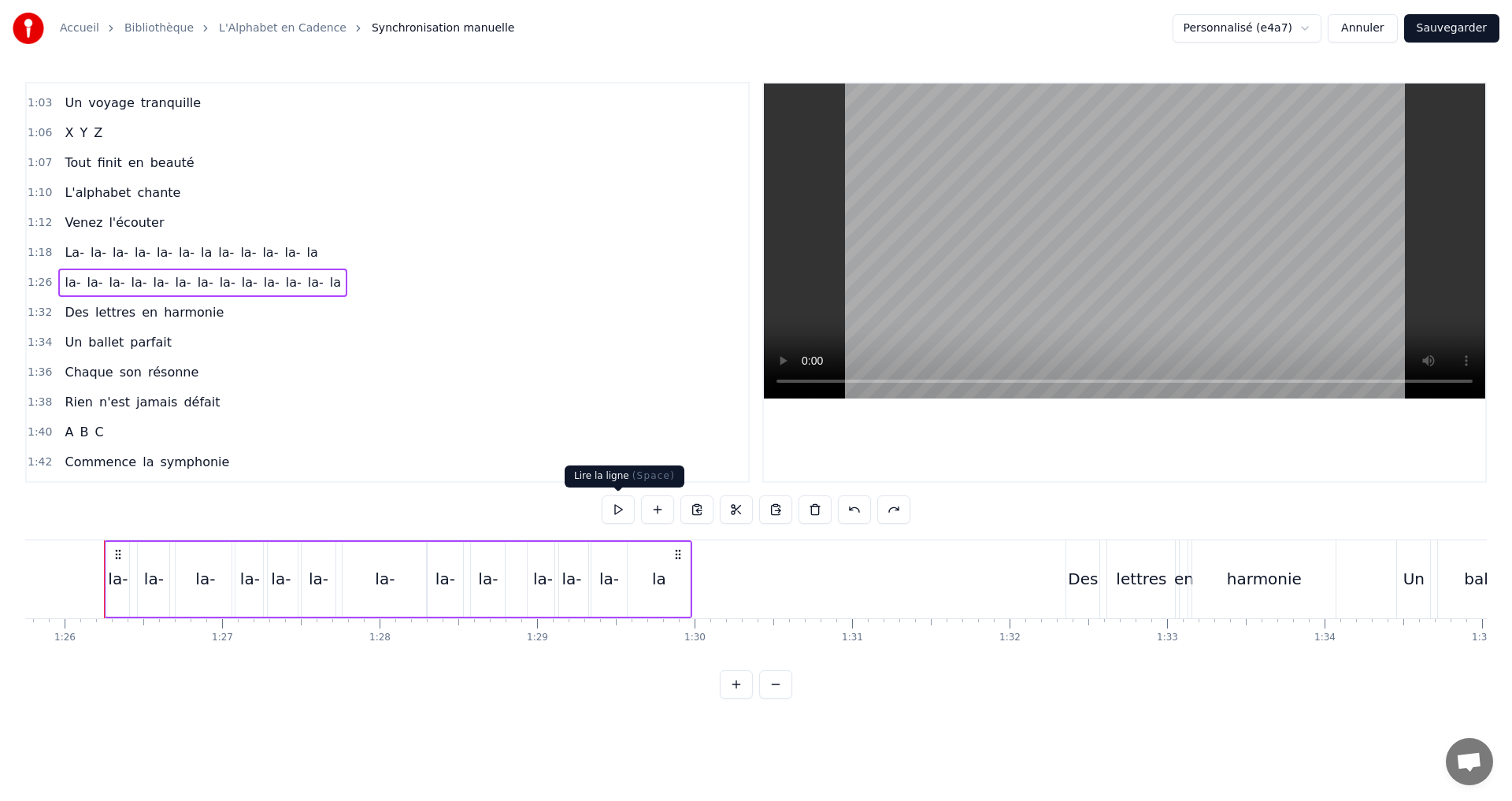
click at [617, 514] on button at bounding box center [618, 509] width 33 height 29
click at [616, 510] on button at bounding box center [618, 509] width 33 height 29
click at [614, 508] on button at bounding box center [618, 509] width 33 height 29
click at [617, 508] on button at bounding box center [618, 509] width 33 height 29
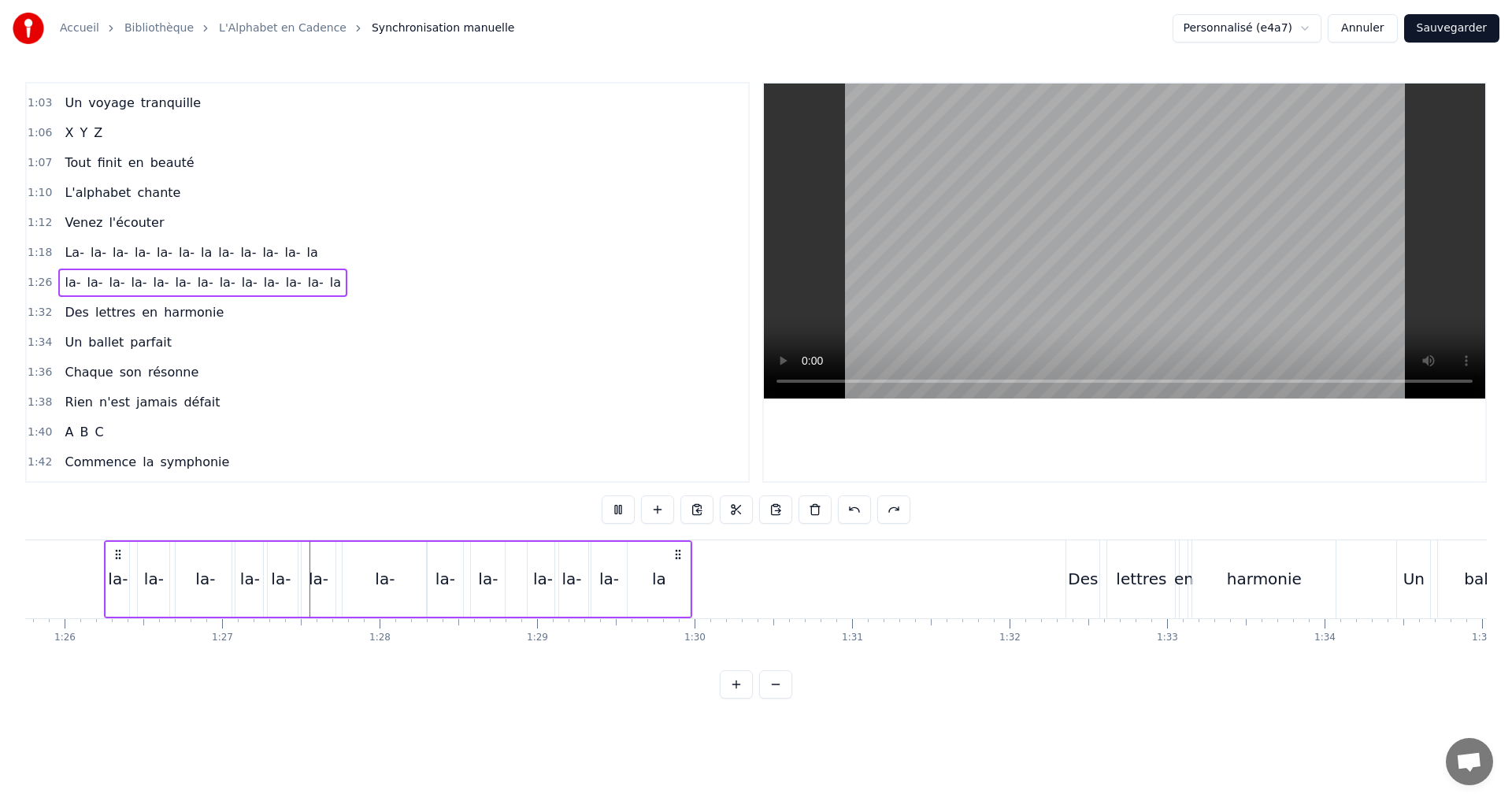
drag, startPoint x: 615, startPoint y: 508, endPoint x: 597, endPoint y: 514, distance: 19.0
click at [614, 507] on button at bounding box center [618, 509] width 33 height 29
click at [309, 591] on div "la-" at bounding box center [318, 579] width 34 height 74
click at [313, 581] on div "la-" at bounding box center [318, 578] width 20 height 23
drag, startPoint x: 306, startPoint y: 583, endPoint x: 268, endPoint y: 584, distance: 38.0
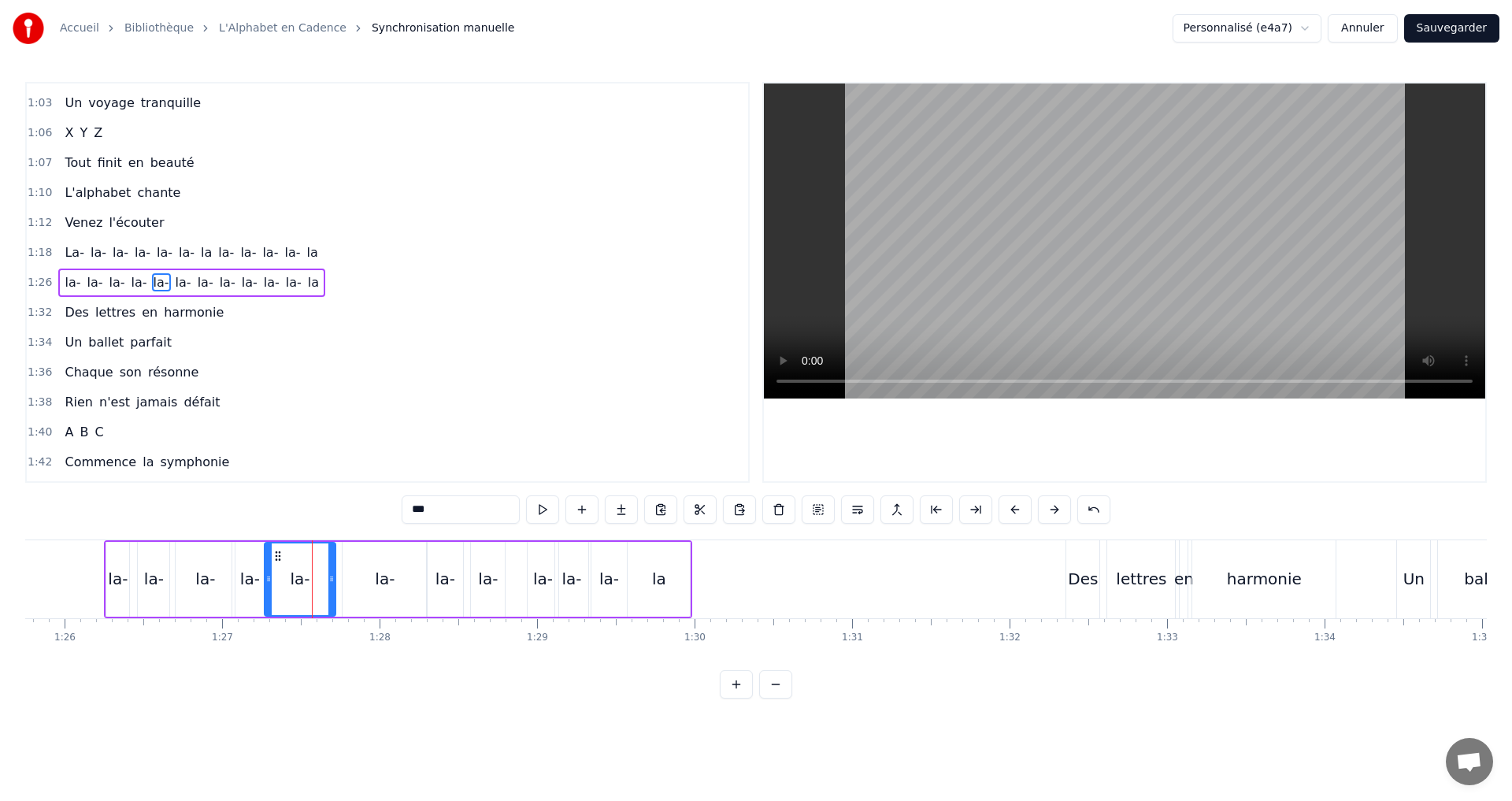
click at [268, 584] on icon at bounding box center [268, 578] width 6 height 13
click at [336, 581] on icon at bounding box center [333, 578] width 6 height 13
click at [541, 512] on button at bounding box center [543, 509] width 33 height 29
click at [116, 543] on div "la-" at bounding box center [118, 579] width 23 height 74
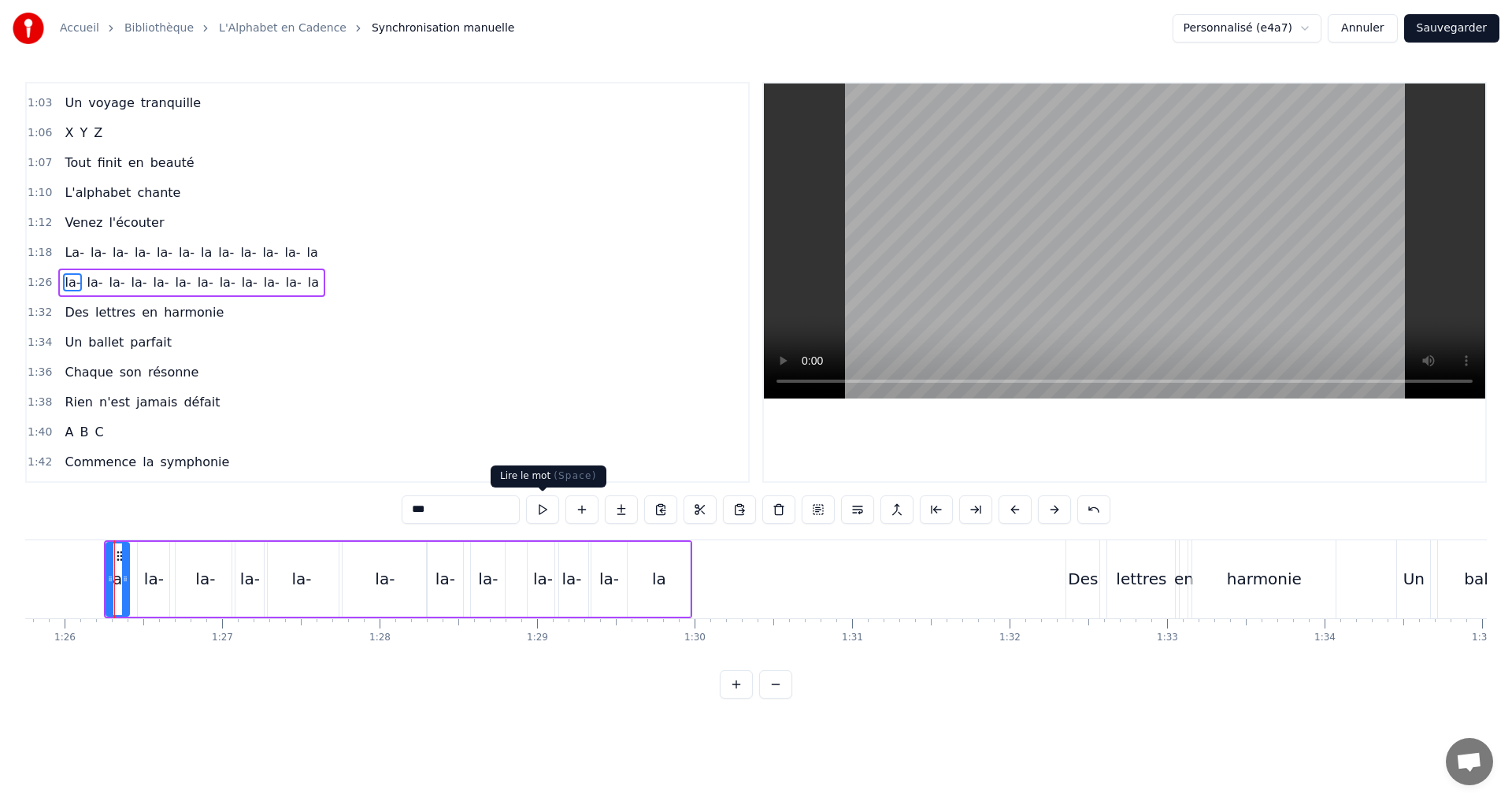
click at [538, 518] on button at bounding box center [543, 509] width 33 height 29
click at [340, 282] on div "1:26 la- la- la- la- la- [GEOGRAPHIC_DATA]" at bounding box center [387, 282] width 721 height 30
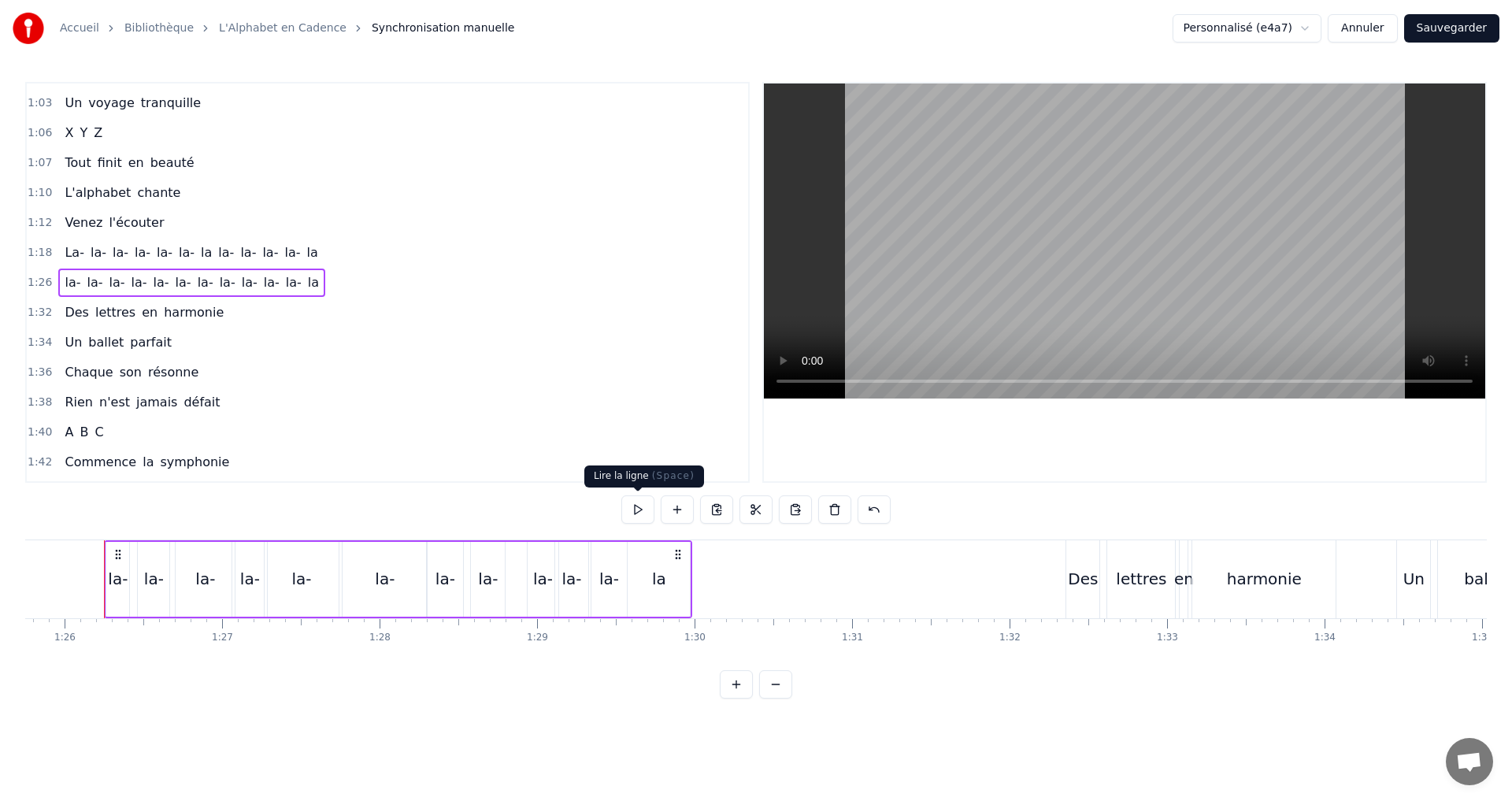
click at [633, 507] on button at bounding box center [638, 509] width 33 height 29
click at [627, 506] on button at bounding box center [638, 509] width 33 height 29
click at [1432, 24] on button "Sauvegarder" at bounding box center [1451, 28] width 95 height 29
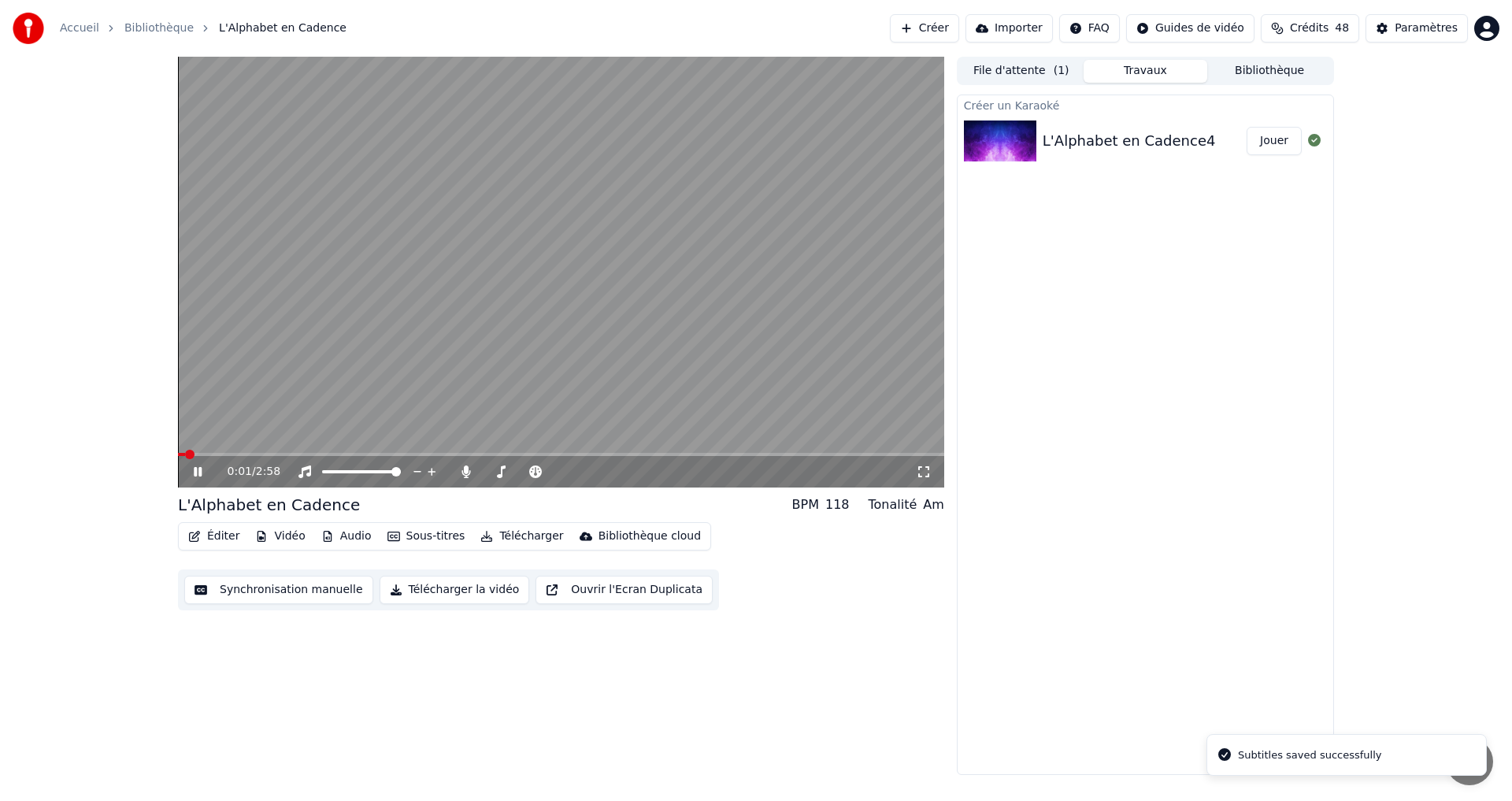
click at [342, 451] on video at bounding box center [561, 272] width 766 height 431
click at [354, 452] on video at bounding box center [561, 272] width 766 height 431
click at [343, 455] on span at bounding box center [561, 455] width 766 height 3
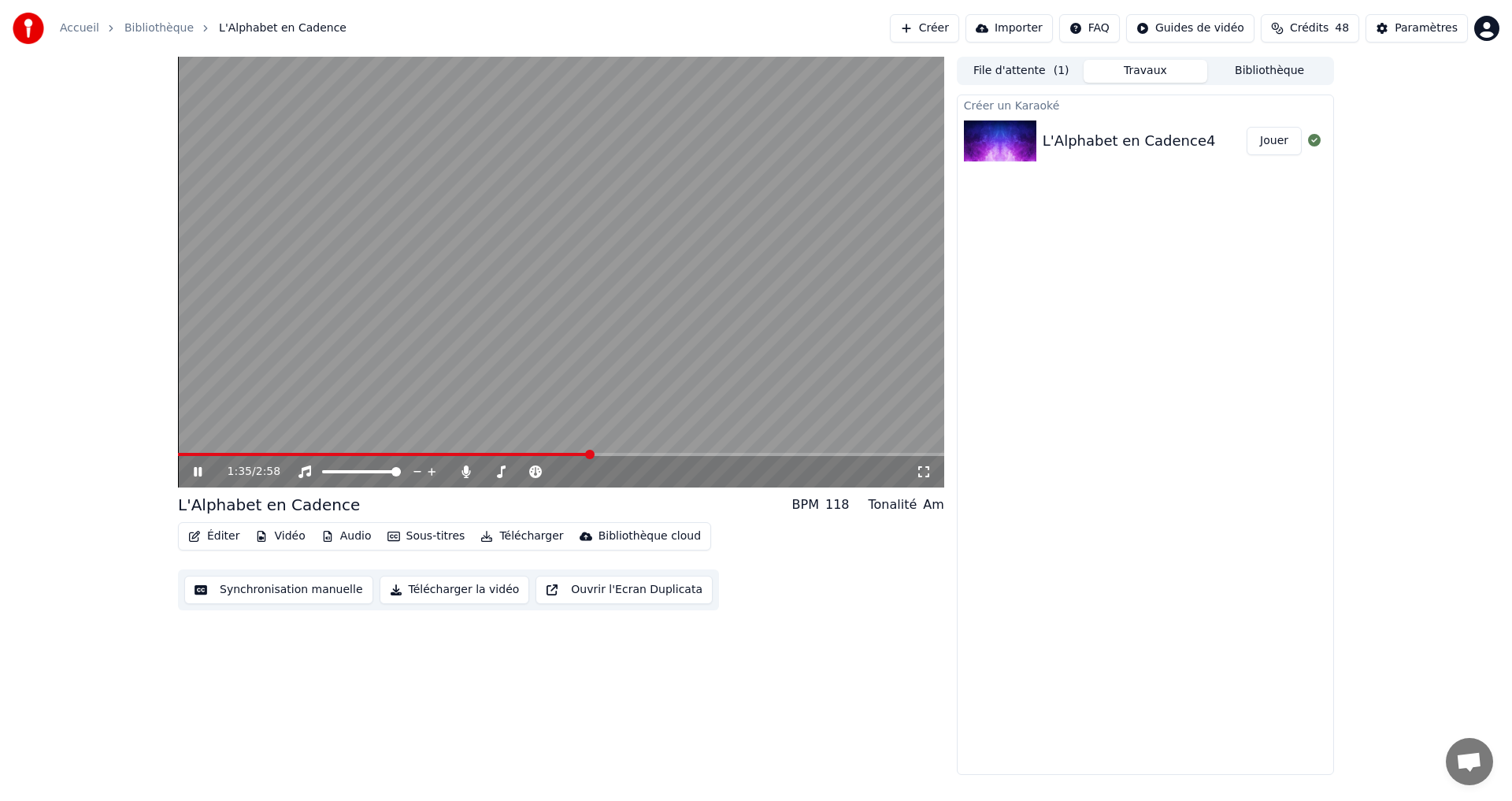
click at [196, 469] on icon at bounding box center [197, 471] width 8 height 10
click at [233, 592] on button "Synchronisation manuelle" at bounding box center [279, 590] width 189 height 29
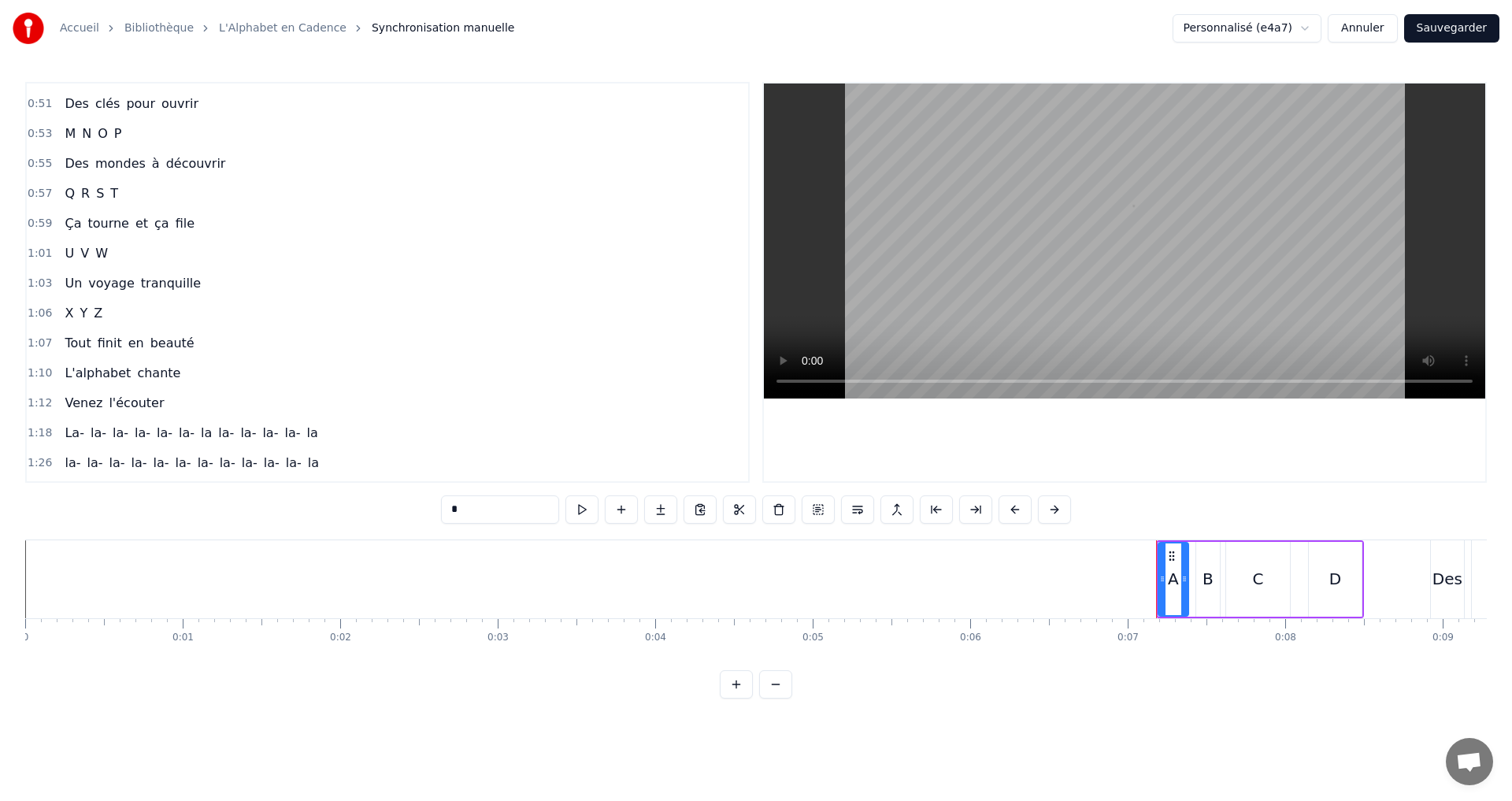
scroll to position [630, 0]
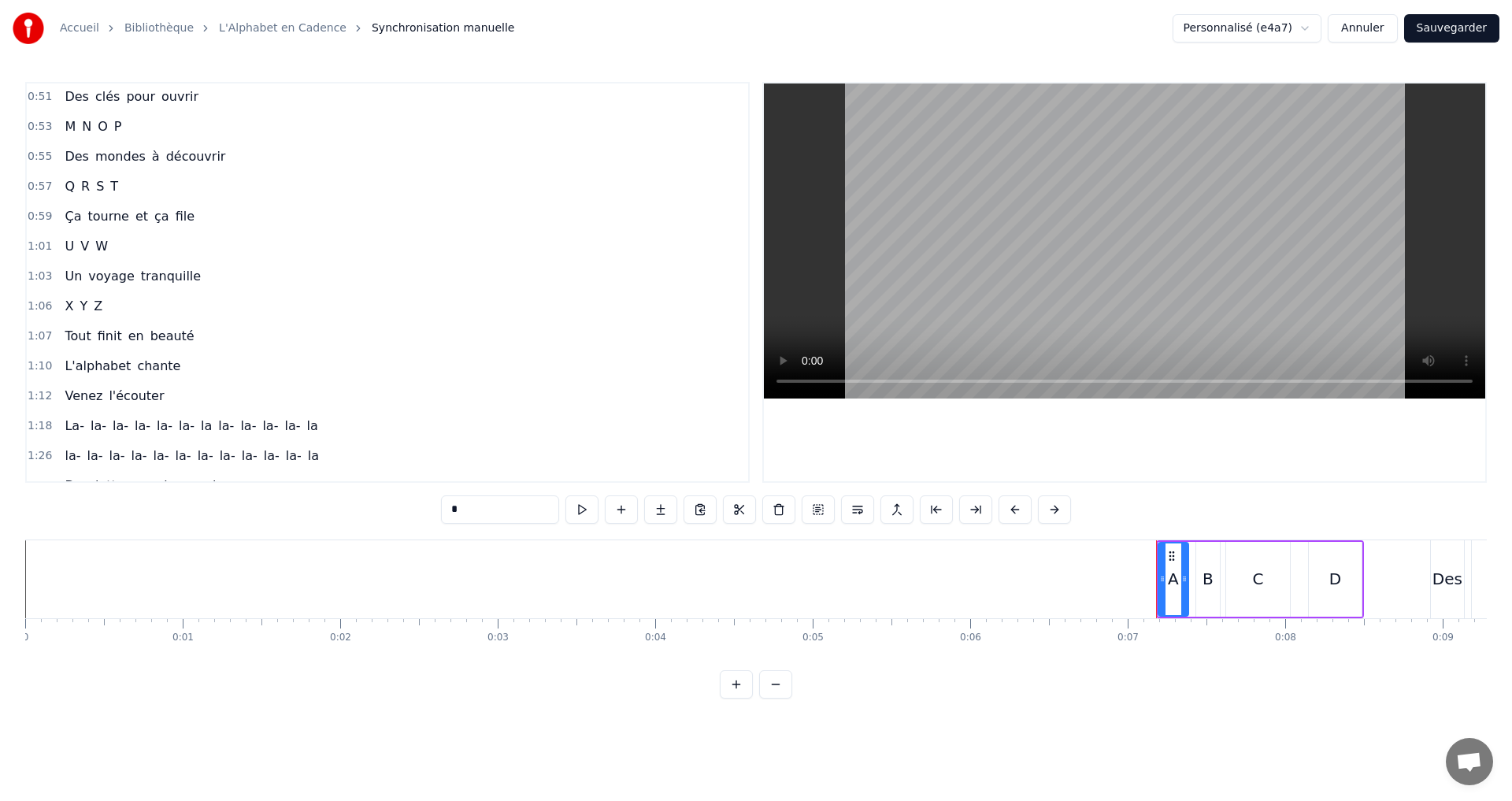
click at [240, 462] on span "la-" at bounding box center [249, 455] width 19 height 18
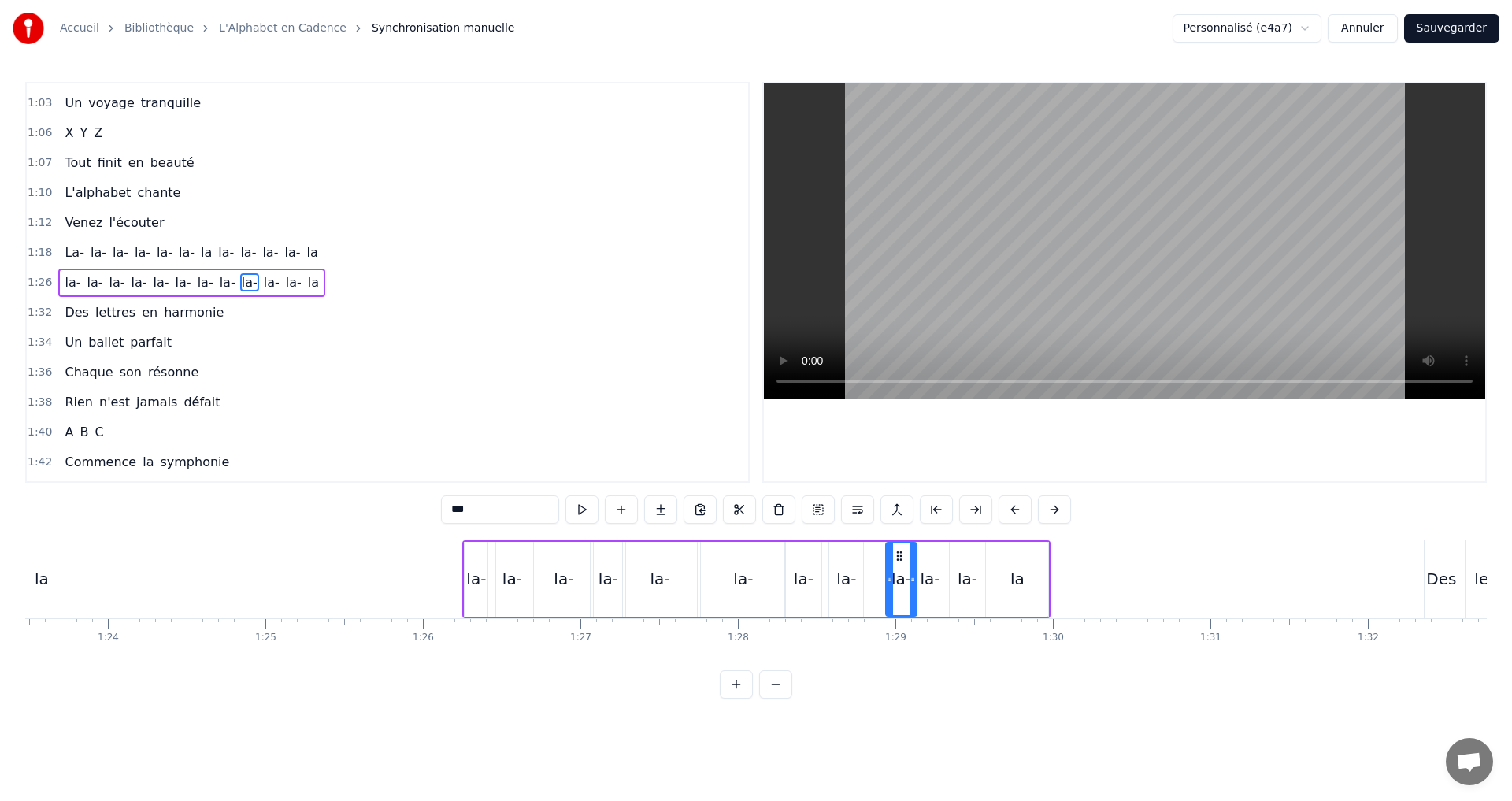
scroll to position [0, 13924]
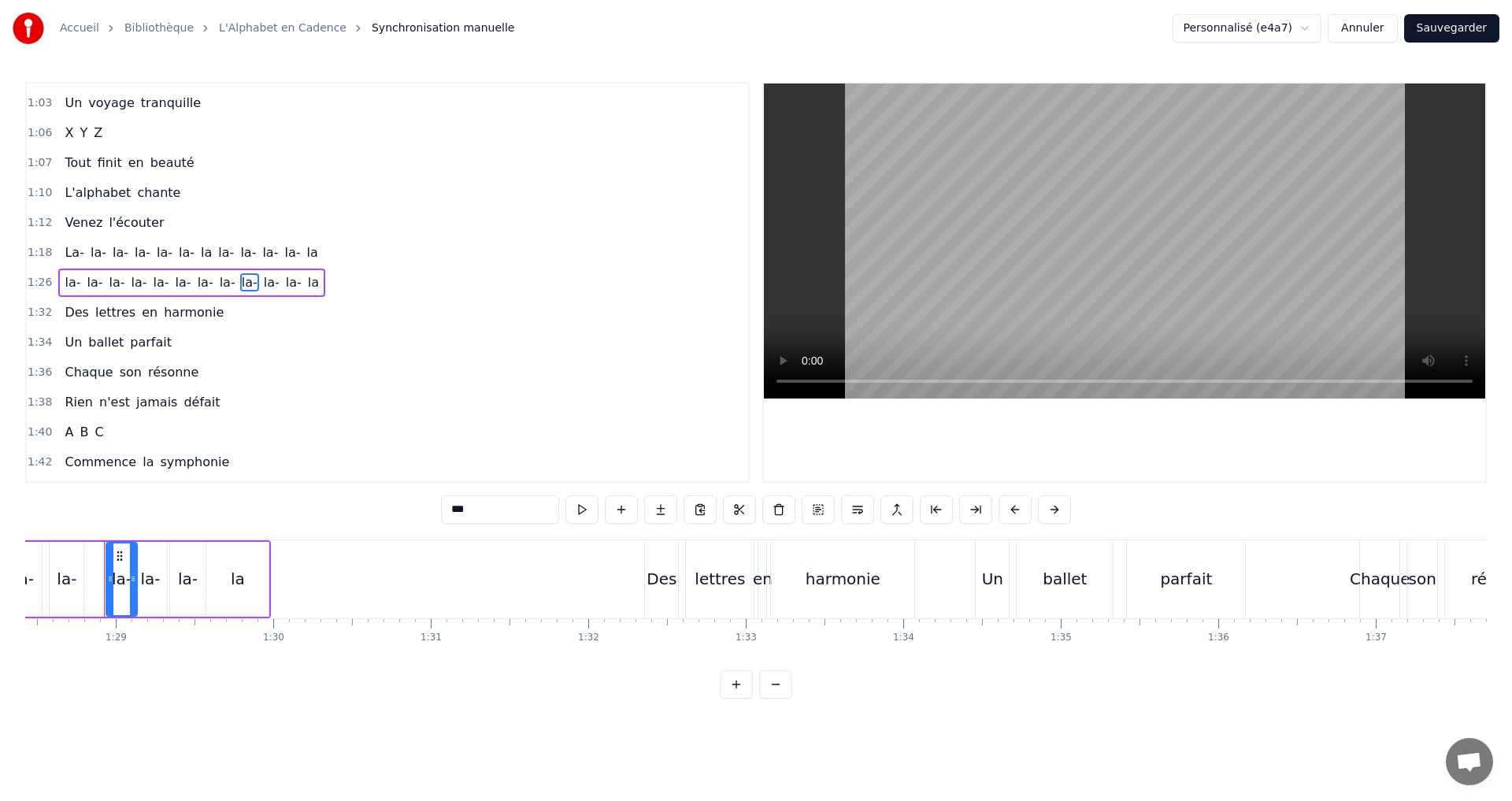
click at [244, 585] on div "la" at bounding box center [237, 579] width 62 height 74
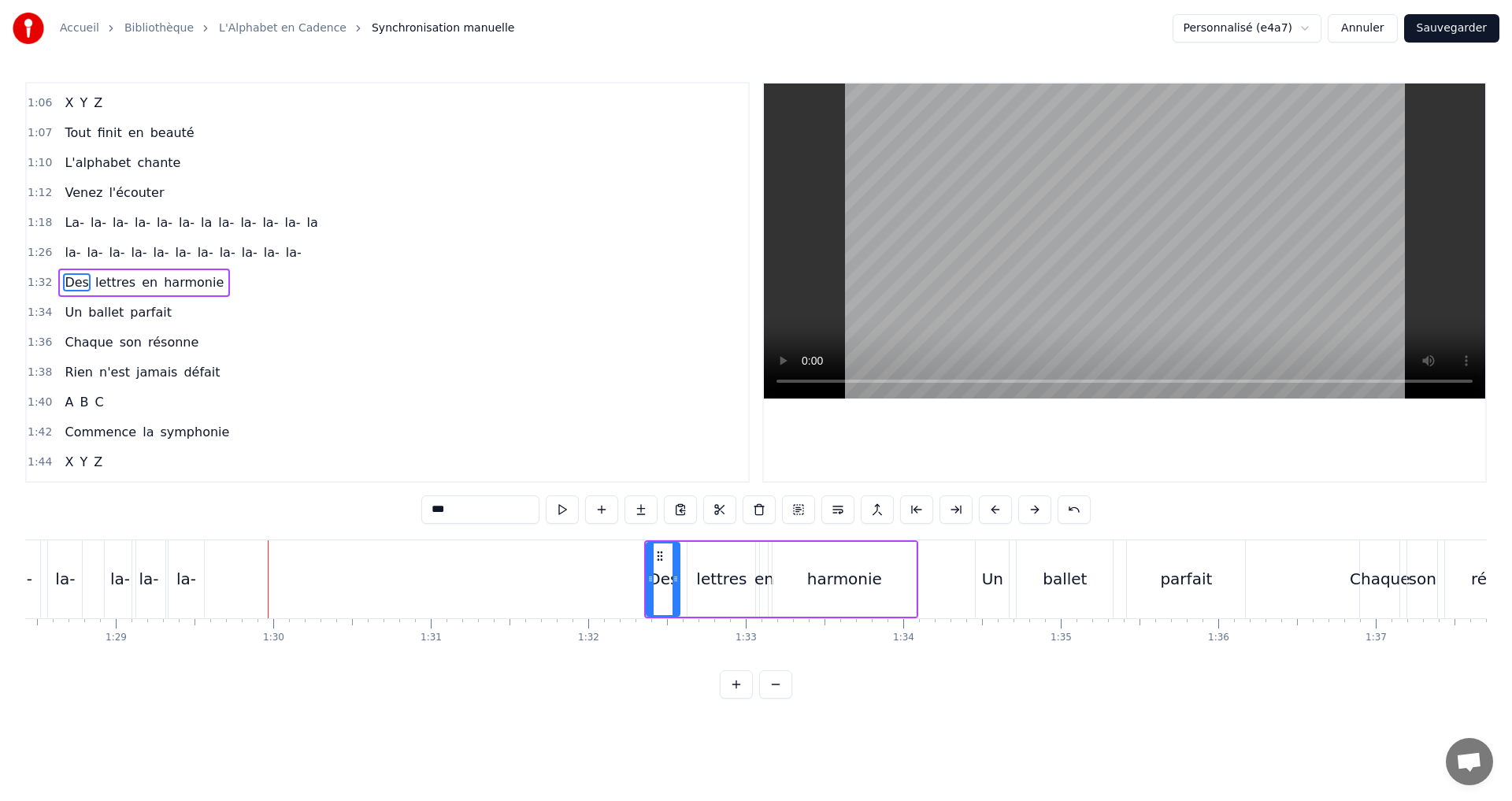
click at [192, 584] on div "la-" at bounding box center [186, 578] width 20 height 23
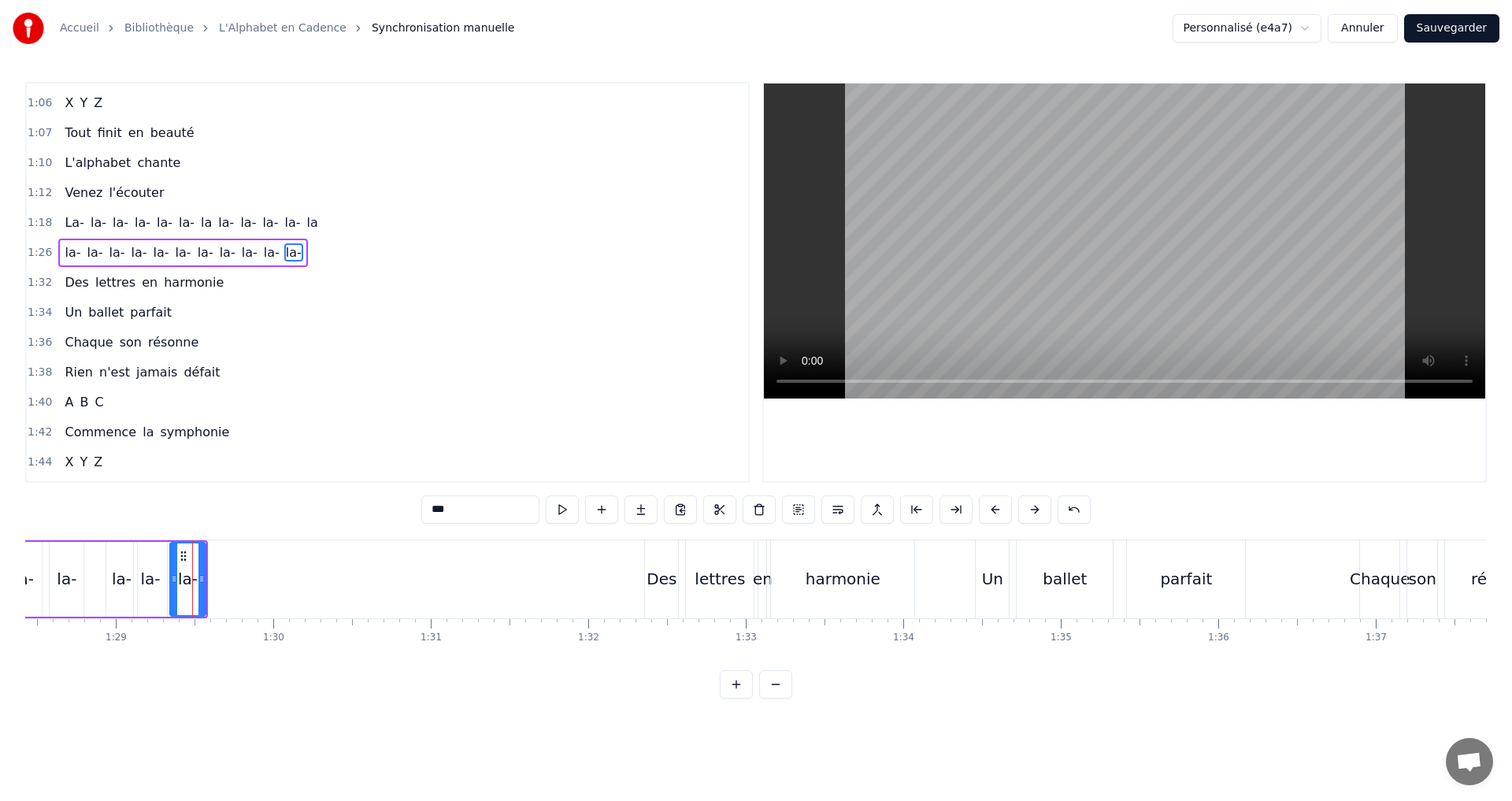
scroll to position [804, 0]
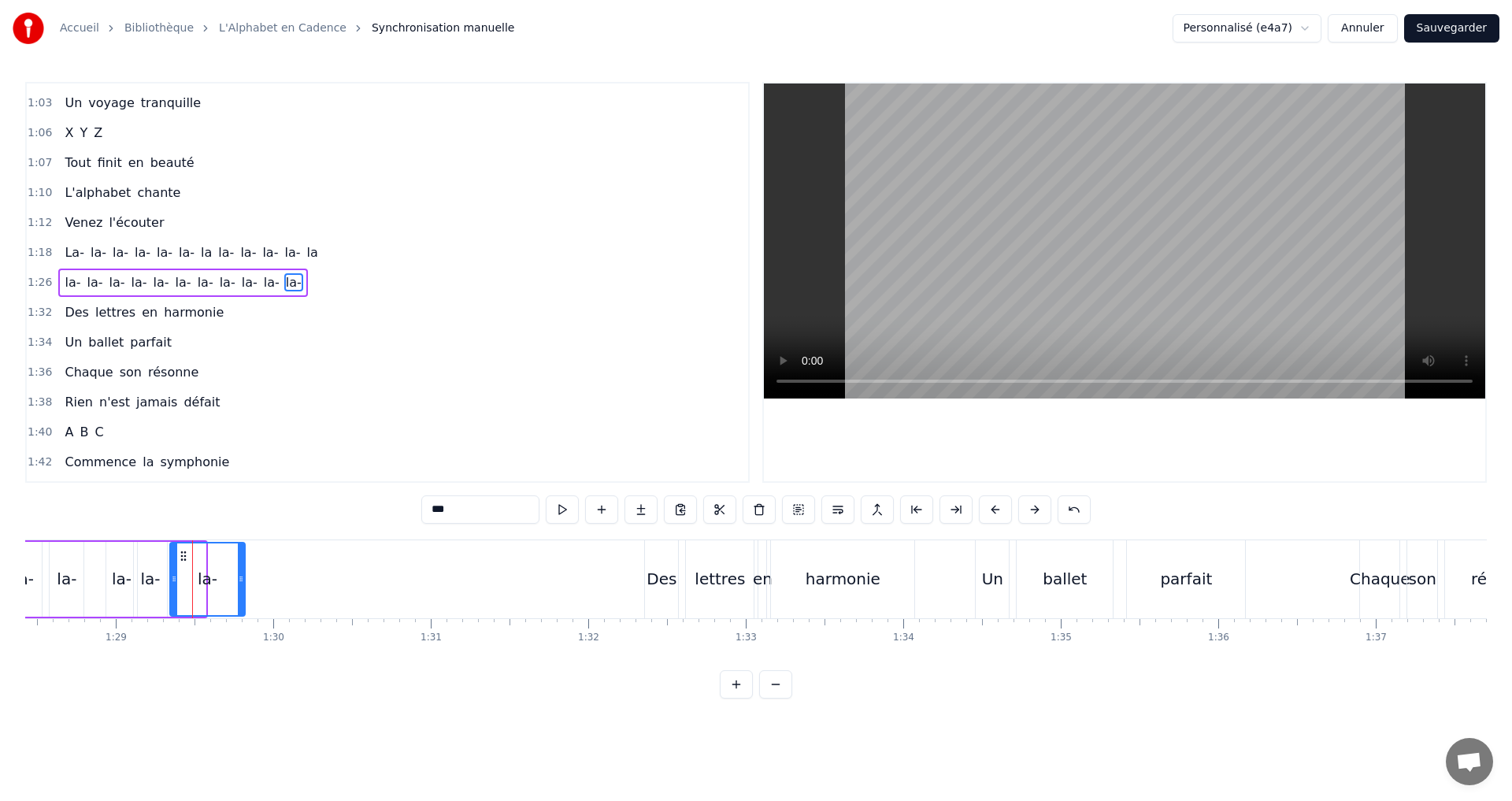
drag, startPoint x: 201, startPoint y: 581, endPoint x: 243, endPoint y: 577, distance: 42.2
click at [243, 577] on icon at bounding box center [241, 578] width 6 height 13
click at [558, 515] on button at bounding box center [562, 509] width 33 height 29
drag, startPoint x: 171, startPoint y: 580, endPoint x: 162, endPoint y: 580, distance: 9.0
click at [162, 580] on icon at bounding box center [164, 578] width 6 height 13
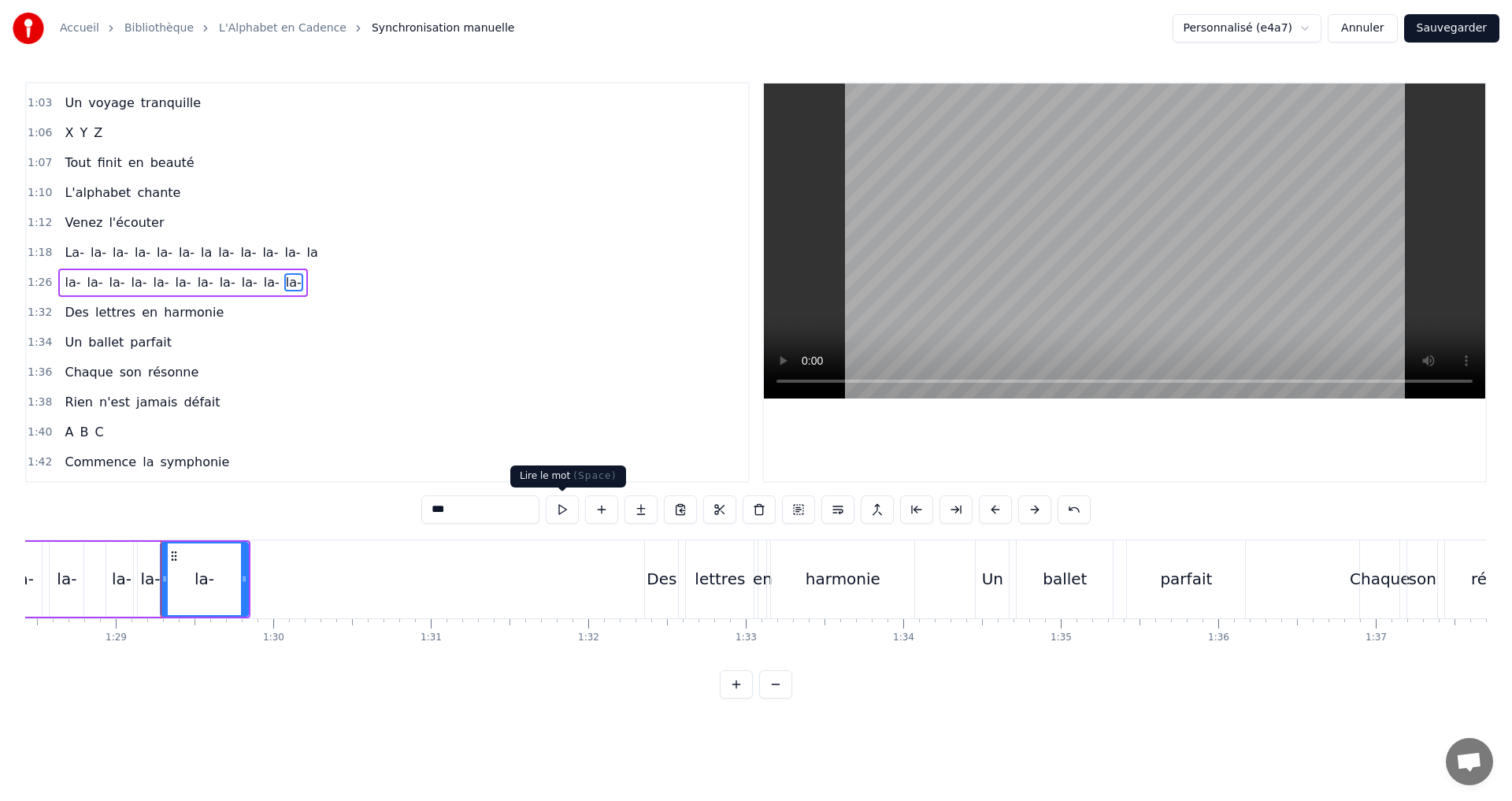
click at [566, 508] on button at bounding box center [562, 509] width 33 height 29
drag, startPoint x: 167, startPoint y: 577, endPoint x: 190, endPoint y: 578, distance: 23.0
click at [190, 578] on icon at bounding box center [187, 578] width 6 height 13
click at [563, 514] on button at bounding box center [562, 509] width 33 height 29
drag, startPoint x: 187, startPoint y: 578, endPoint x: 209, endPoint y: 578, distance: 22.0
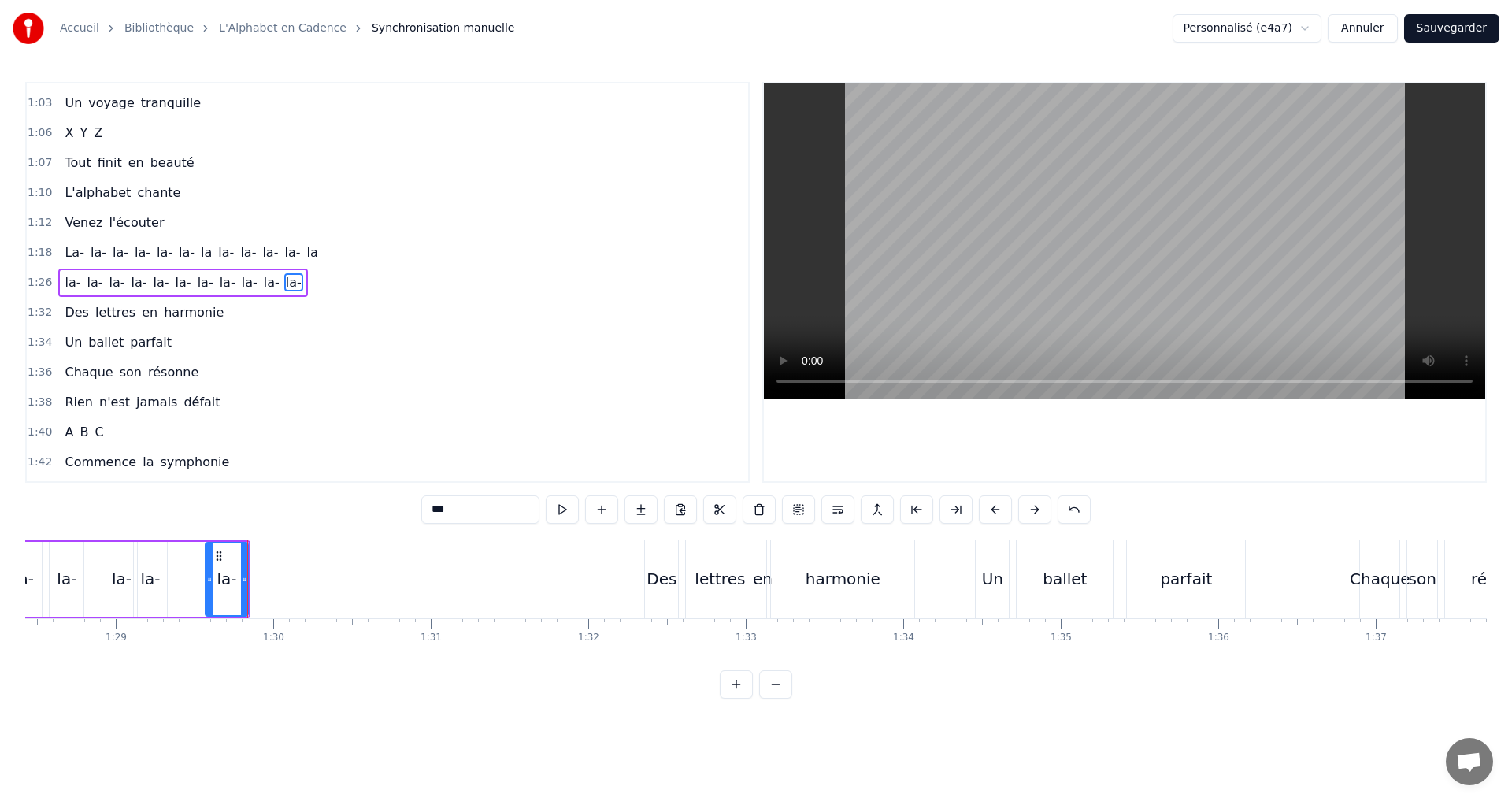
click at [209, 578] on icon at bounding box center [209, 578] width 6 height 13
click at [566, 514] on button at bounding box center [562, 509] width 33 height 29
click at [147, 580] on div "la-" at bounding box center [150, 578] width 20 height 23
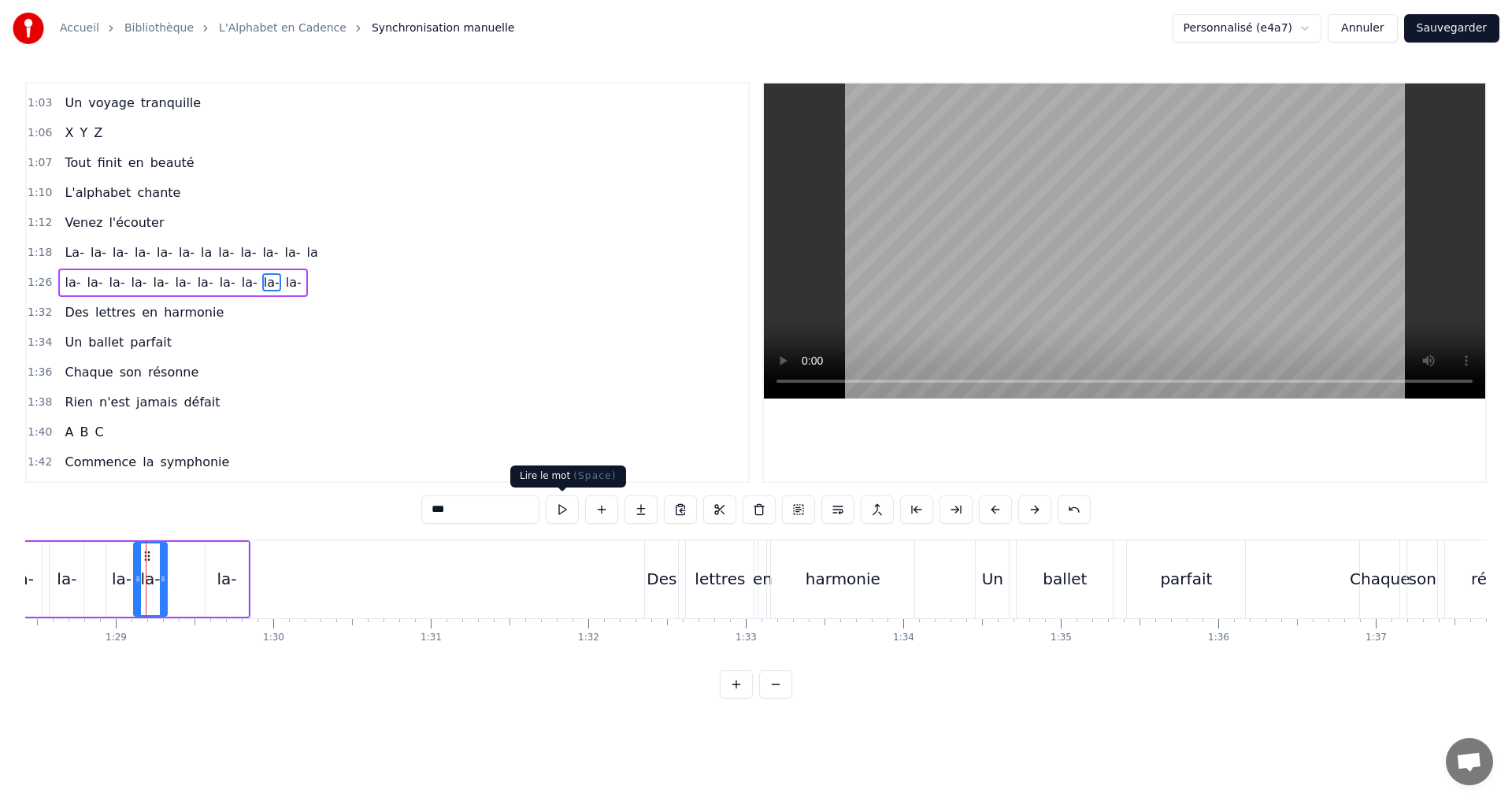
click at [563, 511] on button at bounding box center [562, 509] width 33 height 29
drag, startPoint x: 165, startPoint y: 577, endPoint x: 198, endPoint y: 572, distance: 33.4
click at [198, 572] on div at bounding box center [196, 579] width 6 height 72
click at [565, 510] on button at bounding box center [562, 509] width 33 height 29
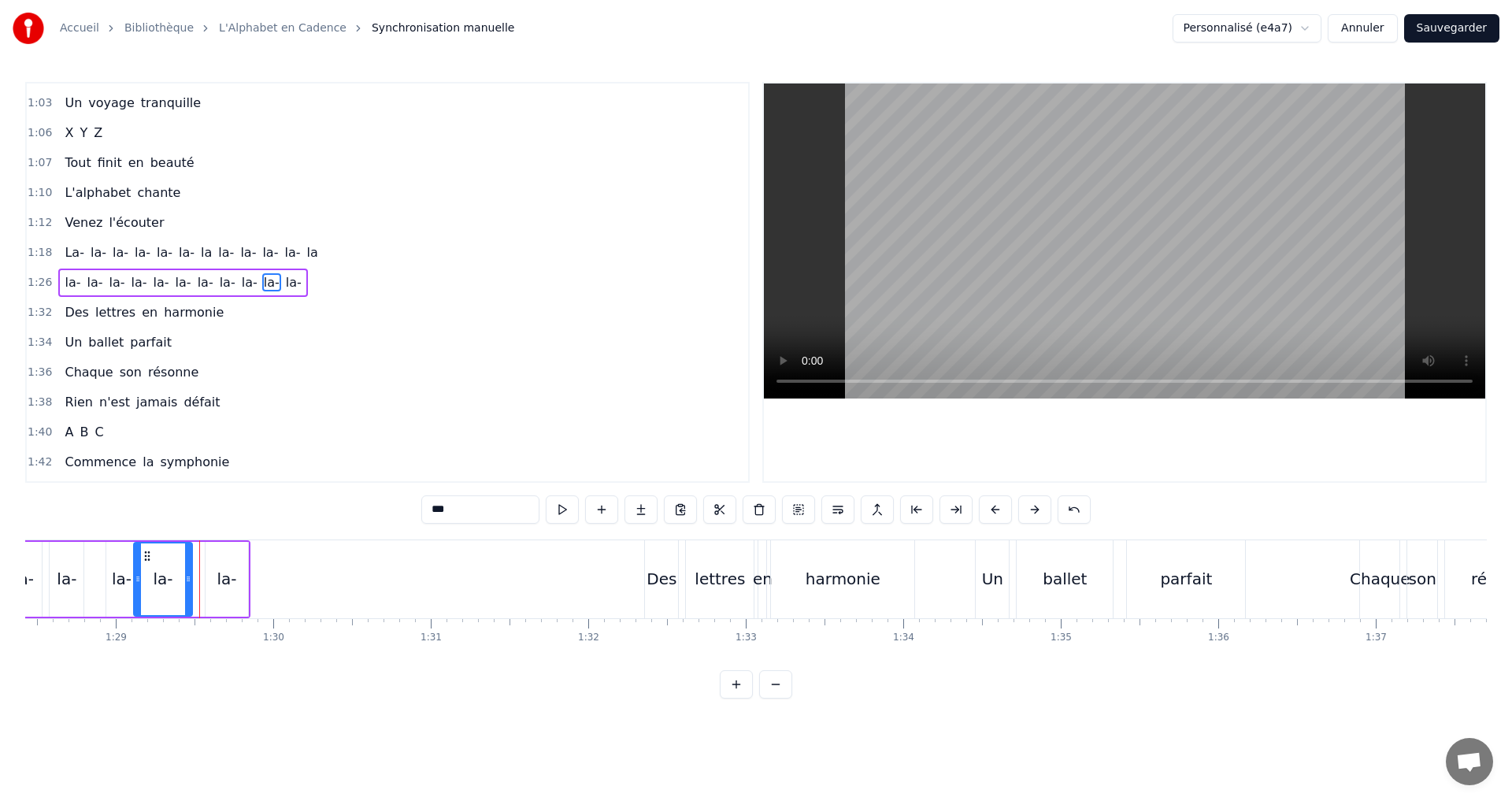
drag, startPoint x: 195, startPoint y: 580, endPoint x: 187, endPoint y: 578, distance: 8.2
click at [187, 578] on icon at bounding box center [188, 578] width 6 height 13
click at [563, 512] on button at bounding box center [562, 509] width 33 height 29
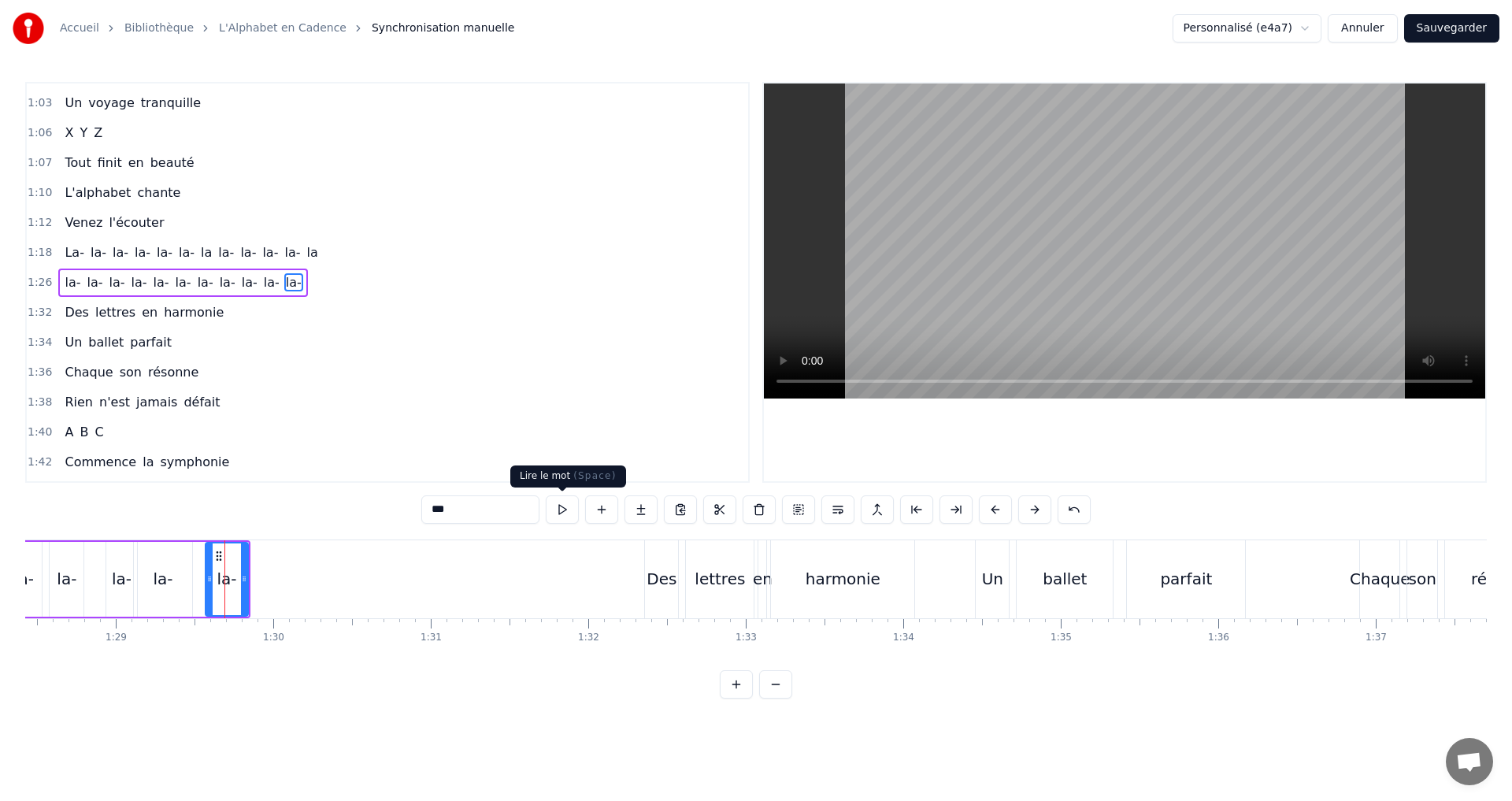
click at [559, 513] on button at bounding box center [562, 509] width 33 height 29
click at [466, 509] on input "***" at bounding box center [480, 509] width 118 height 29
type input "**"
click at [1443, 23] on button "Sauvegarder" at bounding box center [1451, 28] width 95 height 29
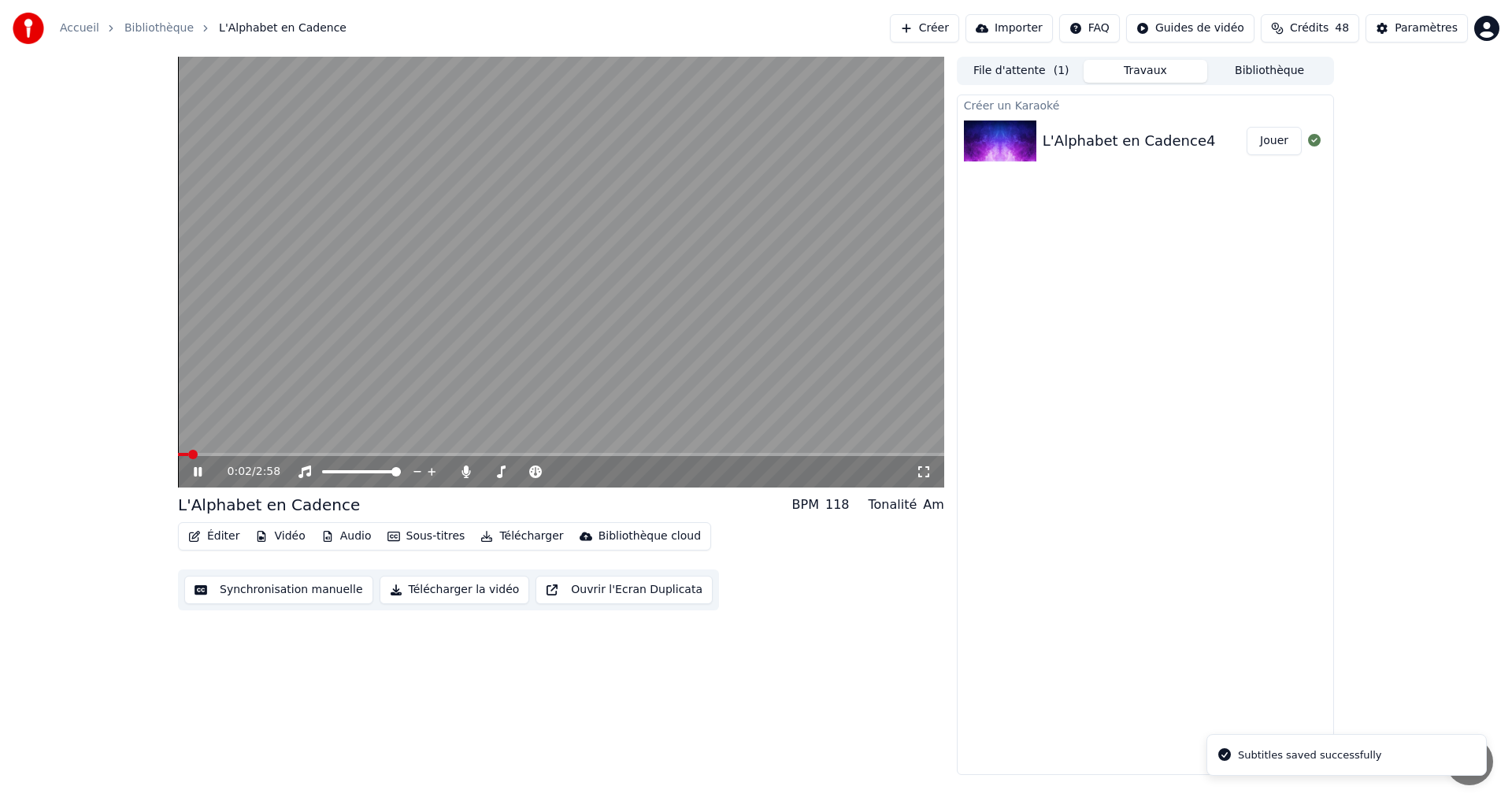
click at [381, 455] on span at bounding box center [561, 455] width 766 height 3
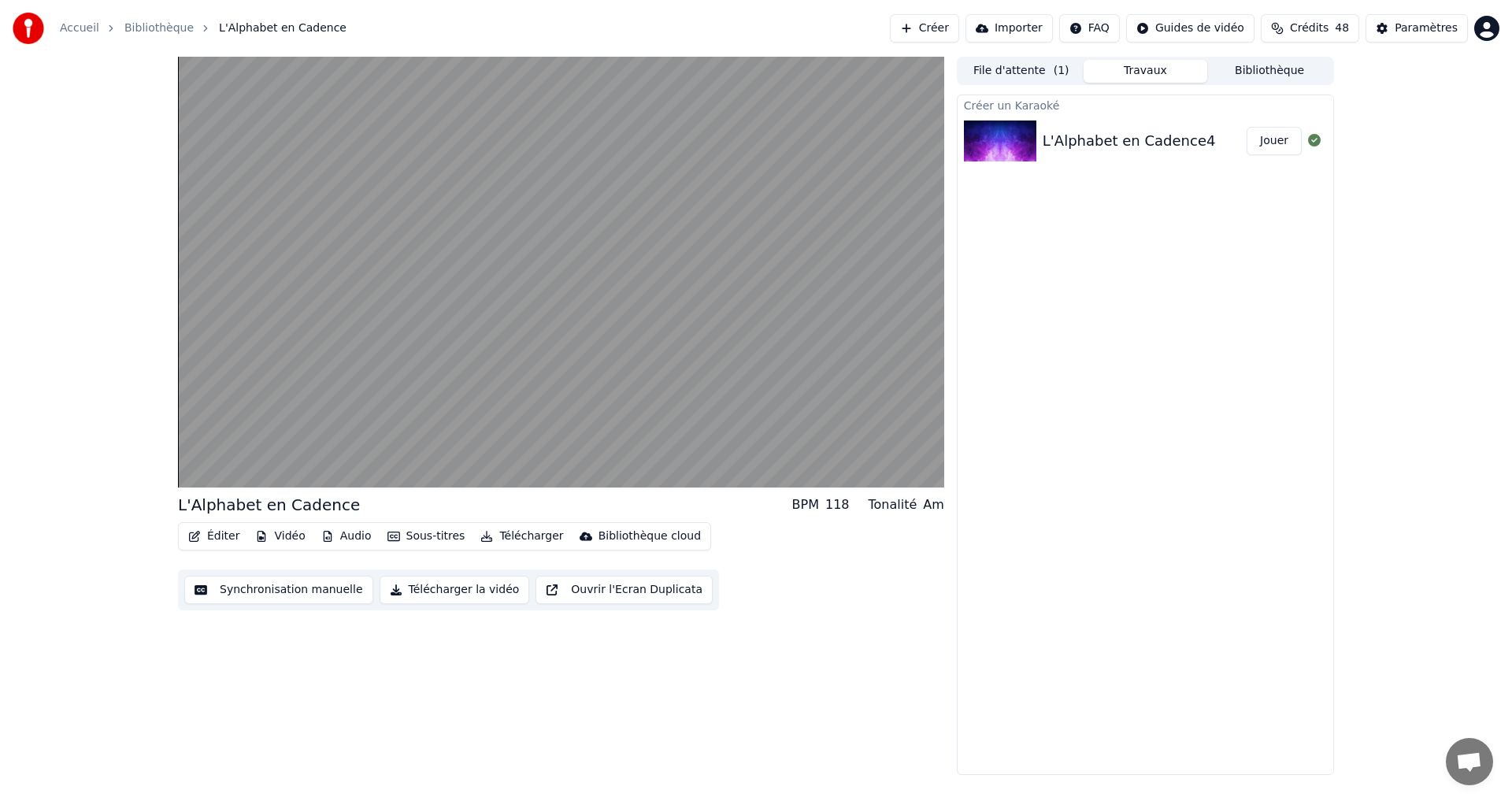
click at [441, 318] on video at bounding box center [561, 272] width 766 height 431
